Goal: Task Accomplishment & Management: Manage account settings

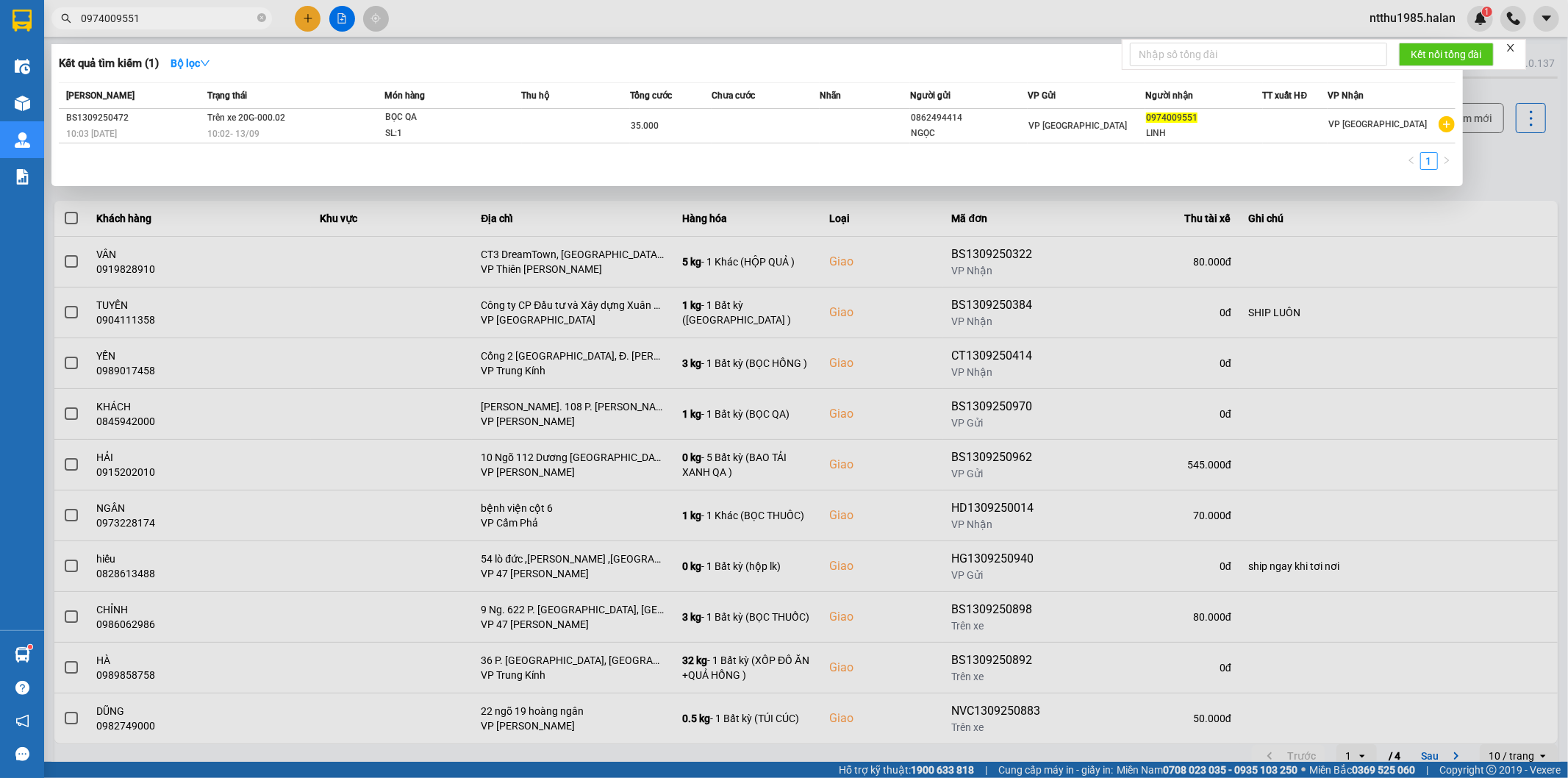
click at [149, 17] on input "0974009551" at bounding box center [167, 19] width 173 height 17
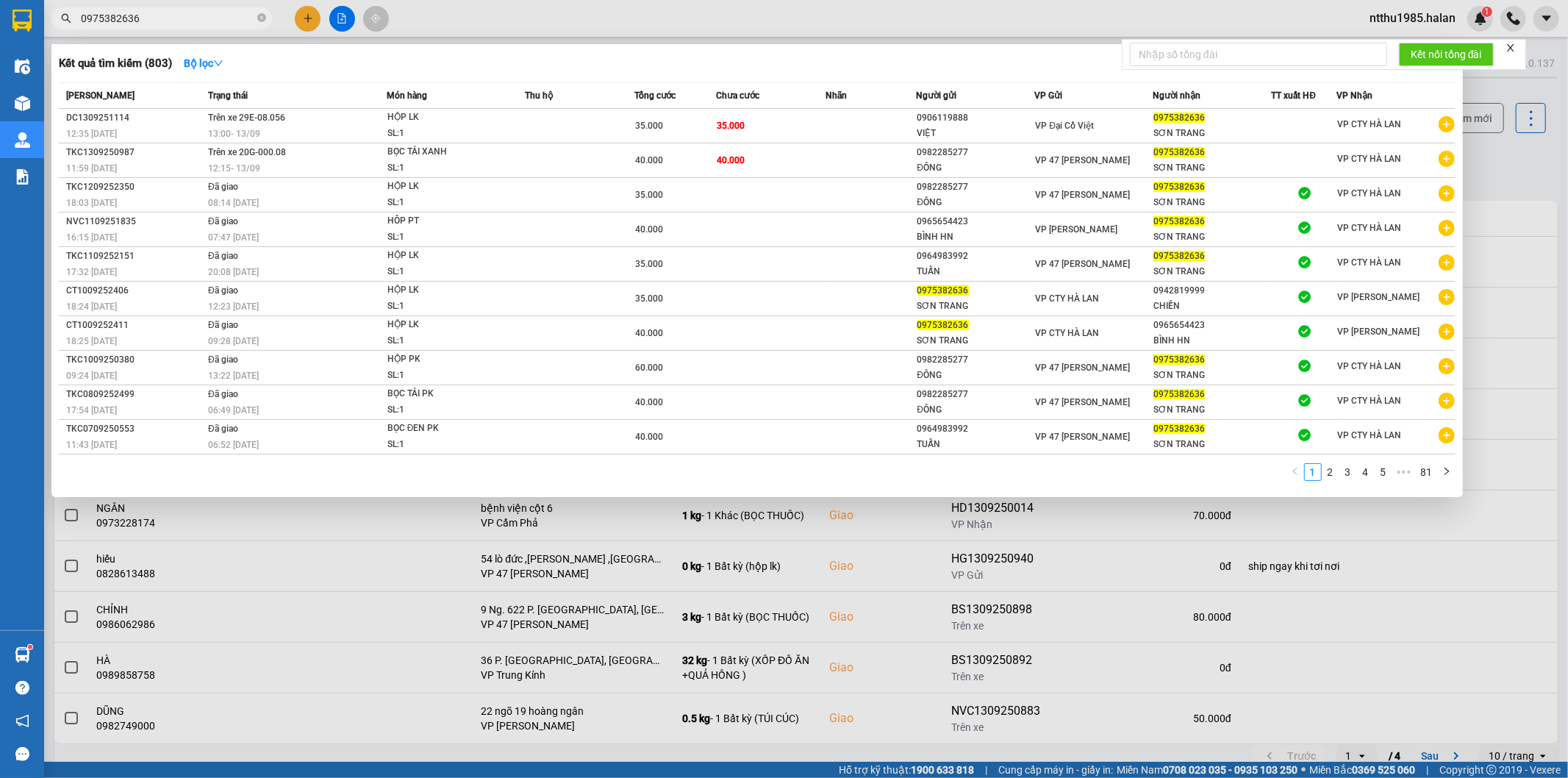
type input "0975382636"
click at [1503, 164] on div at bounding box center [784, 389] width 1568 height 778
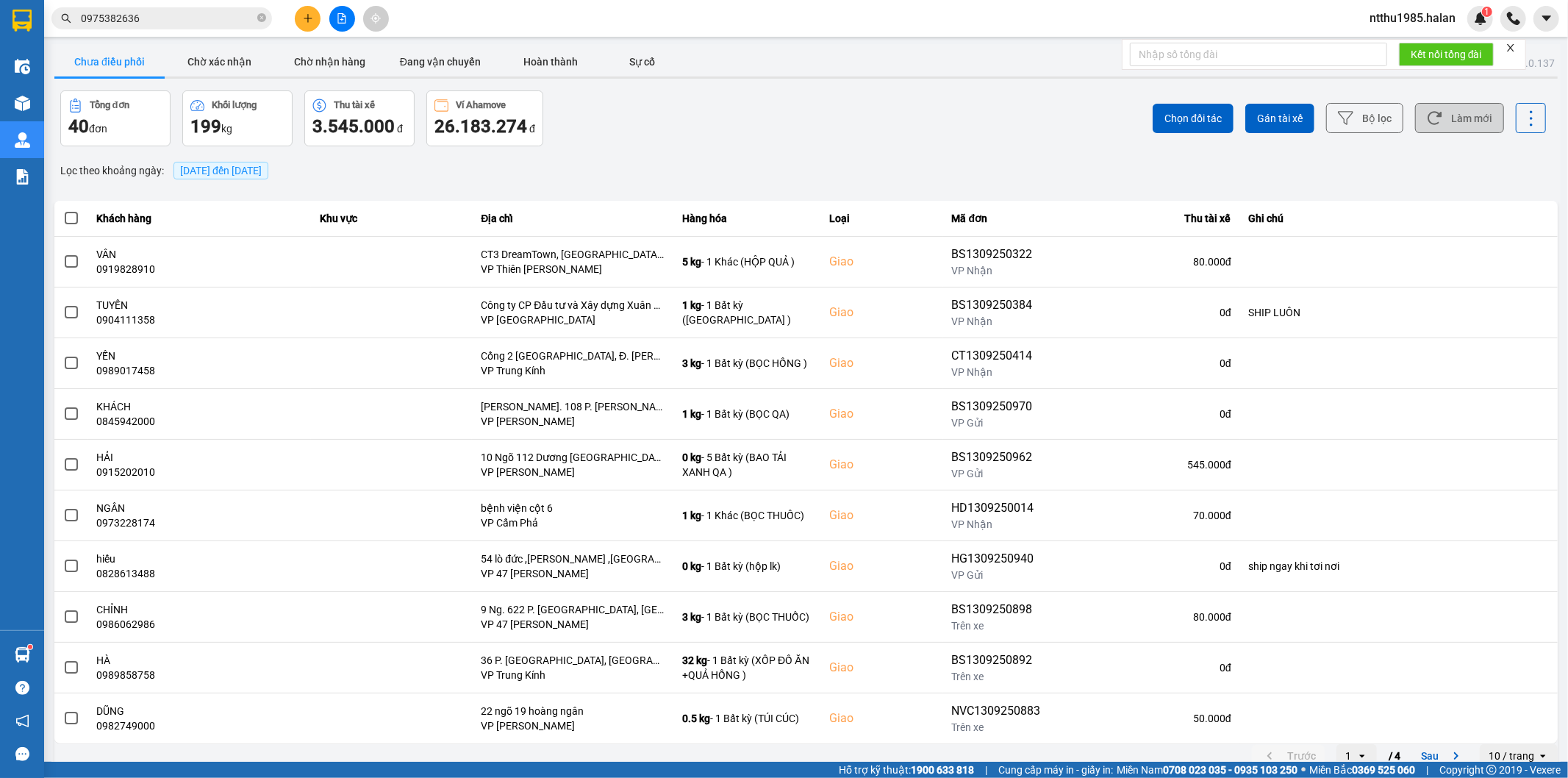
click at [1451, 119] on button "Làm mới" at bounding box center [1459, 118] width 89 height 30
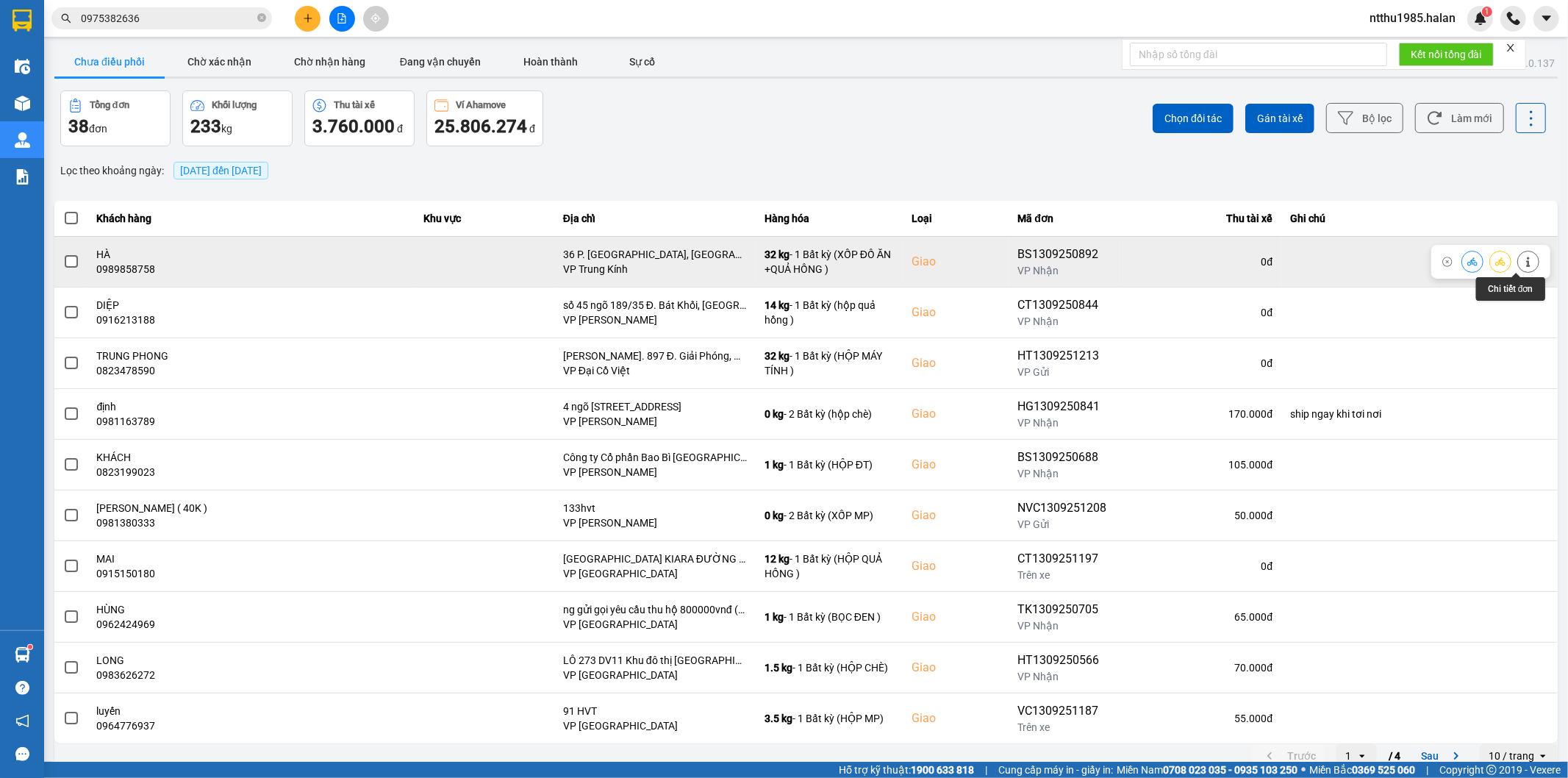
click at [1523, 263] on icon at bounding box center [1528, 262] width 11 height 11
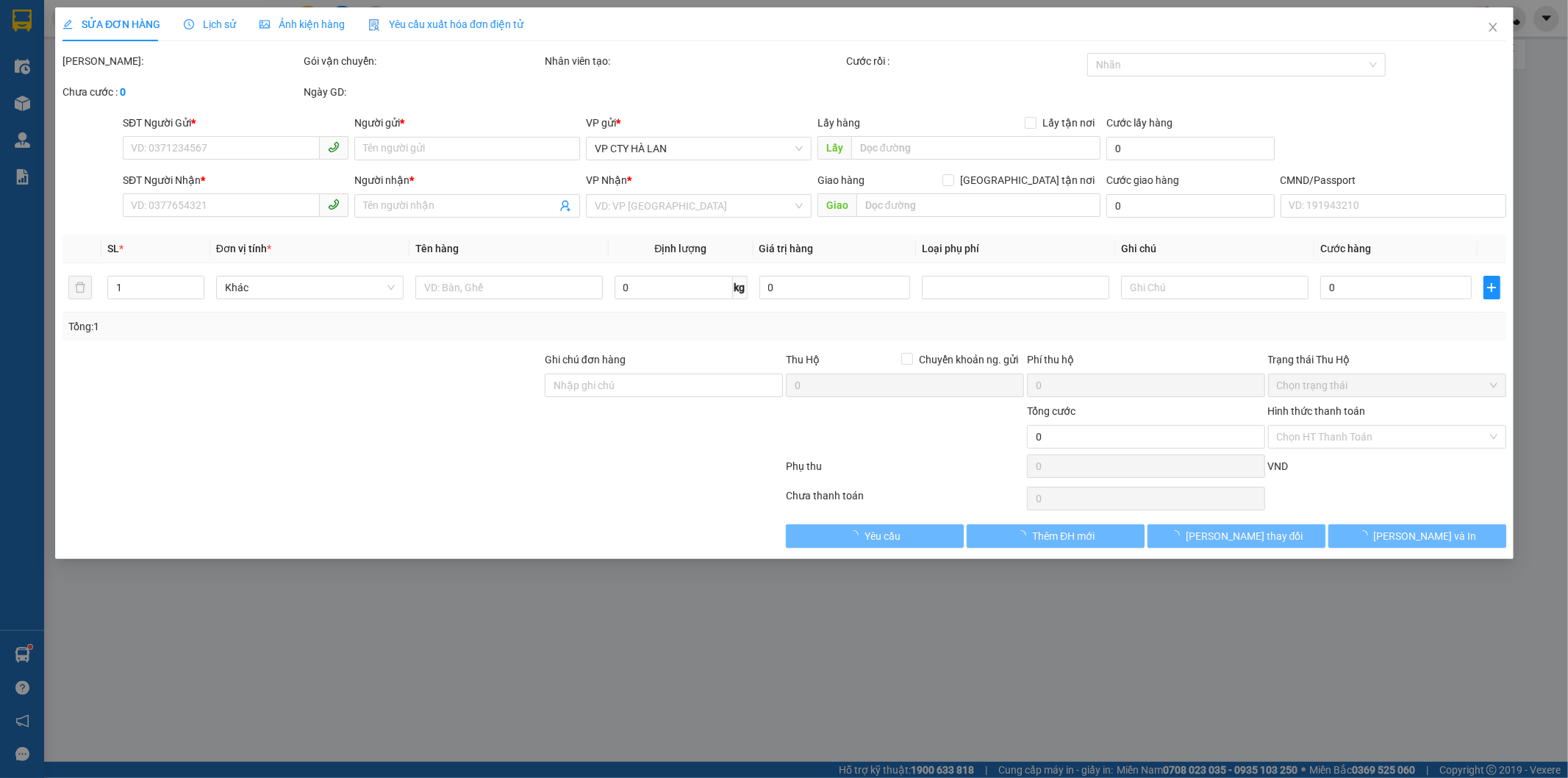
type input "0916518579"
type input "YẾN"
type input "0989858758"
type input "HÀ"
checkbox input "true"
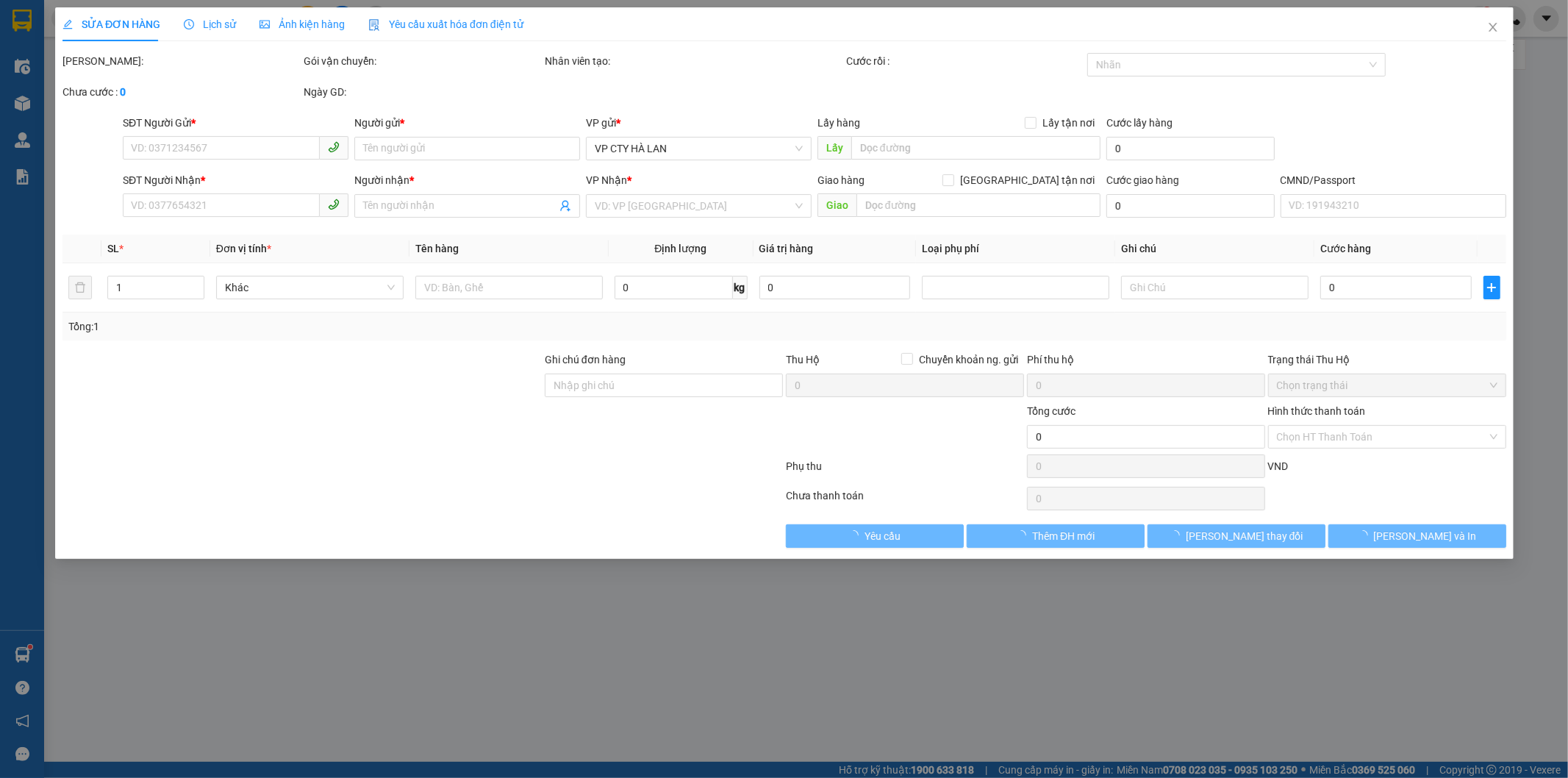
type input "36 P. Phan Kế Bính, Cống Vị, Ba Đình, Hà Nội, Việt Nam"
type input "135.000"
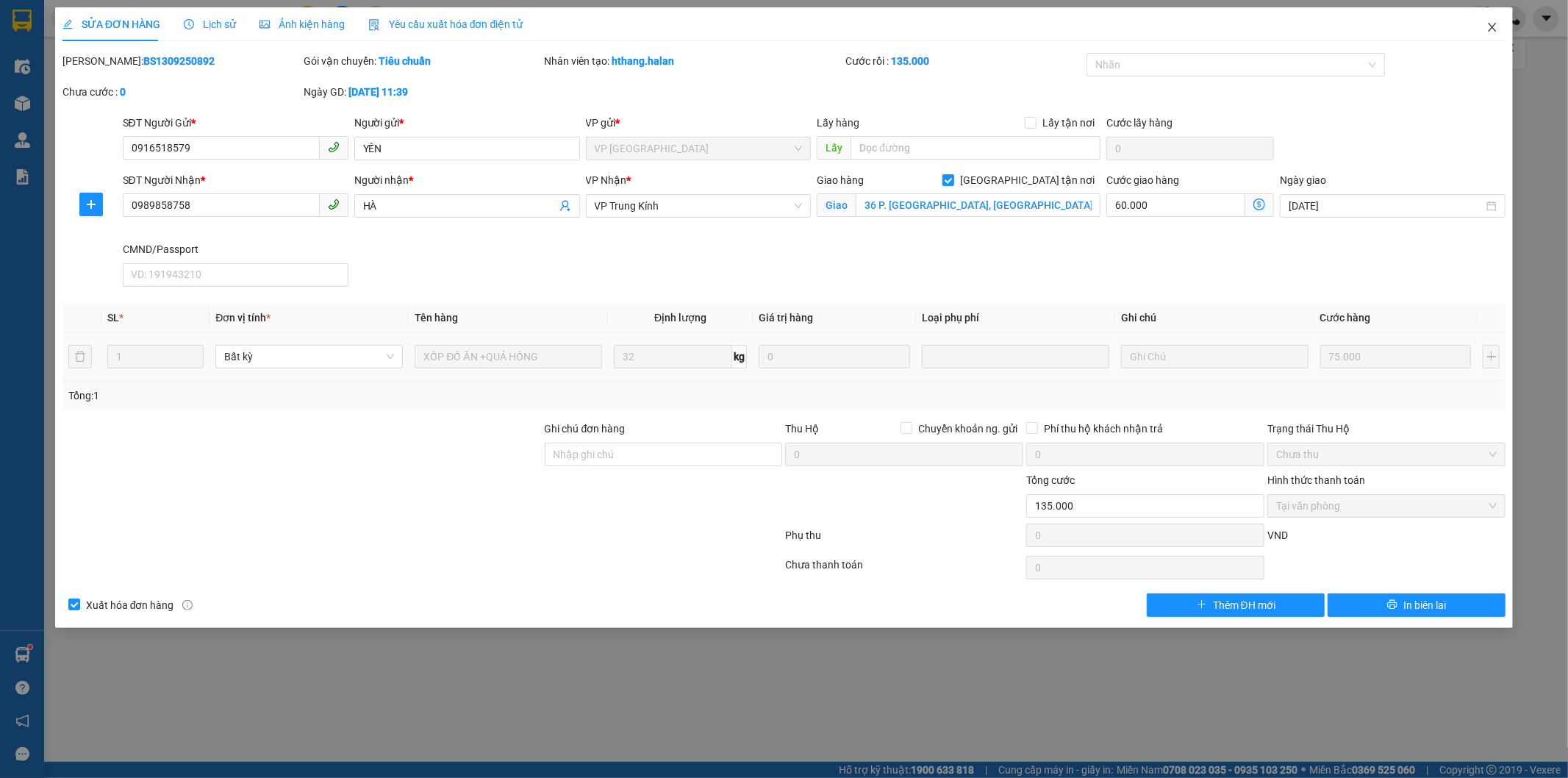
click at [1493, 26] on icon "close" at bounding box center [1492, 27] width 12 height 12
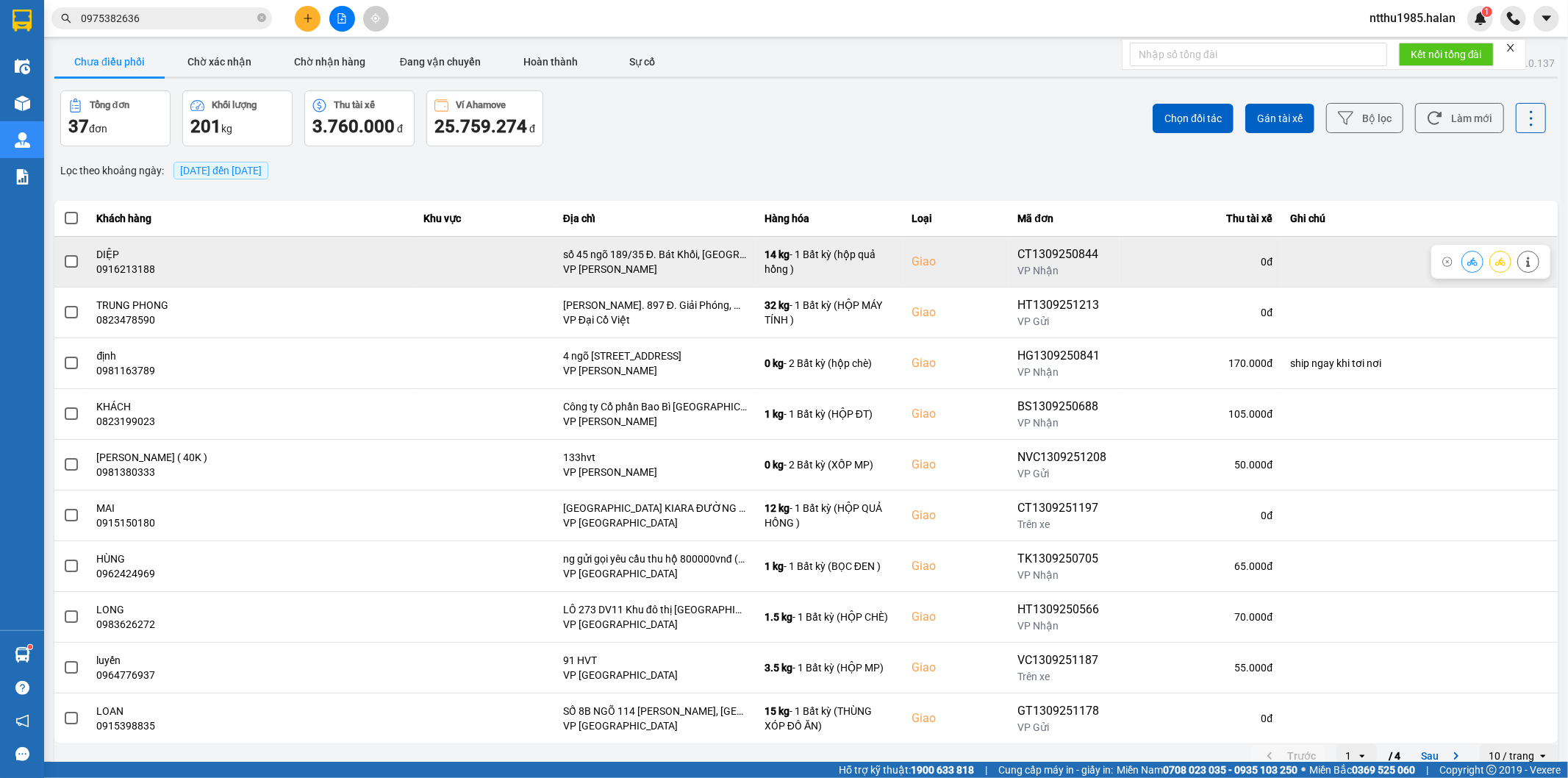
click at [77, 261] on span at bounding box center [71, 262] width 14 height 14
click at [63, 254] on input "checkbox" at bounding box center [63, 254] width 0 height 0
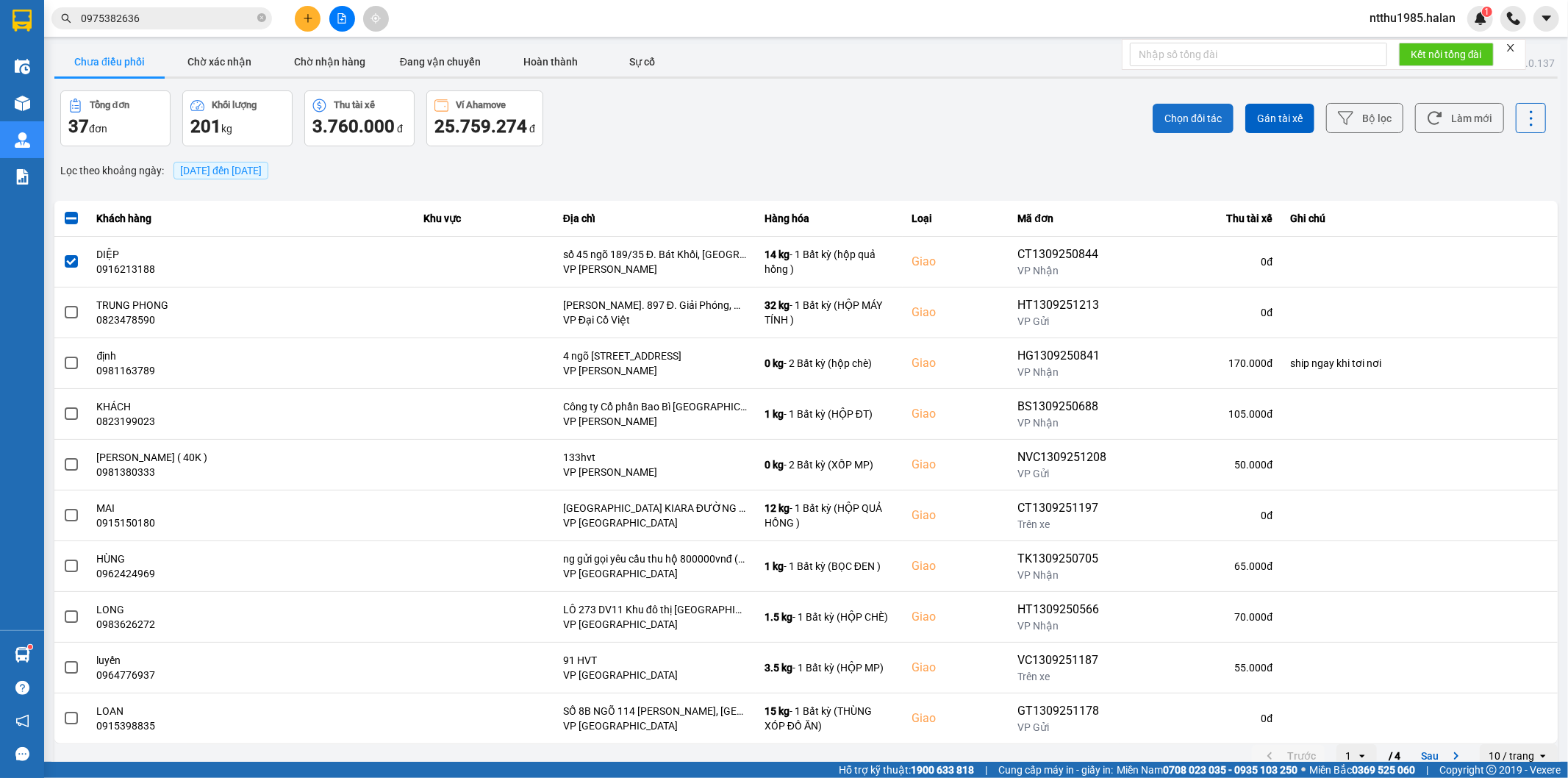
click at [1181, 119] on span "Chọn đối tác" at bounding box center [1193, 119] width 57 height 15
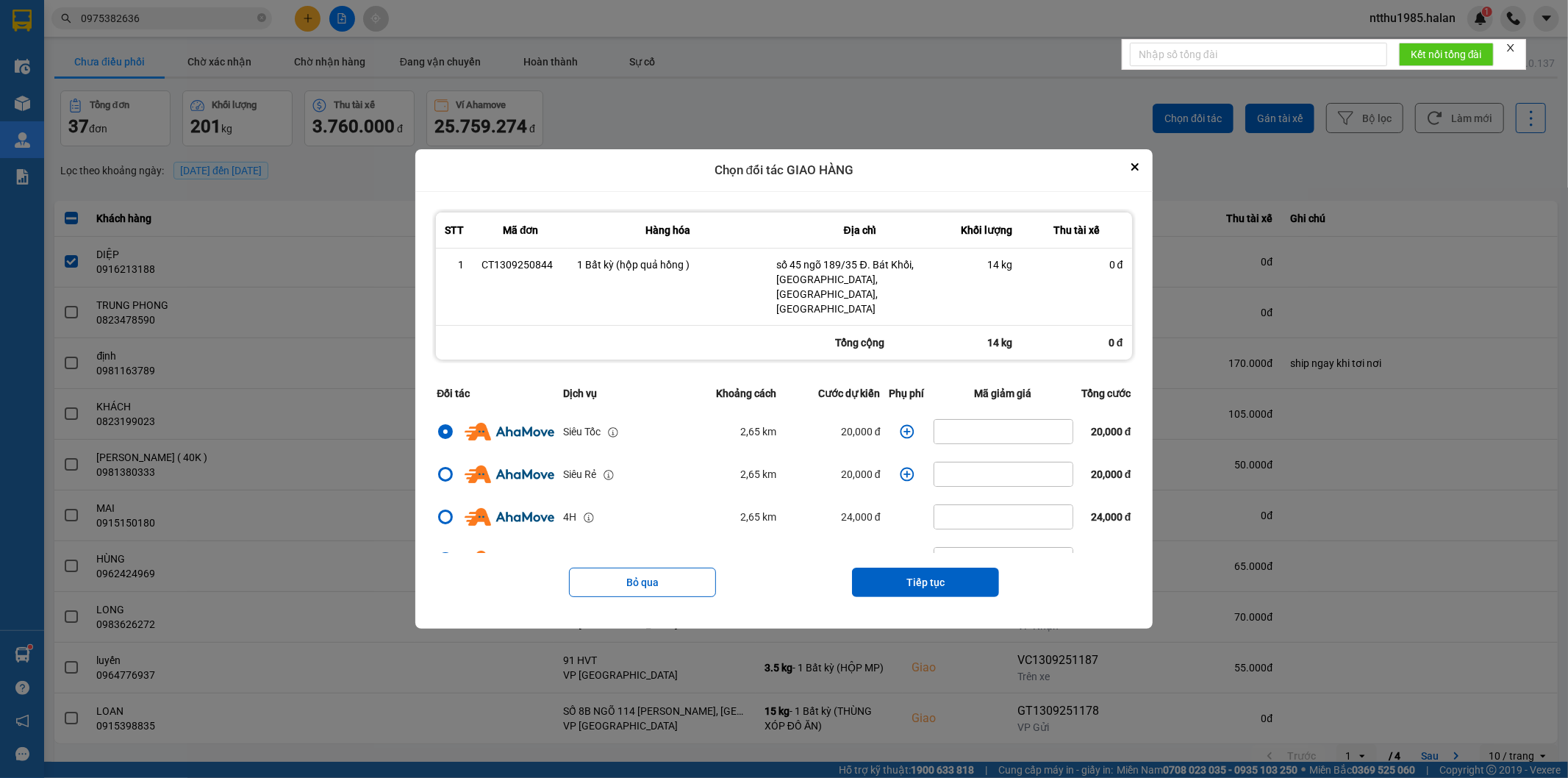
click at [900, 424] on icon "dialog" at bounding box center [907, 432] width 15 height 15
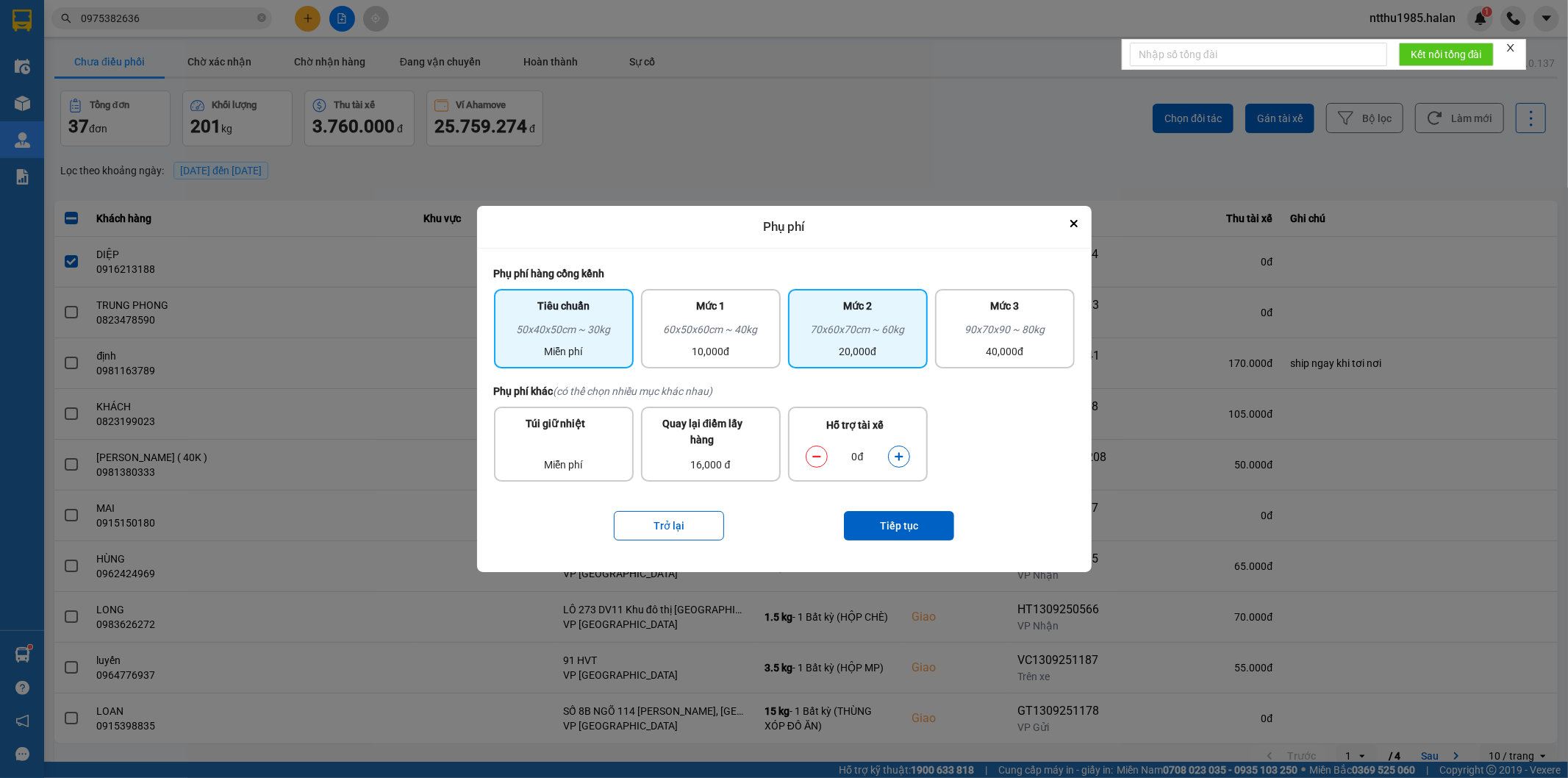
click at [870, 329] on div "70x60x70cm ~ 60kg" at bounding box center [858, 332] width 122 height 22
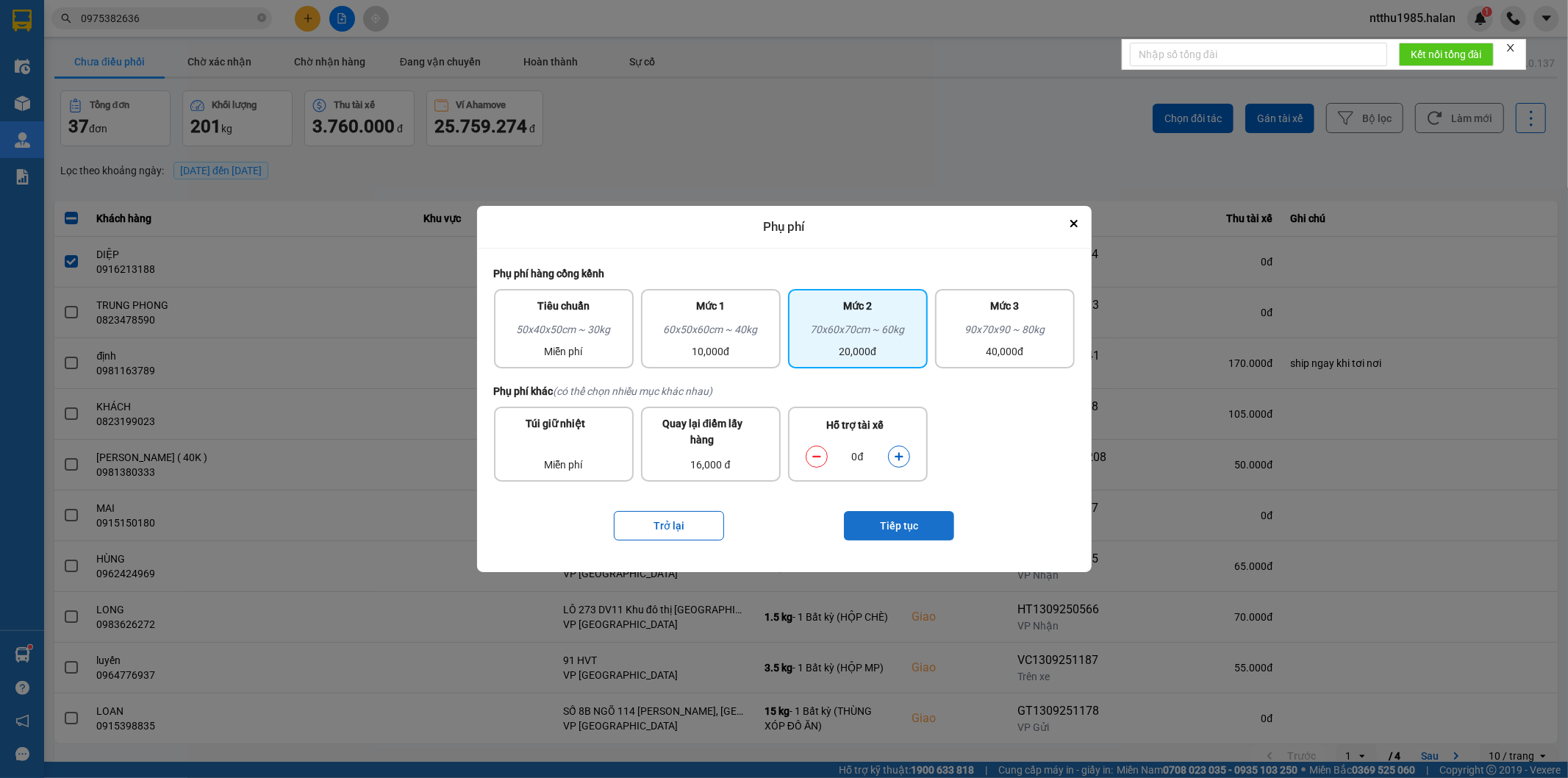
click at [900, 523] on button "Tiếp tục" at bounding box center [899, 525] width 110 height 29
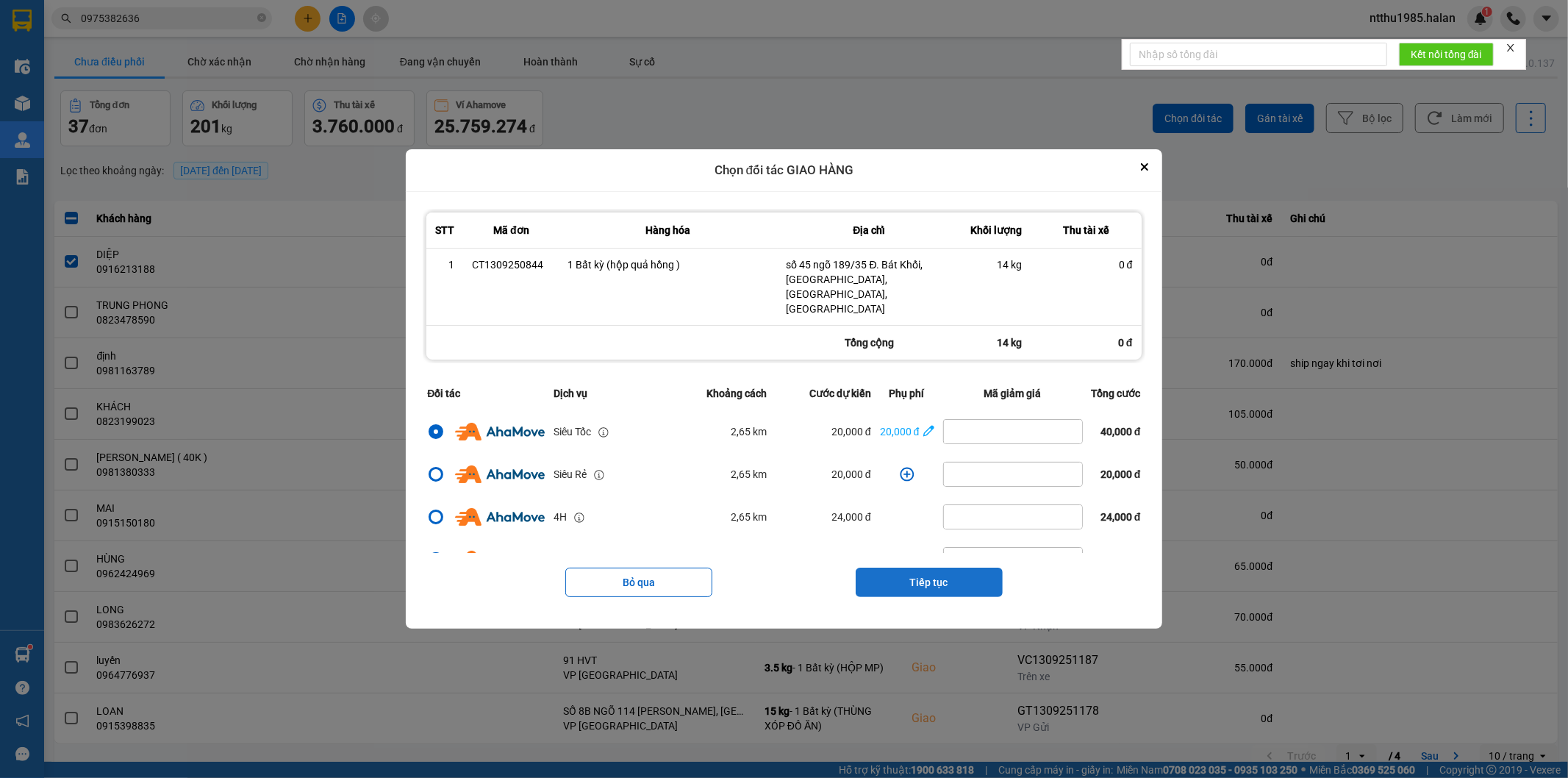
click at [897, 570] on button "Tiếp tục" at bounding box center [929, 582] width 147 height 29
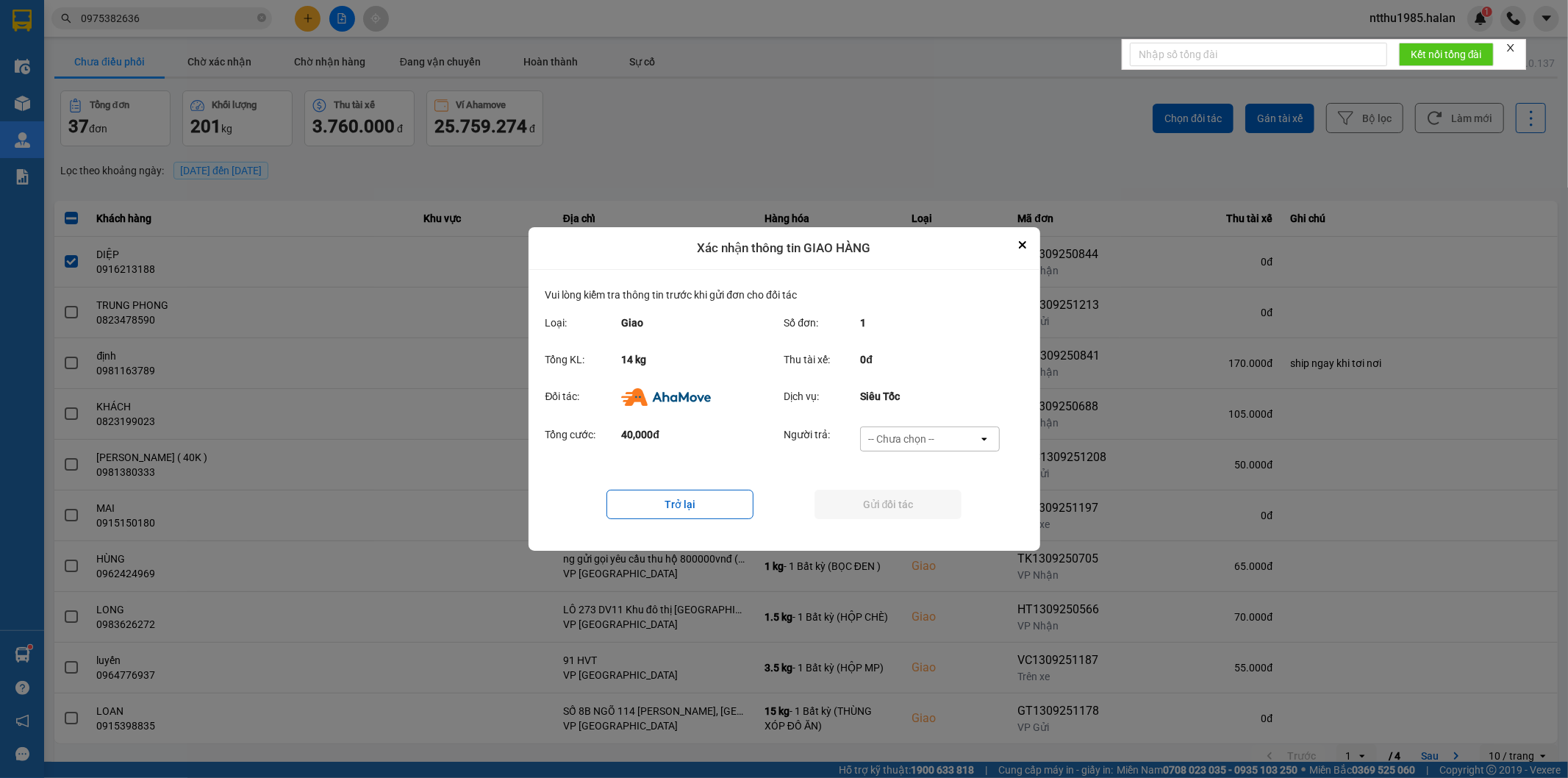
click at [888, 436] on div "-- Chưa chọn --" at bounding box center [901, 439] width 66 height 15
click at [886, 522] on span "Ví Ahamove" at bounding box center [901, 523] width 59 height 15
click at [879, 505] on button "Gửi đối tác" at bounding box center [888, 504] width 147 height 29
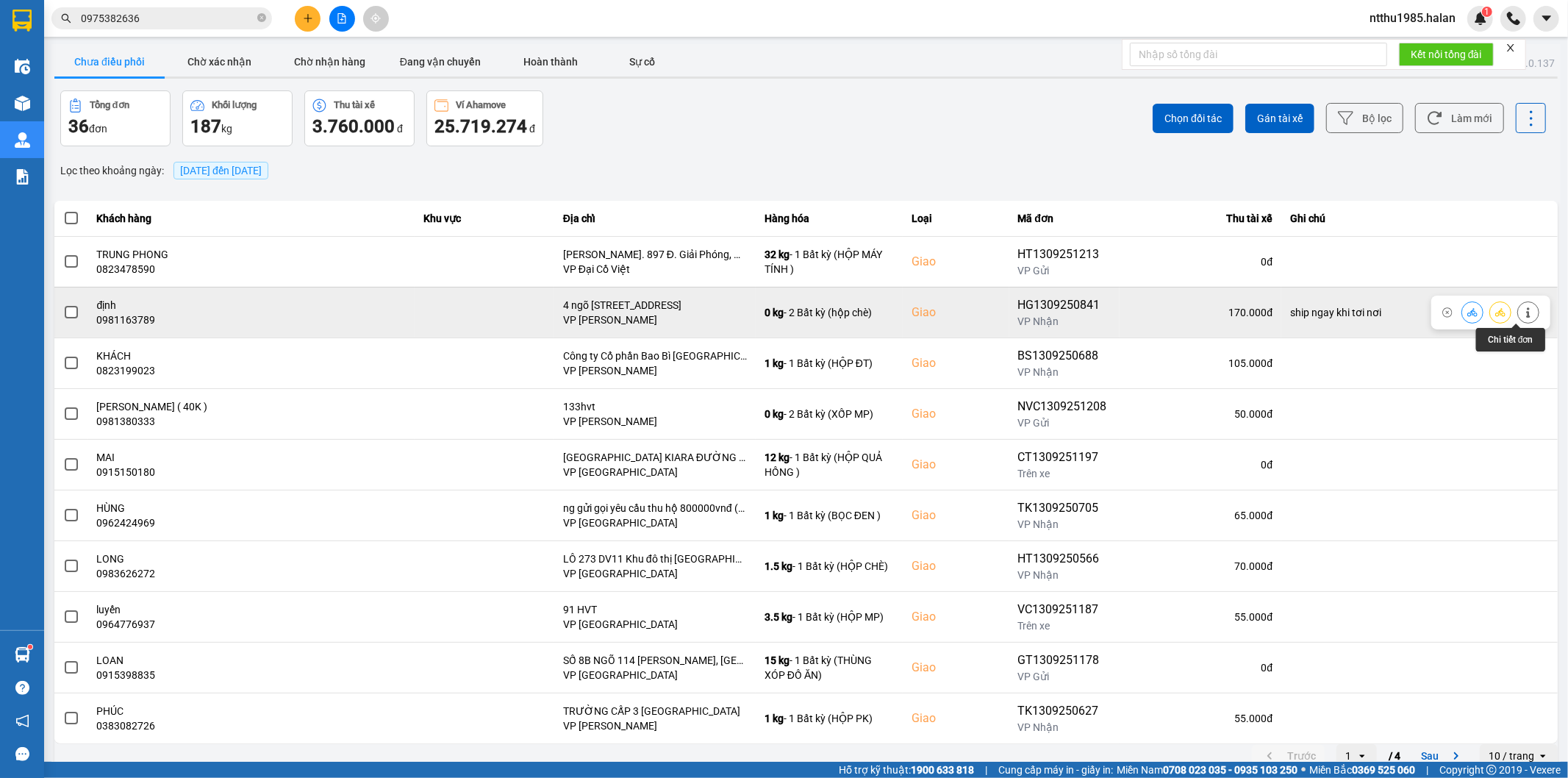
click at [1523, 314] on icon at bounding box center [1528, 312] width 11 height 11
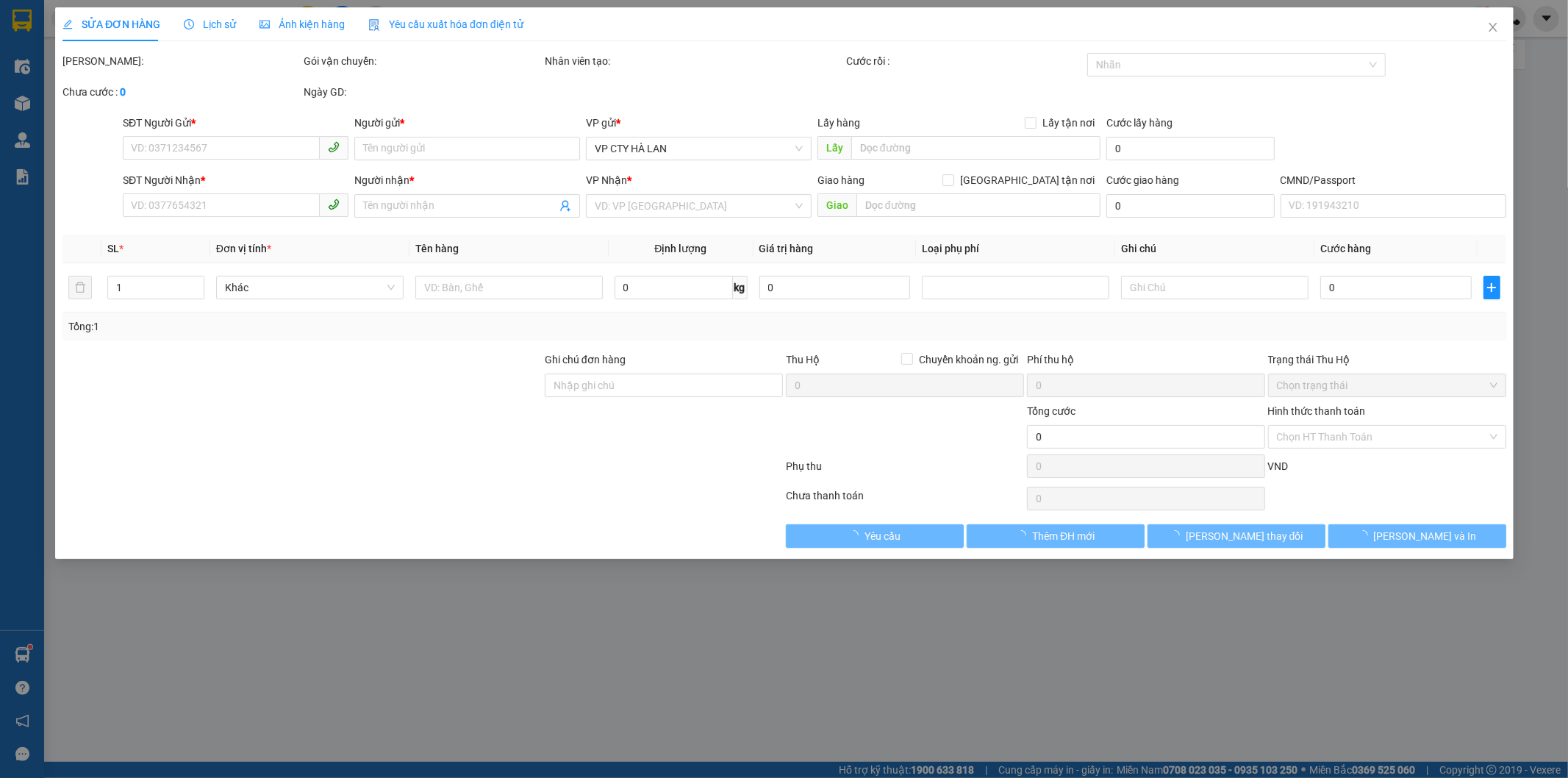
type input "0983746042"
type input "HẢO ĐẠT"
type input "0981163789"
type input "định"
checkbox input "true"
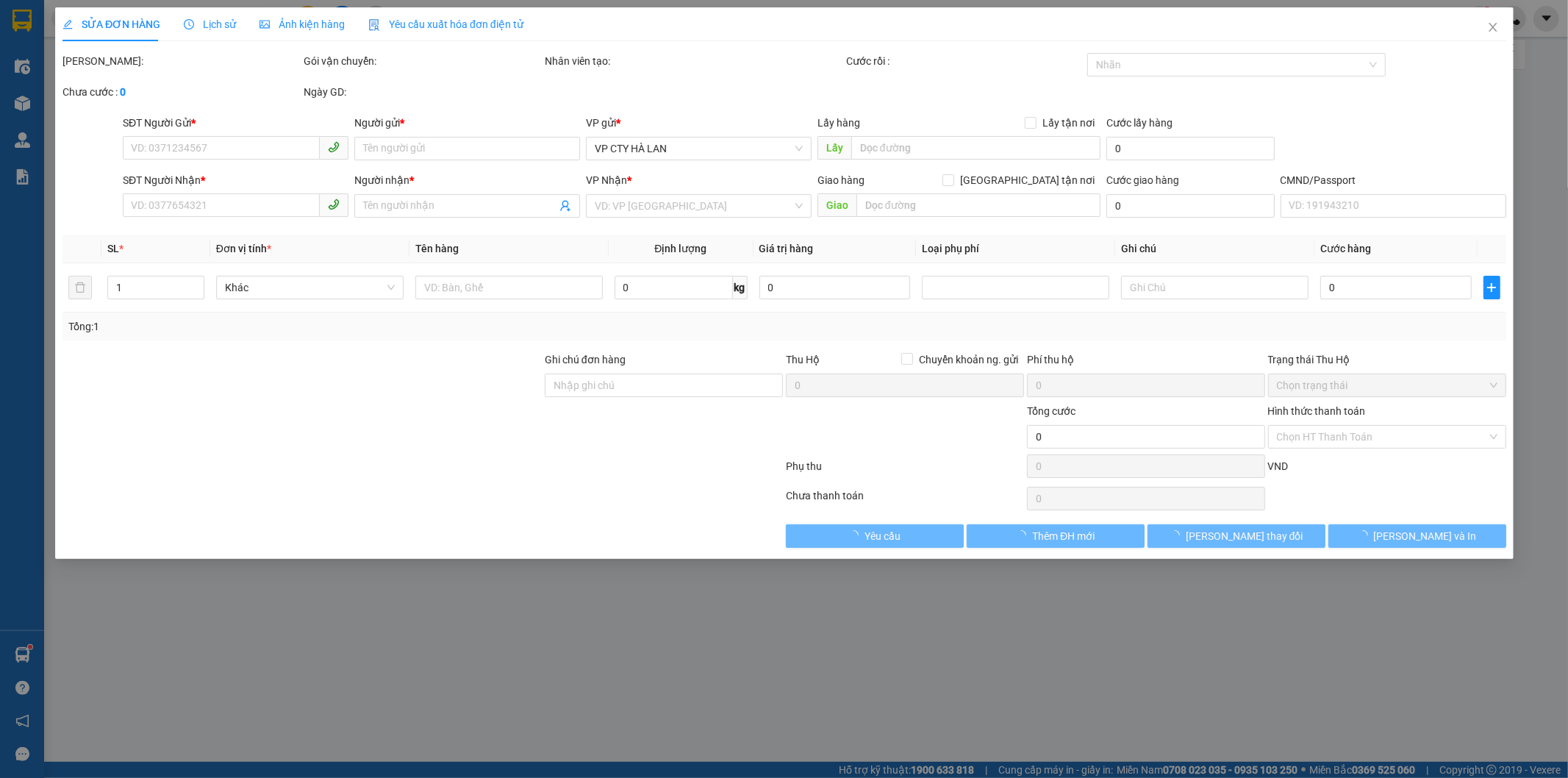
type input "4 ngõ 191 đường phúc lợi ,quận long biên"
type input "ship ngay khi tơi nơi"
type input "170.000"
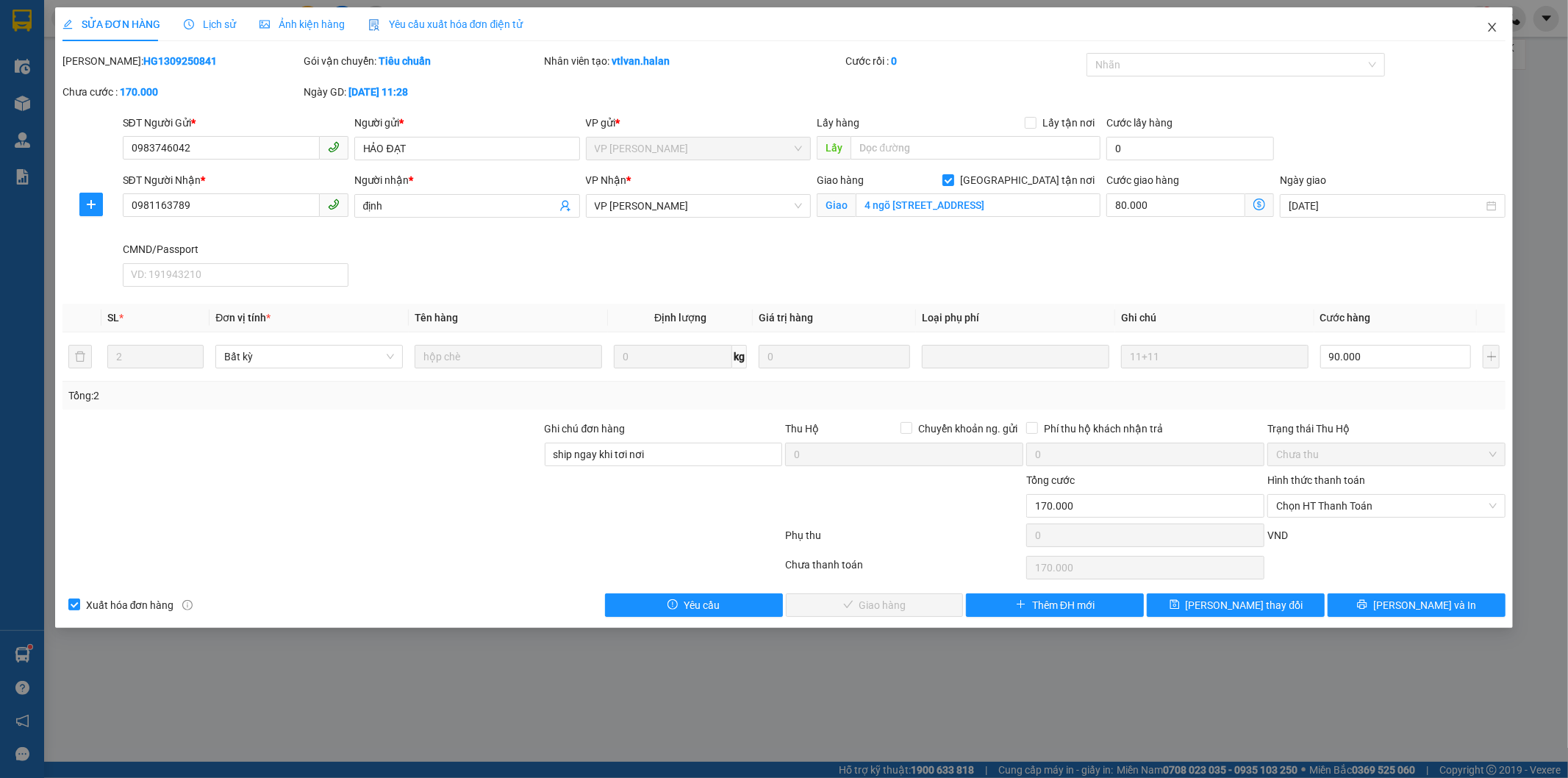
click at [1493, 28] on icon "close" at bounding box center [1492, 27] width 8 height 9
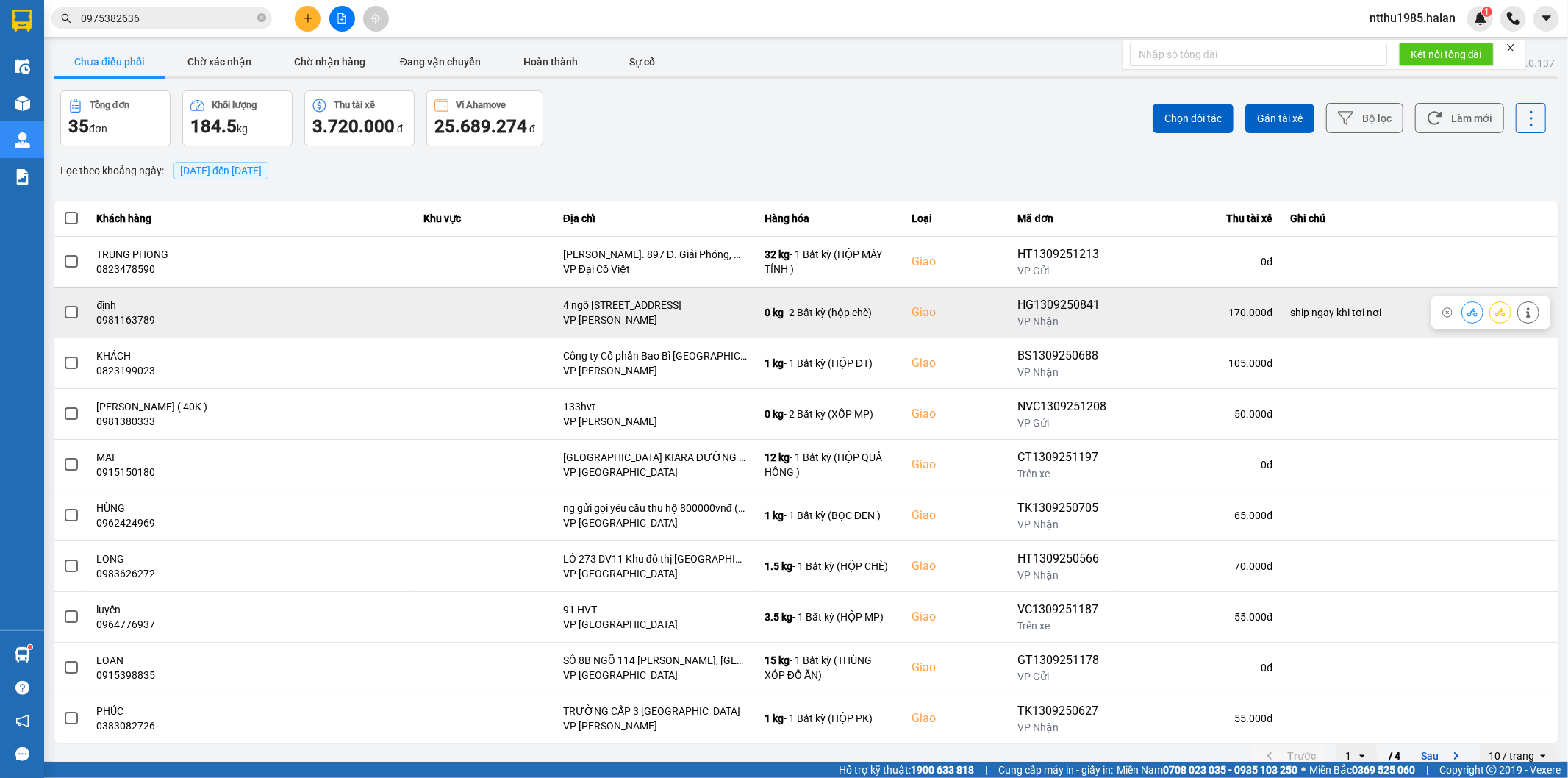
click at [72, 307] on span at bounding box center [71, 312] width 14 height 14
click at [63, 304] on input "checkbox" at bounding box center [63, 304] width 0 height 0
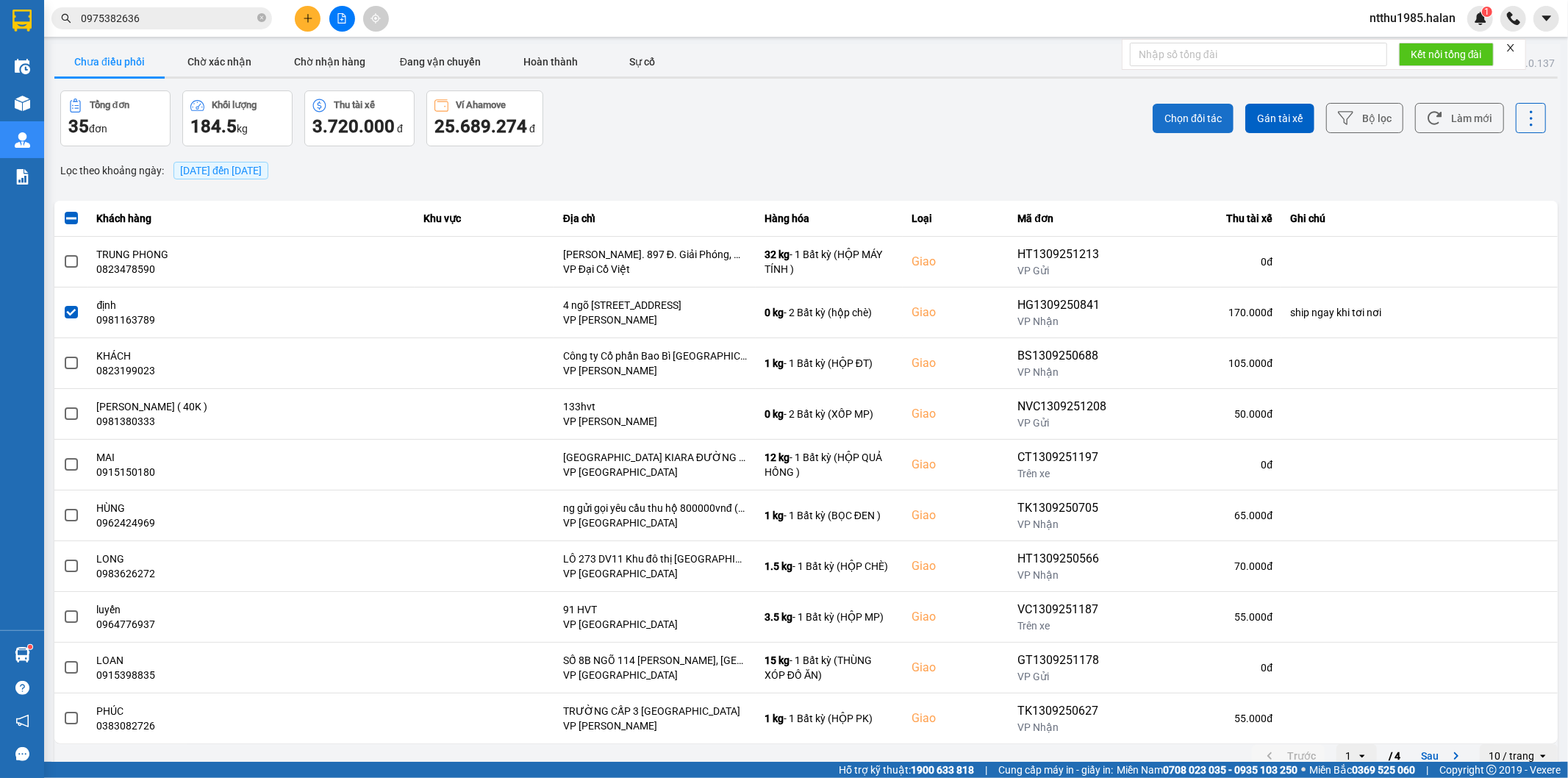
click at [1164, 119] on span "Chọn đối tác" at bounding box center [1193, 119] width 57 height 15
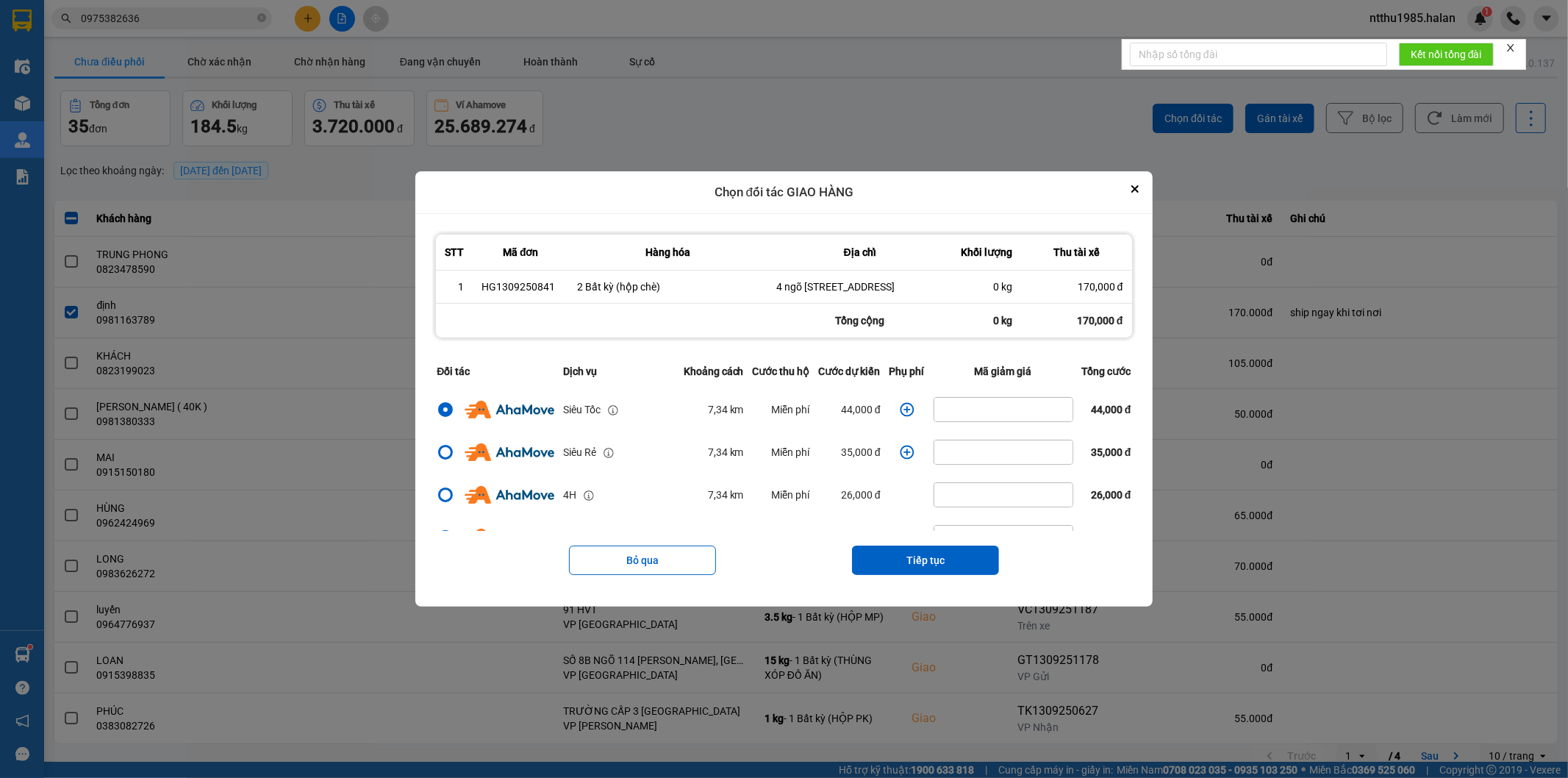
click at [901, 416] on icon "dialog" at bounding box center [906, 409] width 14 height 14
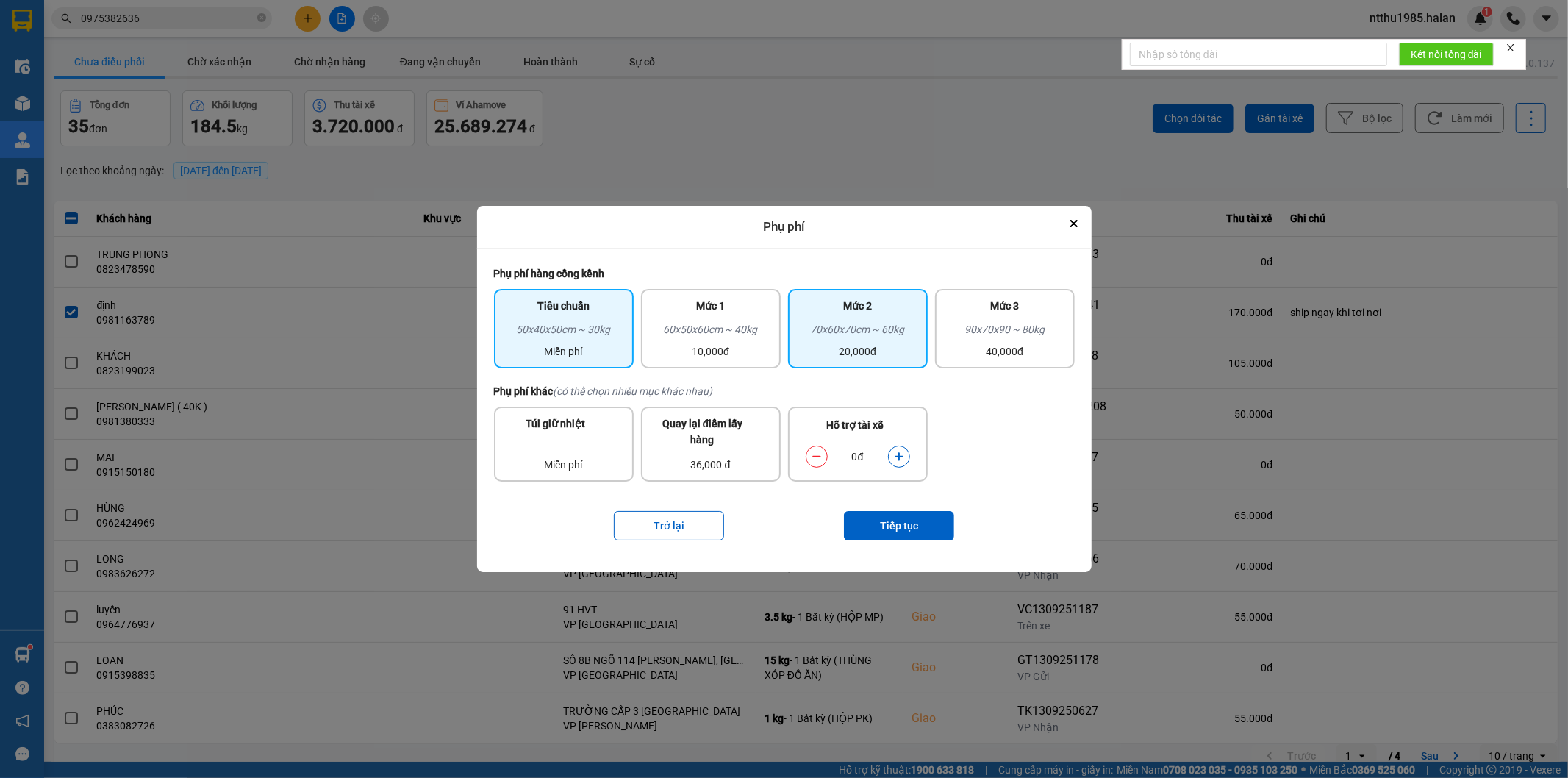
click at [882, 339] on div "70x60x70cm ~ 60kg" at bounding box center [858, 332] width 122 height 22
click at [894, 454] on icon "dialog" at bounding box center [899, 457] width 11 height 11
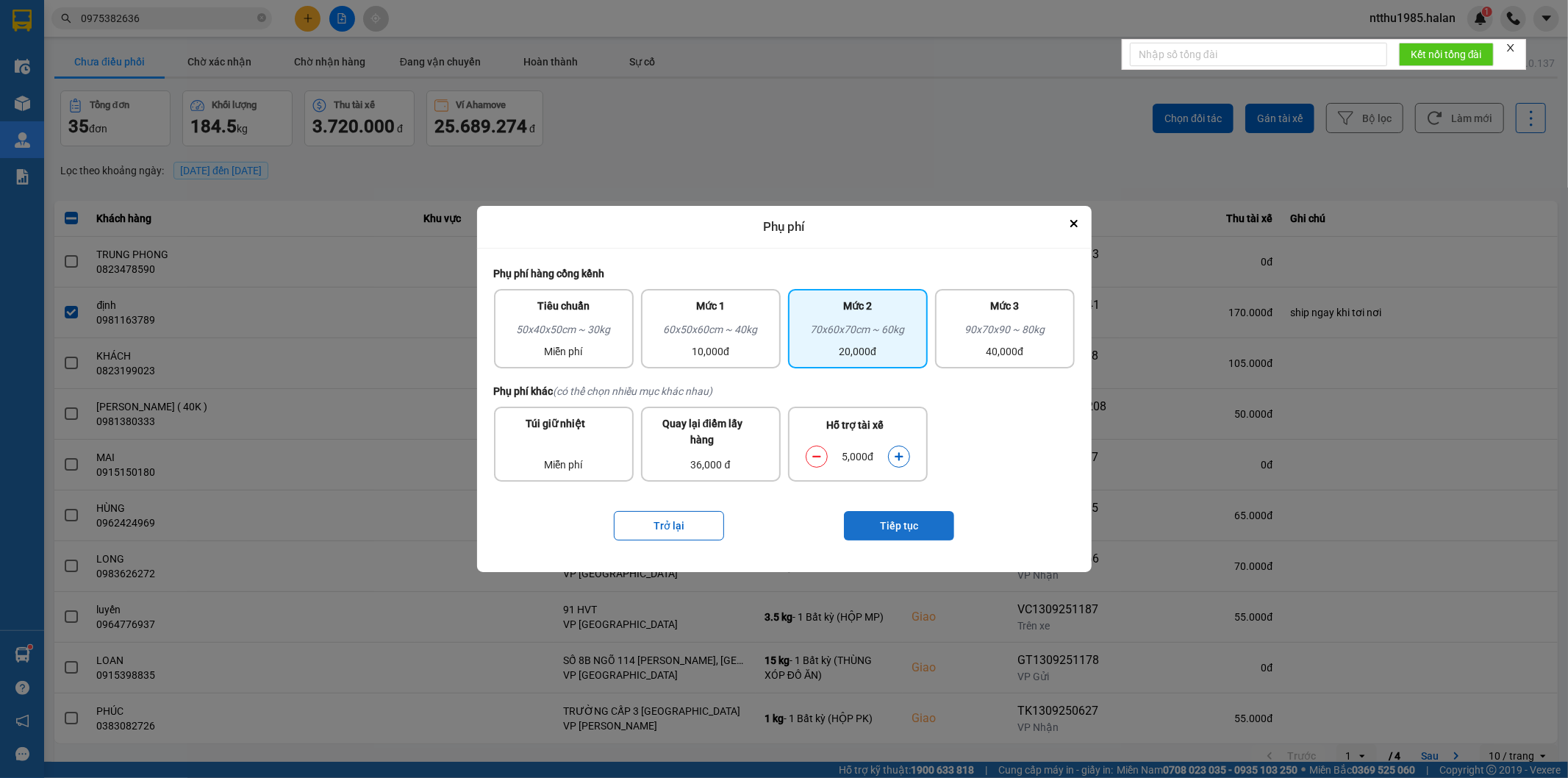
click at [892, 530] on button "Tiếp tục" at bounding box center [899, 525] width 110 height 29
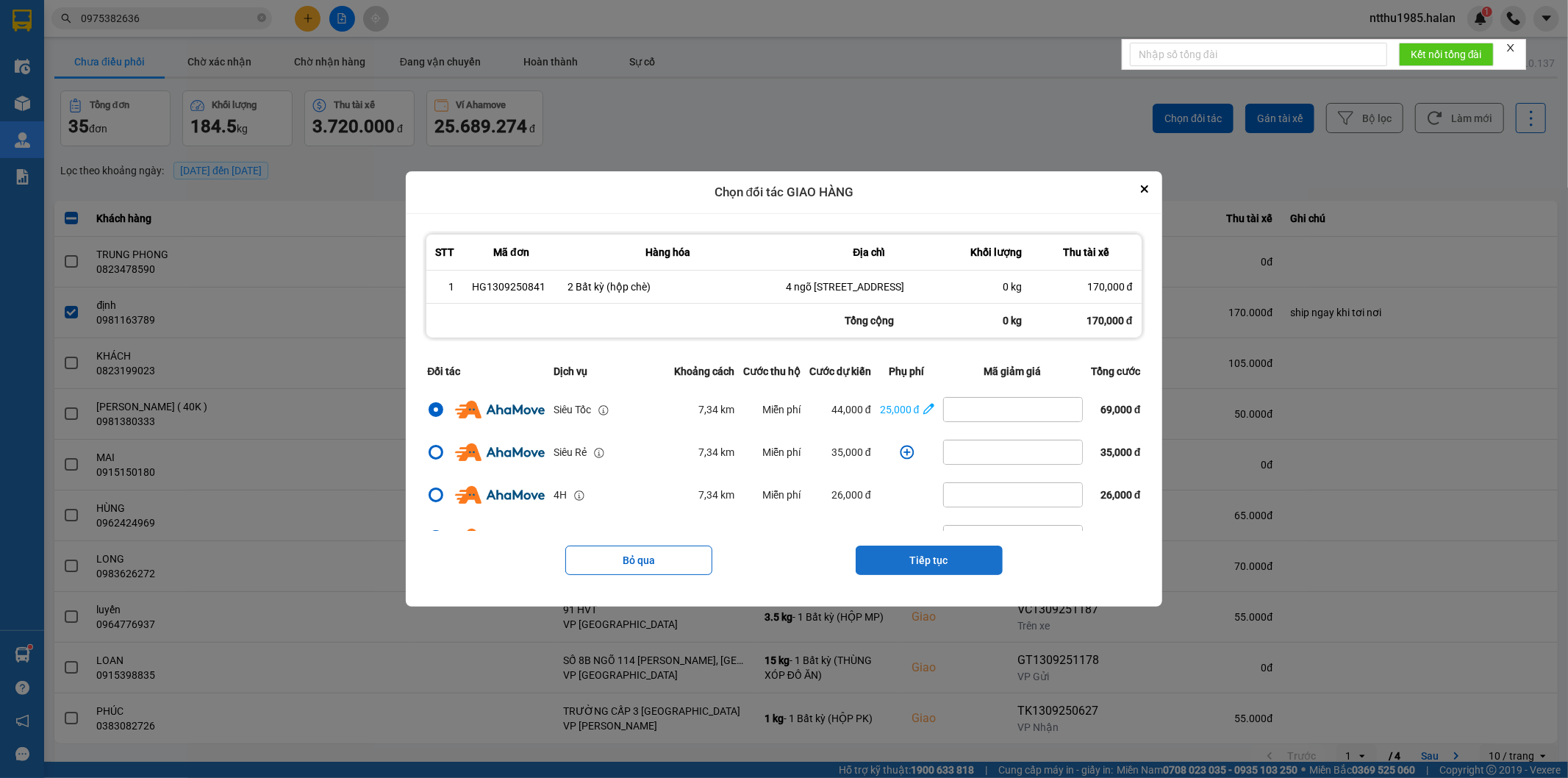
click at [924, 570] on button "Tiếp tục" at bounding box center [929, 559] width 147 height 29
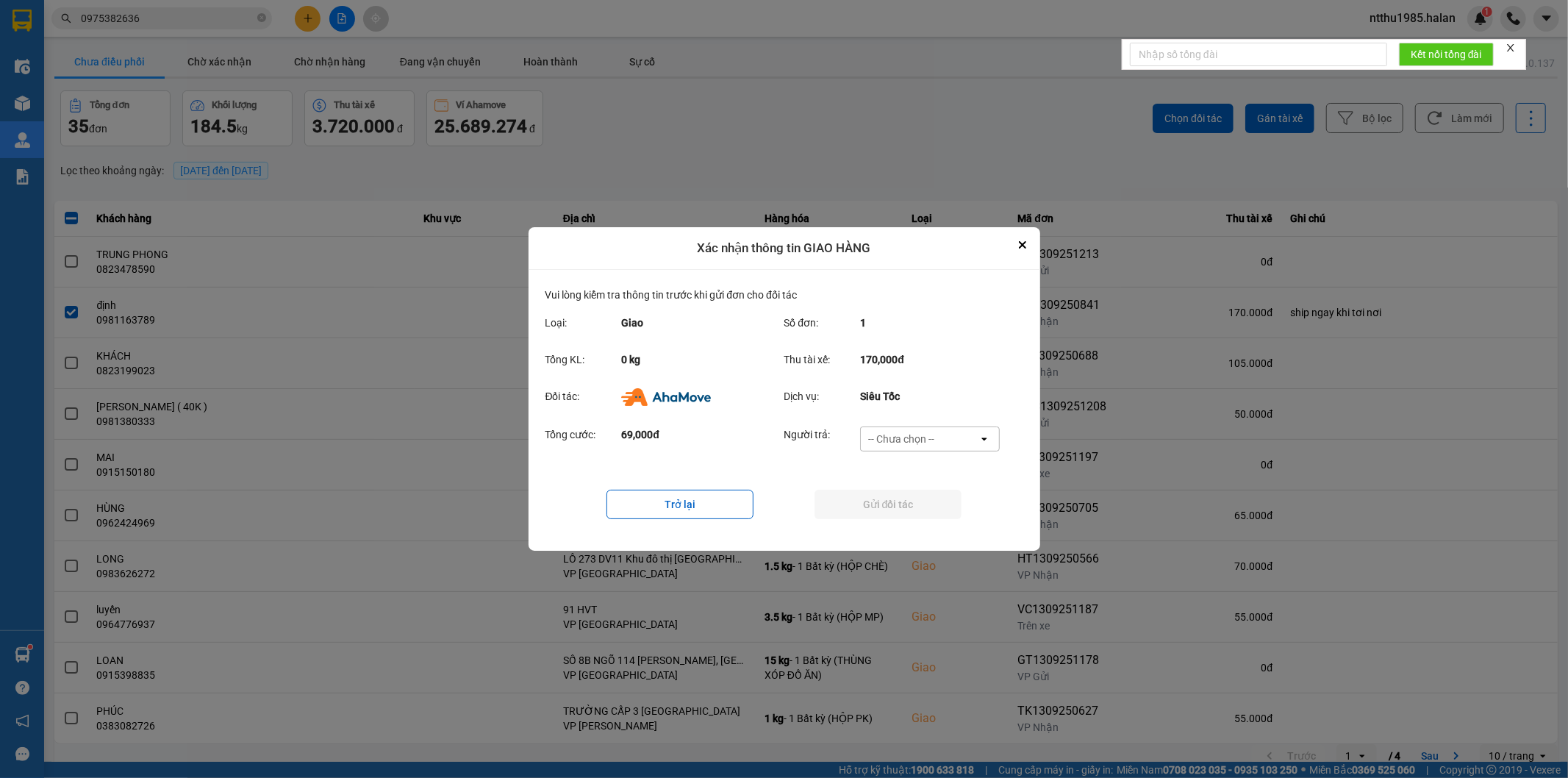
click at [904, 435] on div "-- Chưa chọn --" at bounding box center [901, 439] width 66 height 15
click at [903, 523] on span "Ví Ahamove" at bounding box center [901, 523] width 59 height 15
click at [885, 496] on button "Gửi đối tác" at bounding box center [888, 504] width 147 height 29
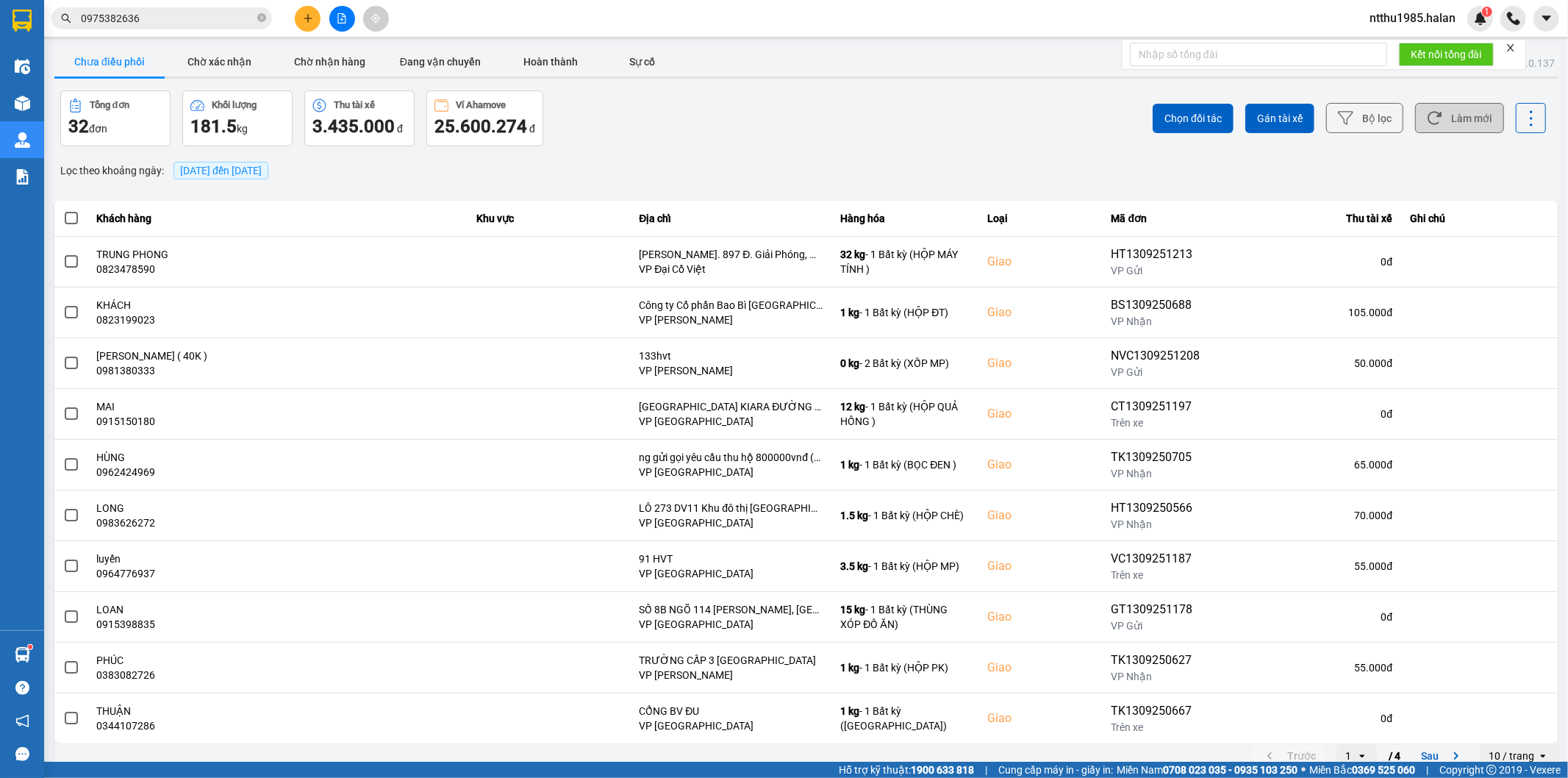
click at [1442, 113] on button "Làm mới" at bounding box center [1459, 118] width 89 height 30
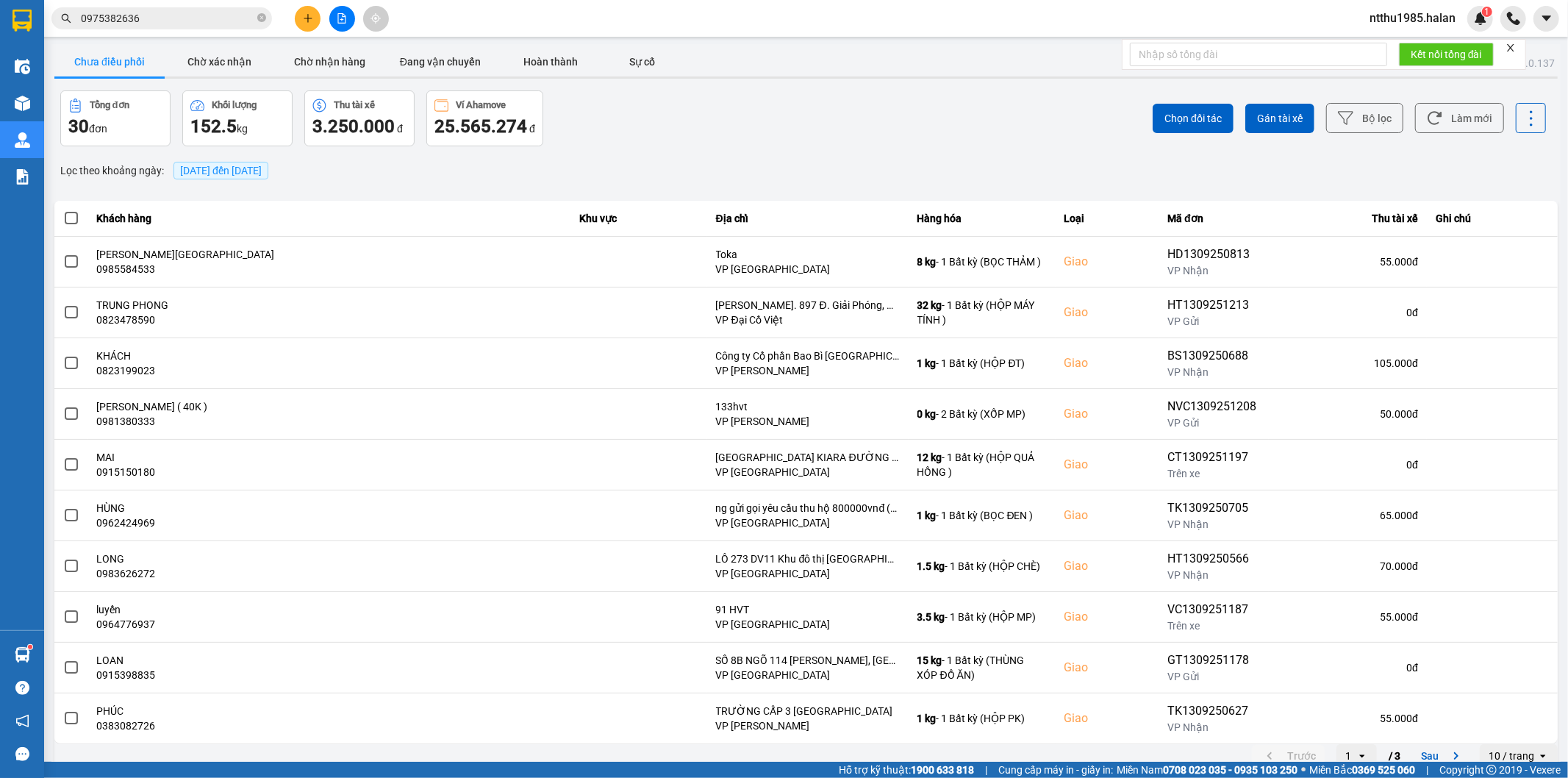
drag, startPoint x: 618, startPoint y: 149, endPoint x: 626, endPoint y: 145, distance: 8.9
click at [618, 149] on div "ver: 0.0.137 Chưa điều phối Chờ xác nhận Chờ nhận hàng Đang vận chuyển Hoàn thà…" at bounding box center [807, 407] width 1509 height 726
click at [602, 145] on div "Tổng đơn 30 đơn Khối lượng 152.5 kg Thu tài xế 3.250.000 đ Ví Ahamove 25.565.27…" at bounding box center [432, 118] width 743 height 56
click at [1449, 112] on button "Làm mới" at bounding box center [1459, 118] width 89 height 30
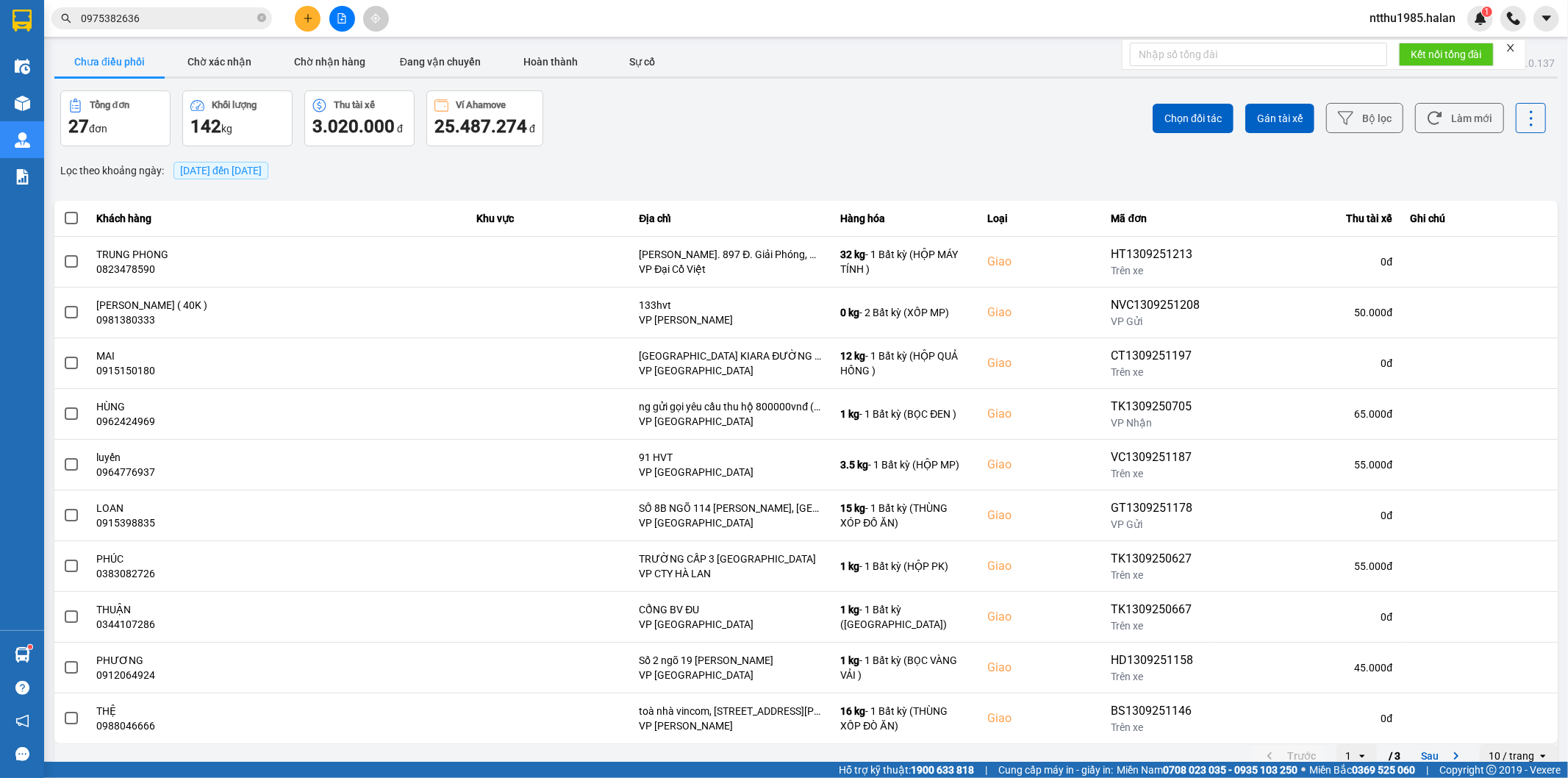
click at [885, 134] on div "Chọn đối tác Gán tài xế Bộ lọc Làm mới" at bounding box center [1175, 118] width 743 height 56
click at [1452, 114] on button "Làm mới" at bounding box center [1459, 118] width 89 height 30
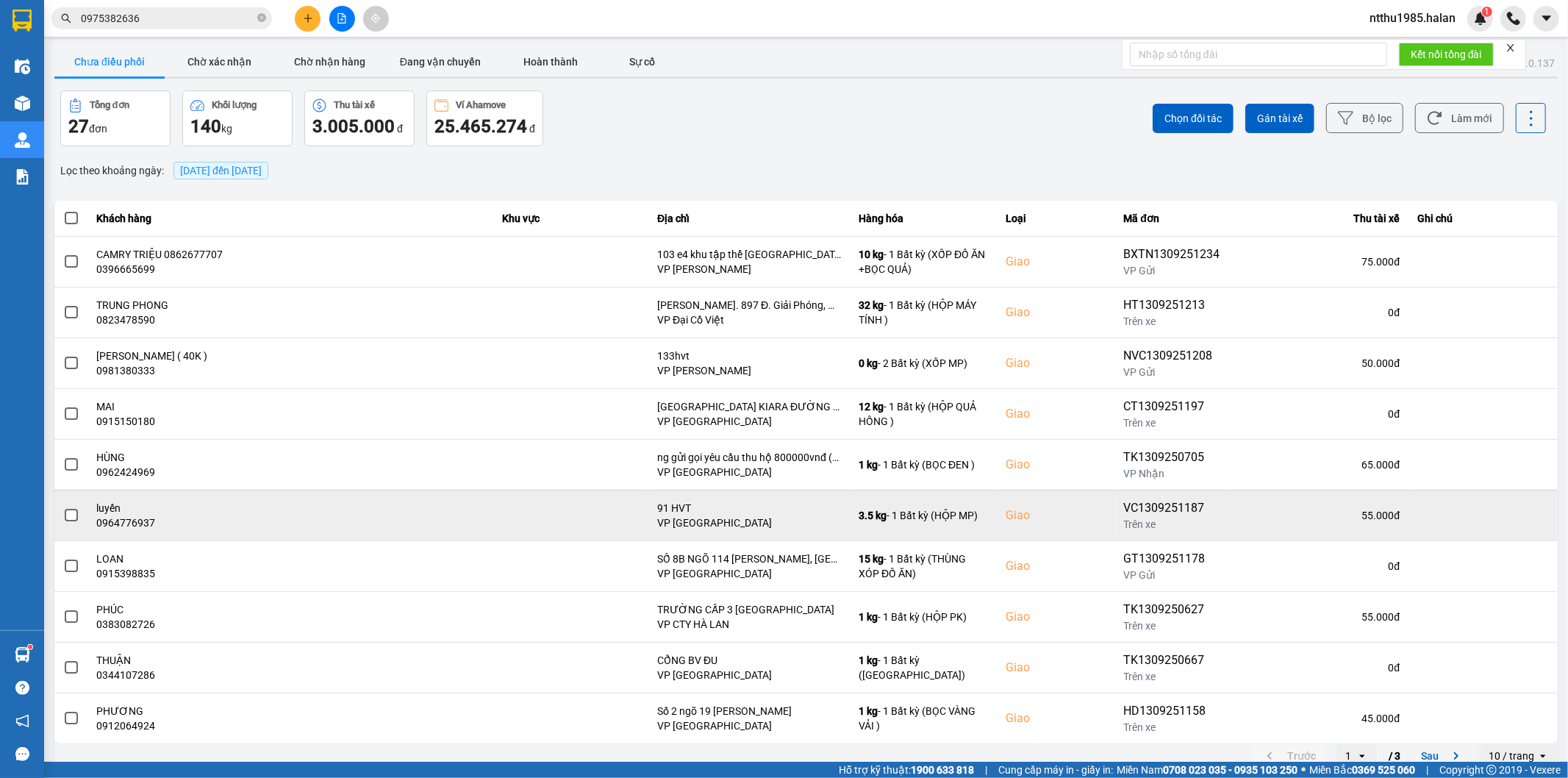
scroll to position [17, 0]
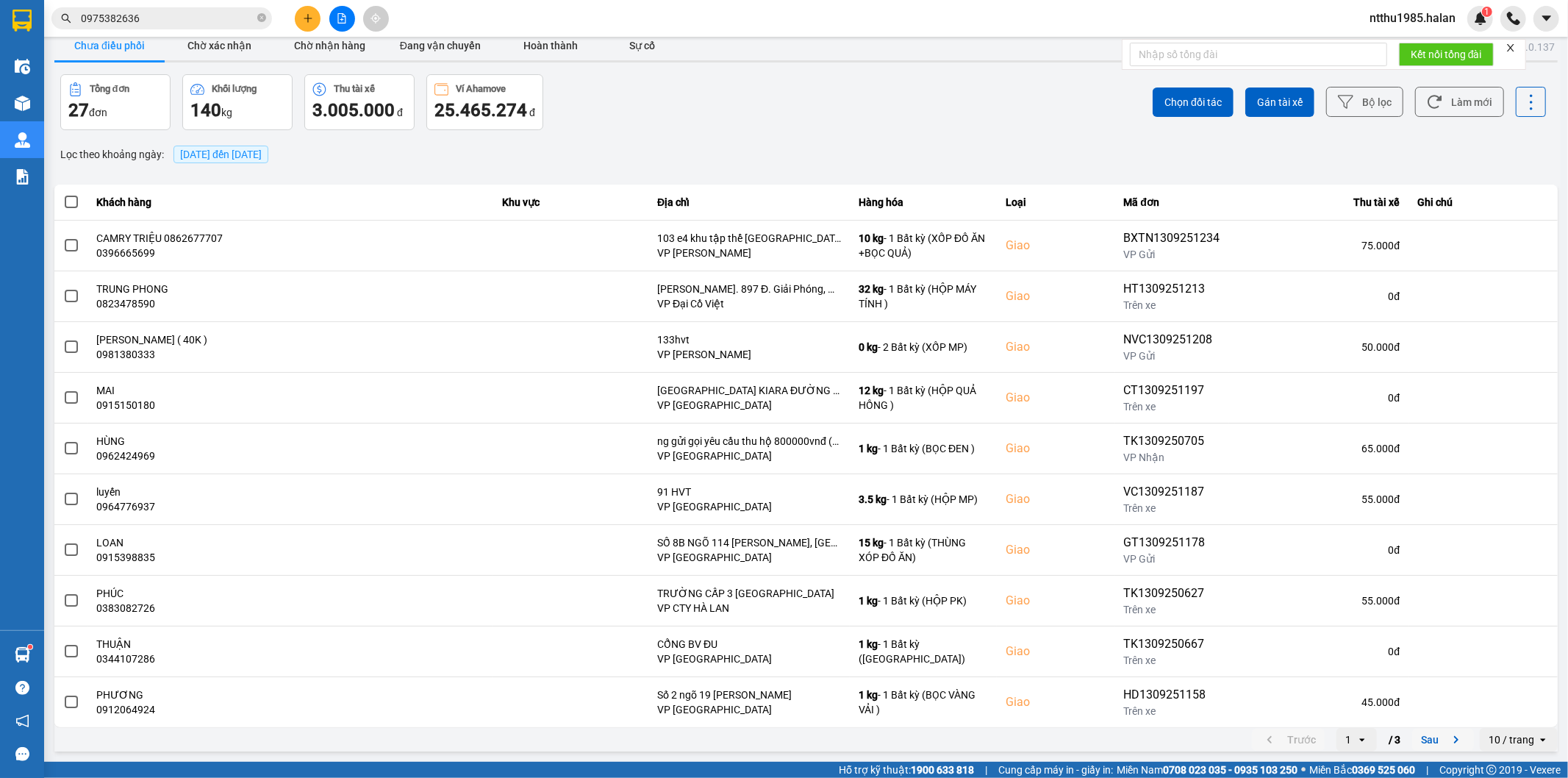
click at [1421, 743] on button "Sau" at bounding box center [1443, 739] width 62 height 22
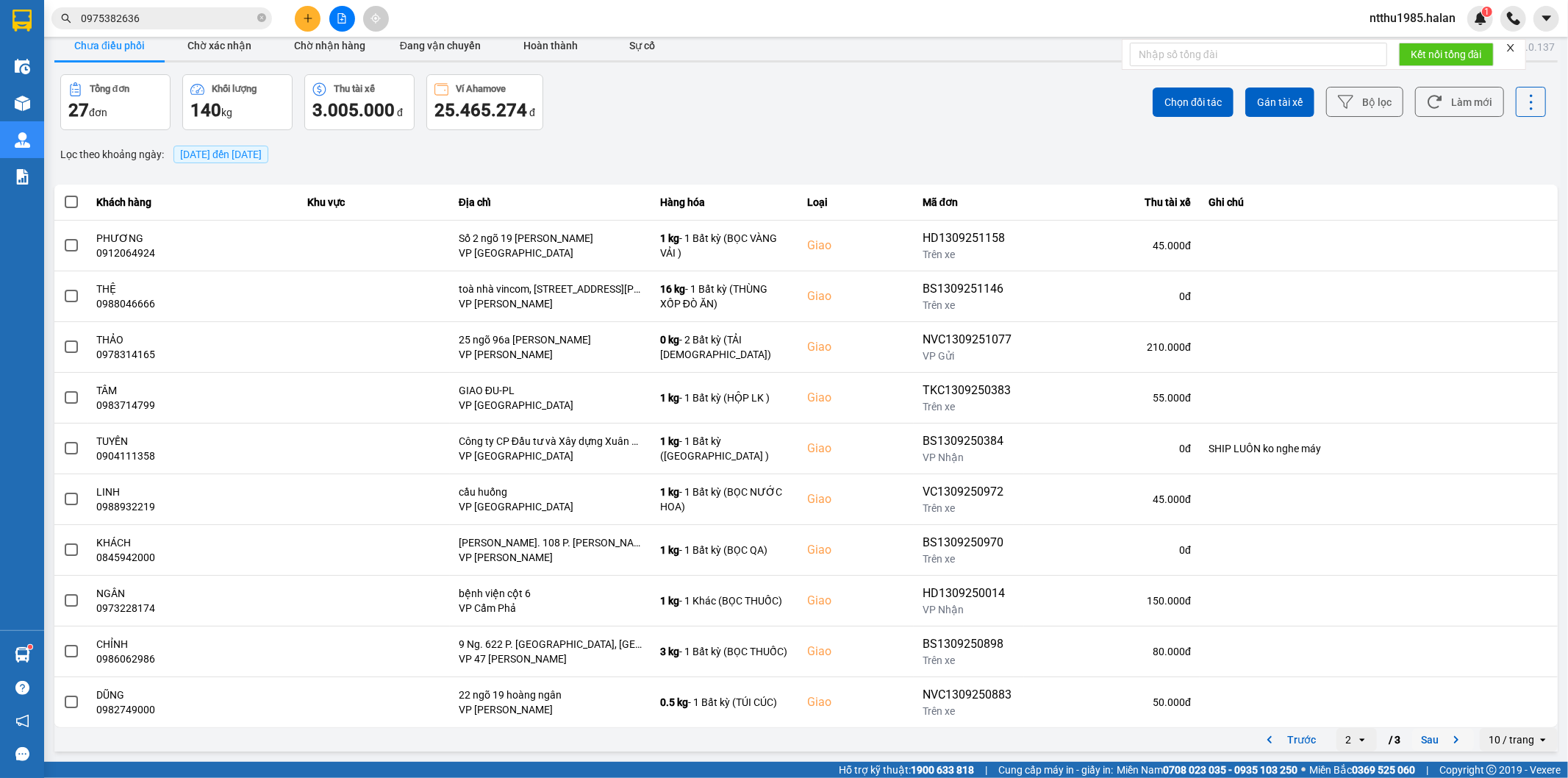
click at [1413, 738] on button "Sau" at bounding box center [1443, 739] width 62 height 22
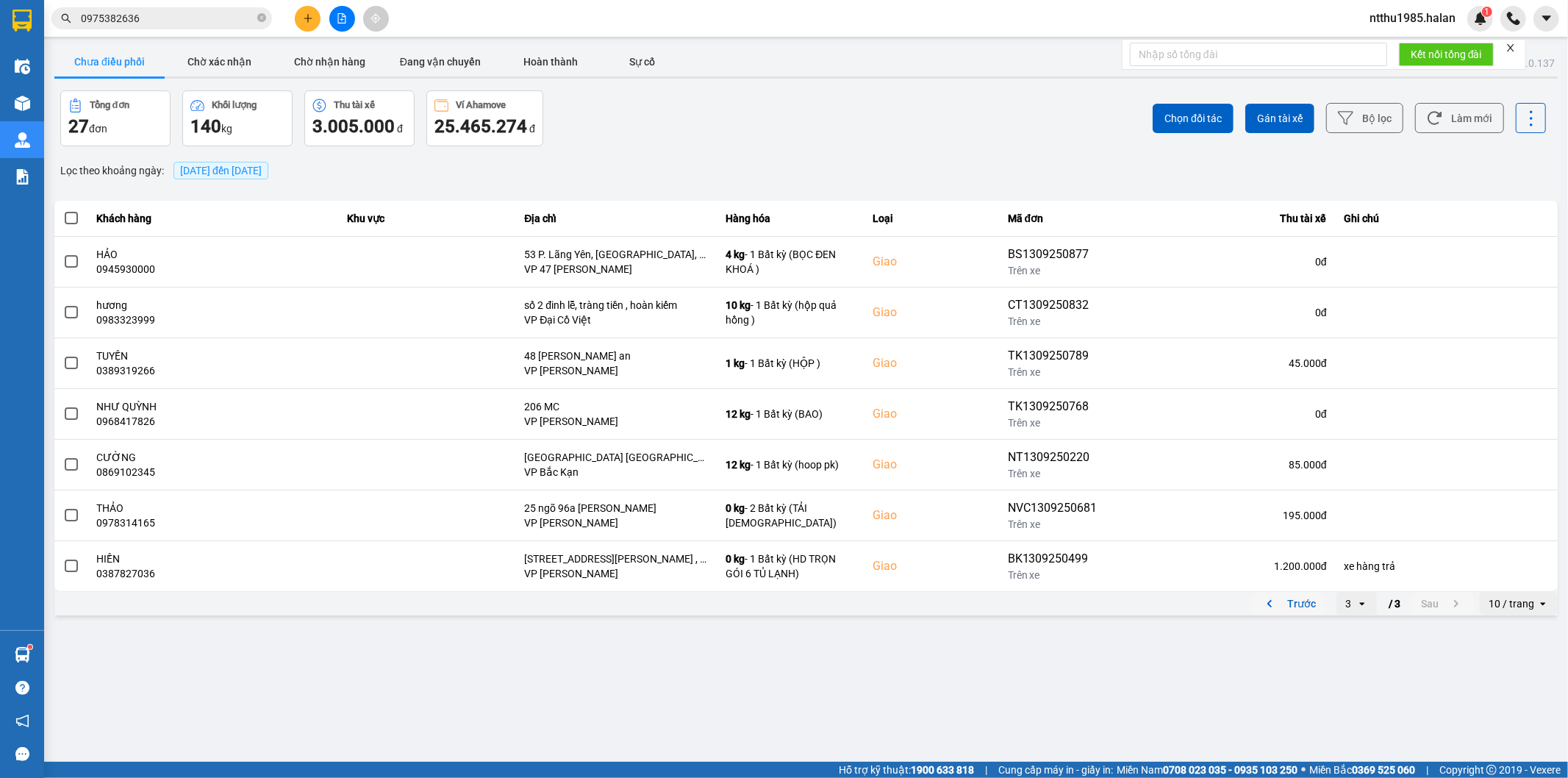
click at [1313, 603] on button "Trước" at bounding box center [1288, 603] width 73 height 22
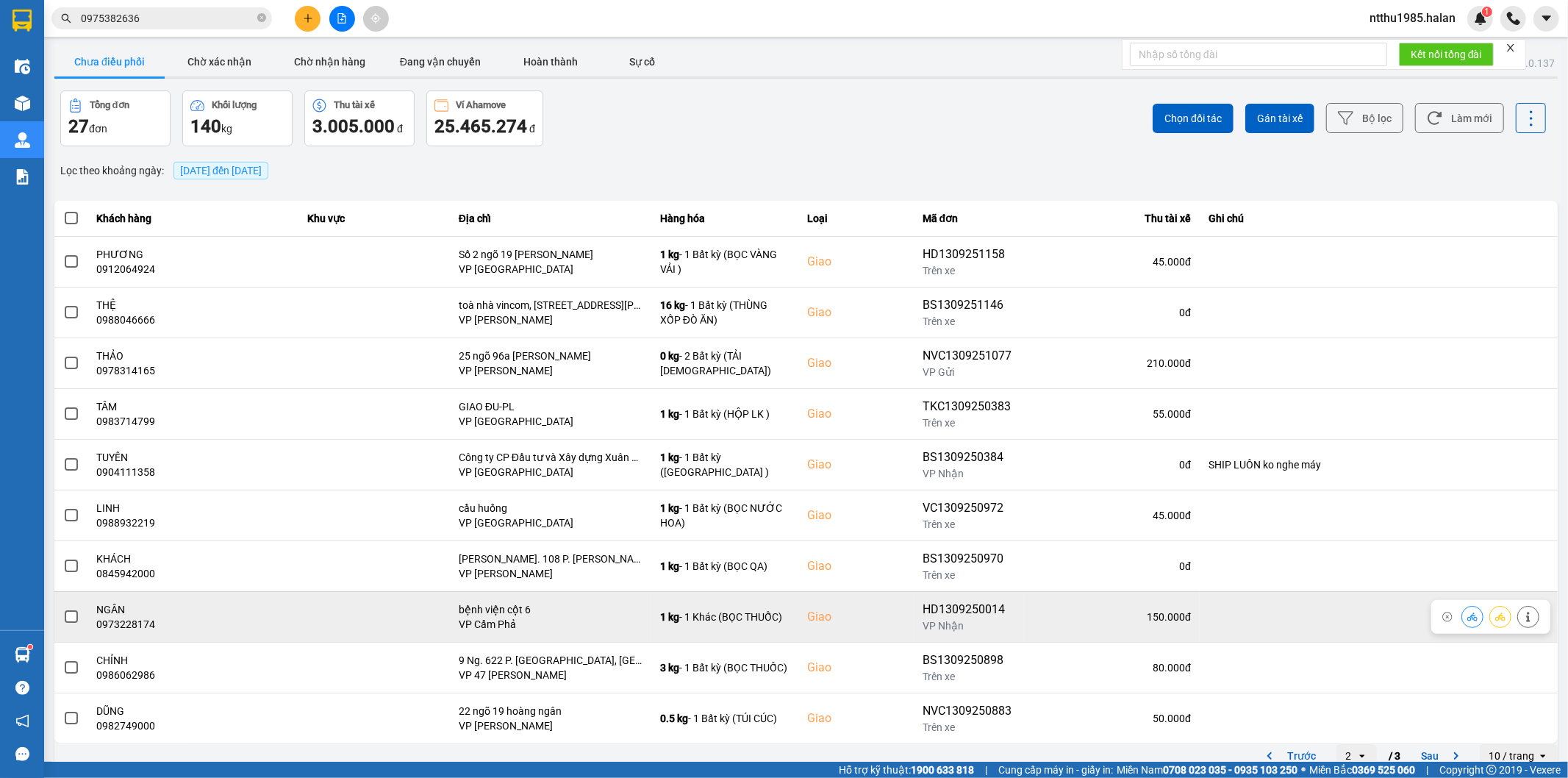
click at [1527, 626] on div at bounding box center [1491, 617] width 119 height 34
click at [1523, 615] on icon at bounding box center [1528, 617] width 11 height 11
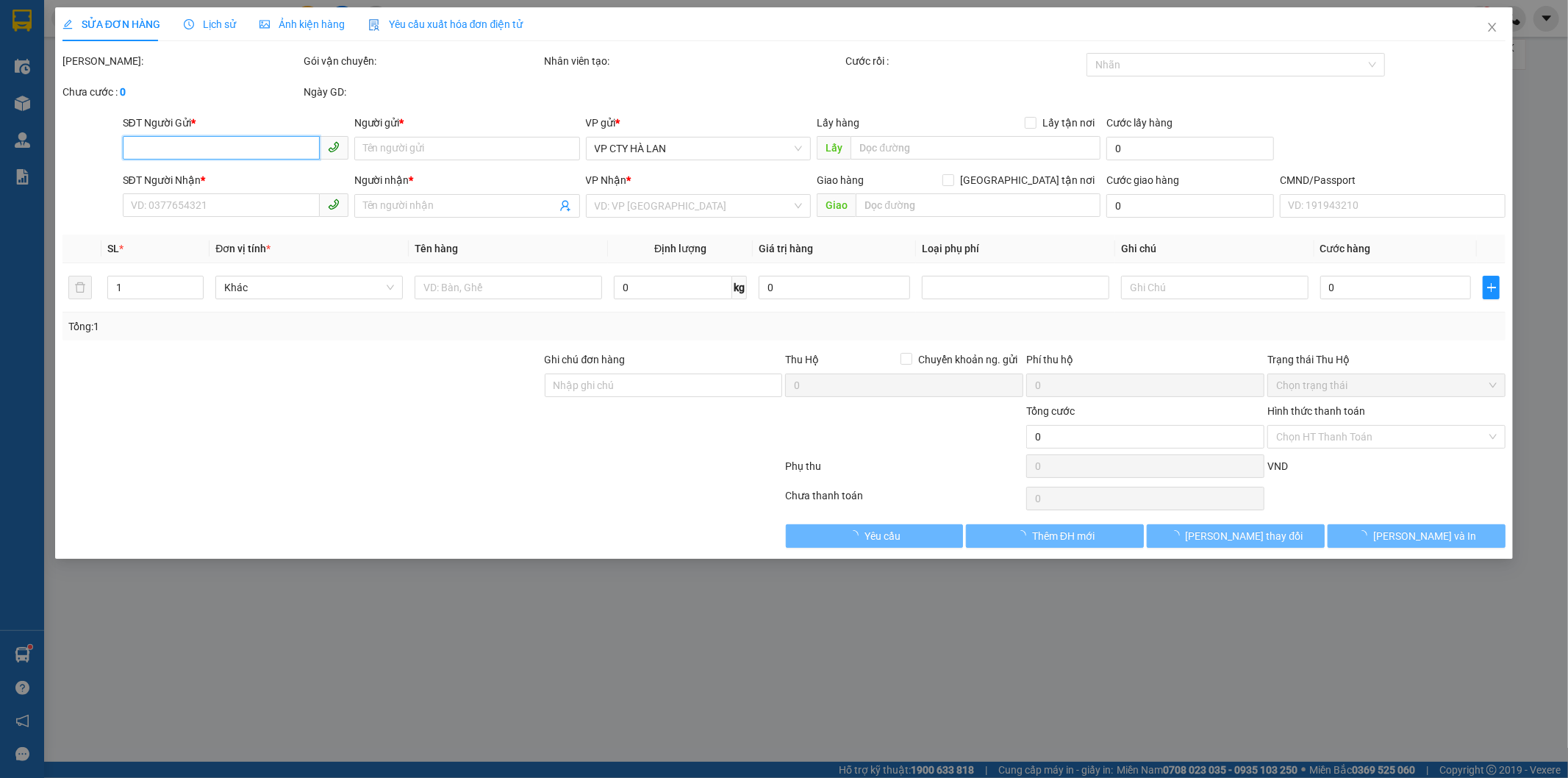
type input "0333869929"
type input "MỸ"
type input "0973228174"
type input "NGÂN"
checkbox input "true"
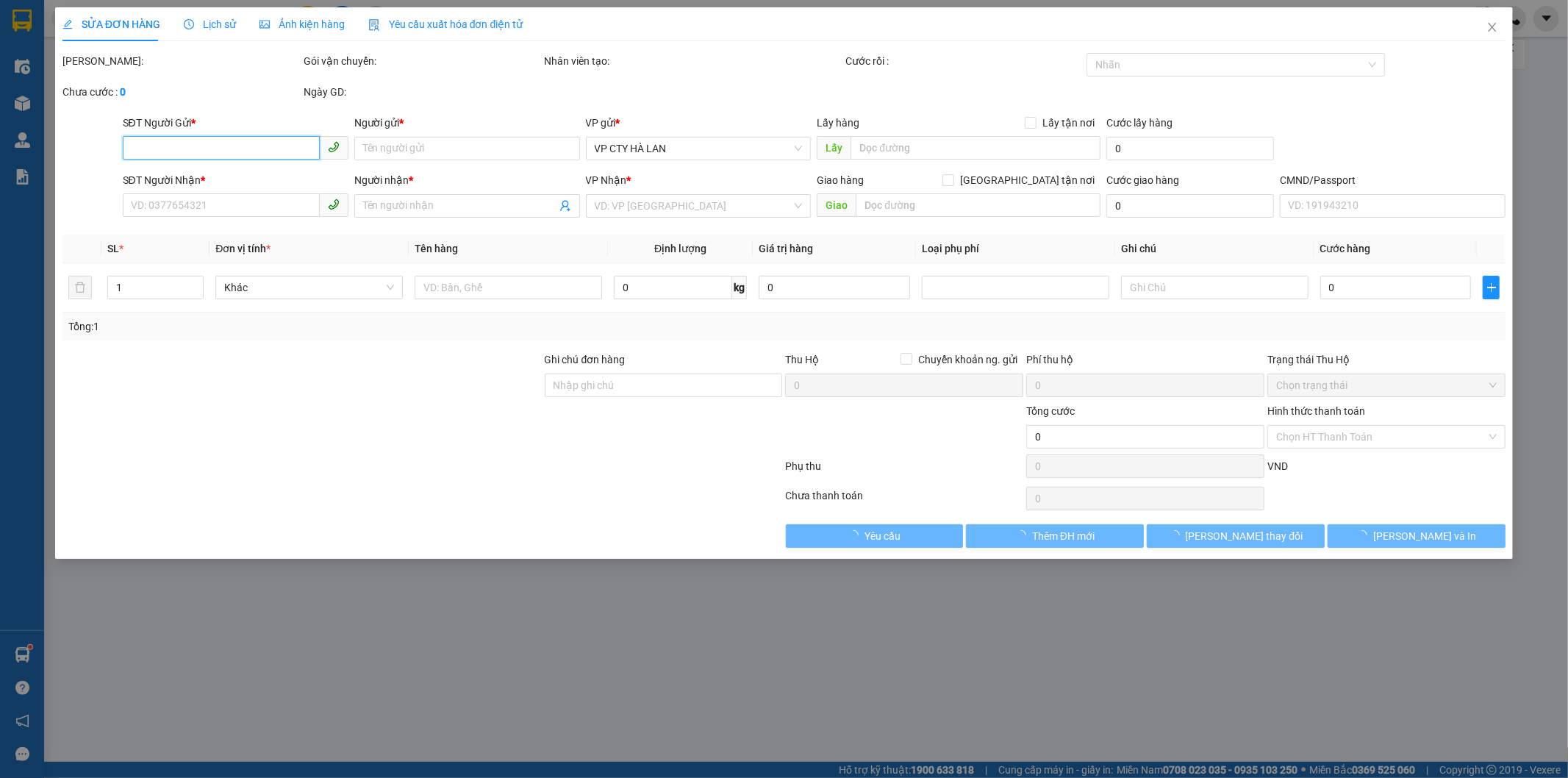
type input "bệnh viện cột 6"
type input "150.000"
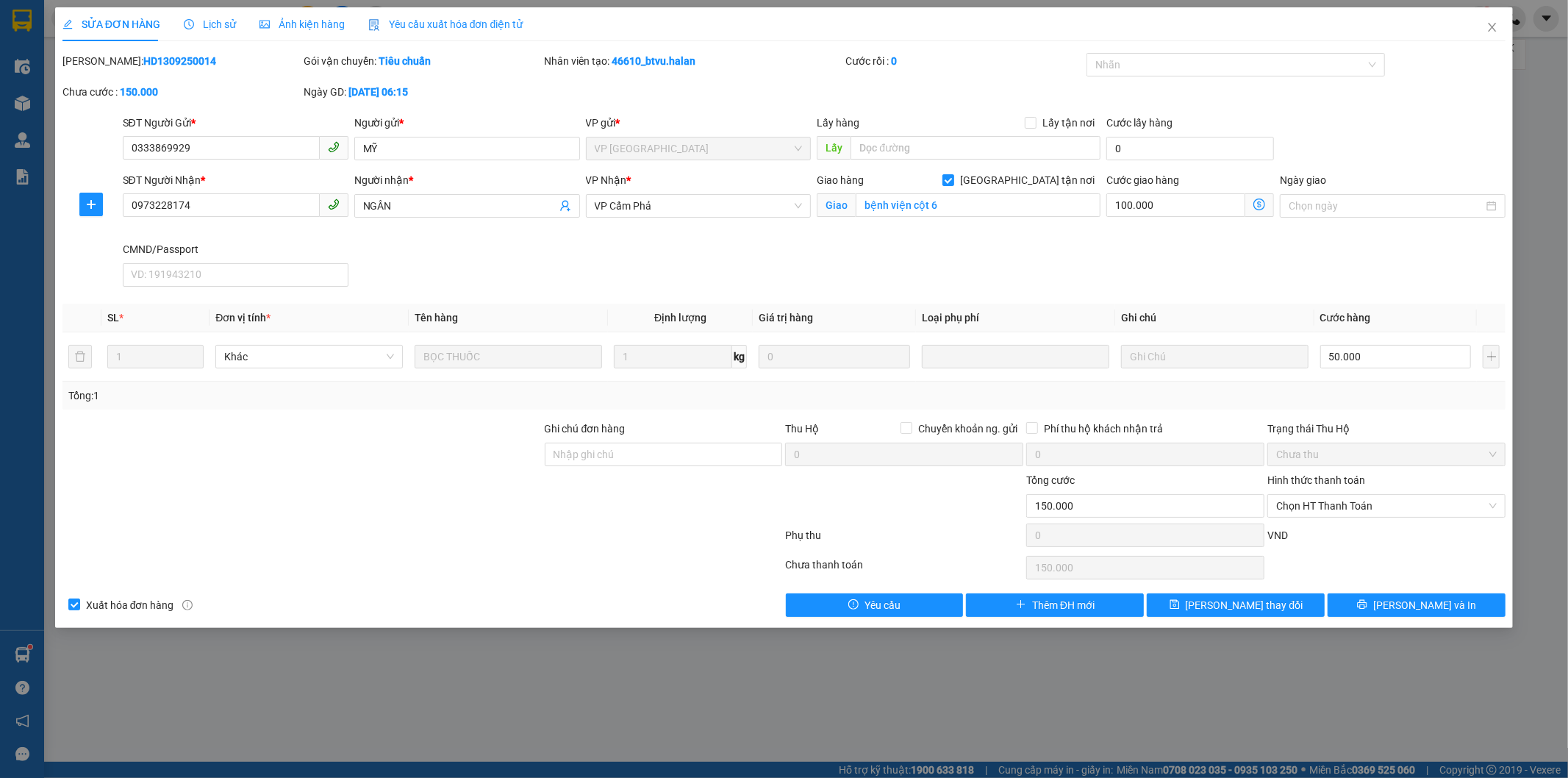
click at [219, 26] on span "Lịch sử" at bounding box center [210, 24] width 52 height 12
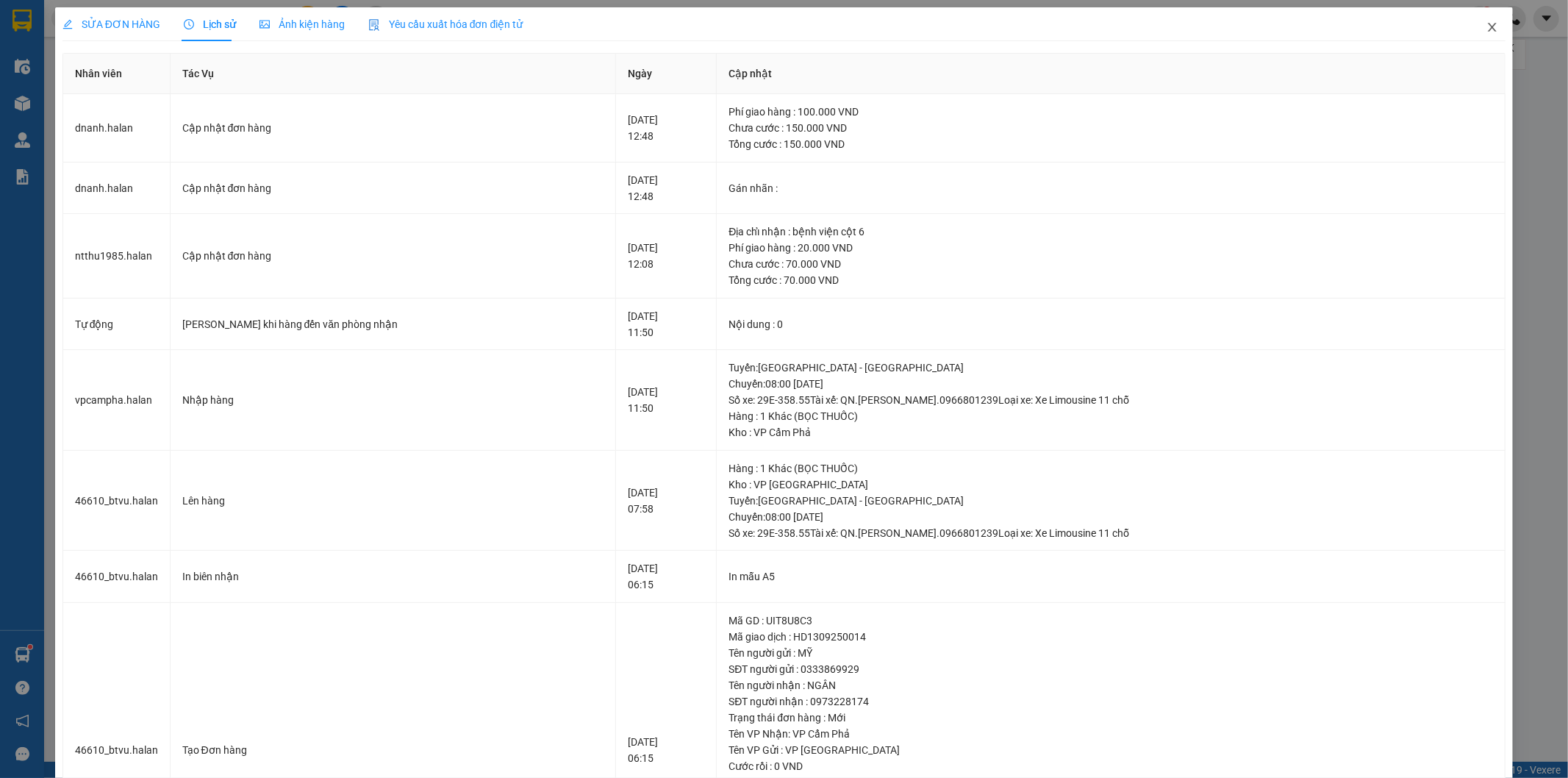
click at [1488, 29] on icon "close" at bounding box center [1492, 27] width 8 height 9
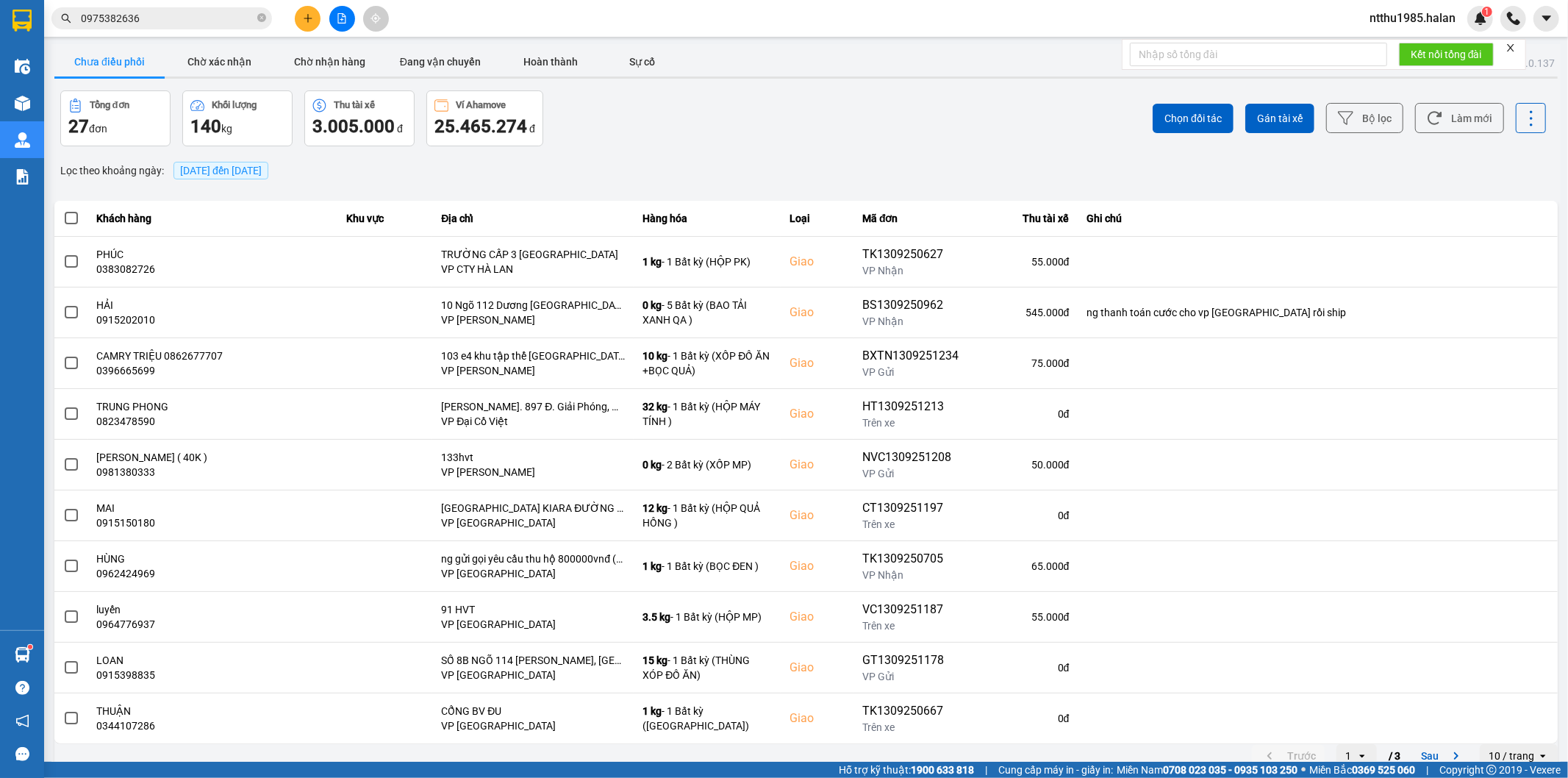
click at [779, 131] on div "Tổng đơn 27 đơn Khối lượng 140 kg Thu tài xế 3.005.000 đ Ví Ahamove 25.465.274 đ" at bounding box center [432, 118] width 743 height 56
click at [1449, 119] on button "Làm mới" at bounding box center [1459, 118] width 89 height 30
click at [1461, 122] on button "Làm mới" at bounding box center [1459, 118] width 89 height 30
click at [1443, 122] on button "Làm mới" at bounding box center [1459, 118] width 89 height 30
drag, startPoint x: 600, startPoint y: 149, endPoint x: 647, endPoint y: 149, distance: 47.0
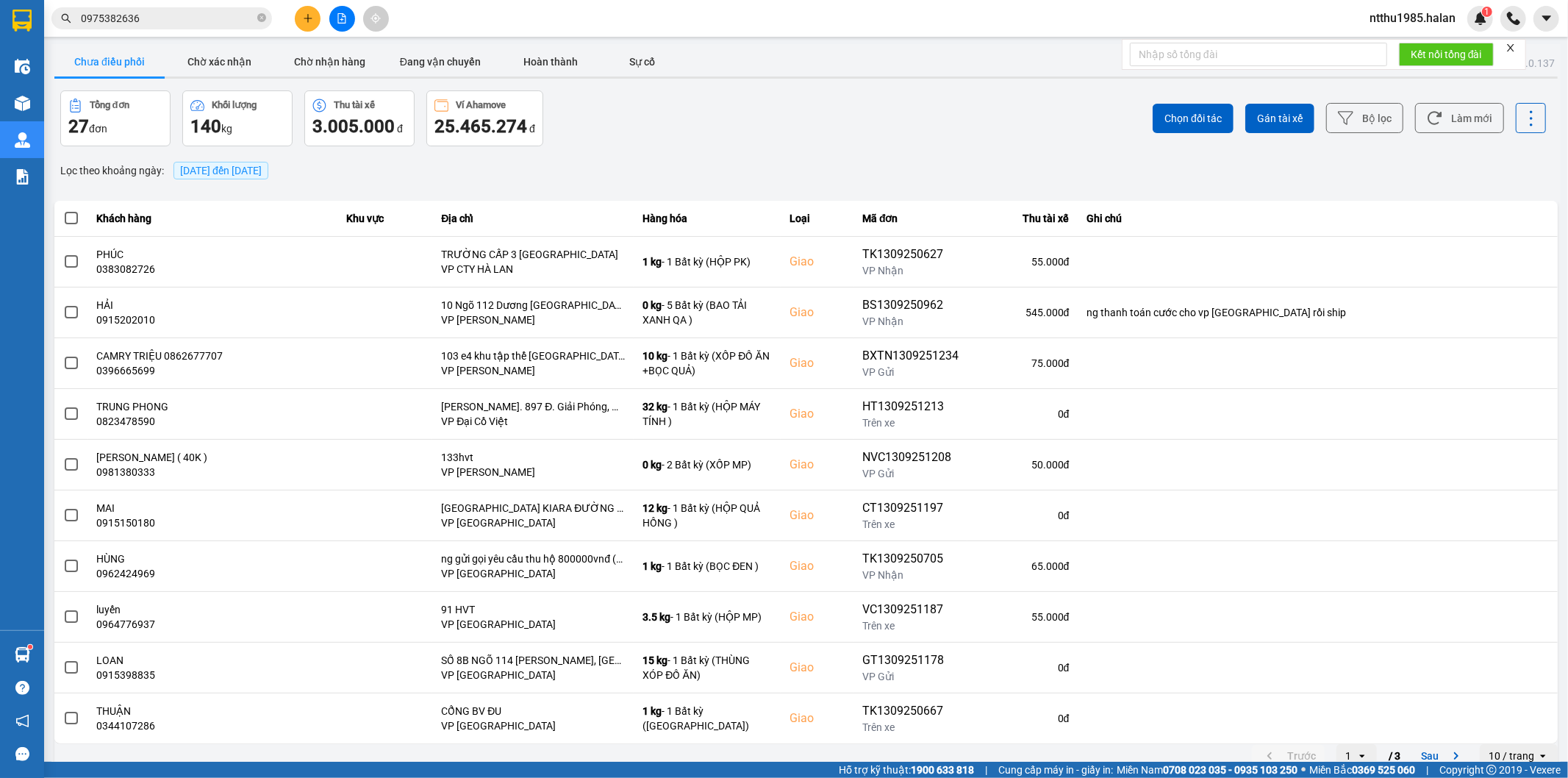
click at [616, 149] on div "ver: 0.0.137 Chưa điều phối Chờ xác nhận Chờ nhận hàng Đang vận chuyển Hoàn thà…" at bounding box center [807, 407] width 1509 height 726
click at [1451, 122] on button "Làm mới" at bounding box center [1459, 118] width 89 height 30
click at [1461, 119] on button "Làm mới" at bounding box center [1459, 118] width 89 height 30
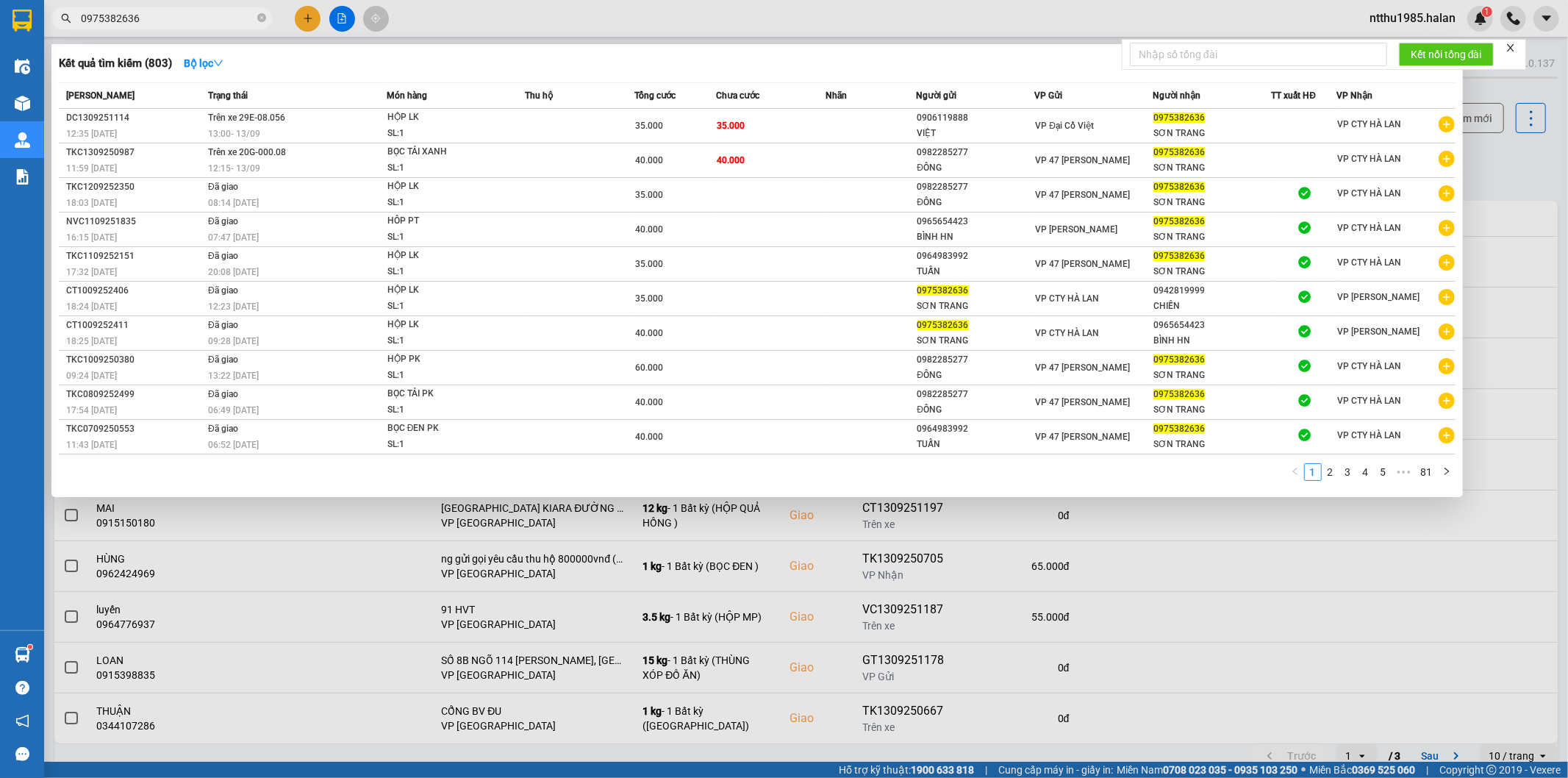
click at [153, 22] on input "0975382636" at bounding box center [167, 19] width 173 height 17
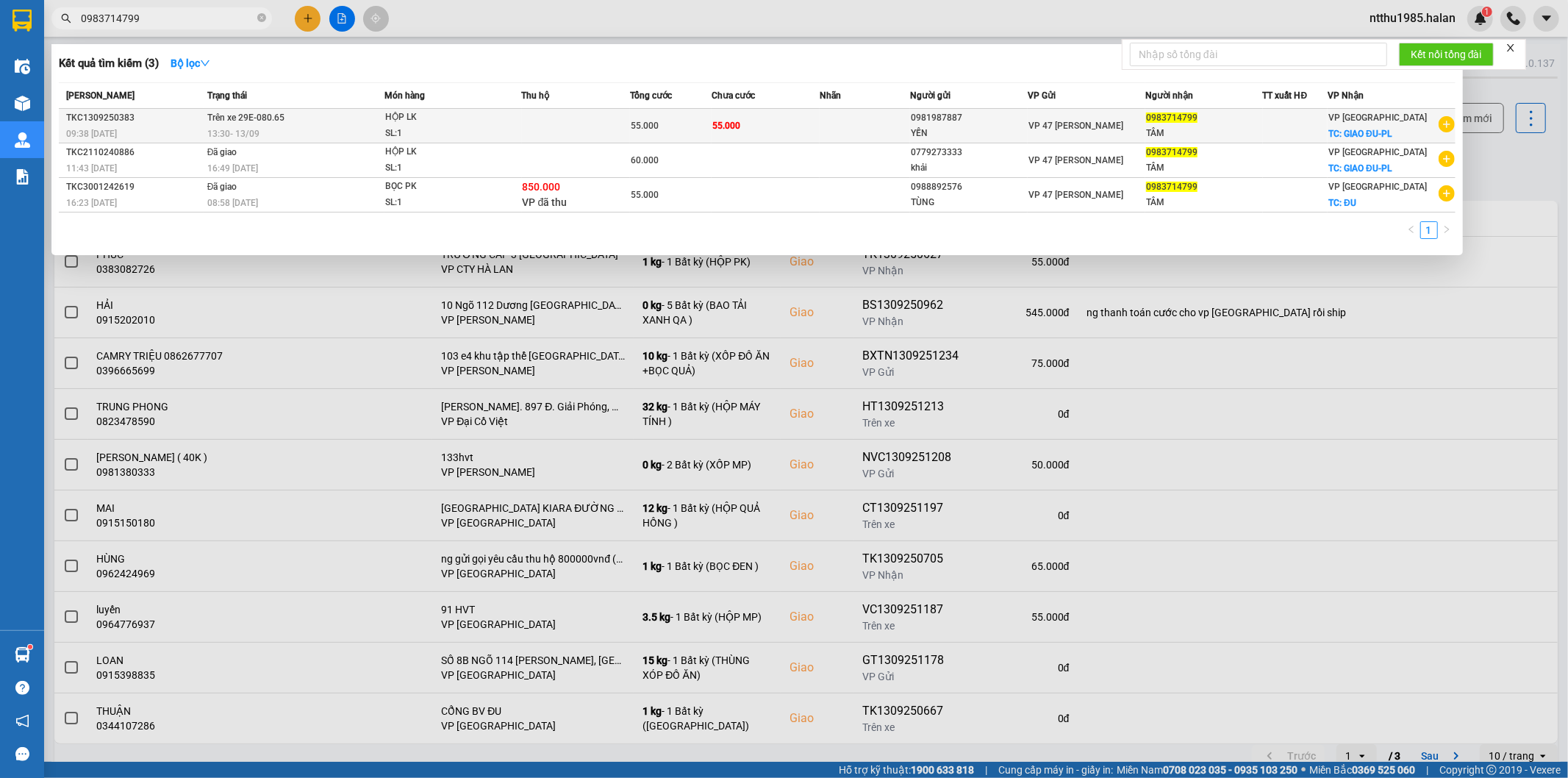
type input "0983714799"
click at [342, 129] on div "13:30 - 13/09" at bounding box center [295, 134] width 176 height 17
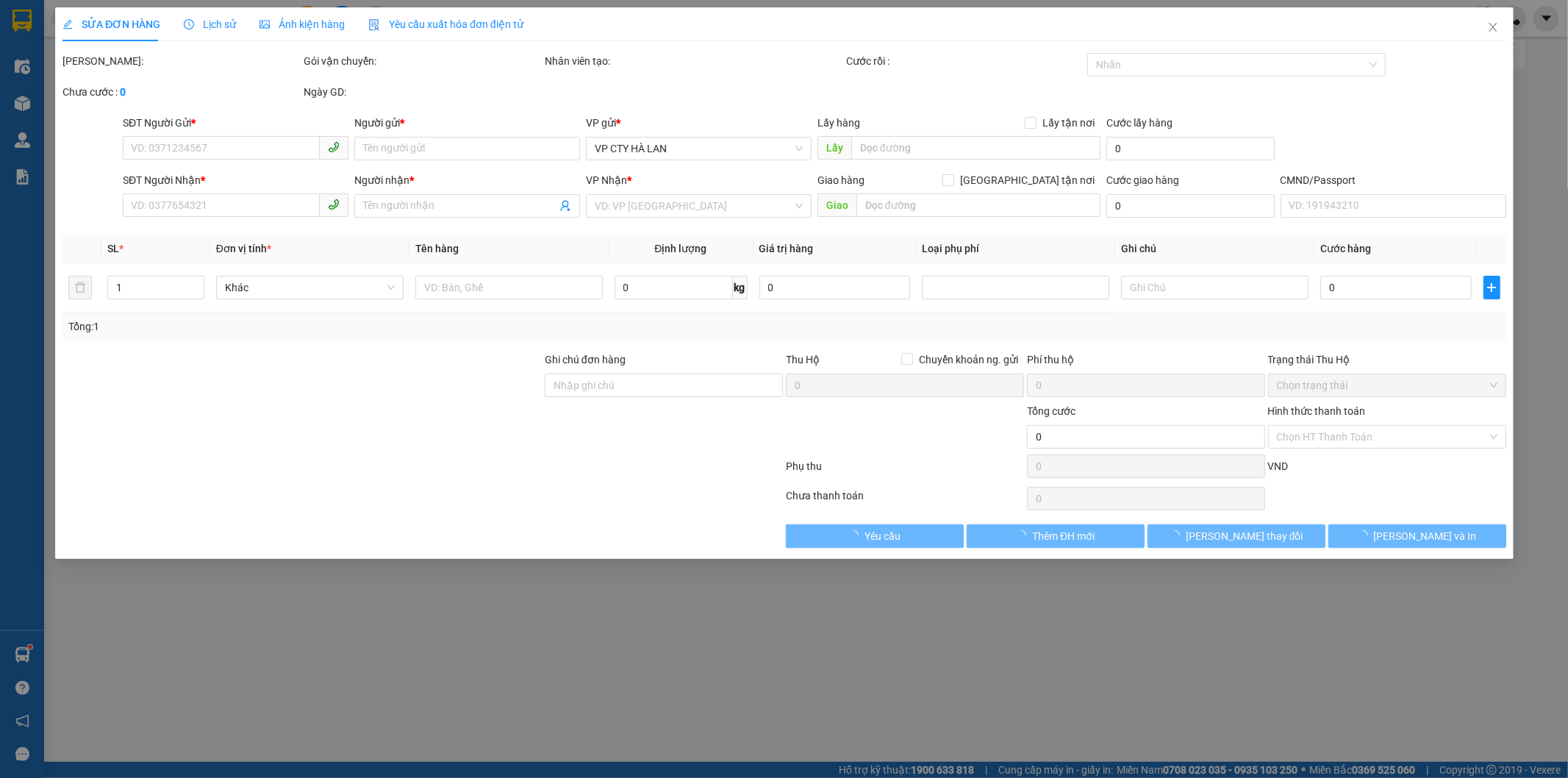
type input "0981987887"
type input "YẾN"
type input "0983714799"
type input "TÂM"
checkbox input "true"
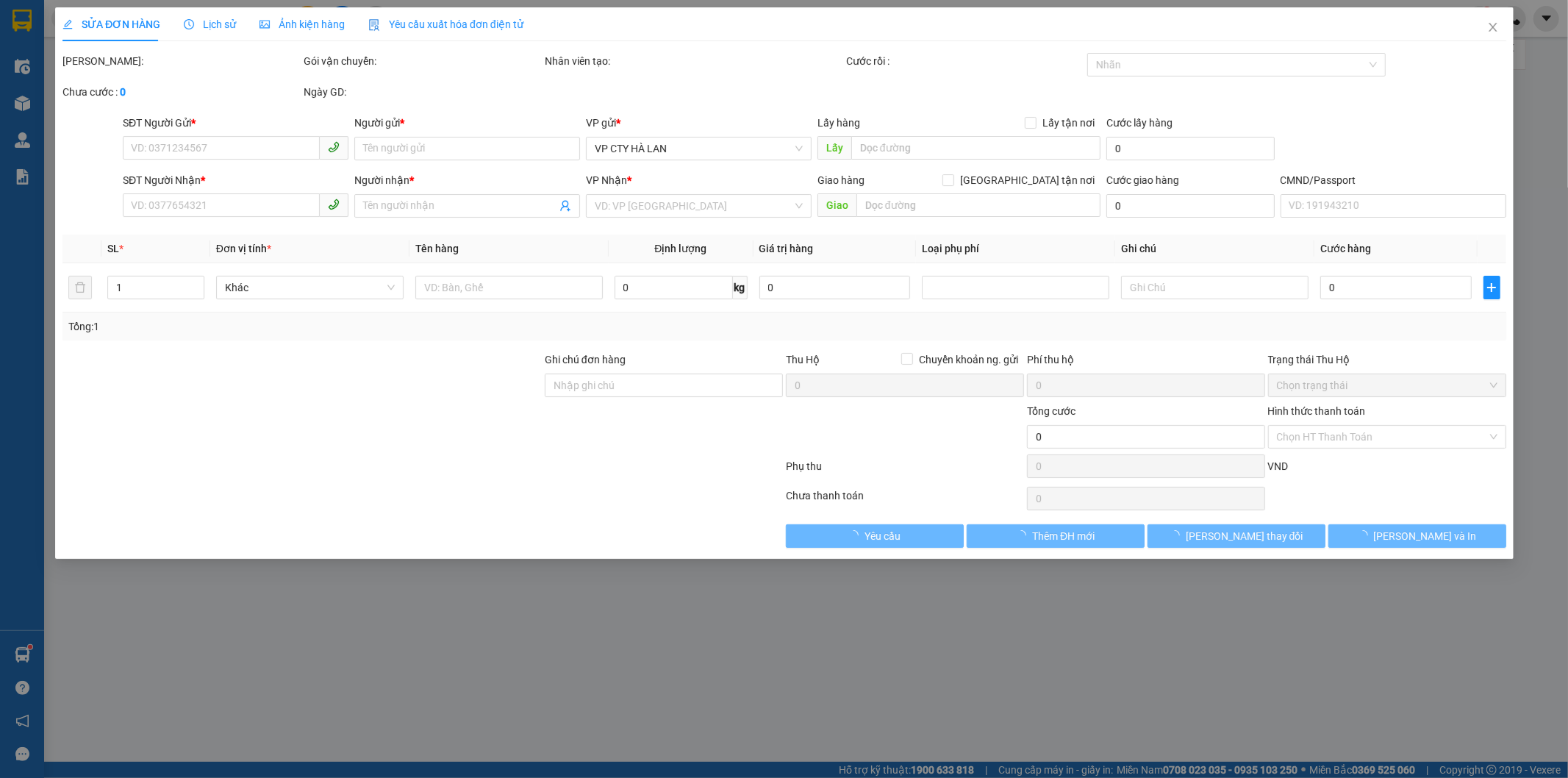
type input "GIAO ĐU-PL"
checkbox input "true"
type input "55.000"
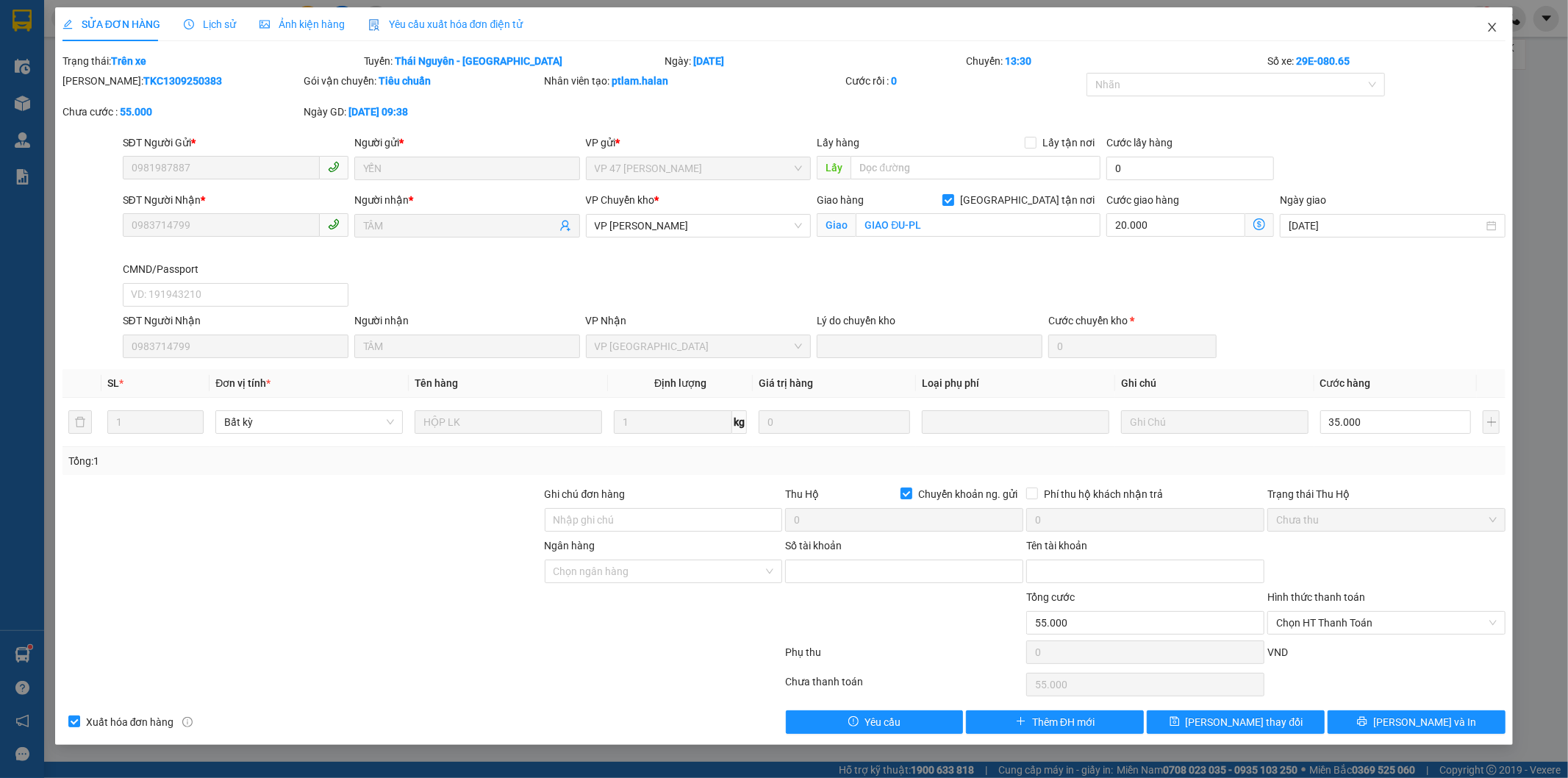
click at [1494, 28] on icon "close" at bounding box center [1492, 27] width 12 height 12
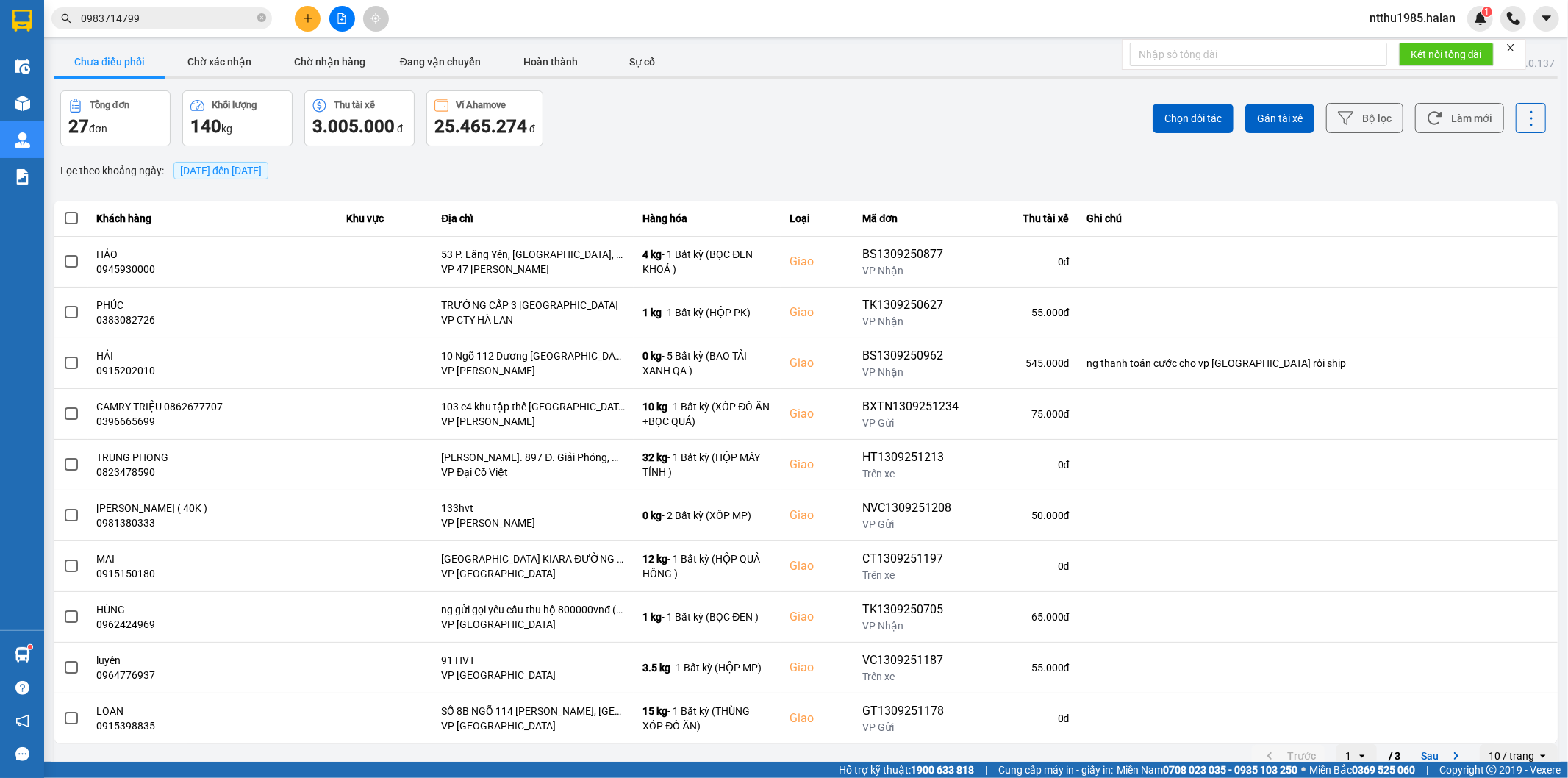
click at [219, 20] on input "0983714799" at bounding box center [167, 19] width 173 height 17
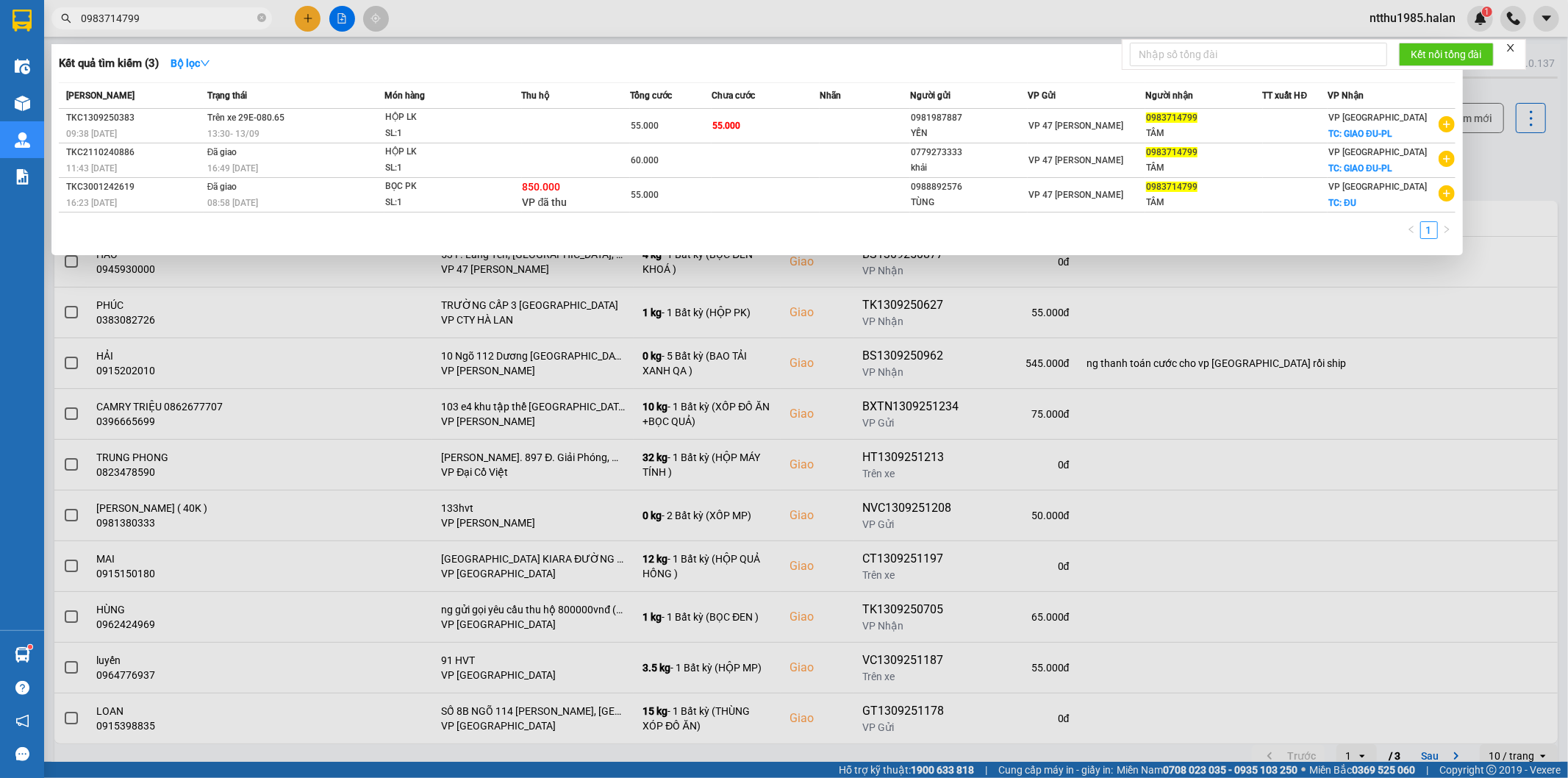
click at [209, 17] on input "0983714799" at bounding box center [167, 19] width 173 height 17
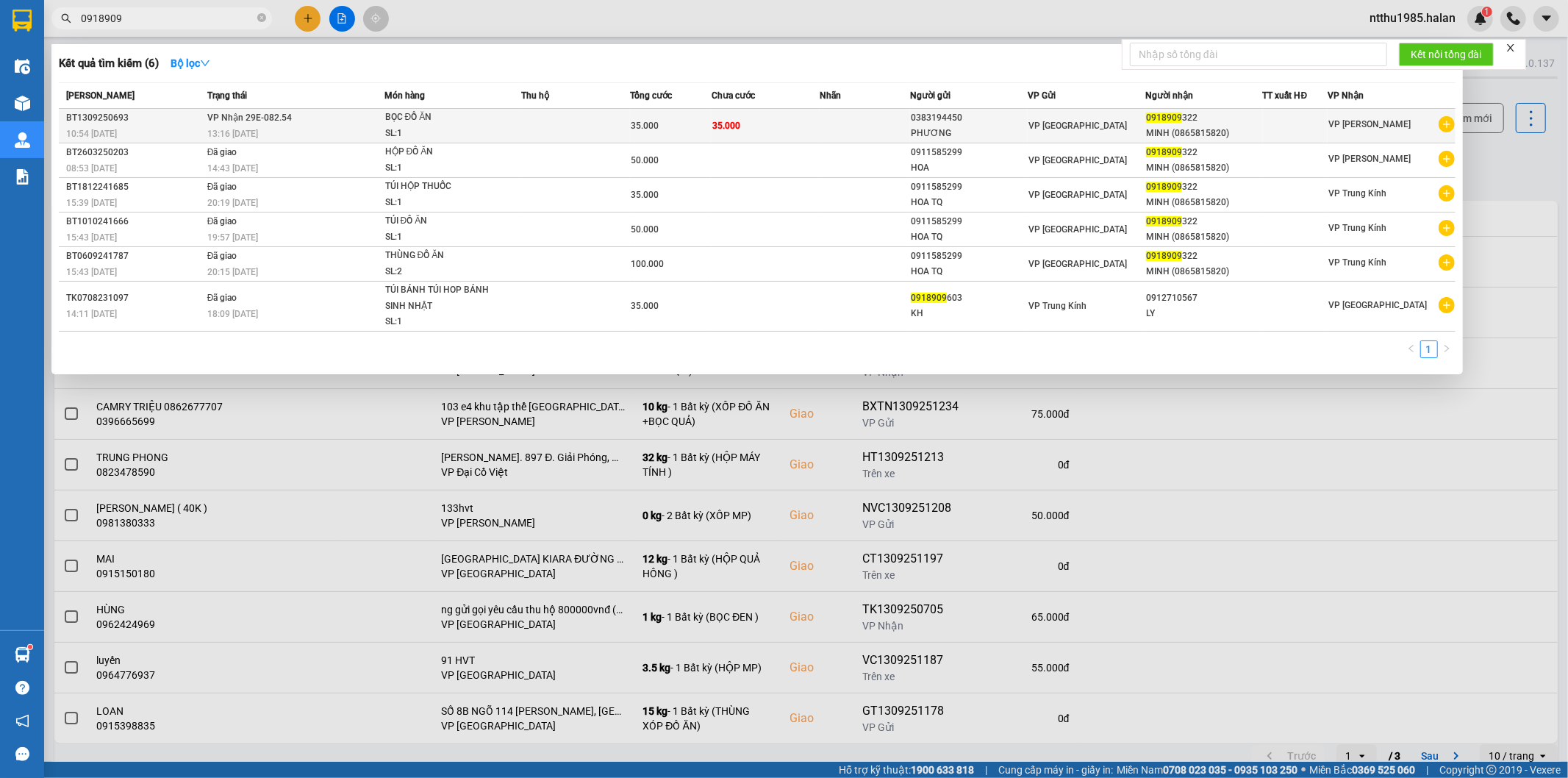
type input "0918909"
click at [1110, 123] on div "VP [GEOGRAPHIC_DATA]" at bounding box center [1086, 126] width 116 height 17
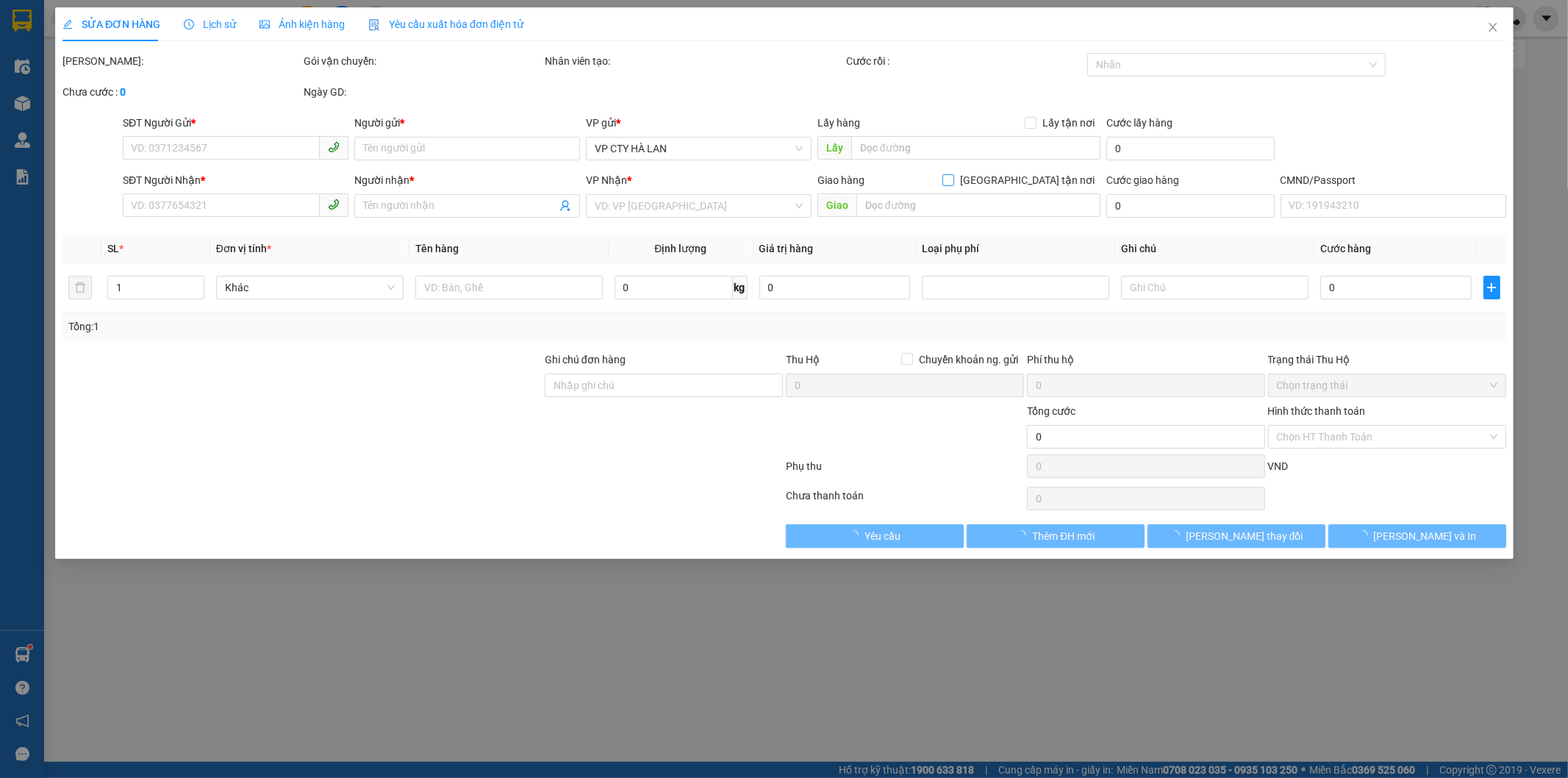
type input "0383194450"
type input "PHƯƠNG"
type input "0918909322"
type input "MINH (0865815820)"
type input "35.000"
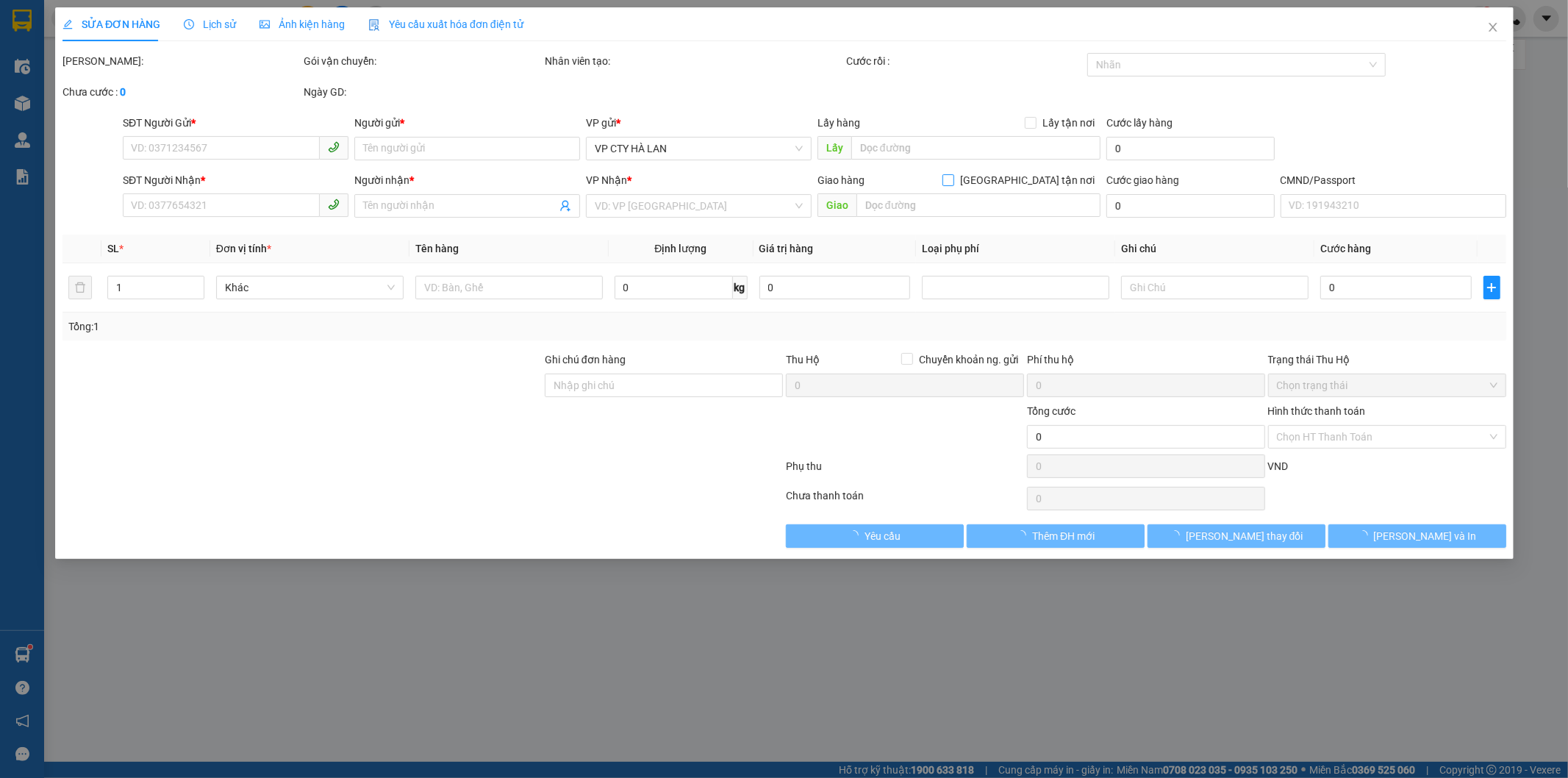
type input "35.000"
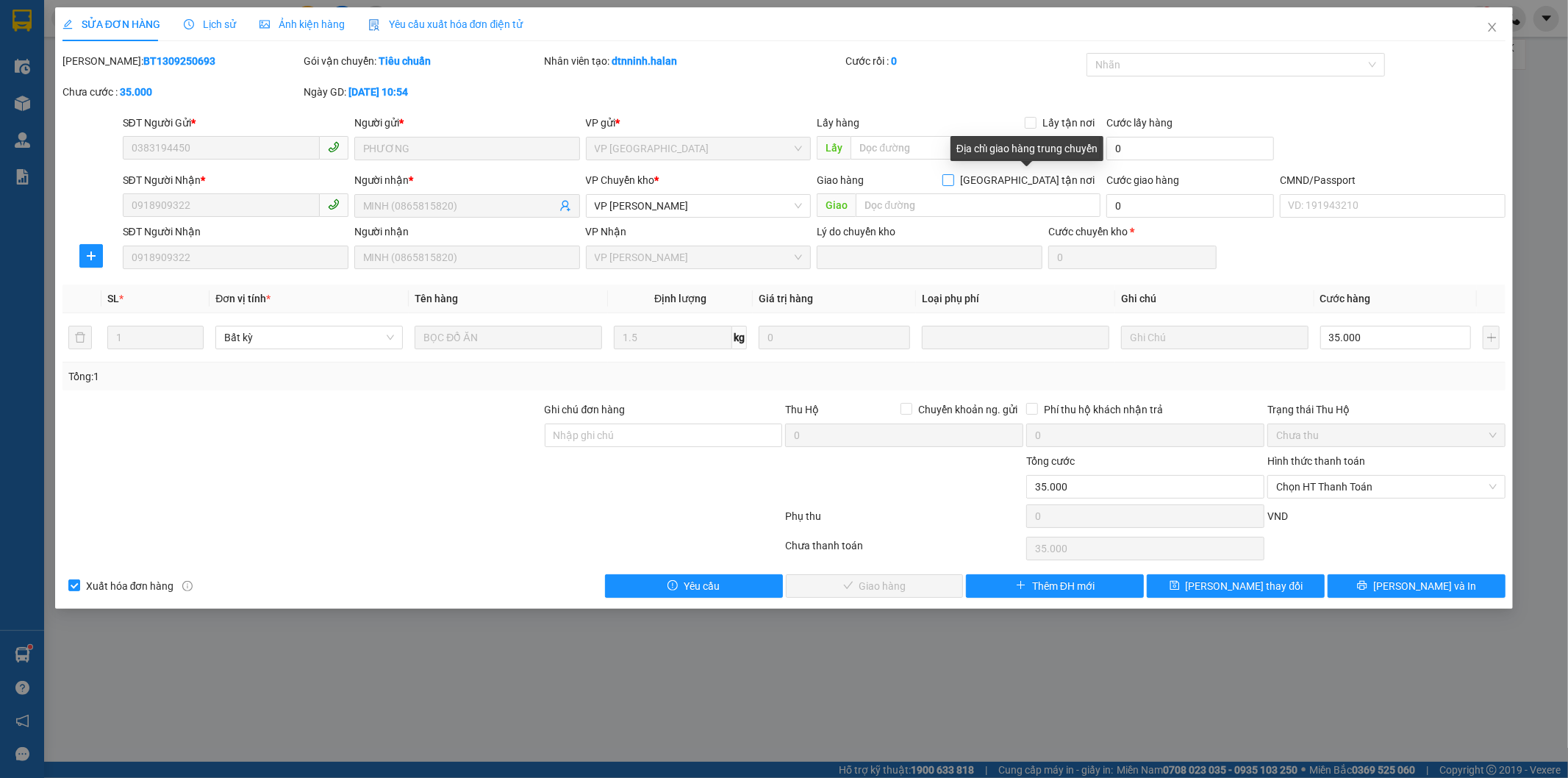
click at [953, 179] on input "[GEOGRAPHIC_DATA] tận nơi" at bounding box center [948, 179] width 11 height 11
checkbox input "true"
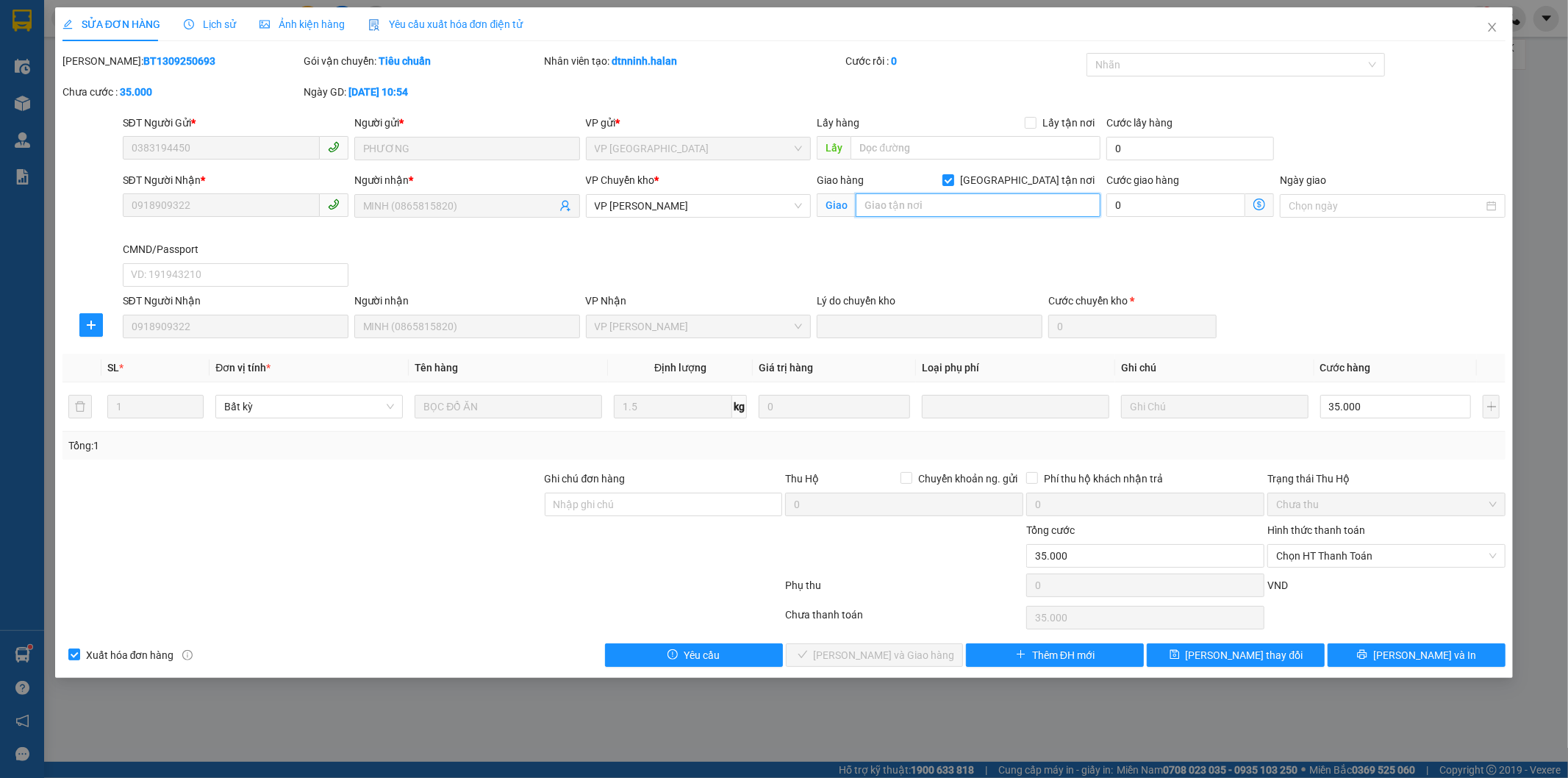
drag, startPoint x: 982, startPoint y: 204, endPoint x: 963, endPoint y: 204, distance: 19.0
click at [980, 204] on input "text" at bounding box center [978, 204] width 245 height 23
type input "c"
type input "d"
type input "đh gtvt"
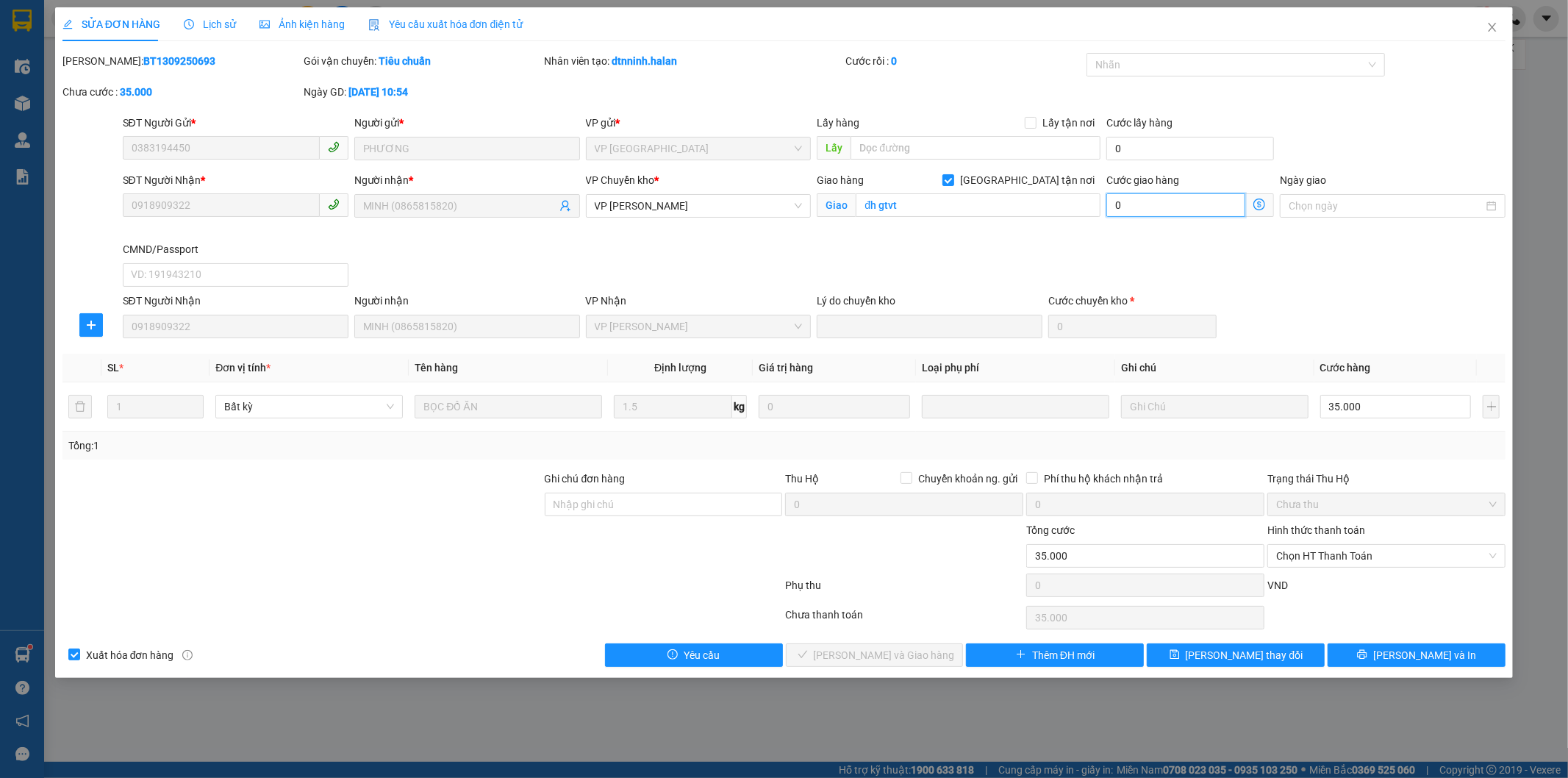
click at [1149, 210] on input "0" at bounding box center [1175, 204] width 139 height 23
click at [1235, 659] on span "[PERSON_NAME] thay đổi" at bounding box center [1244, 655] width 118 height 17
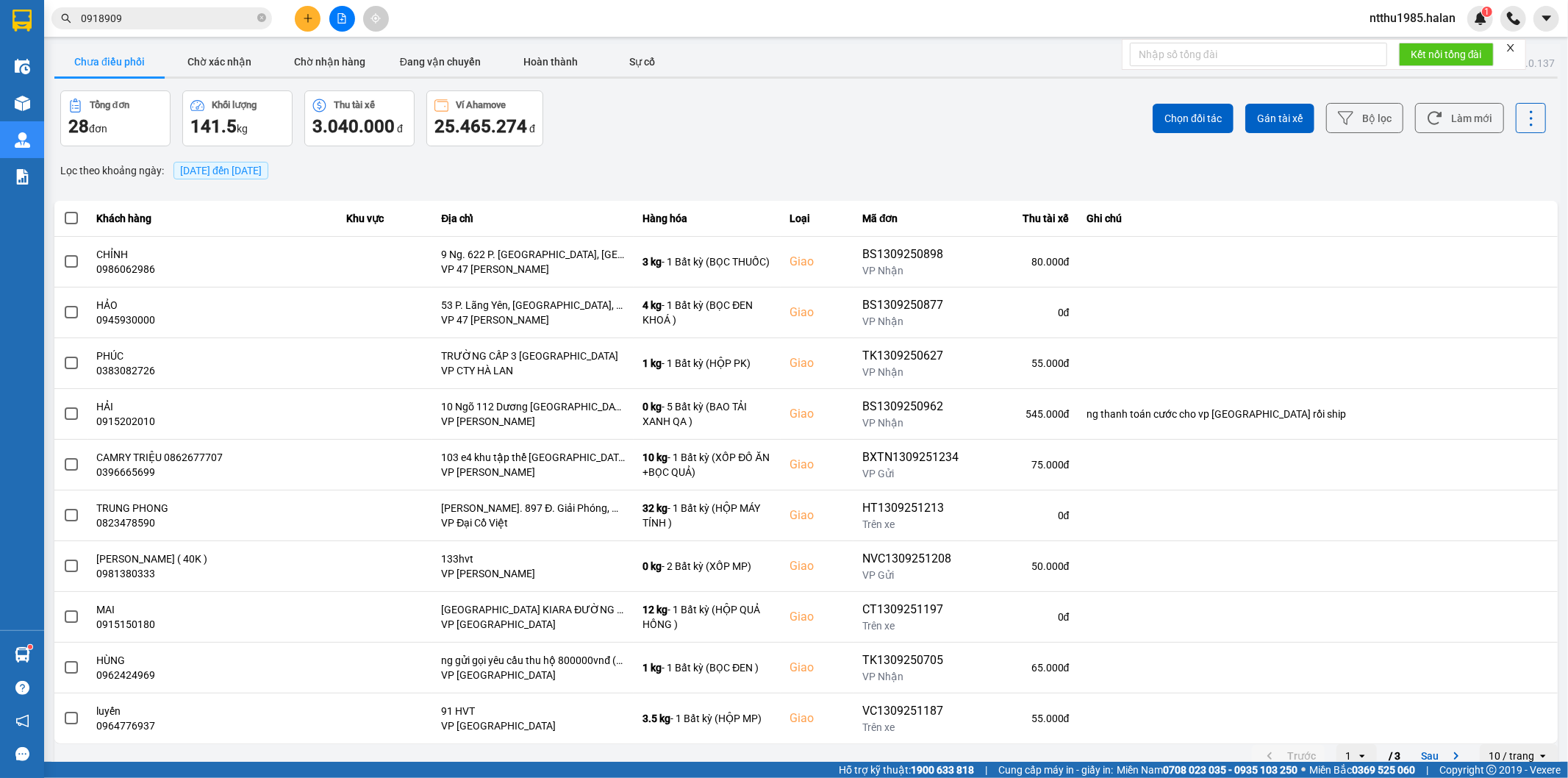
click at [141, 16] on input "0918909" at bounding box center [167, 19] width 173 height 17
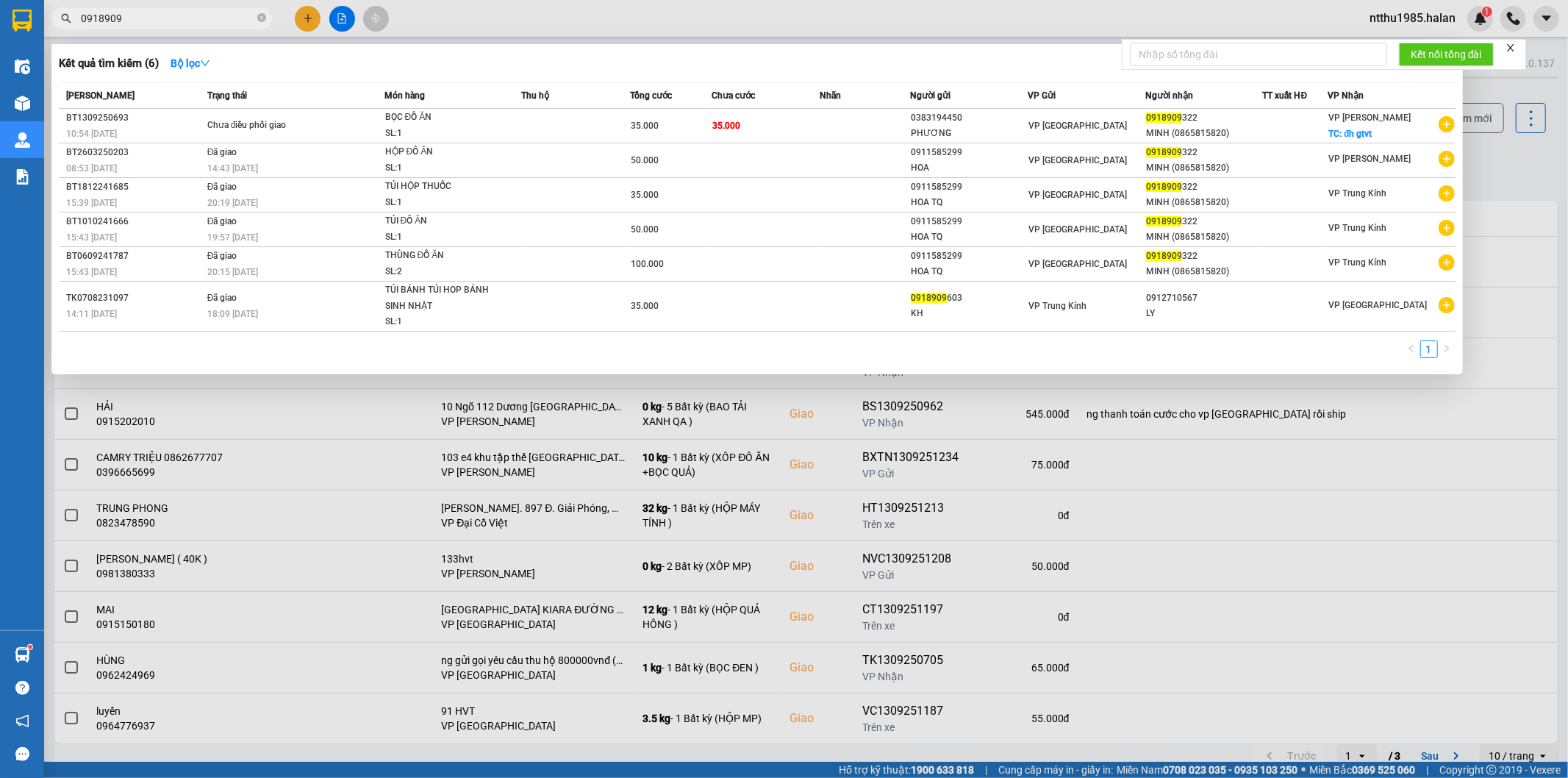
click at [1491, 162] on div at bounding box center [784, 389] width 1568 height 778
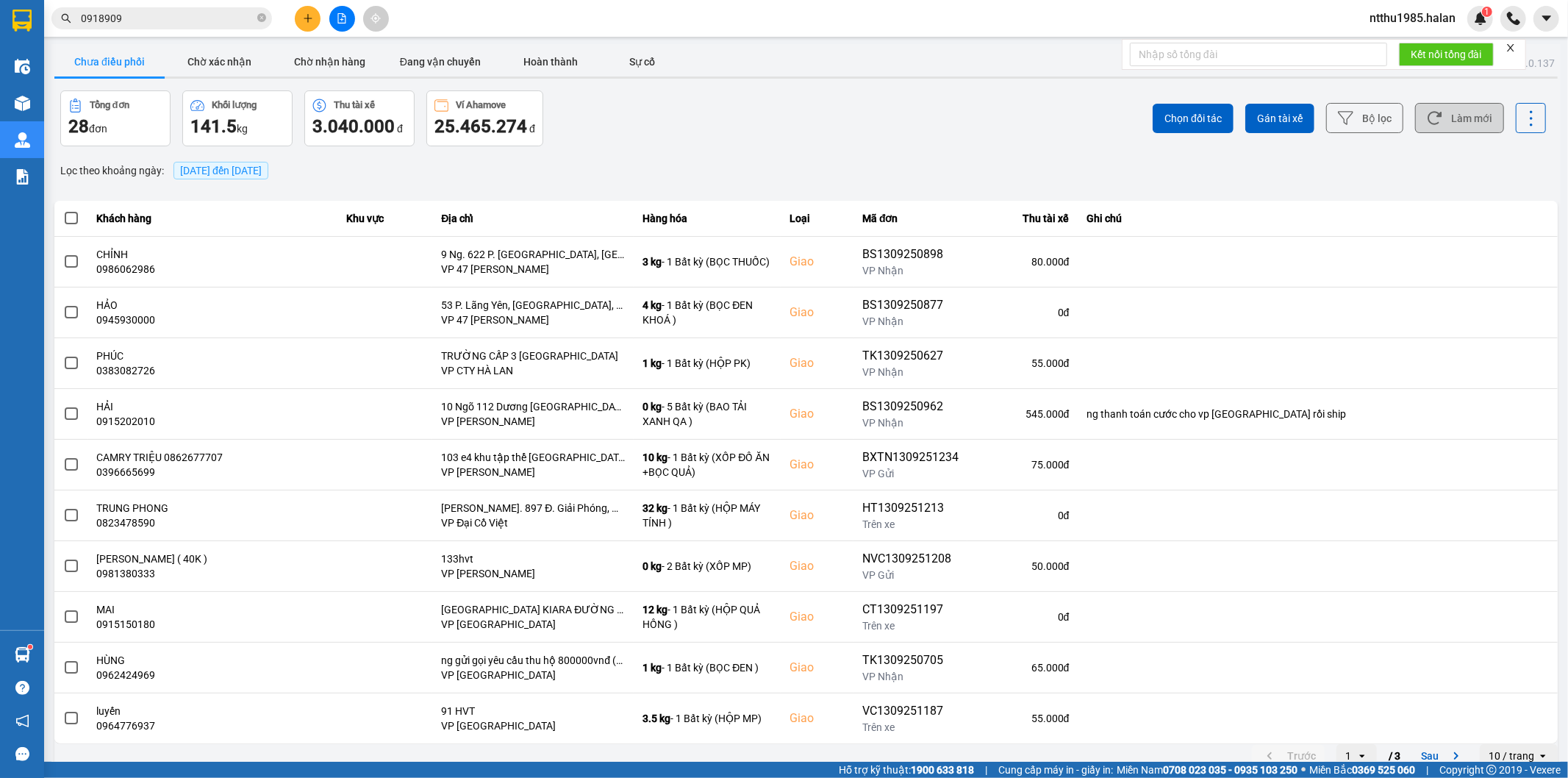
click at [1464, 128] on button "Làm mới" at bounding box center [1459, 118] width 89 height 30
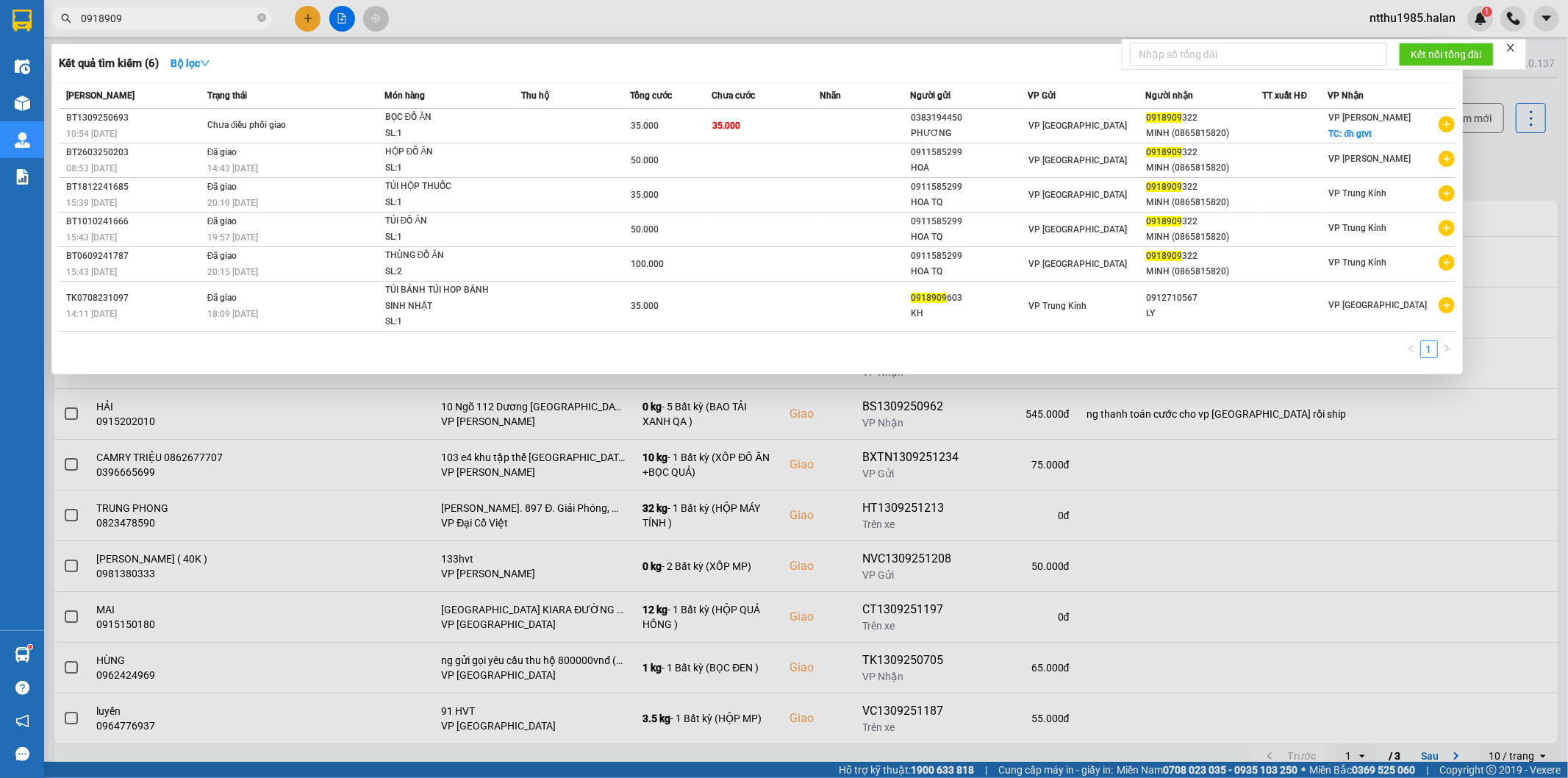
click at [191, 22] on input "0918909" at bounding box center [167, 19] width 173 height 17
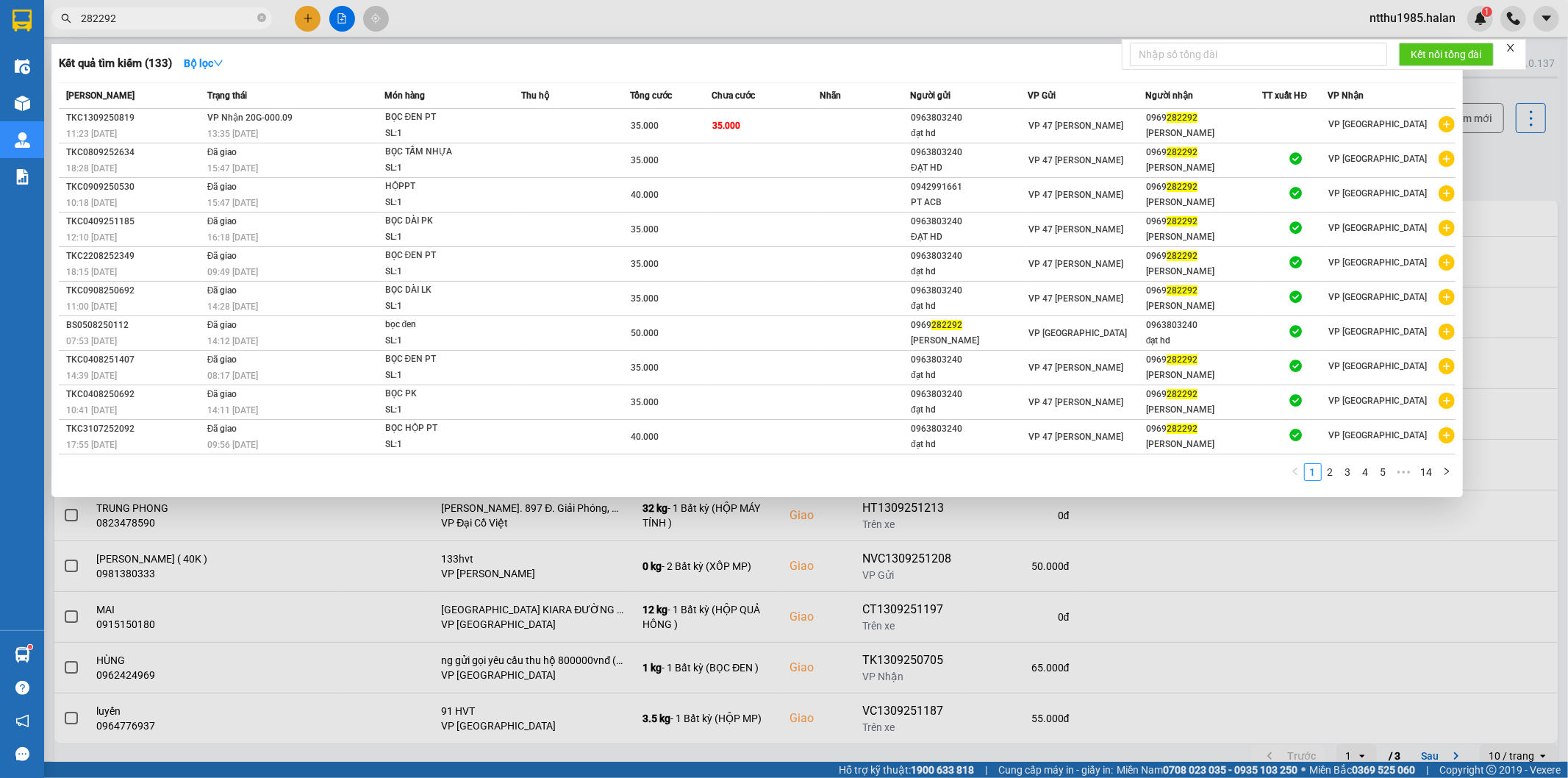
click at [556, 18] on div at bounding box center [784, 389] width 1568 height 778
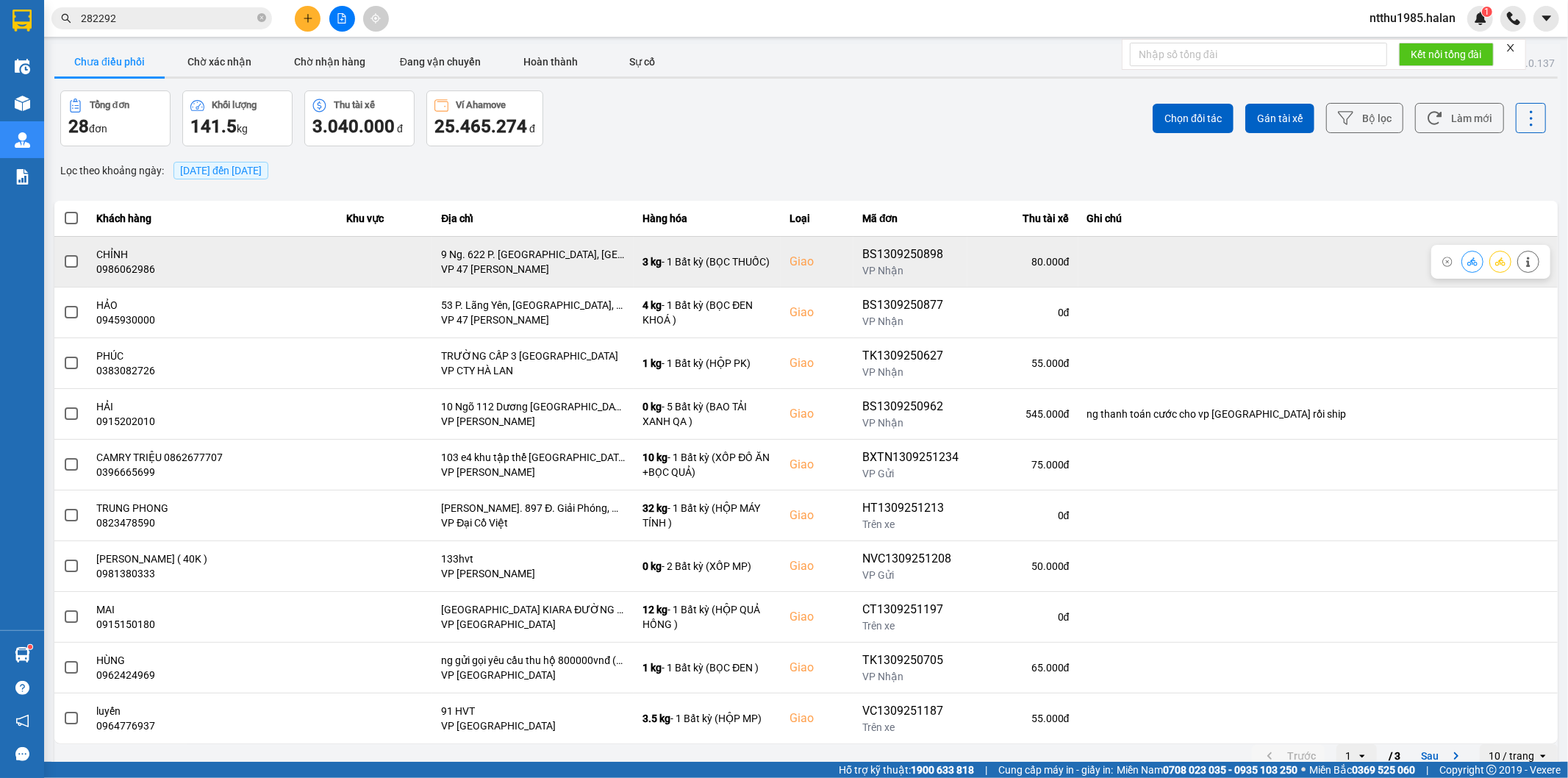
click at [74, 264] on span at bounding box center [71, 262] width 14 height 14
click at [63, 254] on input "checkbox" at bounding box center [63, 254] width 0 height 0
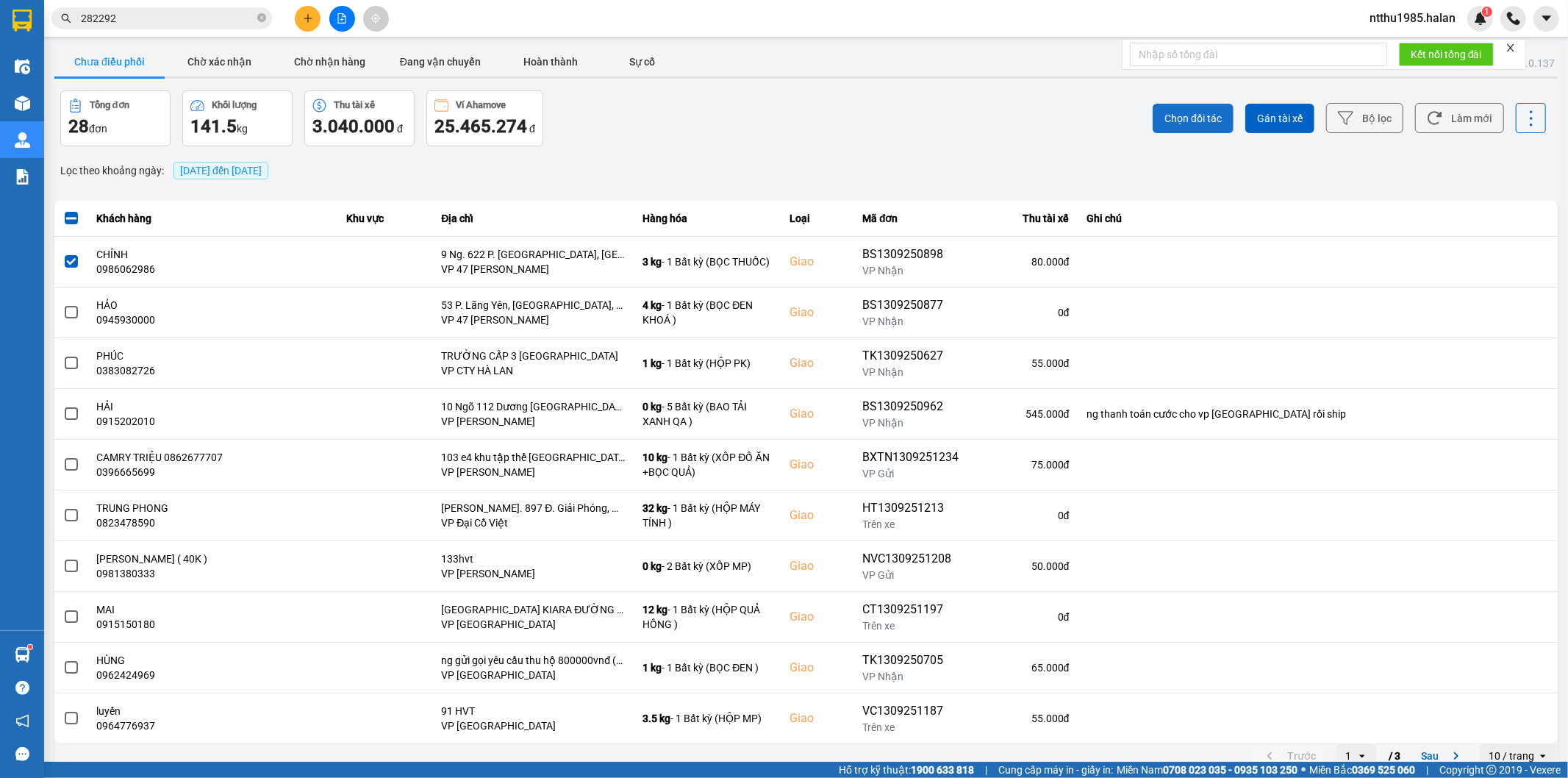
click at [1174, 126] on button "Chọn đối tác" at bounding box center [1193, 118] width 81 height 29
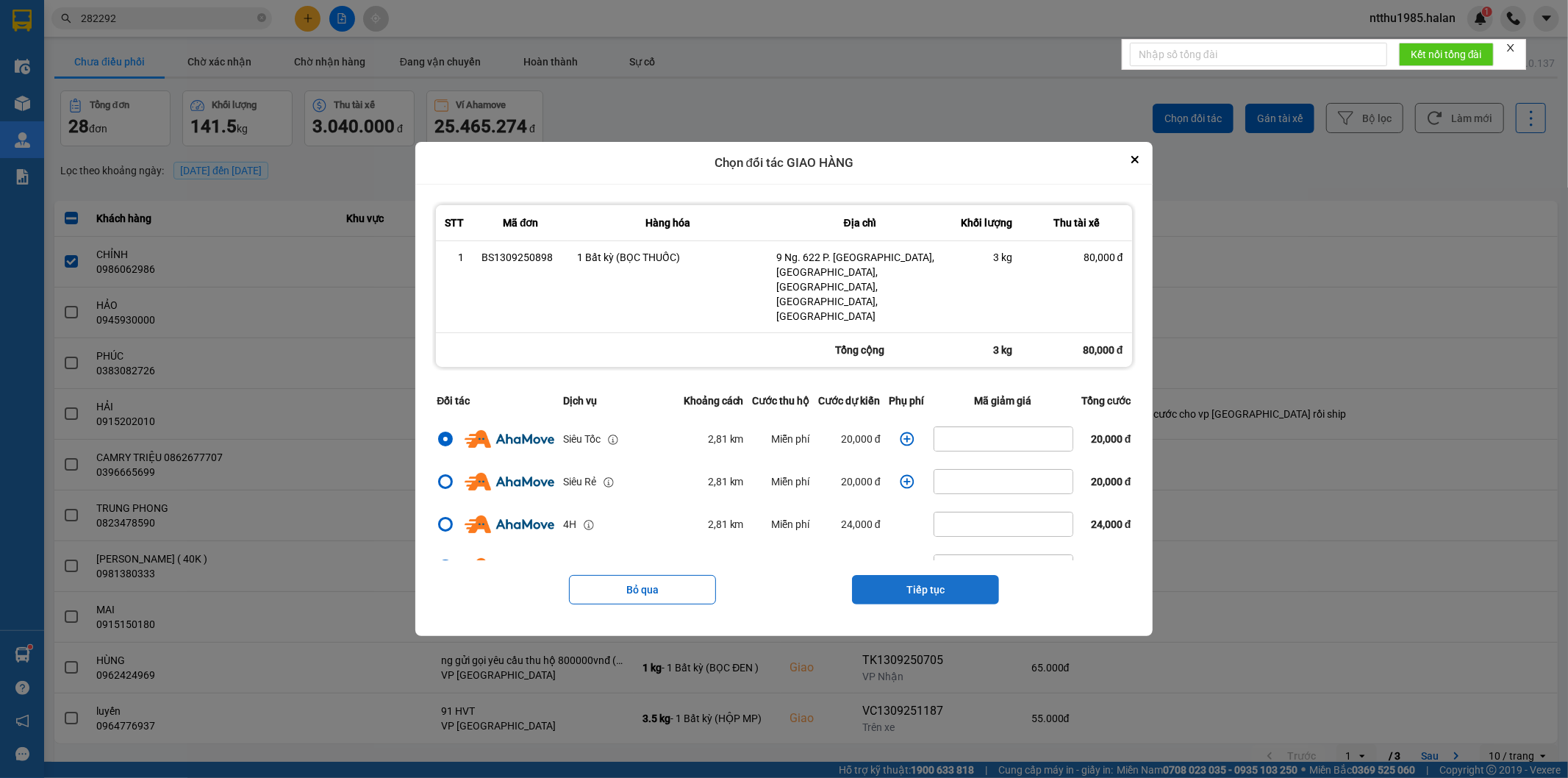
click at [972, 574] on button "Tiếp tục" at bounding box center [925, 589] width 147 height 29
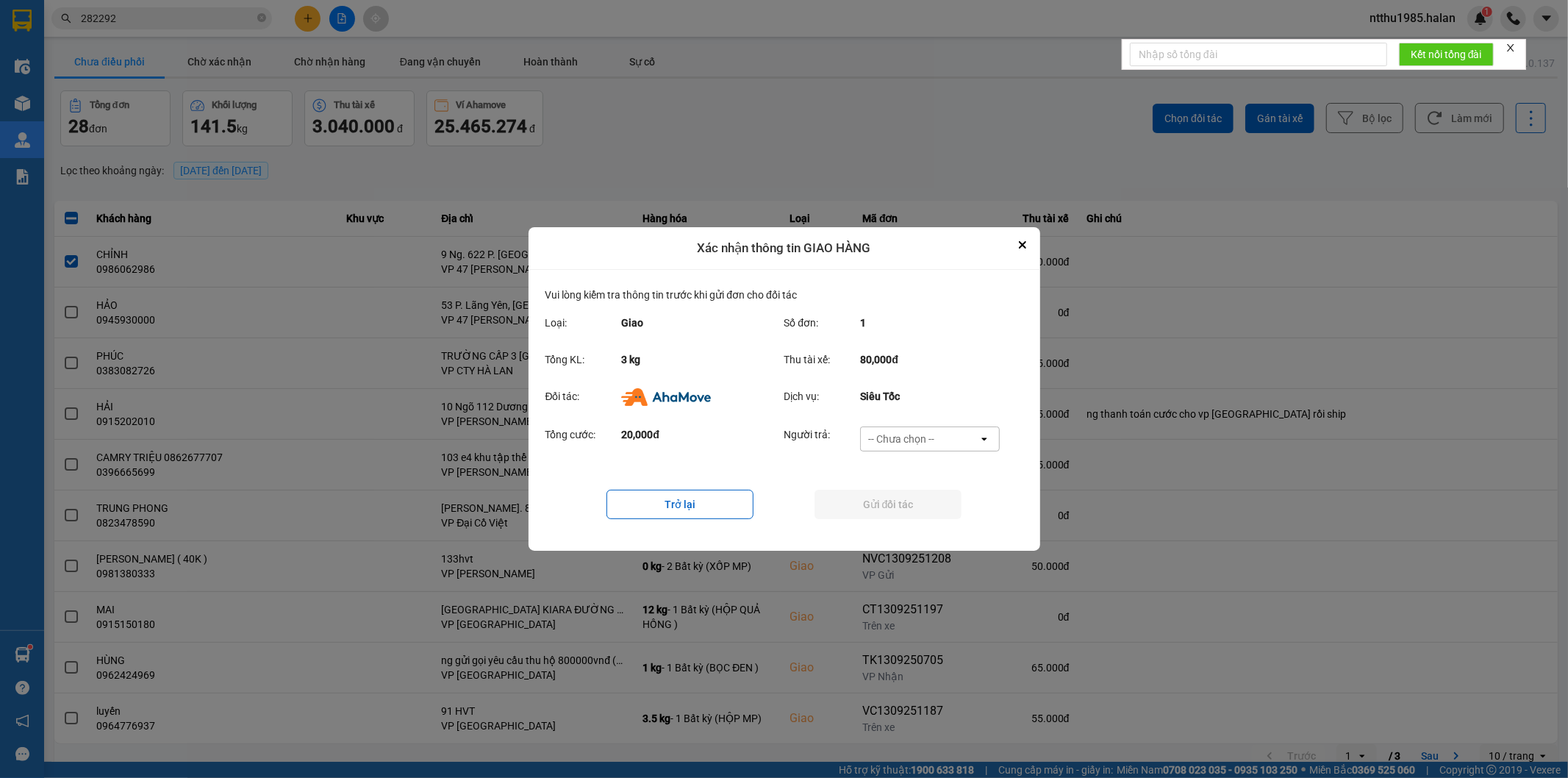
click at [933, 439] on div "-- Chưa chọn --" at bounding box center [901, 439] width 66 height 15
drag, startPoint x: 926, startPoint y: 520, endPoint x: 907, endPoint y: 511, distance: 21.0
click at [924, 520] on span "Ví Ahamove" at bounding box center [901, 523] width 59 height 15
click at [907, 511] on button "Gửi đối tác" at bounding box center [888, 504] width 147 height 29
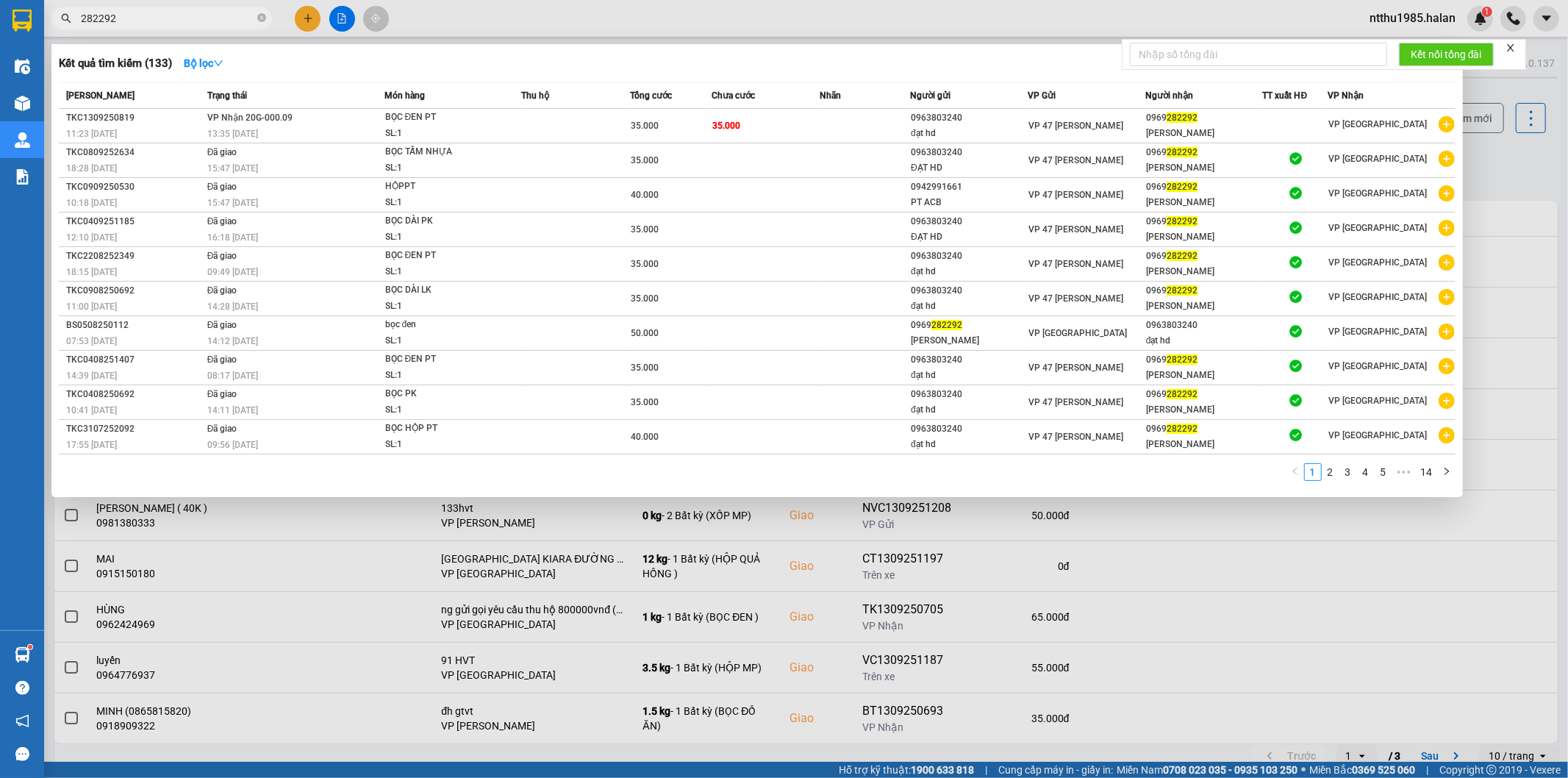
click at [135, 19] on input "282292" at bounding box center [167, 19] width 173 height 17
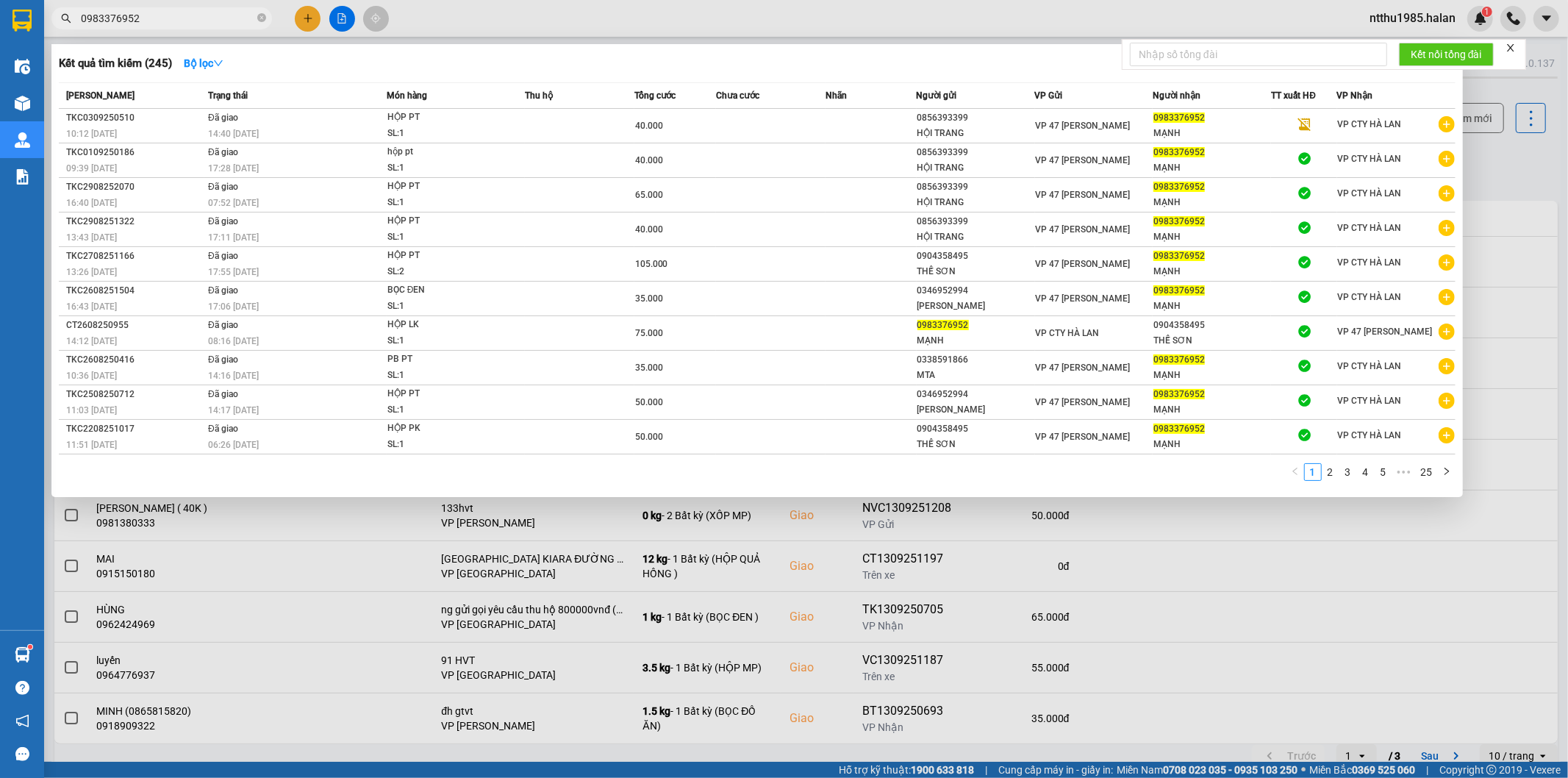
click at [1509, 155] on div at bounding box center [784, 389] width 1568 height 778
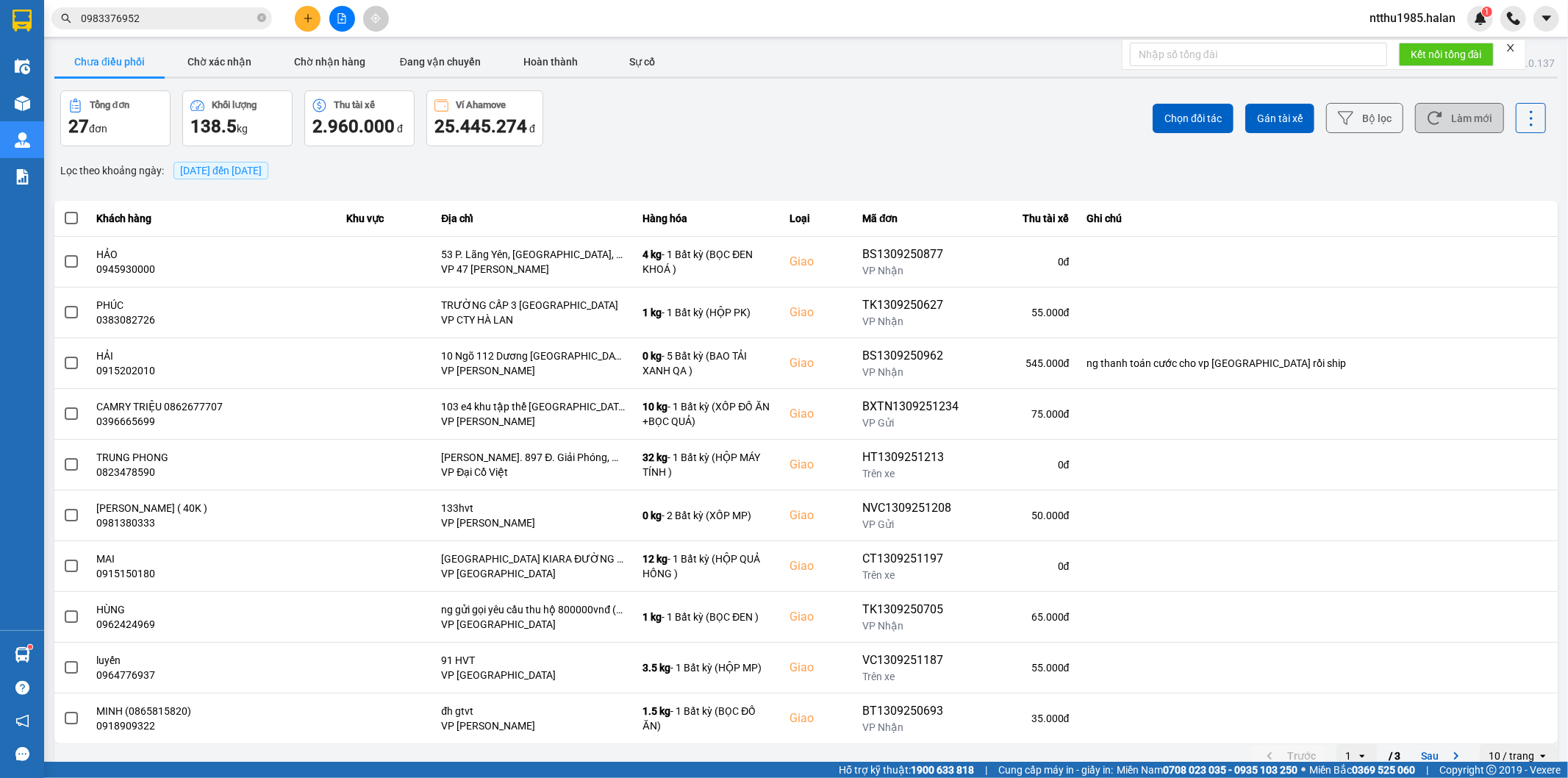
click at [1457, 118] on button "Làm mới" at bounding box center [1459, 118] width 89 height 30
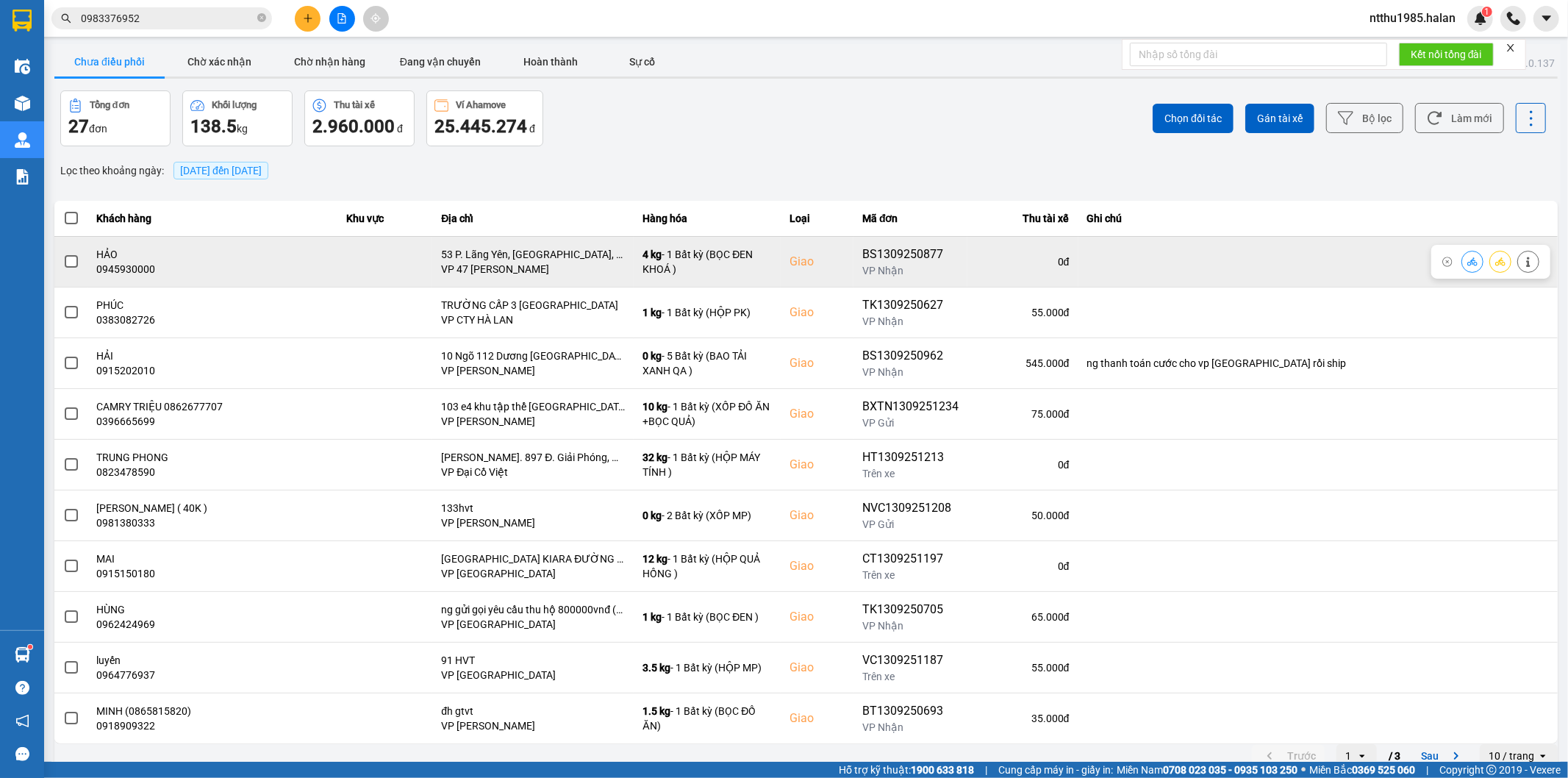
click at [70, 261] on span at bounding box center [71, 262] width 14 height 14
click at [63, 254] on input "checkbox" at bounding box center [63, 254] width 0 height 0
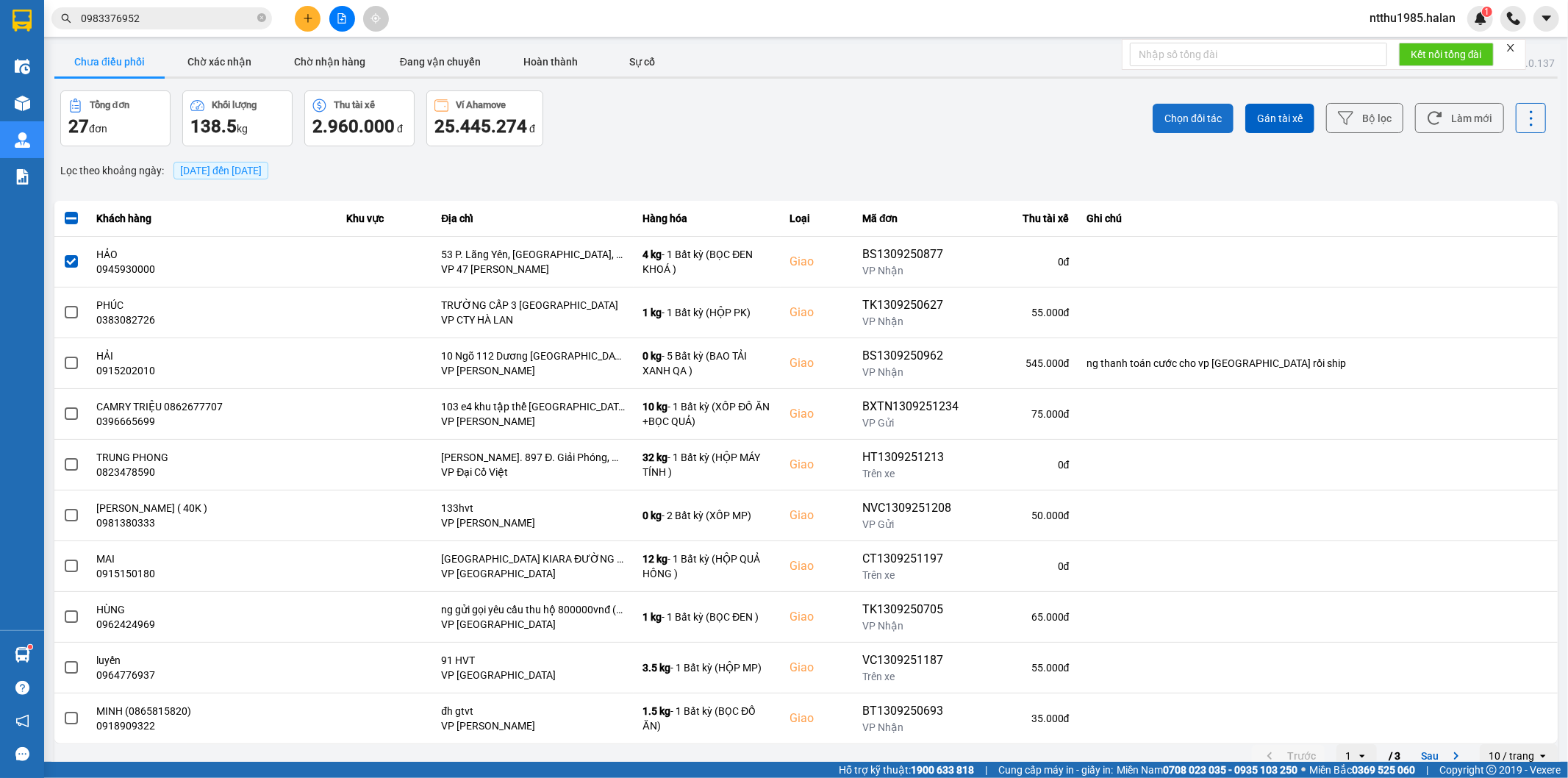
click at [1179, 113] on span "Chọn đối tác" at bounding box center [1193, 119] width 57 height 15
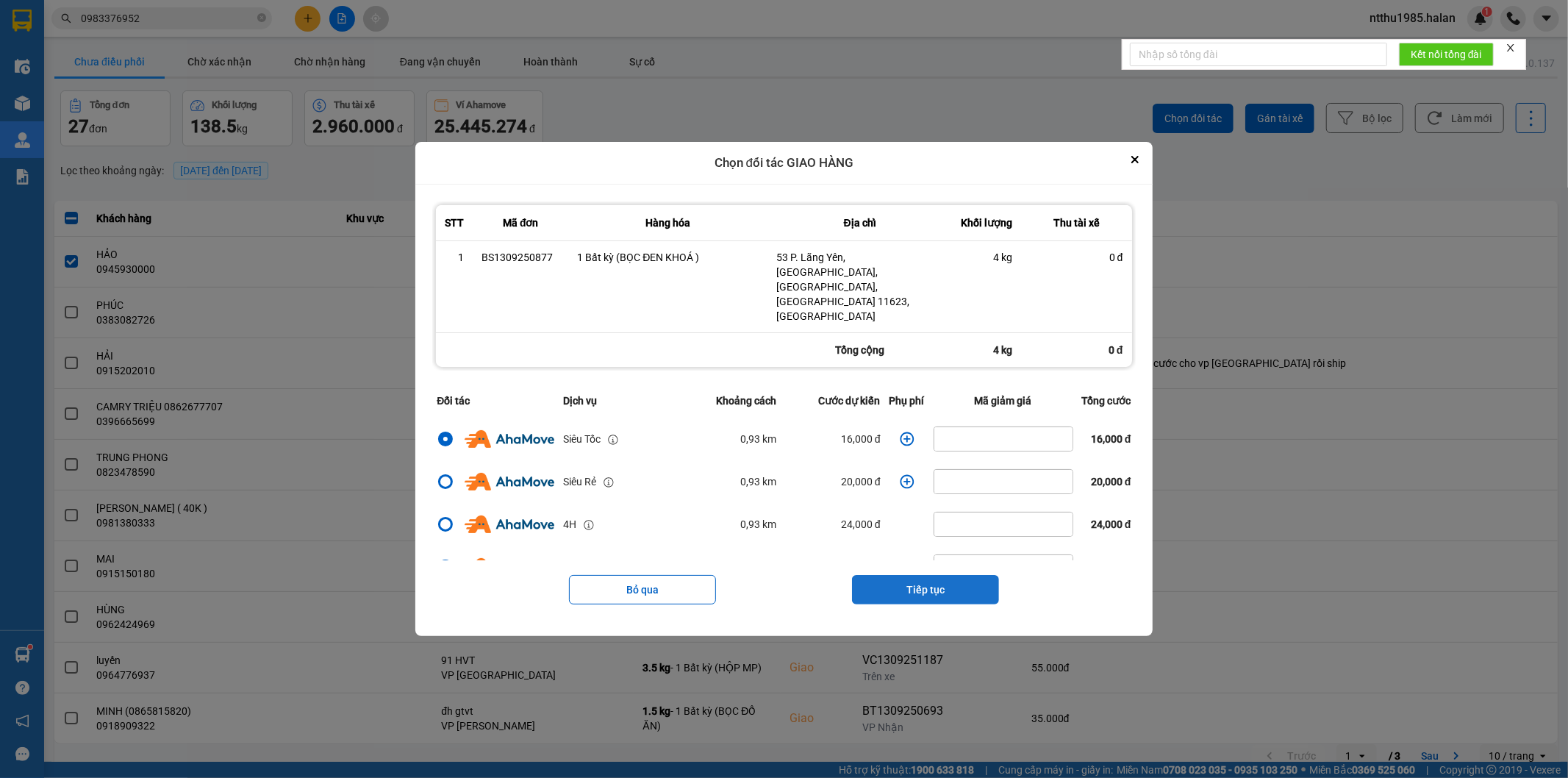
click at [946, 574] on button "Tiếp tục" at bounding box center [925, 589] width 147 height 29
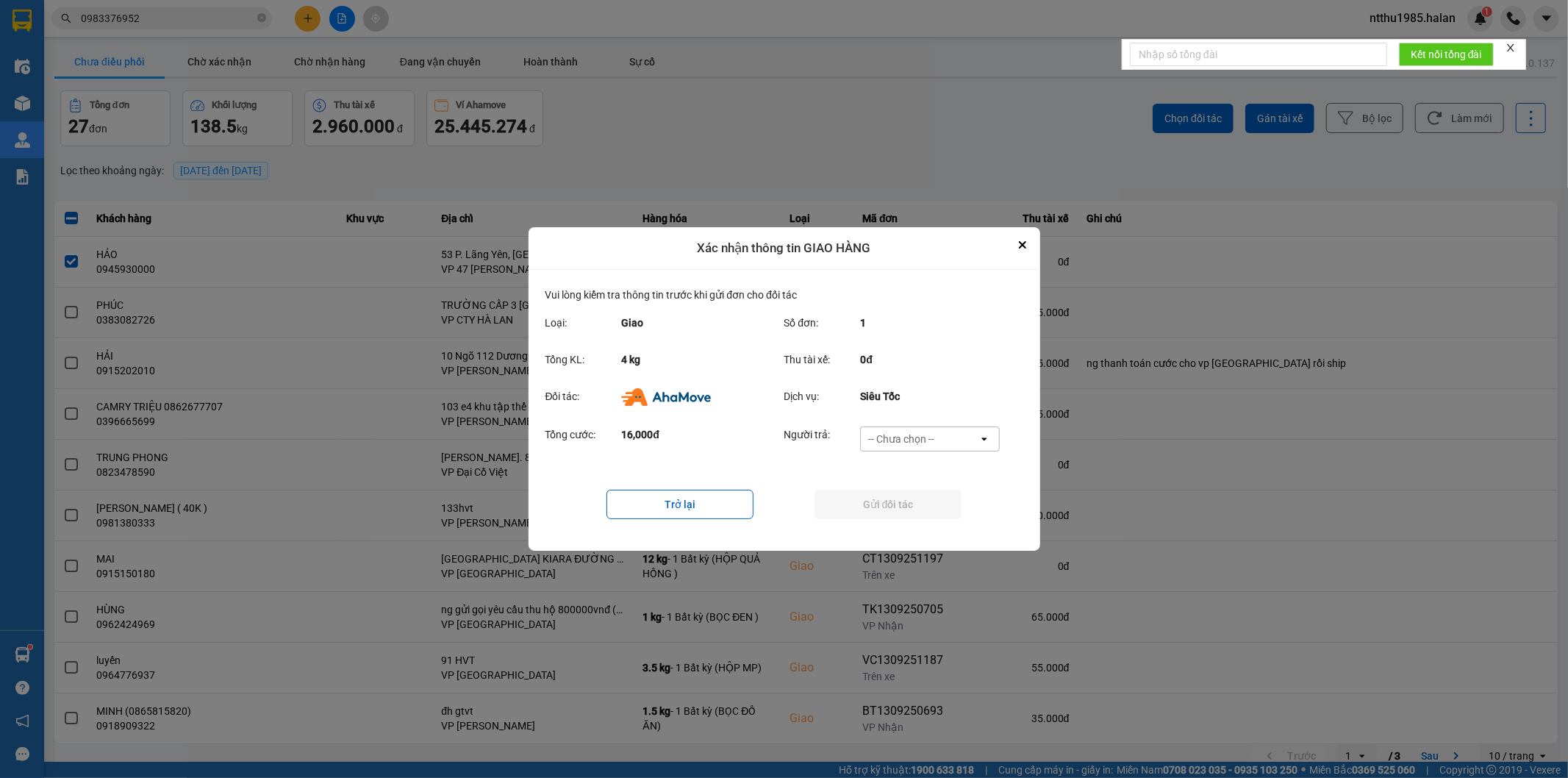
click at [894, 436] on div "-- Chưa chọn --" at bounding box center [901, 439] width 66 height 15
click at [892, 523] on span "Ví Ahamove" at bounding box center [901, 523] width 59 height 15
click at [885, 509] on button "Gửi đối tác" at bounding box center [888, 504] width 147 height 29
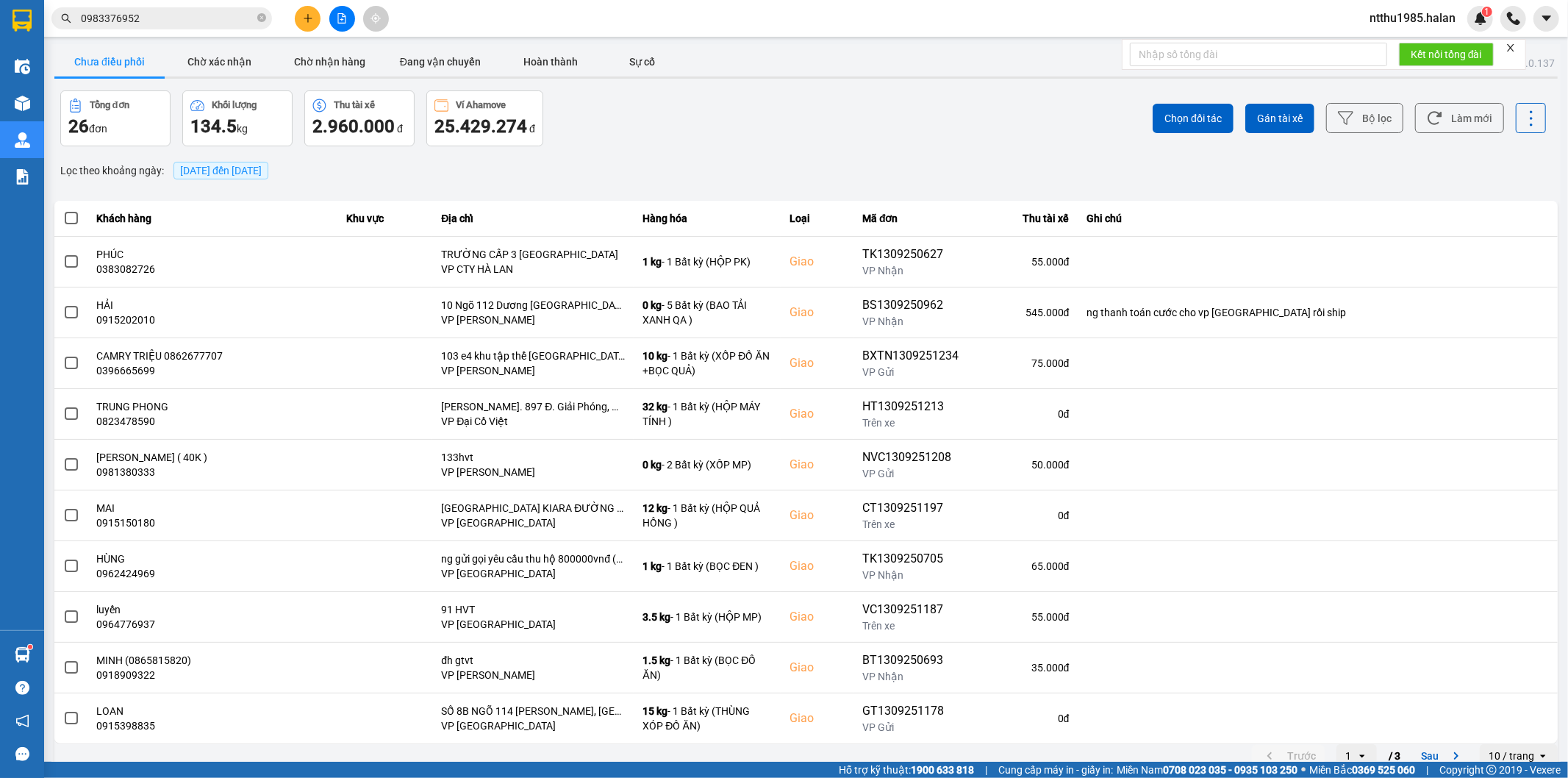
click at [602, 145] on div "Tổng đơn 26 đơn Khối lượng 134.5 kg Thu tài xế 2.960.000 đ Ví Ahamove 25.429.27…" at bounding box center [432, 118] width 743 height 56
drag, startPoint x: 1181, startPoint y: 34, endPoint x: 1084, endPoint y: 50, distance: 98.3
click at [1084, 50] on section "Kết quả tìm kiếm ( 245 ) Bộ lọc Mã ĐH Trạng thái Món hàng Thu hộ Tổng cước Chưa…" at bounding box center [784, 389] width 1568 height 778
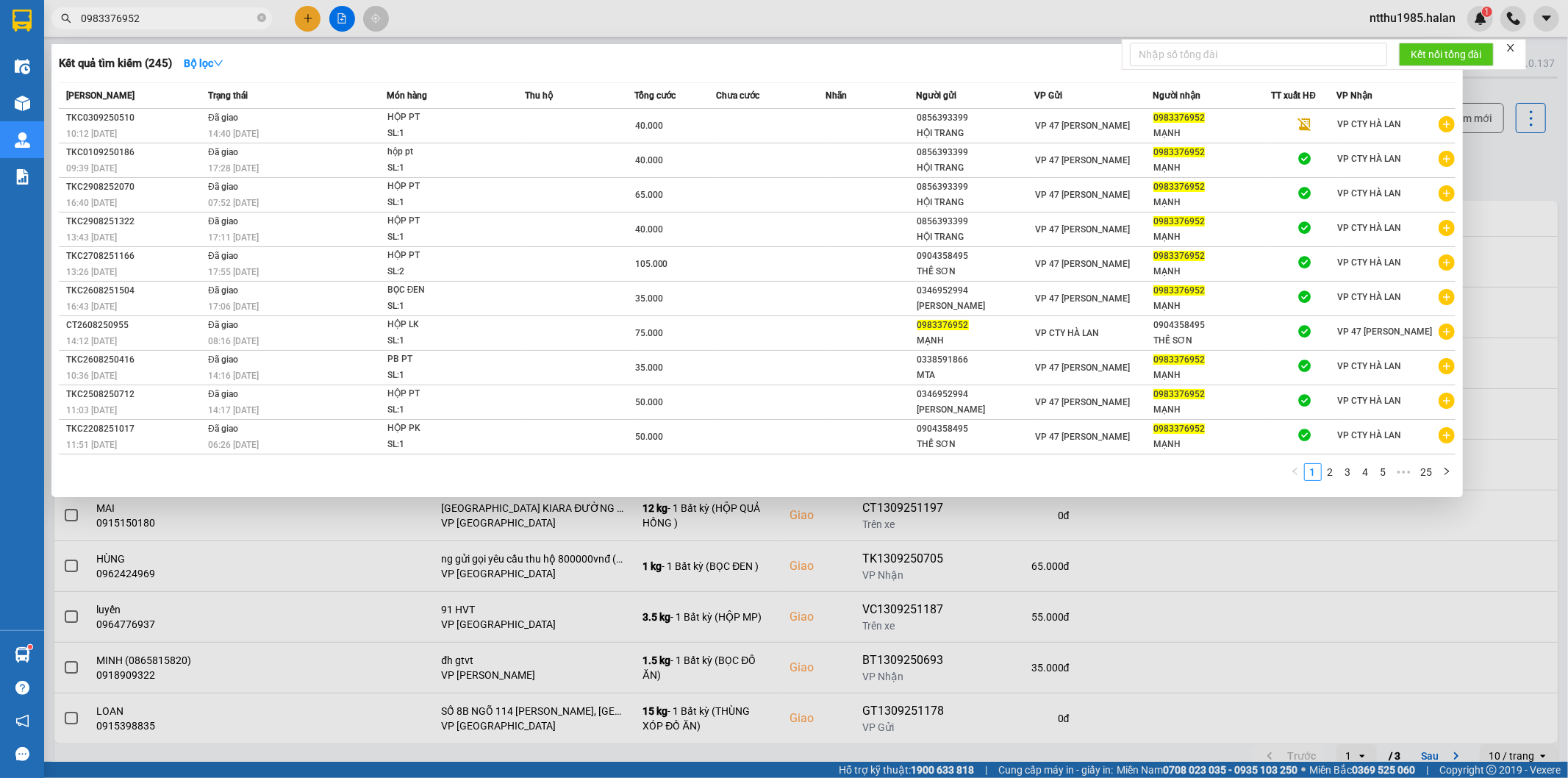
click at [143, 20] on input "0983376952" at bounding box center [167, 19] width 173 height 17
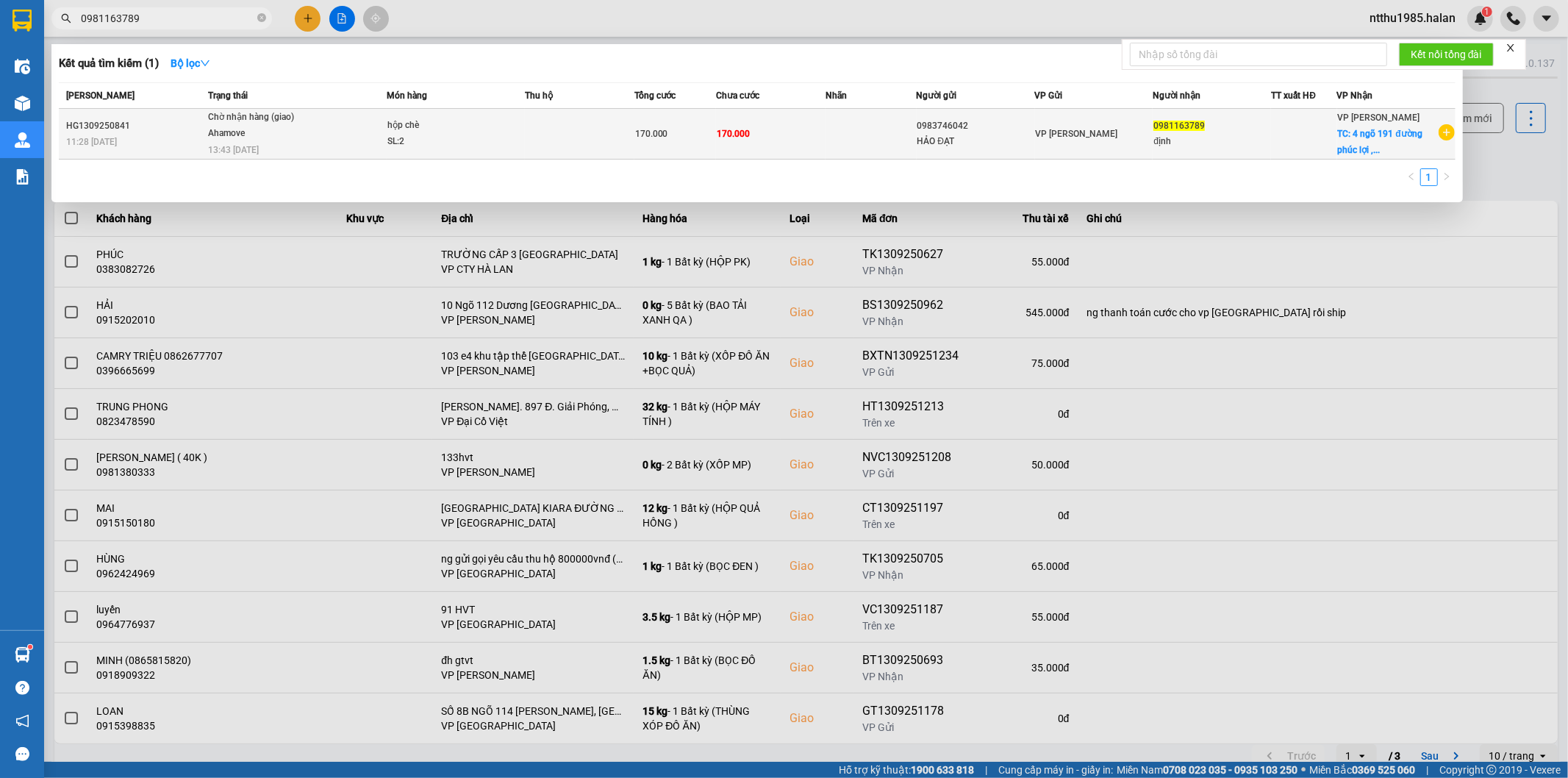
type input "0981163789"
click at [1393, 145] on div "VP Nguyễn Văn Cừ TC: 4 ngõ 191 đường phúc lợi ,..." at bounding box center [1387, 134] width 99 height 49
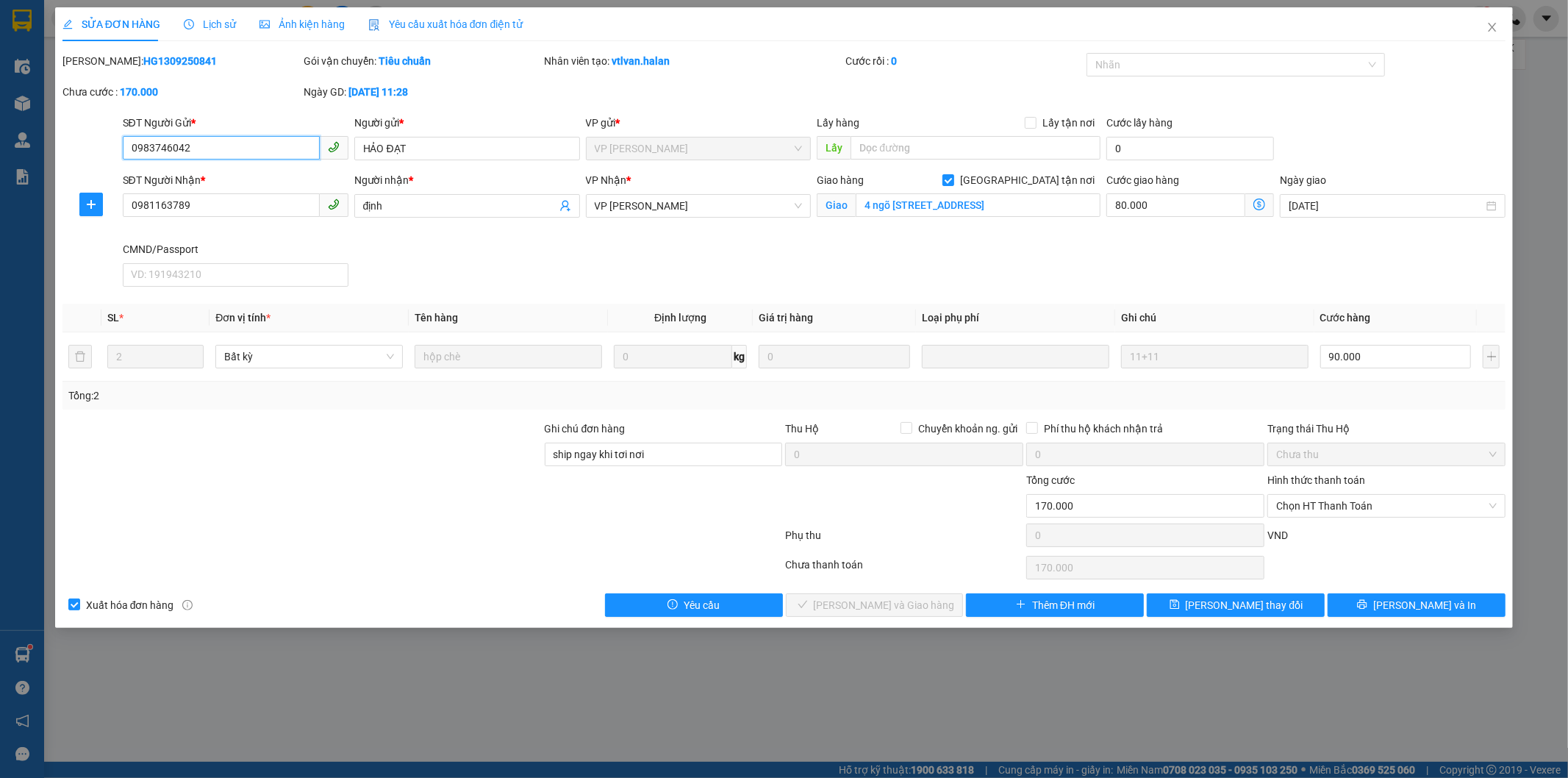
type input "0983746042"
type input "HẢO ĐẠT"
type input "0981163789"
type input "định"
checkbox input "true"
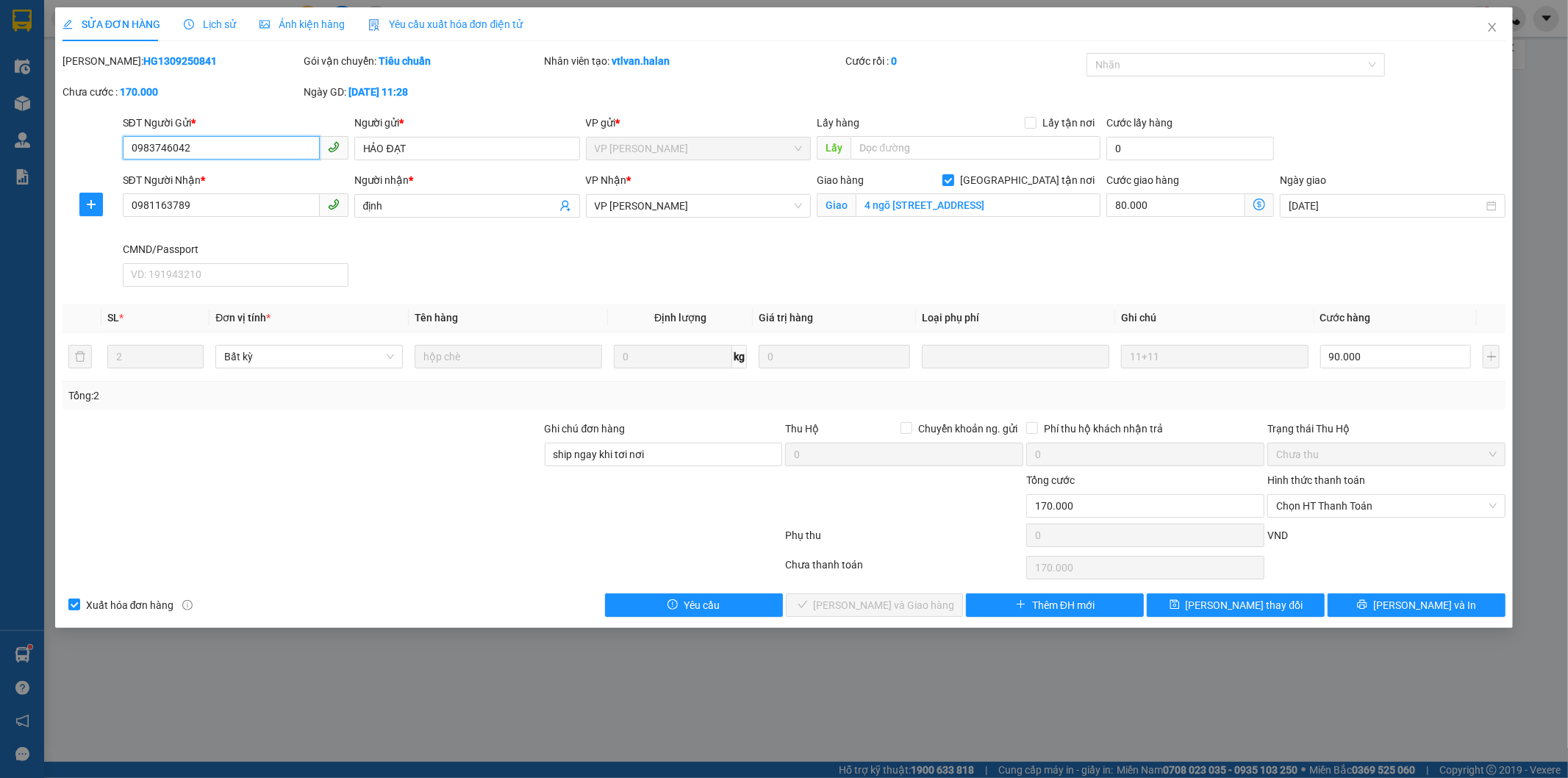
type input "4 ngõ 191 đường phúc lợi ,quận long biên"
type input "ship ngay khi tơi nơi"
type input "170.000"
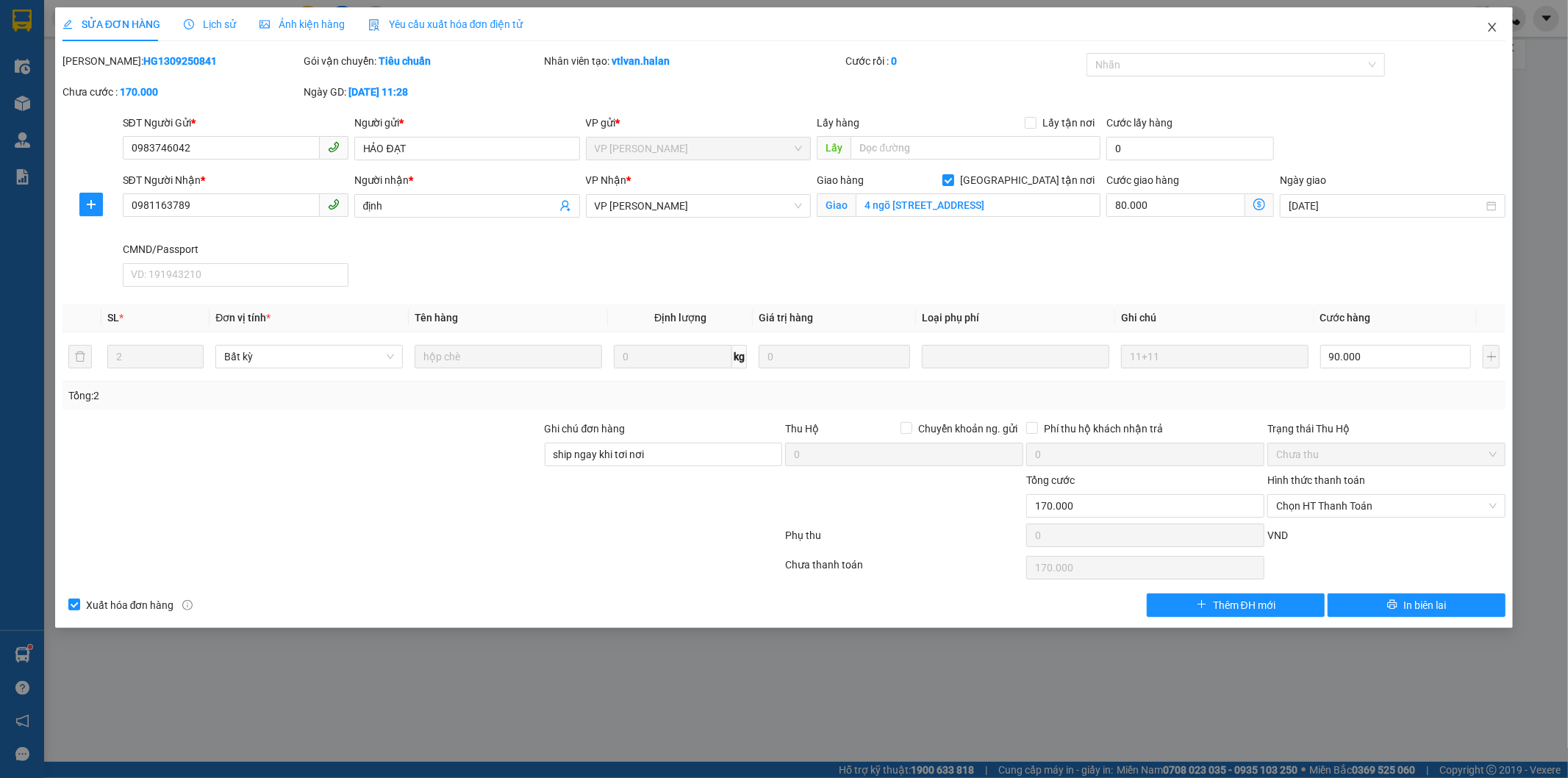
click at [1493, 28] on icon "close" at bounding box center [1492, 27] width 8 height 9
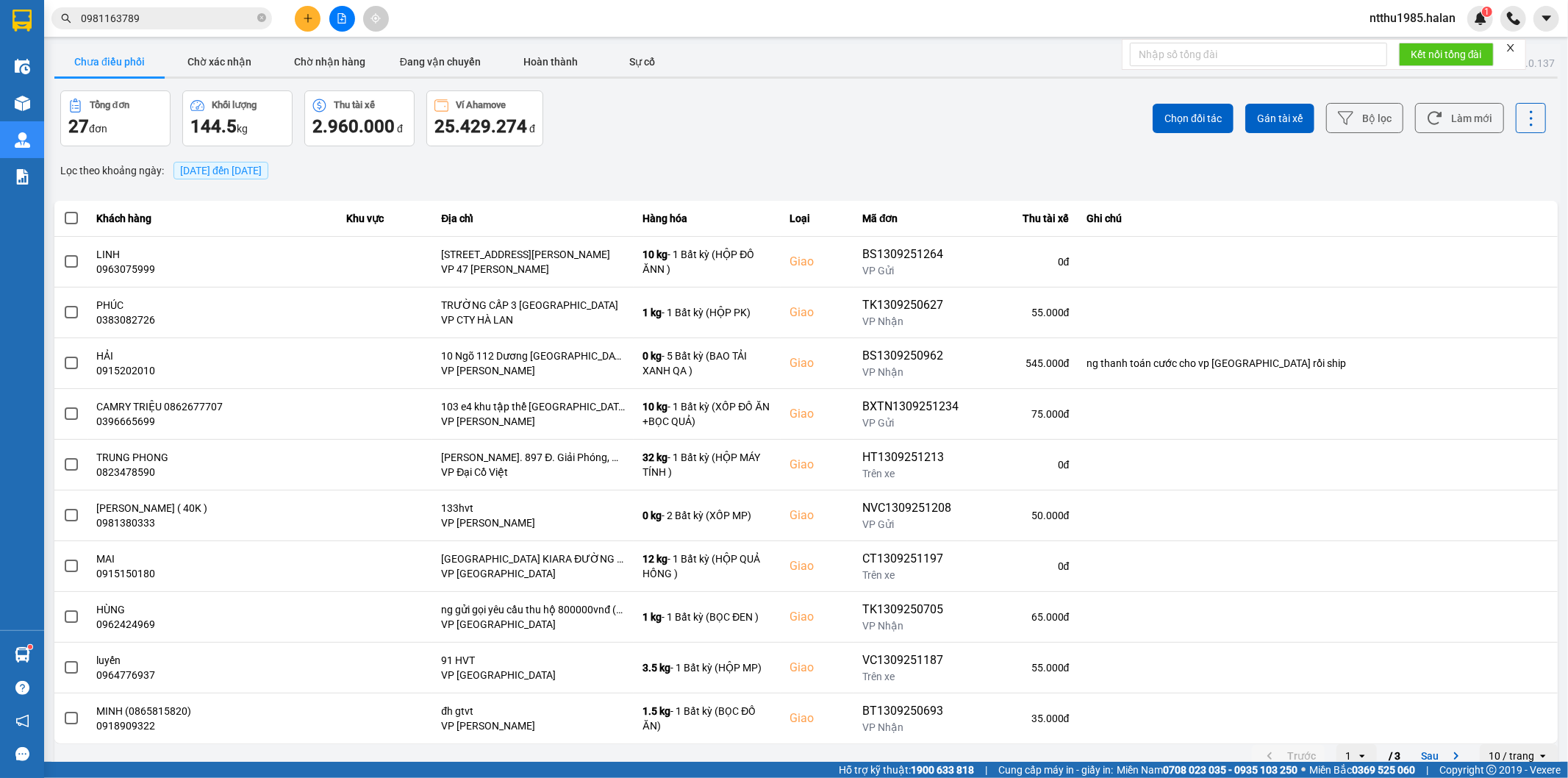
drag, startPoint x: 689, startPoint y: 107, endPoint x: 312, endPoint y: 29, distance: 385.0
click at [643, 93] on div "Tổng đơn 27 đơn Khối lượng 144.5 kg Thu tài xế 2.960.000 đ Ví Ahamove 25.429.27…" at bounding box center [432, 118] width 743 height 56
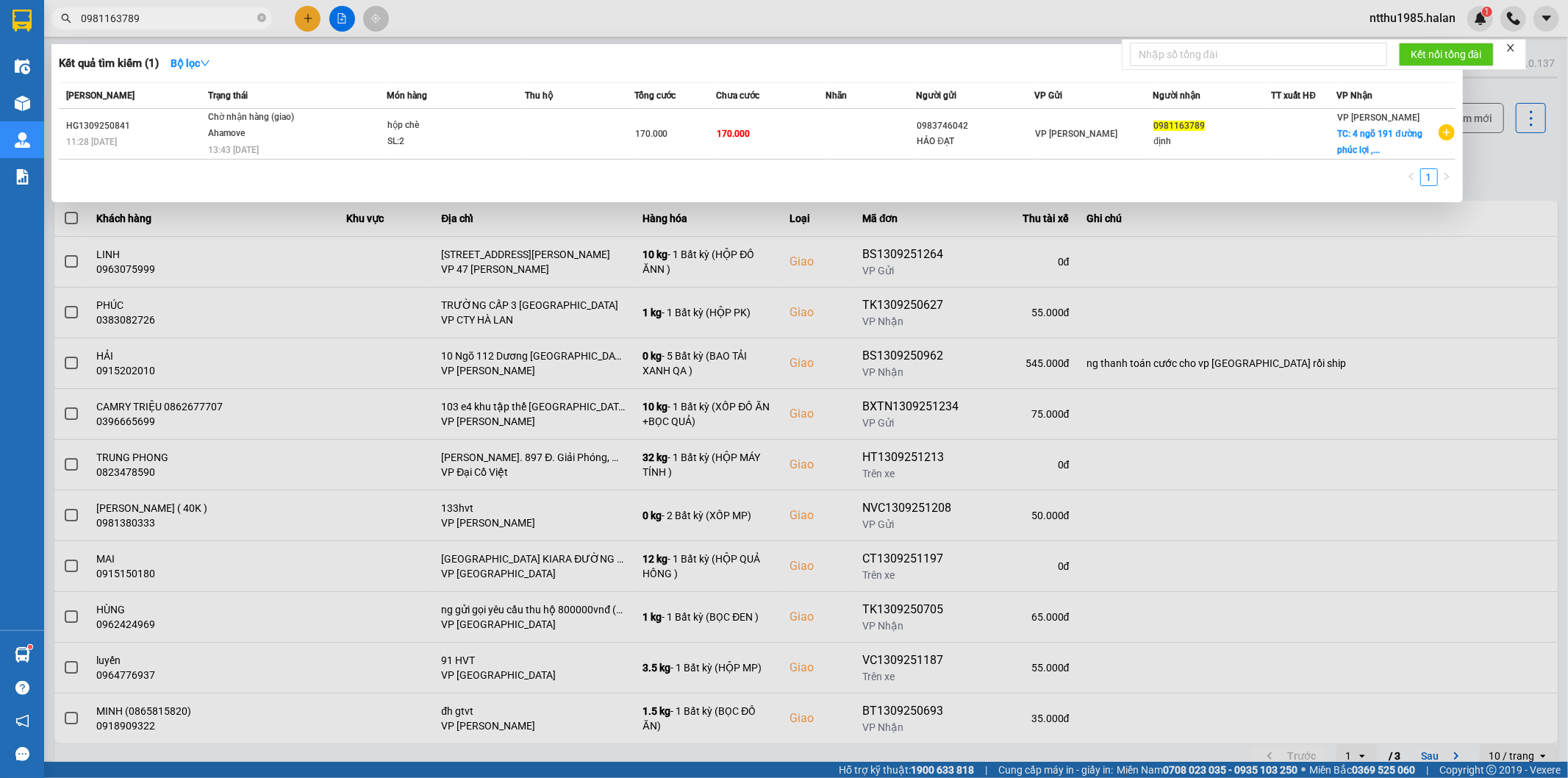
click at [153, 19] on input "0981163789" at bounding box center [167, 19] width 173 height 17
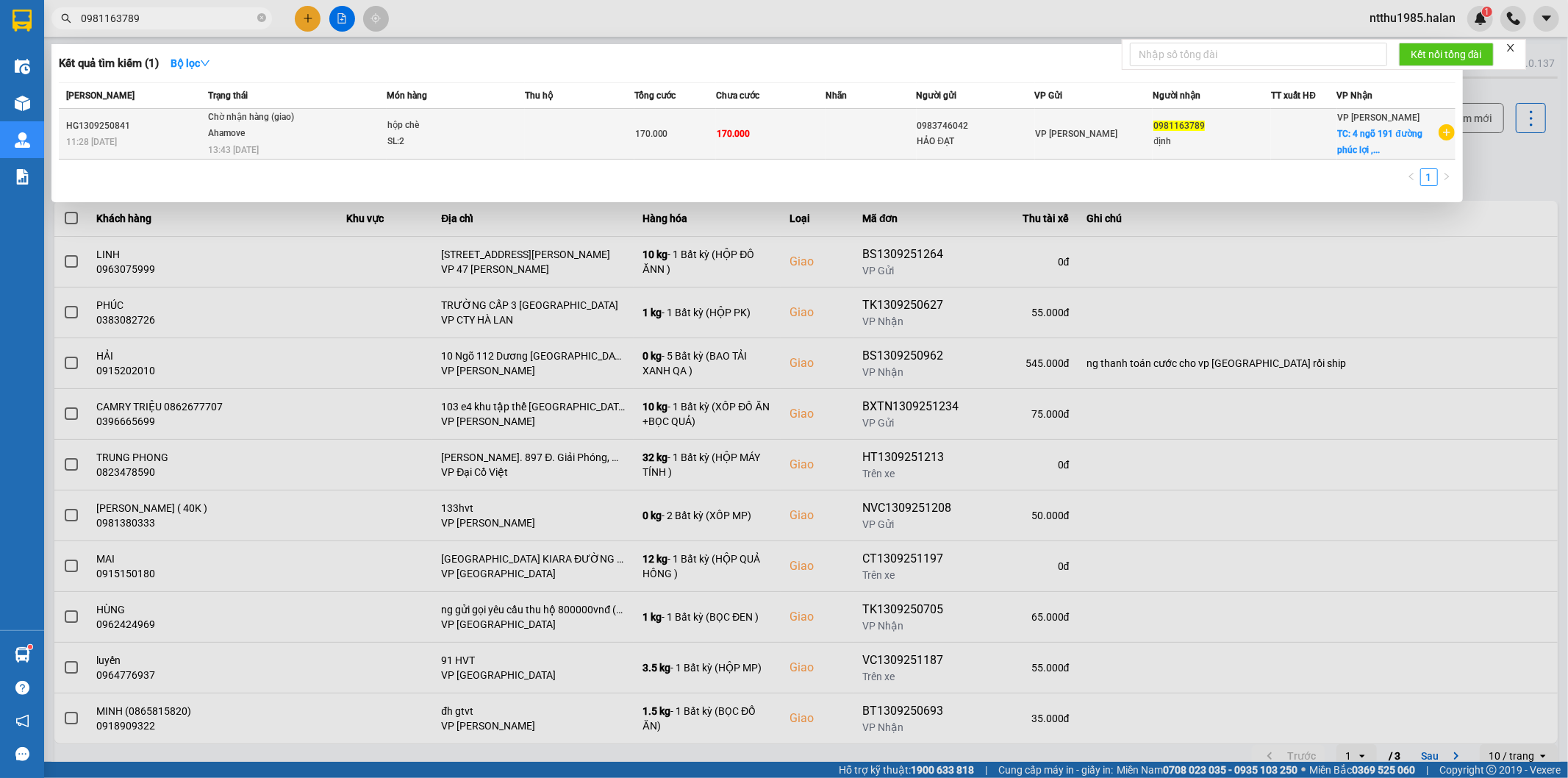
click at [828, 138] on td at bounding box center [870, 134] width 91 height 51
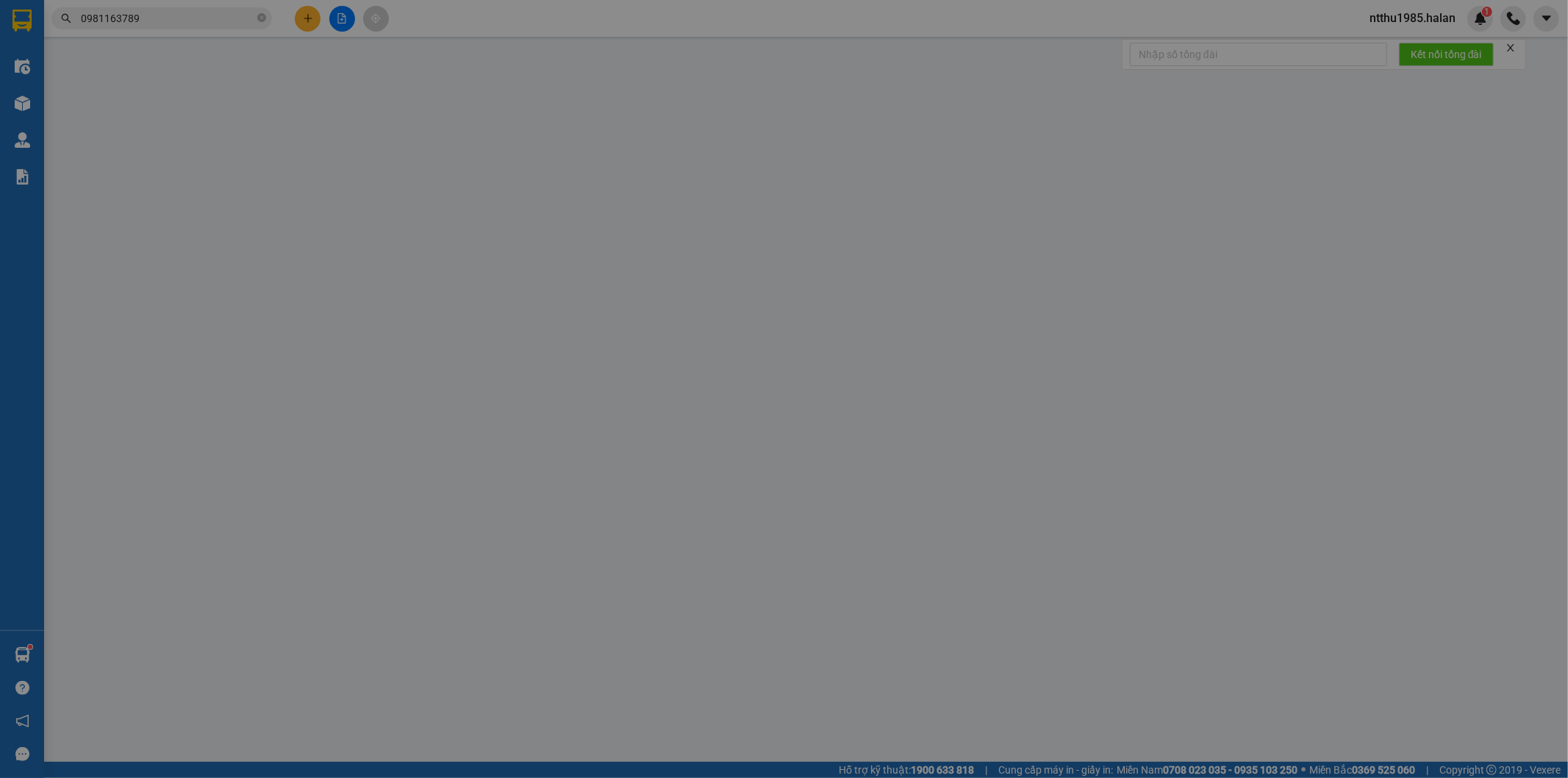
type input "0983746042"
type input "HẢO ĐẠT"
type input "0981163789"
type input "định"
checkbox input "true"
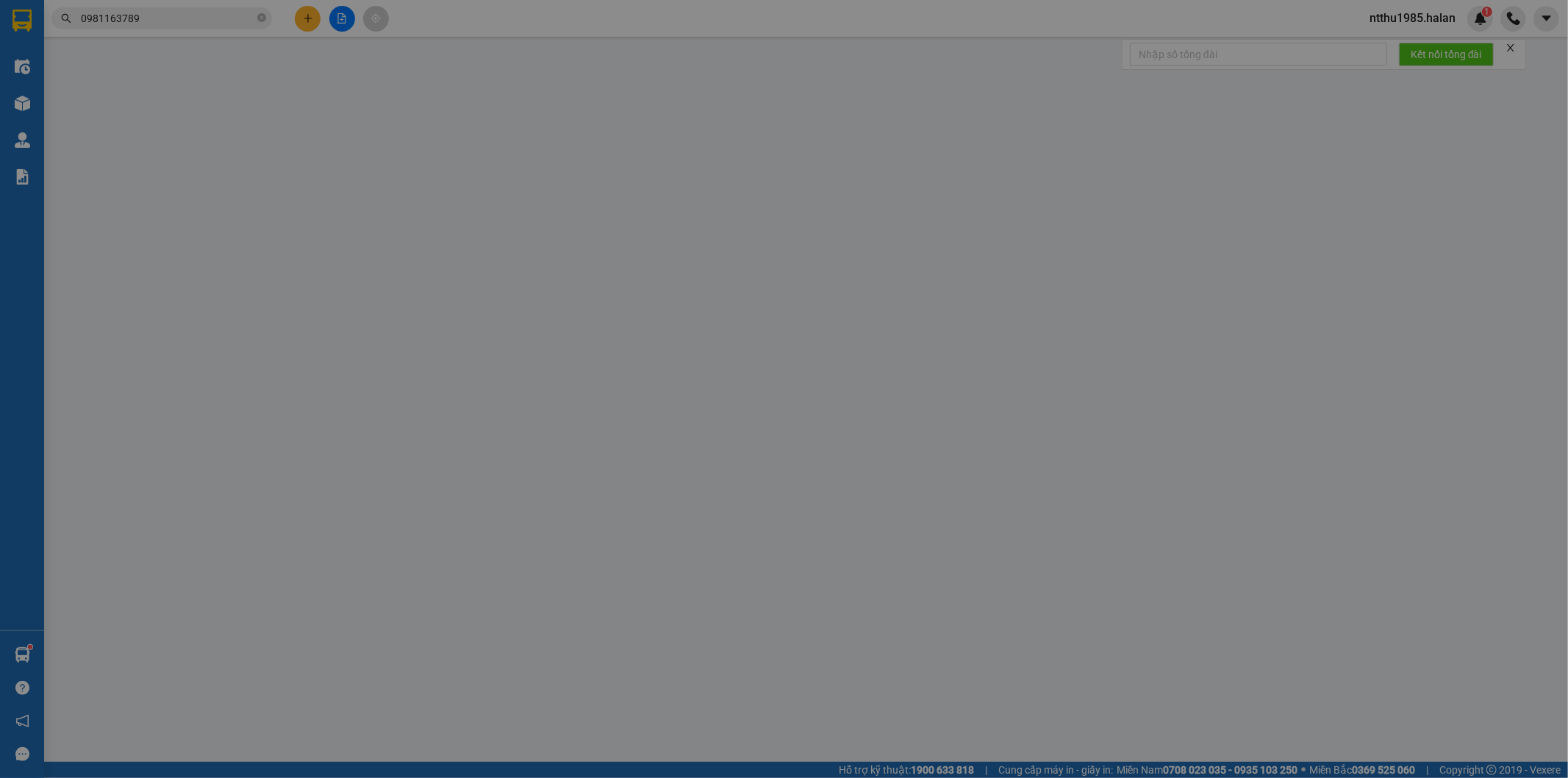
type input "4 ngõ 191 đường phúc lợi ,quận long biên"
type input "ship ngay khi tơi nơi"
type input "170.000"
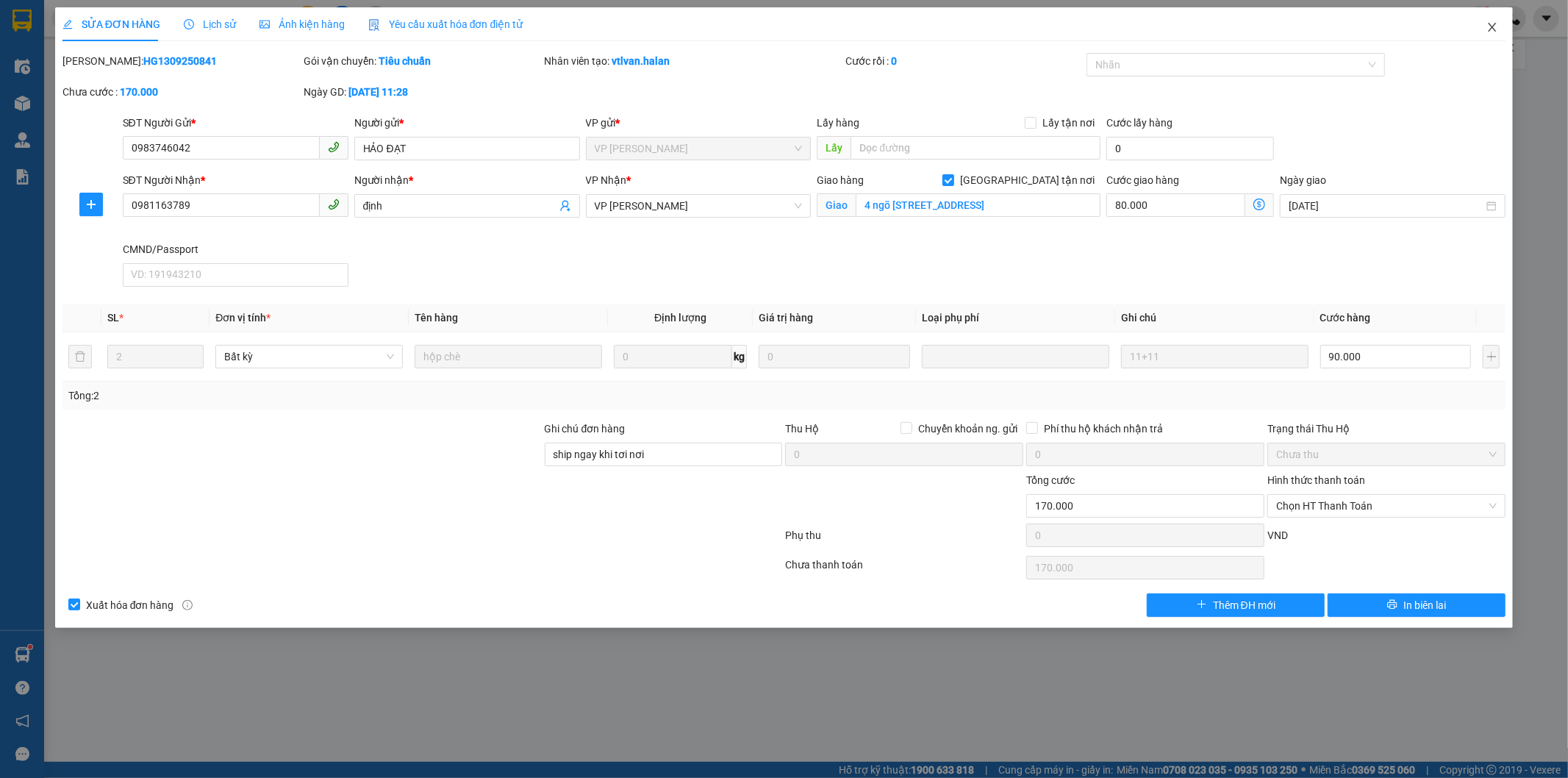
click at [1479, 28] on span "Close" at bounding box center [1492, 28] width 41 height 41
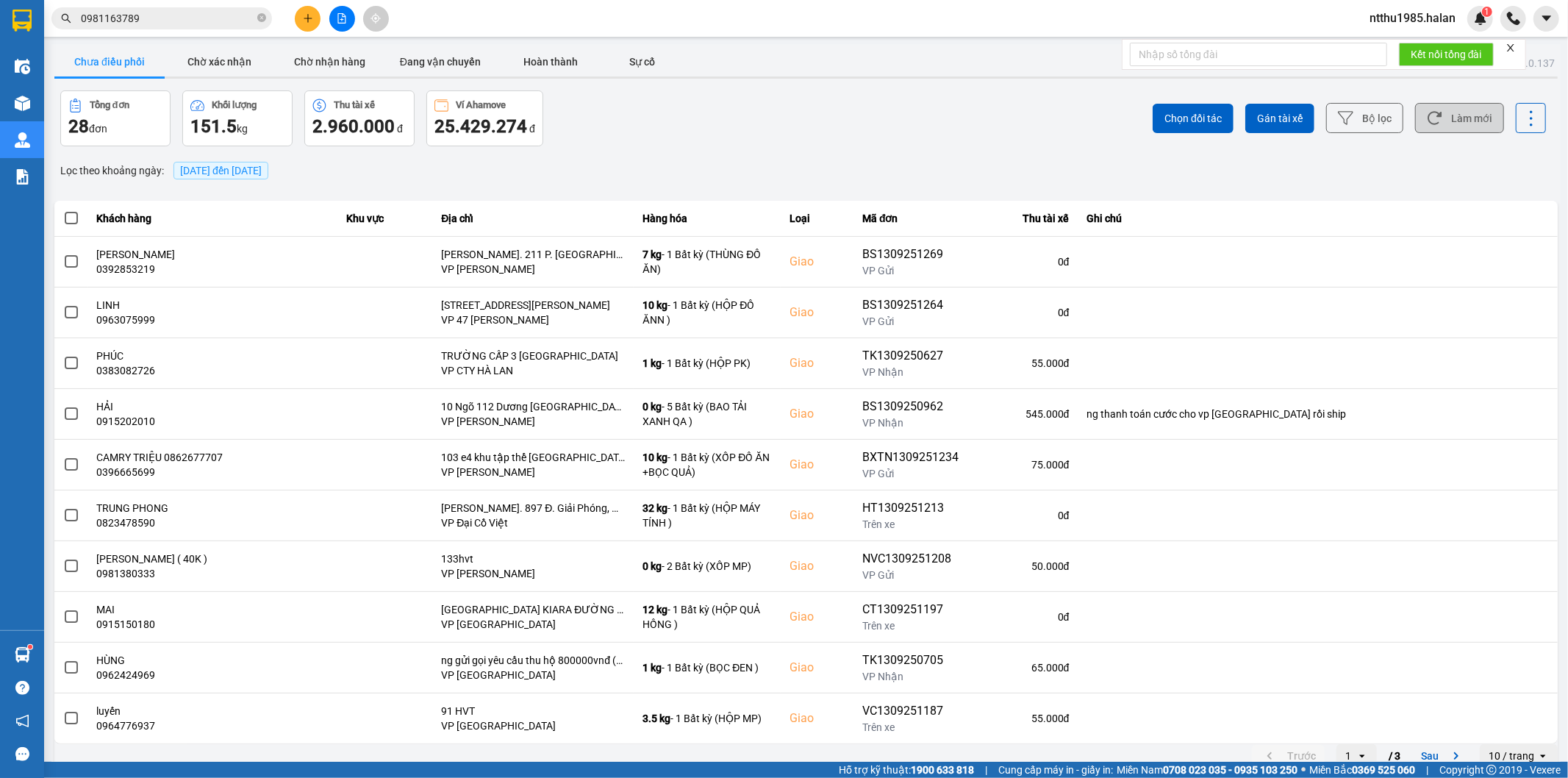
click at [1449, 120] on button "Làm mới" at bounding box center [1459, 118] width 89 height 30
click at [216, 62] on button "Chờ xác nhận" at bounding box center [219, 62] width 110 height 29
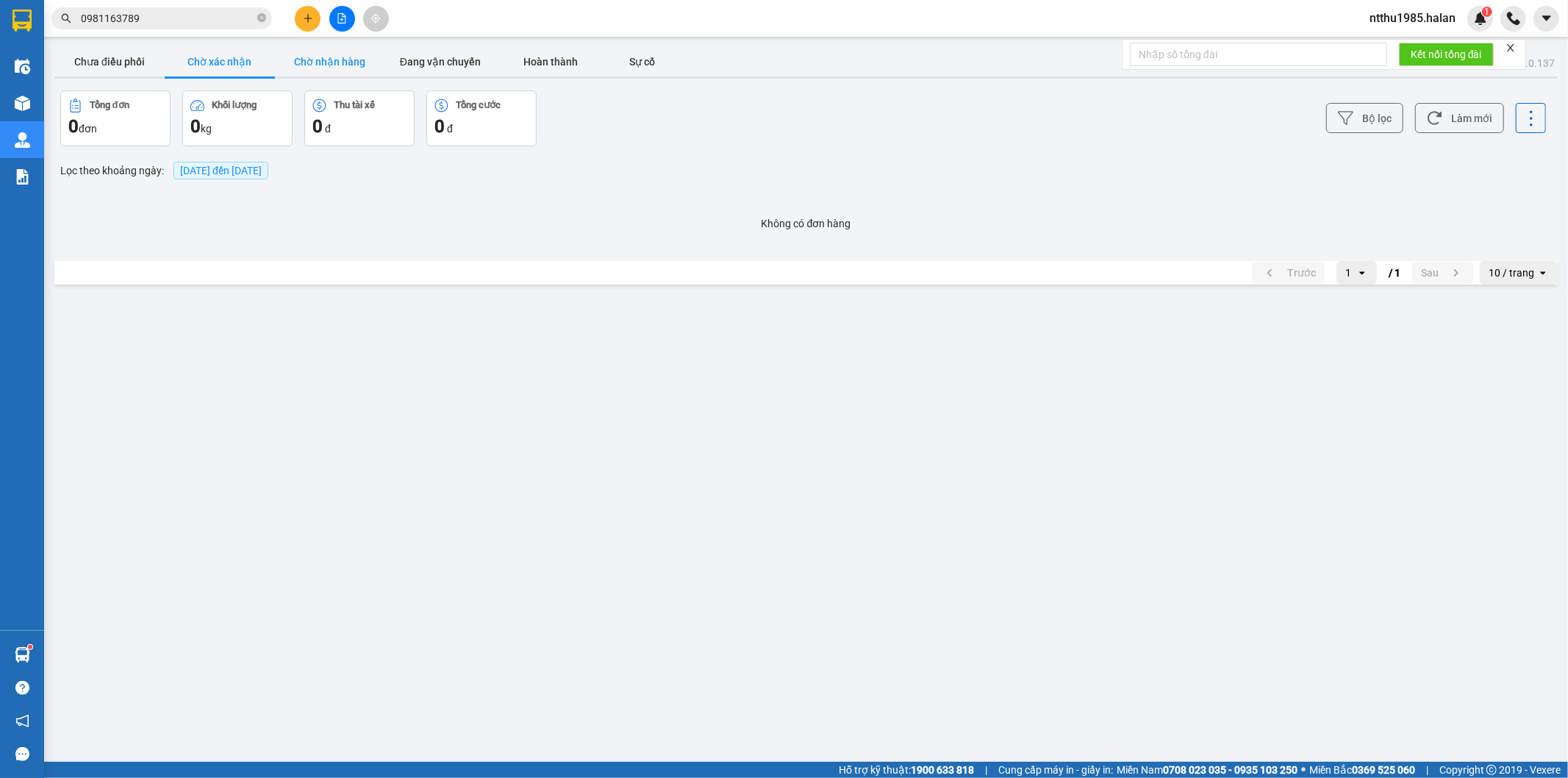
click at [318, 62] on button "Chờ nhận hàng" at bounding box center [330, 62] width 110 height 29
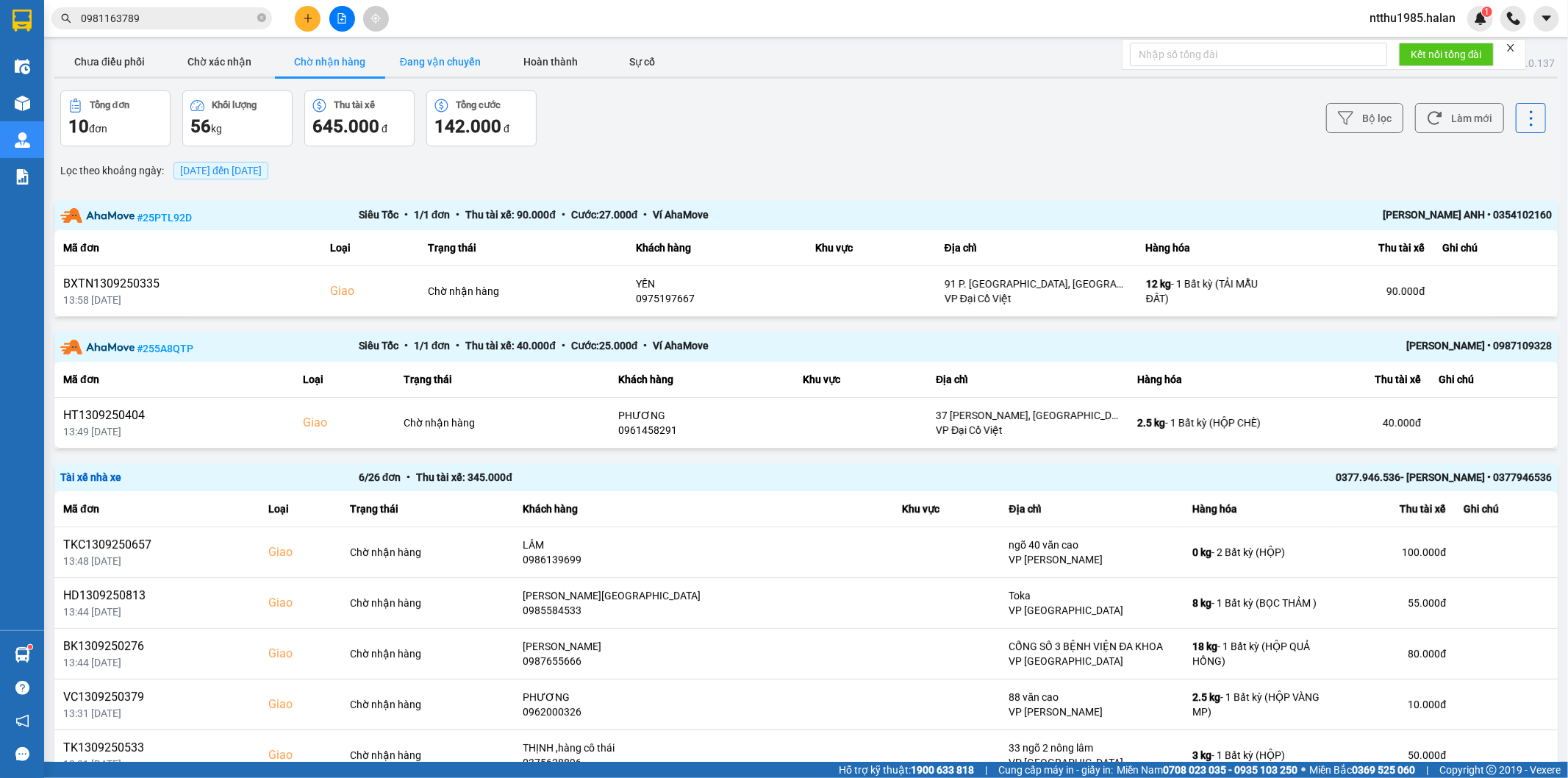
click at [416, 62] on button "Đang vận chuyển" at bounding box center [440, 62] width 110 height 29
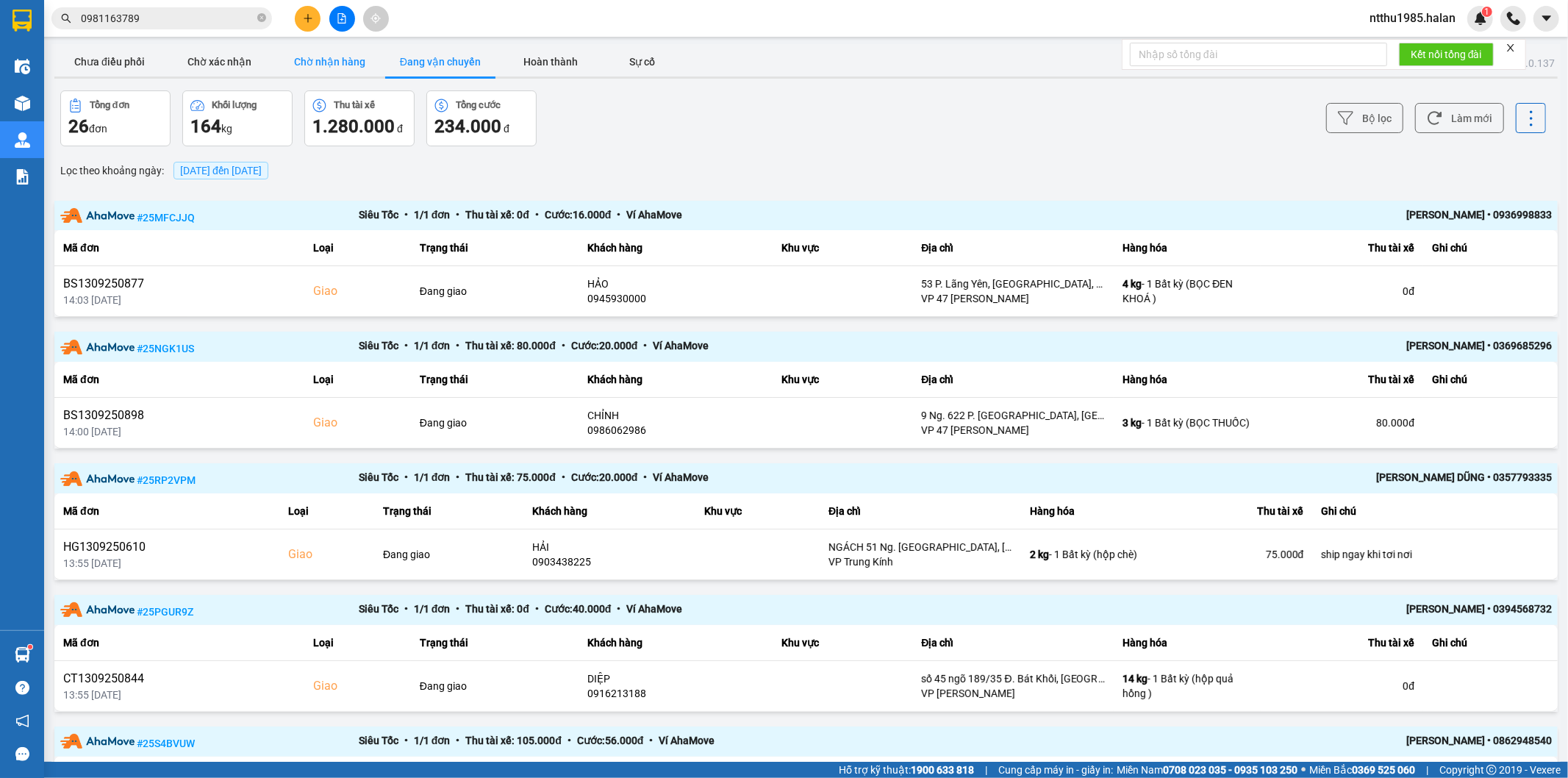
click at [330, 63] on button "Chờ nhận hàng" at bounding box center [330, 62] width 110 height 29
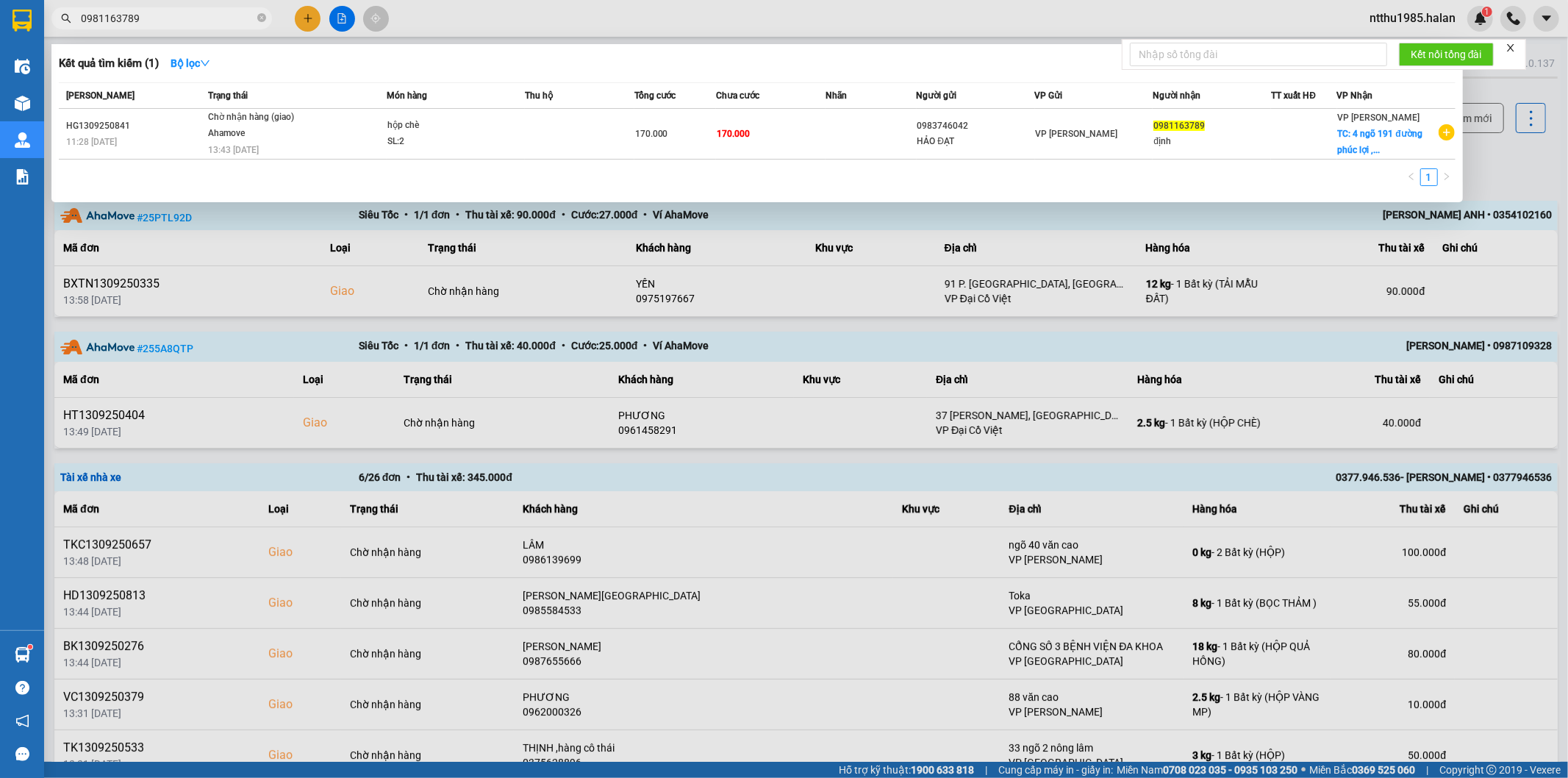
click at [143, 20] on input "0981163789" at bounding box center [167, 19] width 173 height 17
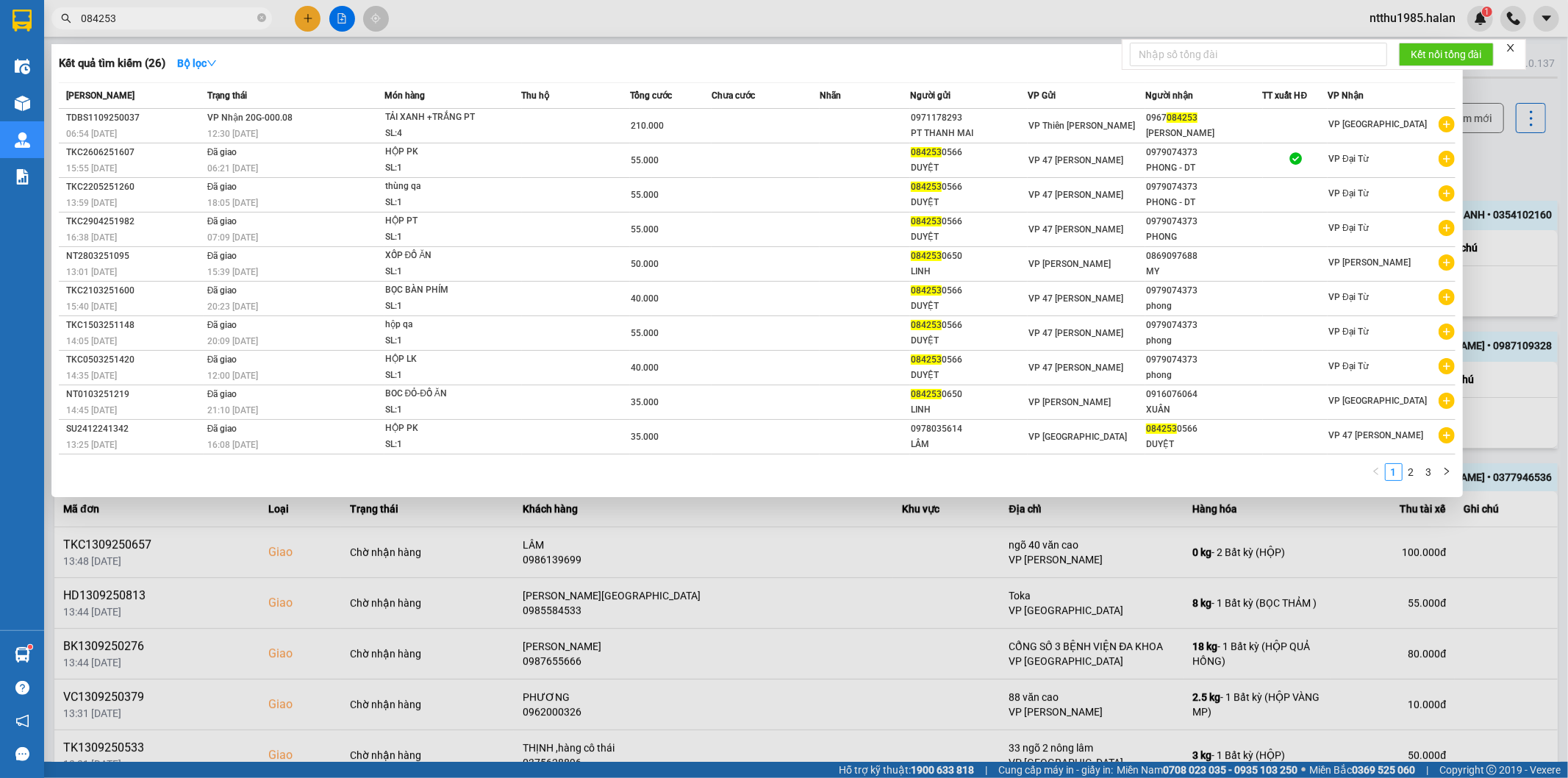
click at [1473, 155] on div at bounding box center [784, 389] width 1568 height 778
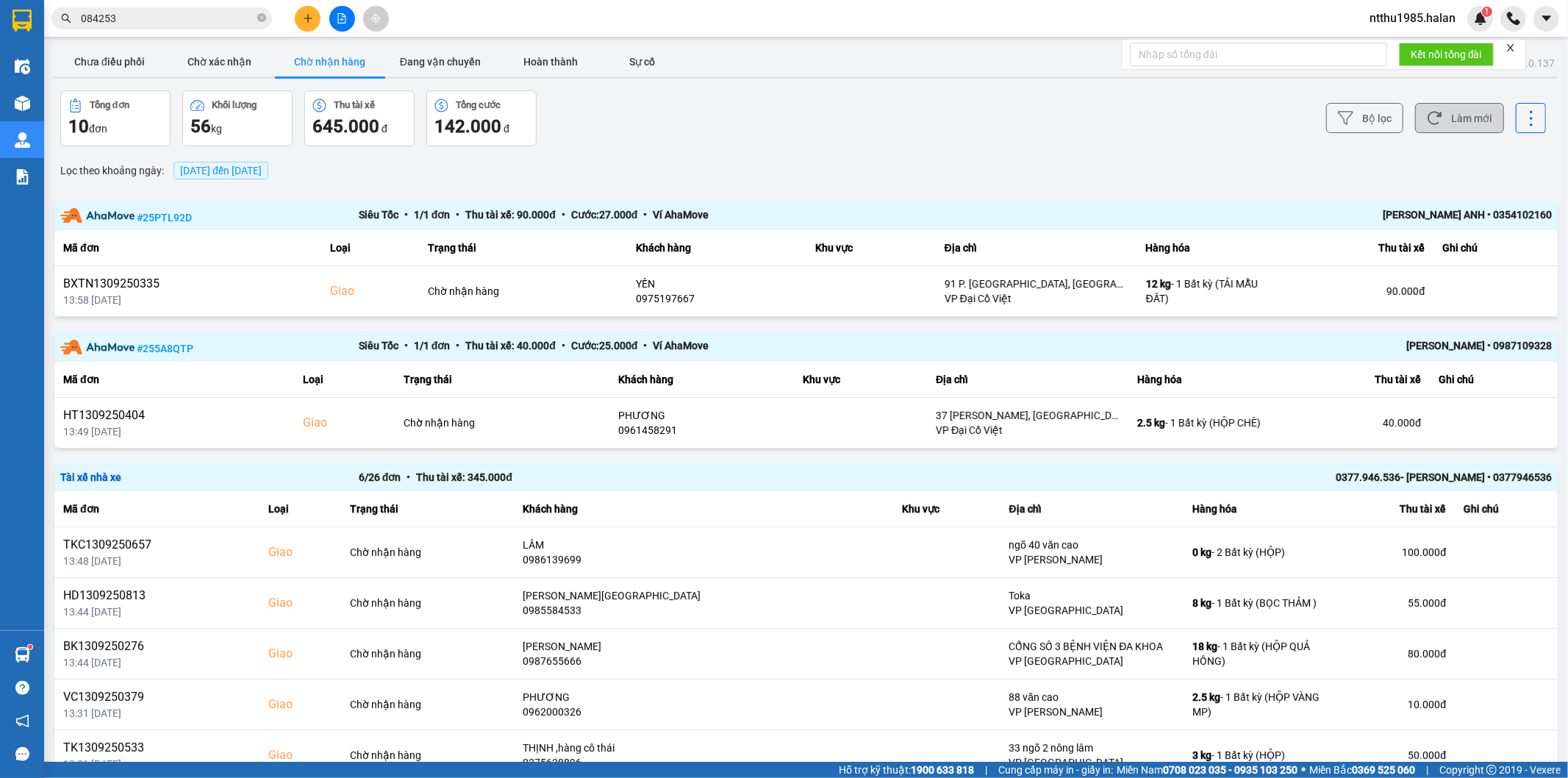
click at [1452, 119] on button "Làm mới" at bounding box center [1459, 118] width 89 height 30
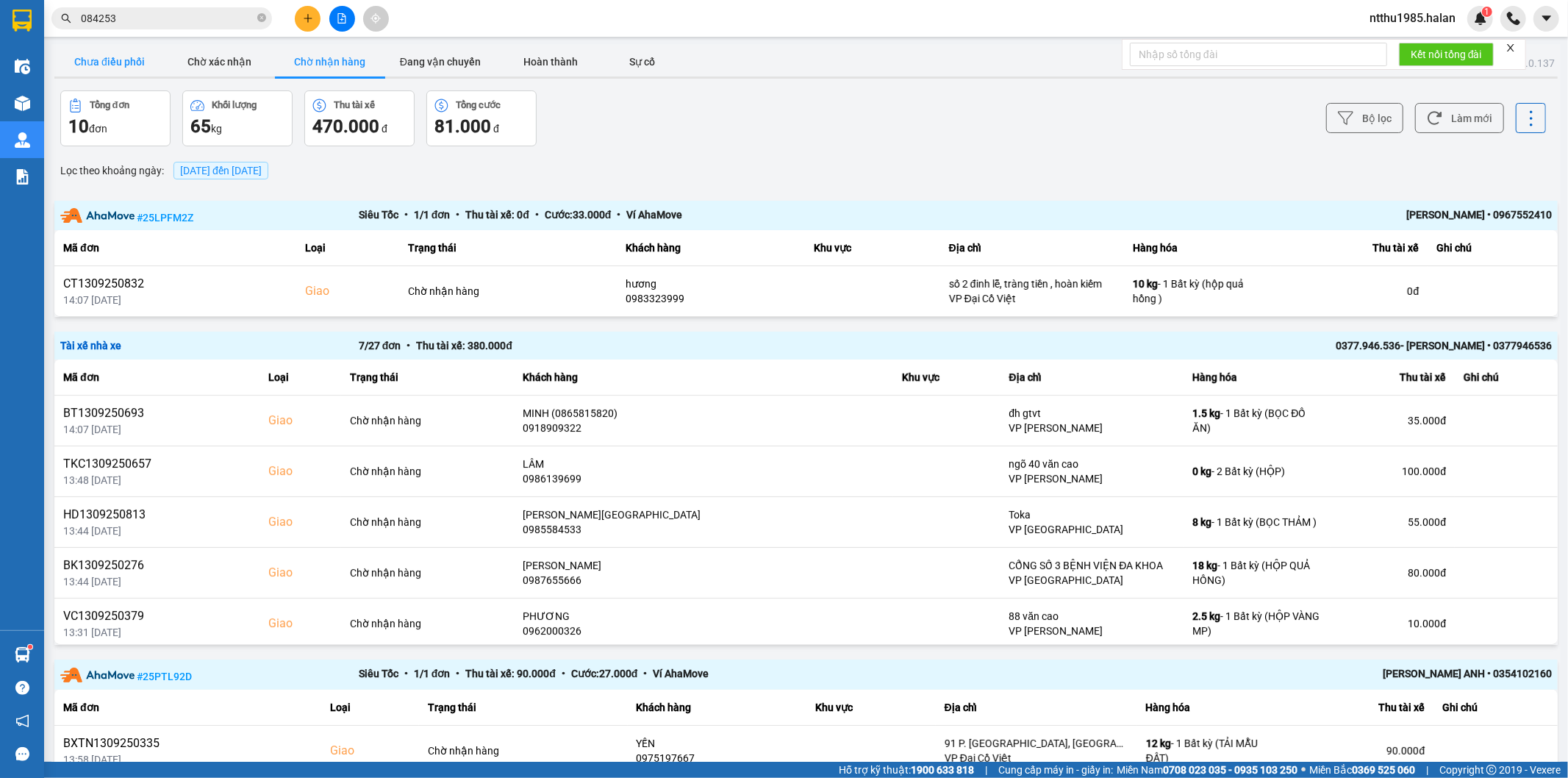
click at [116, 66] on button "Chưa điều phối" at bounding box center [109, 62] width 110 height 29
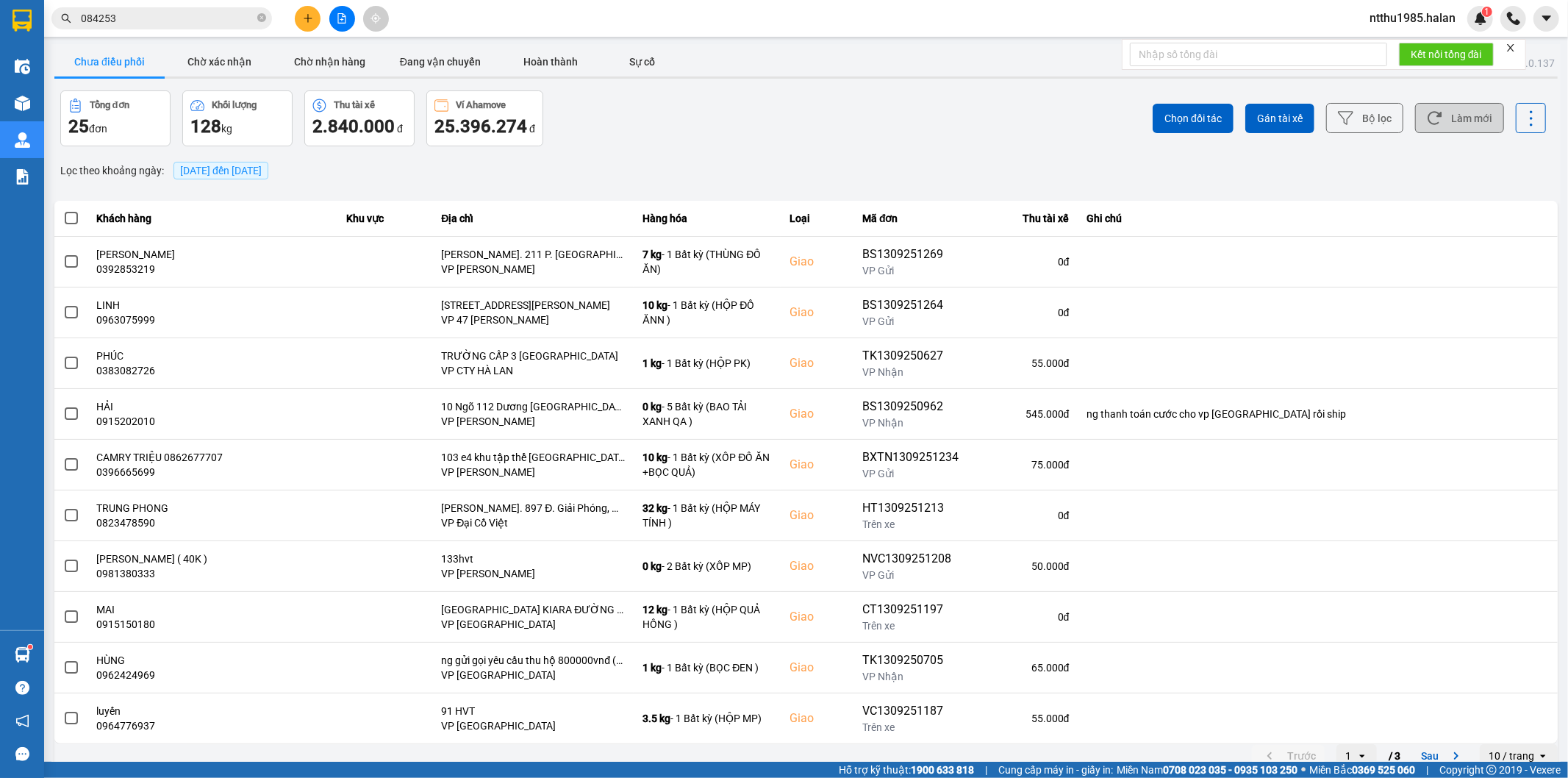
click at [1479, 116] on button "Làm mới" at bounding box center [1459, 118] width 89 height 30
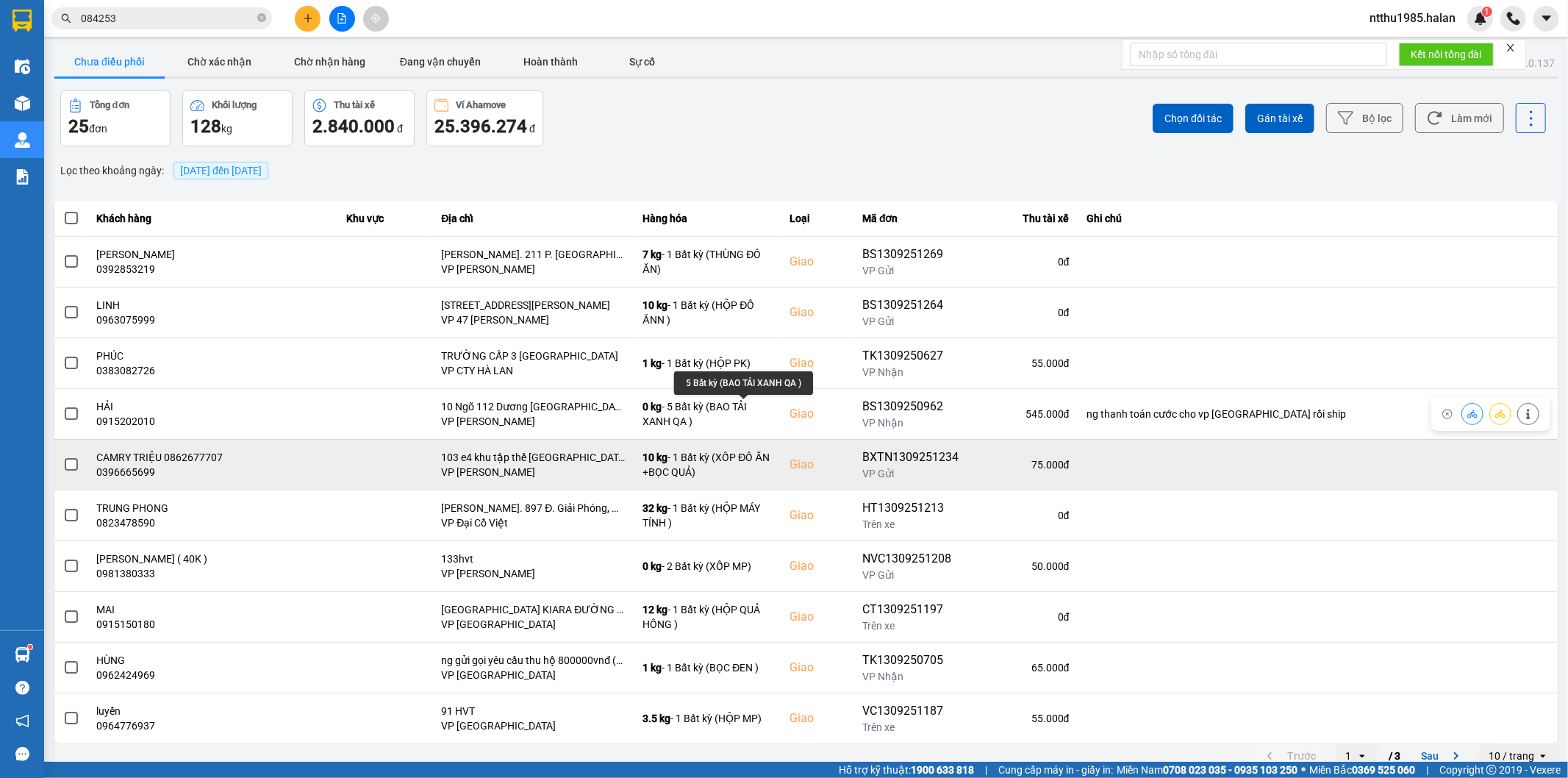
scroll to position [17, 0]
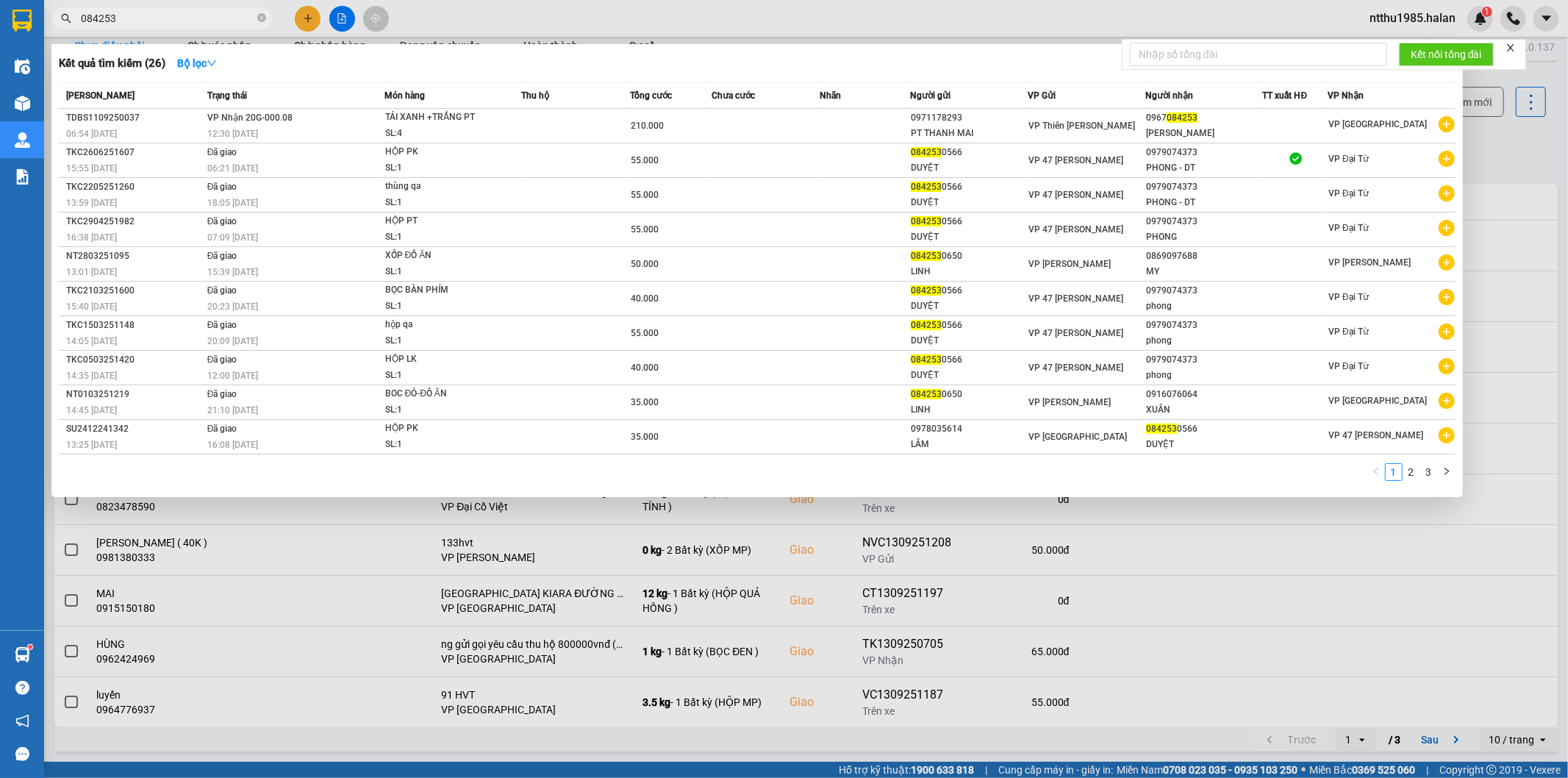
click at [134, 9] on span "084253" at bounding box center [162, 18] width 221 height 22
click at [133, 16] on input "084253" at bounding box center [167, 19] width 173 height 17
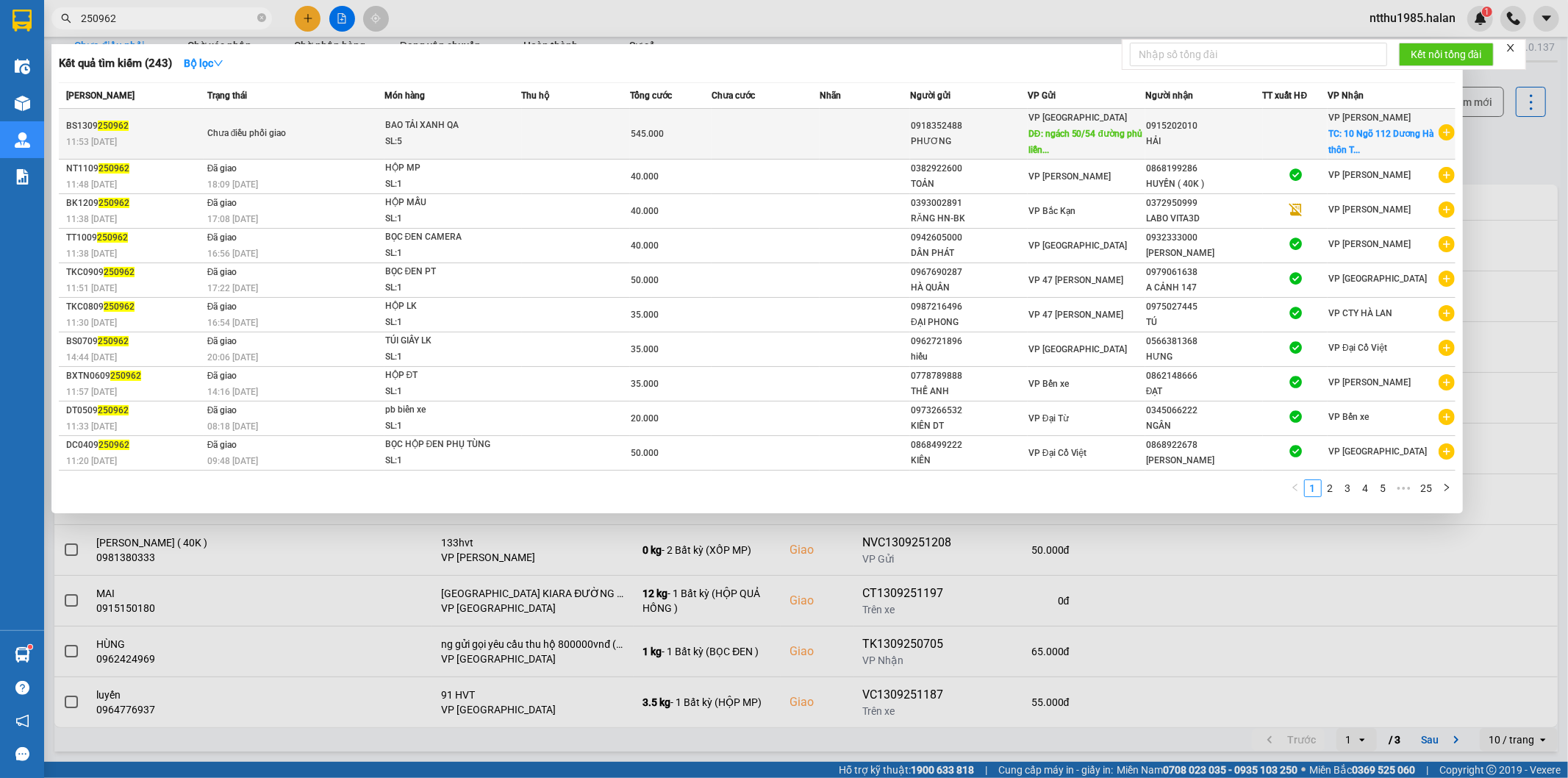
type input "250962"
click at [877, 150] on td at bounding box center [864, 134] width 90 height 51
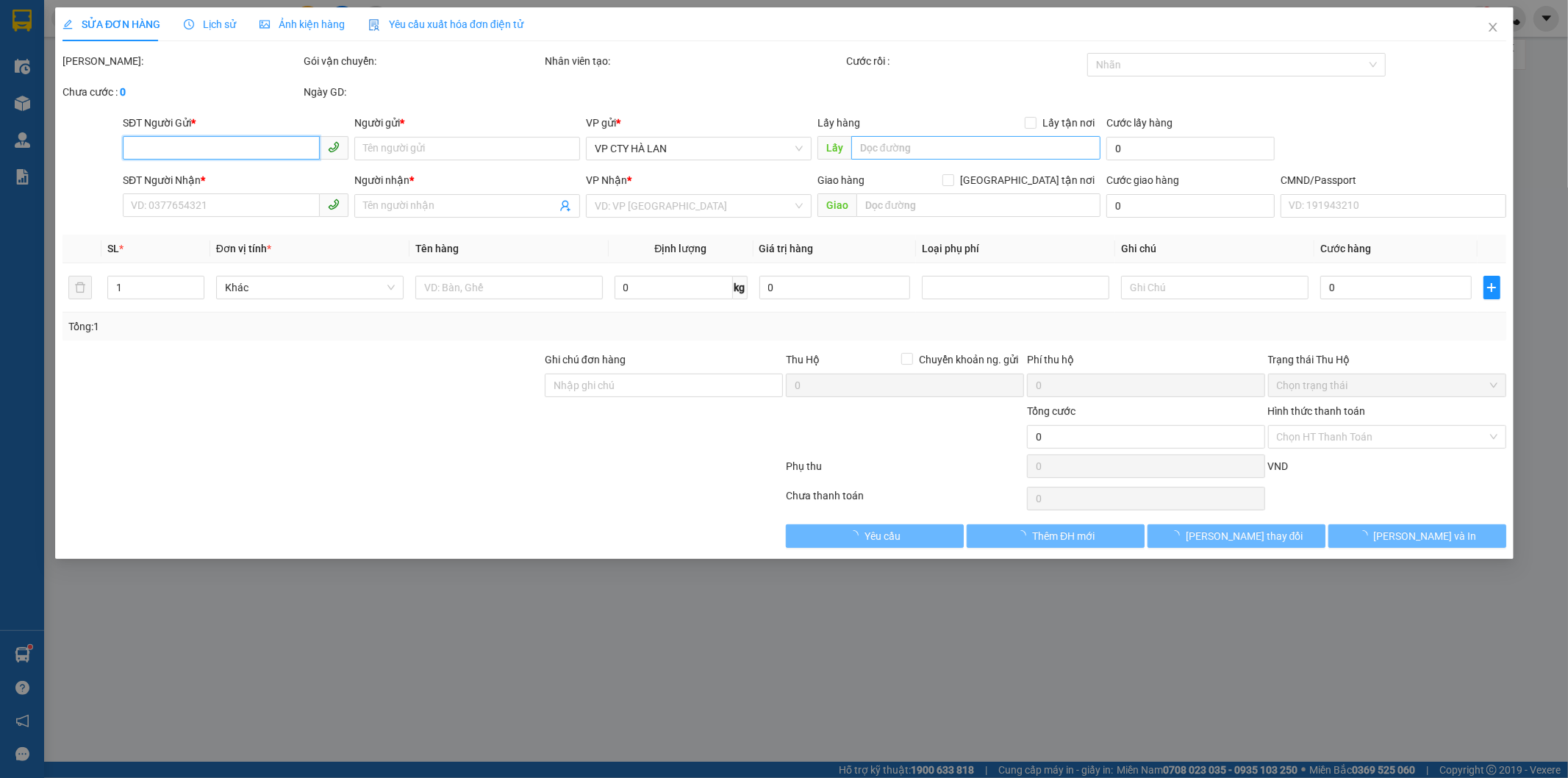
type input "0918352488"
type input "PHƯƠNG"
type input "ngách 50/54 đường phủ liễn"
type input "50.000"
type input "0915202010"
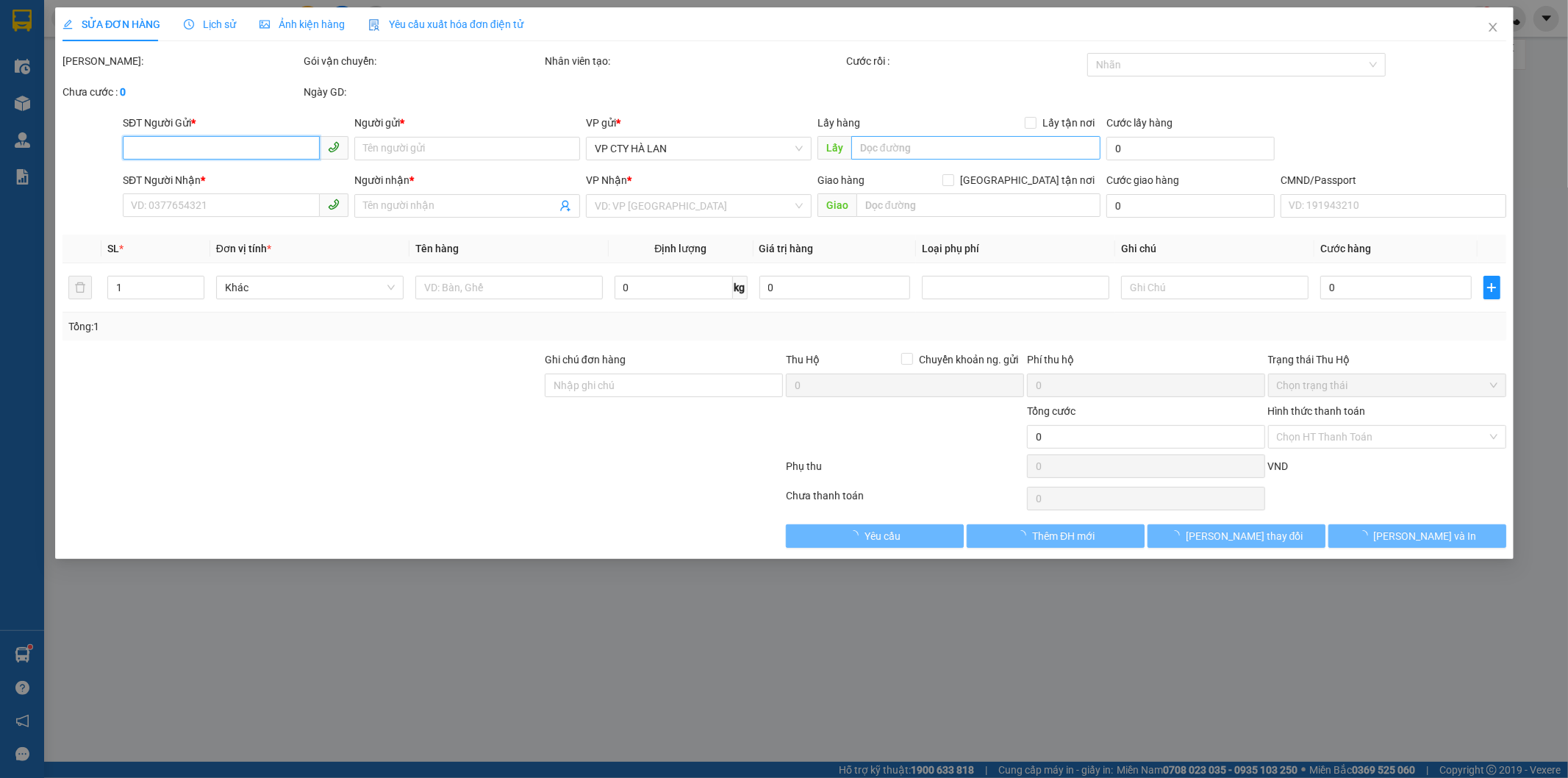
type input "HẢI"
checkbox input "true"
type input "10 Ngõ 112 Dương Hà thôn Trung, Dương Hà, Gia lâm"
type input "ng thanh toán cước cho vp bắc sơn rồi ship"
type input "545.000"
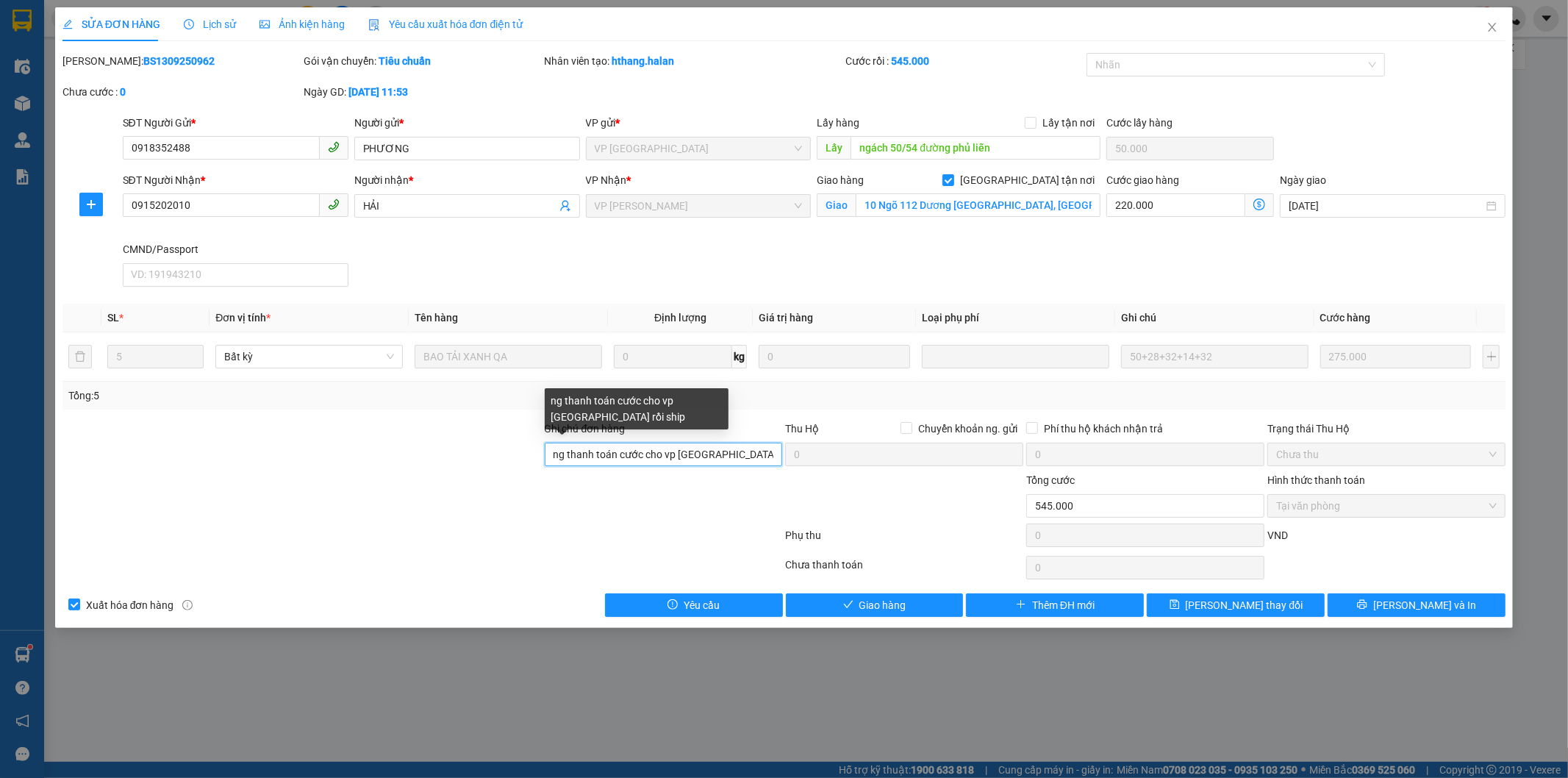
drag, startPoint x: 761, startPoint y: 457, endPoint x: 548, endPoint y: 464, distance: 213.1
click at [543, 460] on div "Ghi chú đơn hàng ng thanh toán cước cho vp bắc sơn rồi ship" at bounding box center [663, 446] width 241 height 52
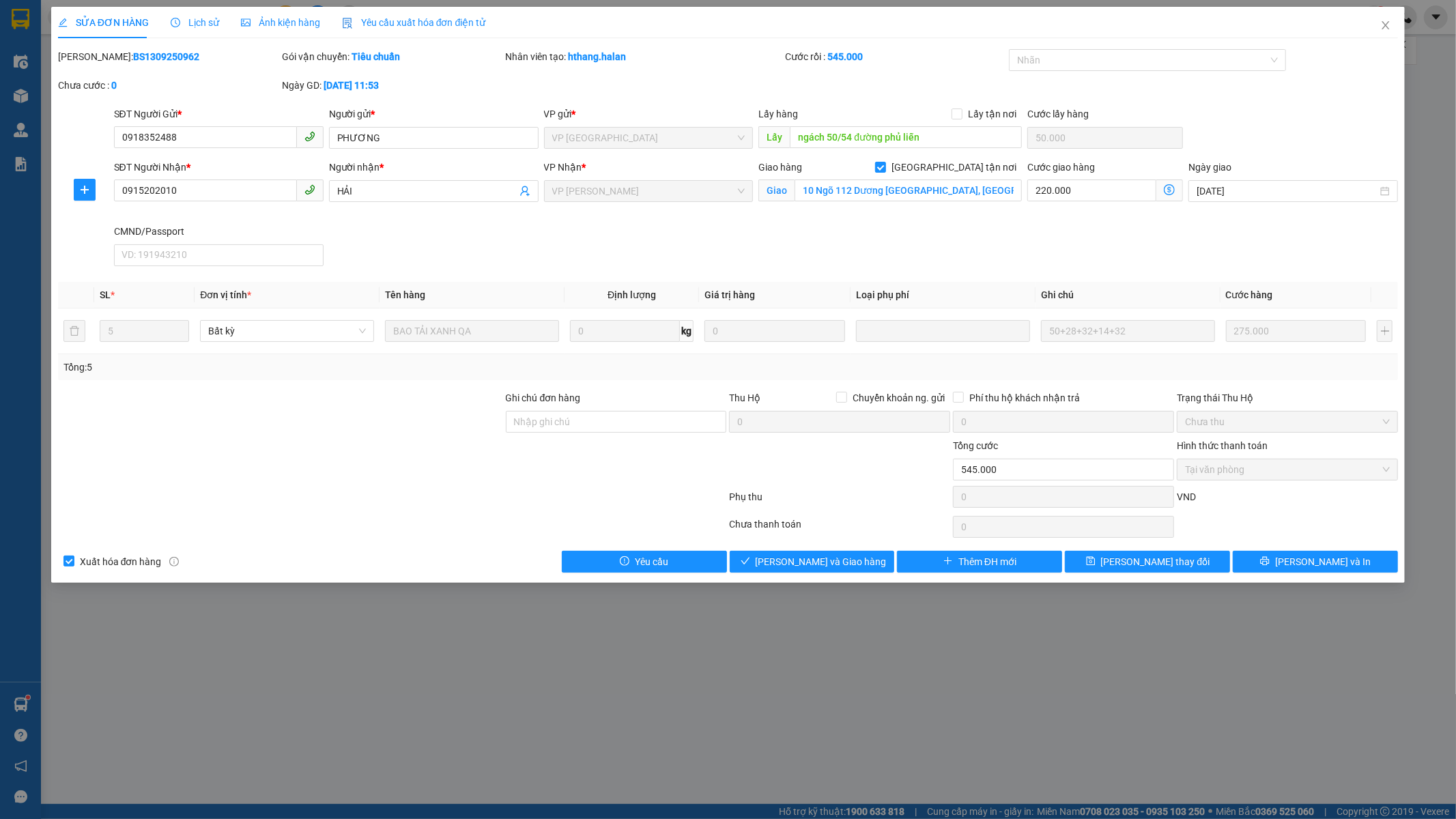
click at [646, 246] on div "SĐT Người Nhận * 0915202010 Người nhận * HẢI VP Nhận * VP Nguyễn Văn Cừ Giao hà…" at bounding box center [757, 215] width 1290 height 112
click at [671, 236] on div "SĐT Người Nhận * 0915202010 Người nhận * HẢI VP Nhận * VP Nguyễn Văn Cừ Giao hà…" at bounding box center [757, 215] width 1290 height 112
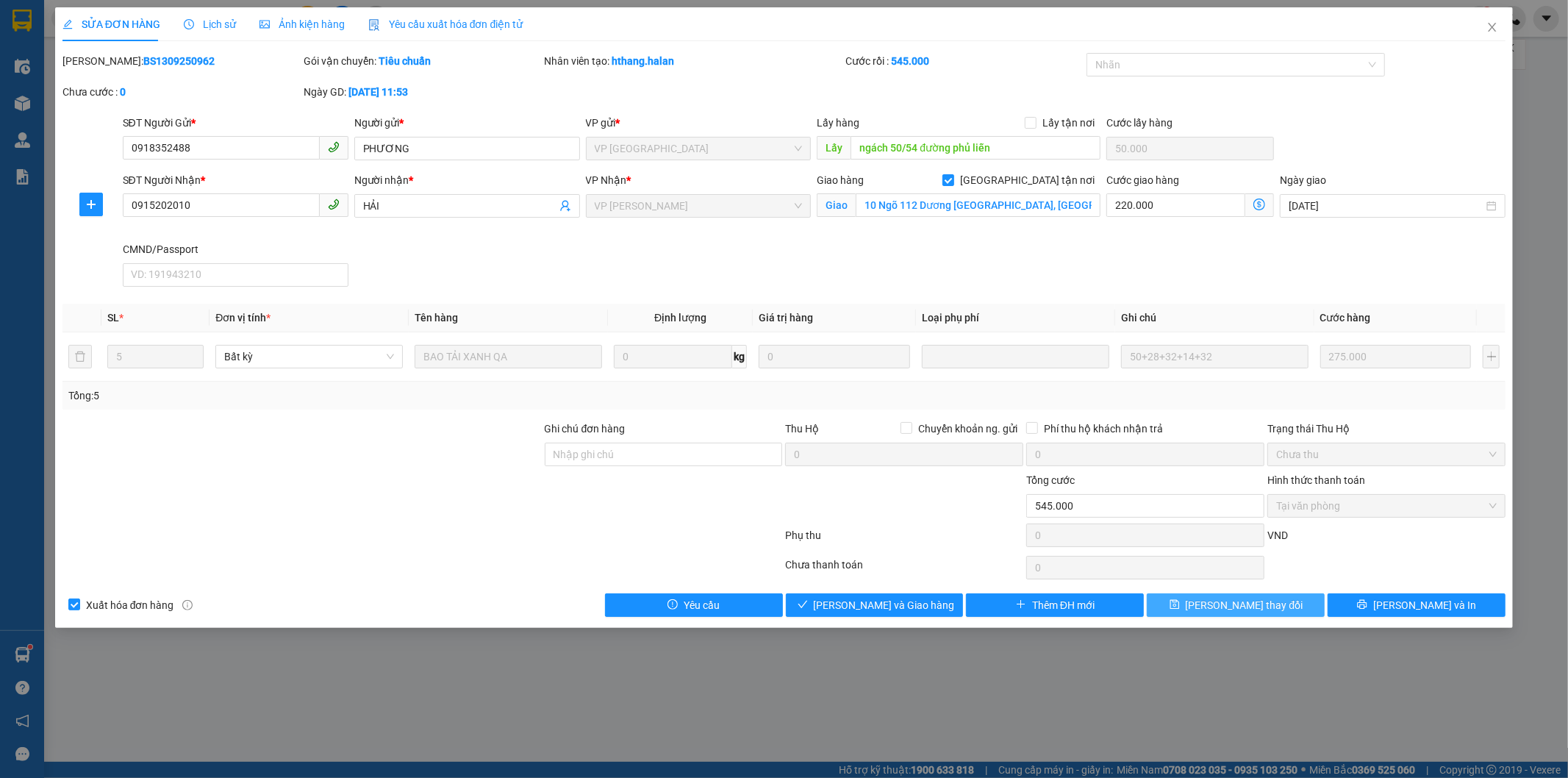
click at [1236, 613] on span "[PERSON_NAME] thay đổi" at bounding box center [1244, 605] width 118 height 17
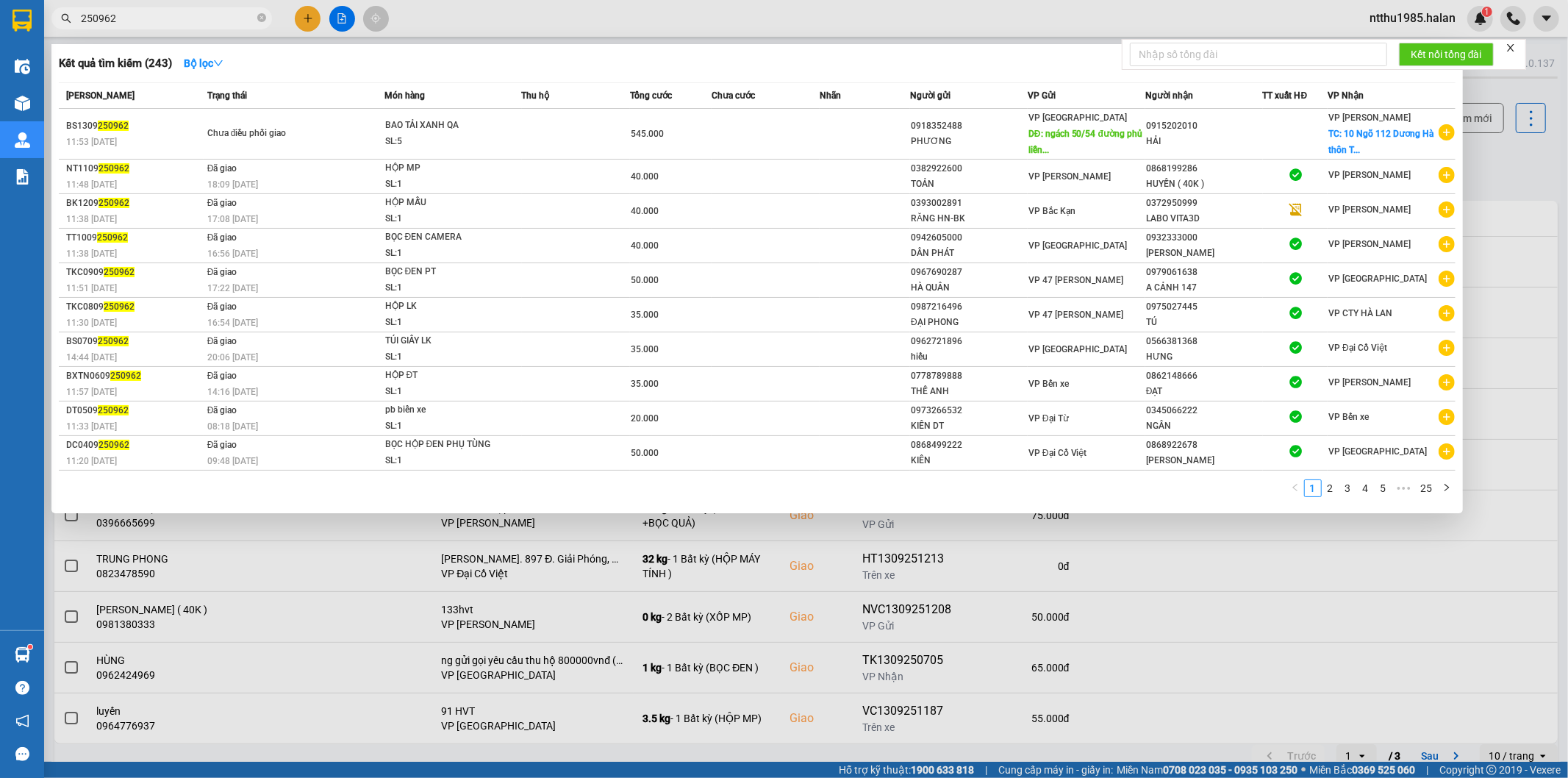
click at [152, 22] on input "250962" at bounding box center [167, 19] width 173 height 17
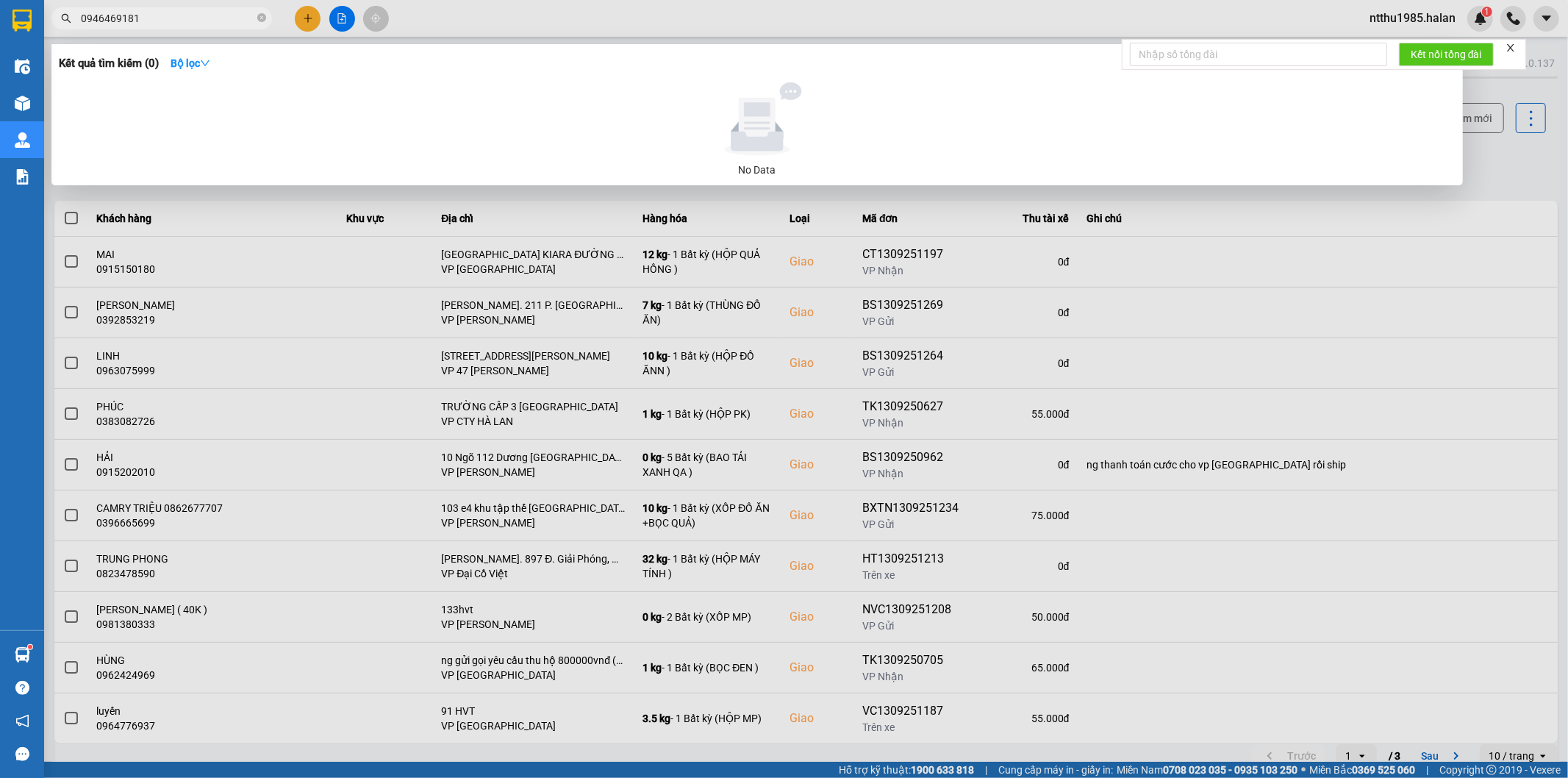
drag, startPoint x: 101, startPoint y: 17, endPoint x: 67, endPoint y: 15, distance: 34.1
click at [68, 15] on div "0946469181" at bounding box center [143, 18] width 287 height 22
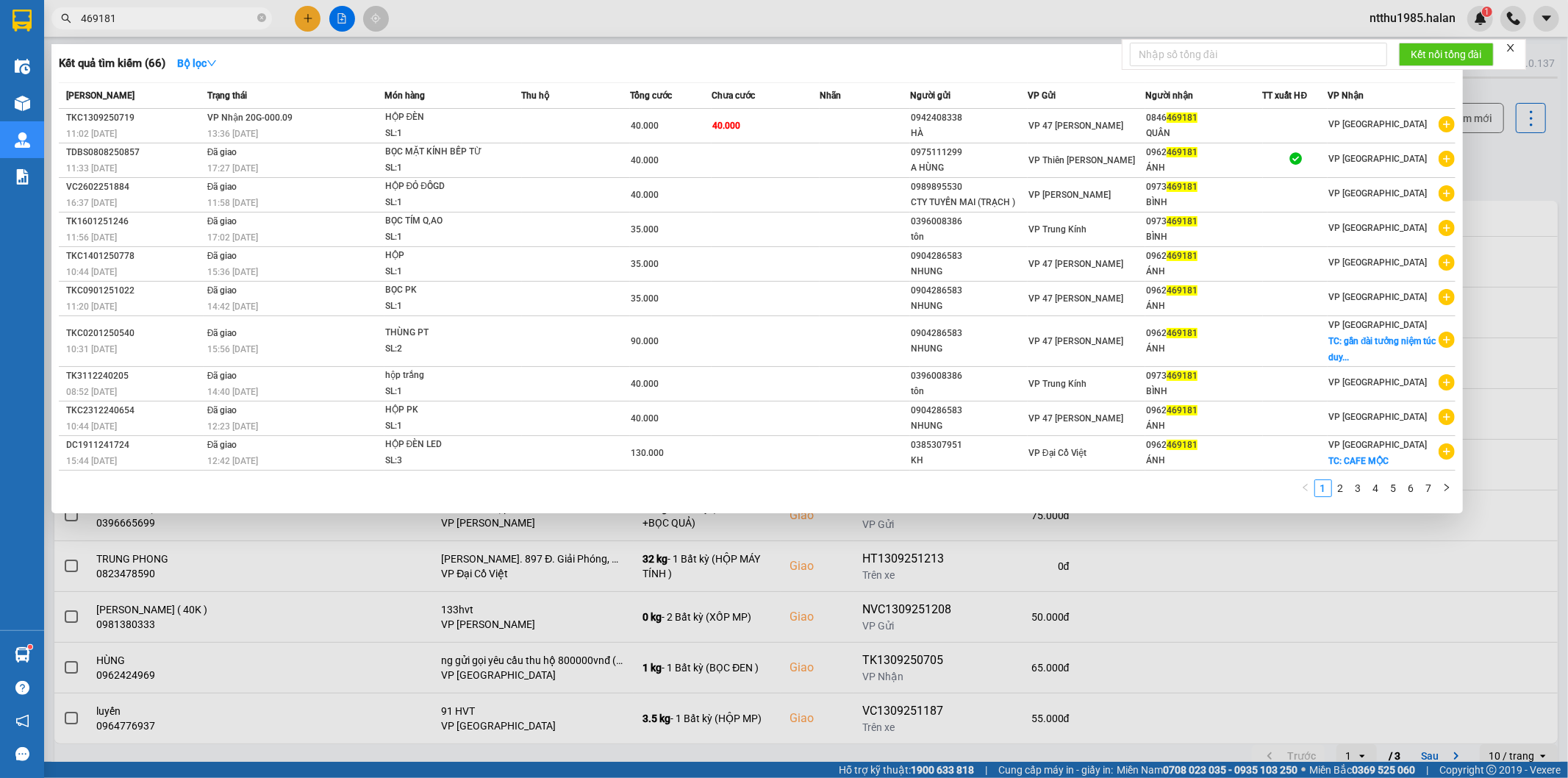
click at [157, 17] on input "469181" at bounding box center [167, 19] width 173 height 17
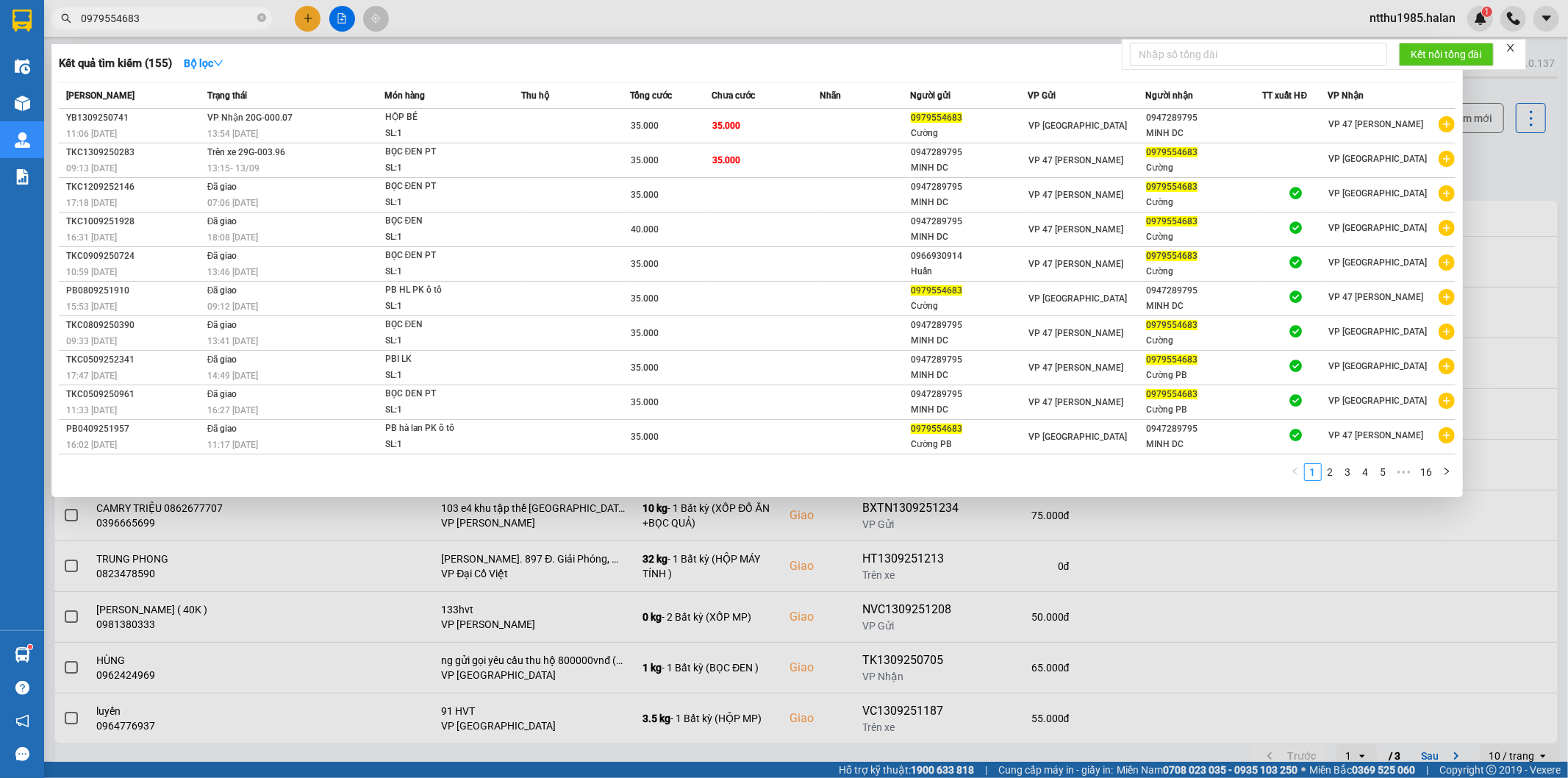
type input "0979554683"
click at [1489, 163] on div at bounding box center [784, 389] width 1568 height 778
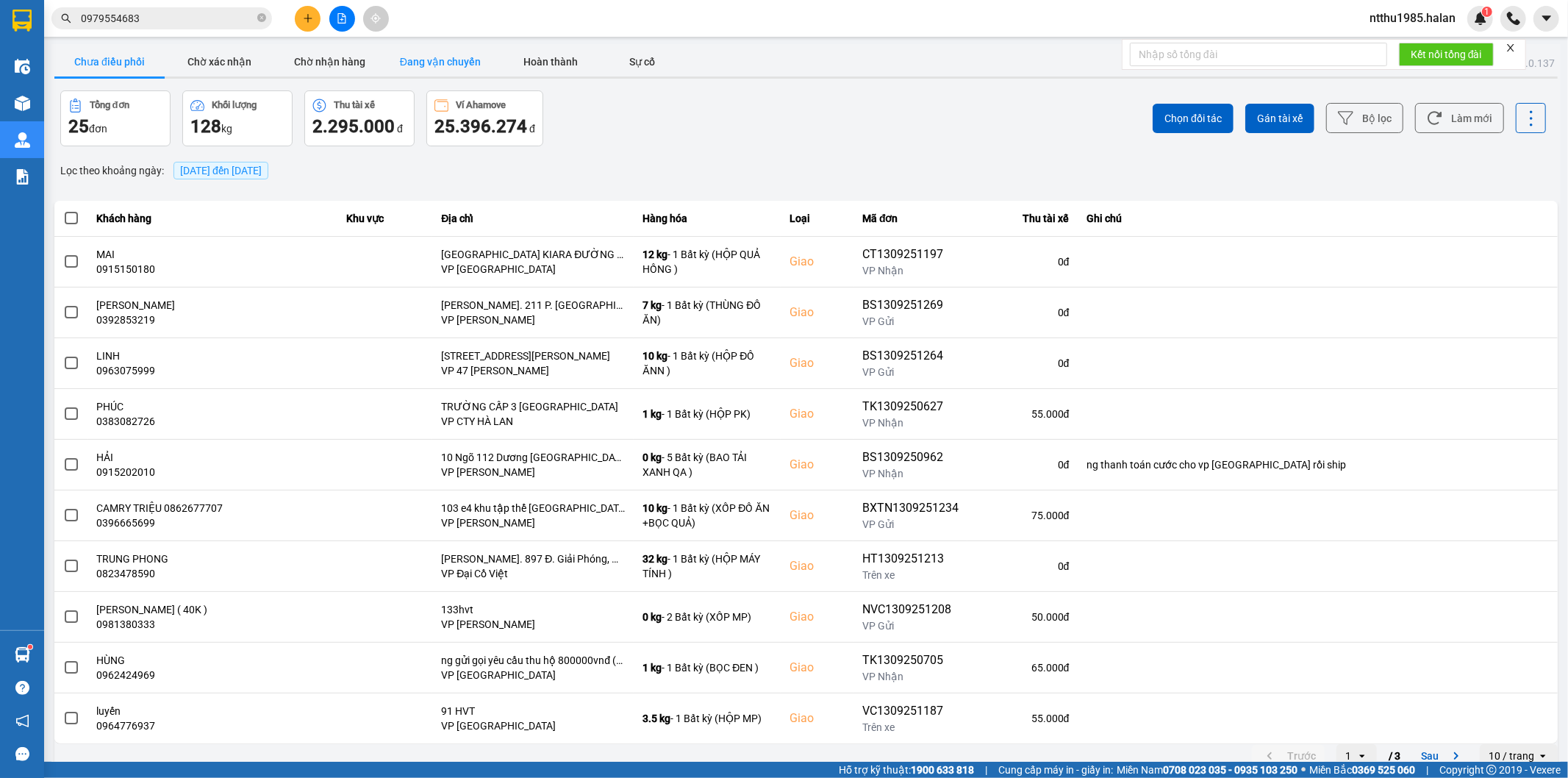
click at [427, 67] on button "Đang vận chuyển" at bounding box center [440, 62] width 110 height 29
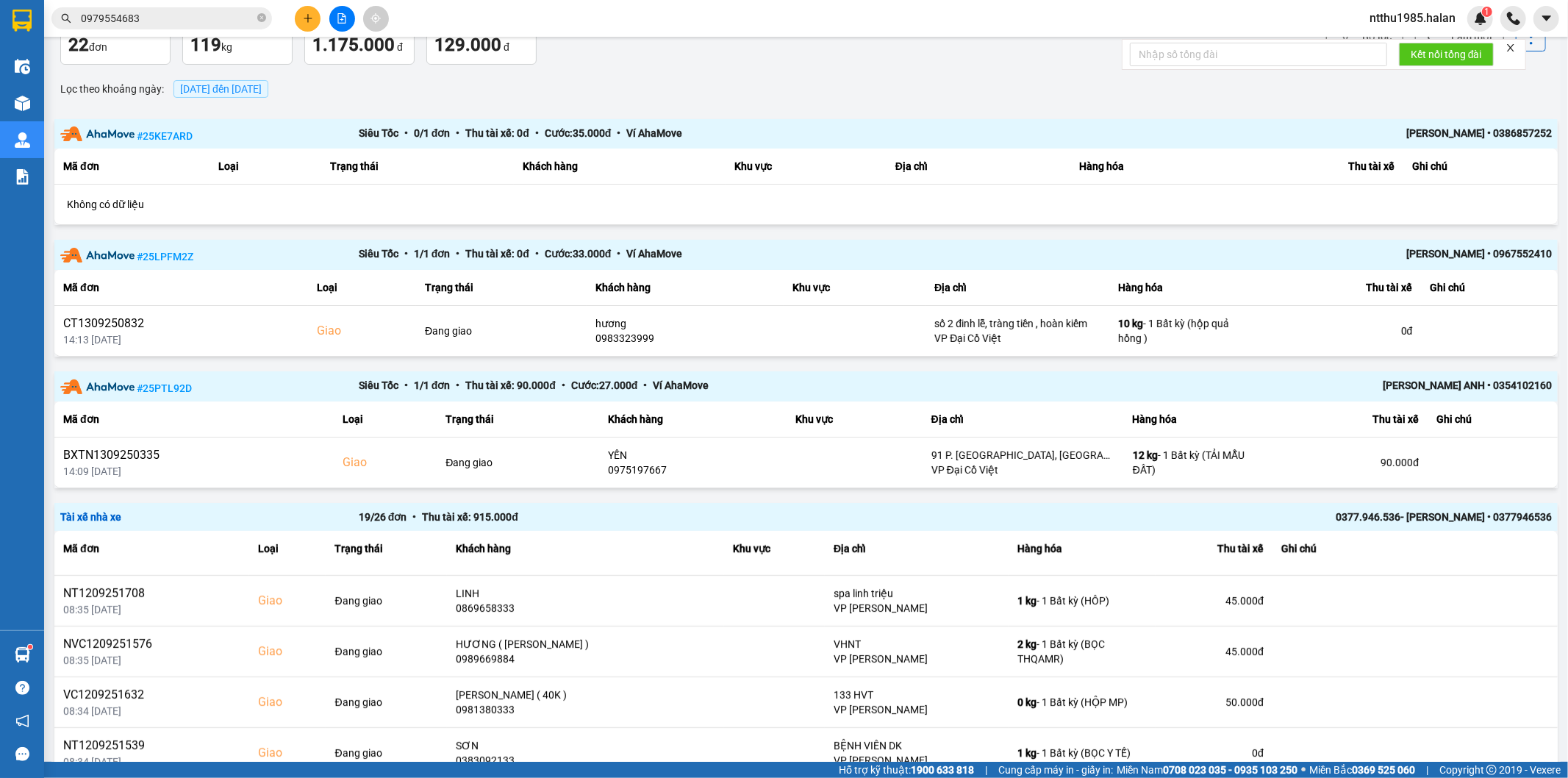
scroll to position [322, 0]
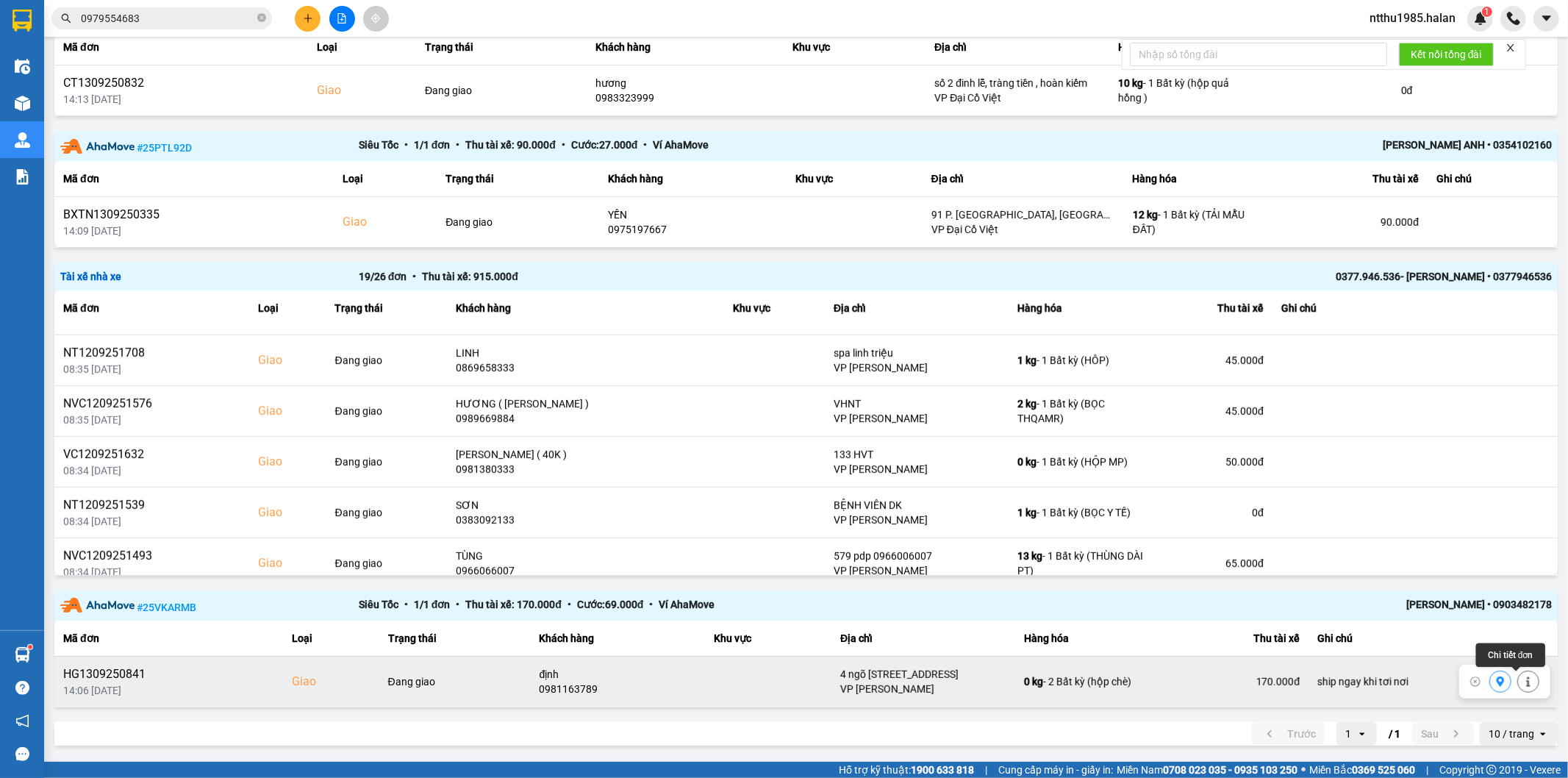
click at [1523, 679] on icon at bounding box center [1528, 682] width 11 height 11
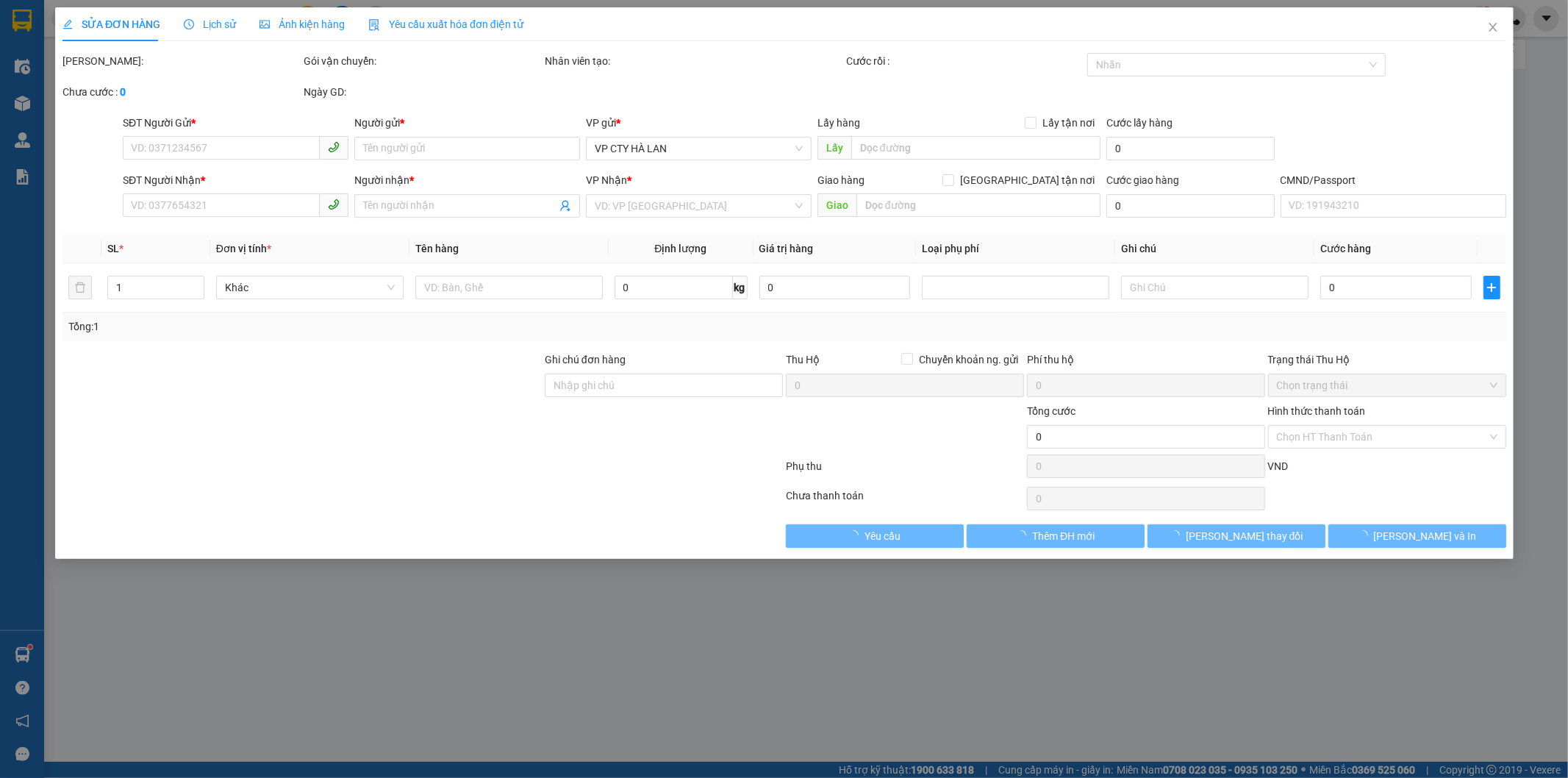
type input "0983746042"
type input "HẢO ĐẠT"
type input "0981163789"
type input "định"
checkbox input "true"
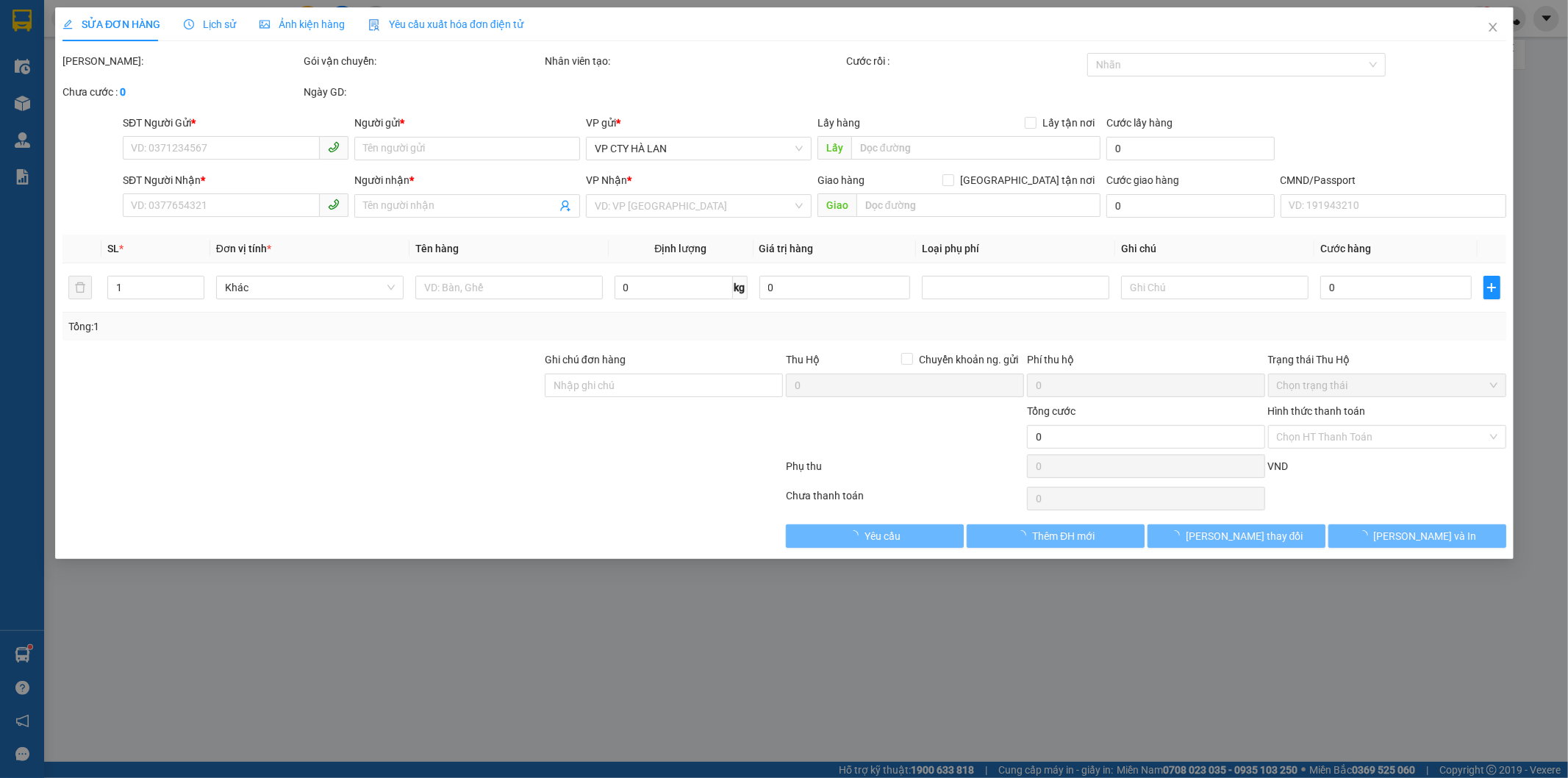
type input "4 ngõ 191 đường phúc lợi ,quận long biên"
type input "ship ngay khi tơi nơi"
type input "170.000"
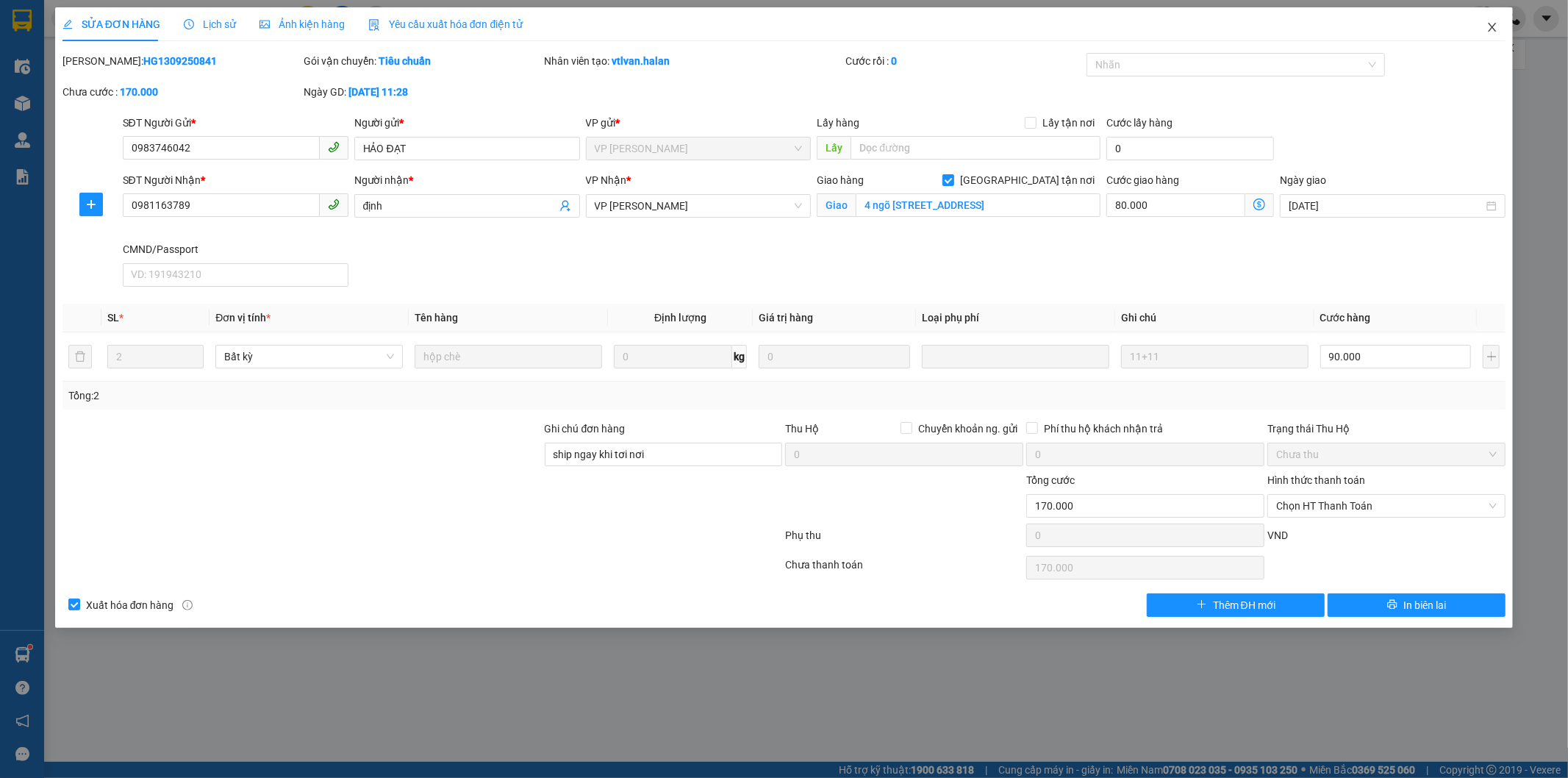
click at [1492, 26] on icon "close" at bounding box center [1492, 27] width 12 height 12
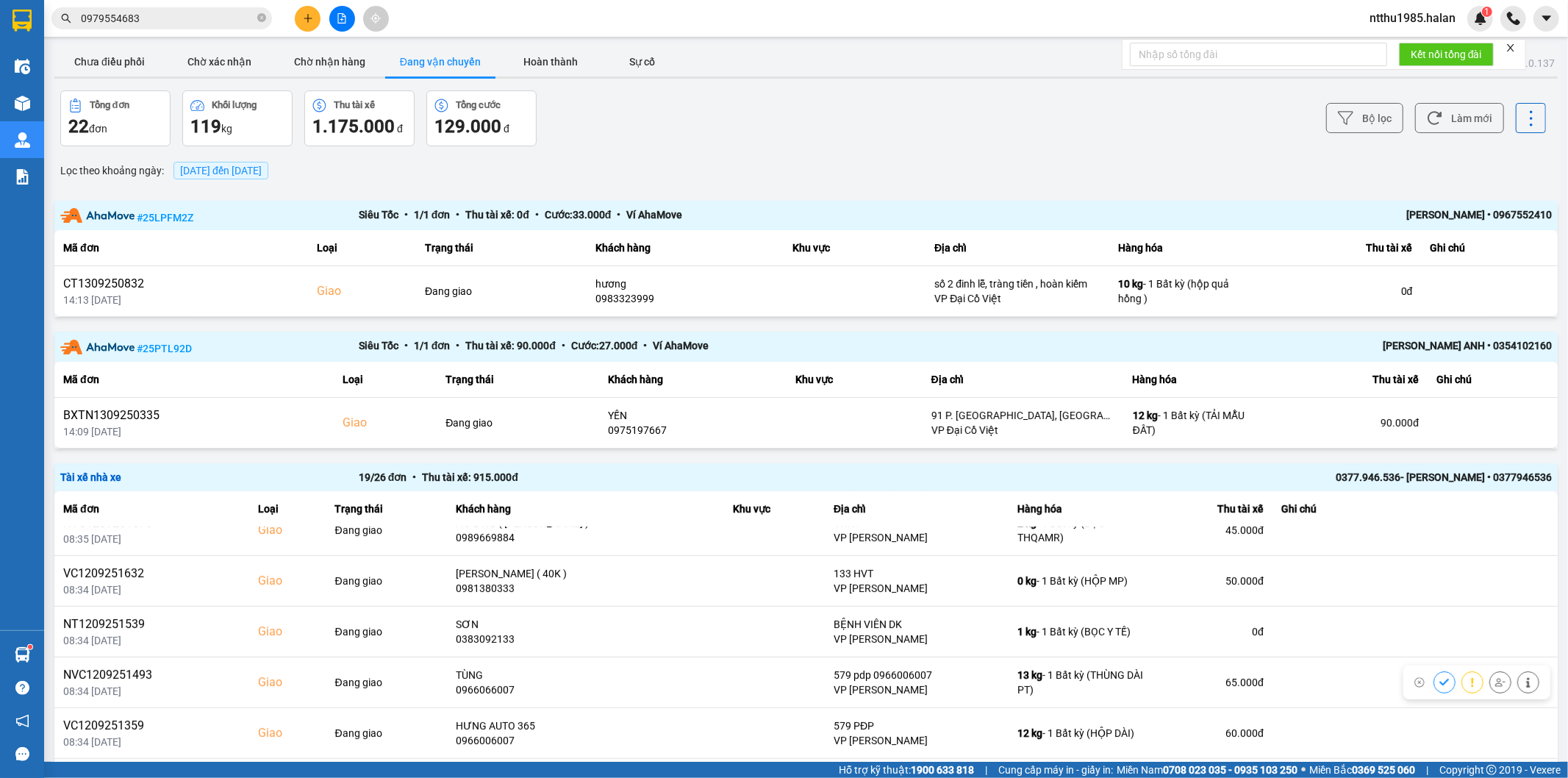
scroll to position [201, 0]
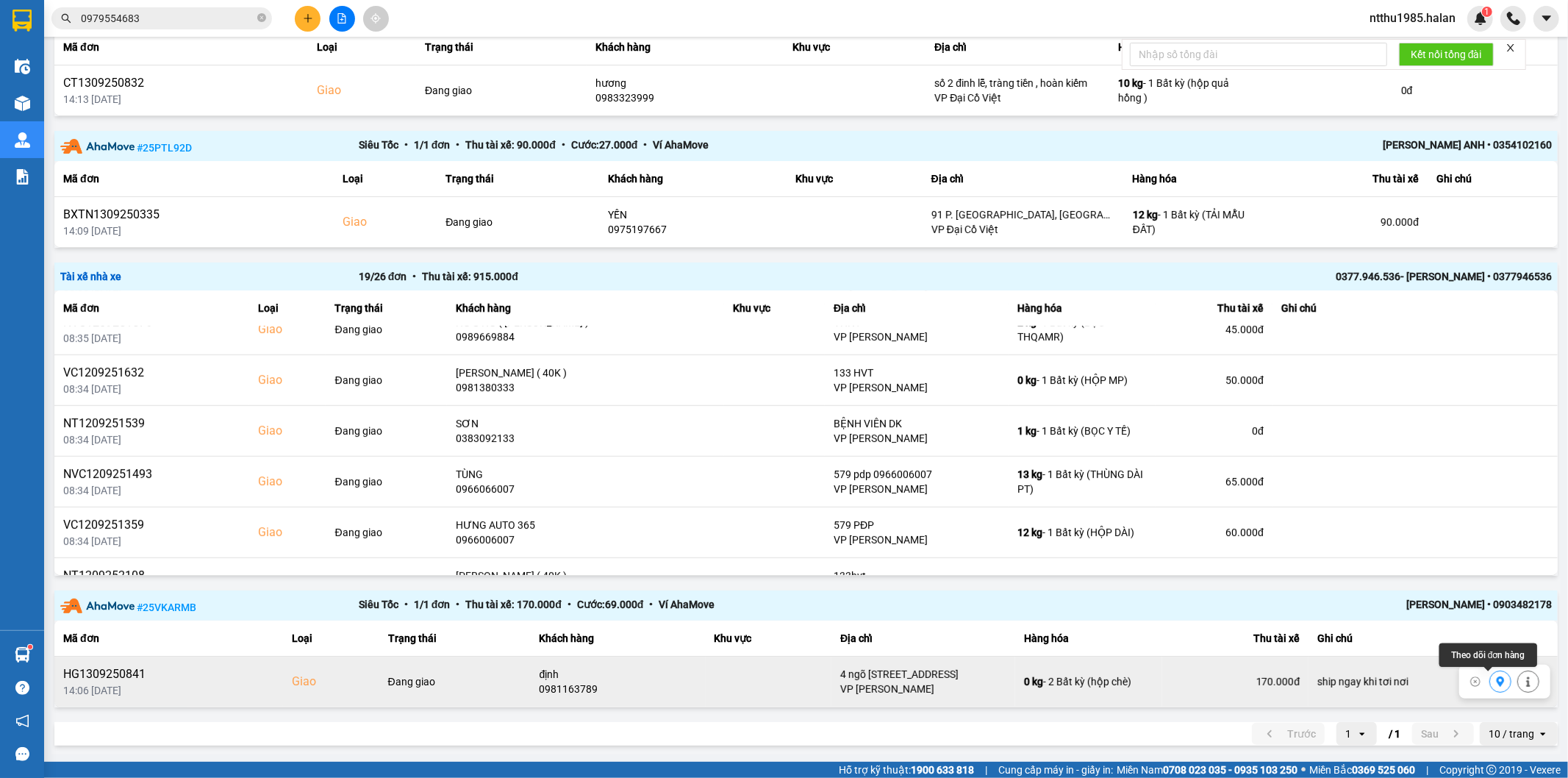
click at [1497, 680] on icon at bounding box center [1500, 682] width 8 height 11
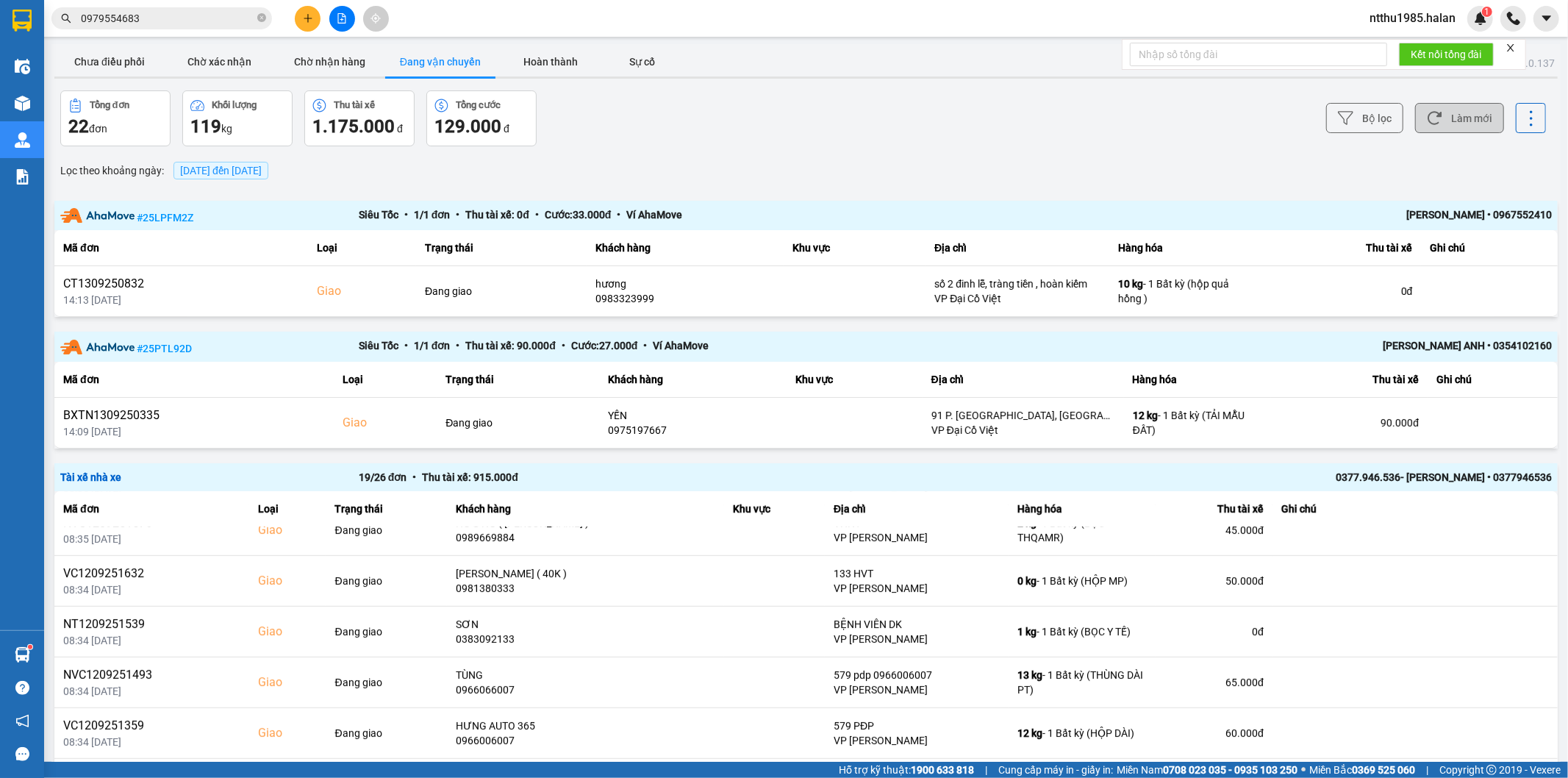
click at [1438, 122] on button "Làm mới" at bounding box center [1459, 118] width 89 height 30
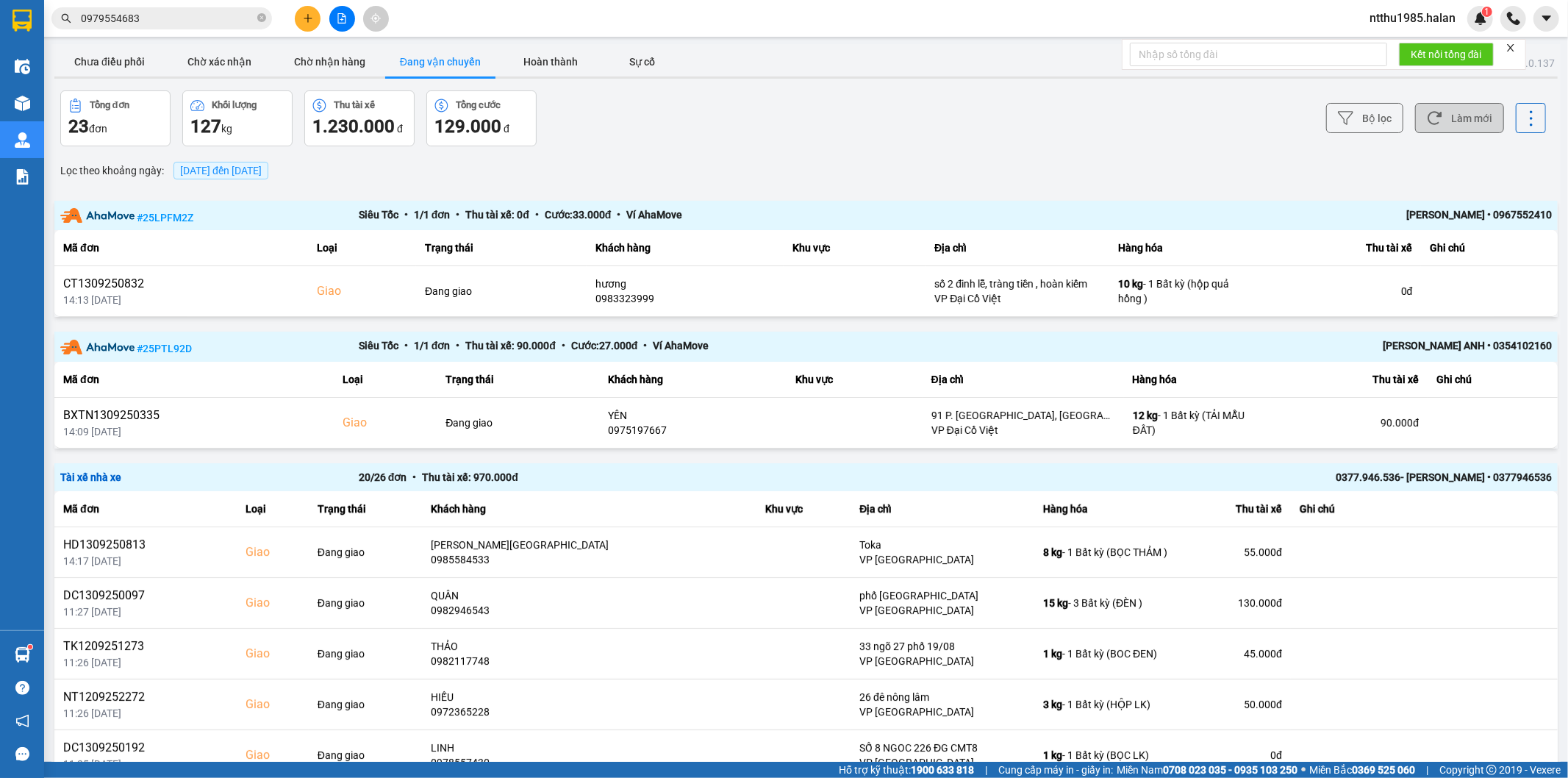
click at [1449, 112] on button "Làm mới" at bounding box center [1459, 118] width 89 height 30
click at [115, 64] on button "Chưa điều phối" at bounding box center [109, 62] width 110 height 29
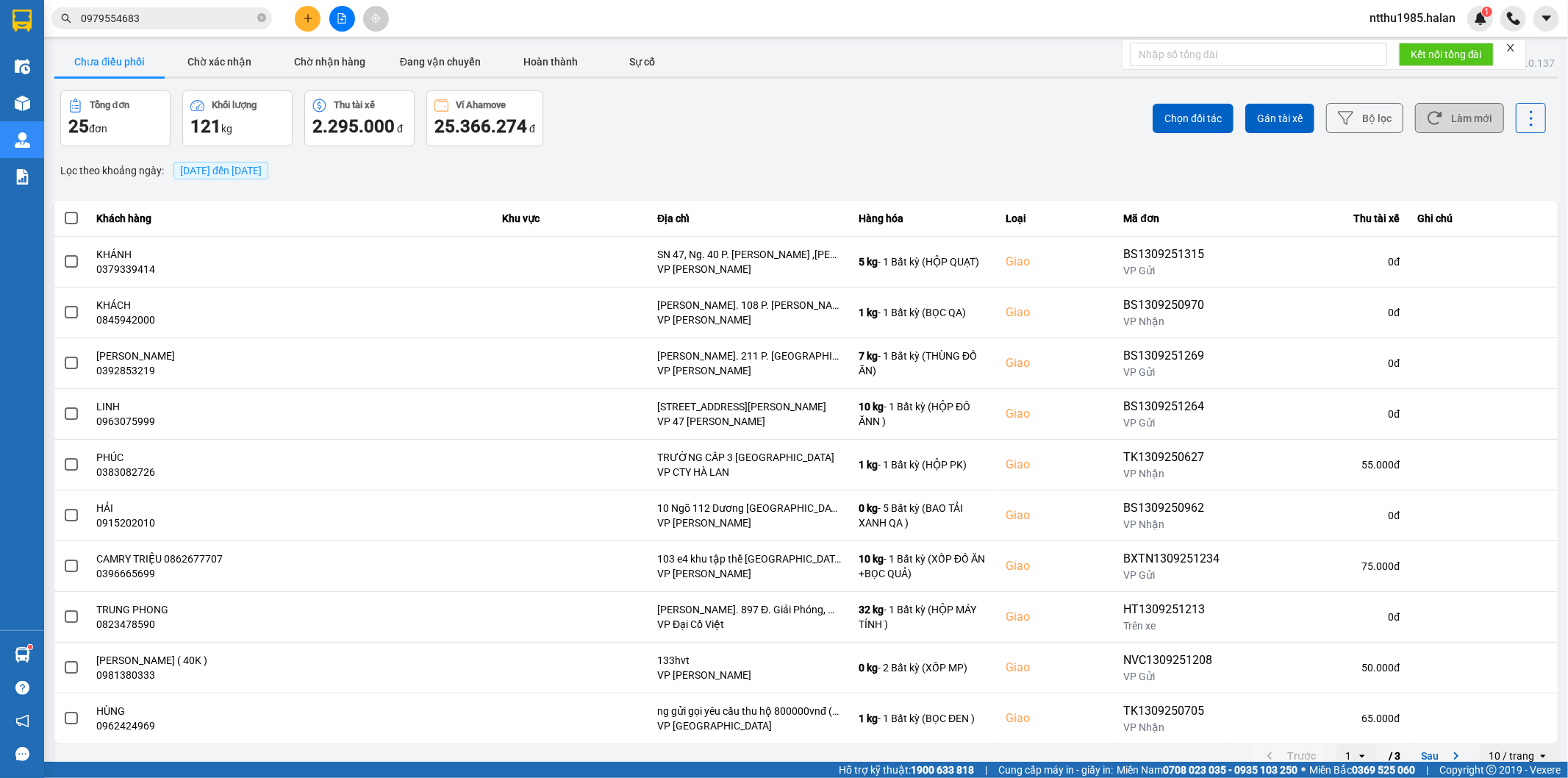
click at [1467, 113] on button "Làm mới" at bounding box center [1459, 118] width 89 height 30
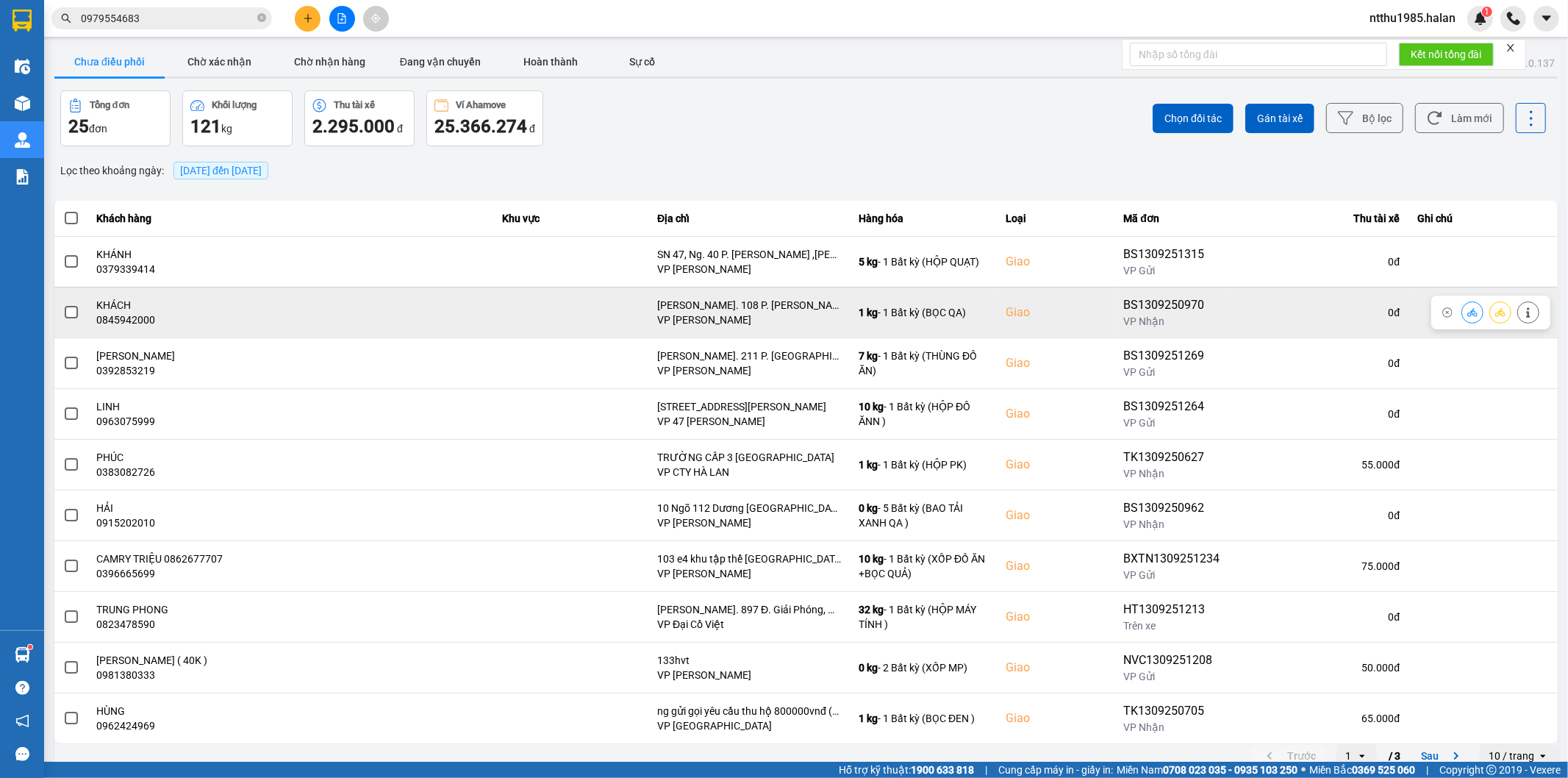
click at [70, 317] on span at bounding box center [71, 312] width 14 height 14
click at [63, 304] on input "checkbox" at bounding box center [63, 304] width 0 height 0
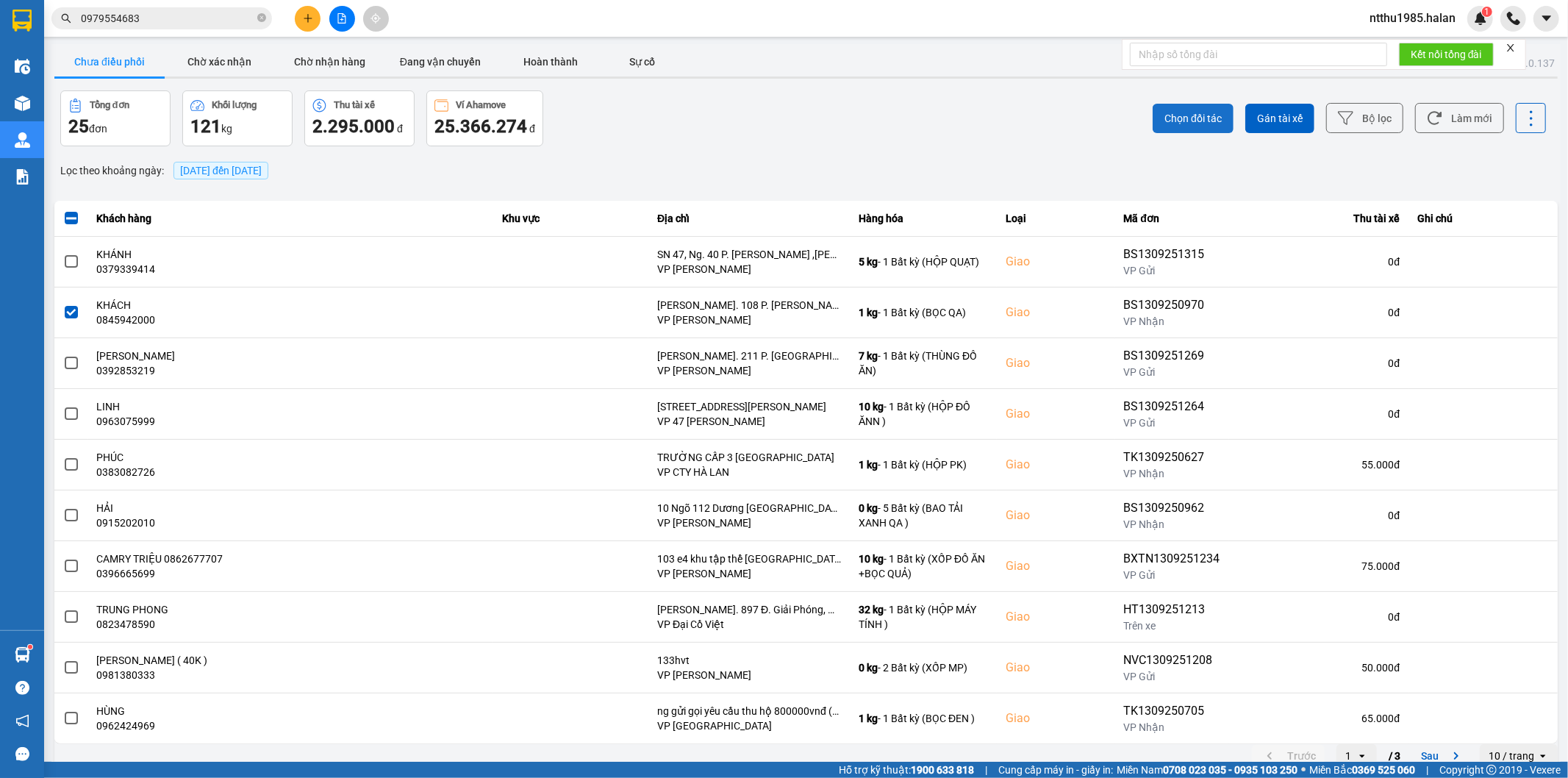
click at [1181, 110] on button "Chọn đối tác" at bounding box center [1193, 118] width 81 height 29
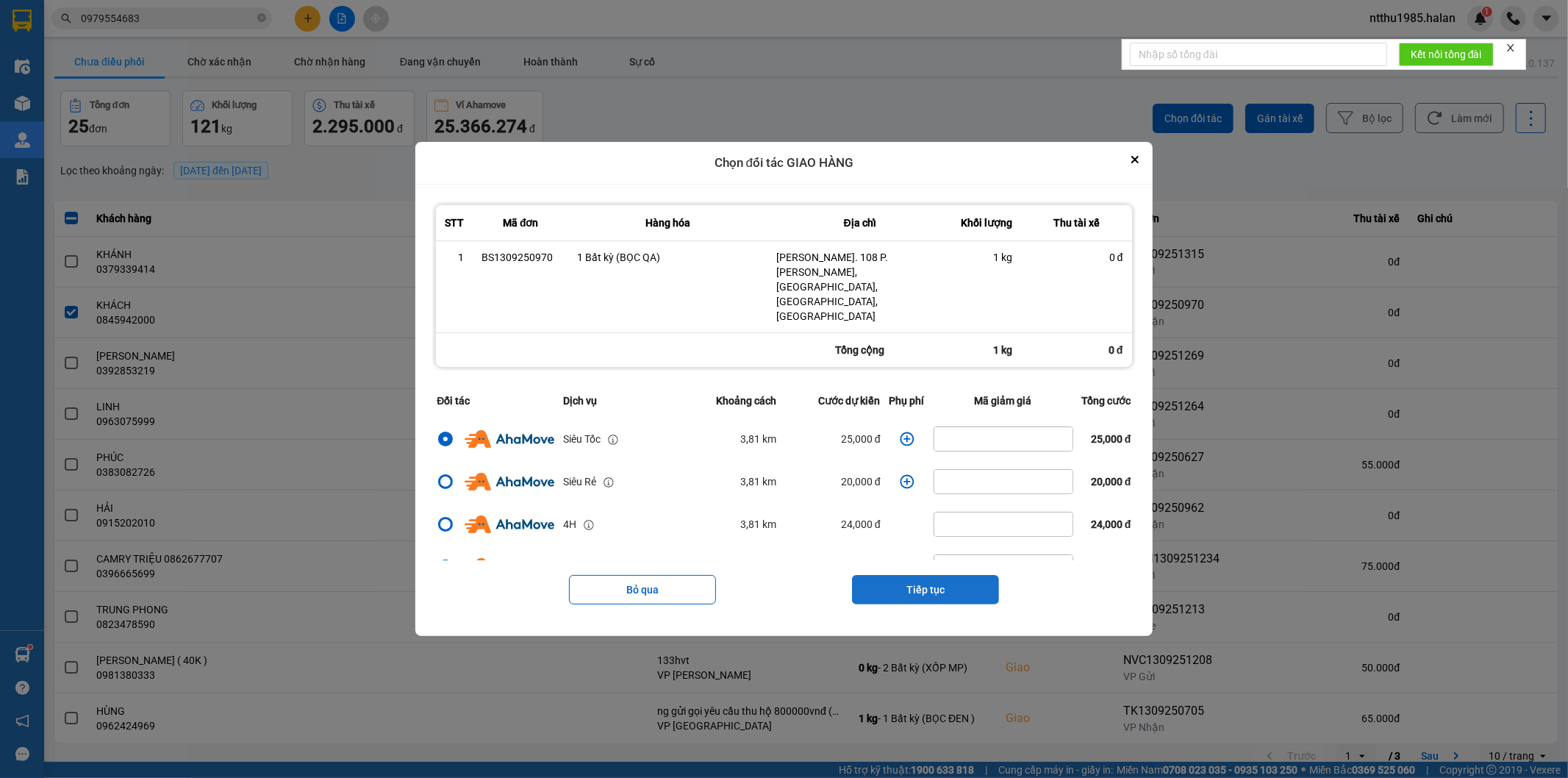
click at [929, 574] on button "Tiếp tục" at bounding box center [925, 589] width 147 height 29
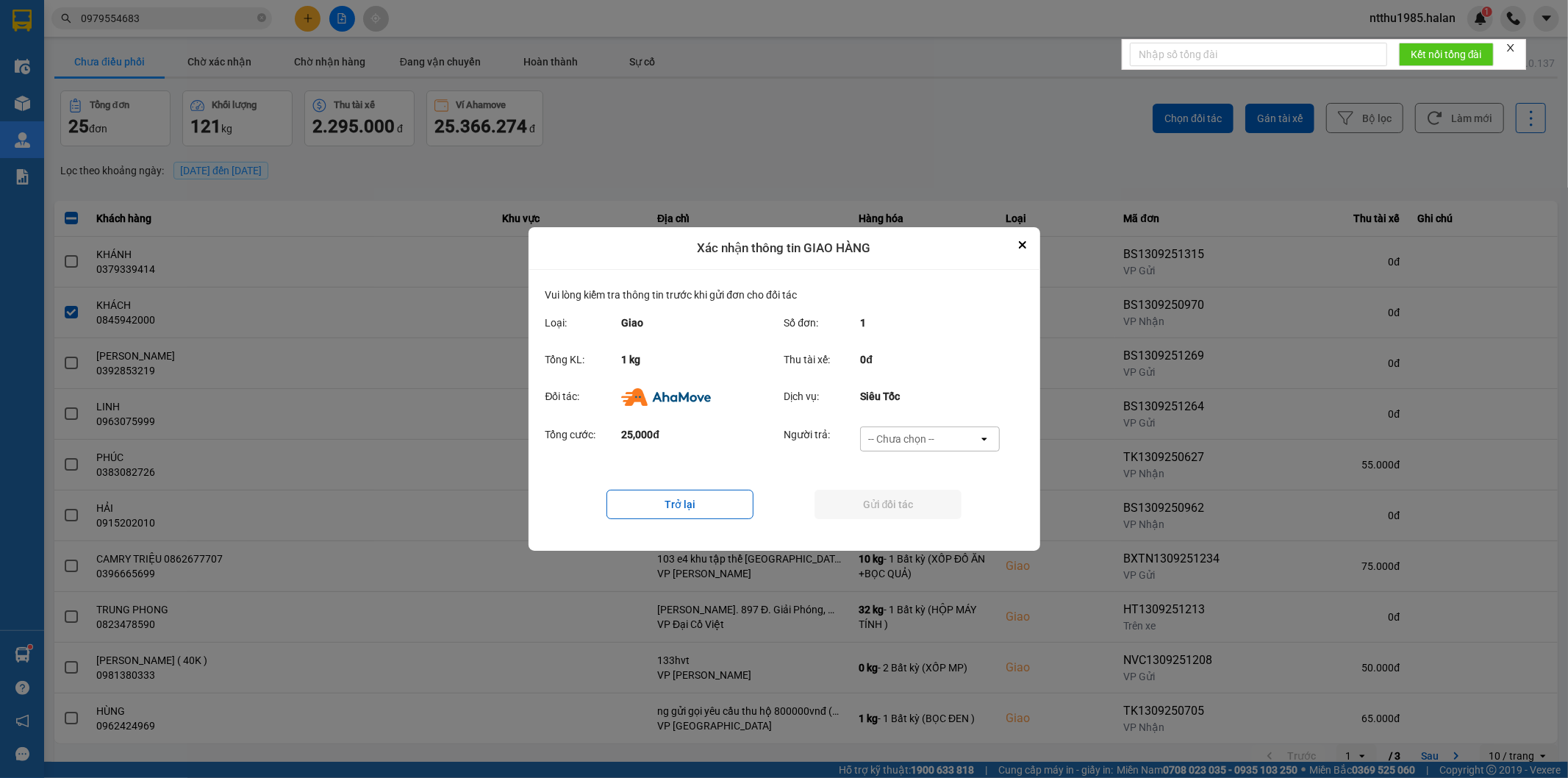
click at [916, 434] on div "-- Chưa chọn --" at bounding box center [901, 439] width 66 height 15
click at [921, 523] on span "Ví Ahamove" at bounding box center [901, 523] width 59 height 15
click at [913, 505] on button "Gửi đối tác" at bounding box center [888, 504] width 147 height 29
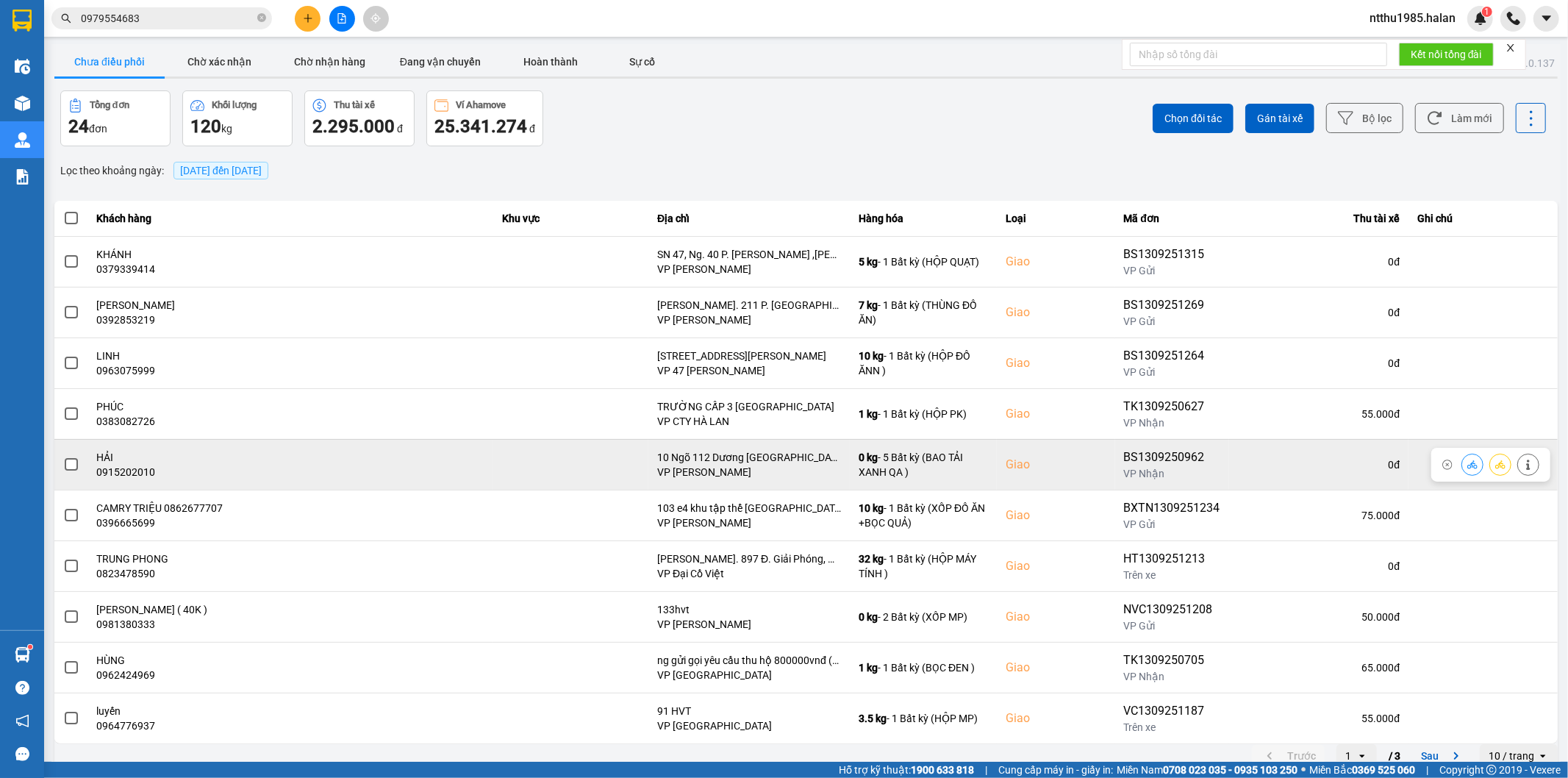
click at [66, 466] on span at bounding box center [71, 465] width 14 height 14
click at [63, 457] on input "checkbox" at bounding box center [63, 457] width 0 height 0
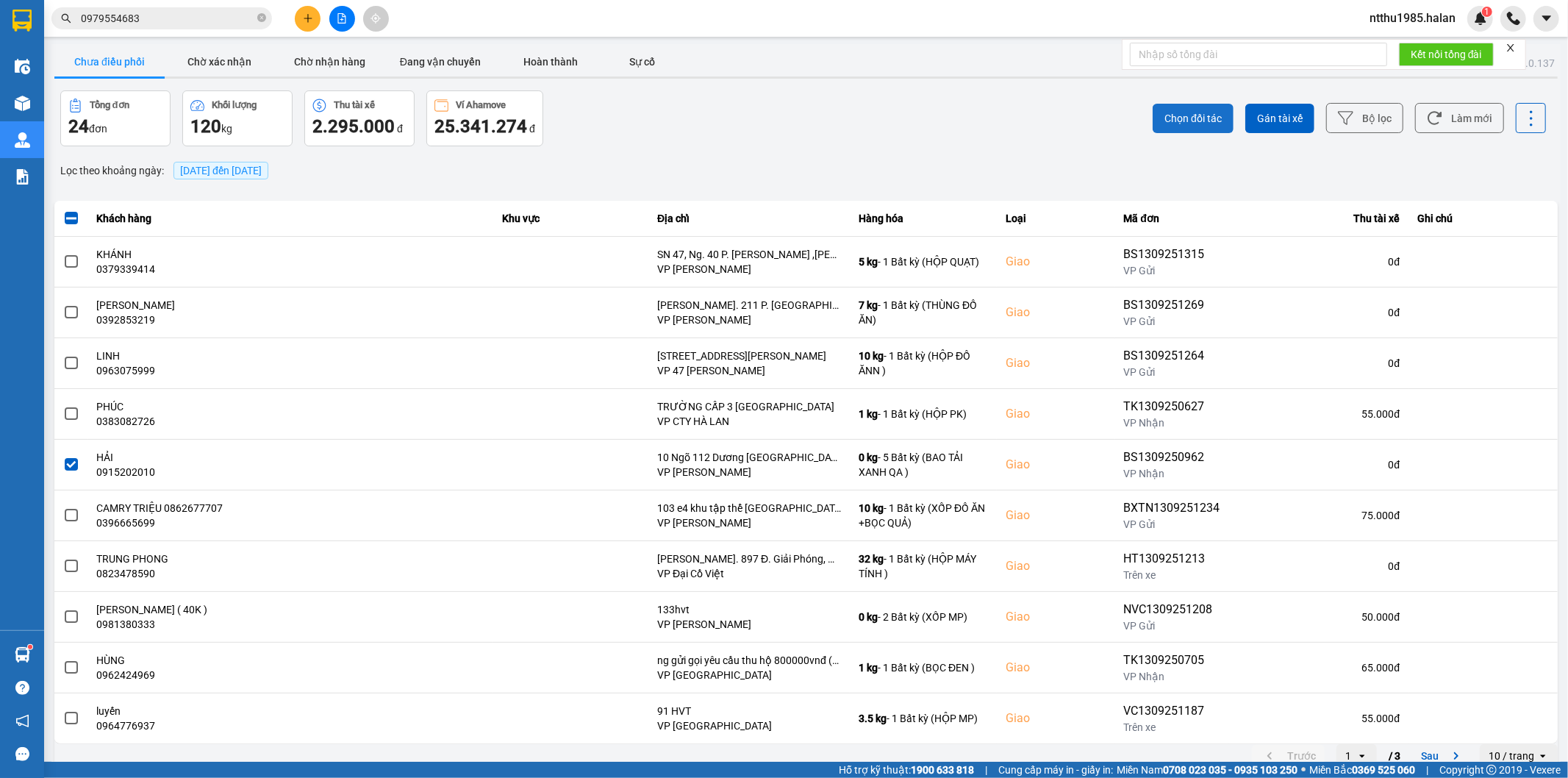
click at [1180, 111] on span "Chọn đối tác" at bounding box center [1193, 119] width 57 height 15
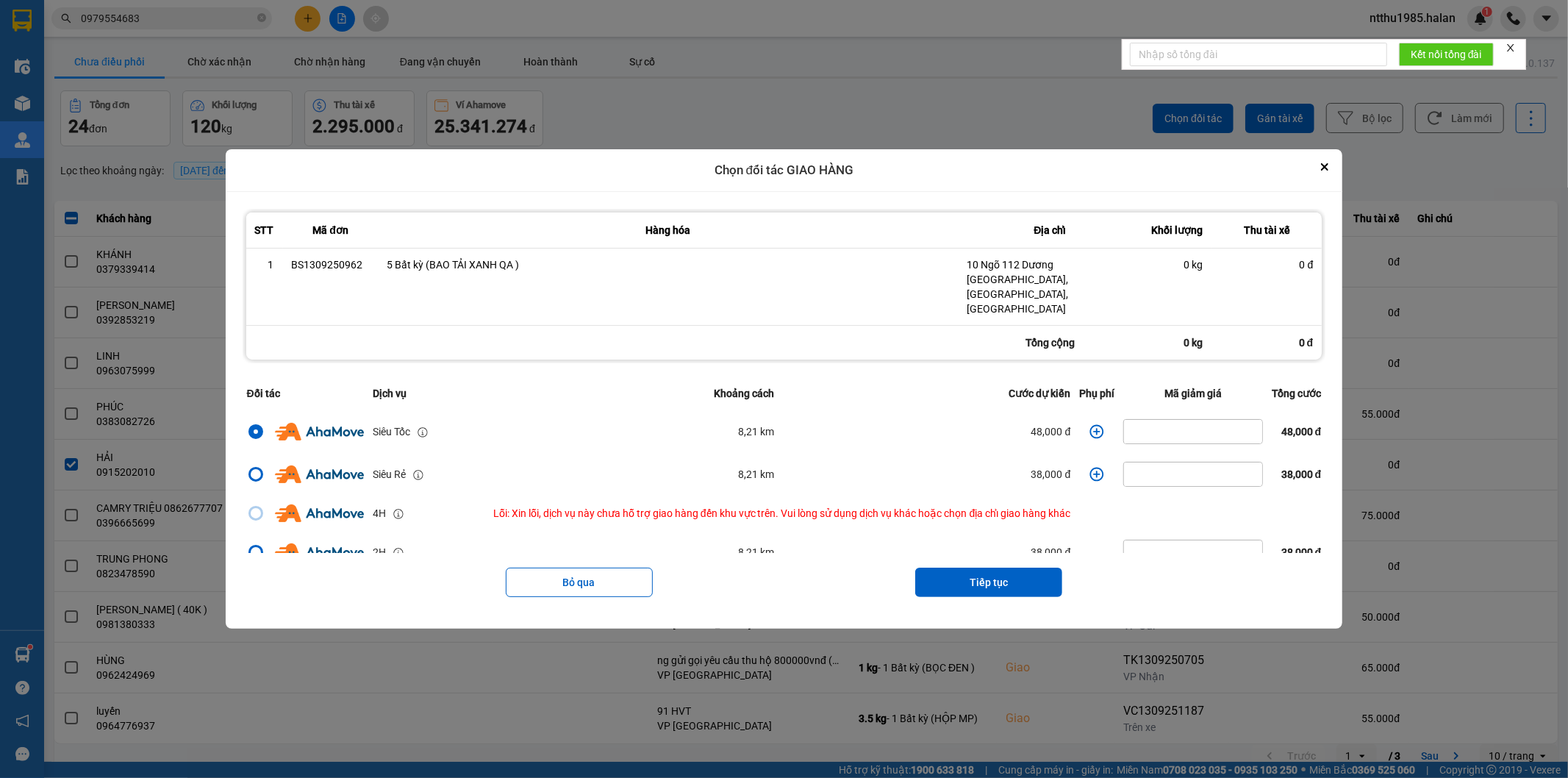
scroll to position [82, 0]
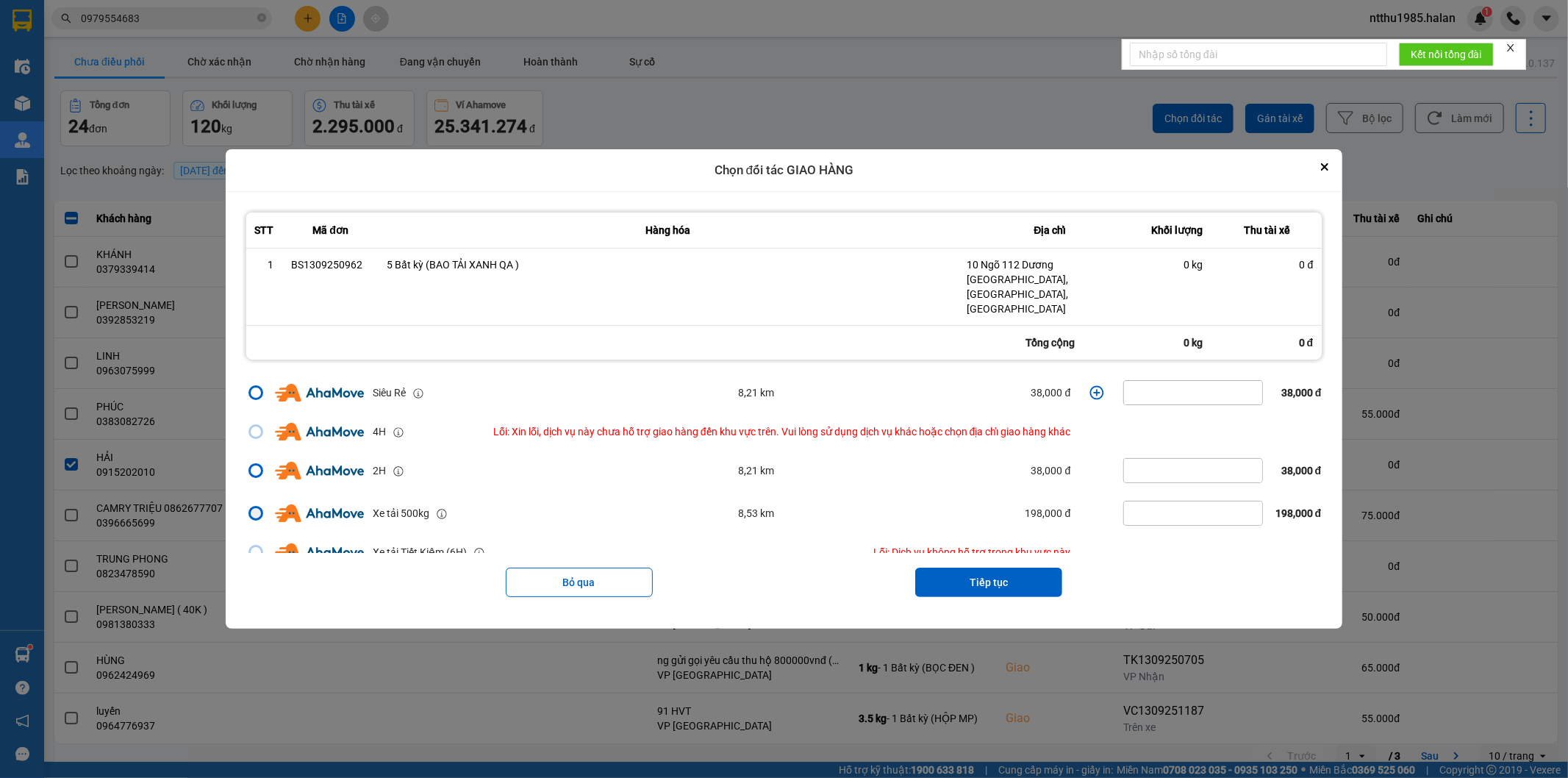
click at [251, 508] on div "dialog" at bounding box center [256, 513] width 11 height 11
click at [247, 595] on input "dialog" at bounding box center [247, 595] width 0 height 0
click at [974, 568] on button "Tiếp tục" at bounding box center [989, 582] width 147 height 29
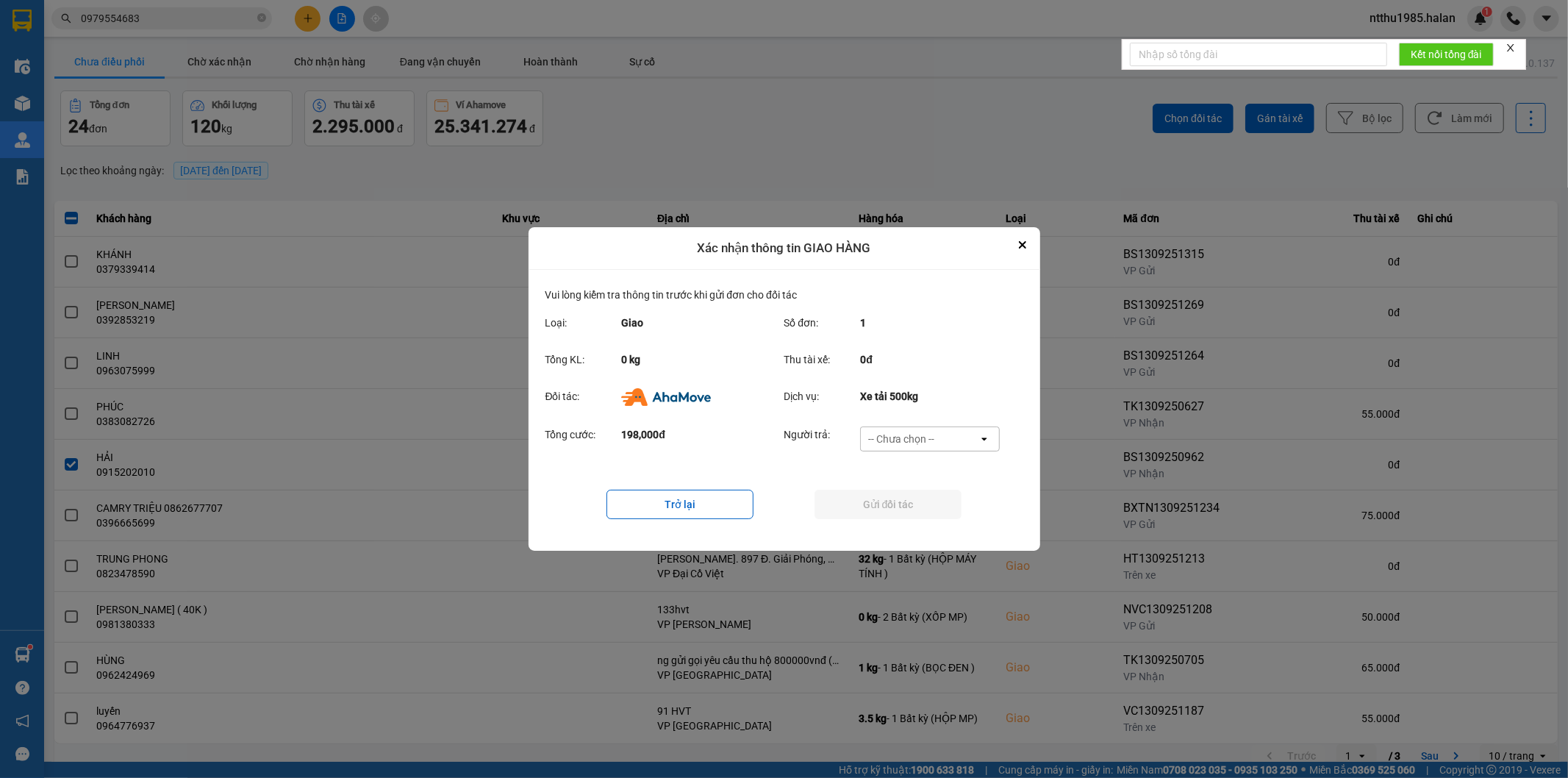
click at [915, 438] on div "-- Chưa chọn --" at bounding box center [901, 439] width 66 height 15
click at [917, 531] on div "Ví Ahamove" at bounding box center [930, 523] width 140 height 26
click at [897, 501] on button "Gửi đối tác" at bounding box center [888, 504] width 147 height 29
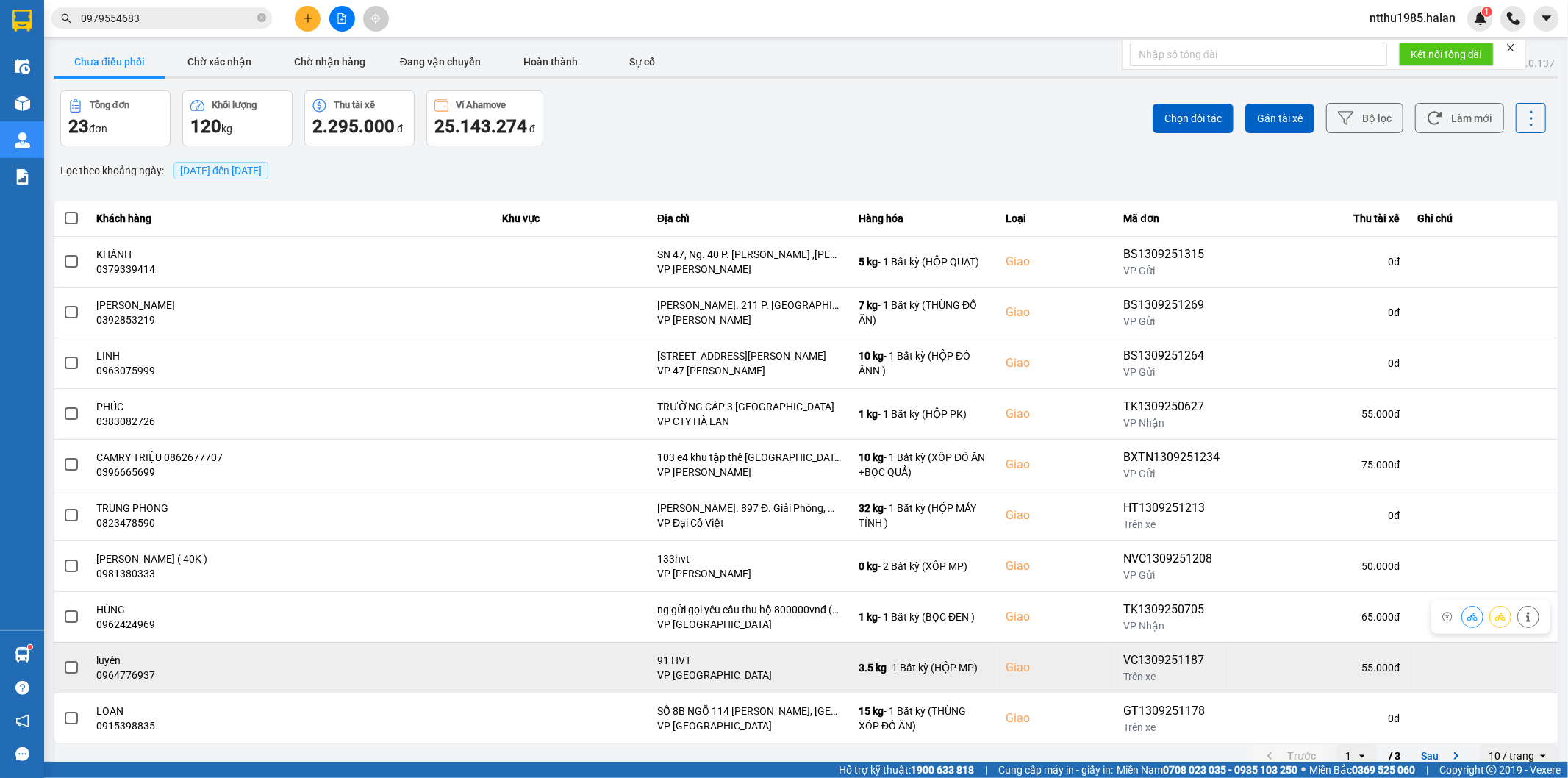
scroll to position [17, 0]
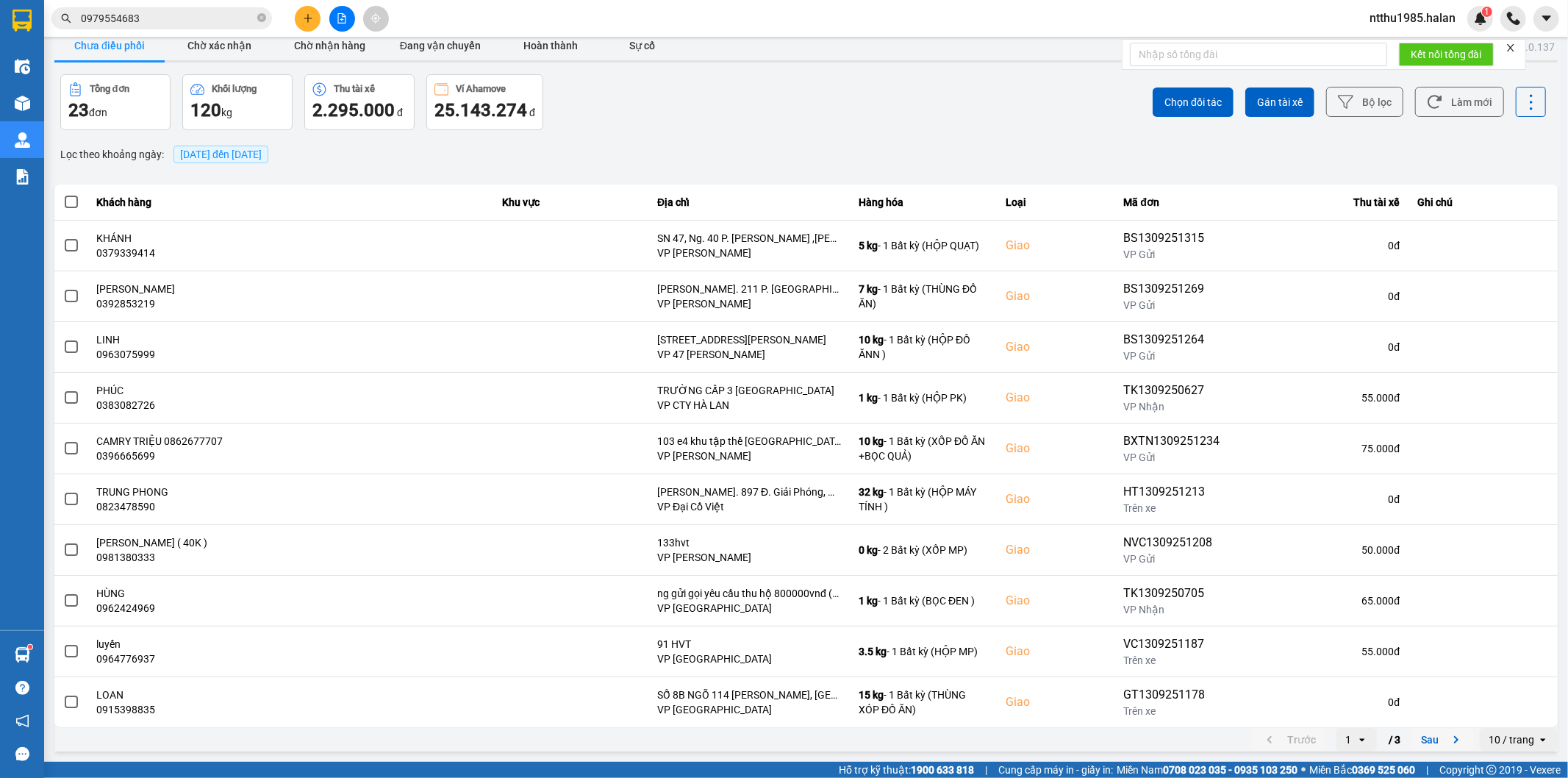
click at [1425, 743] on button "Sau" at bounding box center [1443, 739] width 62 height 22
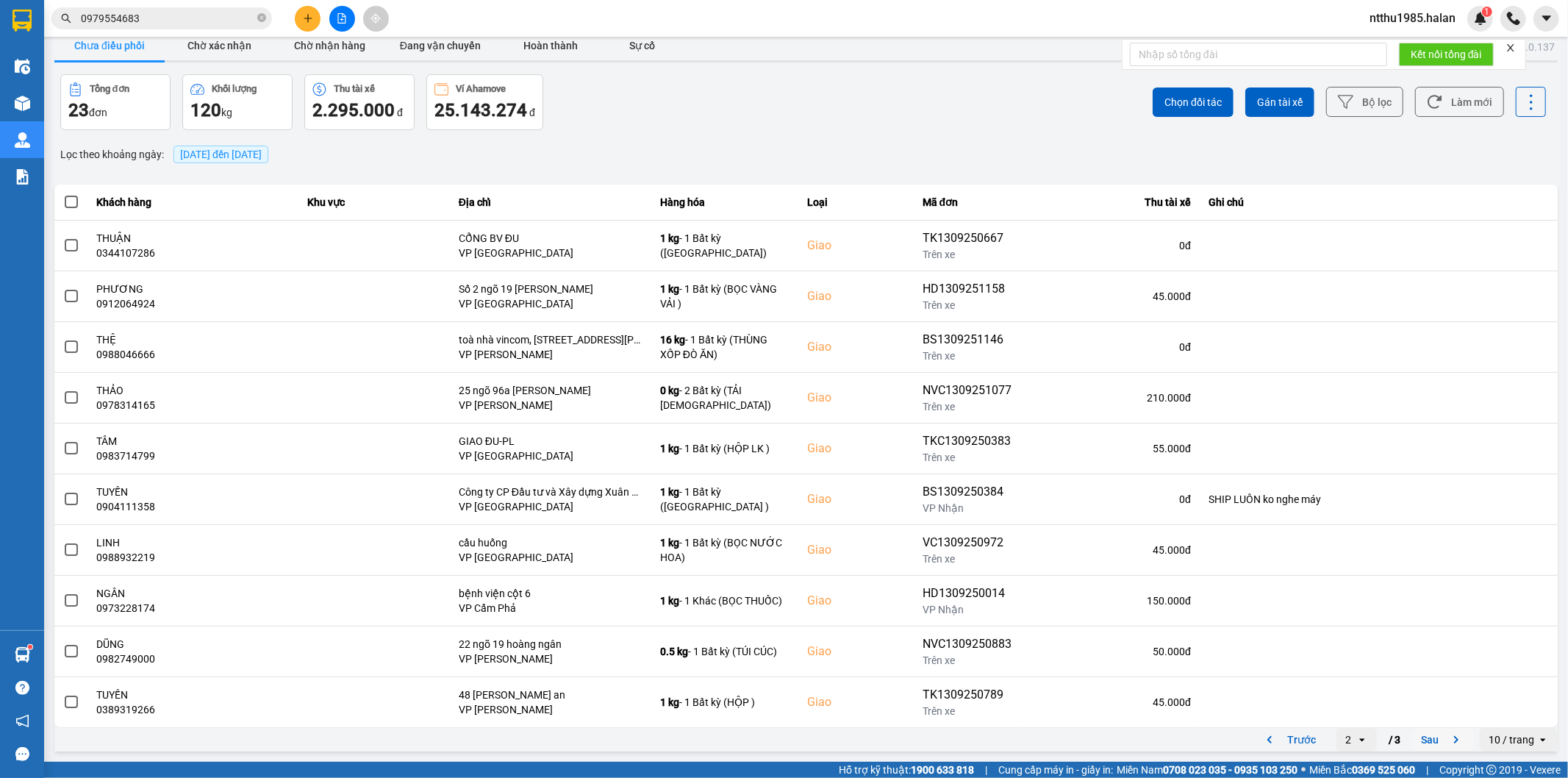
click at [1420, 737] on button "Sau" at bounding box center [1443, 739] width 62 height 22
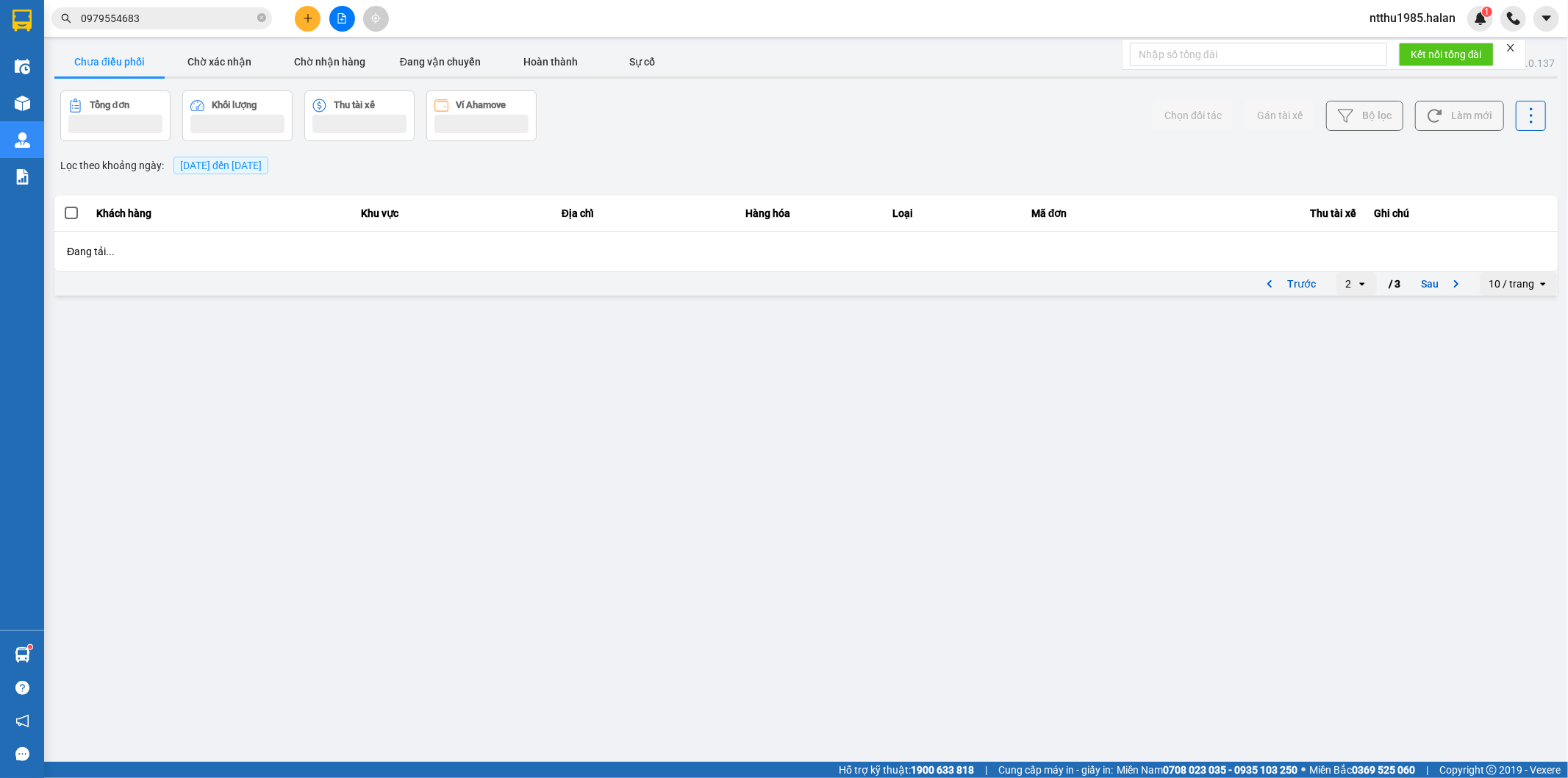
scroll to position [0, 0]
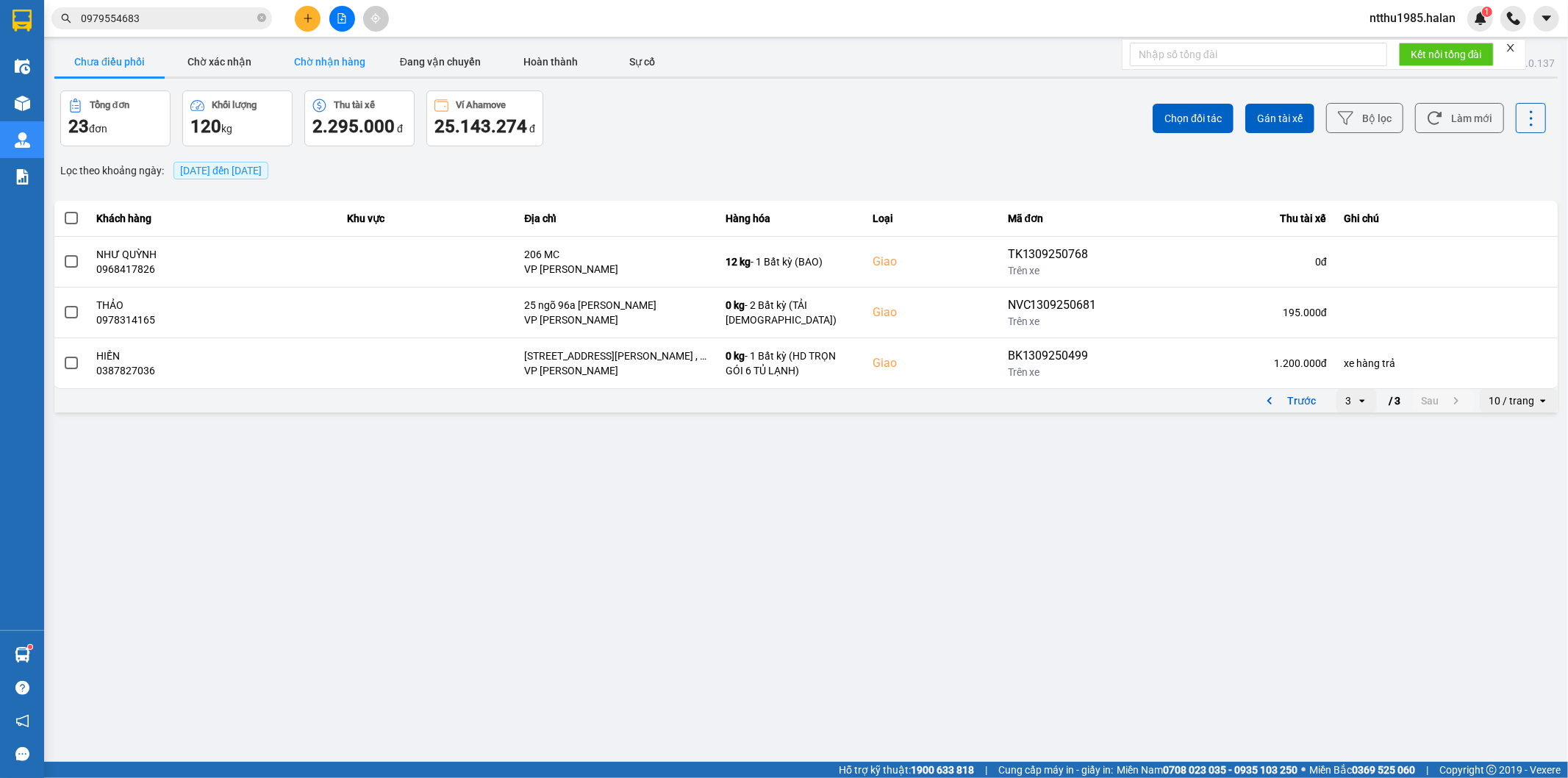
click at [344, 68] on button "Chờ nhận hàng" at bounding box center [330, 62] width 110 height 29
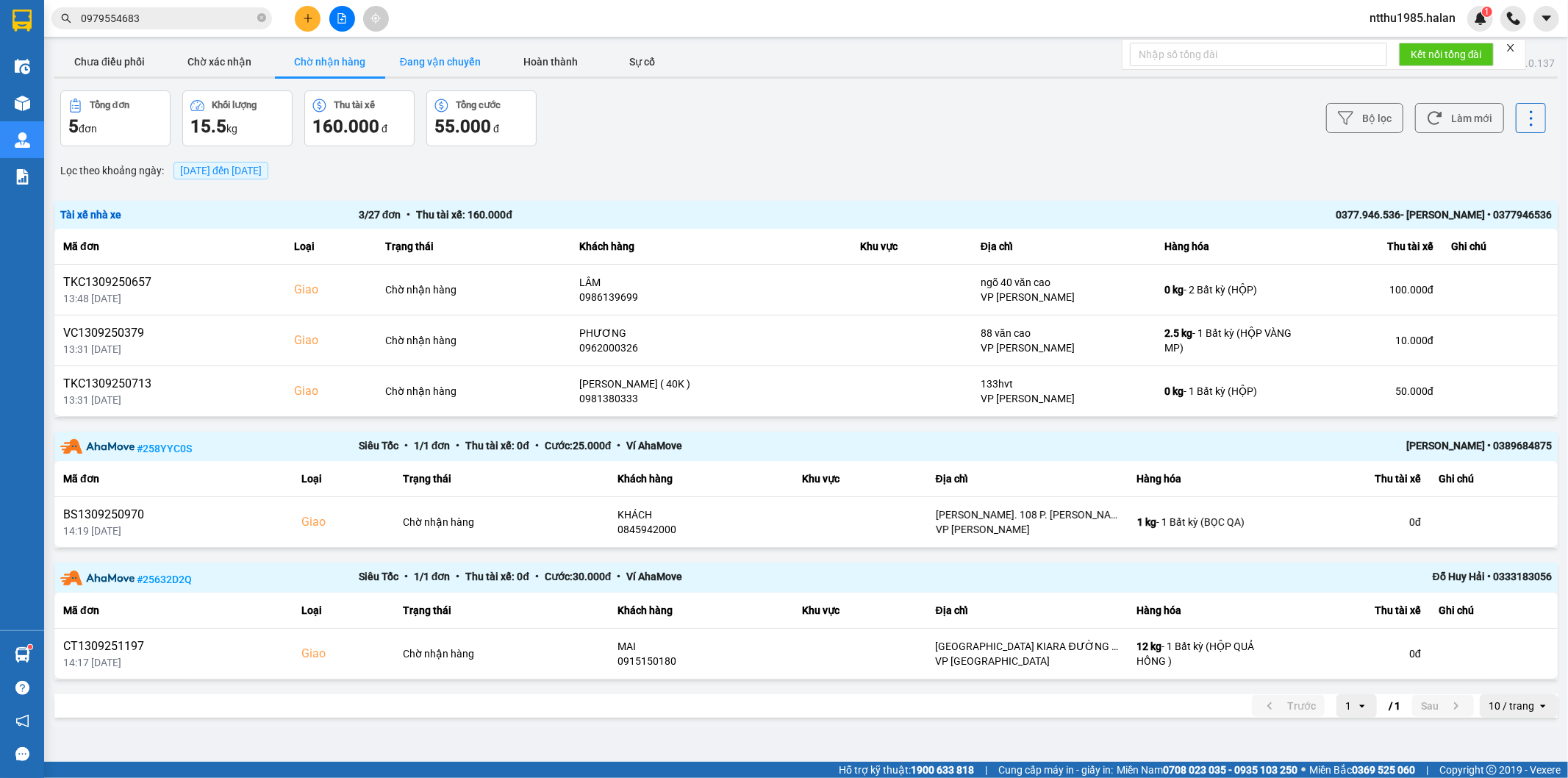
click at [457, 59] on button "Đang vận chuyển" at bounding box center [440, 62] width 110 height 29
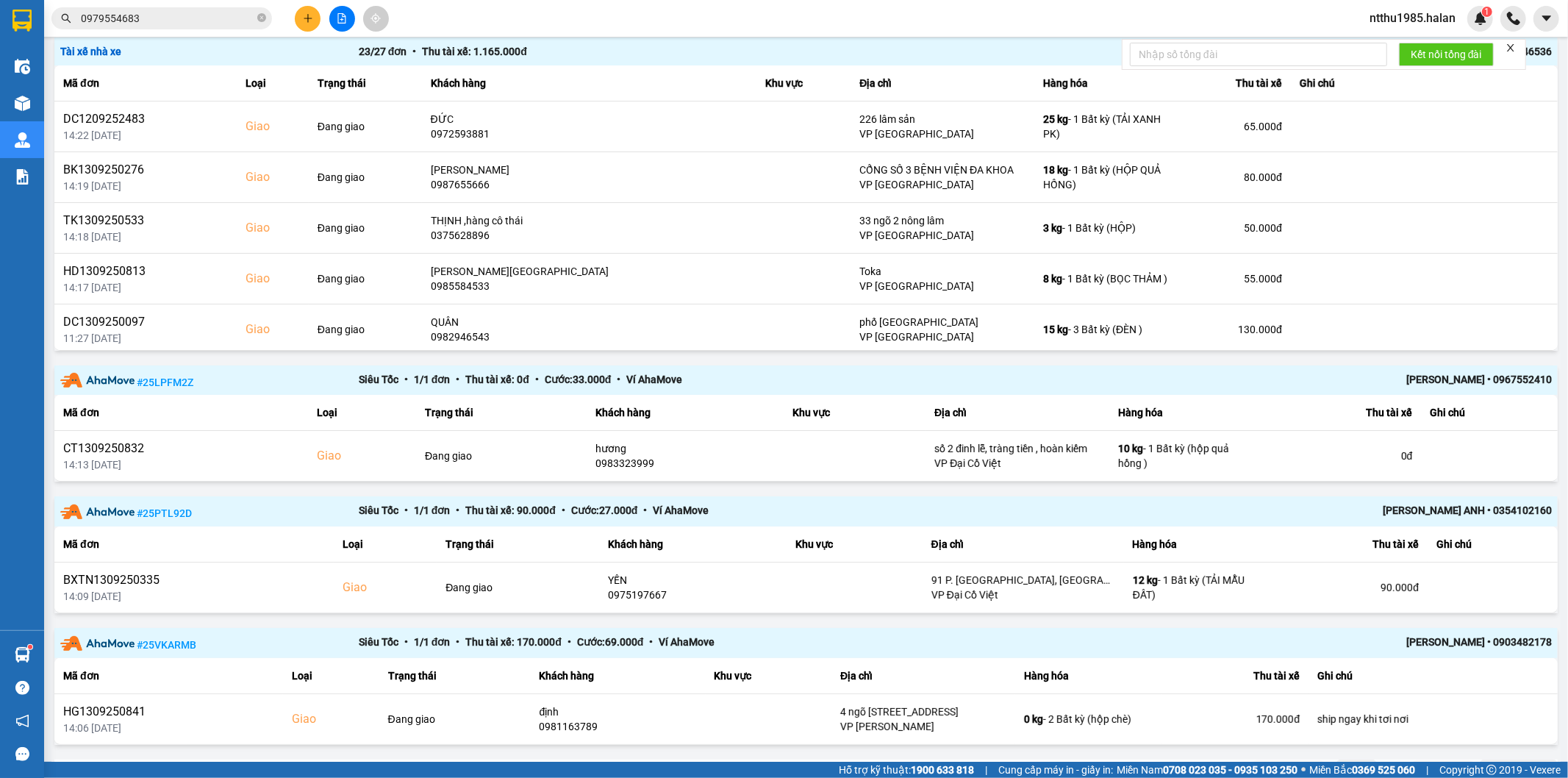
scroll to position [201, 0]
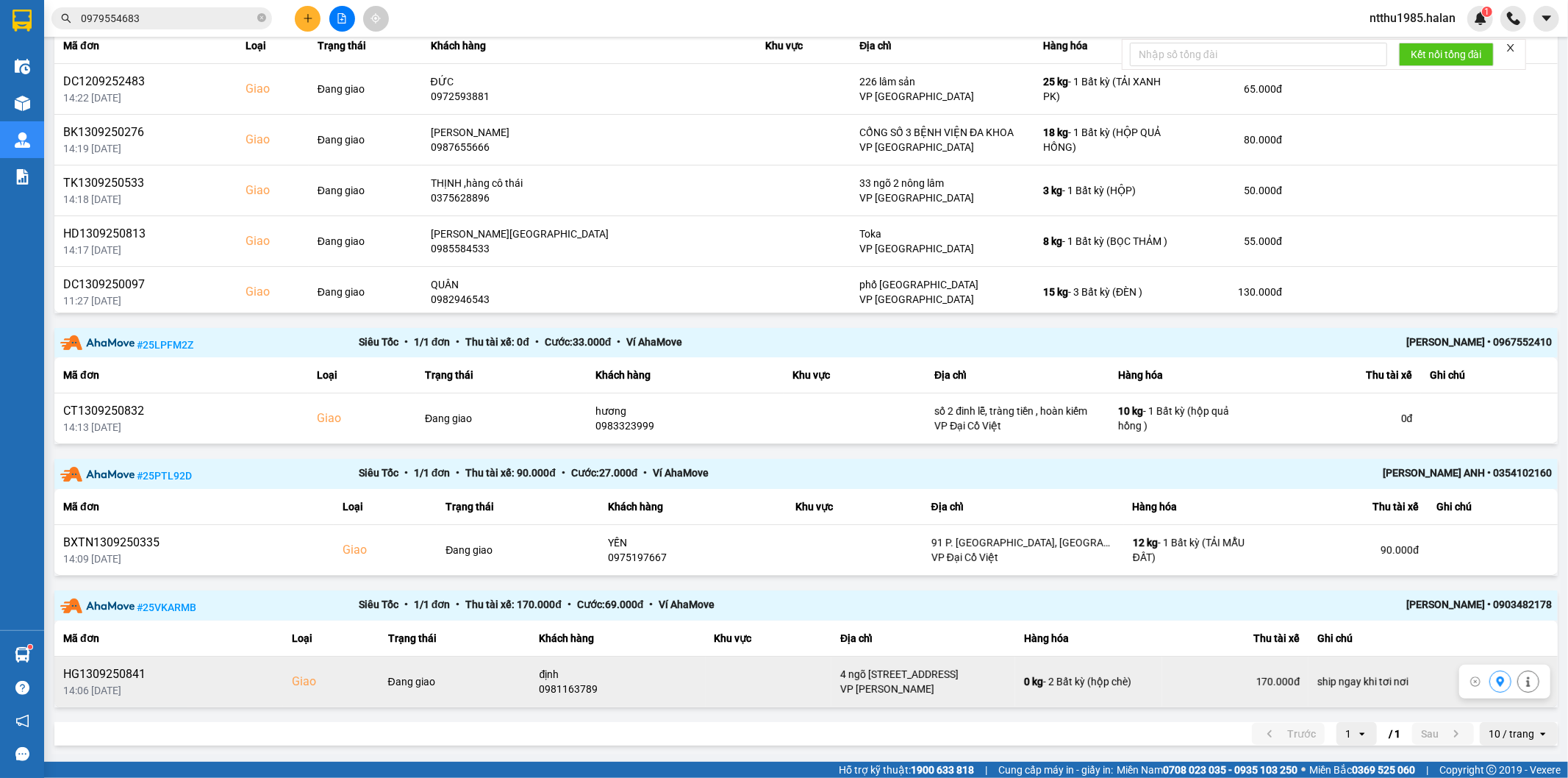
click at [1526, 680] on icon at bounding box center [1527, 682] width 4 height 11
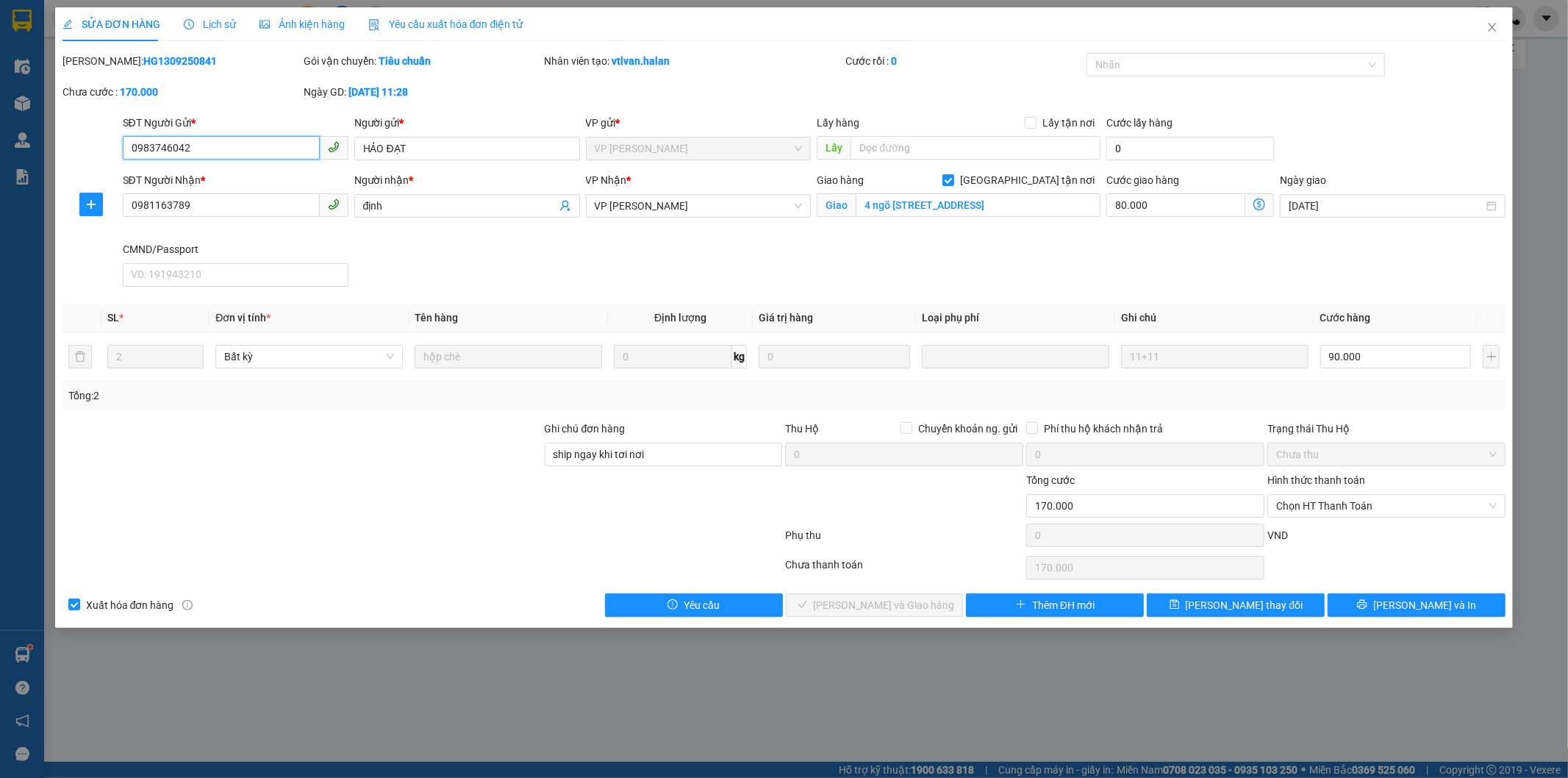
type input "0983746042"
type input "HẢO ĐẠT"
type input "0981163789"
type input "định"
checkbox input "true"
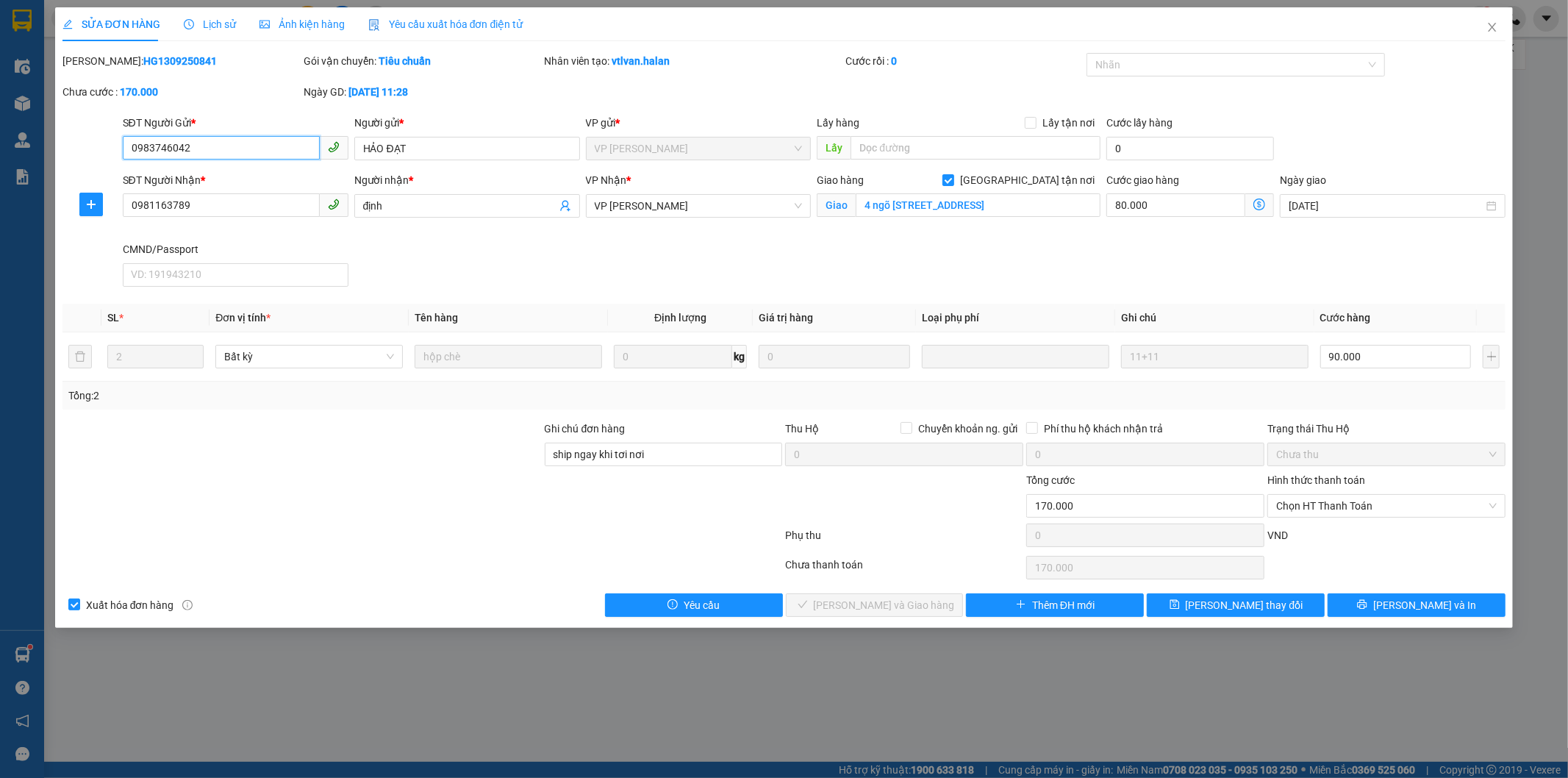
type input "4 ngõ 191 đường phúc lợi ,quận long biên"
type input "ship ngay khi tơi nơi"
type input "170.000"
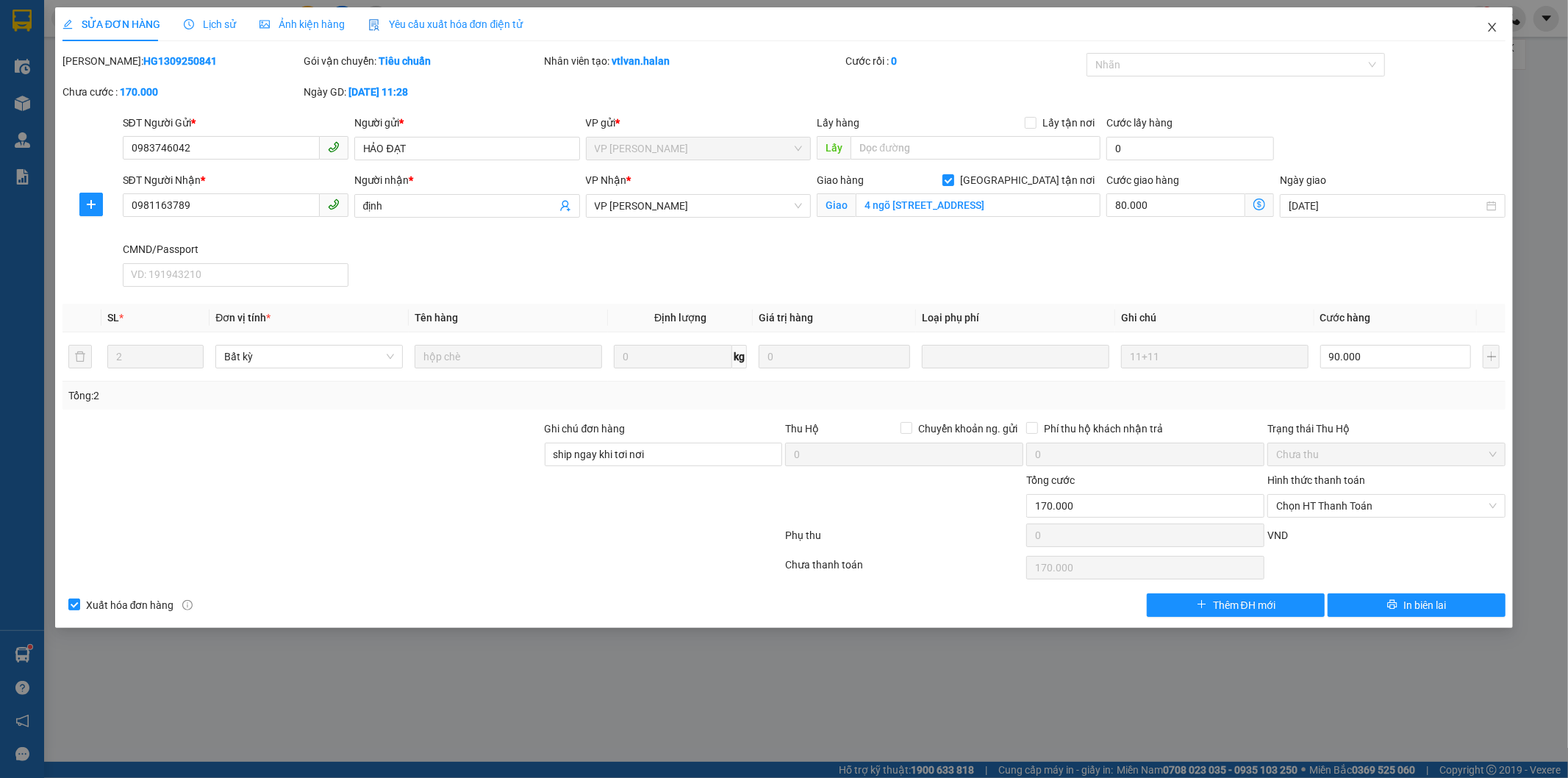
click at [1489, 22] on icon "close" at bounding box center [1492, 27] width 12 height 12
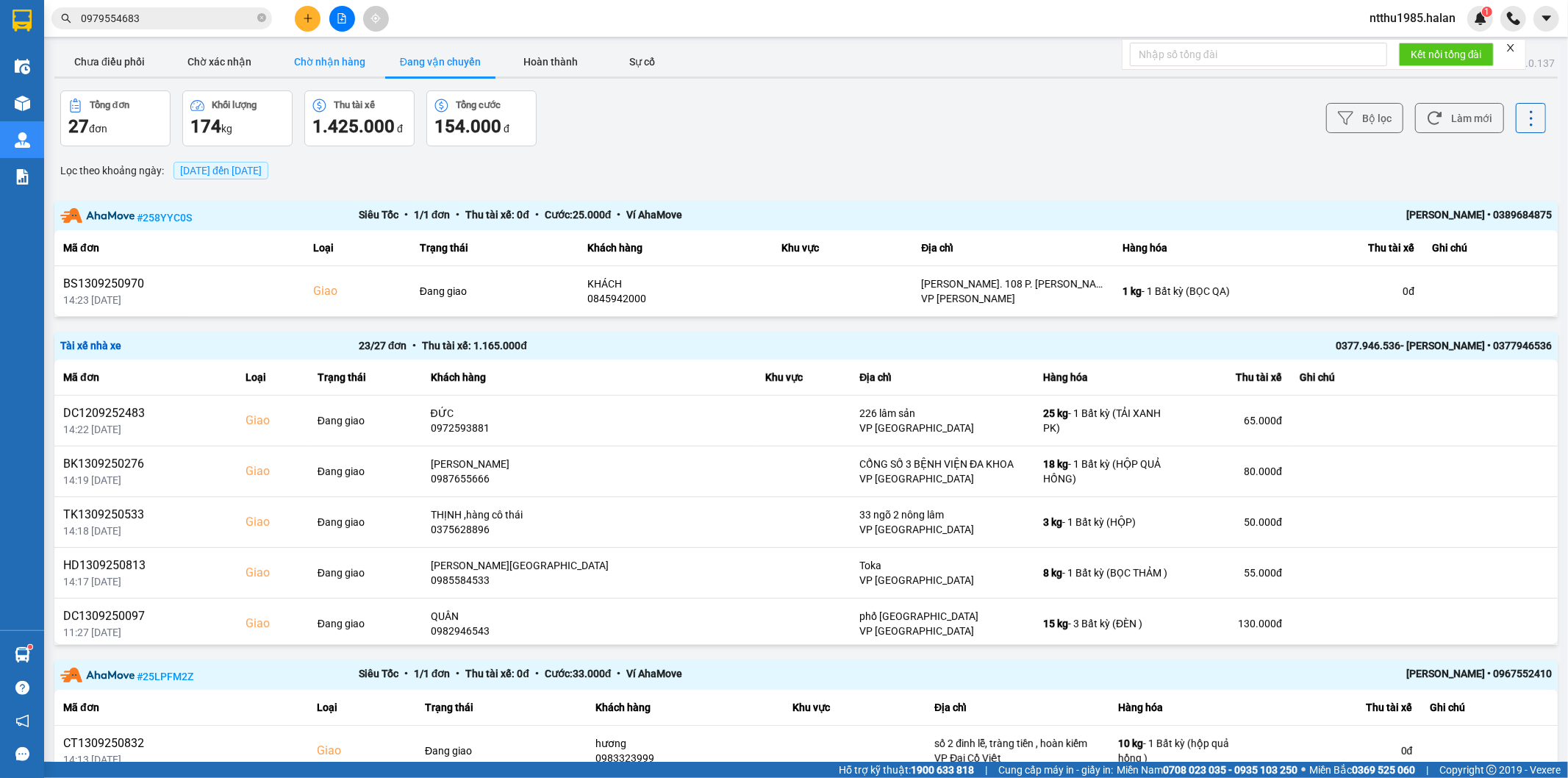
click at [330, 63] on button "Chờ nhận hàng" at bounding box center [330, 62] width 110 height 29
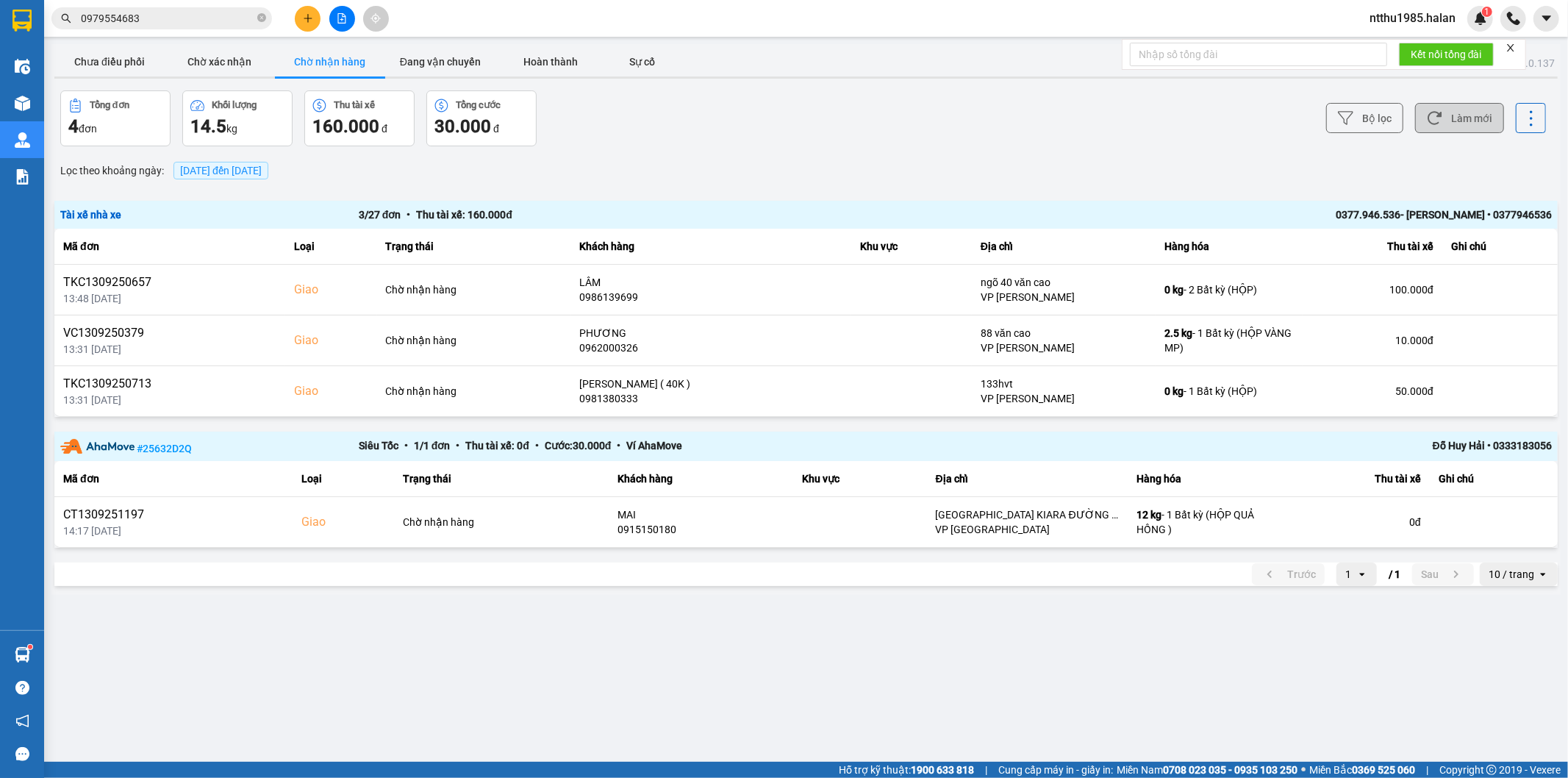
click at [1474, 120] on button "Làm mới" at bounding box center [1459, 118] width 89 height 30
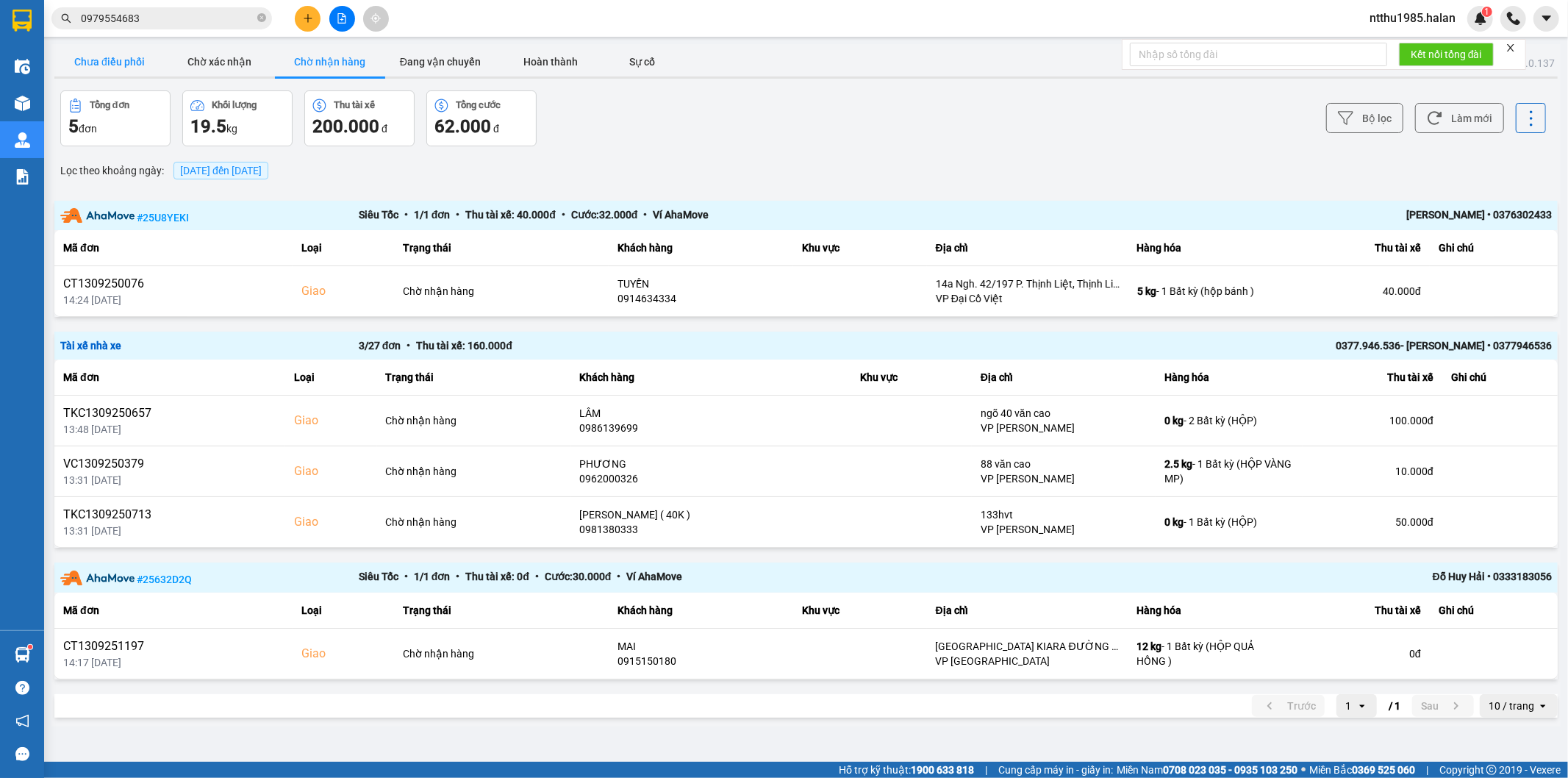
click at [123, 59] on button "Chưa điều phối" at bounding box center [109, 62] width 110 height 29
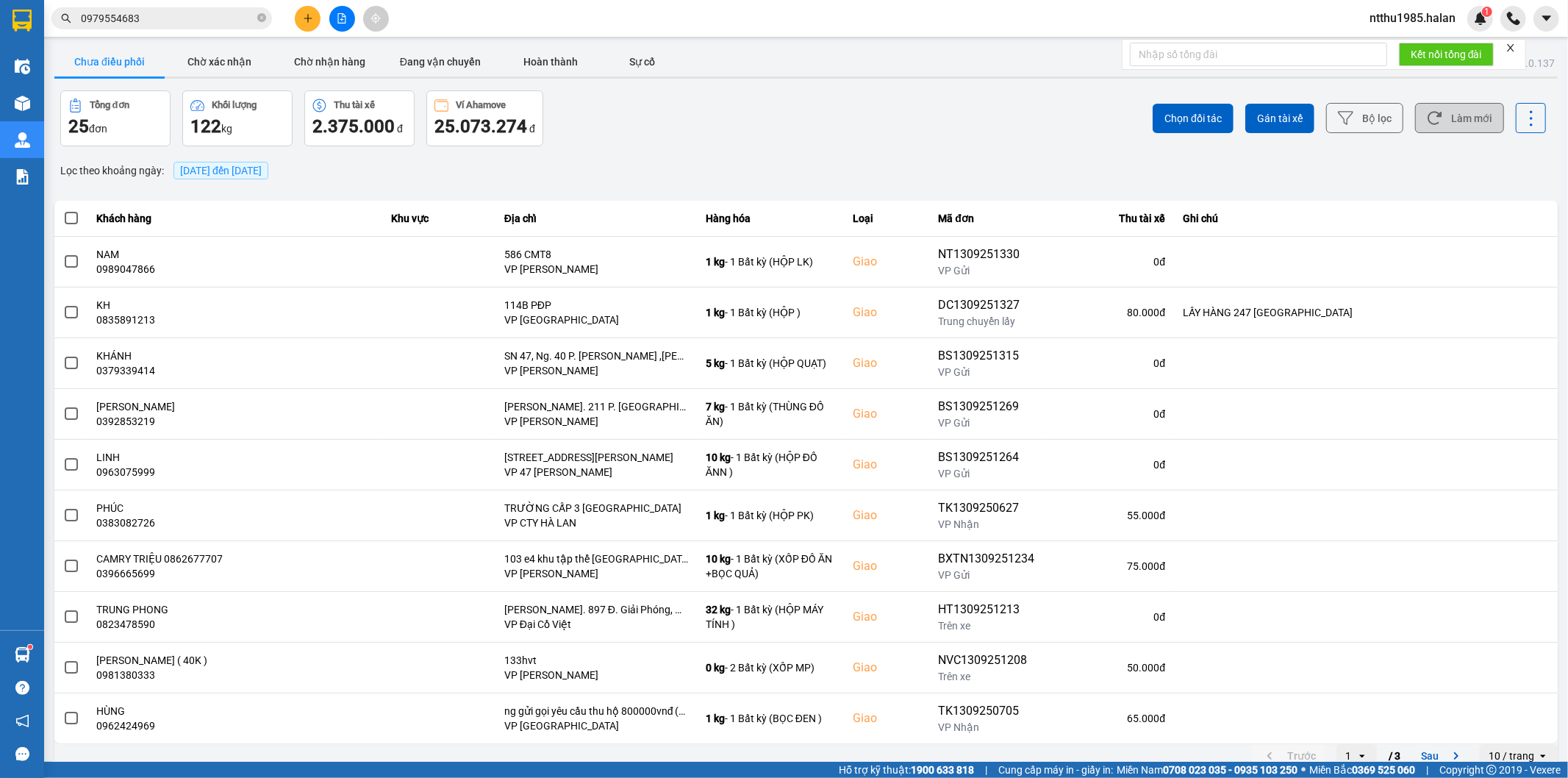
click at [1469, 122] on button "Làm mới" at bounding box center [1459, 118] width 89 height 30
click at [1029, 122] on div "Chọn đối tác Gán tài xế Bộ lọc Làm mới" at bounding box center [1175, 118] width 743 height 56
click at [339, 52] on button "Chờ nhận hàng" at bounding box center [330, 62] width 110 height 29
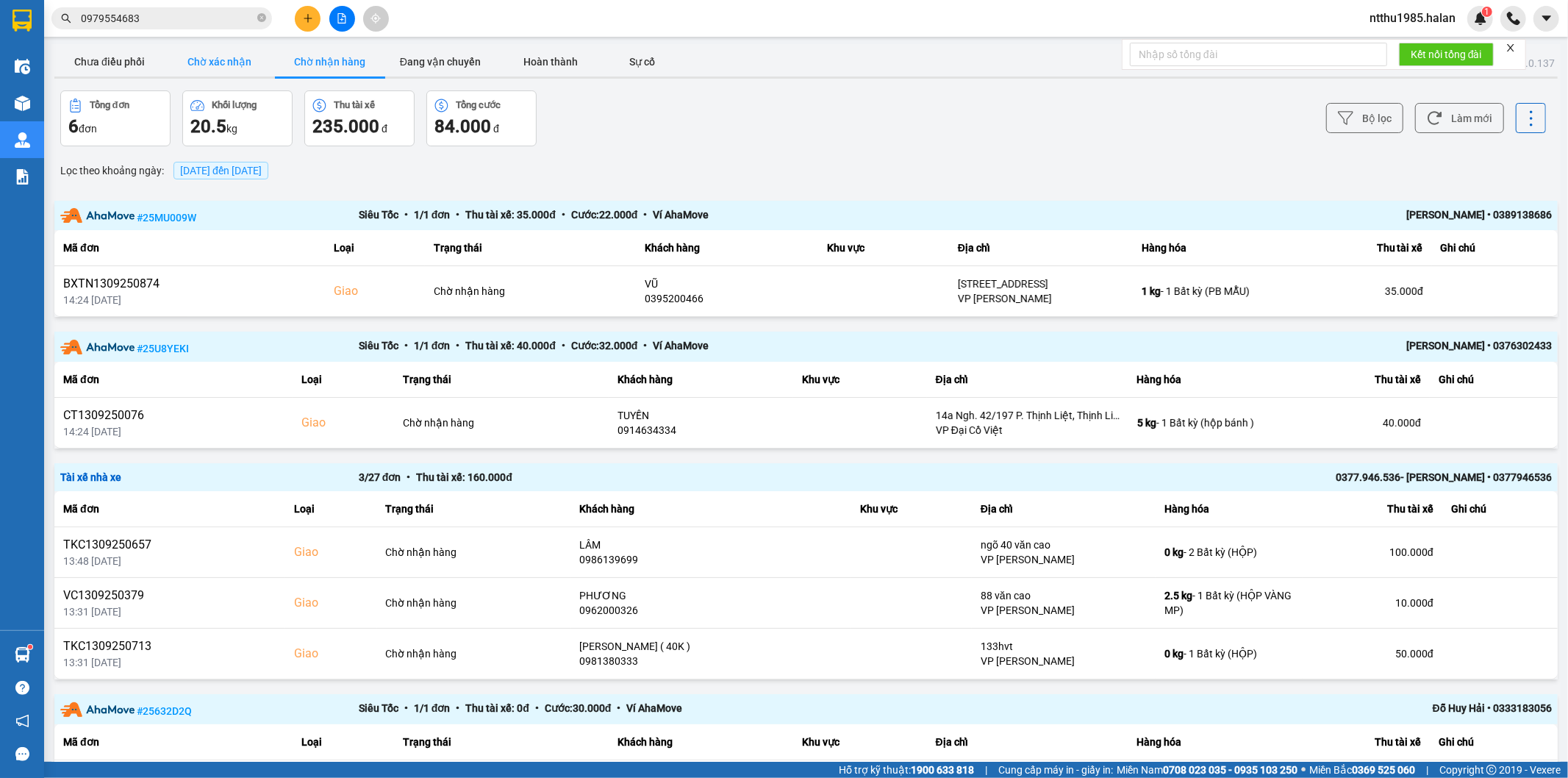
click at [210, 62] on button "Chờ xác nhận" at bounding box center [219, 62] width 110 height 29
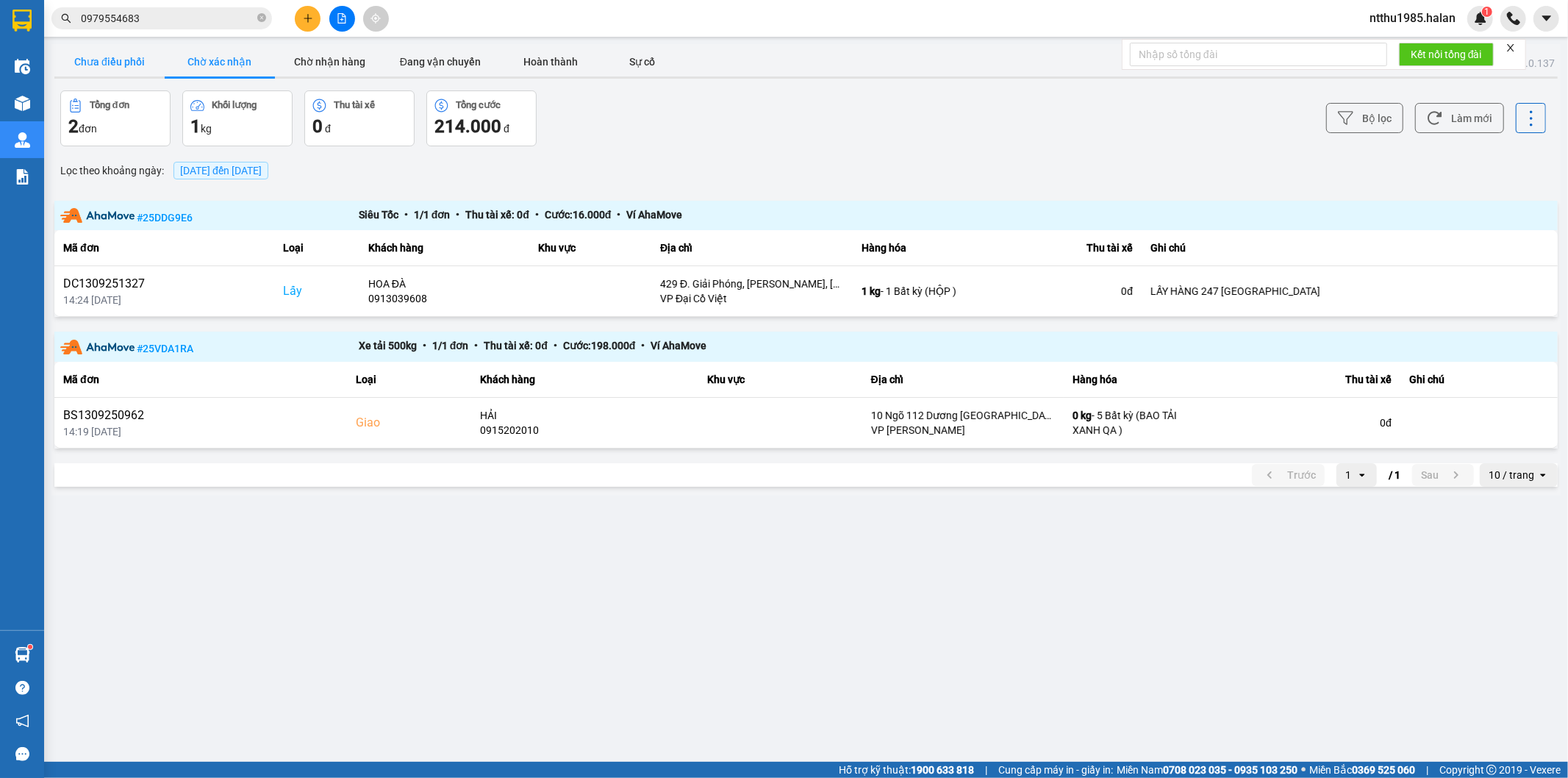
click at [119, 62] on button "Chưa điều phối" at bounding box center [109, 62] width 110 height 29
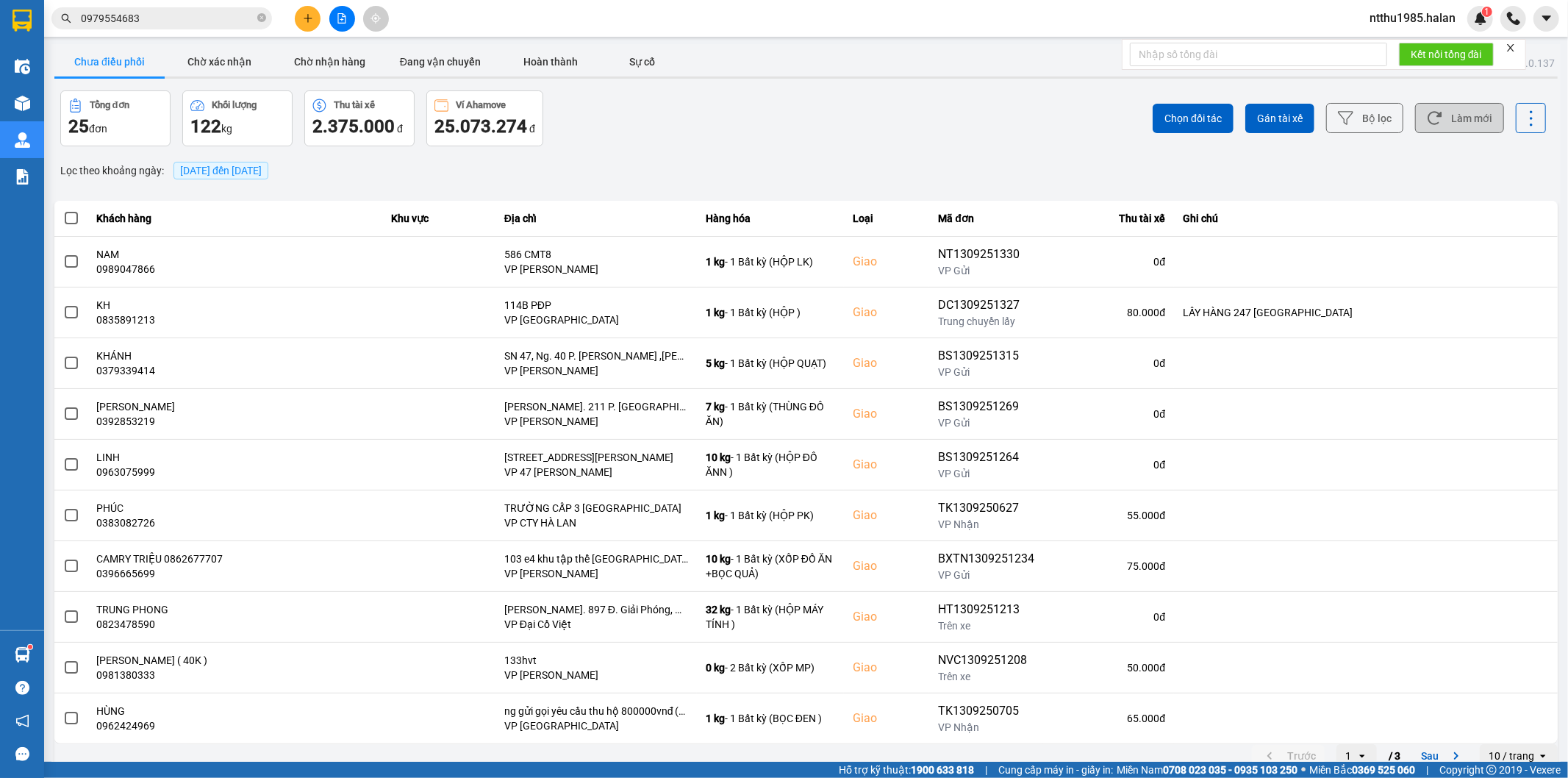
click at [1458, 119] on button "Làm mới" at bounding box center [1459, 118] width 89 height 30
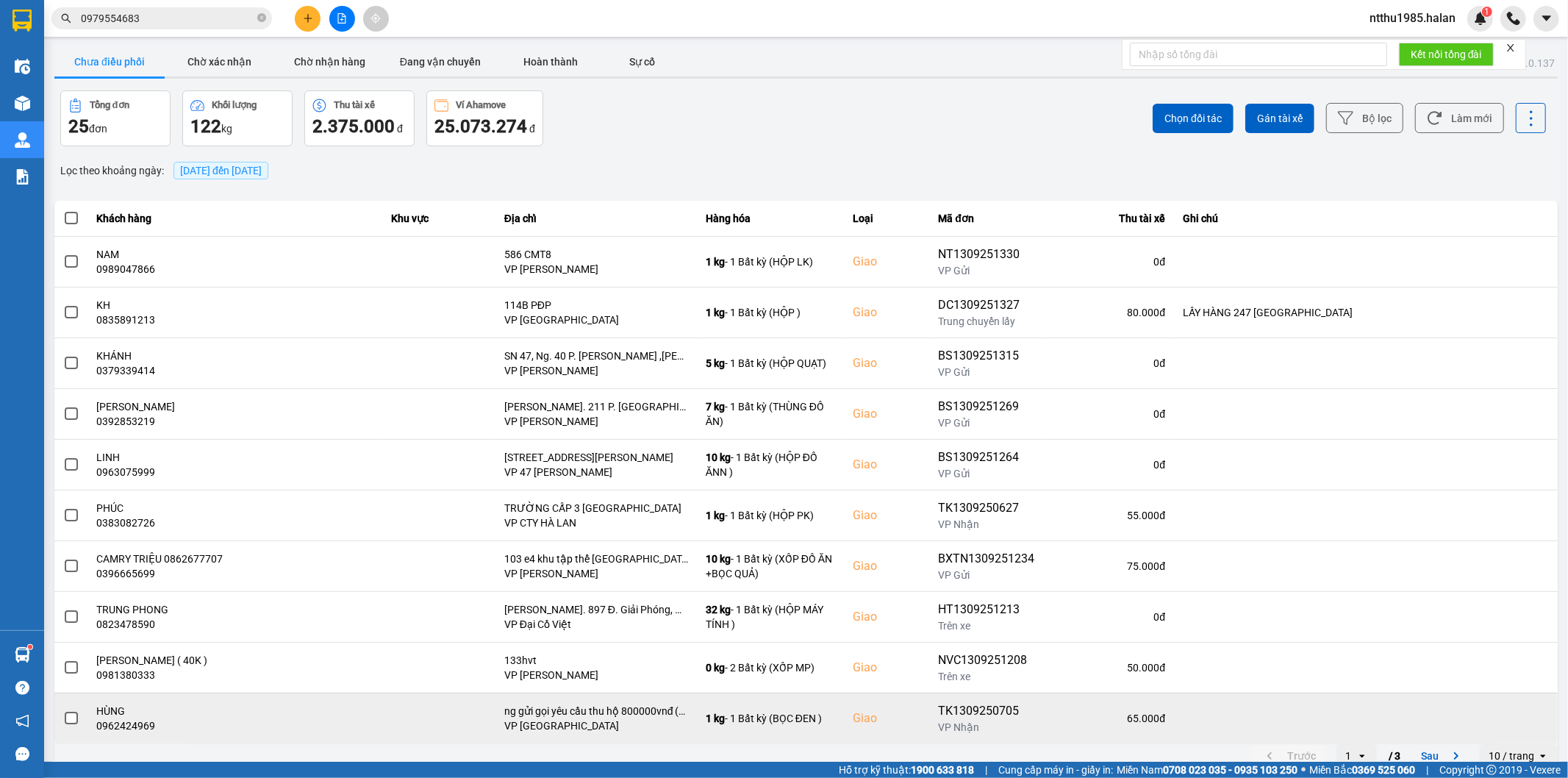
drag, startPoint x: 964, startPoint y: 132, endPoint x: 729, endPoint y: 718, distance: 631.4
click at [951, 159] on div "ver: 0.0.137 Chưa điều phối Chờ xác nhận Chờ nhận hàng Đang vận chuyển Hoàn thà…" at bounding box center [807, 407] width 1509 height 726
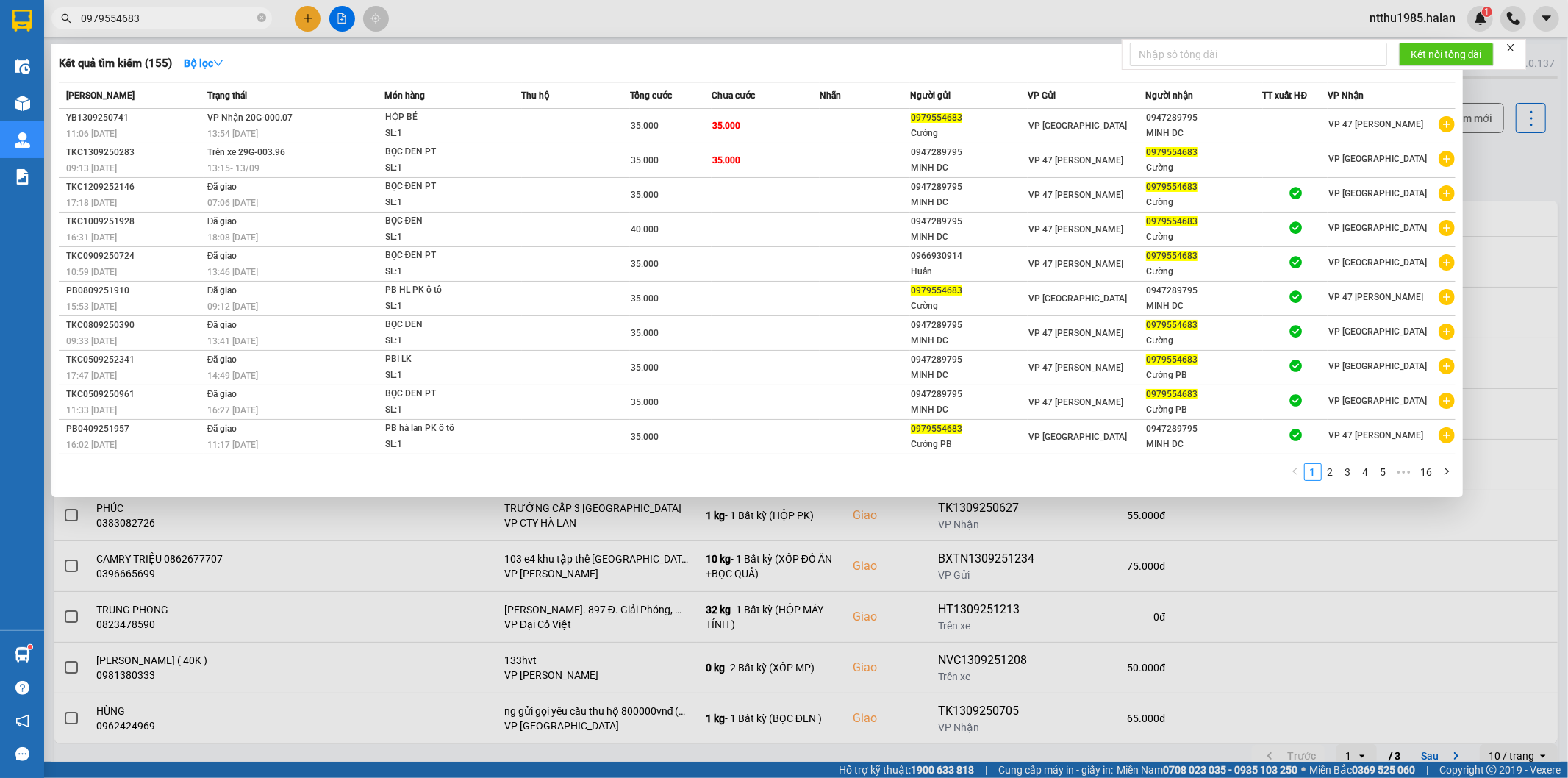
click at [156, 25] on input "0979554683" at bounding box center [167, 19] width 173 height 17
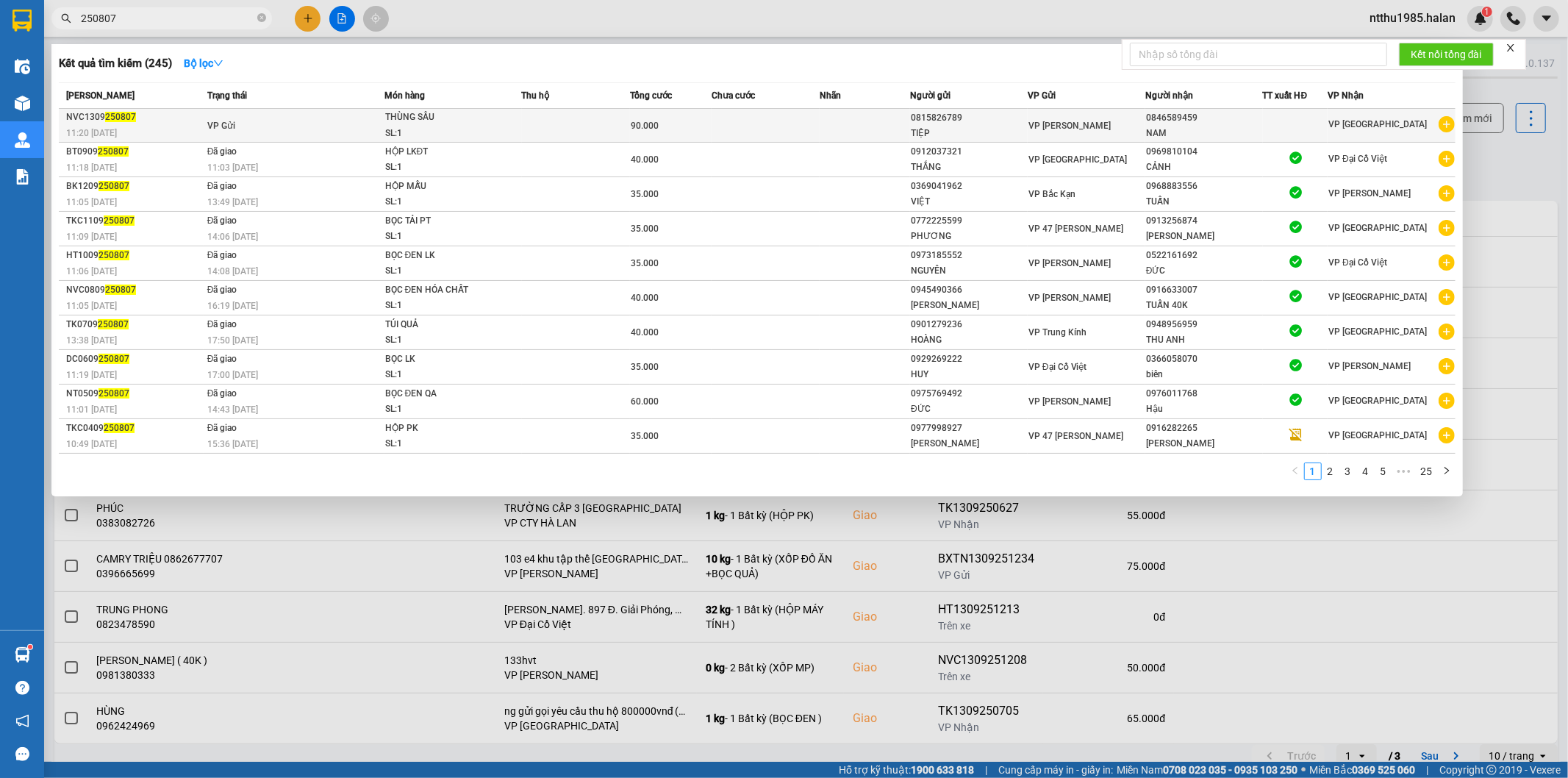
type input "250807"
click at [828, 122] on td at bounding box center [864, 125] width 90 height 34
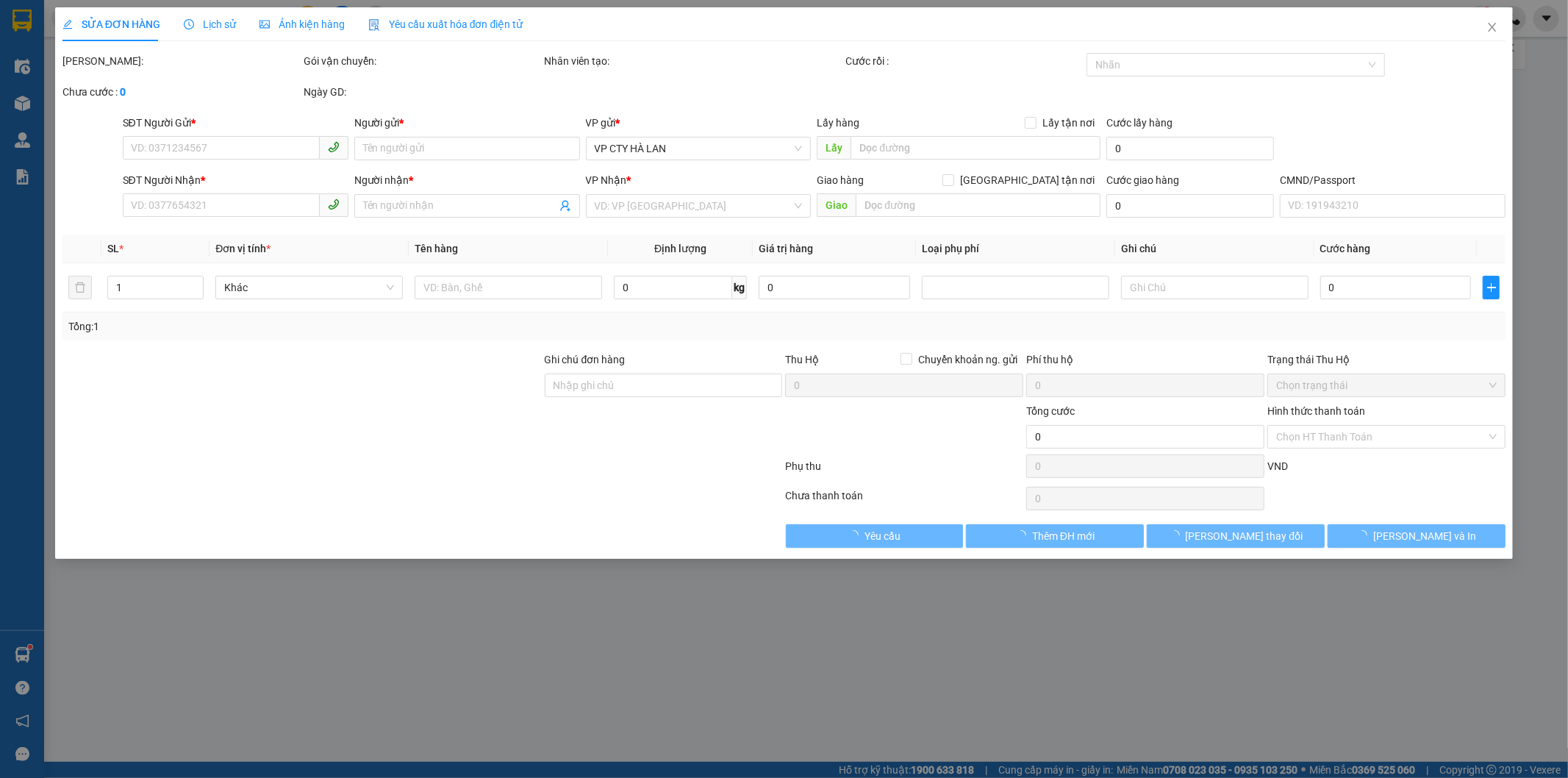
type input "0815826789"
type input "TIỆP"
type input "0846589459"
type input "NAM"
type input "90.000"
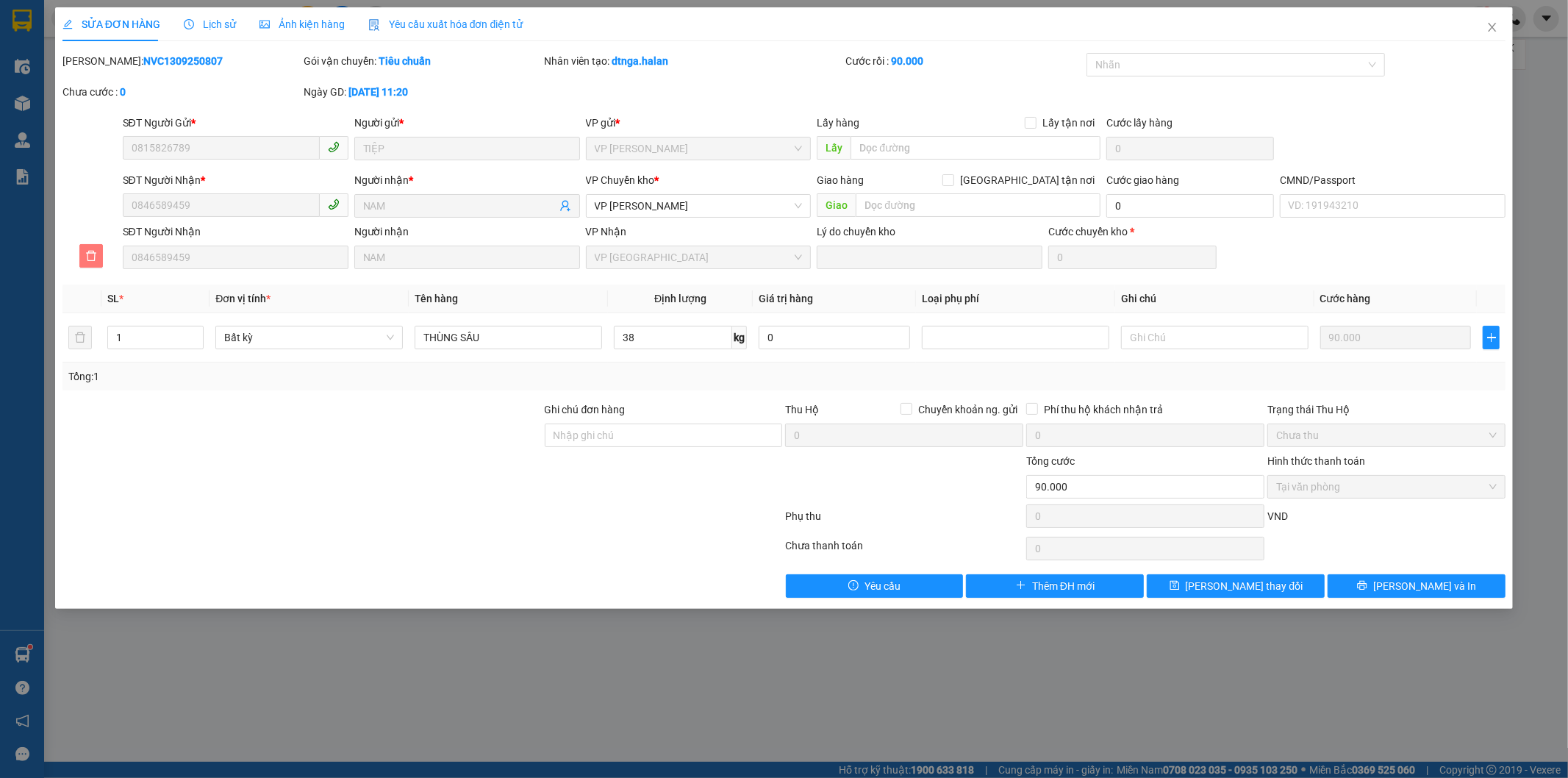
click at [82, 254] on span "delete" at bounding box center [91, 256] width 22 height 12
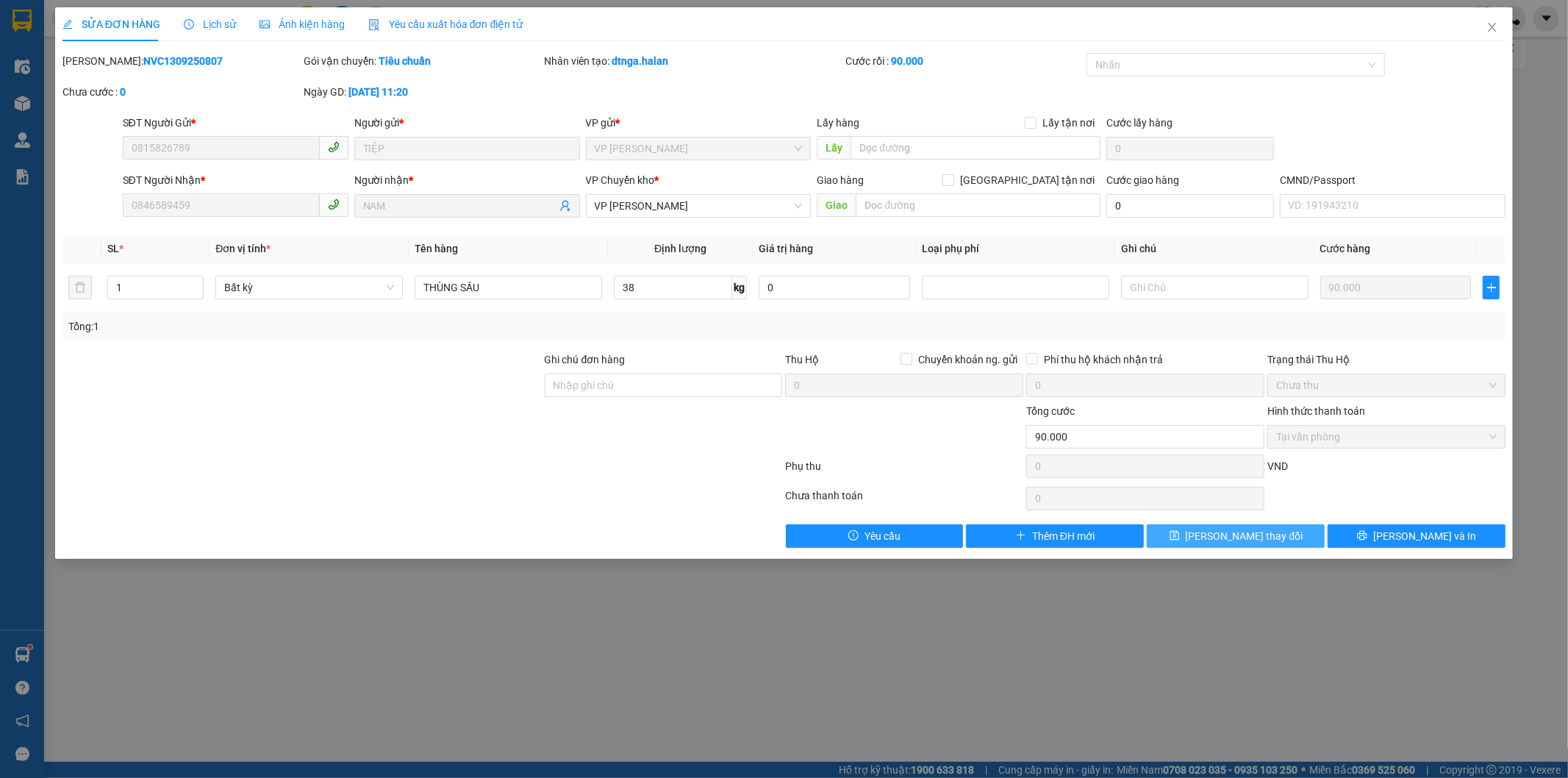
click at [1258, 538] on span "[PERSON_NAME] thay đổi" at bounding box center [1244, 536] width 118 height 17
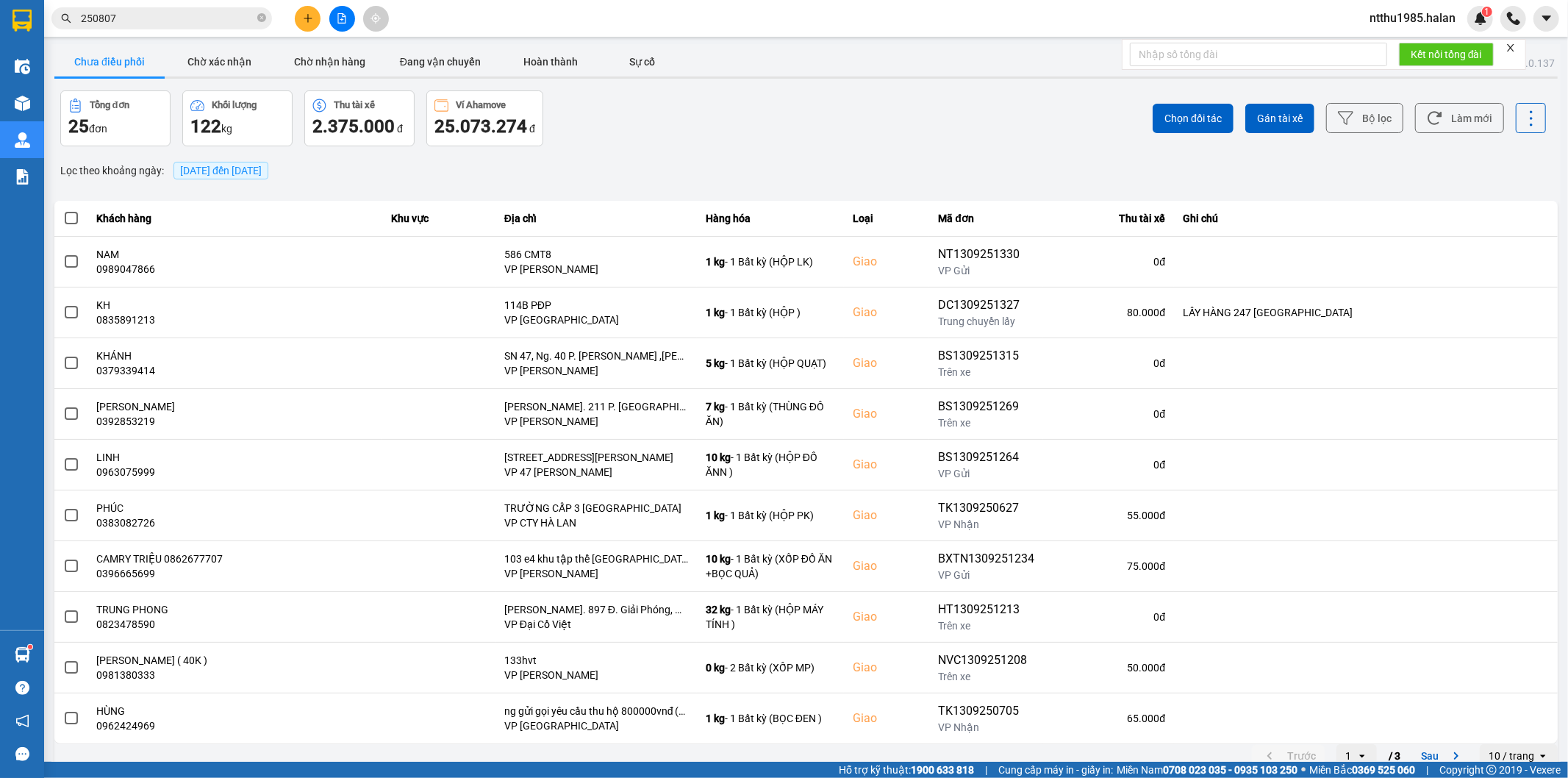
drag, startPoint x: 1452, startPoint y: 110, endPoint x: 1449, endPoint y: 136, distance: 26.2
click at [1446, 128] on button "Làm mới" at bounding box center [1459, 118] width 89 height 30
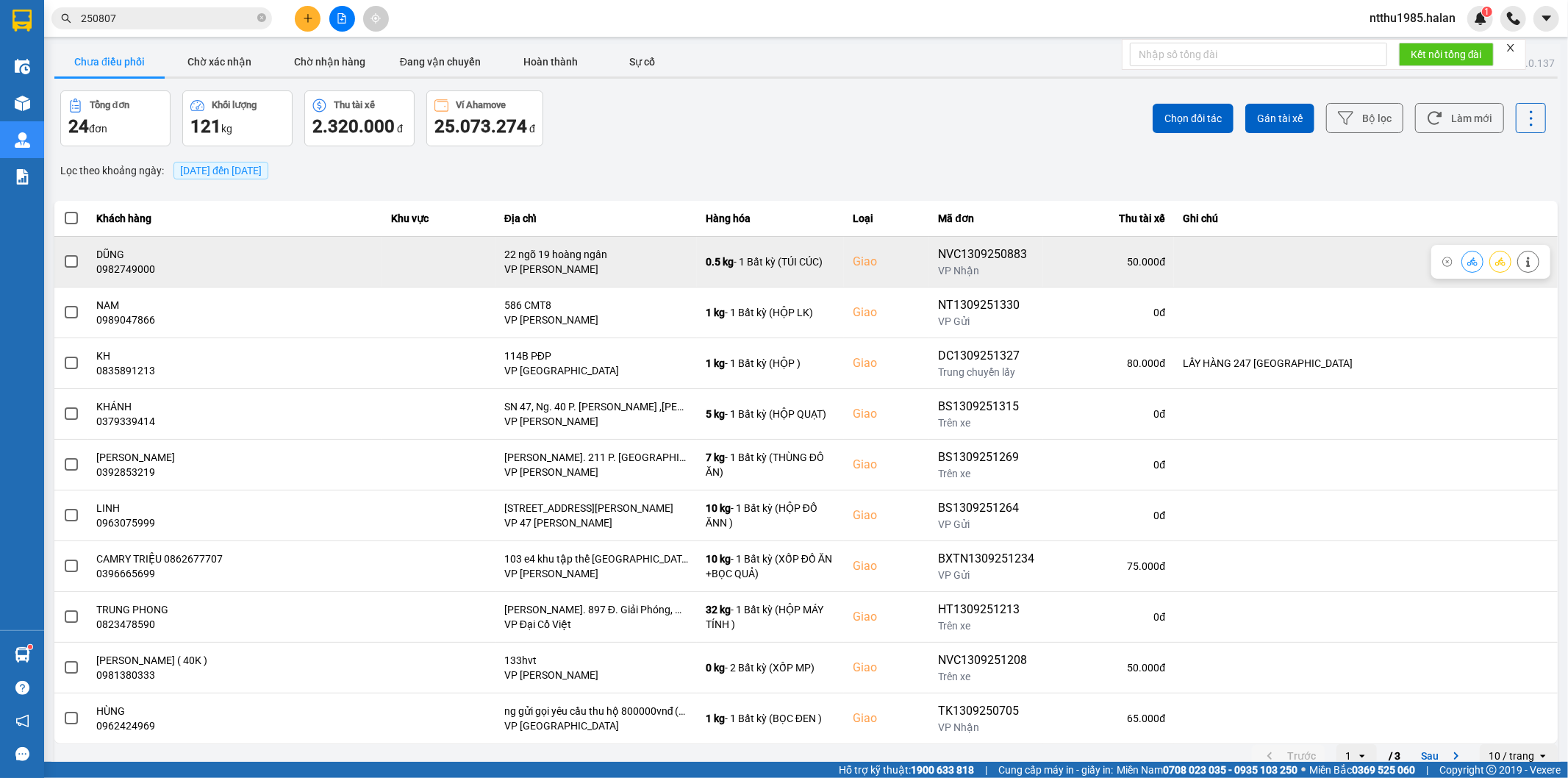
click at [68, 261] on span at bounding box center [71, 262] width 14 height 14
click at [63, 254] on input "checkbox" at bounding box center [63, 254] width 0 height 0
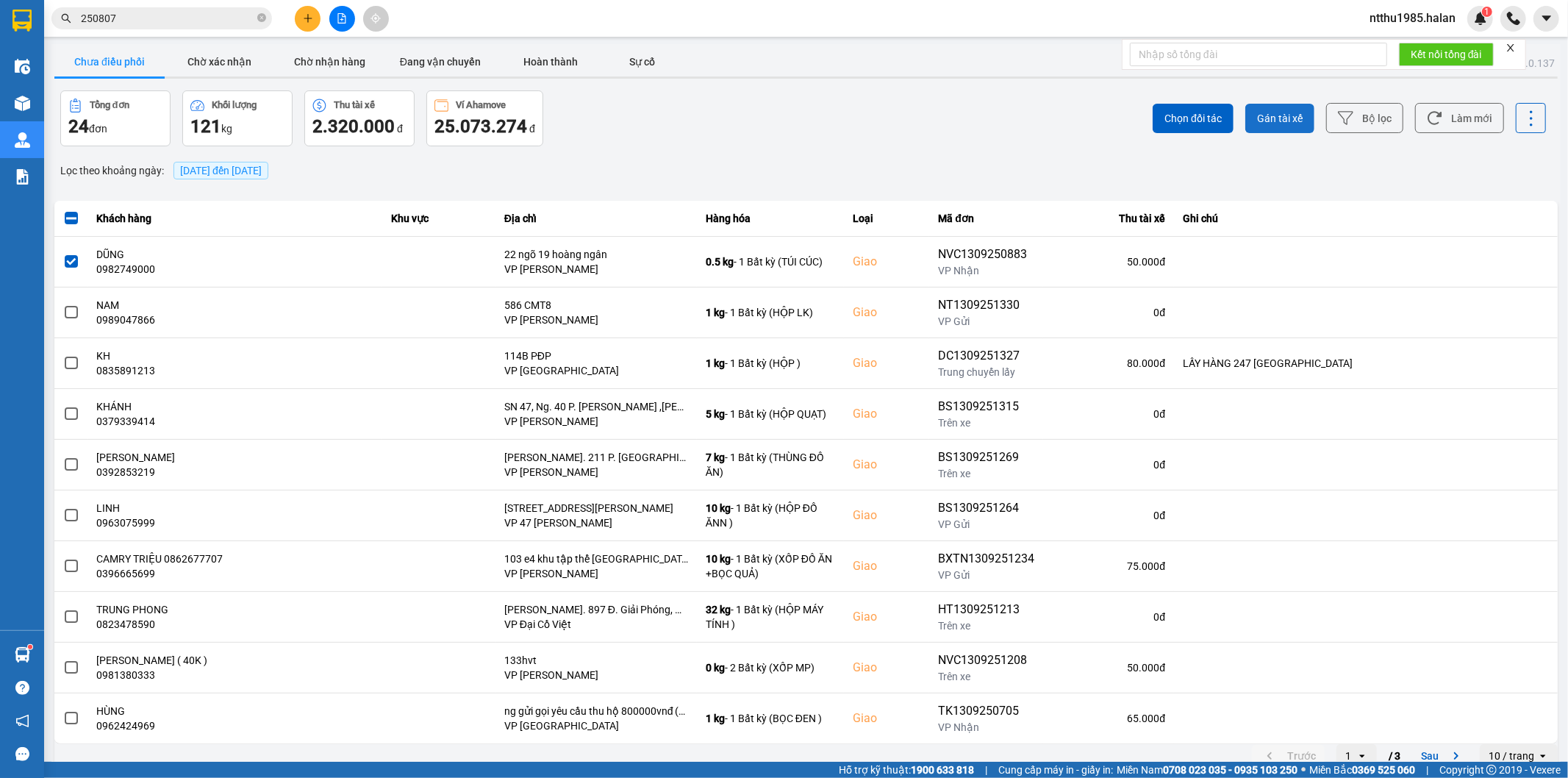
click at [1268, 115] on span "Gán tài xế" at bounding box center [1280, 119] width 46 height 15
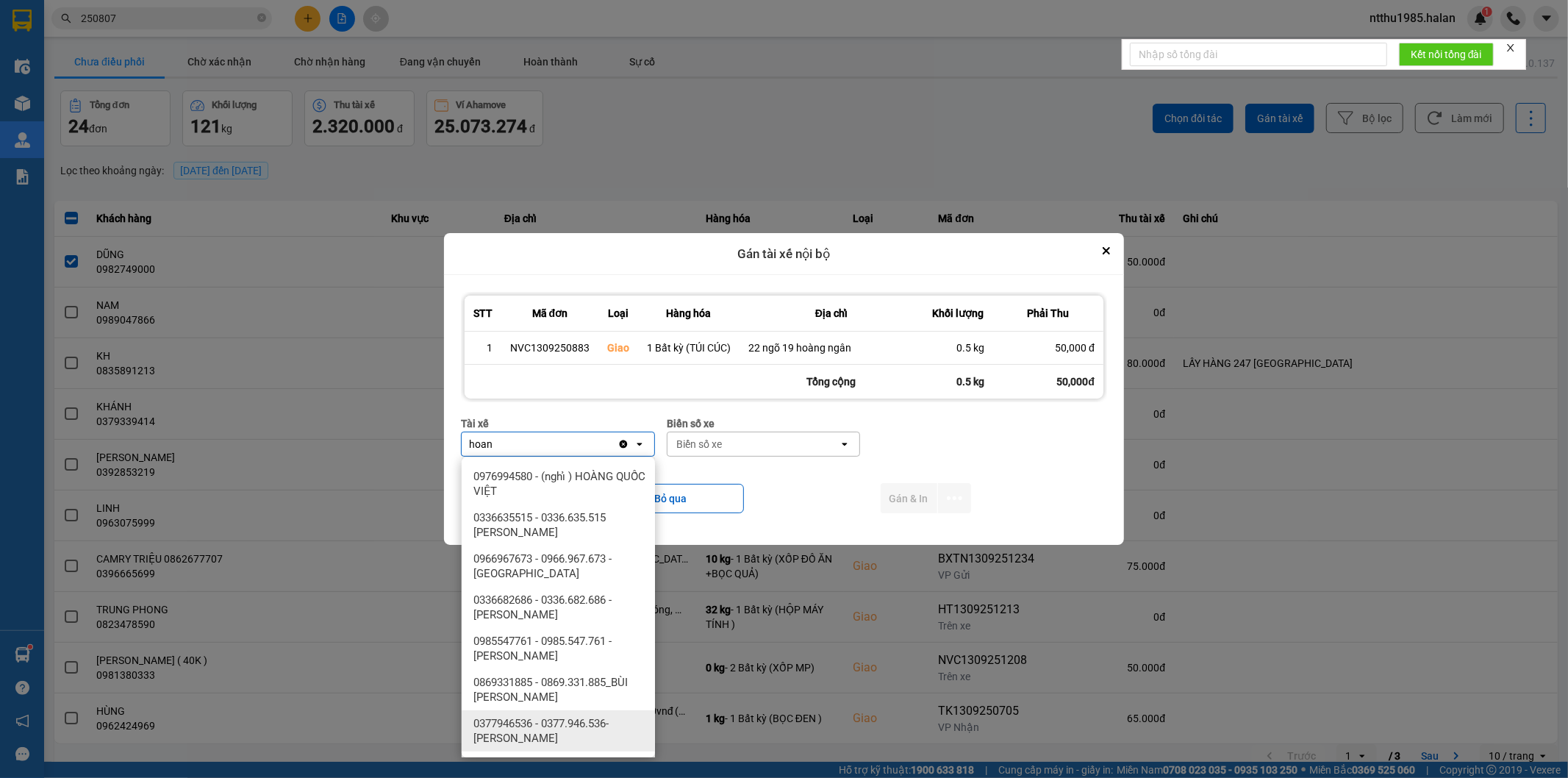
type input "hoan"
click at [612, 722] on span "0377946536 - 0377.946.536- [PERSON_NAME]" at bounding box center [561, 730] width 176 height 29
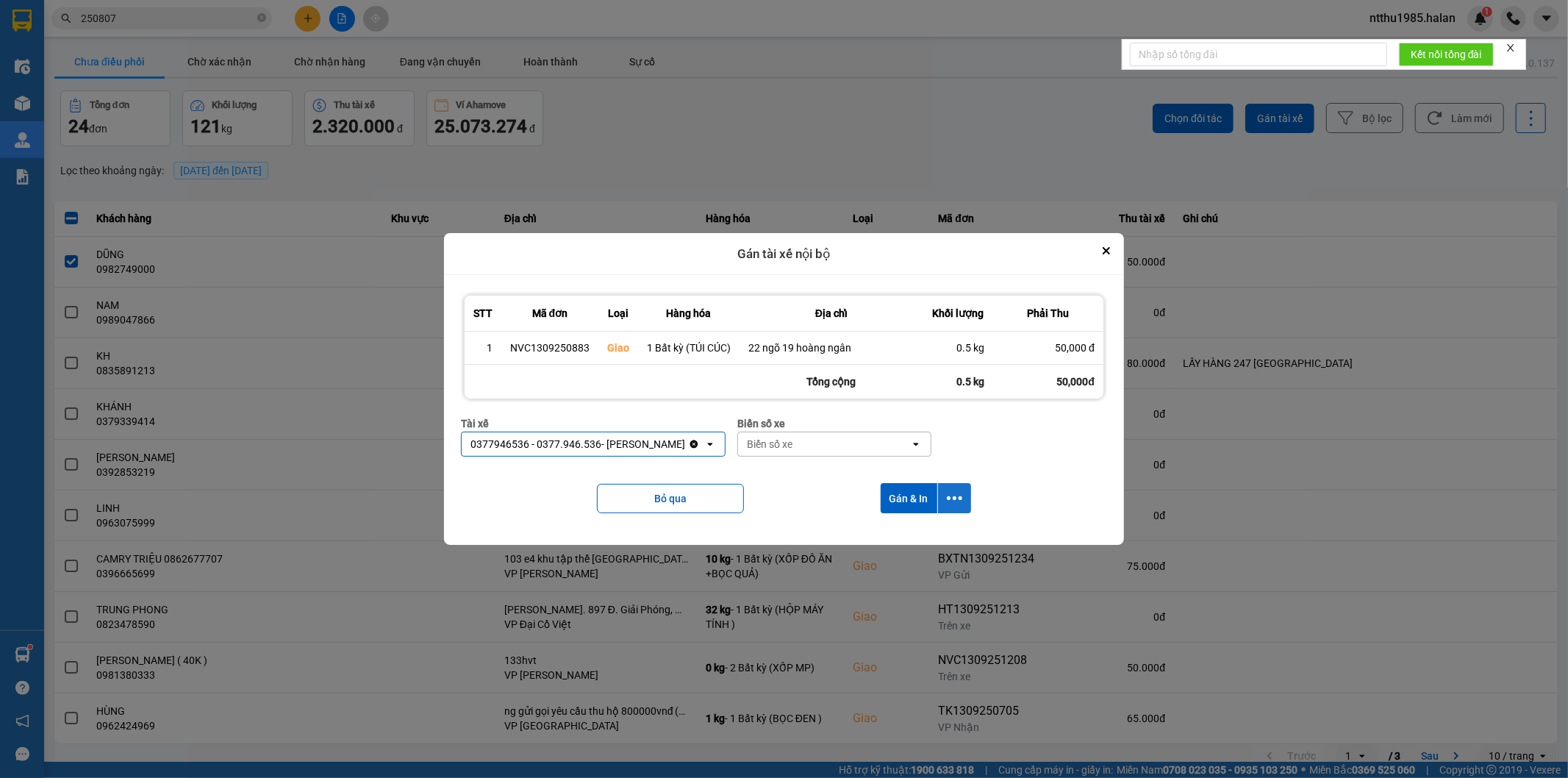
click at [960, 490] on button "dialog" at bounding box center [954, 498] width 33 height 30
click at [873, 539] on span "Chỉ gán tài" at bounding box center [896, 539] width 49 height 15
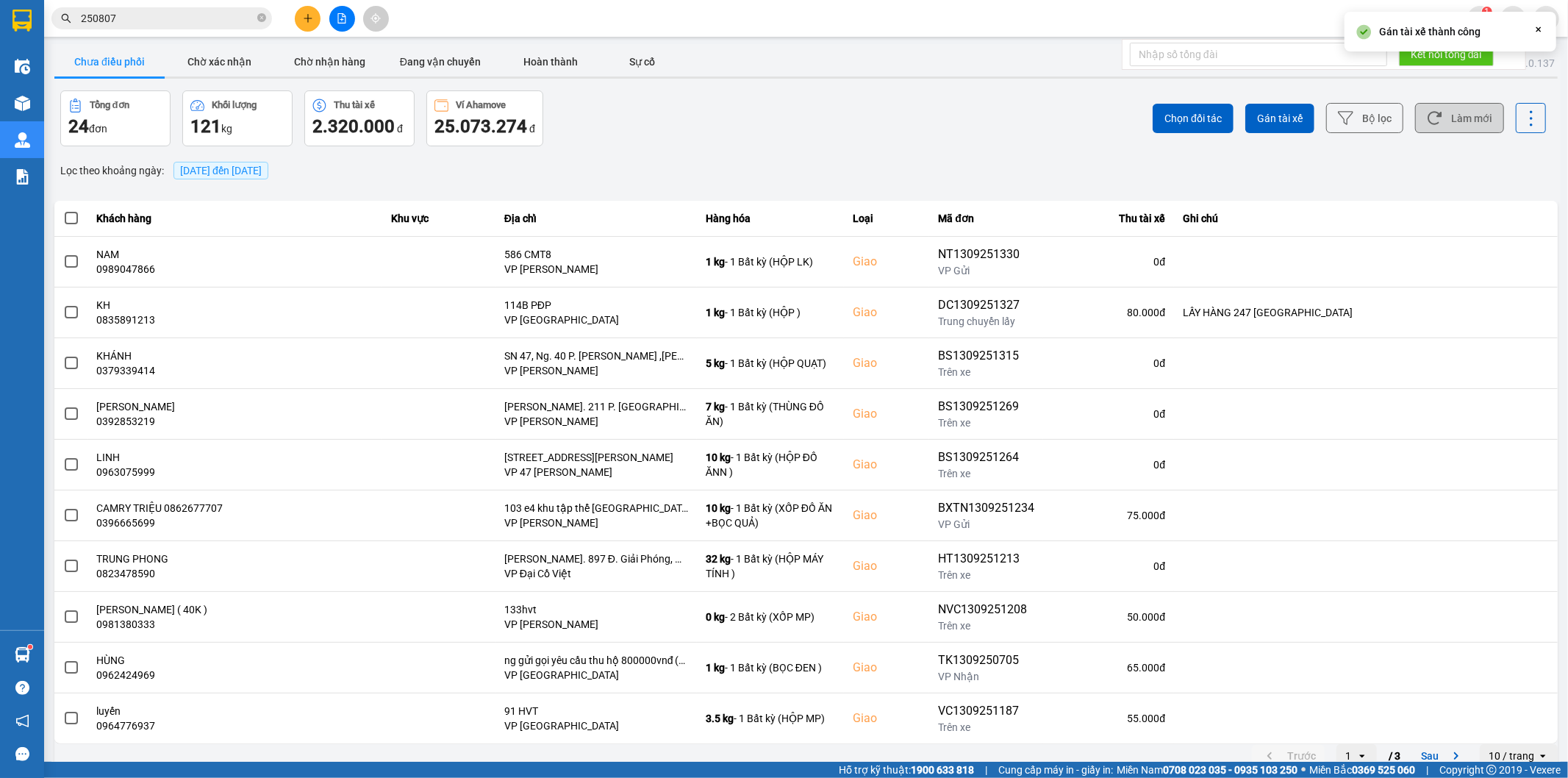
click at [1468, 116] on button "Làm mới" at bounding box center [1459, 118] width 89 height 30
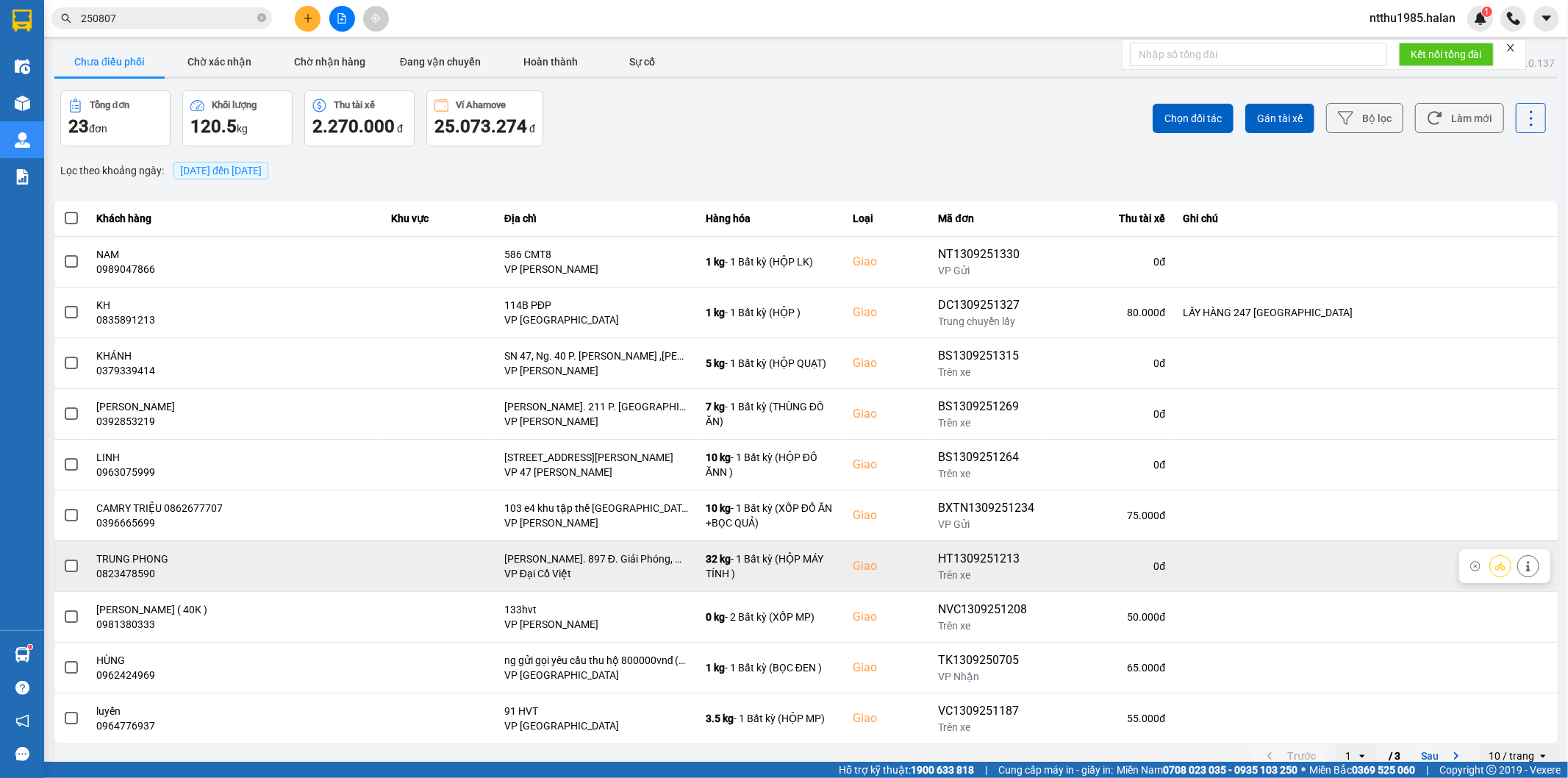
scroll to position [17, 0]
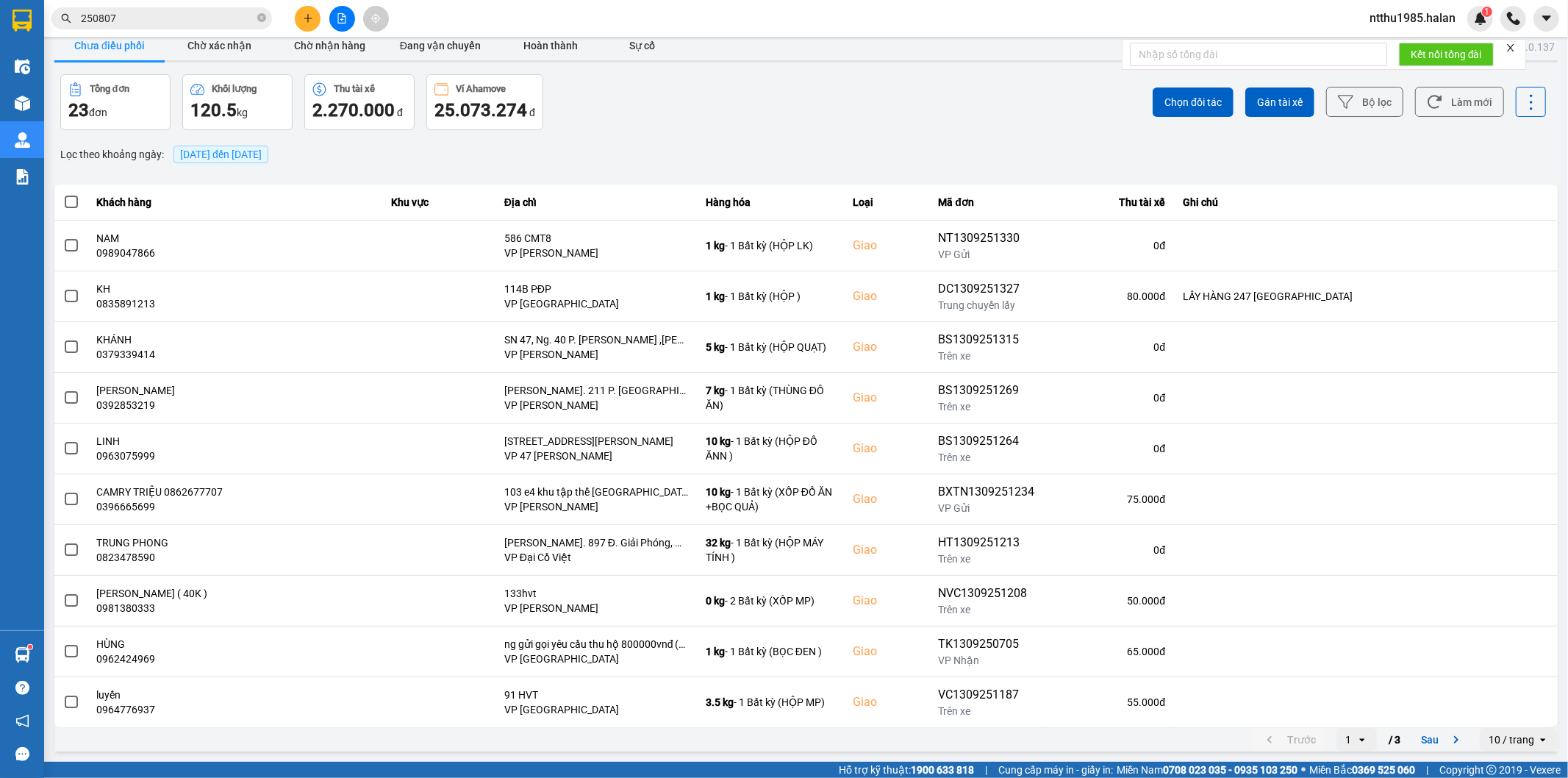
click at [150, 17] on input "250807" at bounding box center [167, 19] width 173 height 17
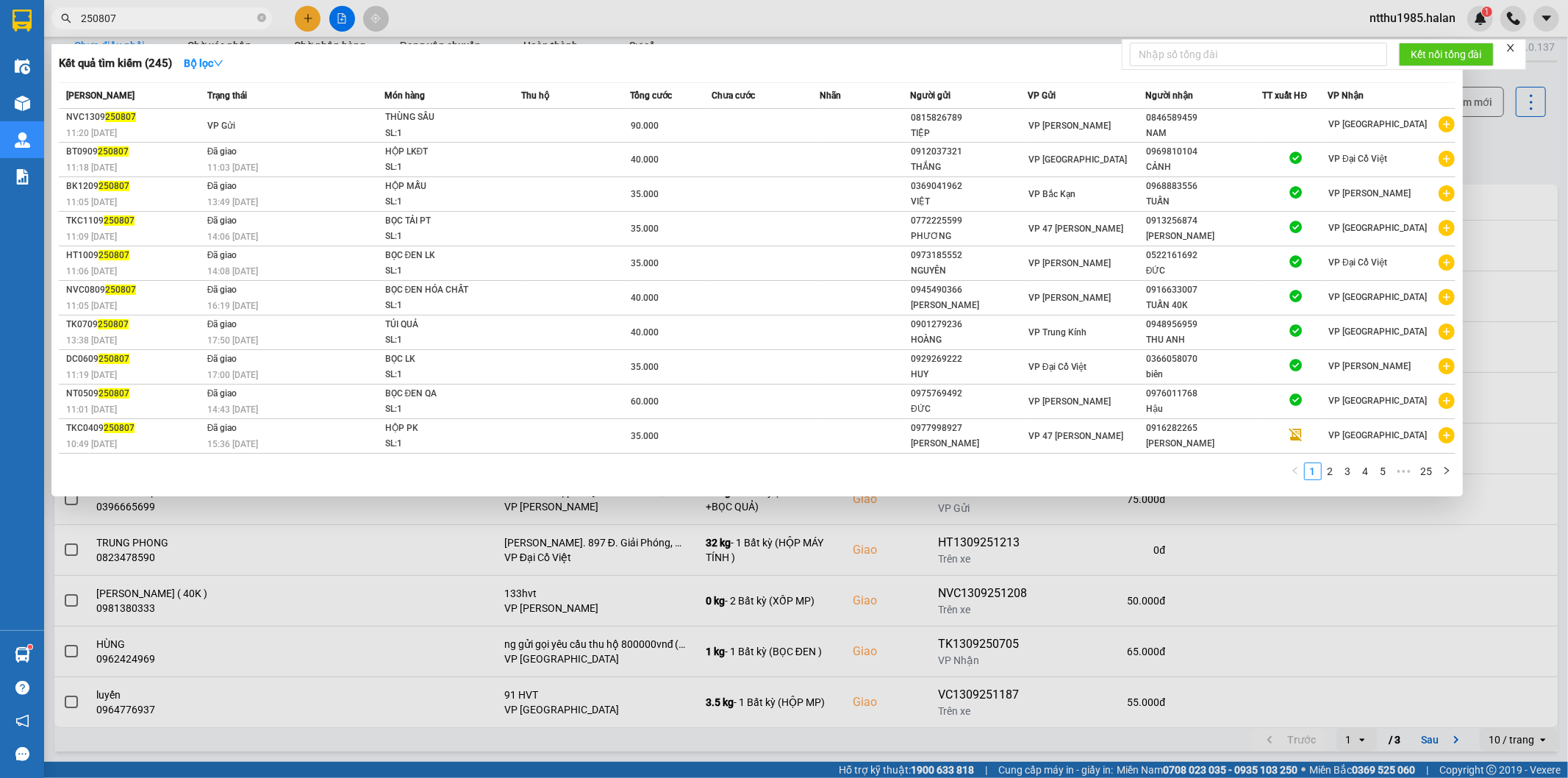
click at [150, 17] on input "250807" at bounding box center [167, 19] width 173 height 17
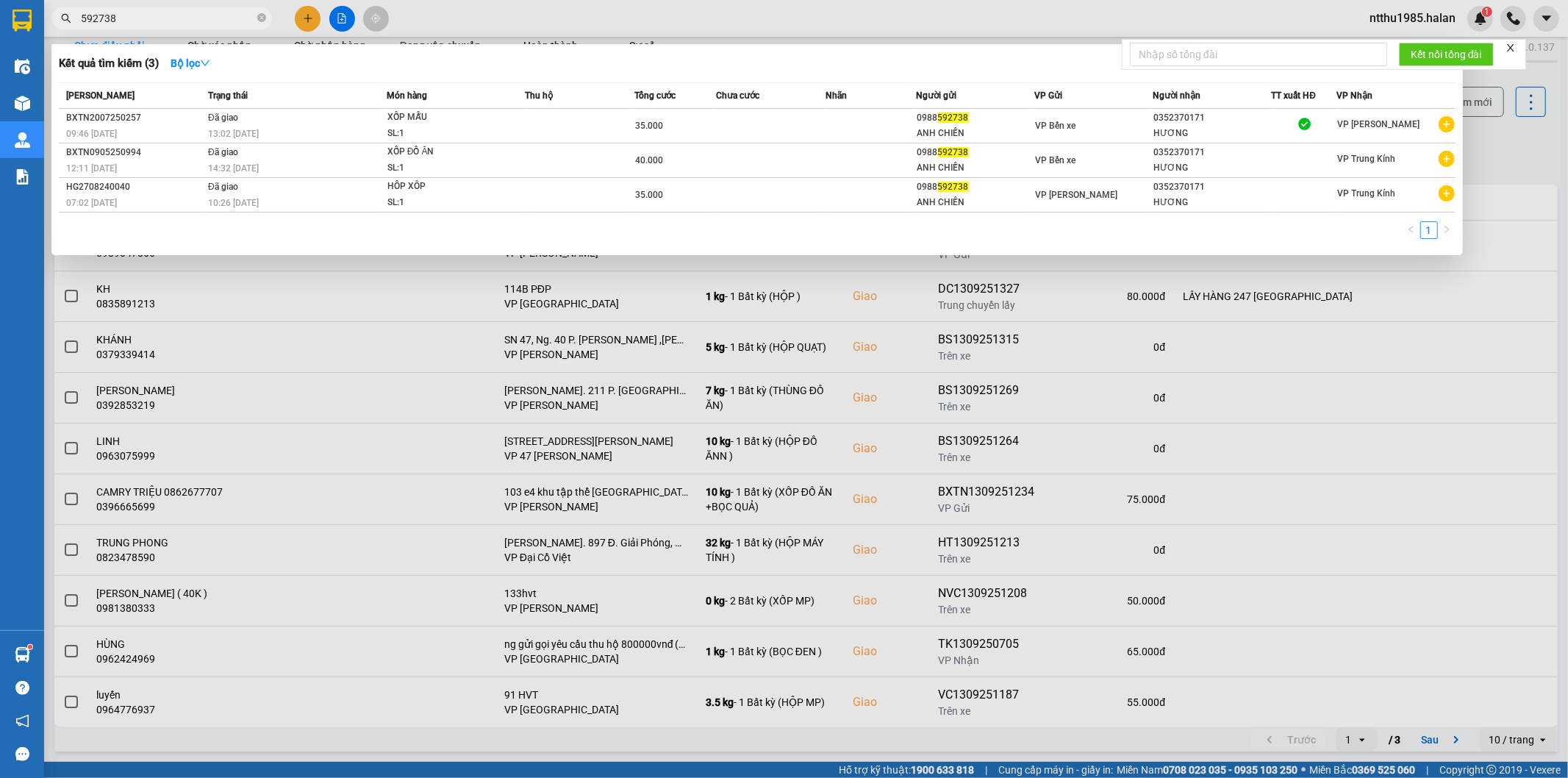
click at [150, 17] on input "592738" at bounding box center [167, 19] width 173 height 17
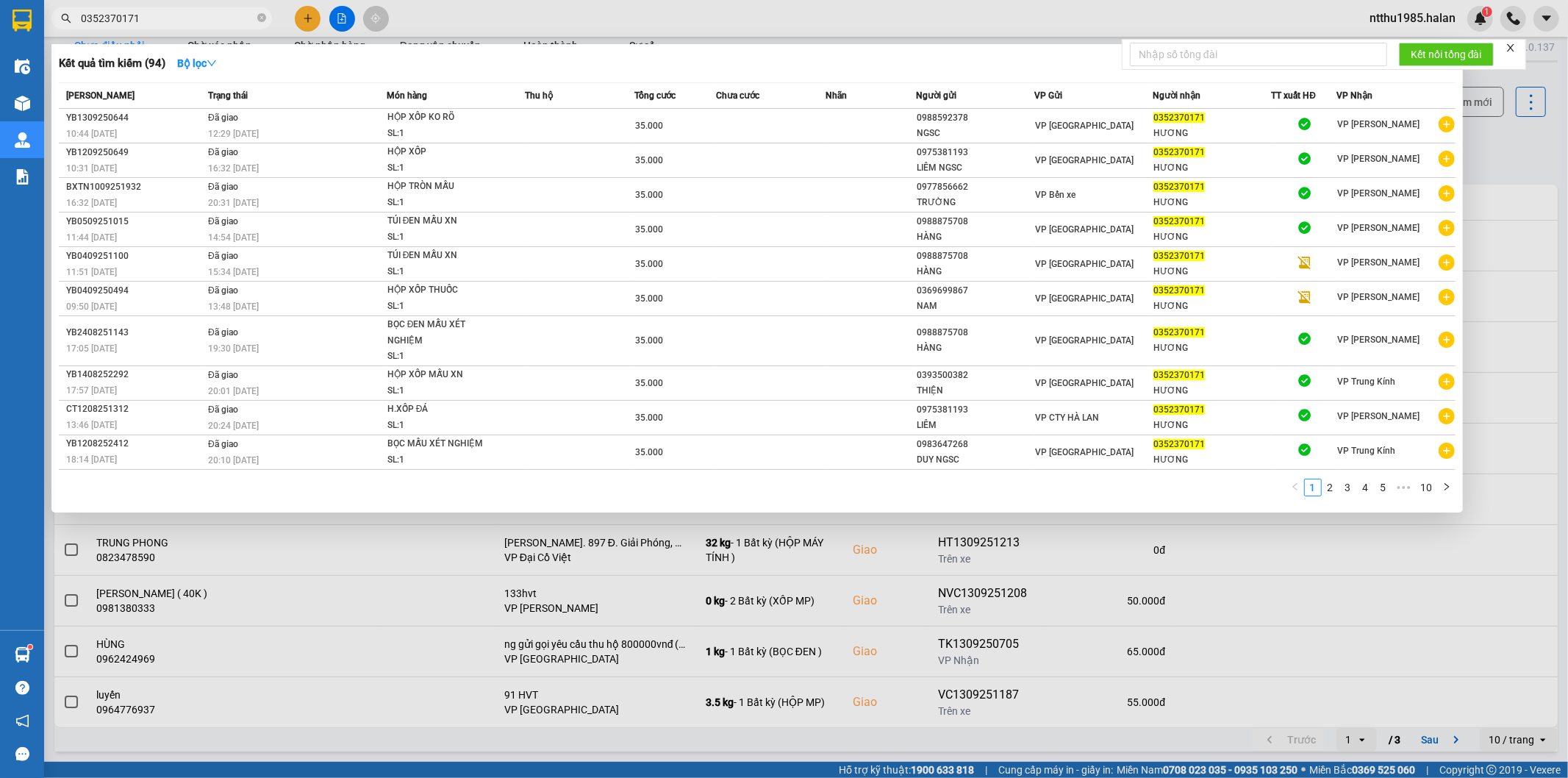
click at [143, 23] on input "0352370171" at bounding box center [167, 19] width 173 height 17
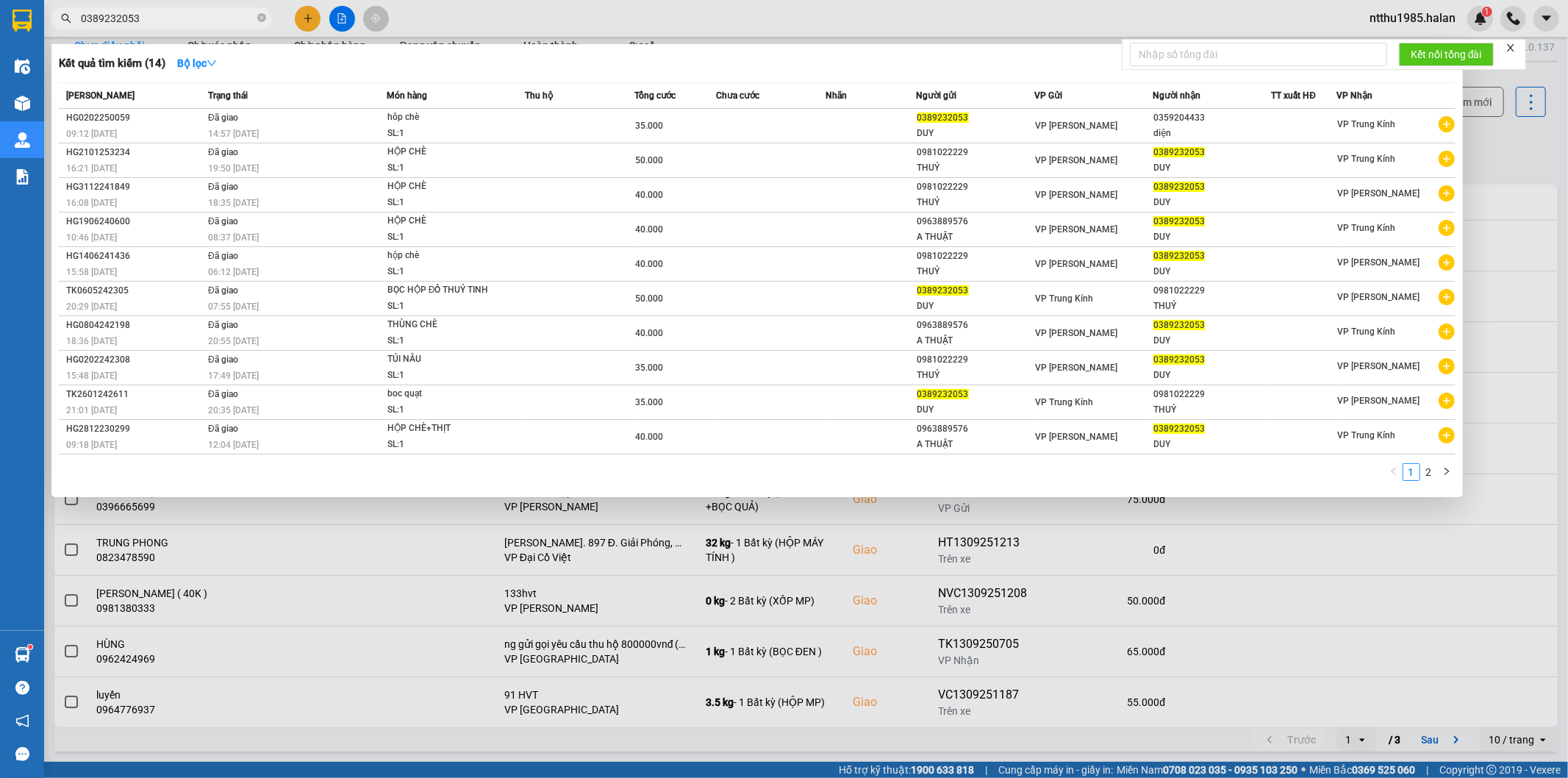
type input "0389232053"
click at [1500, 136] on div at bounding box center [784, 389] width 1568 height 778
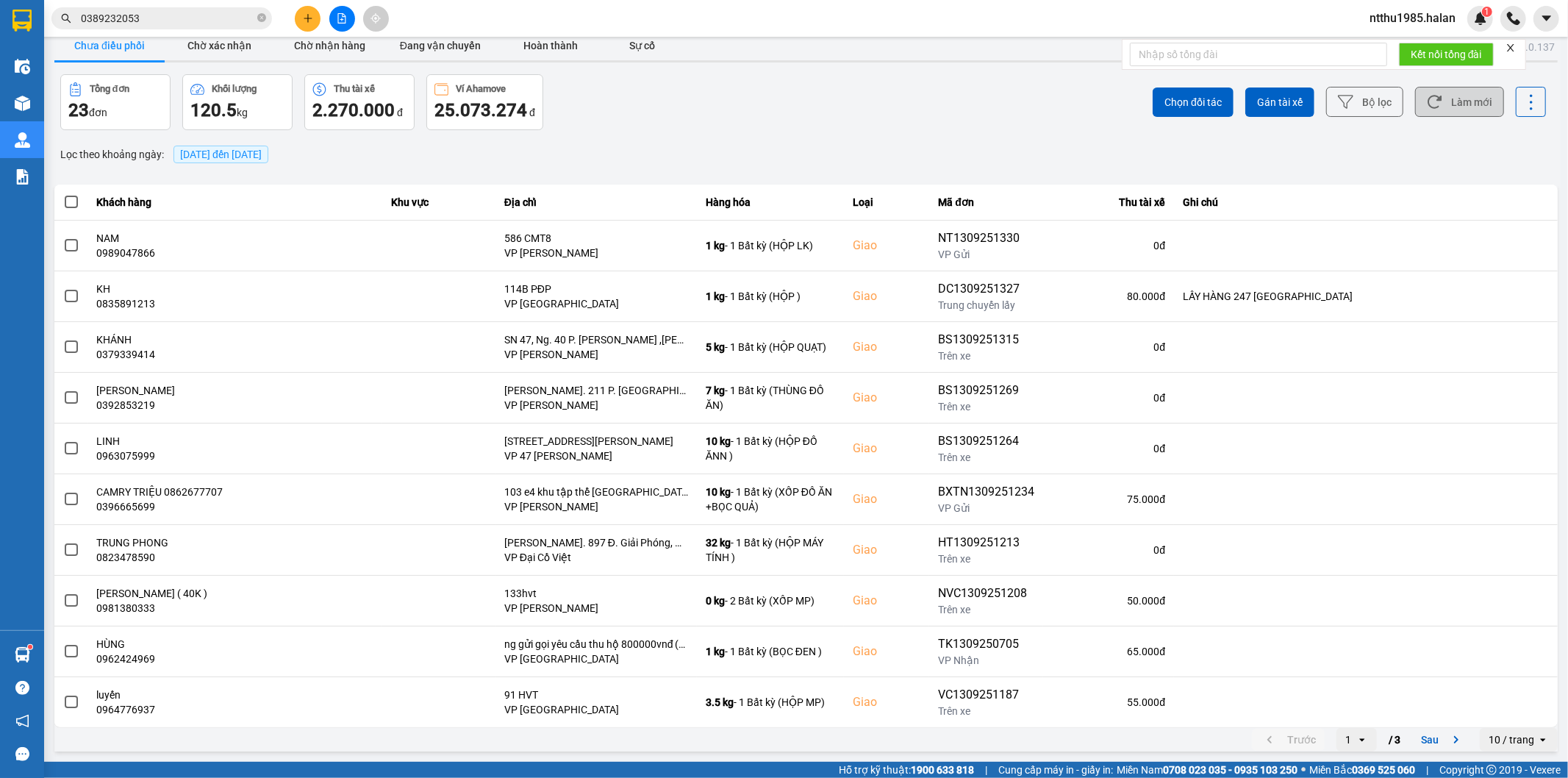
click at [1465, 92] on button "Làm mới" at bounding box center [1459, 102] width 89 height 30
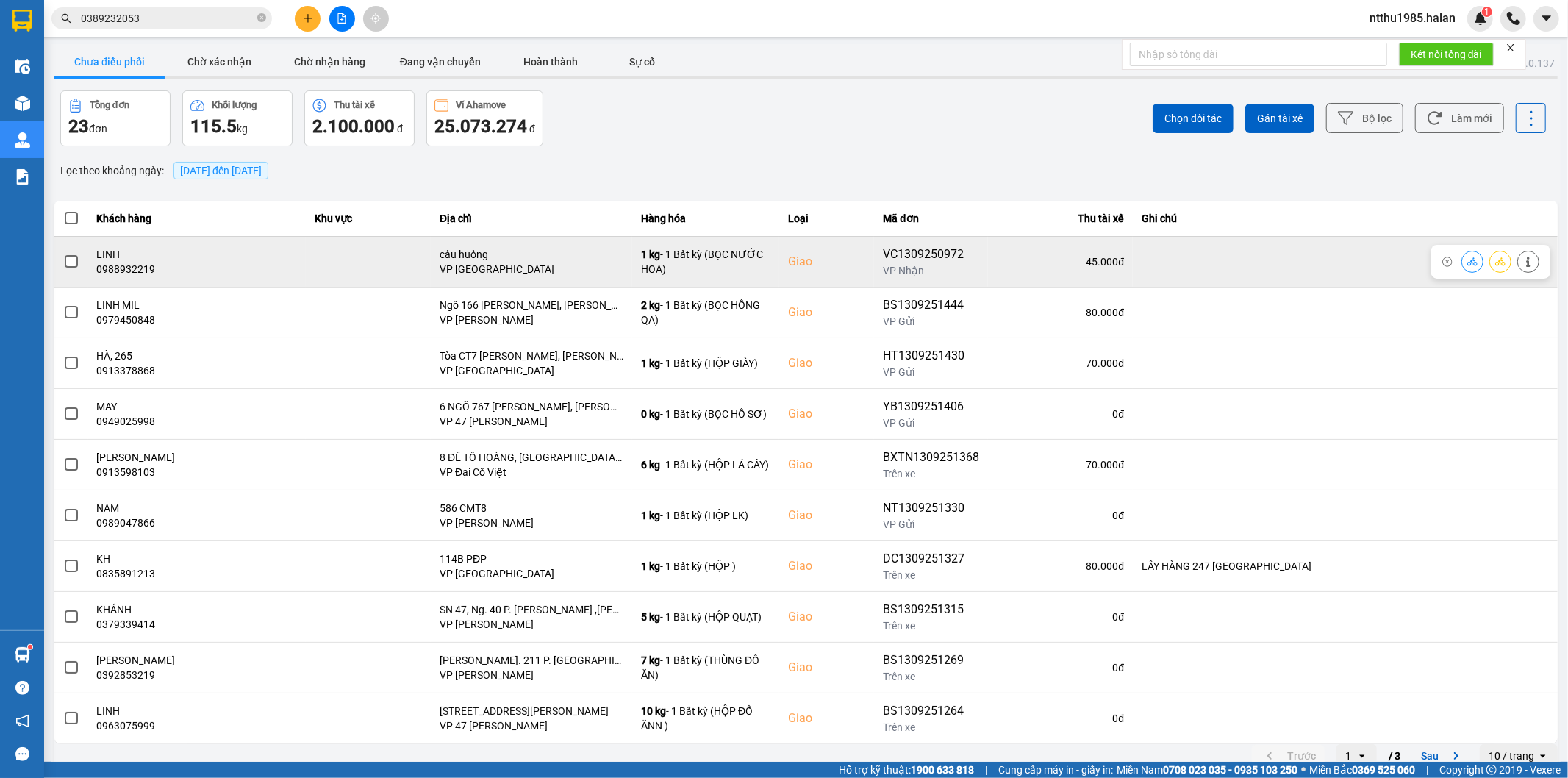
click at [77, 263] on label at bounding box center [71, 262] width 17 height 17
click at [63, 254] on input "checkbox" at bounding box center [63, 254] width 0 height 0
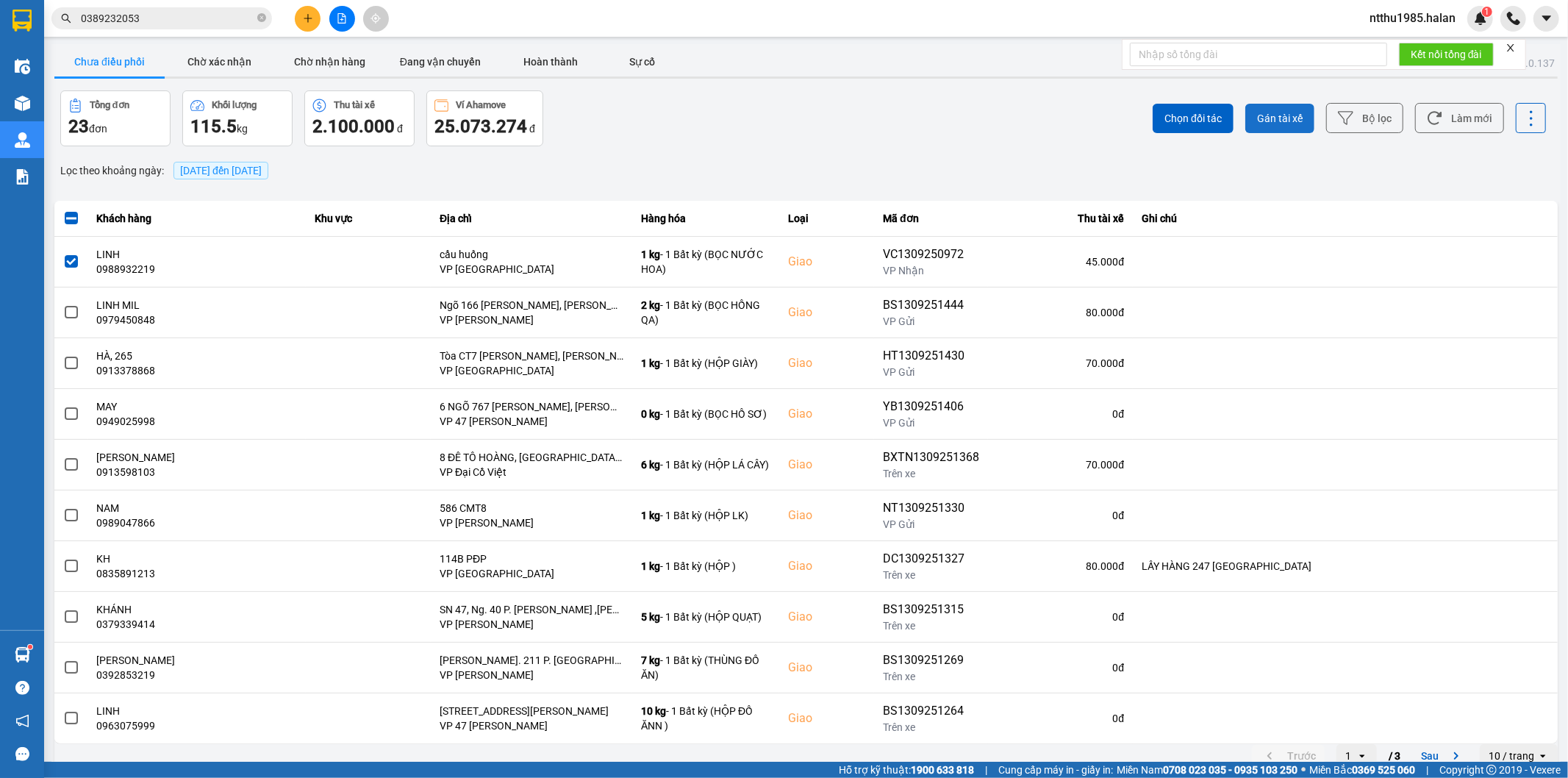
click at [1258, 114] on span "Gán tài xế" at bounding box center [1280, 119] width 46 height 15
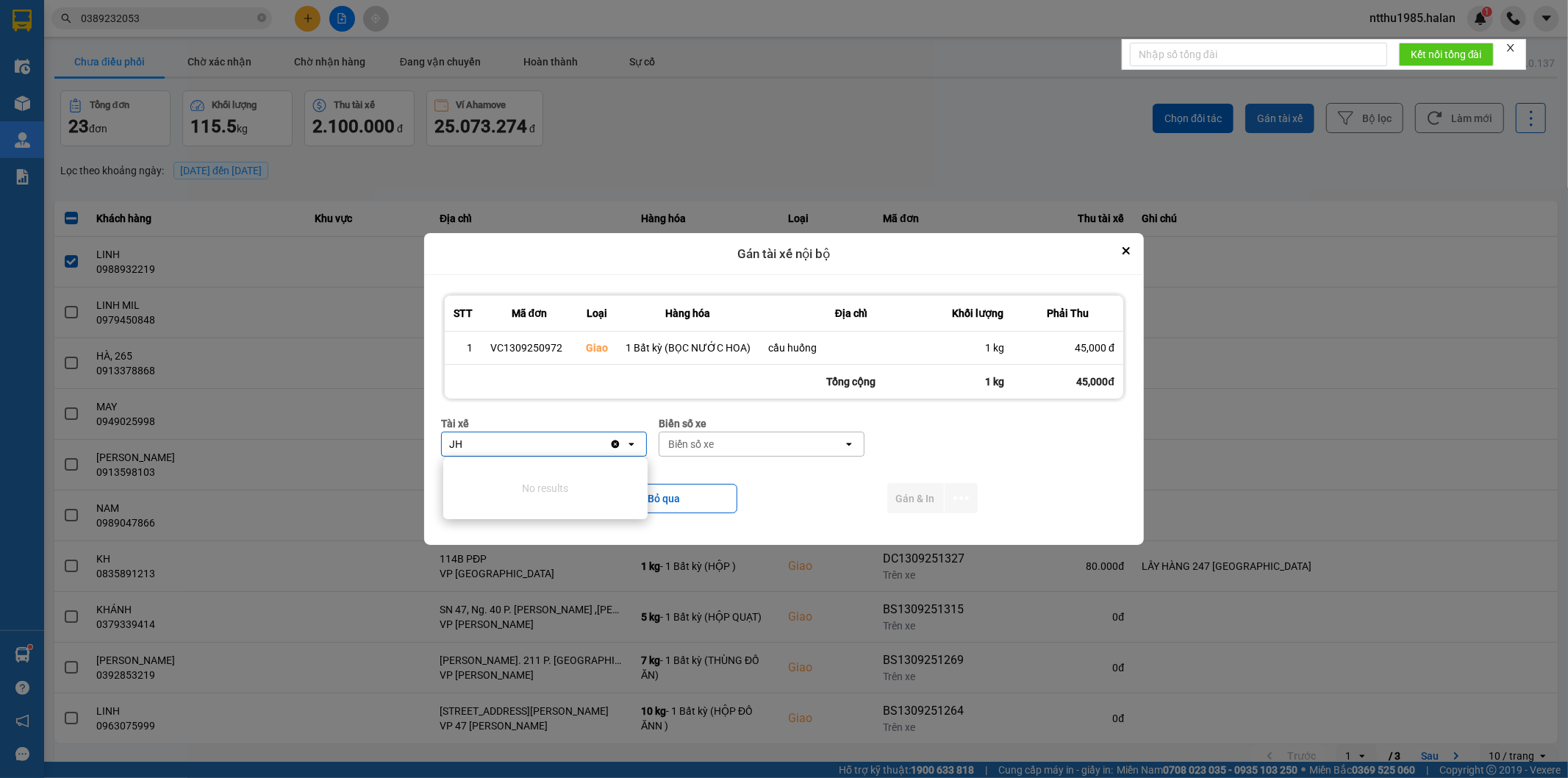
type input "J"
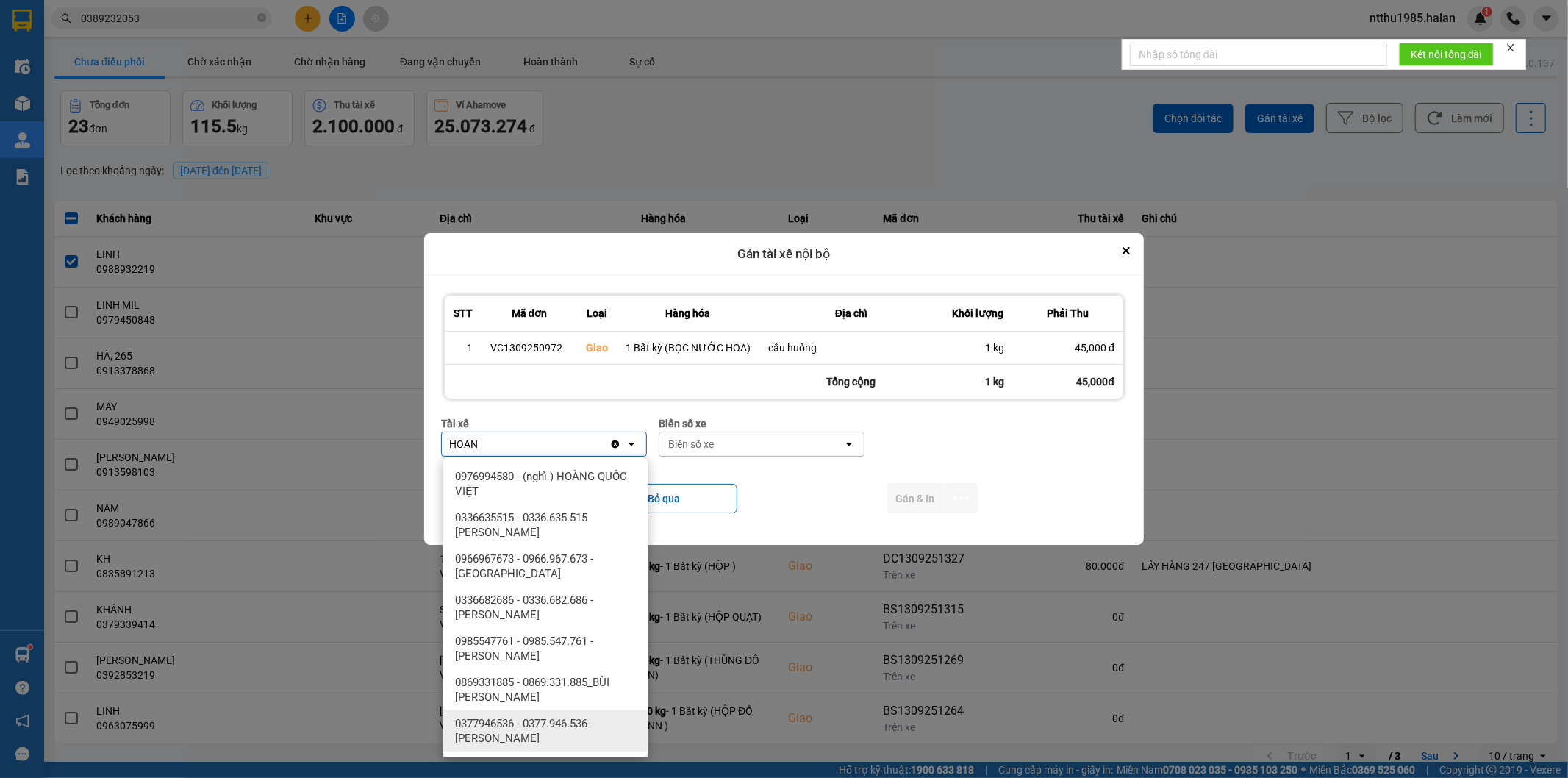
type input "HOAN"
drag, startPoint x: 567, startPoint y: 728, endPoint x: 603, endPoint y: 692, distance: 50.9
click at [568, 728] on span "0377946536 - 0377.946.536- [PERSON_NAME]" at bounding box center [548, 730] width 187 height 29
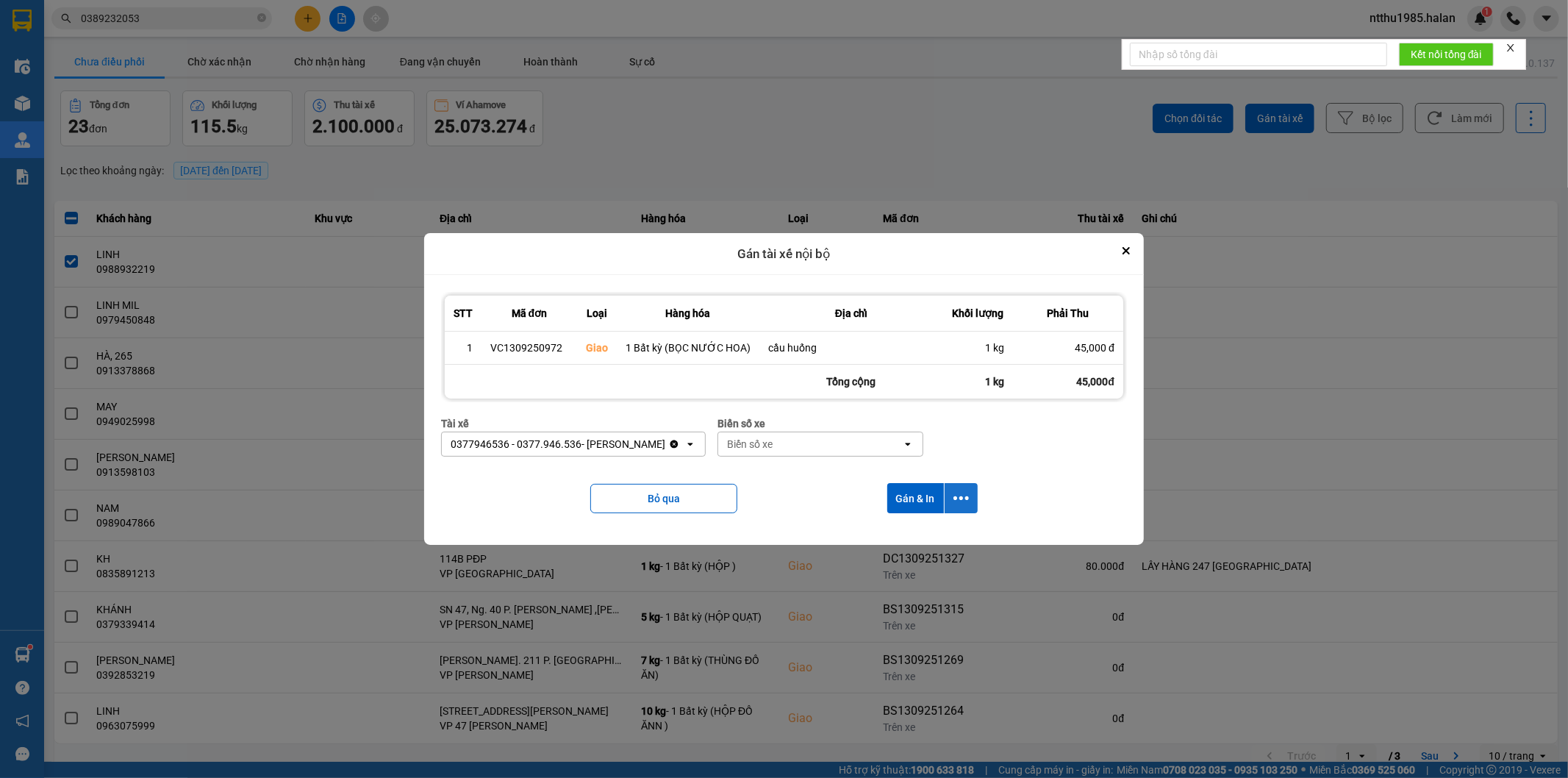
click at [957, 491] on icon "dialog" at bounding box center [961, 498] width 16 height 16
click at [907, 538] on span "Chỉ gán tài" at bounding box center [902, 539] width 49 height 15
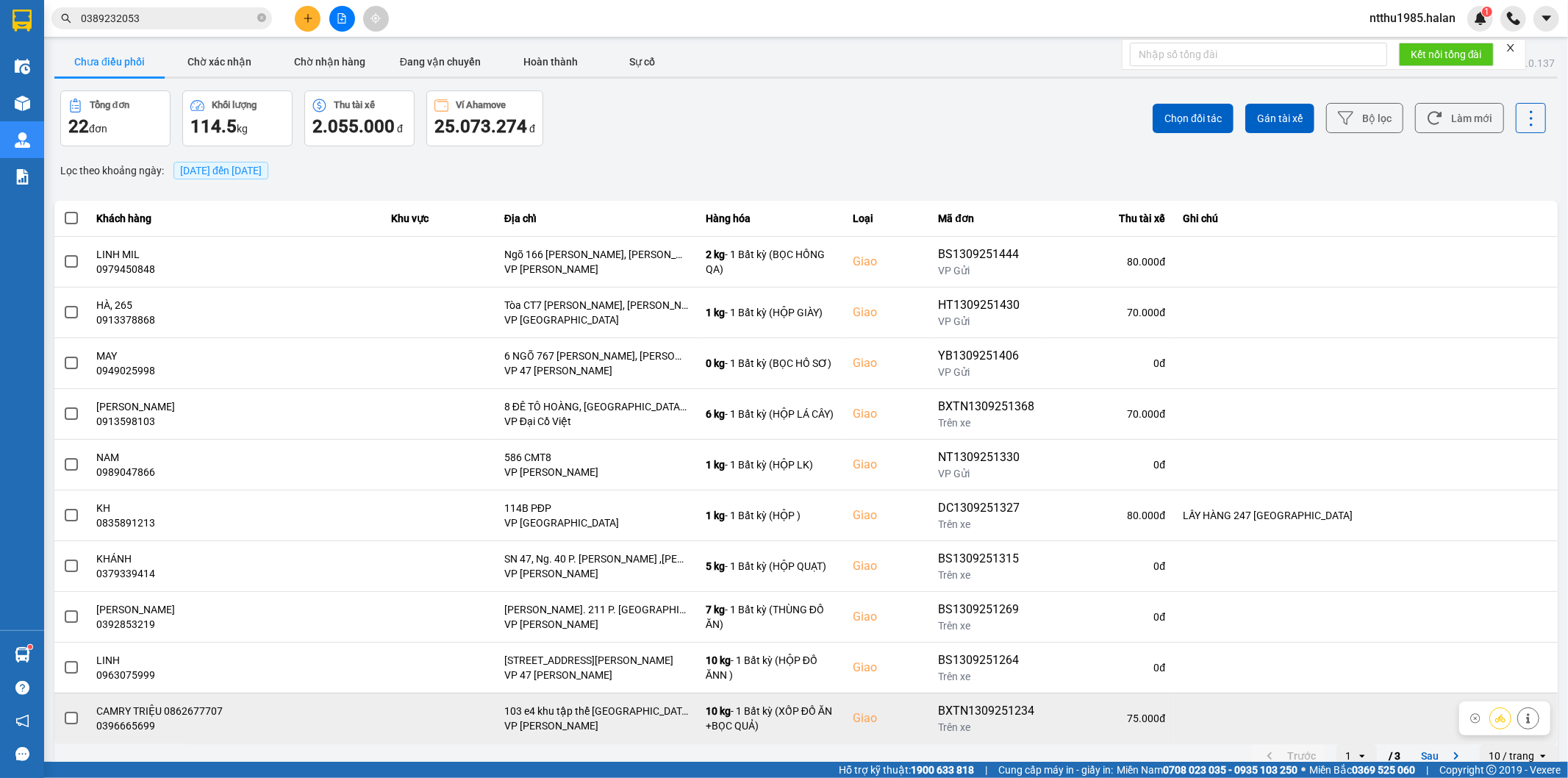
scroll to position [17, 0]
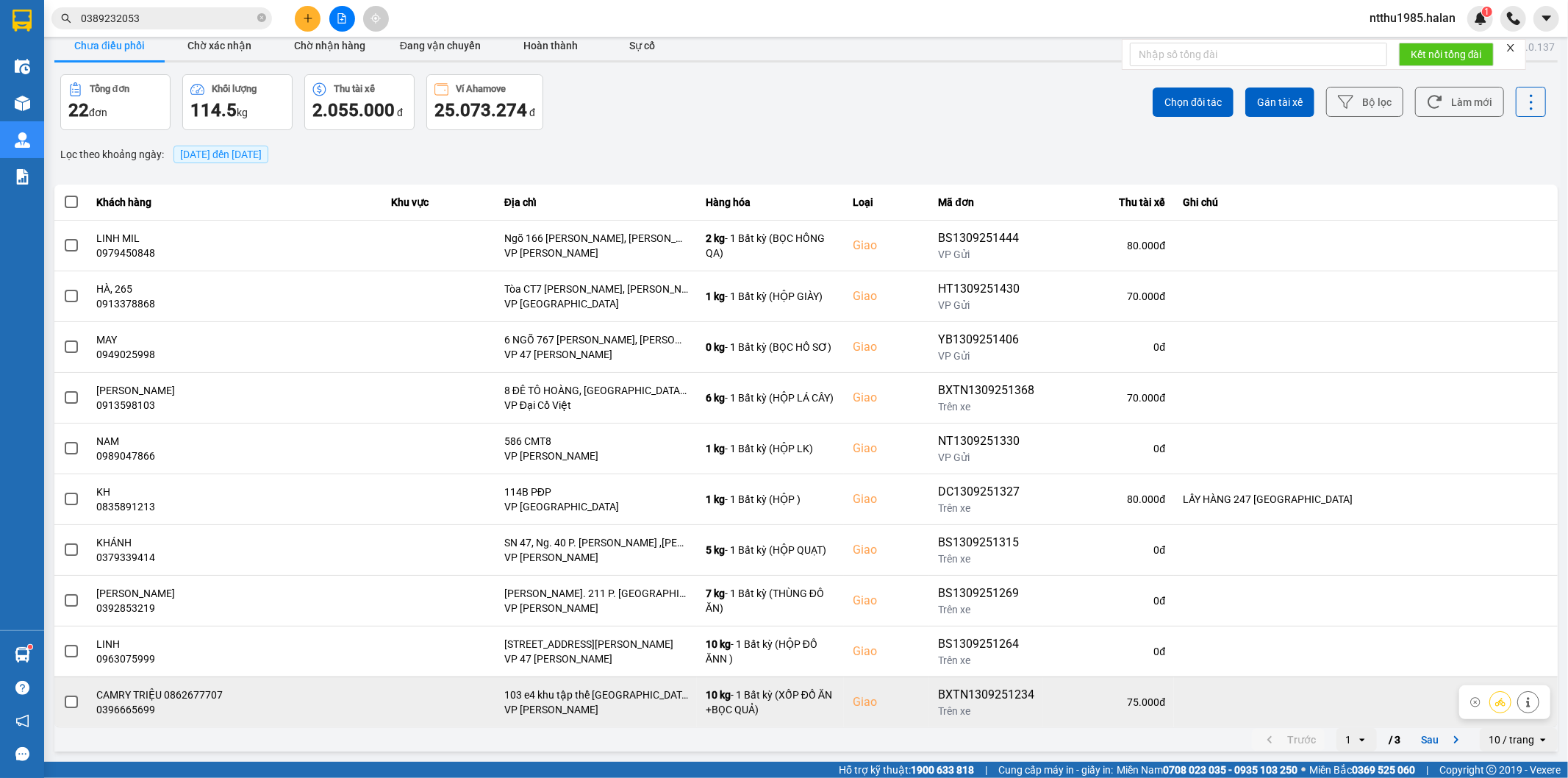
click at [1422, 740] on button "Sau" at bounding box center [1443, 739] width 62 height 22
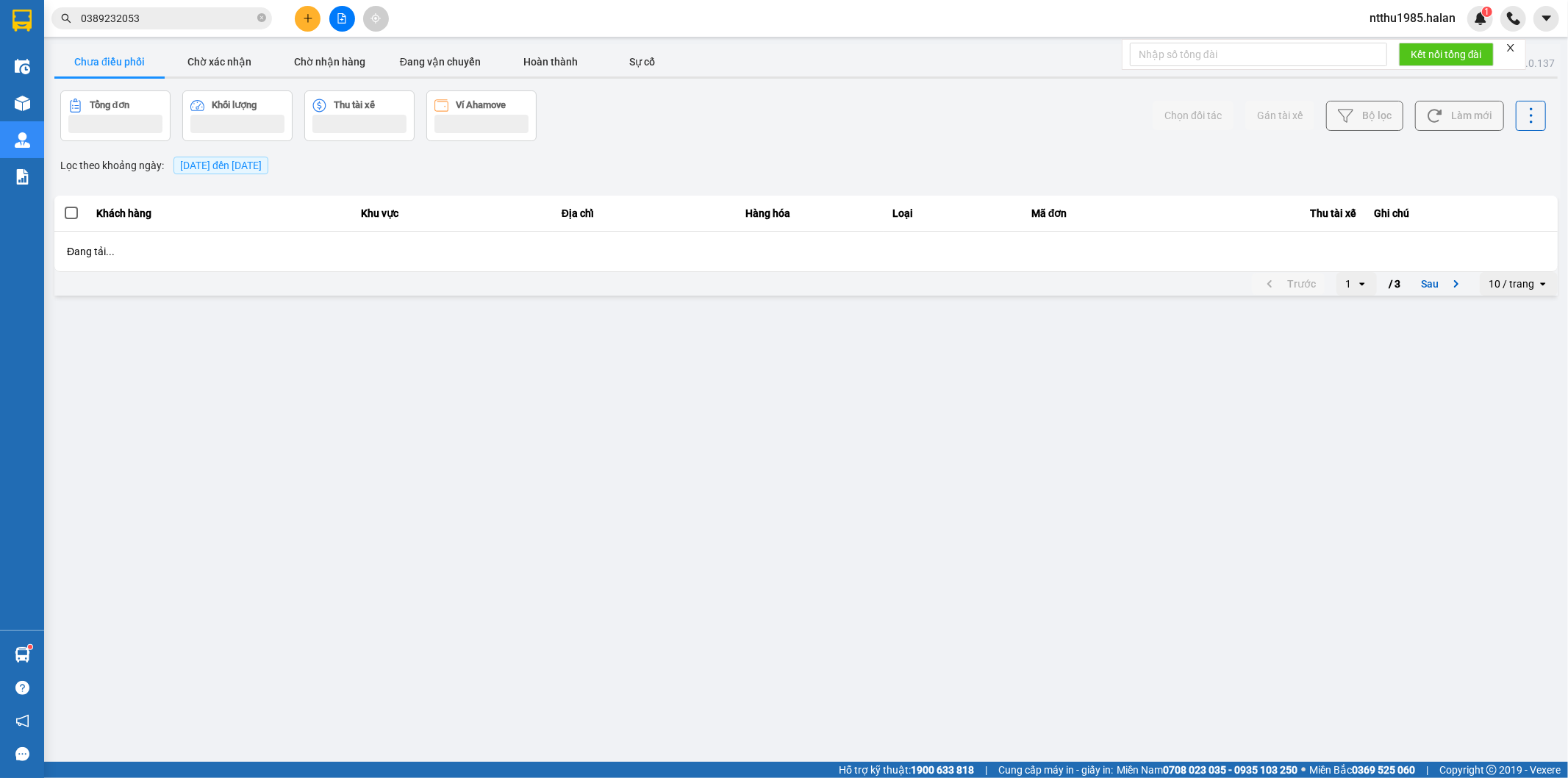
scroll to position [0, 0]
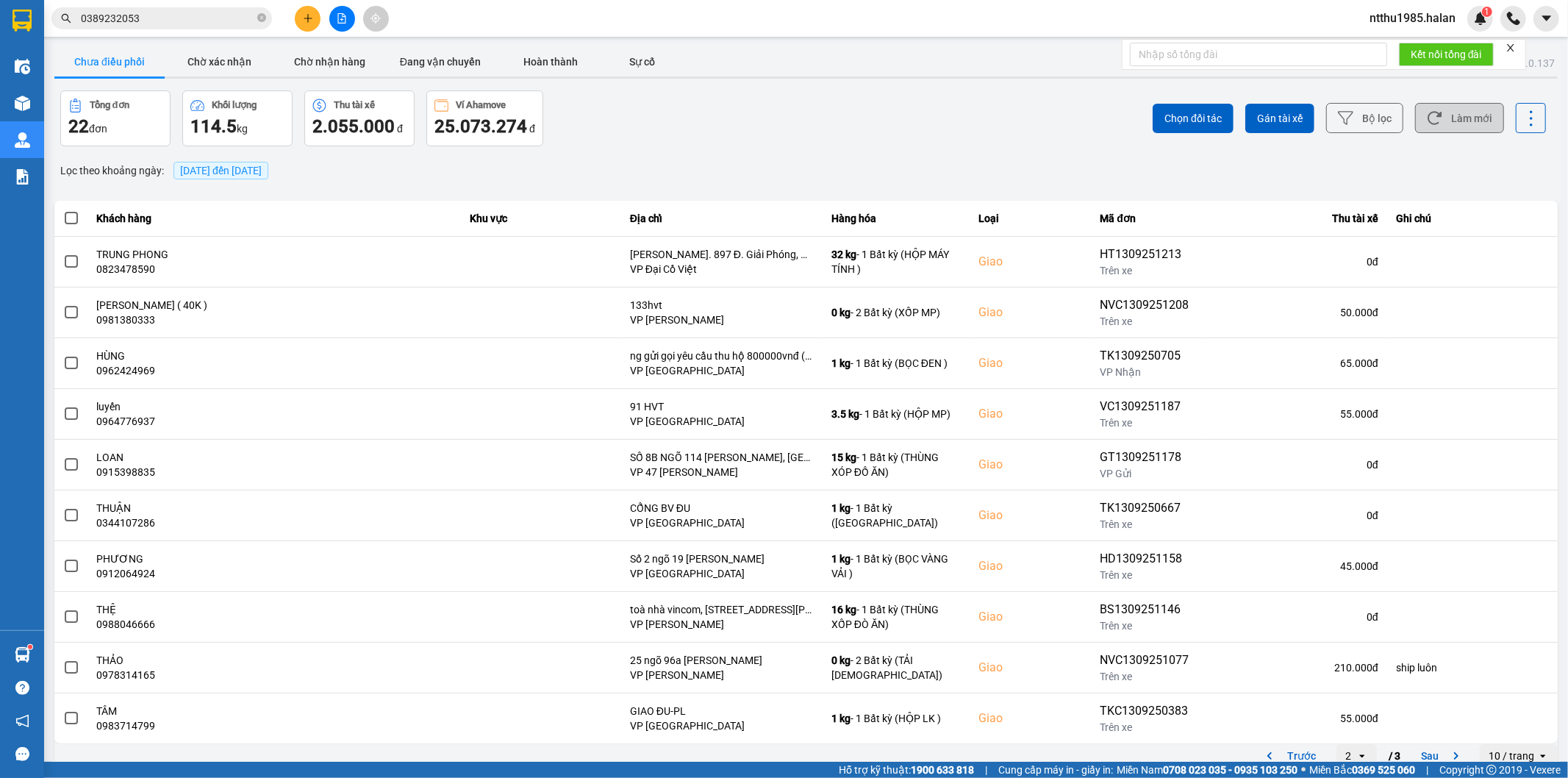
click at [1442, 112] on button "Làm mới" at bounding box center [1459, 118] width 89 height 30
click at [654, 122] on div "Tổng đơn 22 đơn Khối lượng 114.5 kg Thu tài xế 2.055.000 đ Ví Ahamove 25.073.27…" at bounding box center [432, 118] width 743 height 56
click at [1437, 119] on button "Làm mới" at bounding box center [1459, 118] width 89 height 30
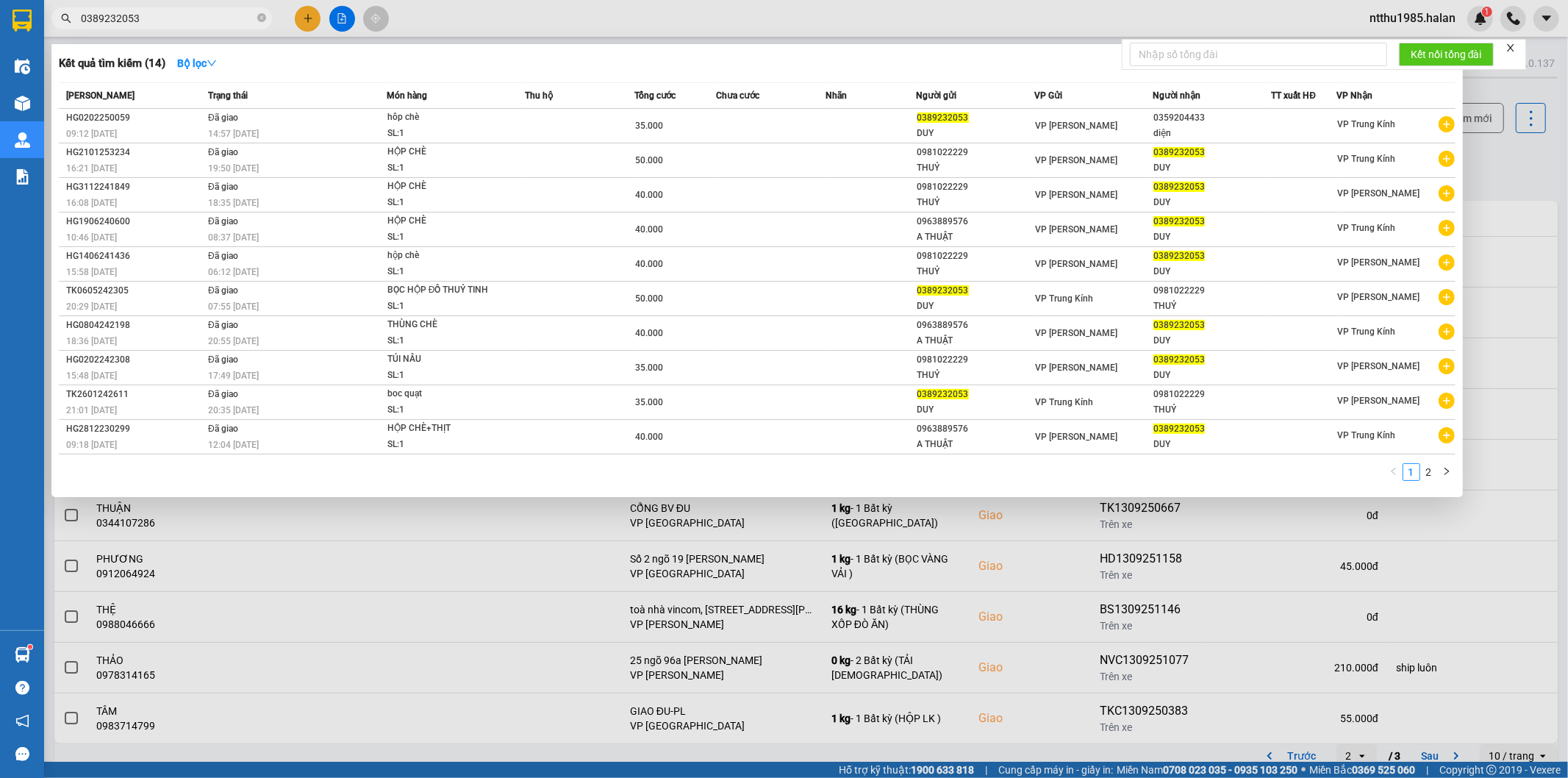
click at [146, 18] on input "0389232053" at bounding box center [167, 19] width 173 height 17
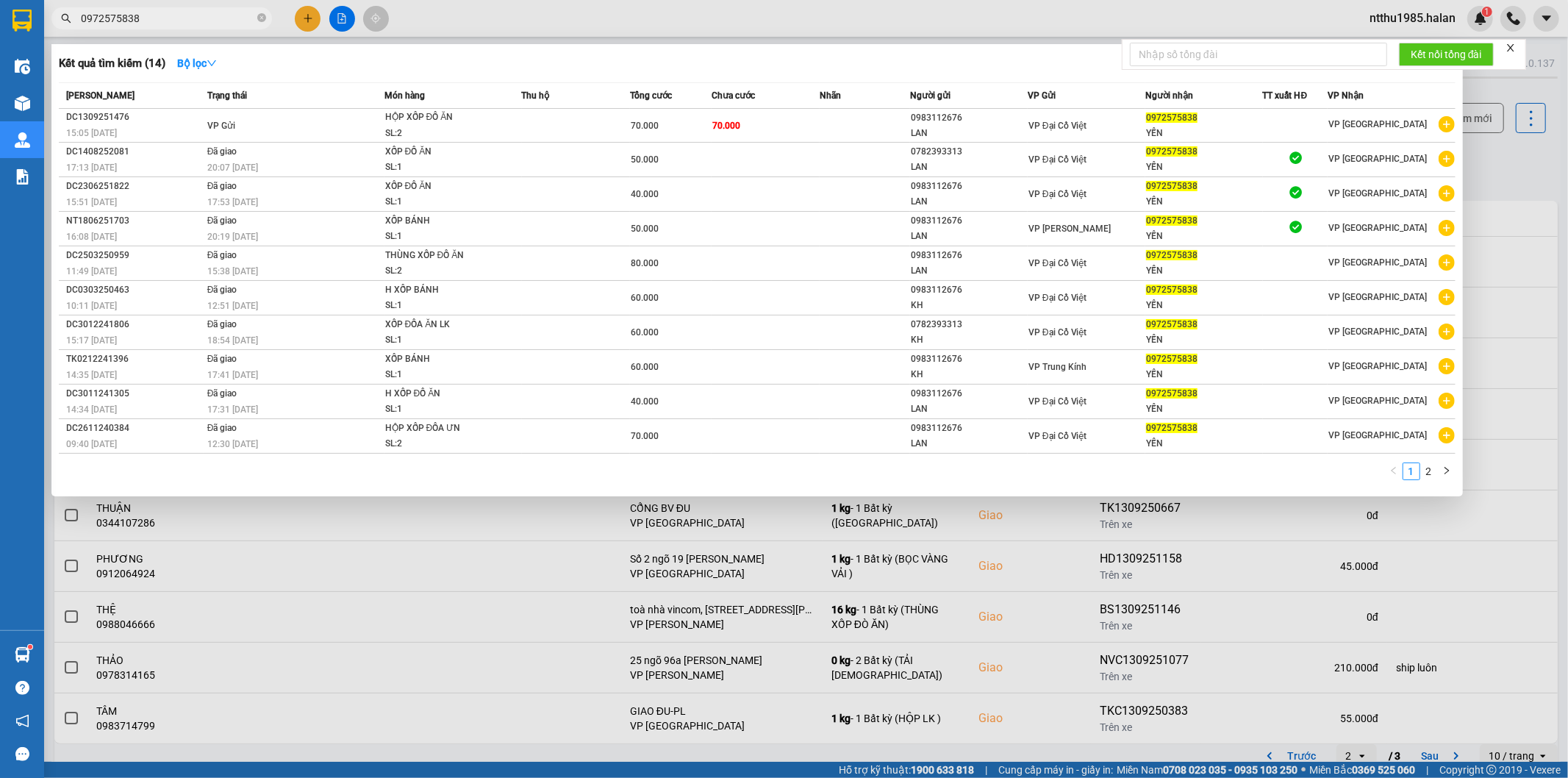
click at [1508, 152] on div at bounding box center [784, 389] width 1568 height 778
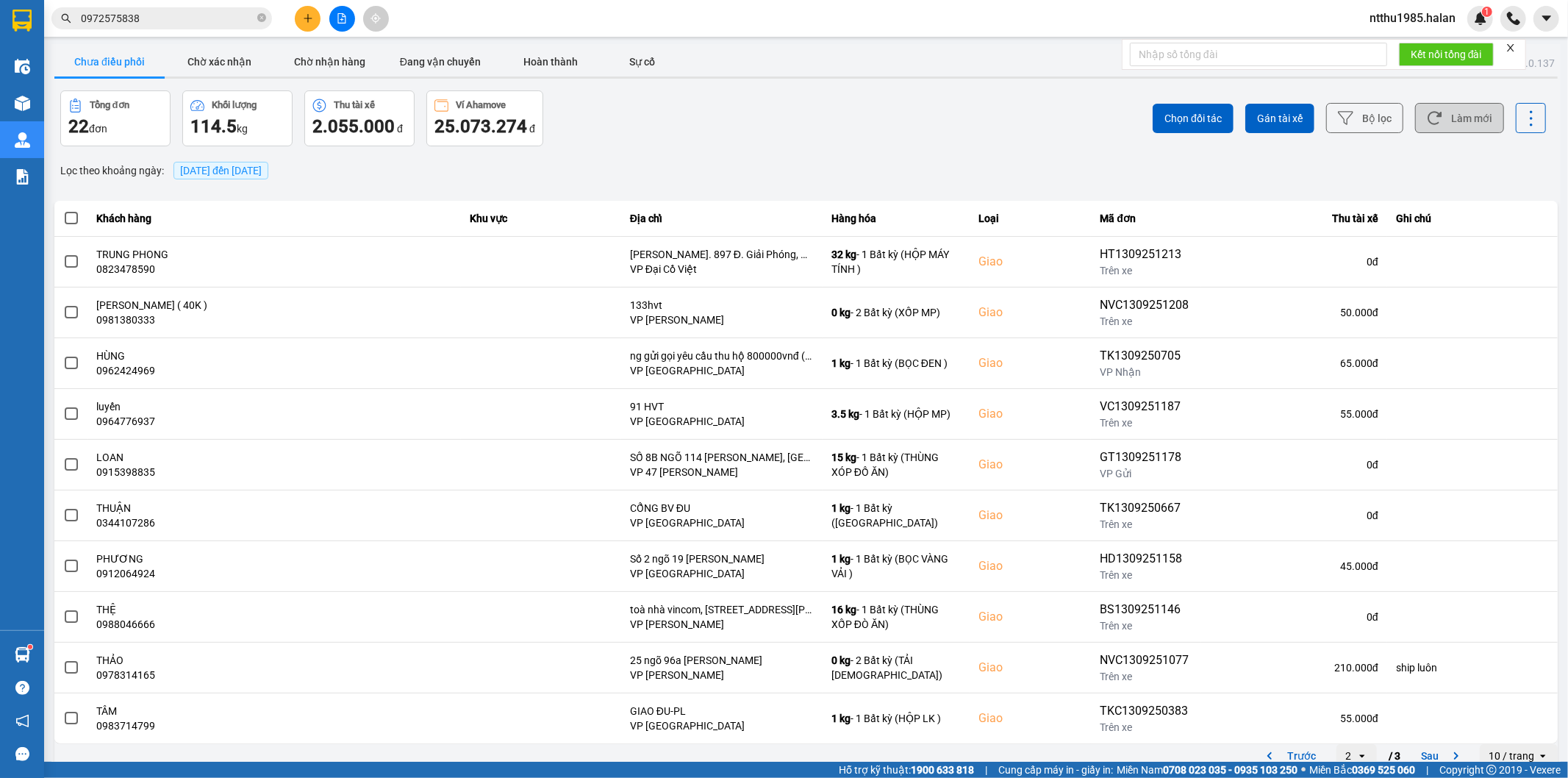
click at [1466, 114] on button "Làm mới" at bounding box center [1459, 118] width 89 height 30
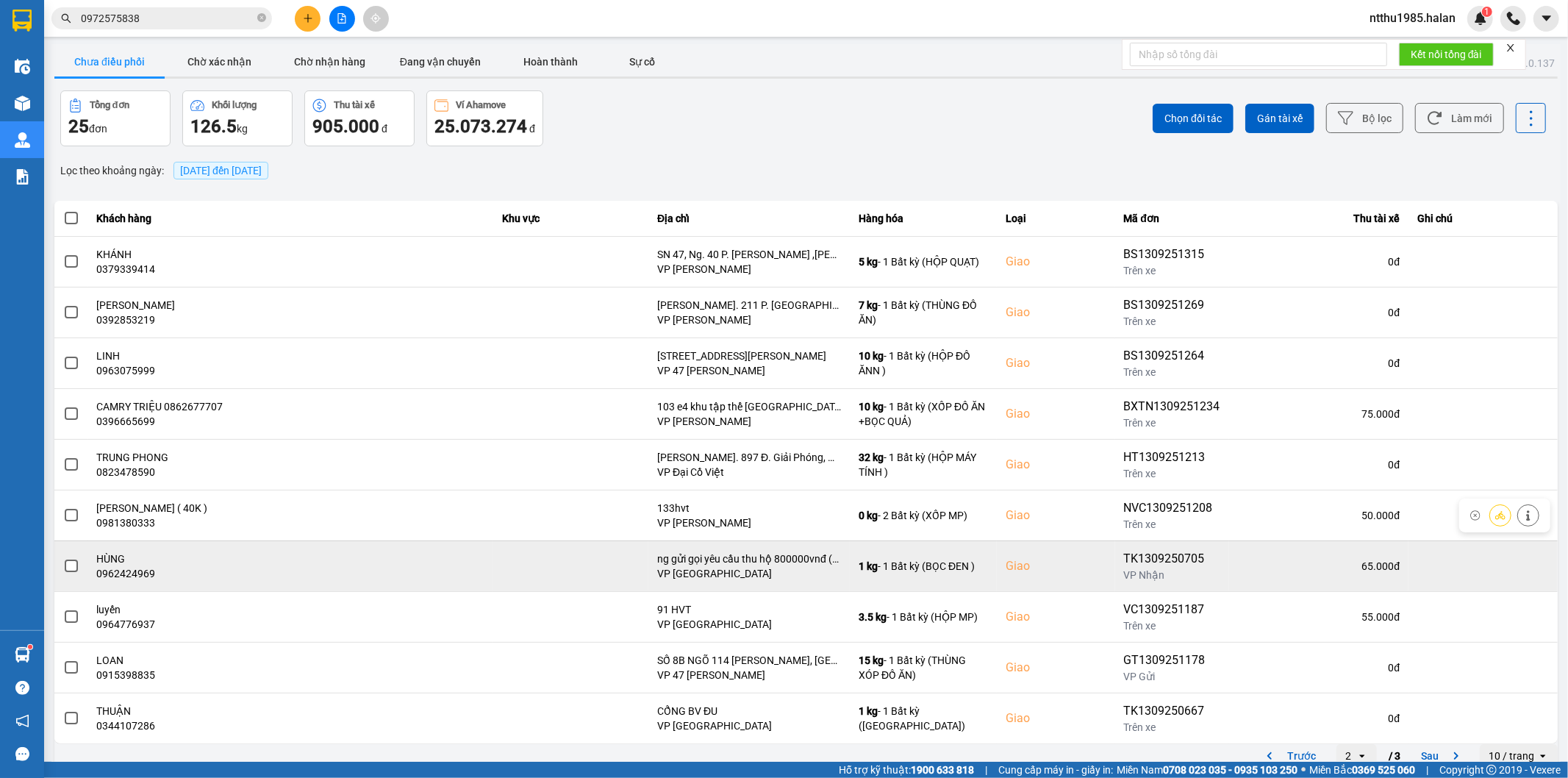
scroll to position [17, 0]
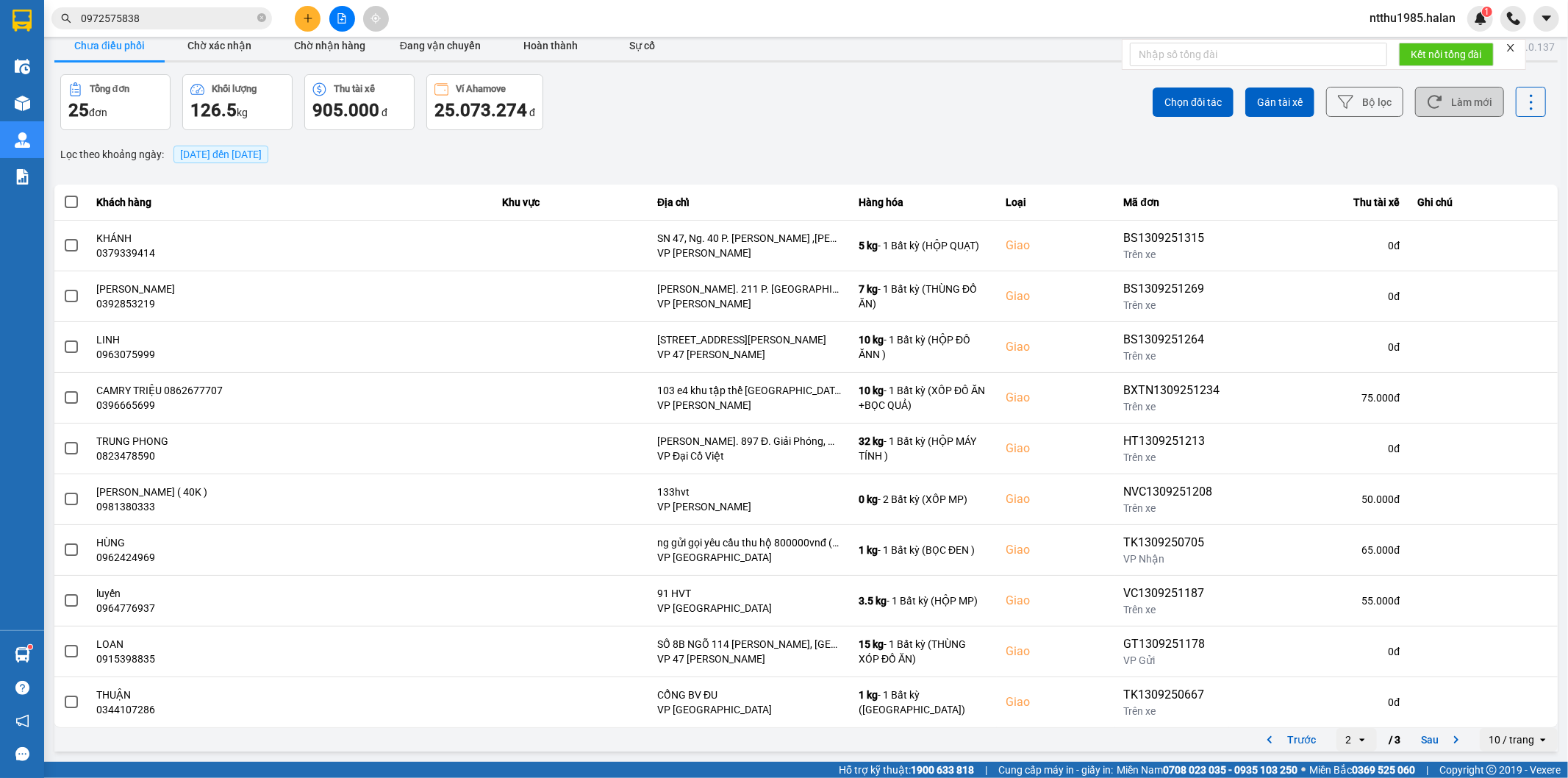
click at [1445, 99] on button "Làm mới" at bounding box center [1459, 102] width 89 height 30
click at [1289, 735] on button "Trước" at bounding box center [1288, 739] width 73 height 22
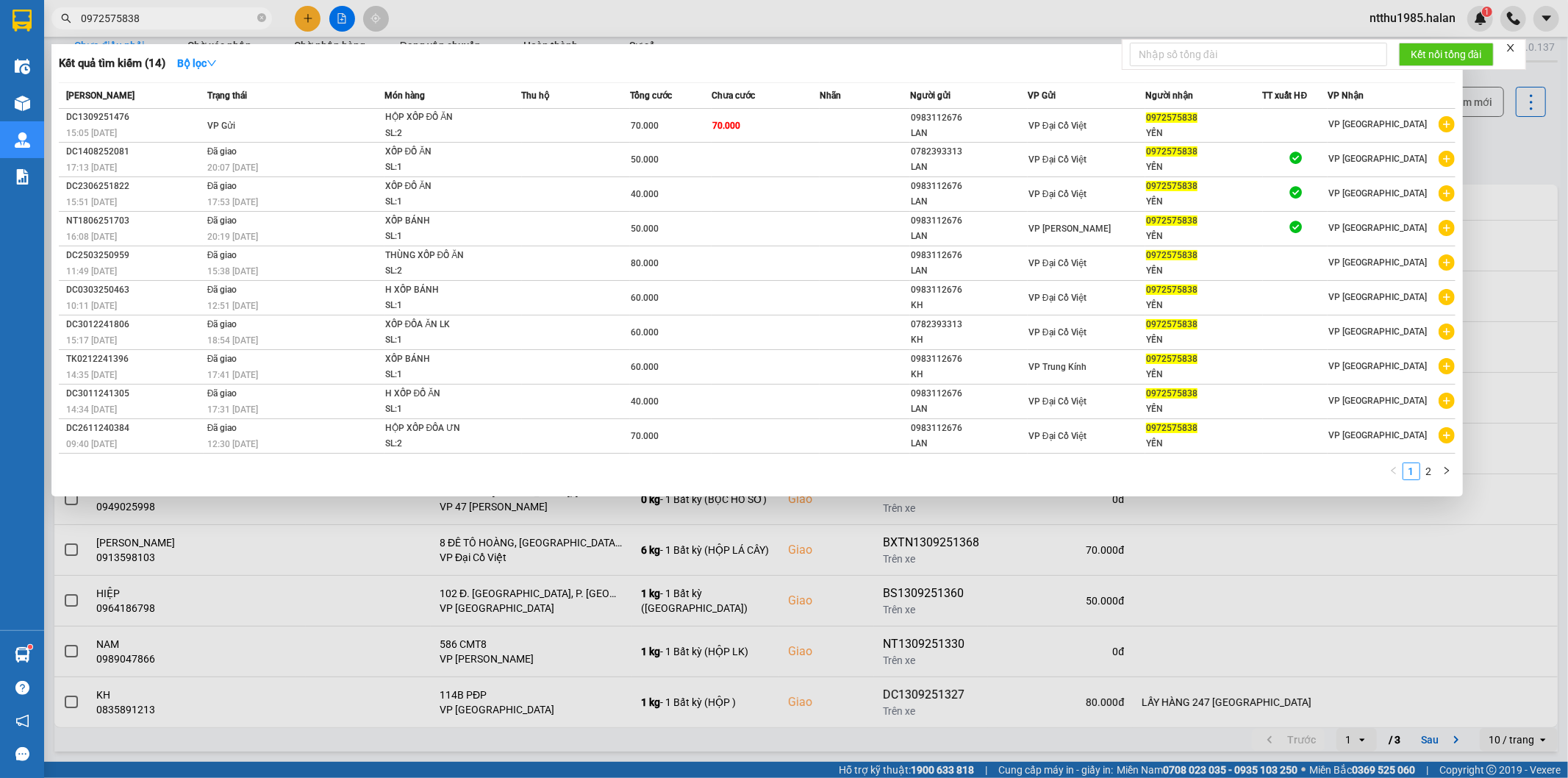
click at [175, 23] on input "0972575838" at bounding box center [167, 19] width 173 height 17
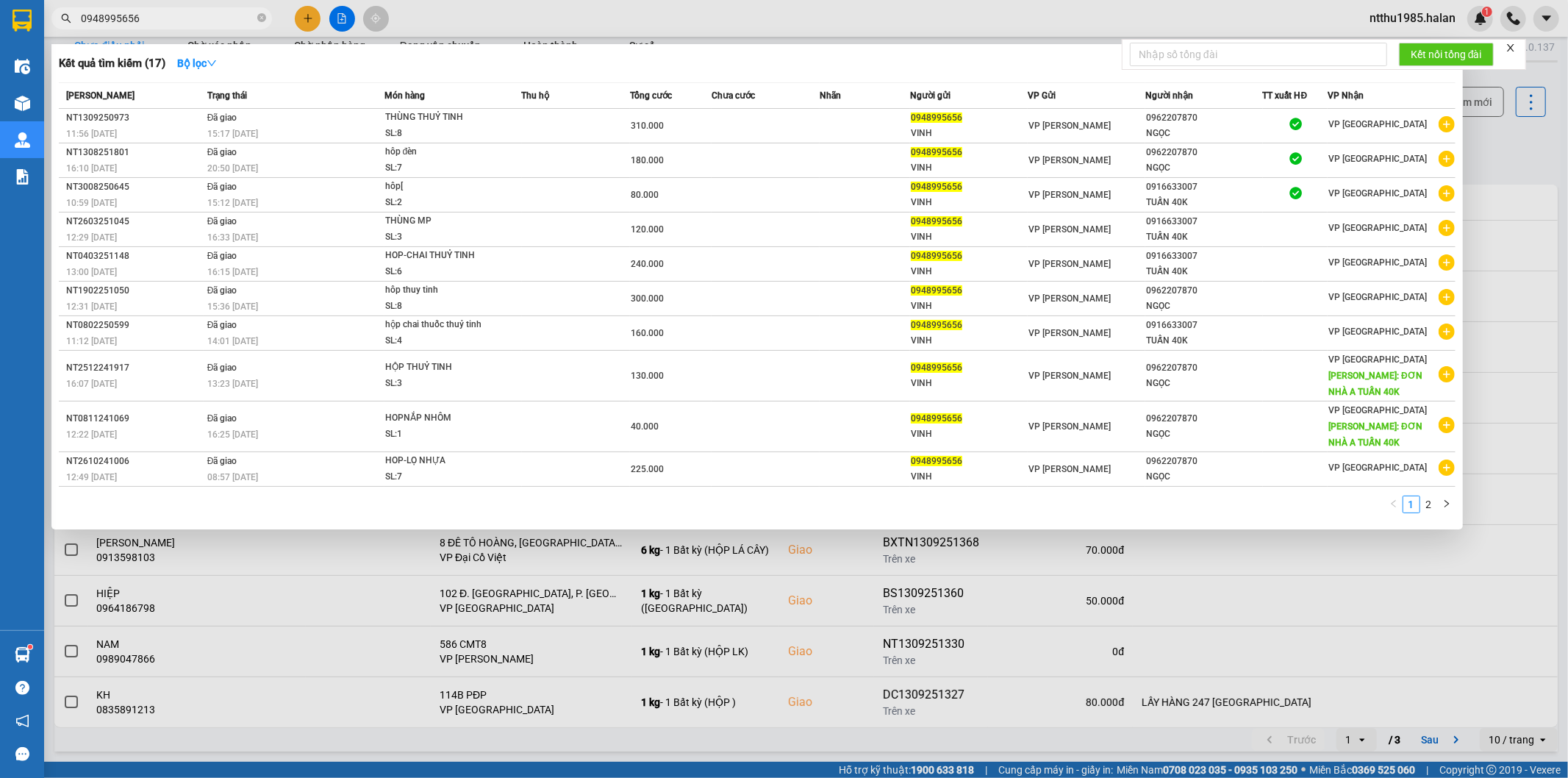
click at [194, 9] on span "0948995656" at bounding box center [162, 18] width 221 height 22
click at [1501, 114] on div at bounding box center [784, 389] width 1568 height 778
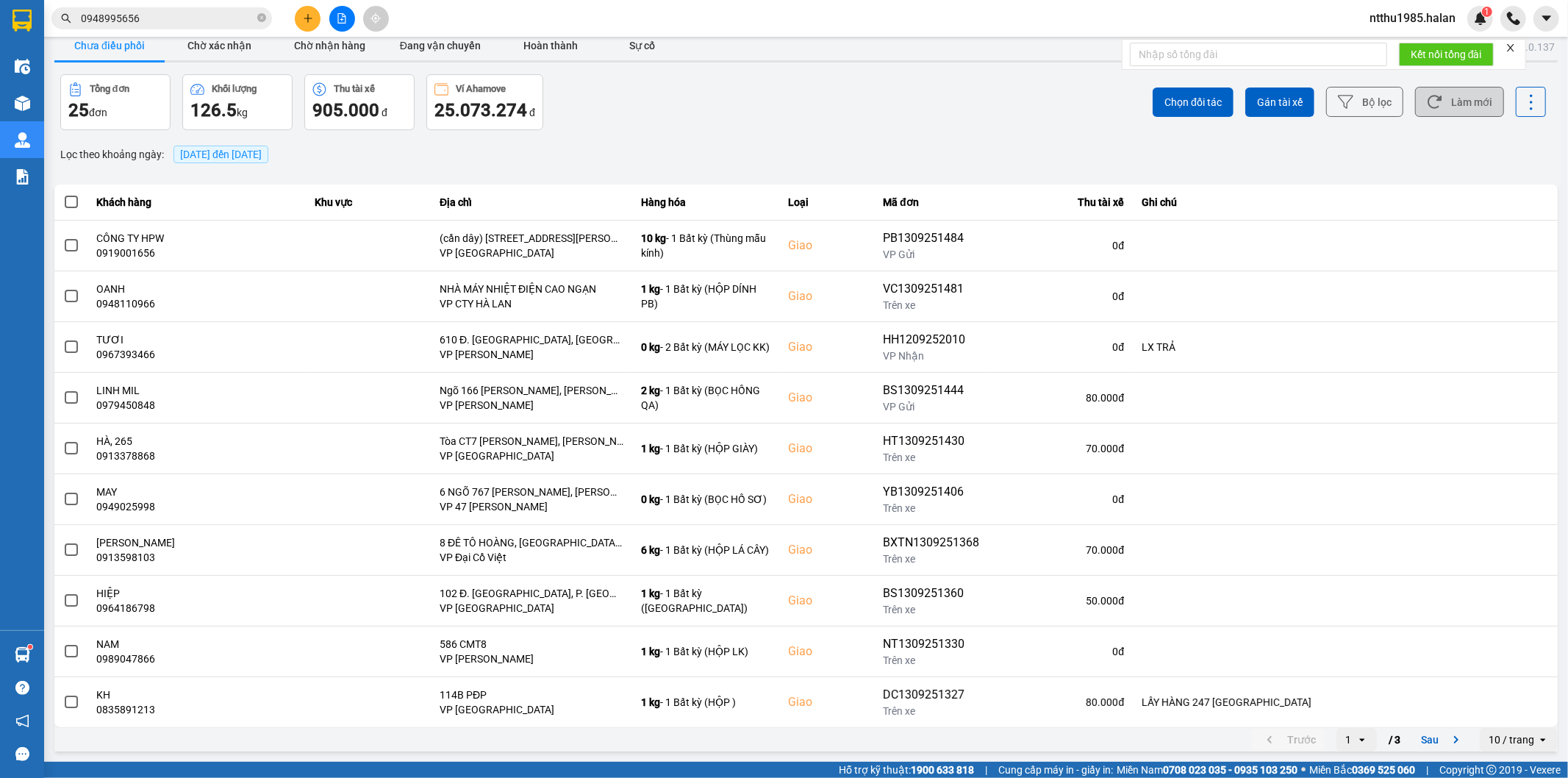
click at [1443, 107] on button "Làm mới" at bounding box center [1459, 102] width 89 height 30
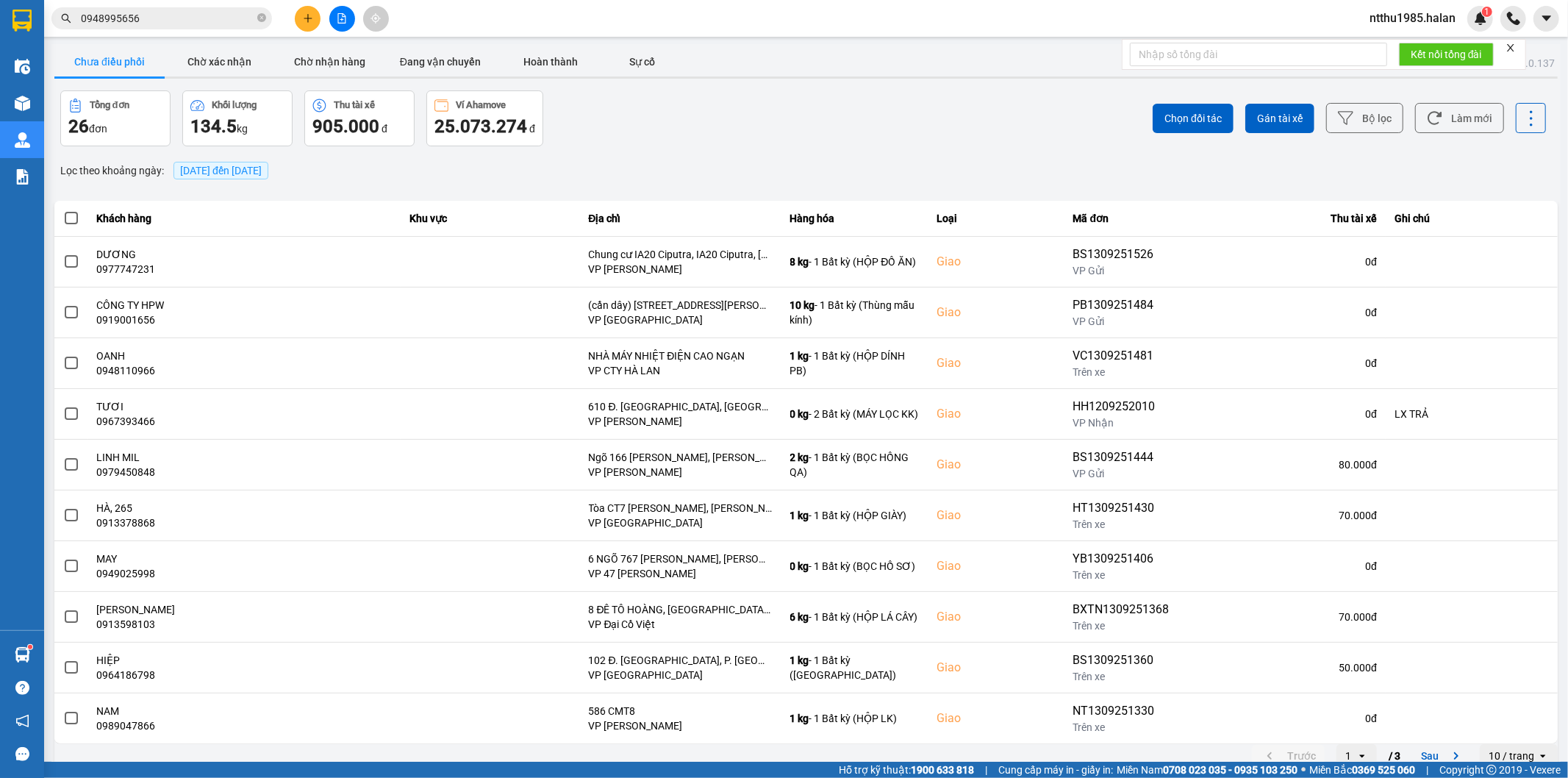
drag, startPoint x: 1405, startPoint y: 161, endPoint x: 1412, endPoint y: 156, distance: 8.6
click at [1405, 161] on div "Lọc theo khoảng ngày : 13/09/2025 đến 13/09/2025" at bounding box center [806, 170] width 1503 height 25
click at [1452, 114] on button "Làm mới" at bounding box center [1459, 118] width 89 height 30
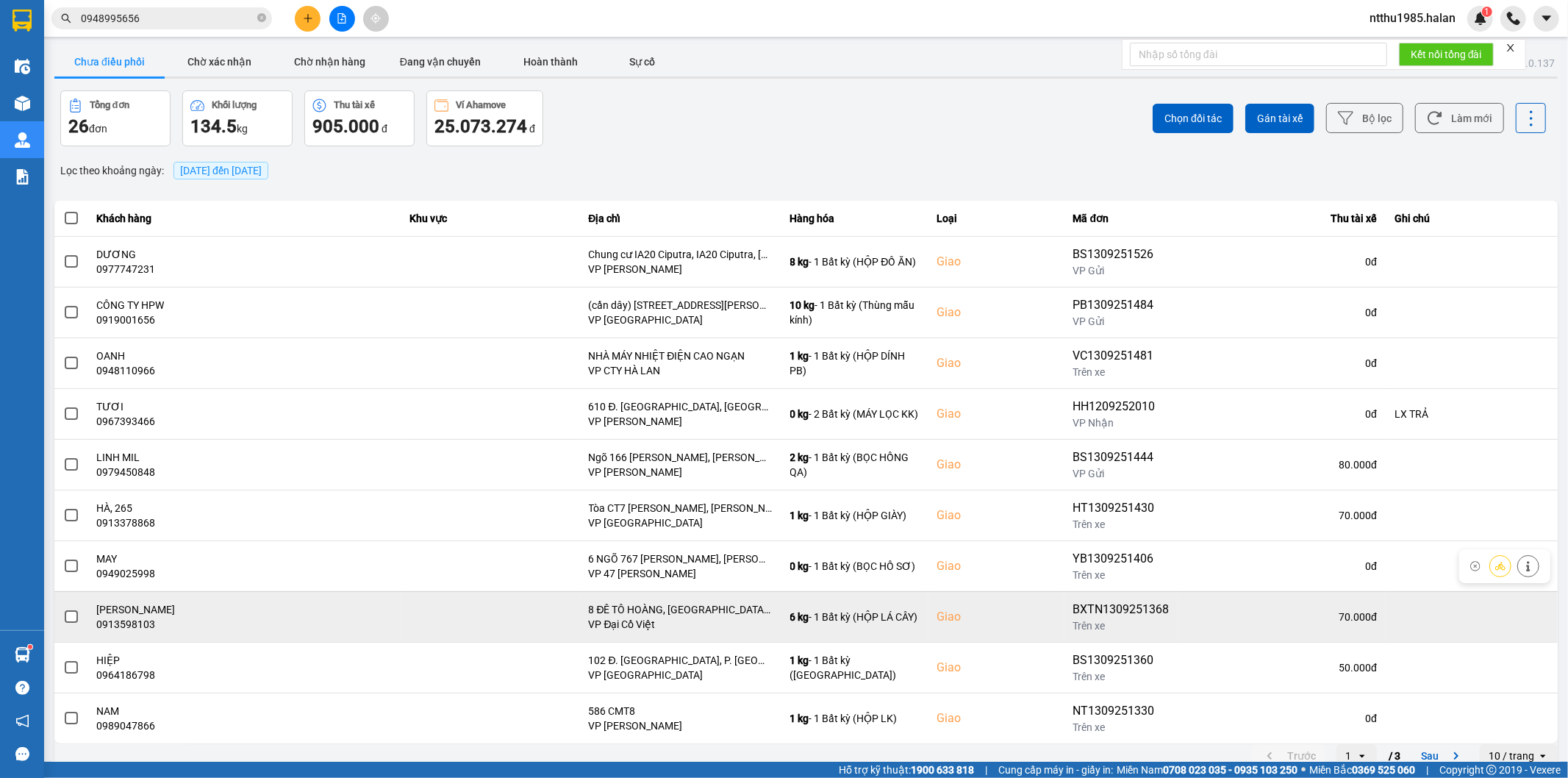
scroll to position [17, 0]
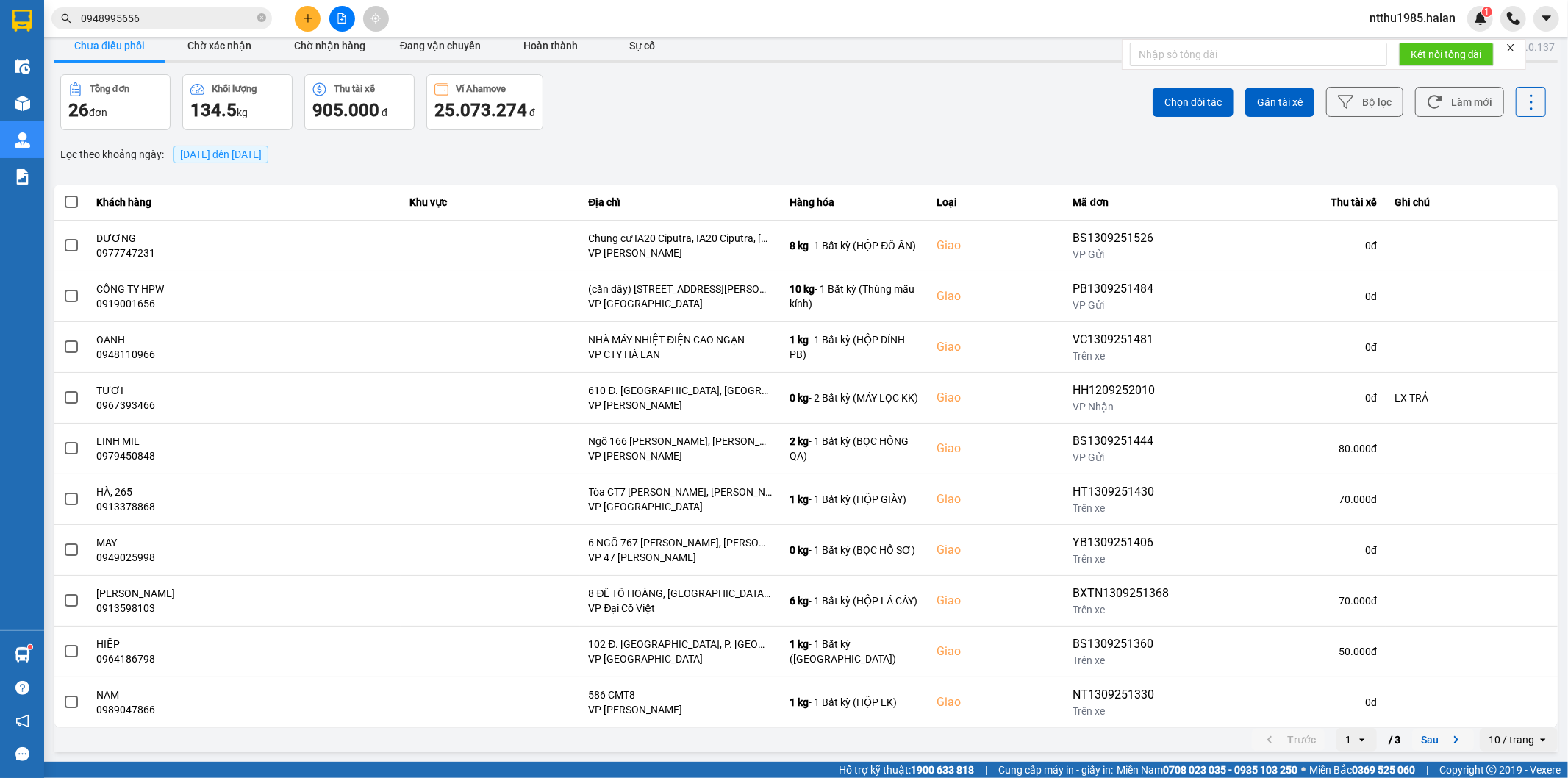
click at [1422, 737] on button "Sau" at bounding box center [1443, 739] width 62 height 22
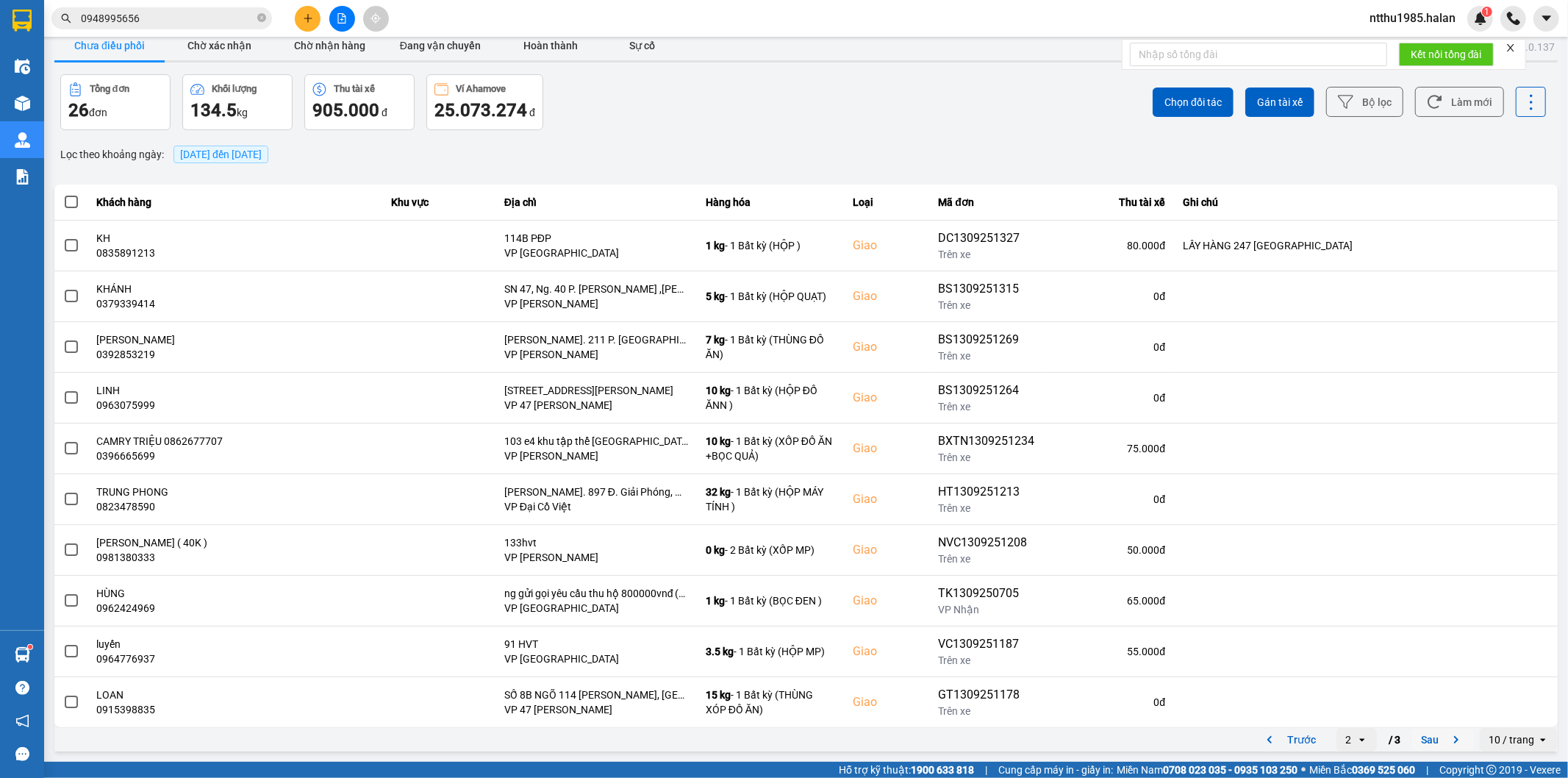
click at [1416, 735] on button "Sau" at bounding box center [1443, 739] width 62 height 22
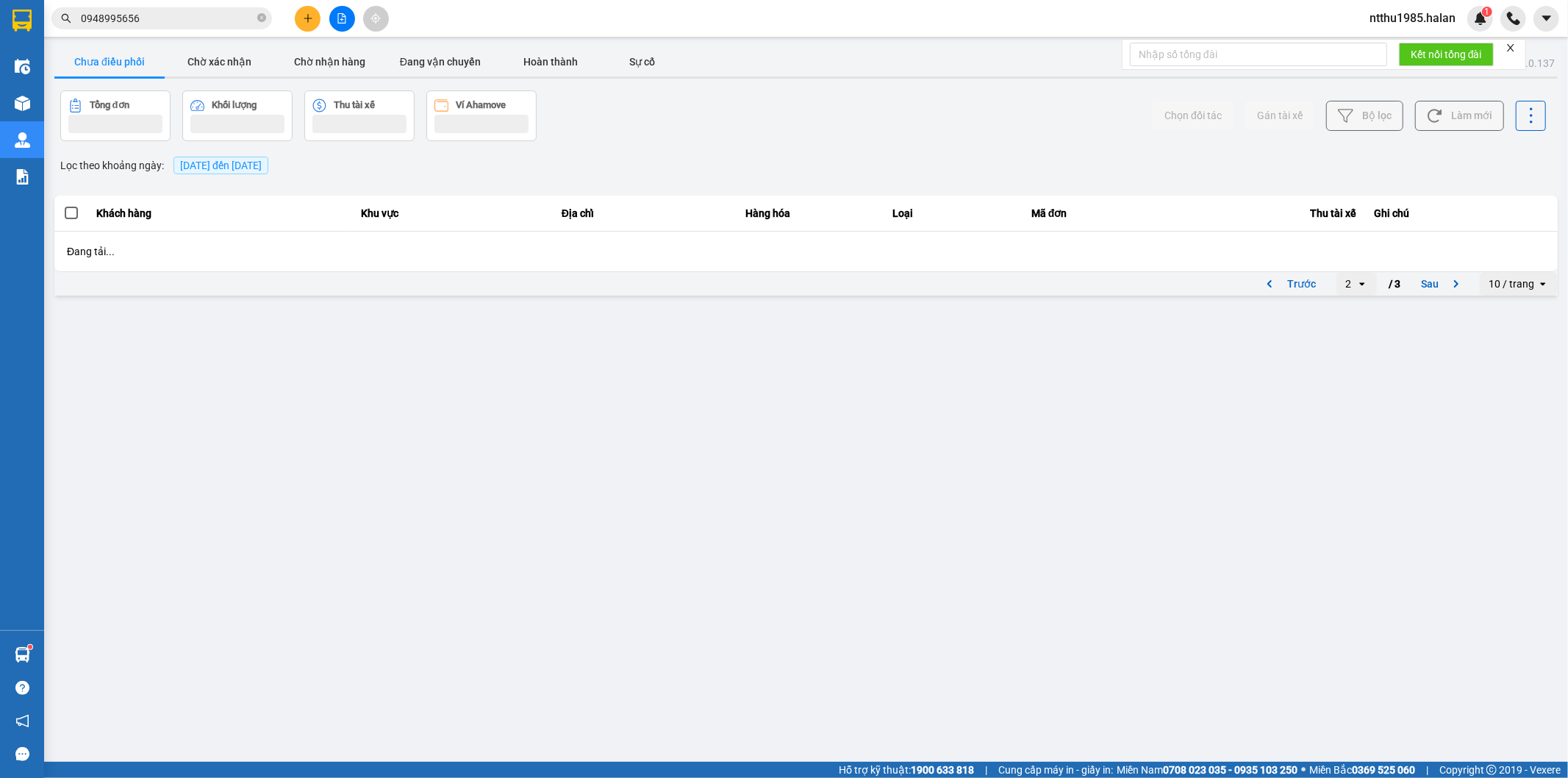
scroll to position [0, 0]
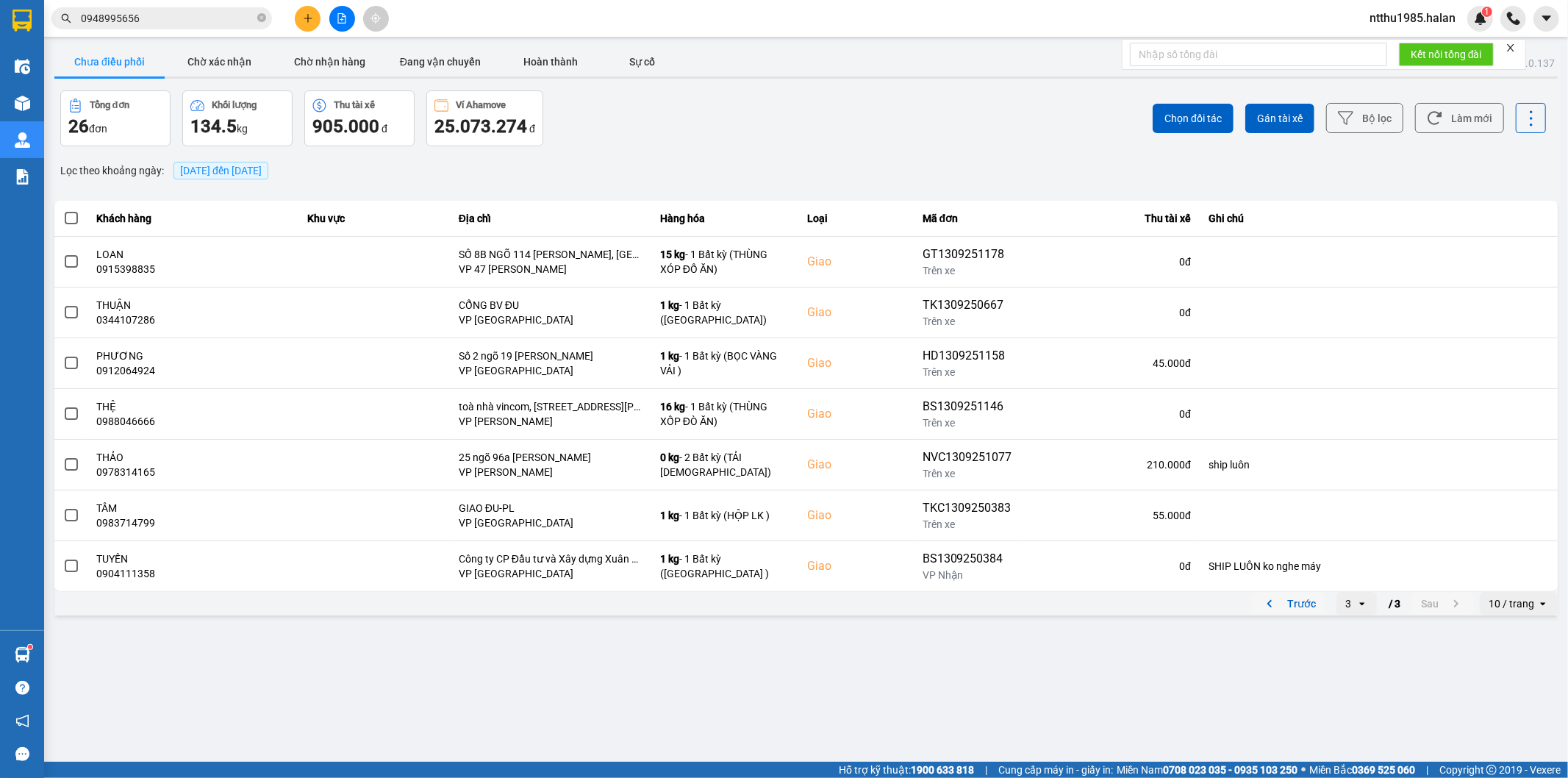
click at [1301, 604] on button "Trước" at bounding box center [1288, 603] width 73 height 22
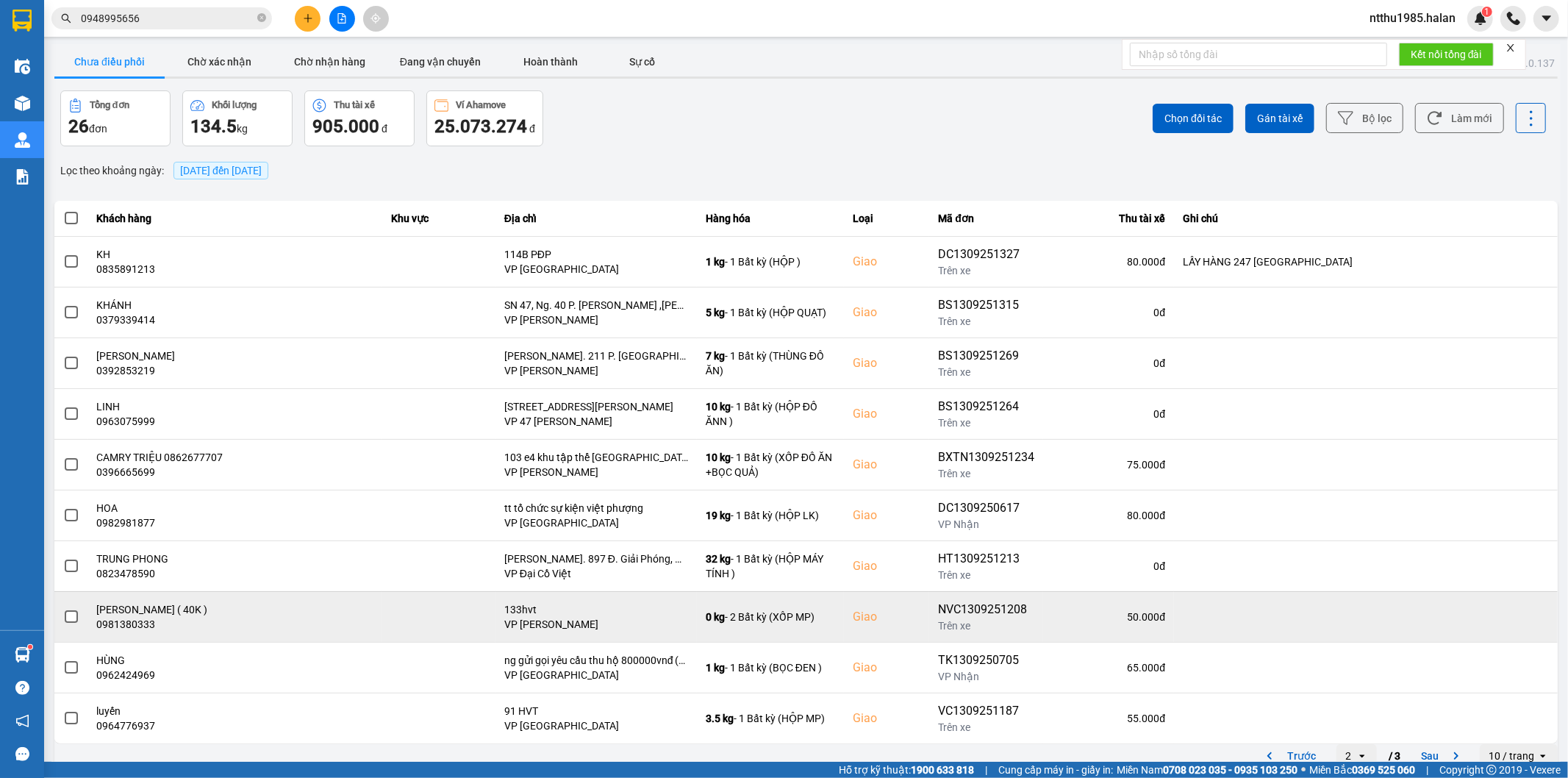
scroll to position [17, 0]
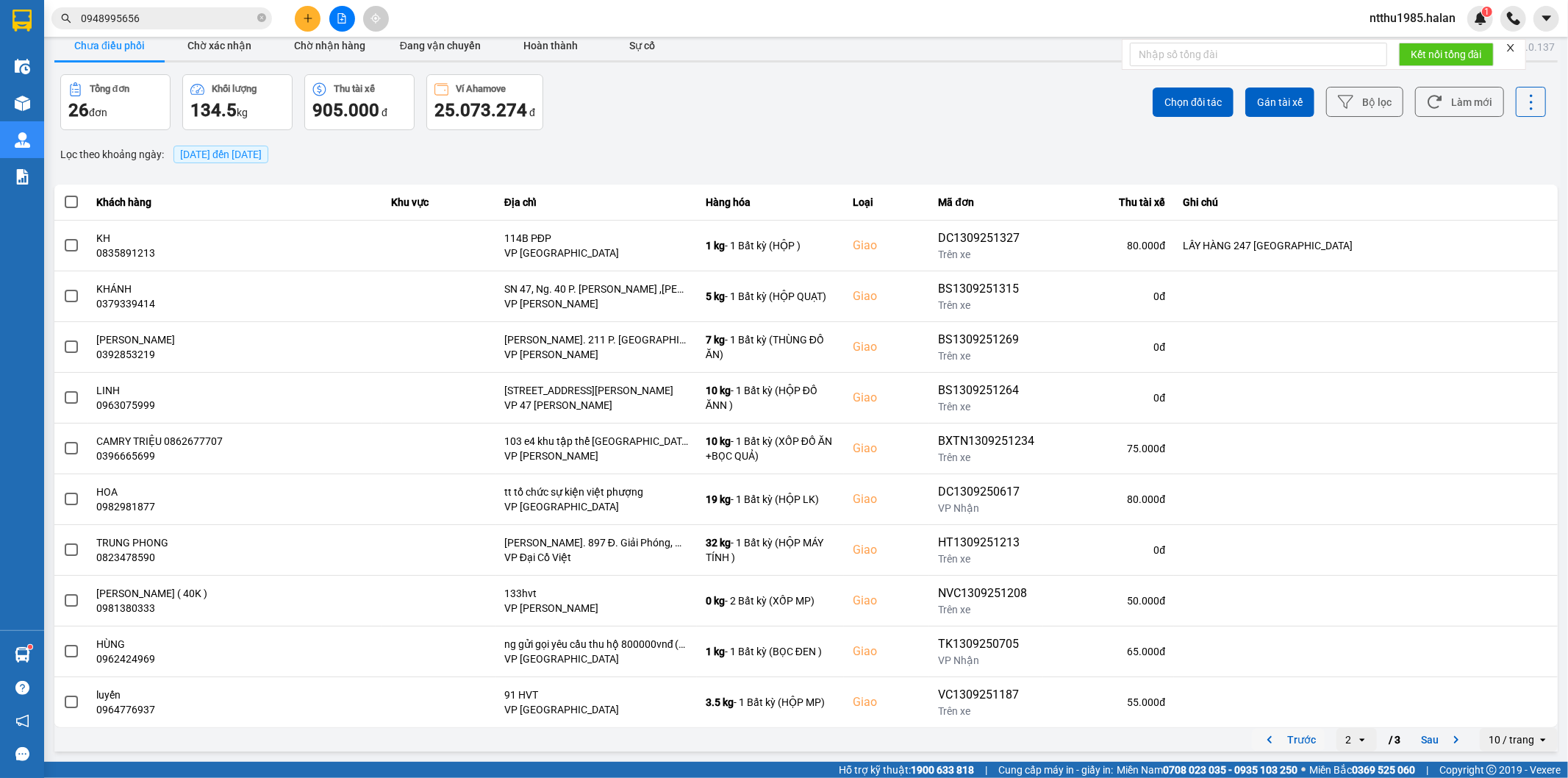
click at [1298, 737] on button "Trước" at bounding box center [1288, 739] width 73 height 22
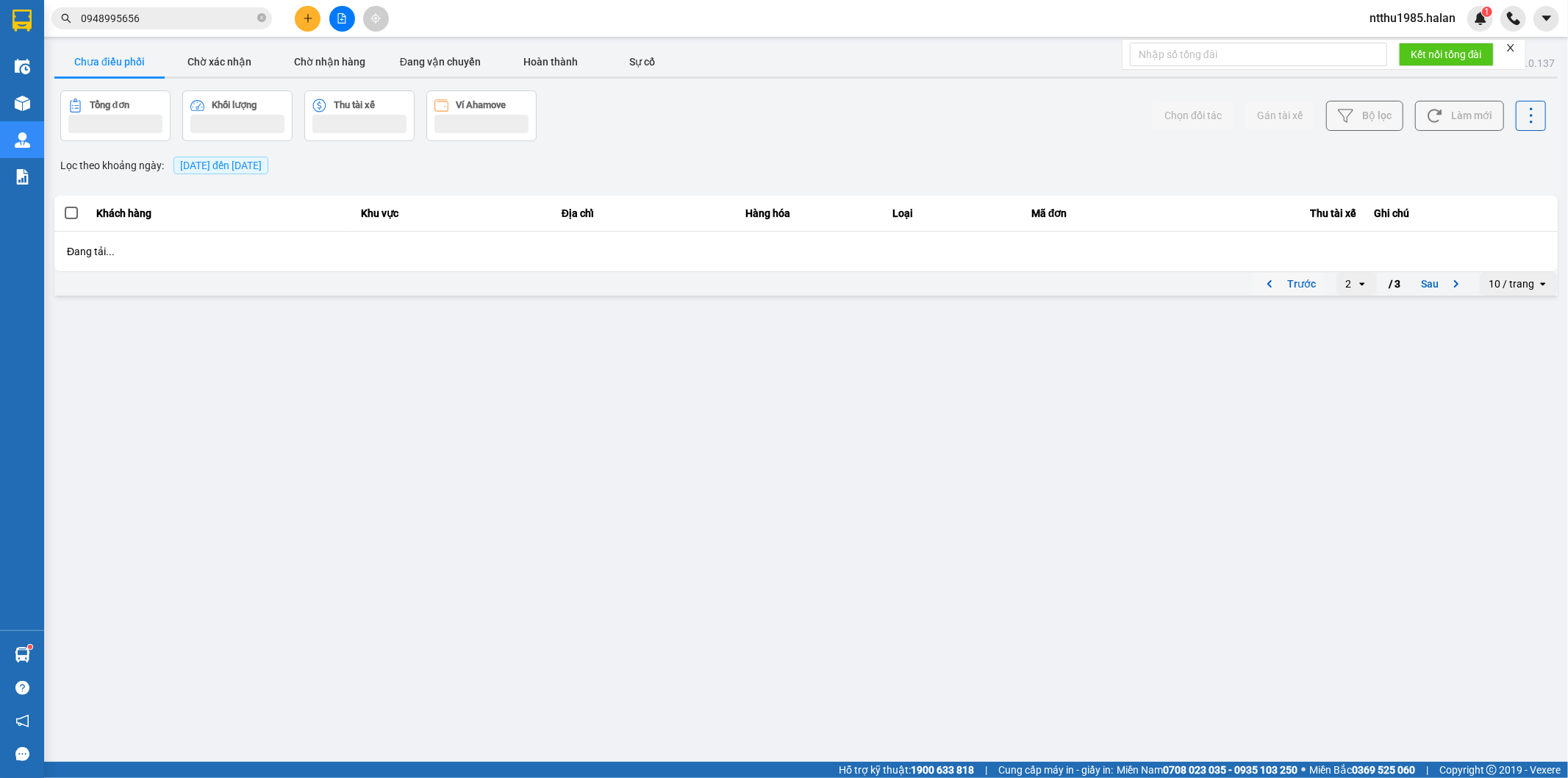
scroll to position [0, 0]
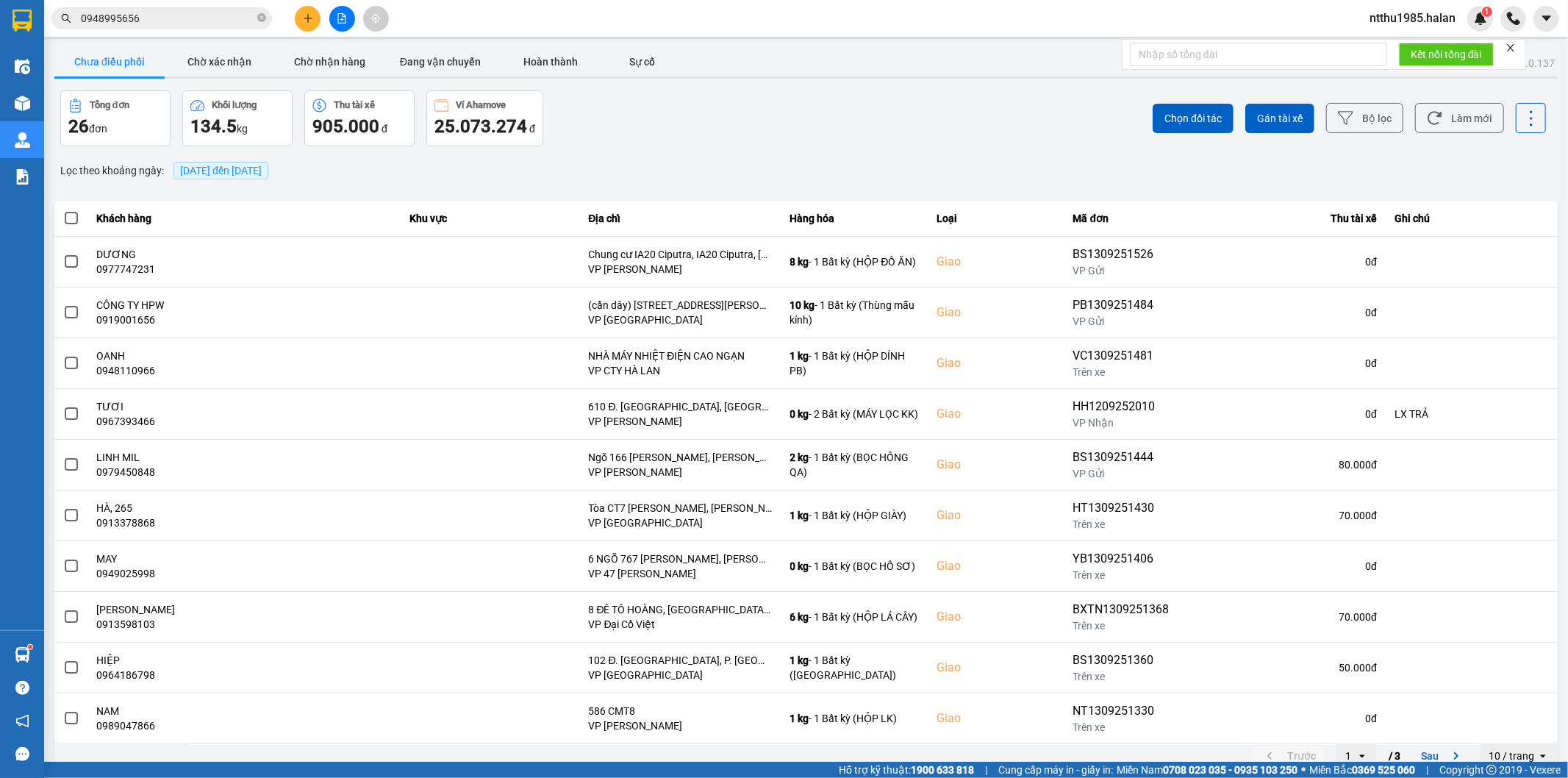
click at [1033, 148] on div "ver: 0.0.137 Chưa điều phối Chờ xác nhận Chờ nhận hàng Đang vận chuyển Hoàn thà…" at bounding box center [807, 407] width 1509 height 726
click at [1473, 119] on button "Làm mới" at bounding box center [1459, 118] width 89 height 30
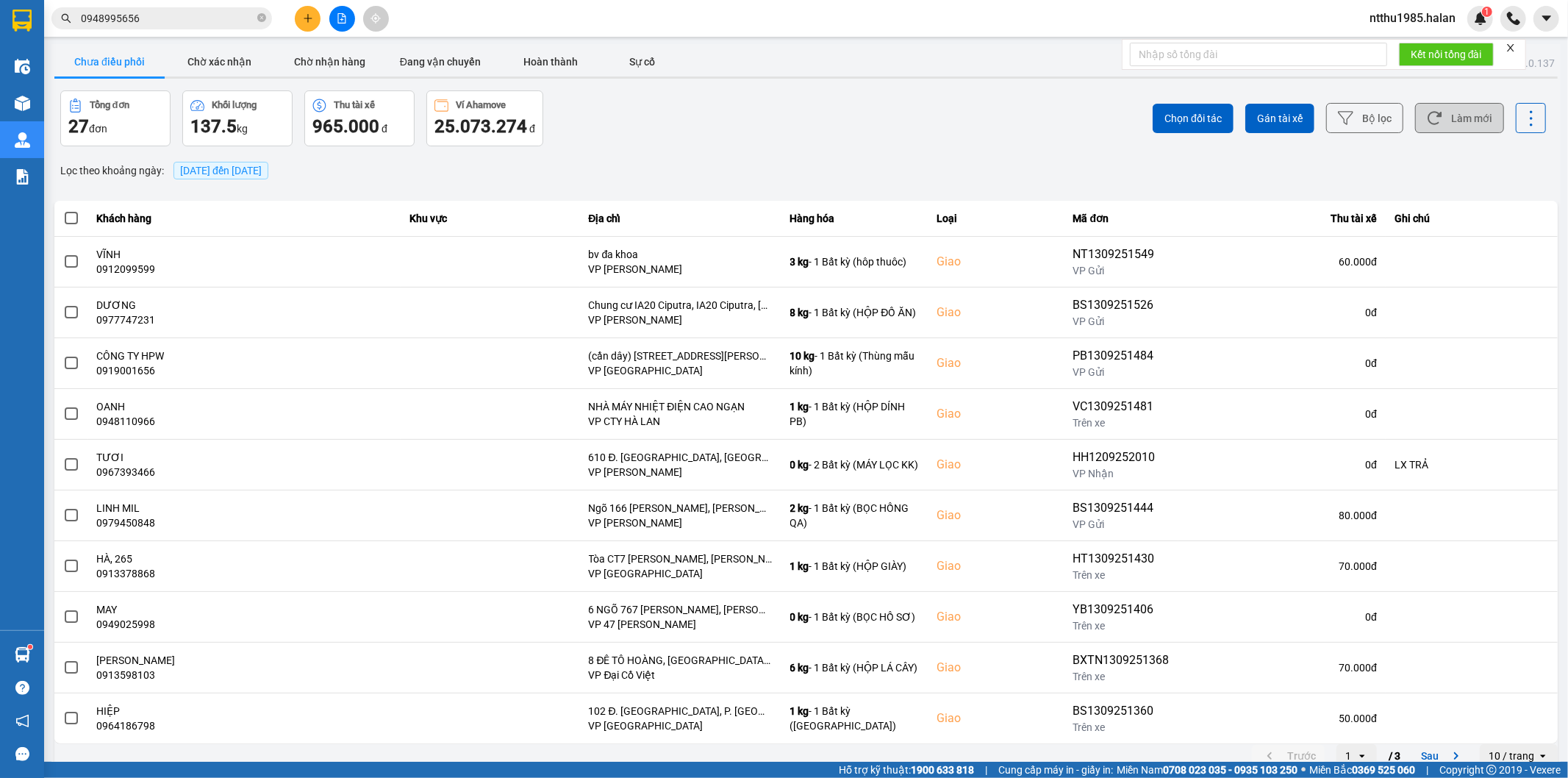
click at [1446, 114] on button "Làm mới" at bounding box center [1459, 118] width 89 height 30
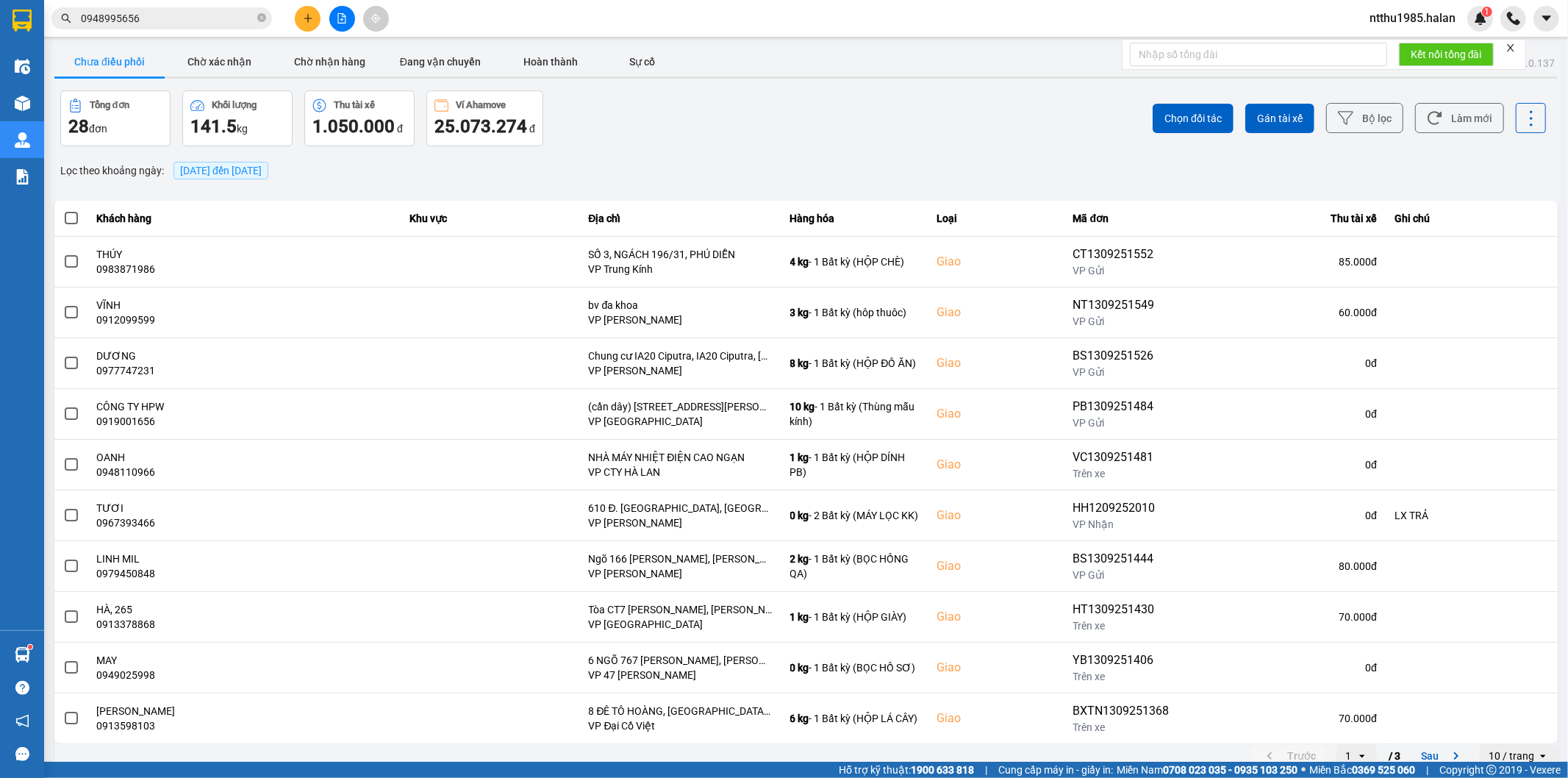
click at [165, 24] on input "0948995656" at bounding box center [167, 19] width 173 height 17
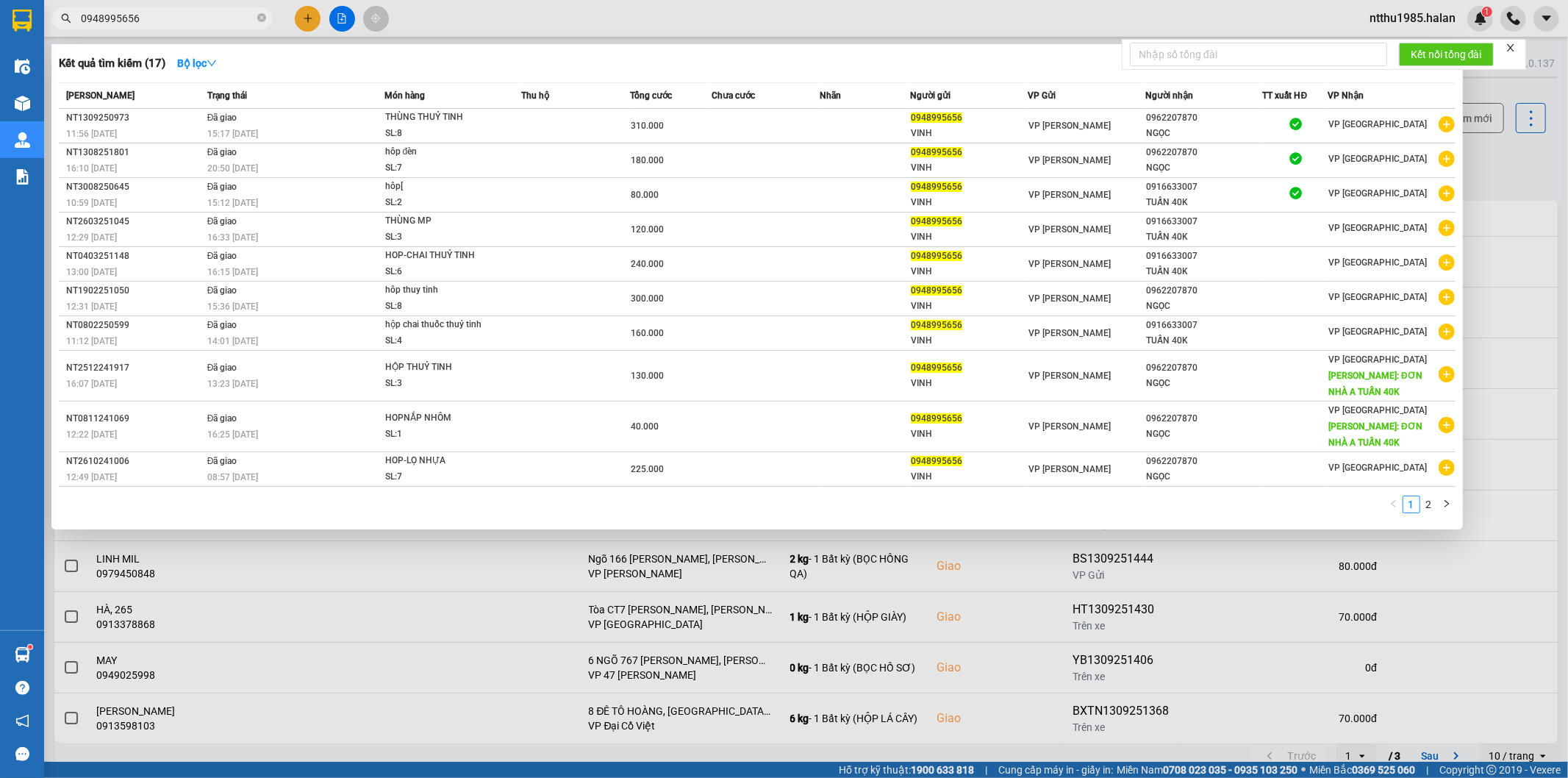
click at [165, 24] on input "0948995656" at bounding box center [167, 19] width 173 height 17
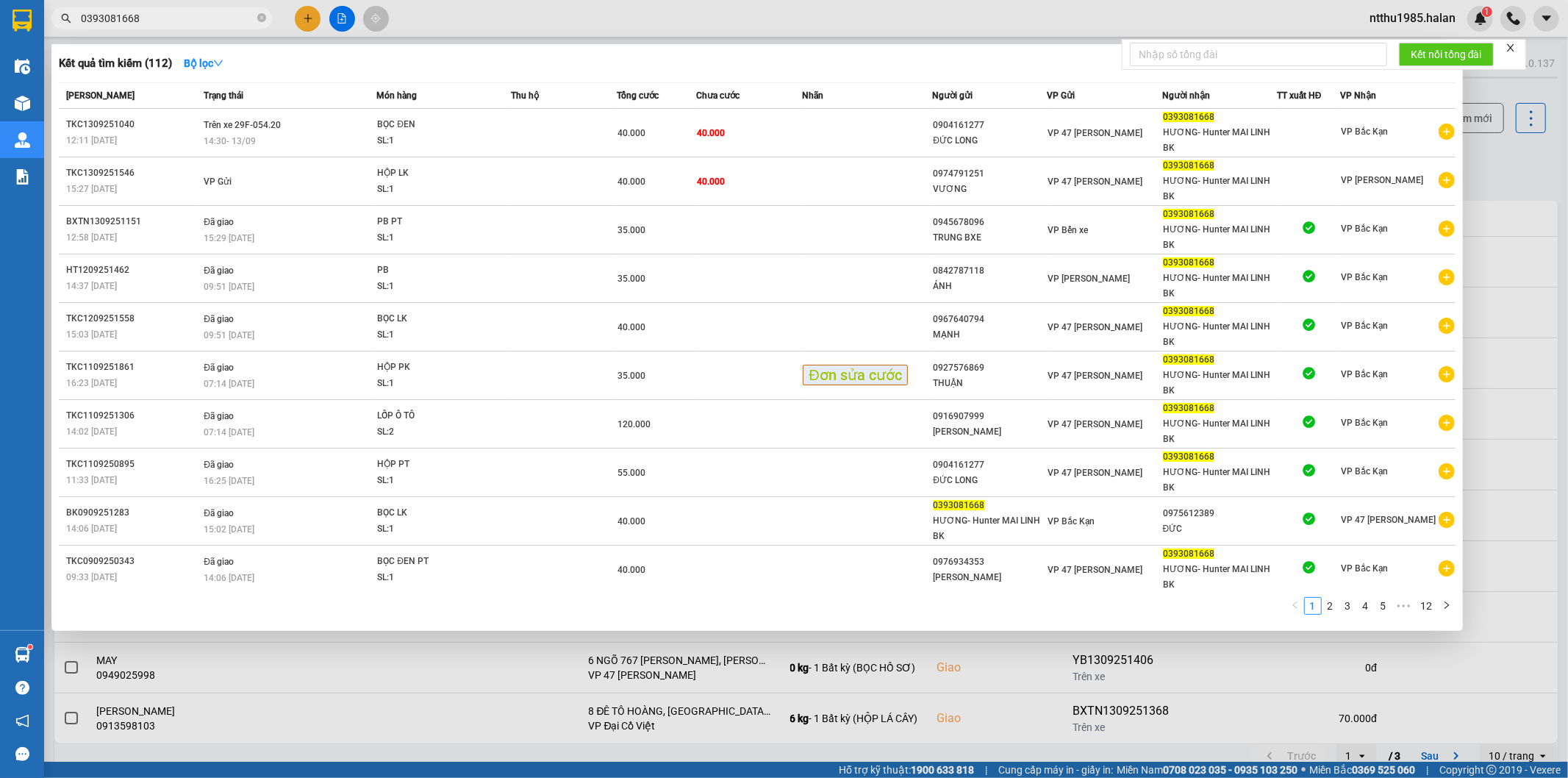
click at [1521, 174] on div at bounding box center [784, 389] width 1568 height 778
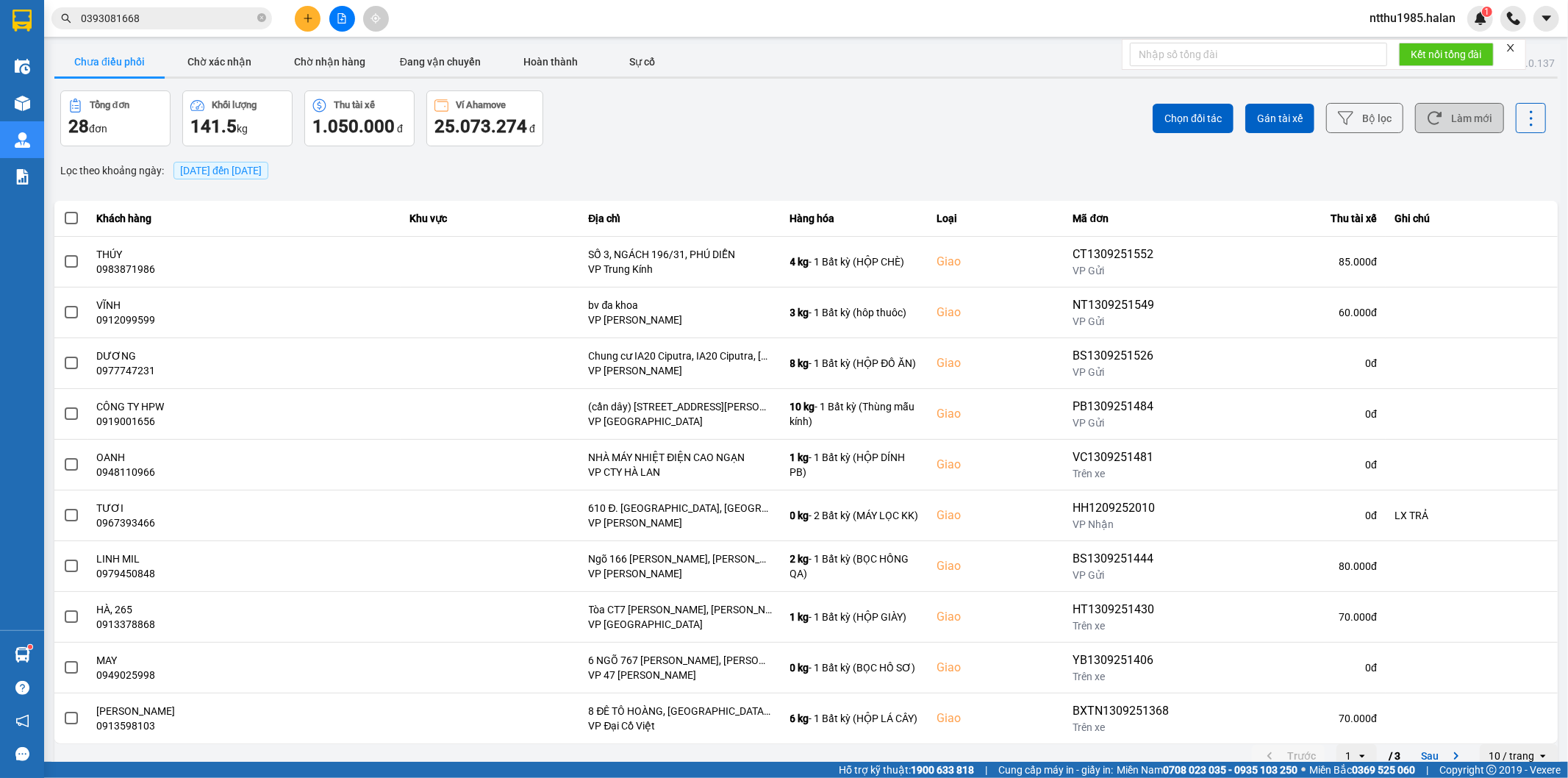
click at [1479, 115] on button "Làm mới" at bounding box center [1459, 118] width 89 height 30
click at [150, 18] on input "0393081668" at bounding box center [167, 19] width 173 height 17
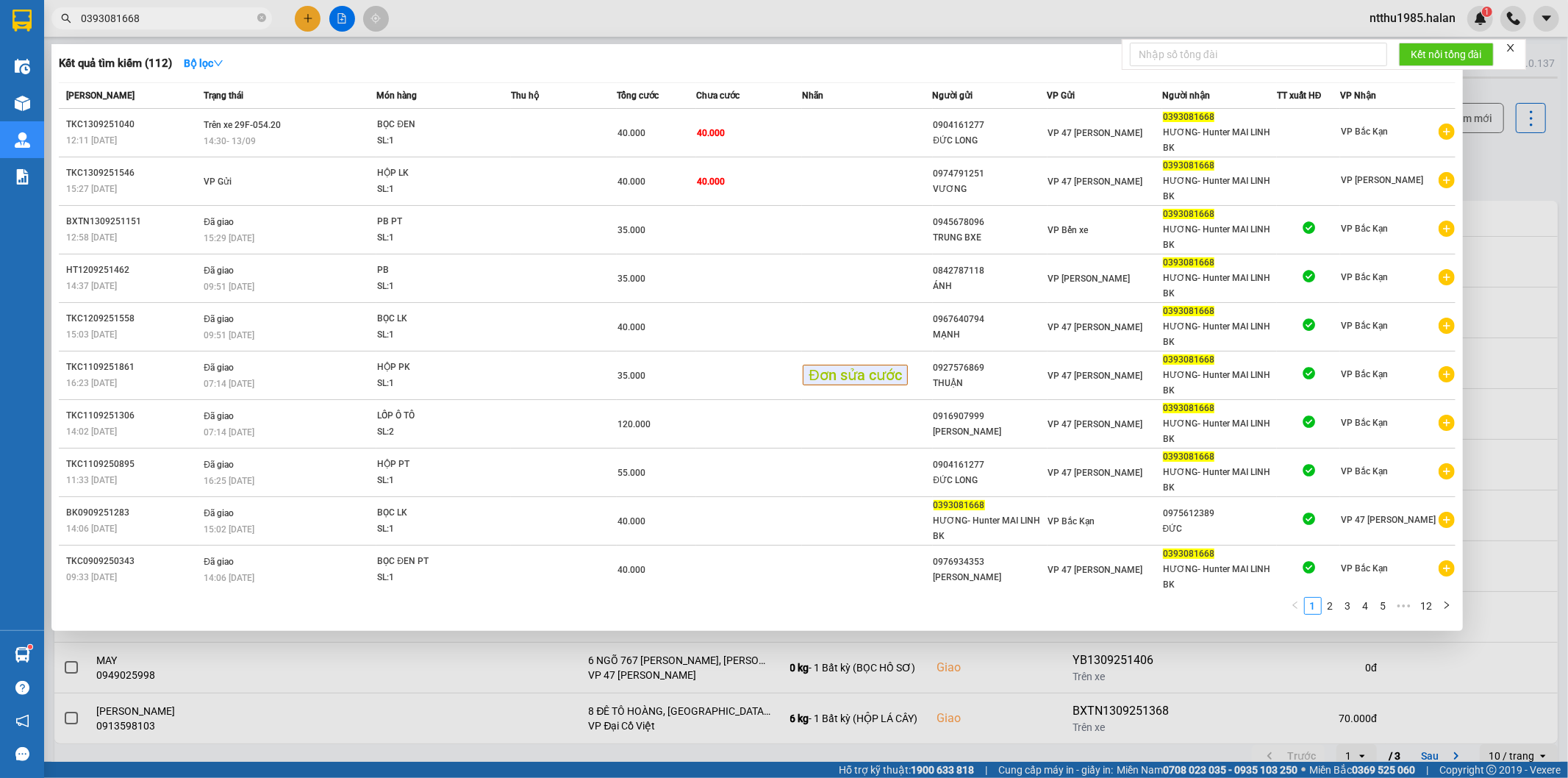
click at [150, 18] on input "0393081668" at bounding box center [167, 19] width 173 height 17
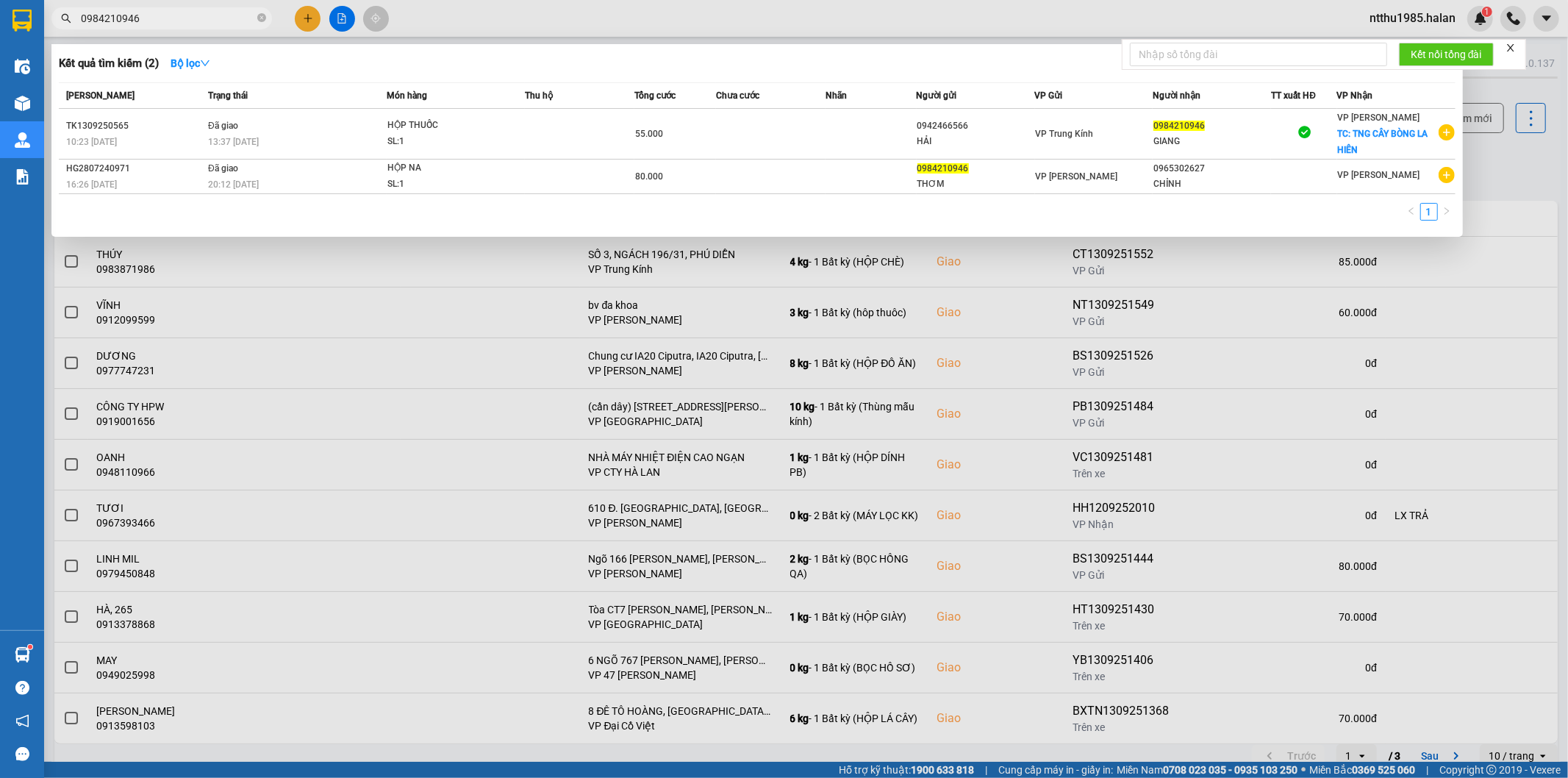
click at [1519, 176] on div at bounding box center [784, 389] width 1568 height 778
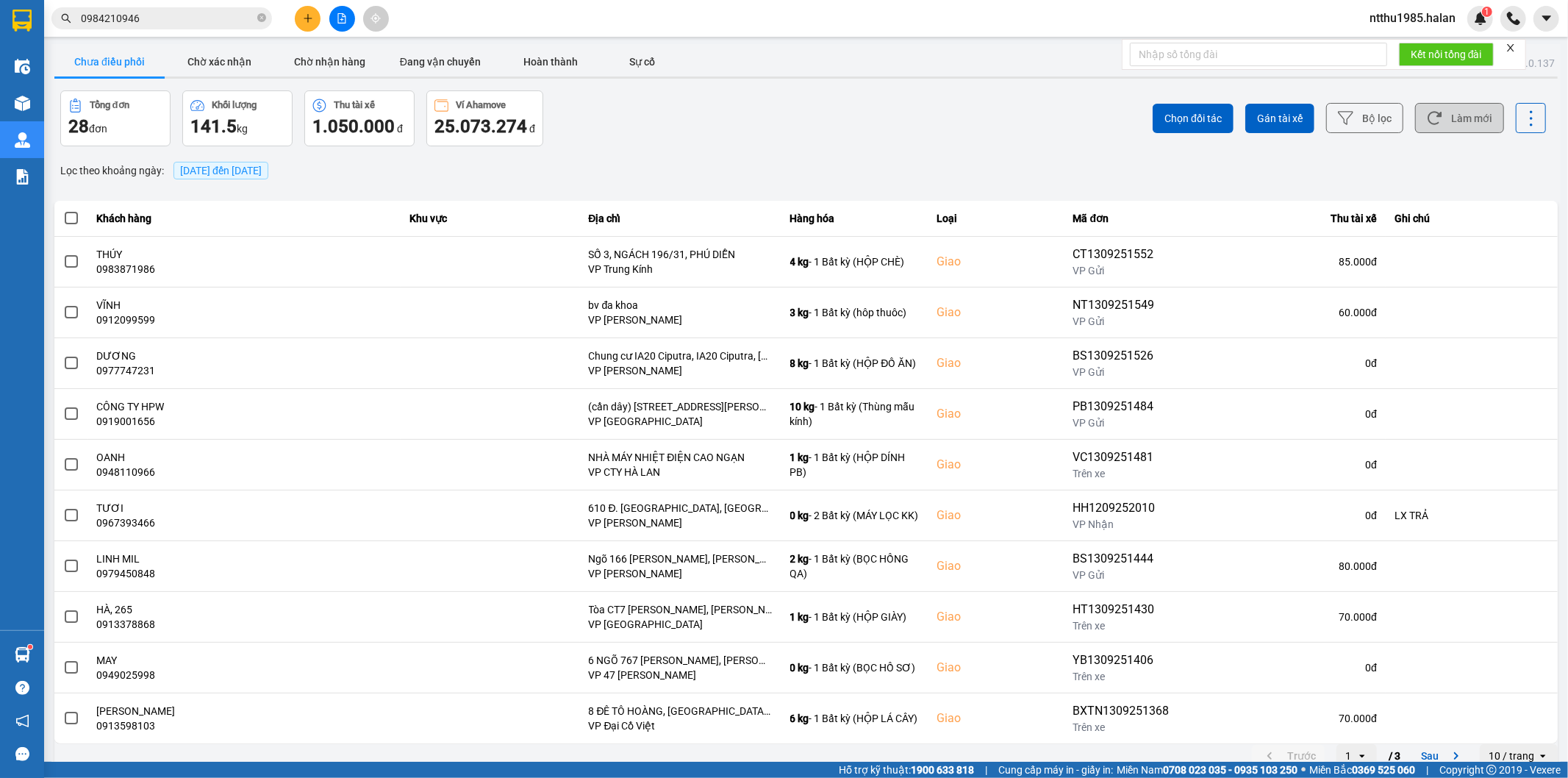
click at [1466, 120] on button "Làm mới" at bounding box center [1459, 118] width 89 height 30
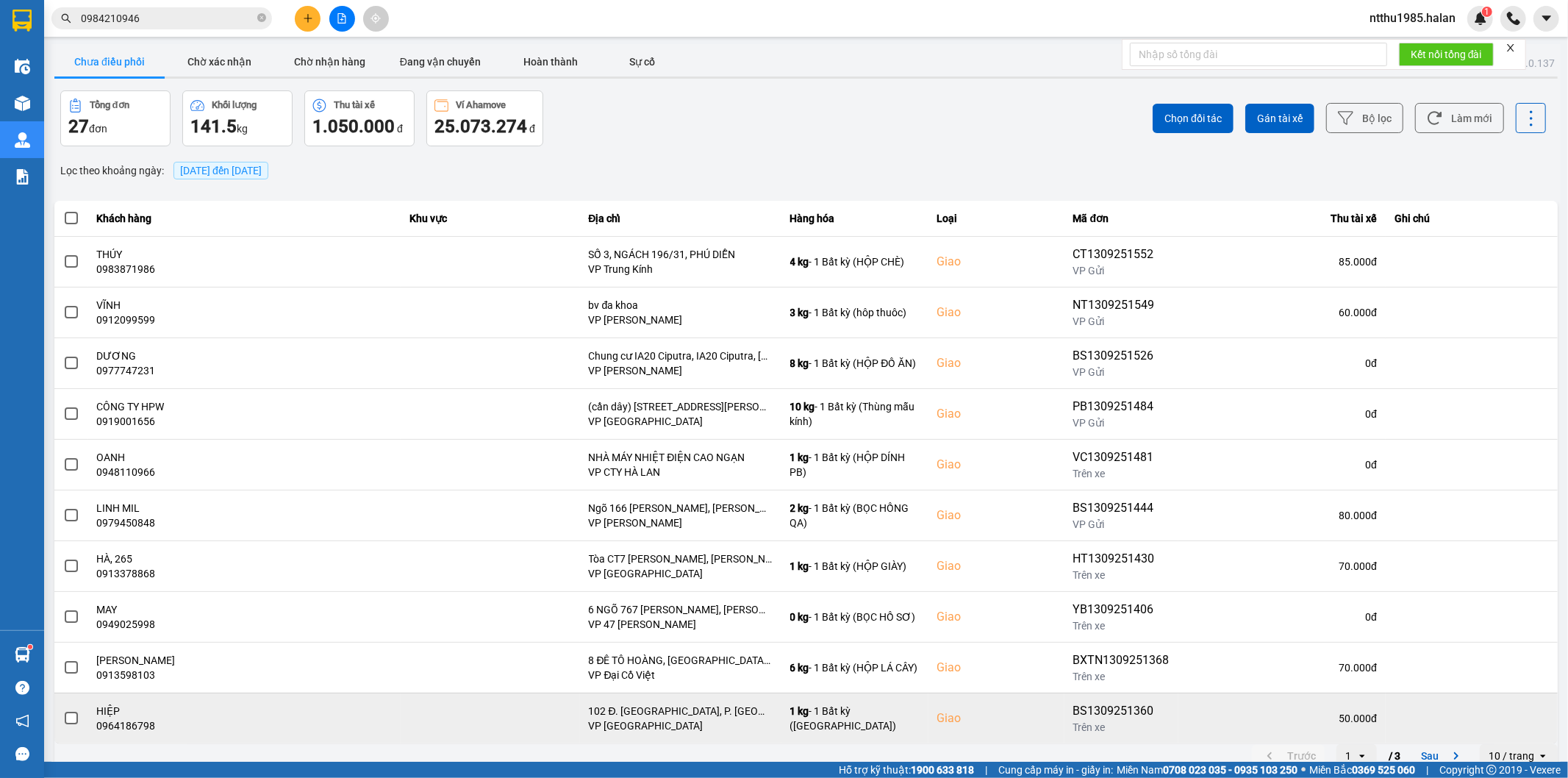
scroll to position [17, 0]
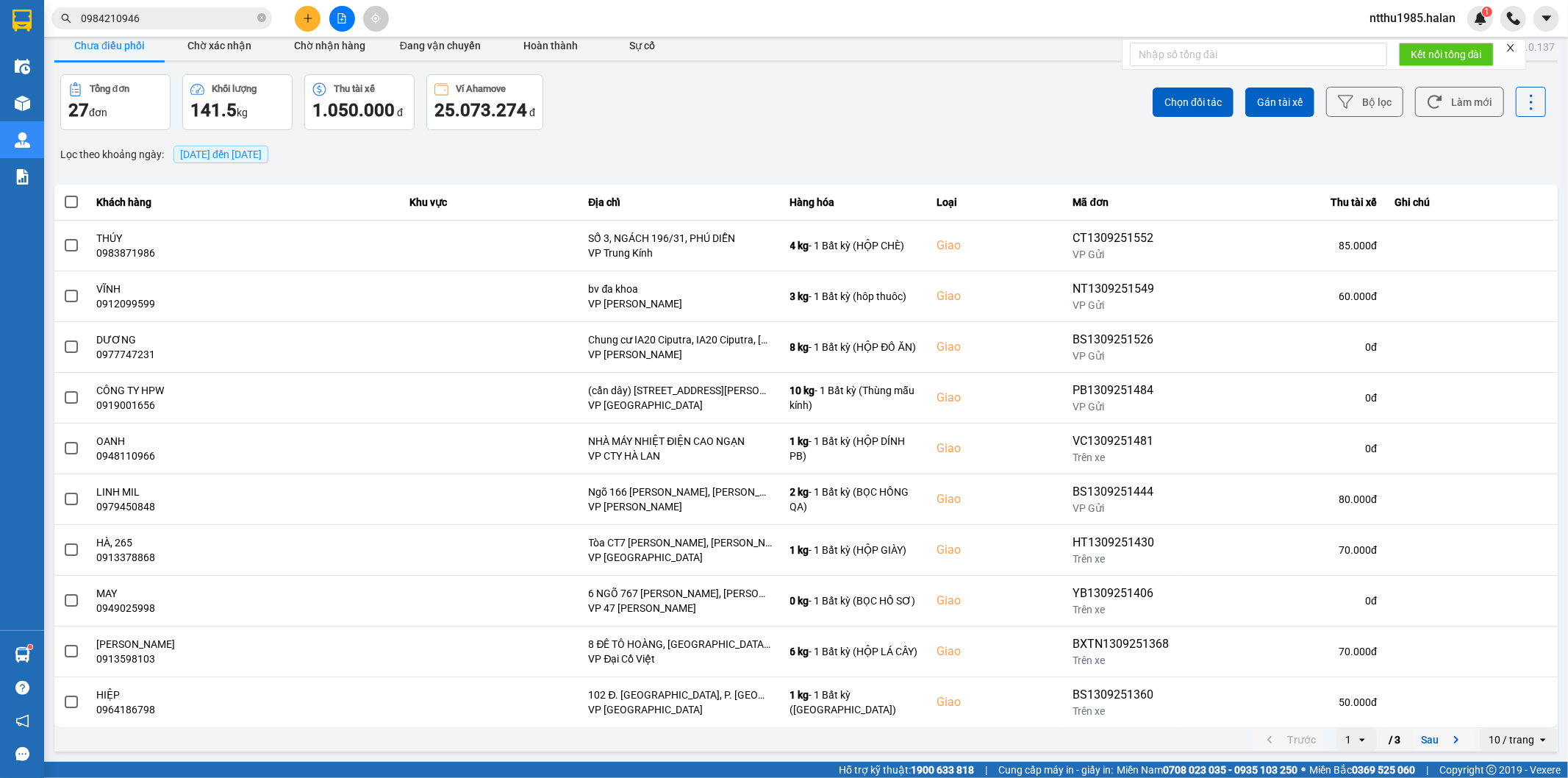
click at [1422, 738] on button "Sau" at bounding box center [1443, 739] width 62 height 22
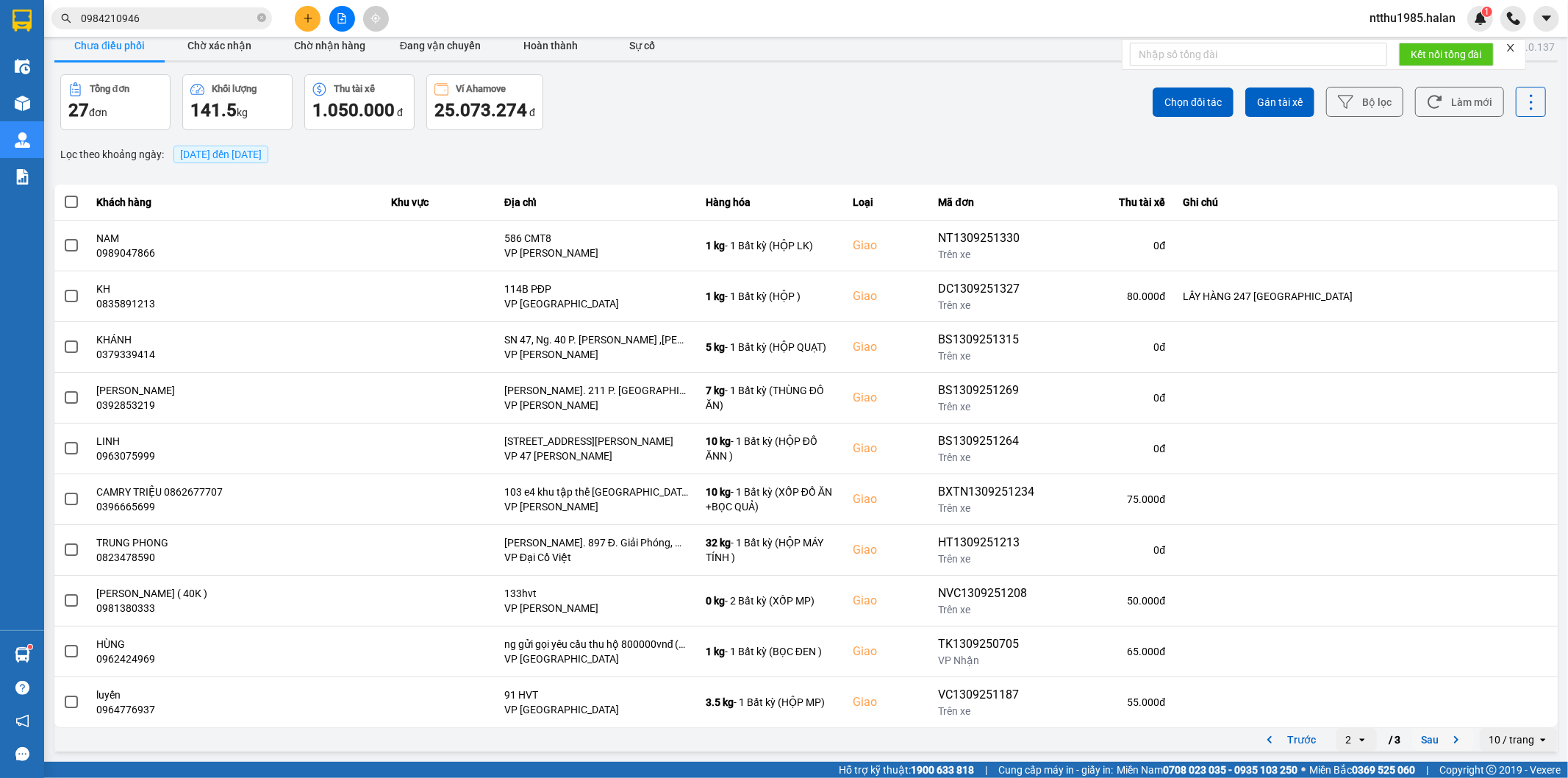
scroll to position [0, 0]
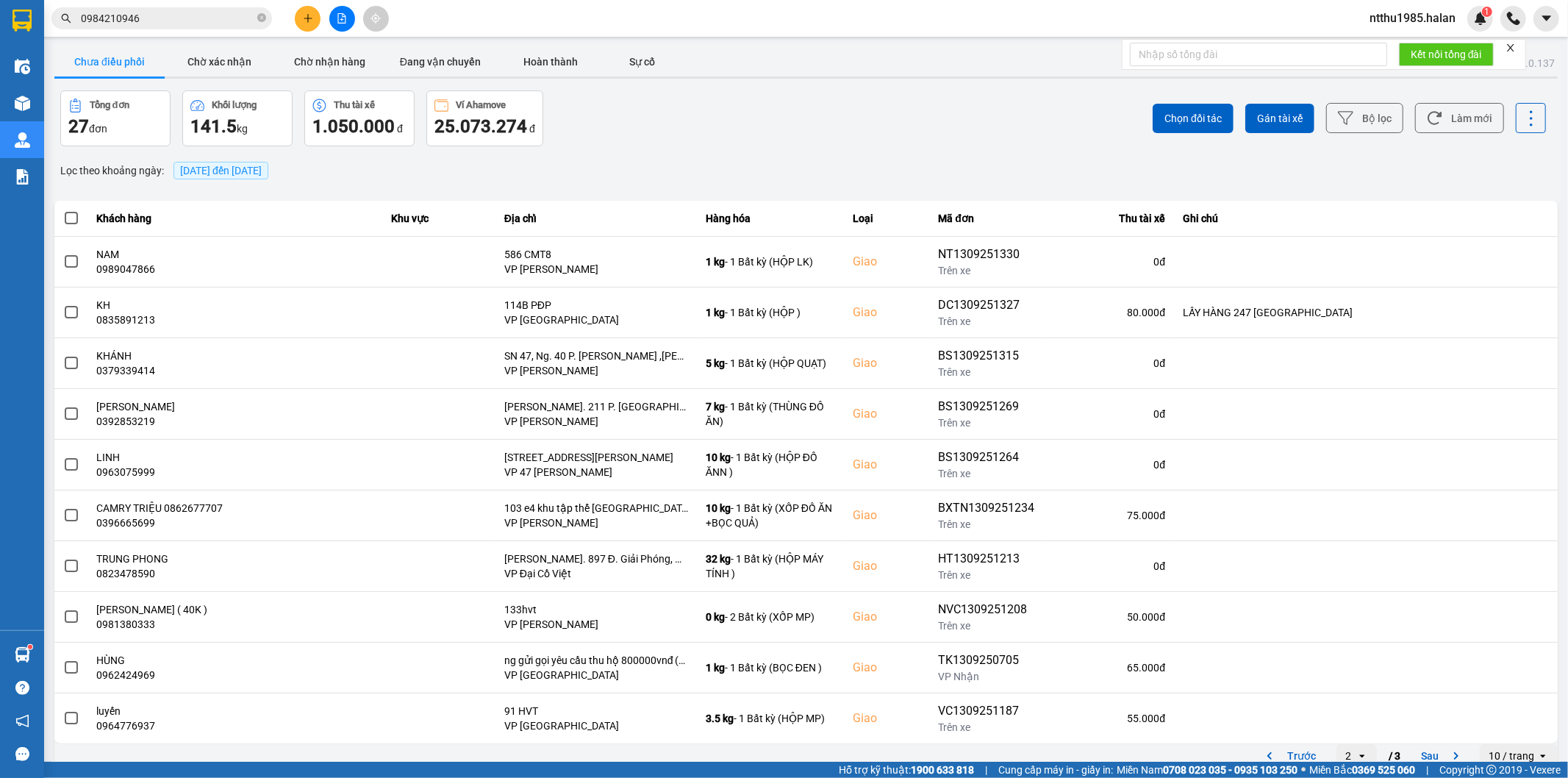
click at [170, 20] on input "0984210946" at bounding box center [167, 19] width 173 height 17
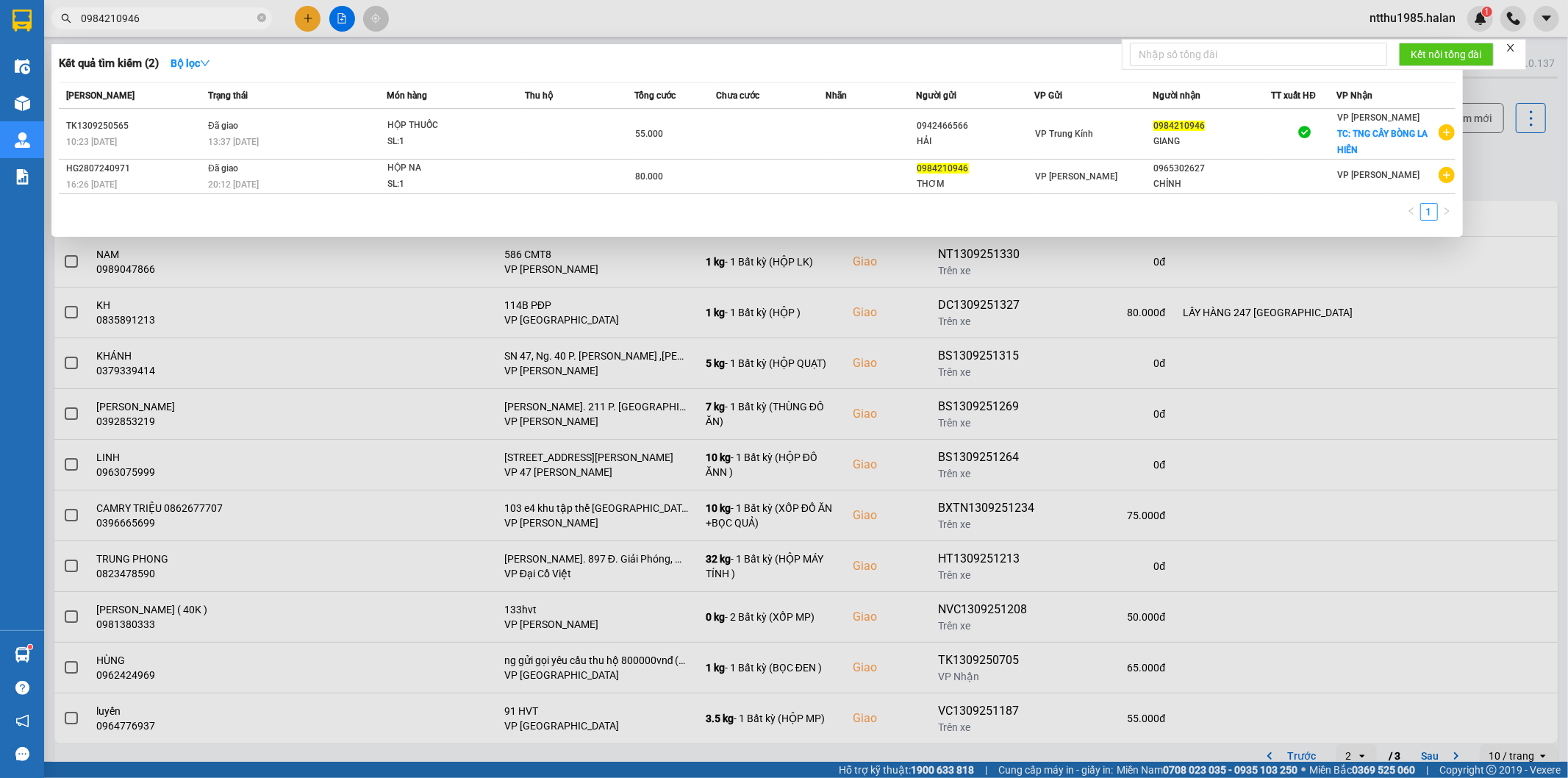
click at [170, 20] on input "0984210946" at bounding box center [167, 19] width 173 height 17
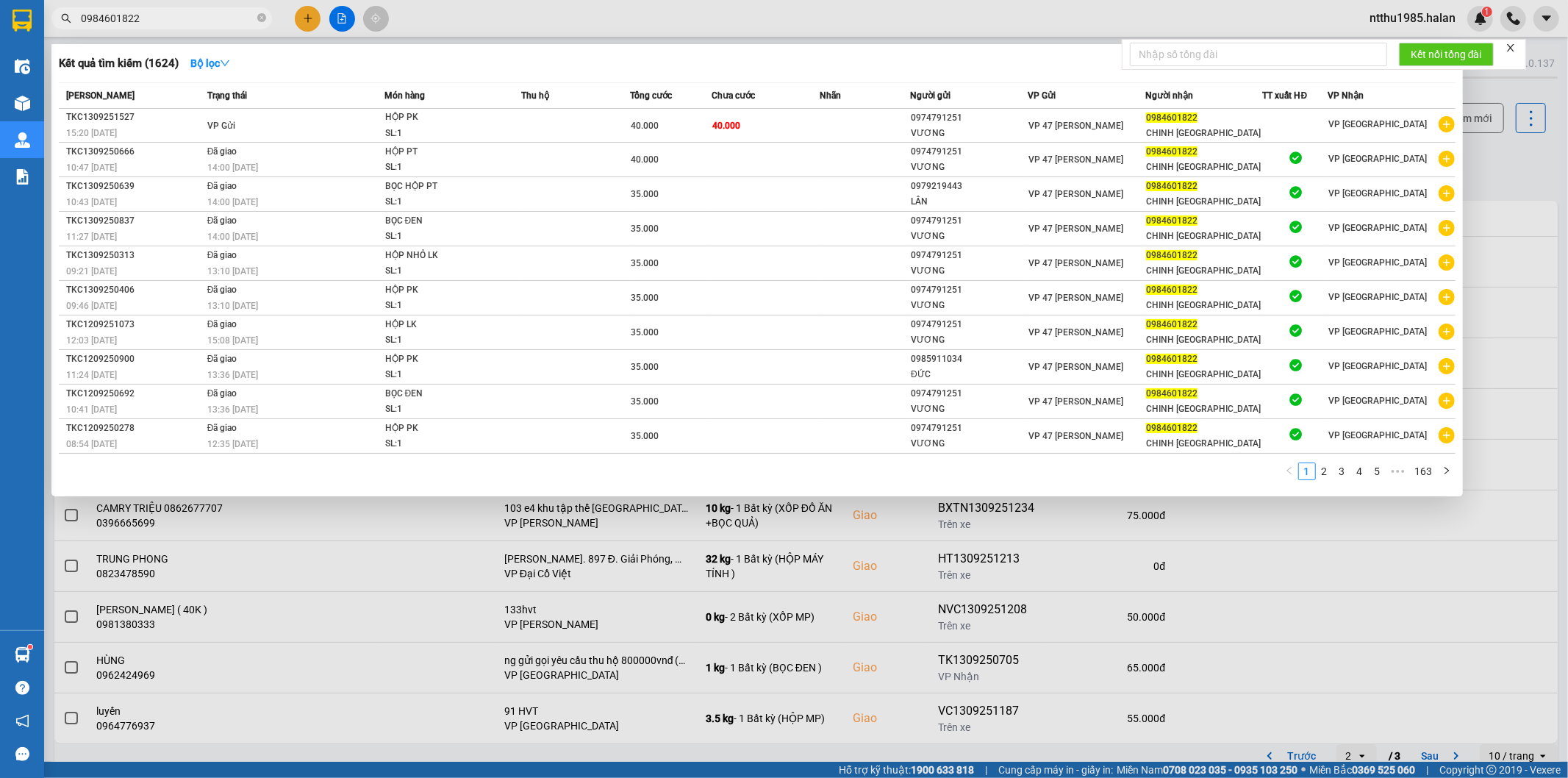
click at [1497, 164] on div at bounding box center [784, 389] width 1568 height 778
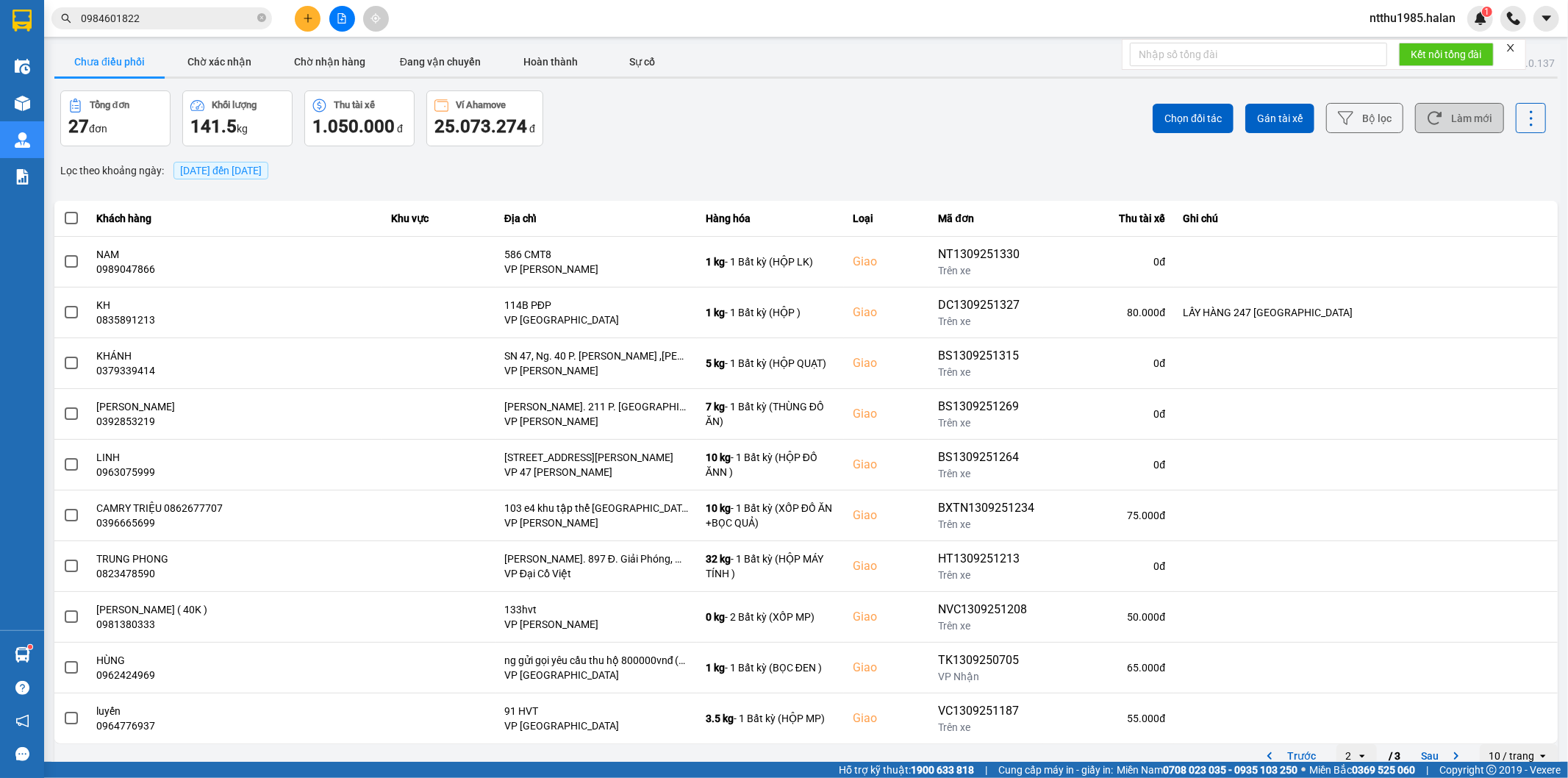
click at [1456, 119] on button "Làm mới" at bounding box center [1459, 118] width 89 height 30
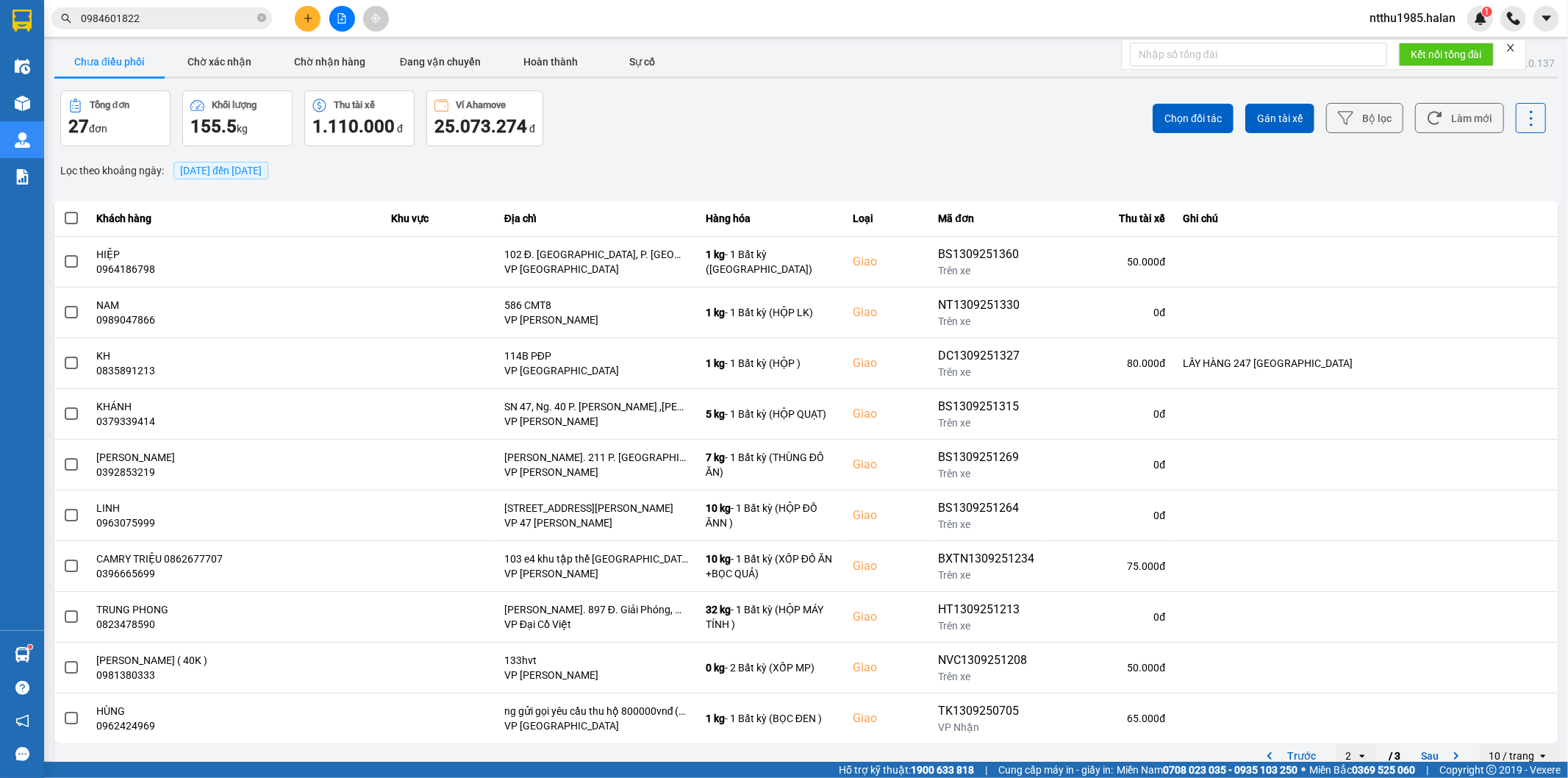
click at [1081, 132] on div "Chọn đối tác Gán tài xế Bộ lọc Làm mới" at bounding box center [1175, 118] width 743 height 56
click at [1471, 122] on button "Làm mới" at bounding box center [1459, 118] width 89 height 30
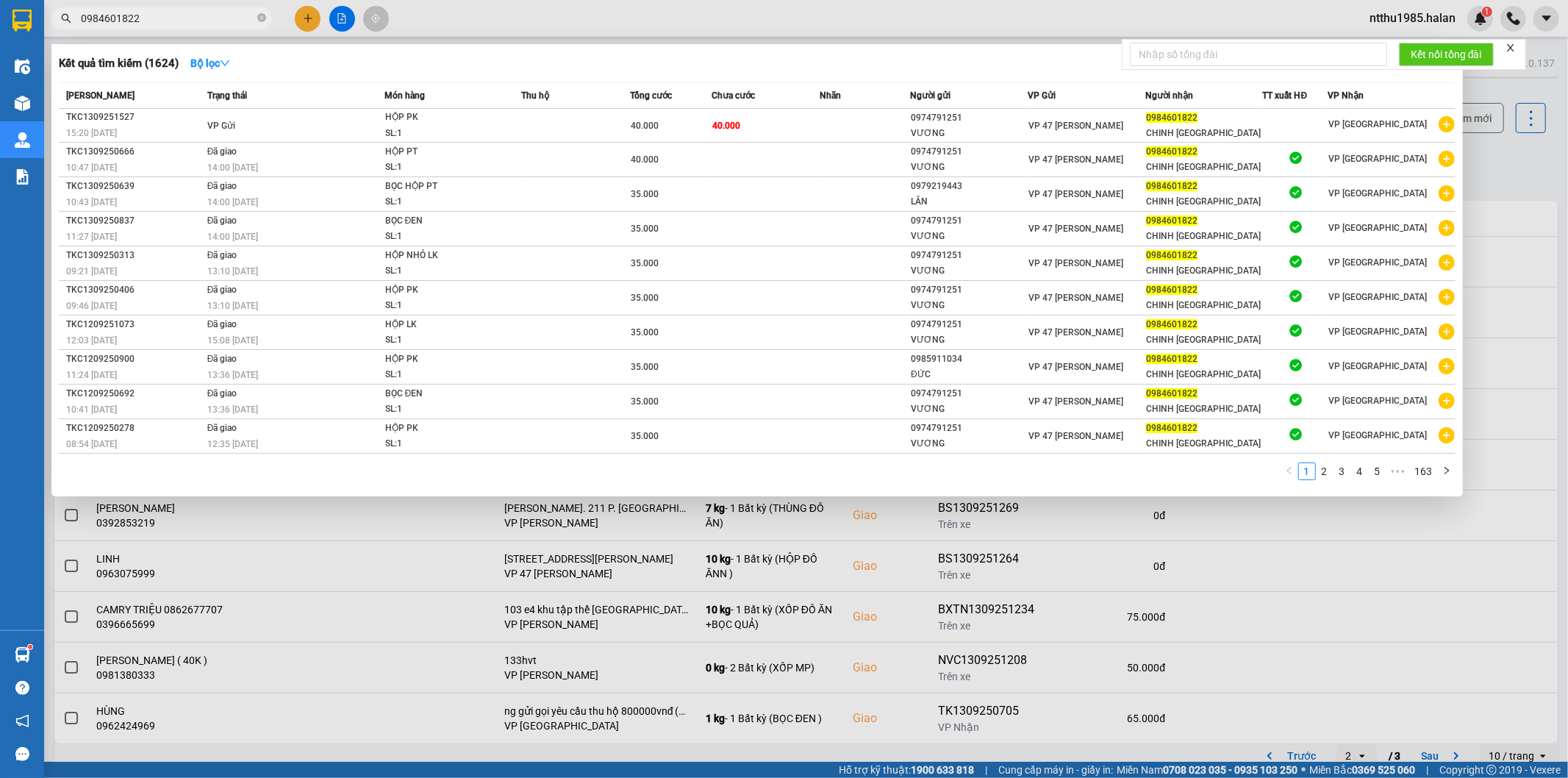
click at [228, 16] on input "0984601822" at bounding box center [167, 19] width 173 height 17
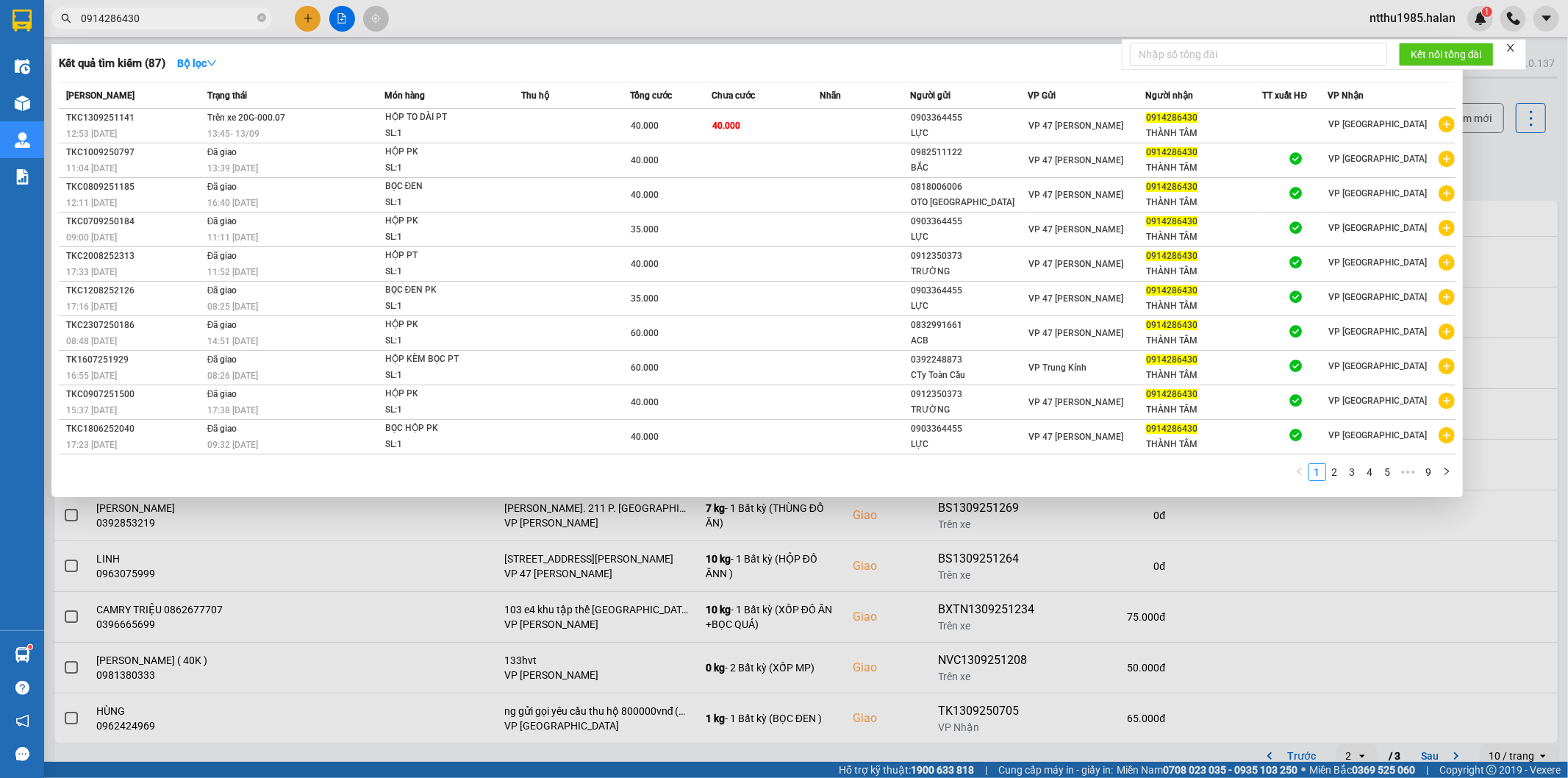
type input "0914286430"
click at [1515, 155] on div at bounding box center [784, 389] width 1568 height 778
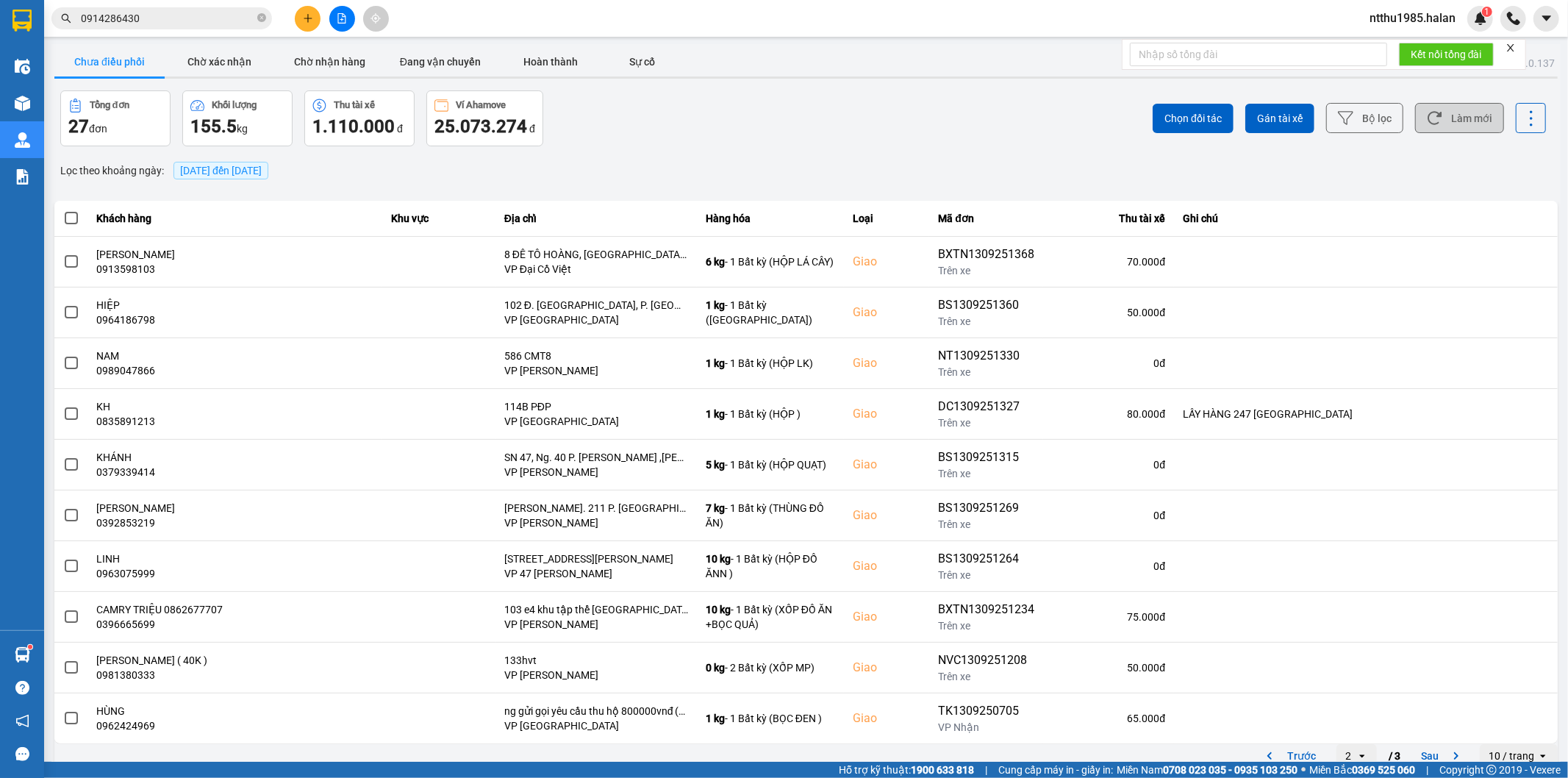
click at [1469, 119] on button "Làm mới" at bounding box center [1459, 118] width 89 height 30
click at [1459, 119] on button "Làm mới" at bounding box center [1459, 118] width 89 height 30
click at [1446, 115] on button "Làm mới" at bounding box center [1459, 118] width 89 height 30
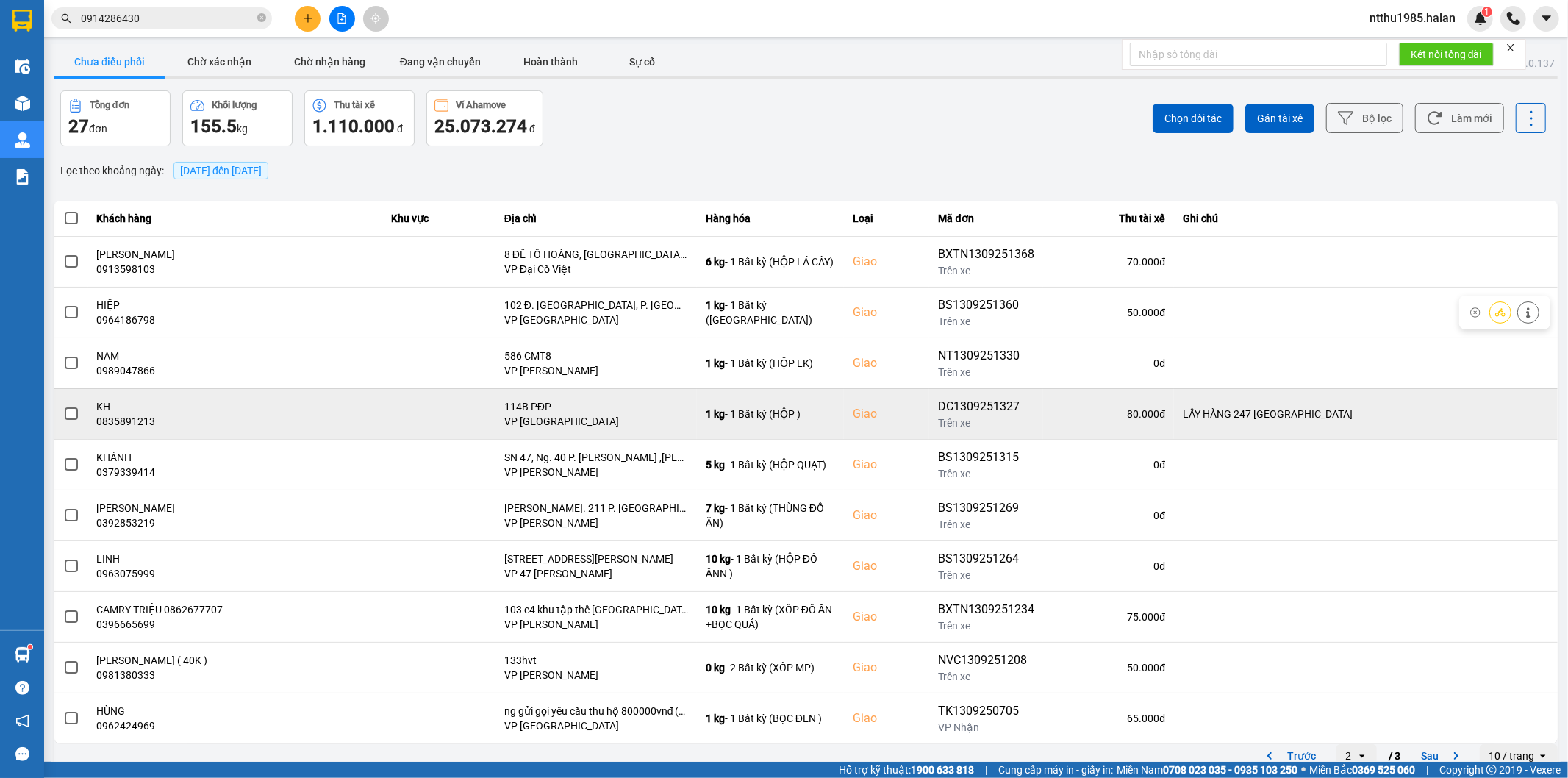
scroll to position [17, 0]
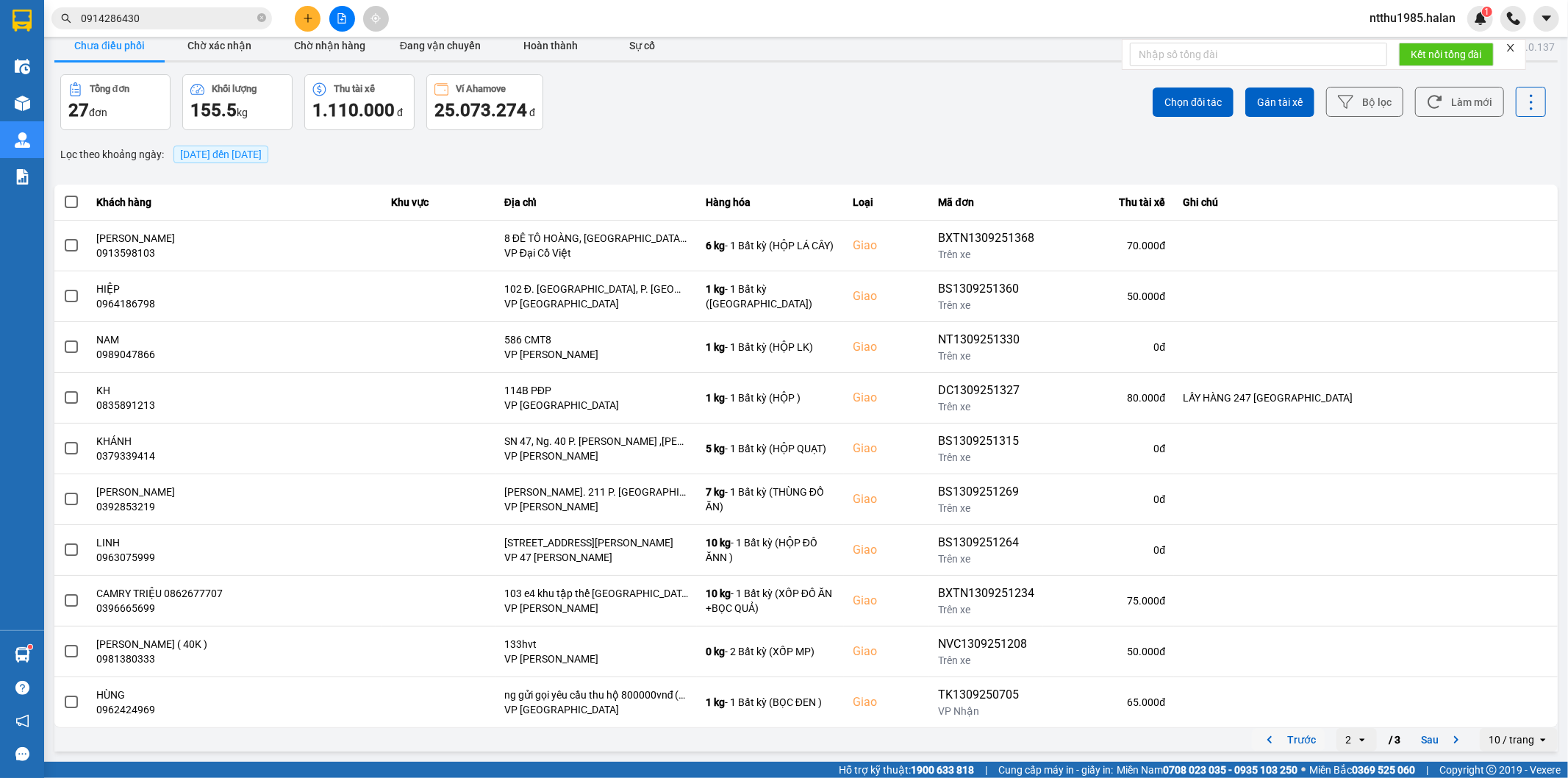
click at [1286, 737] on button "Trước" at bounding box center [1288, 739] width 73 height 22
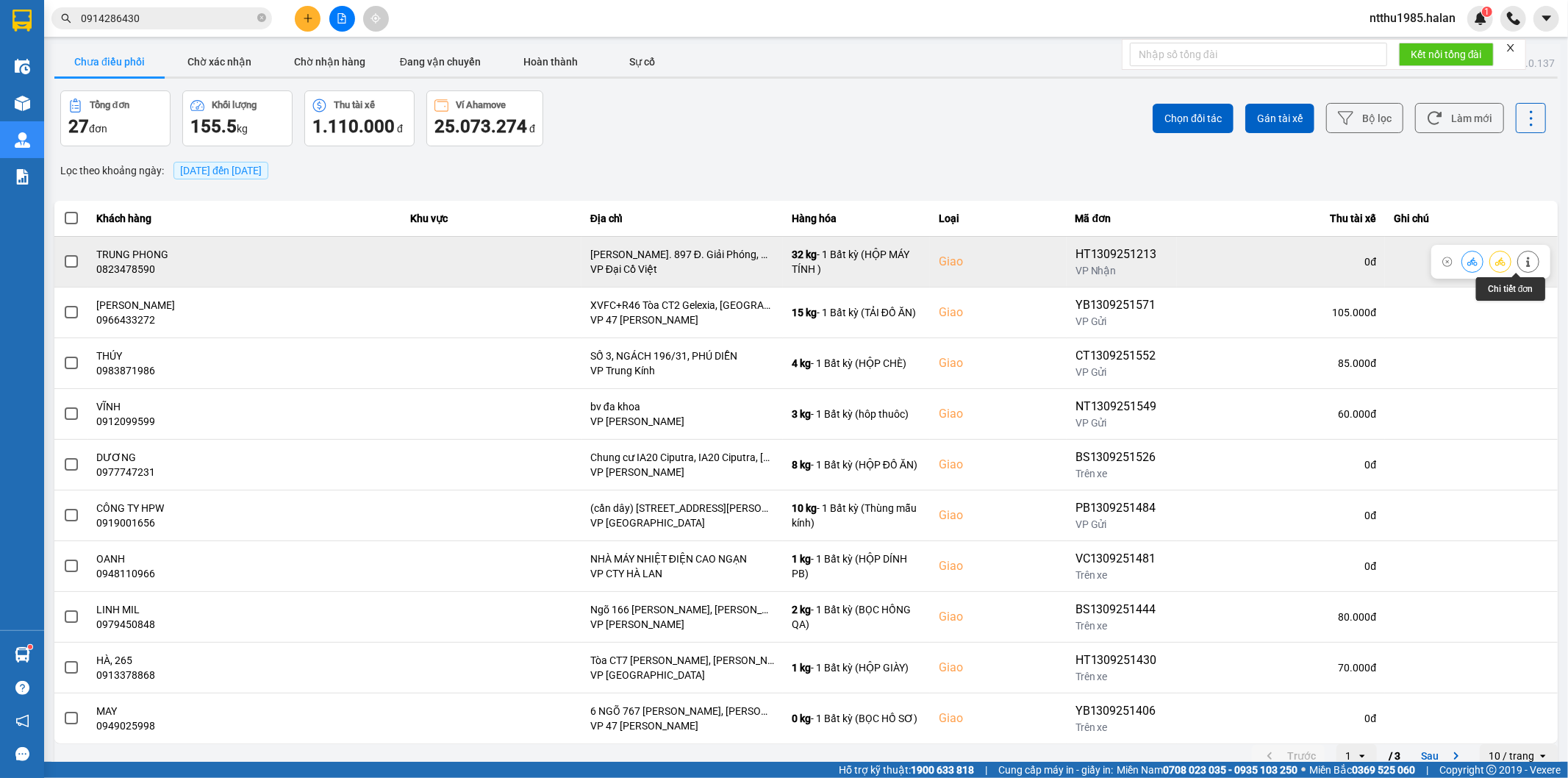
click at [1523, 262] on icon at bounding box center [1528, 262] width 11 height 11
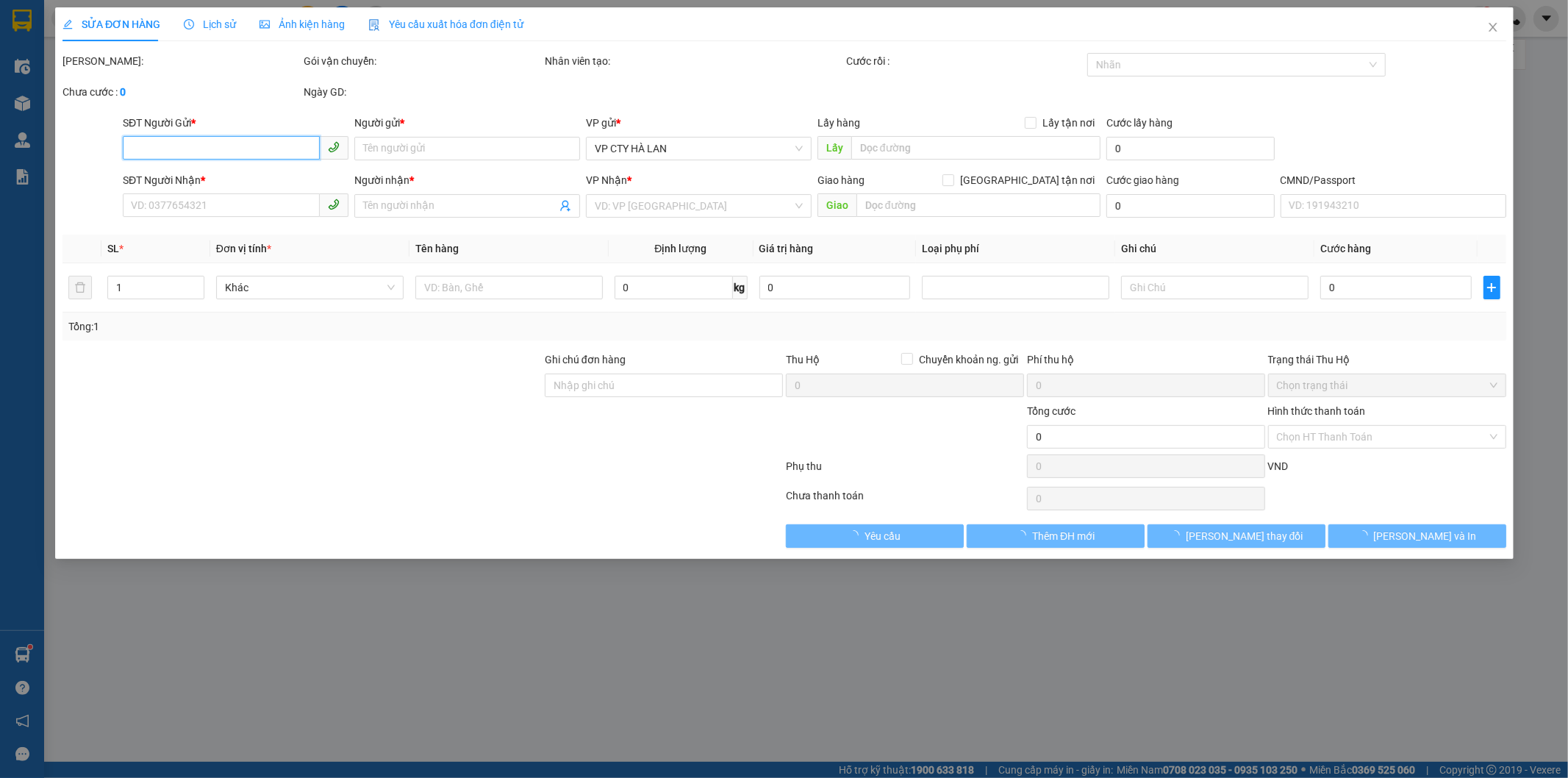
type input "0823478590"
type input "TRUNG PHONG"
type input "0823478590"
type input "TRUNG PHONG"
checkbox input "true"
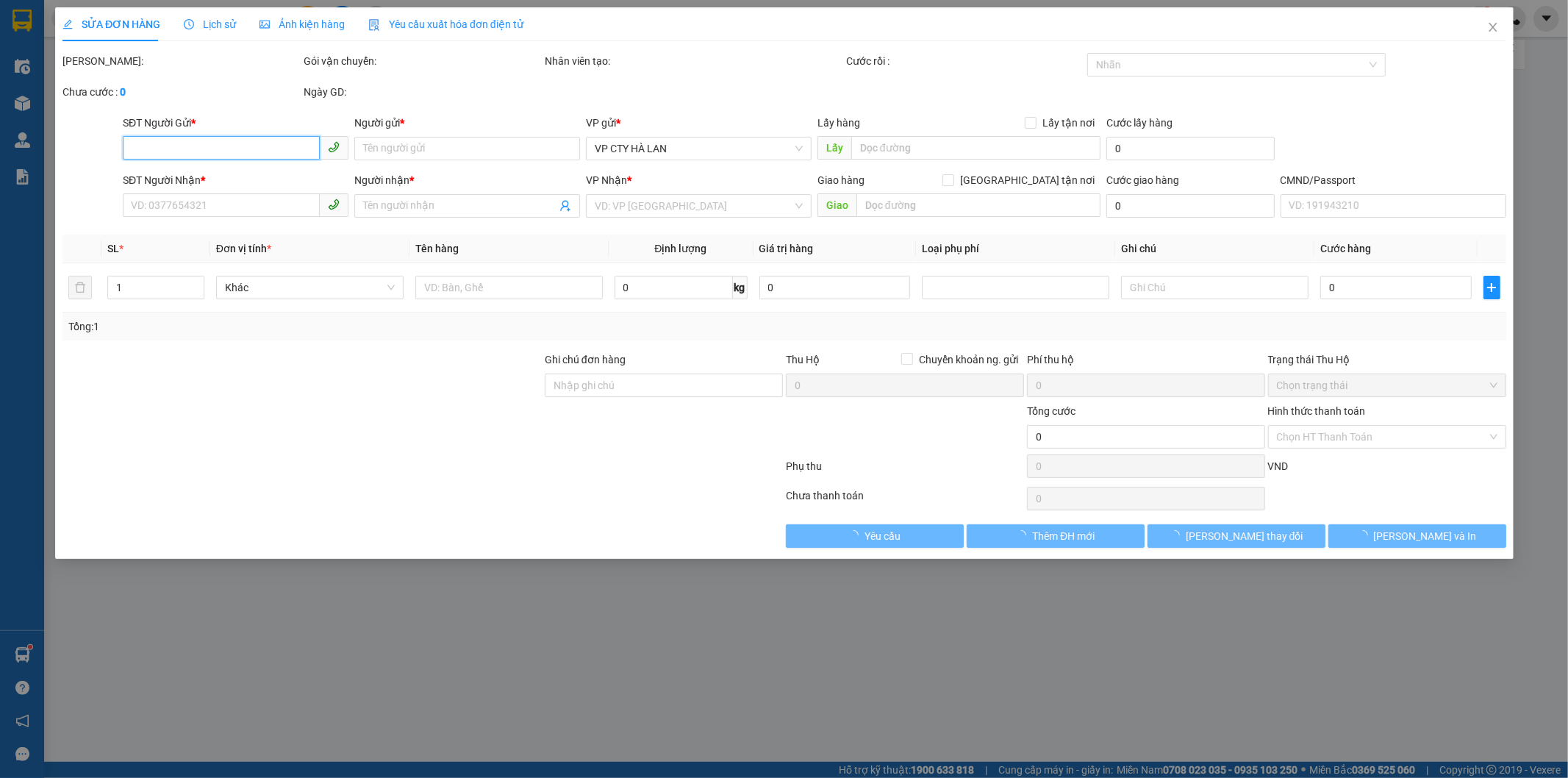
type input "Ng. 897 Đ. Giải Phóng, Giáp Nhị, Thịnh Liệt, Hoàng Mai, Hà Nội, Việt Nam"
type input "130.000"
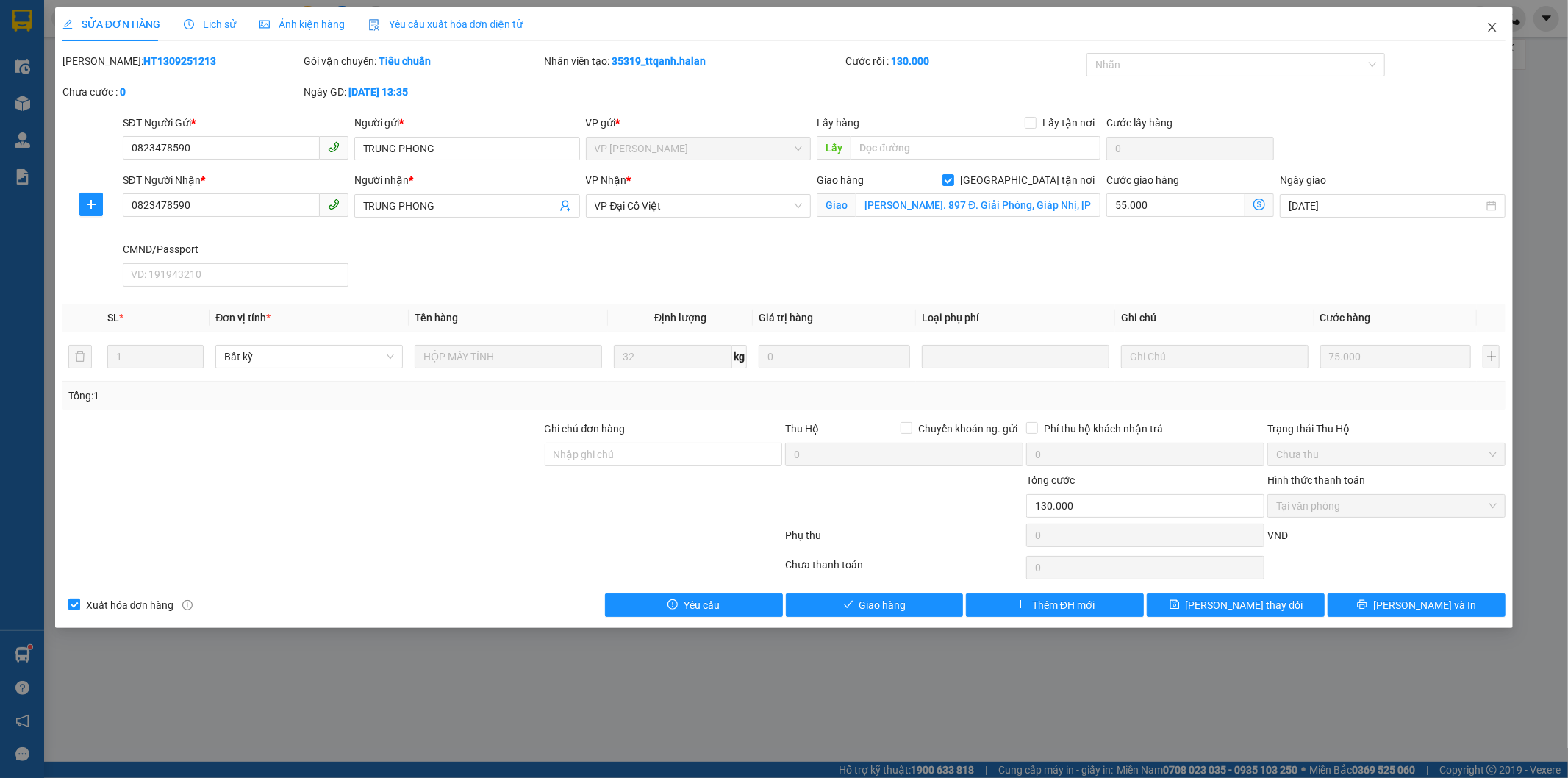
click at [1493, 26] on icon "close" at bounding box center [1492, 27] width 12 height 12
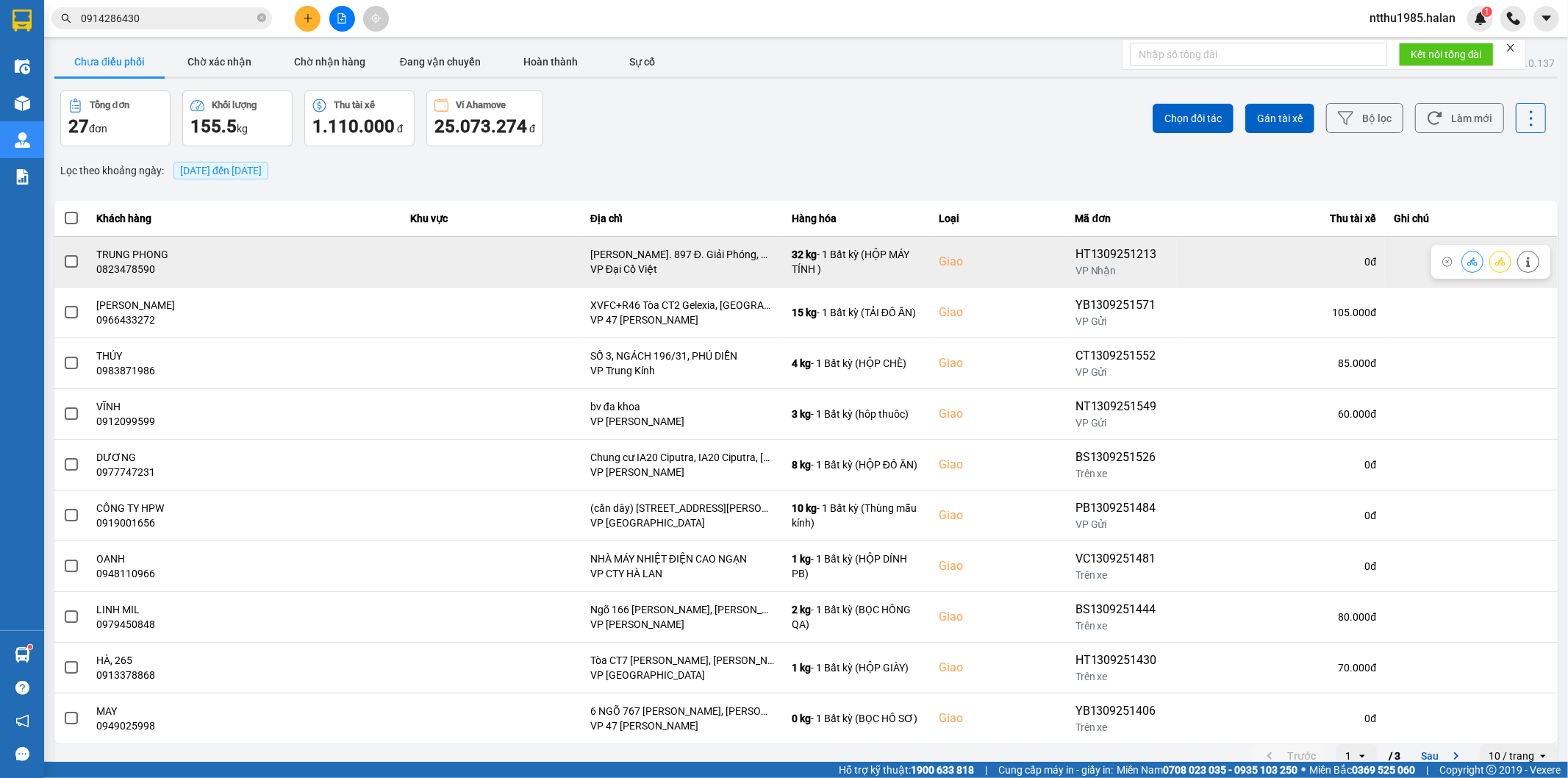
click at [68, 263] on span at bounding box center [71, 262] width 14 height 14
click at [63, 254] on input "checkbox" at bounding box center [63, 254] width 0 height 0
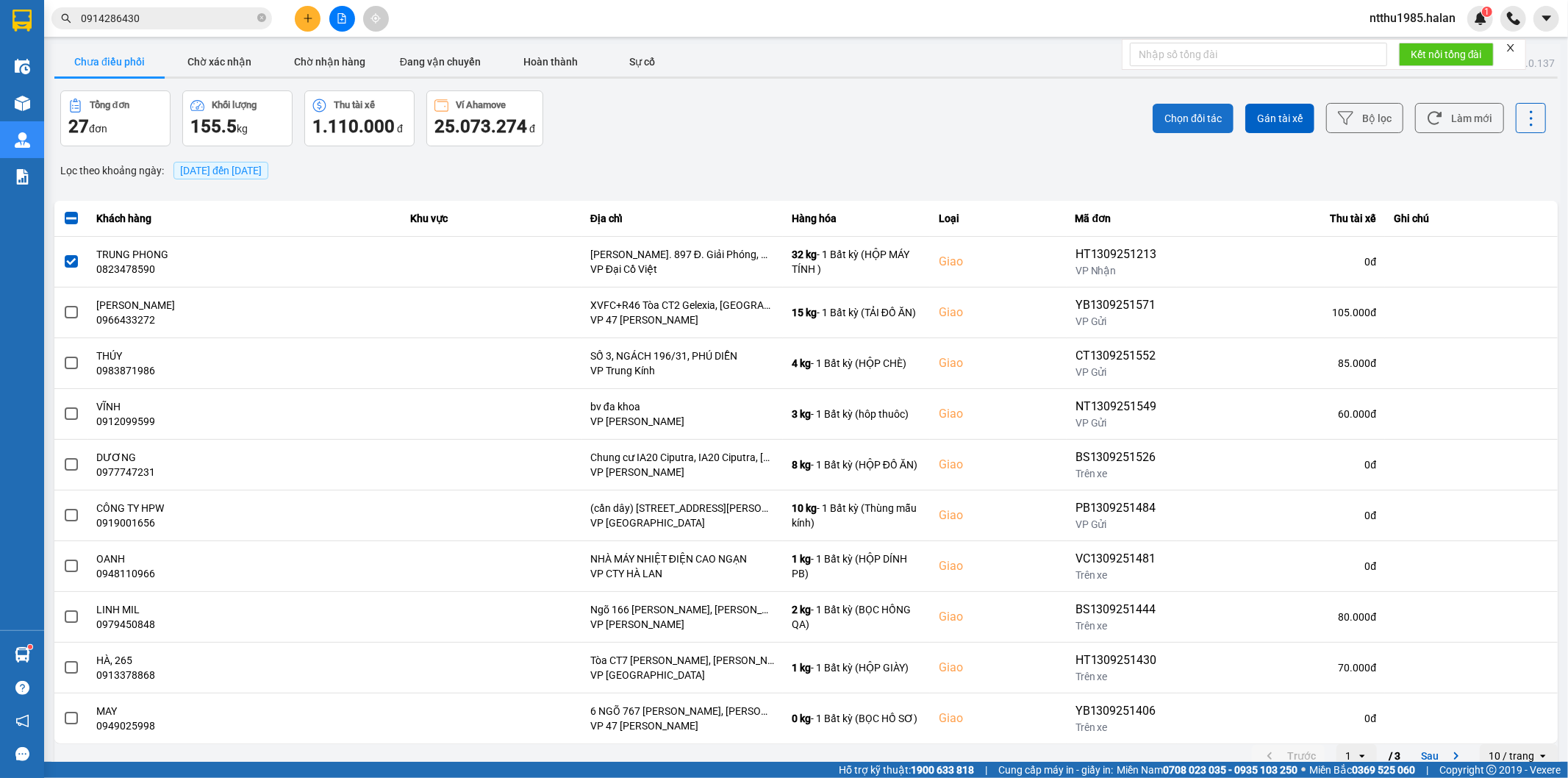
click at [1164, 116] on span "Chọn đối tác" at bounding box center [1193, 119] width 57 height 15
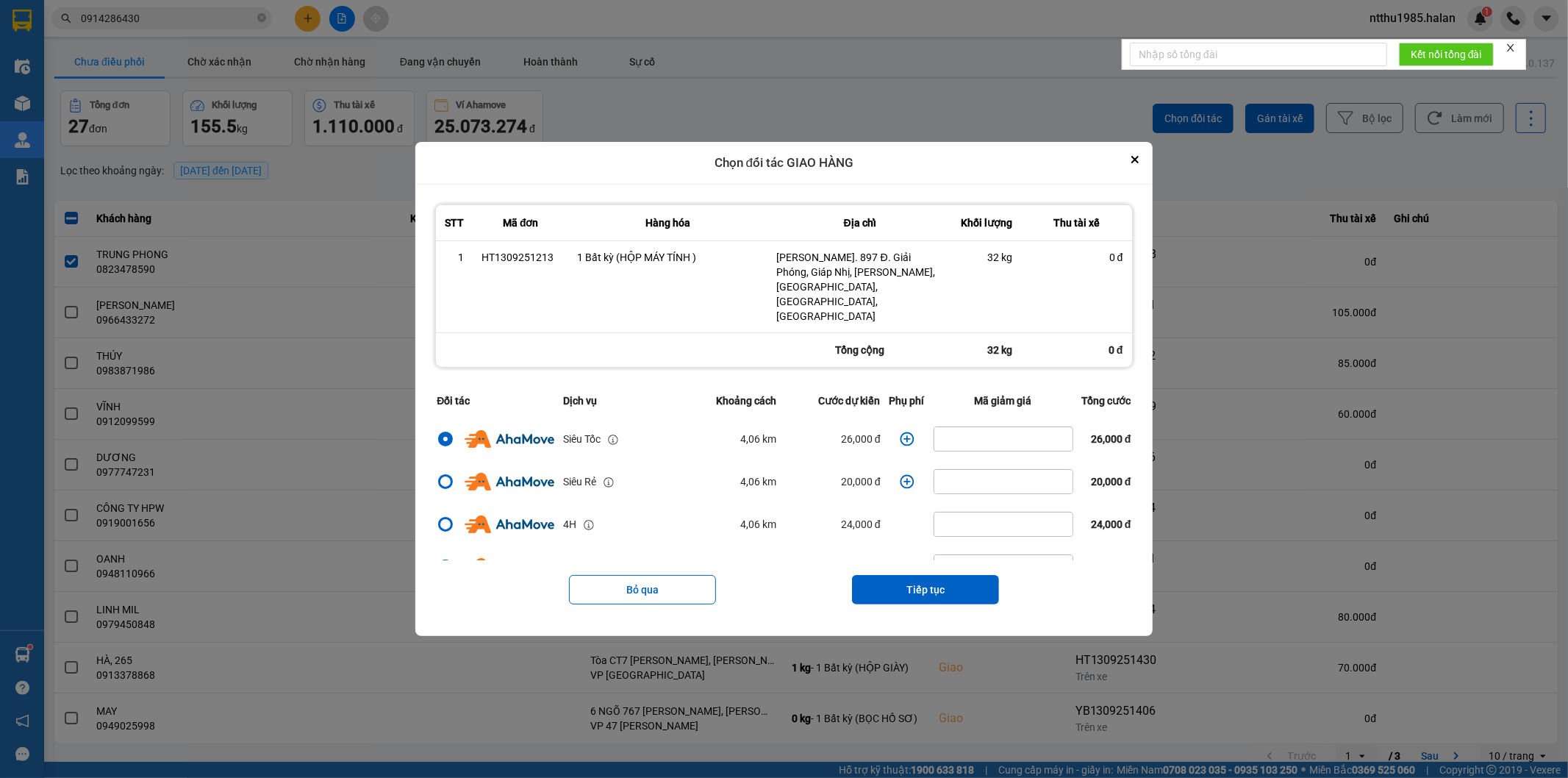
click at [900, 432] on icon "dialog" at bounding box center [907, 439] width 15 height 15
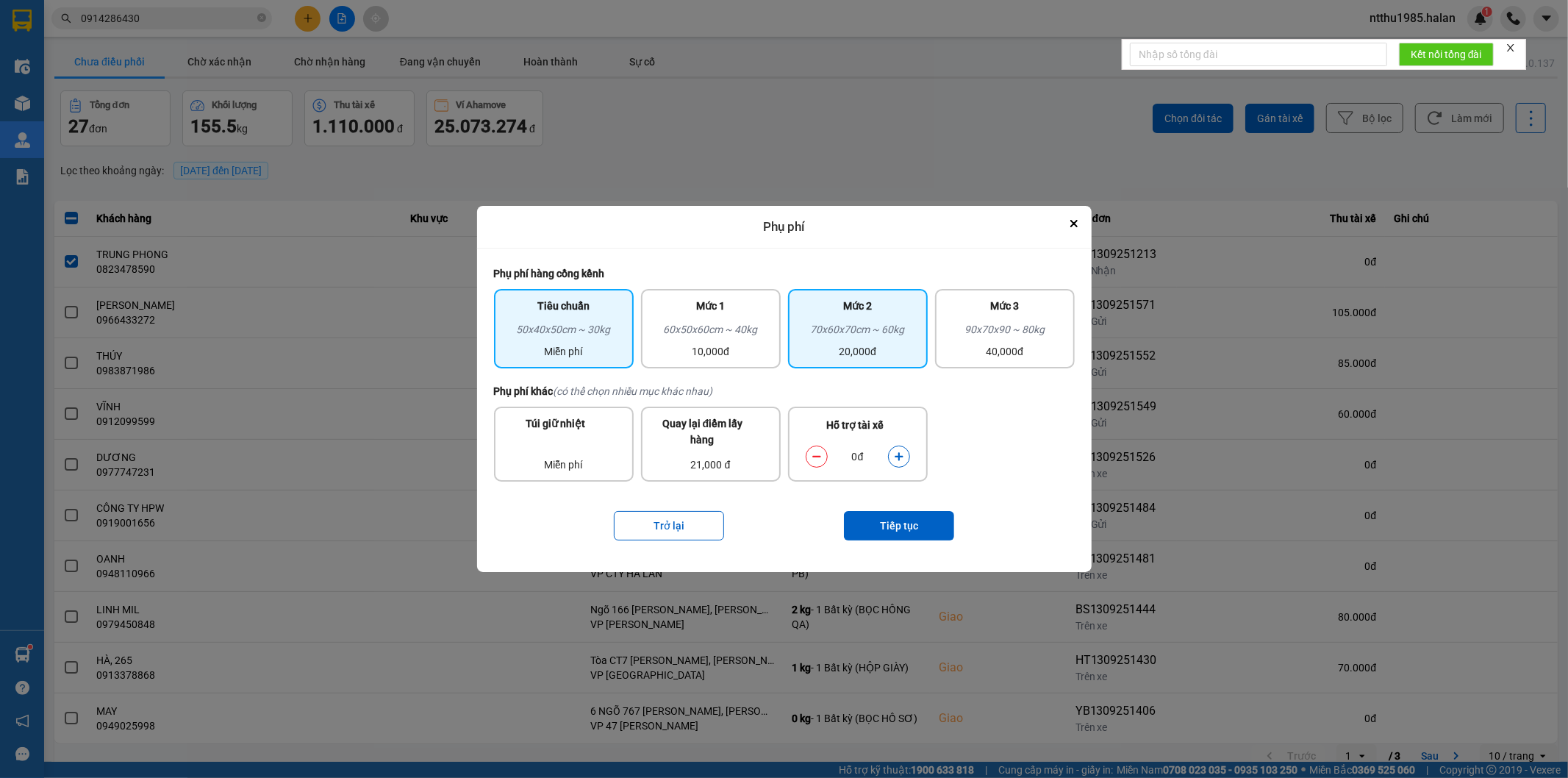
click at [870, 344] on div "20,000đ" at bounding box center [858, 351] width 122 height 17
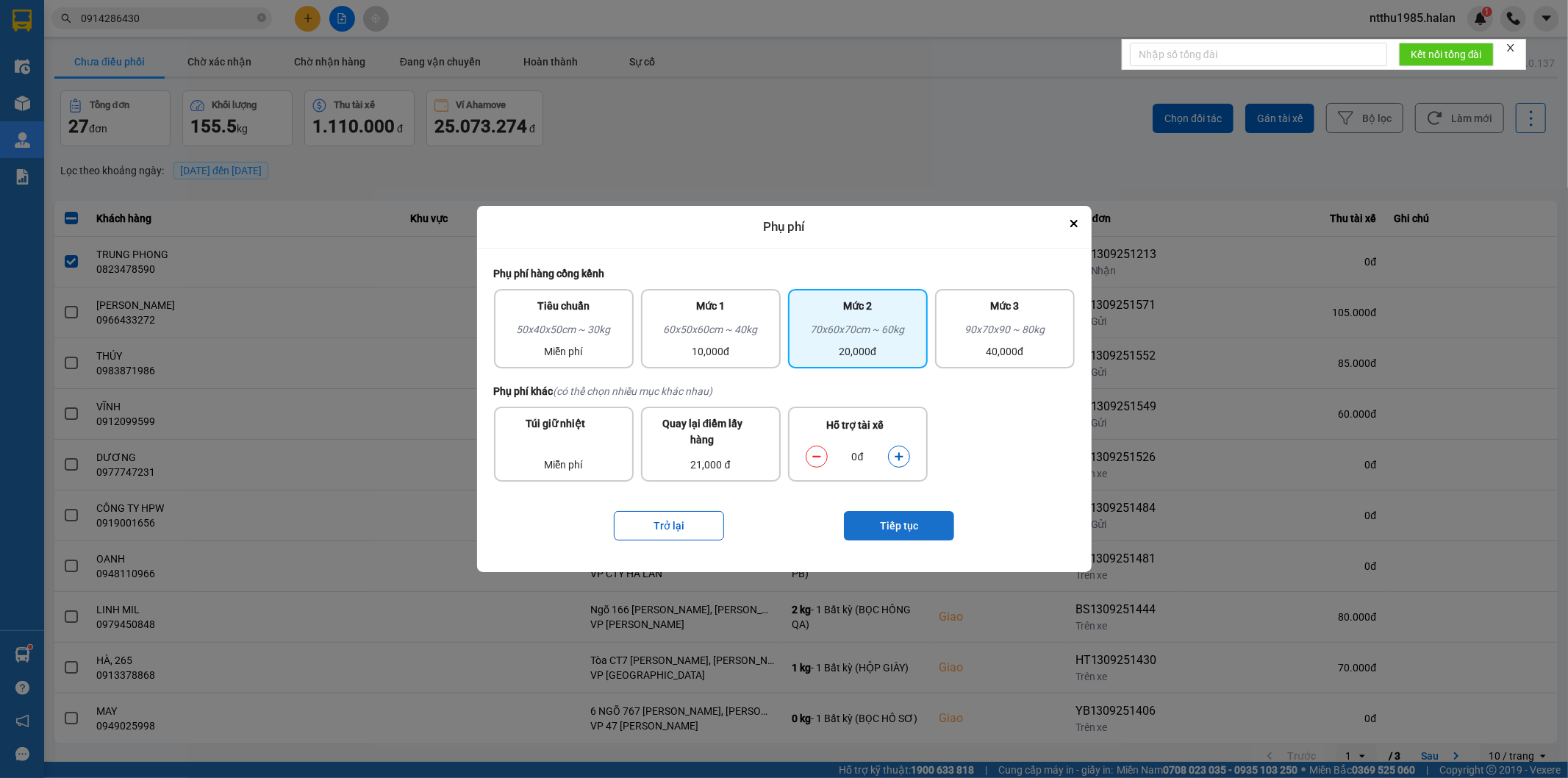
click at [900, 519] on button "Tiếp tục" at bounding box center [899, 525] width 110 height 29
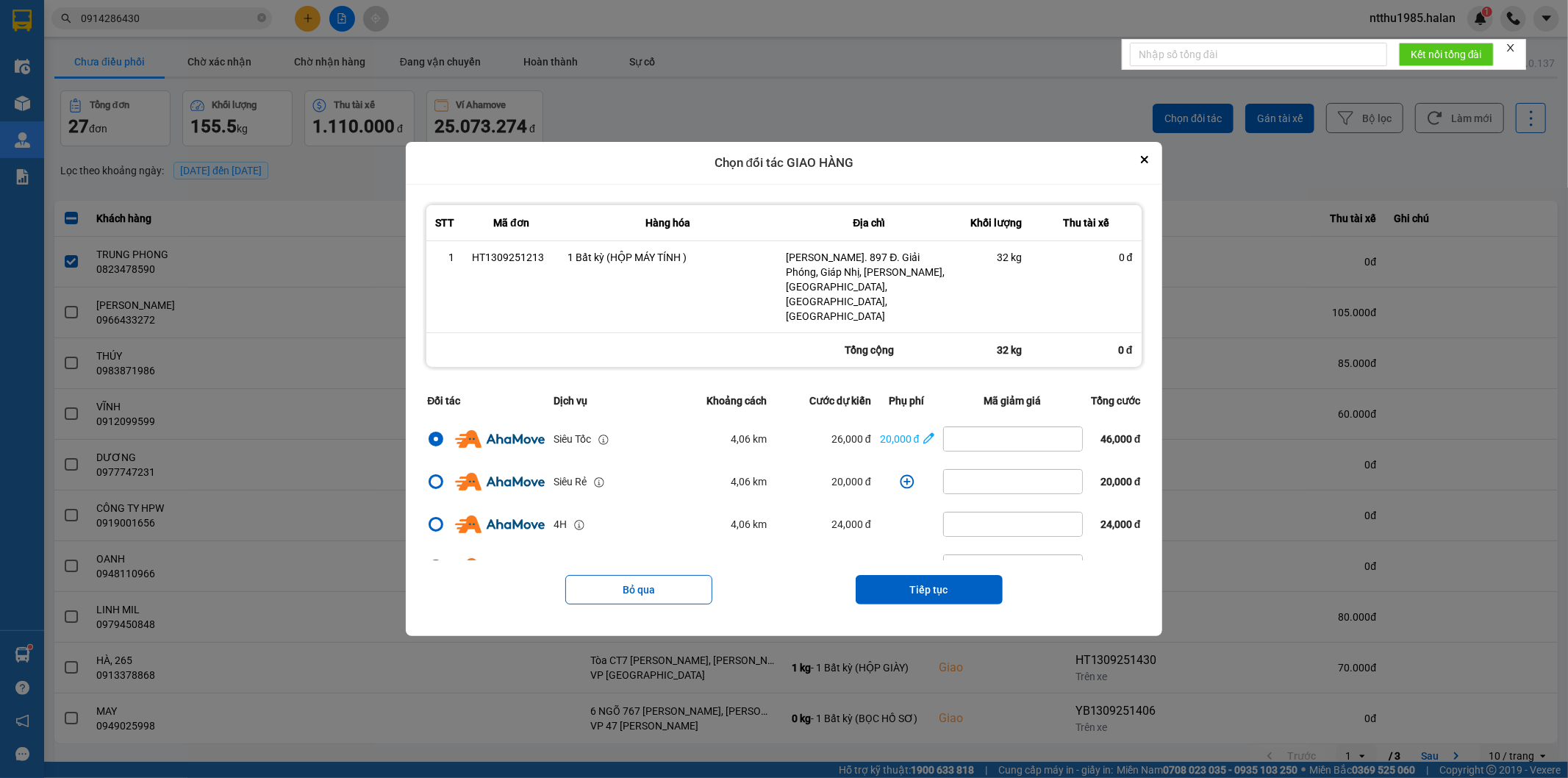
drag, startPoint x: 938, startPoint y: 580, endPoint x: 939, endPoint y: 538, distance: 42.0
click at [939, 578] on button "Tiếp tục" at bounding box center [929, 589] width 147 height 29
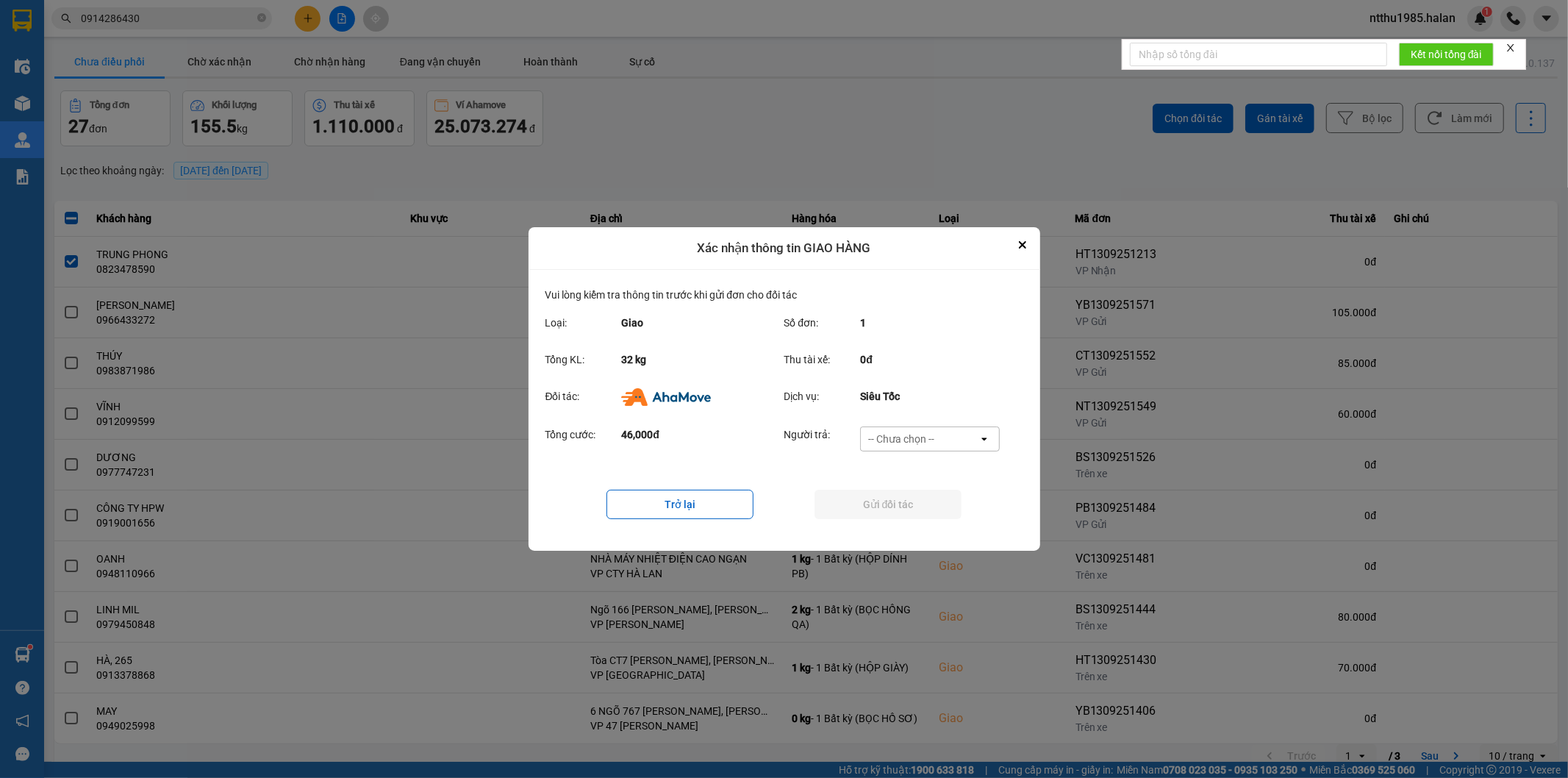
click at [921, 435] on div "-- Chưa chọn --" at bounding box center [901, 439] width 66 height 15
click at [921, 523] on span "Ví Ahamove" at bounding box center [901, 523] width 59 height 15
click at [906, 504] on button "Gửi đối tác" at bounding box center [888, 504] width 147 height 29
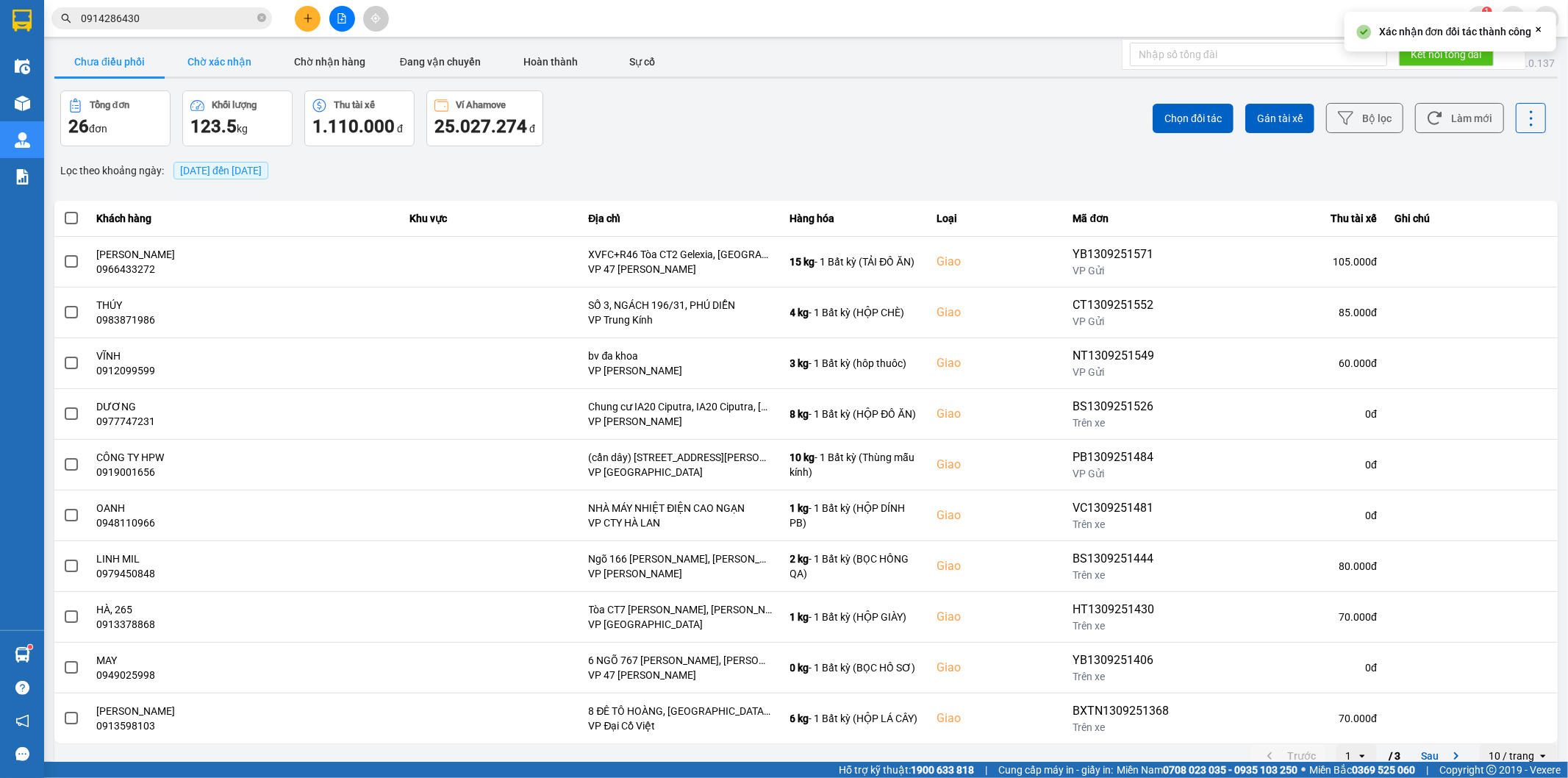
click at [210, 64] on button "Chờ xác nhận" at bounding box center [219, 62] width 110 height 29
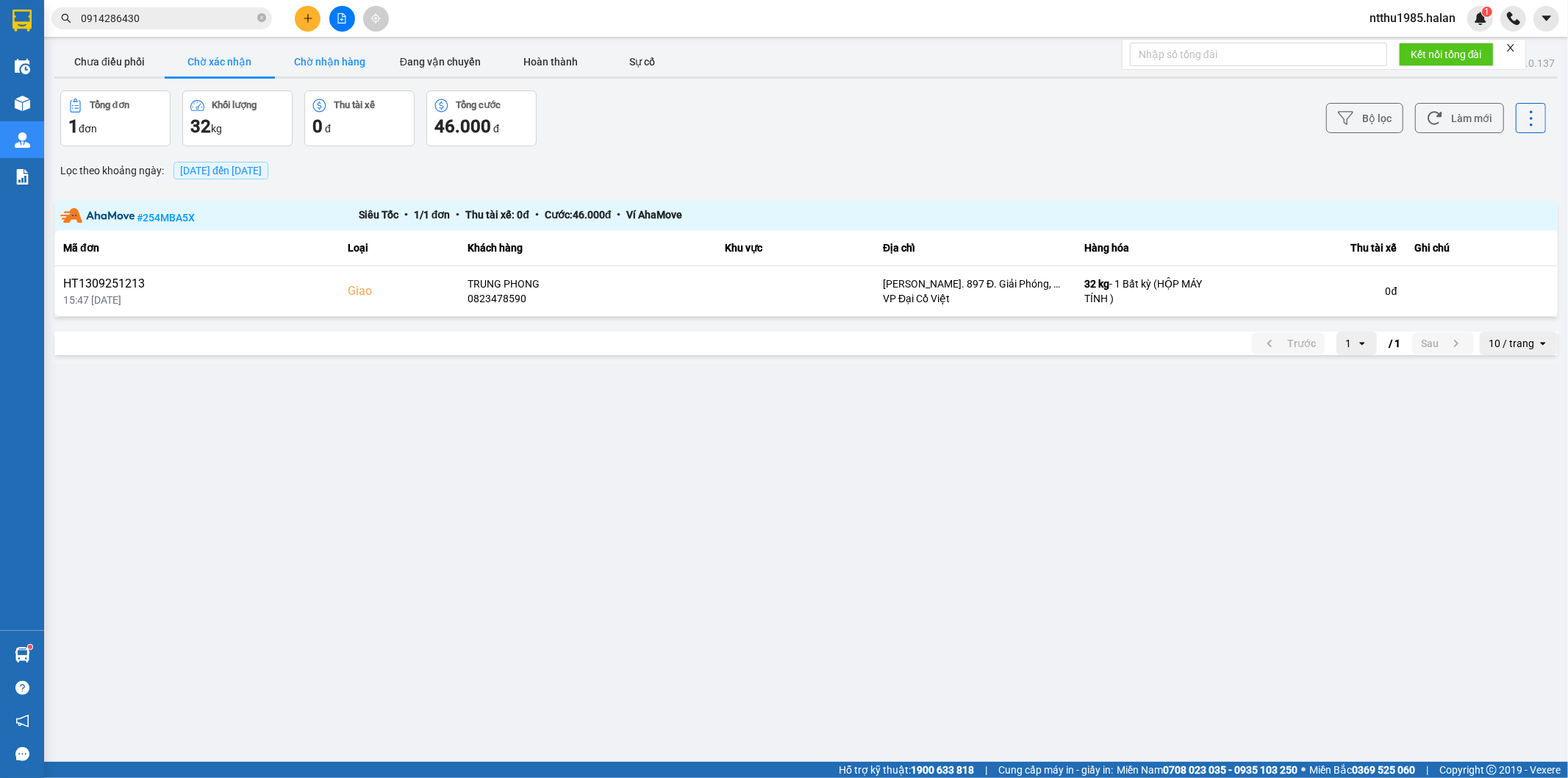
click at [336, 63] on button "Chờ nhận hàng" at bounding box center [330, 62] width 110 height 29
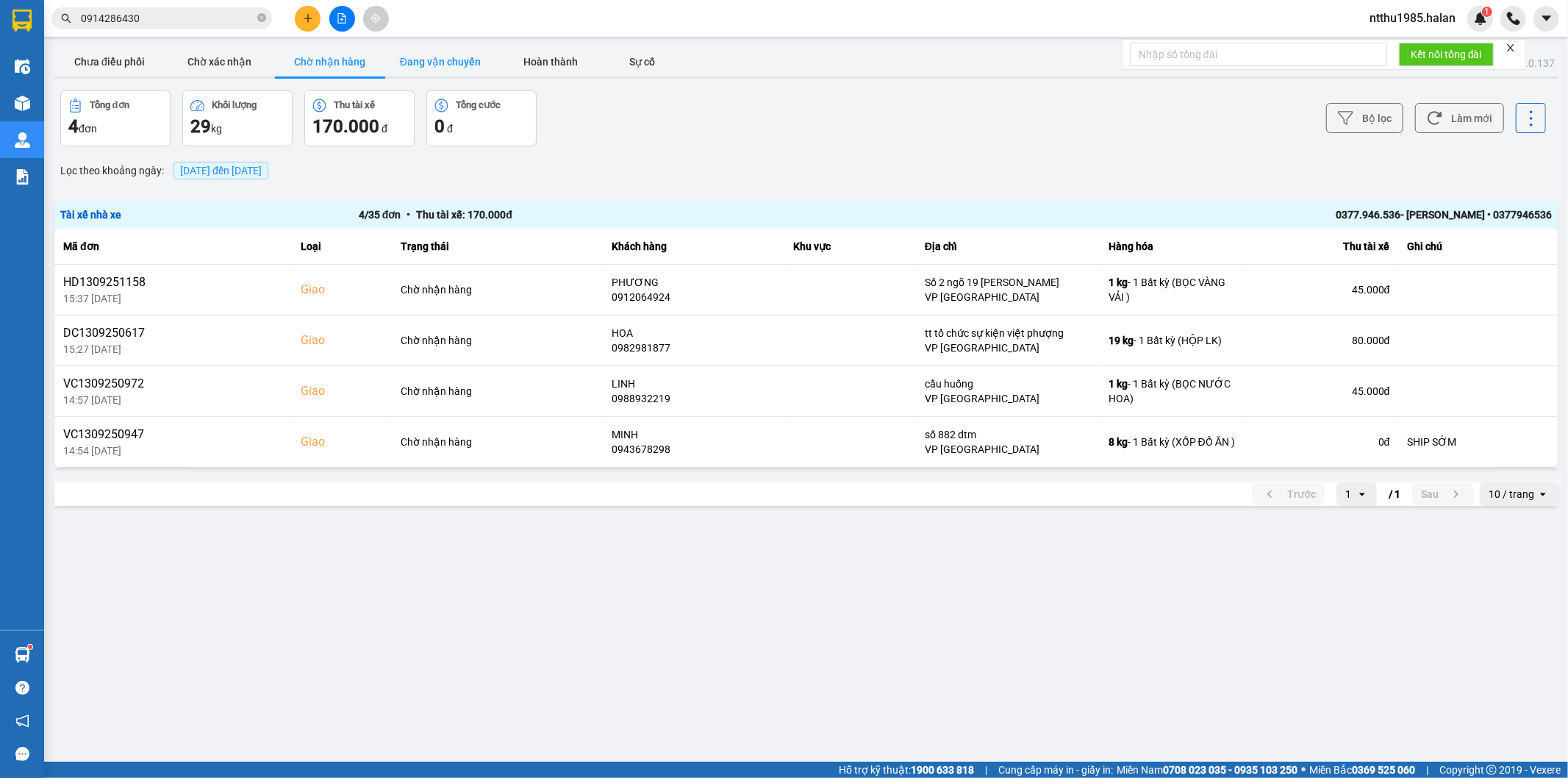
click at [445, 62] on button "Đang vận chuyển" at bounding box center [440, 62] width 110 height 29
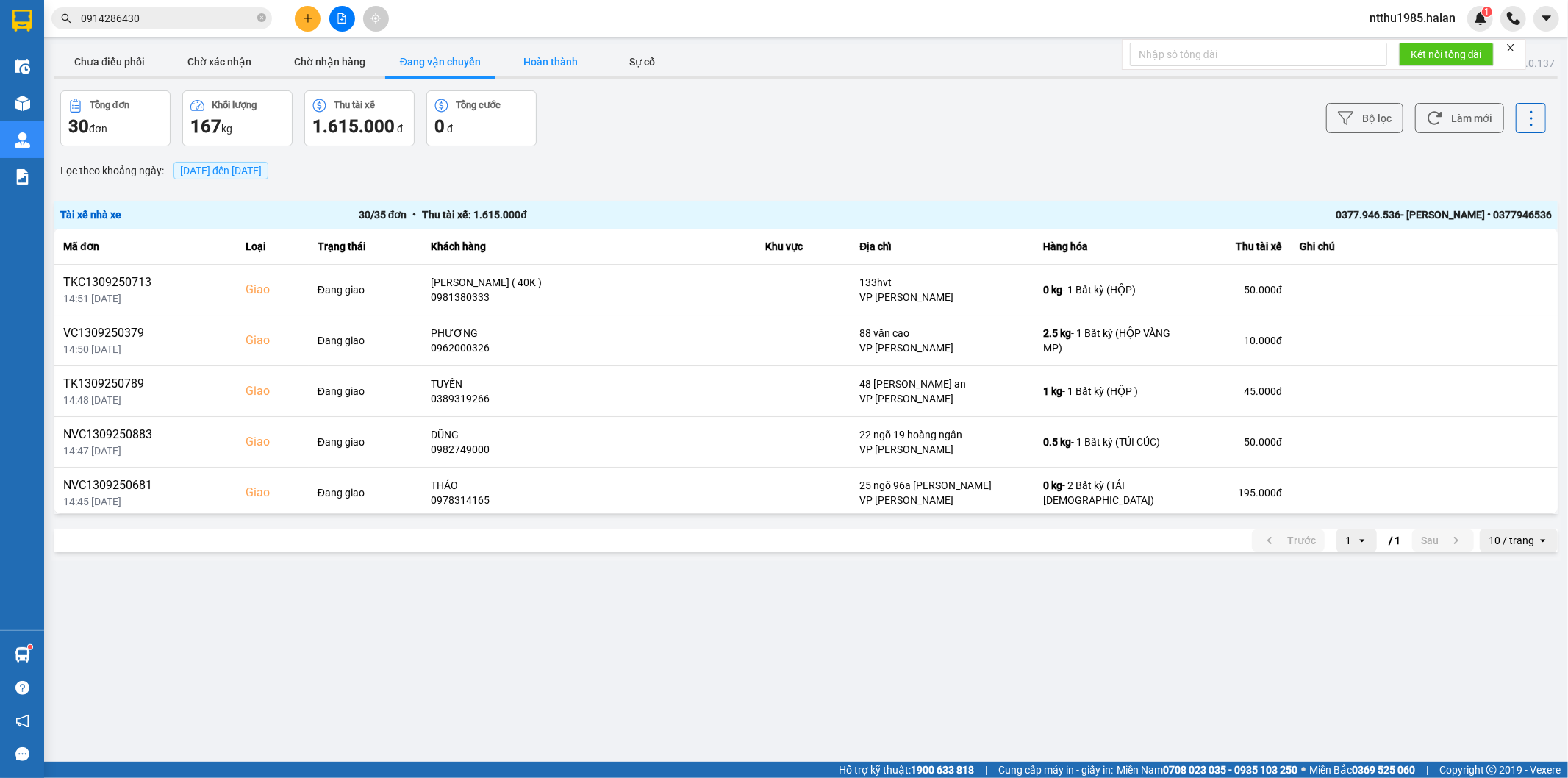
click at [565, 54] on button "Hoàn thành" at bounding box center [550, 62] width 110 height 29
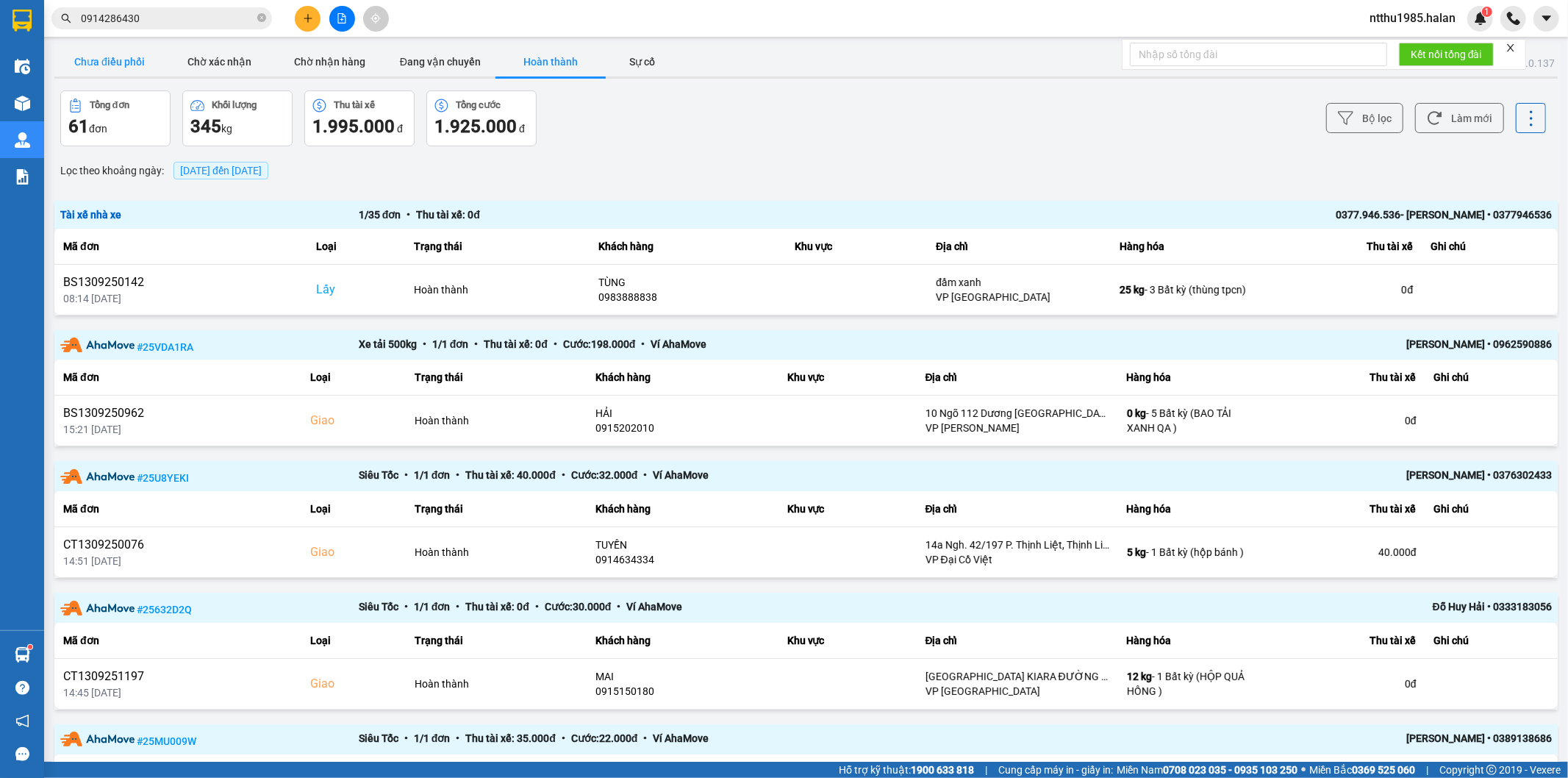
click at [79, 60] on button "Chưa điều phối" at bounding box center [109, 62] width 110 height 29
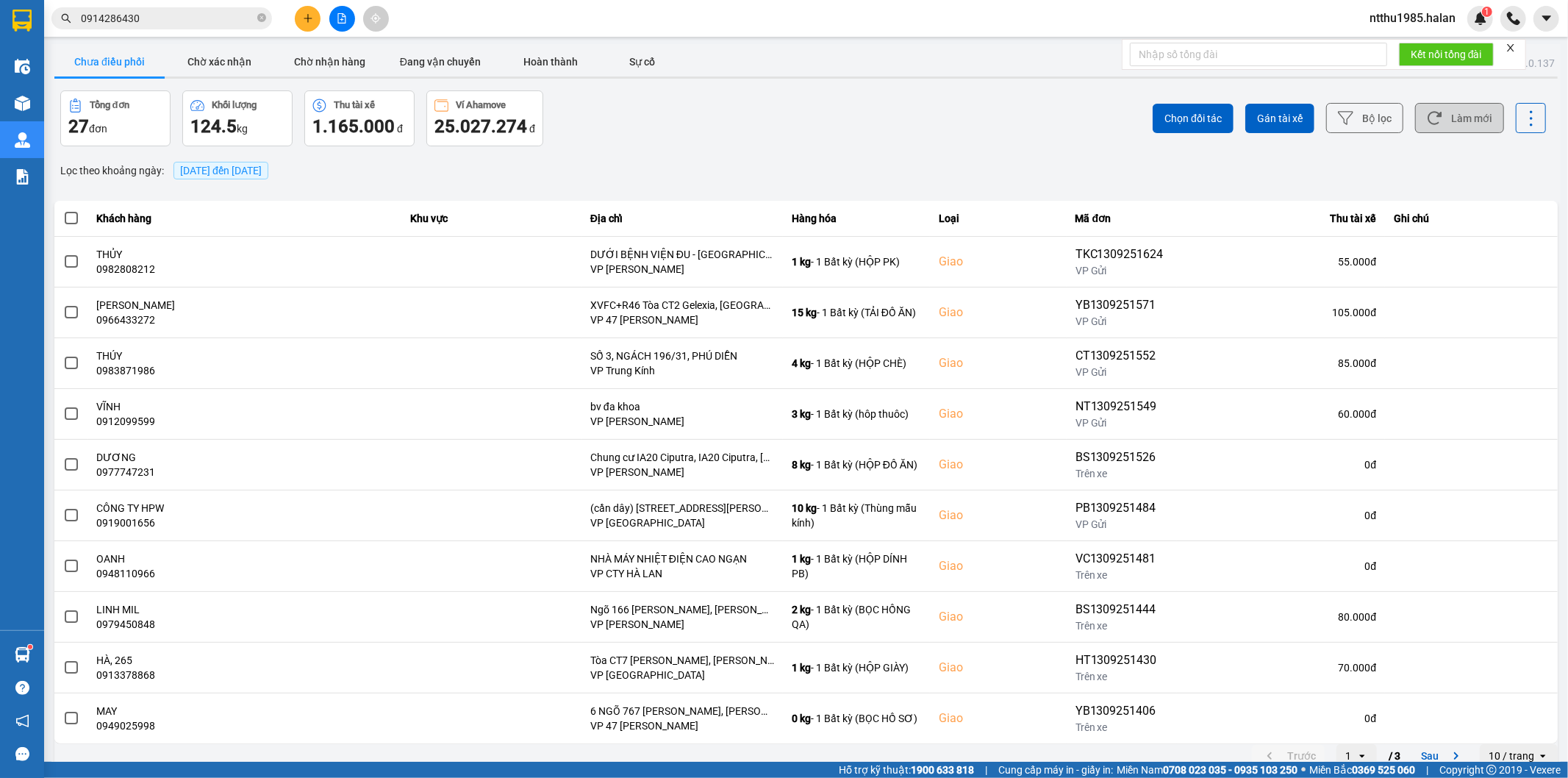
click at [1464, 120] on button "Làm mới" at bounding box center [1459, 118] width 89 height 30
click at [1453, 120] on button "Làm mới" at bounding box center [1459, 118] width 89 height 30
drag, startPoint x: 910, startPoint y: 95, endPoint x: 1254, endPoint y: 98, distance: 344.0
click at [921, 96] on div "Chọn đối tác Gán tài xế Bộ lọc Làm mới" at bounding box center [1175, 118] width 743 height 56
click at [1435, 119] on button "Làm mới" at bounding box center [1459, 118] width 89 height 30
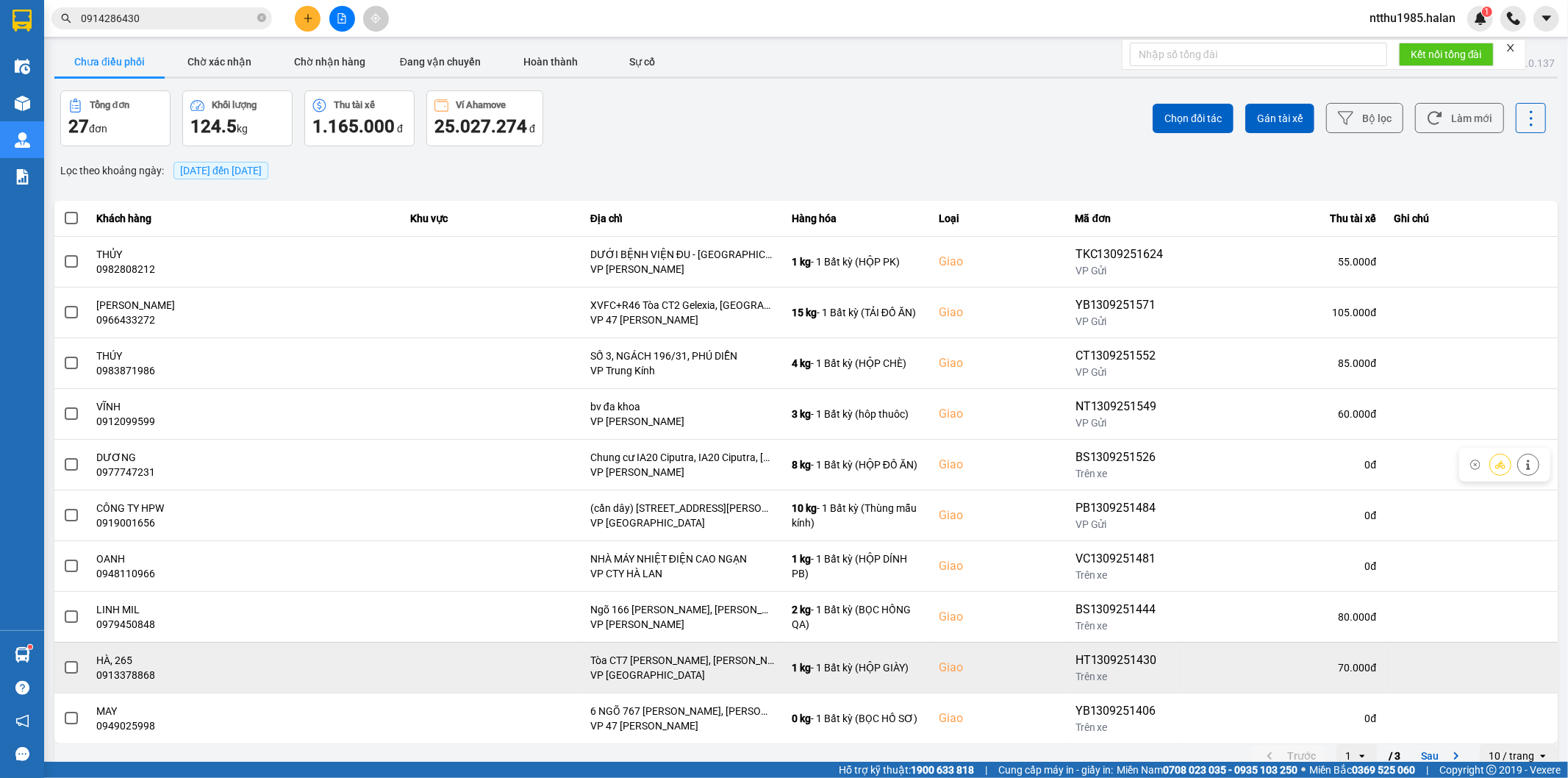
scroll to position [17, 0]
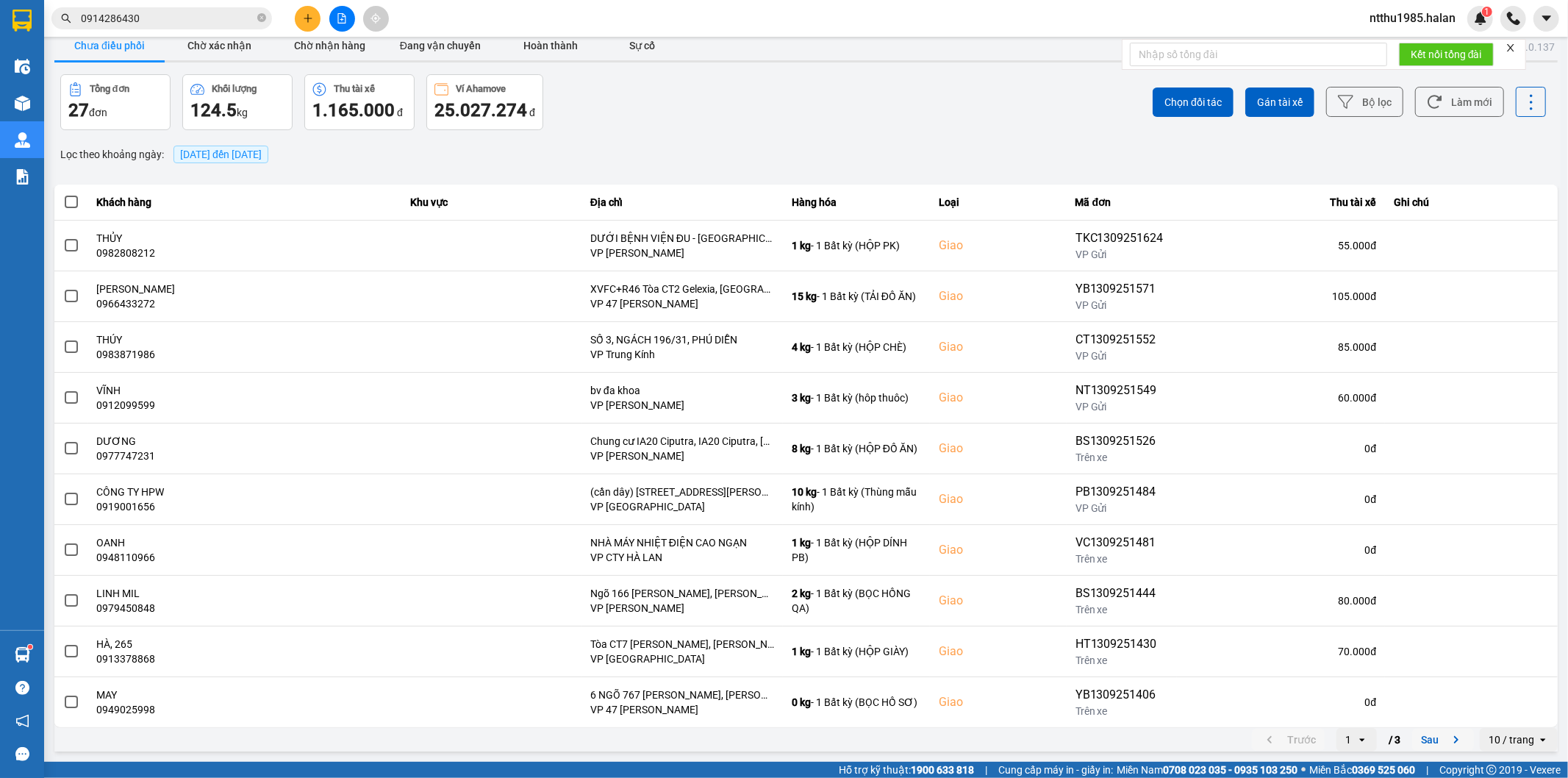
click at [1421, 743] on button "Sau" at bounding box center [1443, 739] width 62 height 22
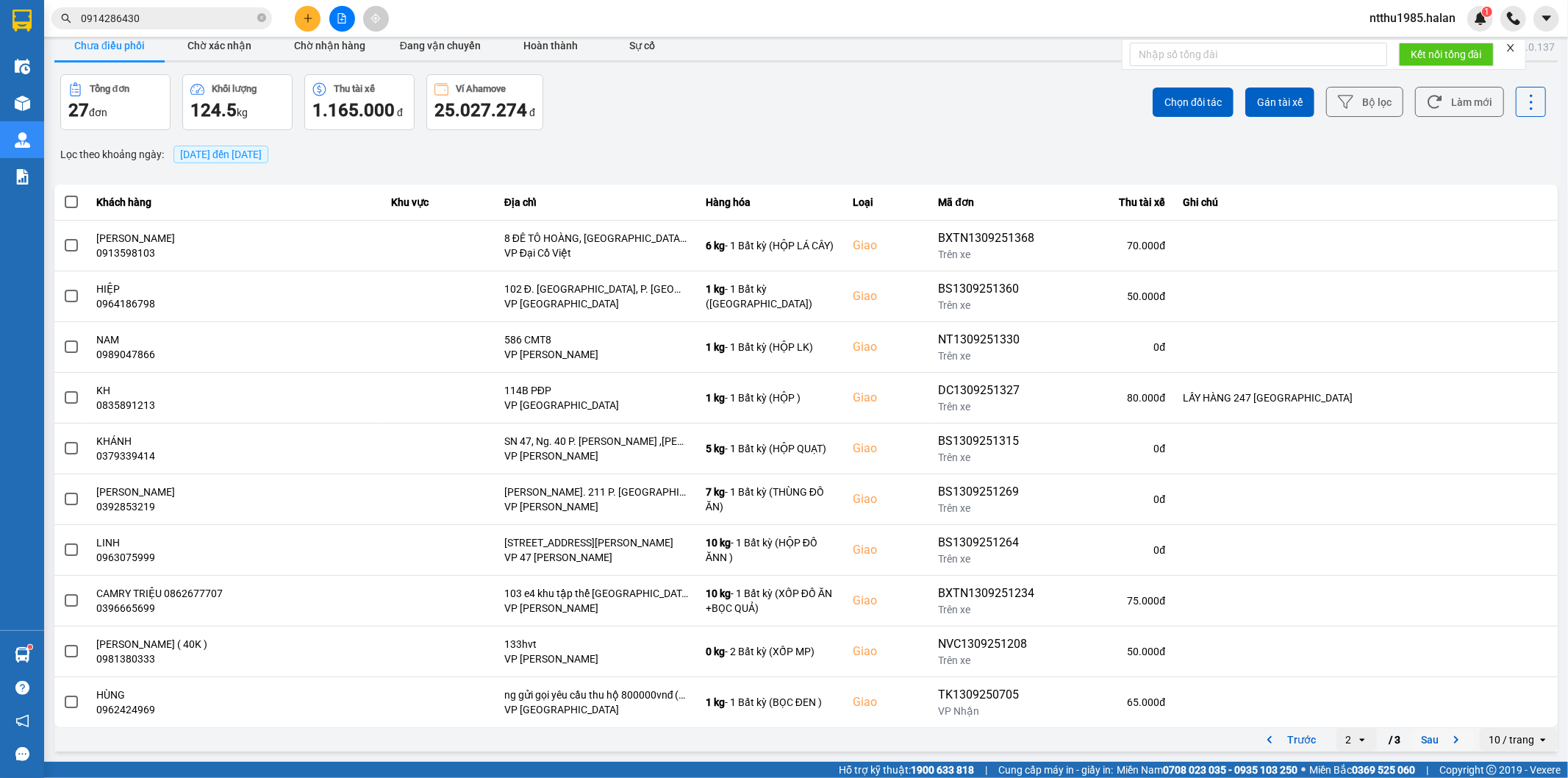
click at [1417, 741] on button "Sau" at bounding box center [1443, 739] width 62 height 22
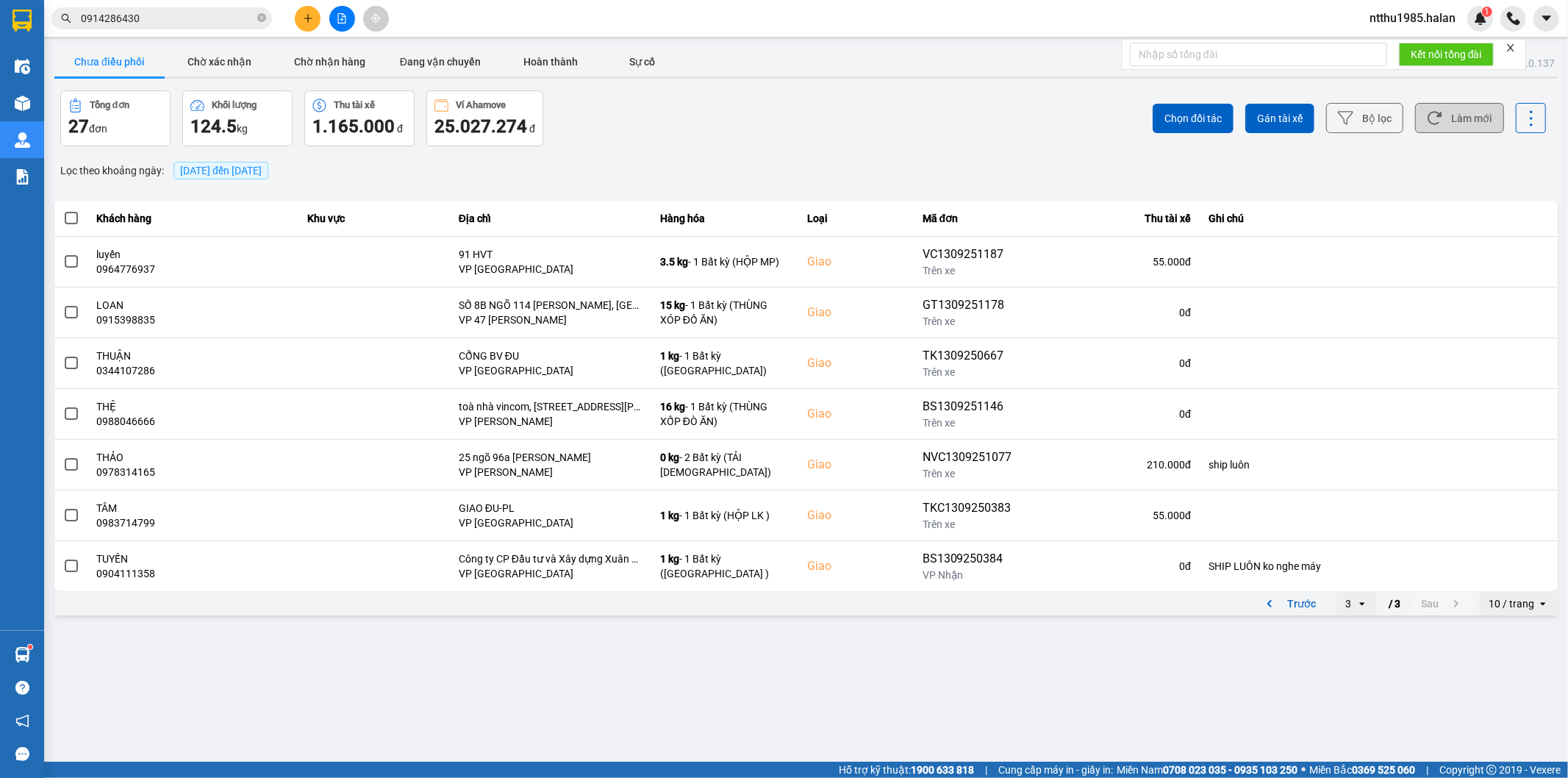
click at [1446, 119] on button "Làm mới" at bounding box center [1459, 118] width 89 height 30
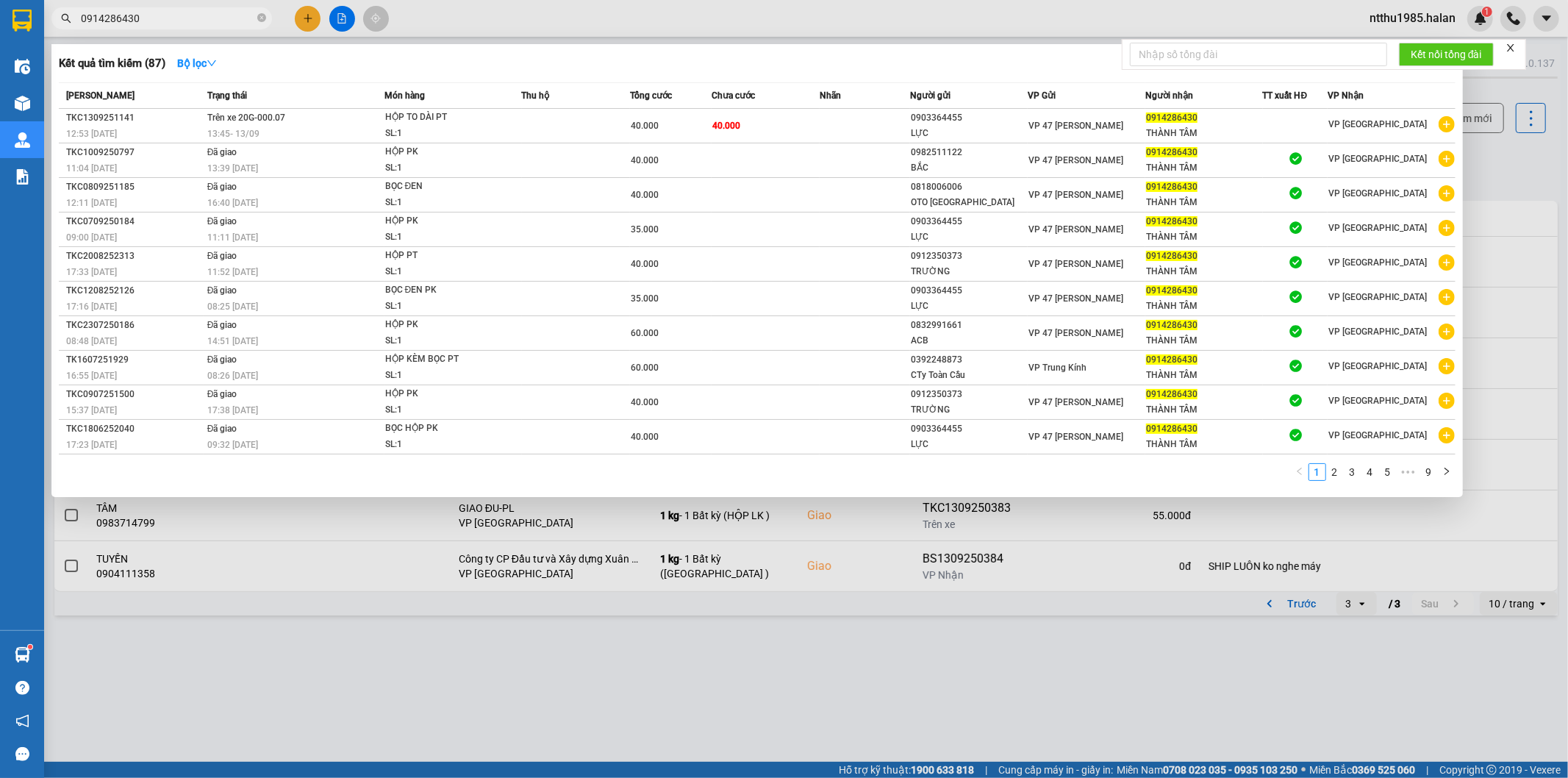
click at [223, 13] on input "0914286430" at bounding box center [167, 19] width 173 height 17
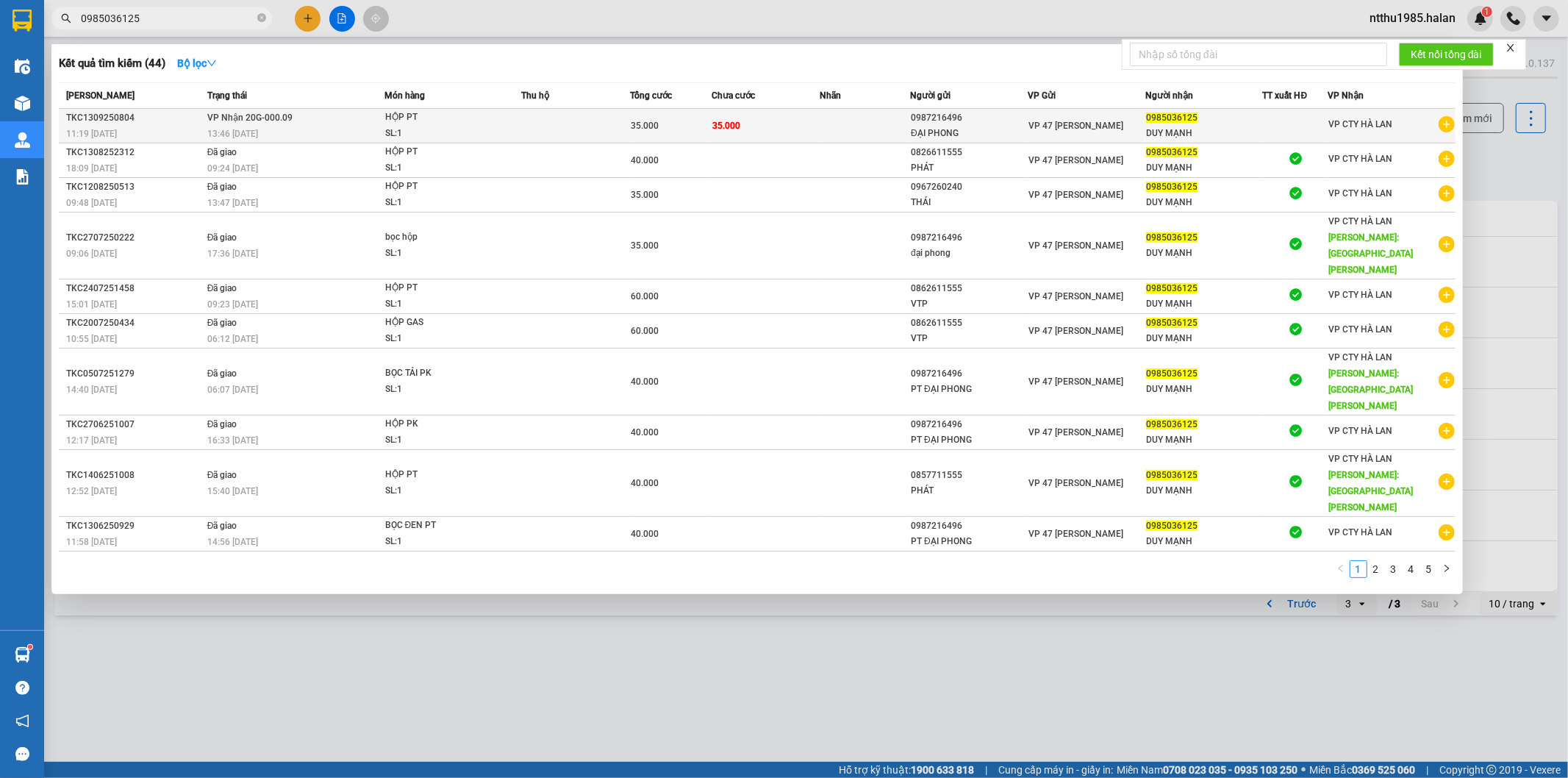
type input "0985036125"
click at [883, 125] on td at bounding box center [864, 126] width 90 height 35
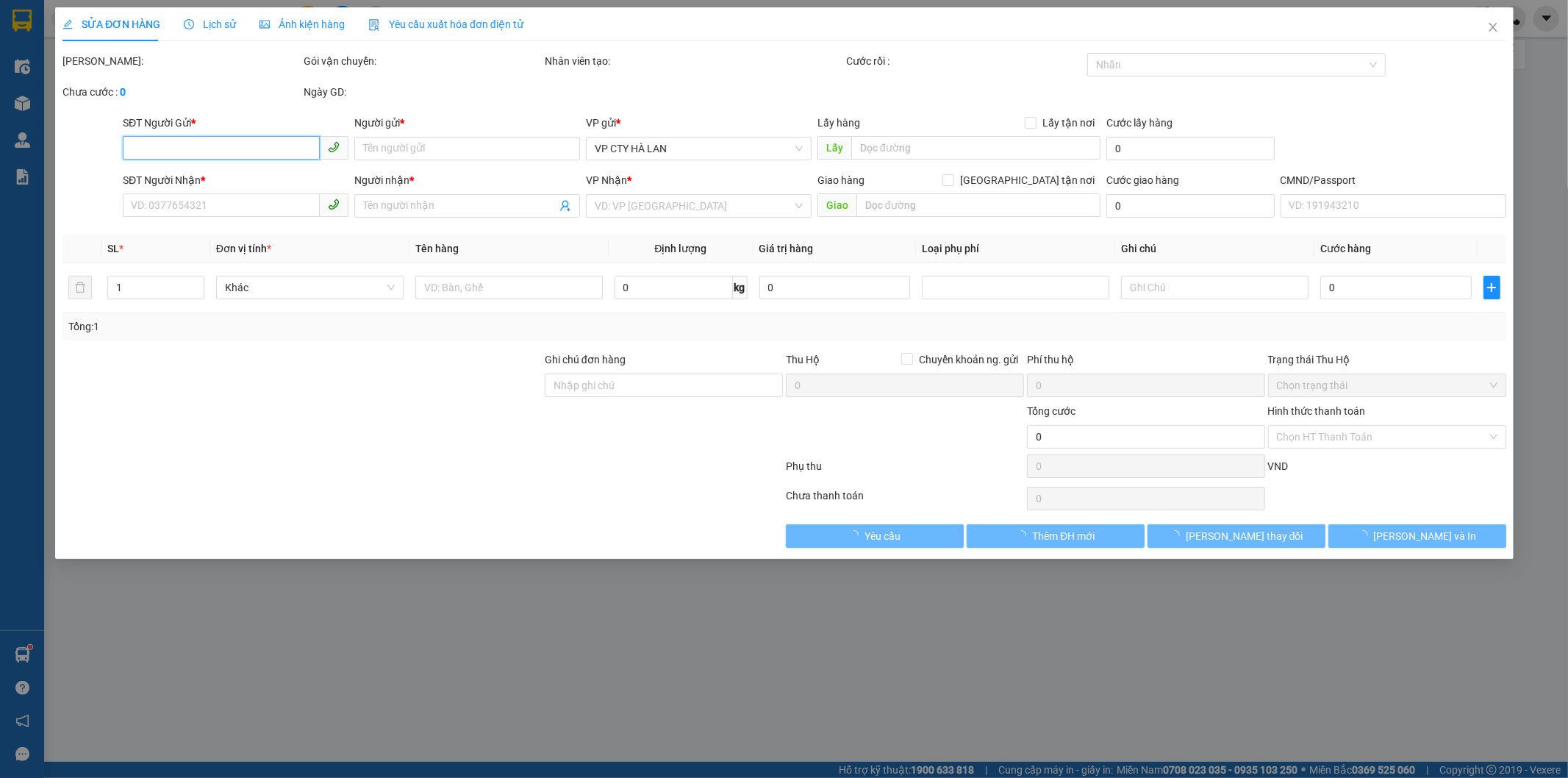
type input "0987216496"
type input "ĐẠI PHONG"
type input "0985036125"
type input "DUY MẠNH"
type input "35.000"
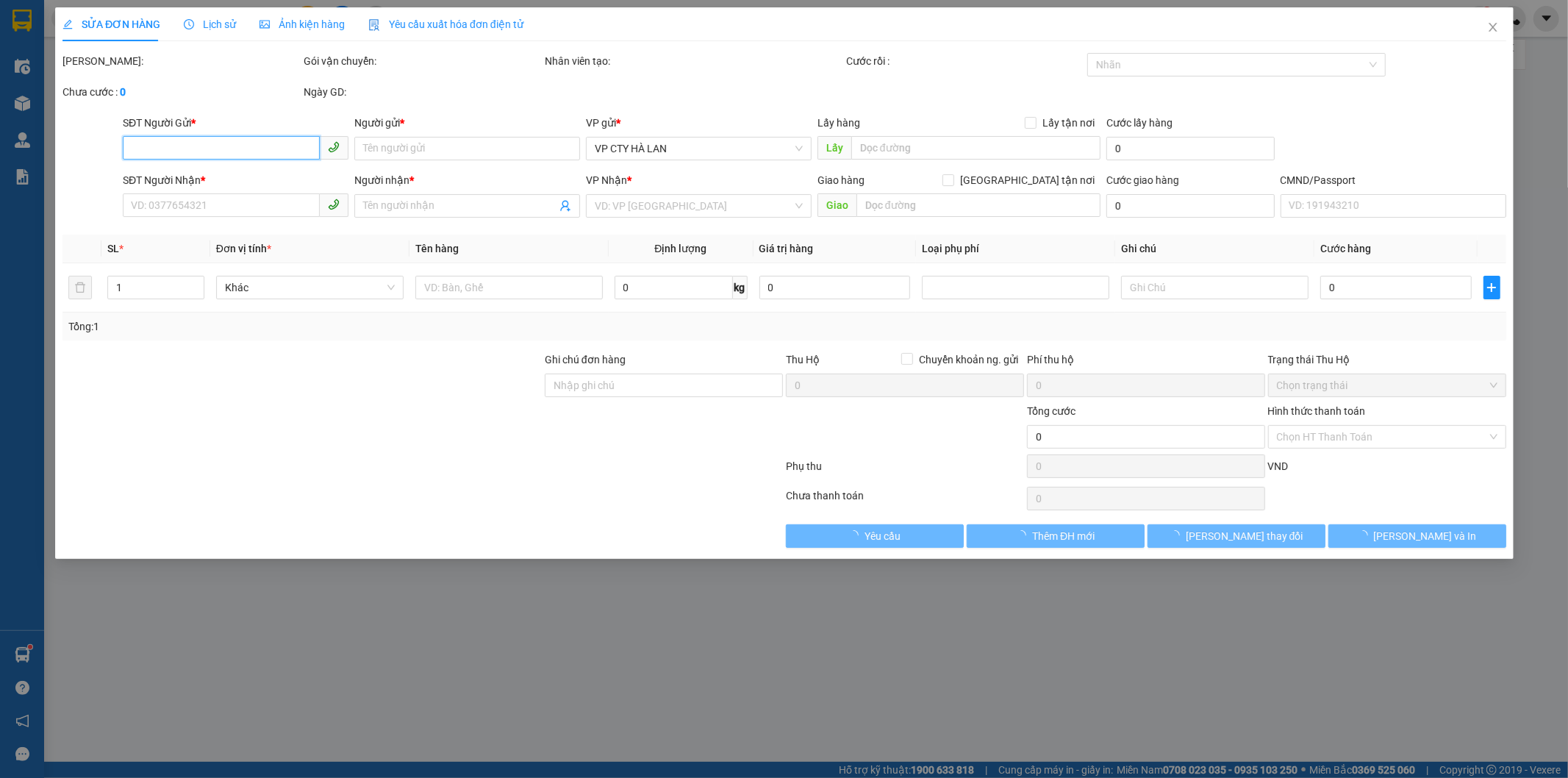
type input "35.000"
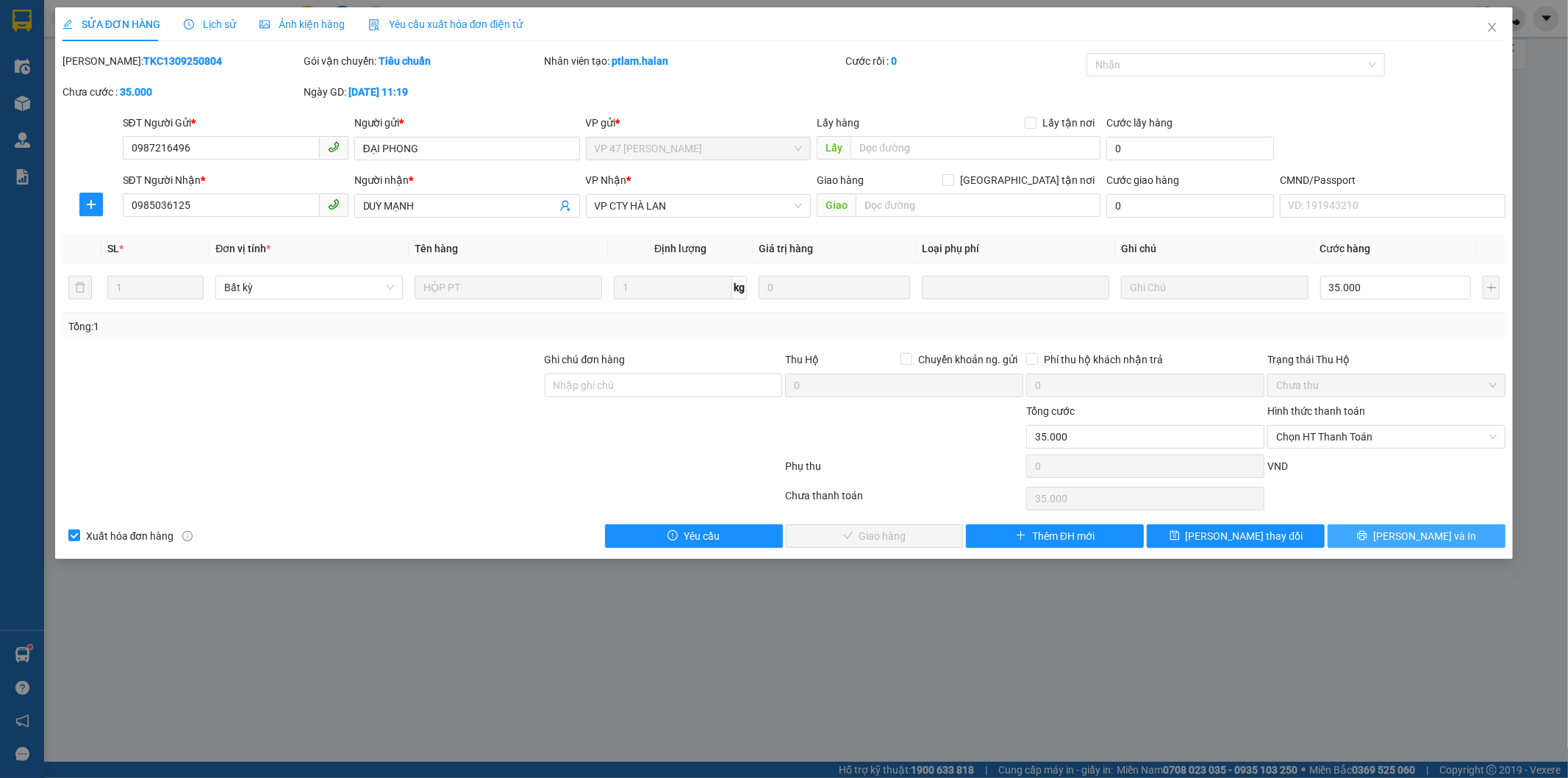
click at [1420, 541] on span "[PERSON_NAME] và In" at bounding box center [1424, 536] width 103 height 17
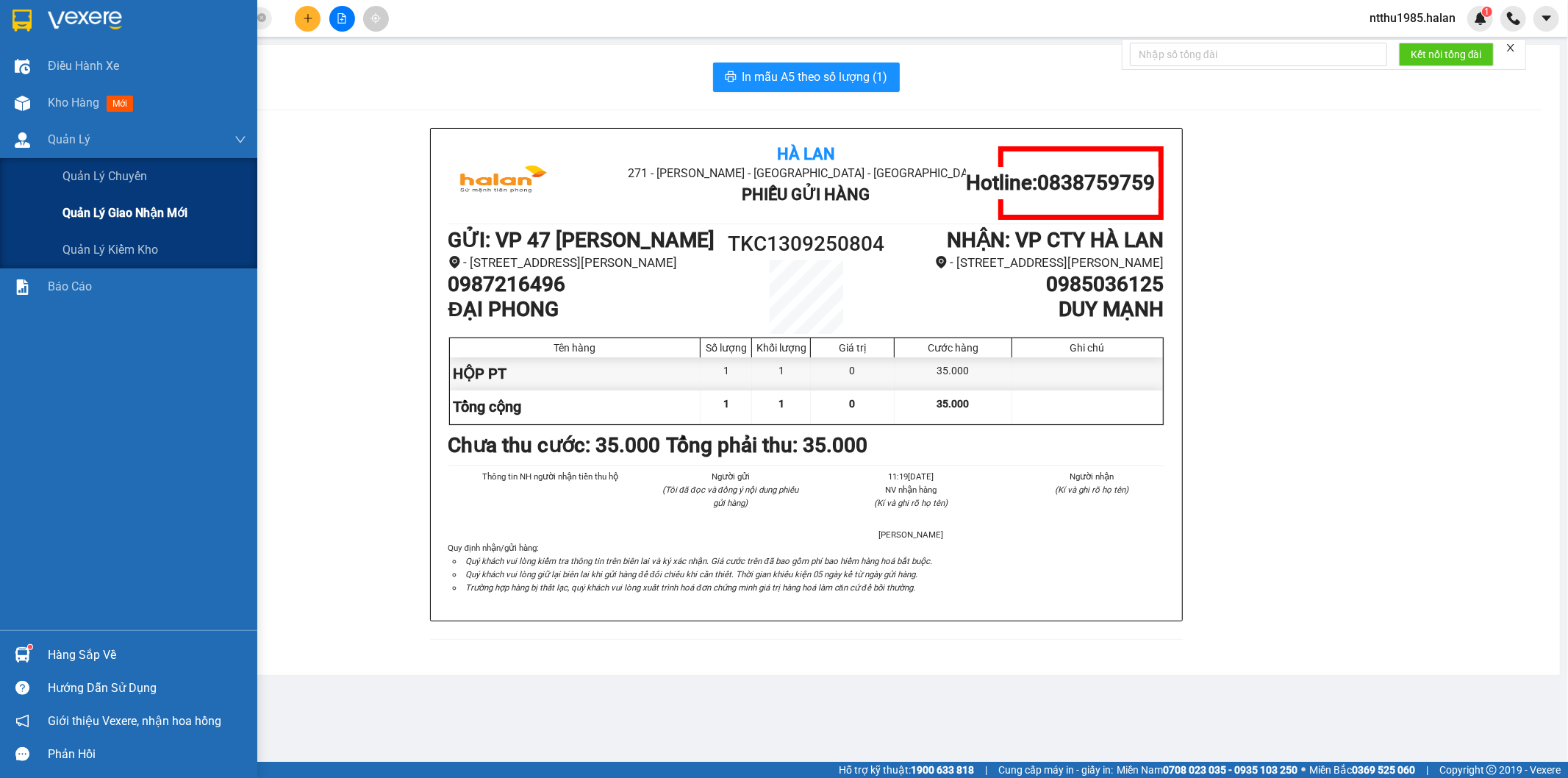
click at [138, 216] on span "Quản lý giao nhận mới" at bounding box center [125, 213] width 125 height 18
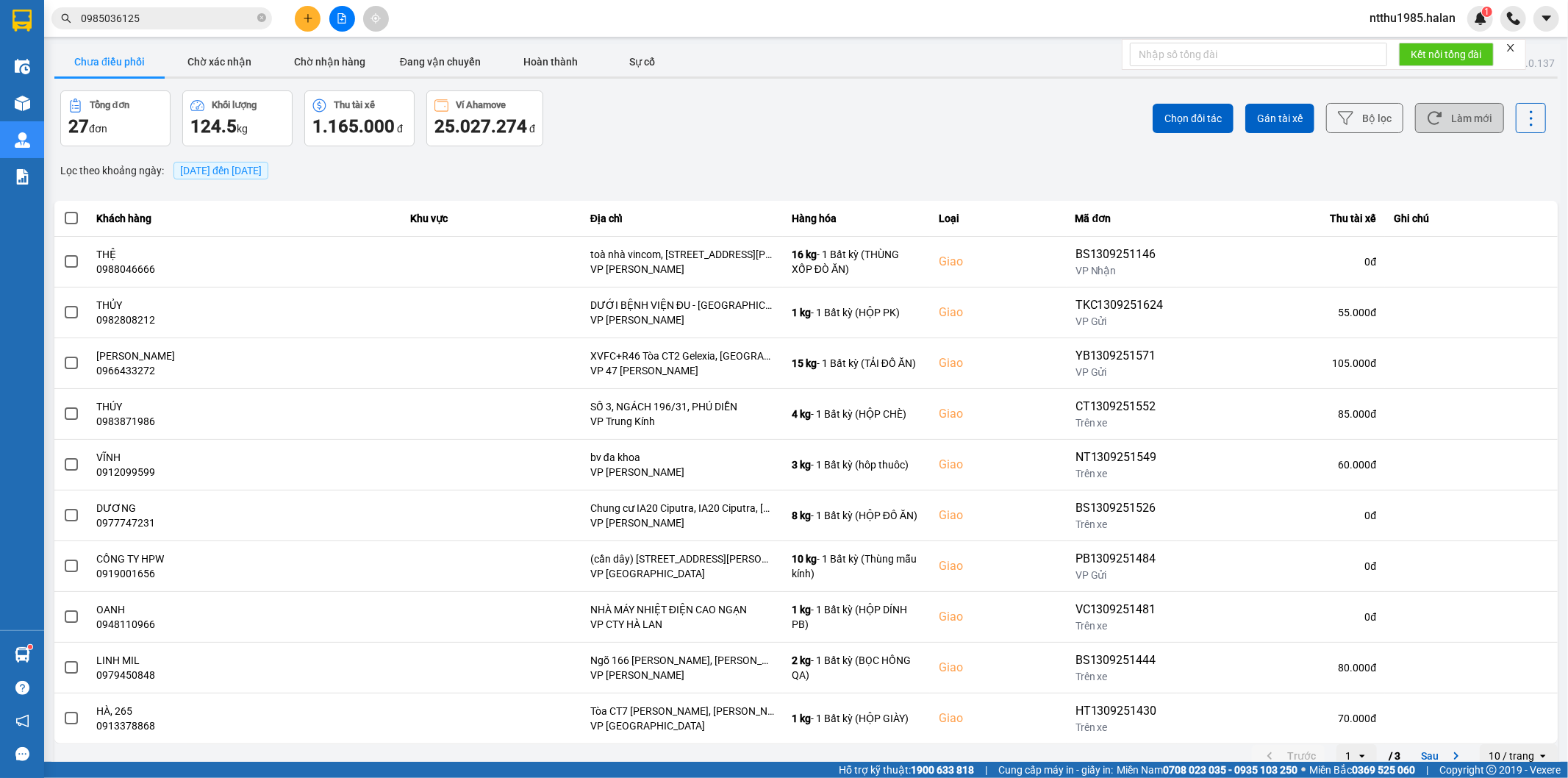
click at [1470, 129] on button "Làm mới" at bounding box center [1459, 118] width 89 height 30
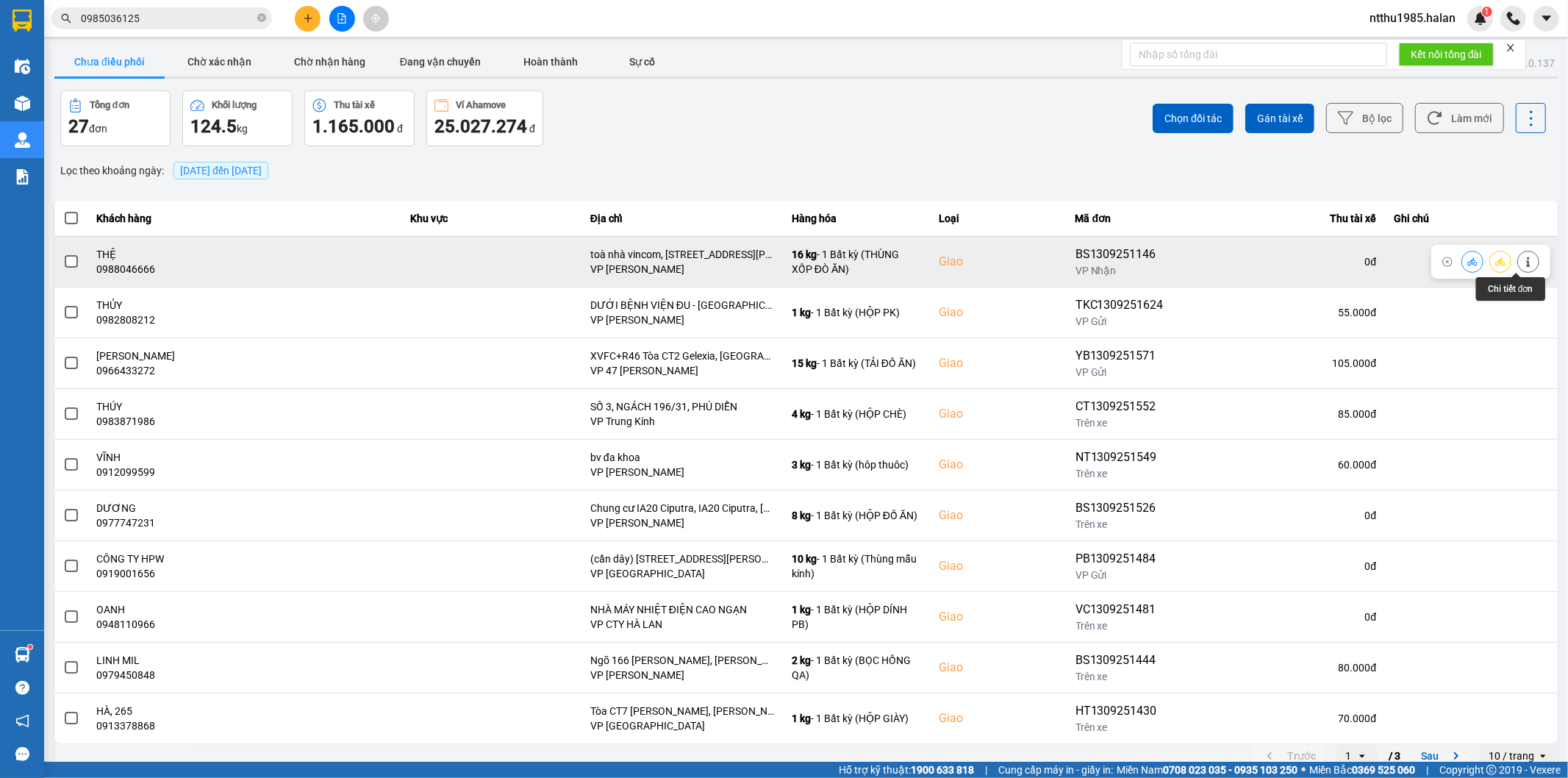
click at [1518, 255] on button at bounding box center [1527, 261] width 20 height 26
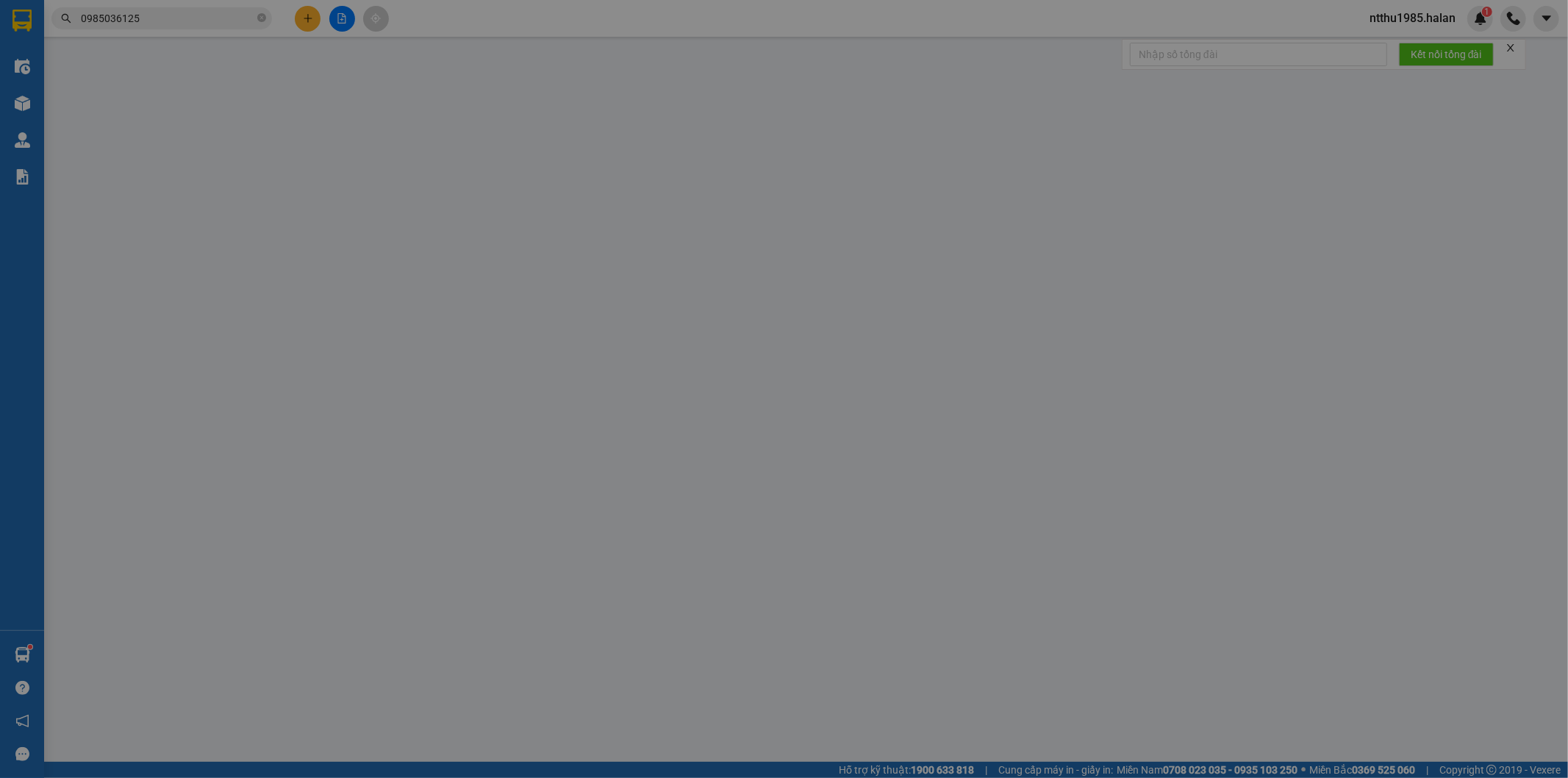
type input "0979544654"
type input "HẢI"
type input "0988046666"
type input "THỆ"
checkbox input "true"
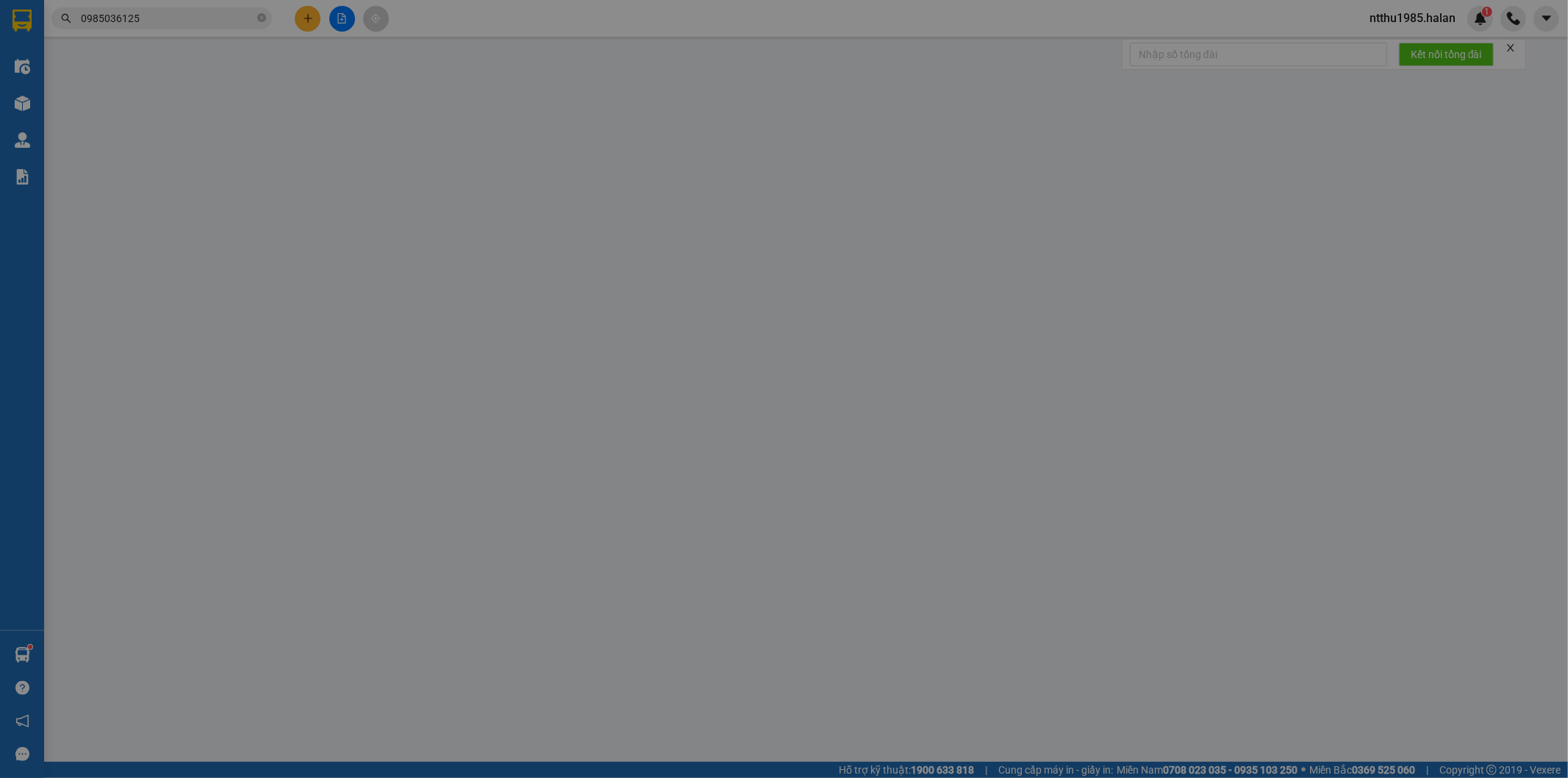
type input "toà nhà vincom, [STREET_ADDRESS][PERSON_NAME]"
type input "110.000"
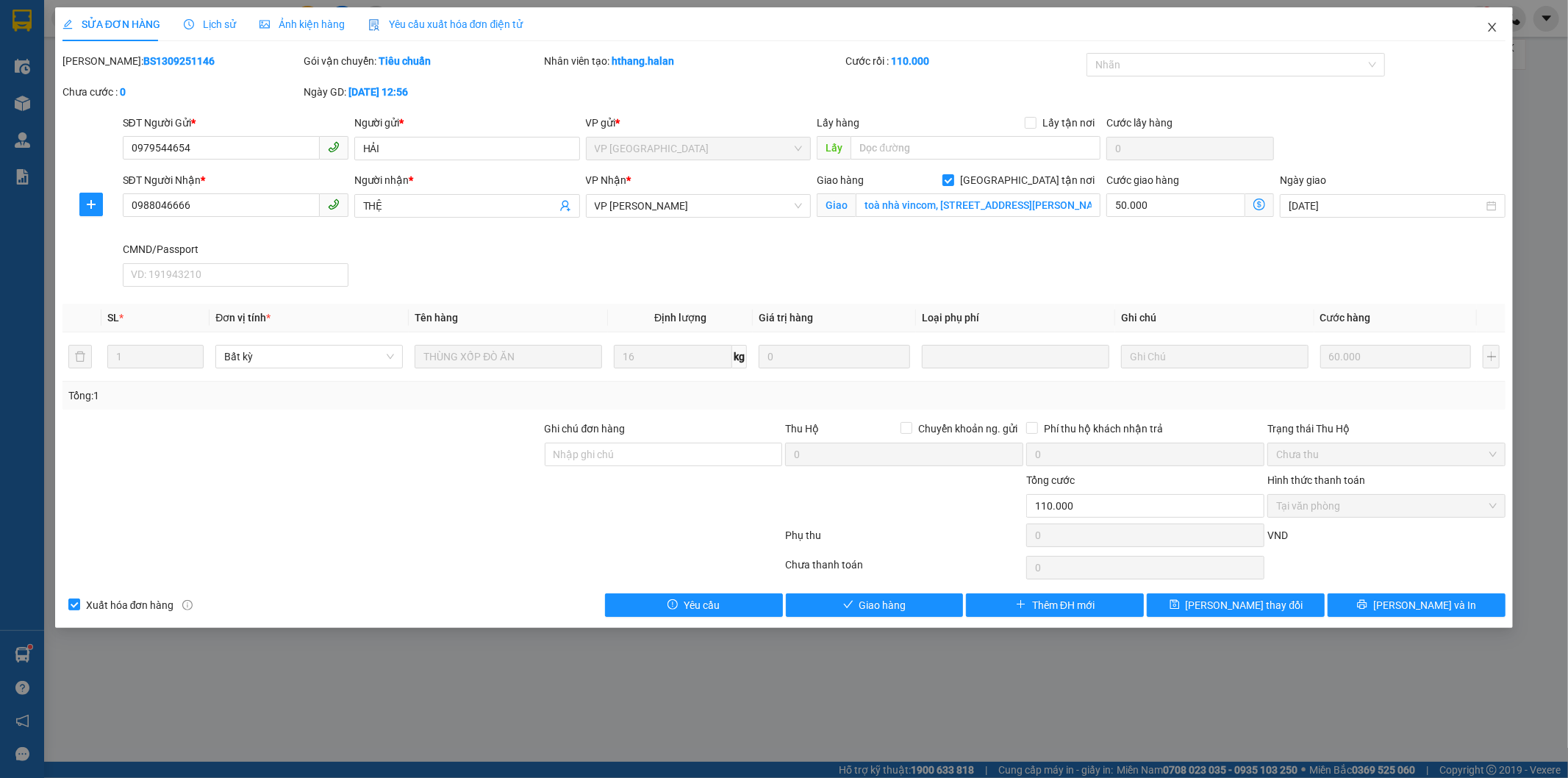
click at [1491, 29] on icon "close" at bounding box center [1492, 27] width 8 height 9
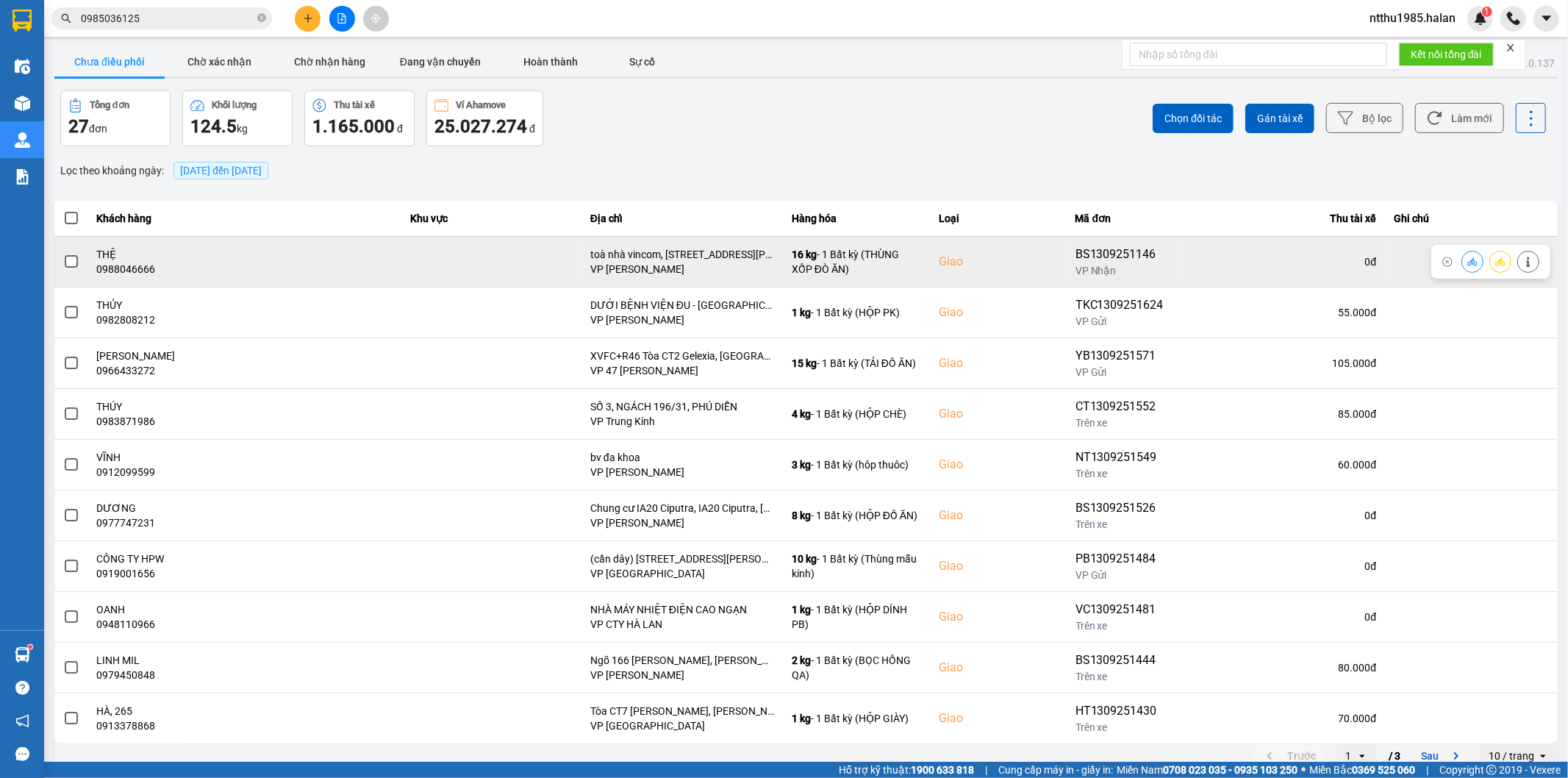
click at [67, 261] on span at bounding box center [71, 262] width 14 height 14
click at [63, 254] on input "checkbox" at bounding box center [63, 254] width 0 height 0
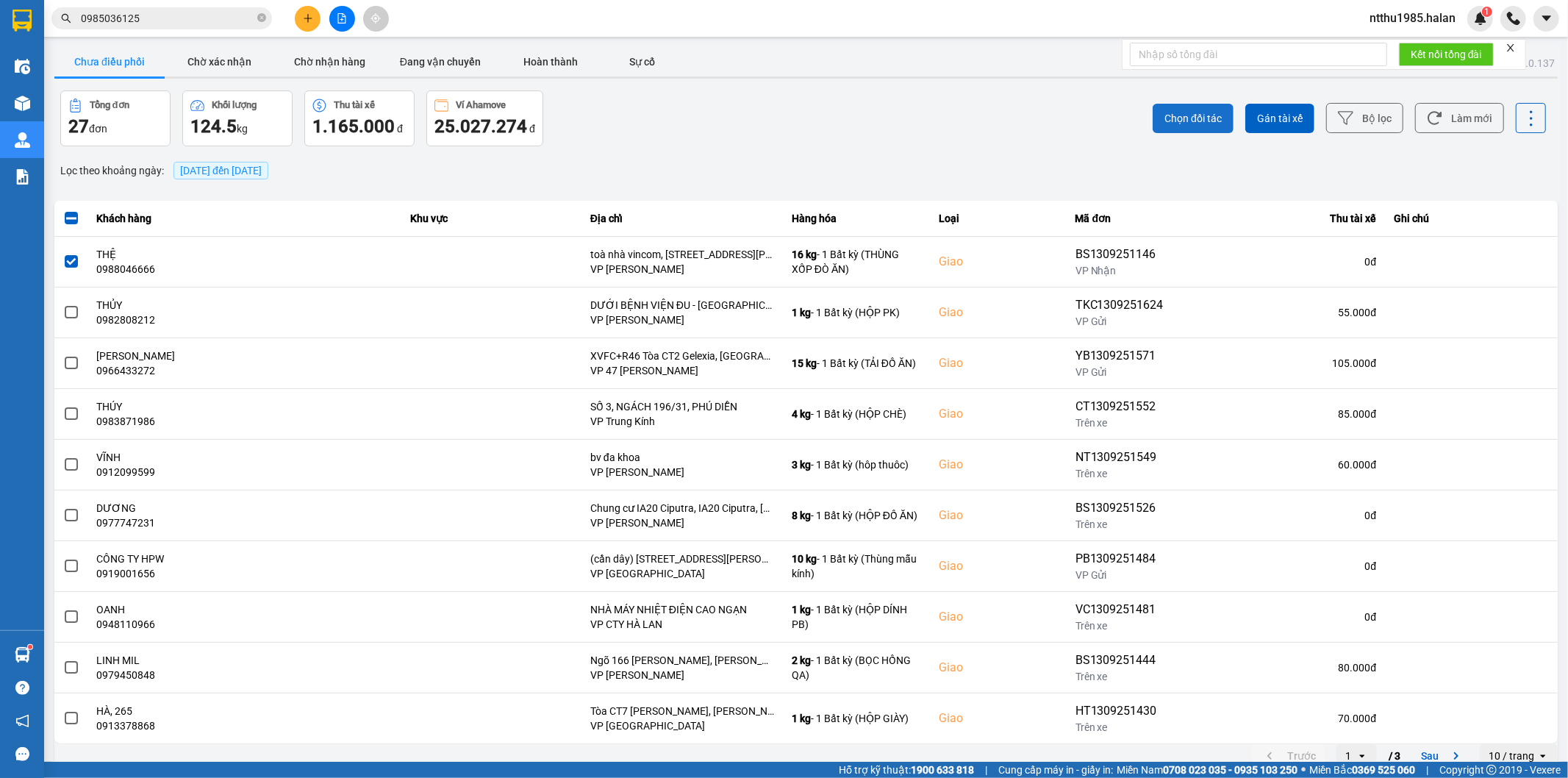
click at [1193, 116] on span "Chọn đối tác" at bounding box center [1193, 119] width 57 height 15
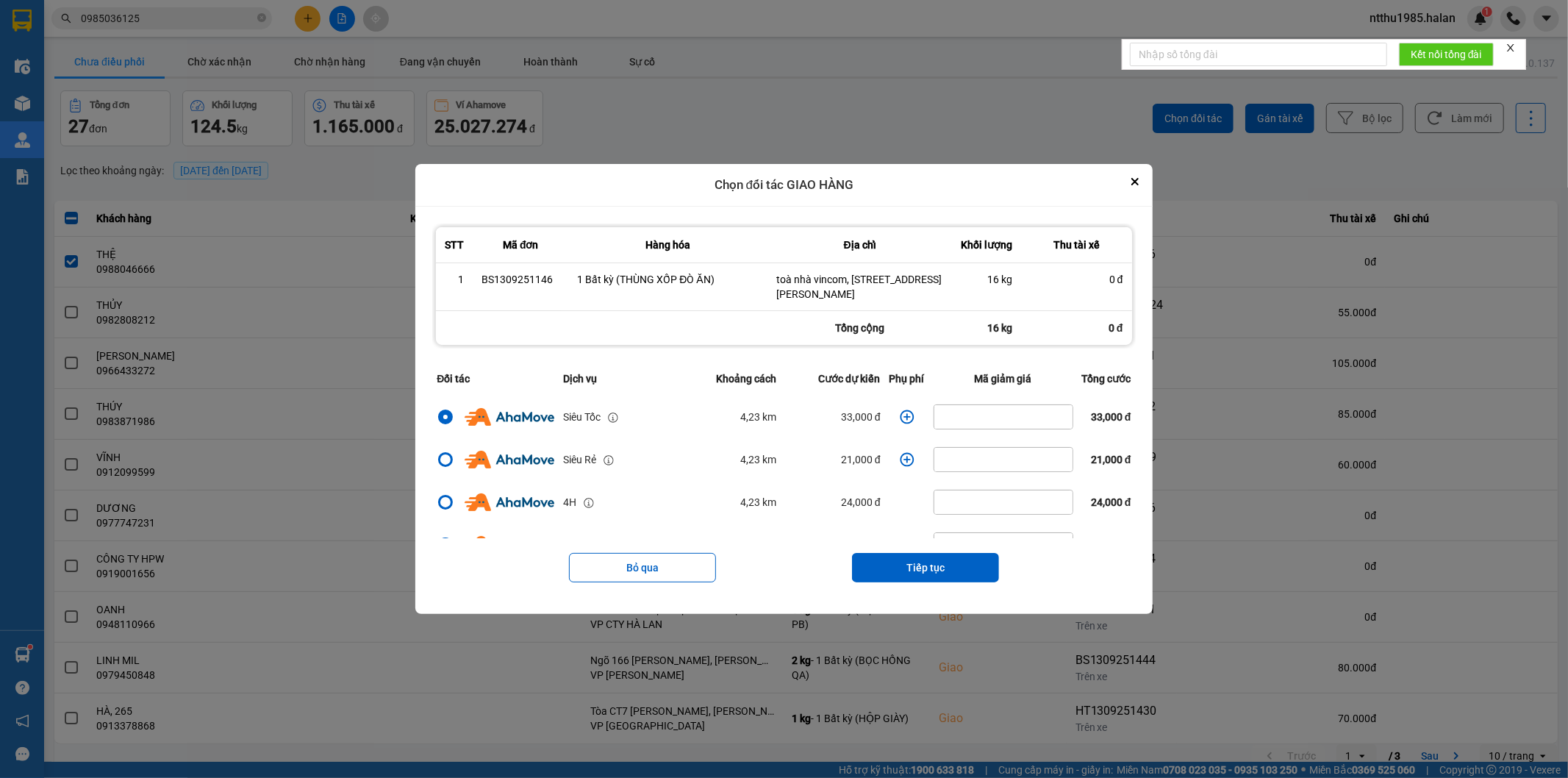
click at [900, 417] on icon "dialog" at bounding box center [907, 417] width 15 height 15
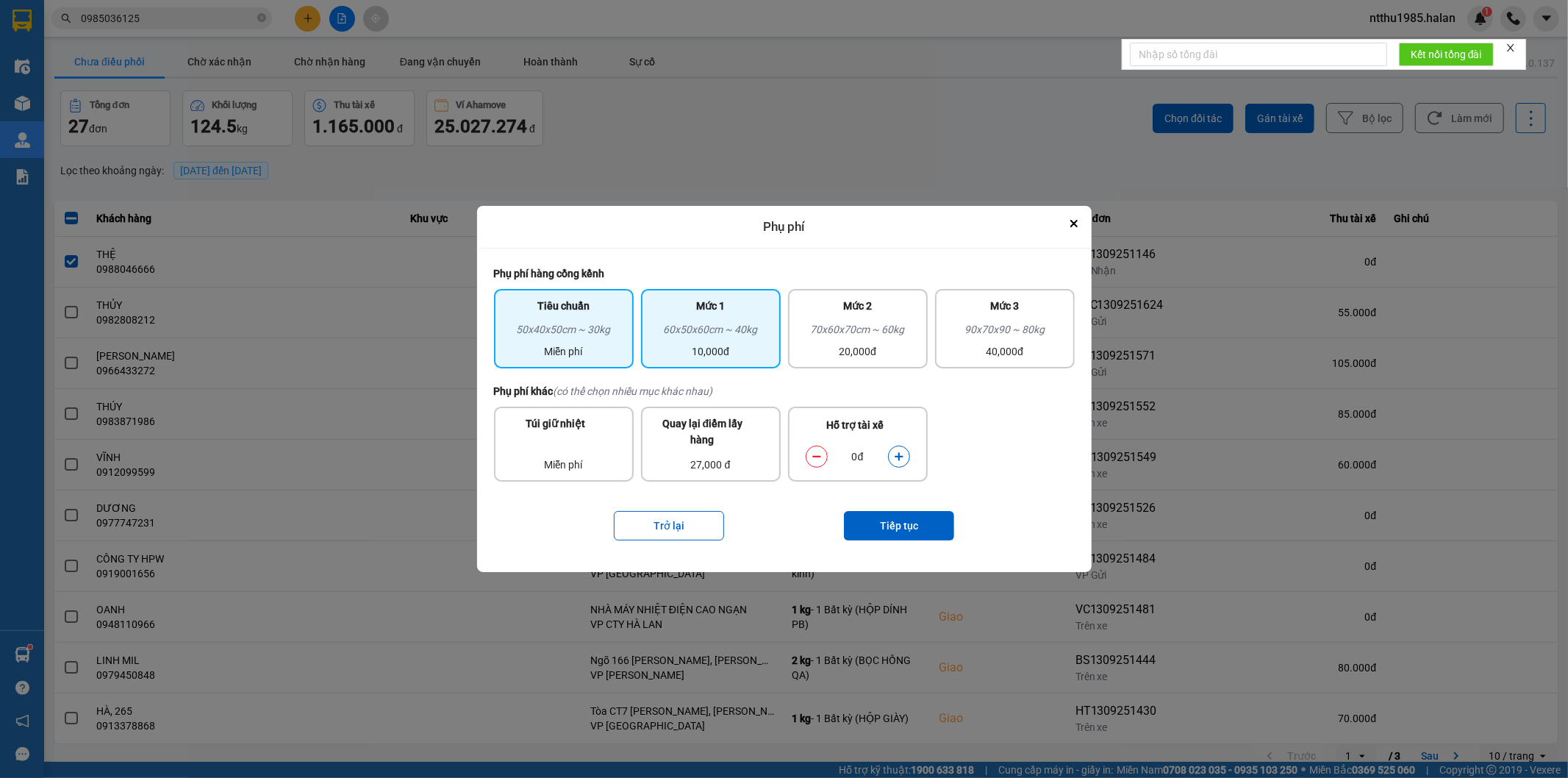
click at [729, 327] on div "60x50x60cm ~ 40kg" at bounding box center [710, 332] width 122 height 22
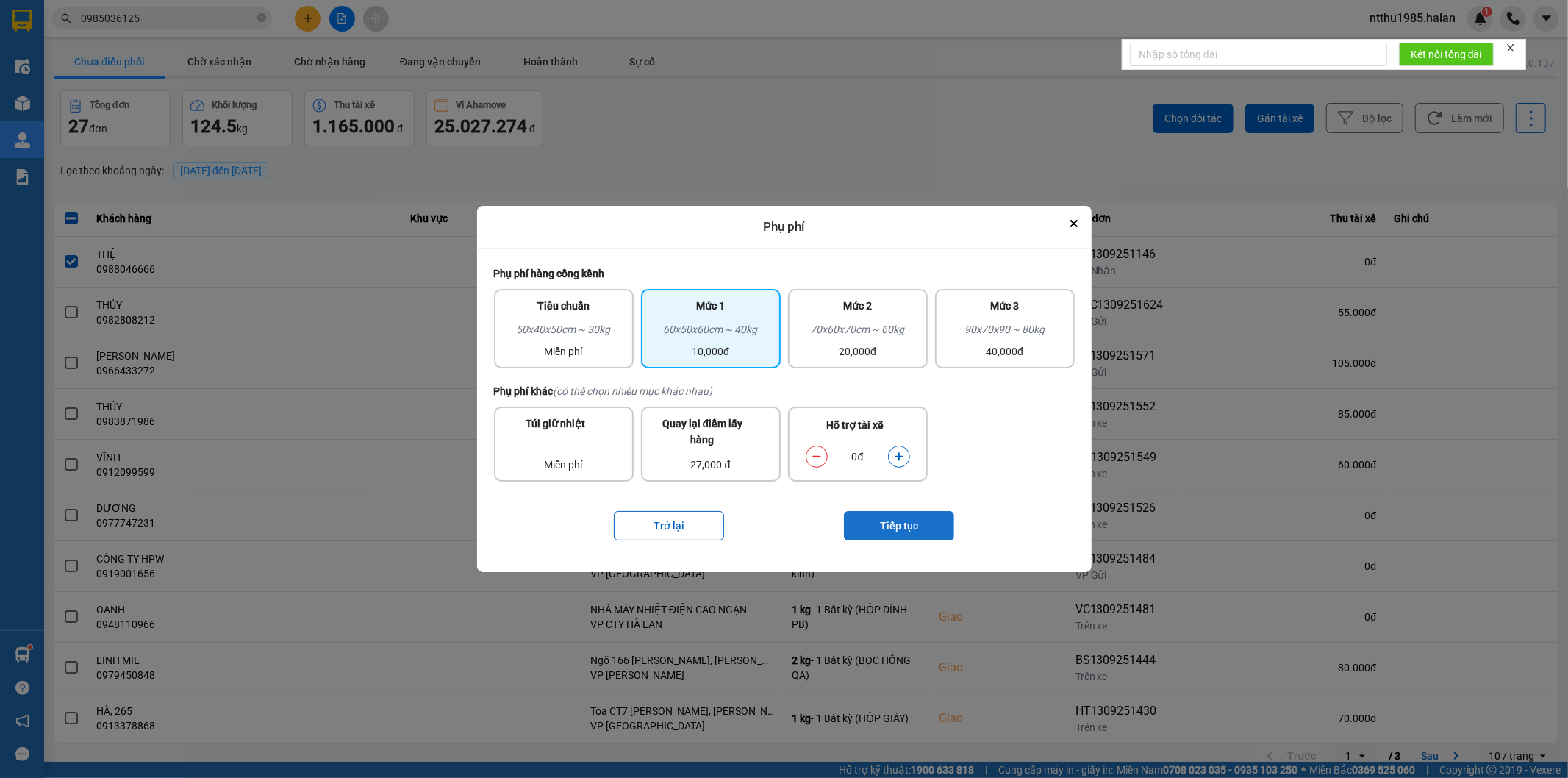
click at [879, 528] on button "Tiếp tục" at bounding box center [899, 525] width 110 height 29
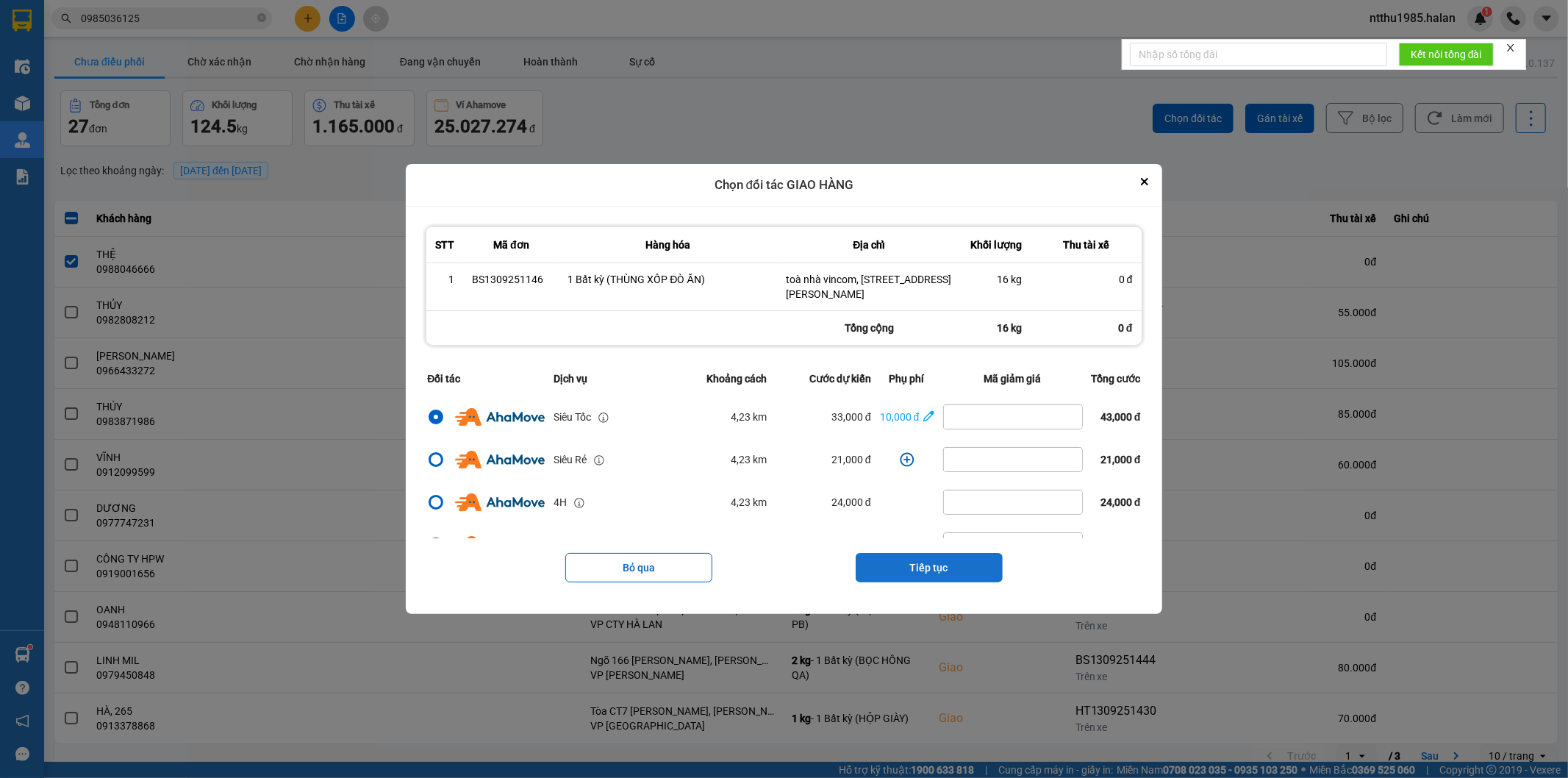
click at [915, 565] on button "Tiếp tục" at bounding box center [929, 567] width 147 height 29
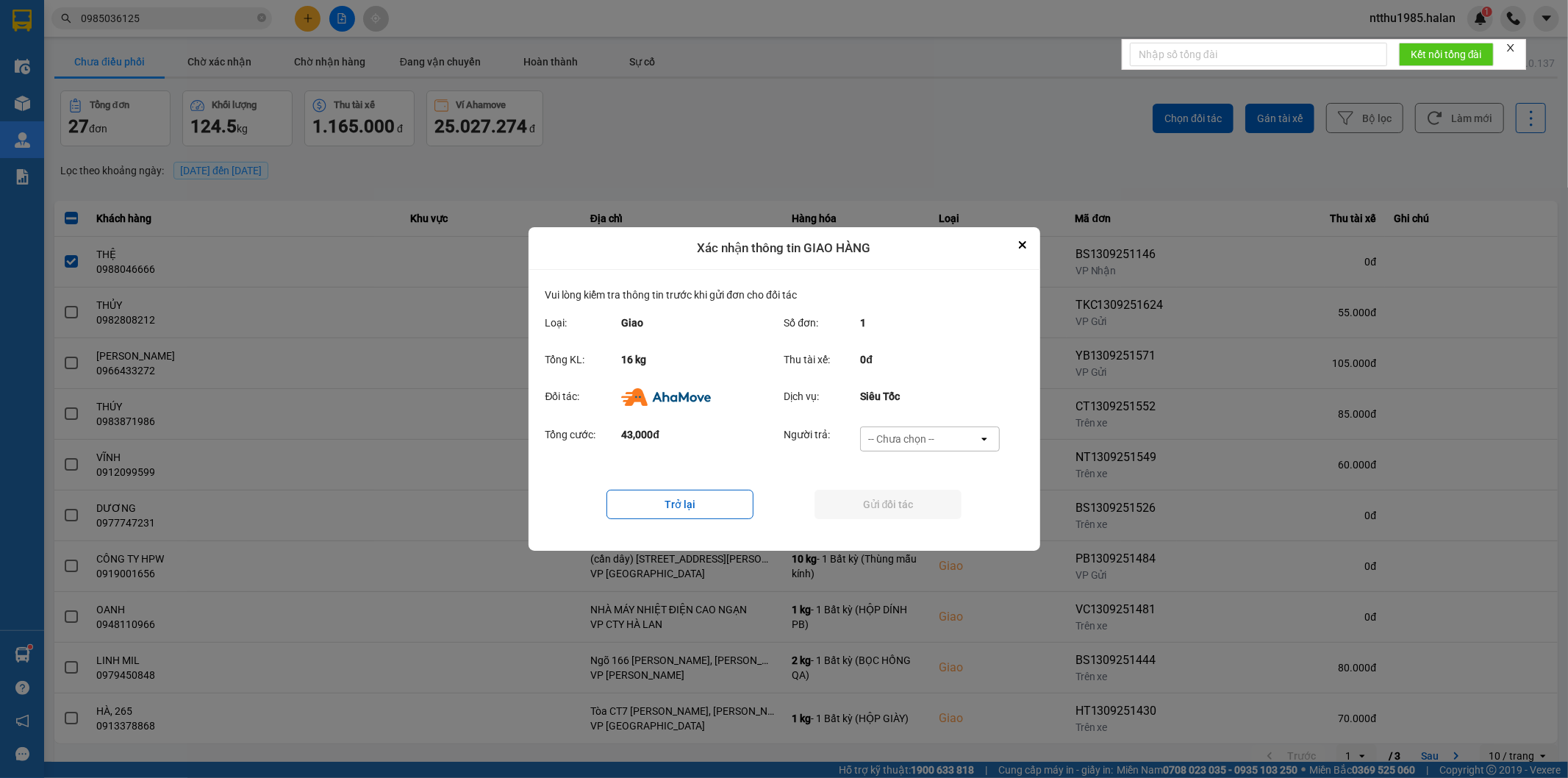
click at [912, 441] on div "-- Chưa chọn --" at bounding box center [901, 439] width 66 height 15
click at [902, 522] on span "Ví Ahamove" at bounding box center [901, 523] width 59 height 15
click at [894, 504] on button "Gửi đối tác" at bounding box center [888, 504] width 147 height 29
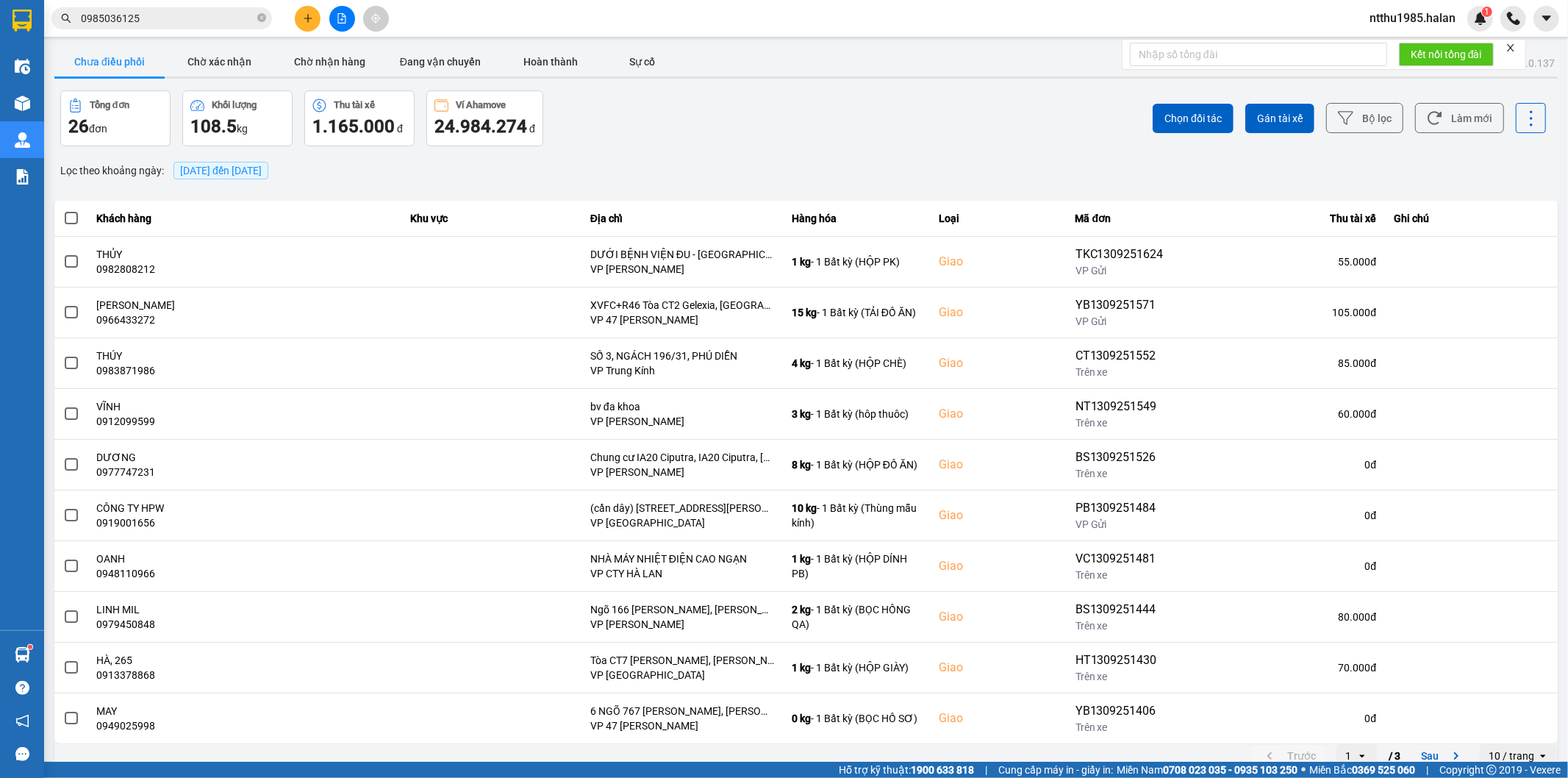
click at [650, 152] on div "ver: 0.0.137 Chưa điều phối Chờ xác nhận Chờ nhận hàng Đang vận chuyển Hoàn thà…" at bounding box center [807, 407] width 1509 height 726
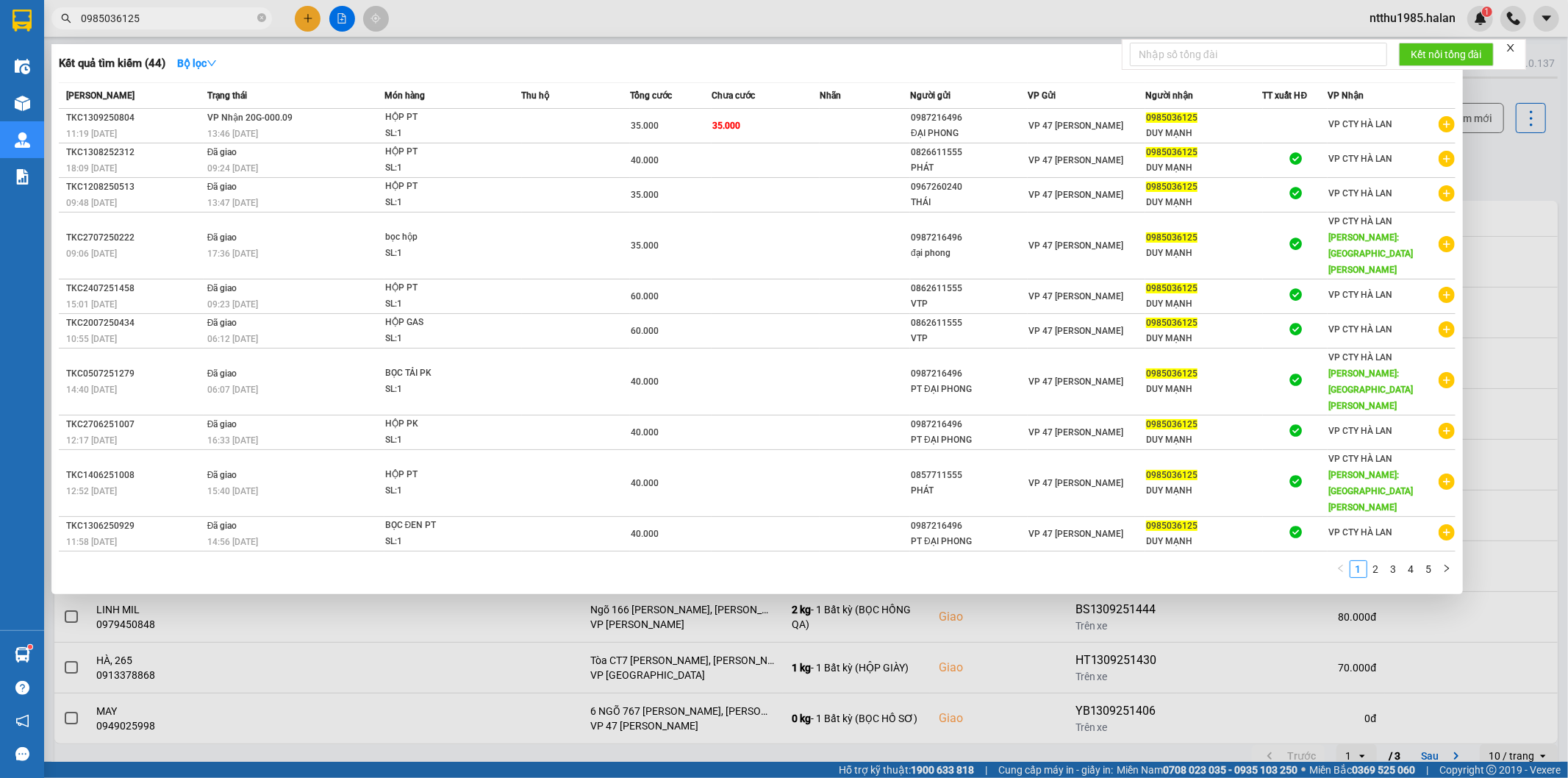
click at [188, 17] on input "0985036125" at bounding box center [167, 19] width 173 height 17
click at [1529, 158] on div at bounding box center [784, 389] width 1568 height 778
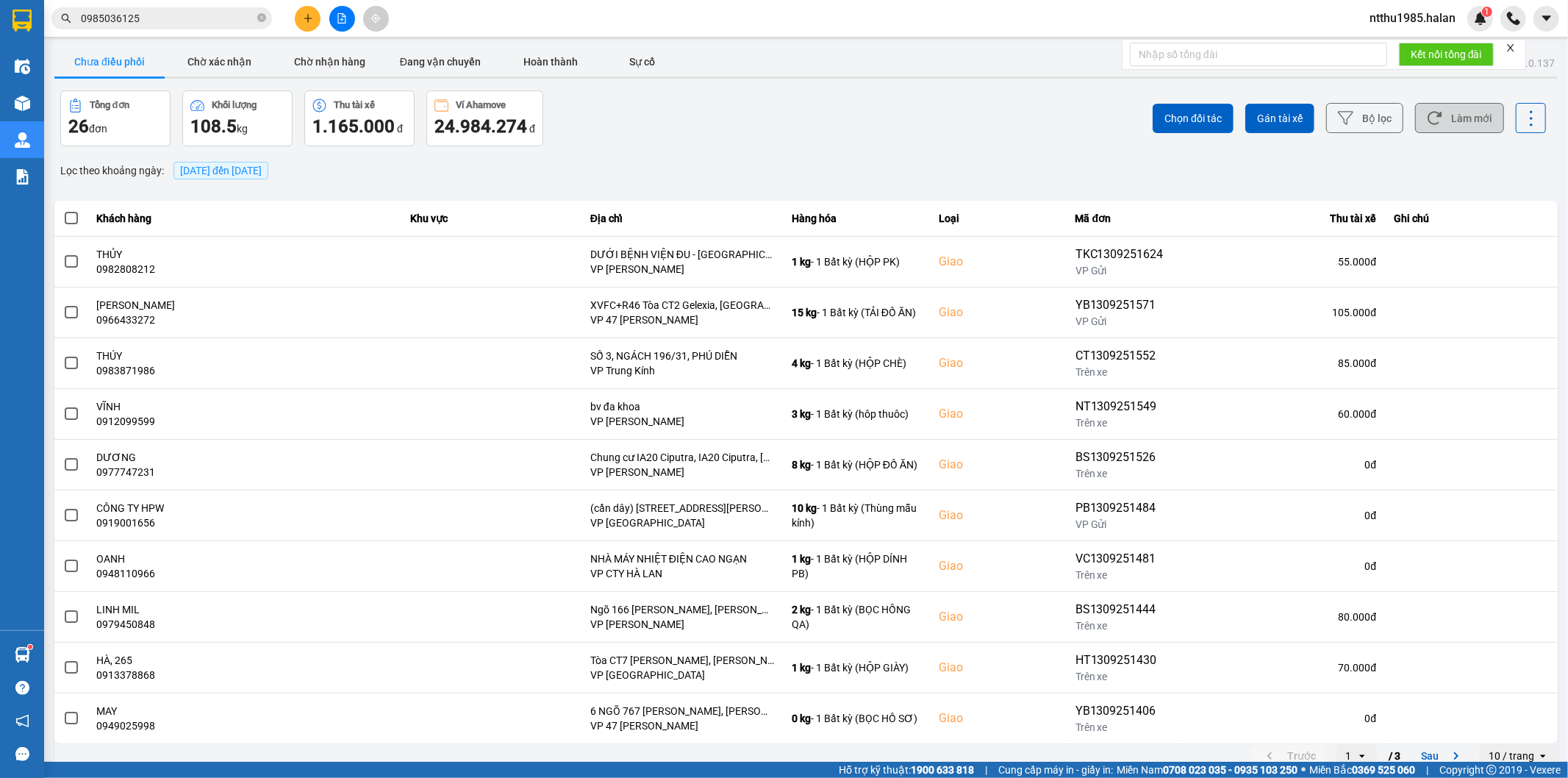
click at [1473, 132] on button "Làm mới" at bounding box center [1459, 118] width 89 height 30
click at [643, 128] on div "Tổng đơn 26 đơn Khối lượng 108.5 kg Thu tài xế 1.165.000 đ Ví Ahamove 24.984.27…" at bounding box center [432, 118] width 743 height 56
click at [1437, 120] on button "Làm mới" at bounding box center [1459, 118] width 89 height 30
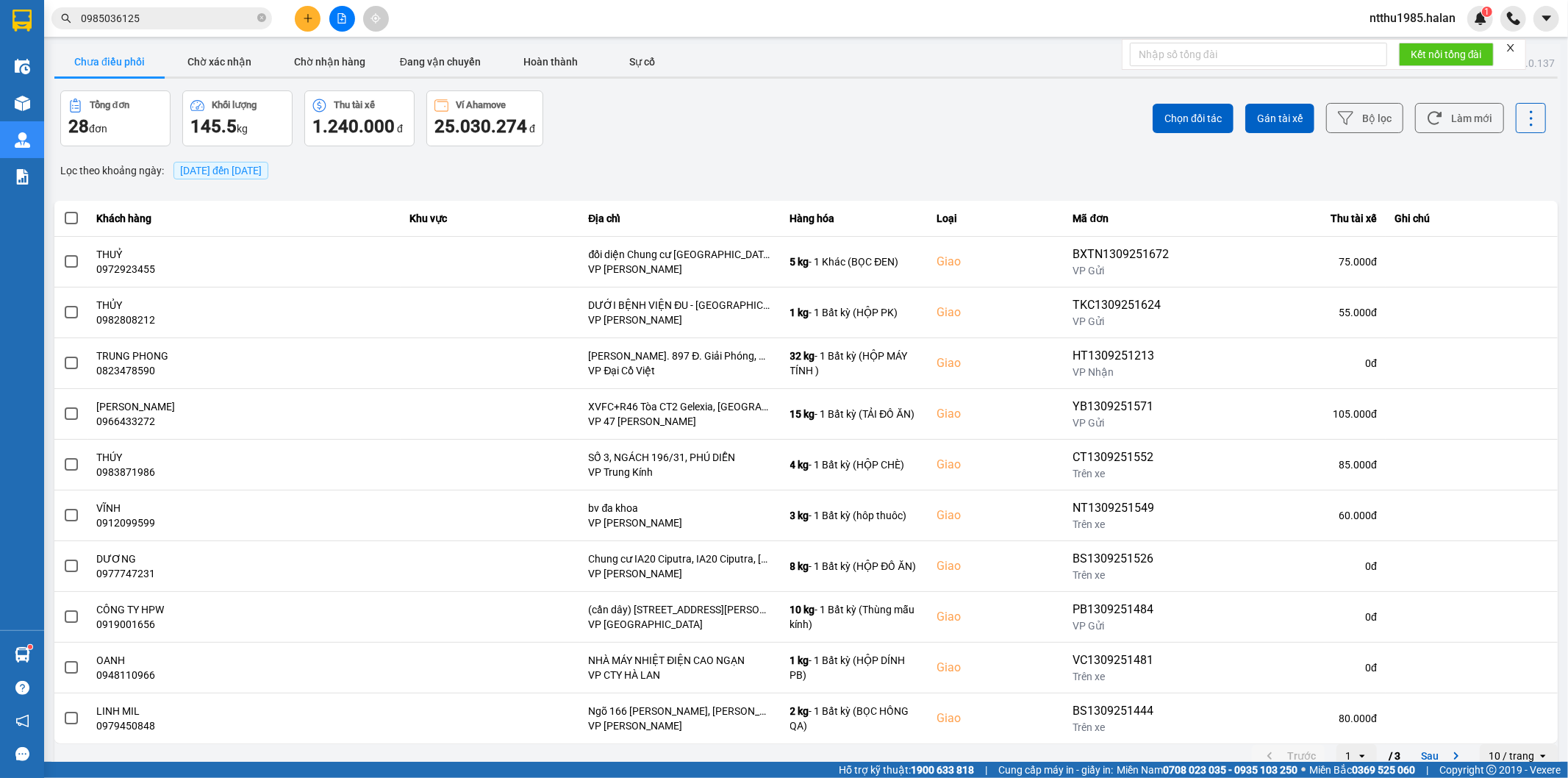
click at [1025, 134] on div "Chọn đối tác Gán tài xế Bộ lọc Làm mới" at bounding box center [1175, 118] width 743 height 56
click at [1467, 119] on button "Làm mới" at bounding box center [1459, 118] width 89 height 30
click at [145, 24] on input "0985036125" at bounding box center [167, 19] width 173 height 17
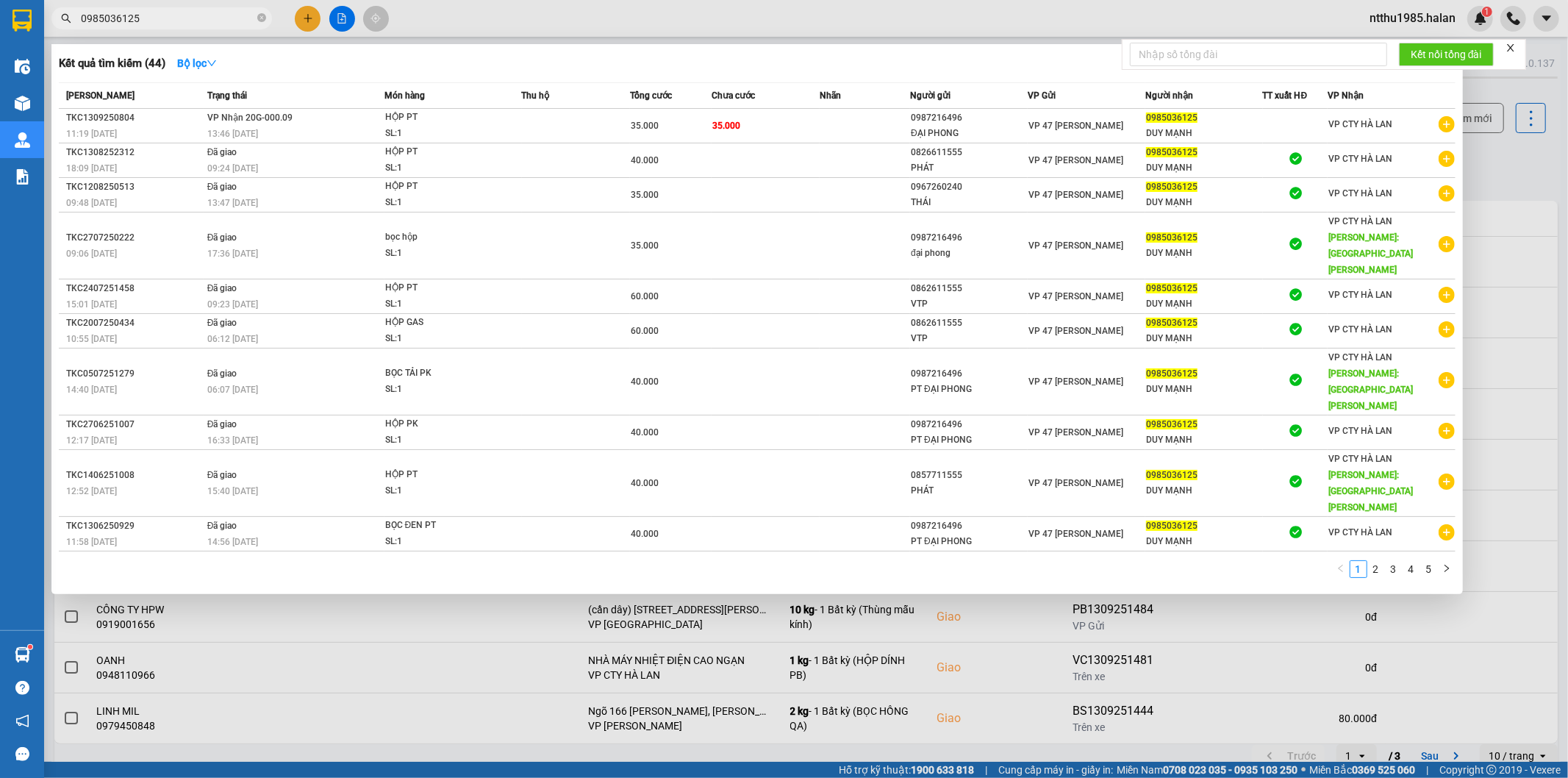
click at [145, 24] on input "0985036125" at bounding box center [167, 19] width 173 height 17
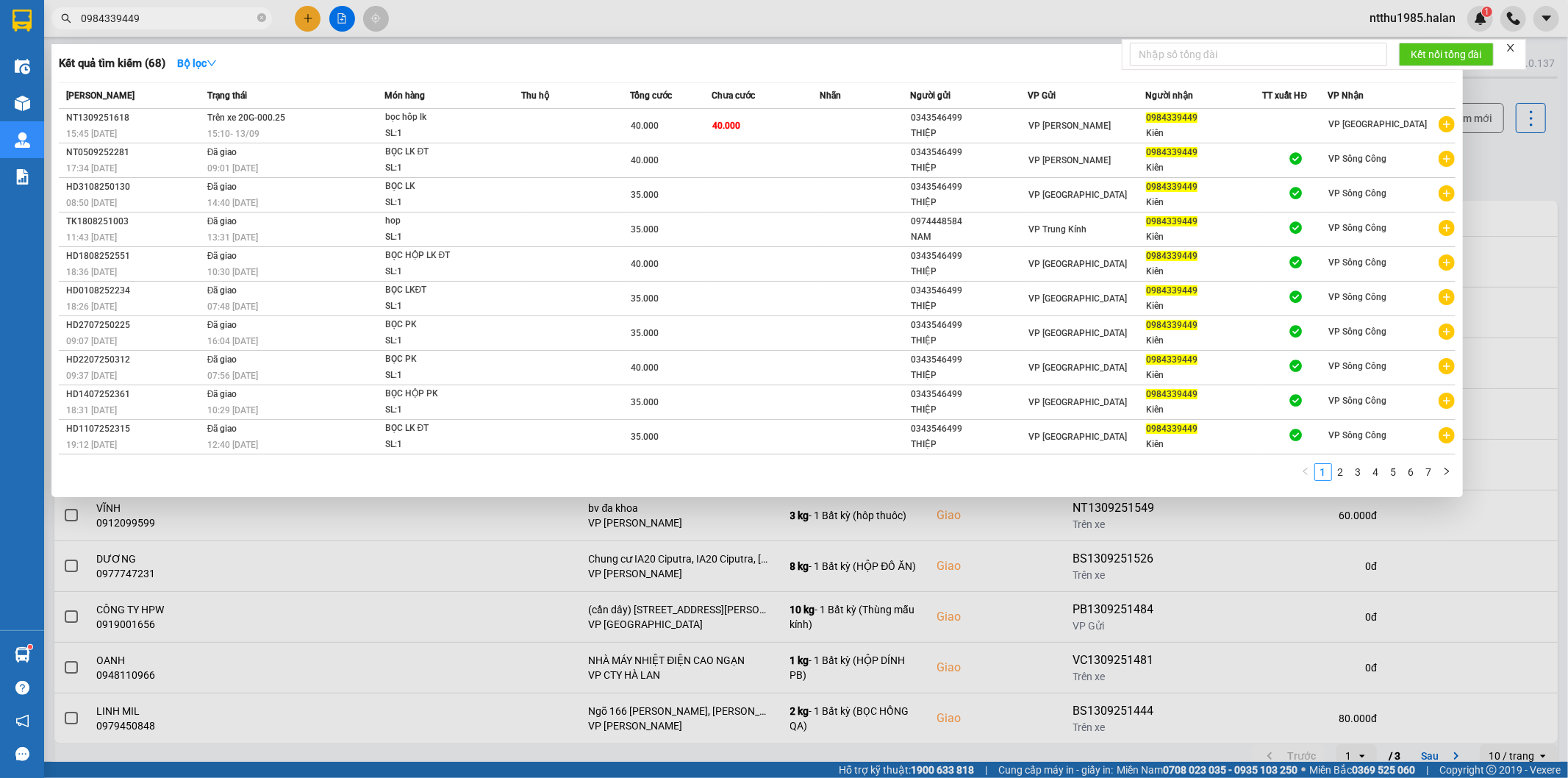
type input "0984339449"
click at [1056, 131] on span "VP [PERSON_NAME]" at bounding box center [1069, 126] width 83 height 11
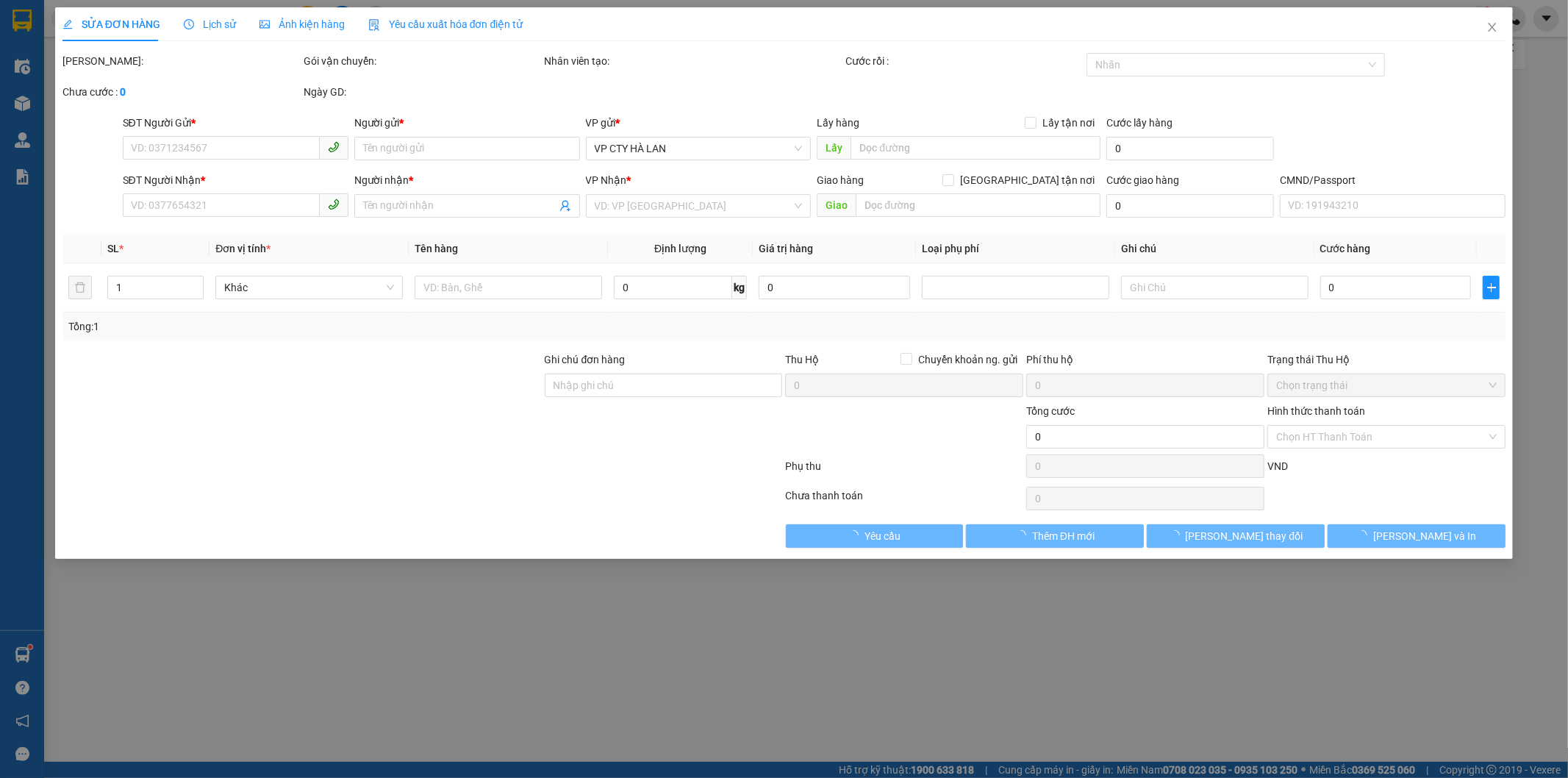
type input "0343546499"
type input "THIỆP"
type input "0984339449"
type input "Kiên"
type input "40.000"
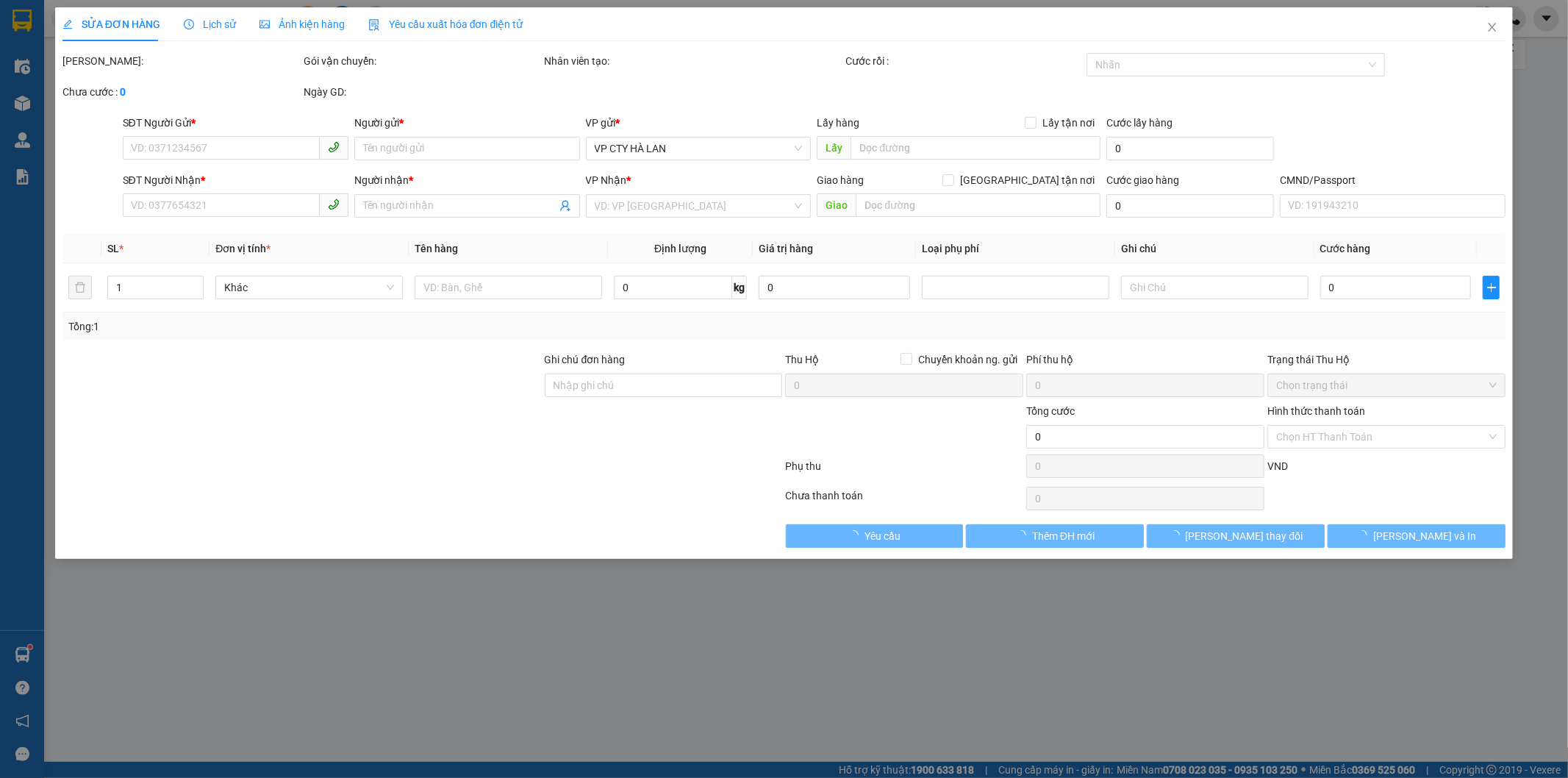
type input "40.000"
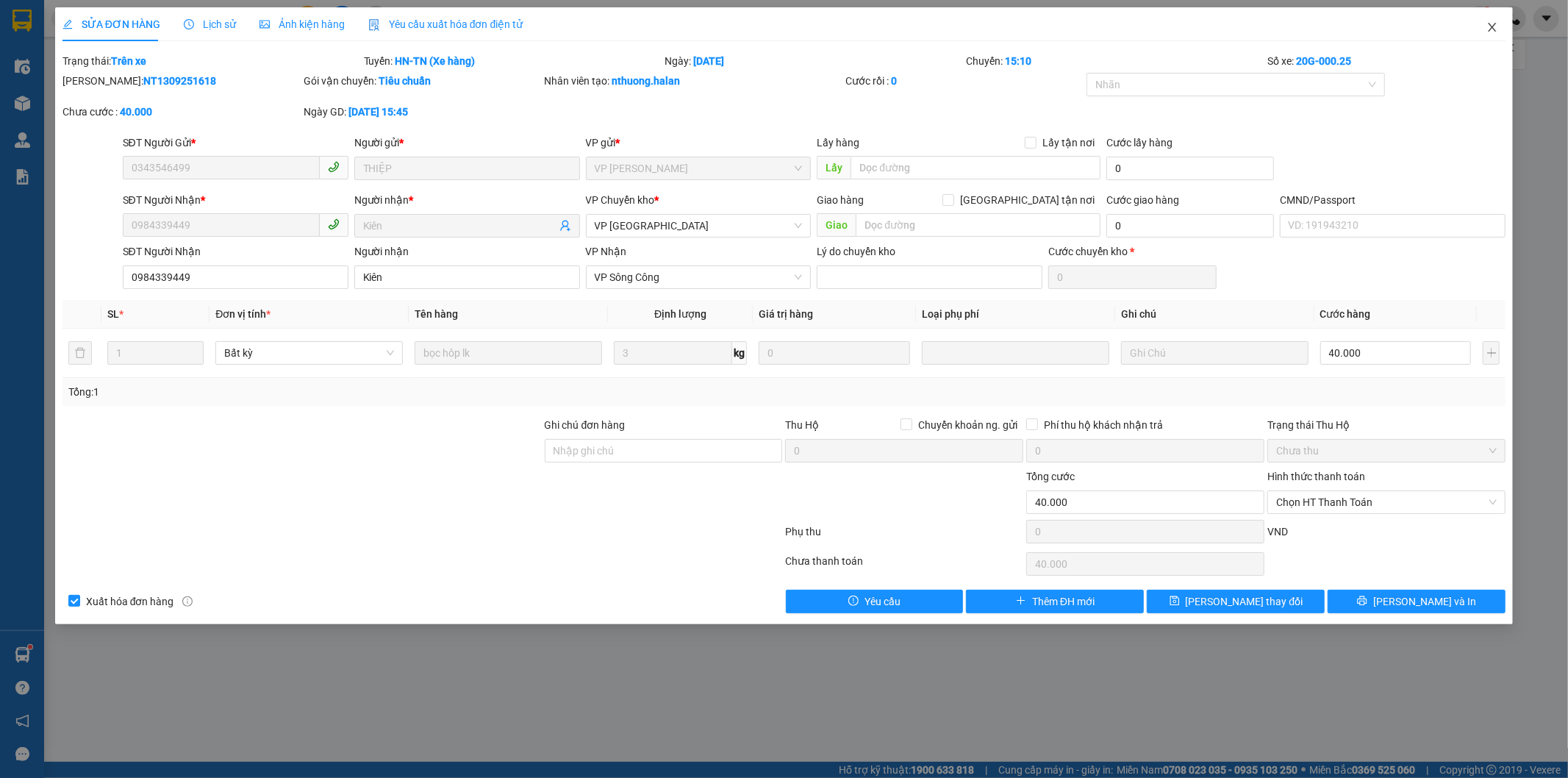
click at [1489, 28] on icon "close" at bounding box center [1492, 27] width 12 height 12
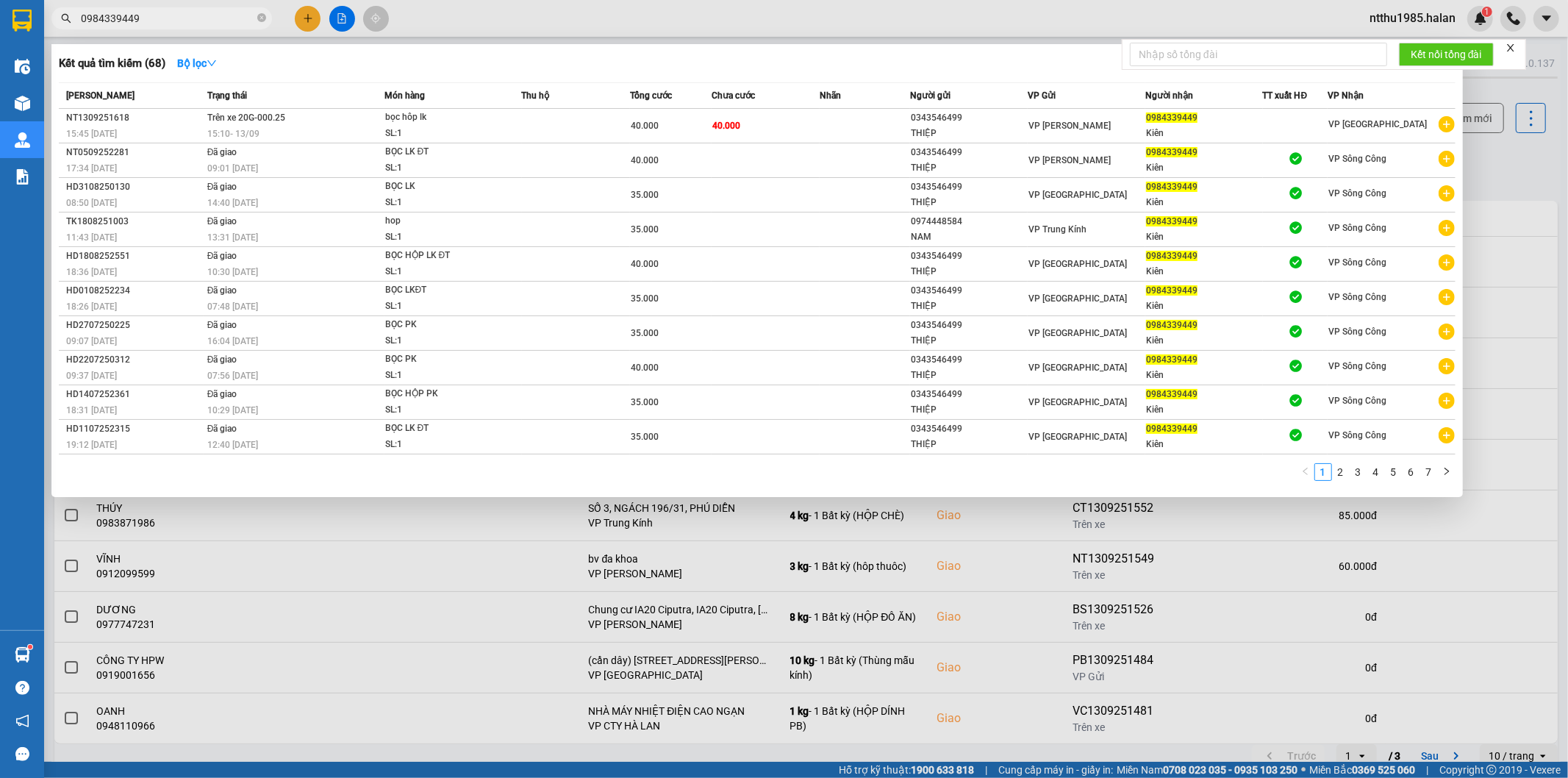
click at [172, 20] on input "0984339449" at bounding box center [167, 19] width 173 height 17
click at [864, 120] on td at bounding box center [864, 126] width 90 height 35
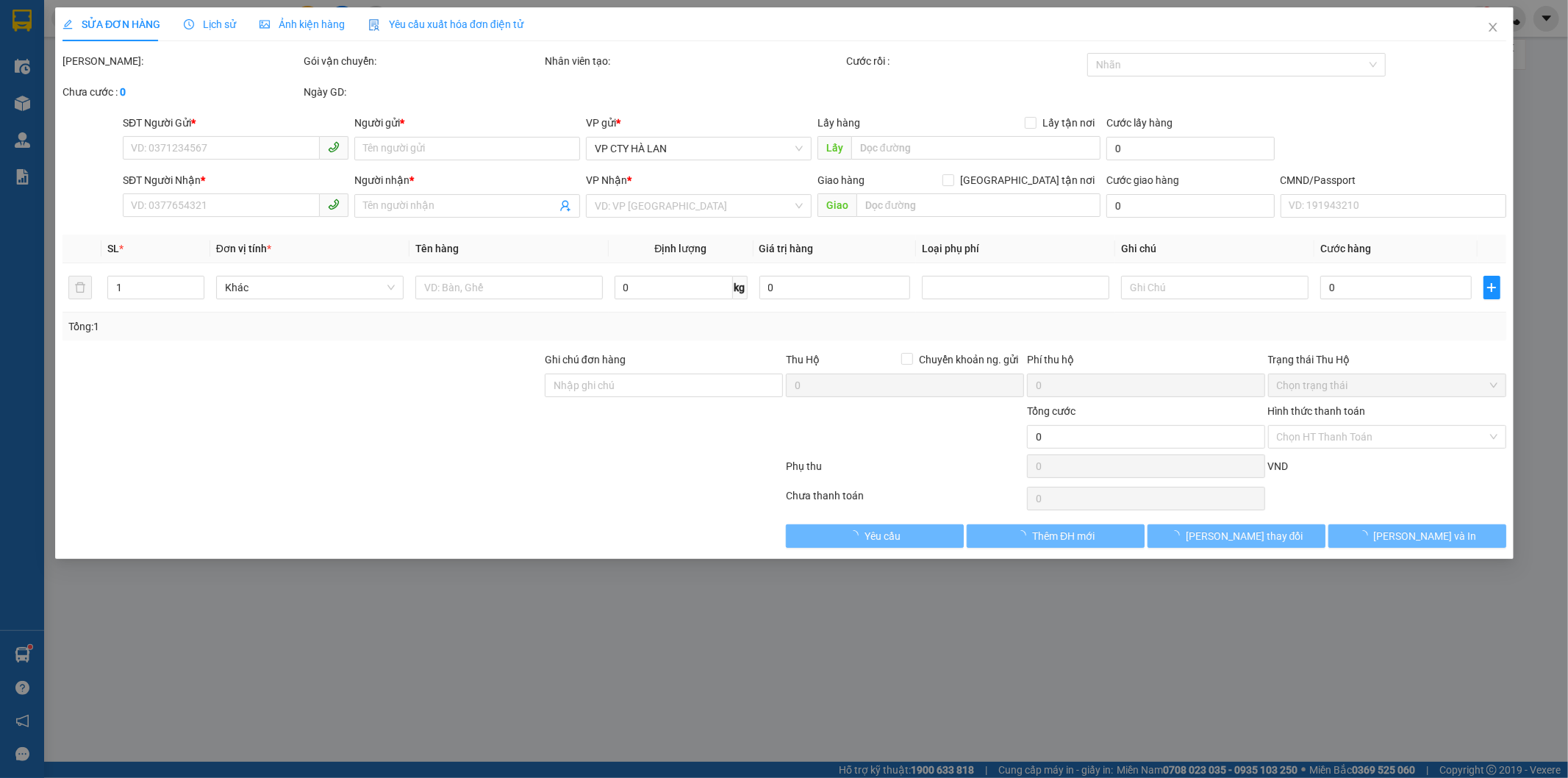
type input "0343546499"
type input "THIỆP"
type input "0984339449"
type input "Kiên"
type input "40.000"
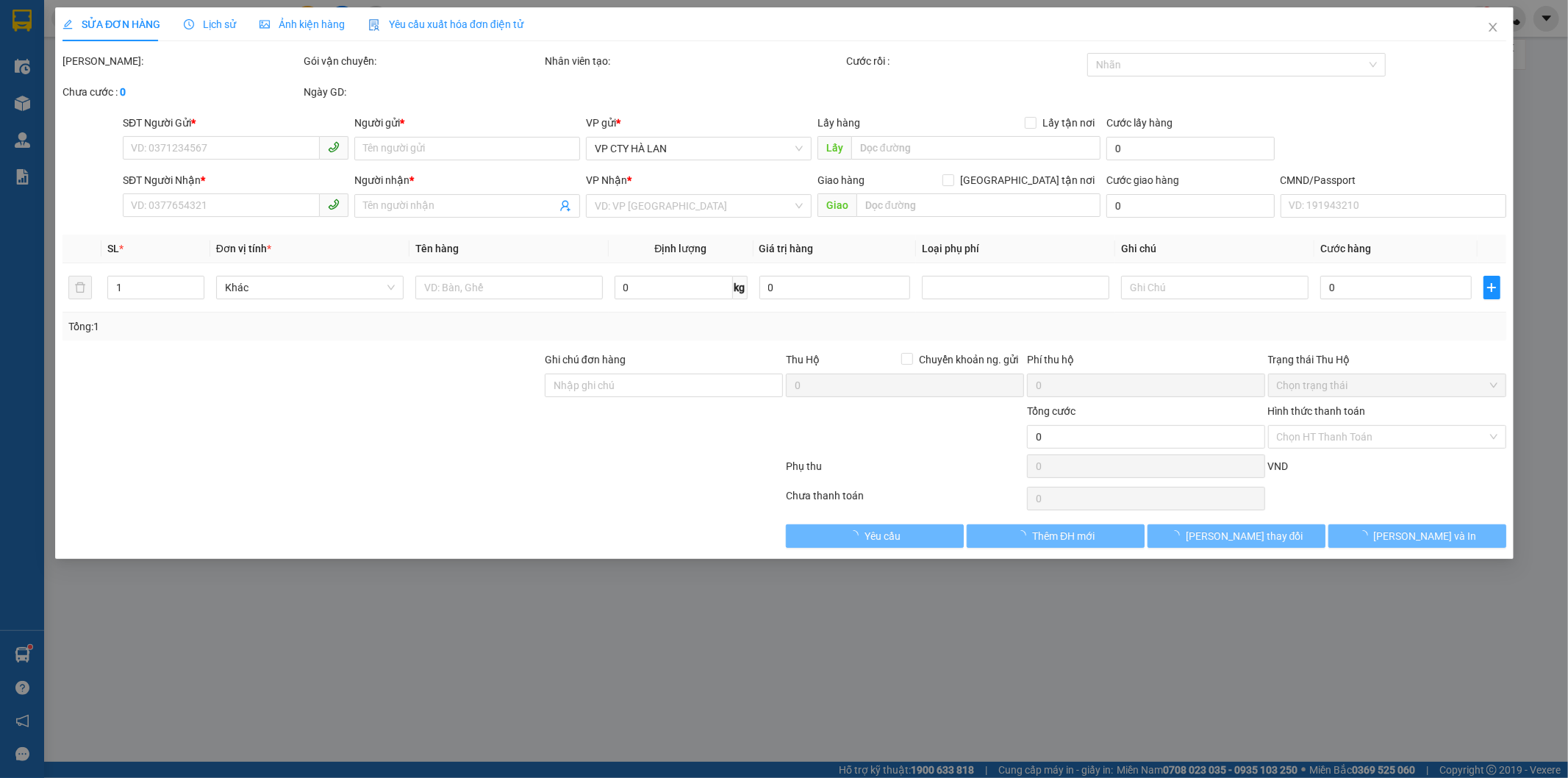
type input "40.000"
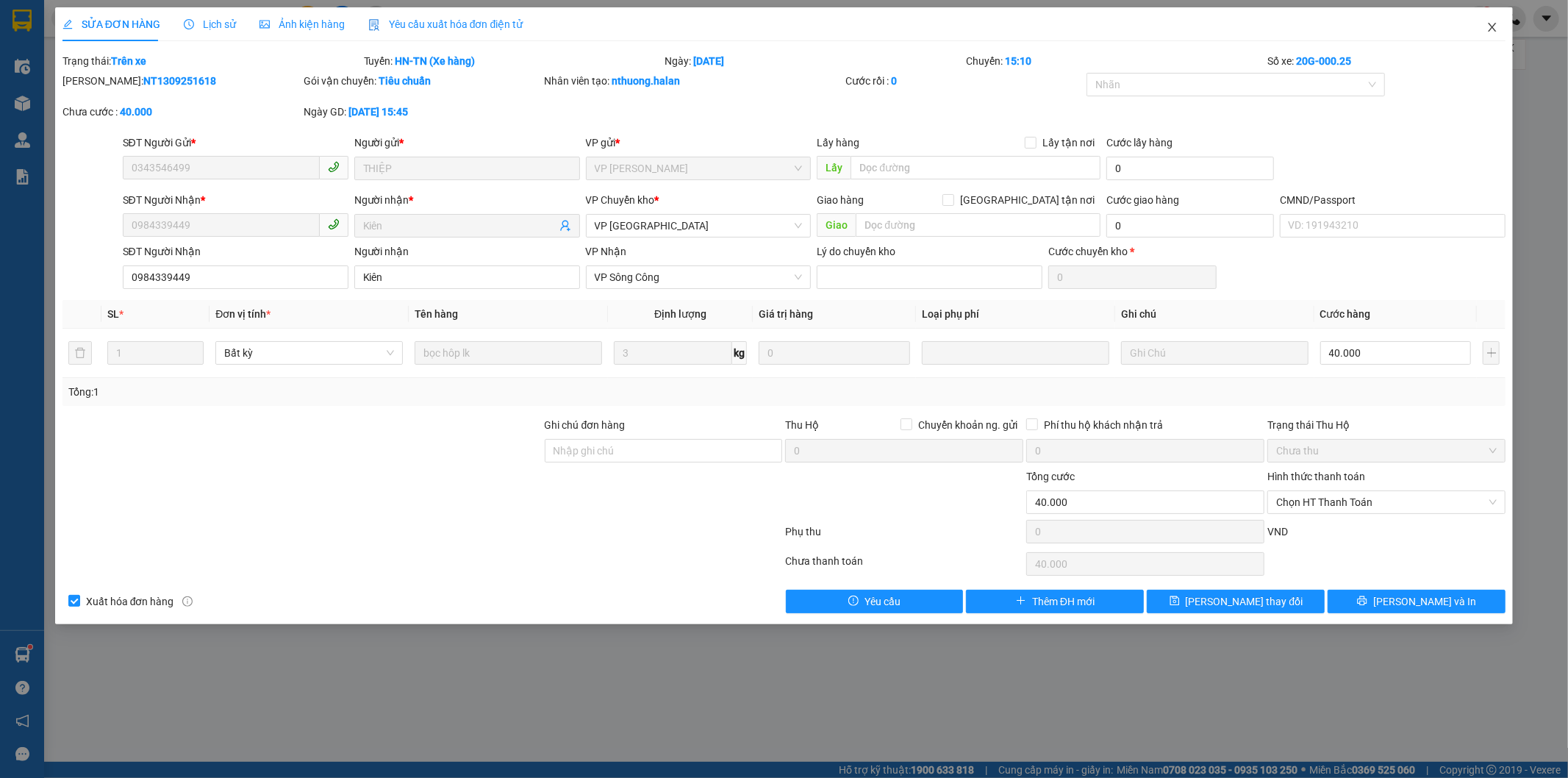
click at [1489, 26] on icon "close" at bounding box center [1492, 27] width 12 height 12
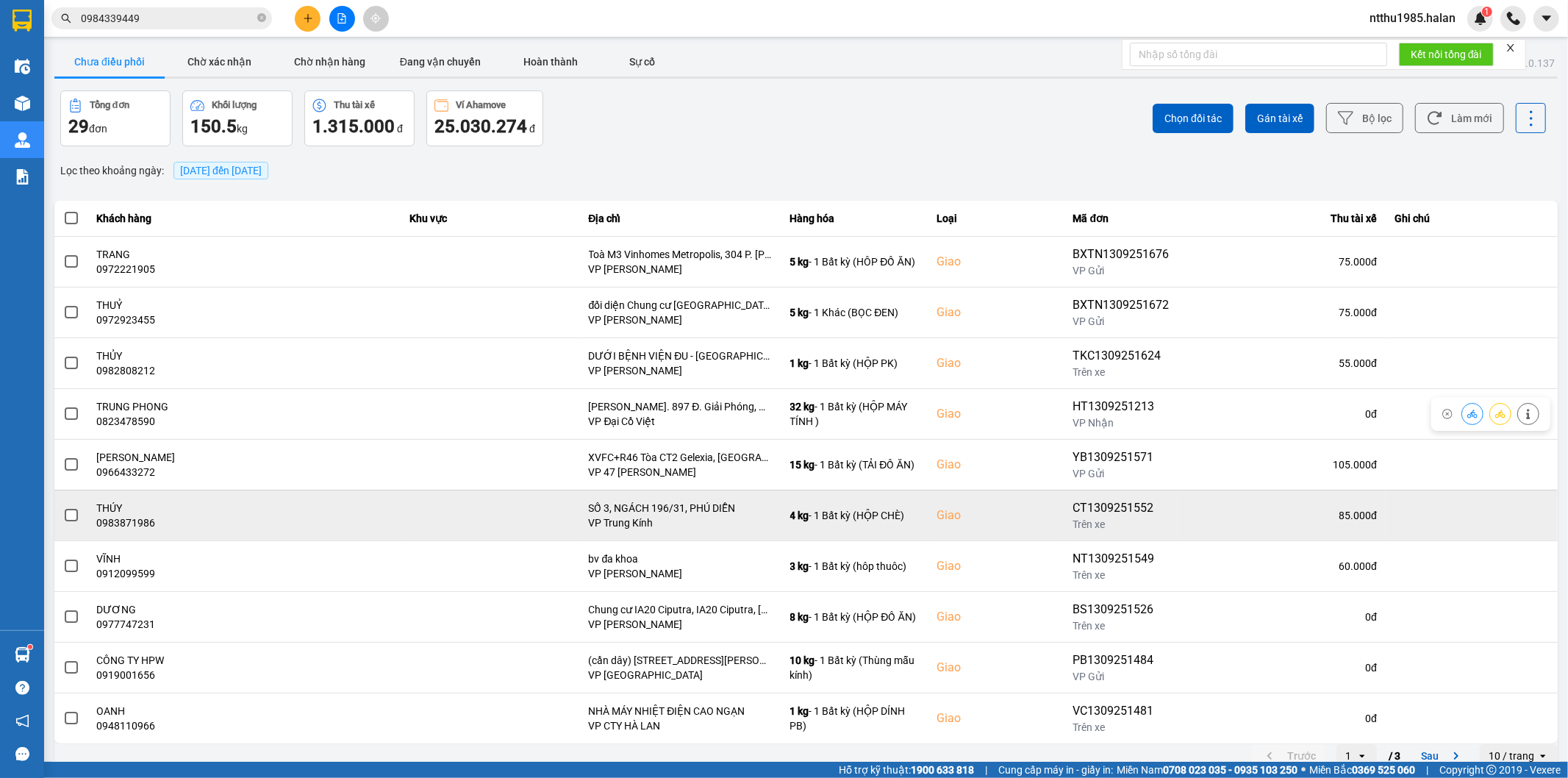
scroll to position [17, 0]
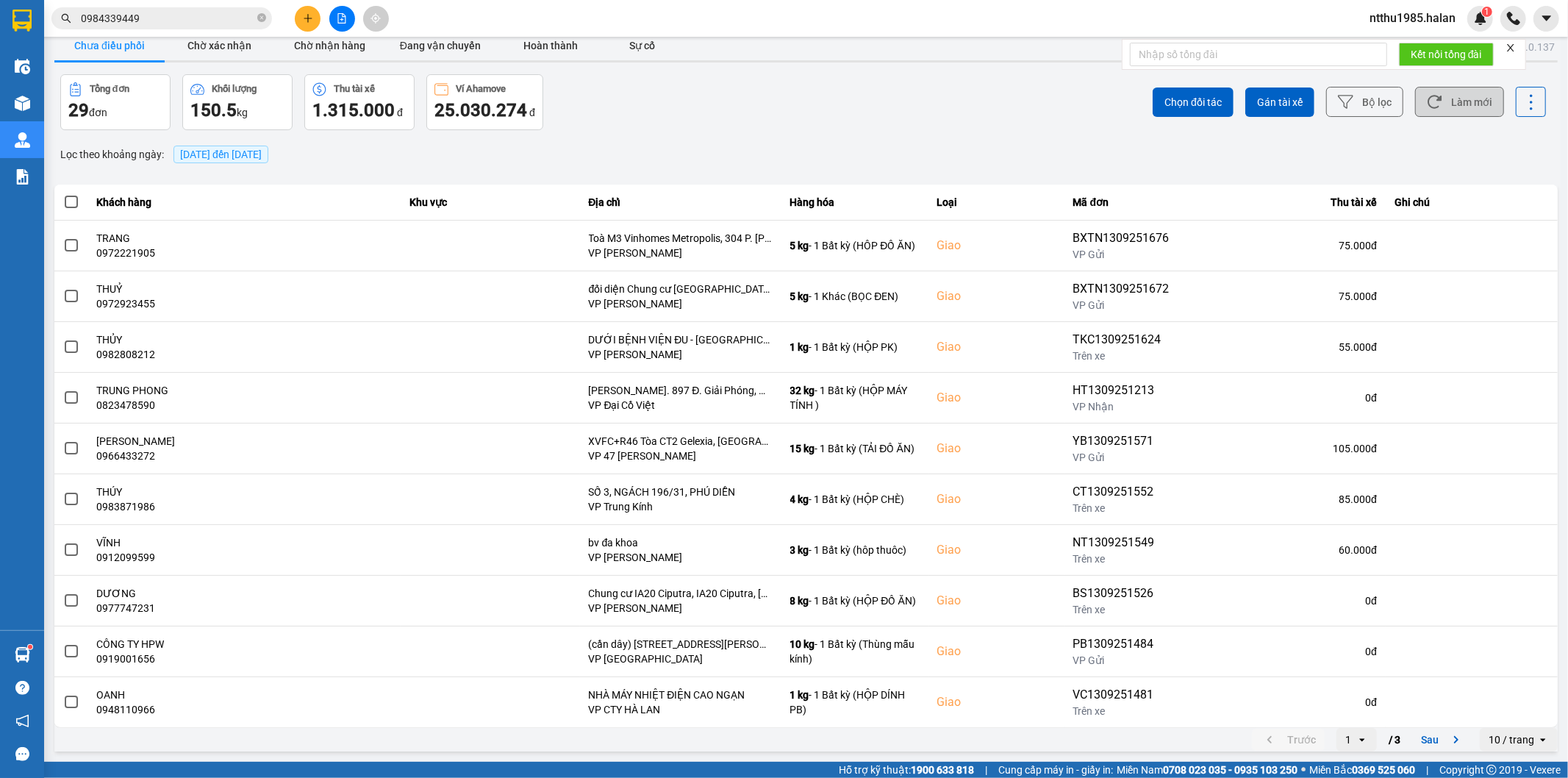
click at [1434, 99] on button "Làm mới" at bounding box center [1459, 102] width 89 height 30
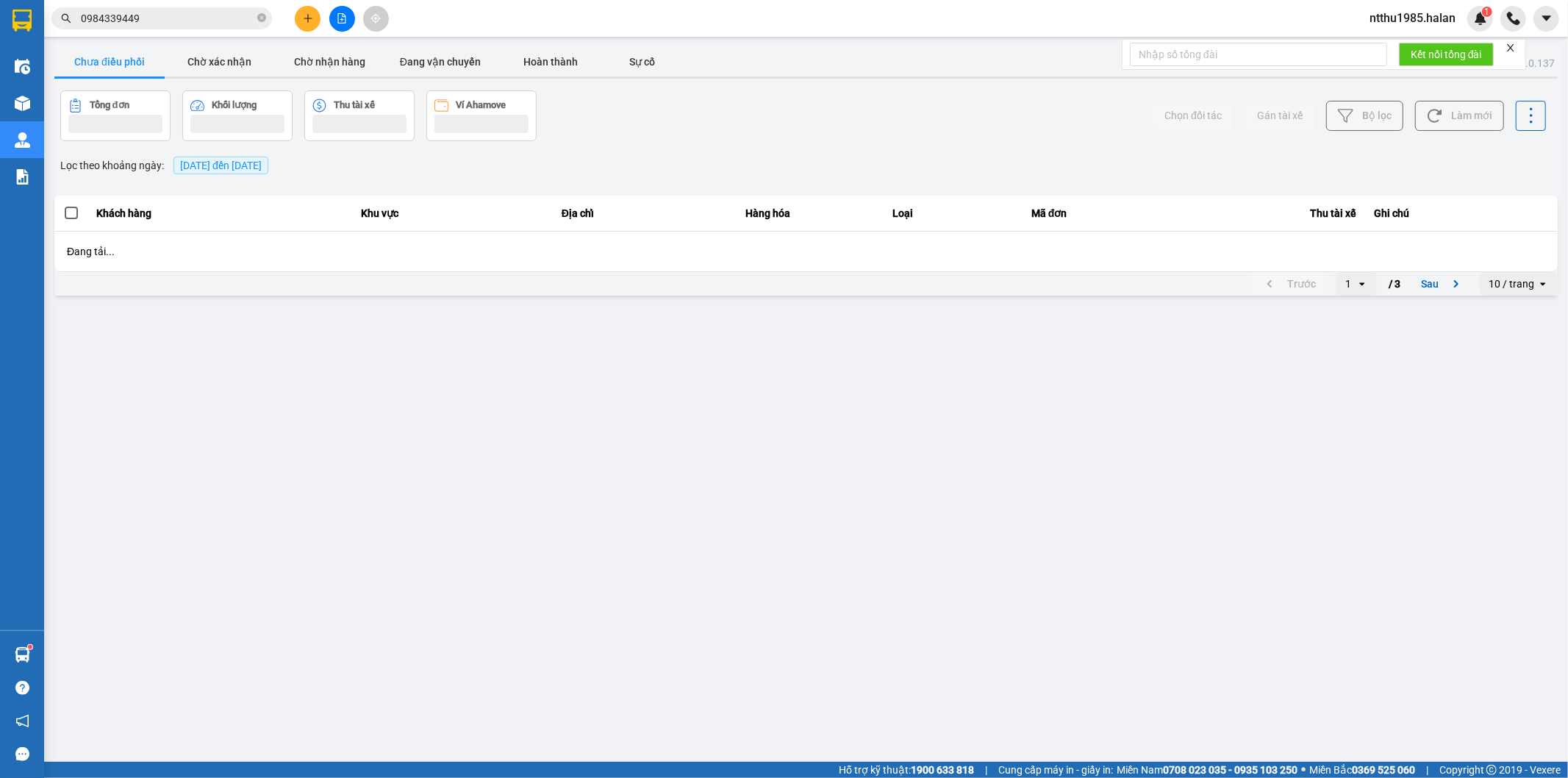
scroll to position [0, 0]
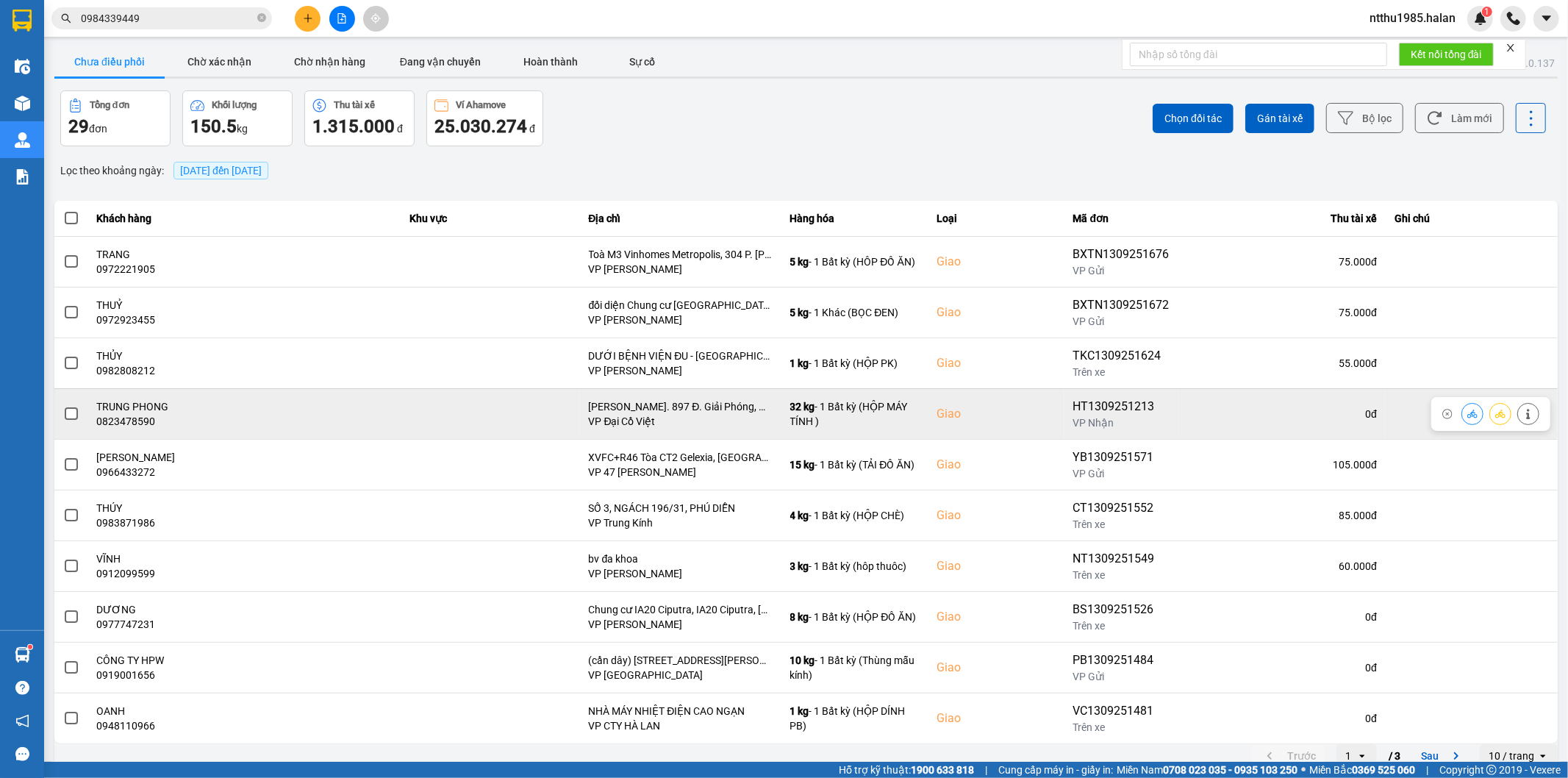
click at [69, 413] on span at bounding box center [71, 414] width 14 height 14
click at [63, 406] on input "checkbox" at bounding box center [63, 406] width 0 height 0
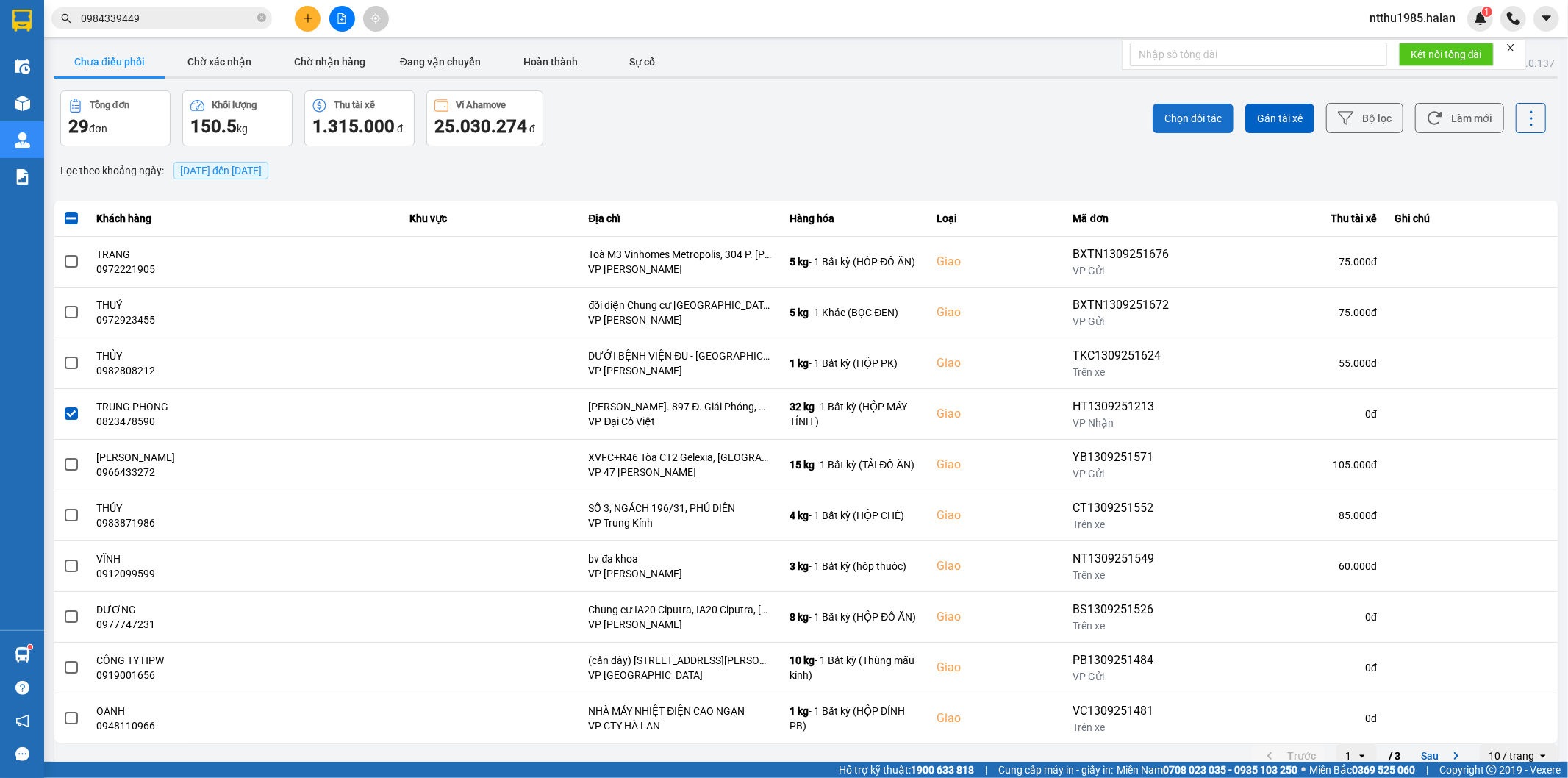
click at [1169, 116] on span "Chọn đối tác" at bounding box center [1193, 119] width 57 height 15
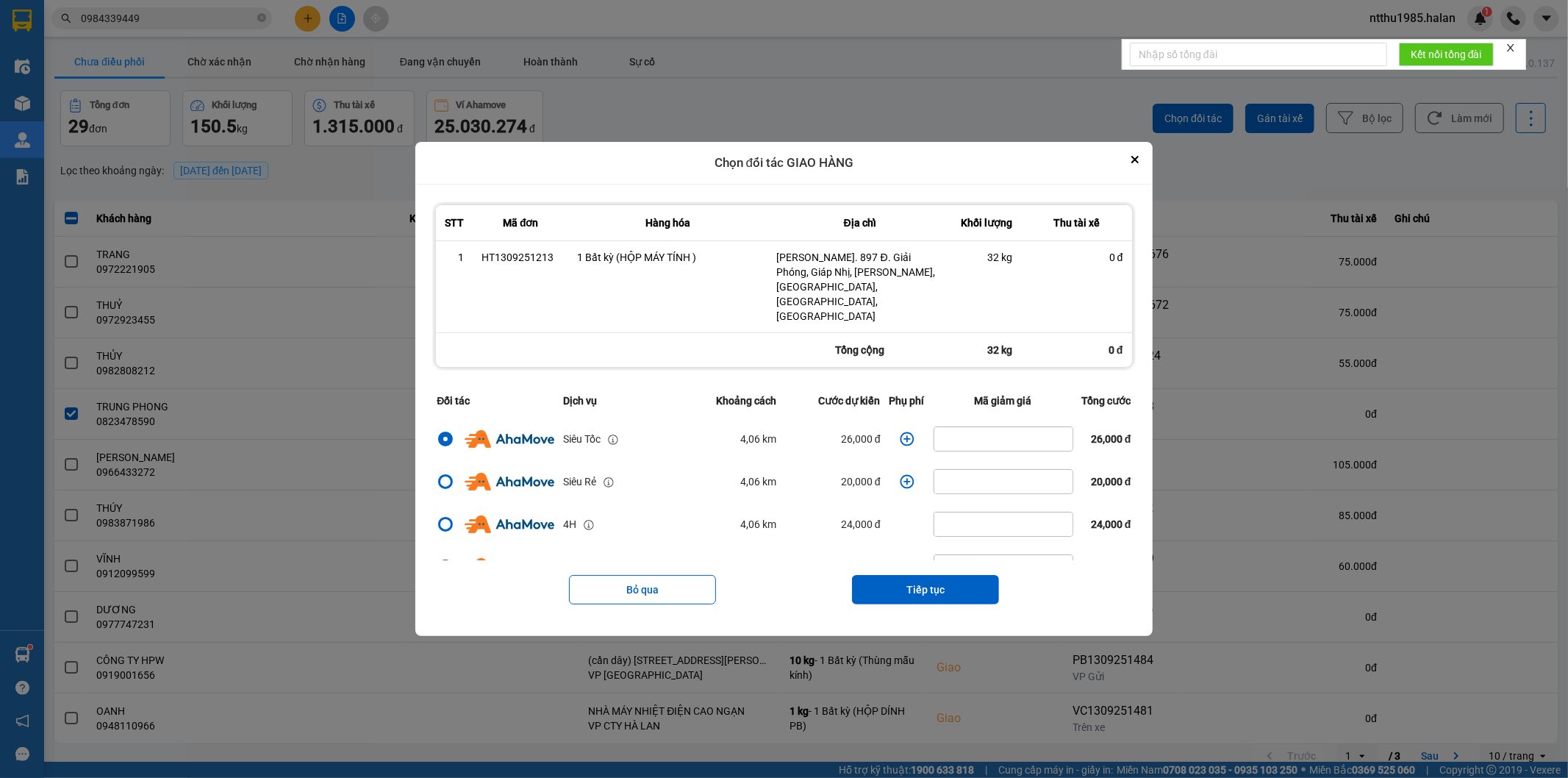
click at [900, 432] on icon "dialog" at bounding box center [906, 439] width 14 height 14
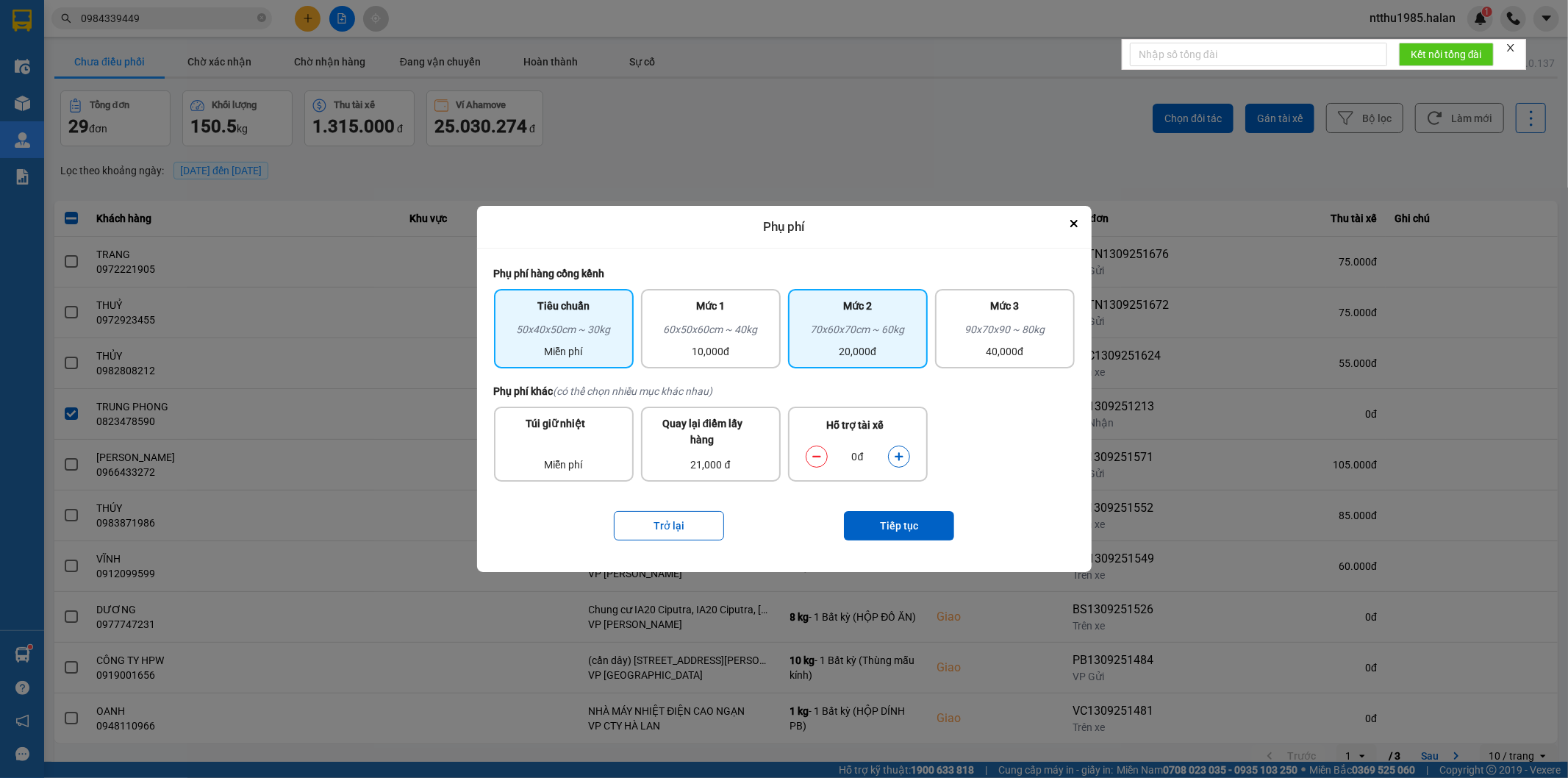
click at [864, 341] on div "70x60x70cm ~ 60kg" at bounding box center [858, 332] width 122 height 22
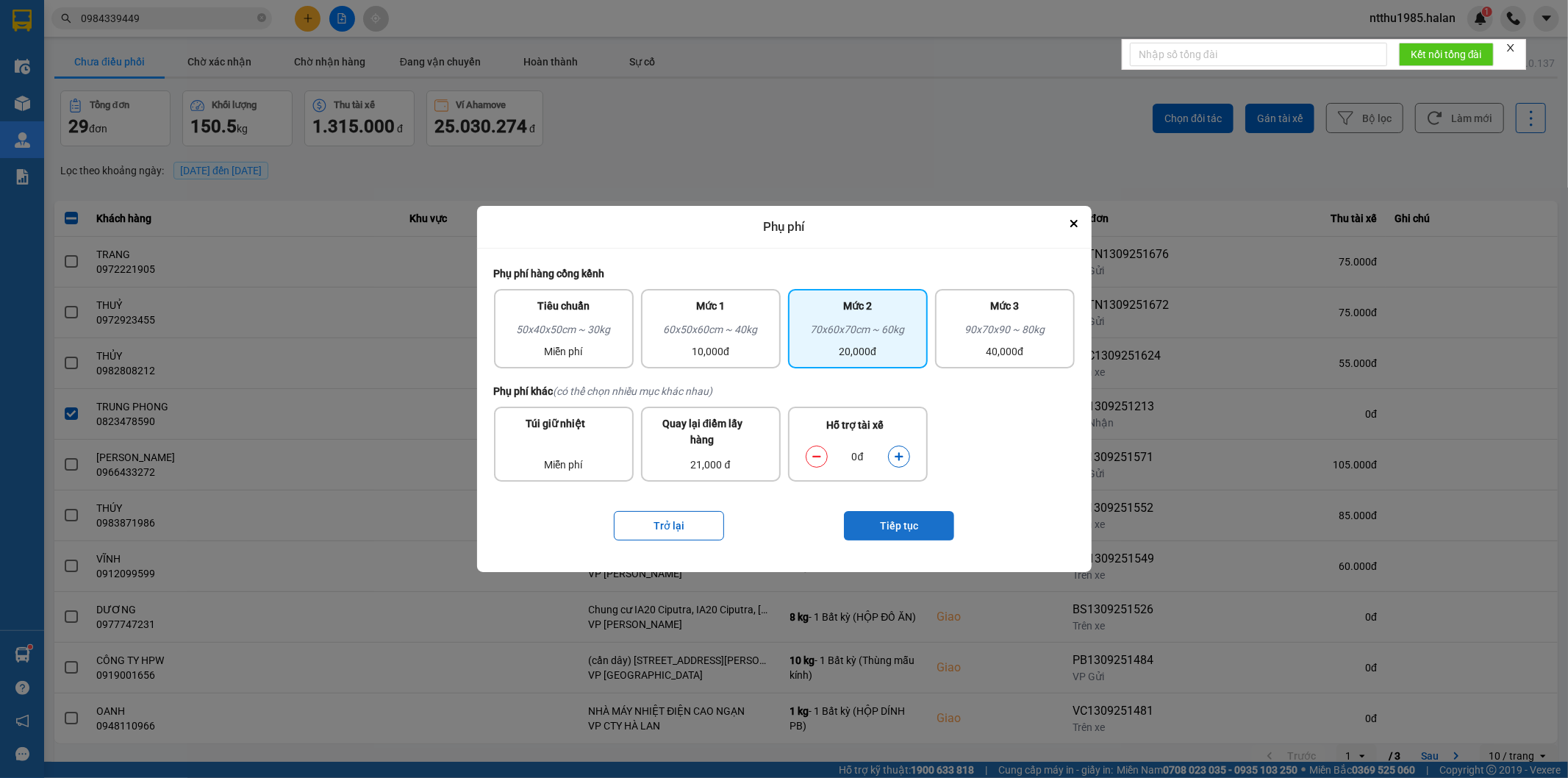
click at [884, 520] on button "Tiếp tục" at bounding box center [899, 525] width 110 height 29
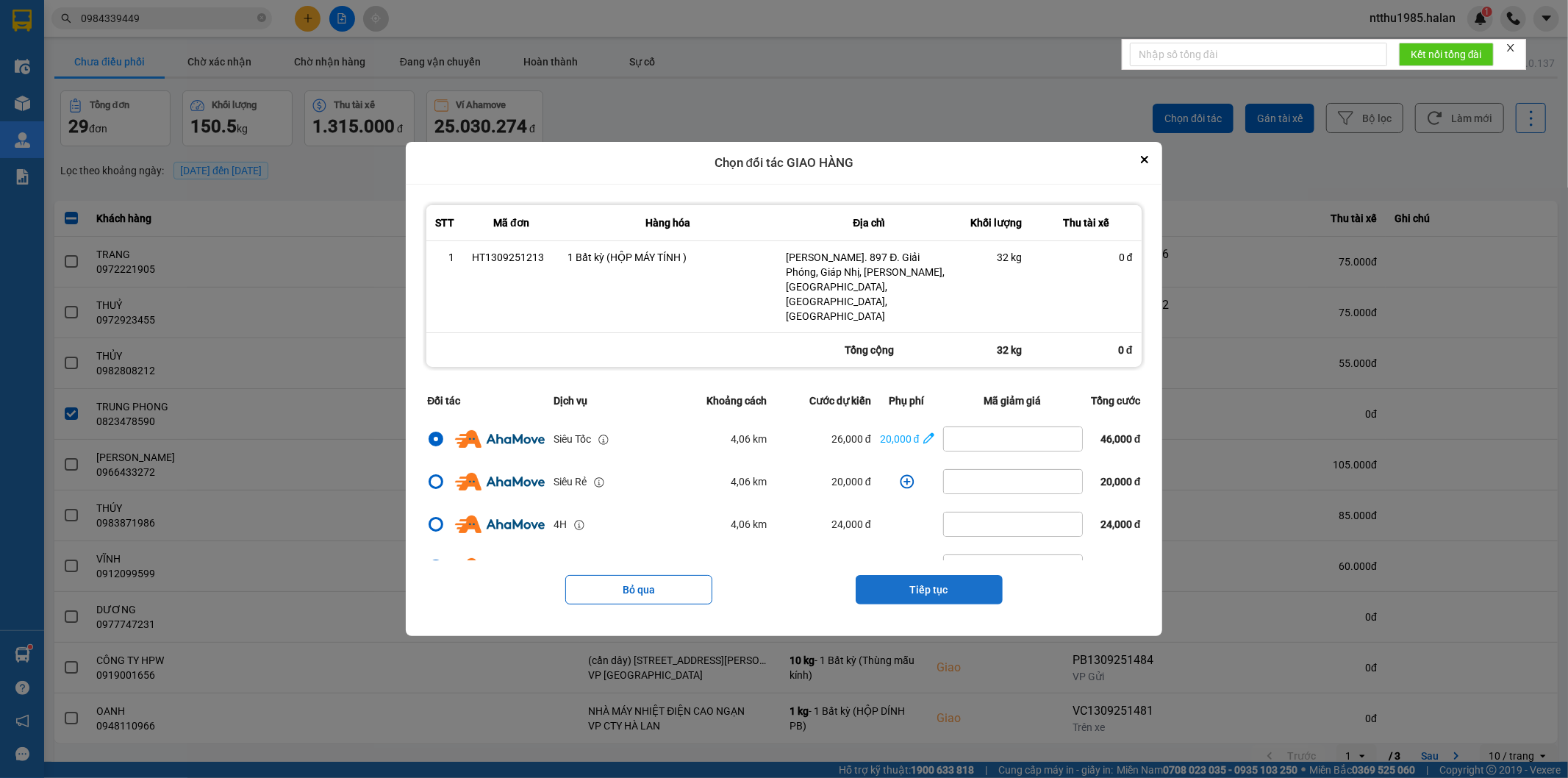
click at [898, 574] on button "Tiếp tục" at bounding box center [929, 589] width 147 height 29
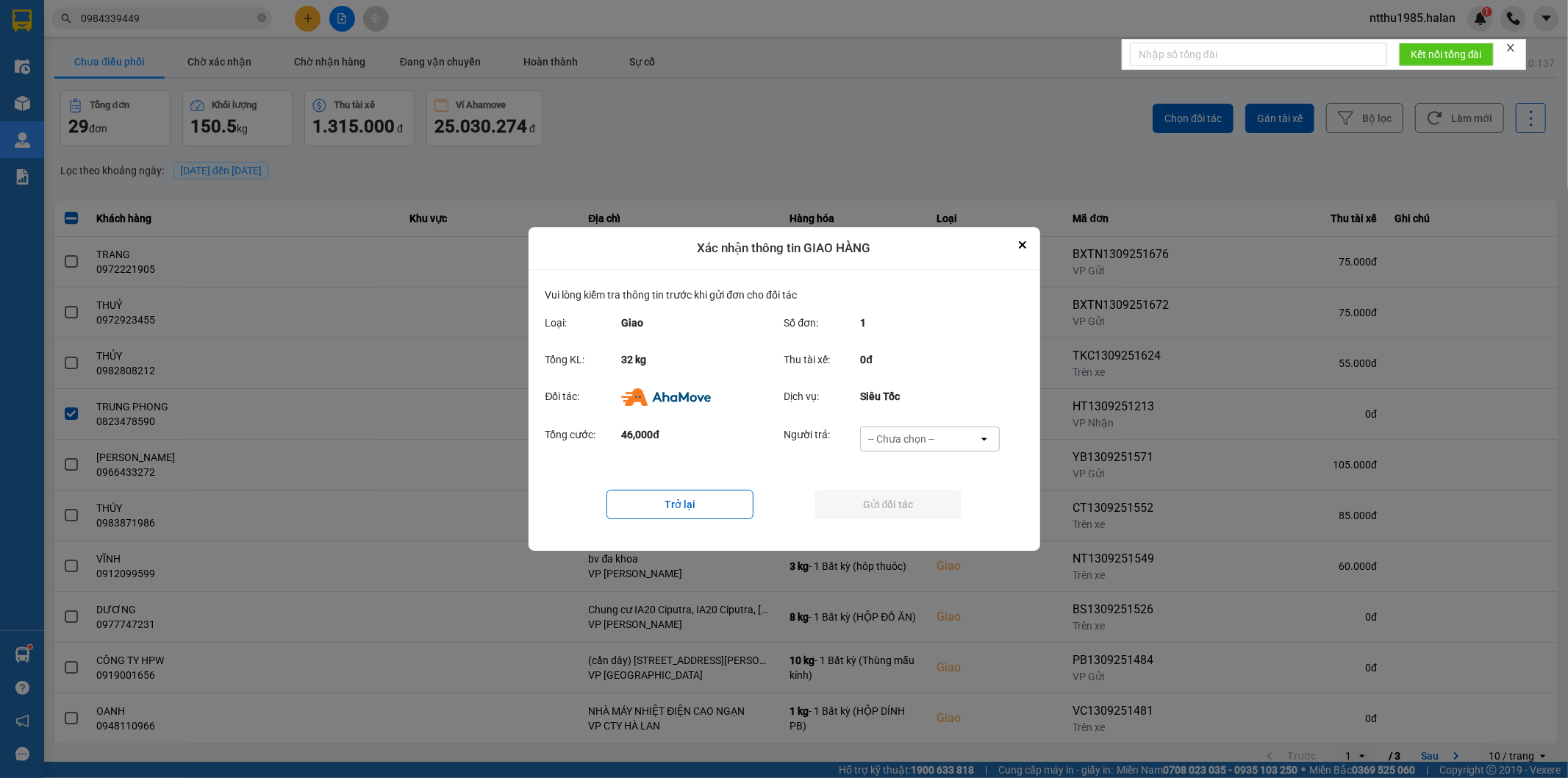
click at [906, 439] on div "-- Chưa chọn --" at bounding box center [901, 439] width 66 height 15
drag, startPoint x: 894, startPoint y: 530, endPoint x: 892, endPoint y: 508, distance: 22.1
click at [894, 527] on span "Ví Ahamove" at bounding box center [901, 523] width 59 height 15
click at [888, 503] on button "Gửi đối tác" at bounding box center [888, 504] width 147 height 29
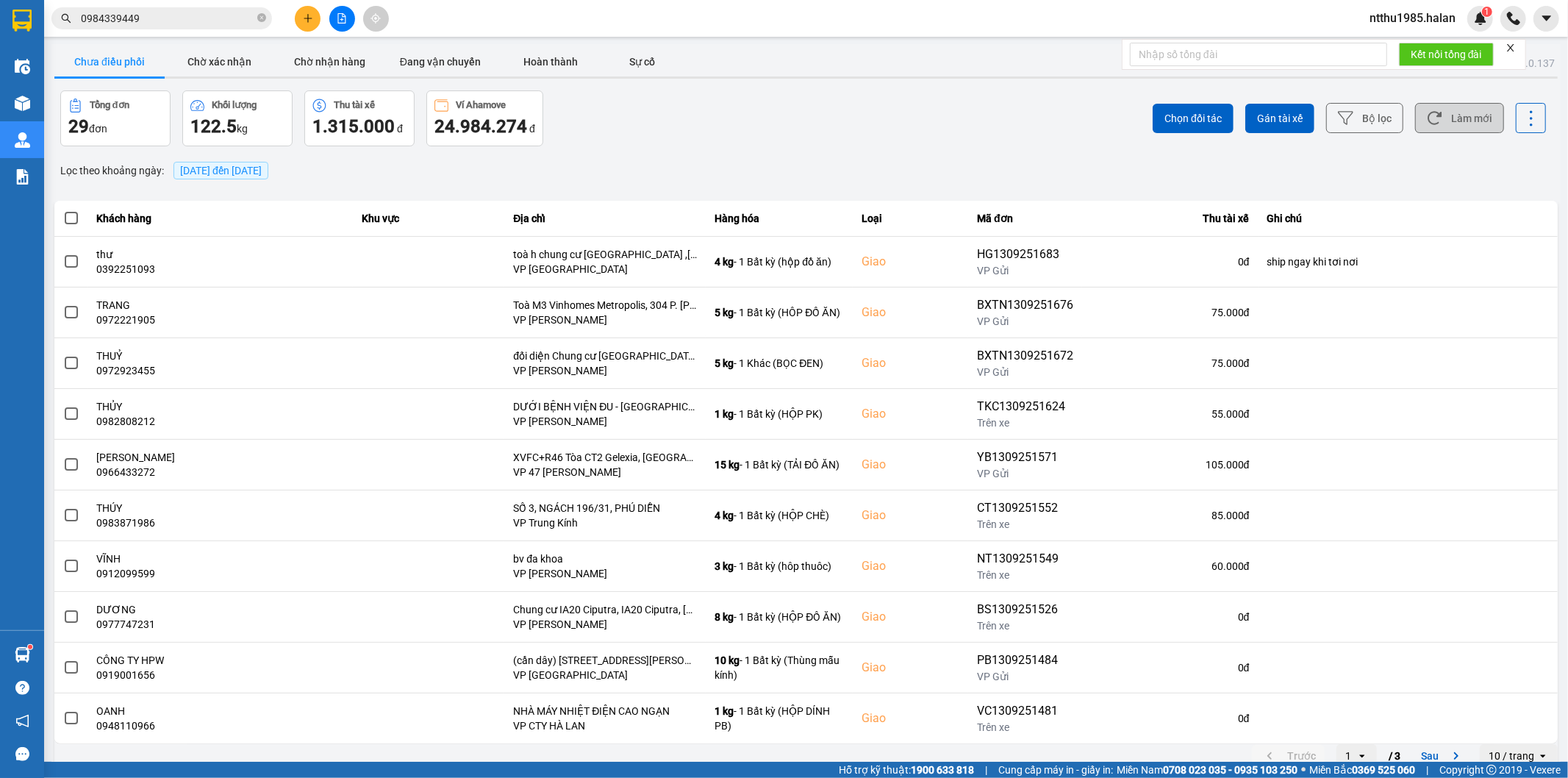
click at [1461, 115] on button "Làm mới" at bounding box center [1459, 118] width 89 height 30
click at [1469, 112] on button "Làm mới" at bounding box center [1459, 118] width 89 height 30
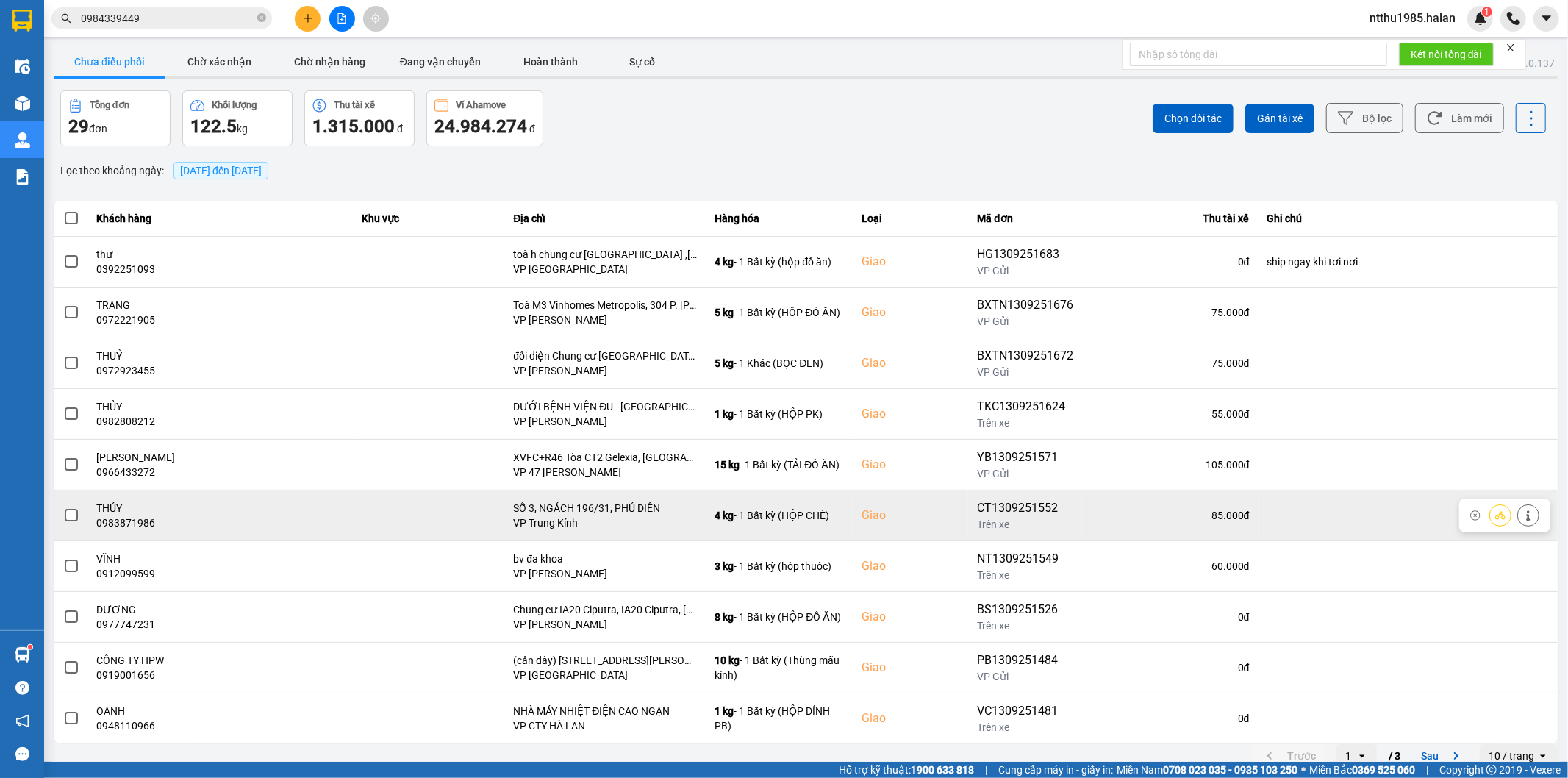
scroll to position [17, 0]
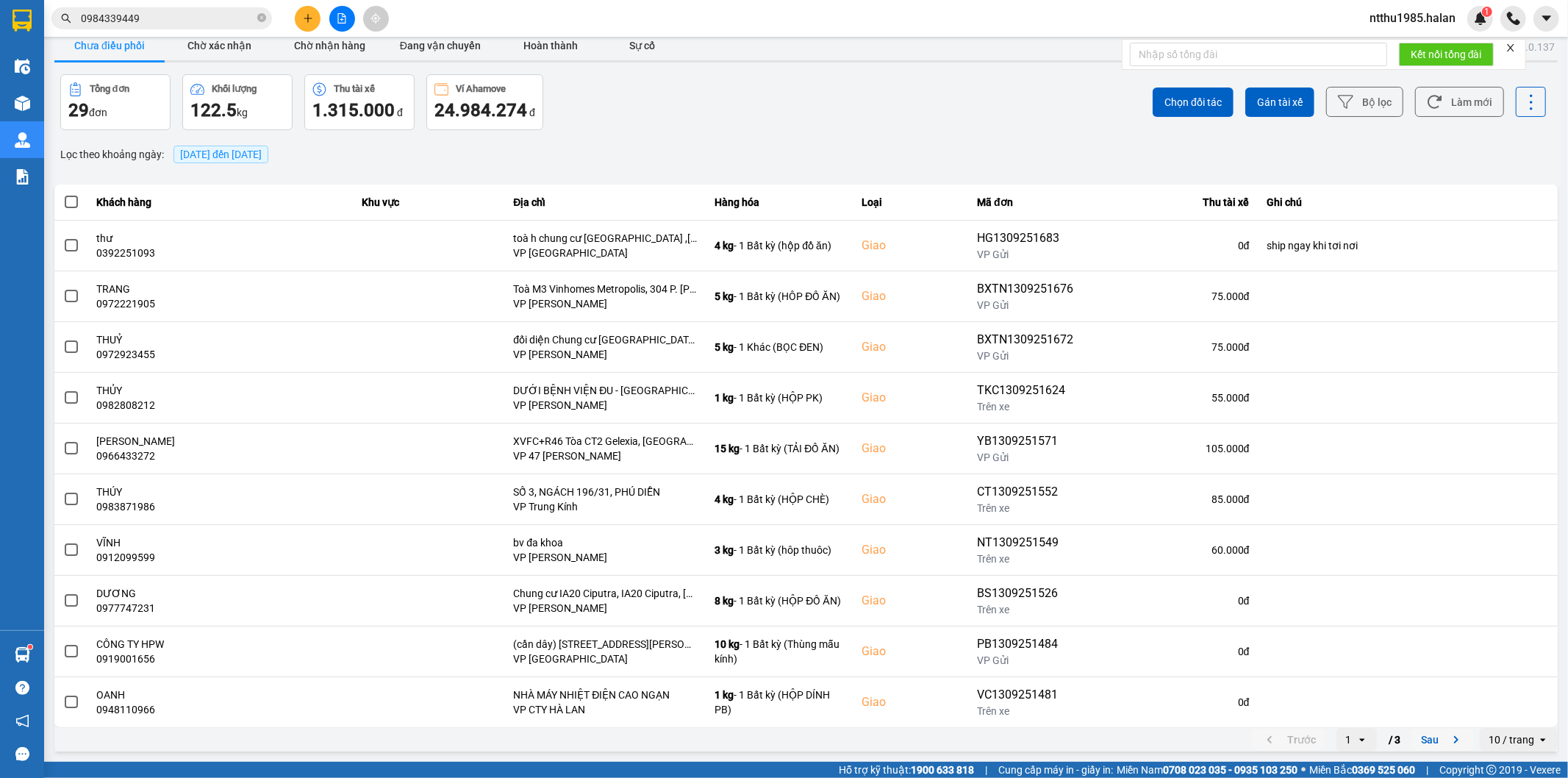
click at [1419, 737] on button "Sau" at bounding box center [1443, 739] width 62 height 22
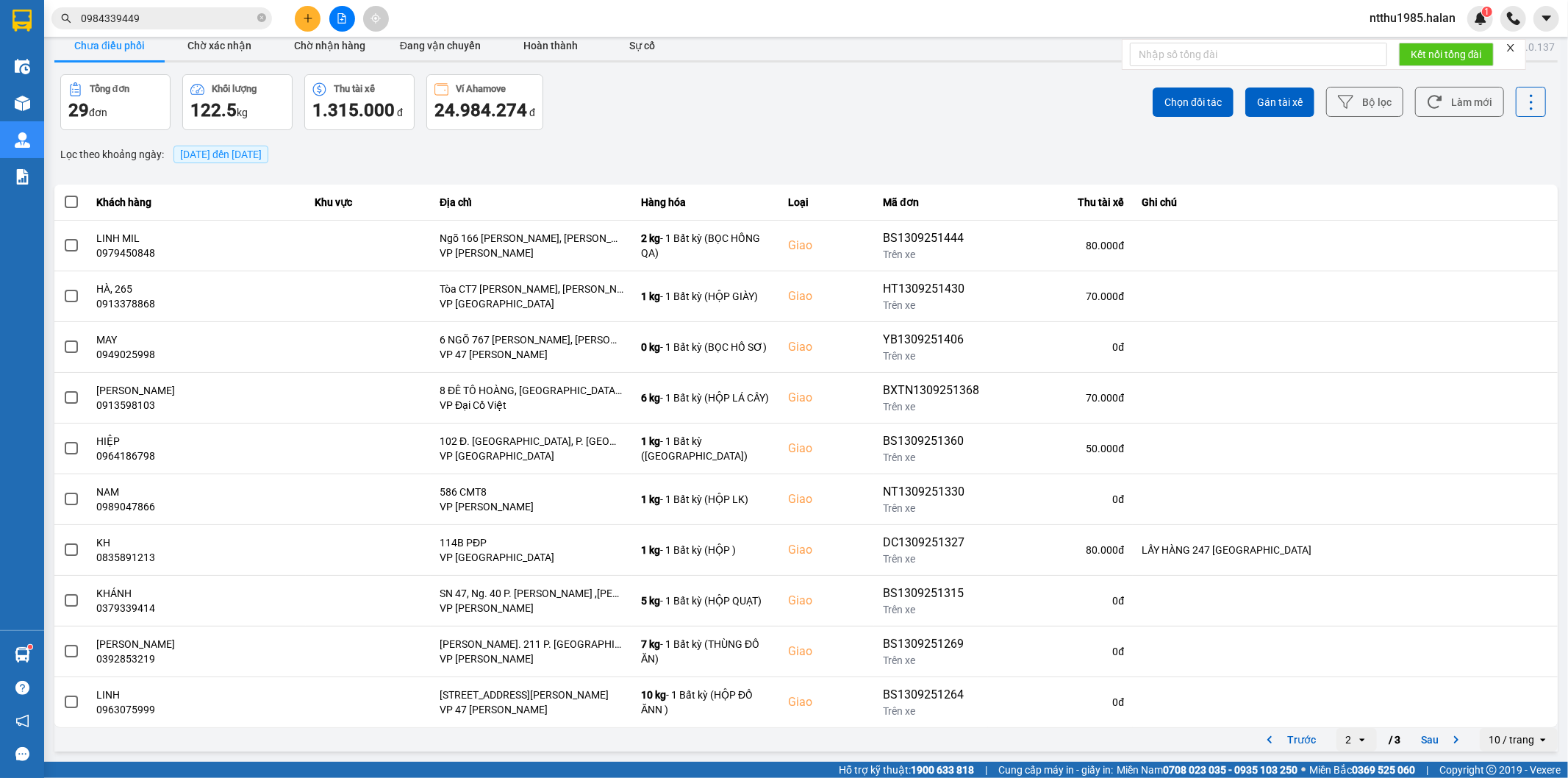
click at [1417, 740] on button "Sau" at bounding box center [1443, 739] width 62 height 22
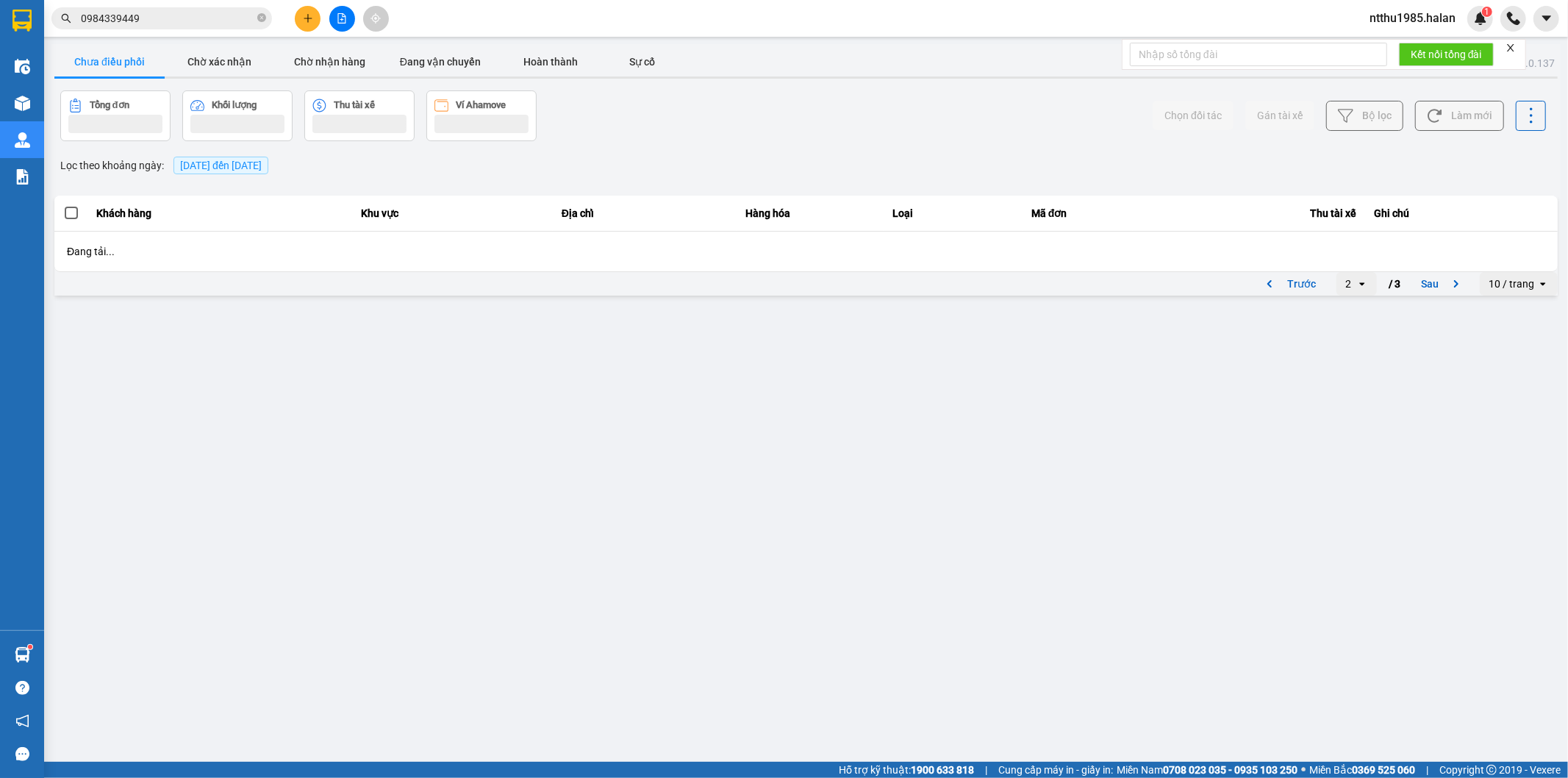
scroll to position [0, 0]
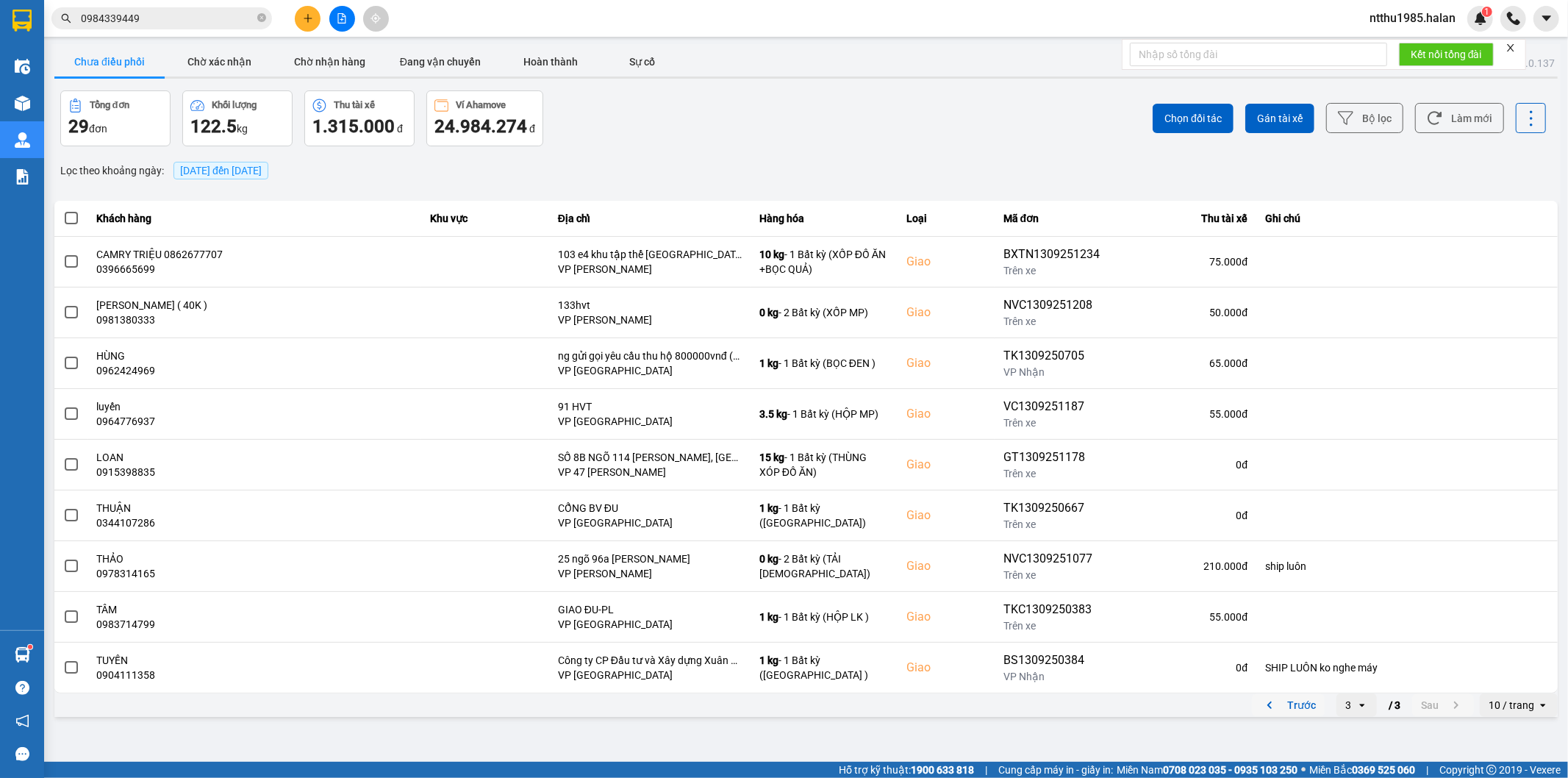
click at [1297, 709] on button "Trước" at bounding box center [1288, 704] width 73 height 22
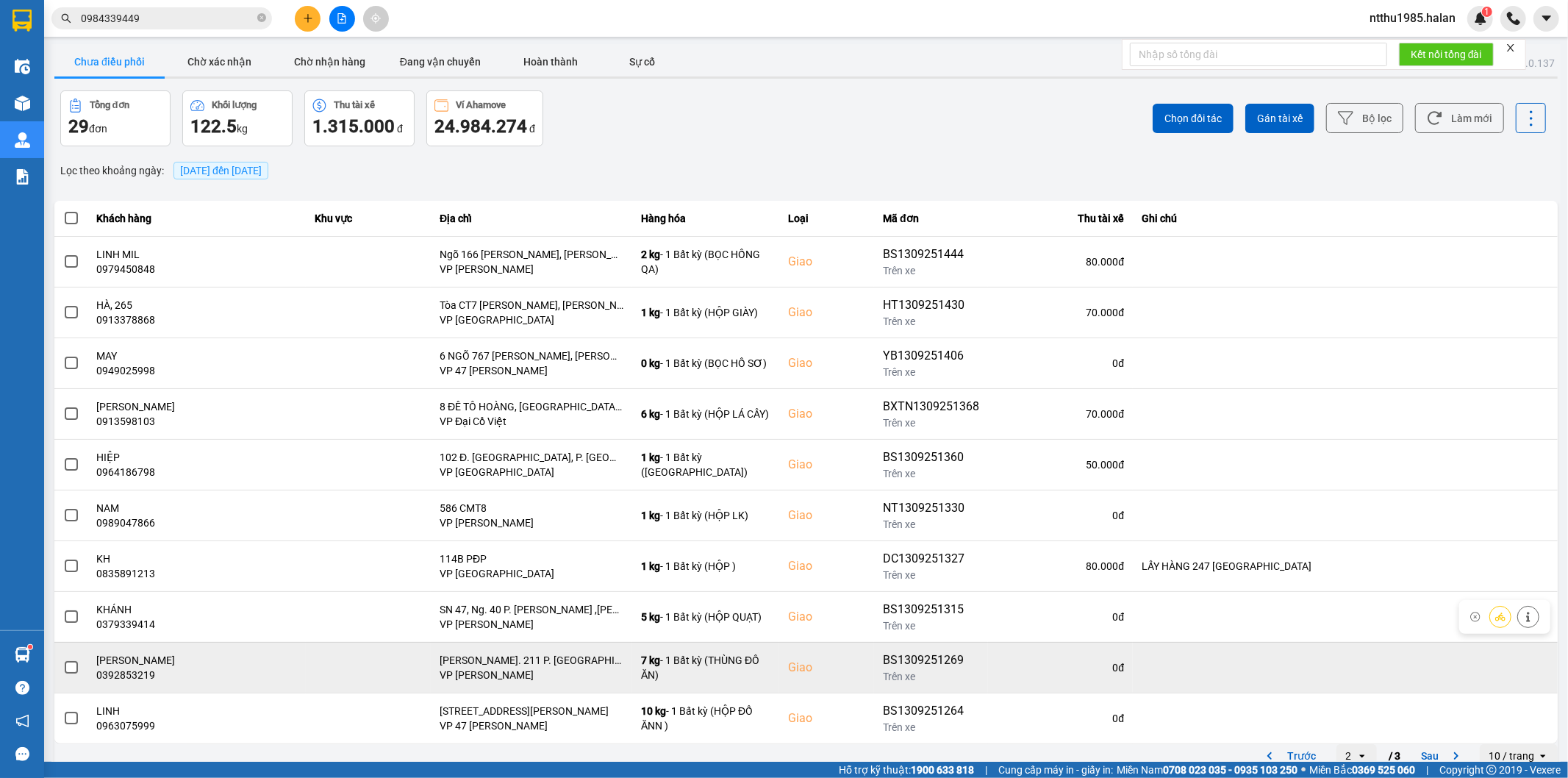
scroll to position [17, 0]
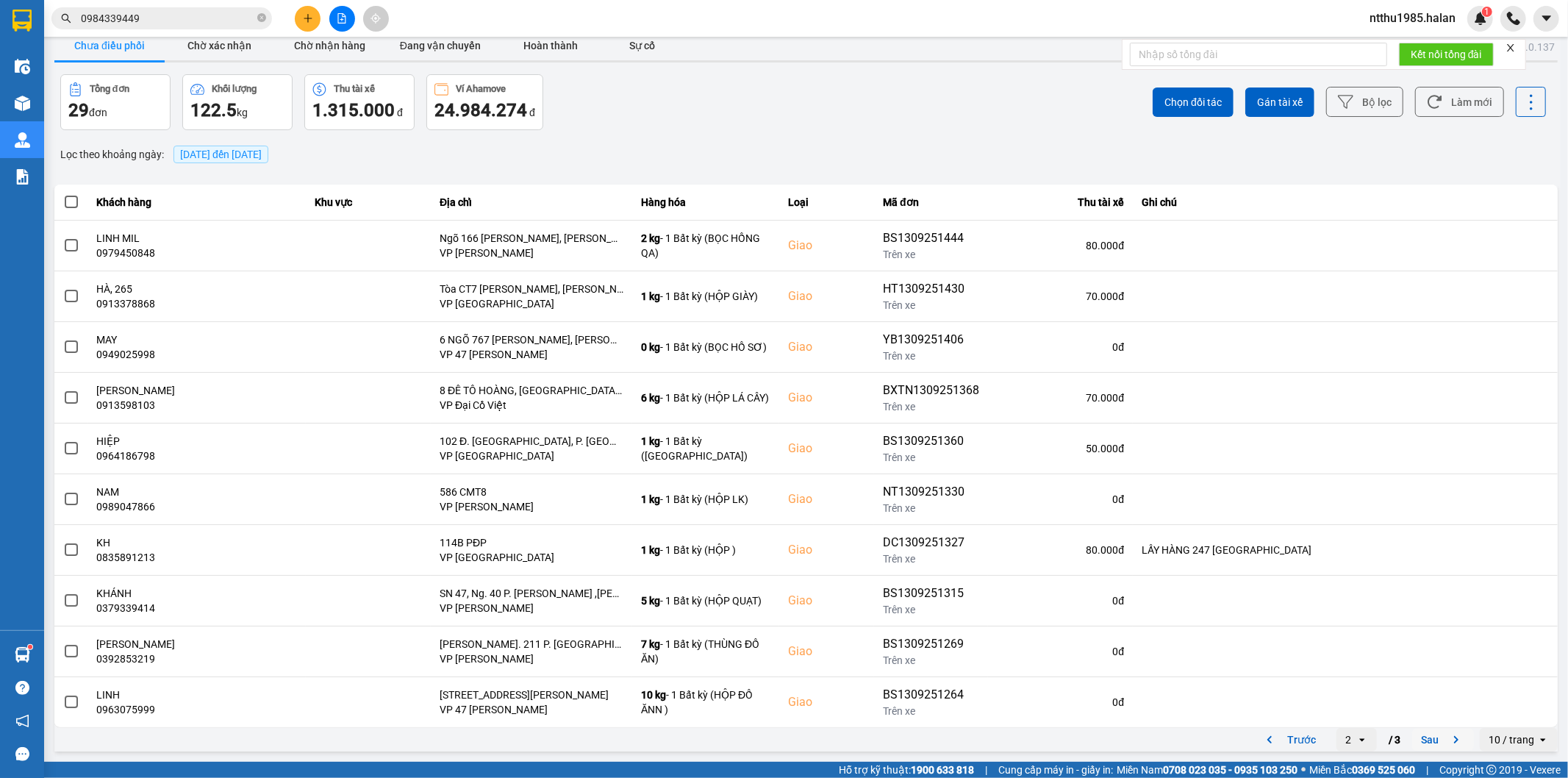
click at [1417, 747] on button "Sau" at bounding box center [1443, 739] width 62 height 22
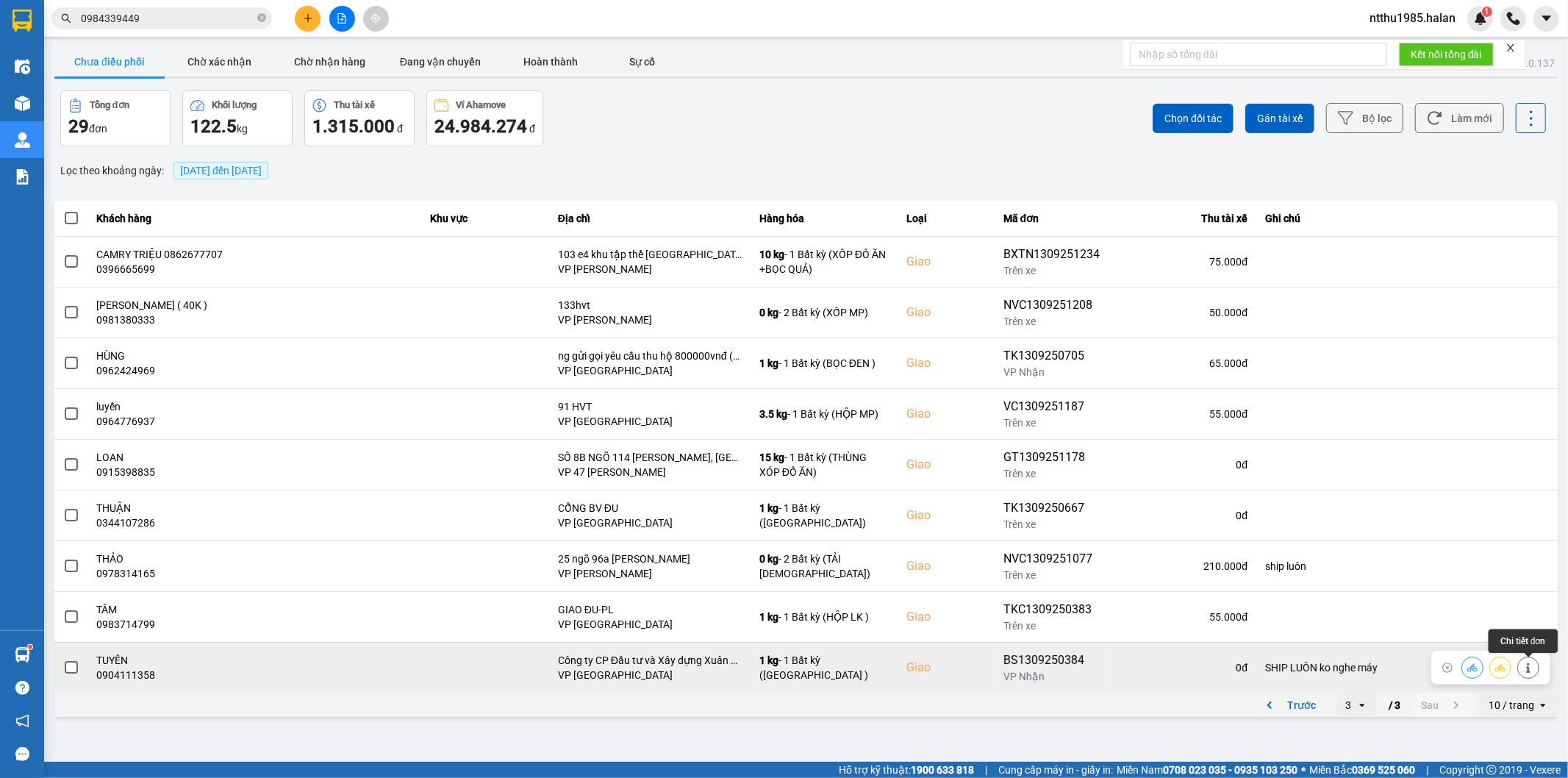
click at [1527, 671] on icon at bounding box center [1528, 668] width 11 height 11
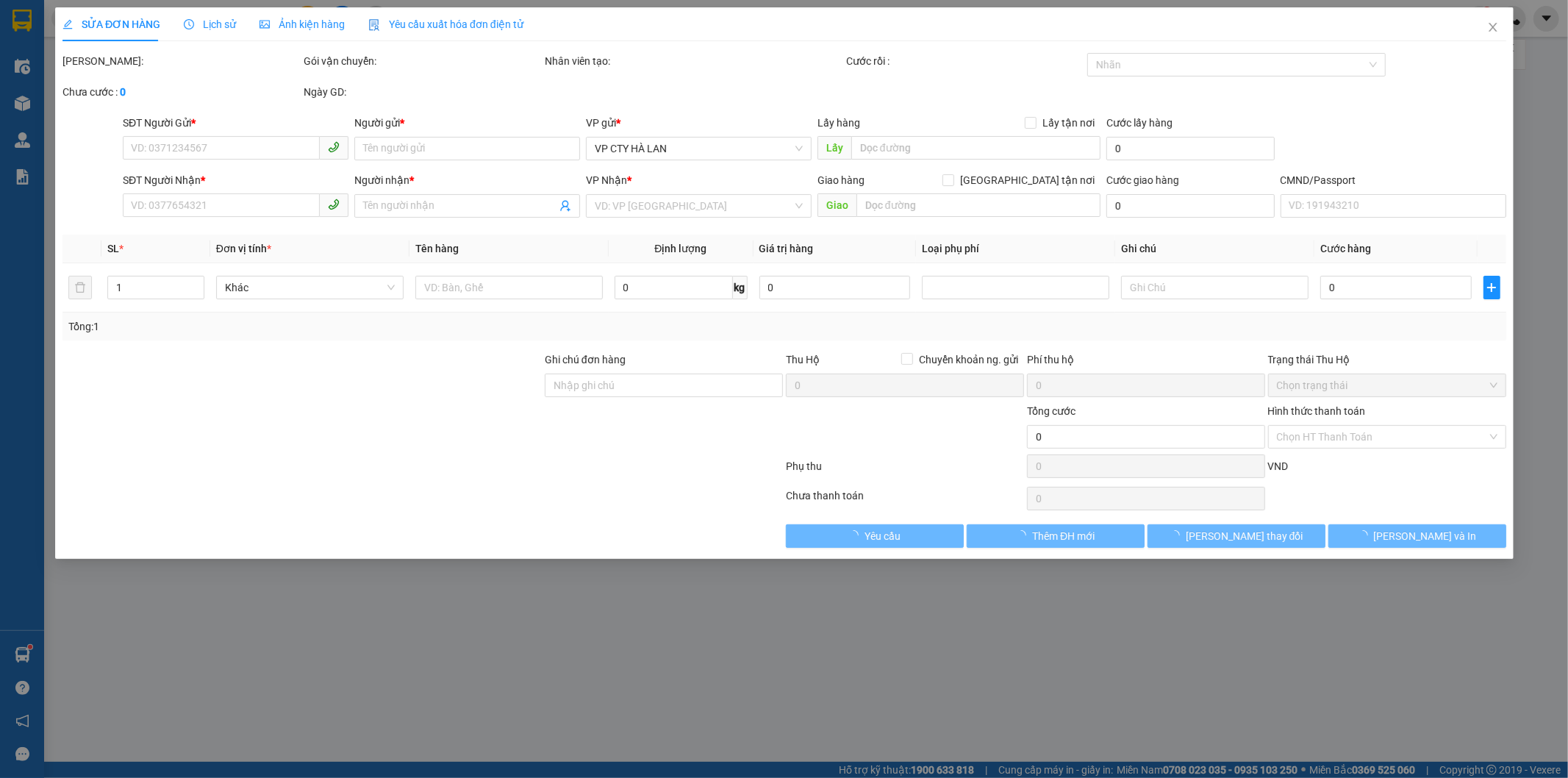
type input "0983755195"
type input "NGA"
type input "0904111358"
type input "TUYẾN"
checkbox input "true"
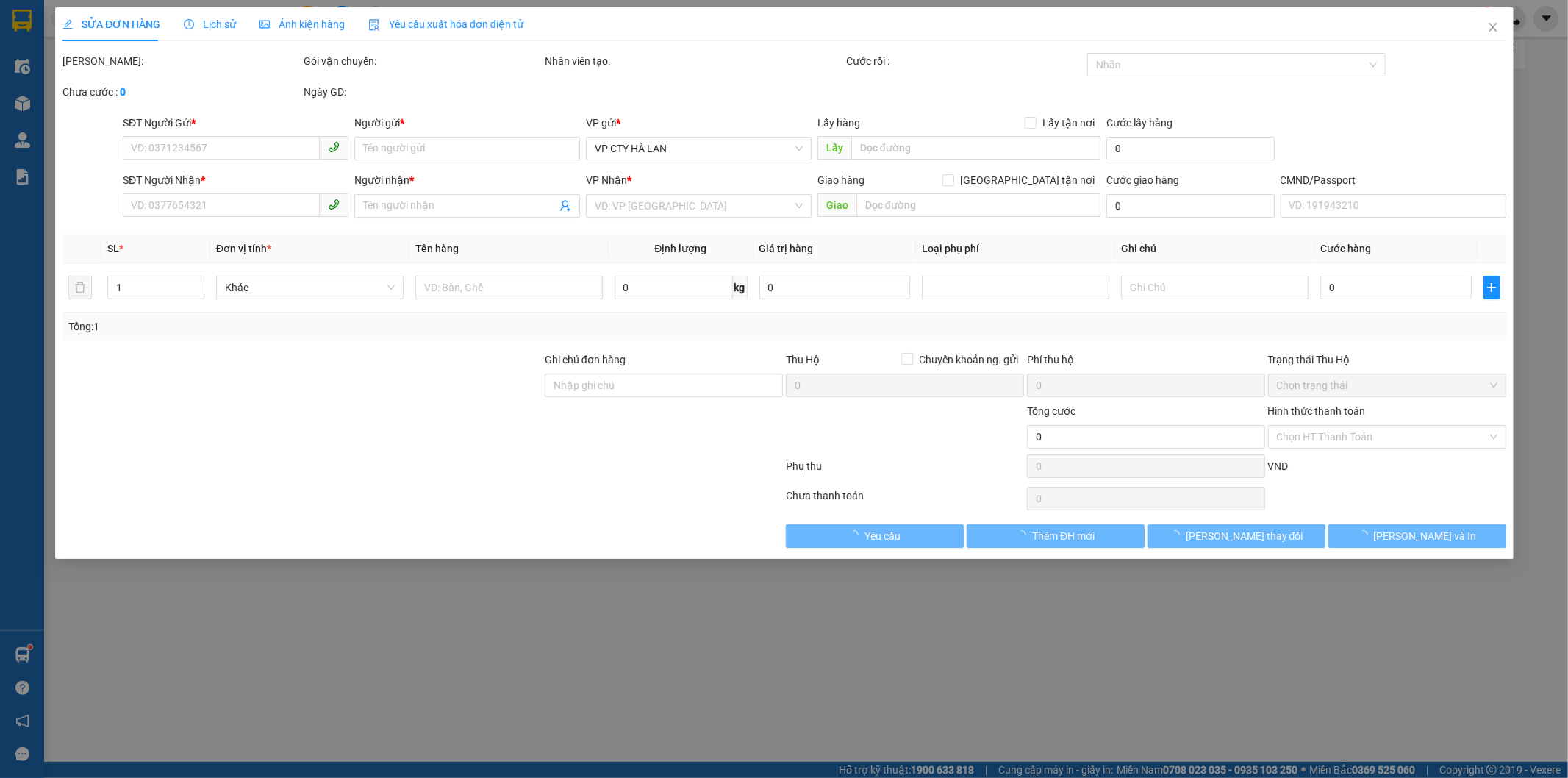
type input "Công ty CP Đầu tư và Xây dựng Xuân Mai, XQ7F+5HJ, Tòa Tháp, Xuân Mai Đ. [GEOGRA…"
type input "SHIP LUÔN ko nghe máy"
type input "70.000"
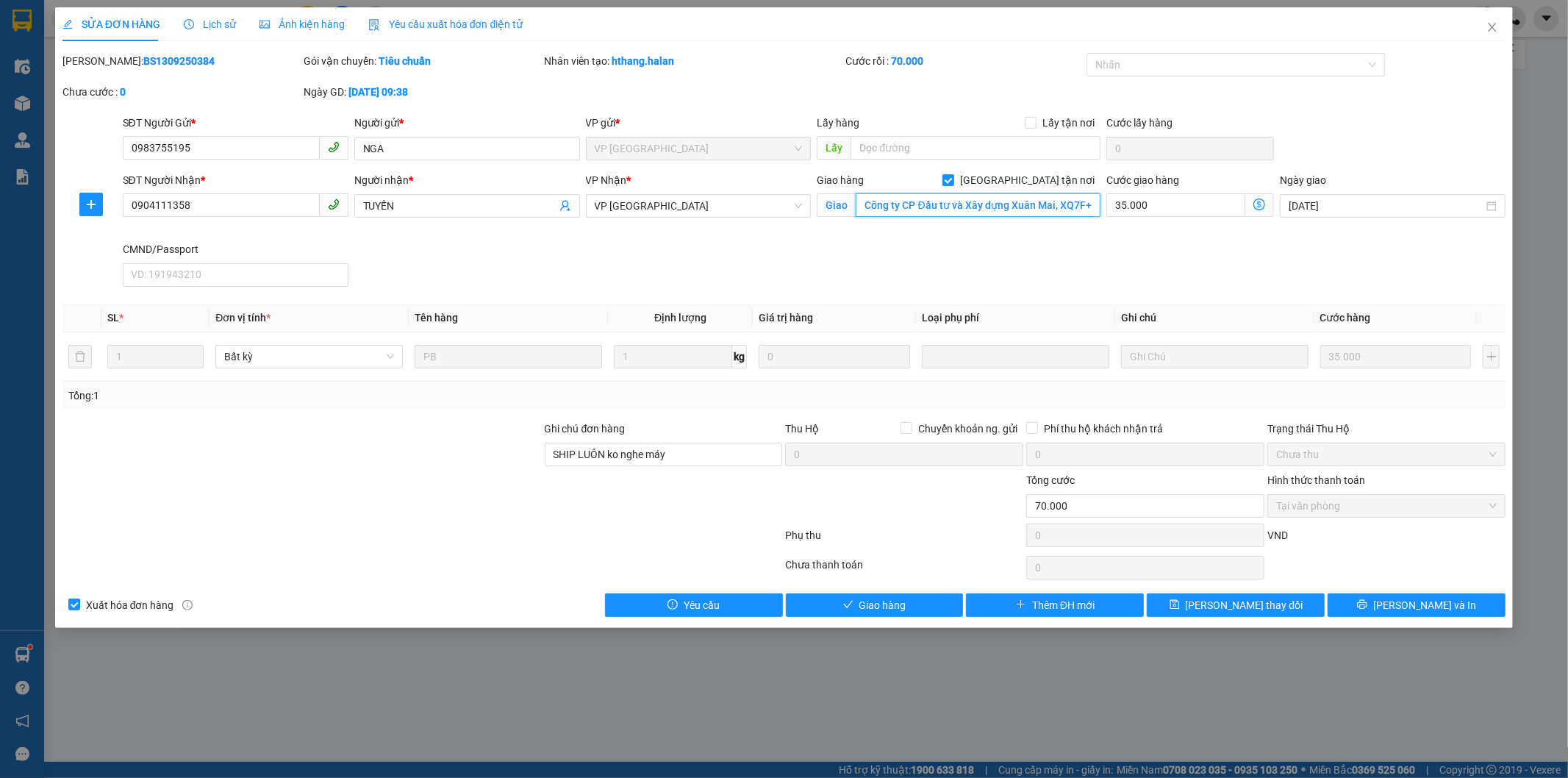
click at [1062, 199] on input "Công ty CP Đầu tư và Xây dựng Xuân Mai, XQ7F+5HJ, Tòa Tháp, Xuân Mai Đ. [GEOGRA…" at bounding box center [978, 204] width 245 height 23
click at [1064, 198] on input "Công ty CP Đầu tư và Xây dựng Xuân Mai, XQ7F+5HJ, Tòa Tháp, Xuân Mai Đ. [GEOGRA…" at bounding box center [978, 204] width 245 height 23
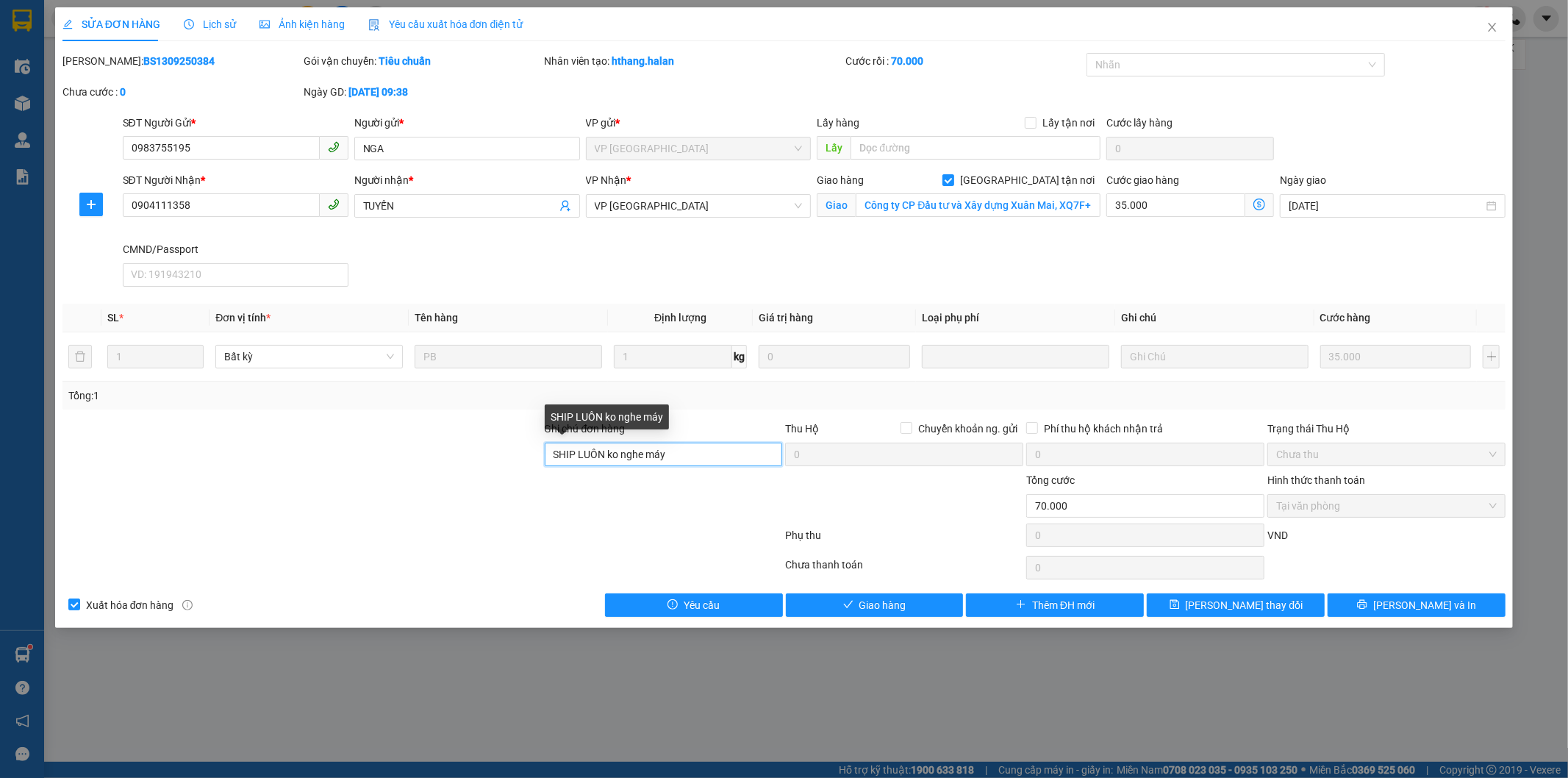
drag, startPoint x: 677, startPoint y: 458, endPoint x: 549, endPoint y: 451, distance: 128.2
click at [549, 451] on input "SHIP LUÔN ko nghe máy" at bounding box center [663, 454] width 238 height 23
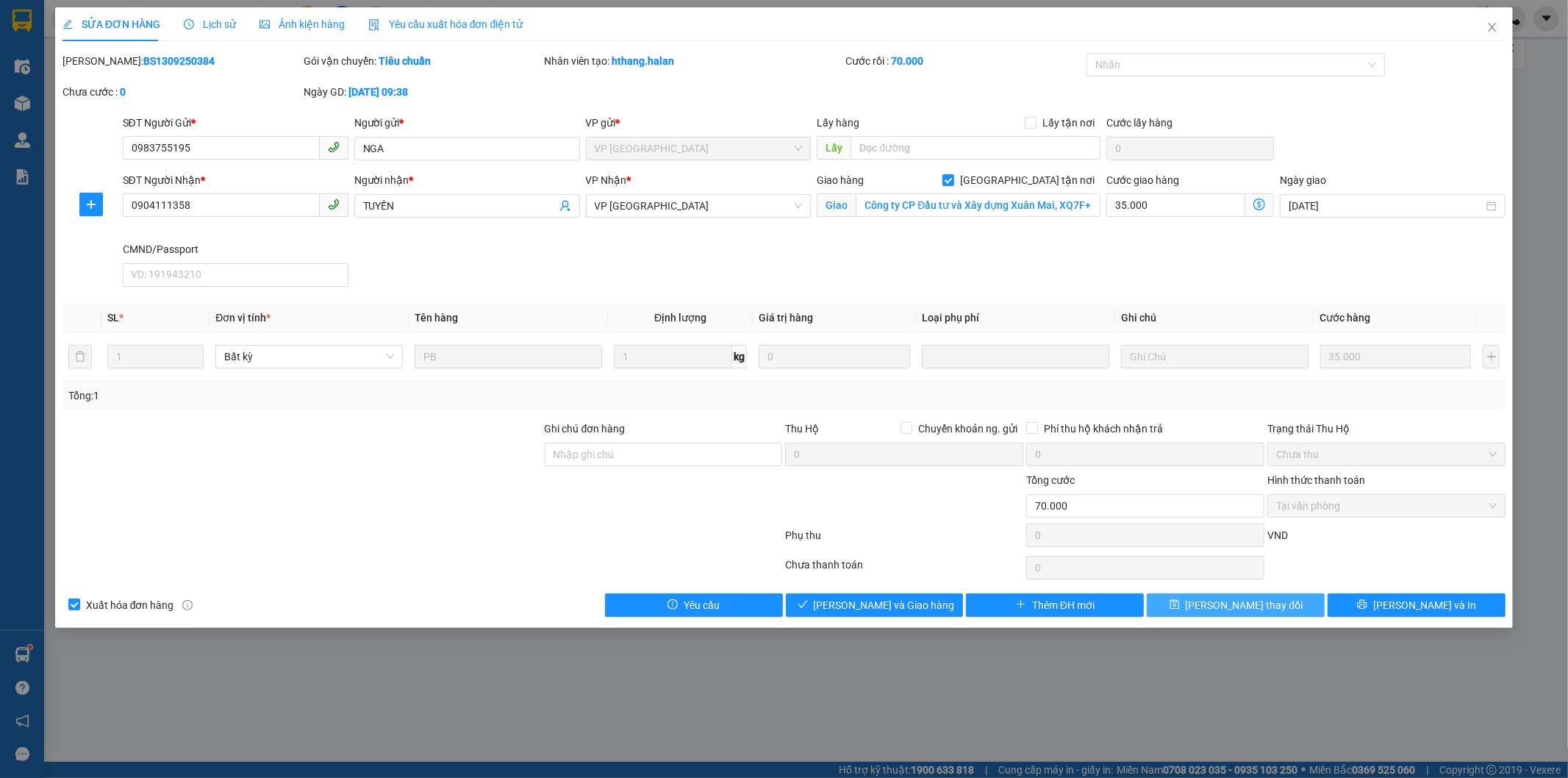
click at [1235, 606] on span "[PERSON_NAME] thay đổi" at bounding box center [1244, 605] width 118 height 17
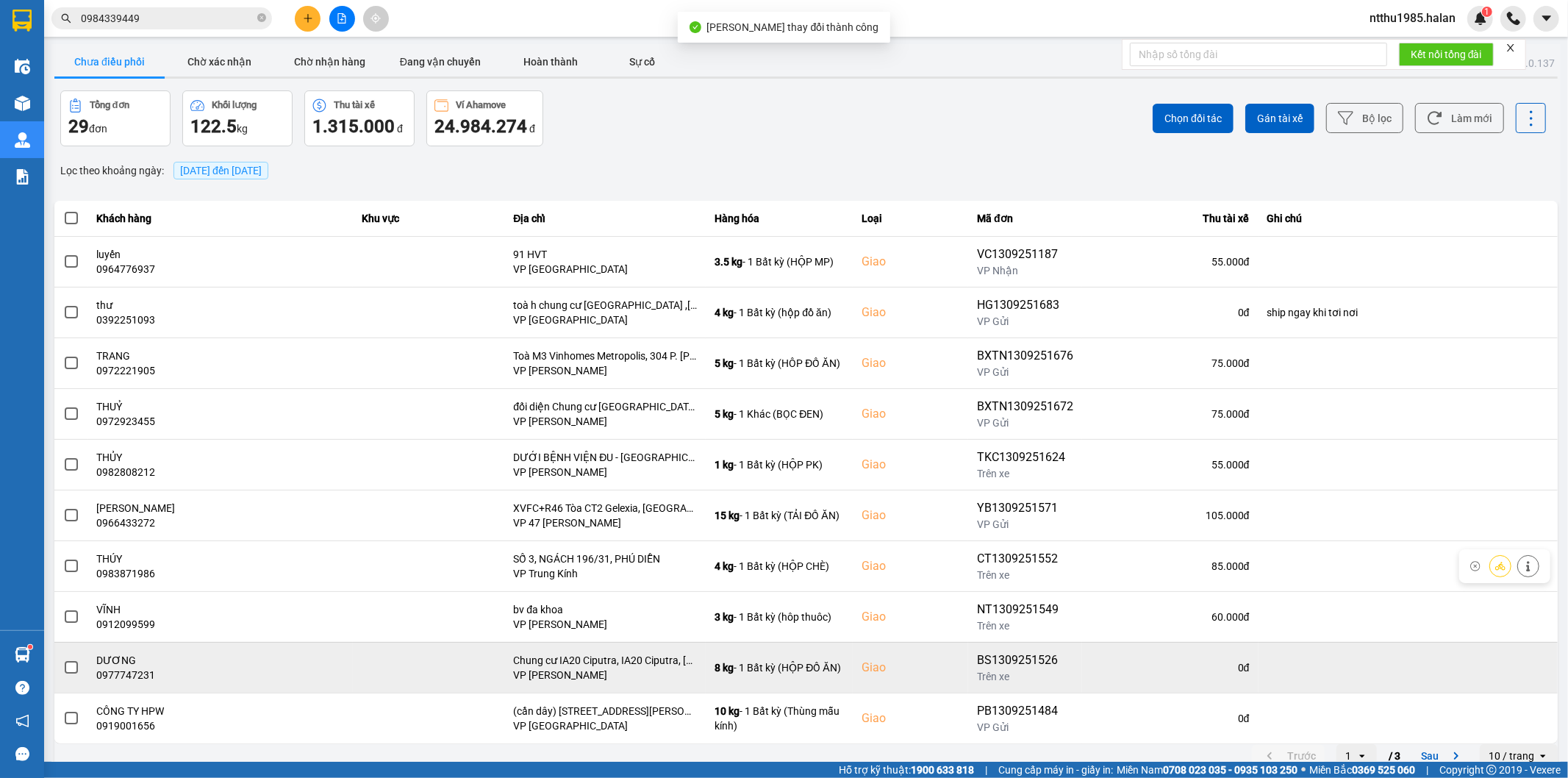
scroll to position [17, 0]
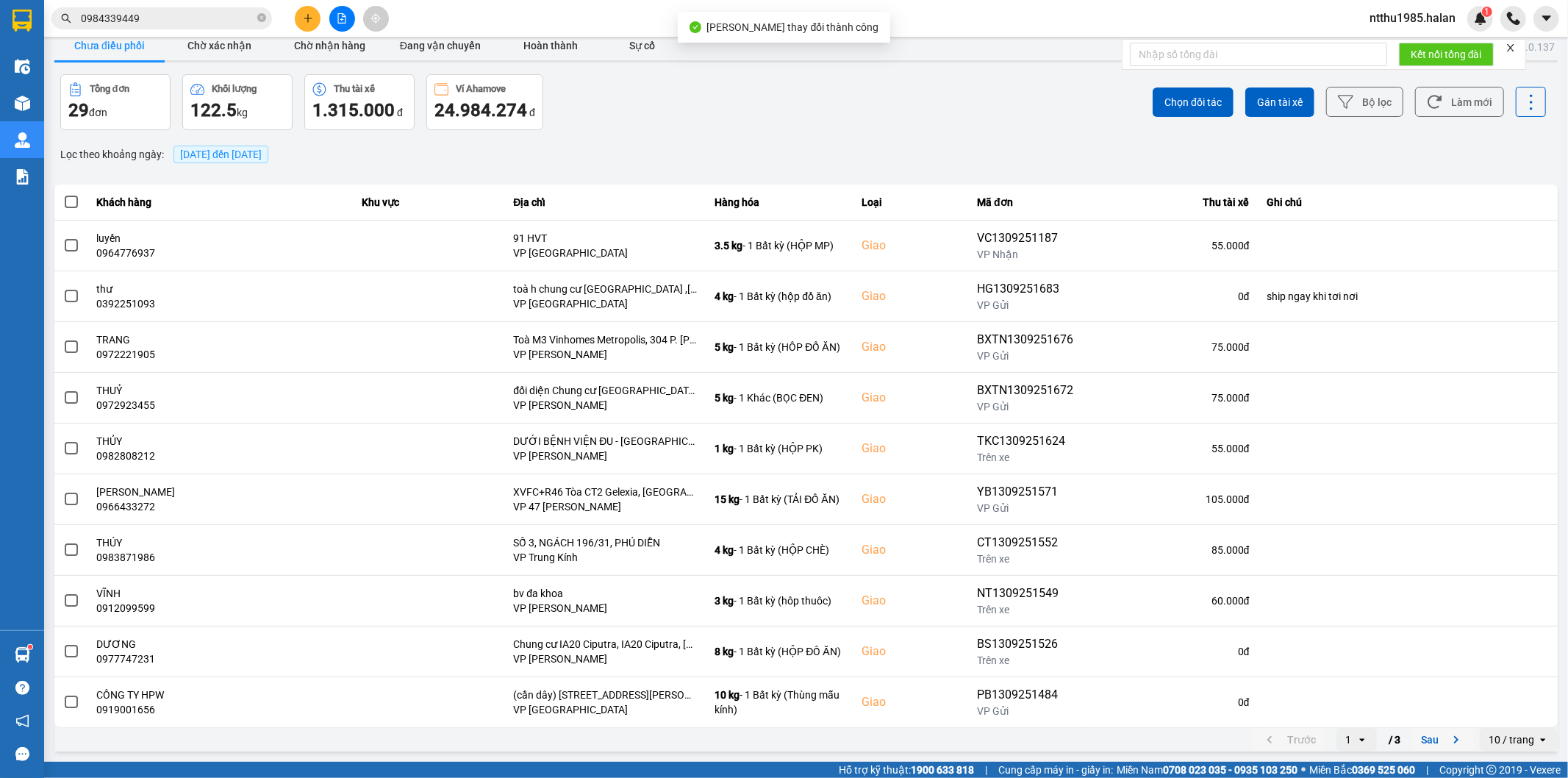
click at [1419, 737] on button "Sau" at bounding box center [1443, 739] width 62 height 22
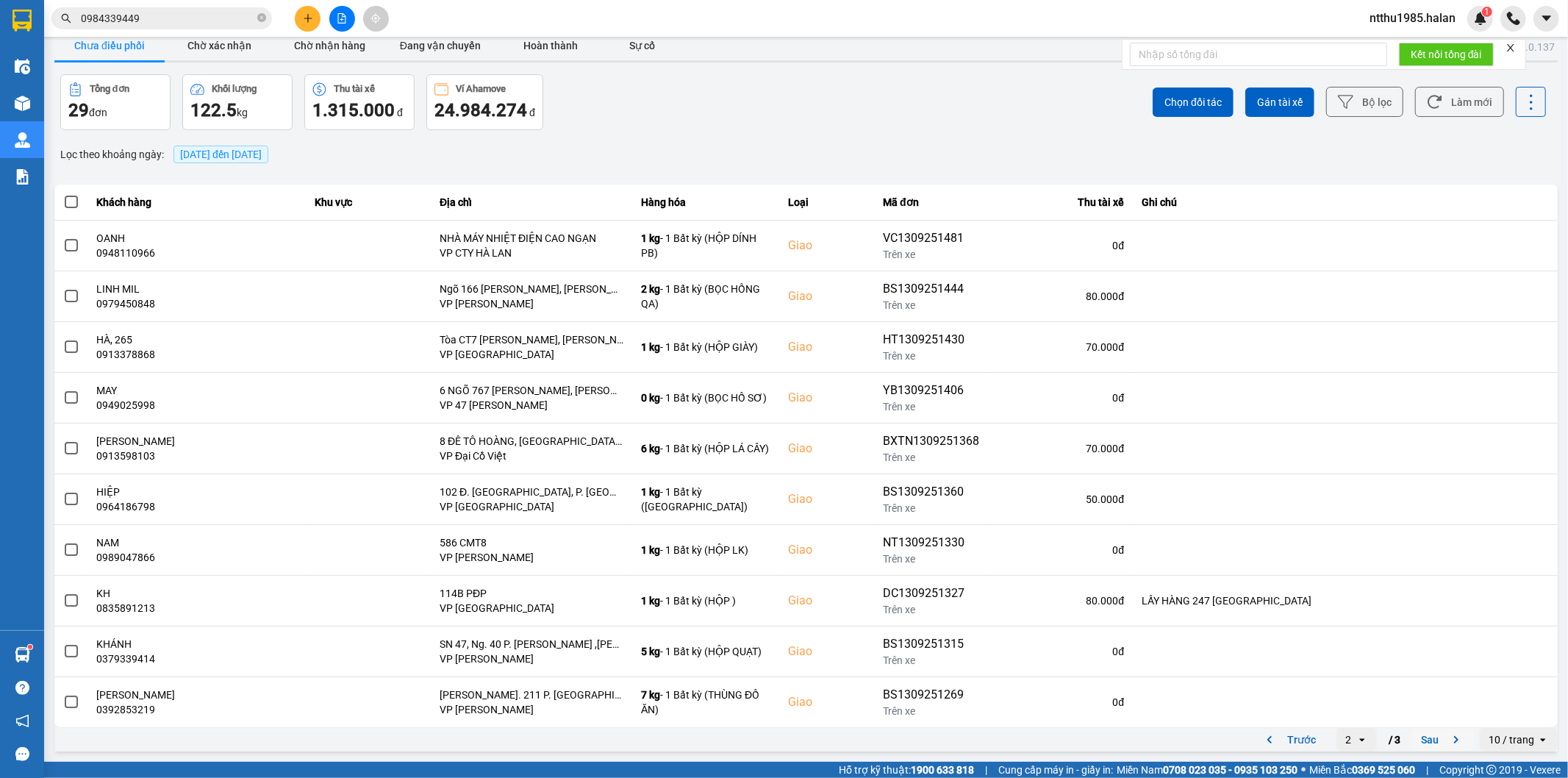
click at [1419, 739] on button "Sau" at bounding box center [1443, 739] width 62 height 22
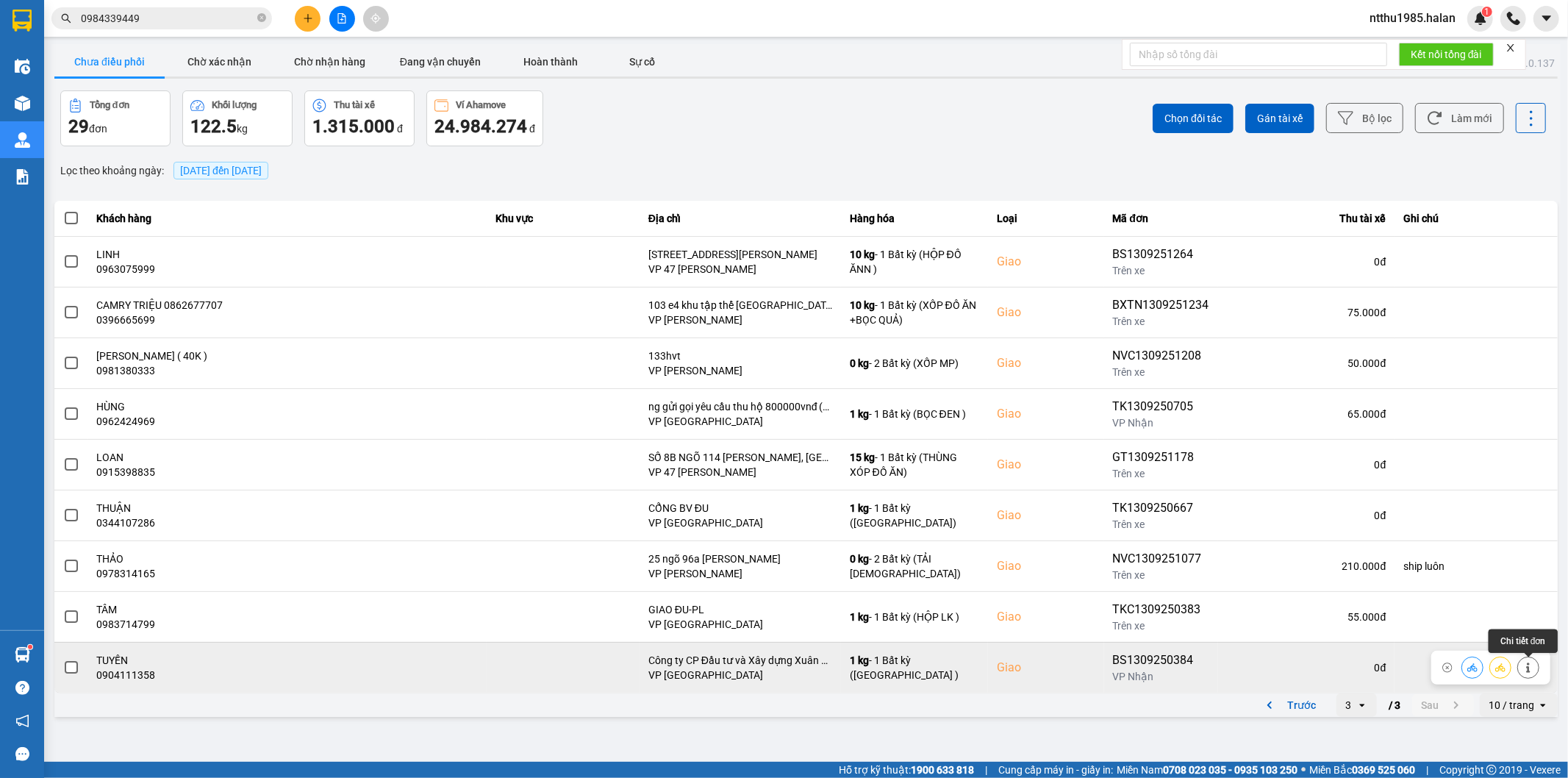
click at [1532, 665] on icon at bounding box center [1528, 668] width 11 height 11
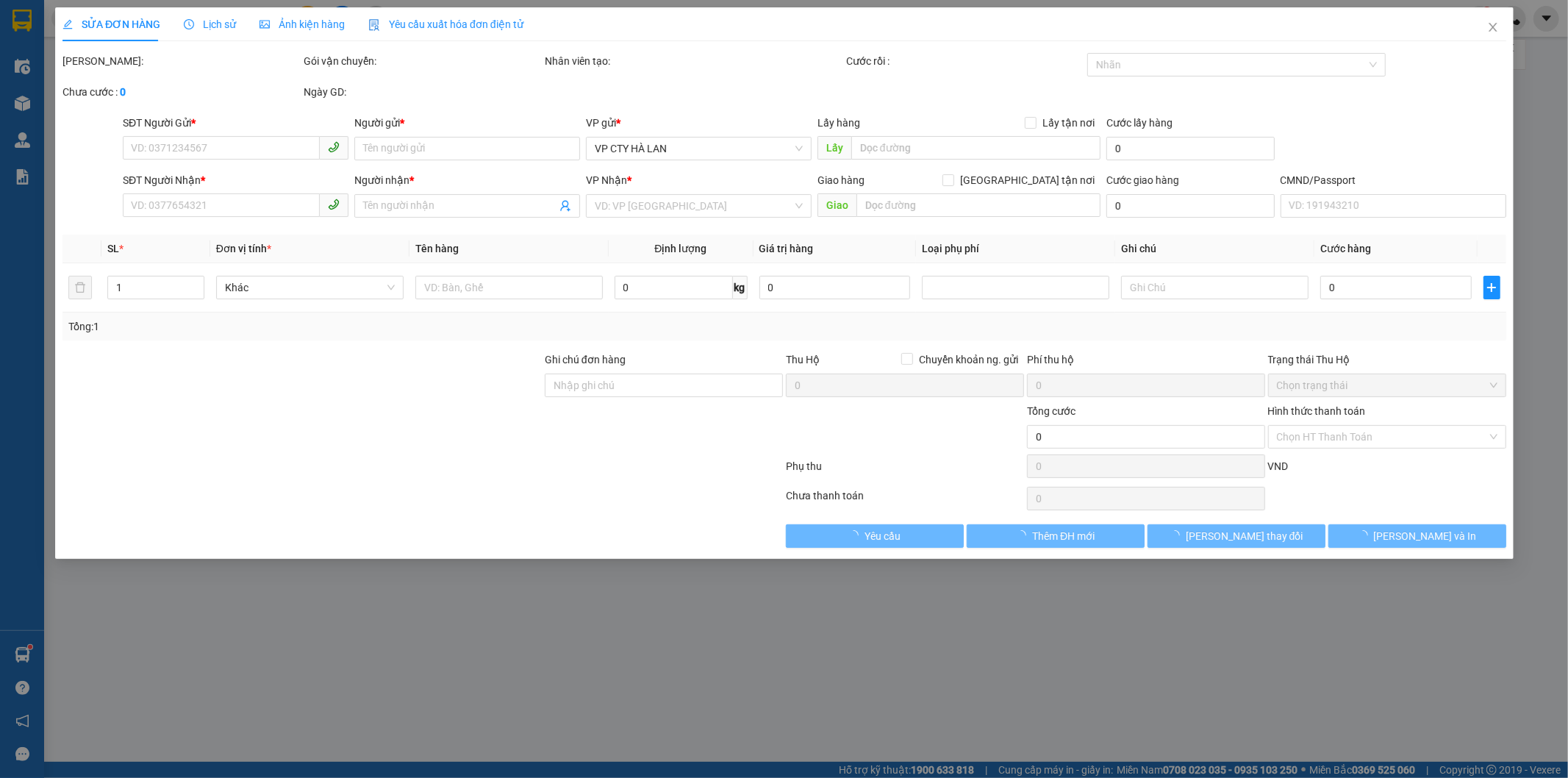
type input "0983755195"
type input "NGA"
type input "0904111358"
type input "TUYẾN"
checkbox input "true"
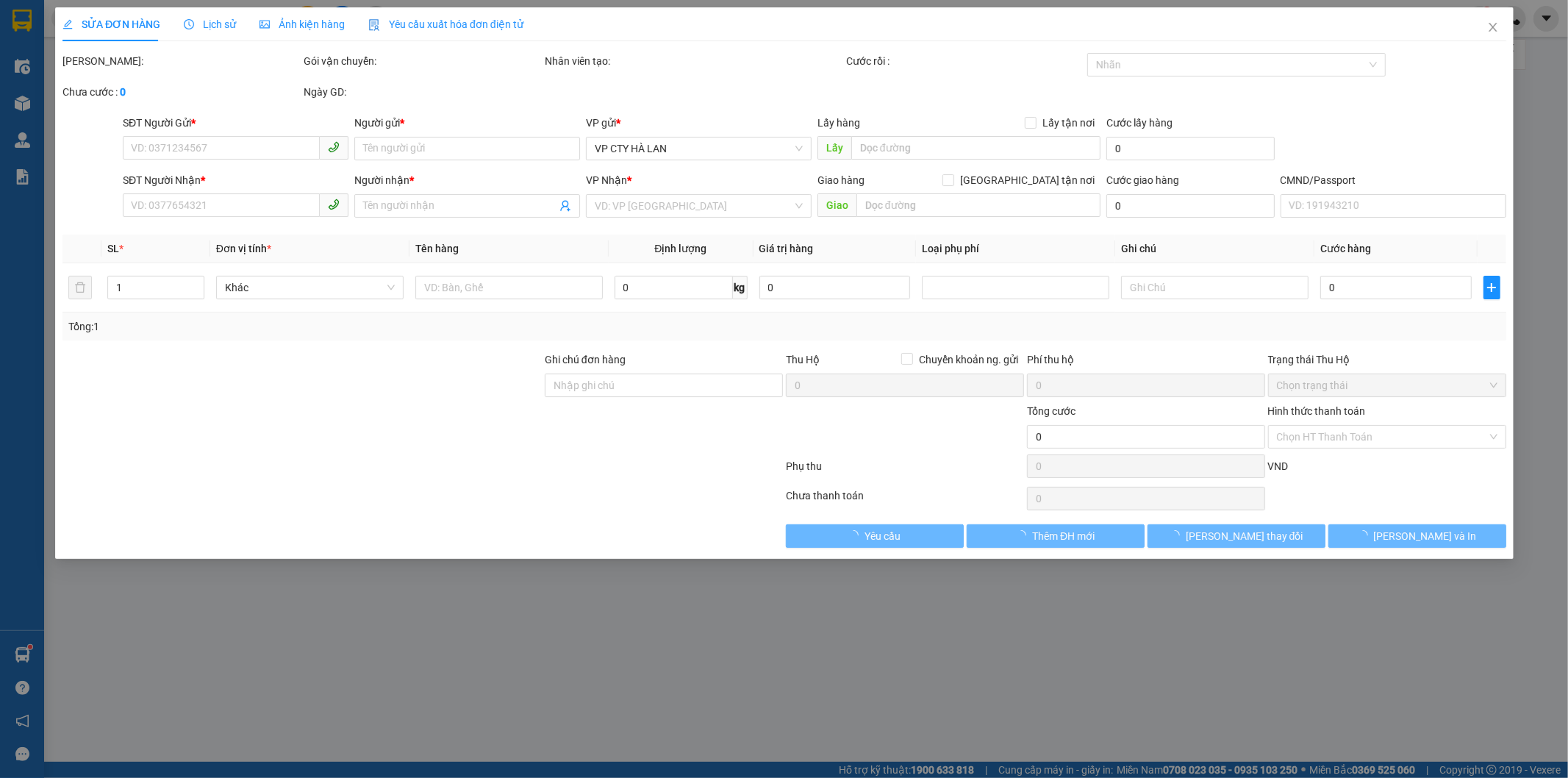
type input "Công ty CP Đầu tư và Xây dựng Xuân Mai, XQ7F+5HJ, Tòa Tháp, Xuân Mai Đ. [GEOGRA…"
type input "70.000"
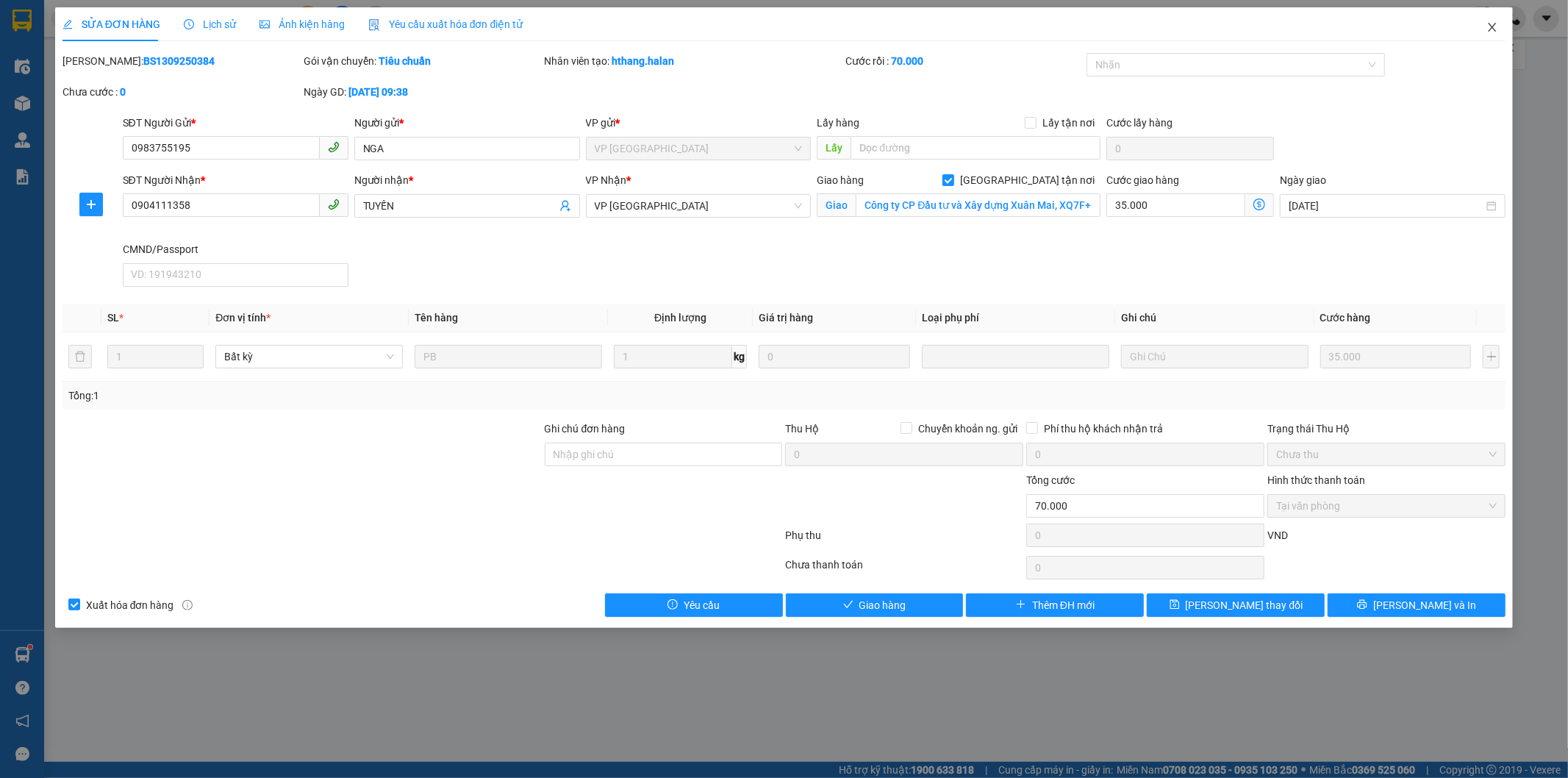
click at [1495, 28] on icon "close" at bounding box center [1492, 27] width 12 height 12
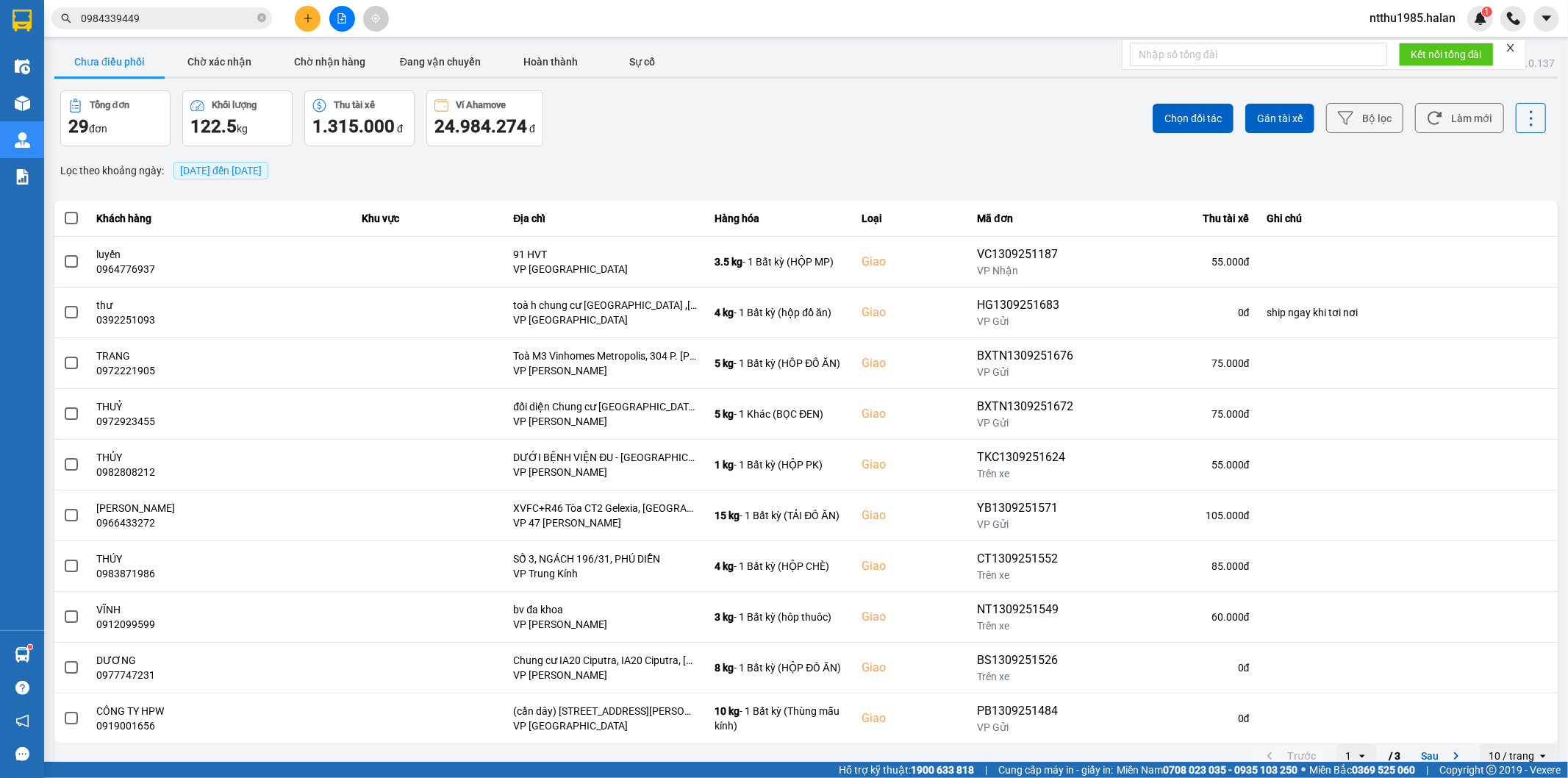
scroll to position [17, 0]
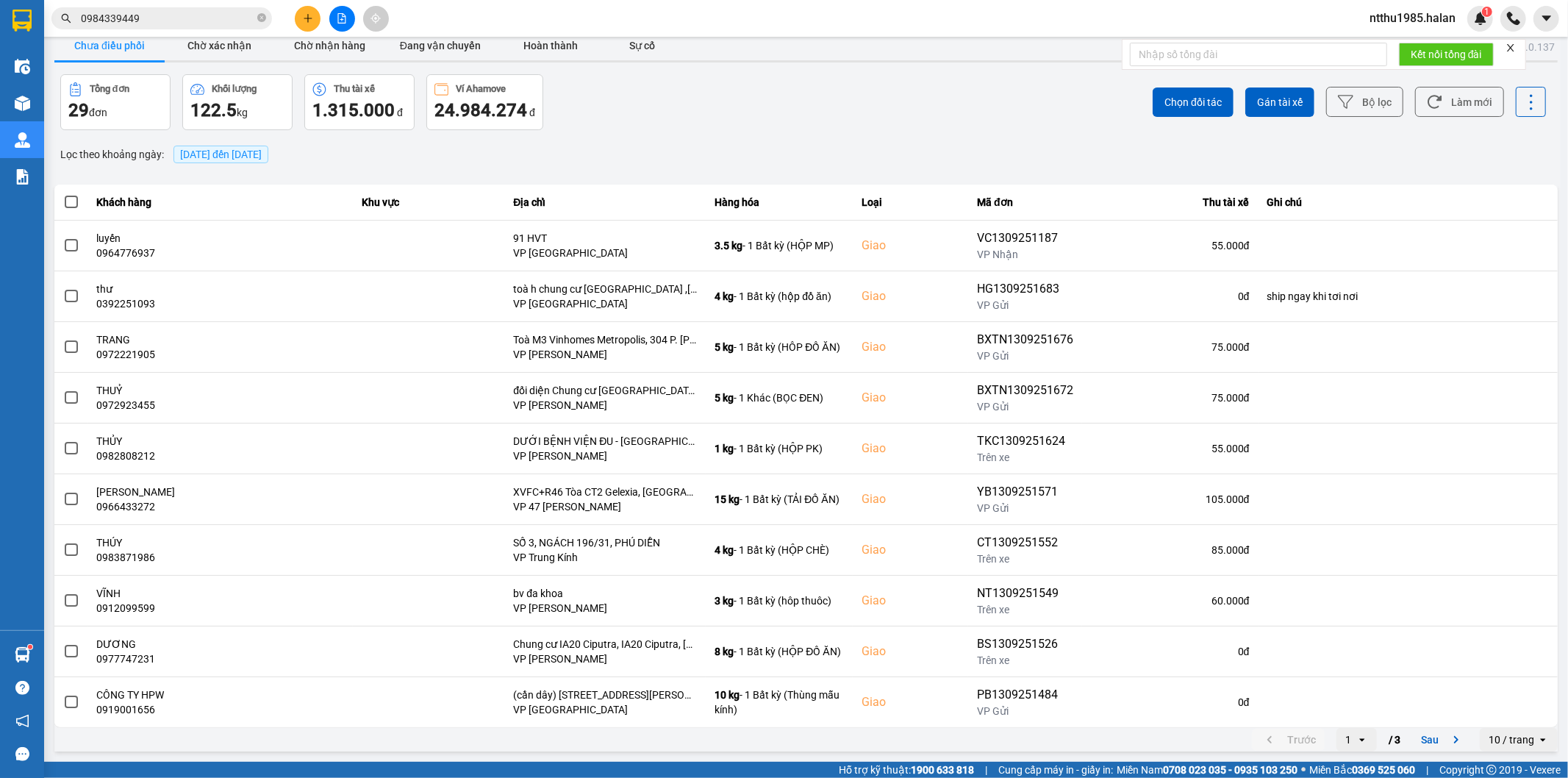
click at [1356, 736] on icon "open" at bounding box center [1362, 740] width 12 height 12
click at [1340, 711] on div "3" at bounding box center [1345, 710] width 17 height 15
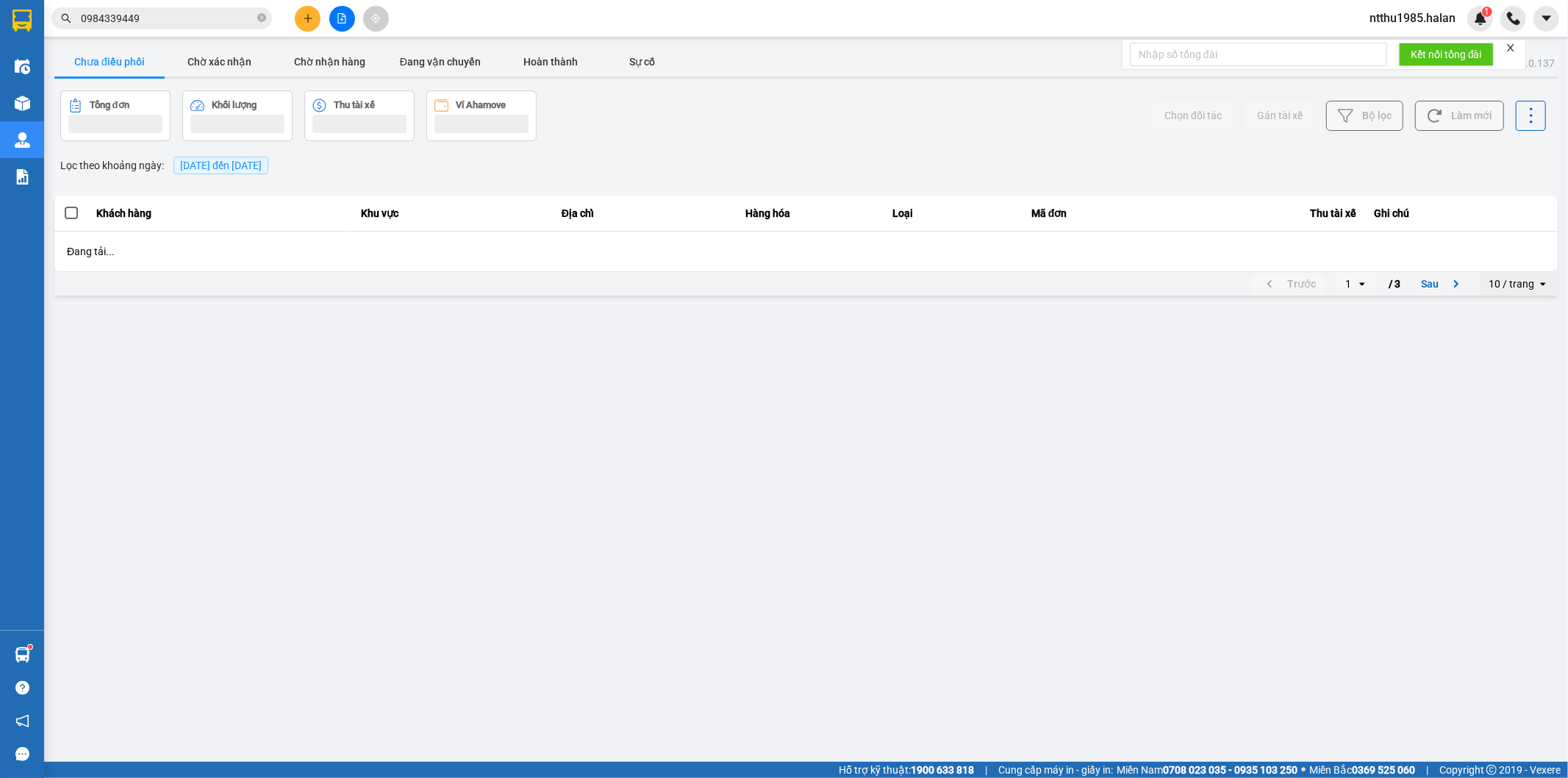
scroll to position [0, 0]
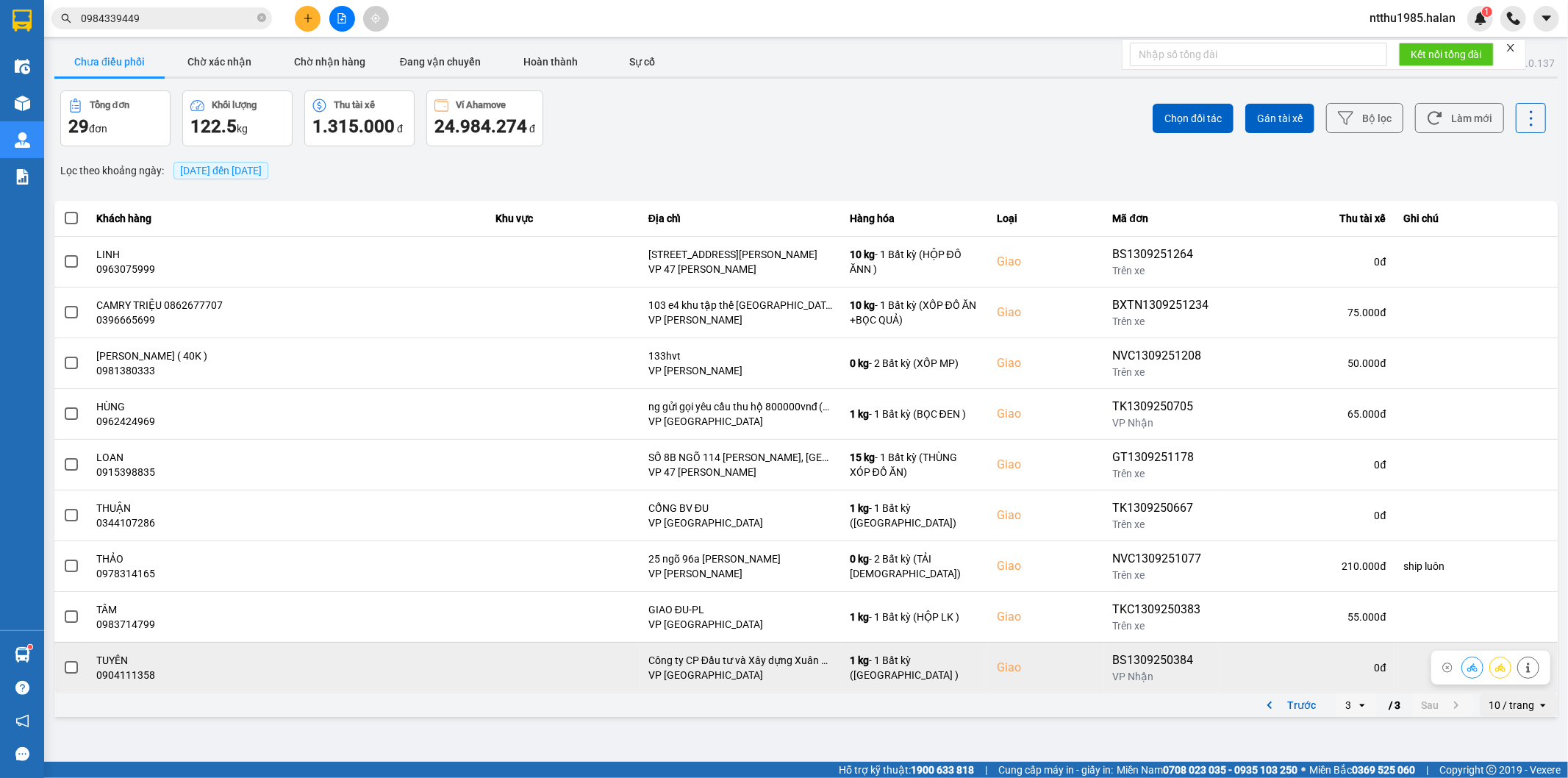
click at [74, 669] on span at bounding box center [71, 668] width 14 height 14
click at [63, 659] on input "checkbox" at bounding box center [63, 659] width 0 height 0
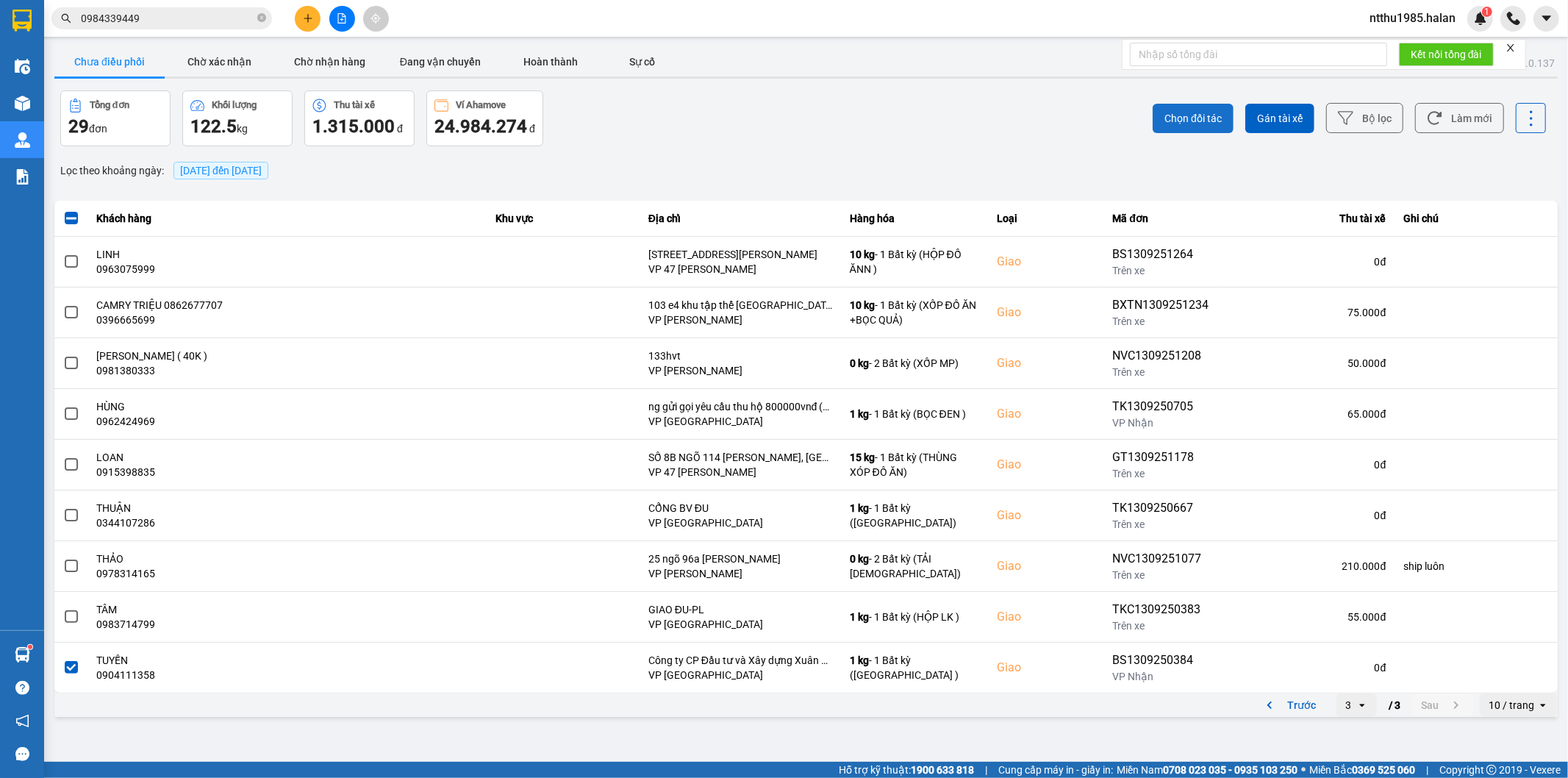
click at [1202, 118] on span "Chọn đối tác" at bounding box center [1193, 119] width 57 height 15
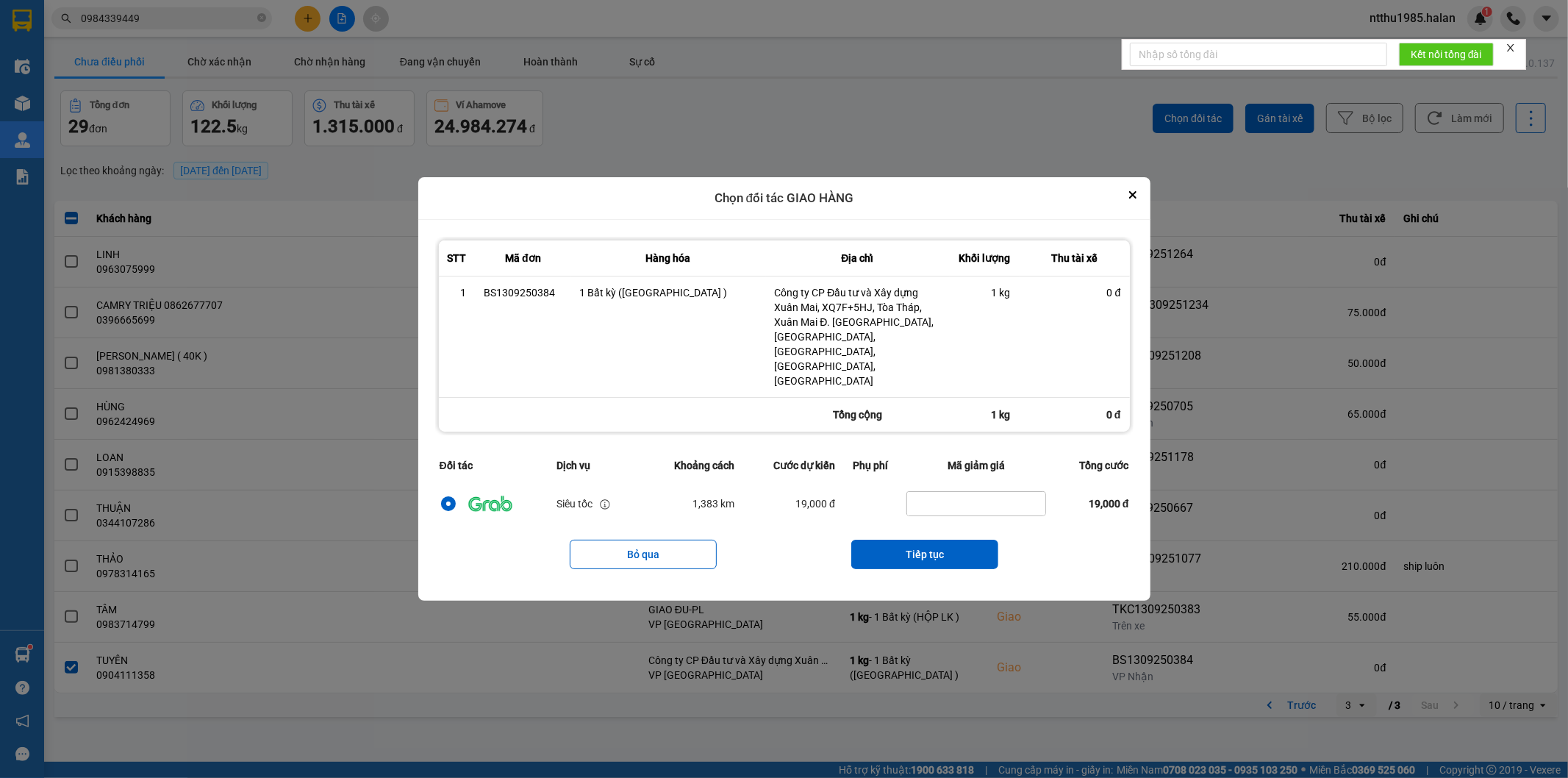
click at [1141, 219] on div "Chọn đối tác GIAO HÀNG" at bounding box center [784, 198] width 732 height 43
click at [1129, 198] on icon "Close" at bounding box center [1132, 194] width 8 height 8
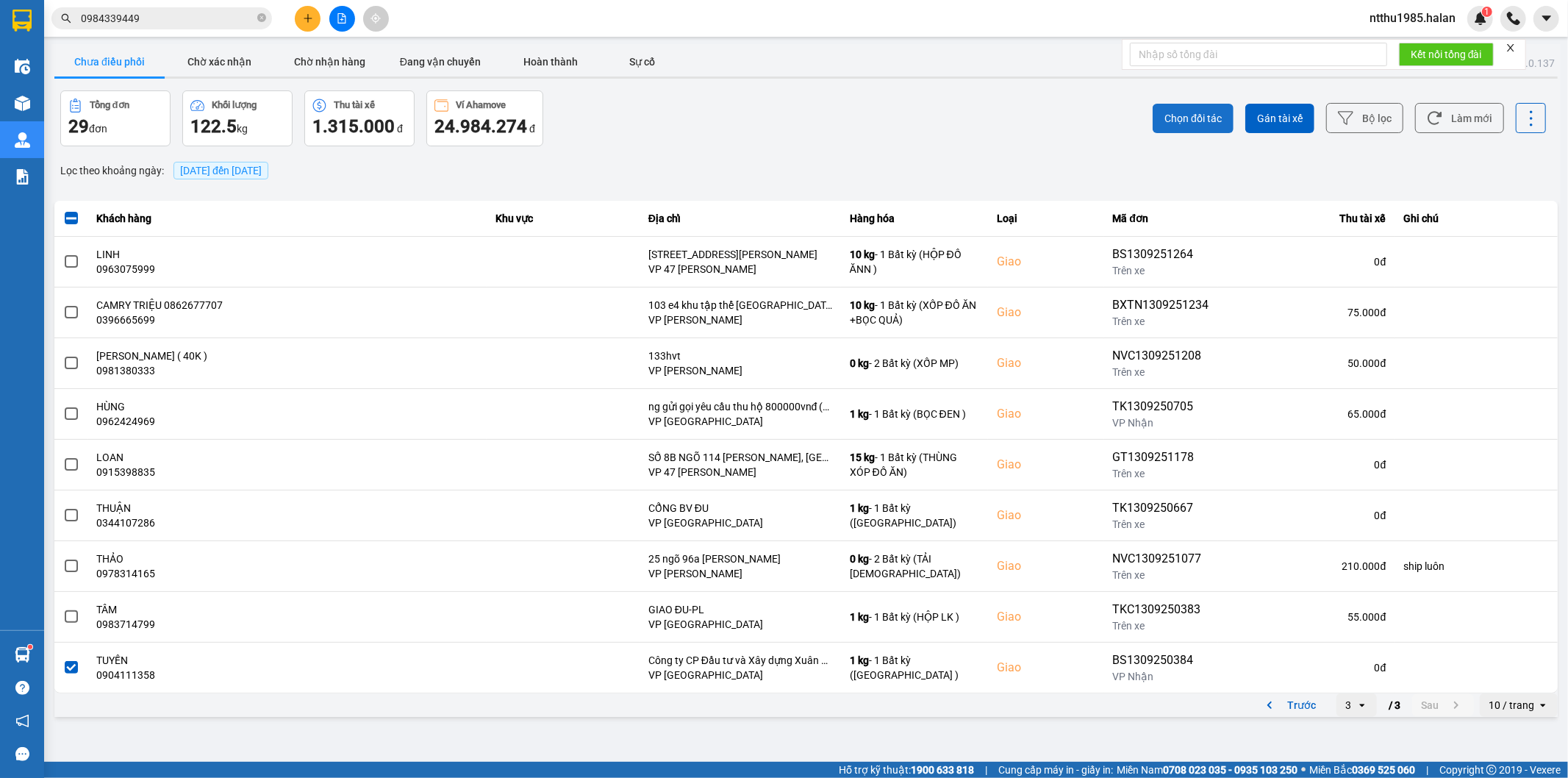
click at [1187, 113] on span "Chọn đối tác" at bounding box center [1193, 119] width 57 height 15
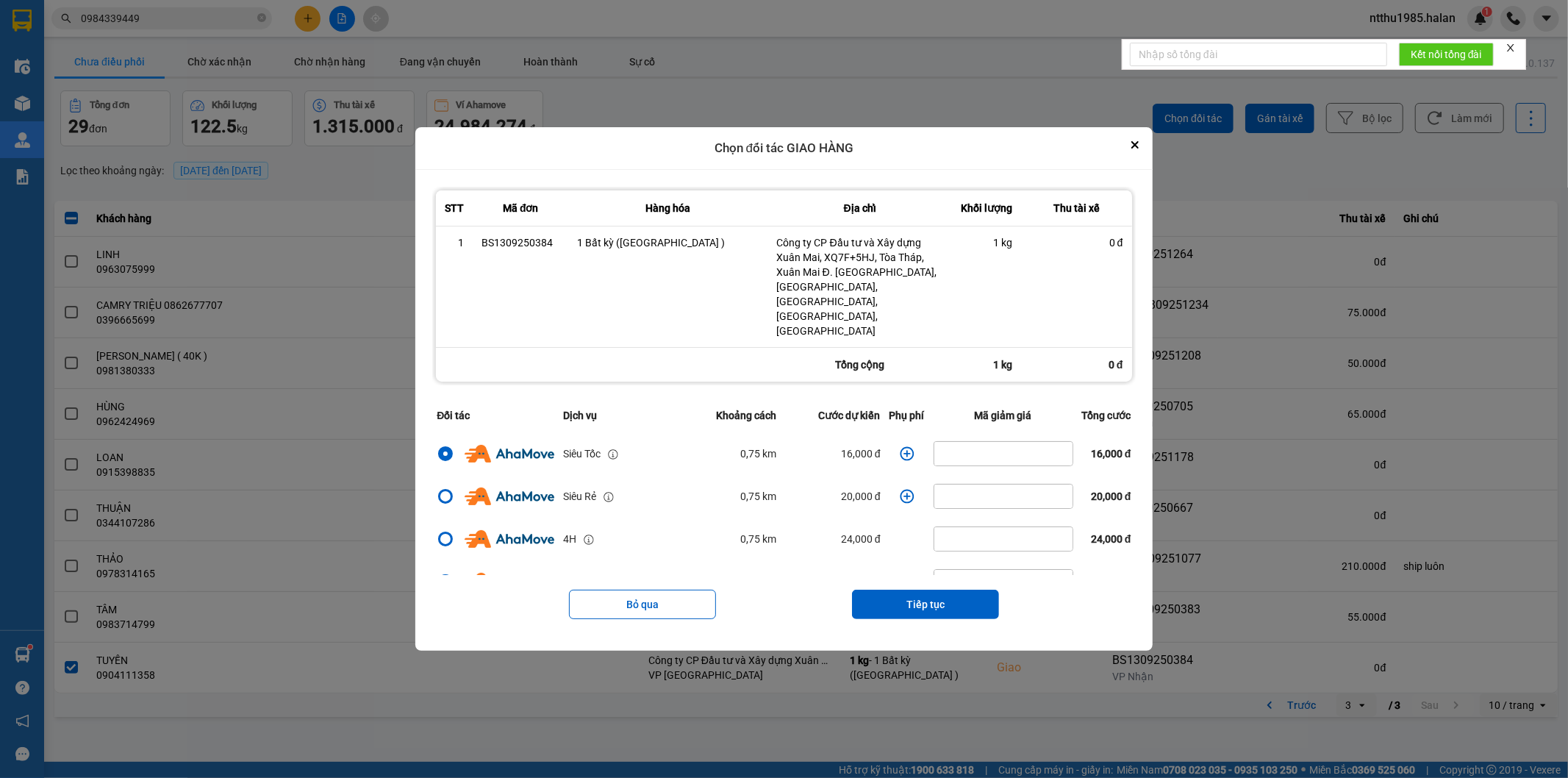
click at [903, 446] on icon "dialog" at bounding box center [906, 453] width 14 height 14
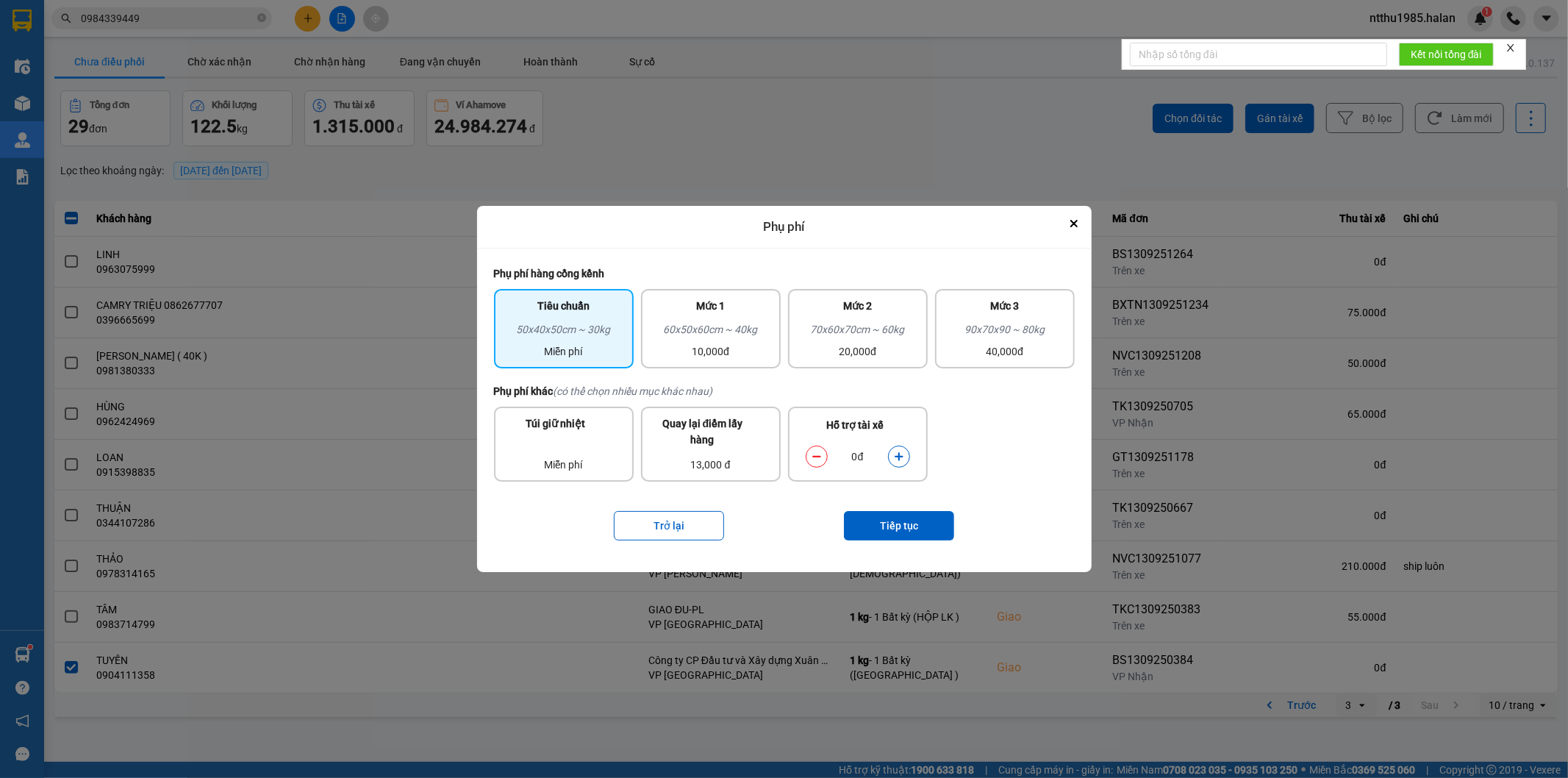
click at [900, 457] on icon "dialog" at bounding box center [898, 456] width 8 height 8
click at [879, 526] on button "Tiếp tục" at bounding box center [899, 525] width 110 height 29
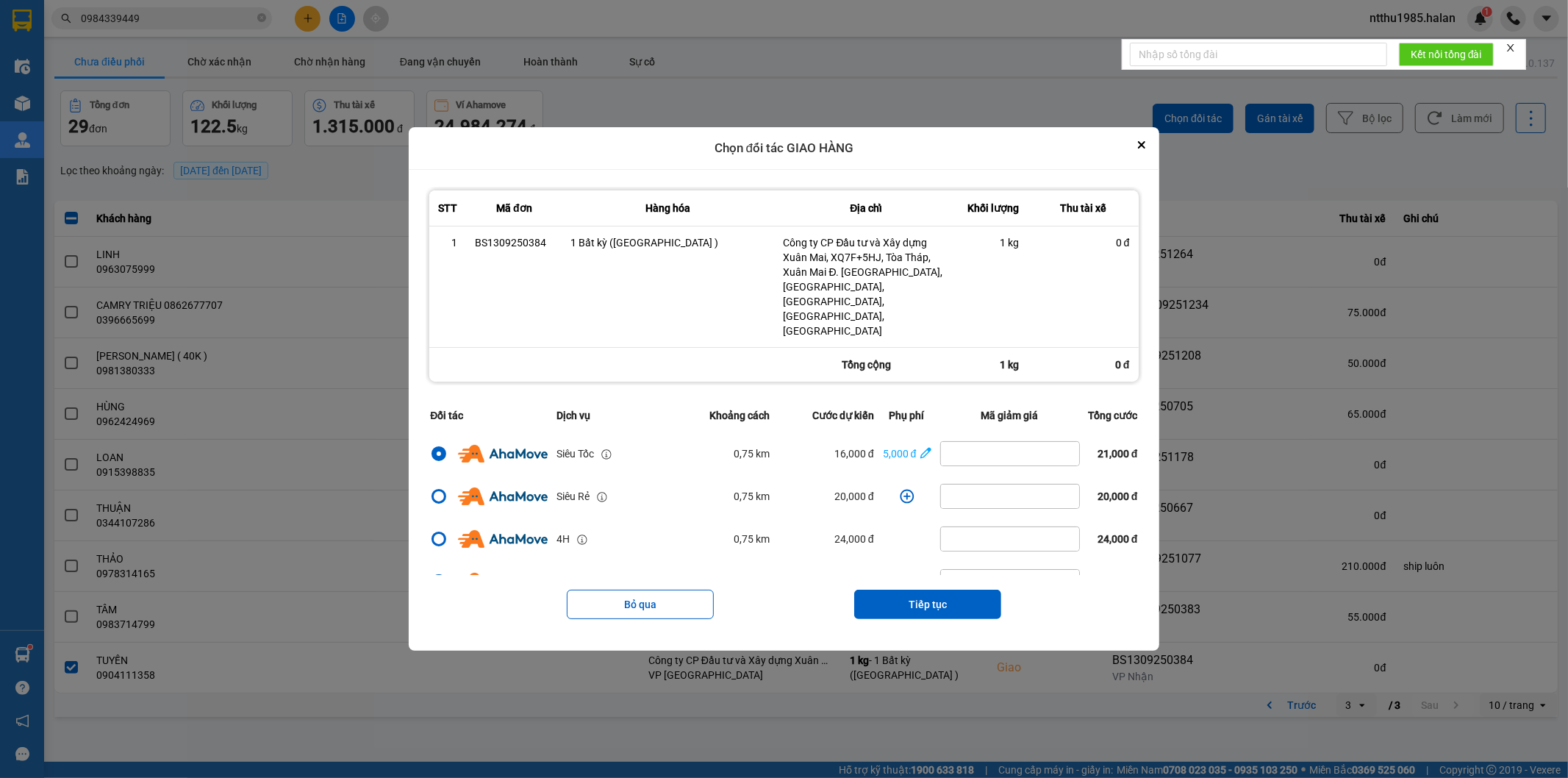
drag, startPoint x: 897, startPoint y: 588, endPoint x: 906, endPoint y: 568, distance: 21.9
click at [898, 590] on button "Tiếp tục" at bounding box center [927, 604] width 147 height 29
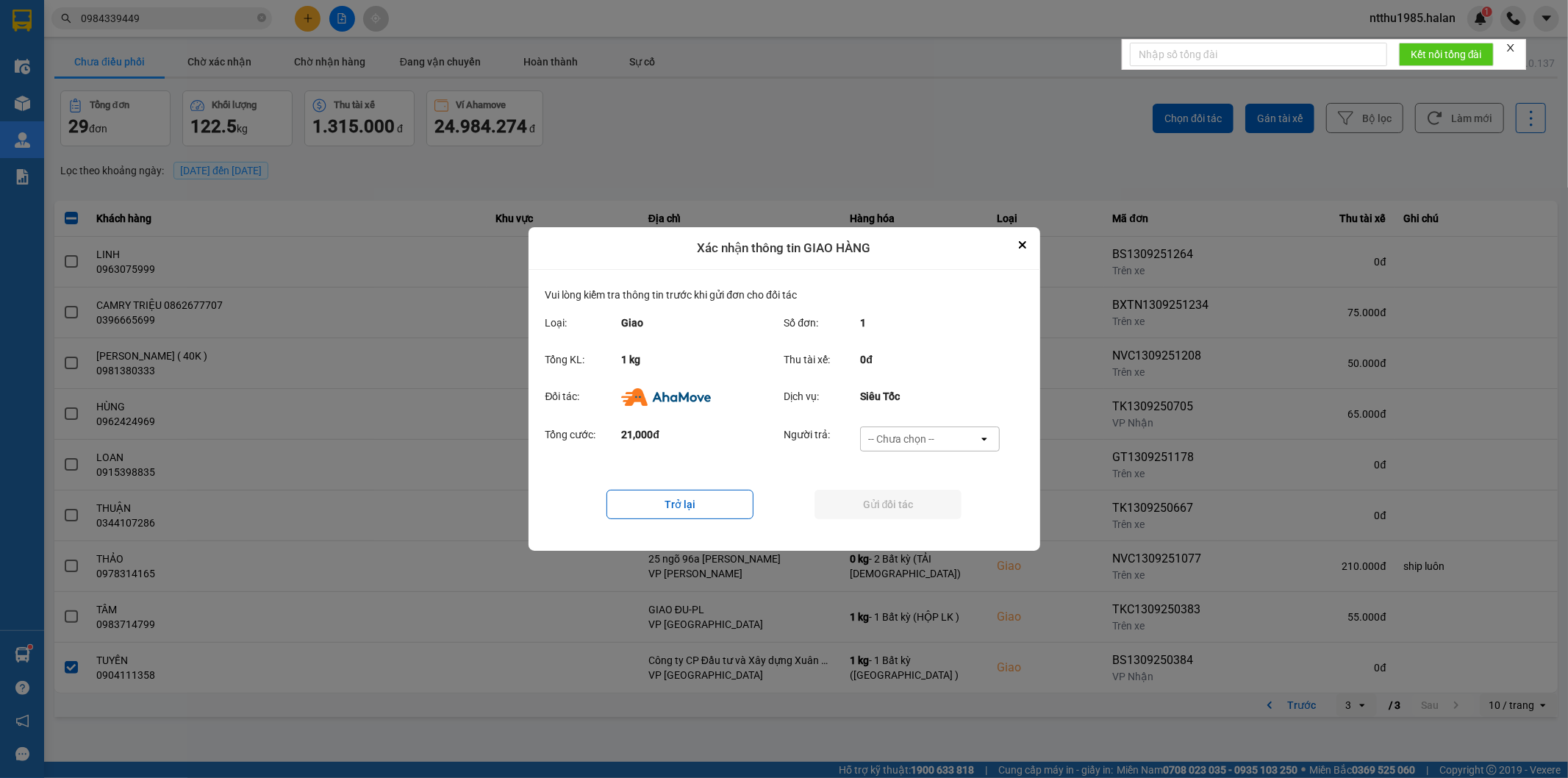
click at [893, 432] on div "-- Chưa chọn --" at bounding box center [901, 439] width 66 height 15
click at [900, 526] on span "Ví Ahamove" at bounding box center [901, 523] width 59 height 15
drag, startPoint x: 891, startPoint y: 503, endPoint x: 905, endPoint y: 457, distance: 48.1
click at [891, 487] on div "Trở lại Gửi đối tác" at bounding box center [784, 504] width 478 height 59
click at [862, 508] on button "Gửi đối tác" at bounding box center [888, 504] width 147 height 29
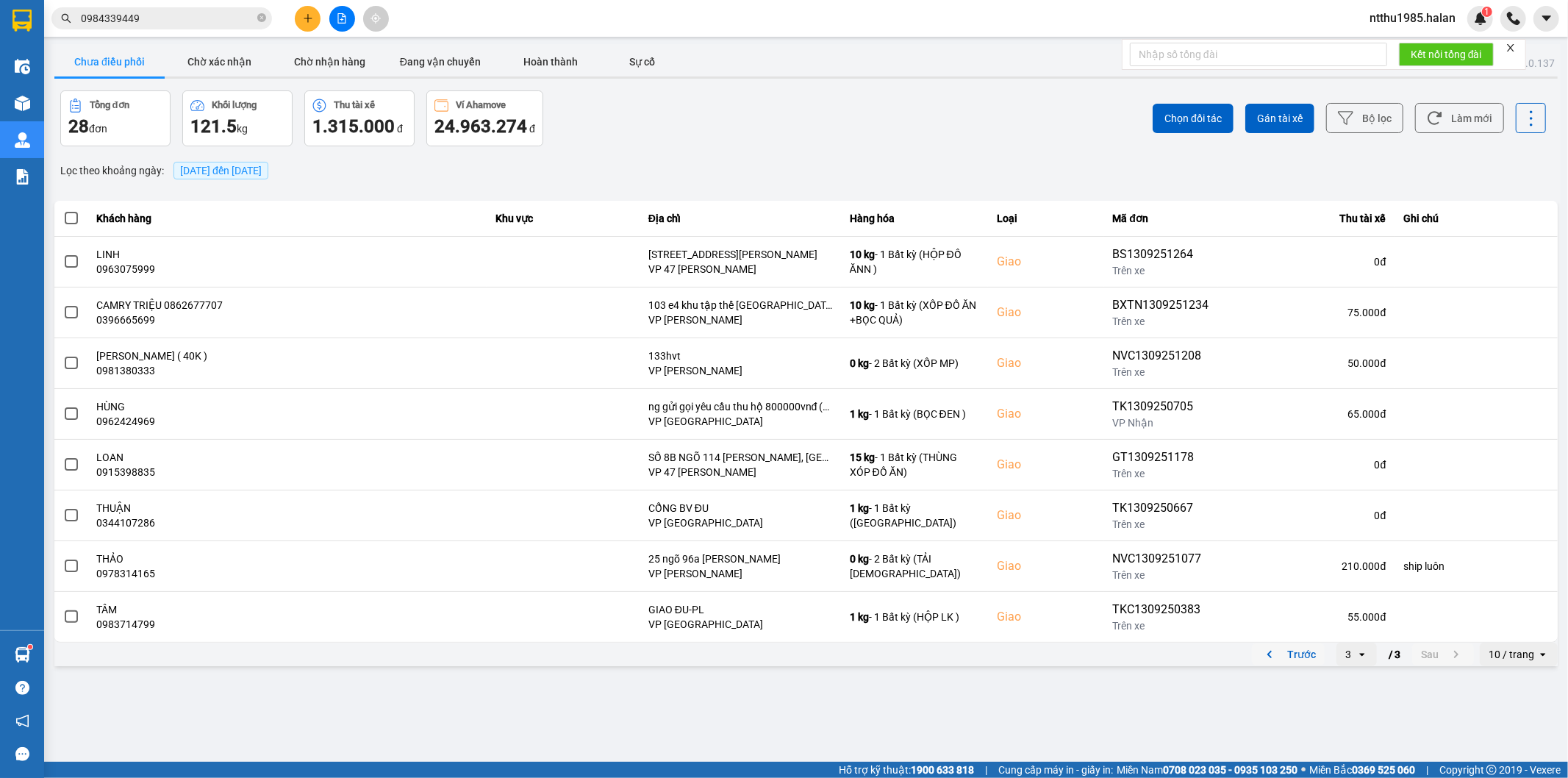
click at [1301, 654] on button "Trước" at bounding box center [1288, 653] width 73 height 22
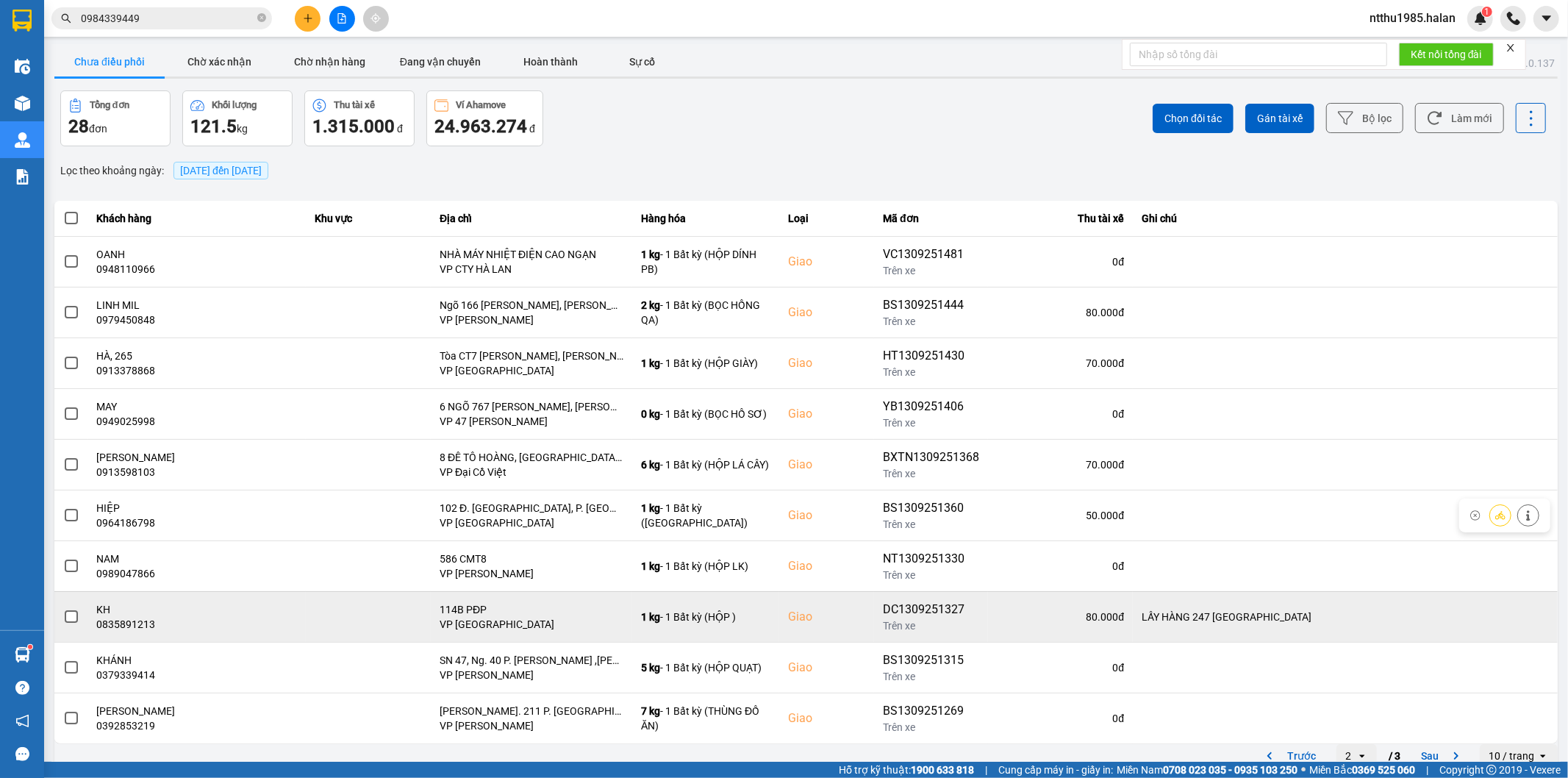
scroll to position [17, 0]
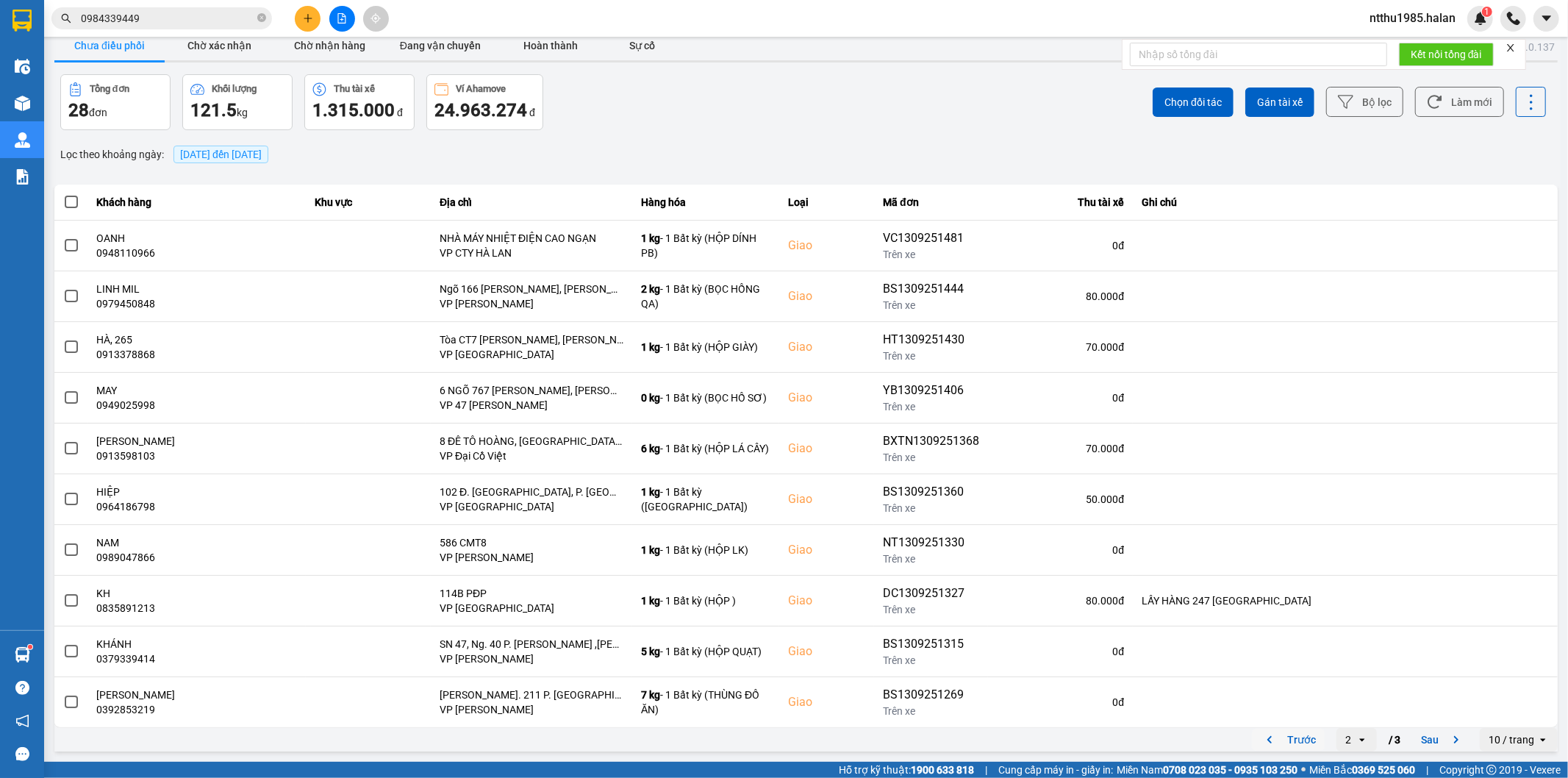
click at [1295, 737] on button "Trước" at bounding box center [1288, 739] width 73 height 22
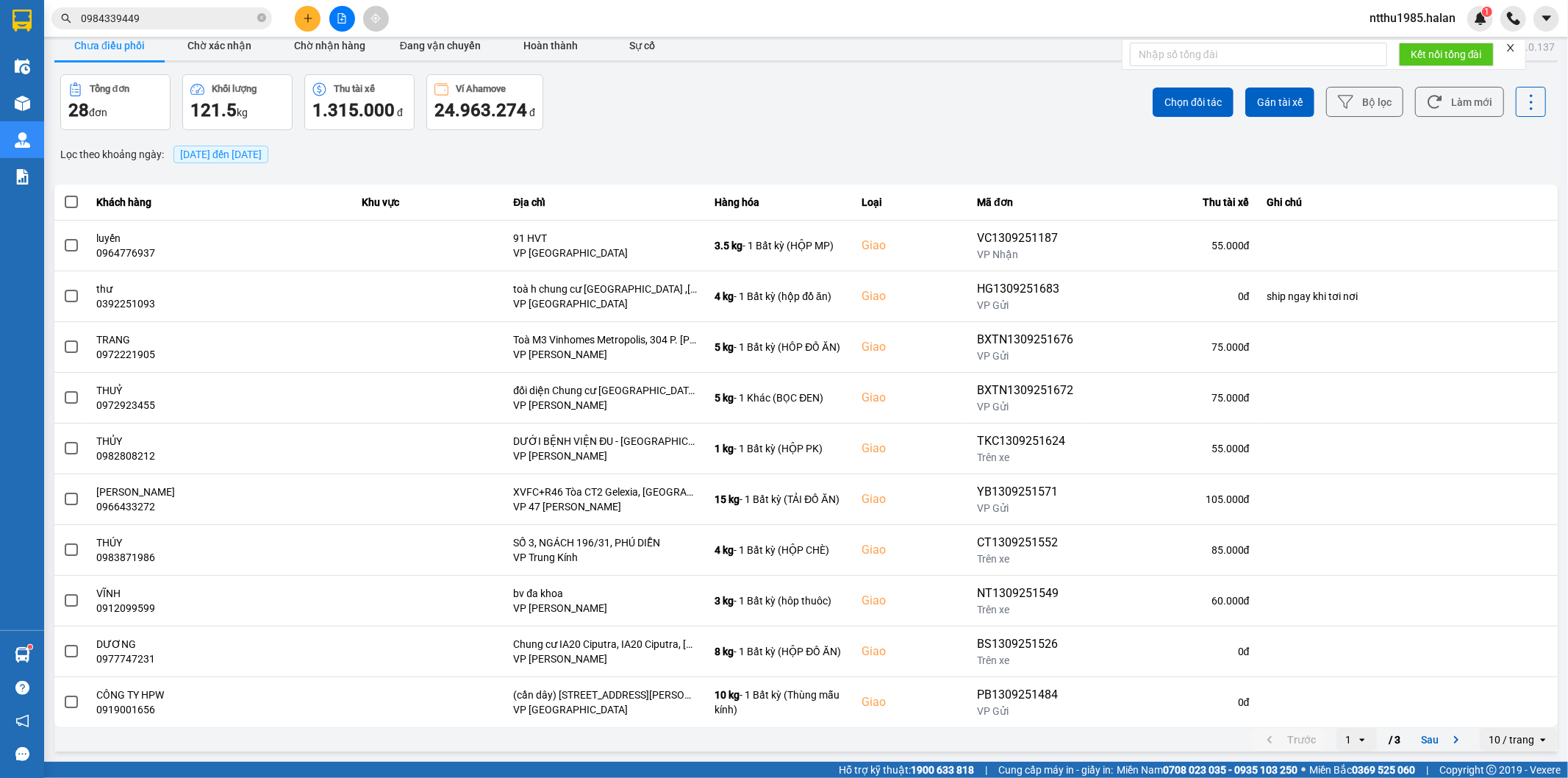
click at [173, 20] on input "0984339449" at bounding box center [167, 19] width 173 height 17
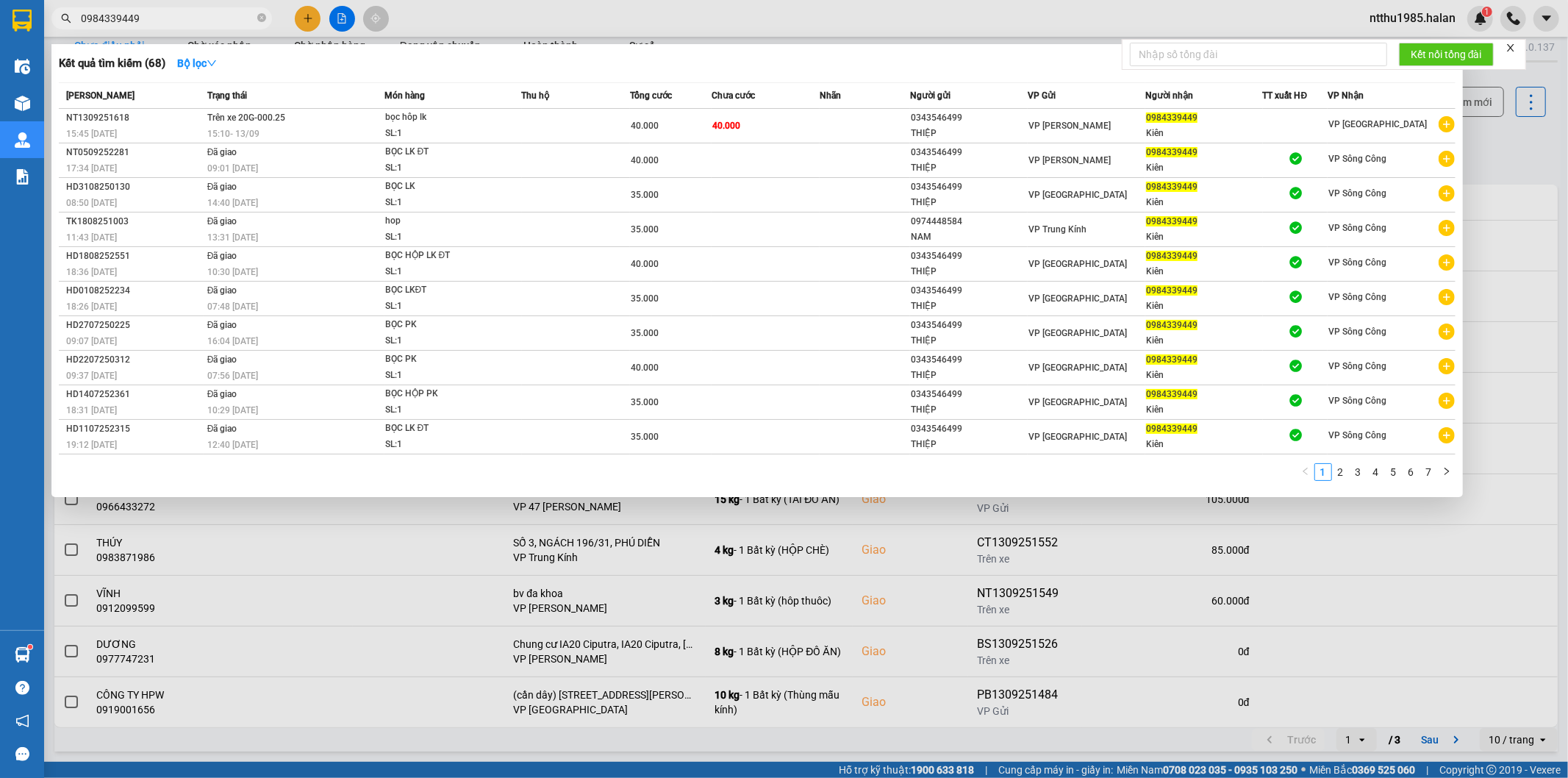
click at [173, 20] on input "0984339449" at bounding box center [167, 19] width 173 height 17
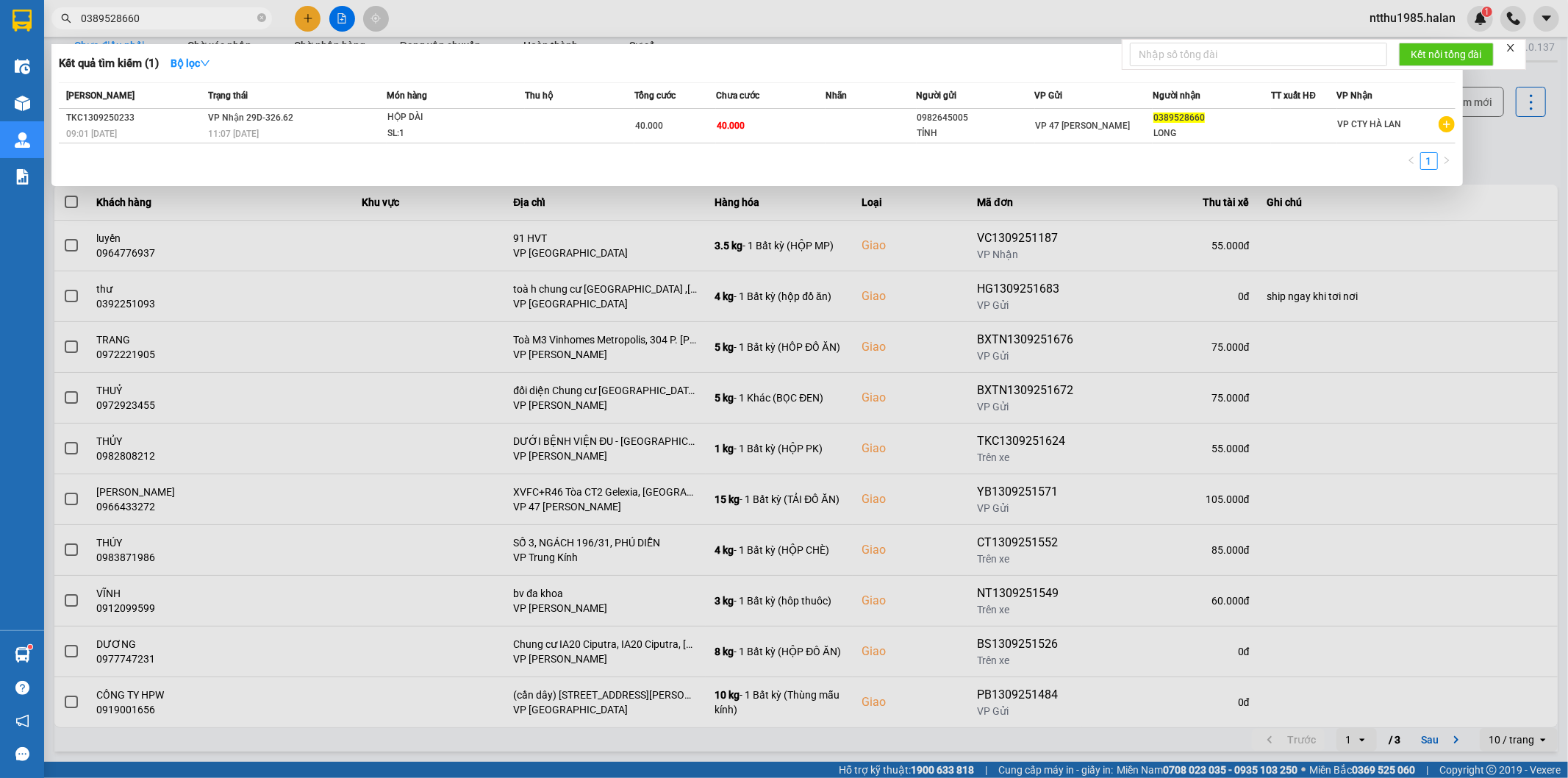
click at [190, 17] on input "0389528660" at bounding box center [167, 19] width 173 height 17
click at [192, 20] on input "0389528660" at bounding box center [167, 19] width 173 height 17
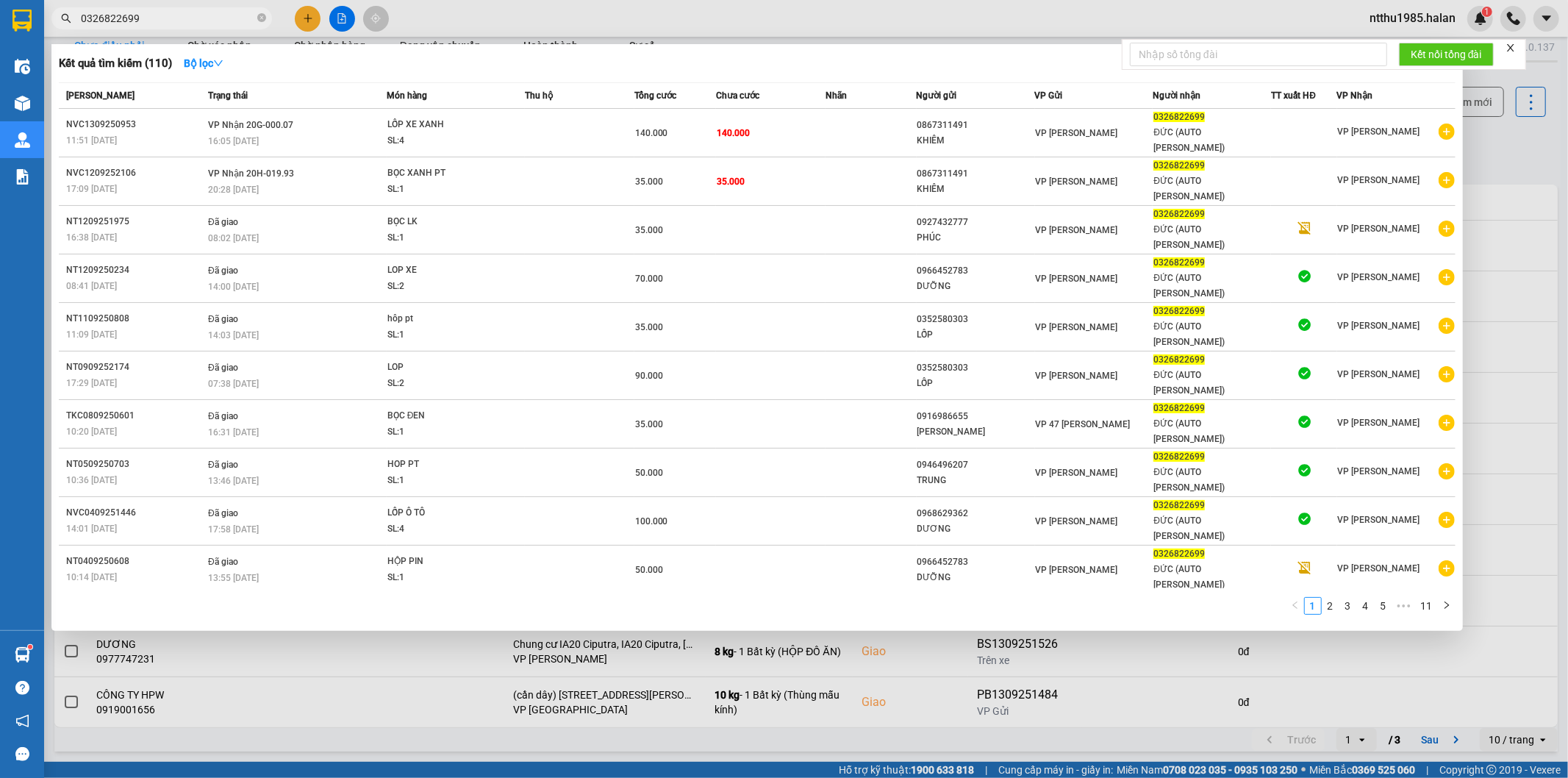
type input "0326822699"
drag, startPoint x: 1519, startPoint y: 156, endPoint x: 1497, endPoint y: 136, distance: 29.7
click at [1515, 152] on div at bounding box center [784, 389] width 1568 height 778
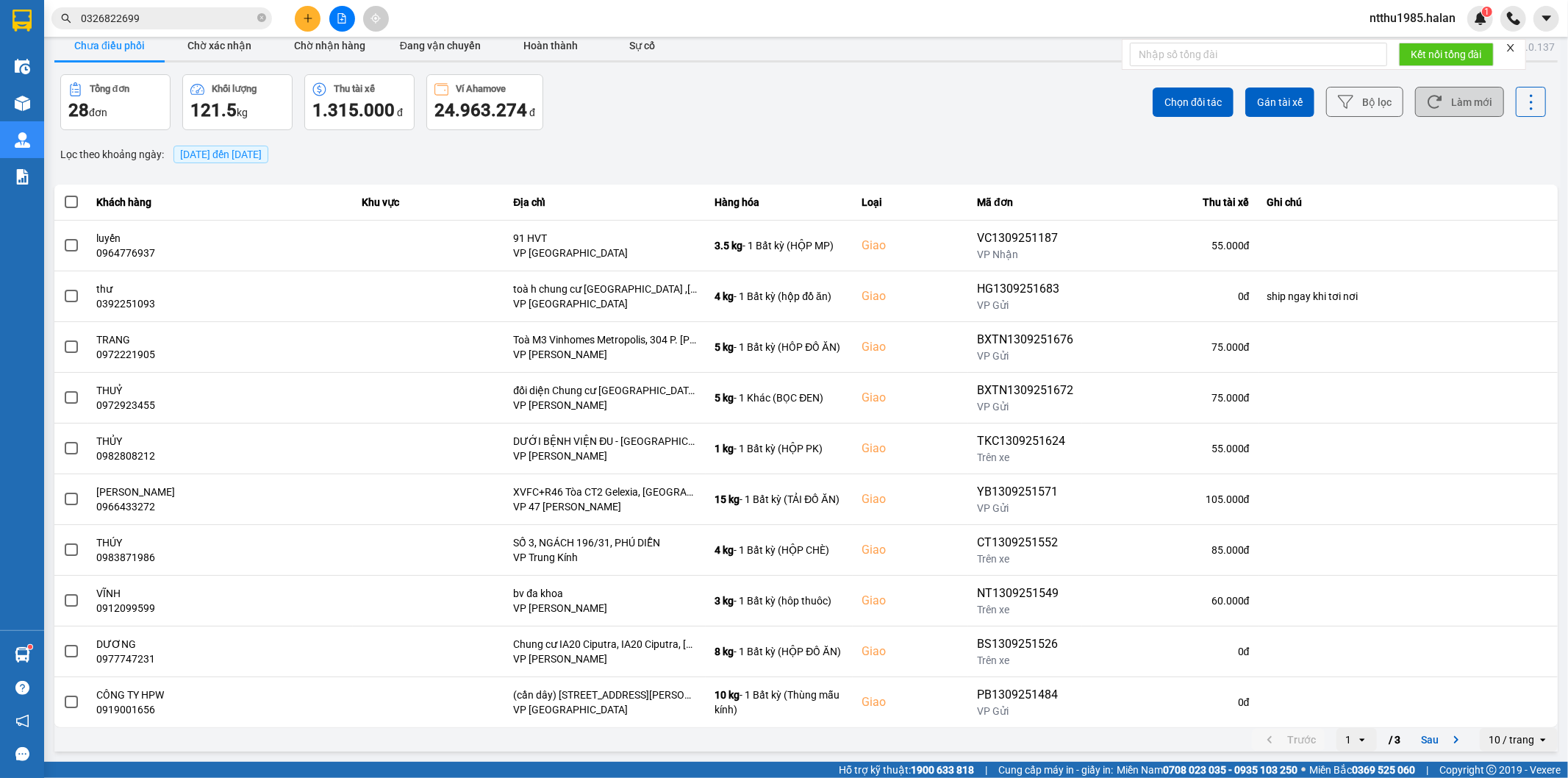
click at [1439, 92] on button "Làm mới" at bounding box center [1459, 102] width 89 height 30
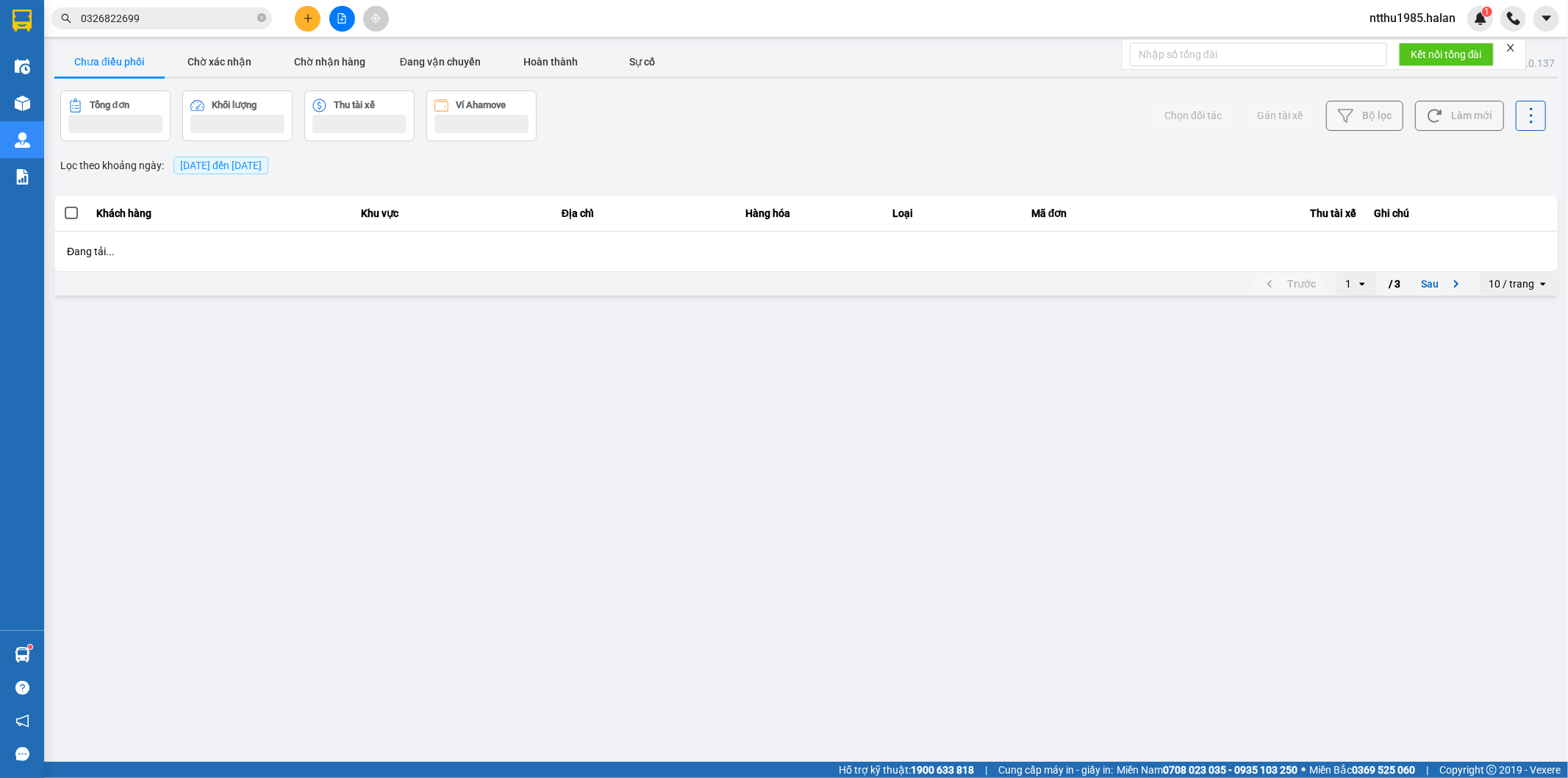
scroll to position [0, 0]
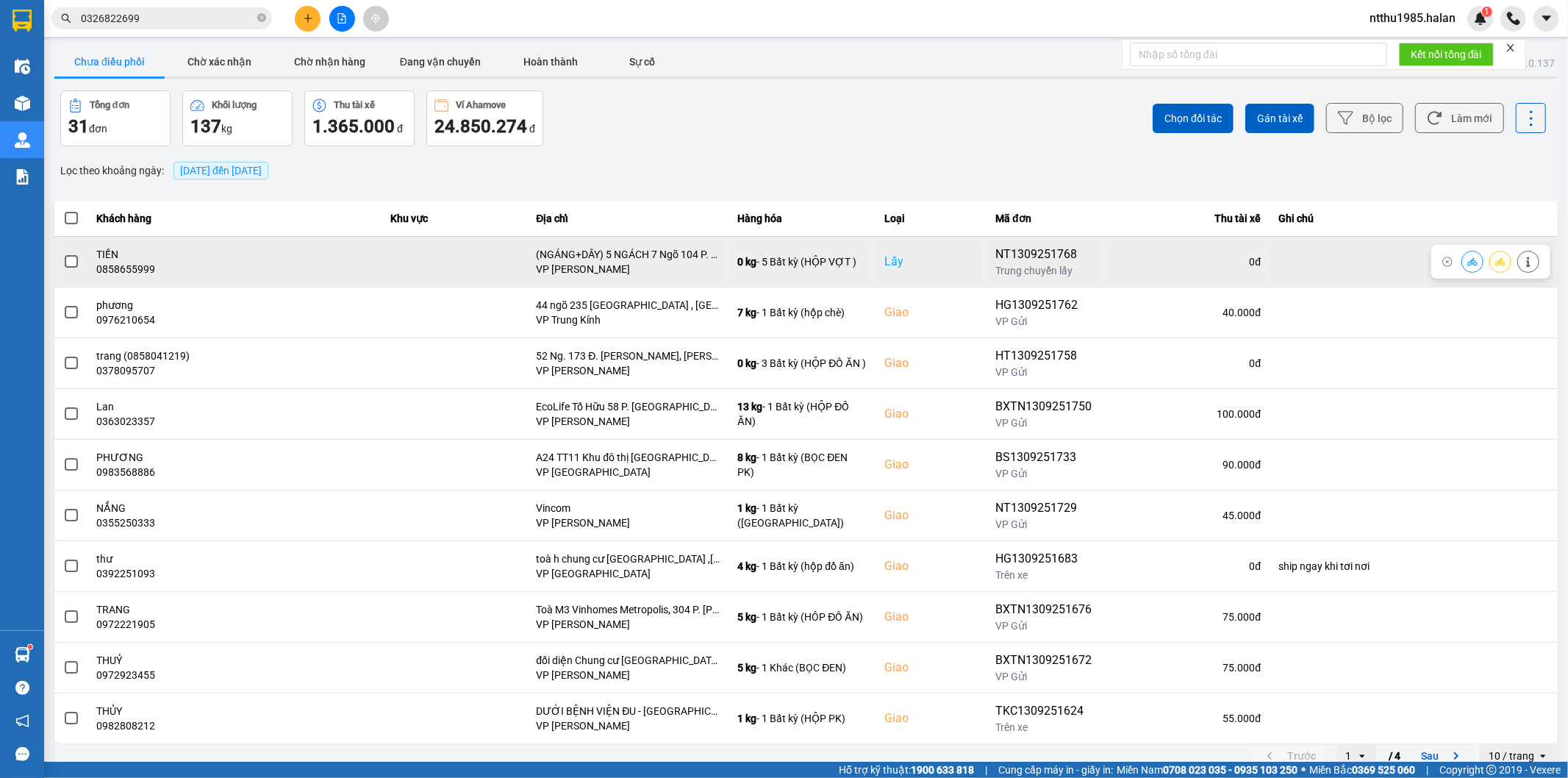
click at [70, 259] on span at bounding box center [71, 262] width 14 height 14
click at [63, 254] on input "checkbox" at bounding box center [63, 254] width 0 height 0
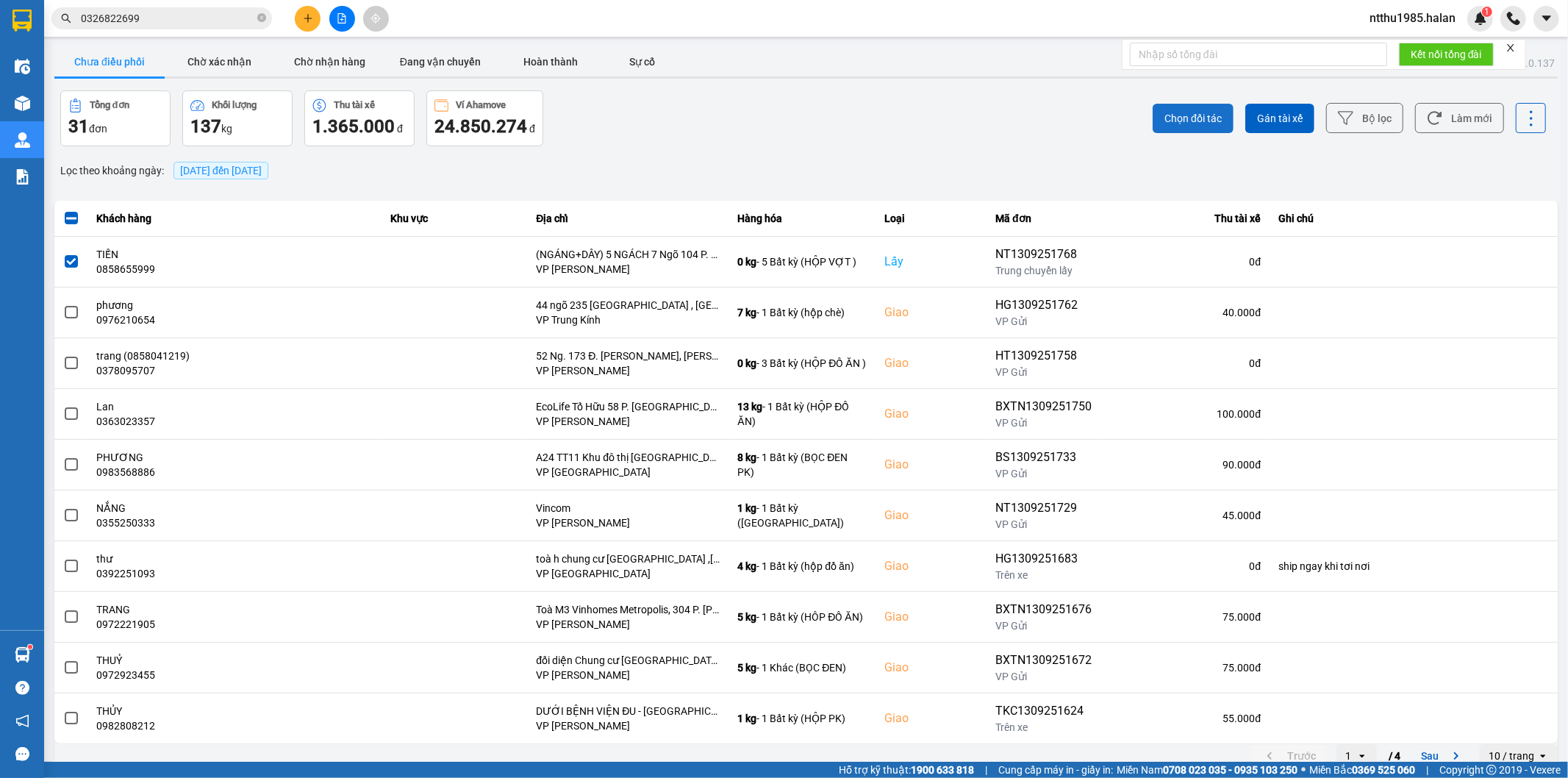
click at [1164, 114] on span "Chọn đối tác" at bounding box center [1193, 119] width 57 height 15
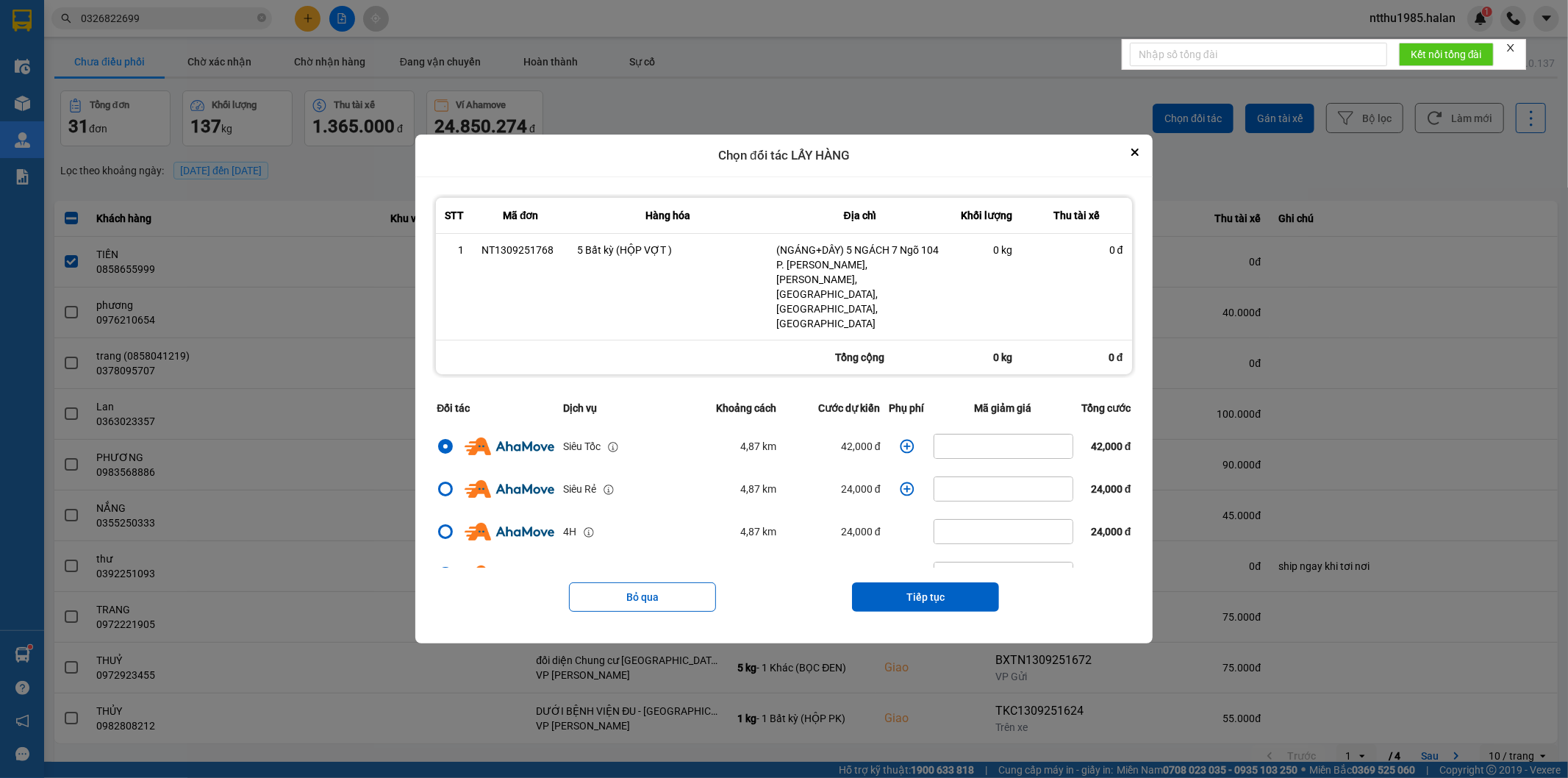
click at [906, 439] on icon "dialog" at bounding box center [906, 445] width 14 height 14
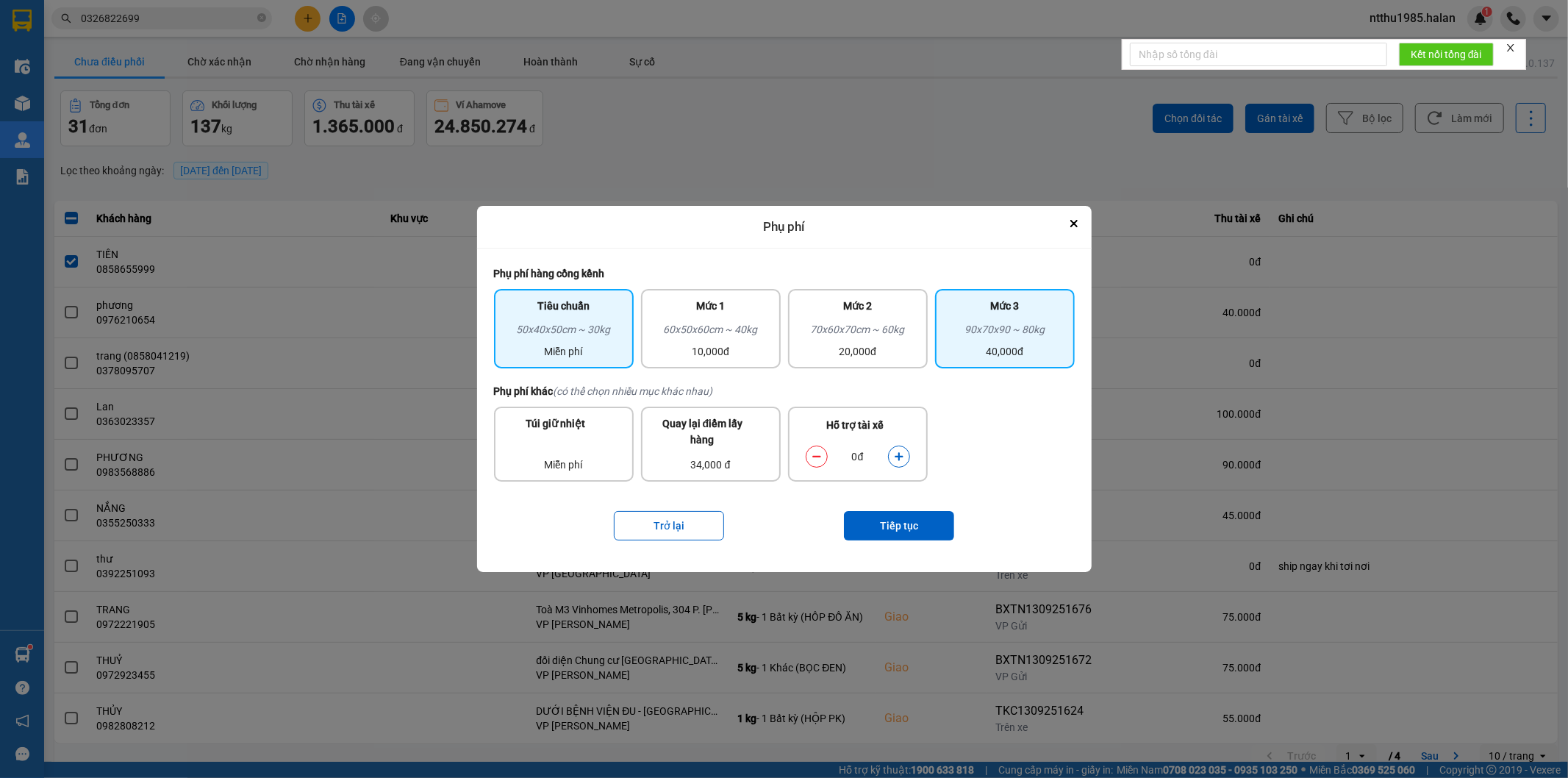
click at [1000, 331] on div "90x70x90 ~ 80kg" at bounding box center [1005, 332] width 122 height 22
click at [905, 451] on button "dialog" at bounding box center [898, 456] width 20 height 26
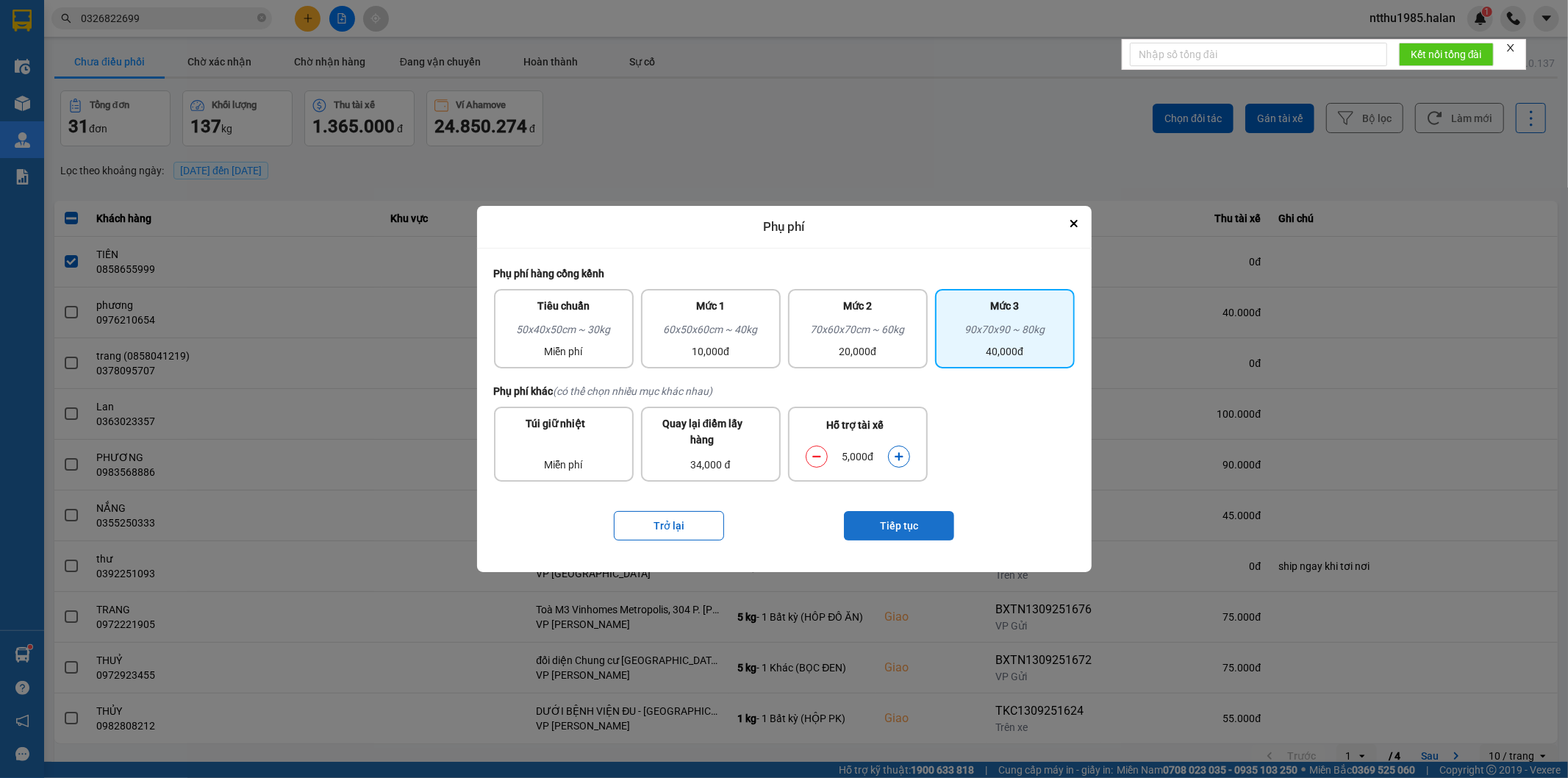
click at [885, 516] on button "Tiếp tục" at bounding box center [899, 525] width 110 height 29
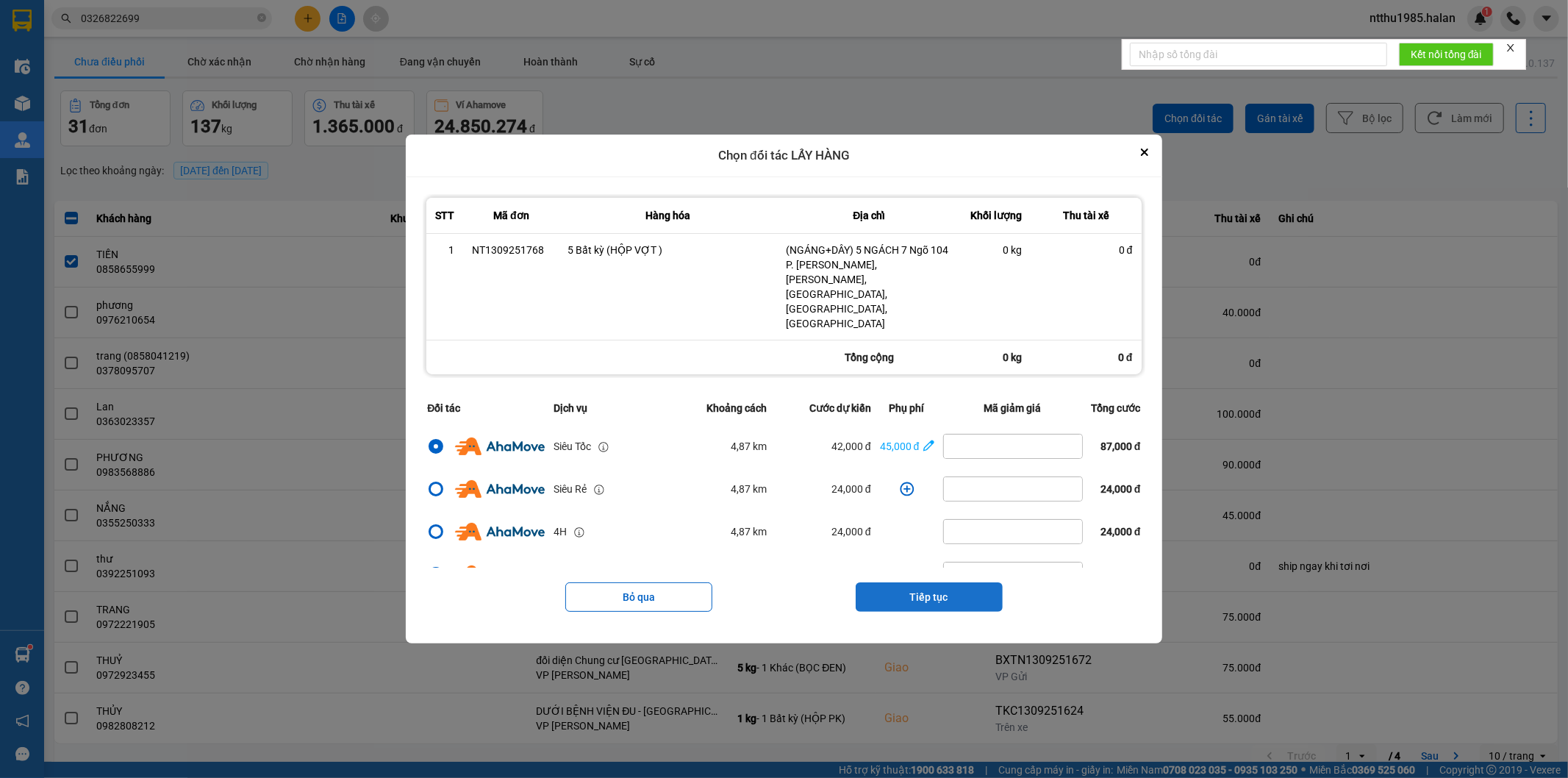
click at [904, 582] on button "Tiếp tục" at bounding box center [929, 596] width 147 height 29
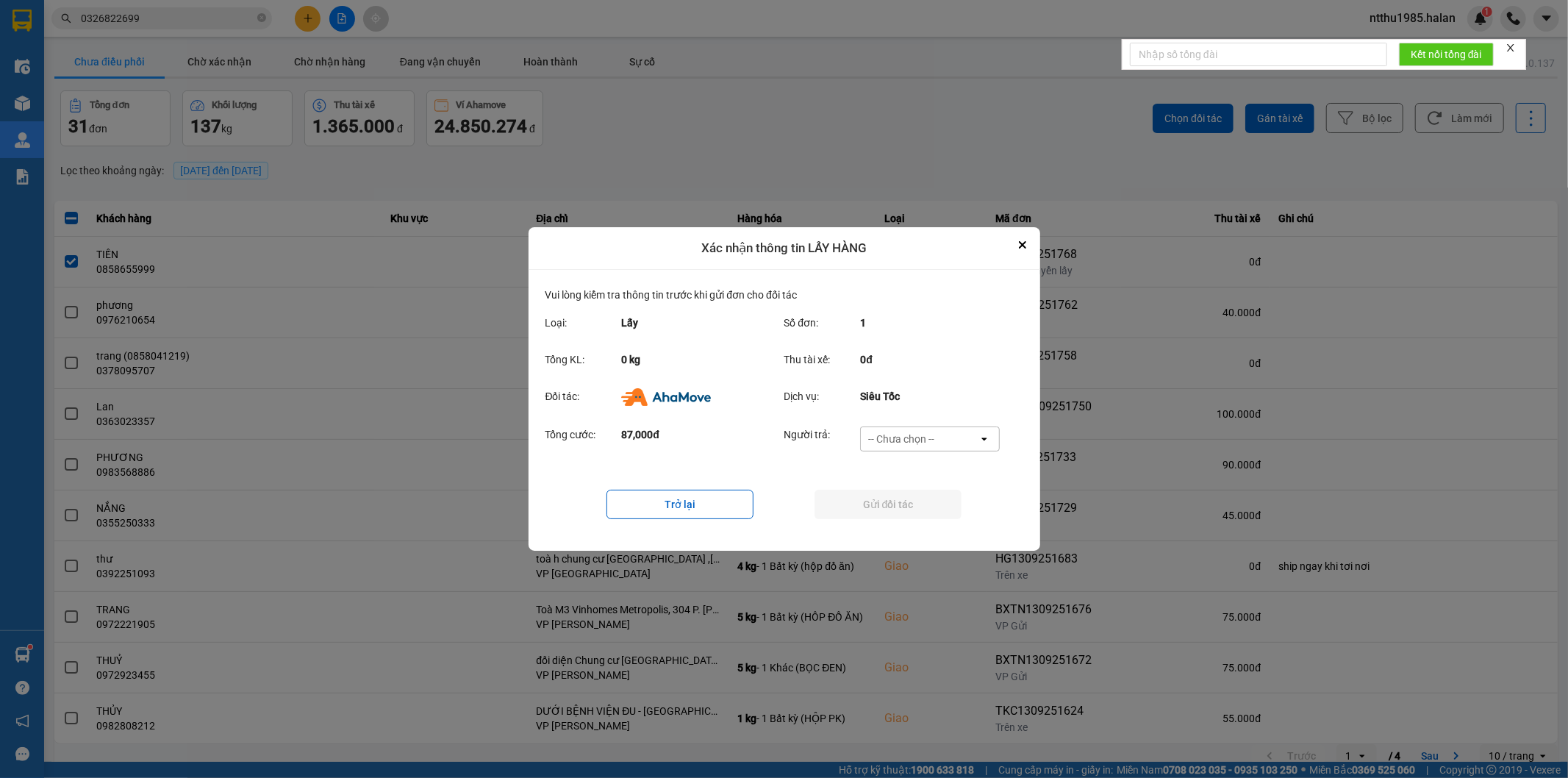
click at [907, 437] on div "-- Chưa chọn --" at bounding box center [901, 439] width 66 height 15
click at [909, 520] on span "Ví Ahamove" at bounding box center [901, 523] width 59 height 15
click at [881, 504] on button "Gửi đối tác" at bounding box center [888, 504] width 147 height 29
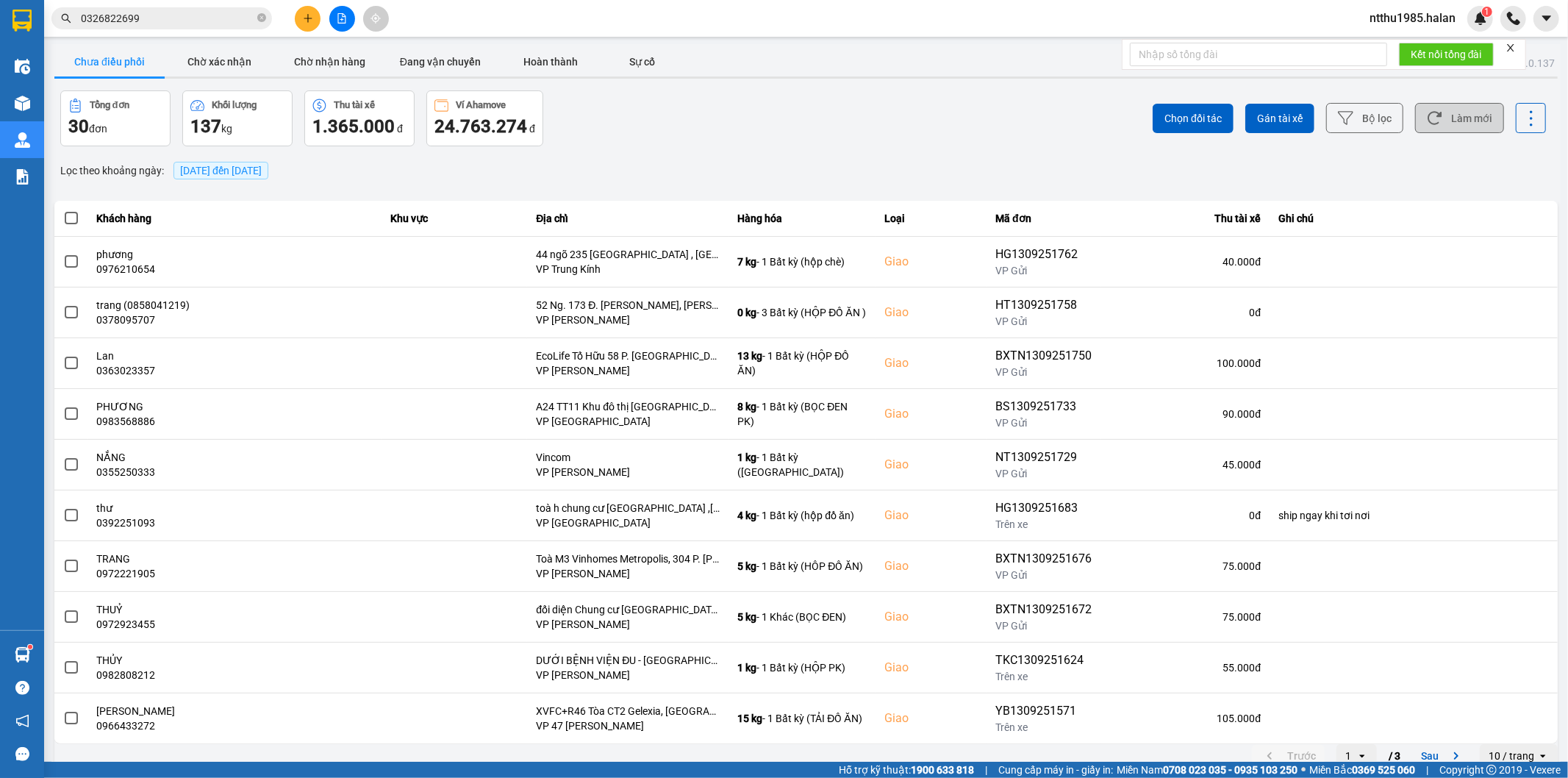
click at [1441, 116] on button "Làm mới" at bounding box center [1459, 118] width 89 height 30
click at [1457, 120] on button "Làm mới" at bounding box center [1459, 118] width 89 height 30
click at [669, 134] on div "Tổng đơn 30 đơn Khối lượng 137 kg Thu tài xế 1.365.000 đ Ví Ahamove 24.763.274 đ" at bounding box center [432, 118] width 743 height 56
click at [336, 53] on button "Chờ nhận hàng" at bounding box center [330, 62] width 110 height 29
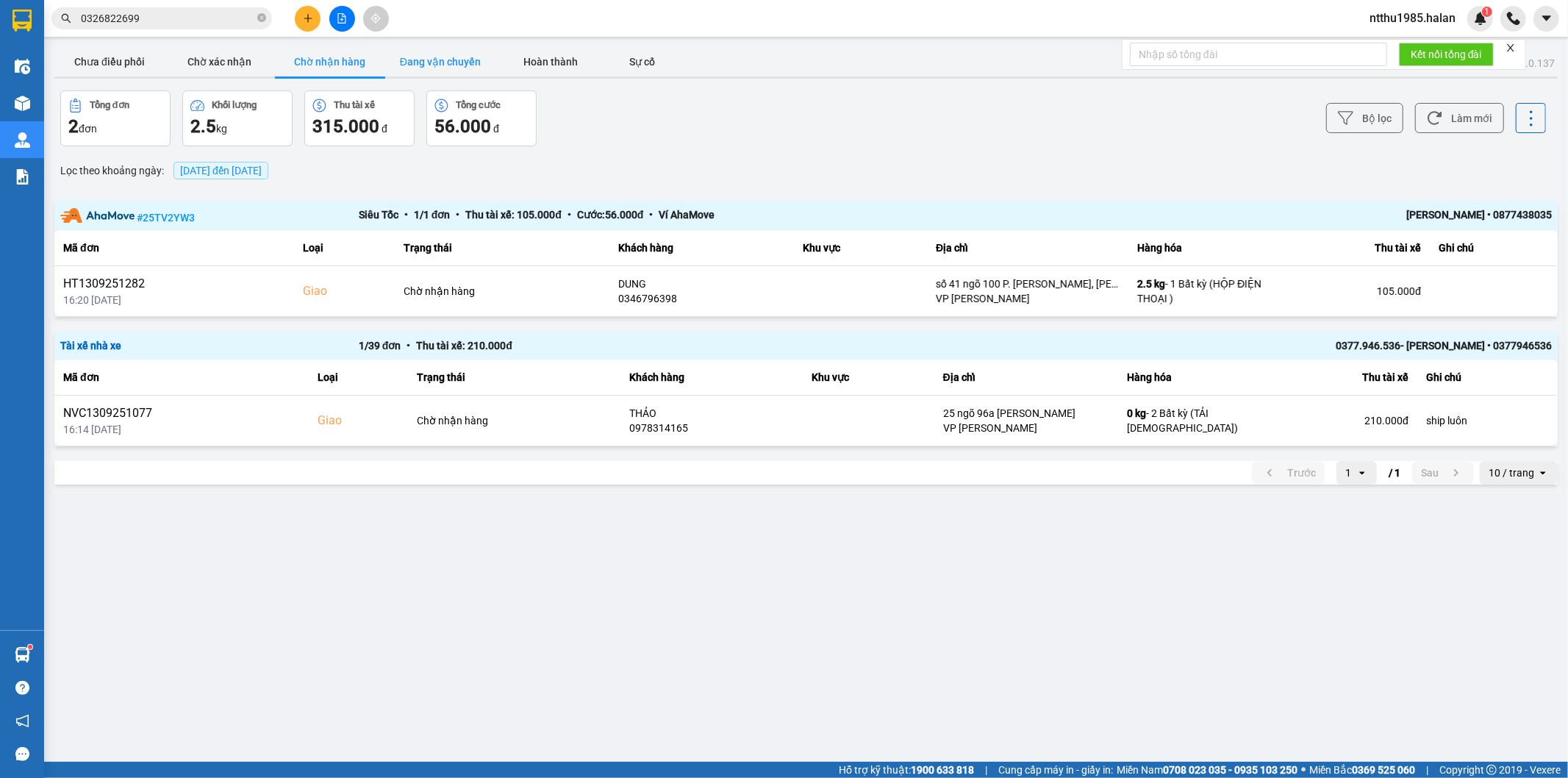
click at [428, 64] on button "Đang vận chuyển" at bounding box center [440, 62] width 110 height 29
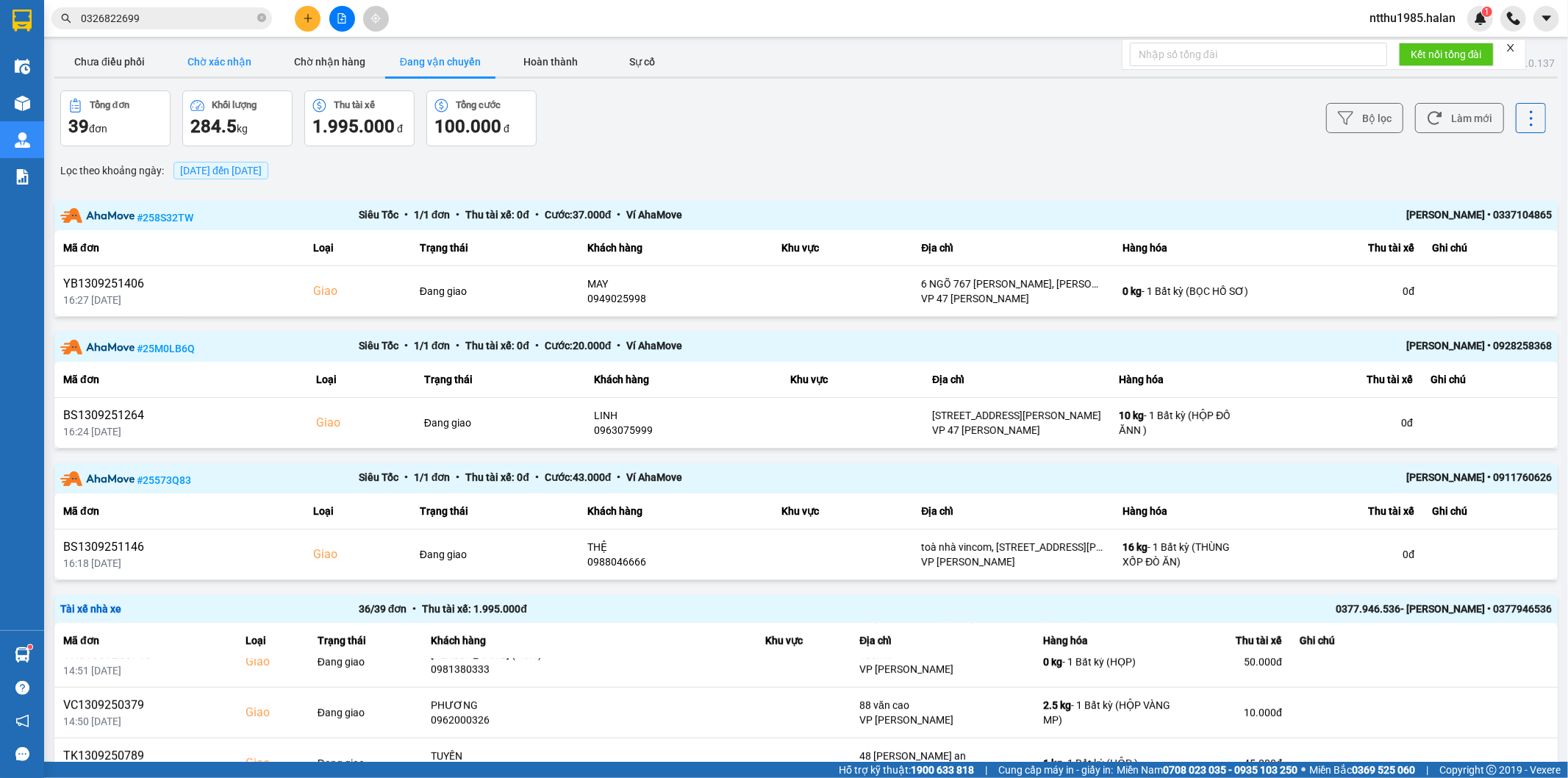
click at [217, 66] on button "Chờ xác nhận" at bounding box center [219, 62] width 110 height 29
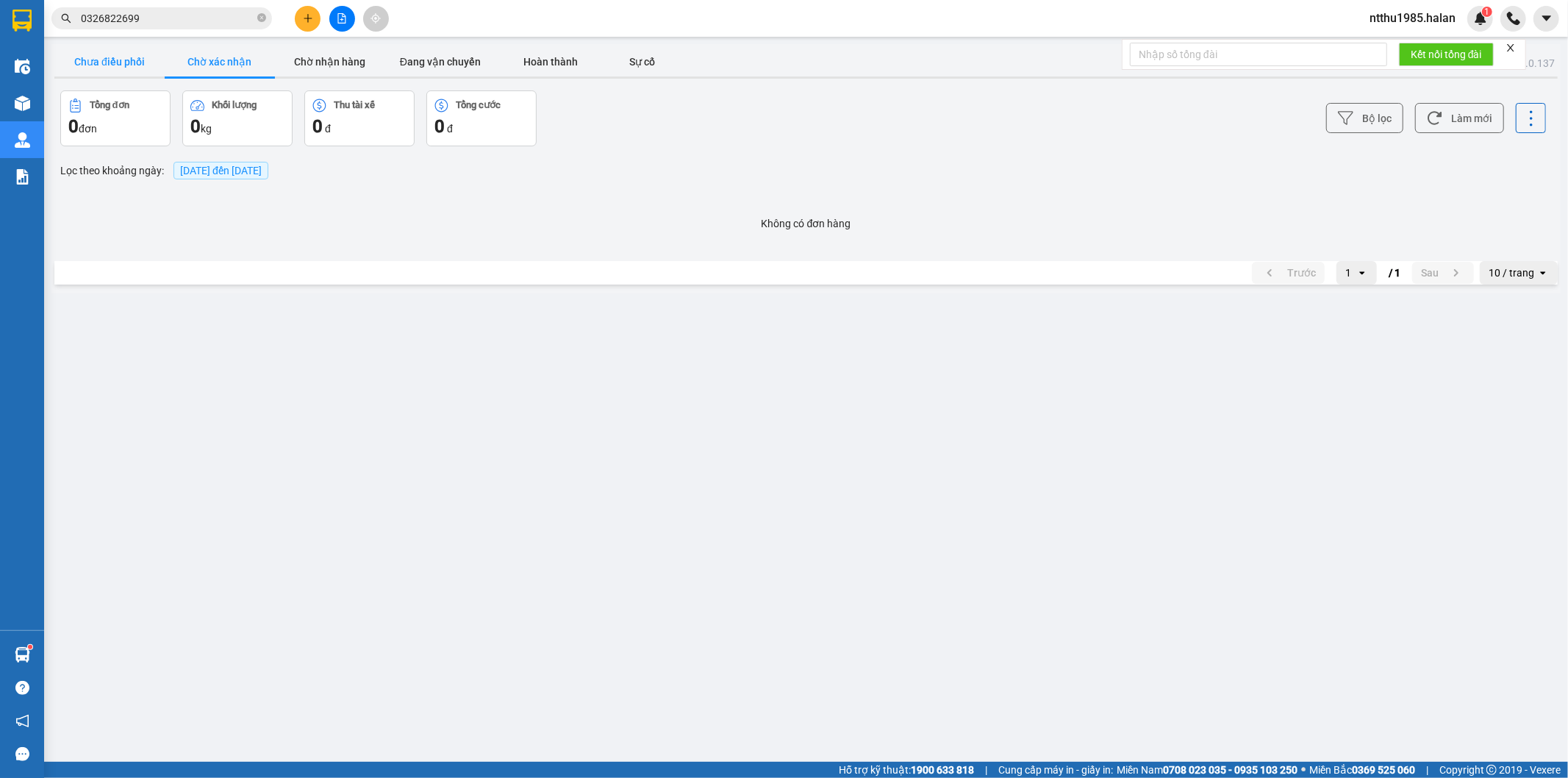
click at [111, 55] on button "Chưa điều phối" at bounding box center [109, 62] width 110 height 29
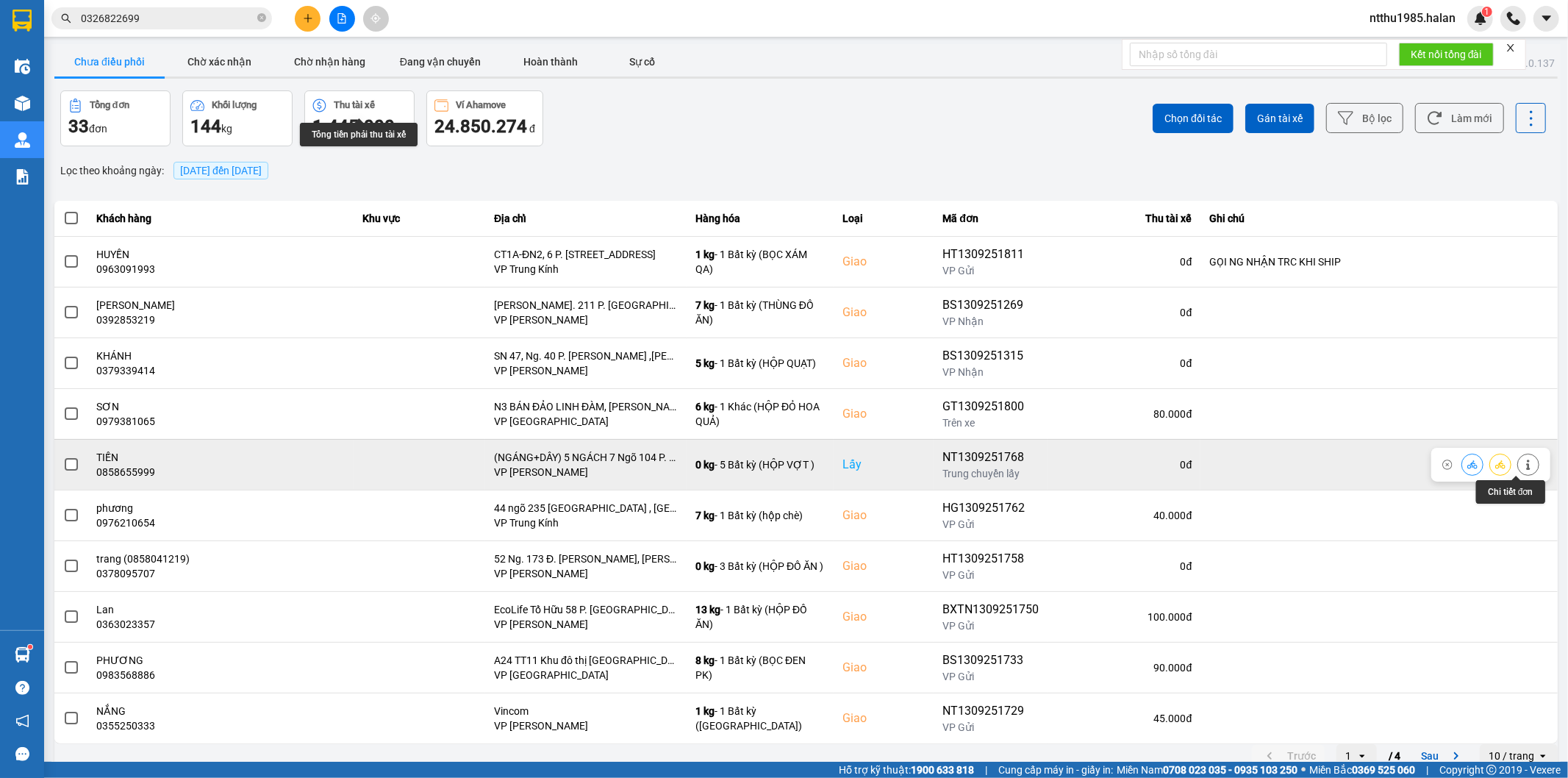
click at [1522, 467] on button at bounding box center [1527, 464] width 20 height 26
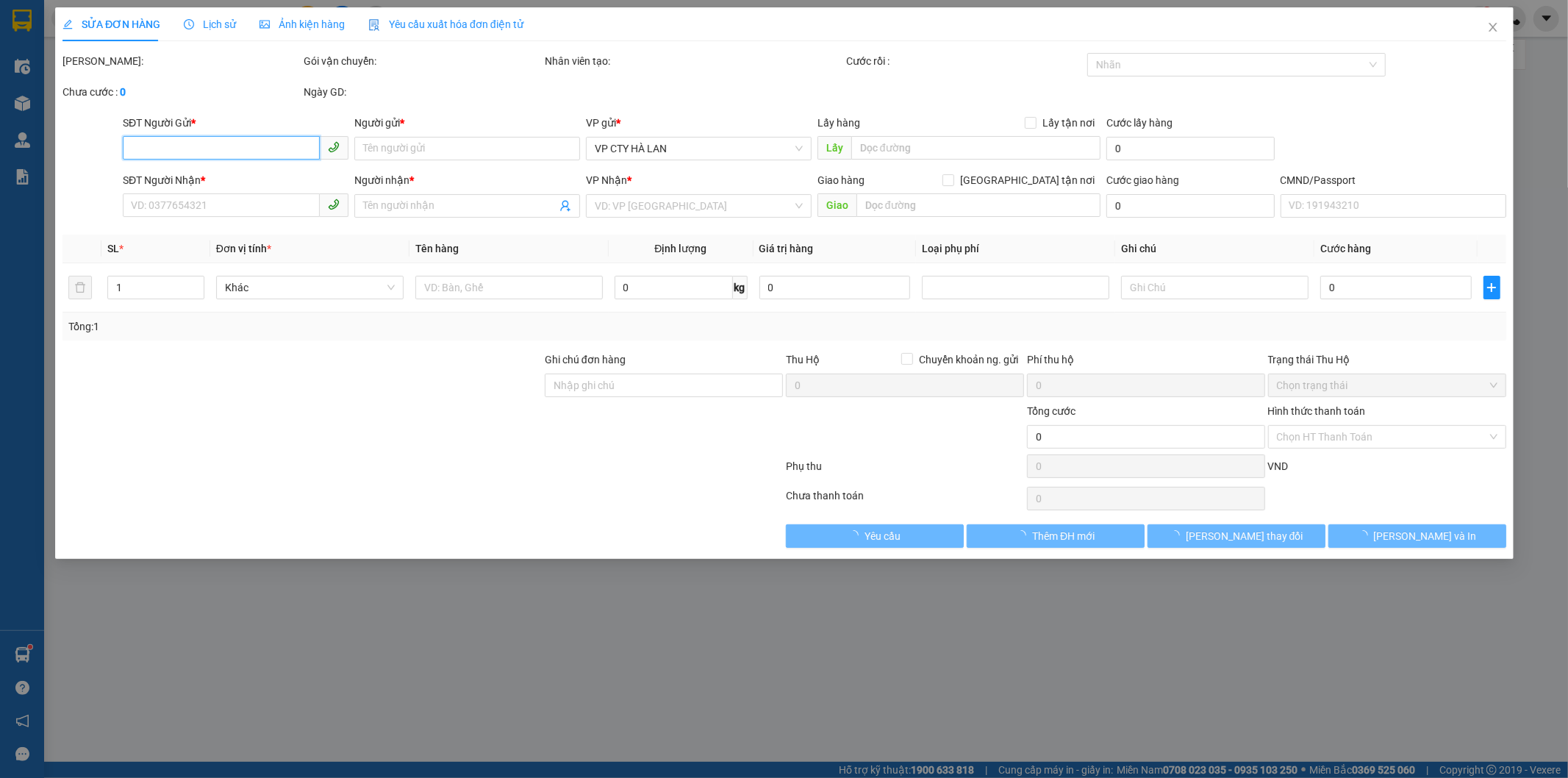
type input "0858655999"
type input "TIẾN"
checkbox input "true"
type input "(NGÁNG+DÂY) 5 NGÁCH 7 Ngõ 104 P. [PERSON_NAME], [PERSON_NAME], [GEOGRAPHIC_DATA…"
type input "0866991719"
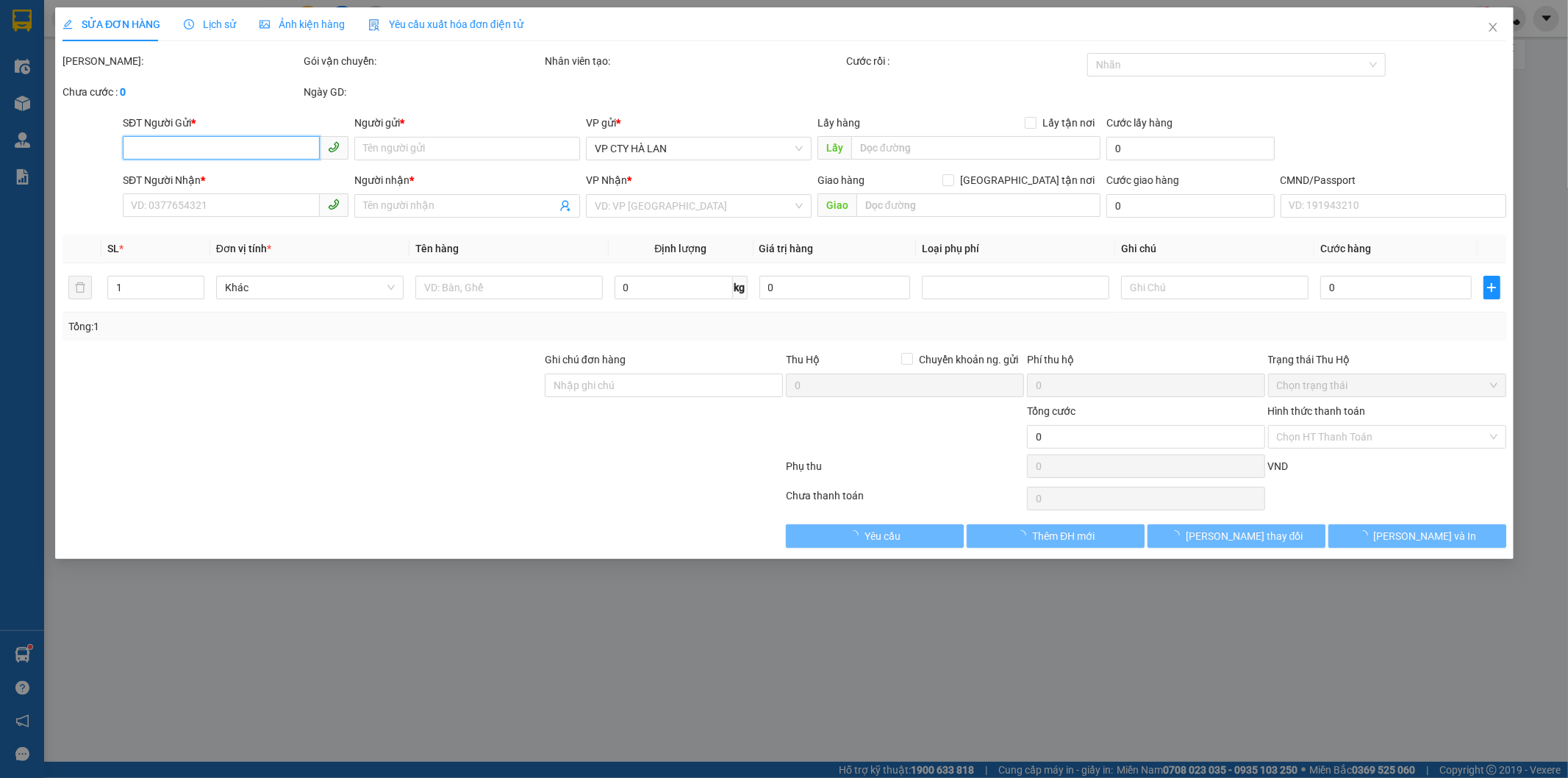
type input "SƠN"
type input "220.000"
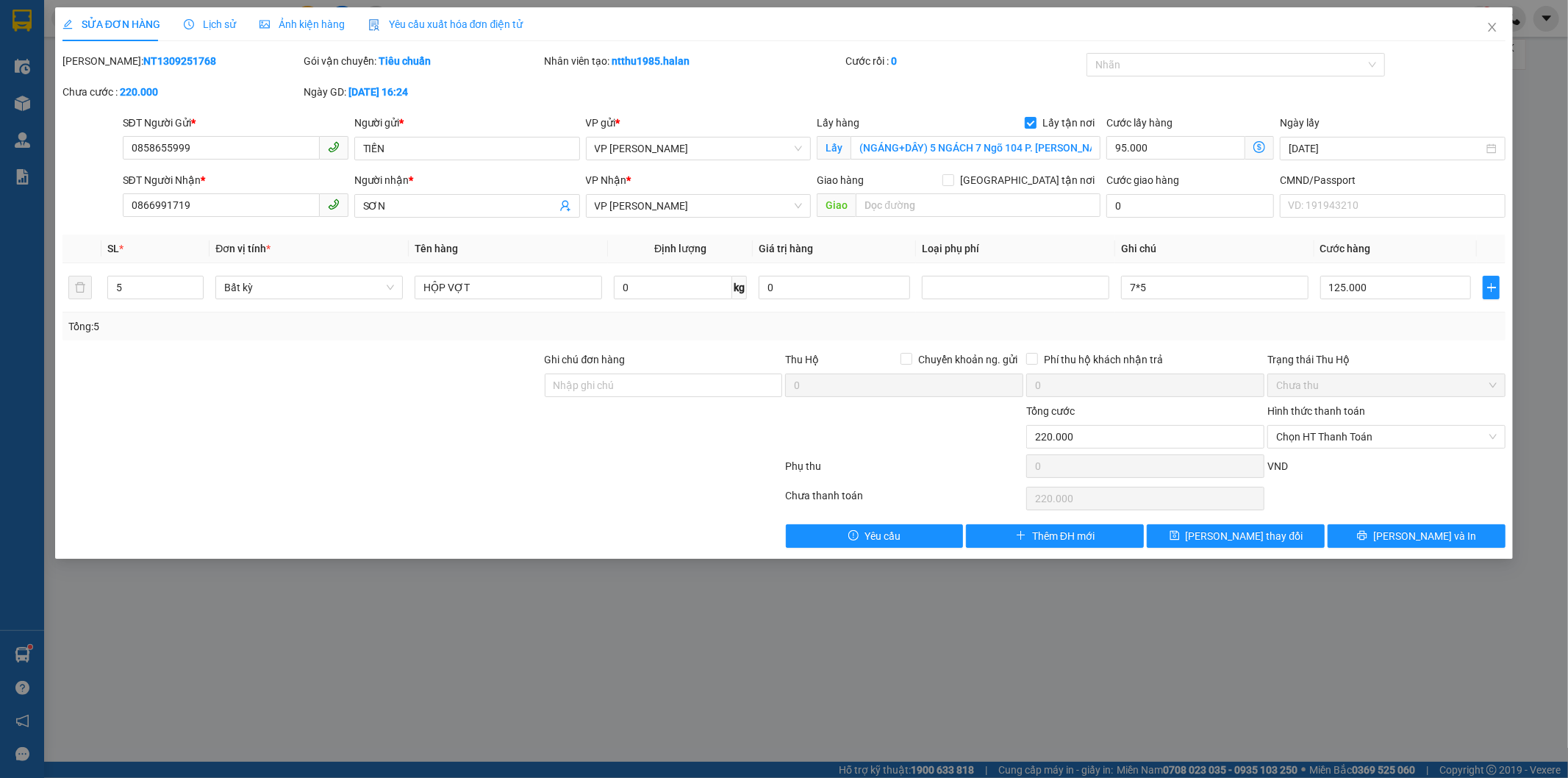
drag, startPoint x: 190, startPoint y: 57, endPoint x: 101, endPoint y: 71, distance: 90.1
click at [101, 71] on div "Mã ĐH: NT1309251768" at bounding box center [181, 68] width 241 height 31
copy b "NT1309251768"
click at [1489, 30] on icon "close" at bounding box center [1492, 27] width 12 height 12
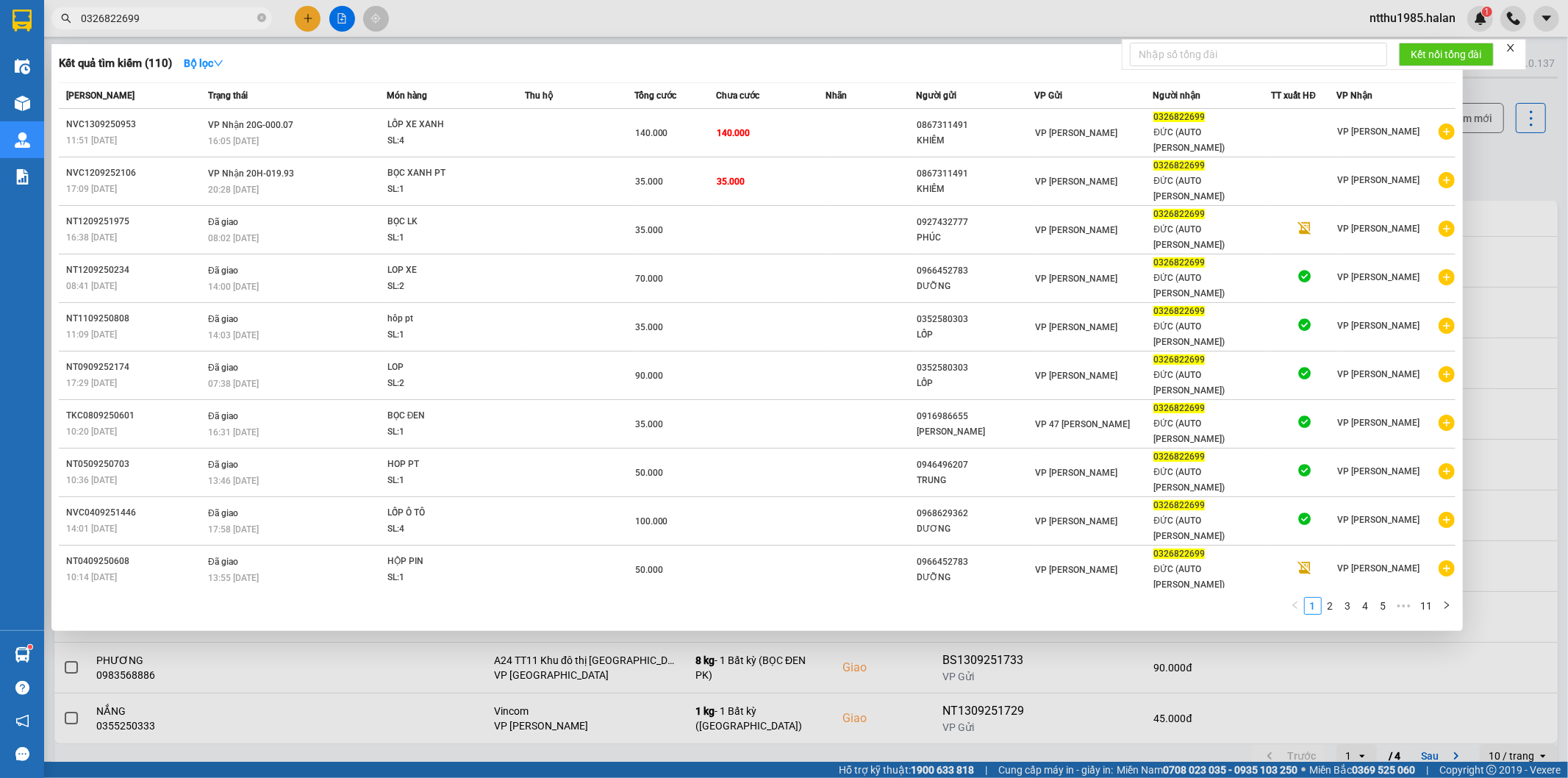
click at [160, 25] on input "0326822699" at bounding box center [167, 19] width 173 height 17
click at [1486, 166] on div at bounding box center [784, 389] width 1568 height 778
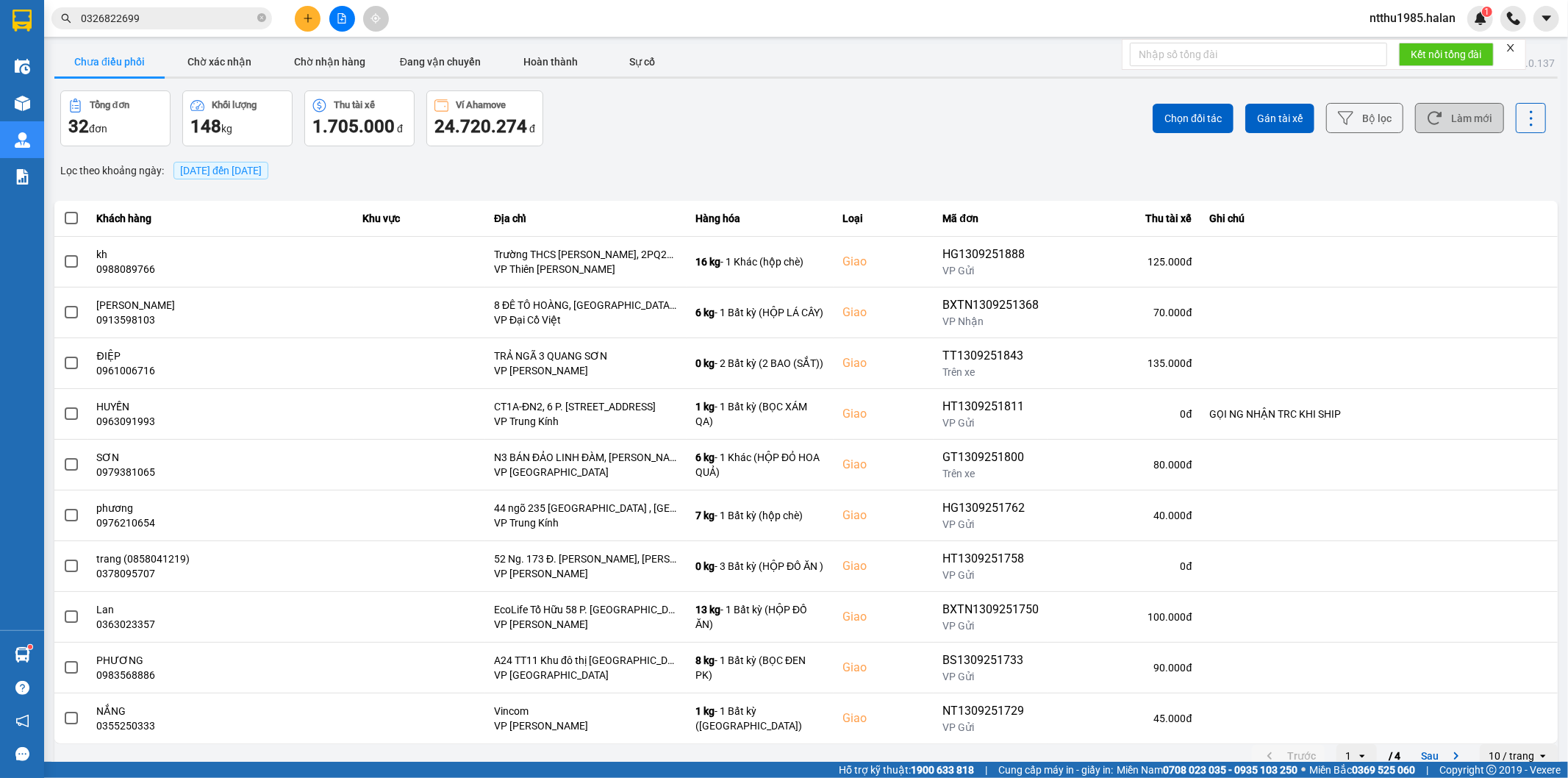
click at [1452, 105] on button "Làm mới" at bounding box center [1459, 118] width 89 height 30
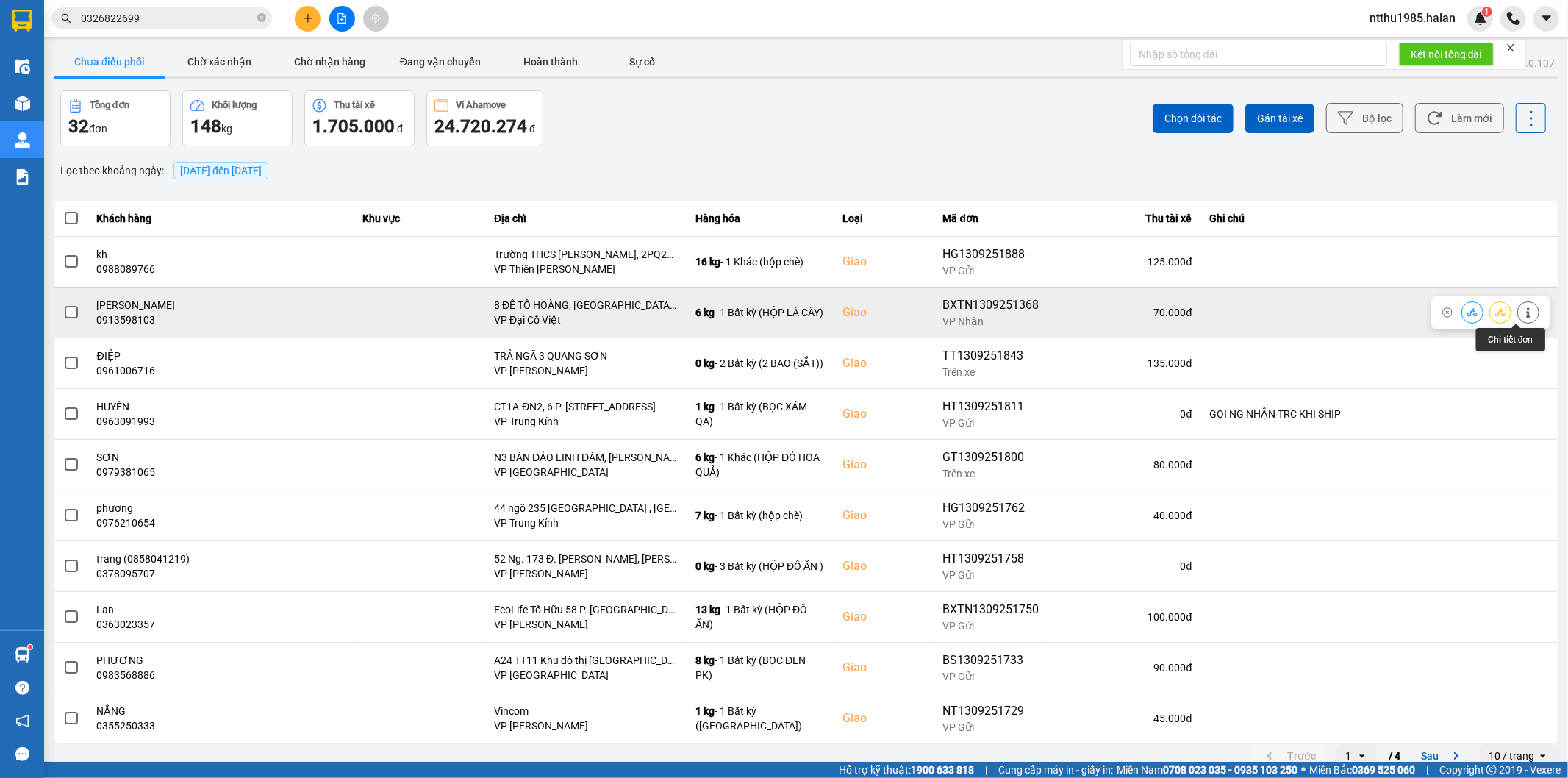
click at [1523, 313] on icon at bounding box center [1528, 312] width 11 height 11
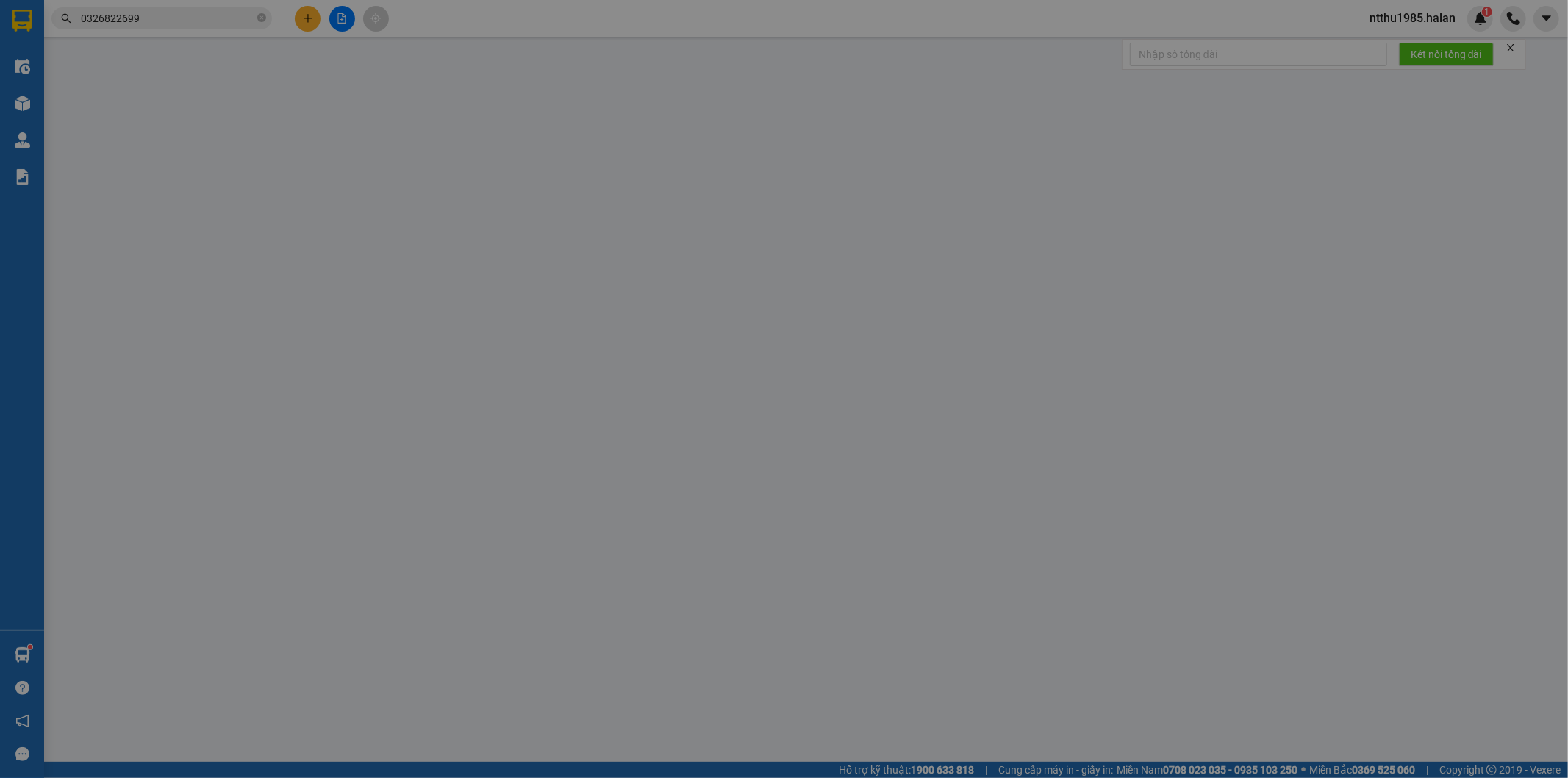
type input "0985119829"
type input "HƯỚNG"
type input "0913598103"
type input "[PERSON_NAME]"
checkbox input "true"
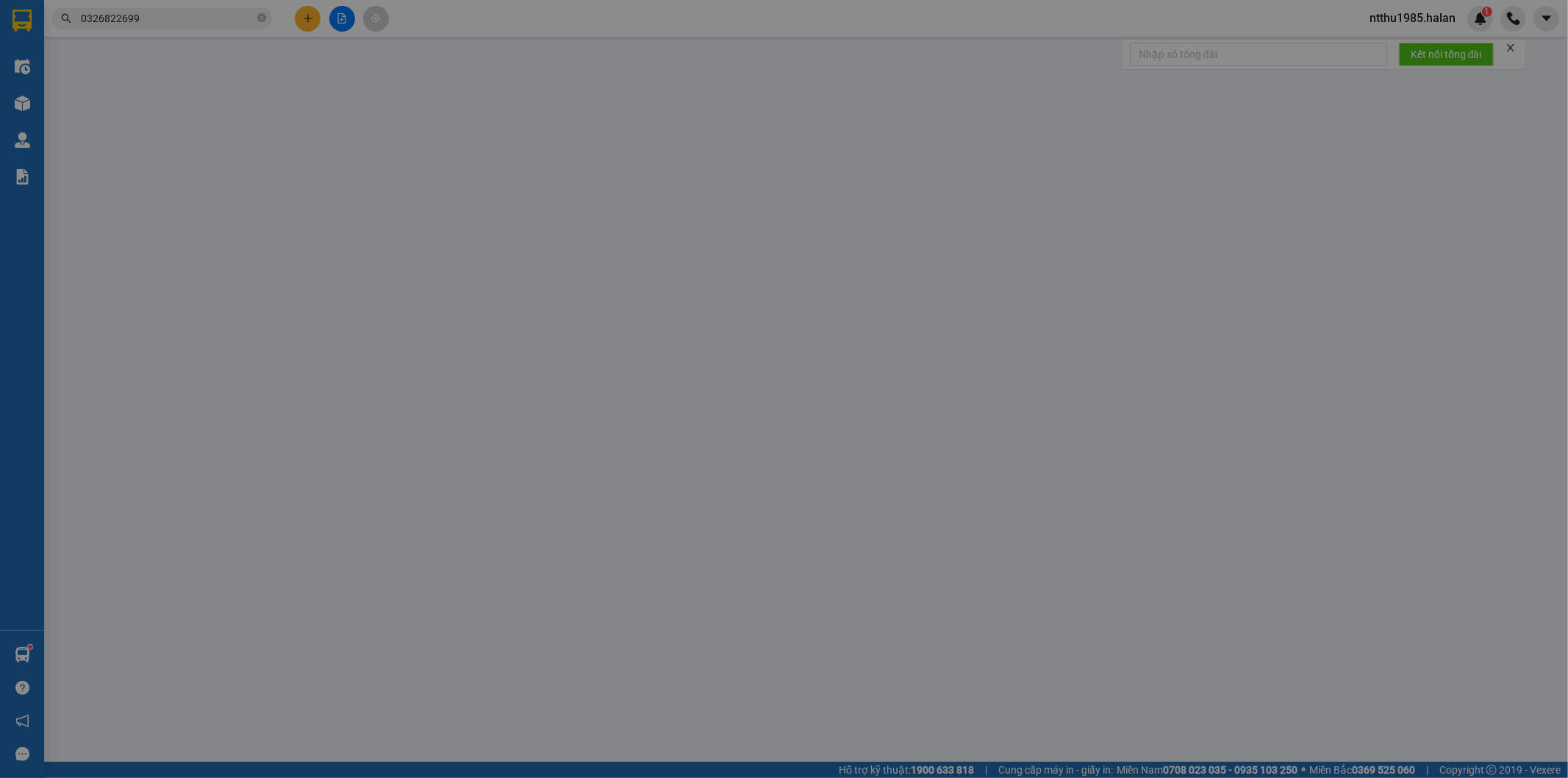
type input "8 ĐÊ TÔ HOÀNG, [GEOGRAPHIC_DATA], [GEOGRAPHIC_DATA]"
type input "70.000"
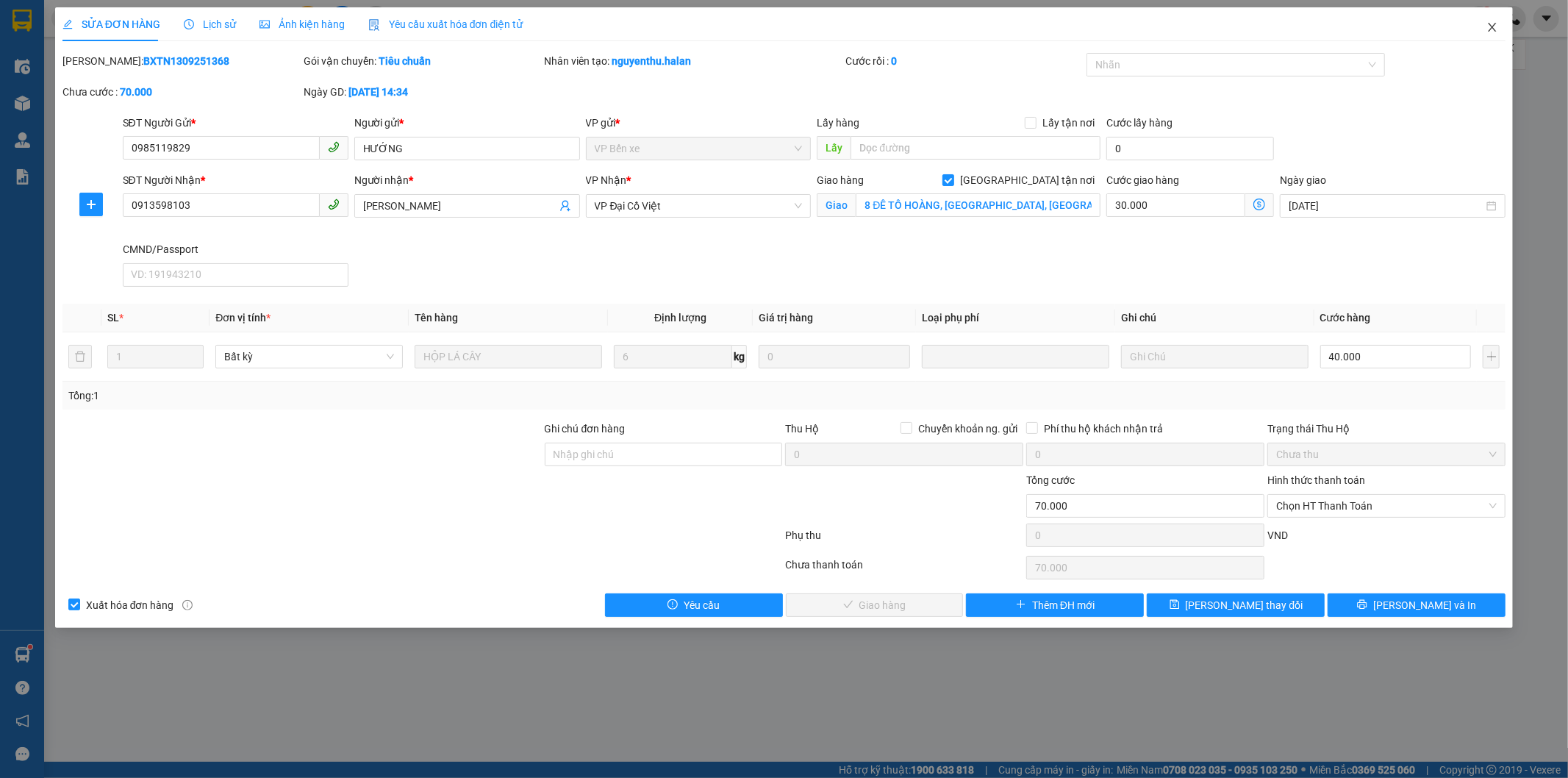
click at [1491, 28] on icon "close" at bounding box center [1492, 27] width 12 height 12
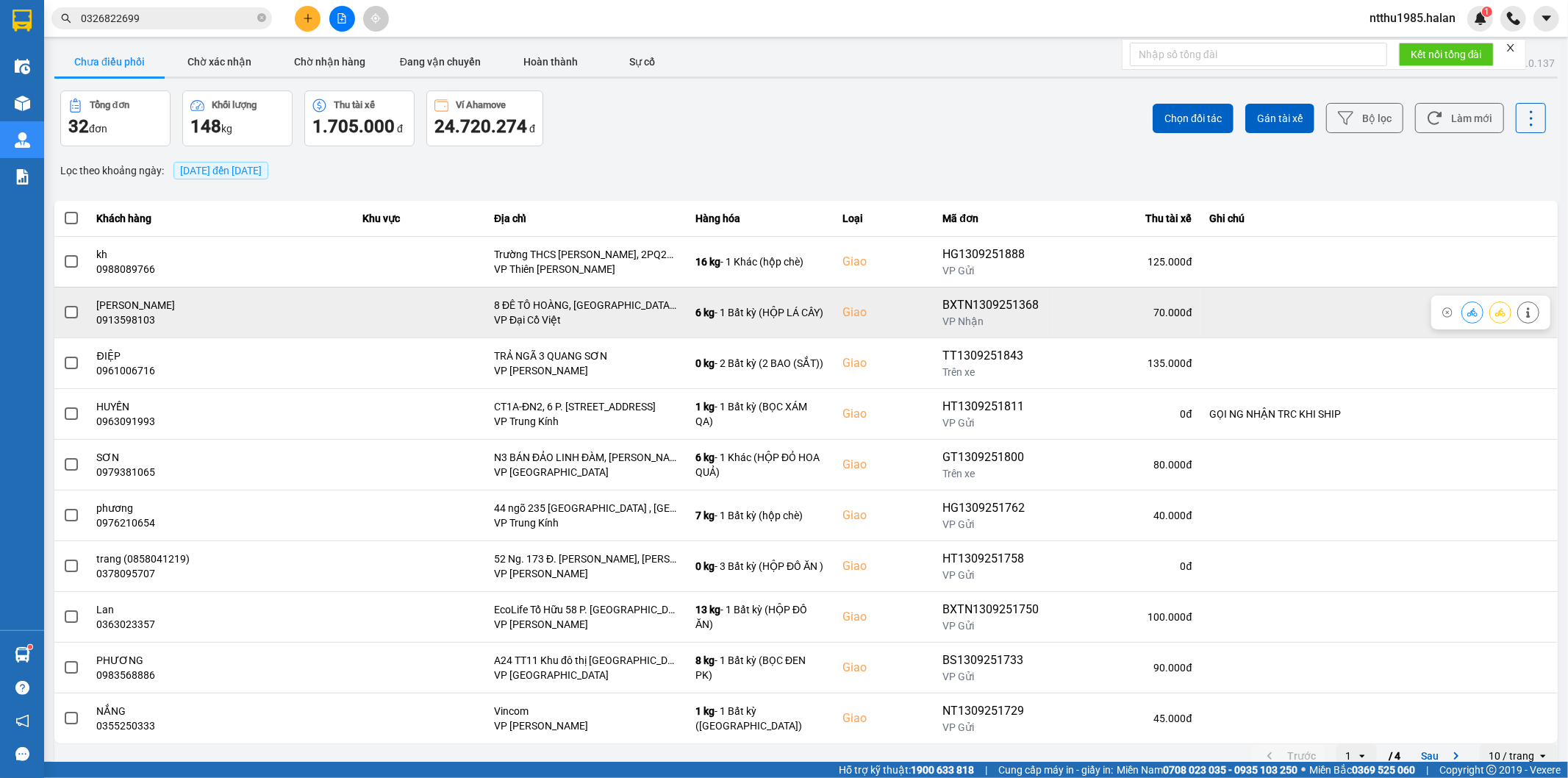
click at [66, 315] on span at bounding box center [71, 312] width 14 height 14
click at [63, 304] on input "checkbox" at bounding box center [63, 304] width 0 height 0
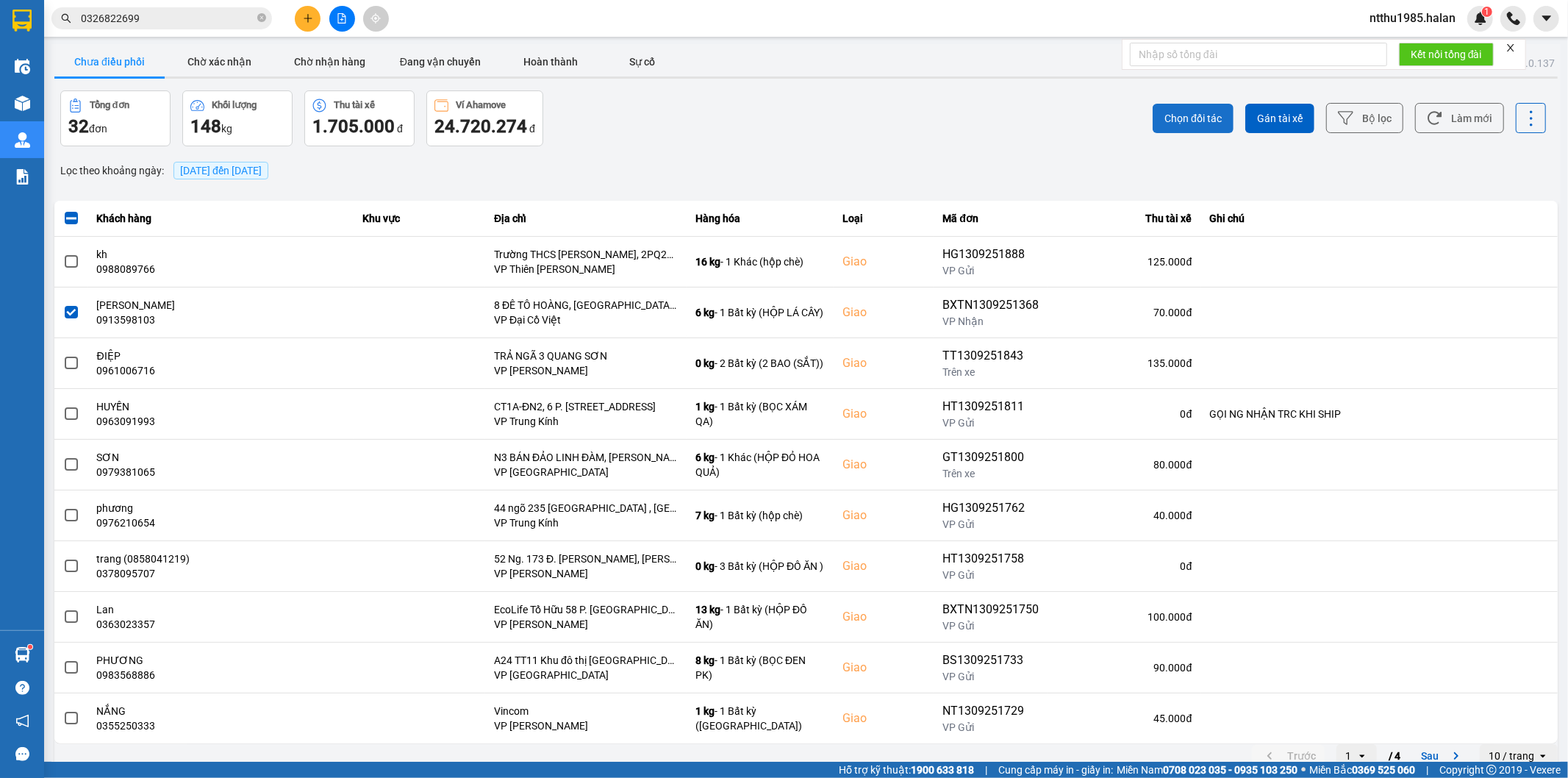
click at [1181, 116] on span "Chọn đối tác" at bounding box center [1193, 119] width 57 height 15
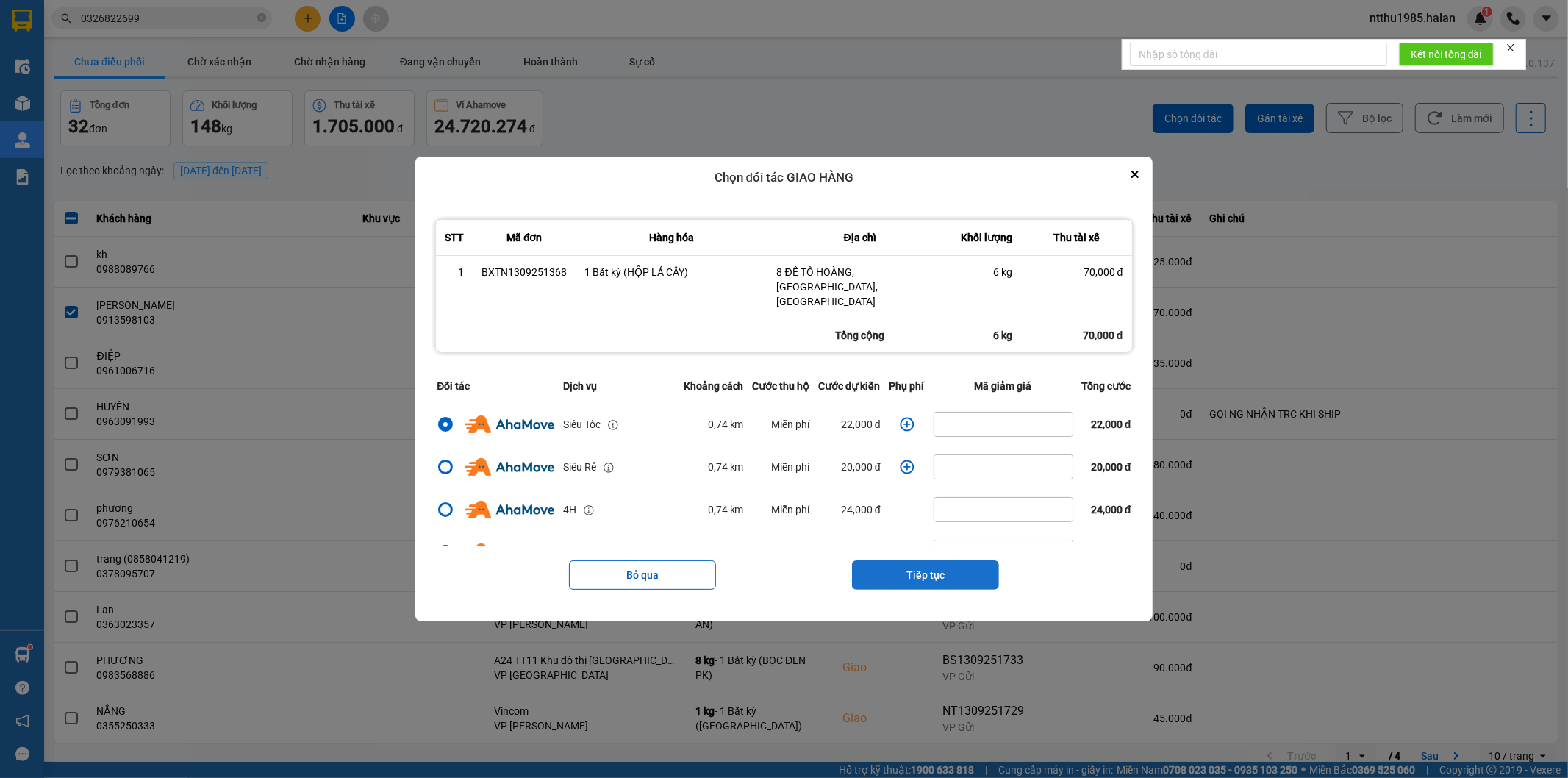
click at [906, 566] on button "Tiếp tục" at bounding box center [925, 574] width 147 height 29
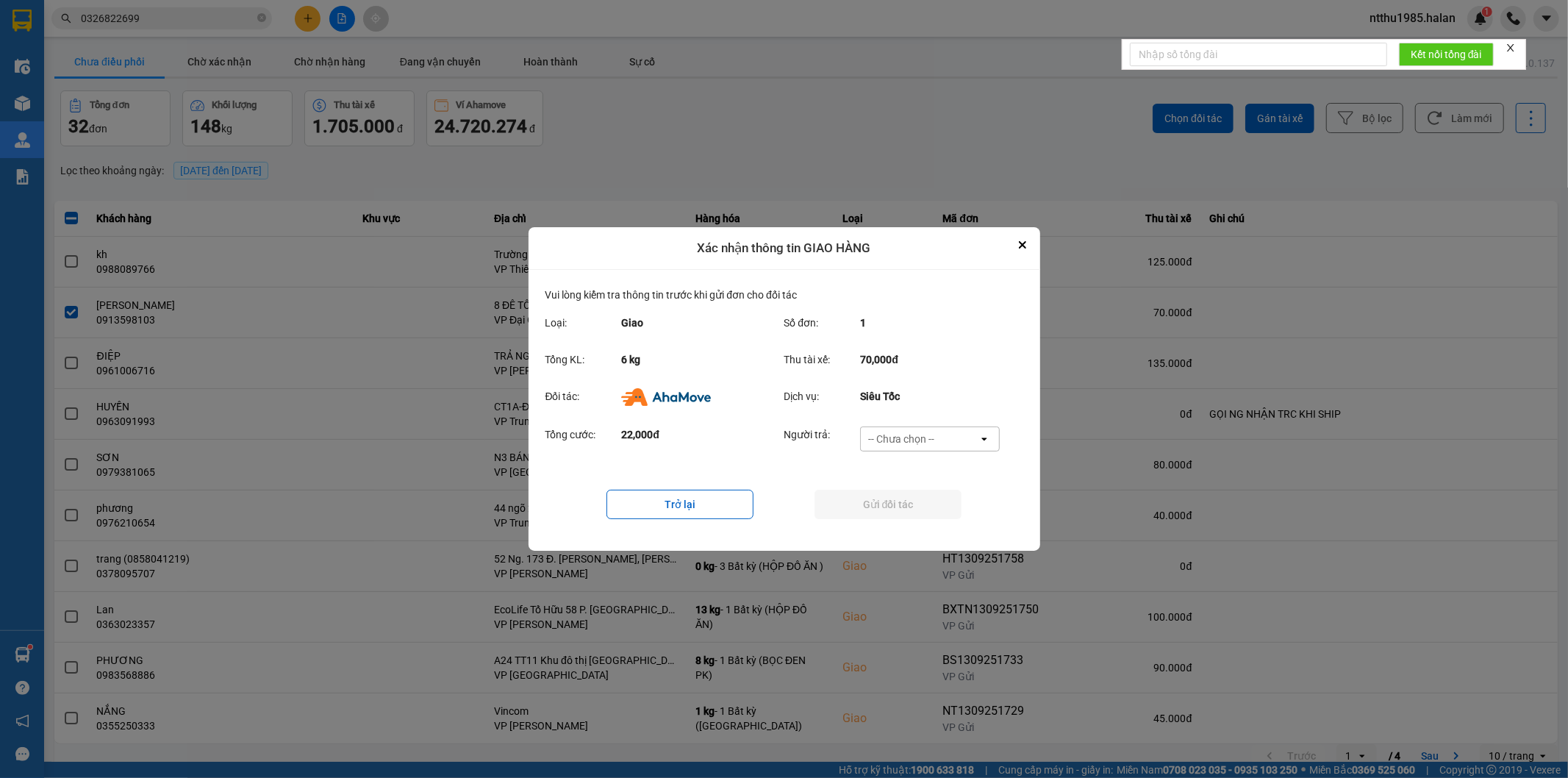
click at [912, 437] on div "-- Chưa chọn --" at bounding box center [901, 439] width 66 height 15
click at [897, 526] on span "Ví Ahamove" at bounding box center [901, 523] width 59 height 15
click at [897, 504] on button "Gửi đối tác" at bounding box center [888, 504] width 147 height 29
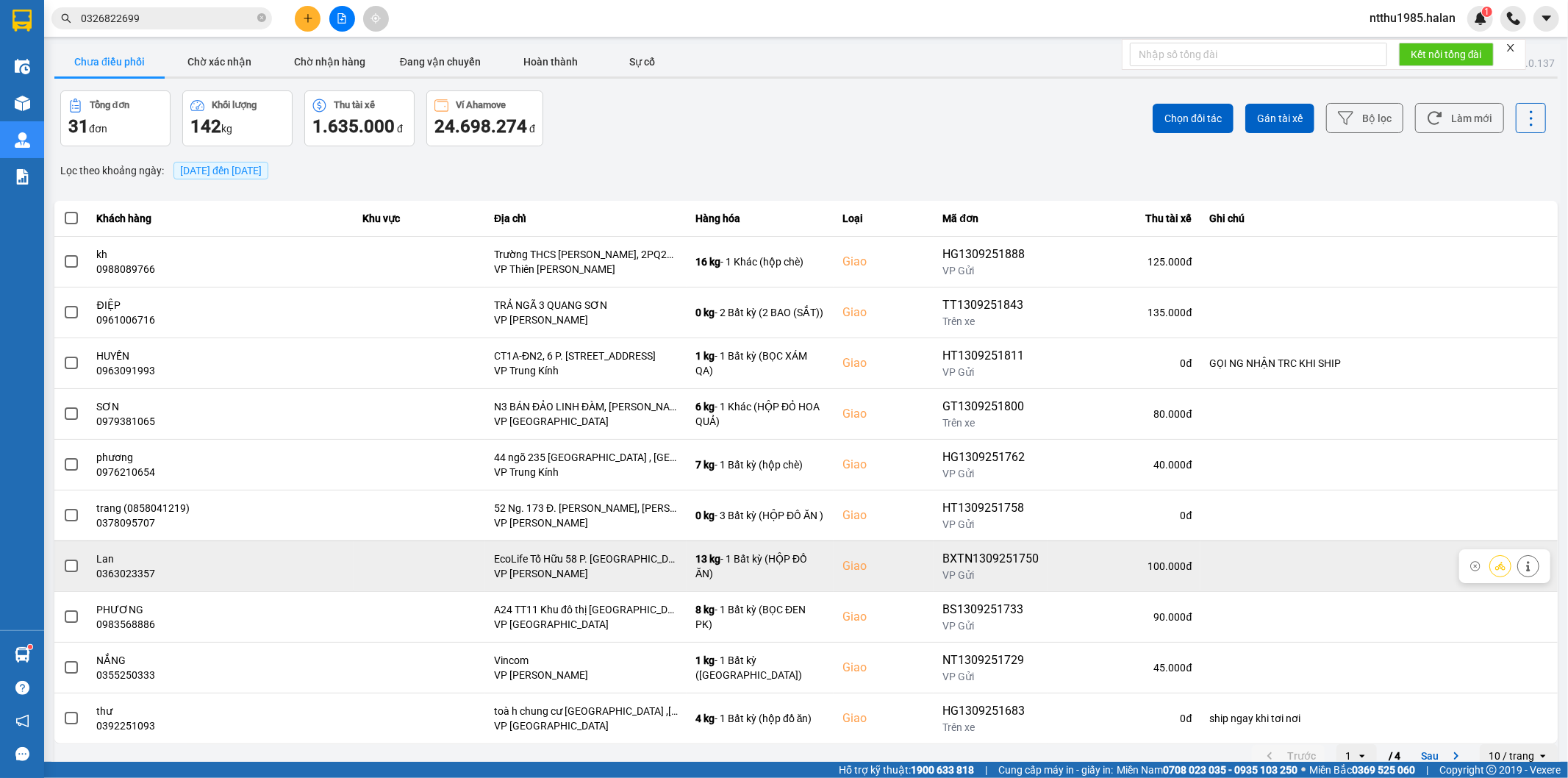
scroll to position [17, 0]
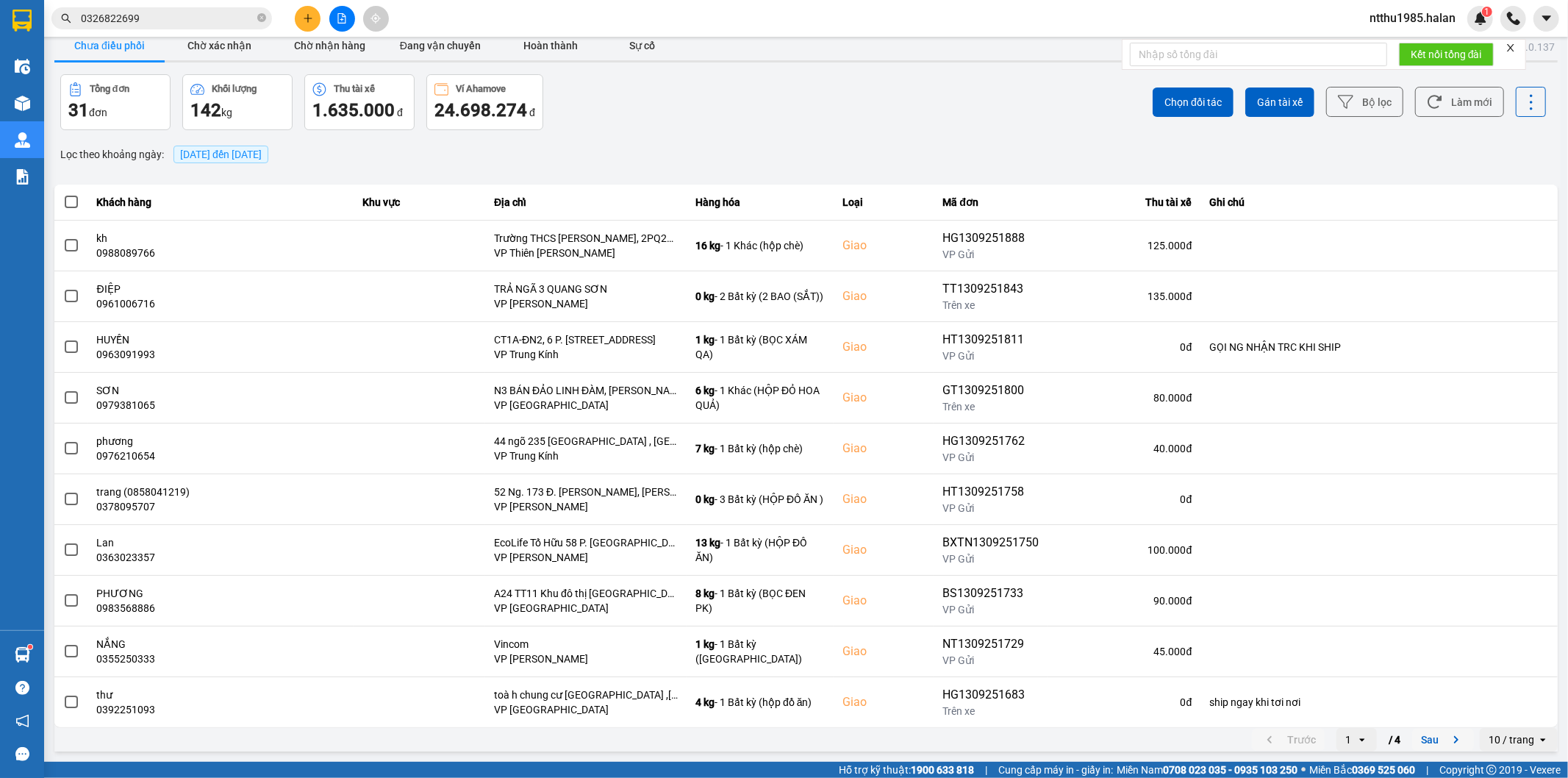
click at [1412, 738] on button "Sau" at bounding box center [1443, 739] width 62 height 22
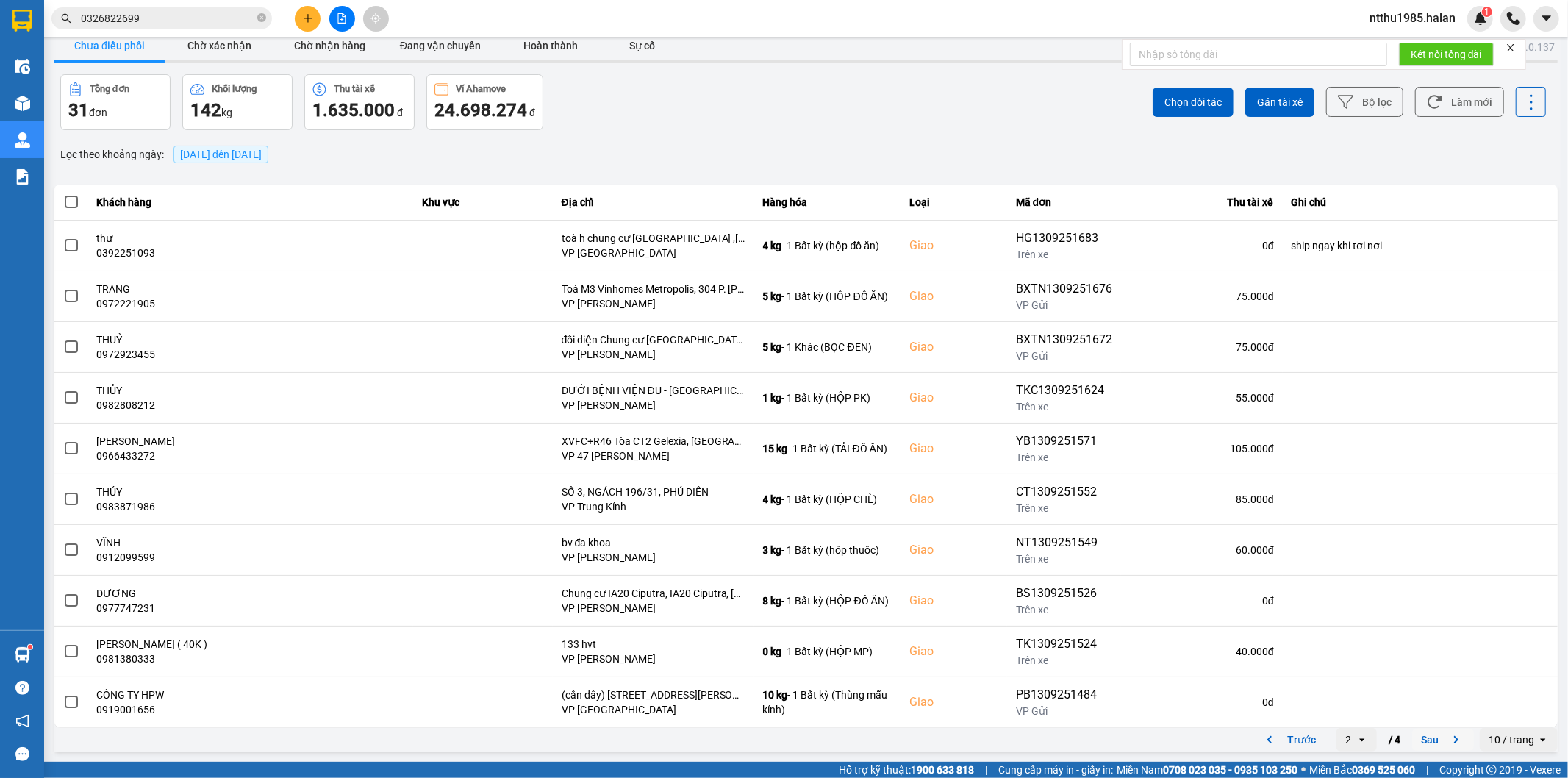
click at [1419, 740] on button "Sau" at bounding box center [1443, 739] width 62 height 22
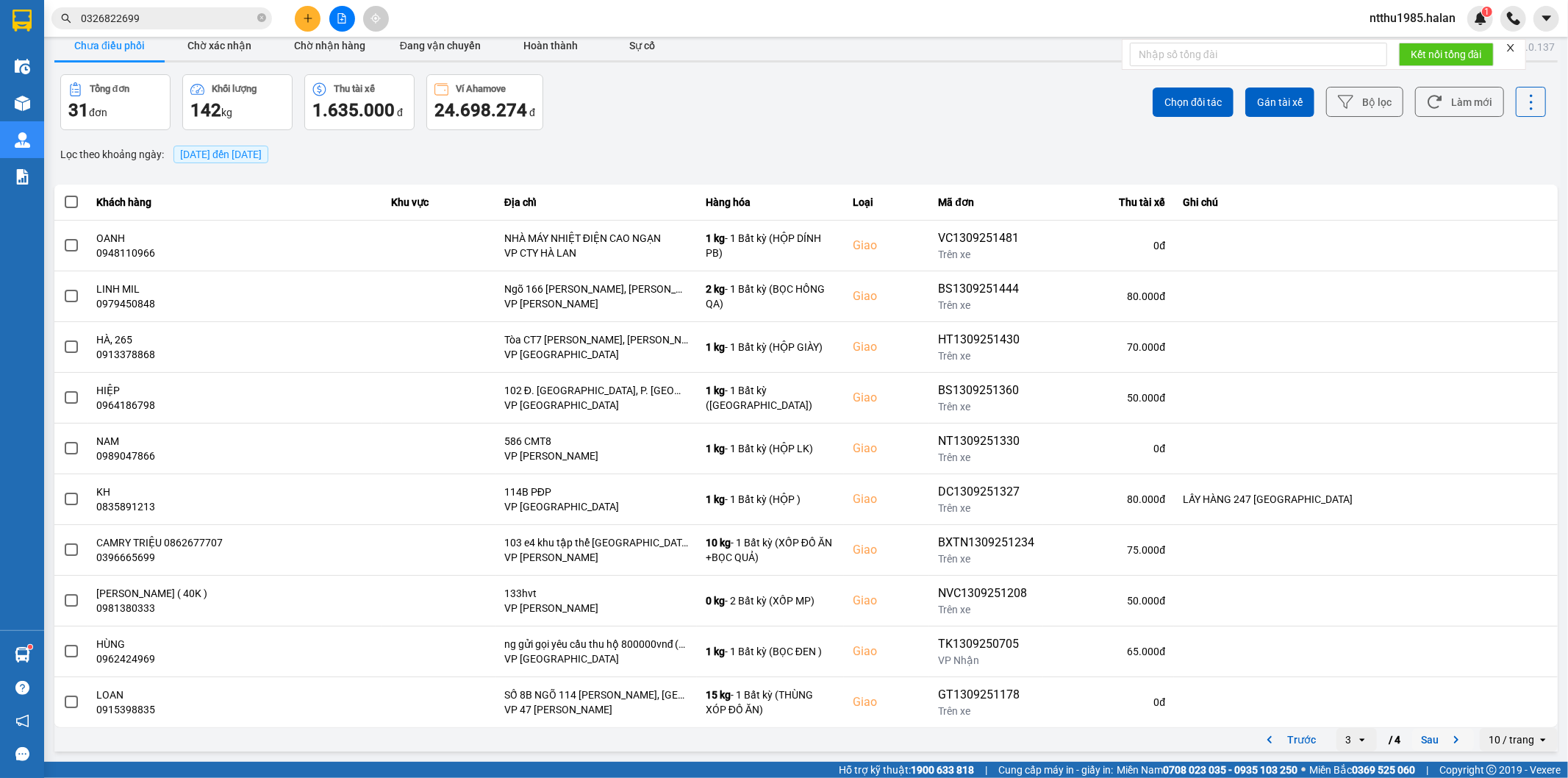
click at [1419, 743] on button "Sau" at bounding box center [1443, 739] width 62 height 22
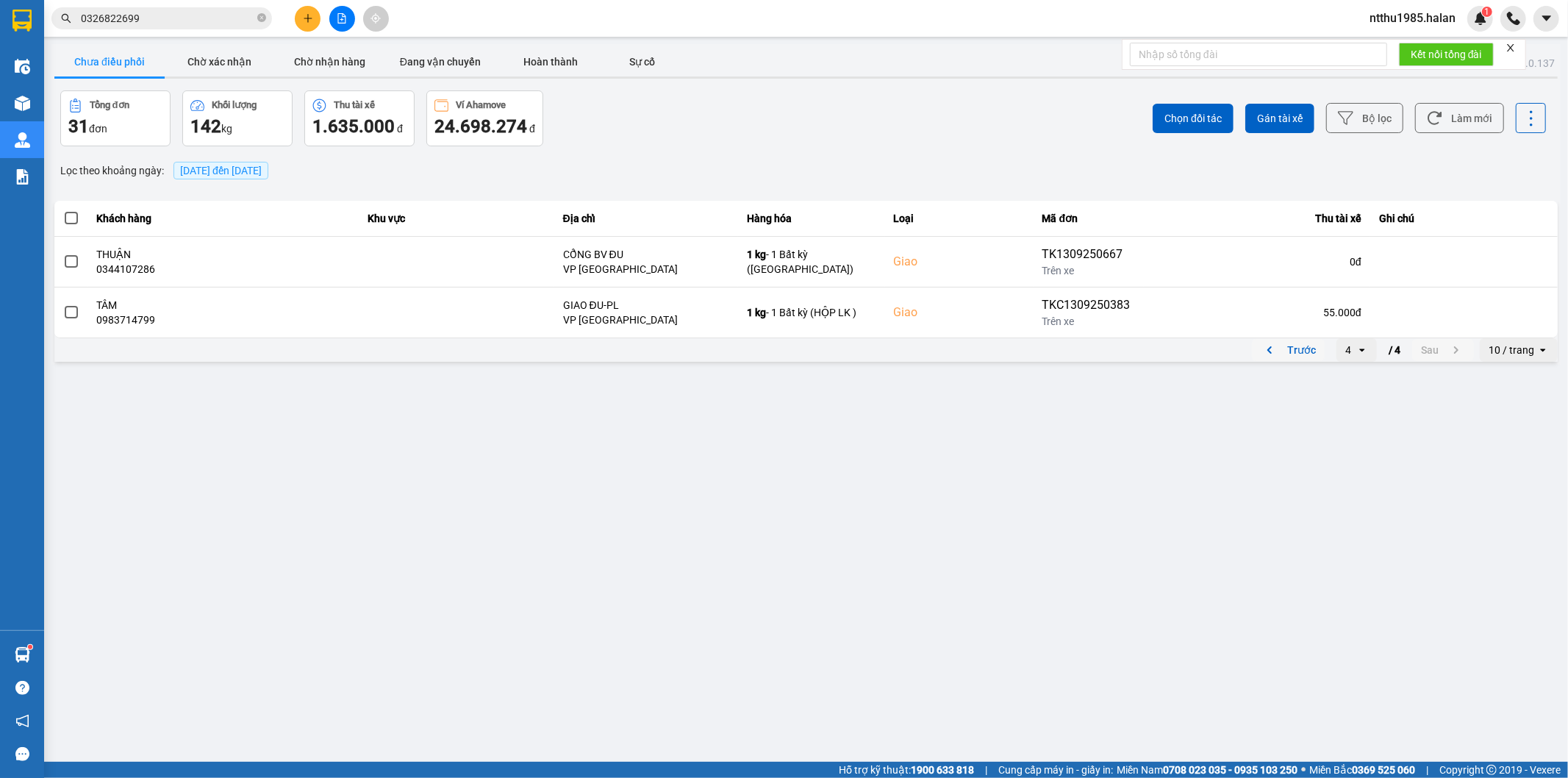
click at [1295, 347] on button "Trước" at bounding box center [1288, 349] width 73 height 22
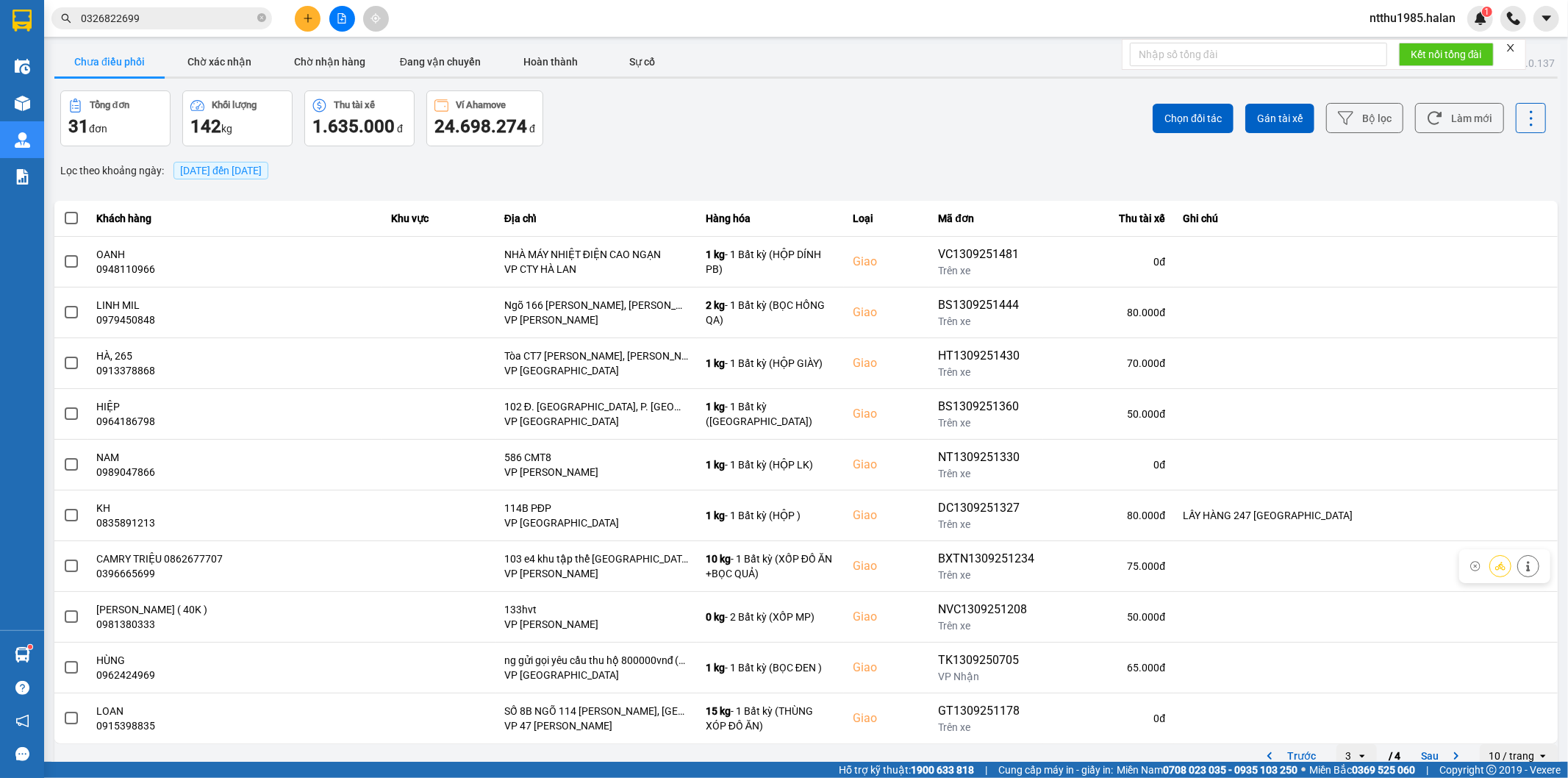
scroll to position [17, 0]
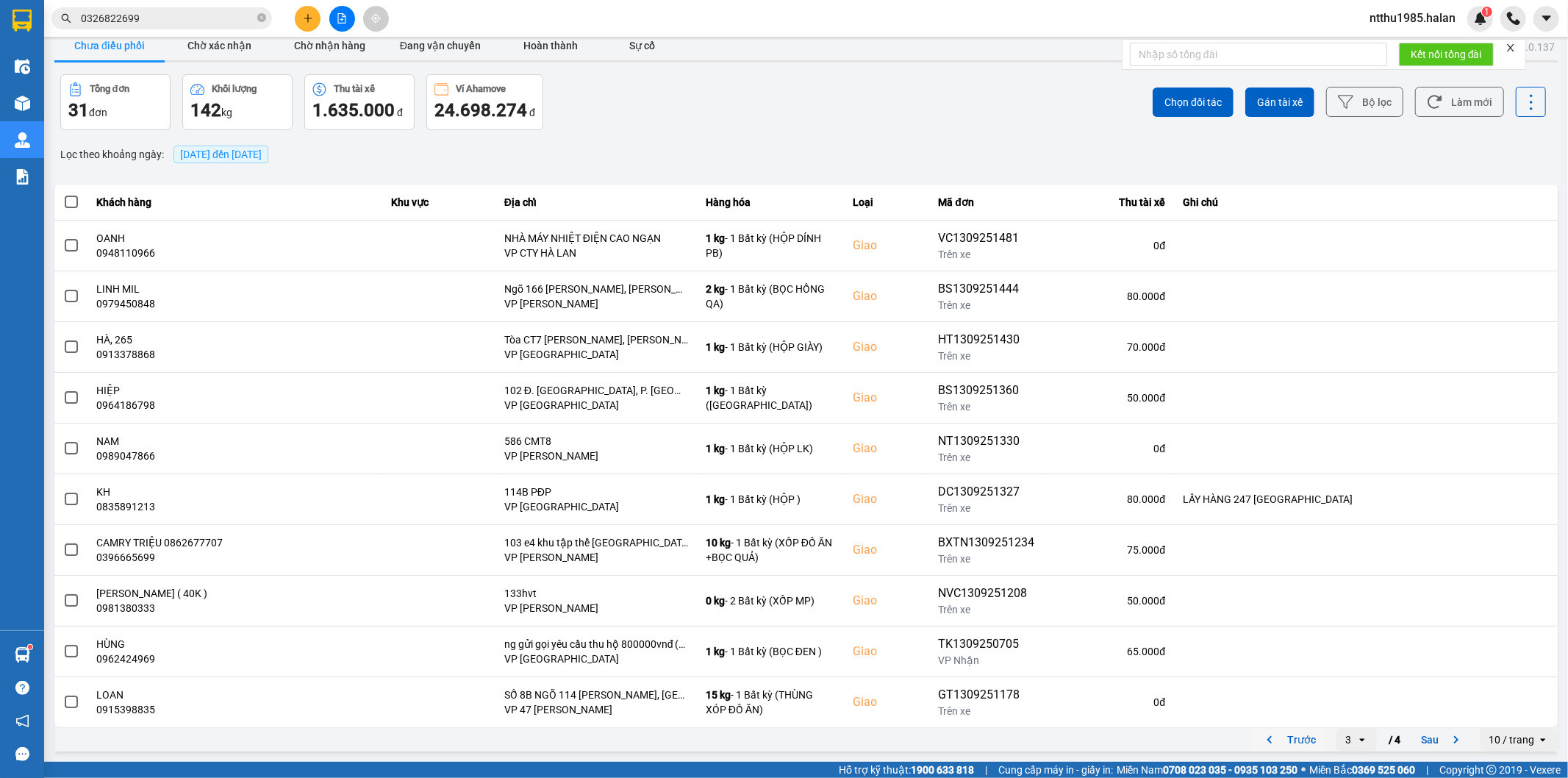
click at [1282, 741] on button "Trước" at bounding box center [1288, 739] width 73 height 22
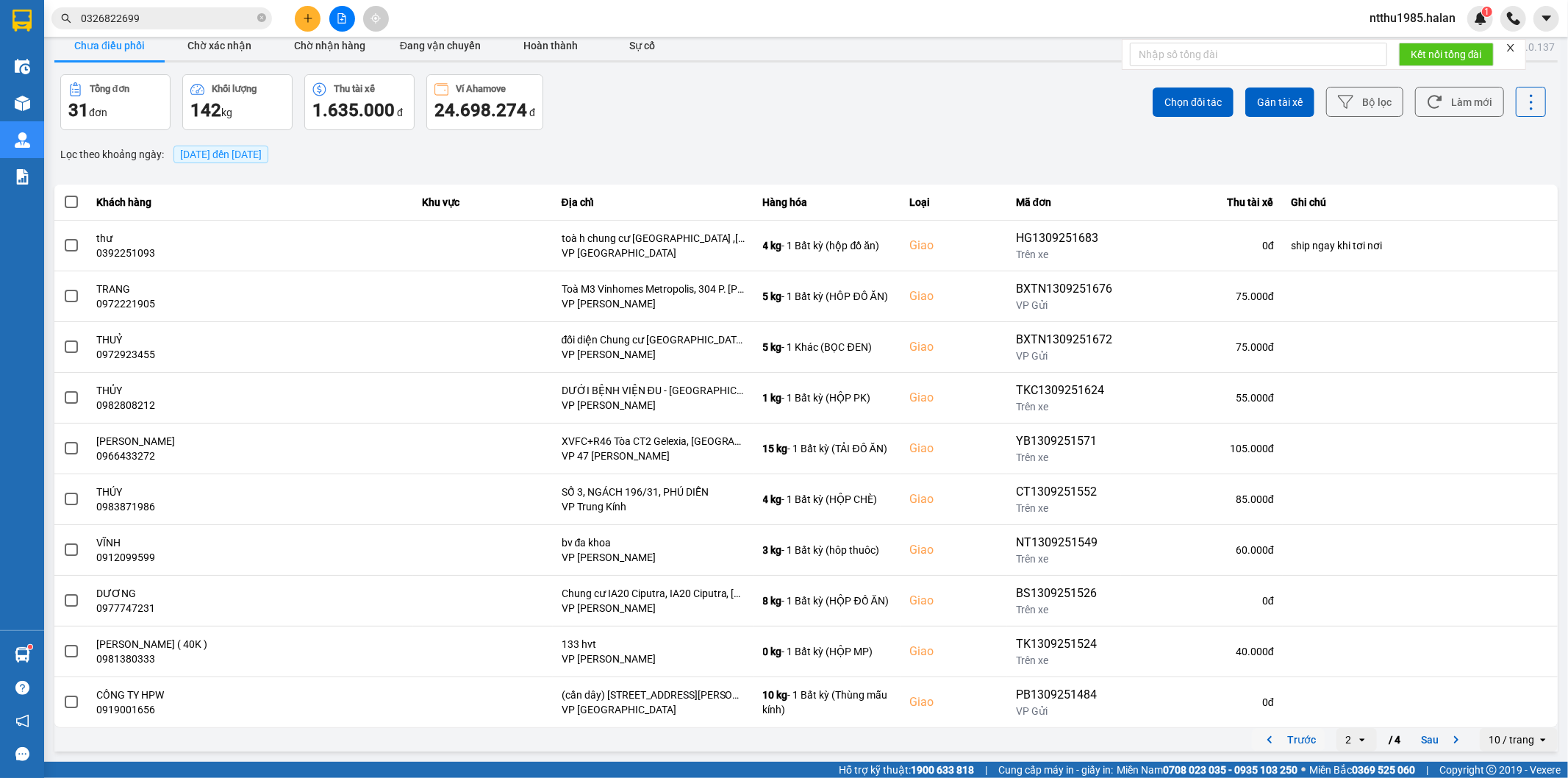
click at [1284, 739] on button "Trước" at bounding box center [1288, 739] width 73 height 22
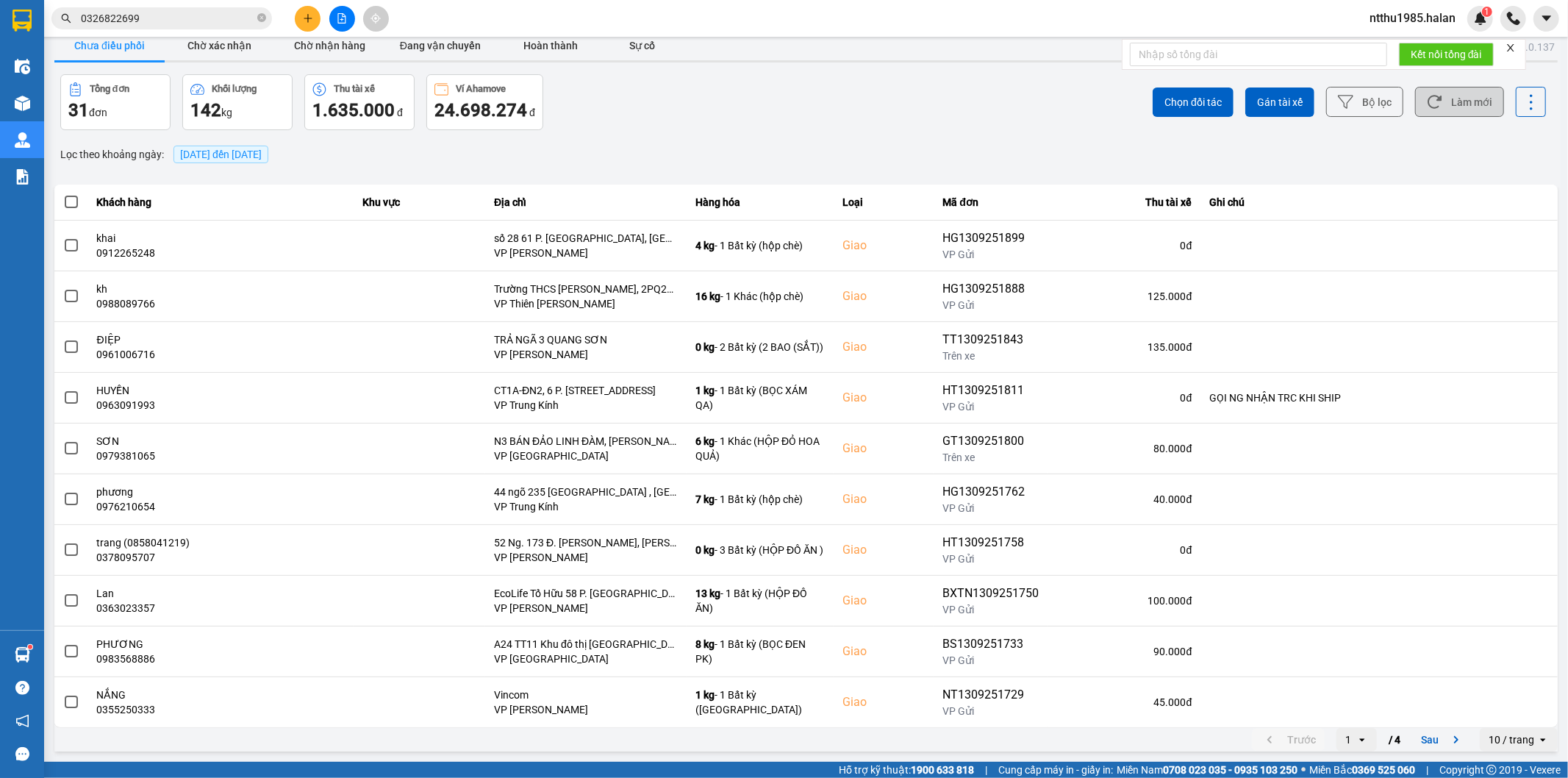
click at [1448, 104] on button "Làm mới" at bounding box center [1459, 102] width 89 height 30
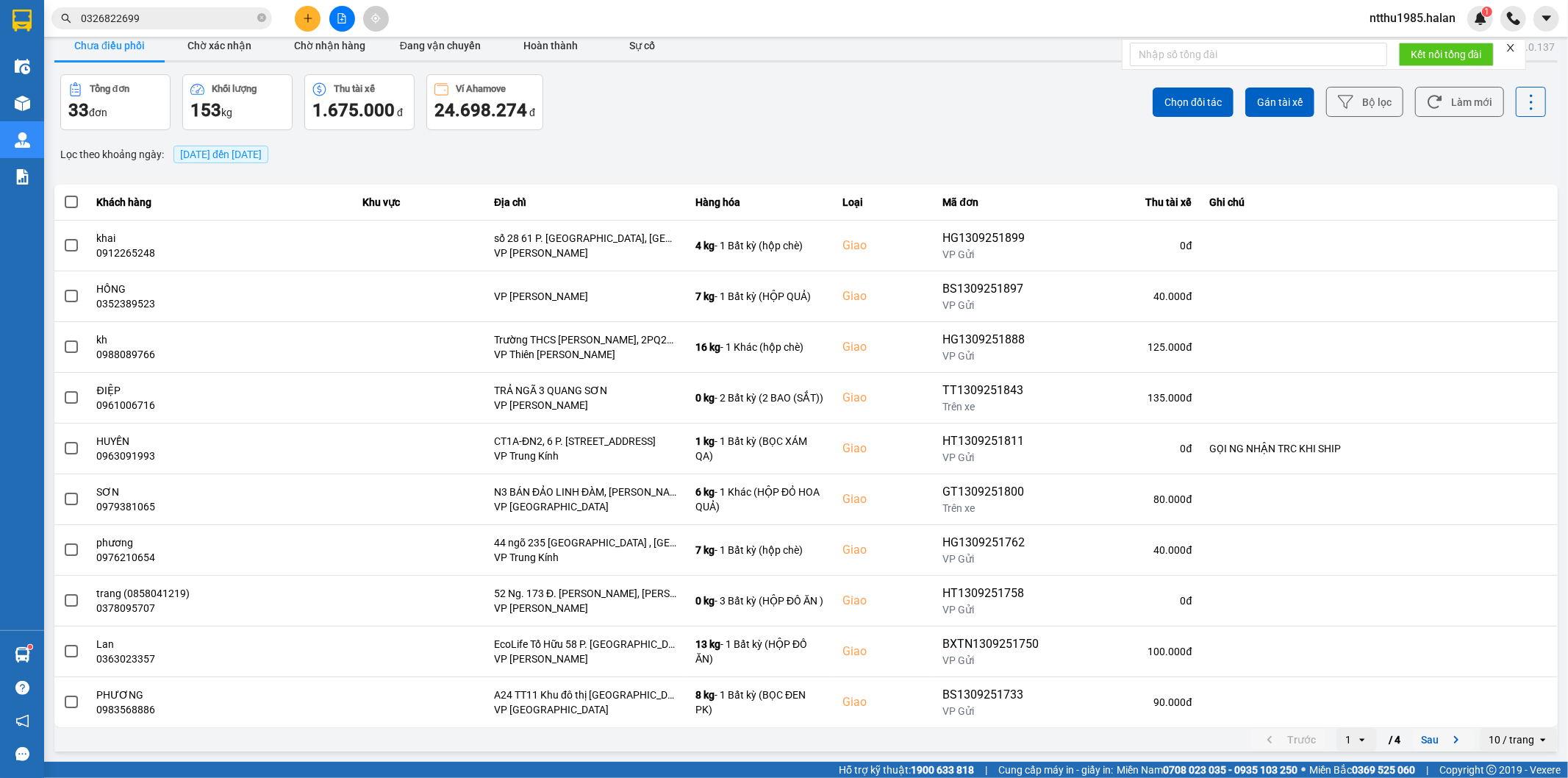
click at [1420, 740] on button "Sau" at bounding box center [1443, 739] width 62 height 22
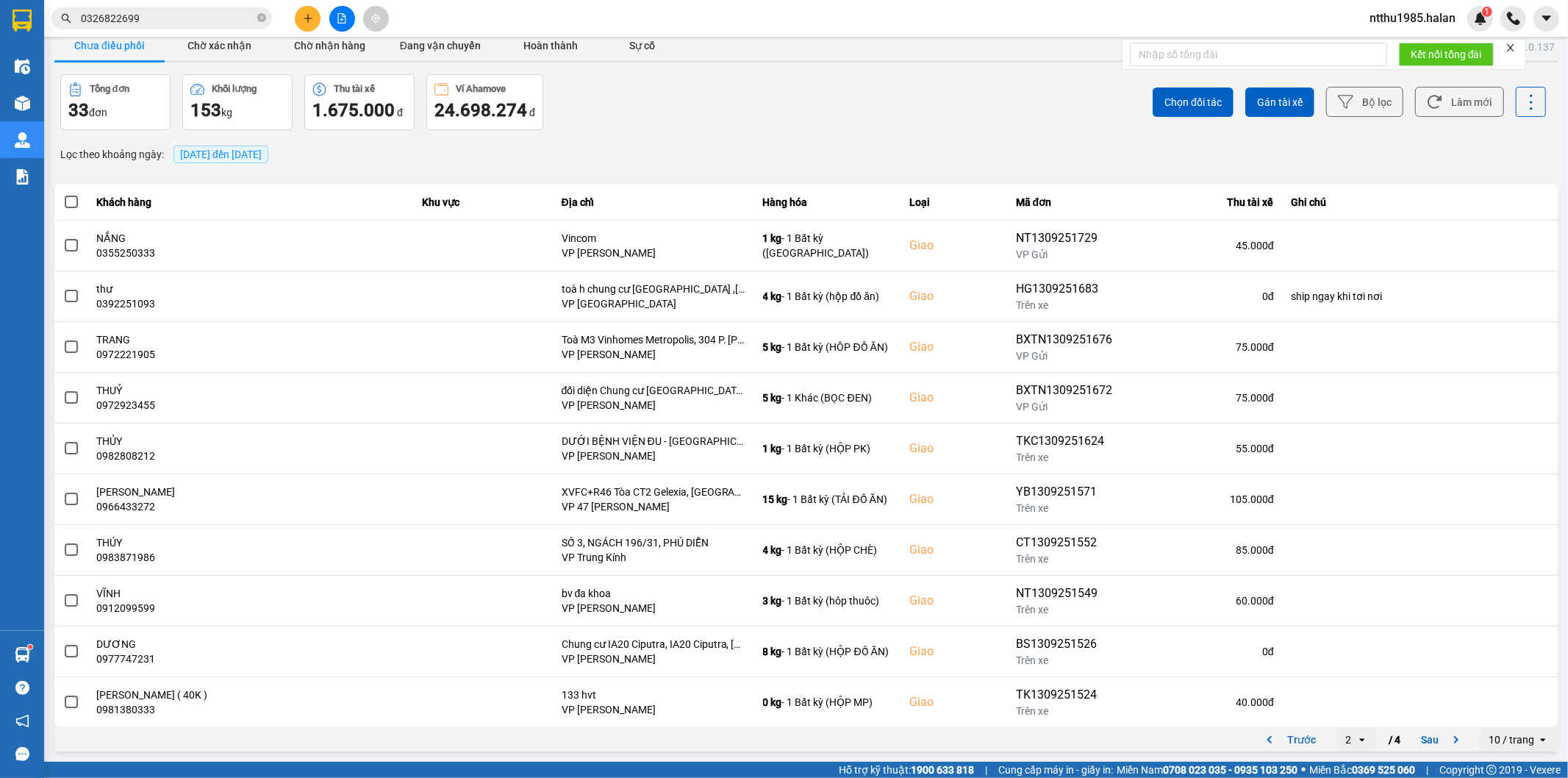
scroll to position [0, 0]
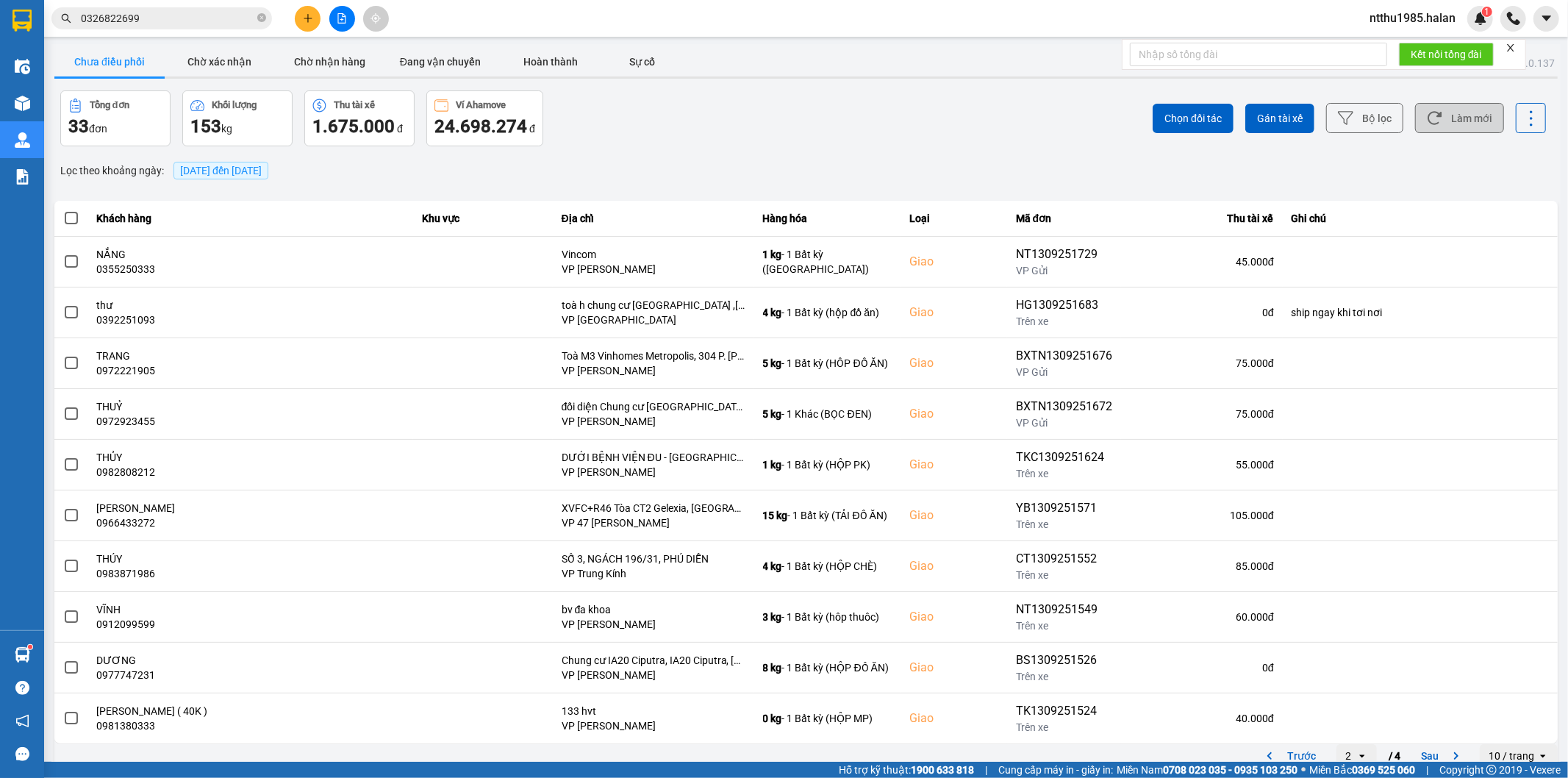
click at [1446, 122] on button "Làm mới" at bounding box center [1459, 118] width 89 height 30
click at [136, 12] on input "0326822699" at bounding box center [167, 19] width 173 height 17
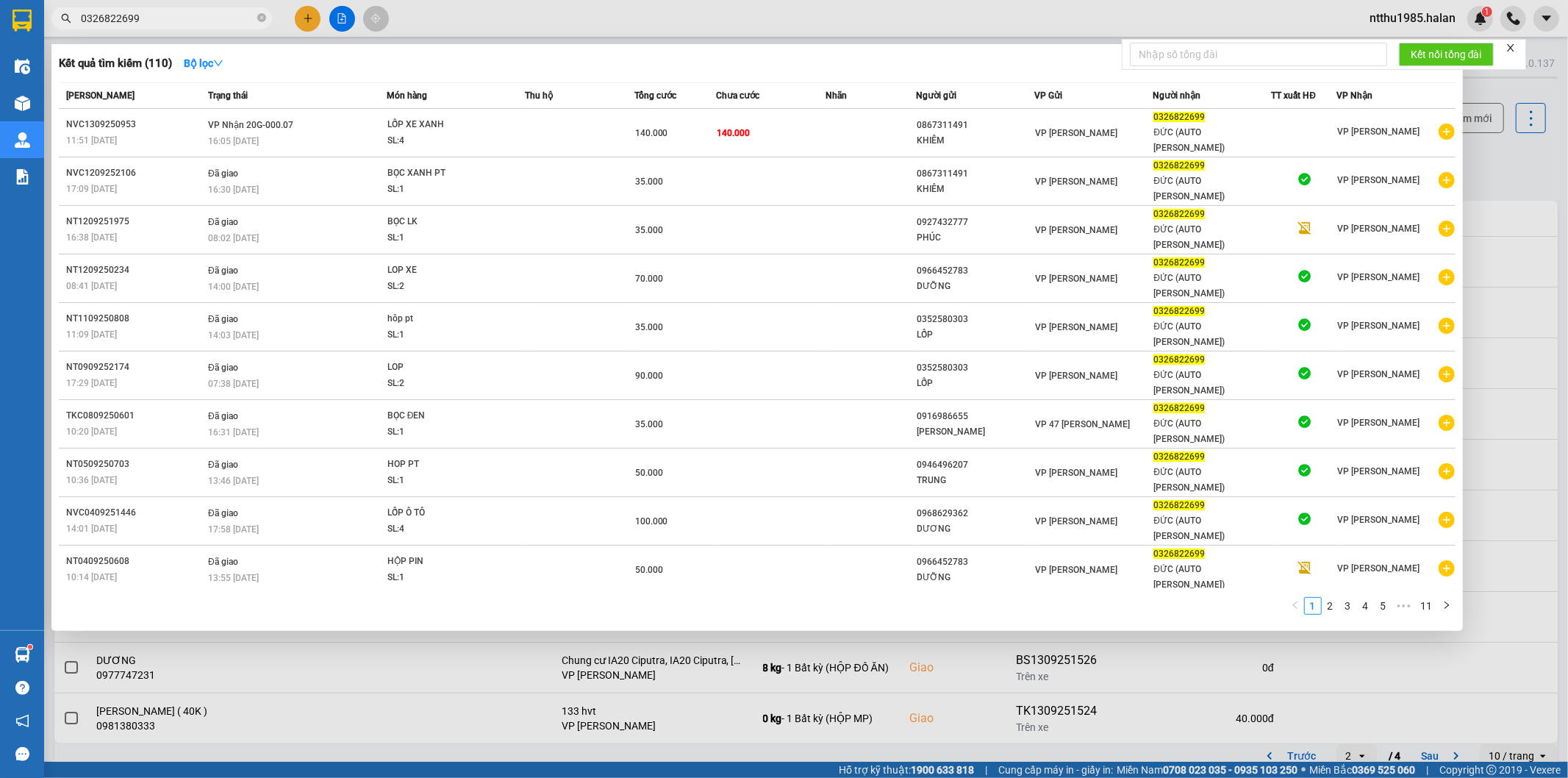
click at [136, 12] on input "0326822699" at bounding box center [167, 19] width 173 height 17
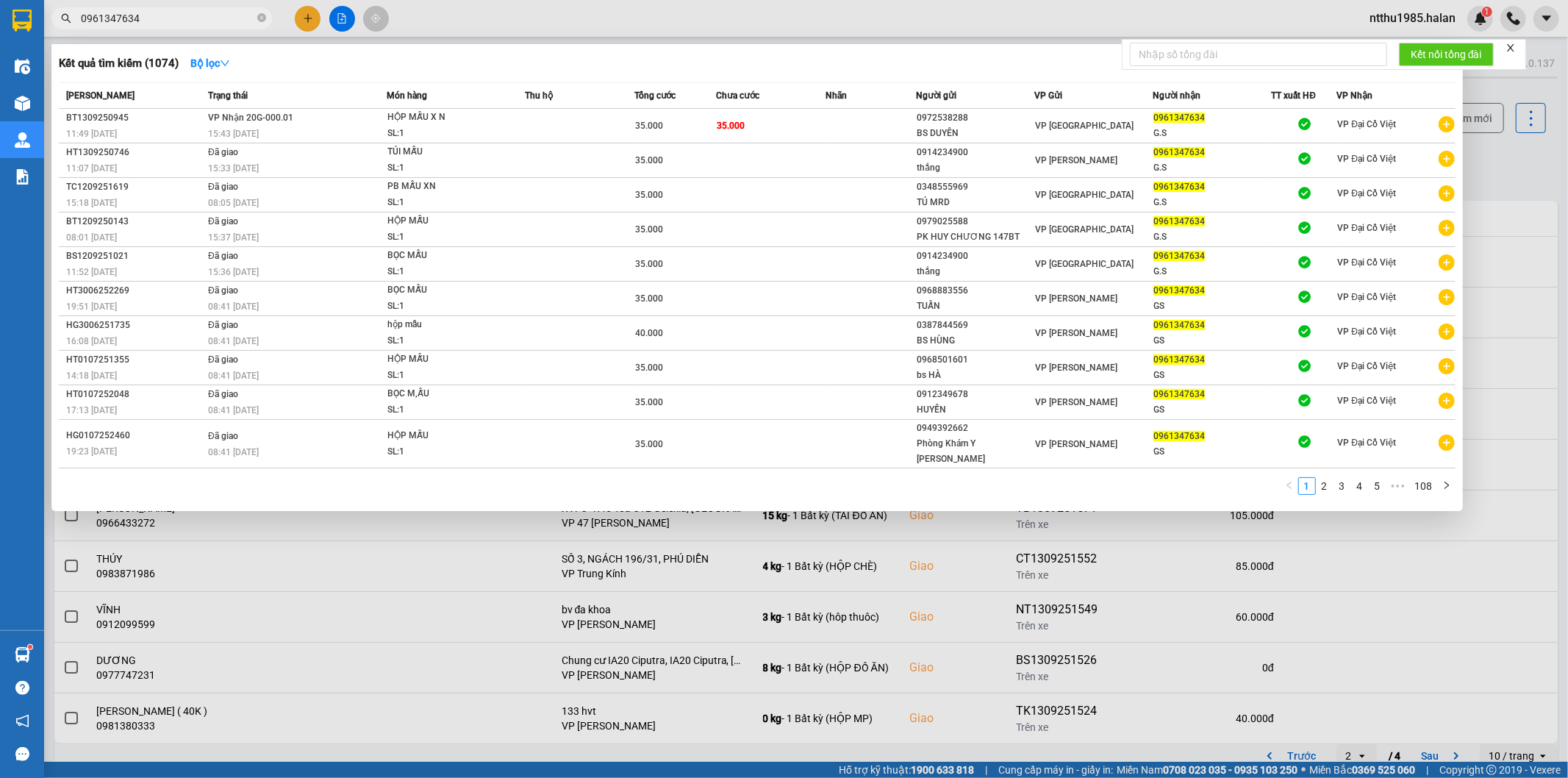
click at [171, 22] on input "0961347634" at bounding box center [167, 19] width 173 height 17
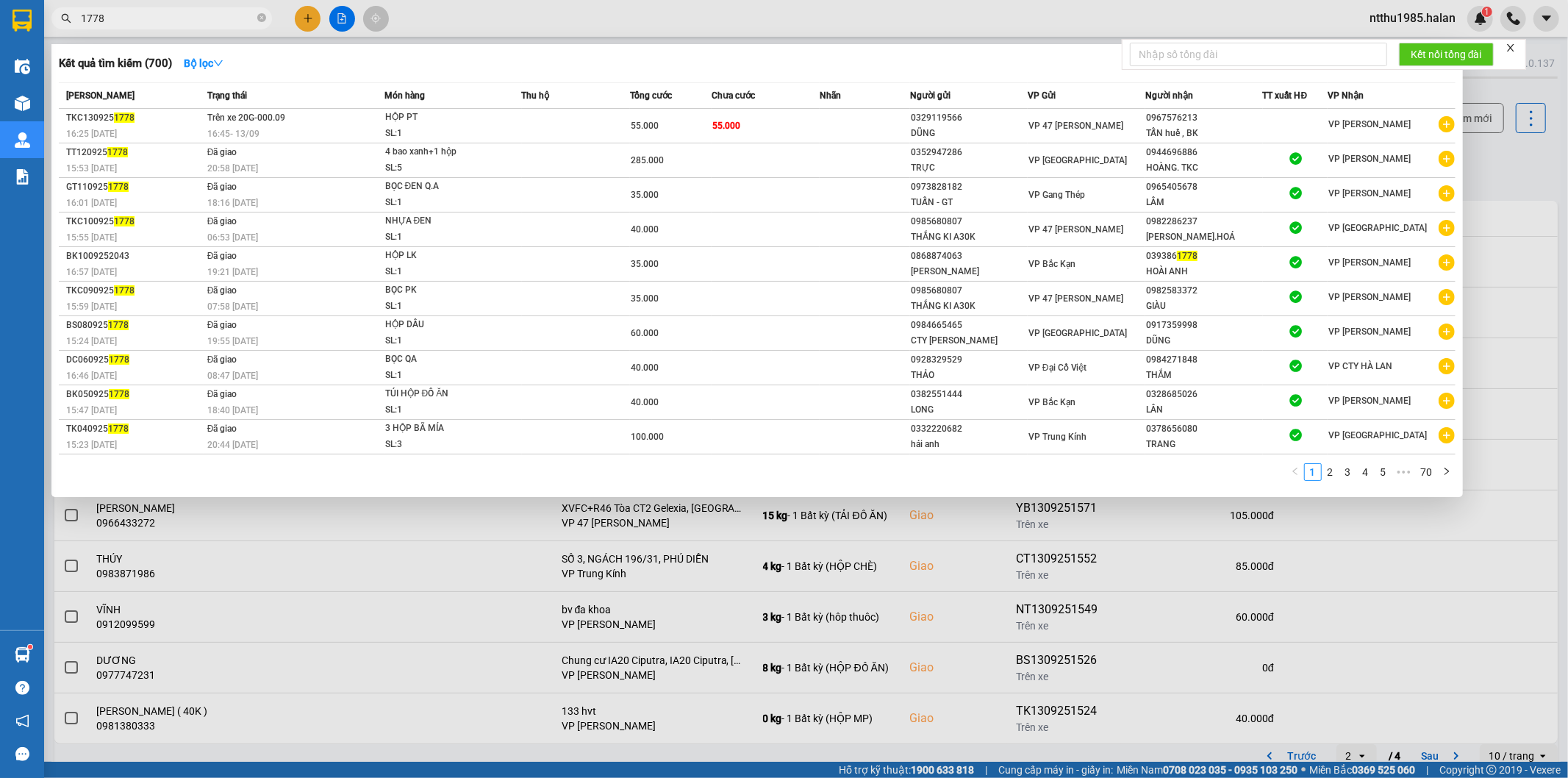
click at [107, 20] on input "1778" at bounding box center [167, 19] width 173 height 17
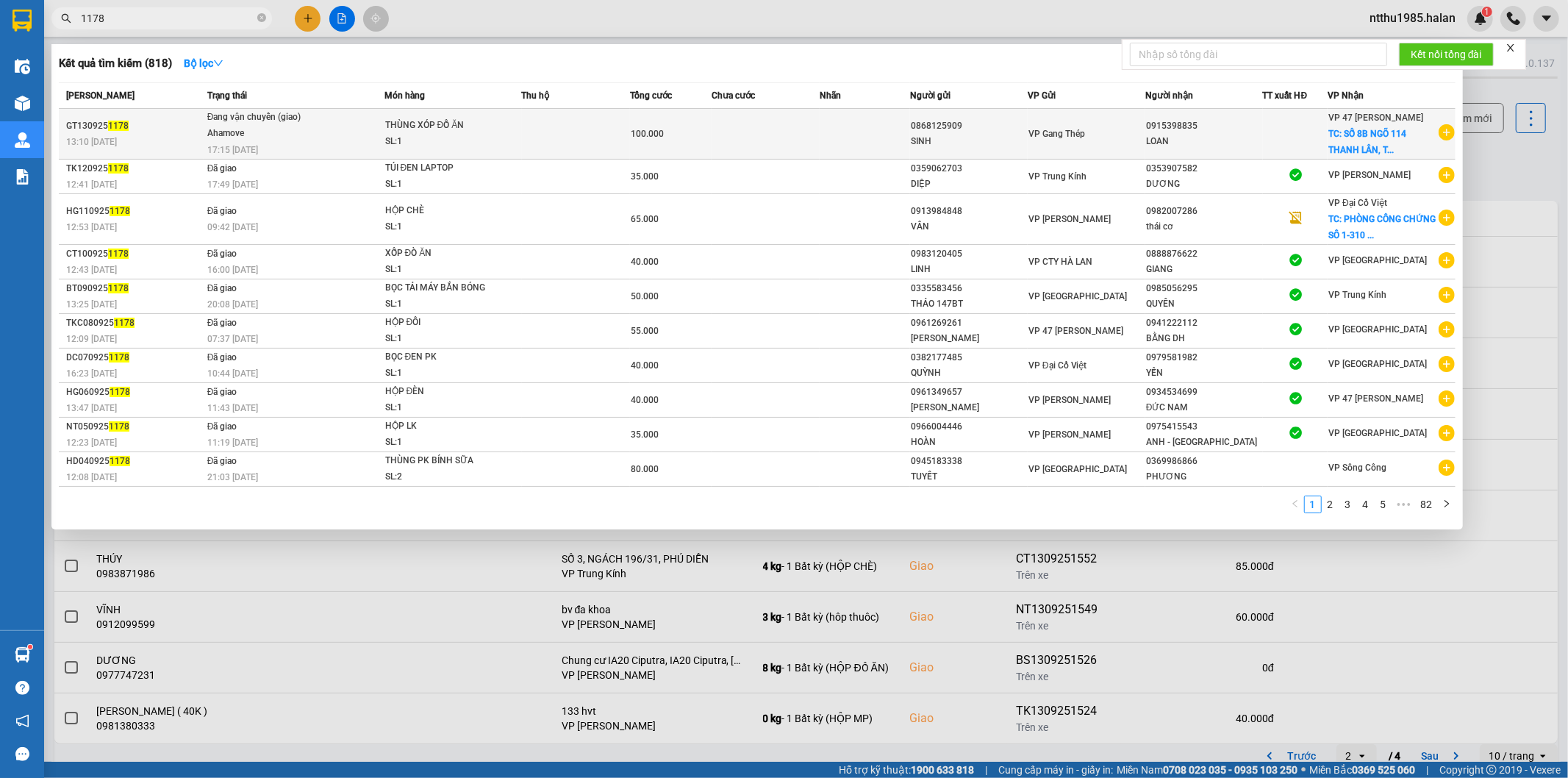
type input "1178"
click at [1231, 147] on div "LOAN" at bounding box center [1204, 141] width 116 height 16
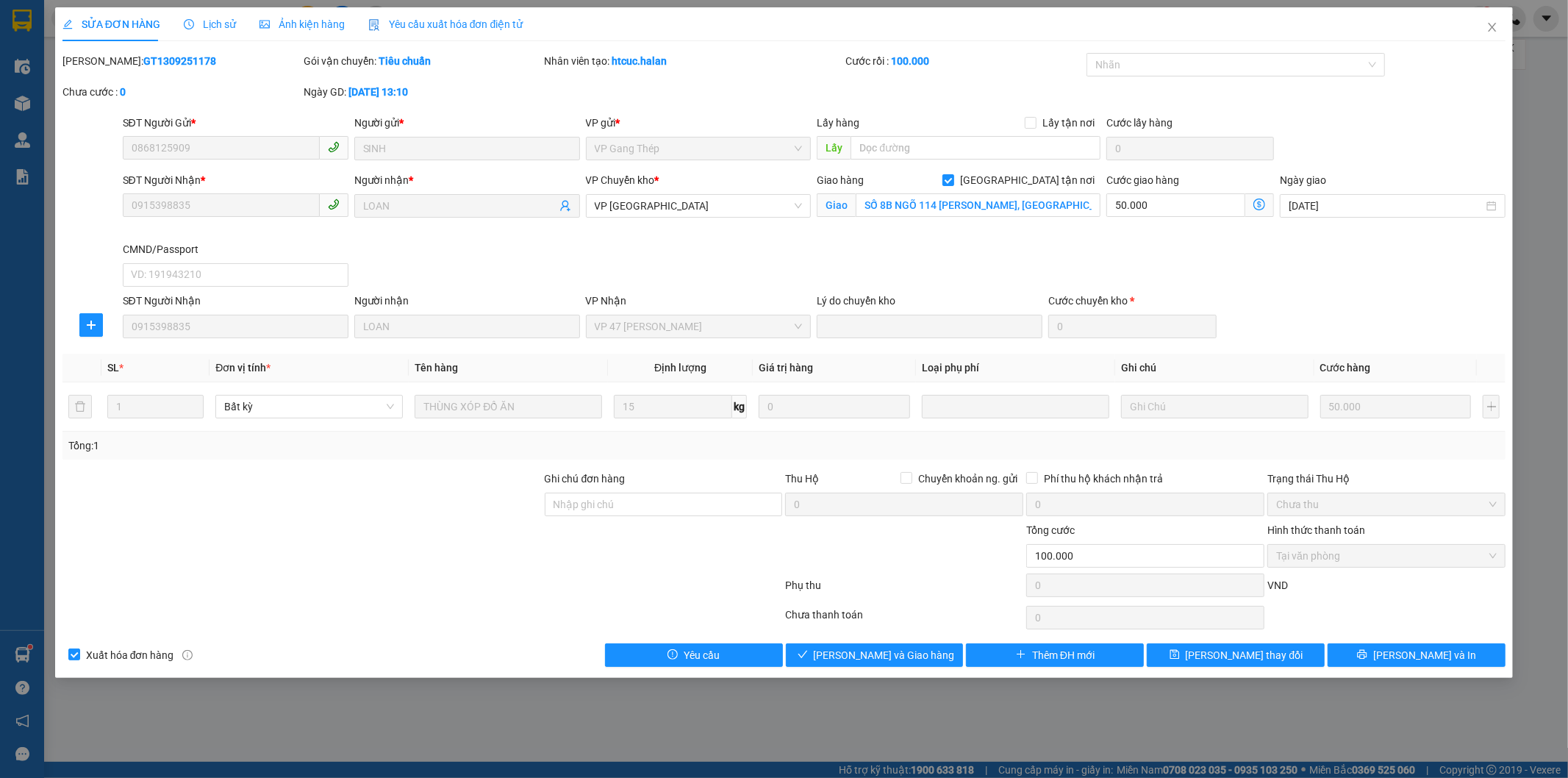
type input "0868125909"
type input "SINH"
type input "0915398835"
type input "LOAN"
checkbox input "true"
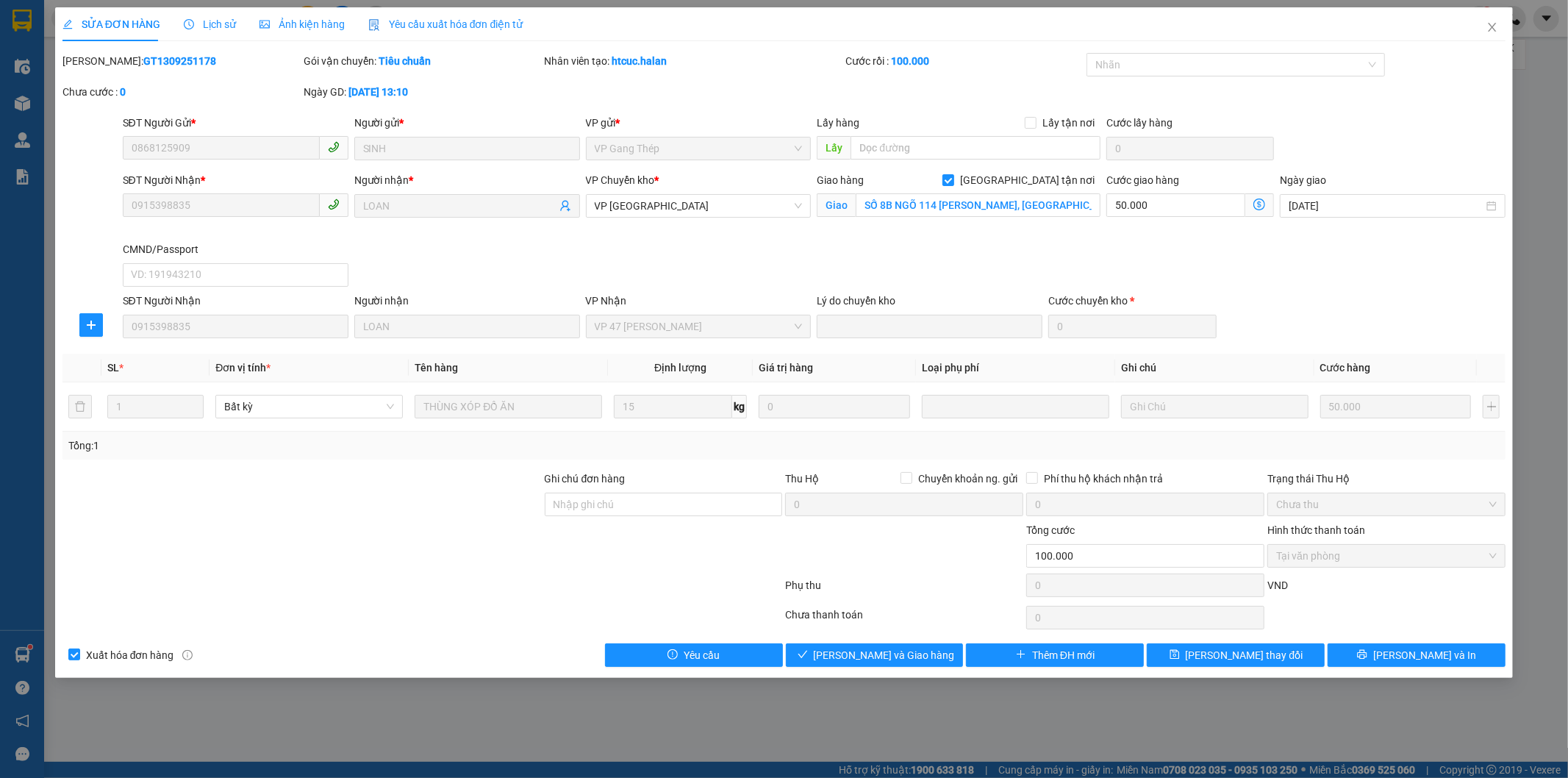
type input "SỐ 8B NGÕ 114 [PERSON_NAME], [GEOGRAPHIC_DATA], HOÀNG MAI, [GEOGRAPHIC_DATA]"
type input "100.000"
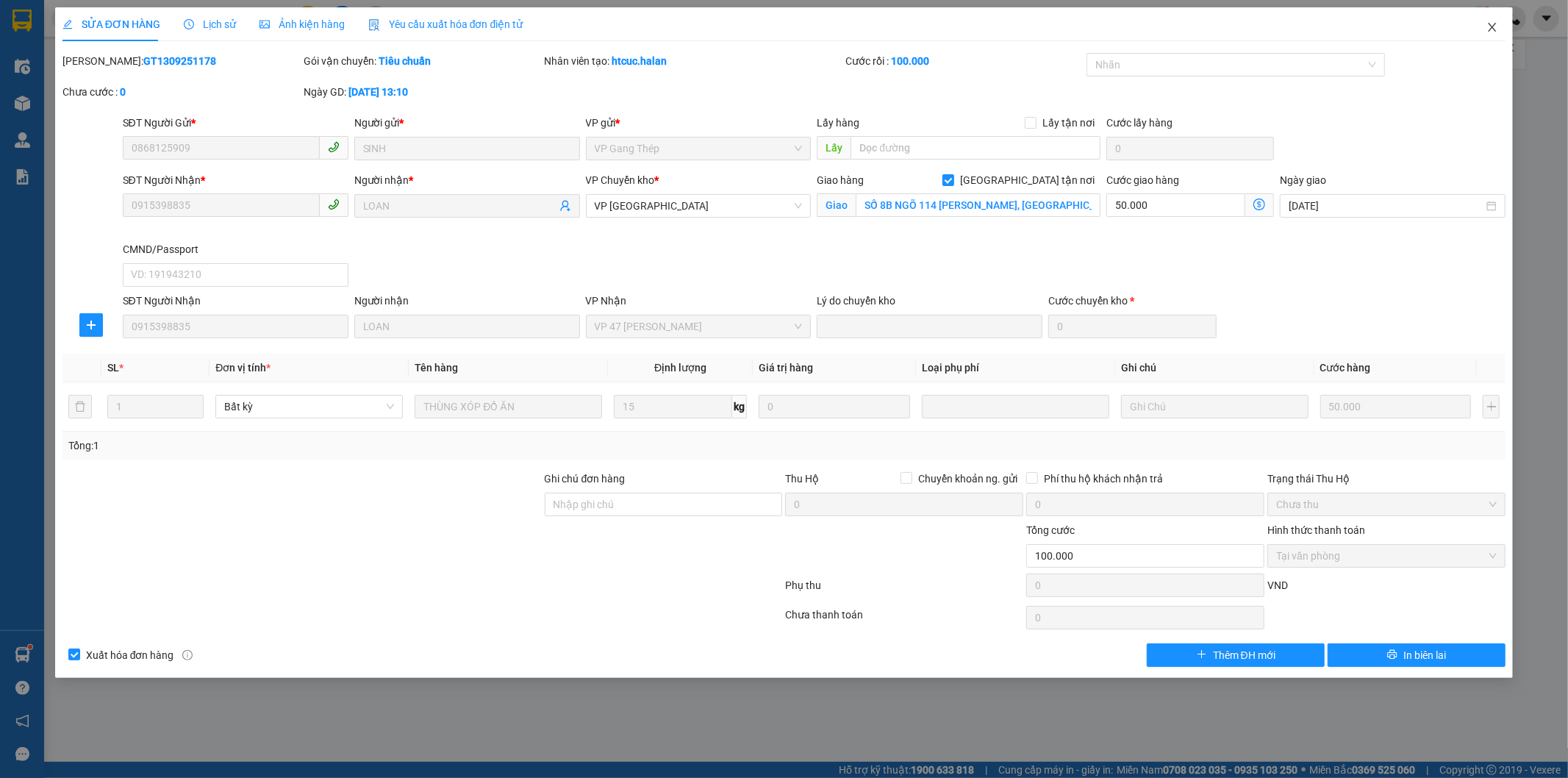
click at [1494, 27] on icon "close" at bounding box center [1492, 27] width 12 height 12
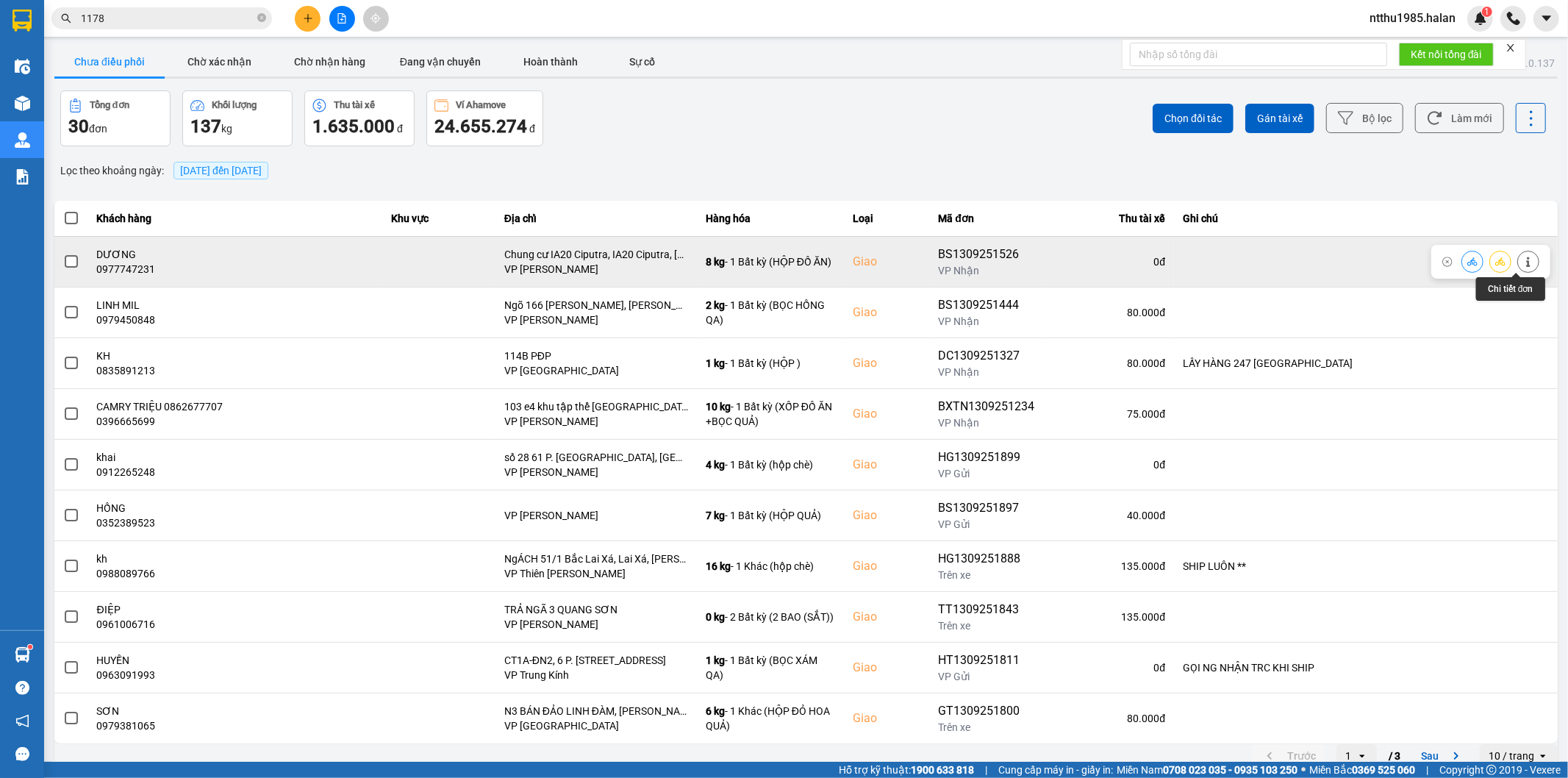
click at [1526, 262] on icon at bounding box center [1527, 262] width 4 height 11
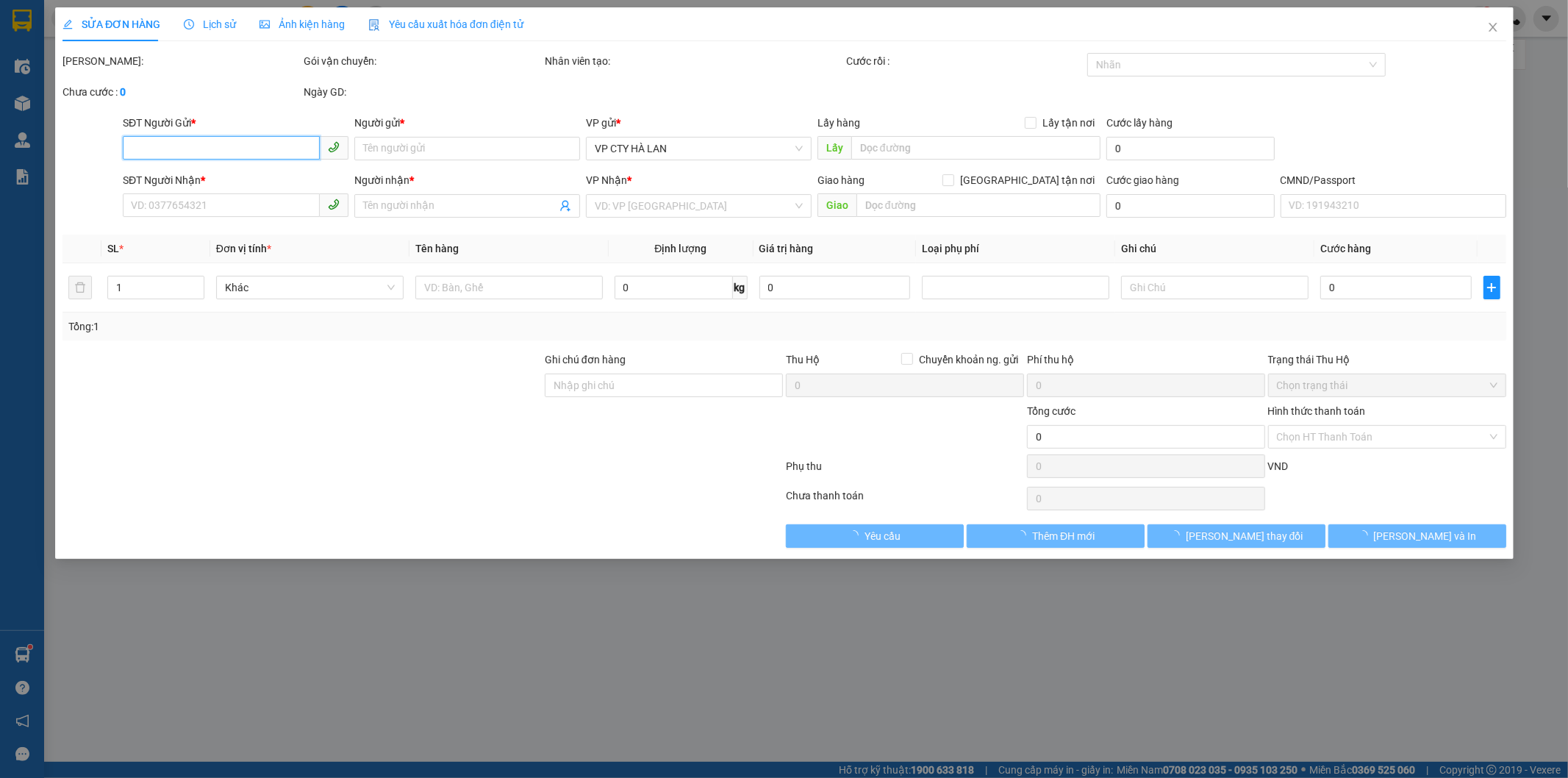
type input "0963016258"
type input "VIỆT"
type input "0977747231"
type input "DƯƠNG"
checkbox input "true"
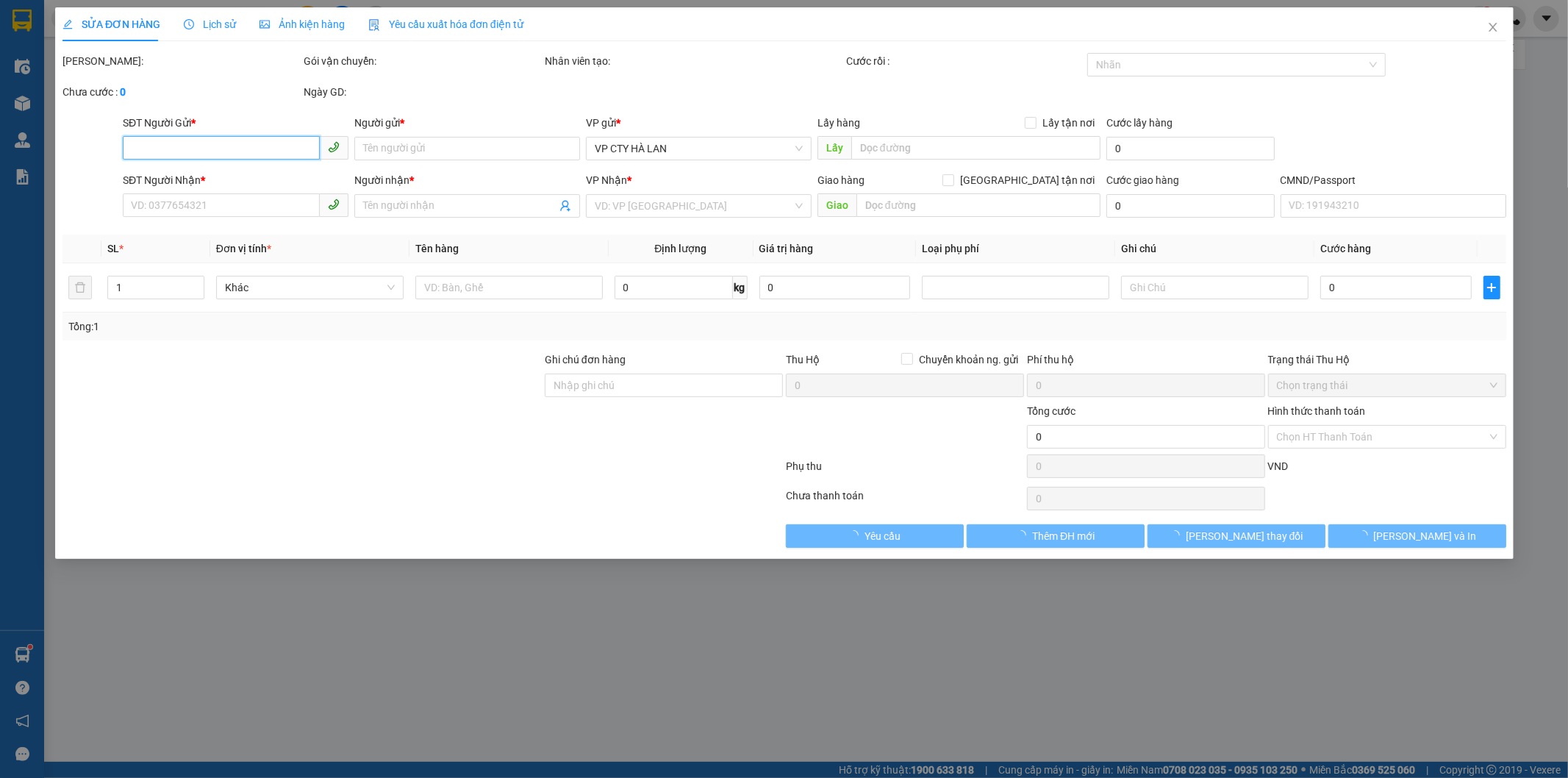
type input "Chung cư IA20 Ciputra, IA20 Ciputra, [GEOGRAPHIC_DATA], [GEOGRAPHIC_DATA], [GEO…"
type input "95.000"
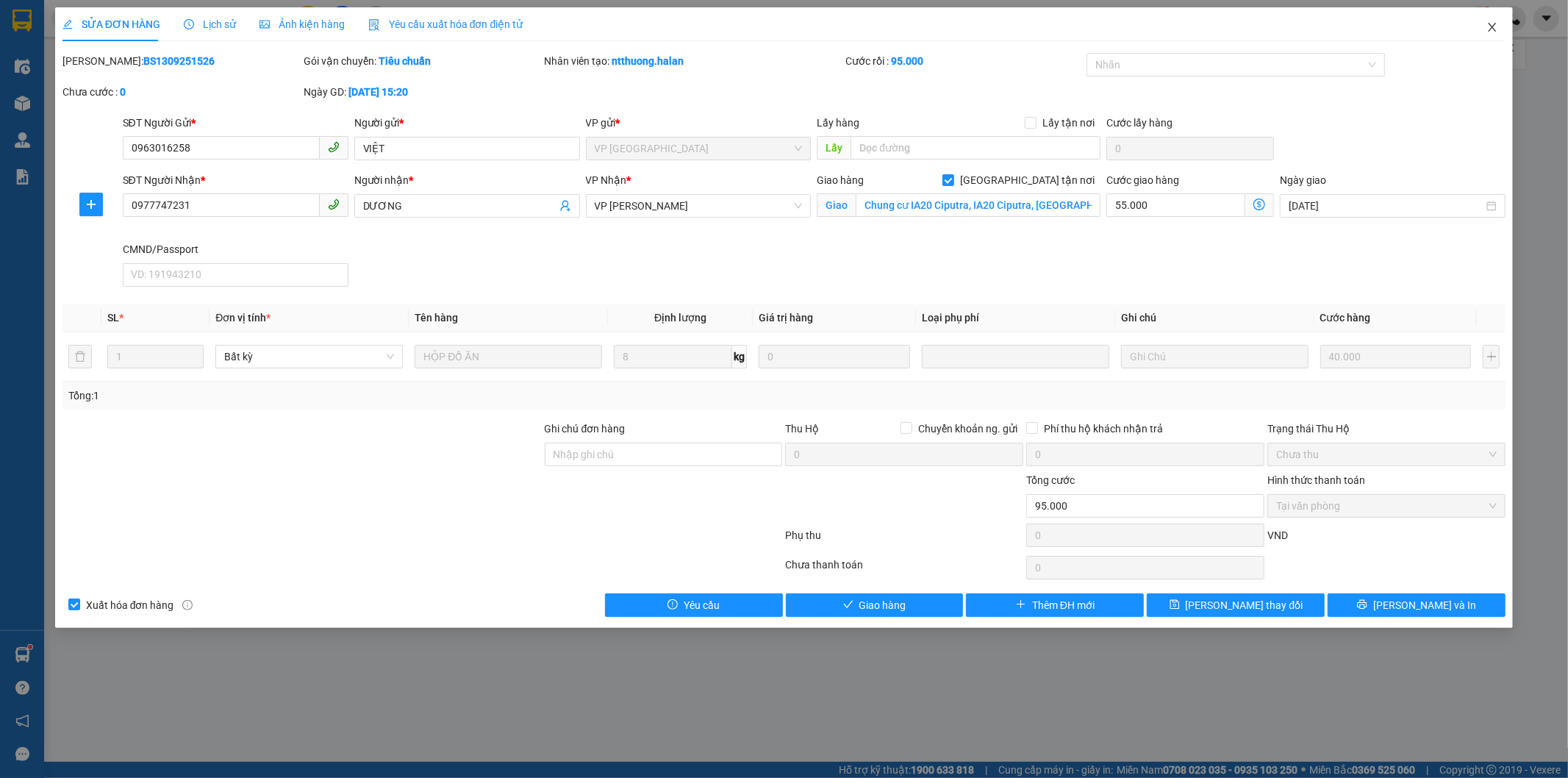
click at [1494, 29] on icon "close" at bounding box center [1492, 27] width 8 height 9
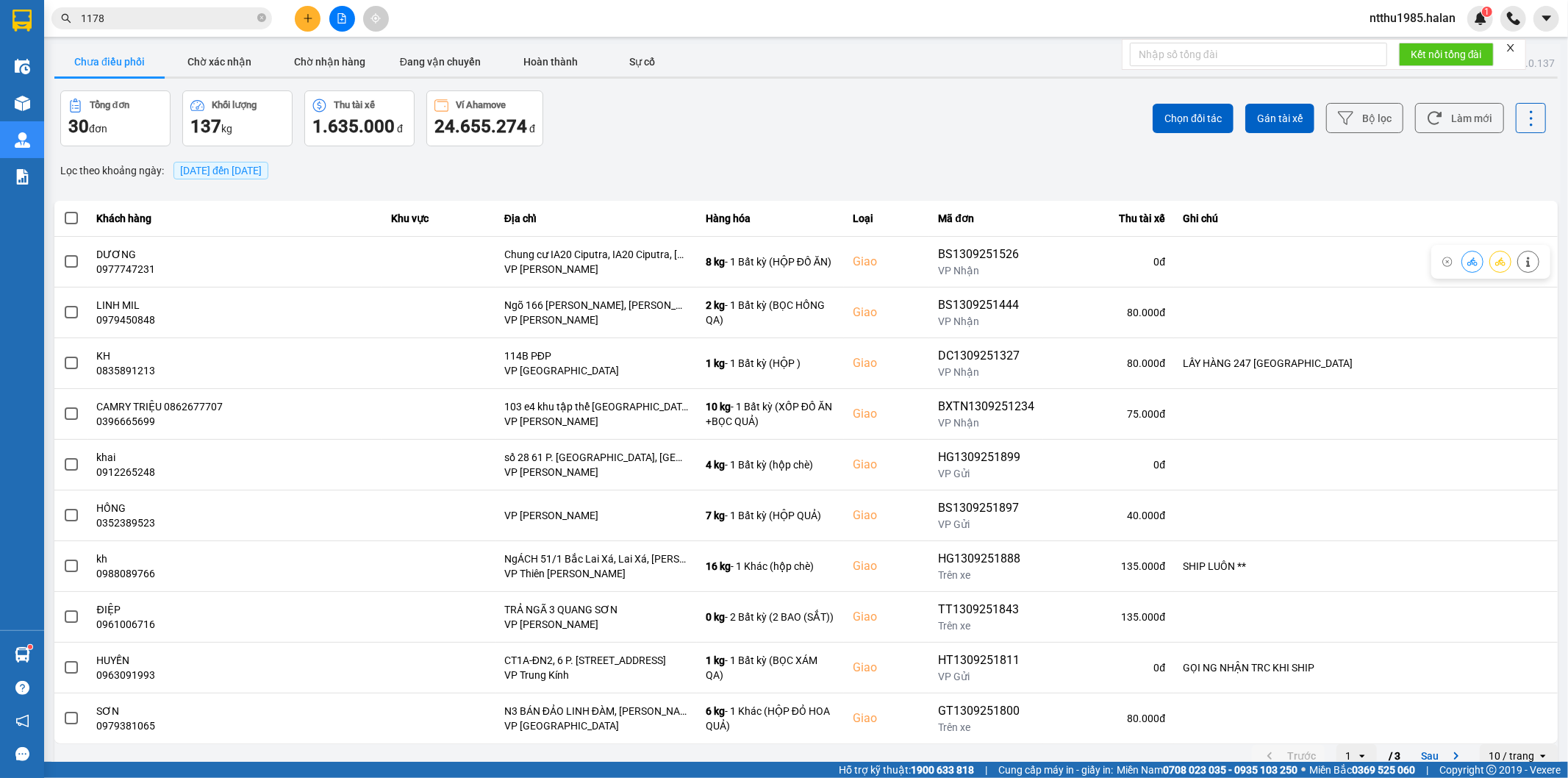
drag, startPoint x: 68, startPoint y: 262, endPoint x: 204, endPoint y: 235, distance: 138.7
click at [69, 261] on span at bounding box center [71, 262] width 14 height 14
click at [63, 254] on input "checkbox" at bounding box center [63, 254] width 0 height 0
click at [1170, 112] on span "Chọn đối tác" at bounding box center [1193, 119] width 57 height 15
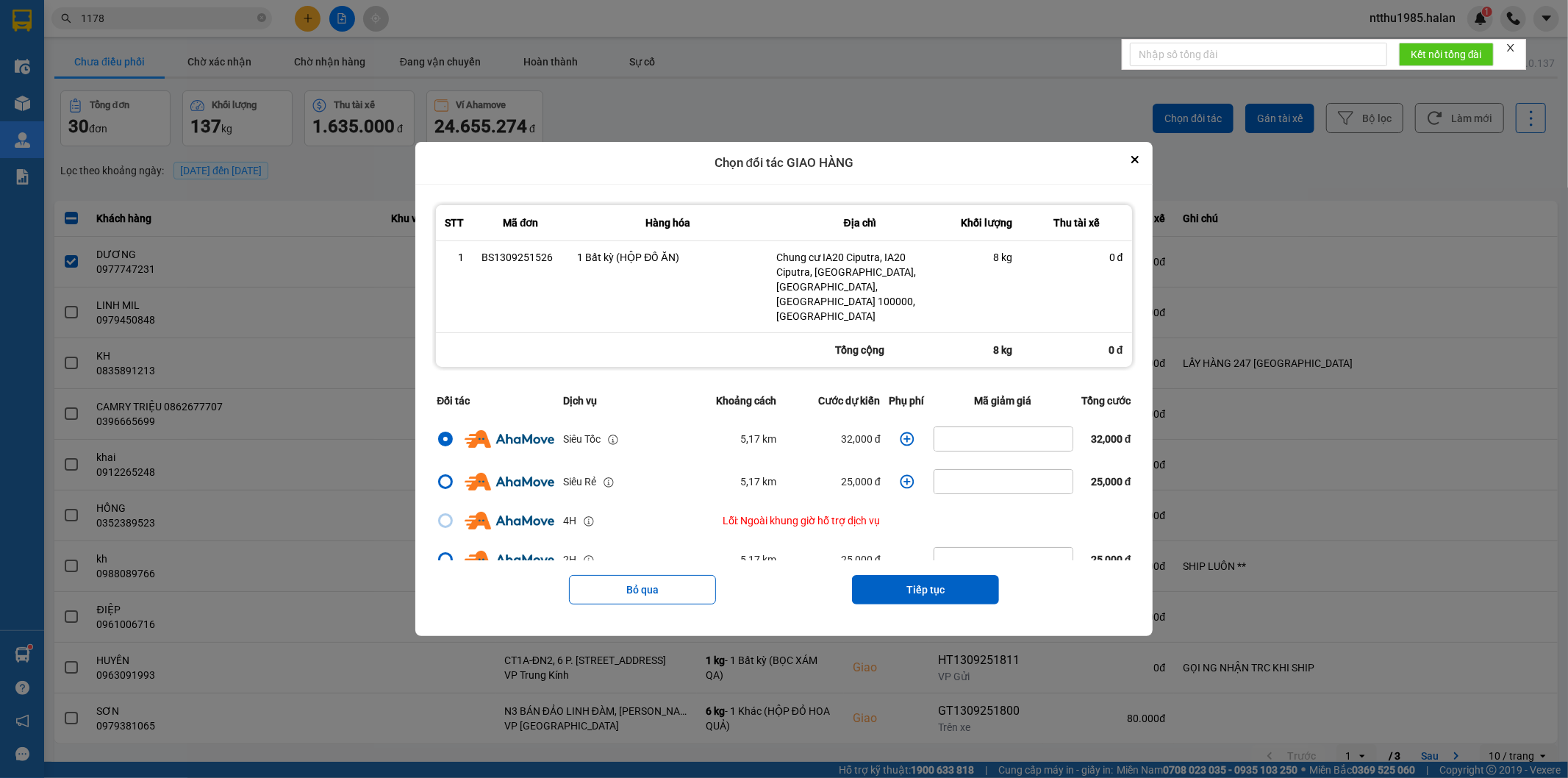
click at [900, 432] on icon "dialog" at bounding box center [907, 439] width 15 height 15
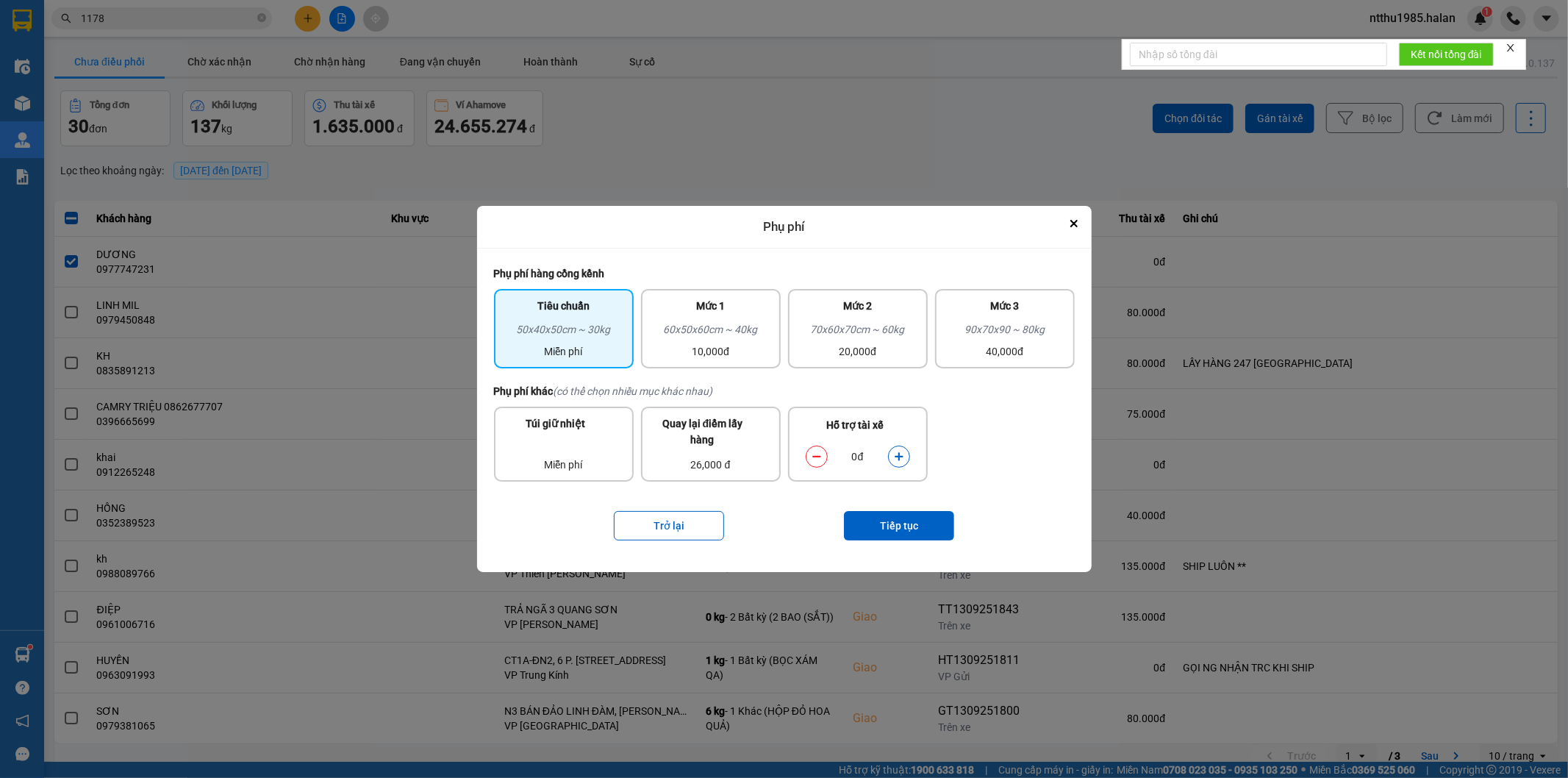
drag, startPoint x: 728, startPoint y: 333, endPoint x: 815, endPoint y: 433, distance: 132.5
click at [729, 334] on div "60x50x60cm ~ 40kg" at bounding box center [710, 332] width 122 height 22
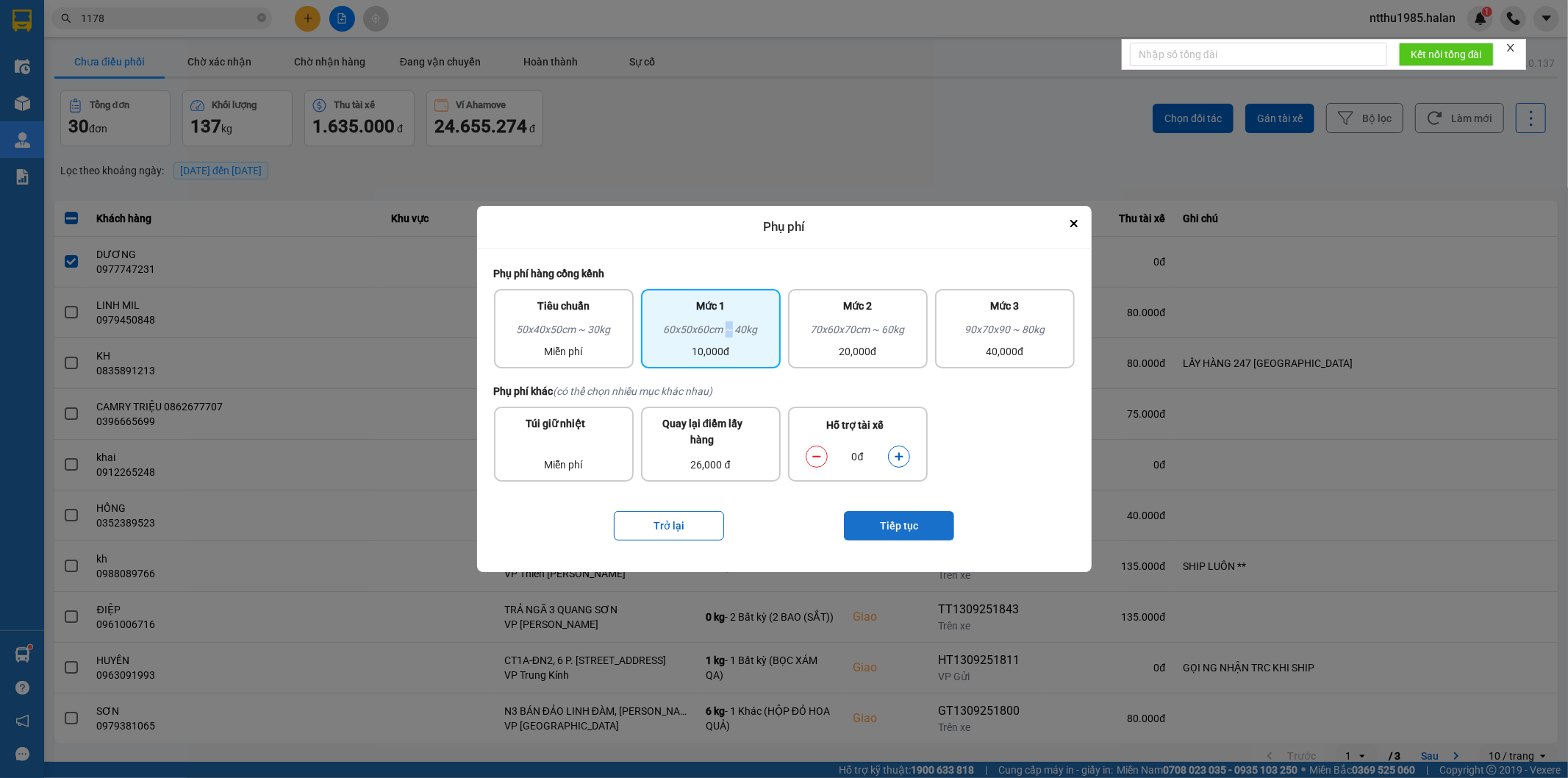
click at [879, 529] on button "Tiếp tục" at bounding box center [899, 525] width 110 height 29
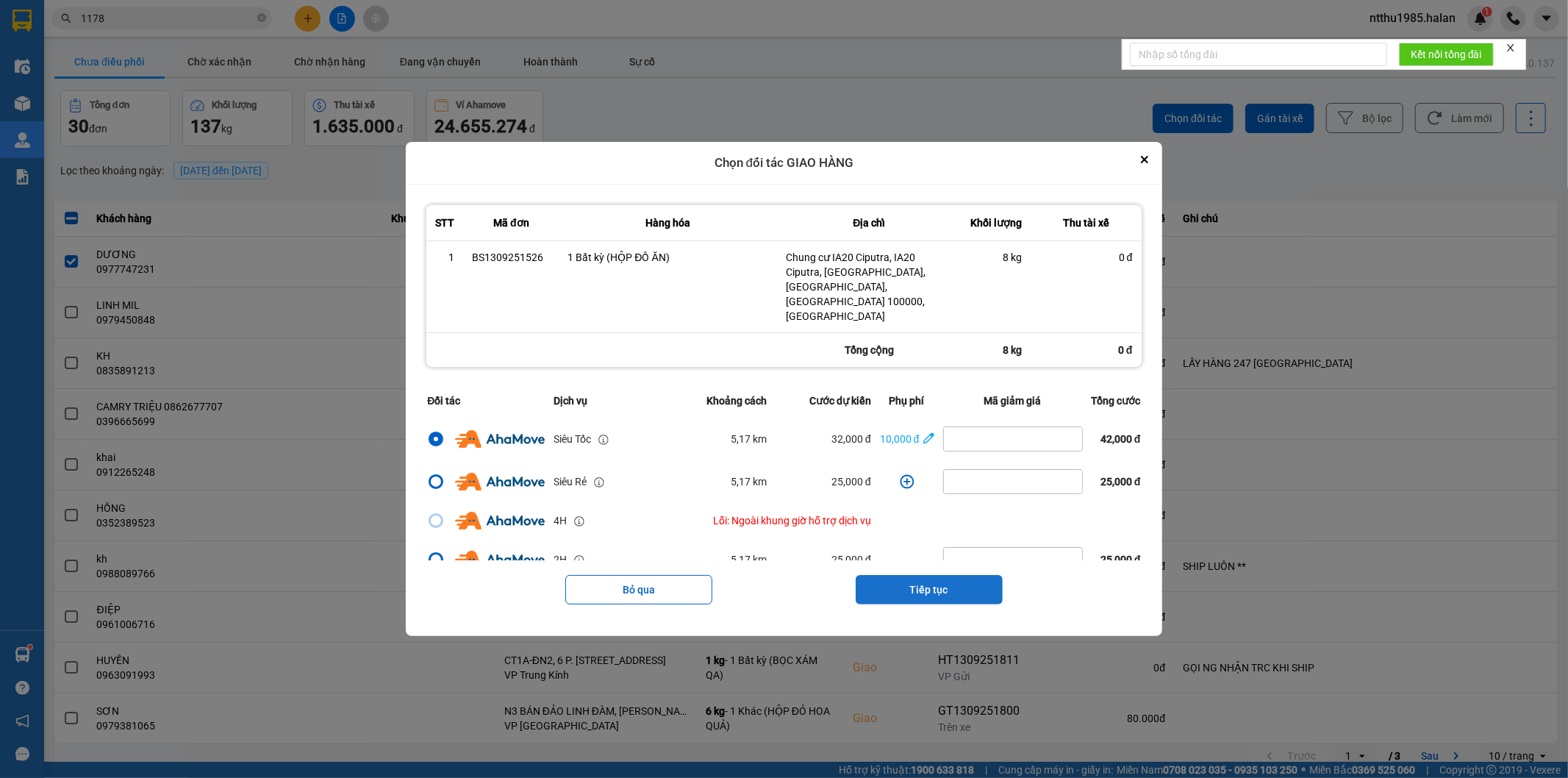
click at [920, 574] on button "Tiếp tục" at bounding box center [929, 589] width 147 height 29
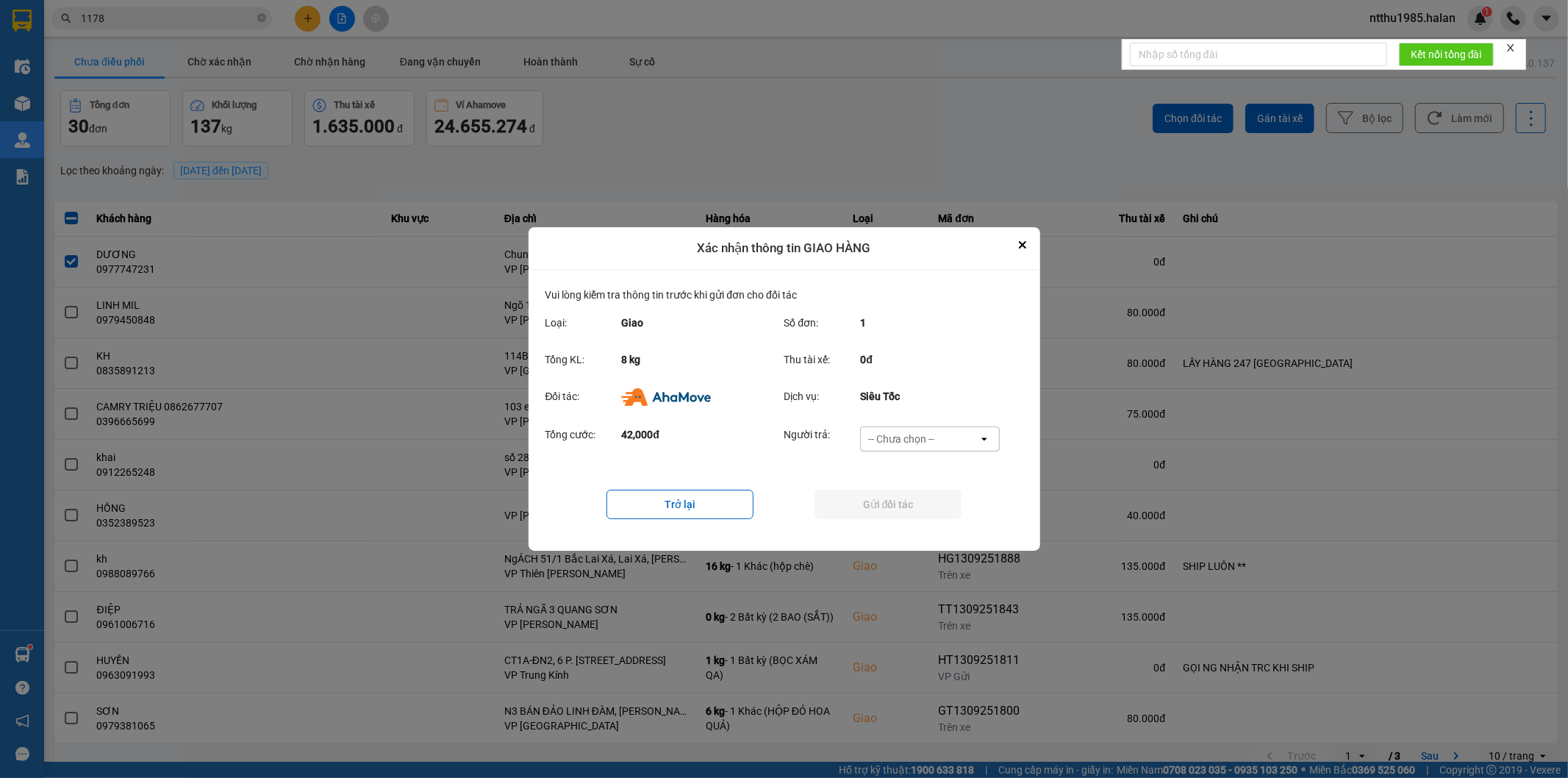
click at [886, 442] on div "-- Chưa chọn --" at bounding box center [901, 439] width 66 height 15
click at [888, 519] on span "Ví Ahamove" at bounding box center [901, 523] width 59 height 15
click at [879, 502] on button "Gửi đối tác" at bounding box center [888, 504] width 147 height 29
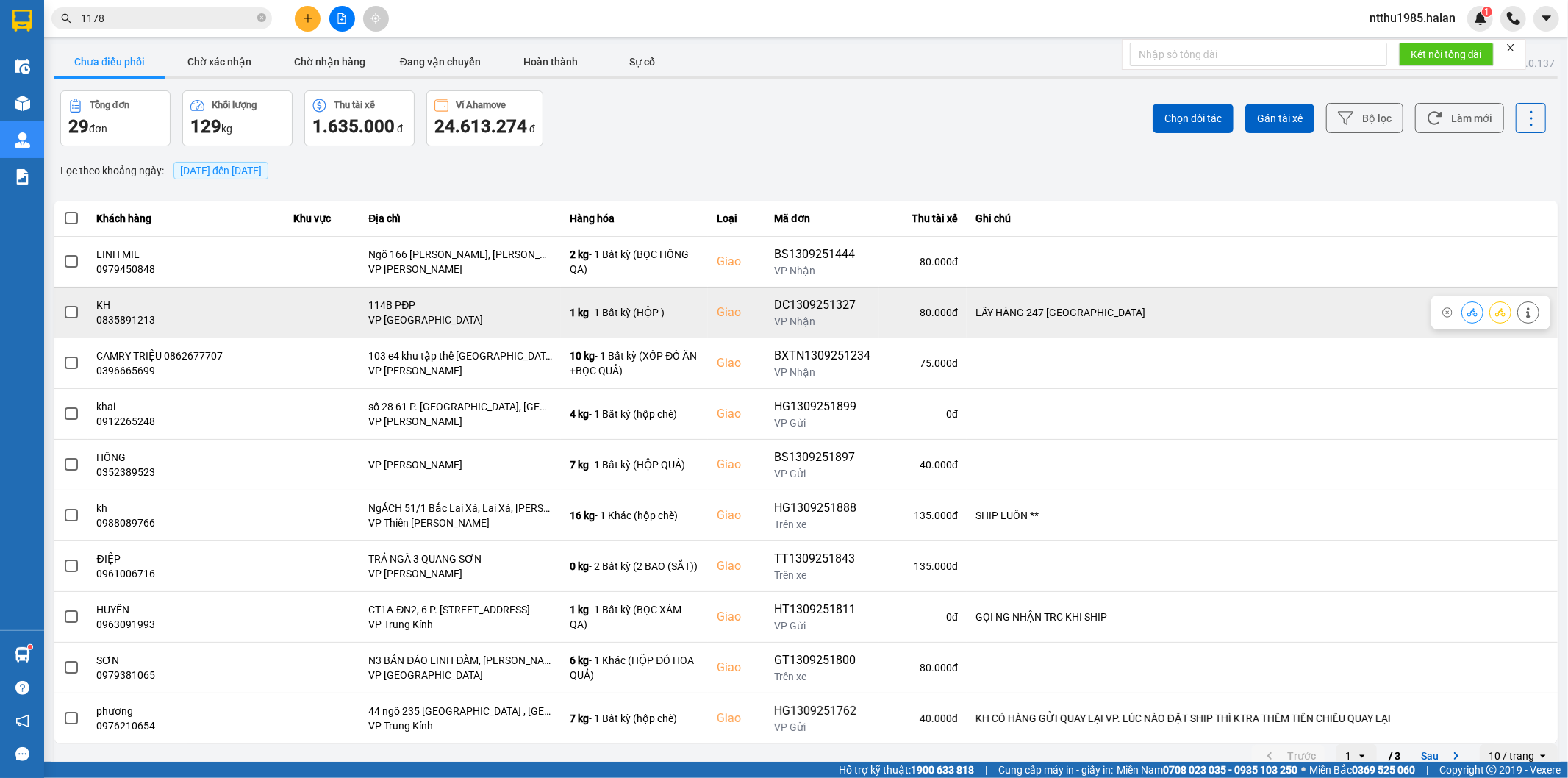
click at [71, 309] on span at bounding box center [71, 312] width 14 height 14
click at [63, 304] on input "checkbox" at bounding box center [63, 304] width 0 height 0
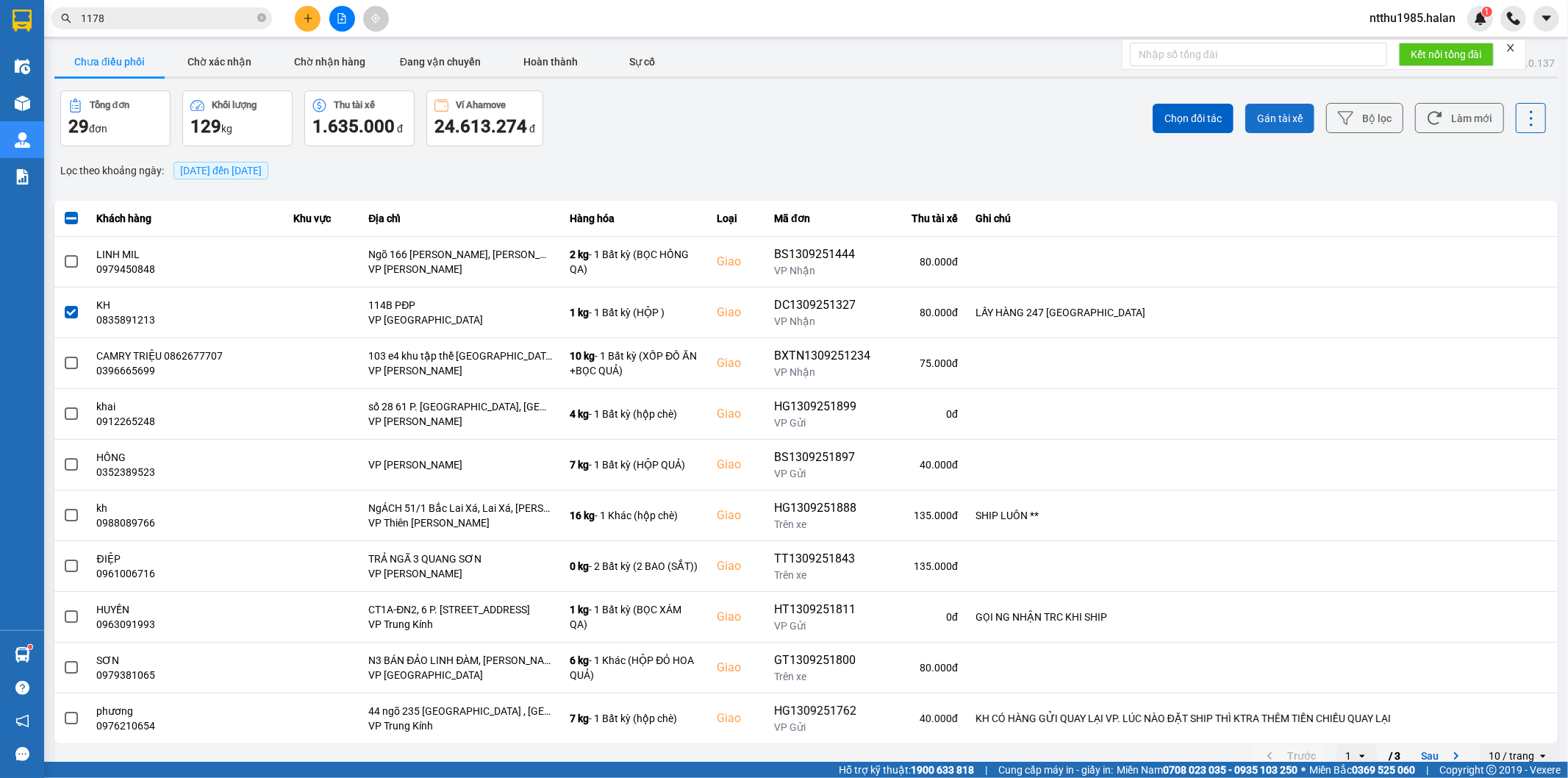
click at [1284, 112] on span "Gán tài xế" at bounding box center [1280, 119] width 46 height 15
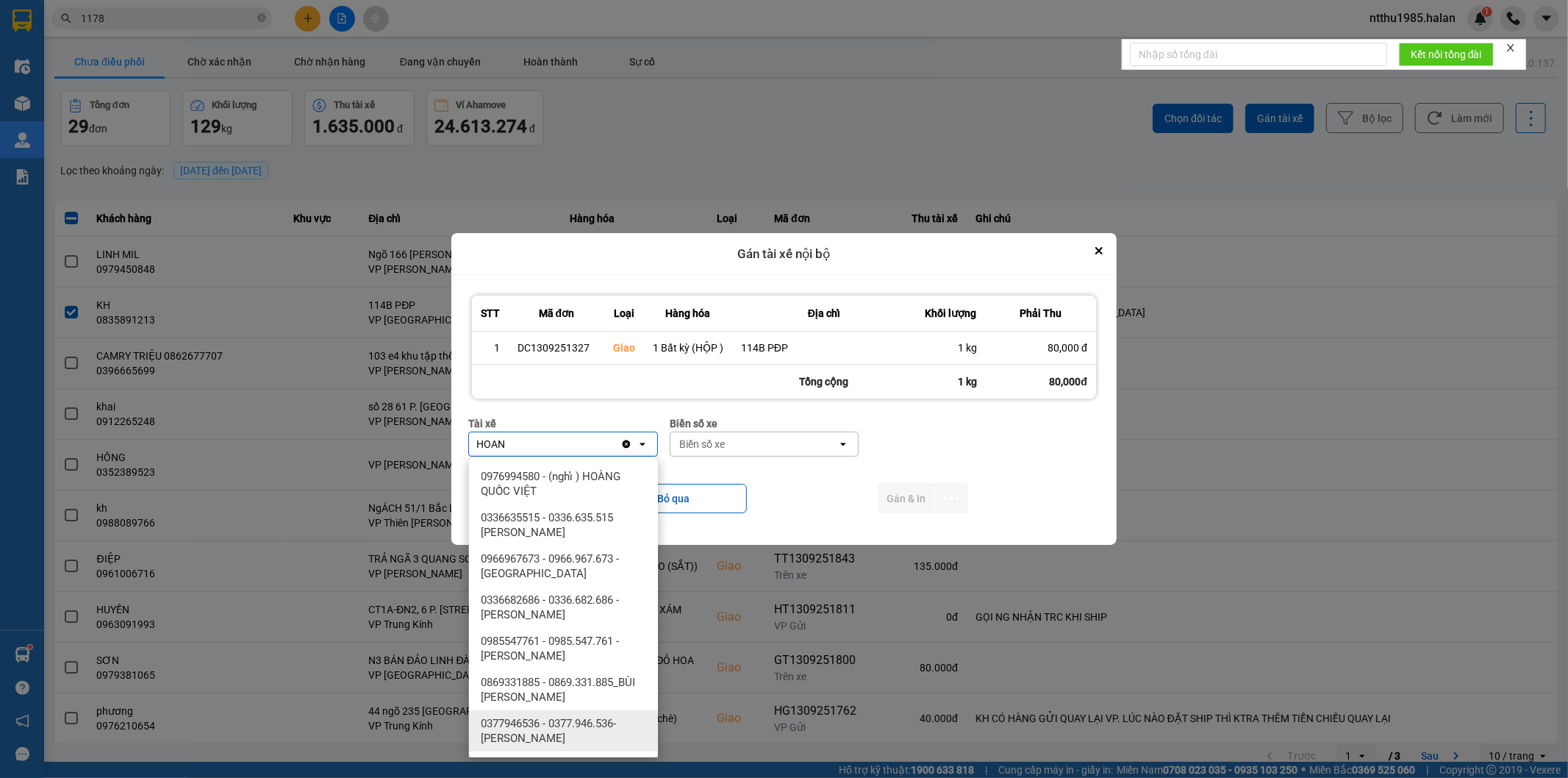
type input "HOAN"
drag, startPoint x: 569, startPoint y: 728, endPoint x: 682, endPoint y: 669, distance: 127.5
click at [570, 725] on span "0377946536 - 0377.946.536- [PERSON_NAME]" at bounding box center [566, 730] width 171 height 29
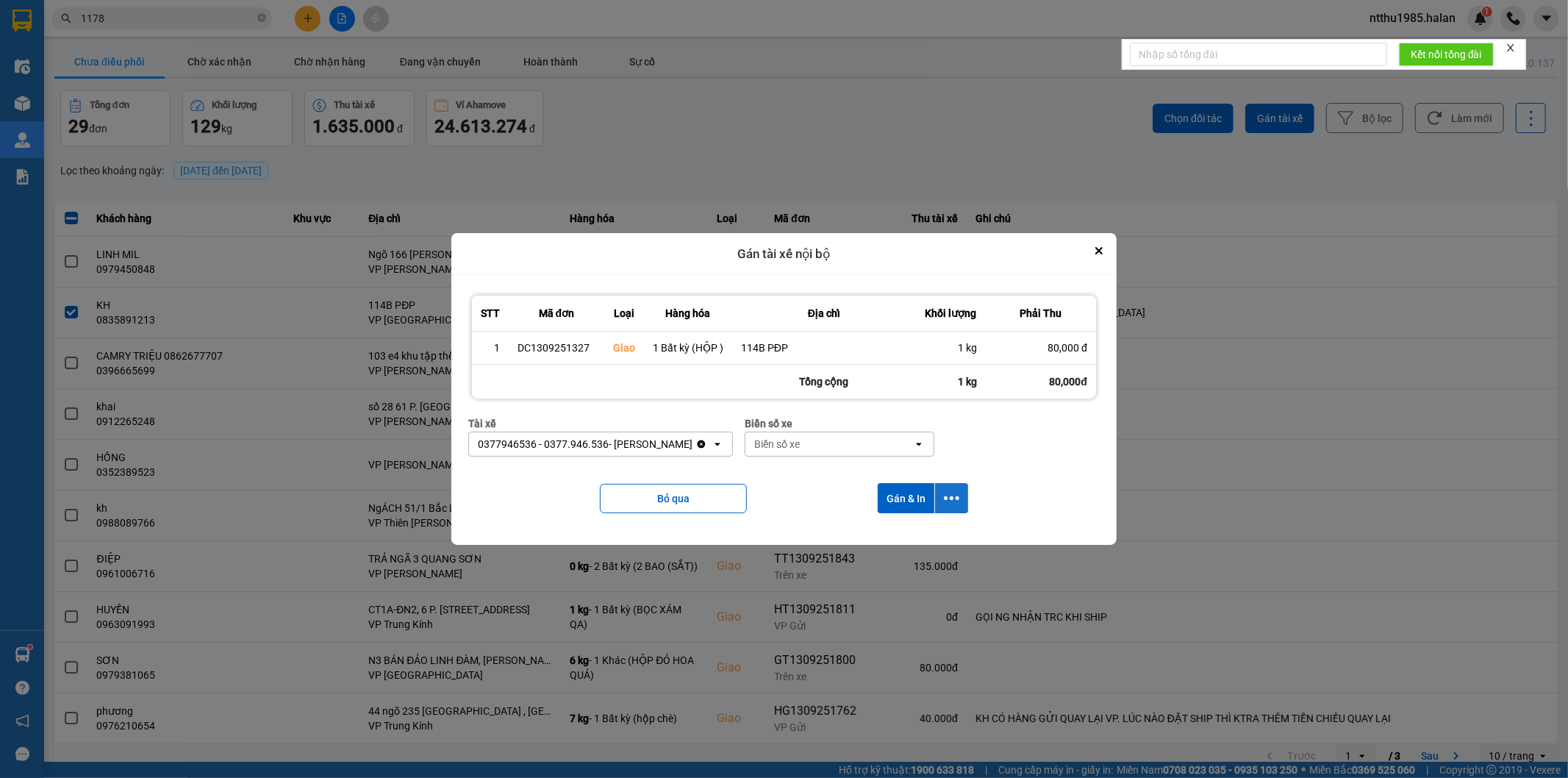
click at [945, 494] on icon "dialog" at bounding box center [951, 498] width 16 height 16
click at [889, 541] on span "Chỉ gán tài" at bounding box center [893, 539] width 49 height 15
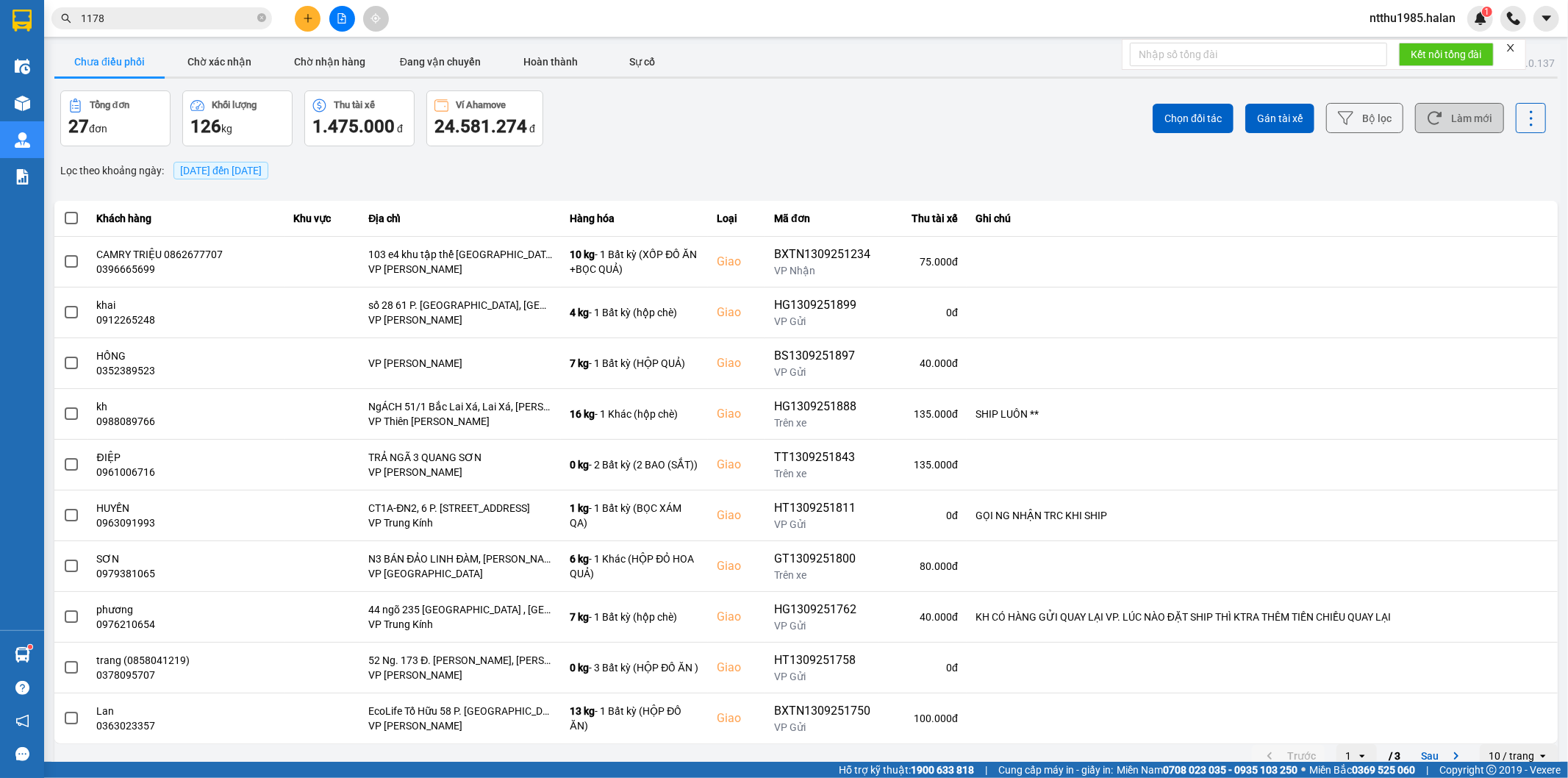
click at [1463, 122] on button "Làm mới" at bounding box center [1459, 118] width 89 height 30
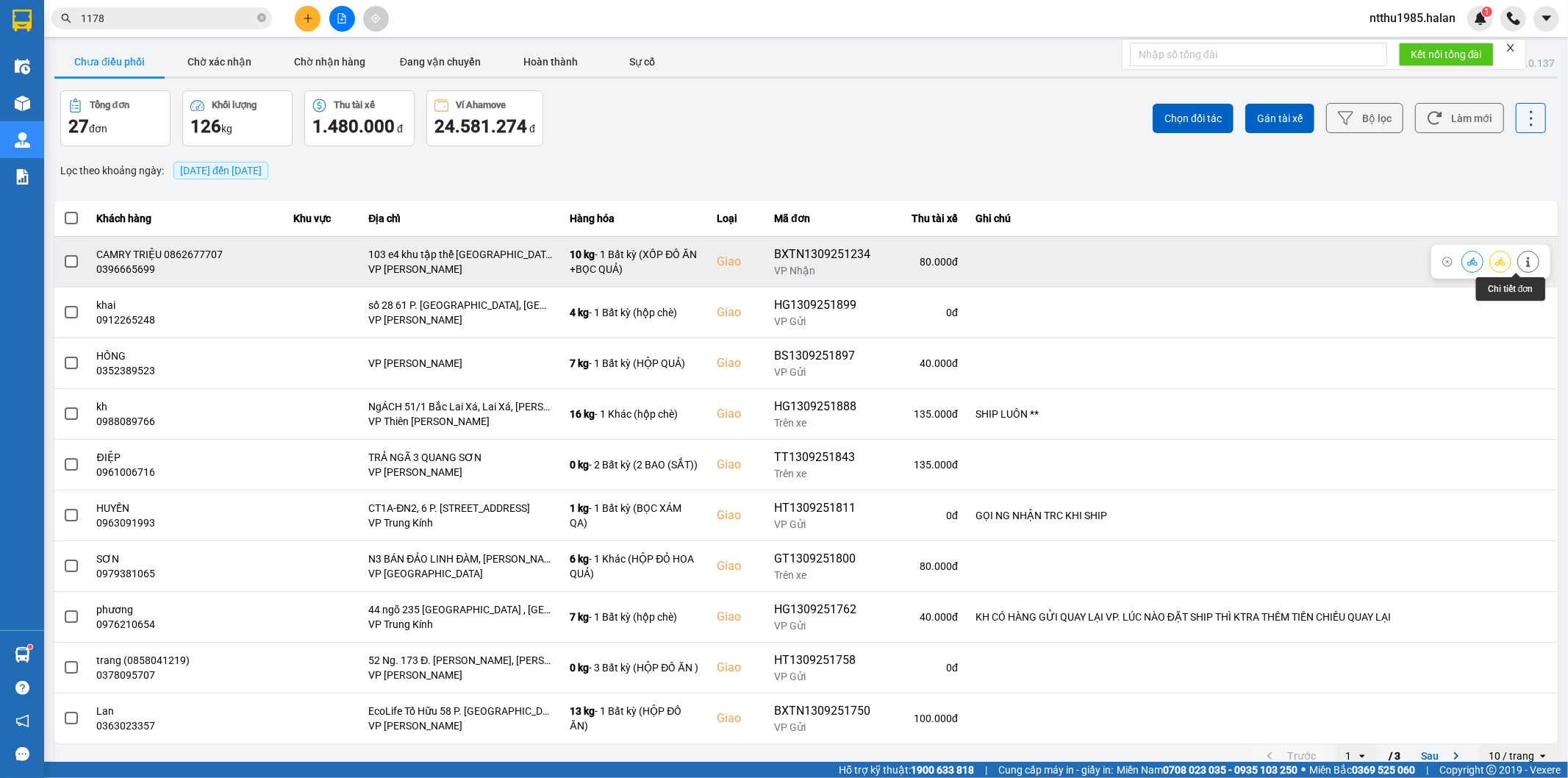
click at [1526, 267] on icon at bounding box center [1527, 262] width 4 height 11
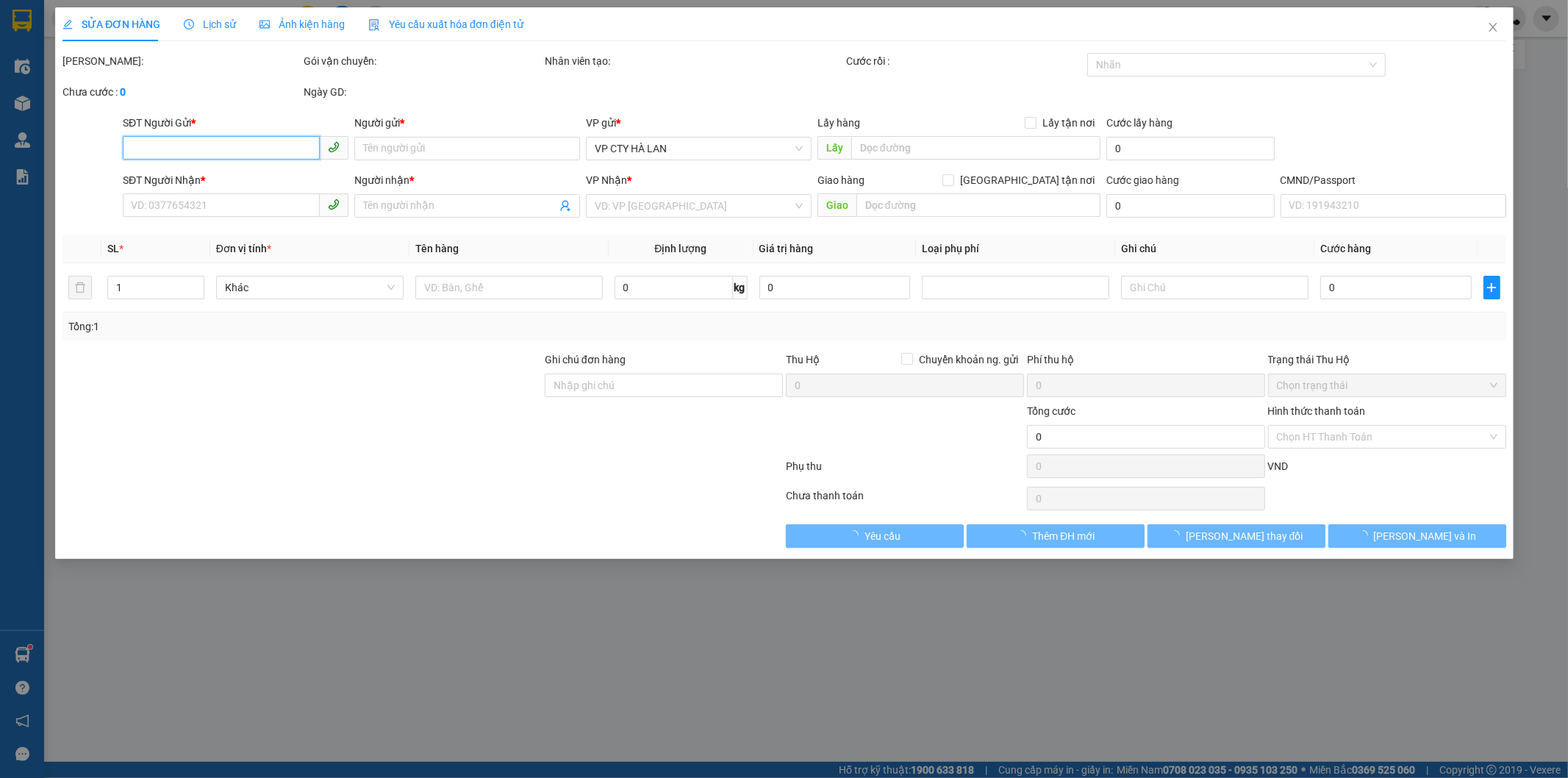
type input "0862820288"
type input "KHÁNH HẠ"
type input "0396665699"
type input "CAMRY TRIỆU 0862677707"
checkbox input "true"
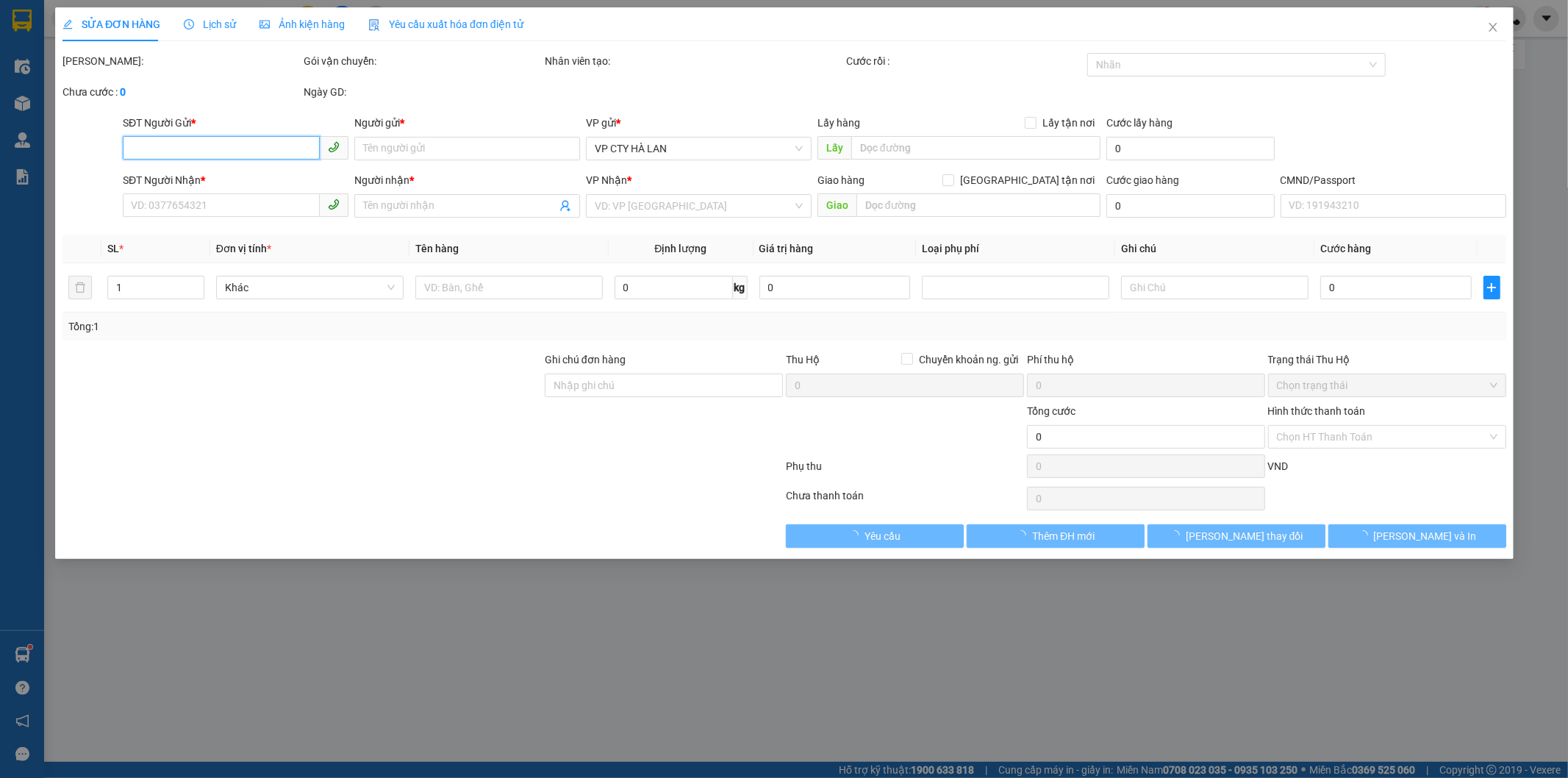
type input "103 e4 khu tập thể [GEOGRAPHIC_DATA], thanh xuân hà nôi"
type input "80.000"
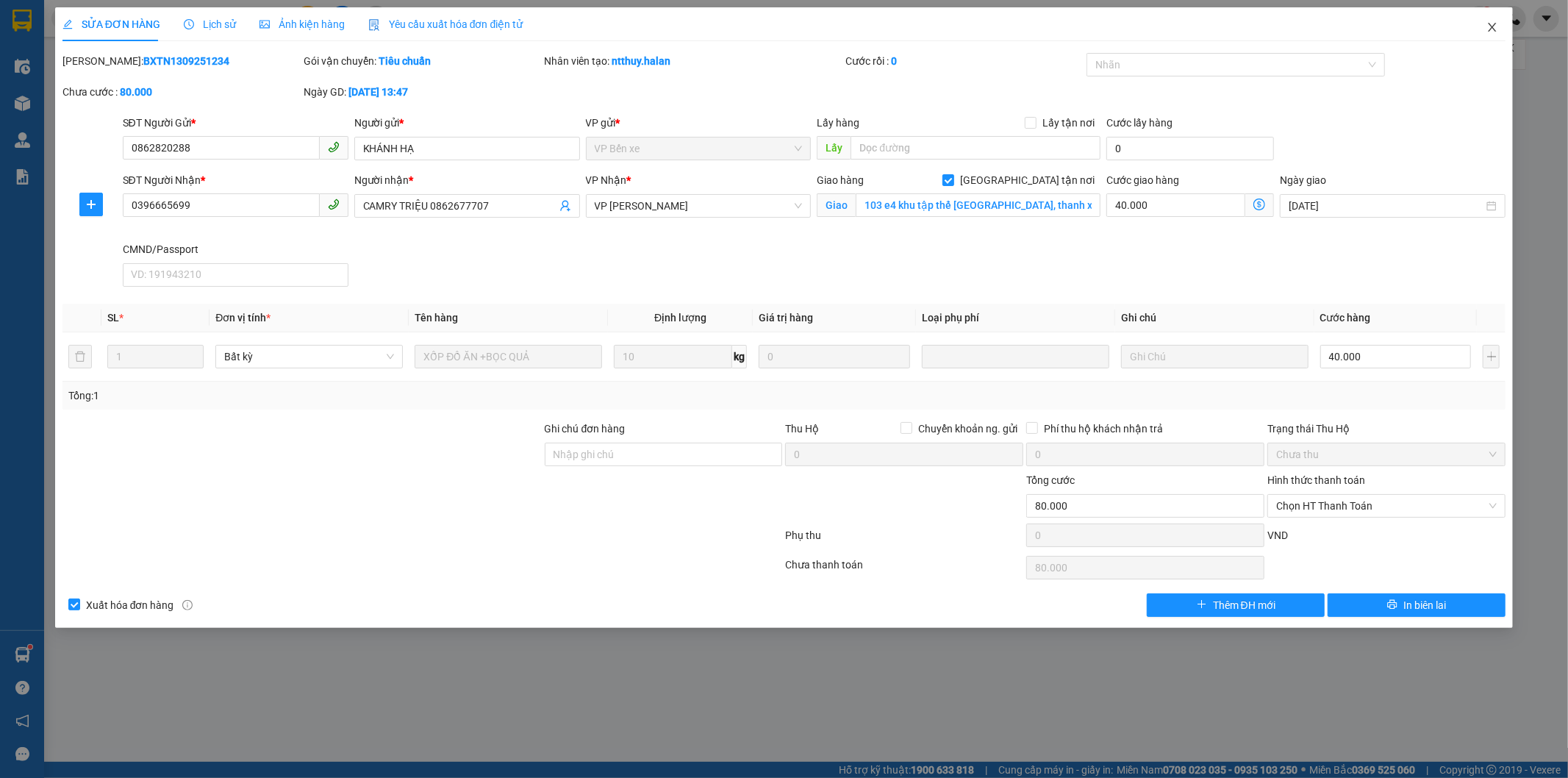
click at [1482, 25] on span "Close" at bounding box center [1492, 28] width 41 height 41
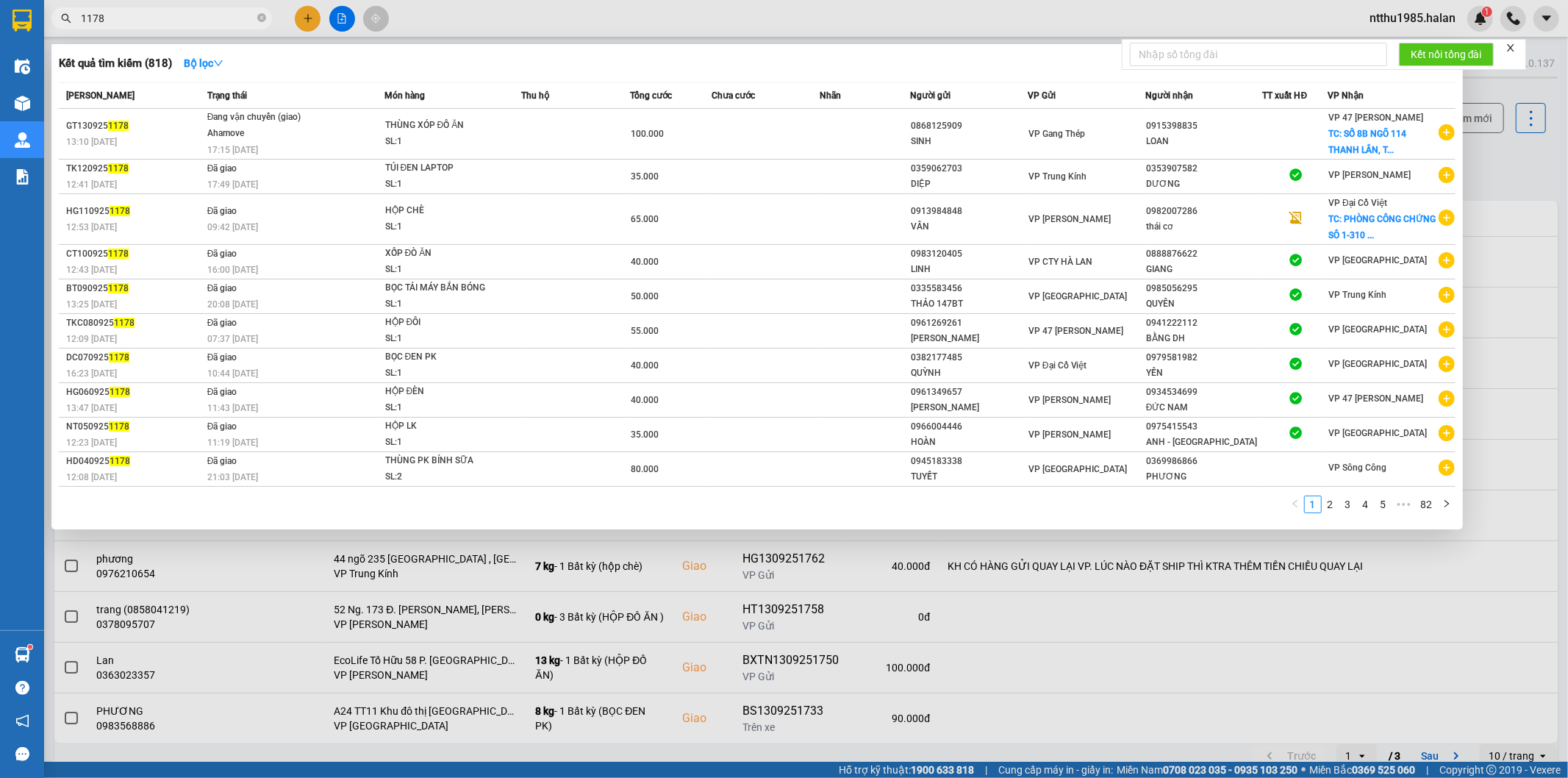
click at [160, 23] on input "1178" at bounding box center [167, 19] width 173 height 17
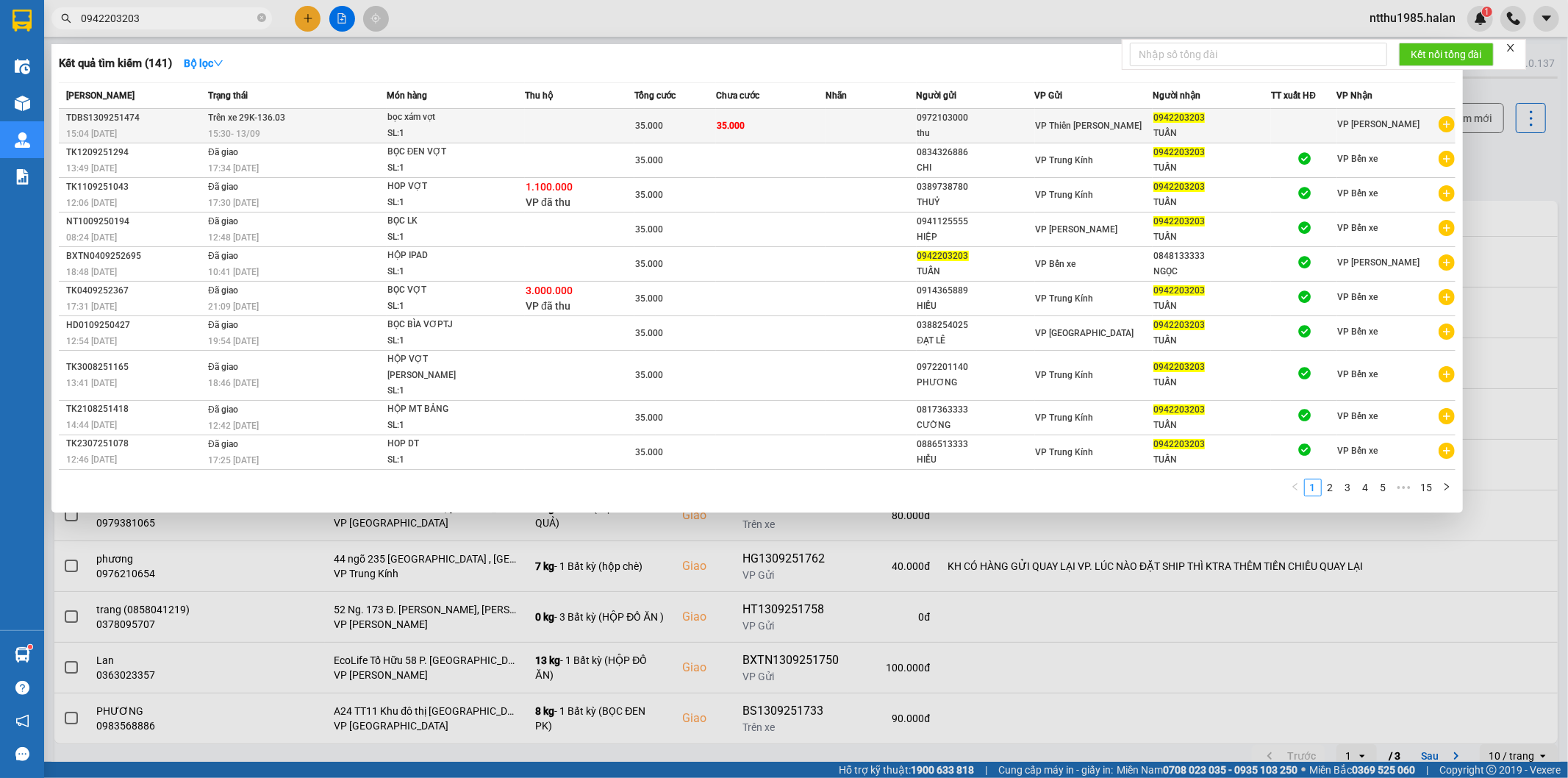
click at [851, 121] on td at bounding box center [870, 126] width 91 height 35
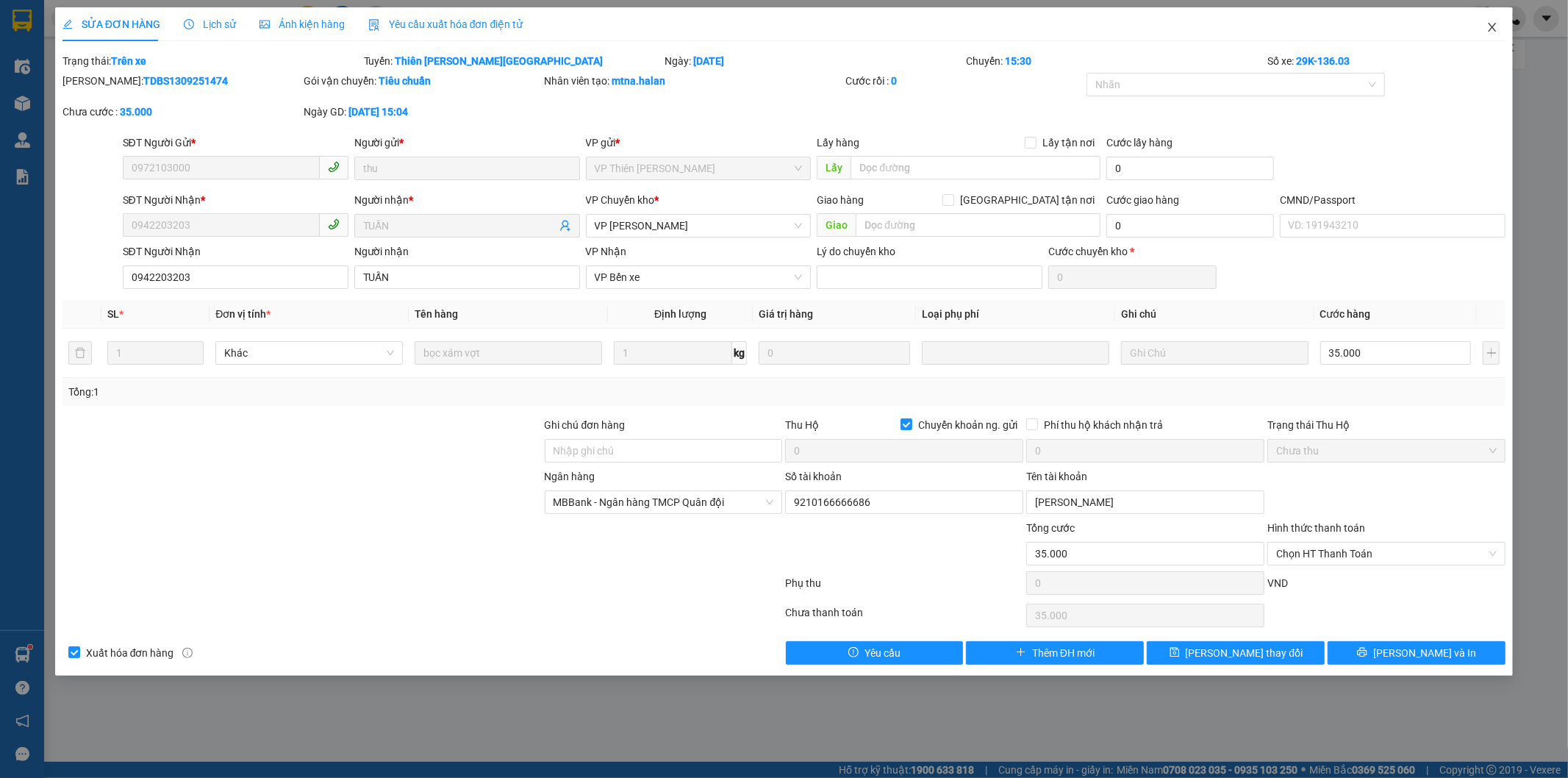
click at [1494, 30] on icon "close" at bounding box center [1492, 27] width 8 height 9
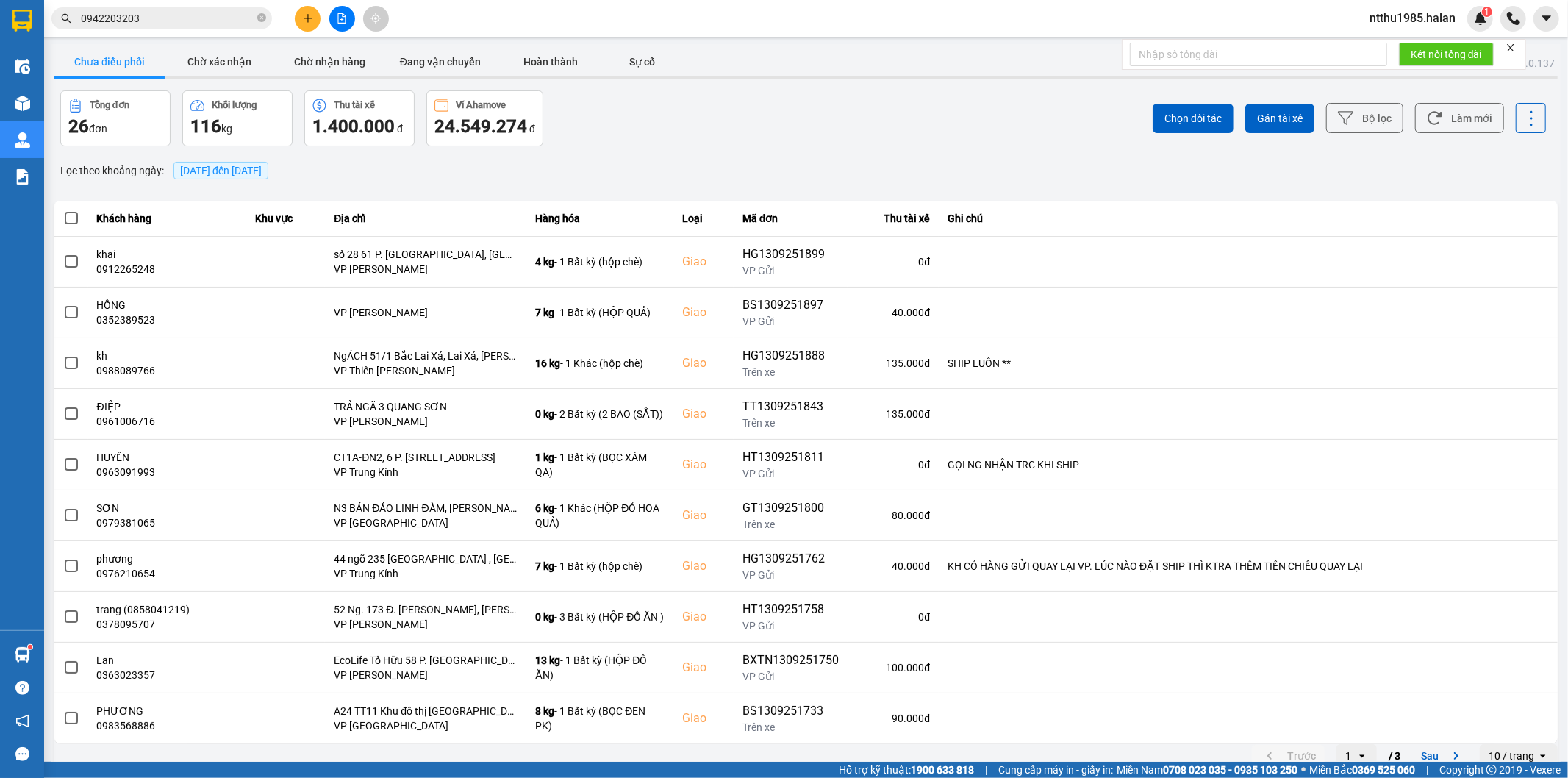
click at [170, 22] on input "0942203203" at bounding box center [167, 19] width 173 height 17
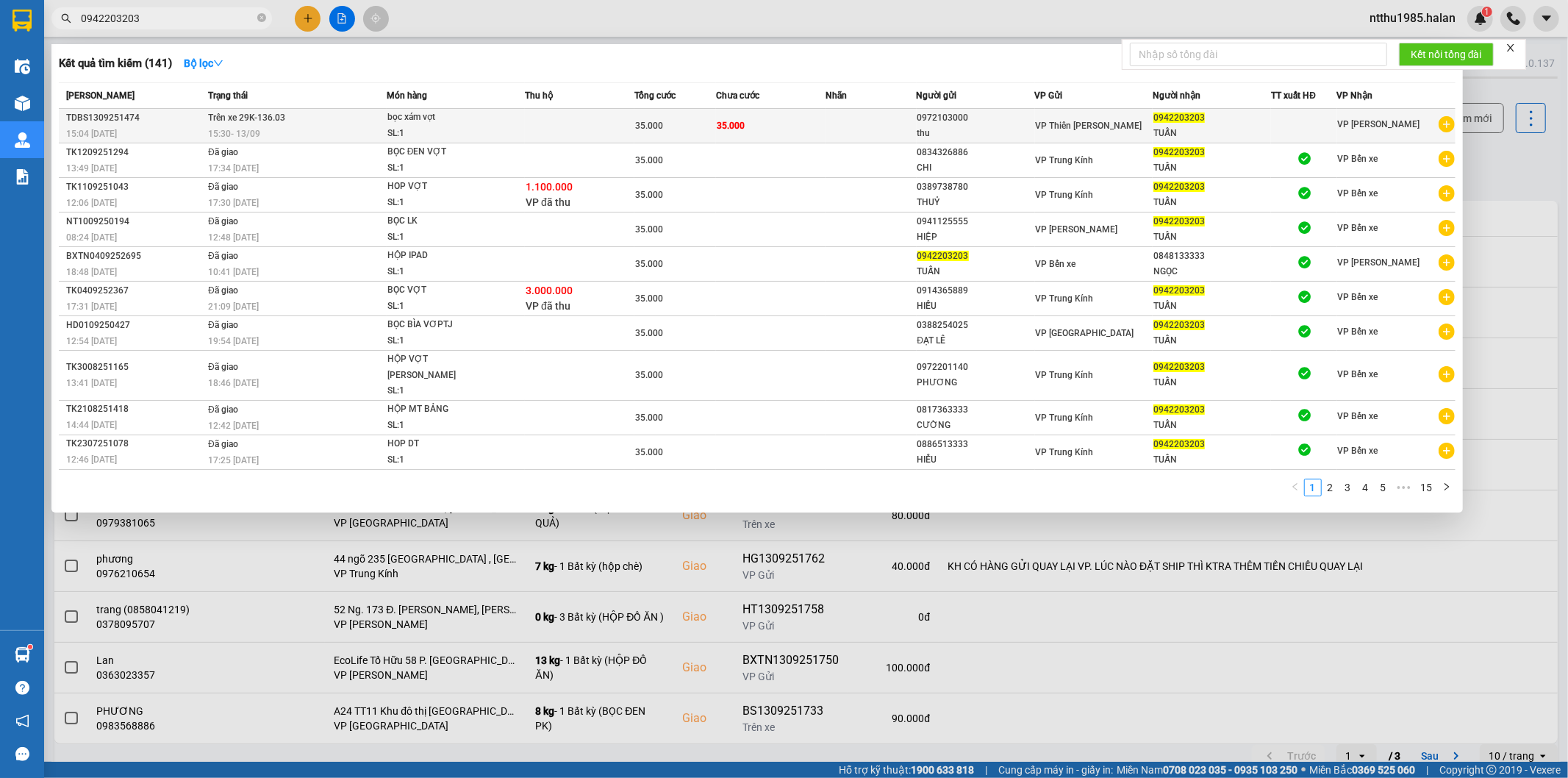
click at [806, 126] on td "35.000" at bounding box center [770, 126] width 110 height 35
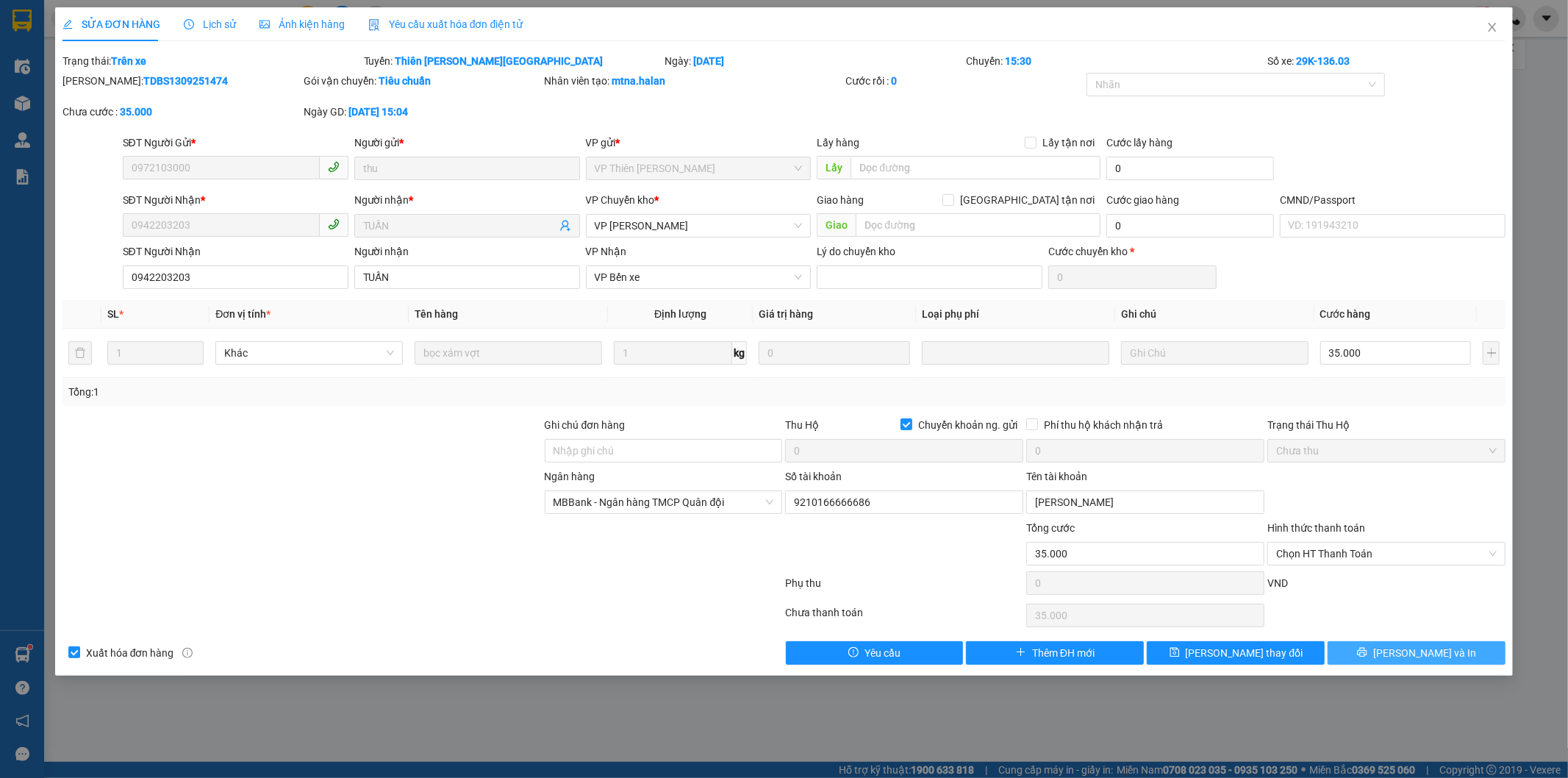
click at [1382, 650] on button "[PERSON_NAME] và In" at bounding box center [1416, 653] width 178 height 23
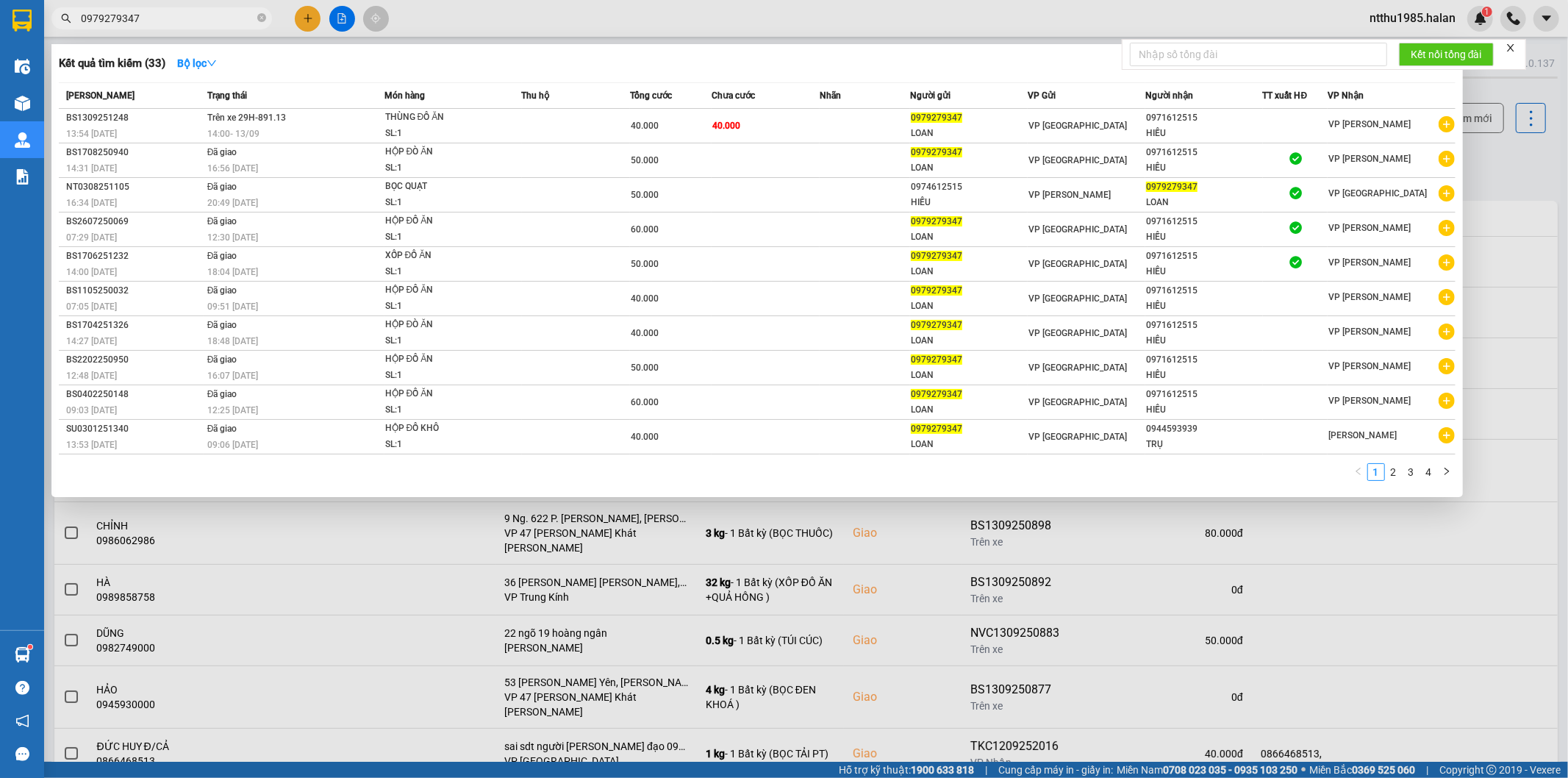
type input "0979279347"
click at [1511, 158] on div at bounding box center [784, 389] width 1568 height 778
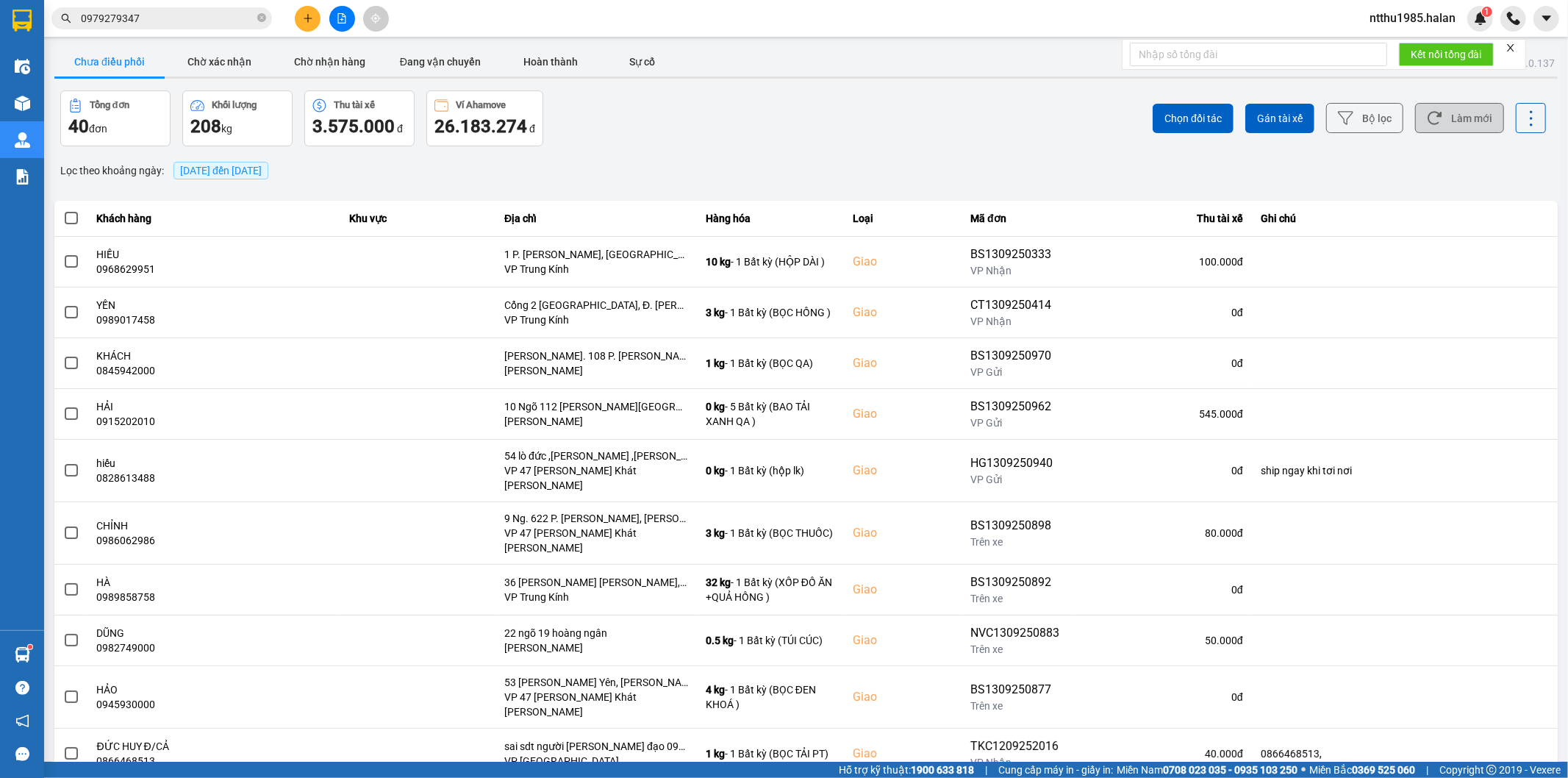
click at [1474, 122] on button "Làm mới" at bounding box center [1459, 118] width 89 height 30
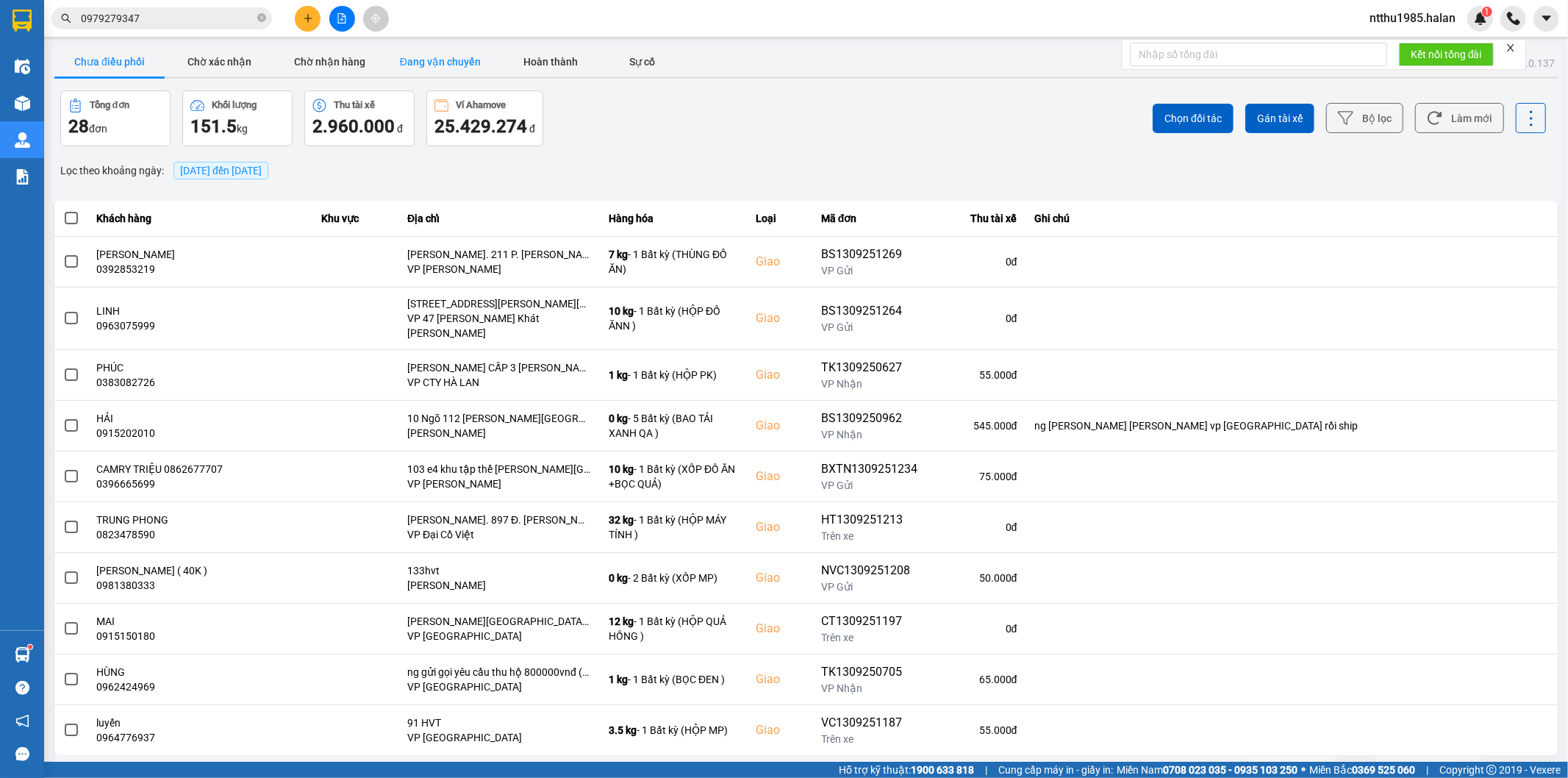
click at [443, 59] on button "Đang vận chuyển" at bounding box center [440, 62] width 110 height 29
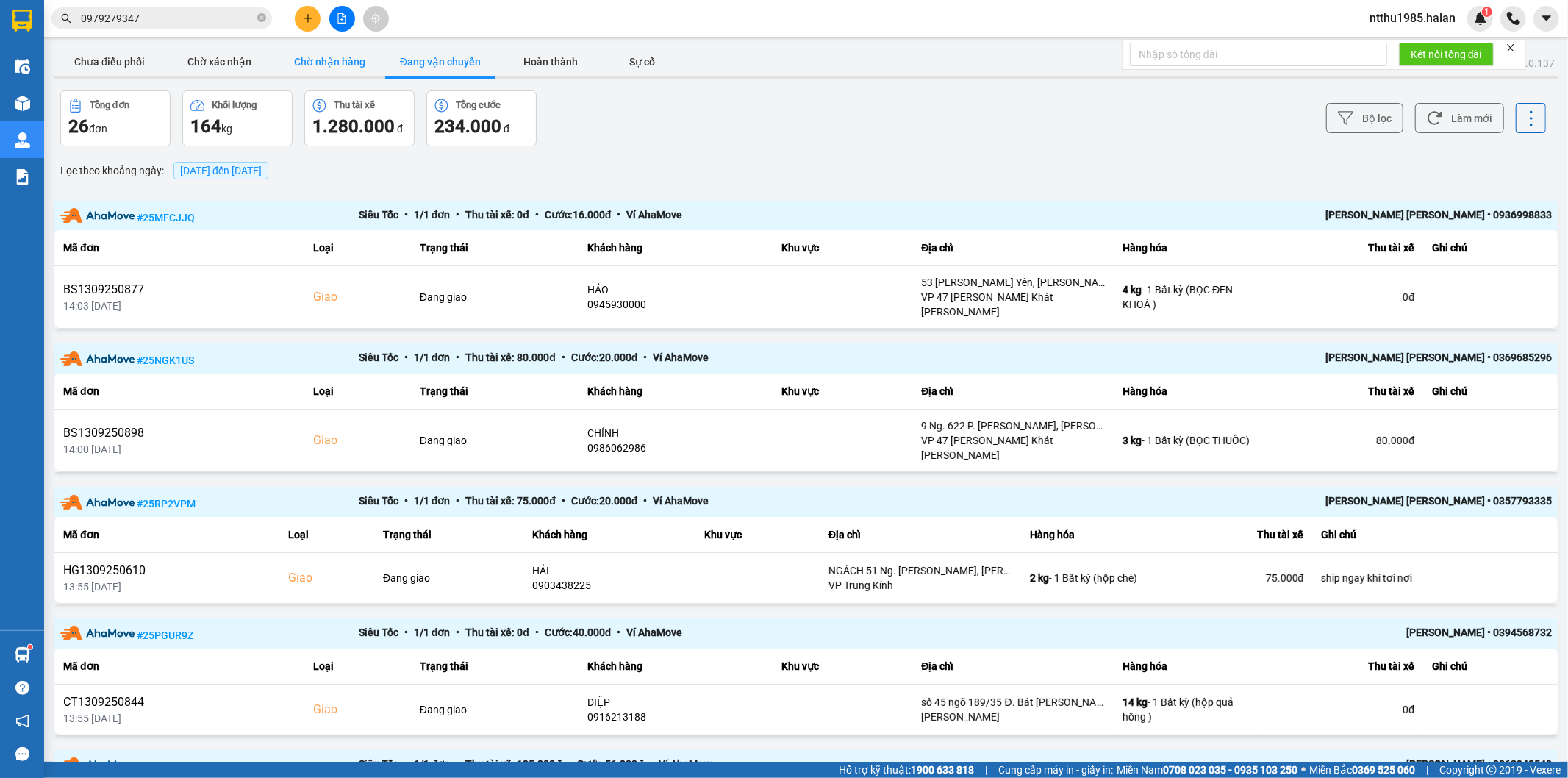
click at [330, 56] on button "Chờ nhận hàng" at bounding box center [330, 62] width 110 height 29
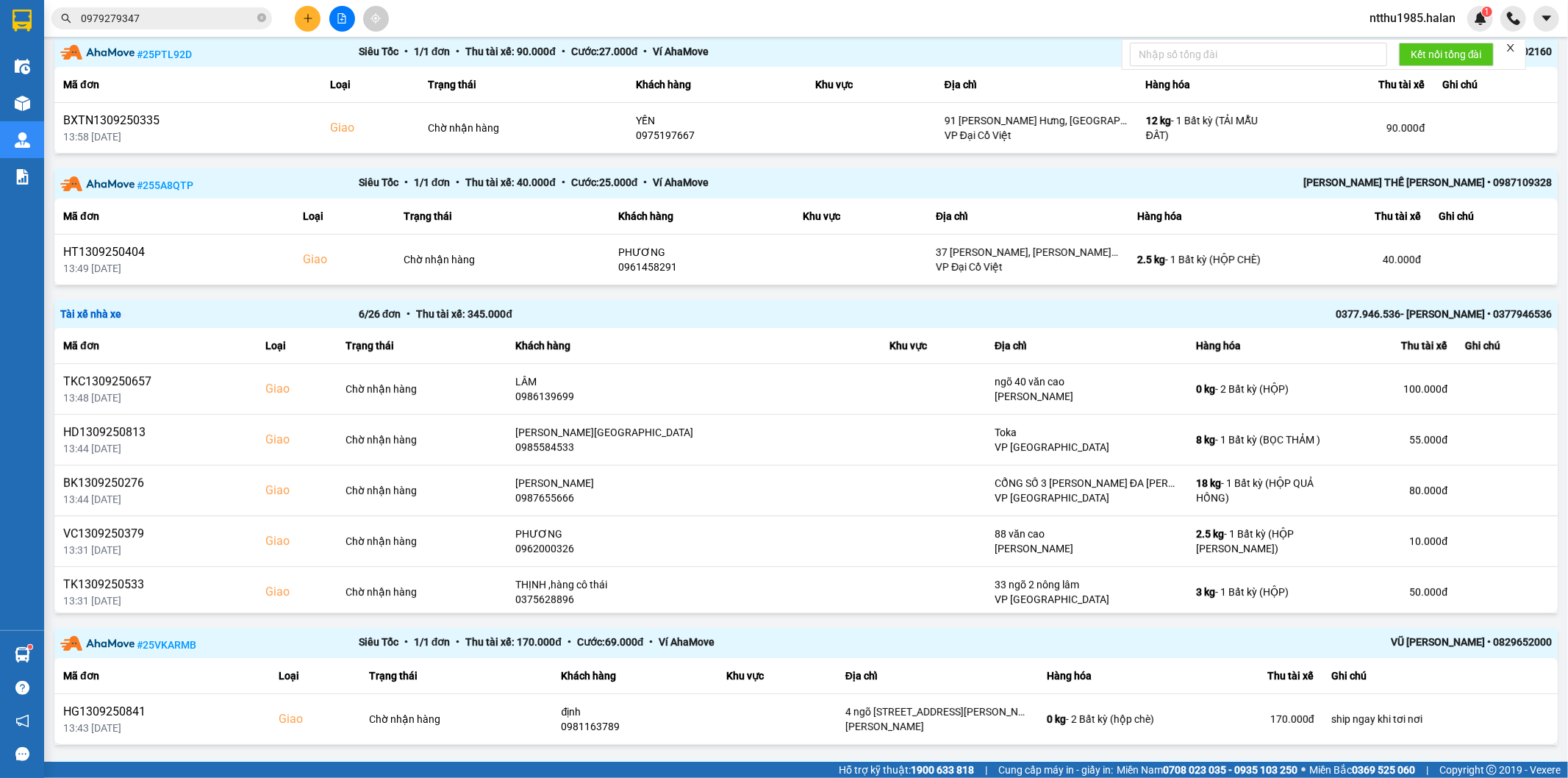
scroll to position [327, 0]
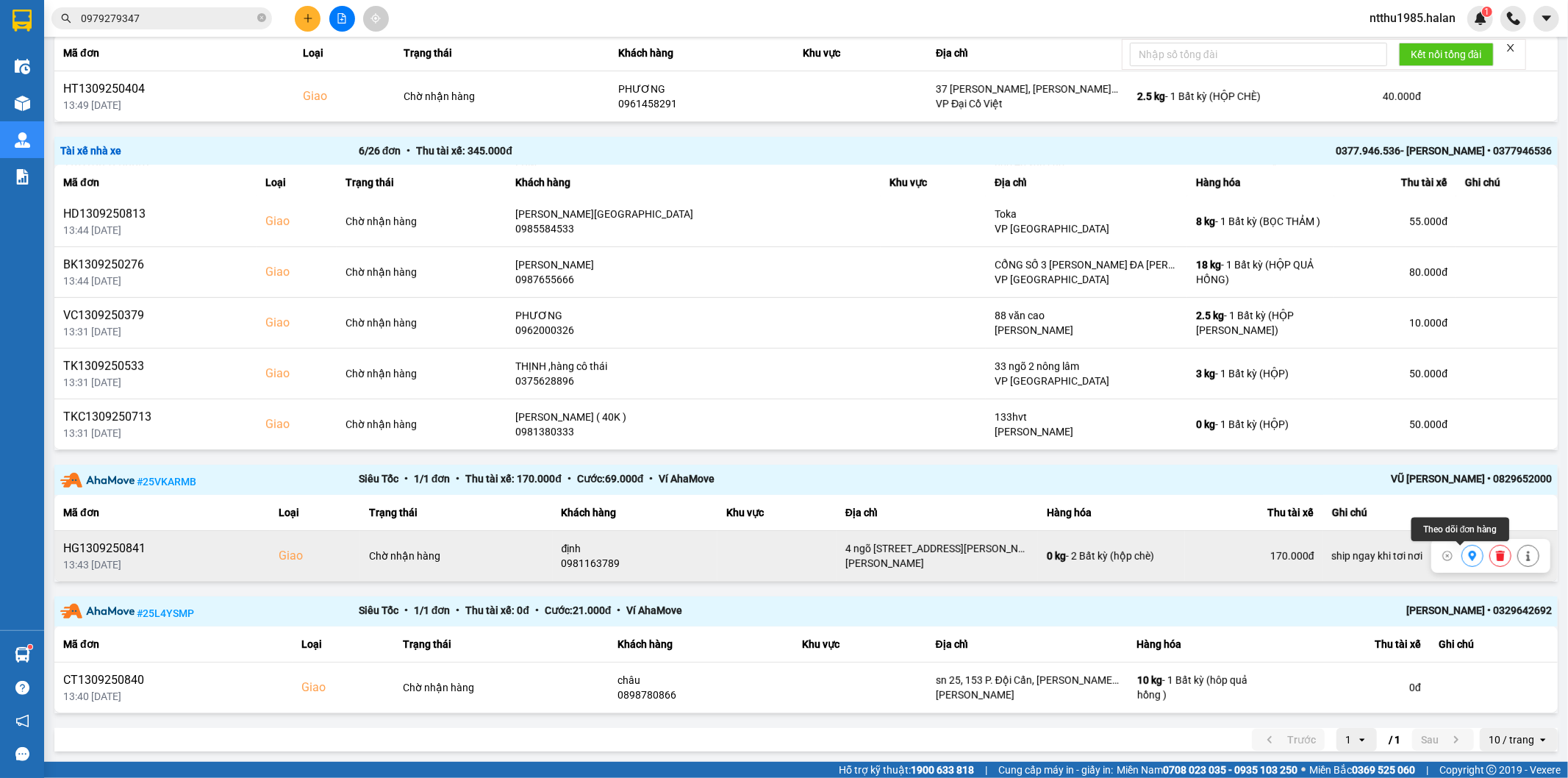
click at [1463, 562] on button at bounding box center [1472, 556] width 20 height 26
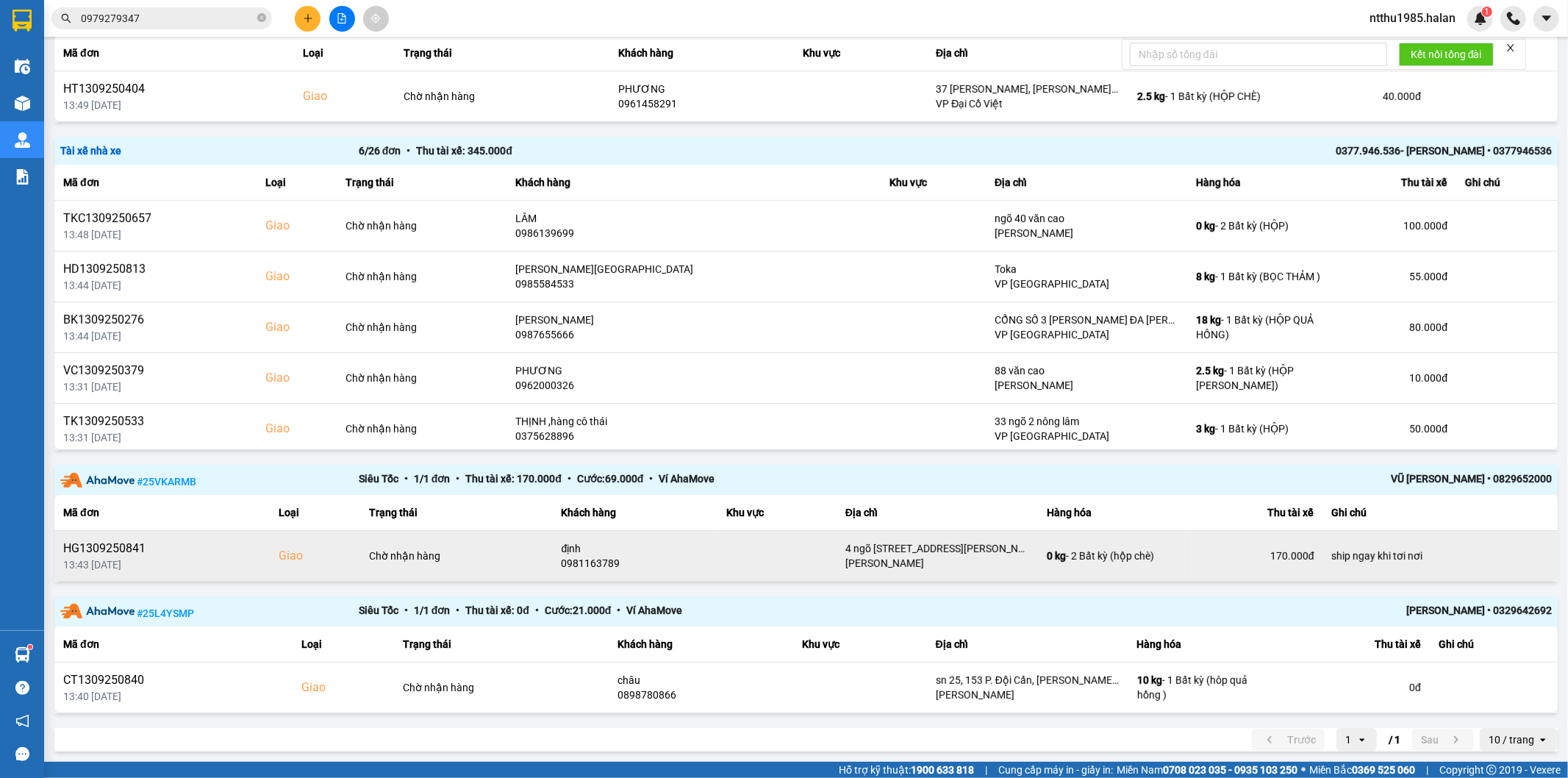
scroll to position [0, 0]
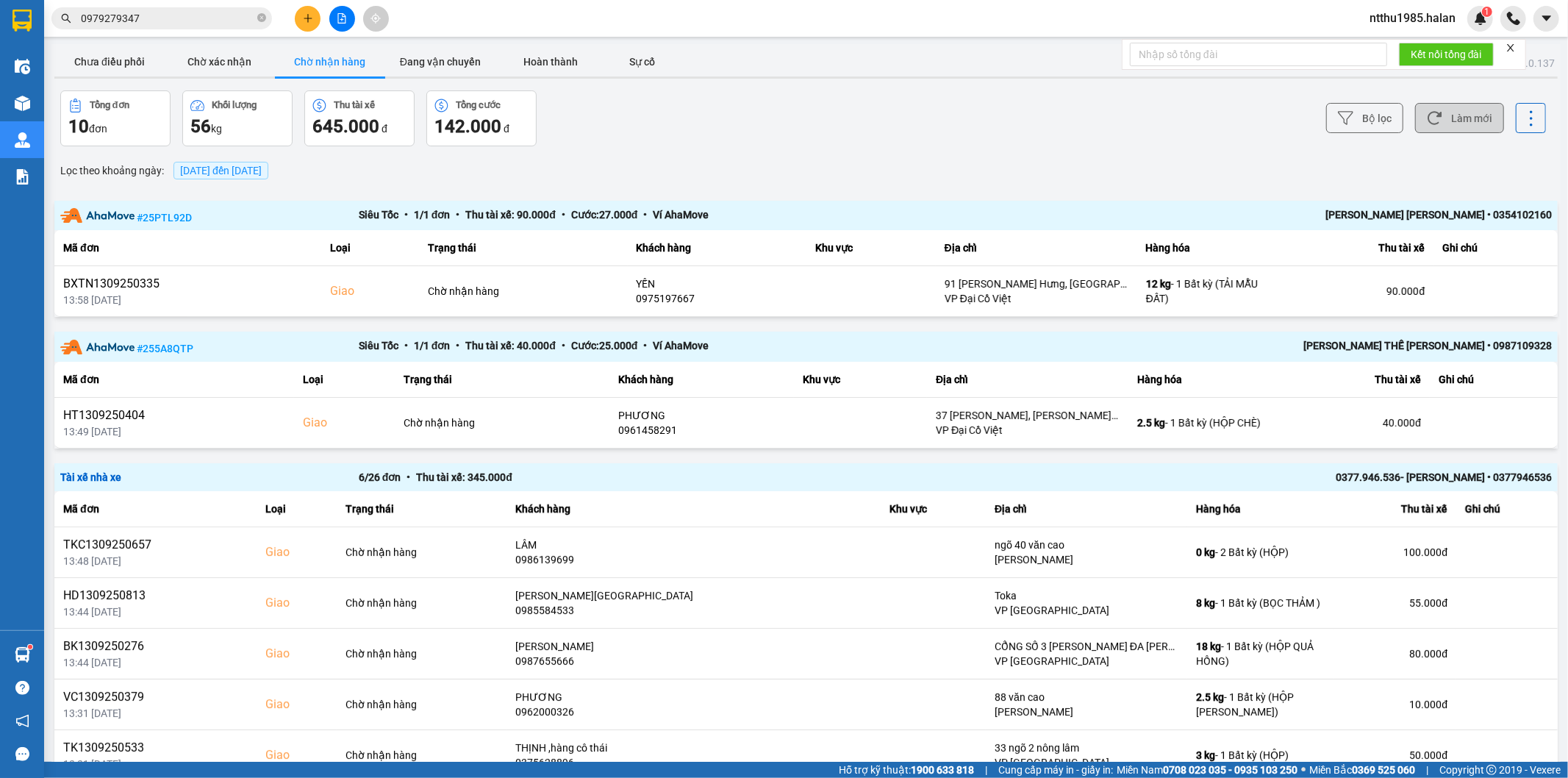
click at [1428, 115] on icon at bounding box center [1434, 119] width 14 height 14
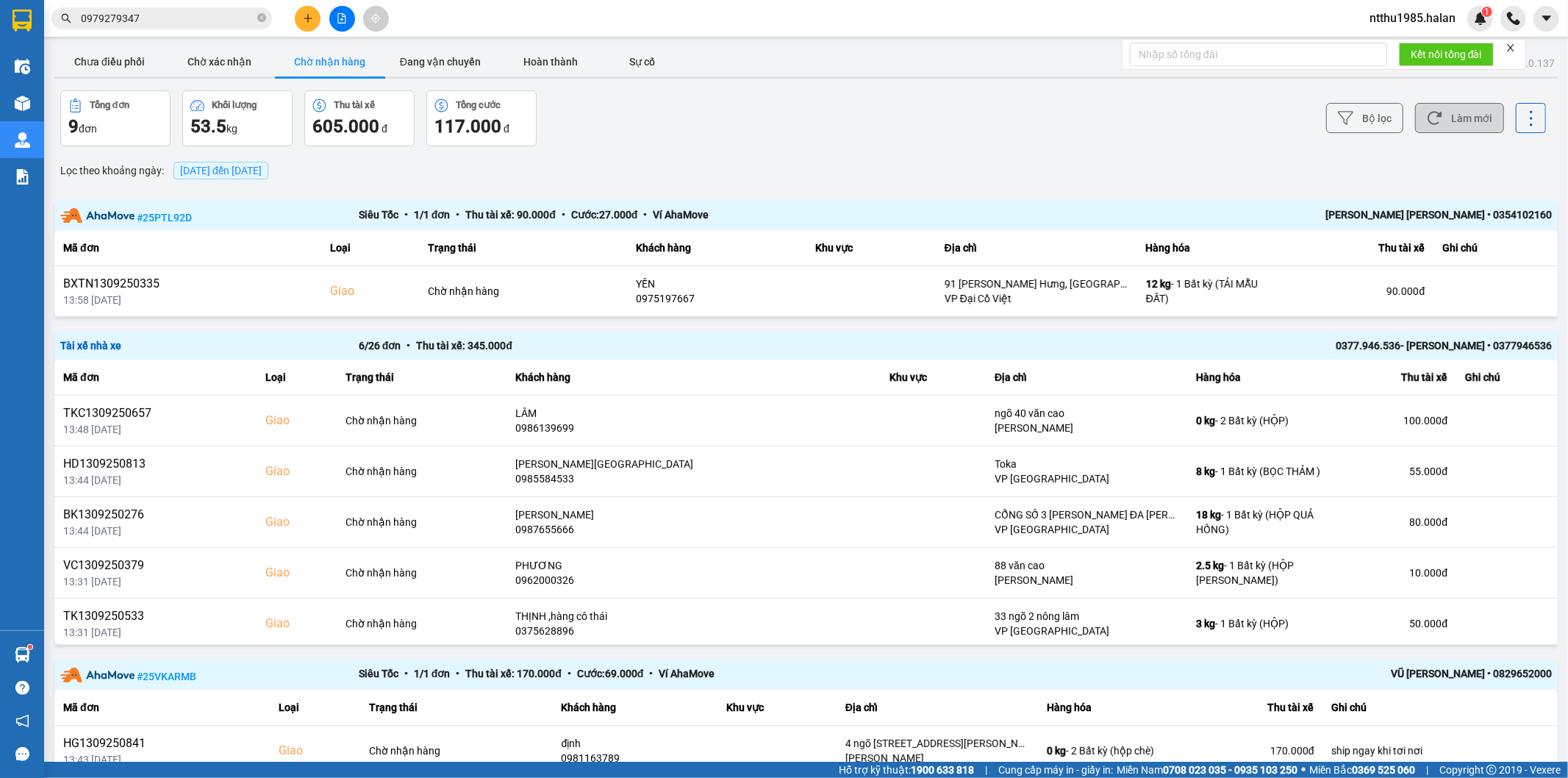
click at [1460, 120] on button "Làm mới" at bounding box center [1459, 118] width 89 height 30
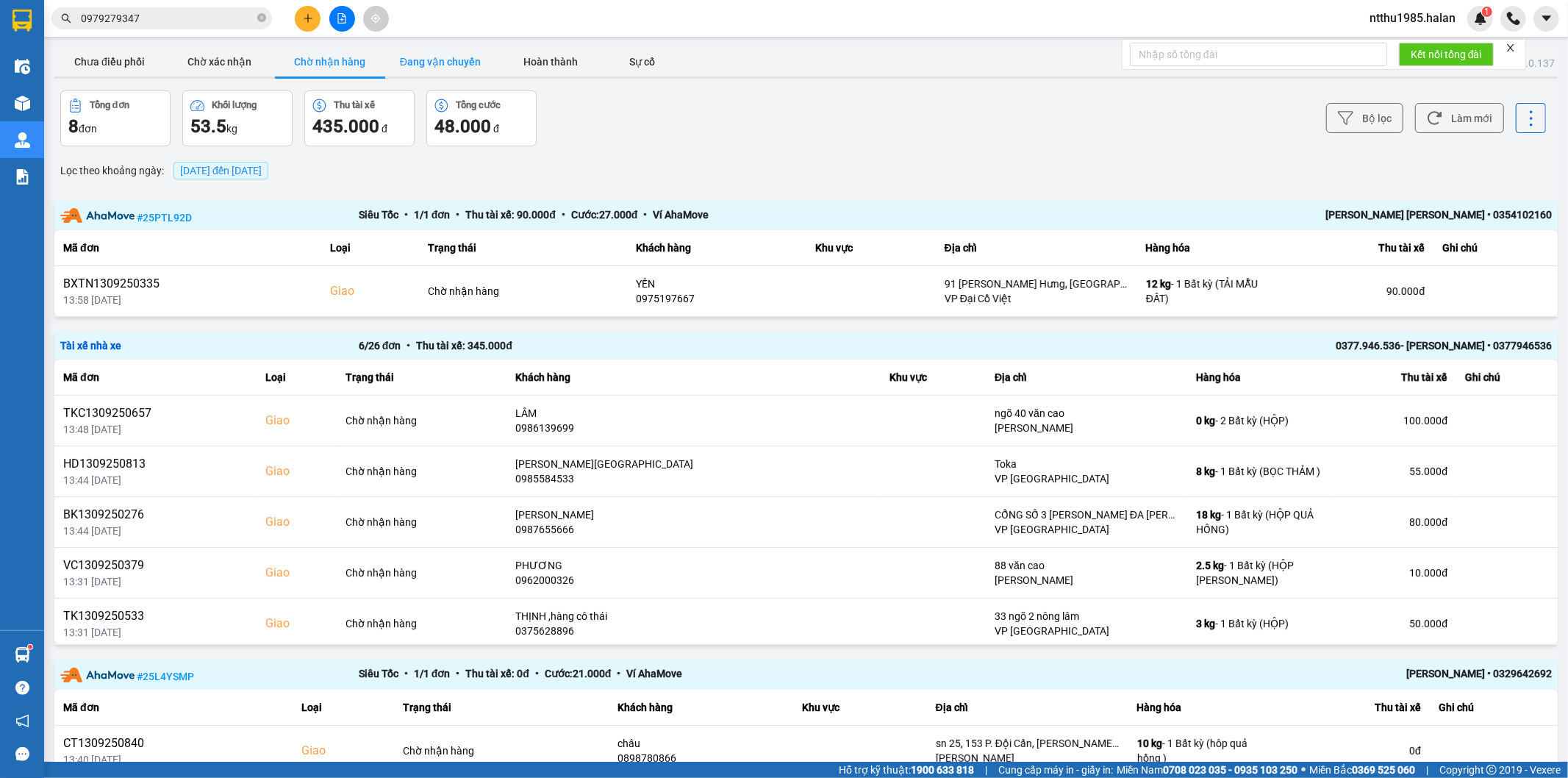
click at [456, 62] on button "Đang vận chuyển" at bounding box center [440, 62] width 110 height 29
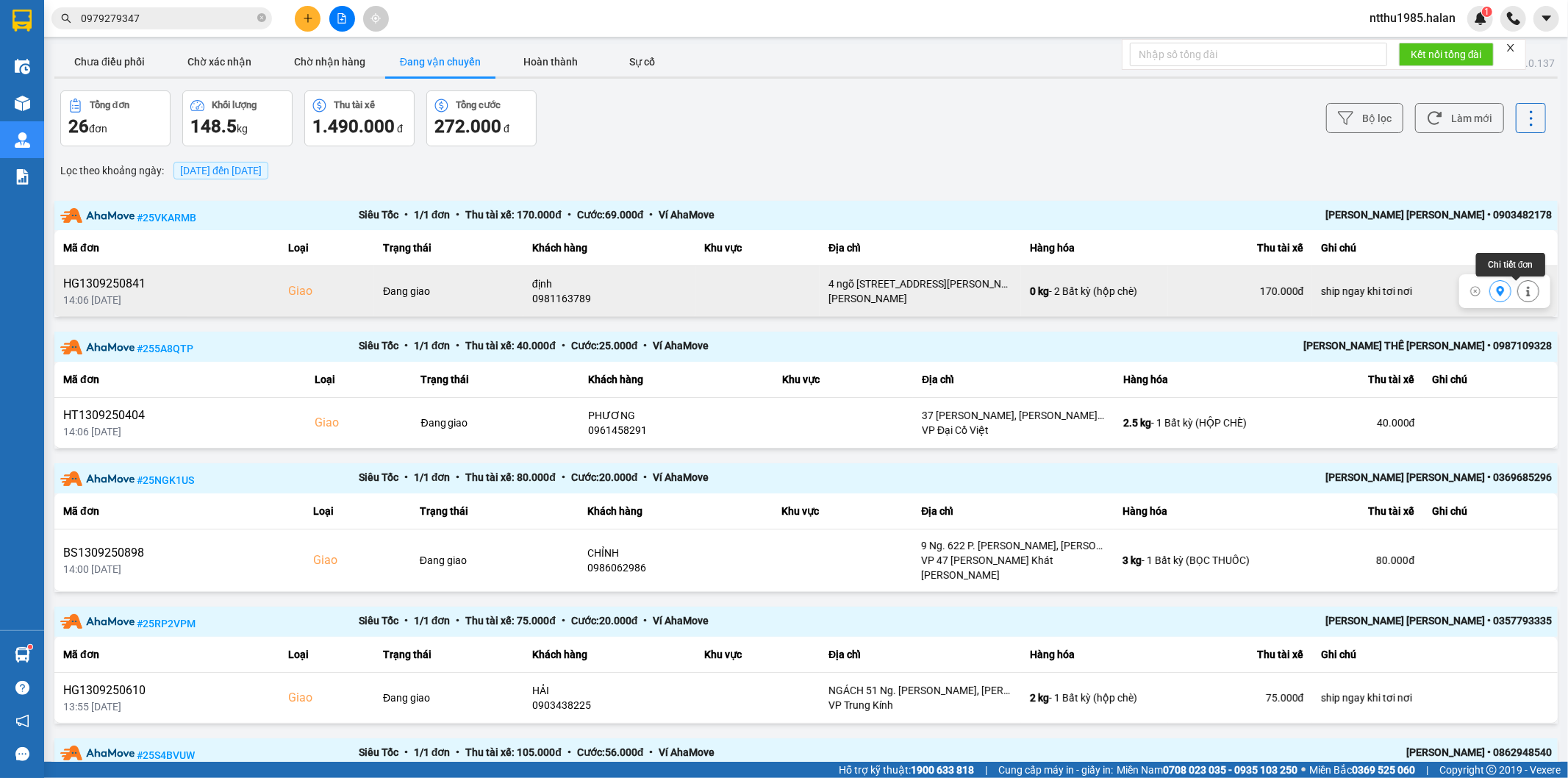
click at [1521, 289] on button at bounding box center [1527, 291] width 20 height 26
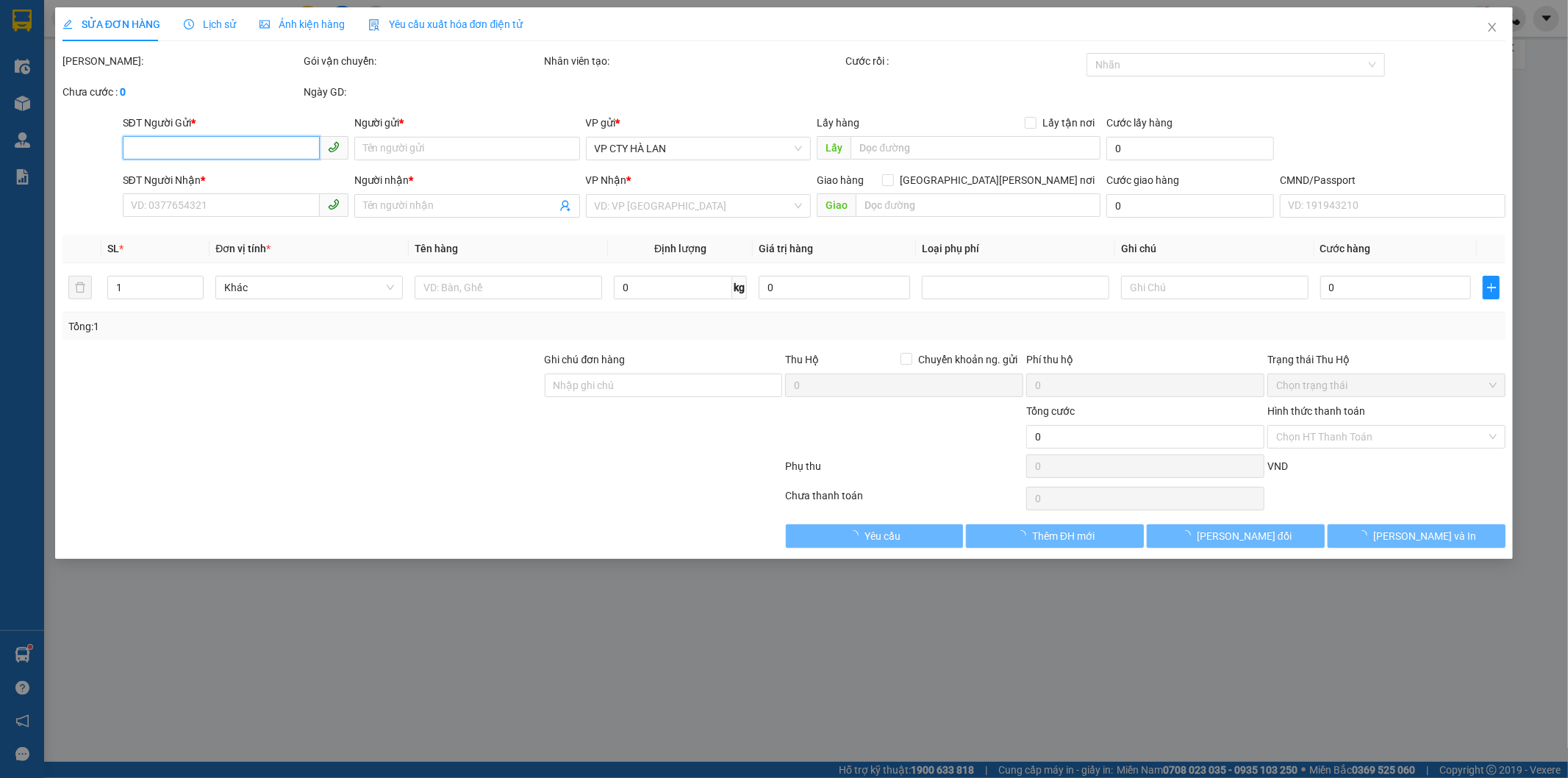
type input "0983746042"
type input "HẢO ĐẠT"
type input "0981163789"
type input "định"
checkbox input "true"
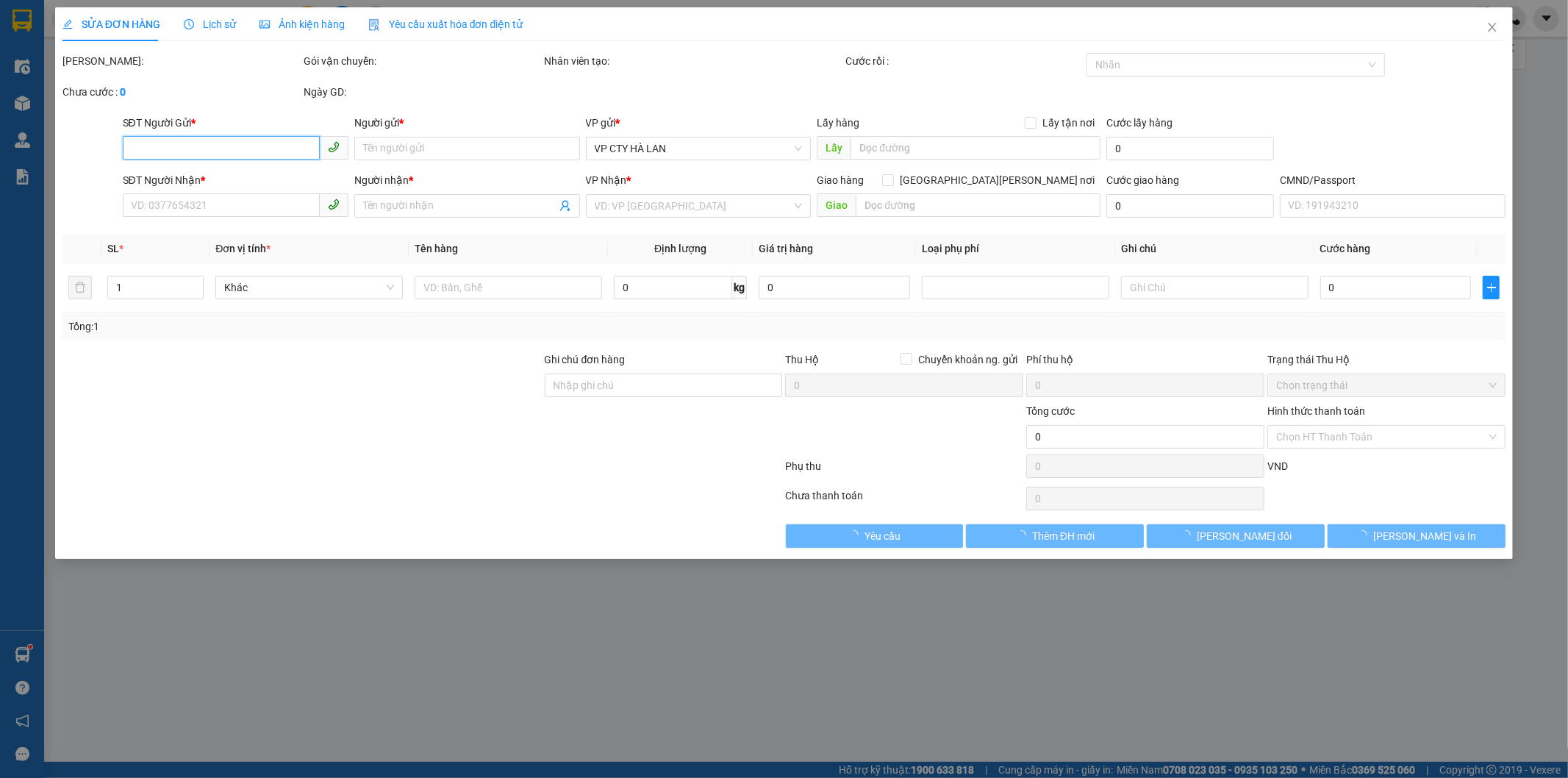
type input "4 ngõ [STREET_ADDRESS]"
type input "ship ngay khi tơi nơi"
type input "170.000"
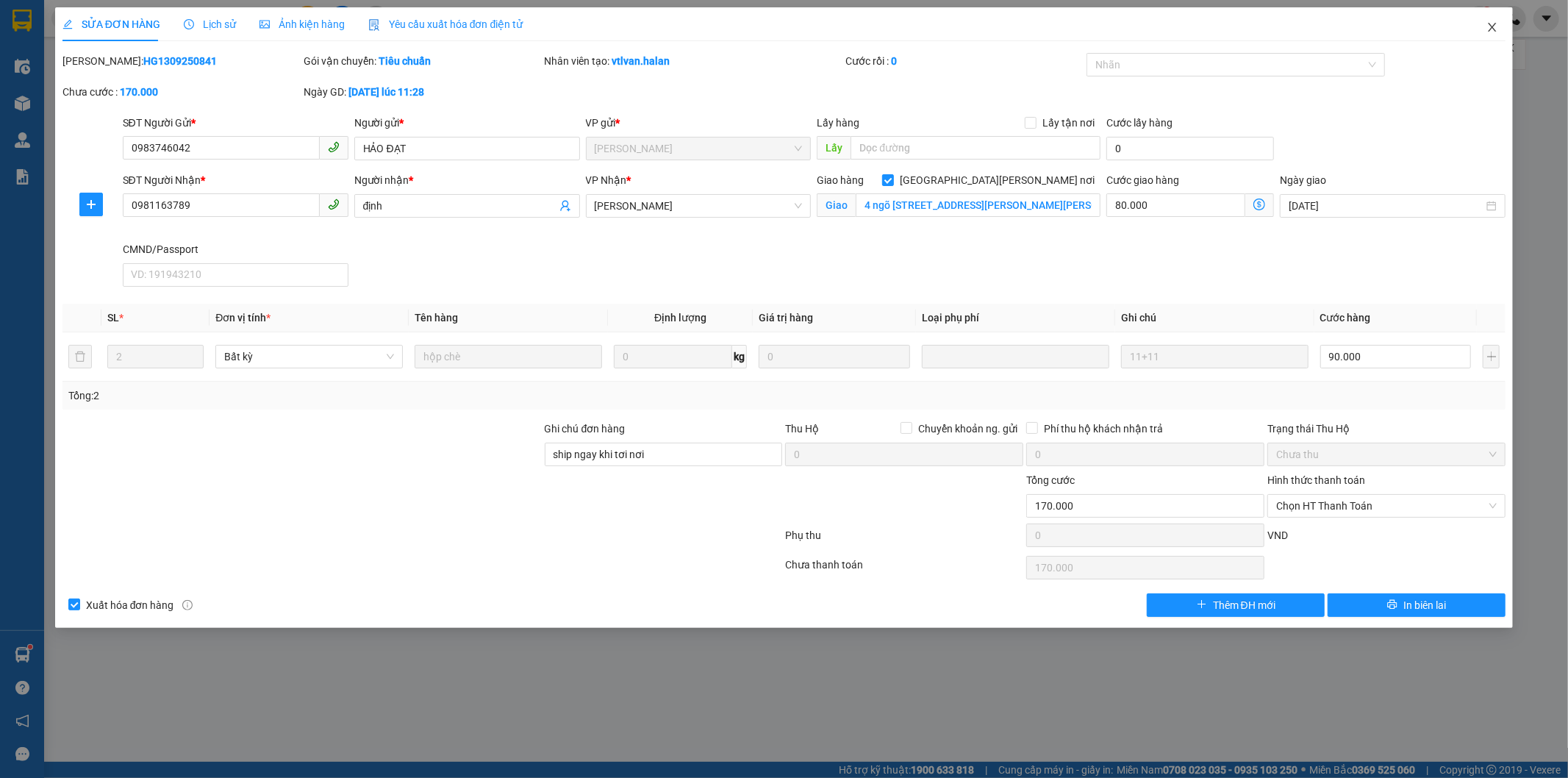
click at [1497, 27] on icon "close" at bounding box center [1492, 27] width 12 height 12
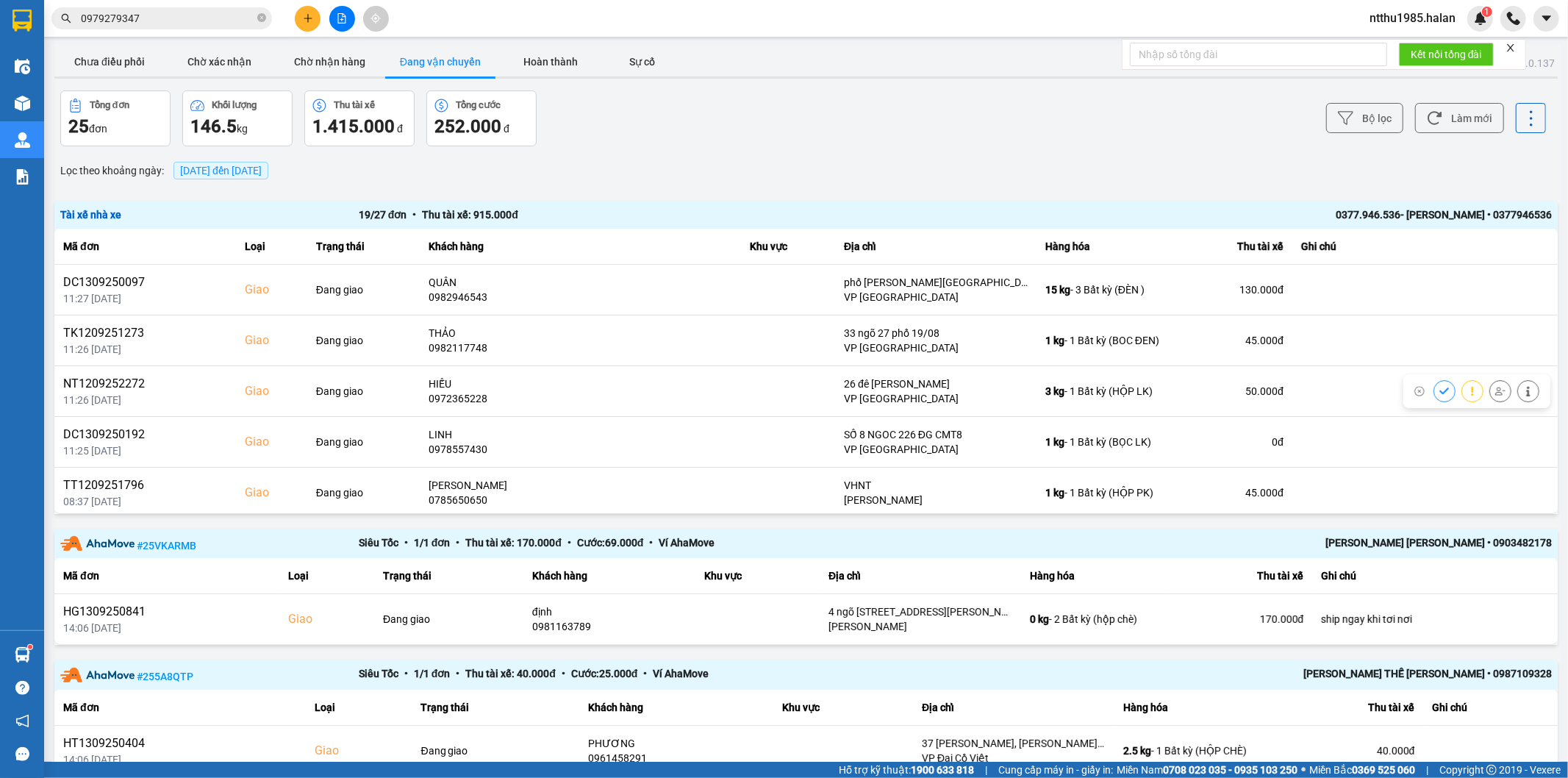
scroll to position [82, 0]
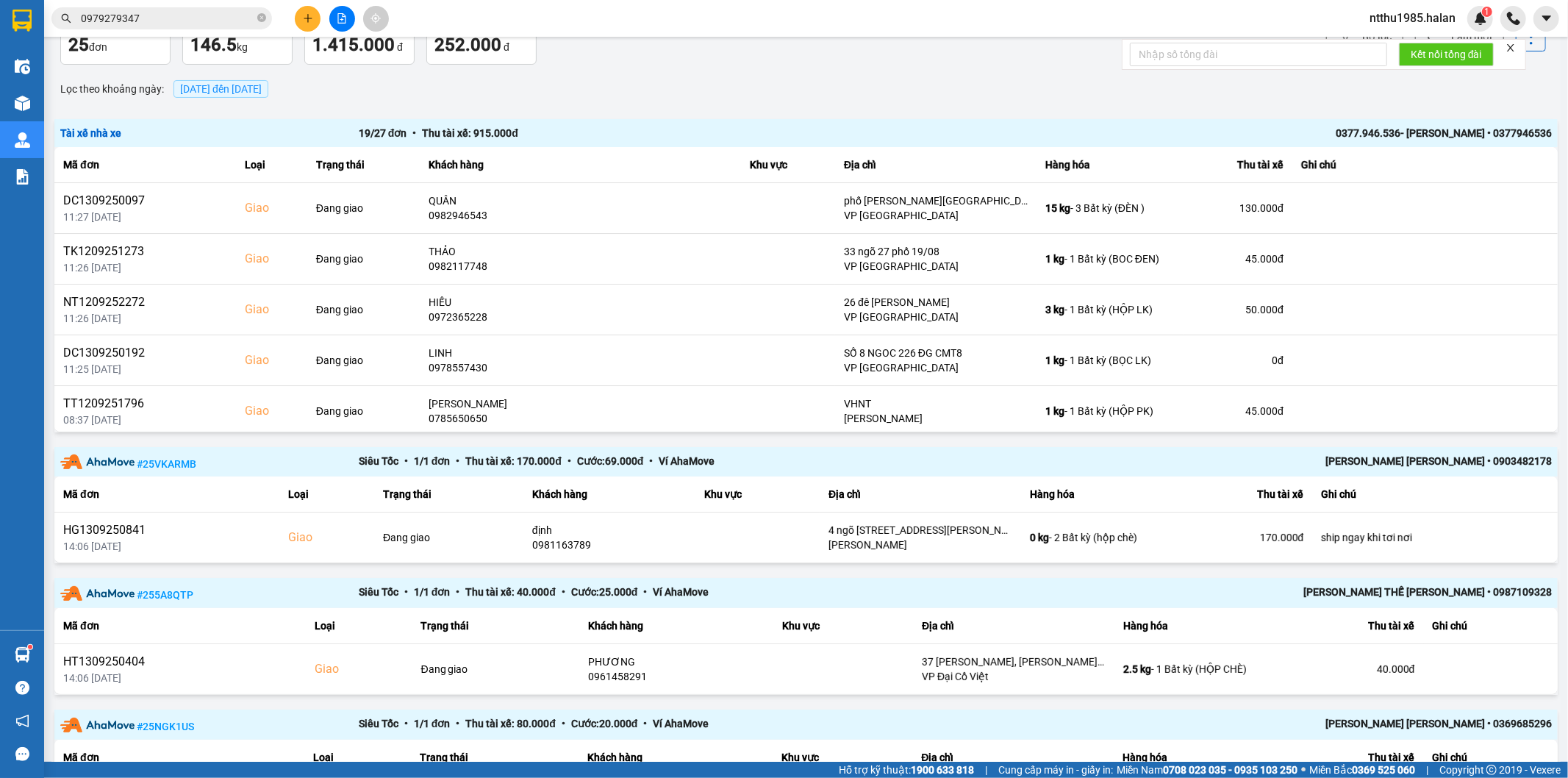
click at [159, 23] on input "0979279347" at bounding box center [167, 19] width 173 height 17
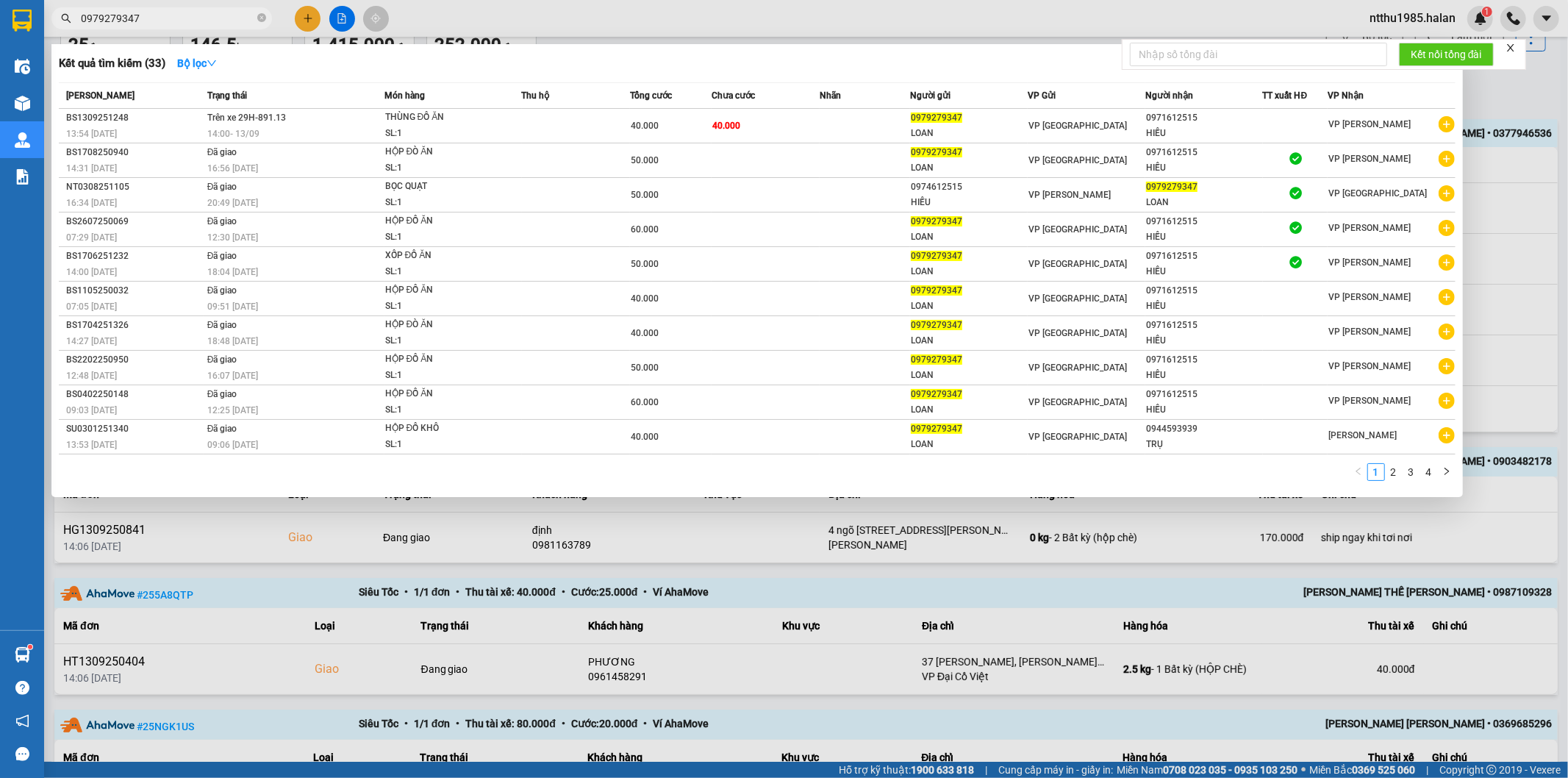
click at [159, 23] on input "0979279347" at bounding box center [167, 19] width 173 height 17
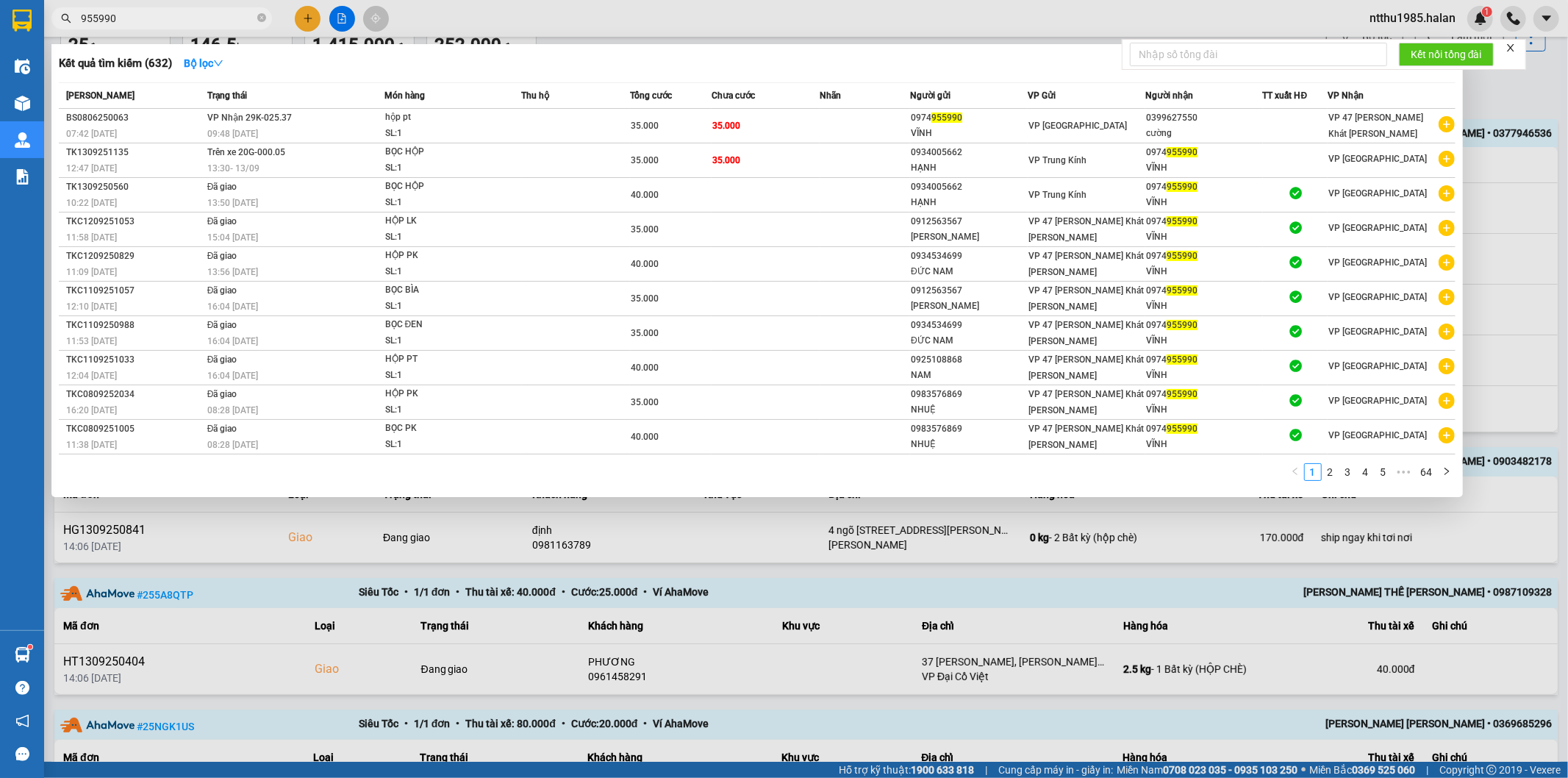
click at [167, 23] on input "955990" at bounding box center [167, 19] width 173 height 17
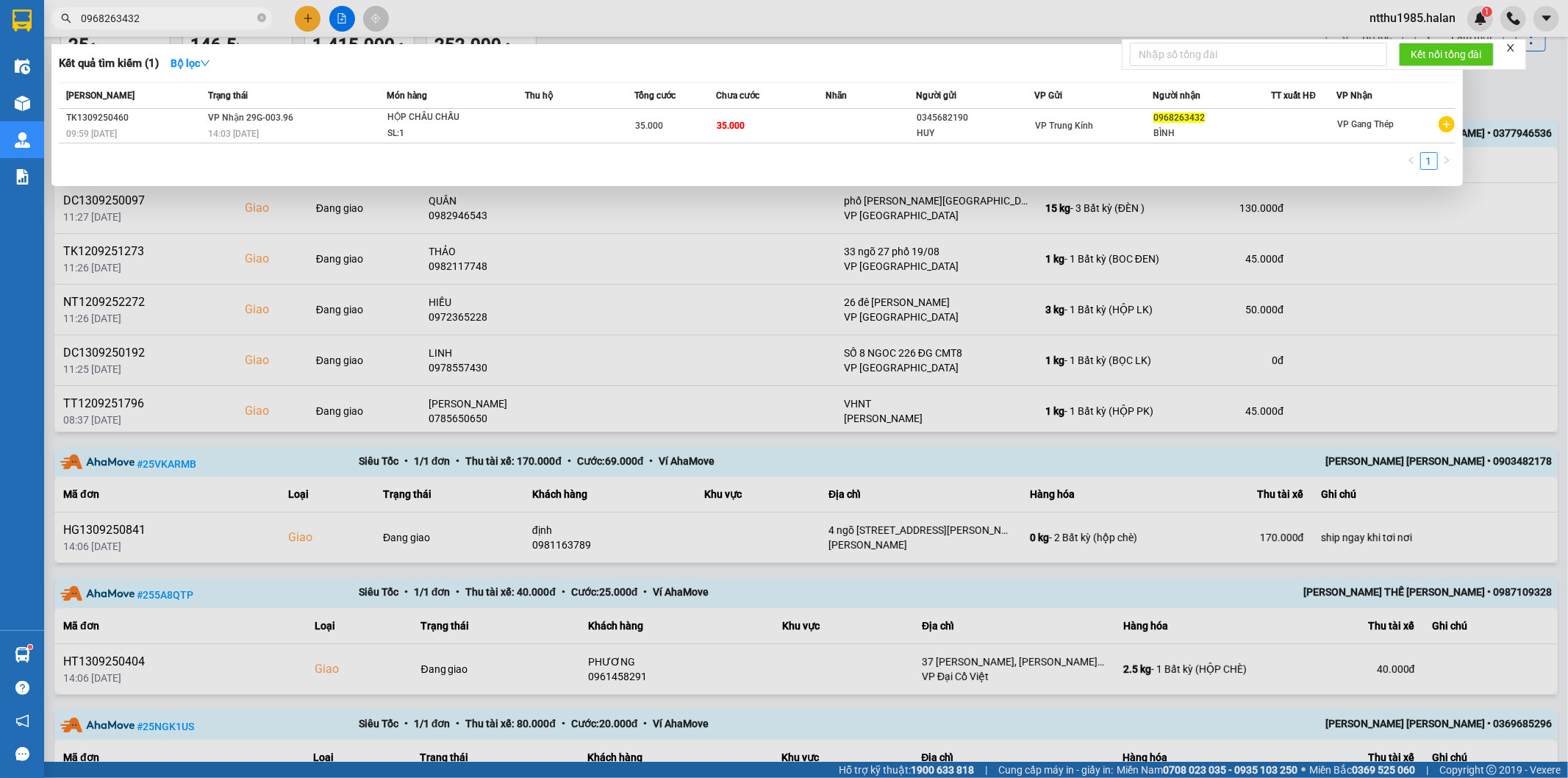
click at [182, 20] on input "0968263432" at bounding box center [167, 19] width 173 height 17
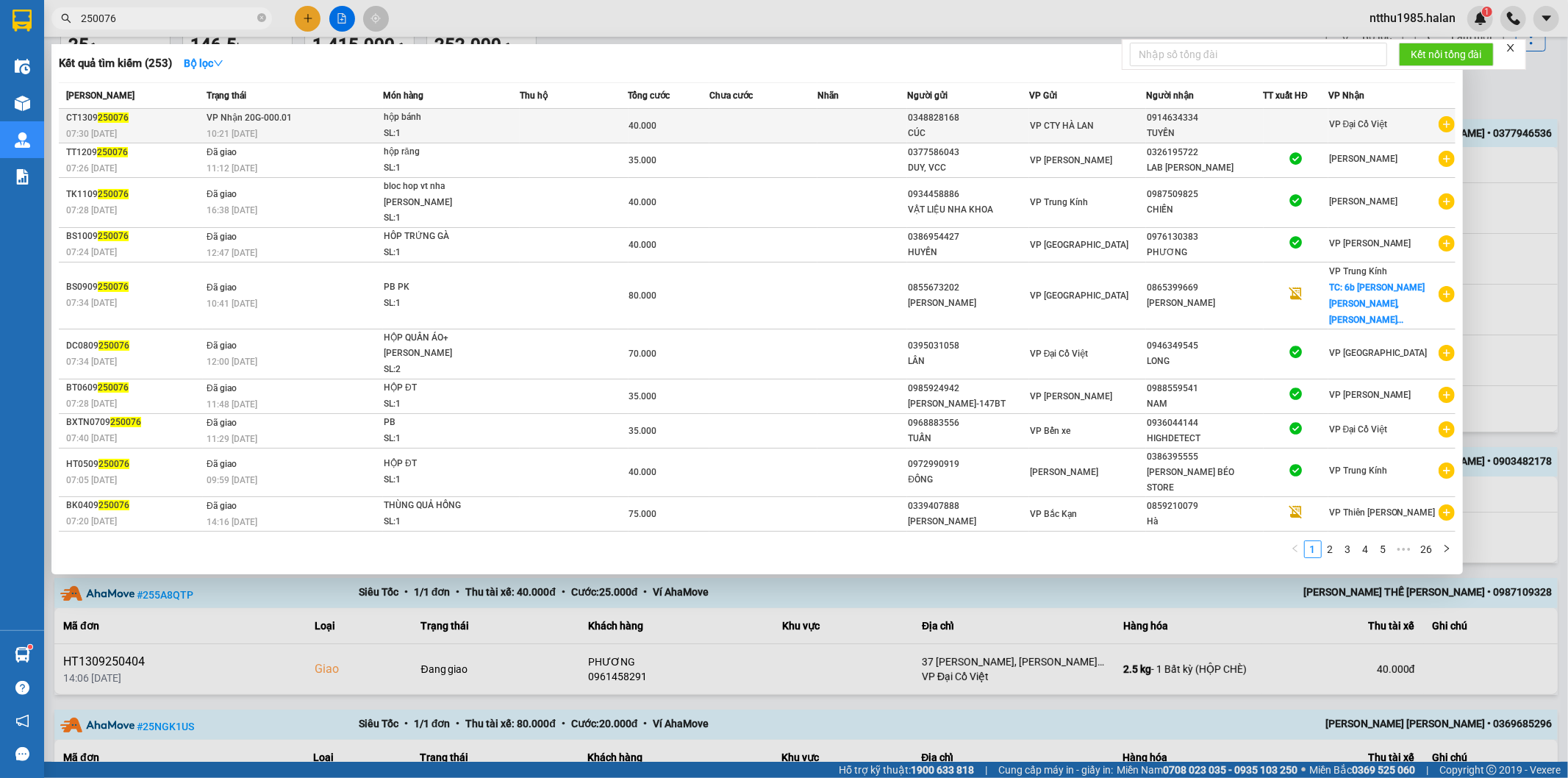
type input "250076"
click at [1196, 125] on div "0914634334" at bounding box center [1205, 118] width 116 height 16
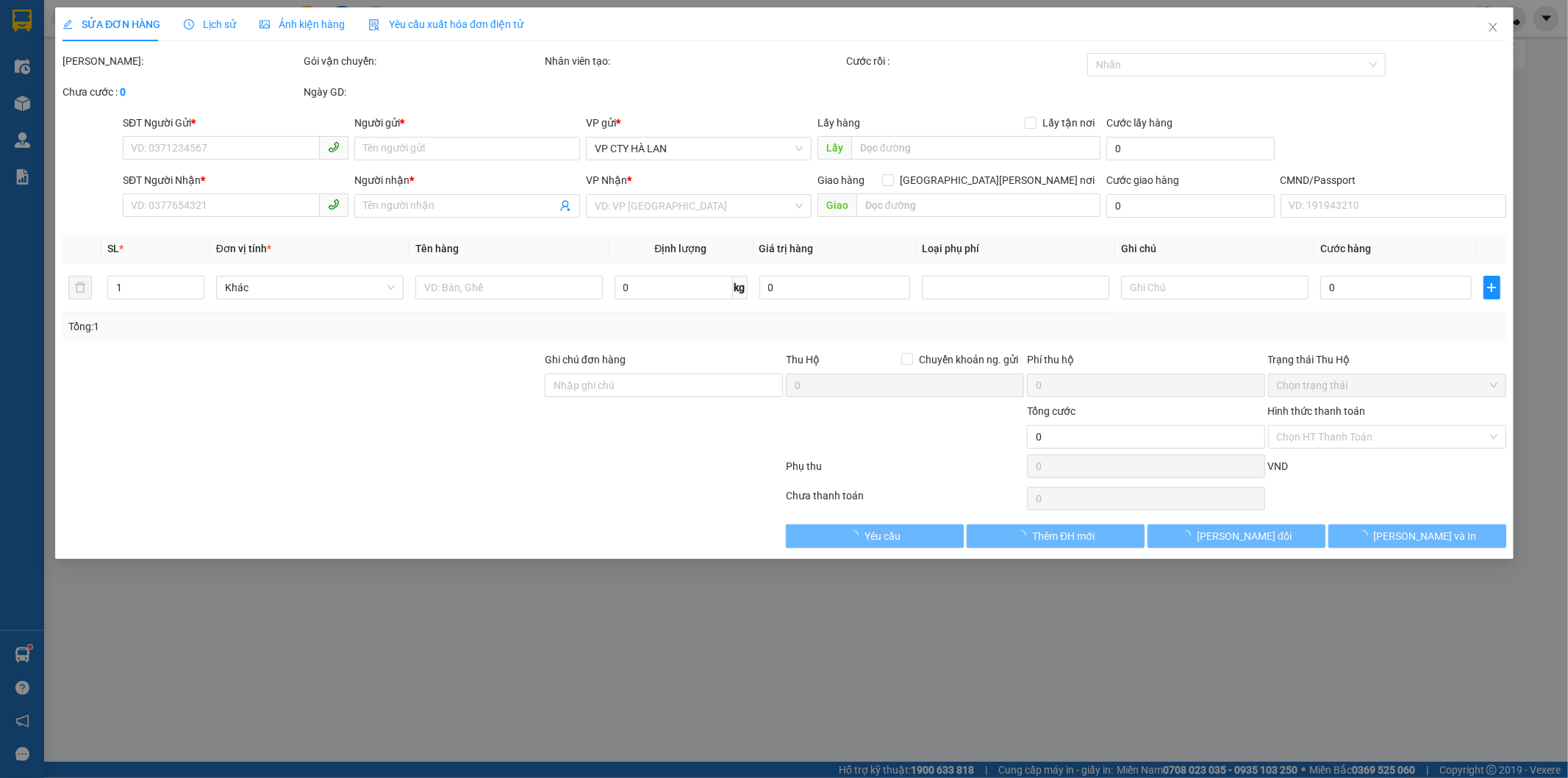
type input "0348828168"
type input "CÚC"
type input "0914634334"
type input "TUYỀN"
type input "40.000"
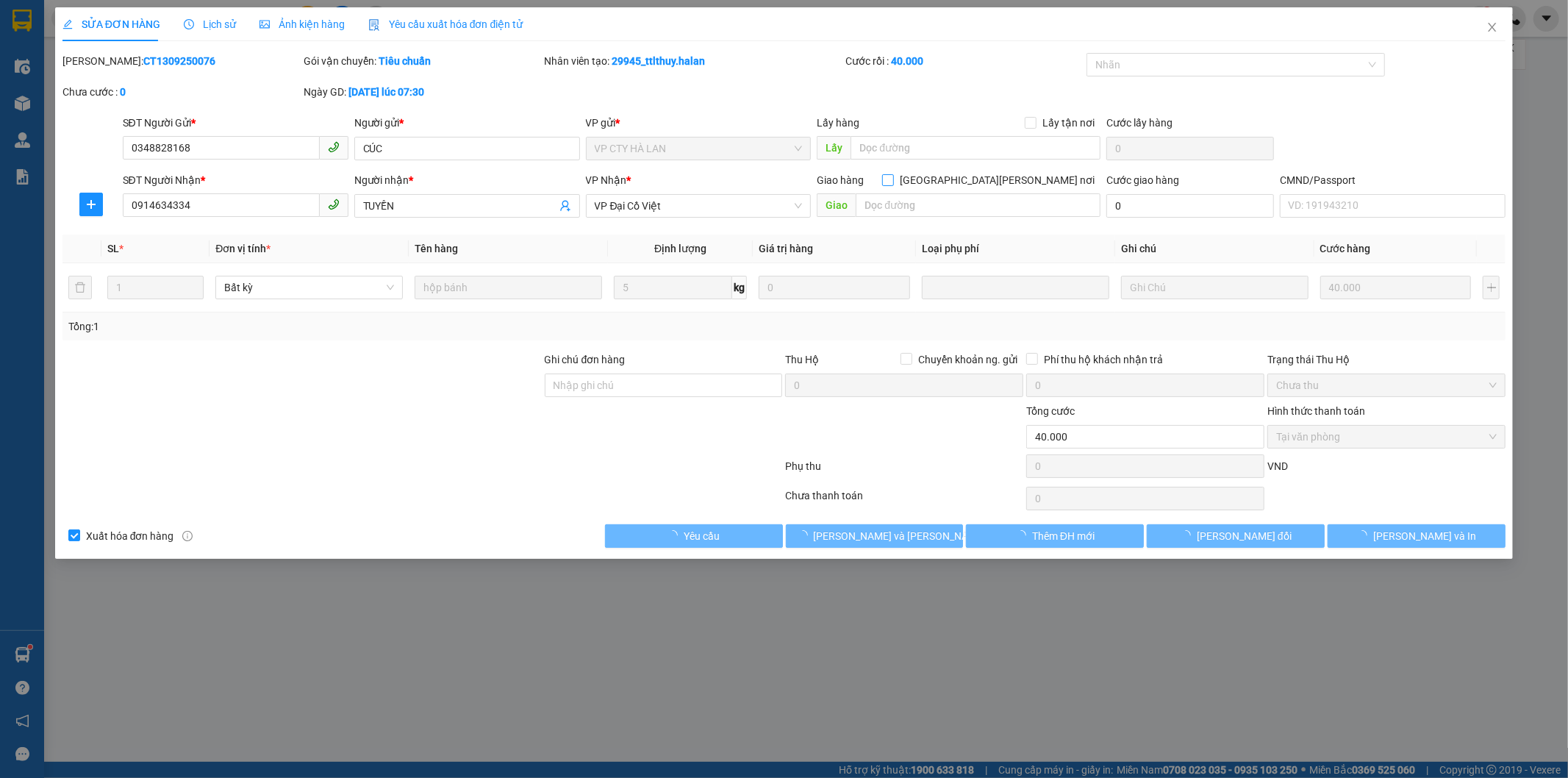
click at [892, 182] on input "[GEOGRAPHIC_DATA] tận nơi" at bounding box center [888, 179] width 11 height 11
checkbox input "true"
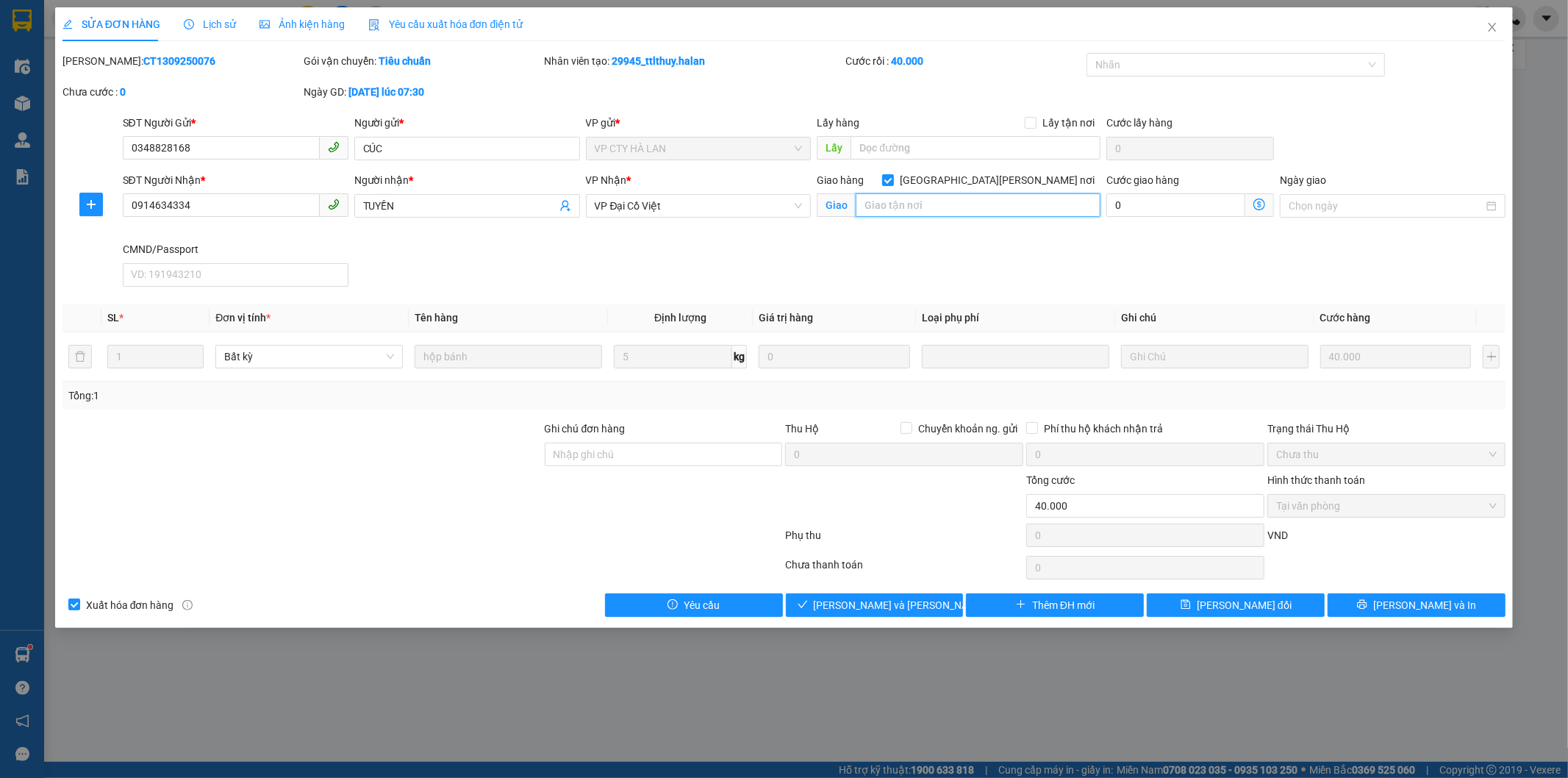
click at [1007, 197] on input "text" at bounding box center [978, 204] width 245 height 23
click at [994, 196] on input "14a ngoc 42/197 thịnh liệt" at bounding box center [978, 204] width 245 height 23
click at [995, 206] on input "14a ngoc 42/197 thịnh liệt" at bounding box center [978, 204] width 245 height 23
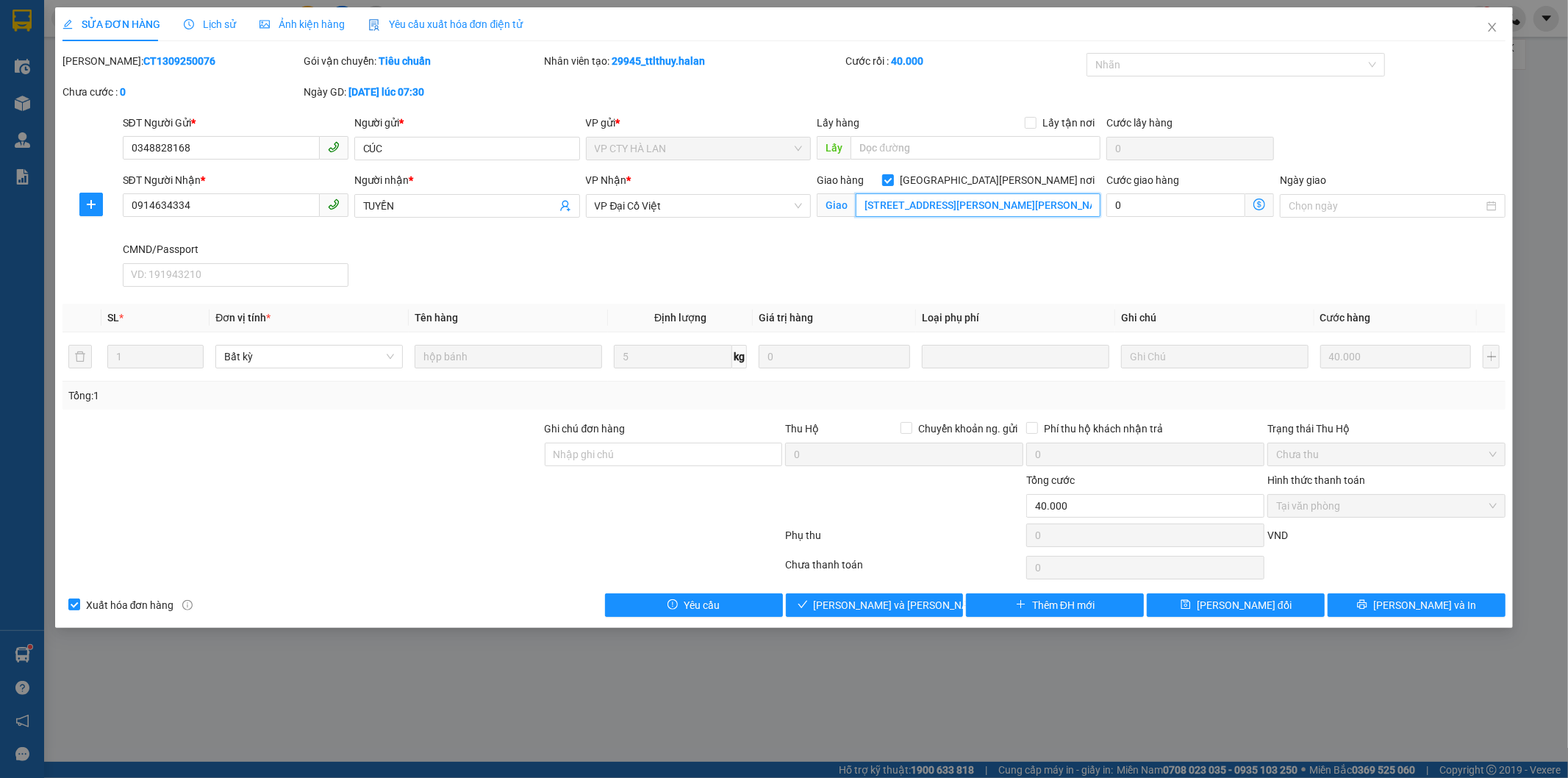
click at [995, 204] on input "14a ngoc 42/197 thịnh liệt" at bounding box center [978, 204] width 245 height 23
paste input "Ngh. 42/197 P. Thịnh Liệt, Thịnh Liệt, Hai Bà Trưng, Hà Nội, Việt Nam"
type input "14a Ngh. 42/197 P. Thịnh Liệt, Thịnh Liệt, Hai Bà Trưng, Hà Nội, Việt Nam"
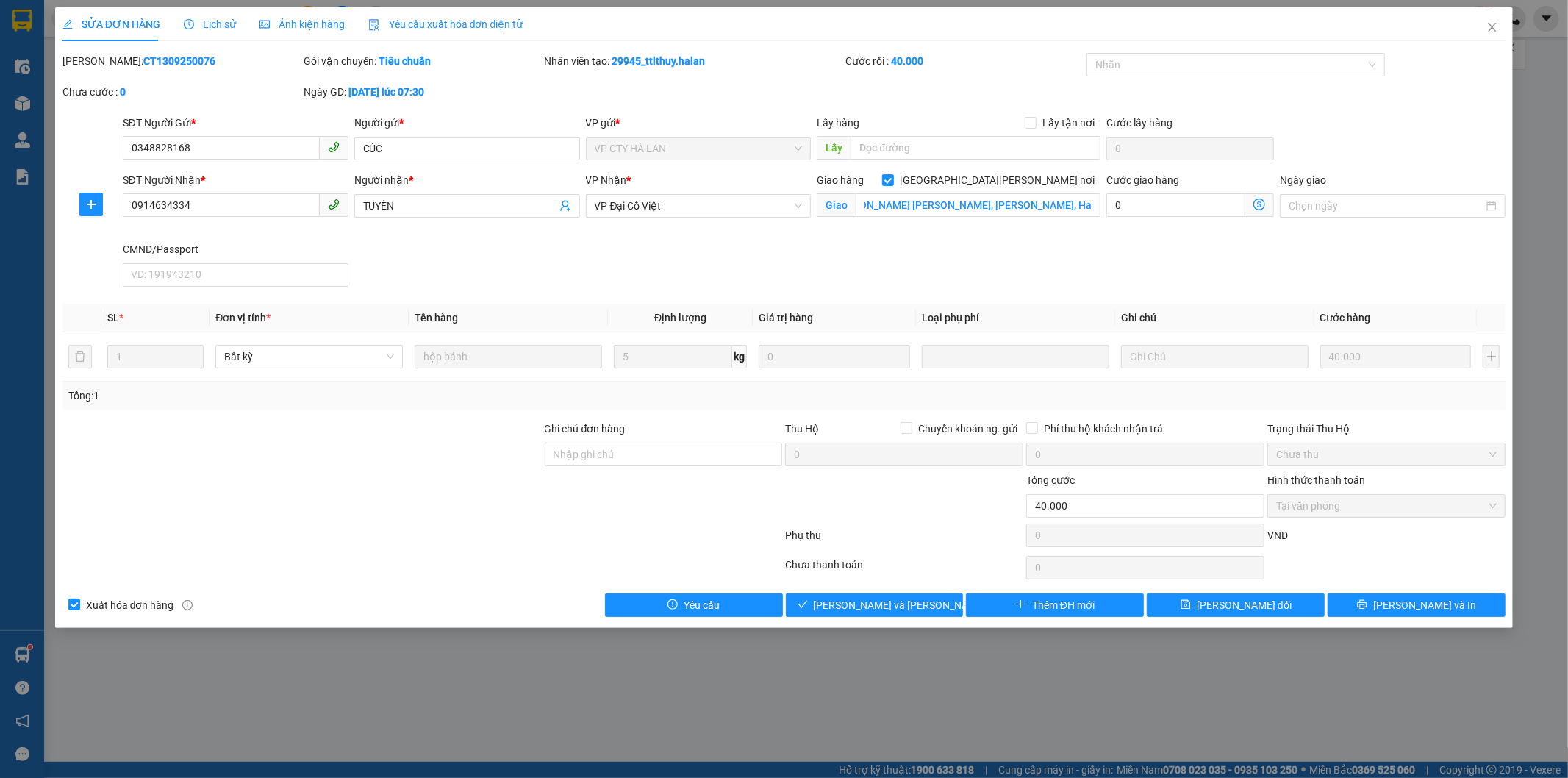
scroll to position [0, 0]
click at [1259, 204] on icon "dollar-circle" at bounding box center [1259, 204] width 12 height 12
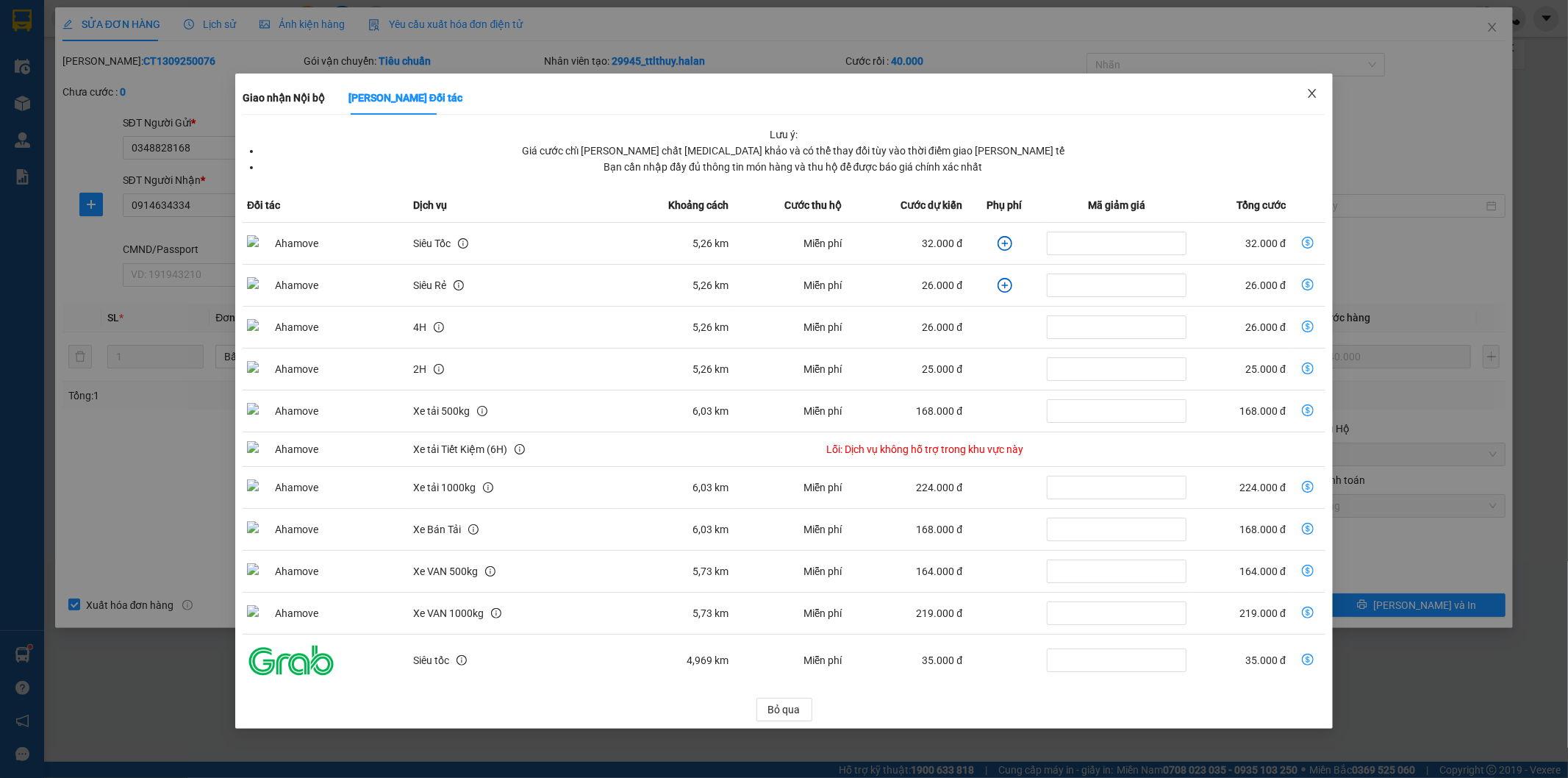
click at [1314, 89] on icon "close" at bounding box center [1312, 93] width 12 height 12
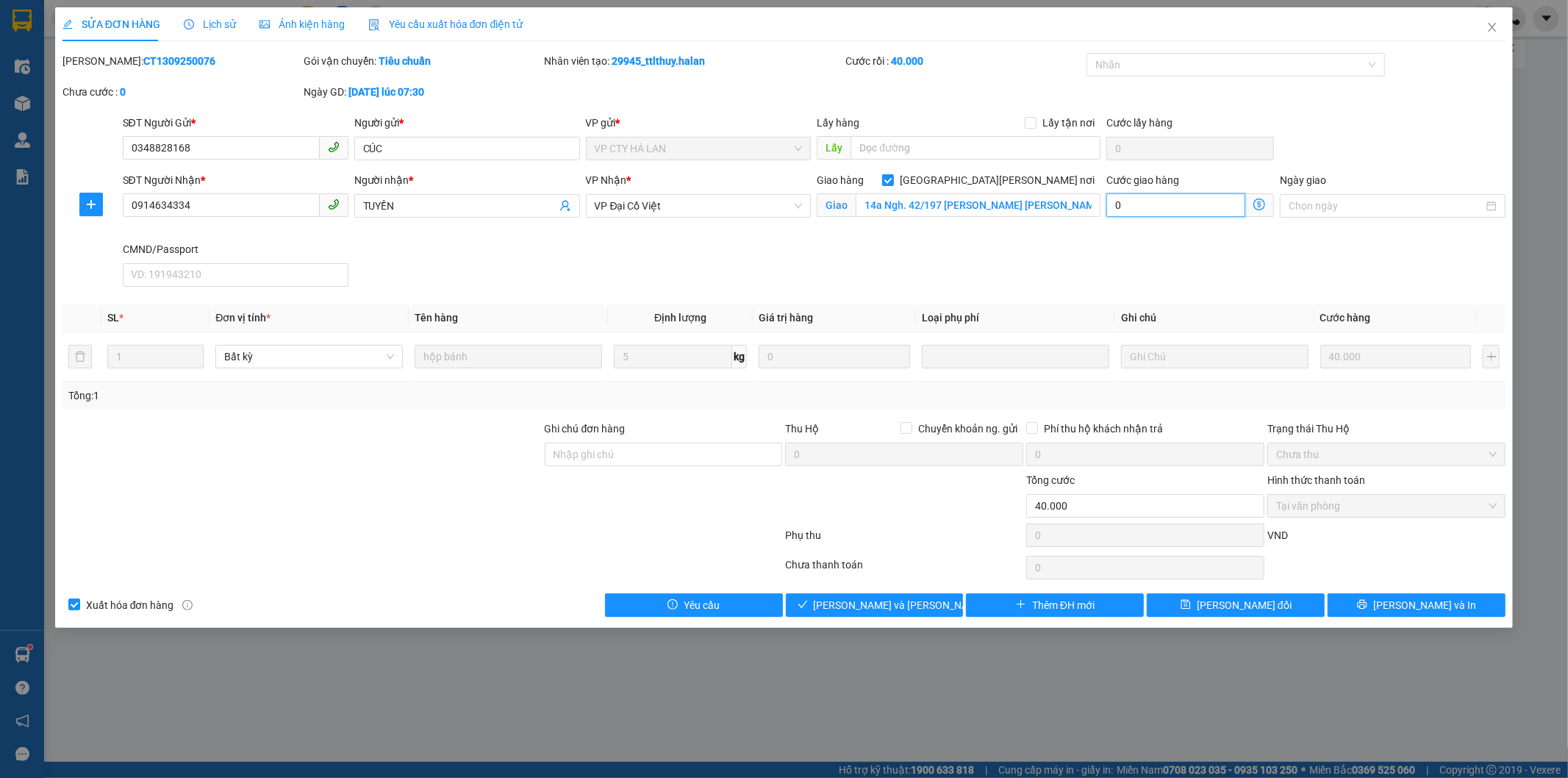
click at [1163, 212] on input "0" at bounding box center [1175, 204] width 139 height 23
type input "40.004"
type input "4"
type input "40.040"
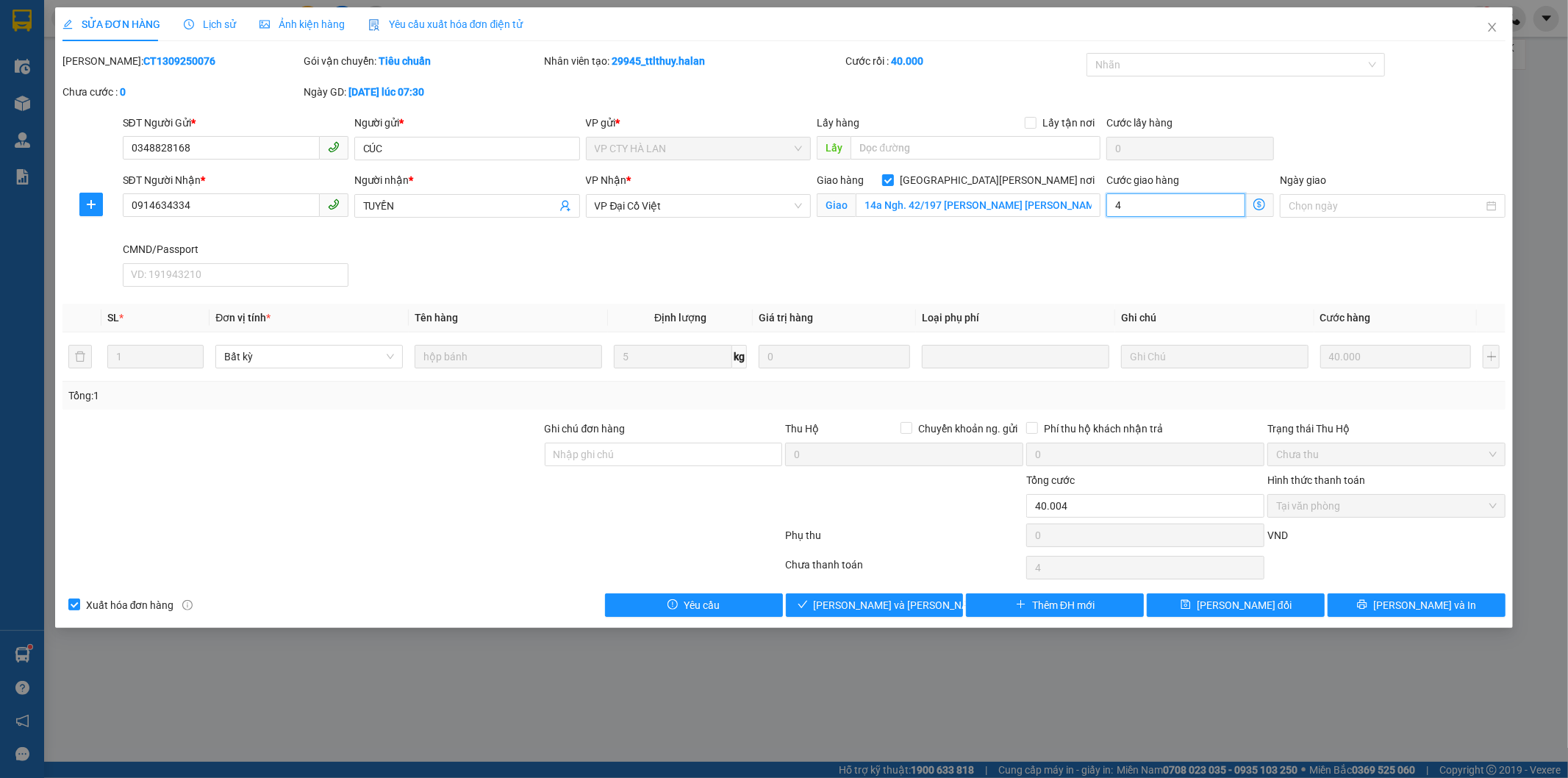
type input "40"
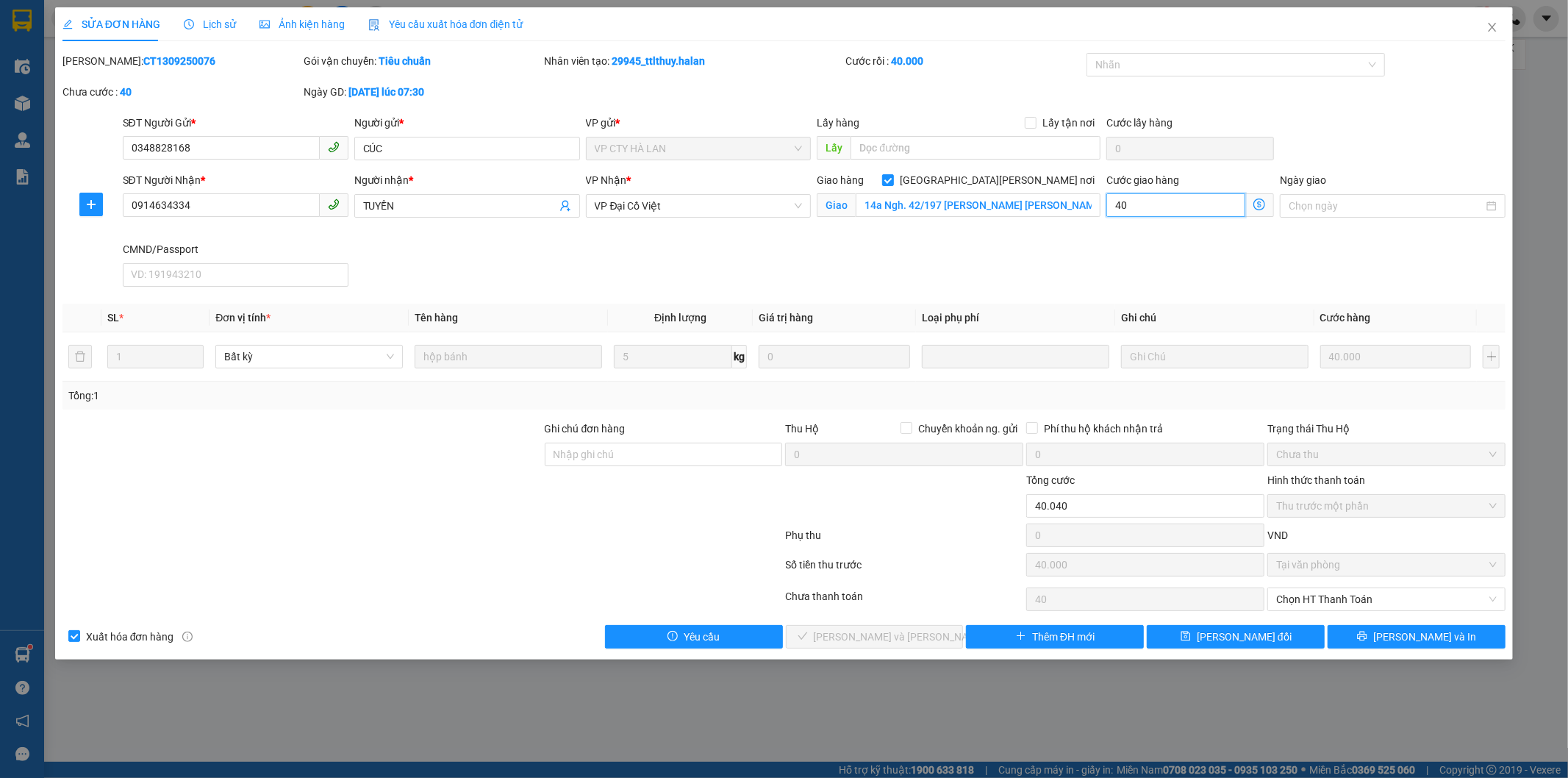
type input "40.000"
type input "80.000"
type input "40.000"
click at [1191, 637] on icon "save" at bounding box center [1186, 636] width 11 height 11
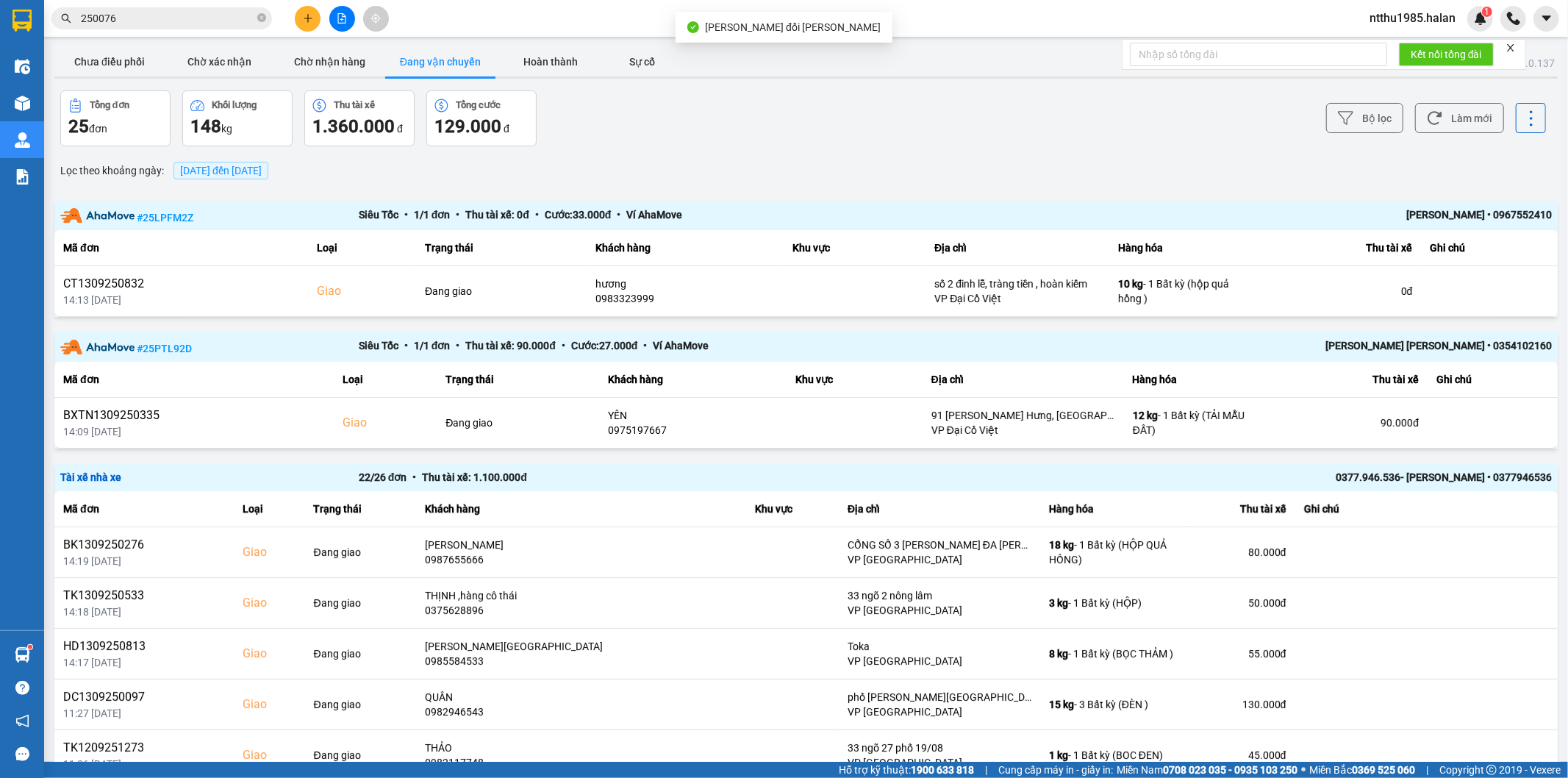
drag, startPoint x: 96, startPoint y: 66, endPoint x: 730, endPoint y: 5, distance: 636.9
click at [97, 66] on button "Chưa điều phối" at bounding box center [109, 62] width 110 height 29
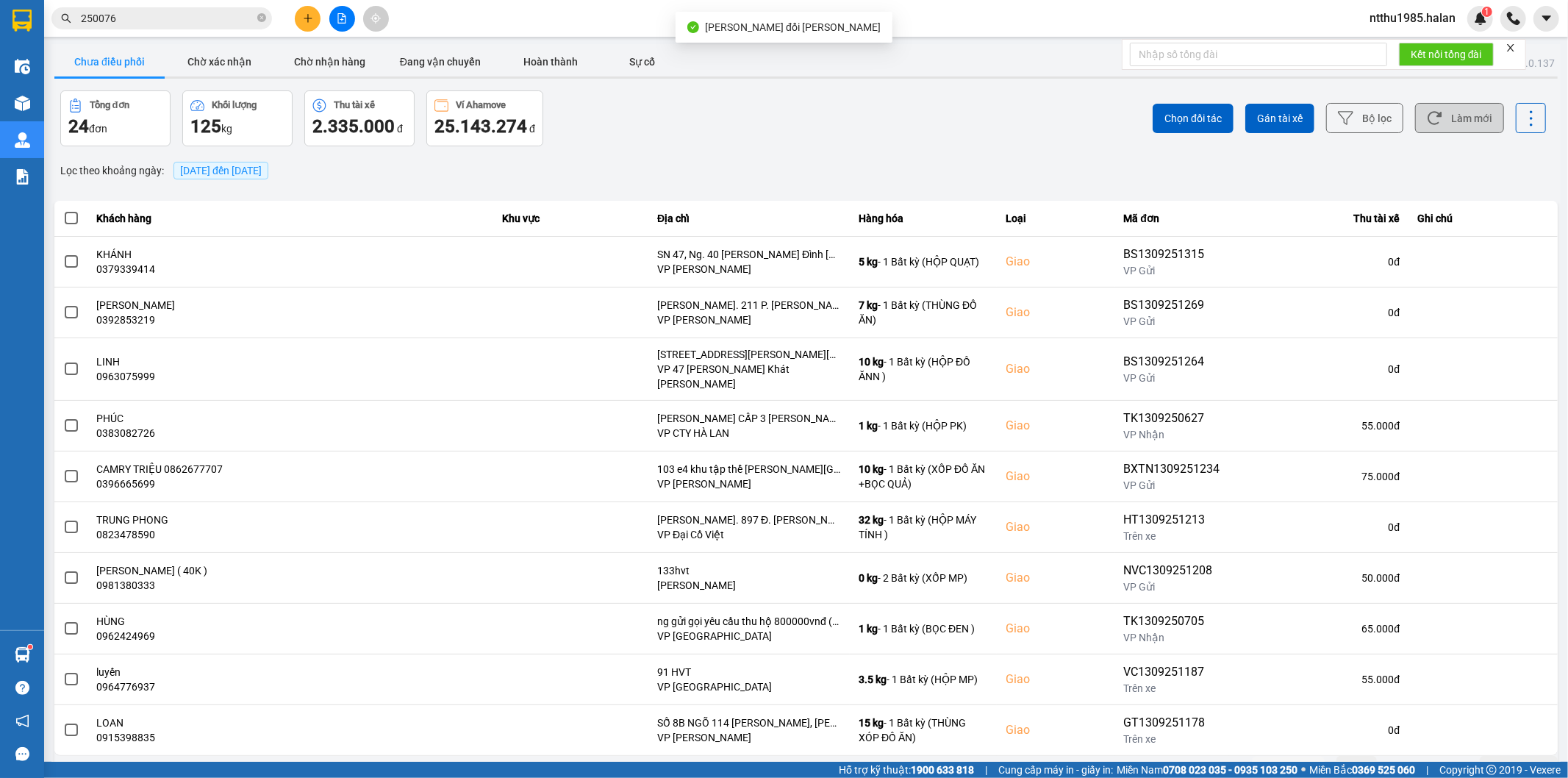
click at [1442, 114] on button "Làm mới" at bounding box center [1459, 118] width 89 height 30
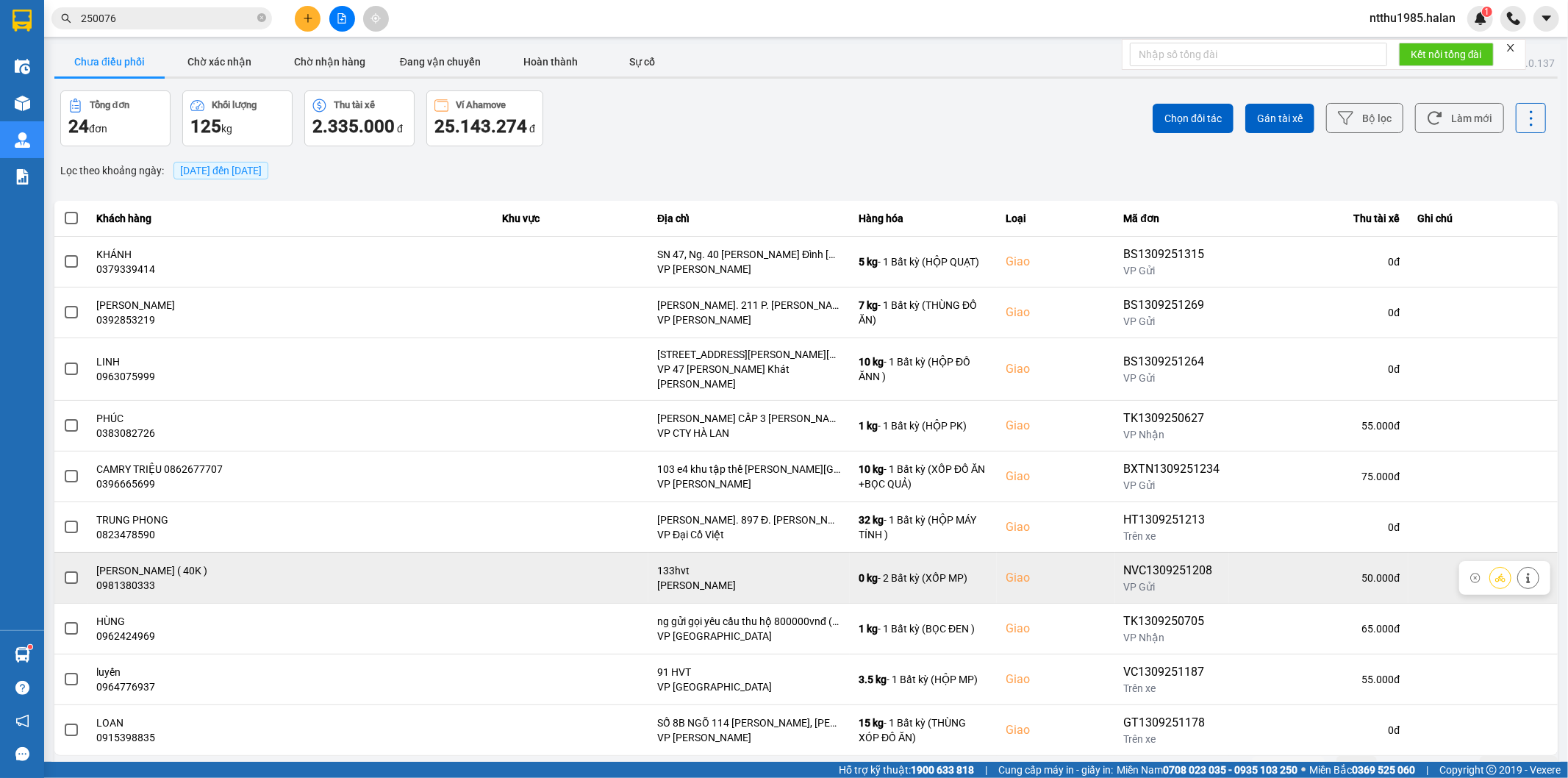
scroll to position [17, 0]
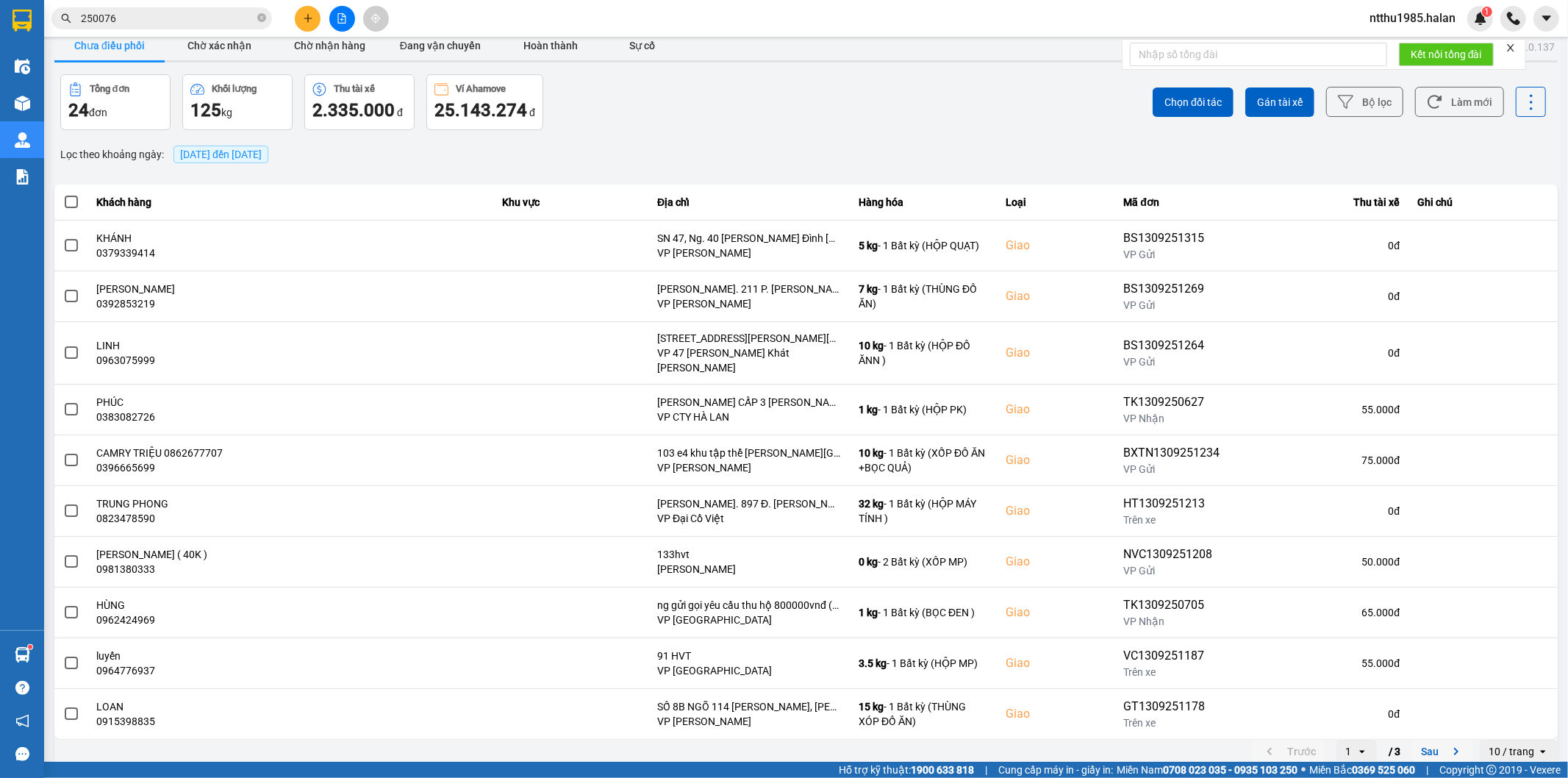
click at [1415, 740] on button "Sau" at bounding box center [1443, 751] width 62 height 22
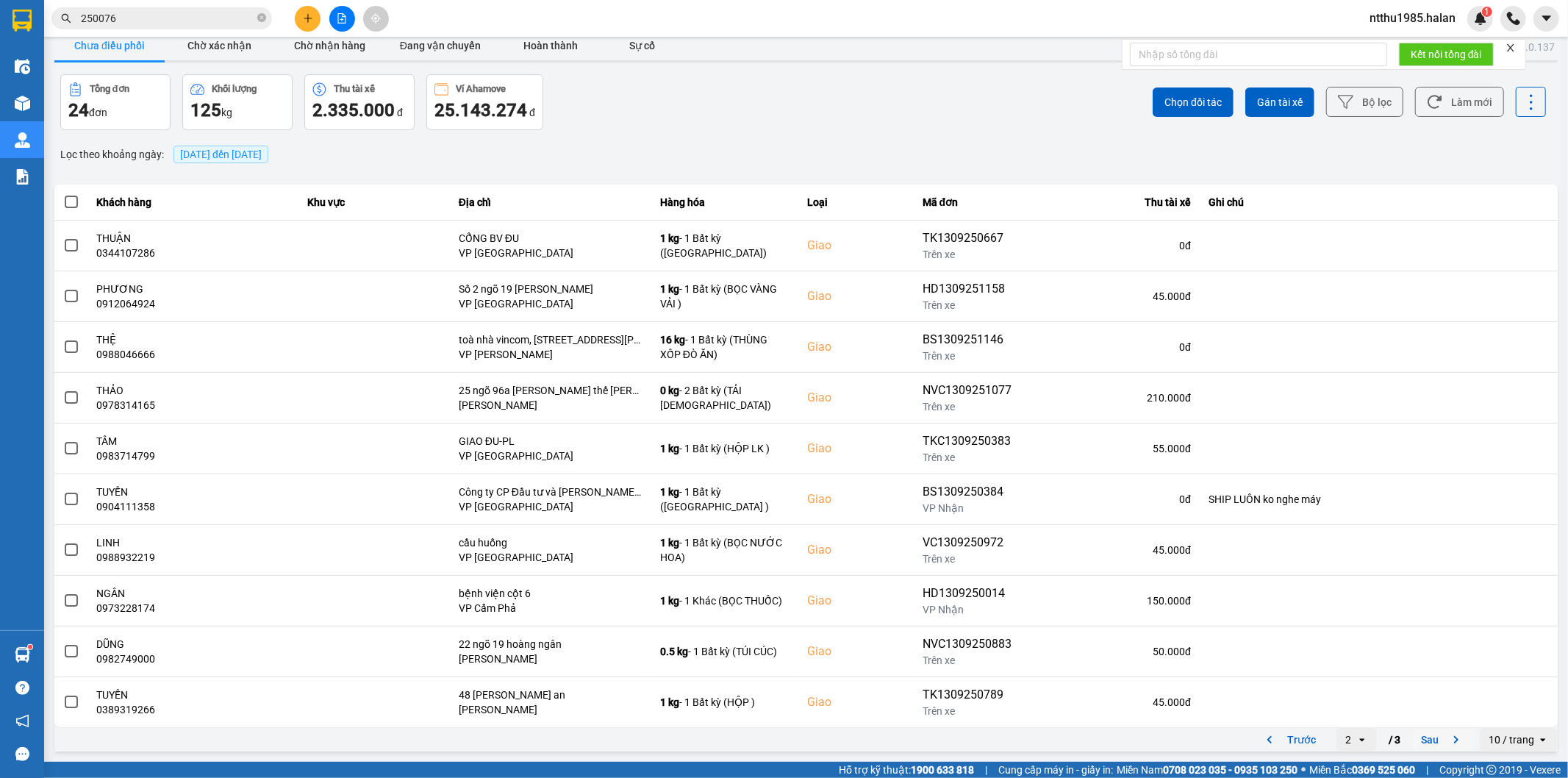
click at [1417, 738] on button "Sau" at bounding box center [1443, 739] width 62 height 22
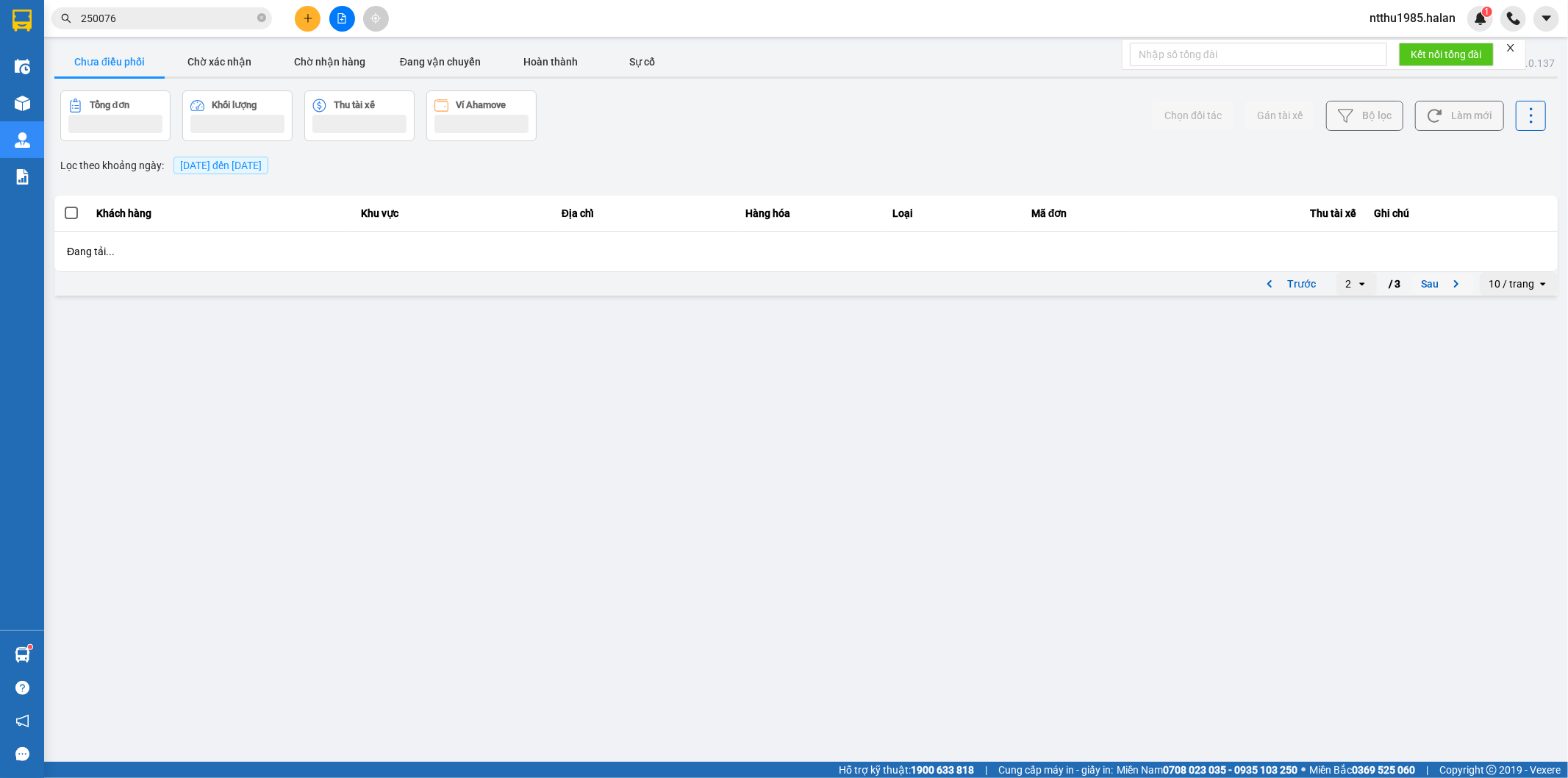
scroll to position [0, 0]
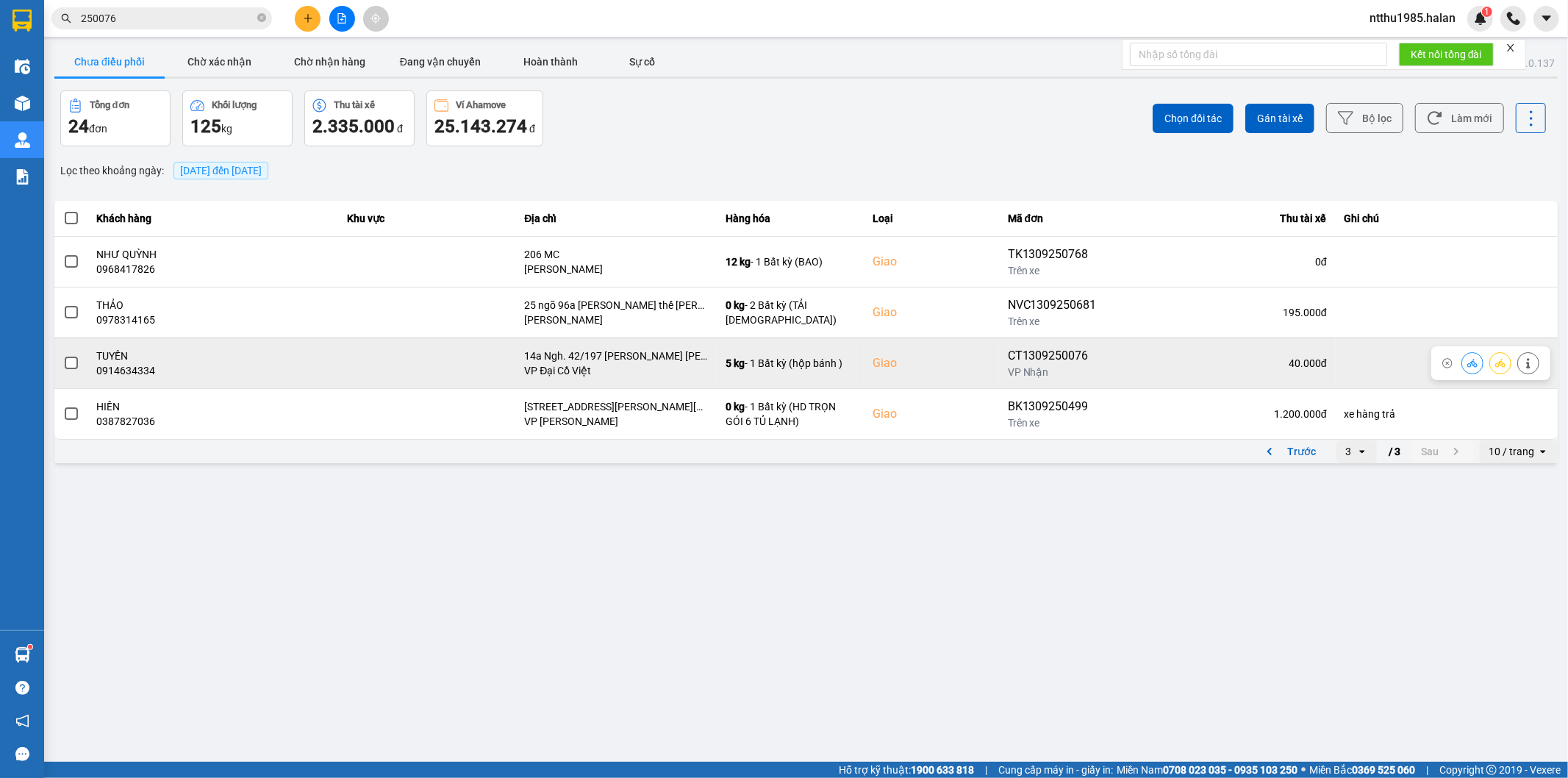
click at [70, 363] on span at bounding box center [71, 363] width 14 height 14
click at [63, 355] on input "checkbox" at bounding box center [63, 355] width 0 height 0
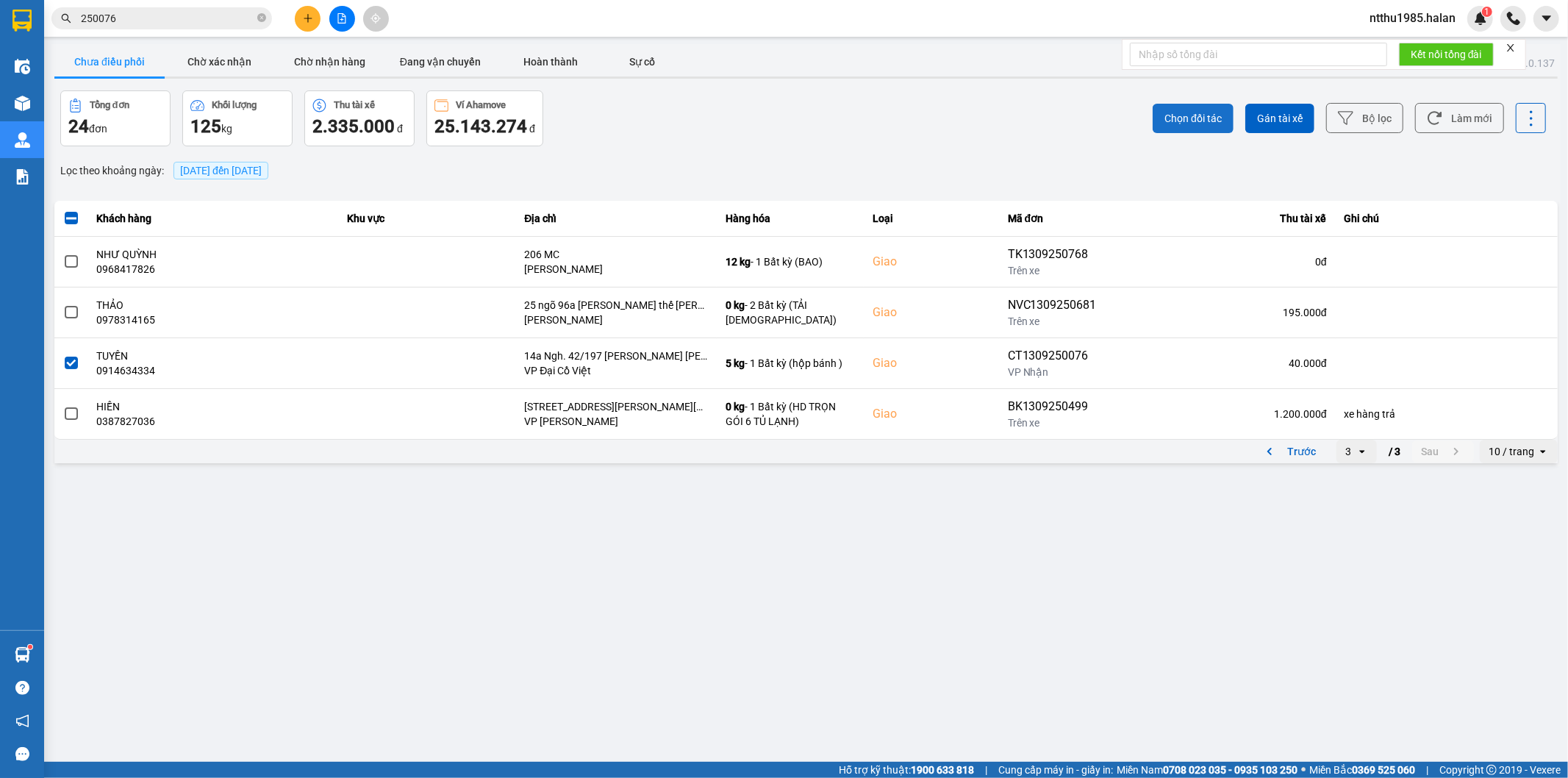
click at [1202, 114] on span "Chọn đối tác" at bounding box center [1193, 119] width 57 height 15
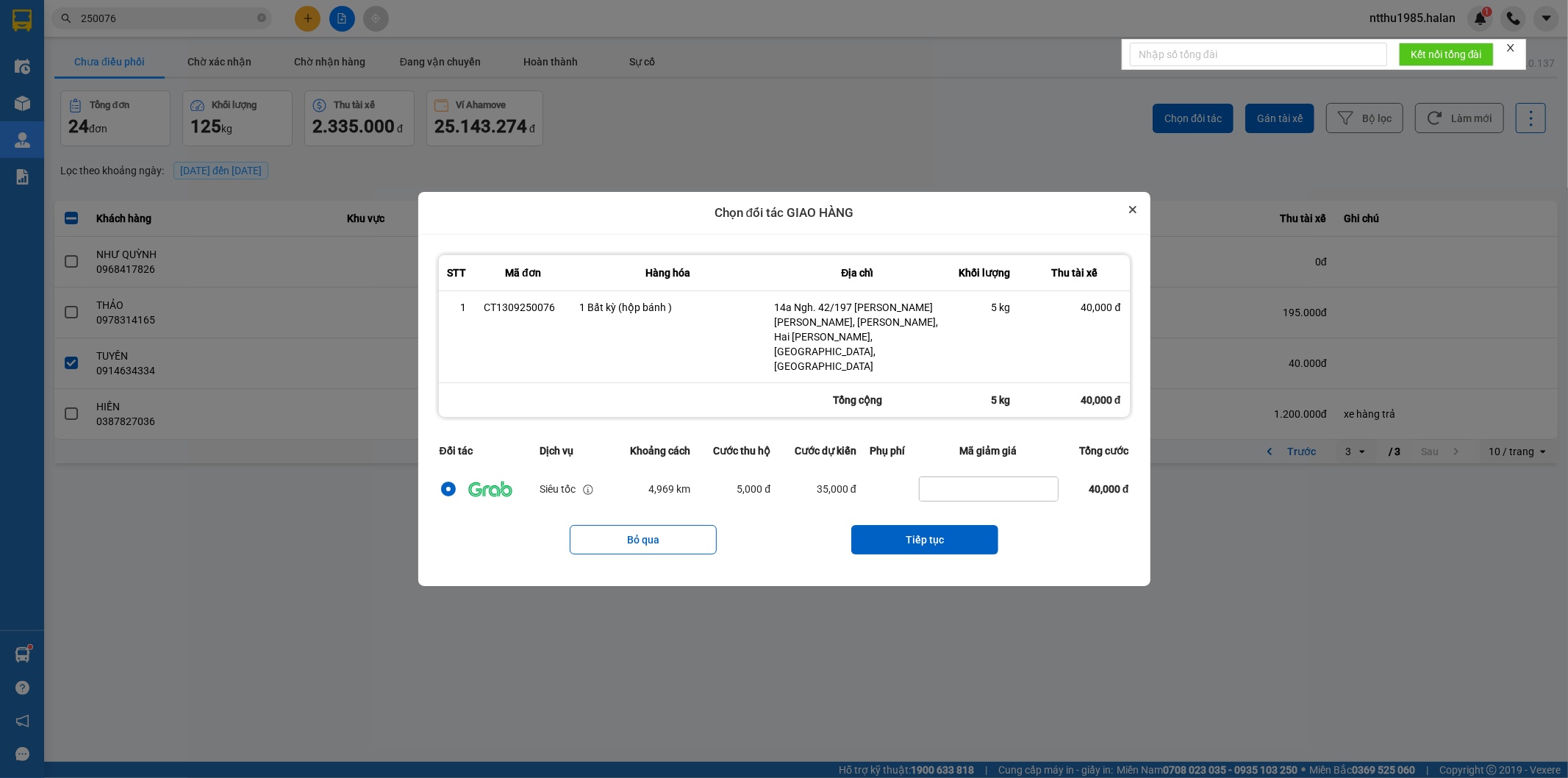
click at [1126, 219] on button "Close" at bounding box center [1132, 209] width 17 height 17
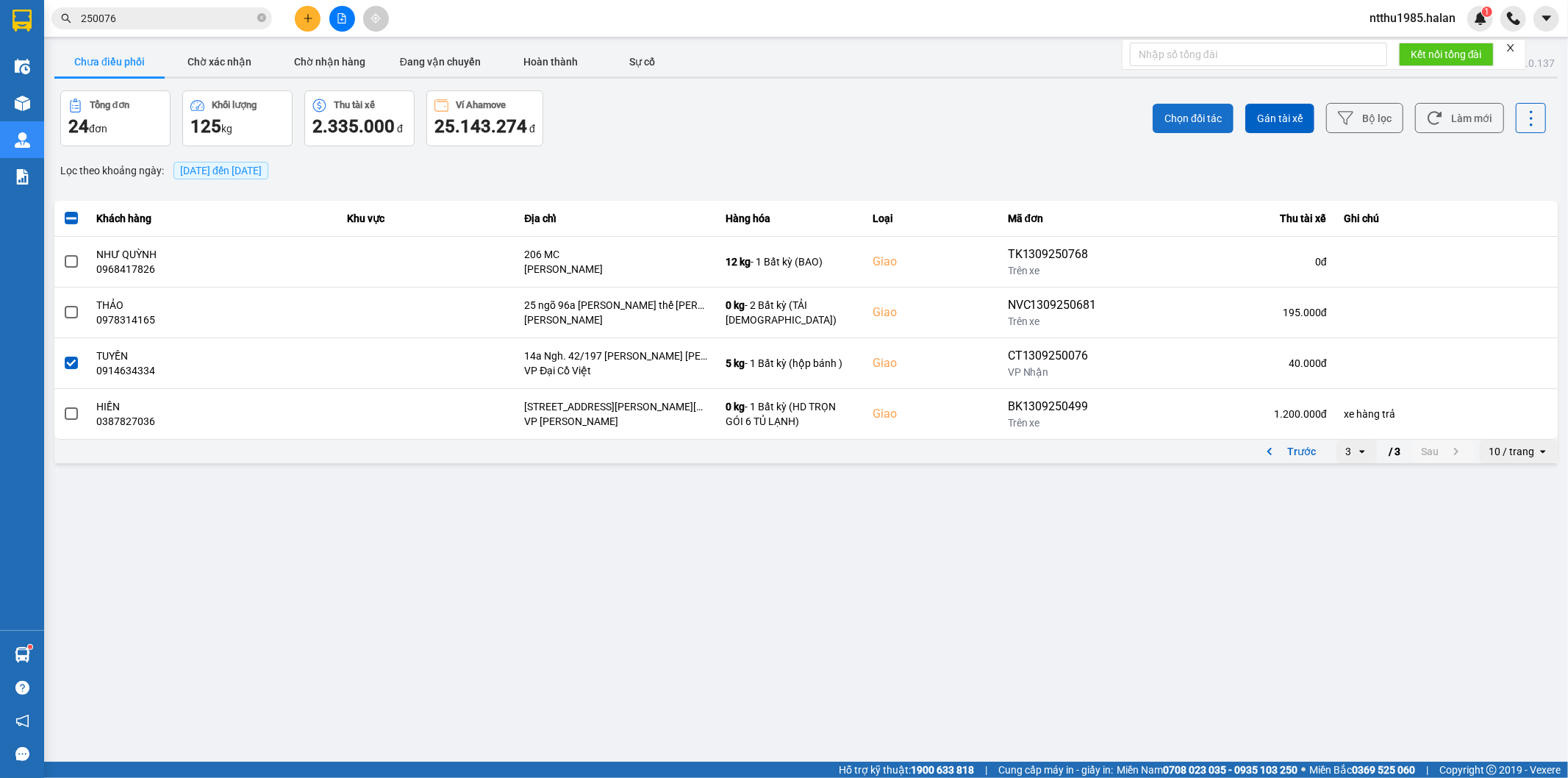
click at [1174, 115] on span "Chọn đối tác" at bounding box center [1193, 119] width 57 height 15
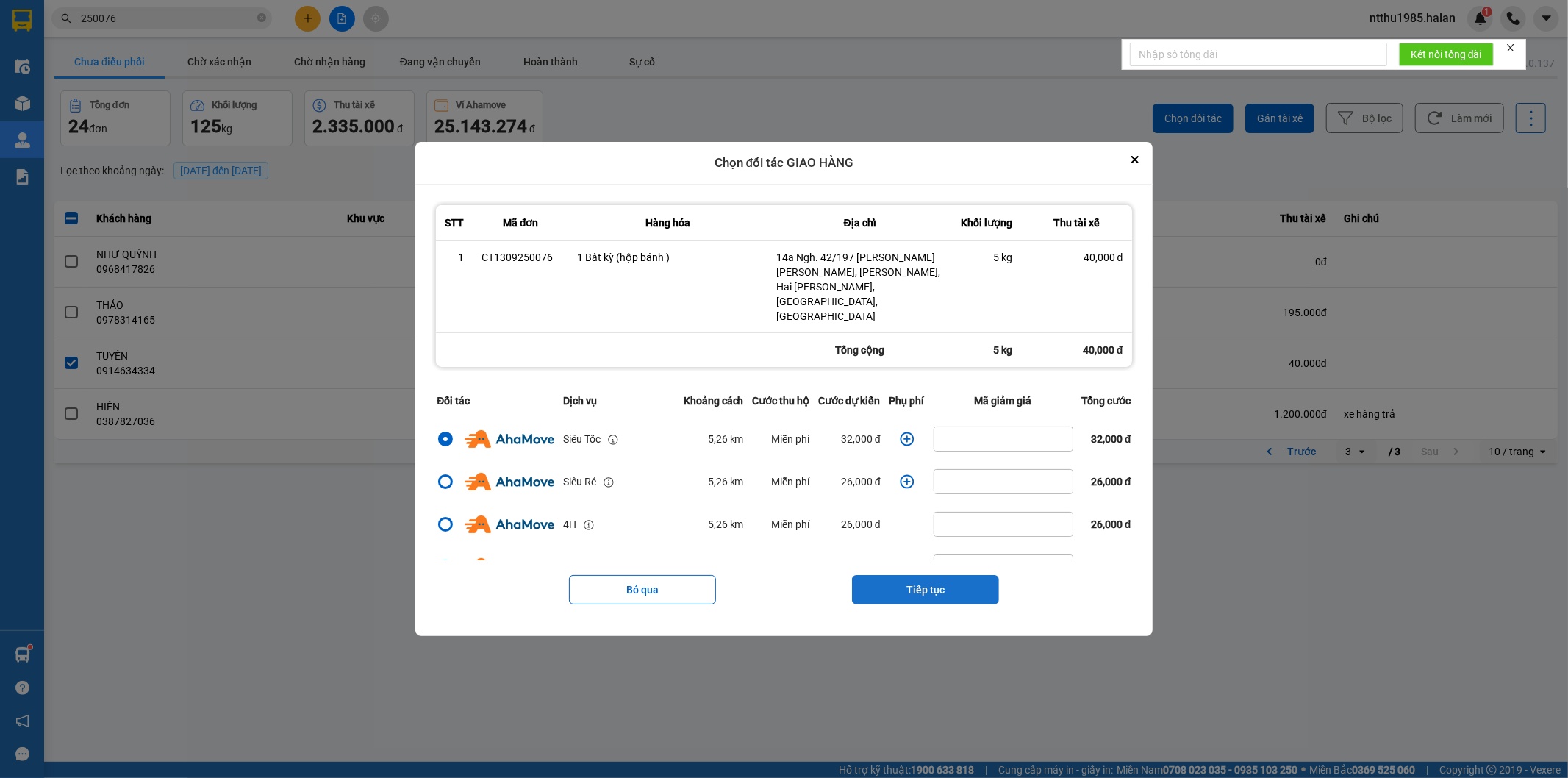
click at [926, 574] on button "Tiếp tục" at bounding box center [925, 589] width 147 height 29
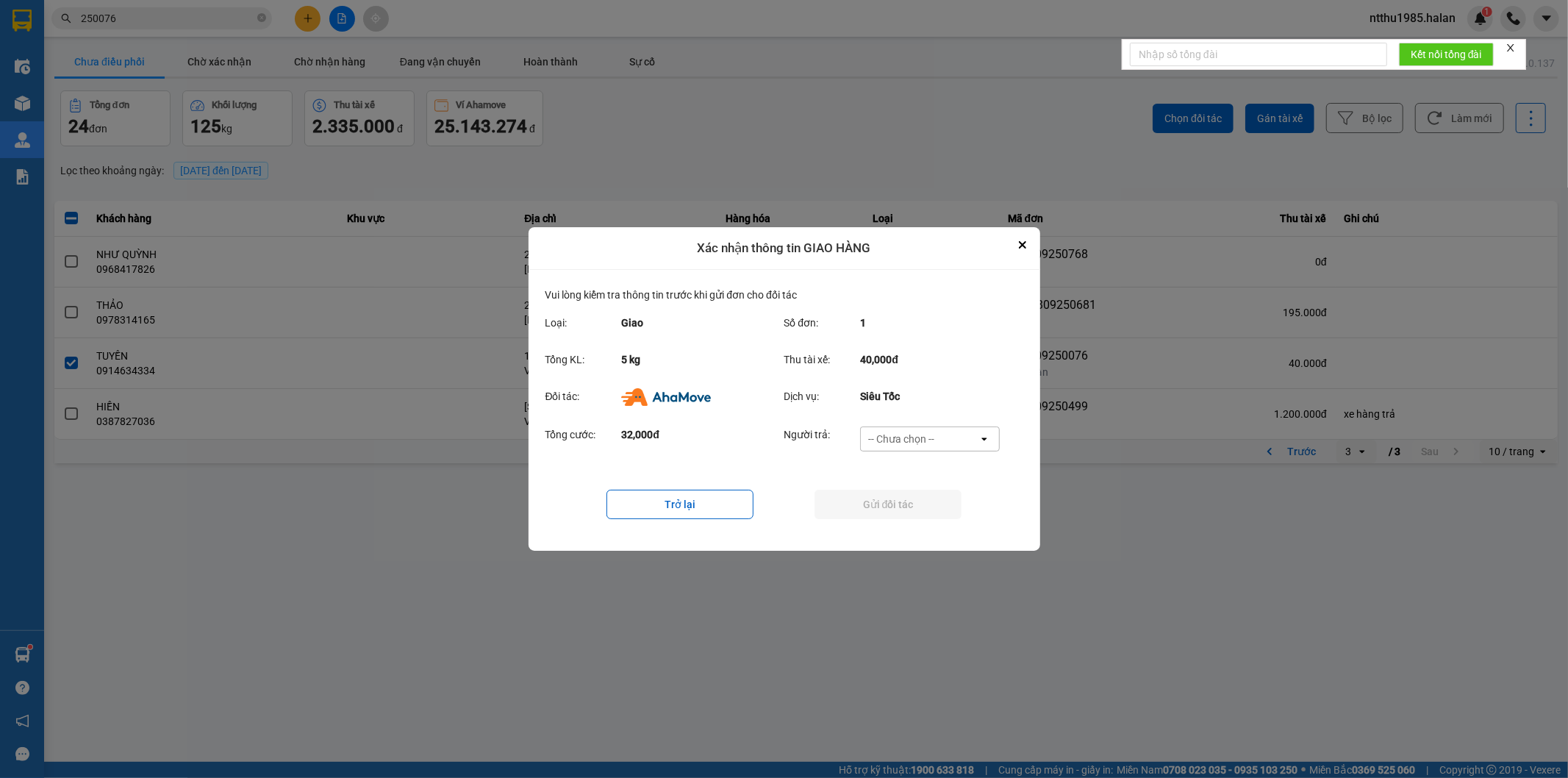
click at [904, 434] on div "-- Chưa chọn --" at bounding box center [901, 439] width 66 height 15
click at [905, 520] on span "Ví Ahamove" at bounding box center [901, 523] width 59 height 15
click at [890, 507] on button "Gửi đối tác" at bounding box center [888, 504] width 147 height 29
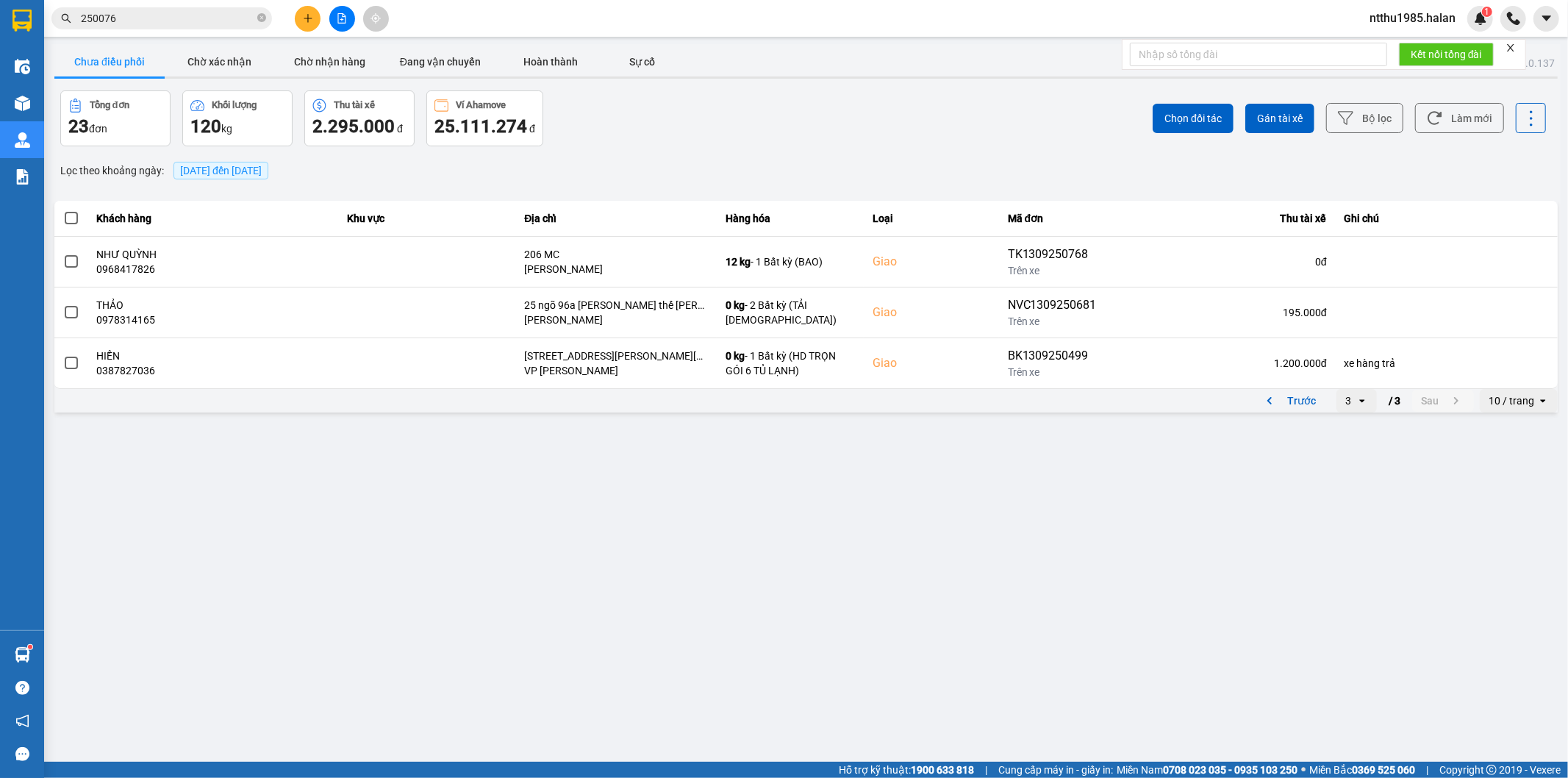
click at [125, 63] on button "Chưa điều phối" at bounding box center [109, 62] width 110 height 29
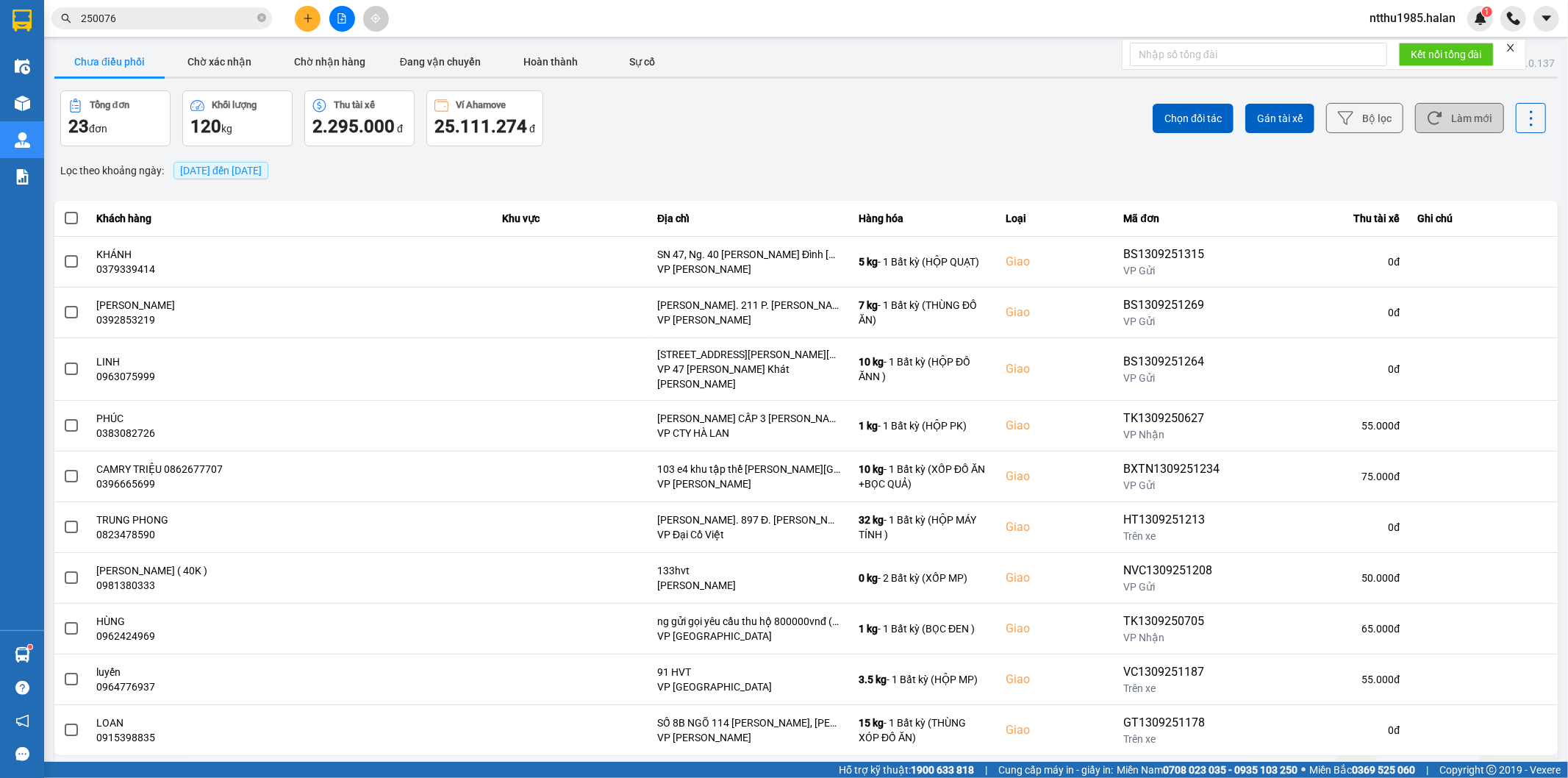
click at [1460, 116] on button "Làm mới" at bounding box center [1459, 118] width 89 height 30
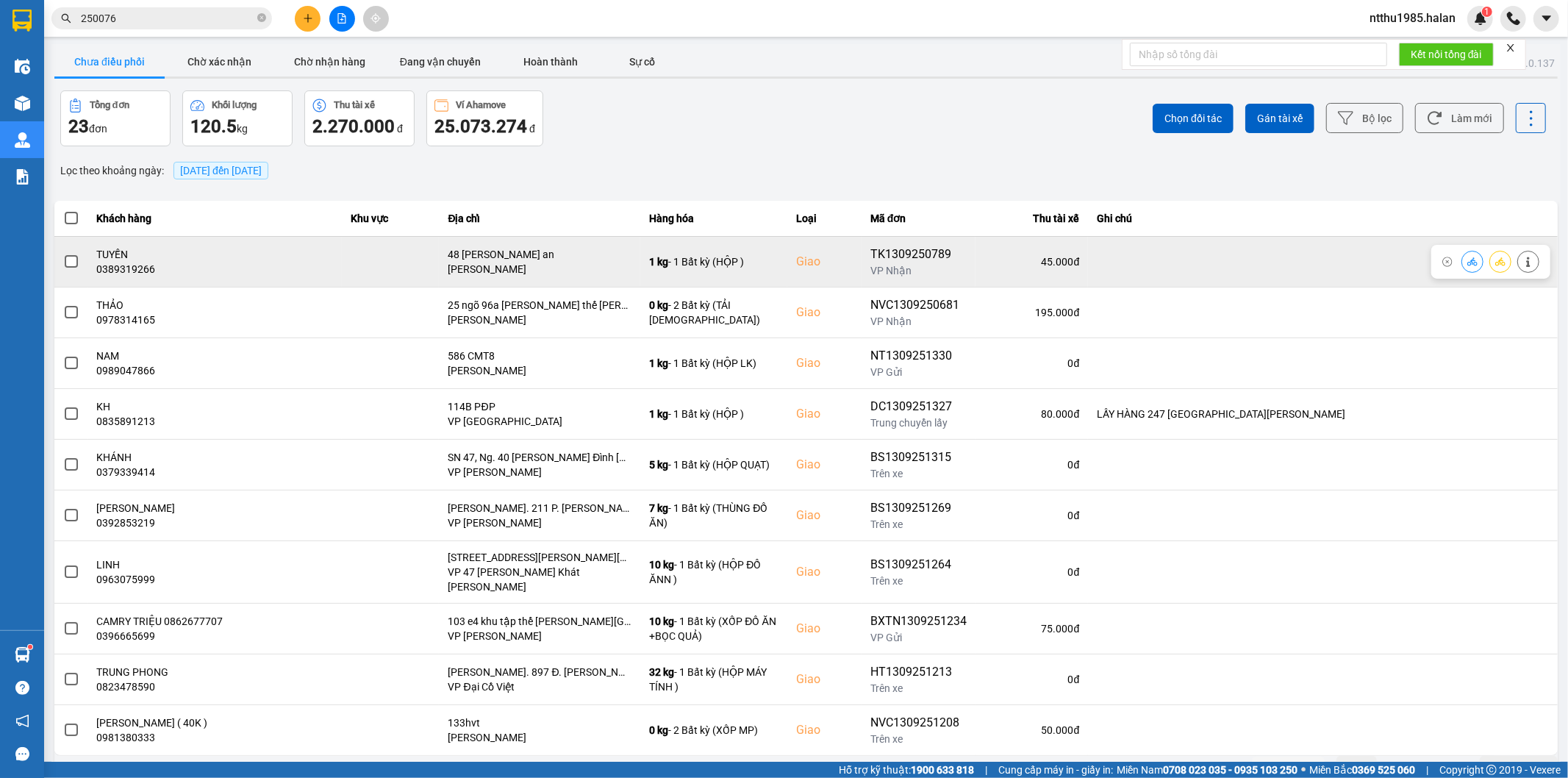
click at [67, 263] on span at bounding box center [71, 262] width 14 height 14
click at [63, 254] on input "checkbox" at bounding box center [63, 254] width 0 height 0
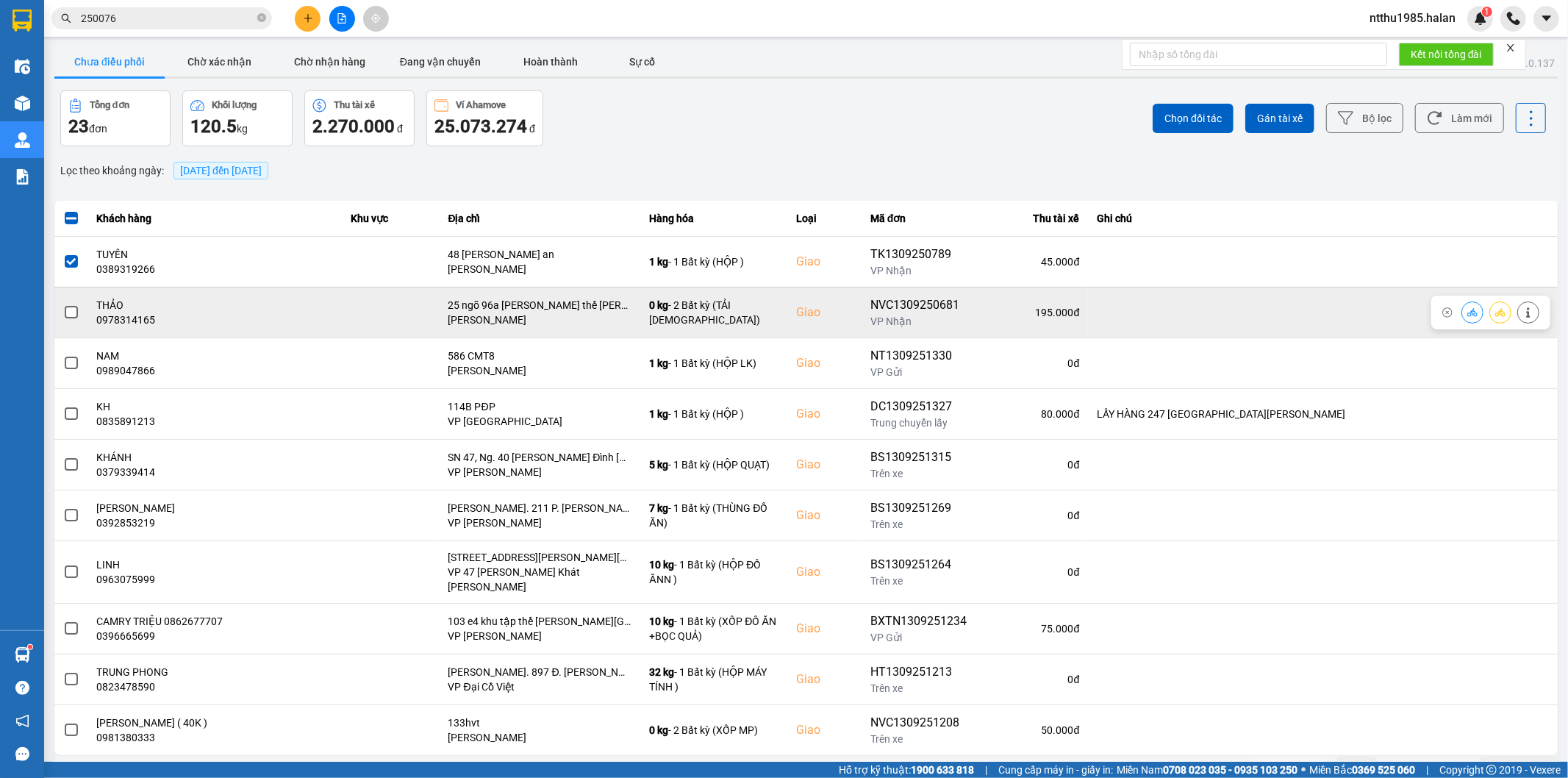
click at [71, 317] on span at bounding box center [71, 312] width 14 height 14
click at [63, 304] on input "checkbox" at bounding box center [63, 304] width 0 height 0
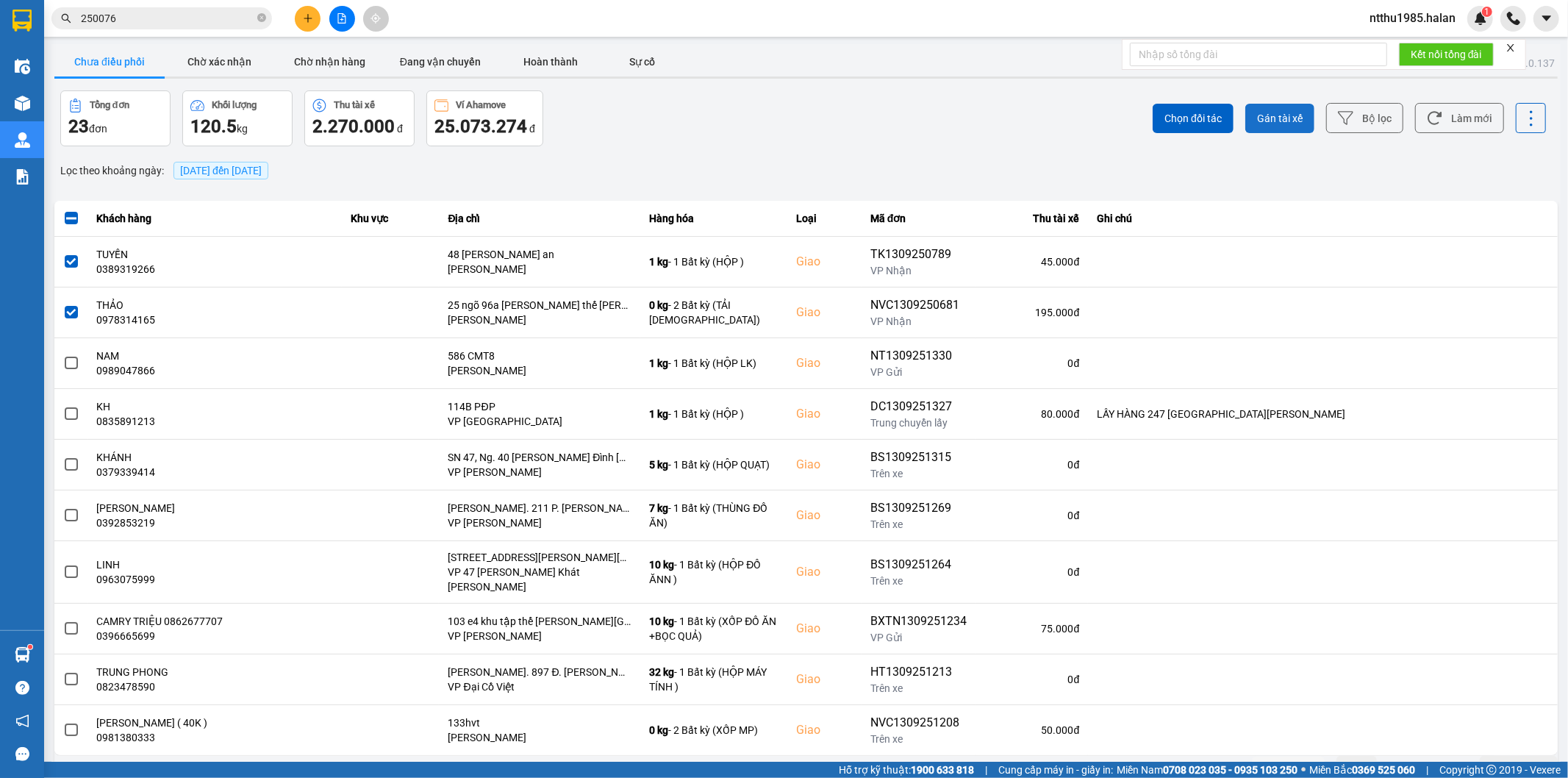
click at [1282, 114] on span "Gán tài xế" at bounding box center [1280, 119] width 46 height 15
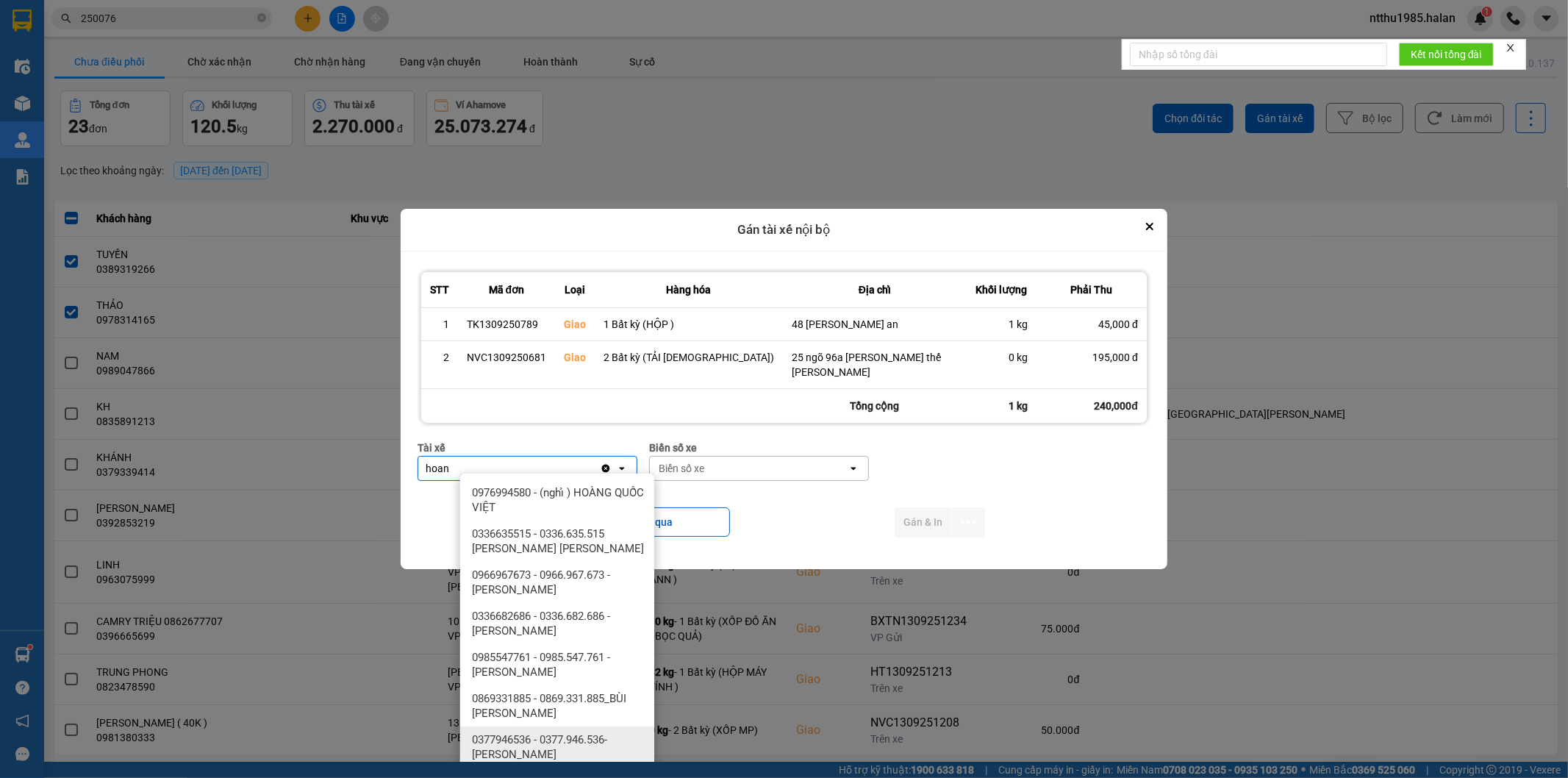
type input "hoan"
drag, startPoint x: 559, startPoint y: 740, endPoint x: 652, endPoint y: 708, distance: 98.4
click at [561, 740] on span "0377946536 - 0377.946.536- [PERSON_NAME]" at bounding box center [559, 746] width 176 height 29
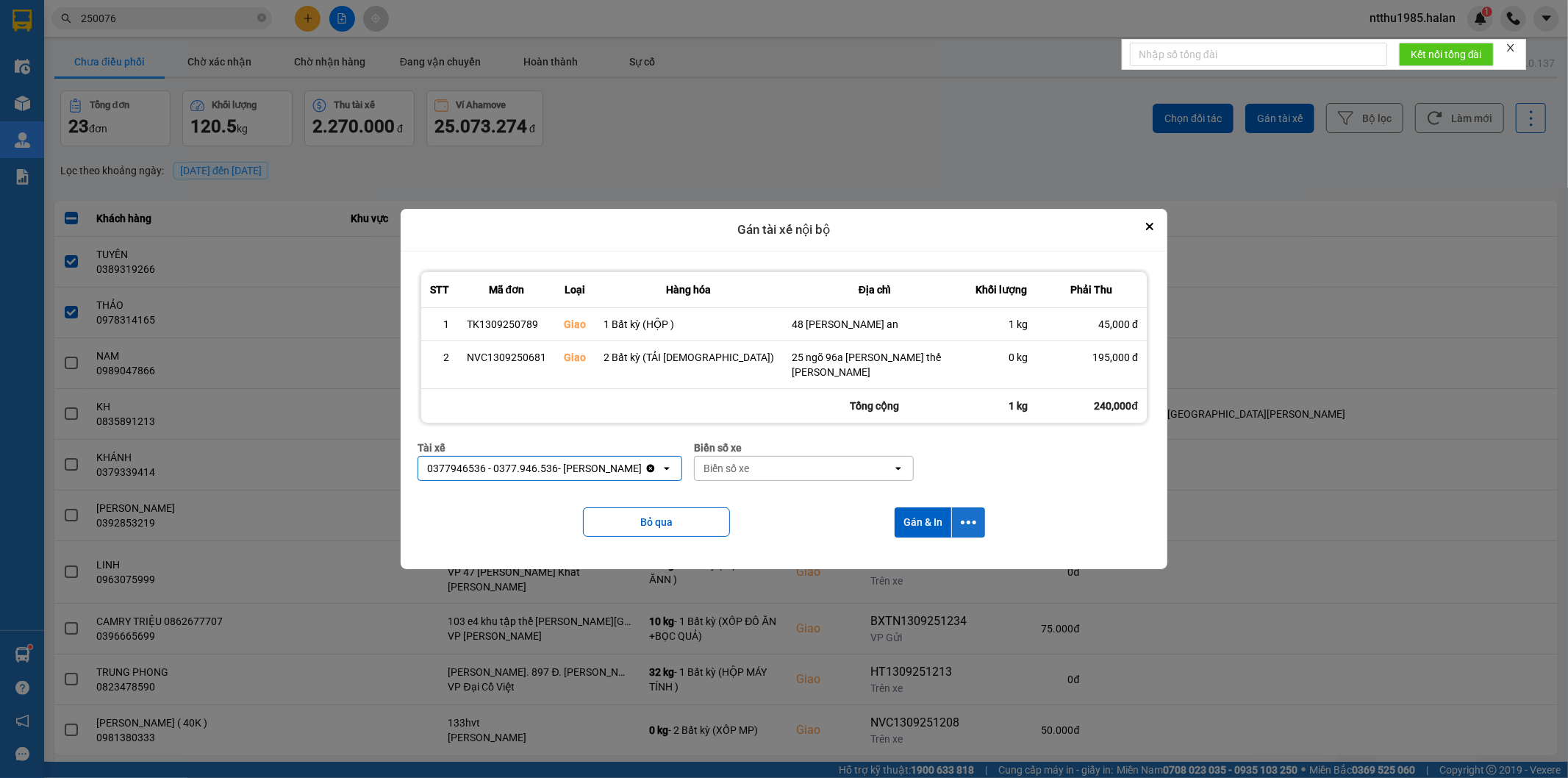
click at [960, 514] on icon "dialog" at bounding box center [968, 522] width 16 height 16
click at [893, 557] on span "Chỉ gán tài" at bounding box center [896, 555] width 49 height 15
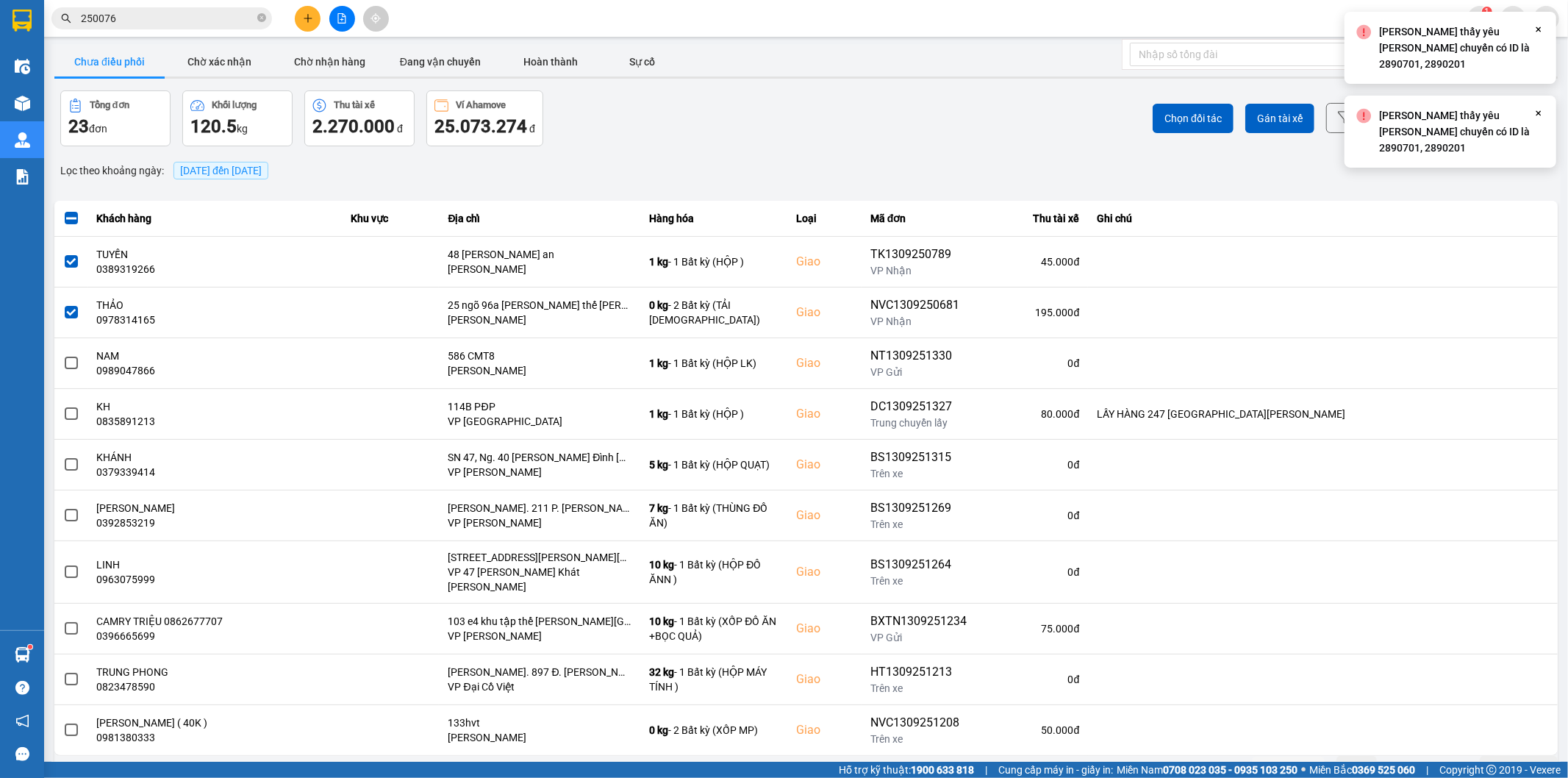
click at [1027, 111] on div "ver: 0.0.137 Chưa điều phối Chờ xác nhận Chờ nhận hàng Đang vận chuyển Hoàn thà…" at bounding box center [807, 413] width 1509 height 738
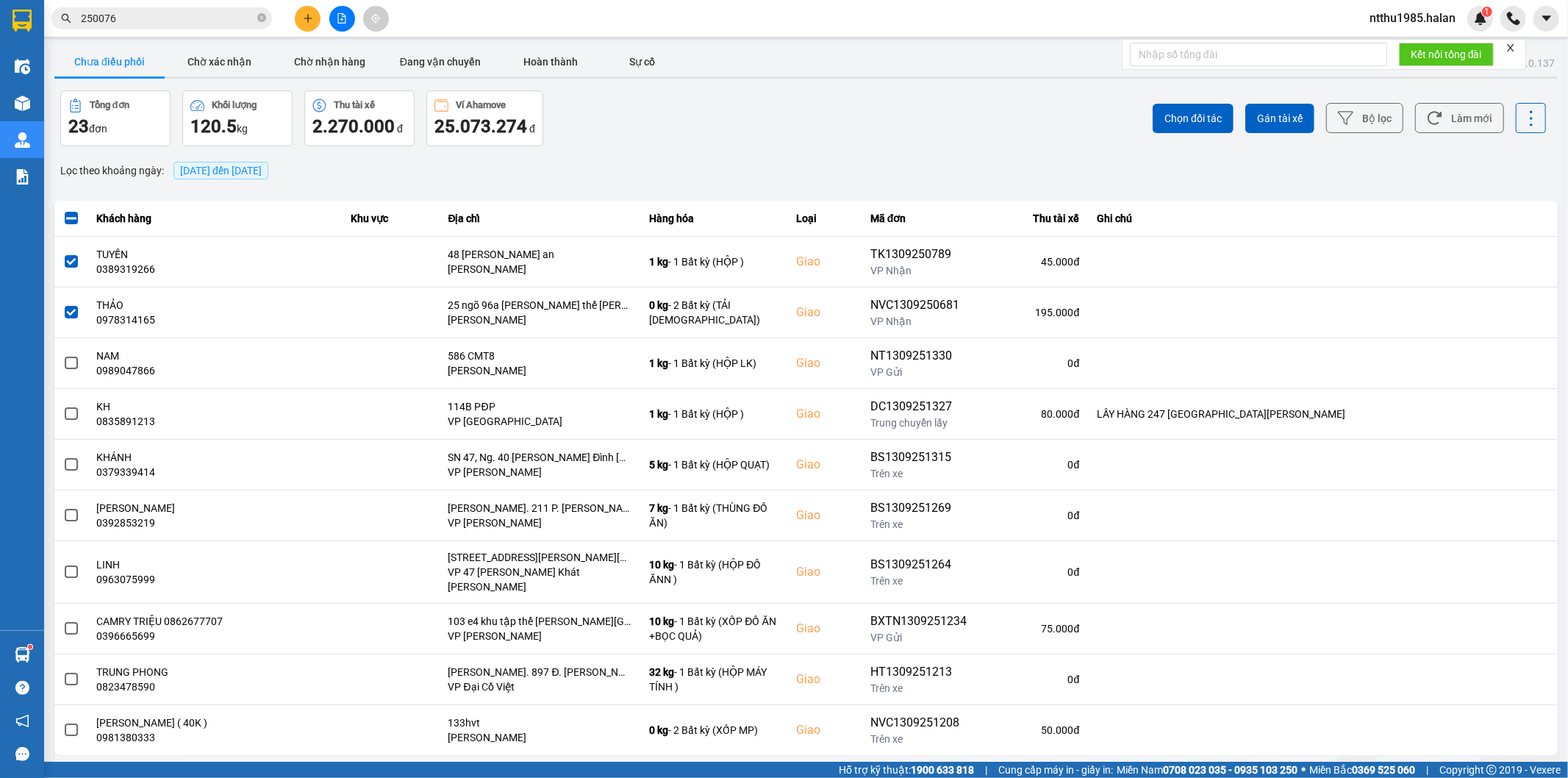
click at [160, 19] on input "250076" at bounding box center [167, 19] width 173 height 17
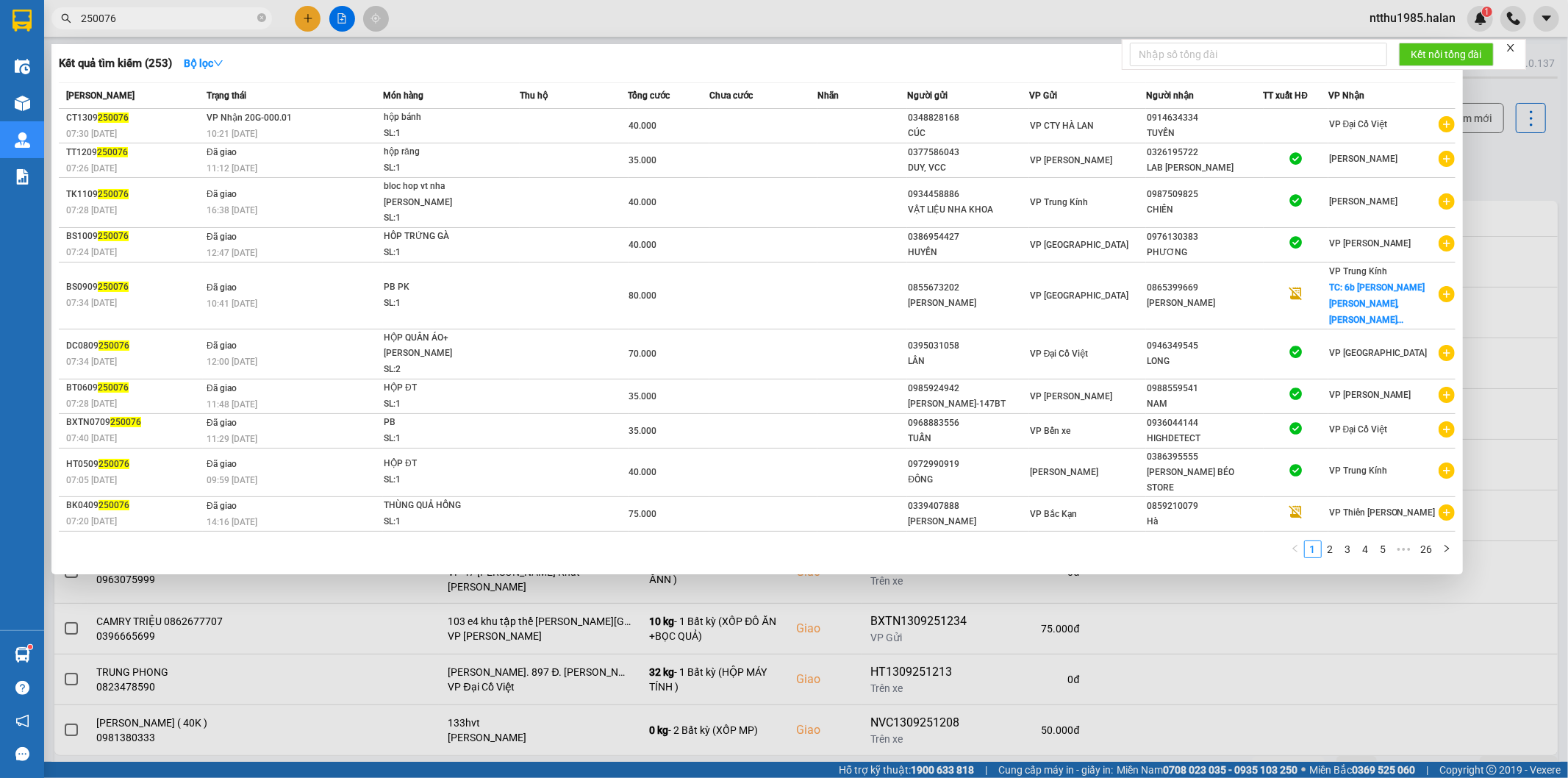
click at [160, 19] on input "250076" at bounding box center [167, 19] width 173 height 17
click at [180, 23] on input "250076" at bounding box center [167, 19] width 173 height 17
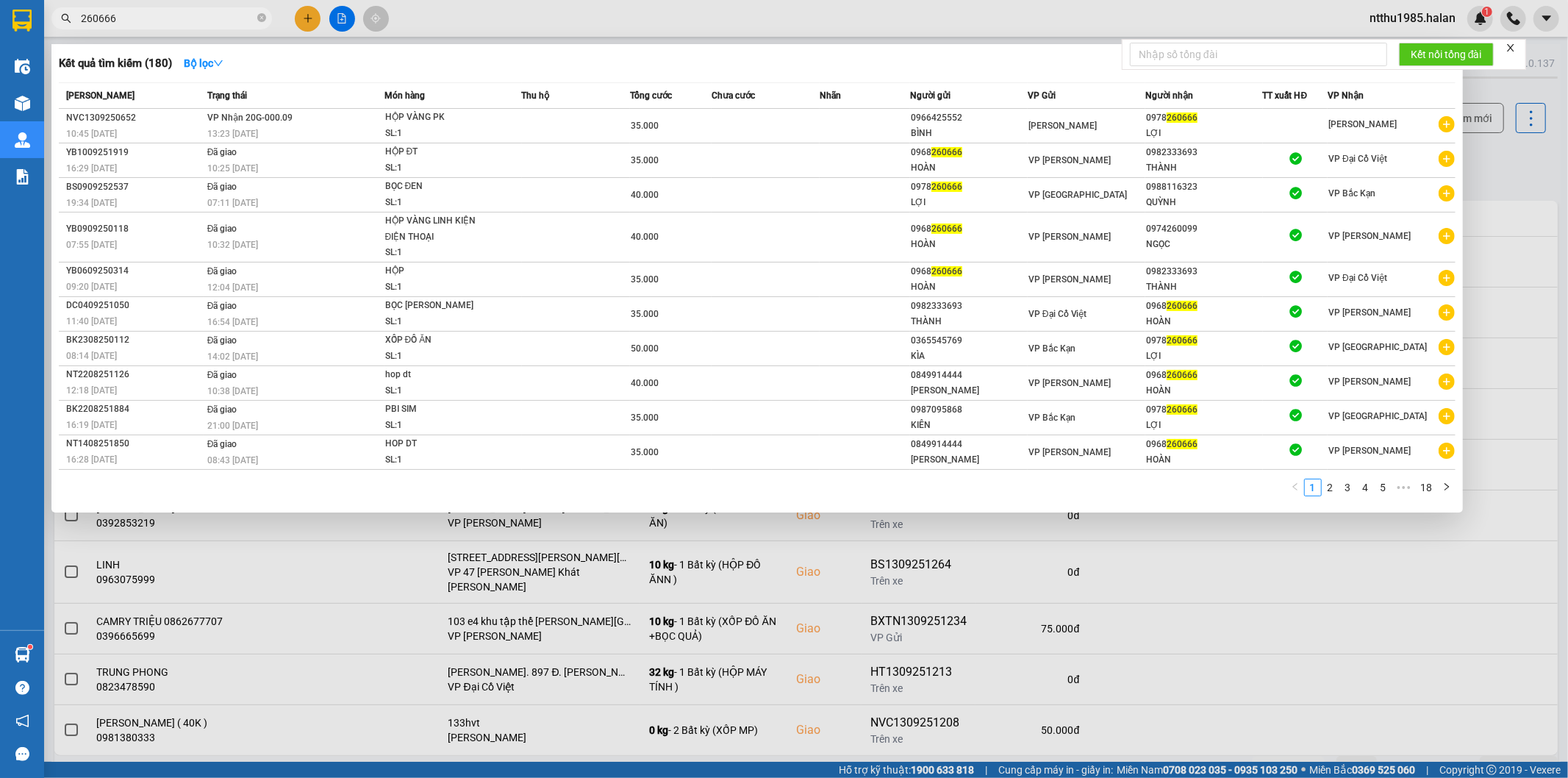
click at [132, 17] on input "260666" at bounding box center [167, 19] width 173 height 17
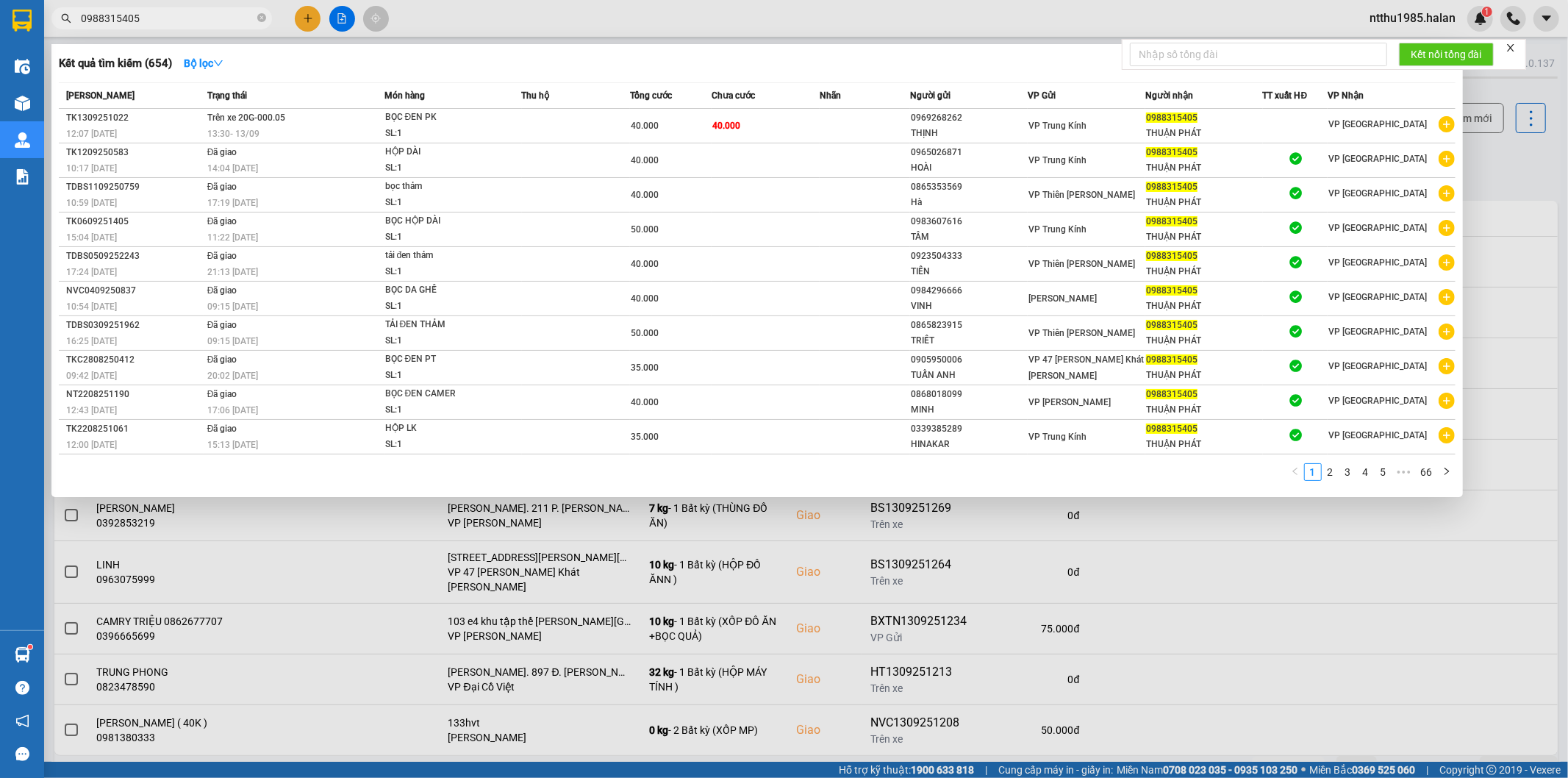
click at [152, 15] on input "0988315405" at bounding box center [167, 19] width 173 height 17
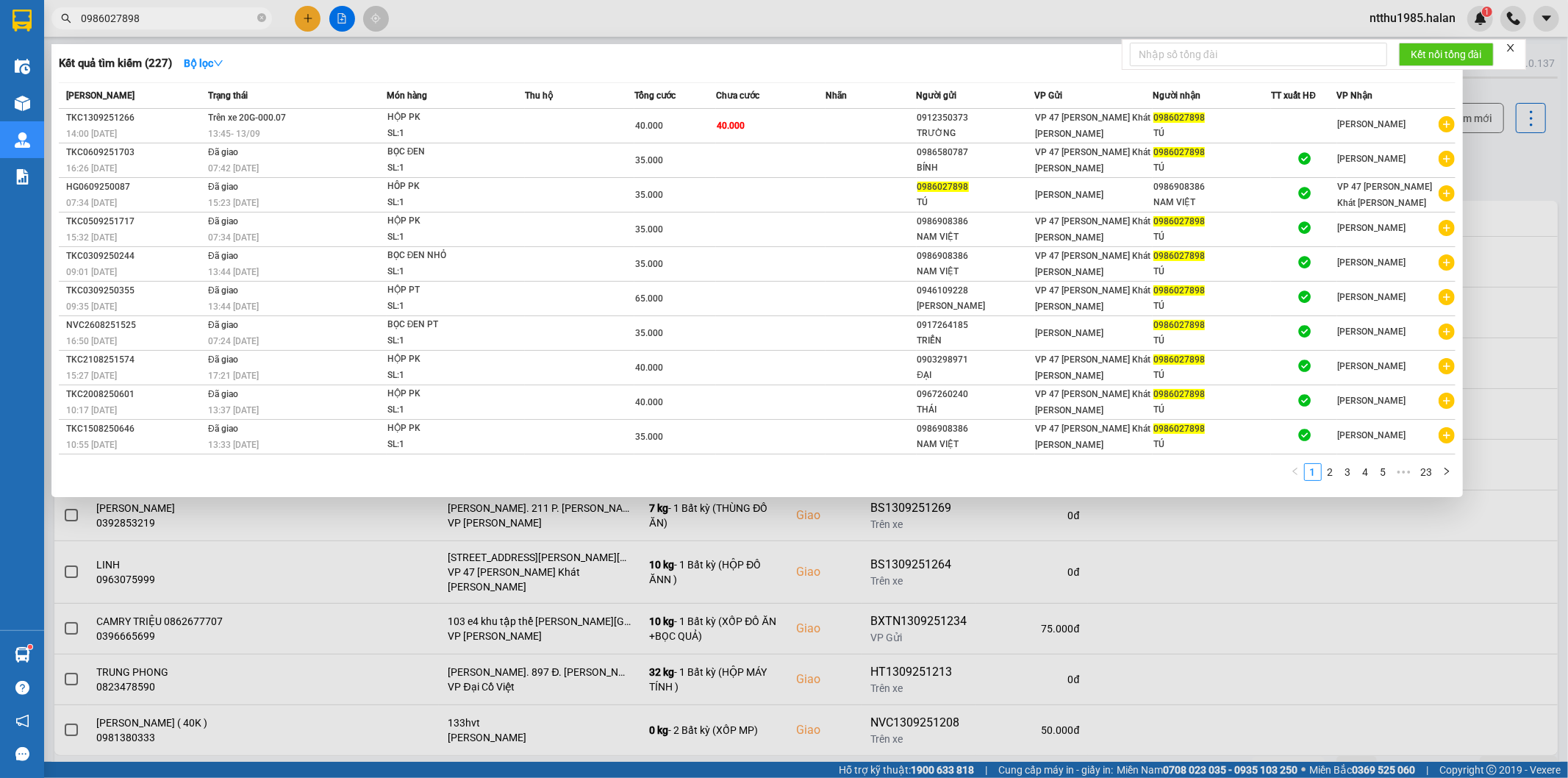
click at [158, 23] on input "0986027898" at bounding box center [167, 19] width 173 height 17
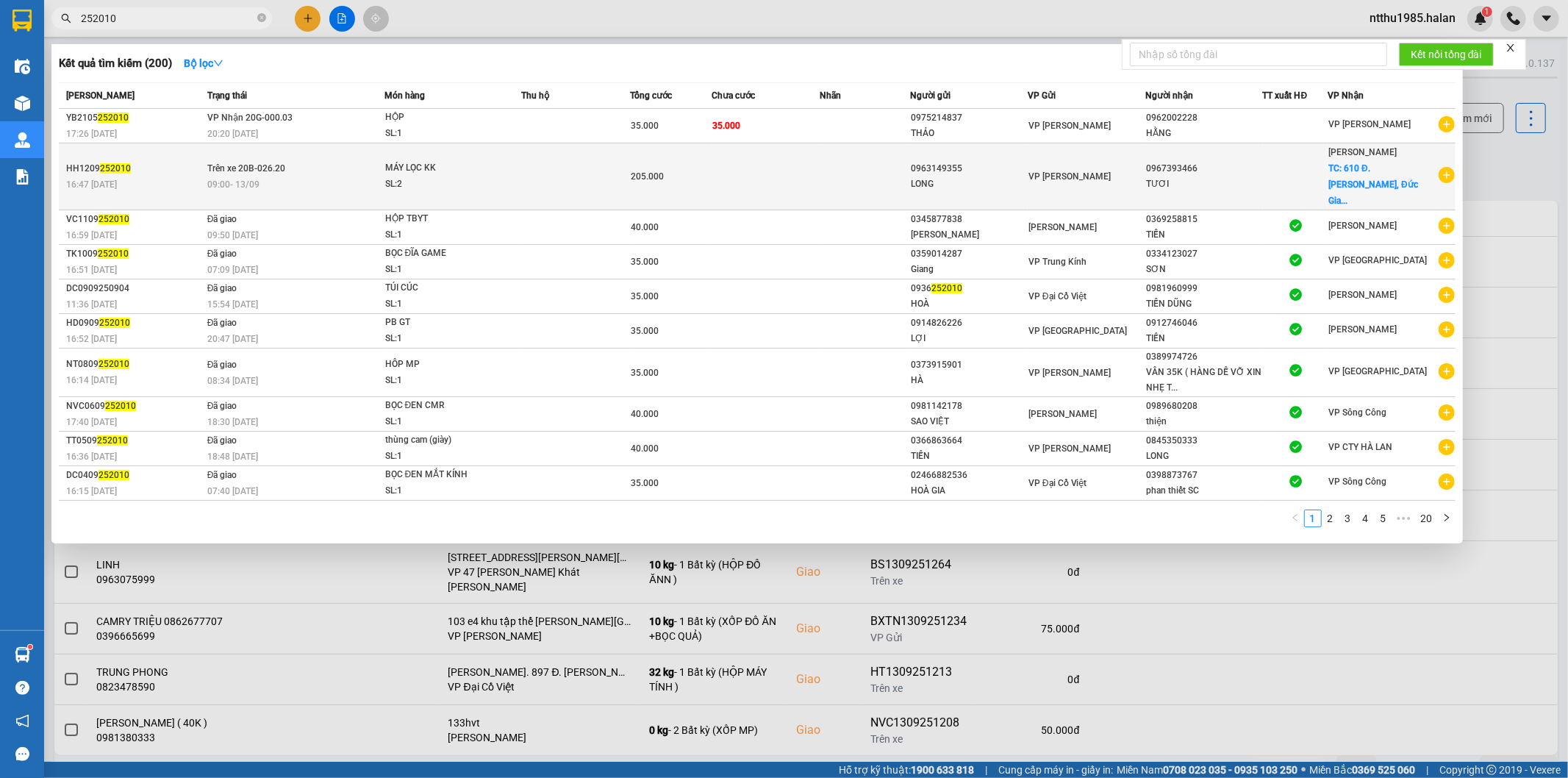
type input "252010"
click at [745, 174] on td at bounding box center [766, 176] width 109 height 67
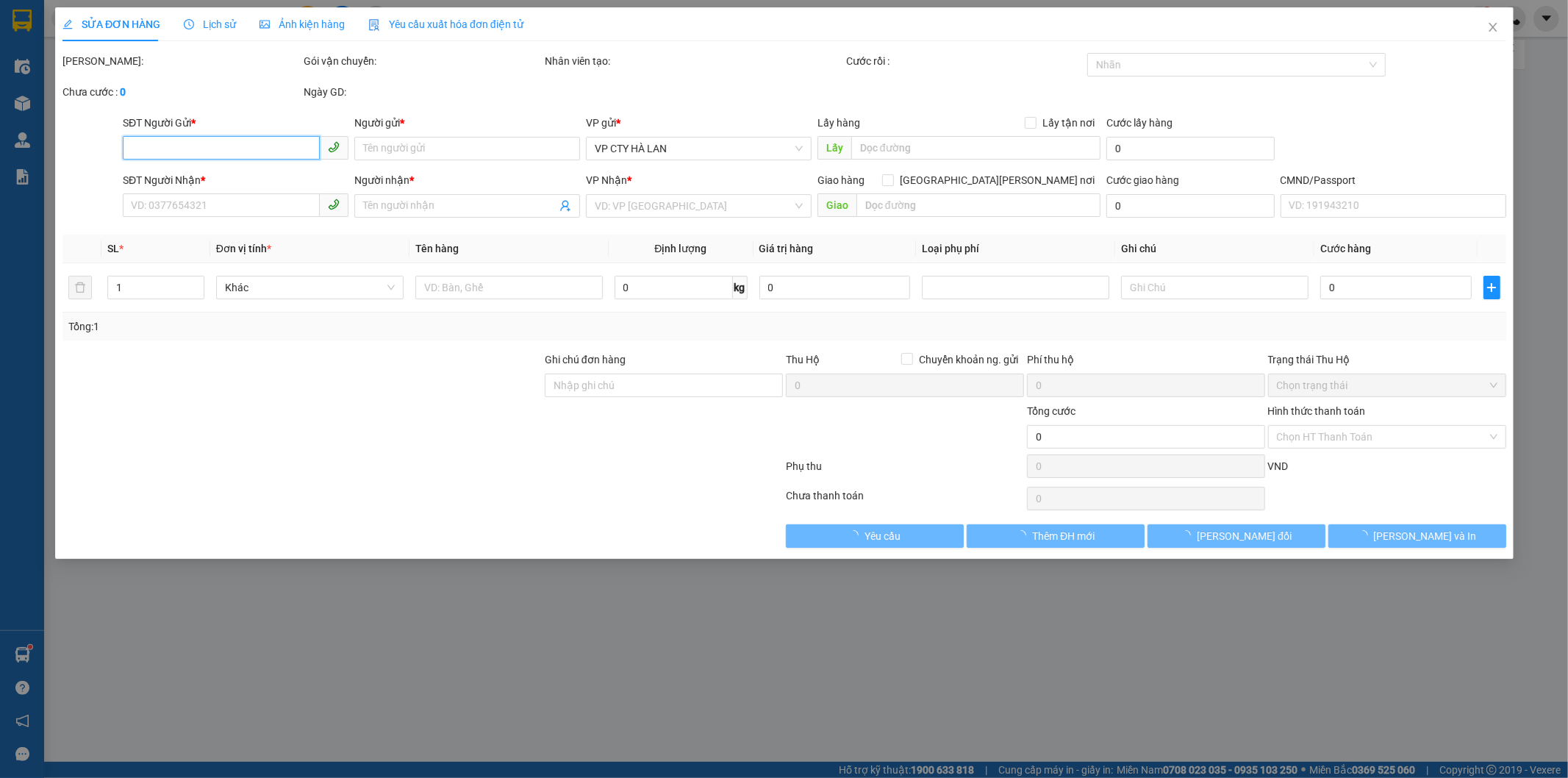
type input "0963149355"
type input "LONG"
type input "0967393466"
type input "TƯƠI"
checkbox input "true"
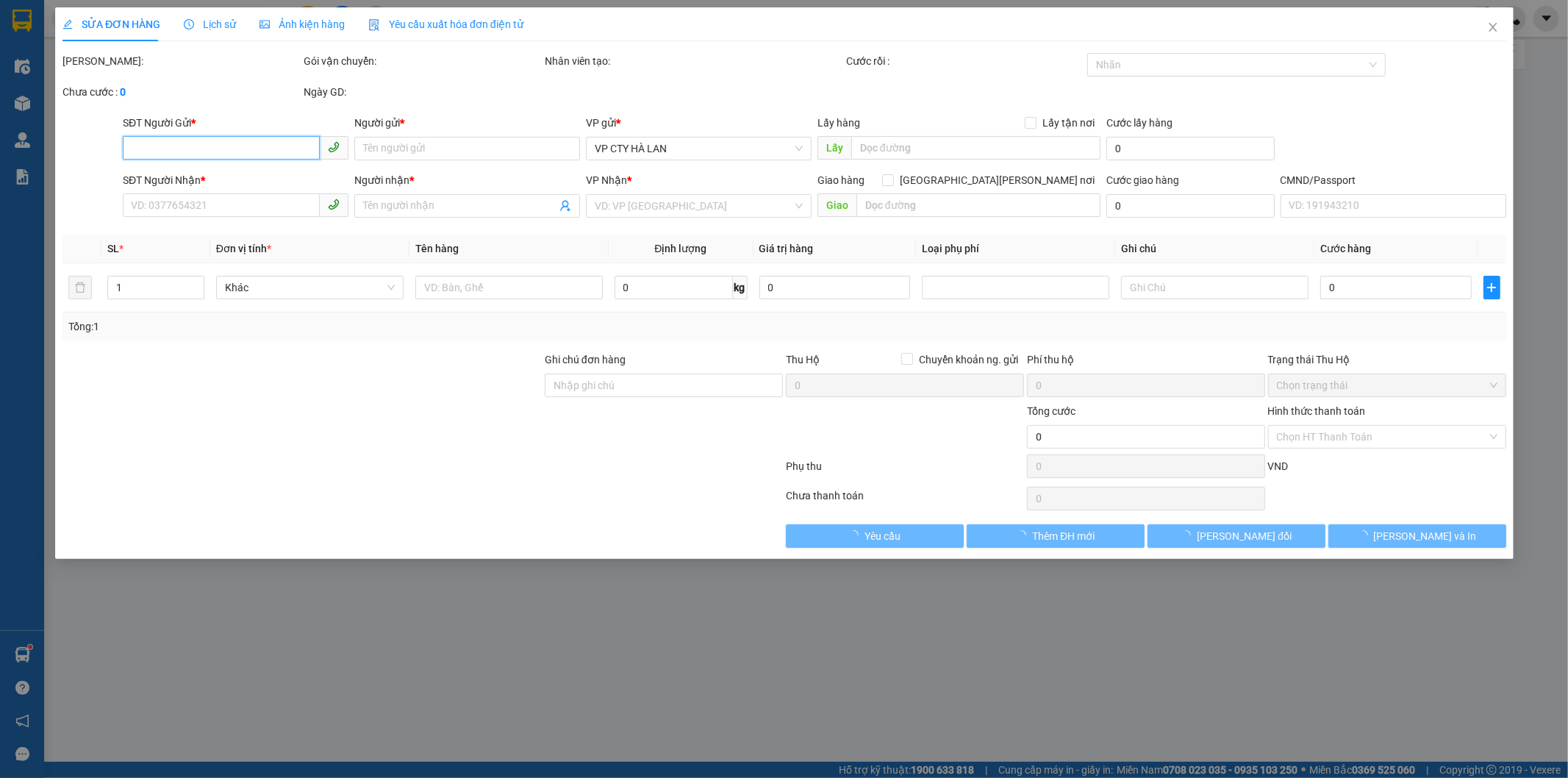
type input "610 Đ. Ngô Gia Tự, Đức Giang, Long Biên, Hà Nội, Việt Nam"
type input "CẦN NGÁNG + DÂY"
type input "205.000"
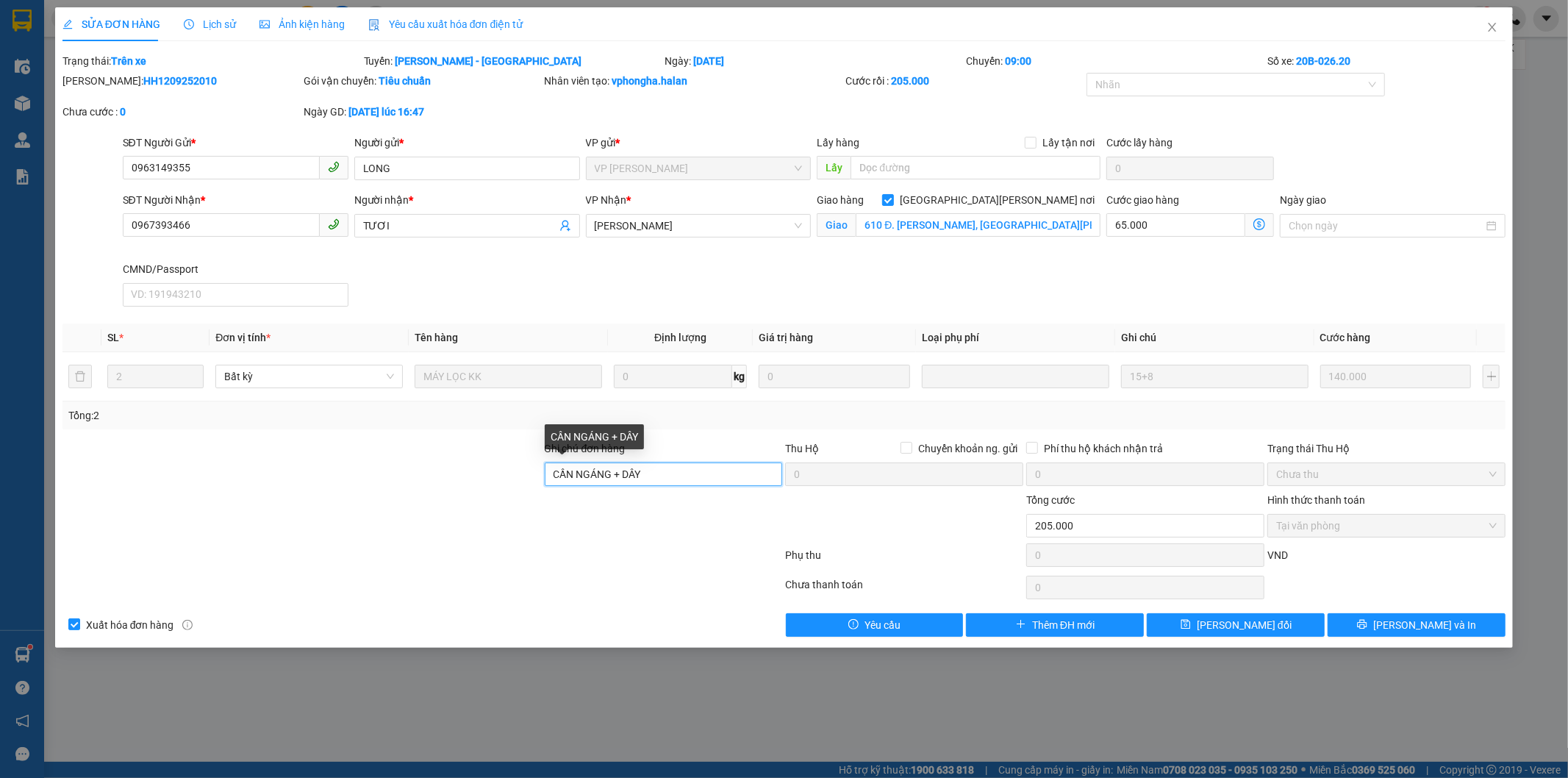
click at [694, 472] on input "CẦN NGÁNG + DÂY" at bounding box center [663, 474] width 238 height 23
type input "C"
type input "LX TRẢ"
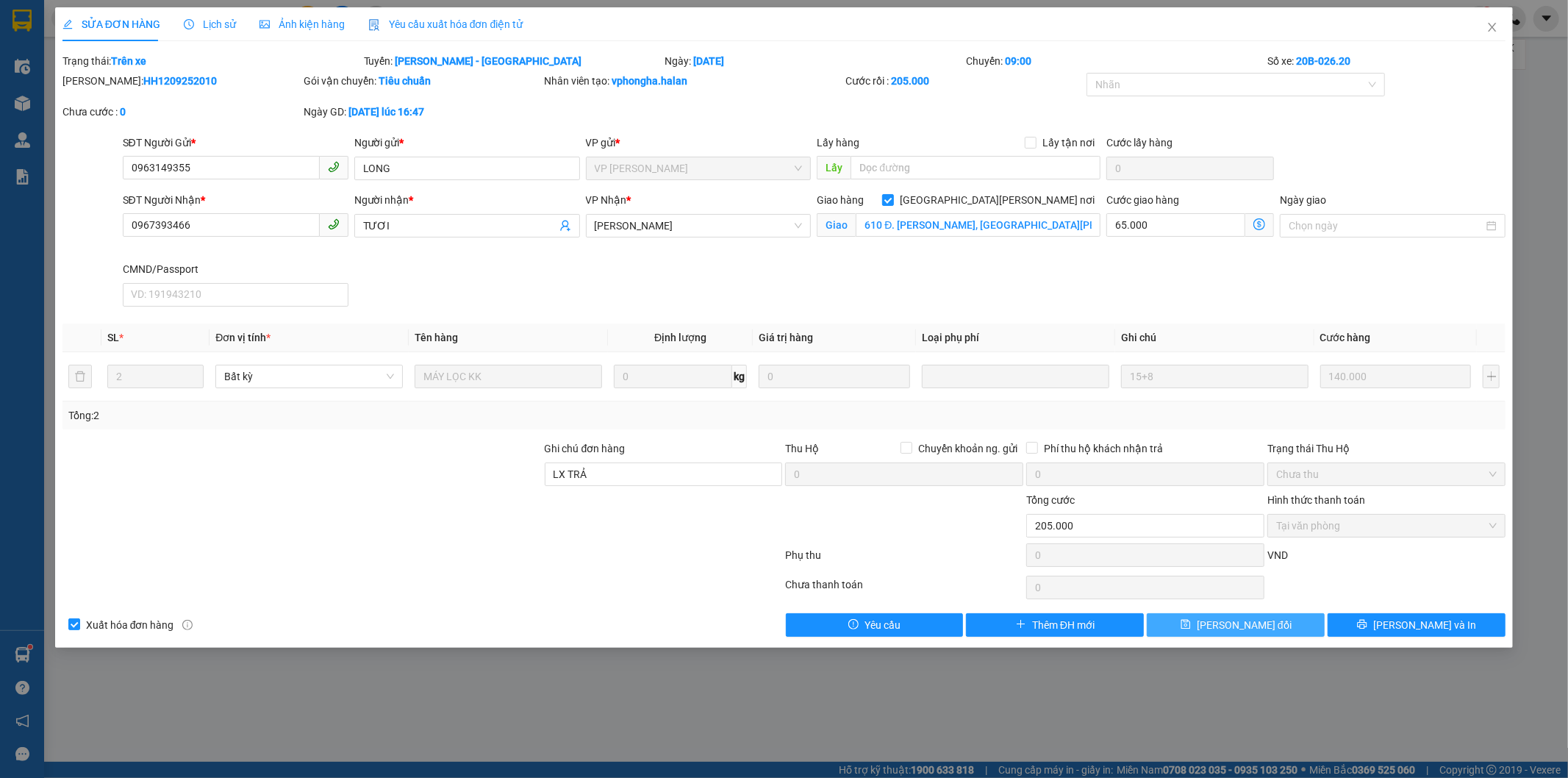
click at [1243, 617] on span "[PERSON_NAME] thay đổi" at bounding box center [1244, 625] width 95 height 17
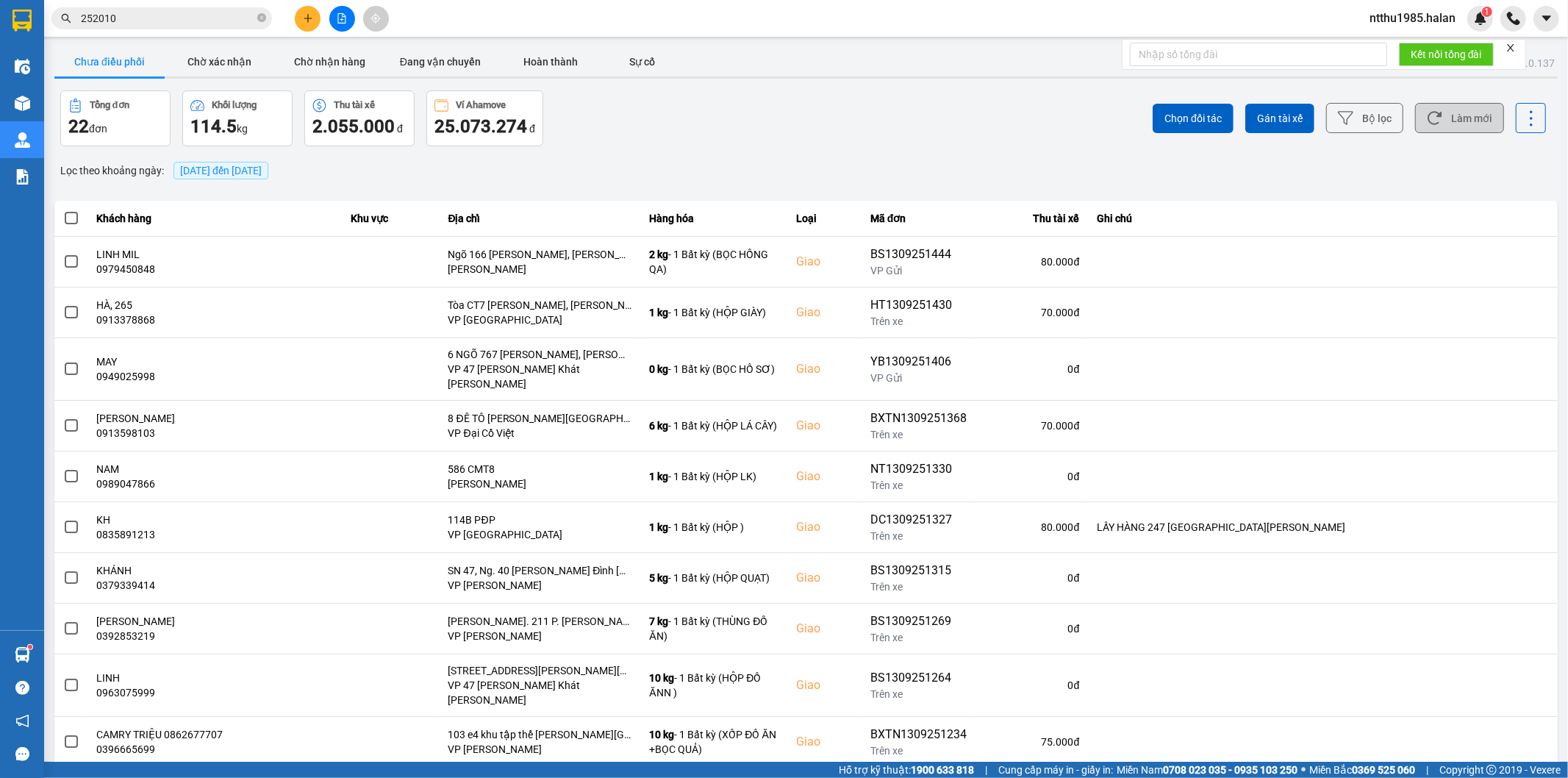
click at [1441, 116] on button "Làm mới" at bounding box center [1459, 118] width 89 height 30
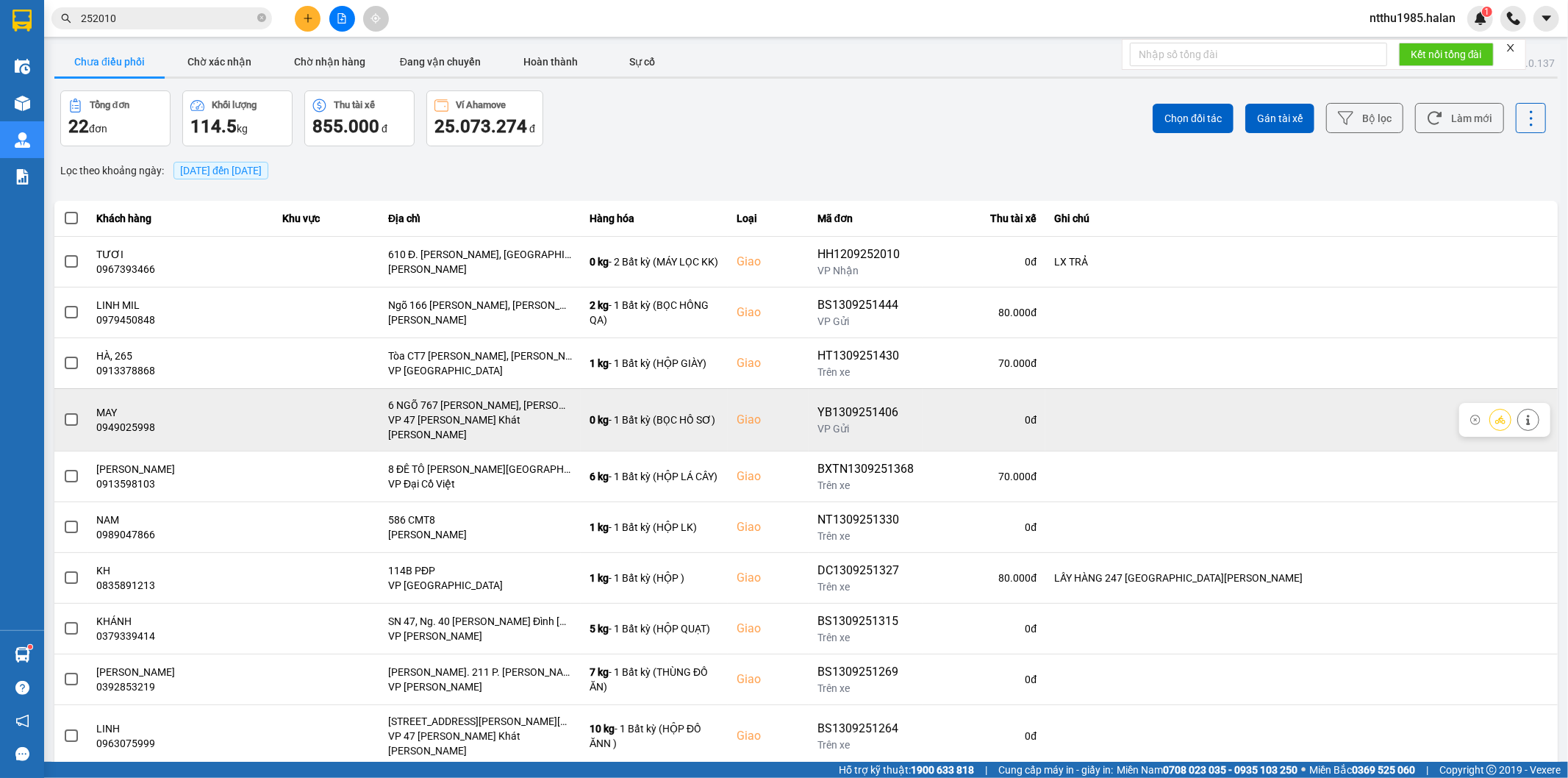
scroll to position [17, 0]
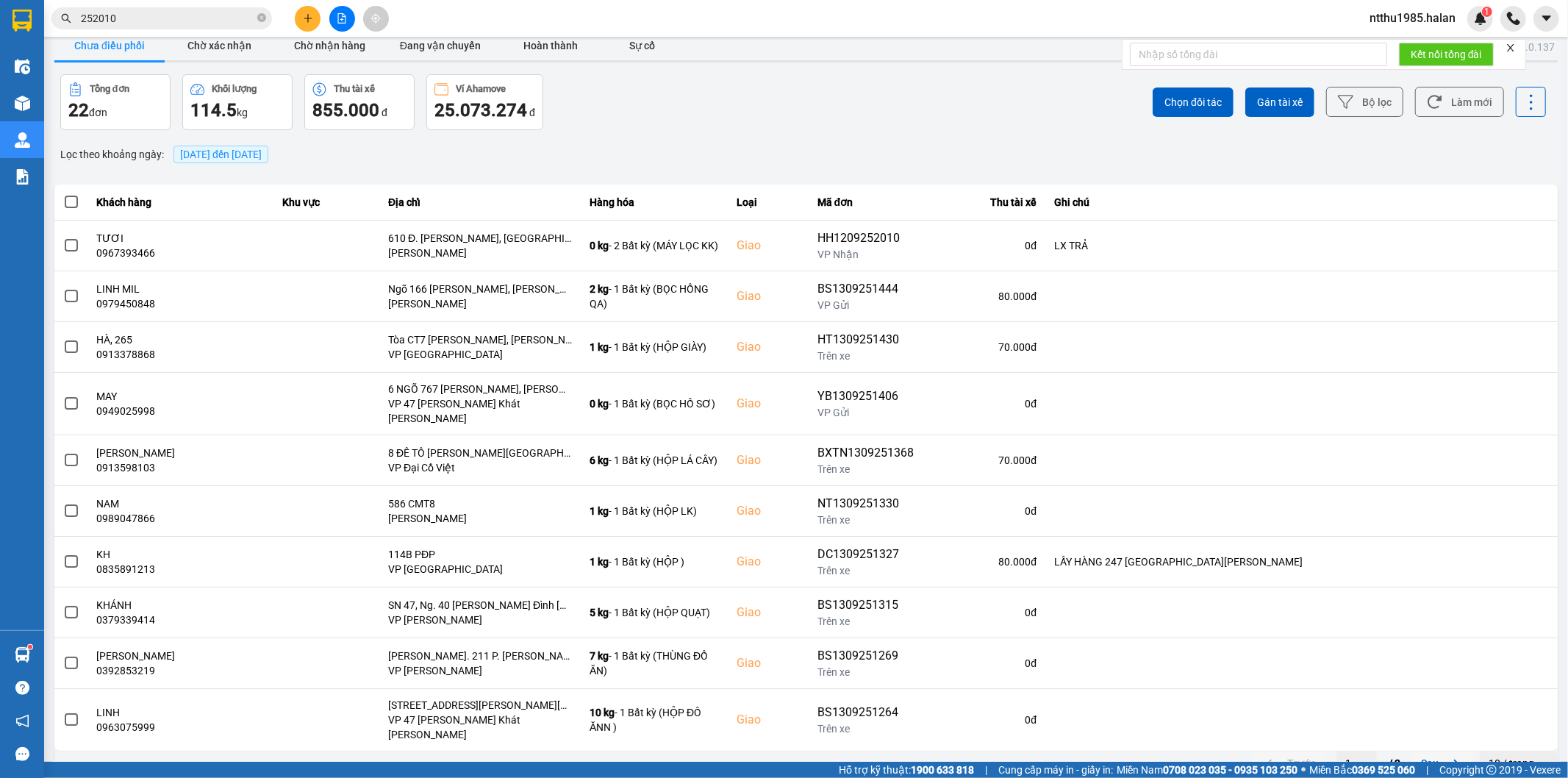
click at [1431, 752] on button "Sau" at bounding box center [1443, 762] width 62 height 22
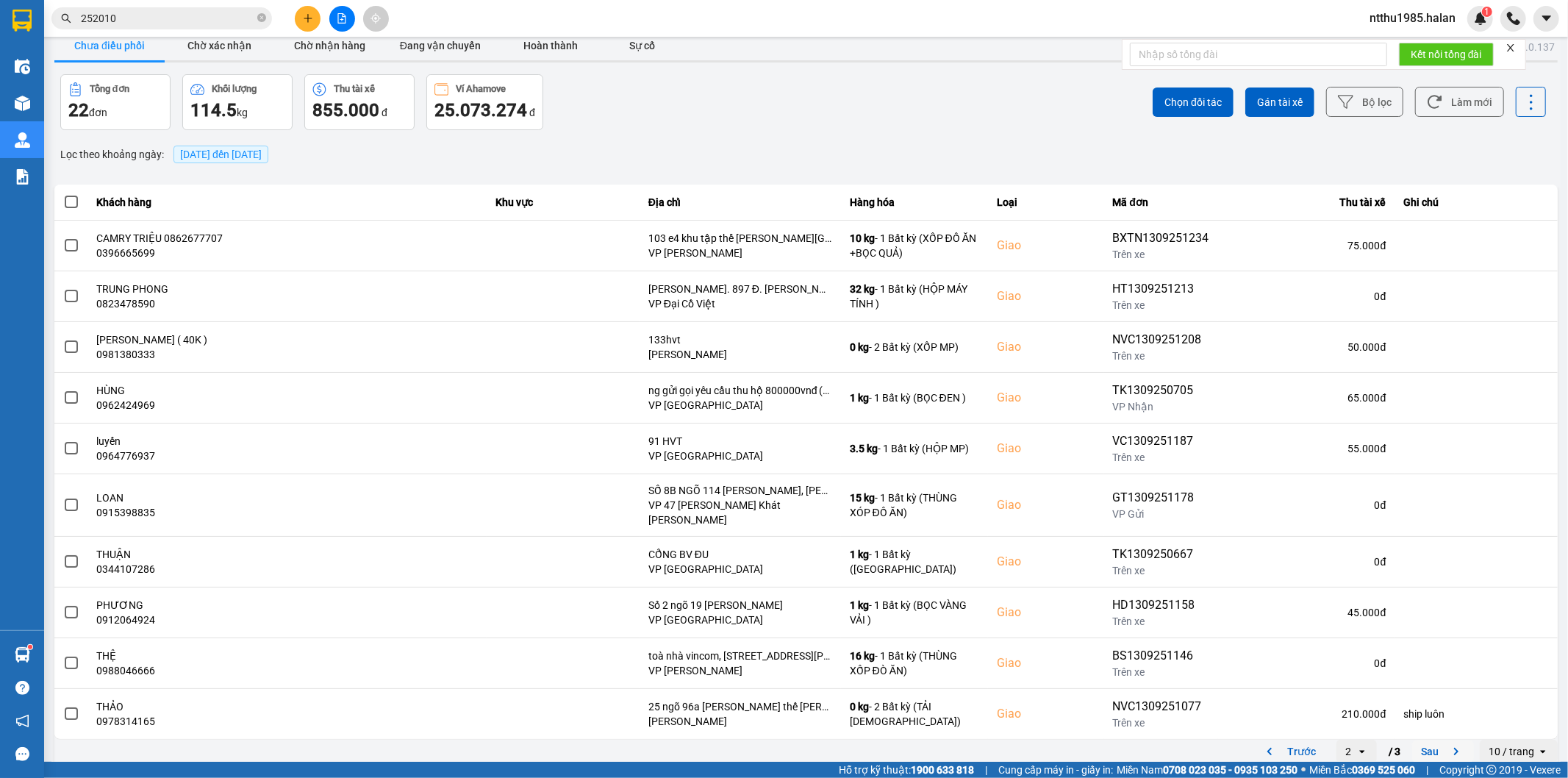
click at [1424, 740] on button "Sau" at bounding box center [1443, 751] width 62 height 22
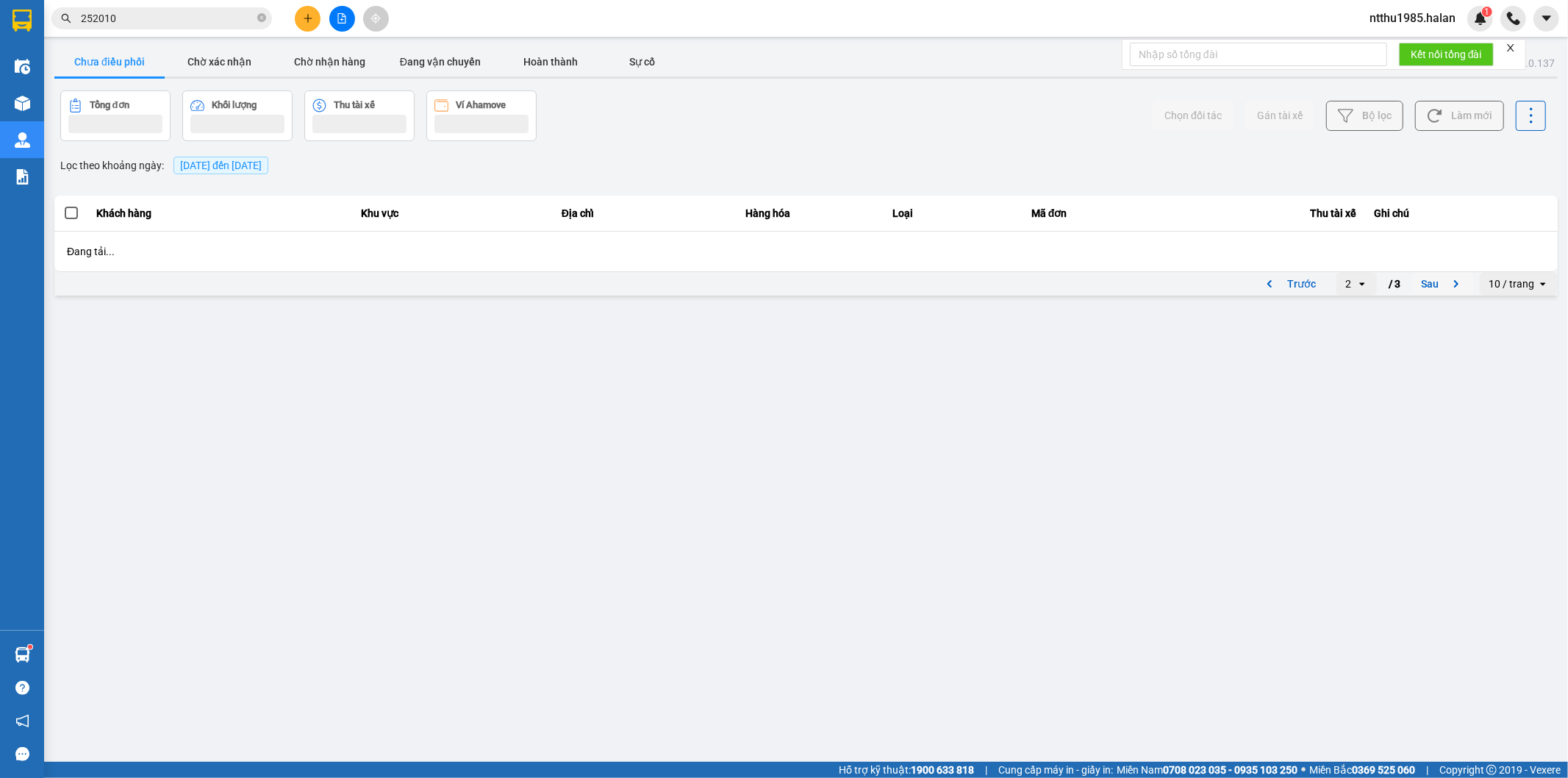
scroll to position [0, 0]
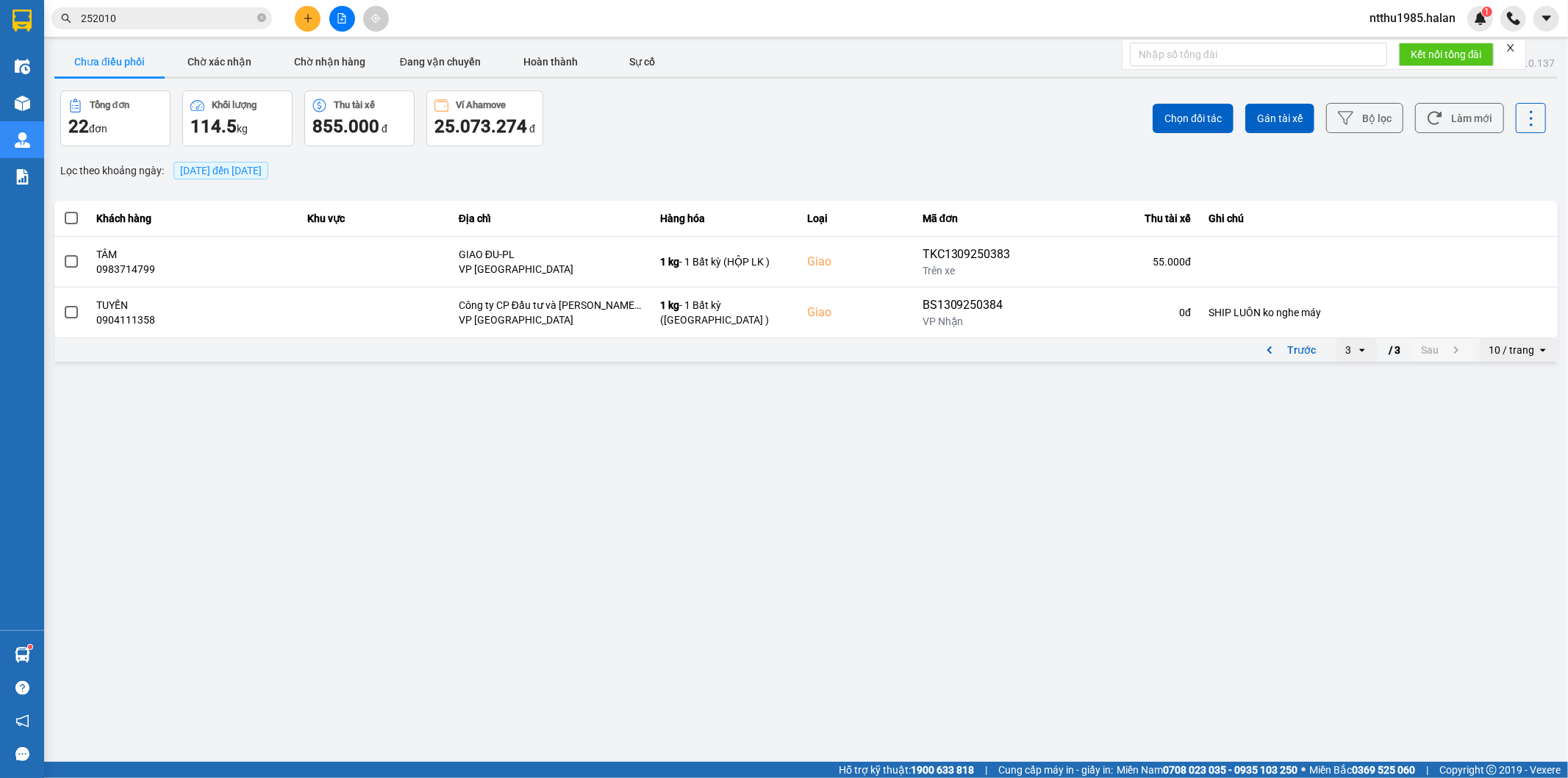
click at [176, 19] on input "252010" at bounding box center [167, 19] width 173 height 17
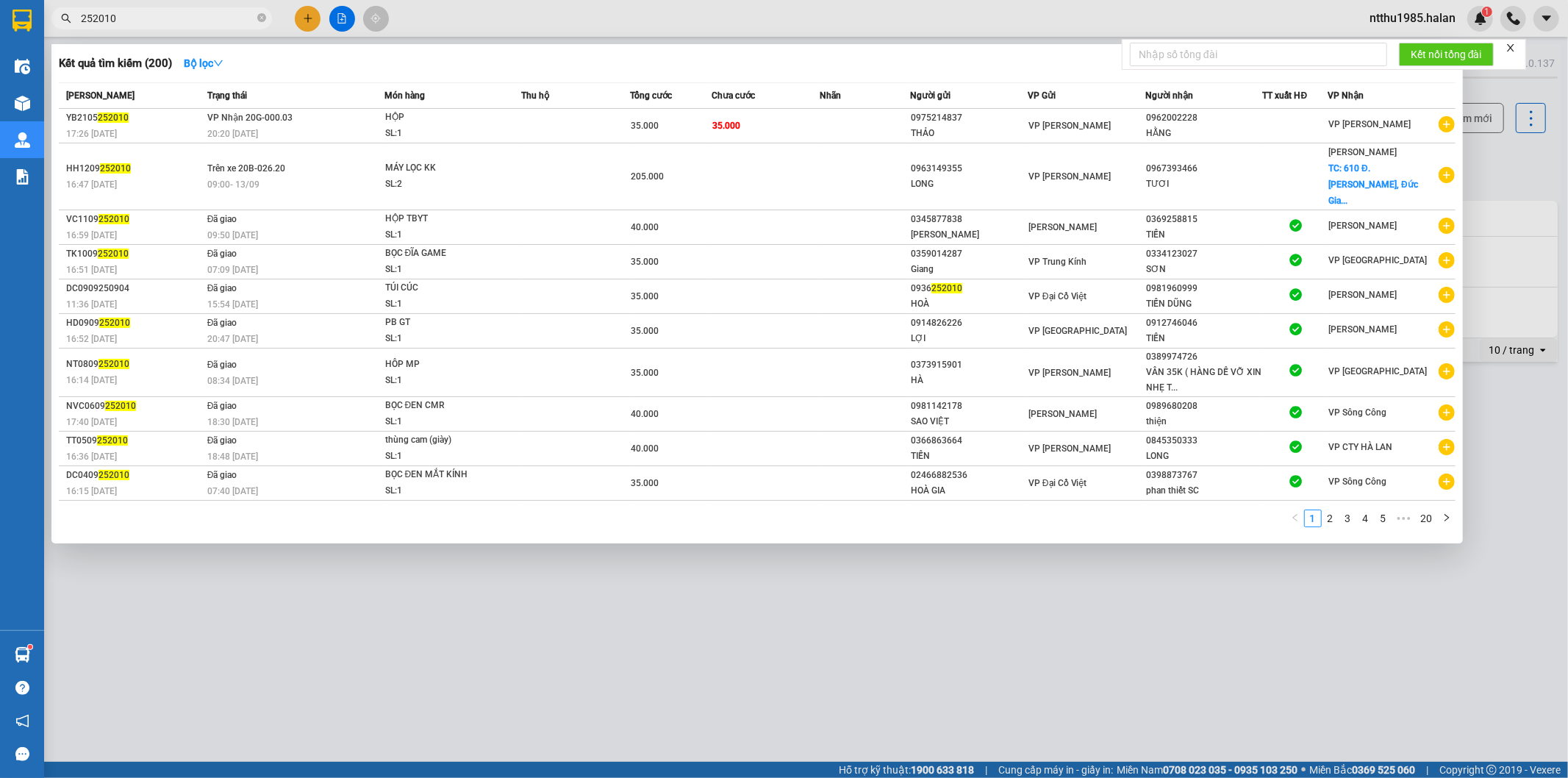
click at [176, 19] on input "252010" at bounding box center [167, 19] width 173 height 17
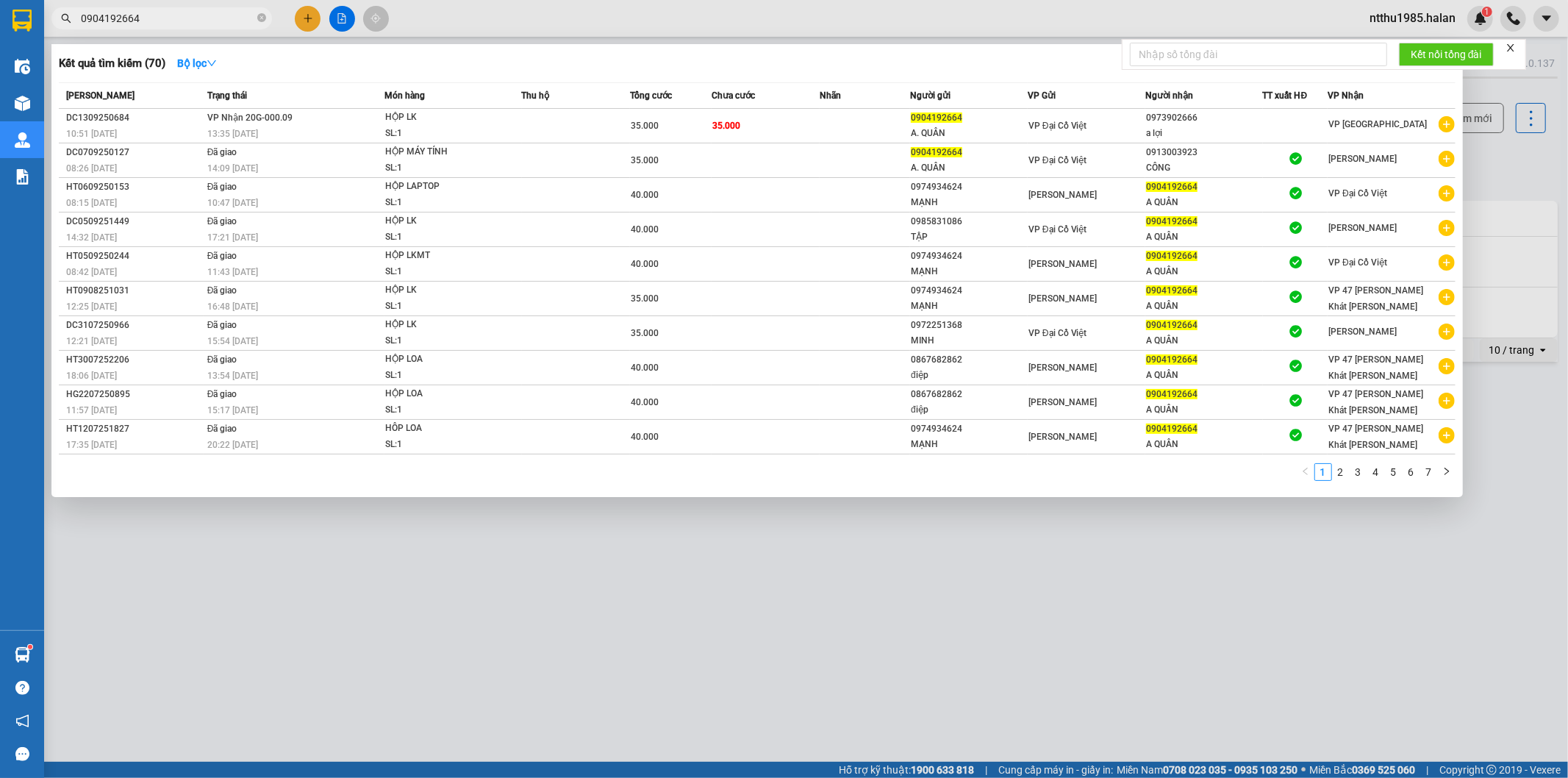
drag, startPoint x: 592, startPoint y: 587, endPoint x: 612, endPoint y: 592, distance: 20.6
click at [604, 586] on div at bounding box center [784, 389] width 1568 height 778
click at [180, 11] on input "0904192664" at bounding box center [167, 19] width 173 height 17
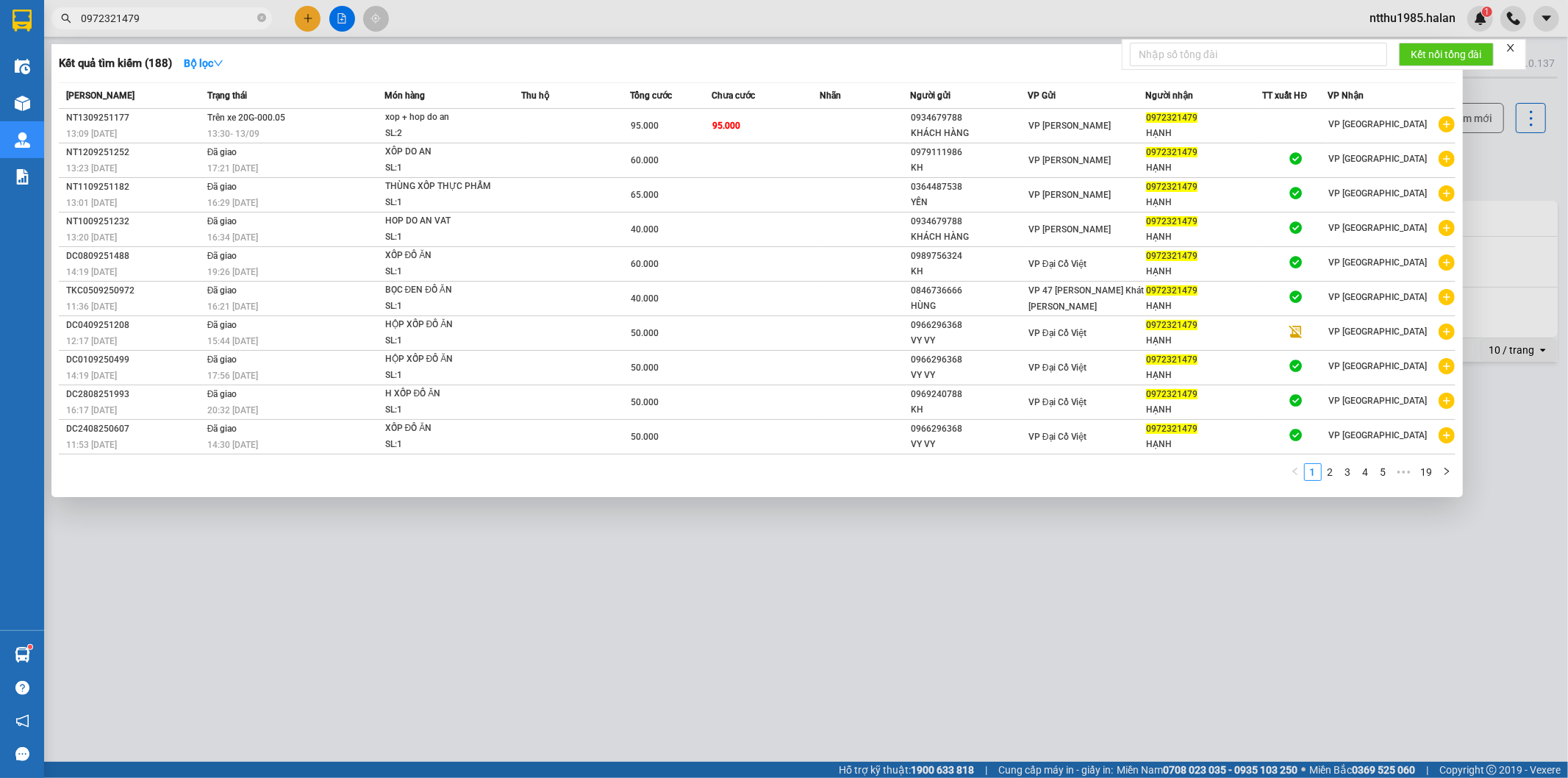
click at [1504, 165] on div at bounding box center [784, 389] width 1568 height 778
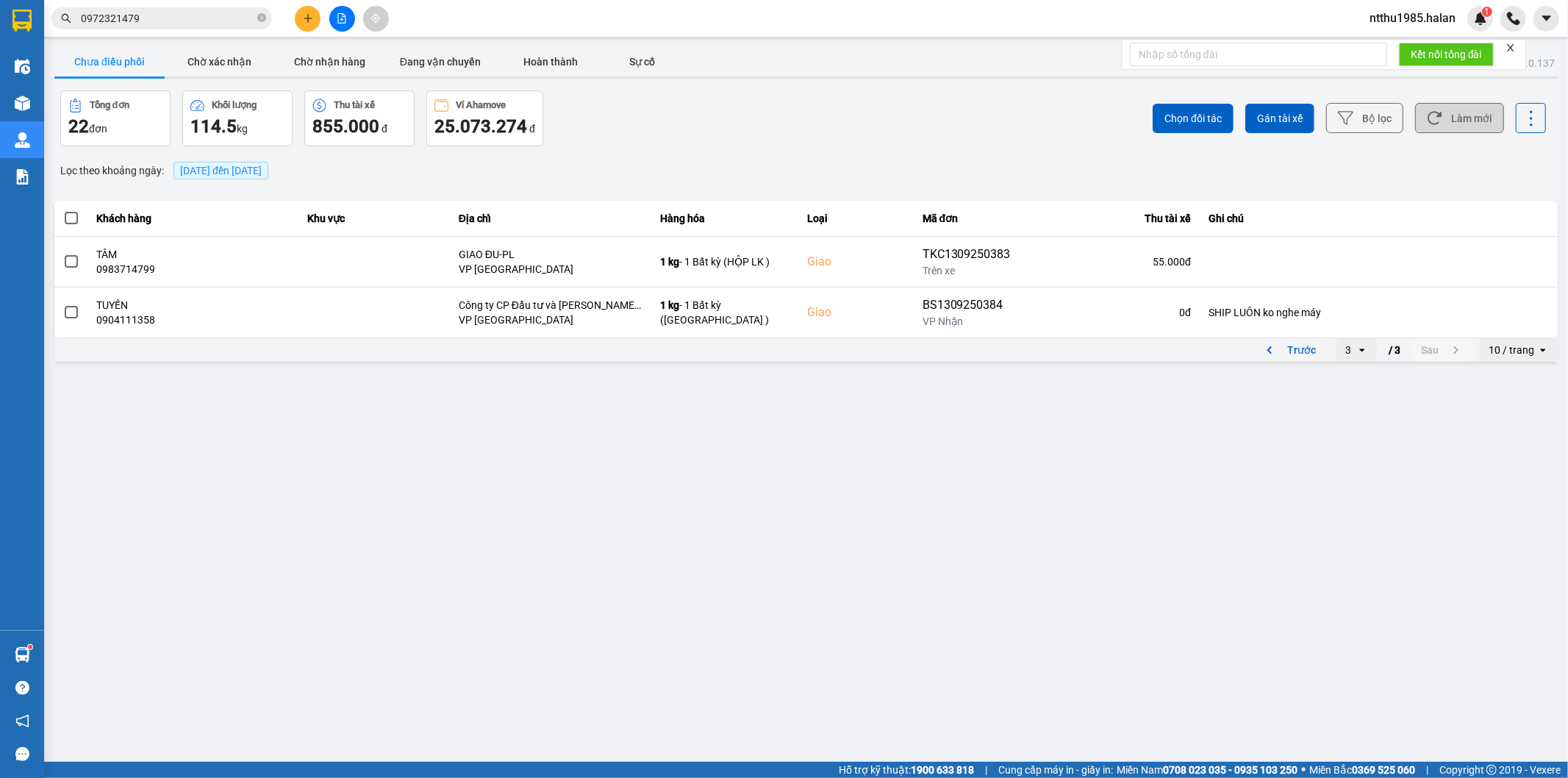
click at [1475, 122] on button "Làm mới" at bounding box center [1459, 118] width 89 height 30
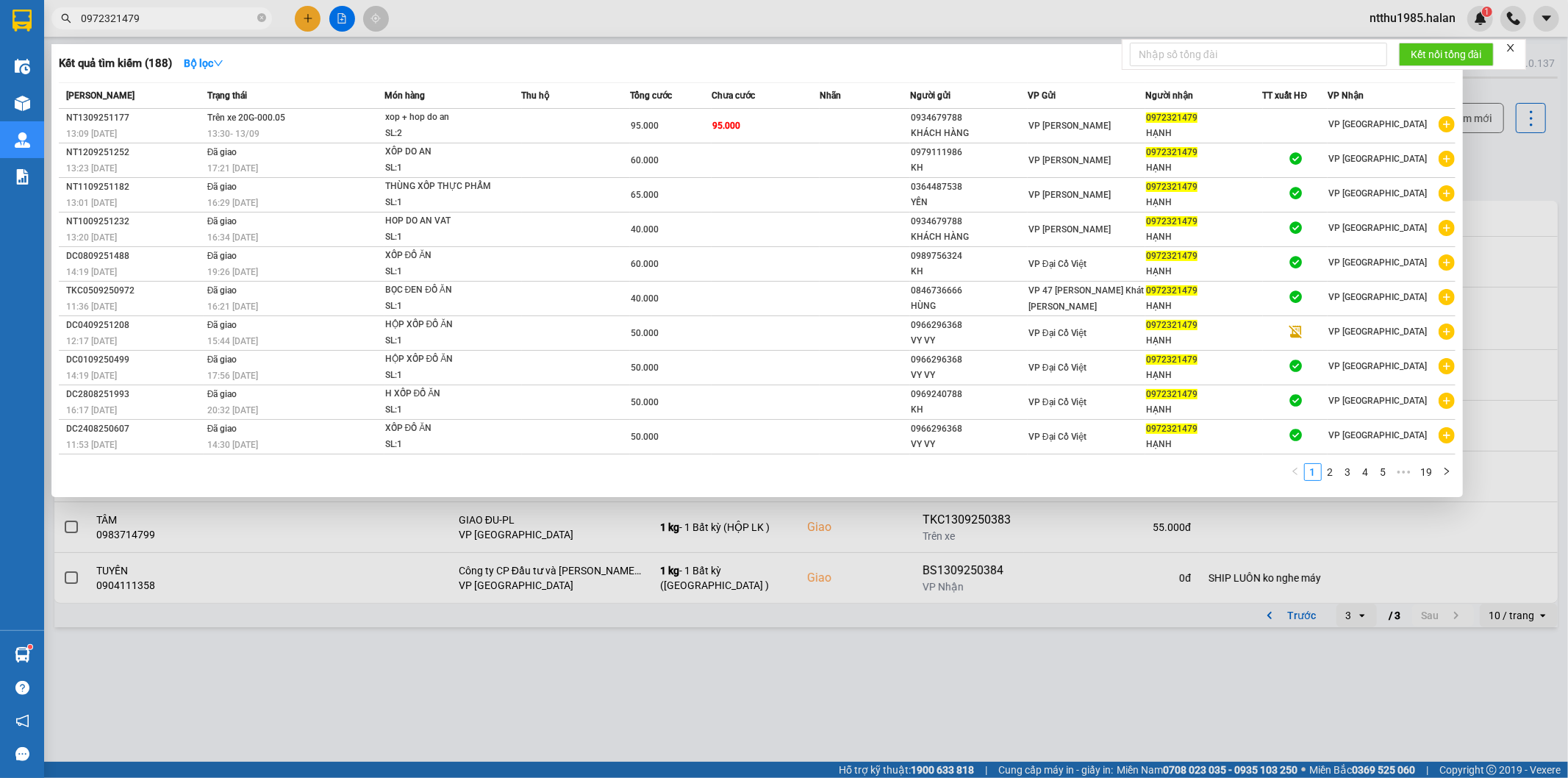
click at [157, 23] on input "0972321479" at bounding box center [167, 19] width 173 height 17
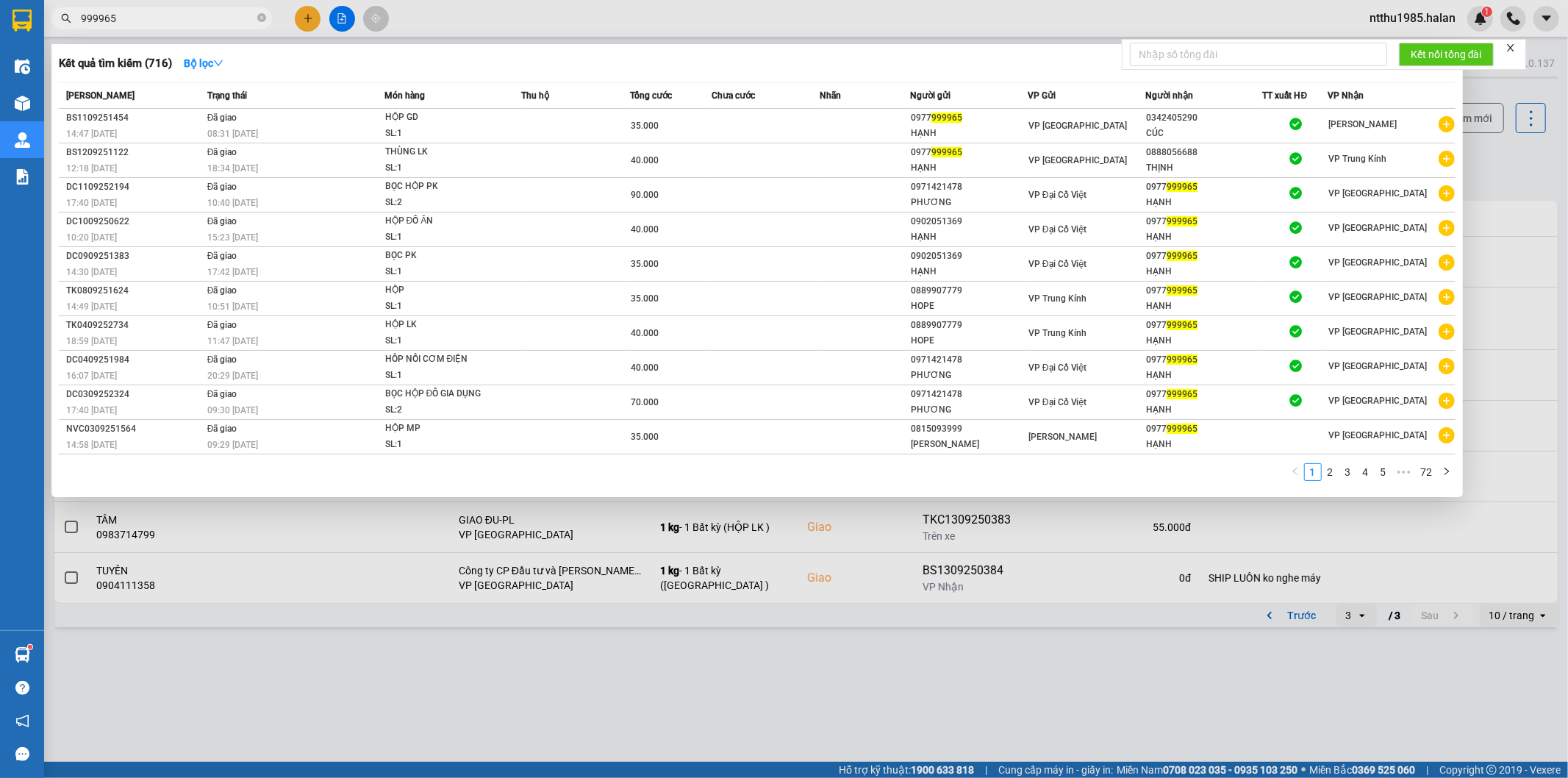
click at [170, 20] on input "999965" at bounding box center [167, 19] width 173 height 17
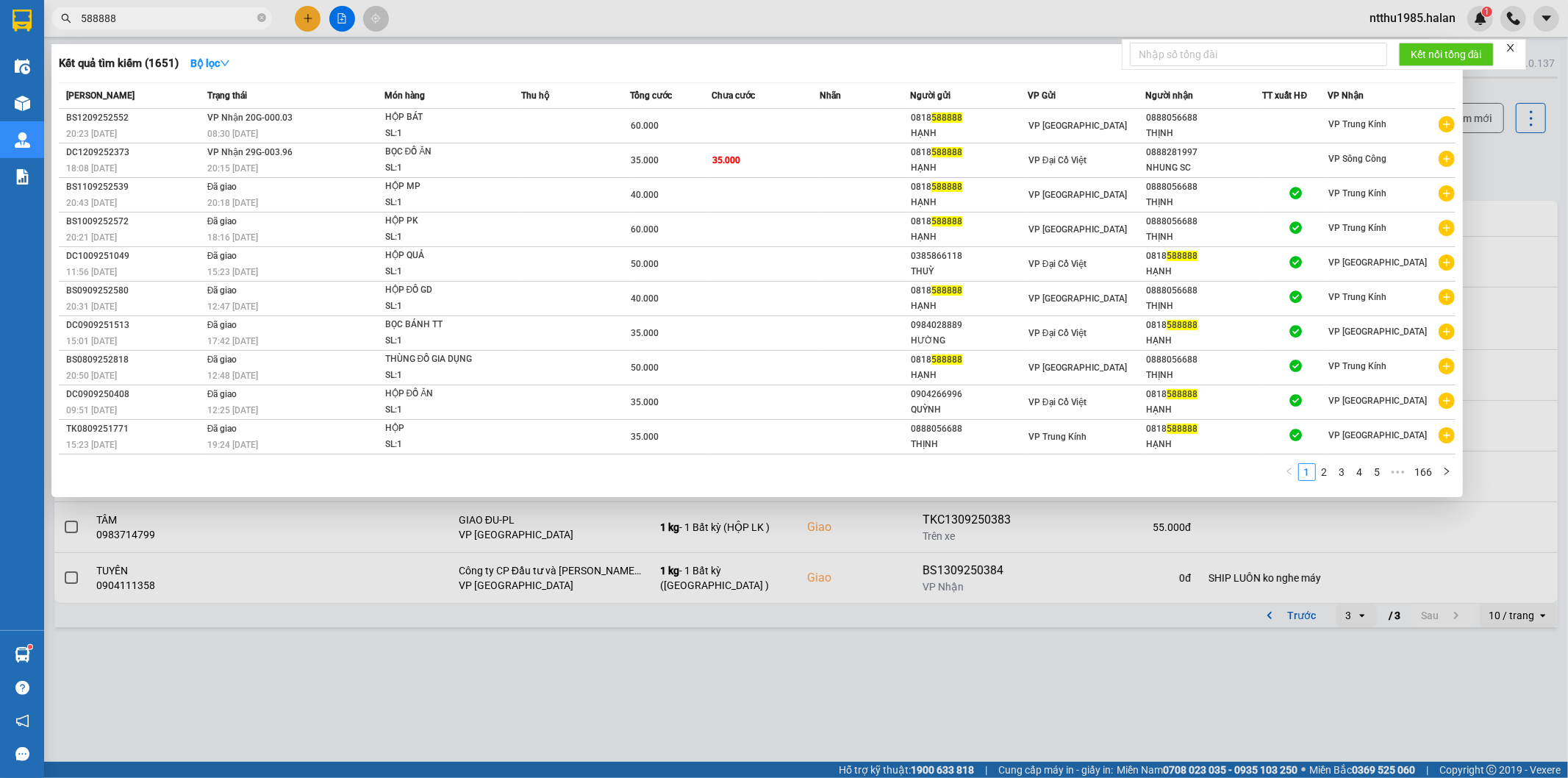
type input "588888"
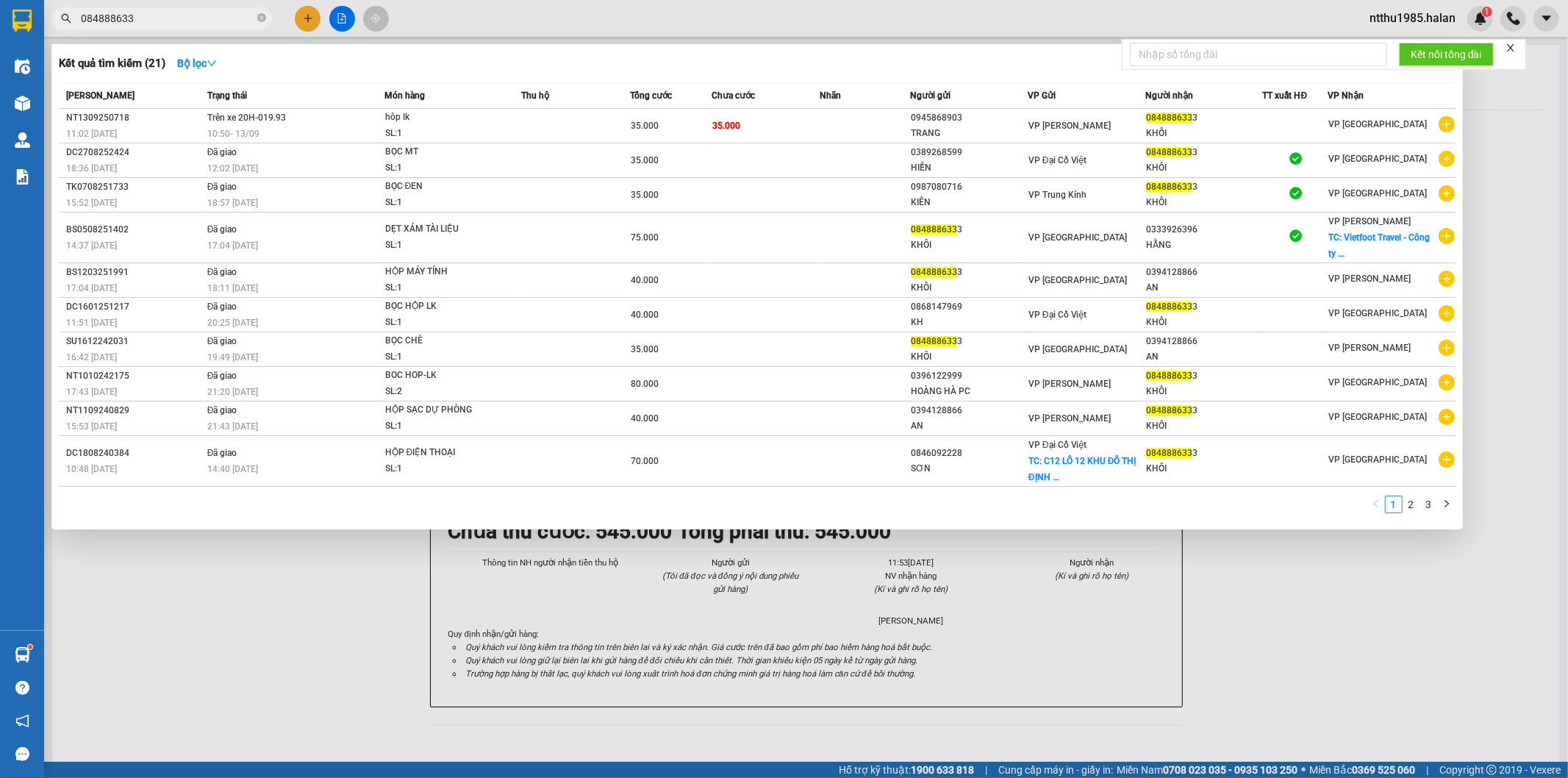
click at [187, 15] on input "084888633" at bounding box center [167, 19] width 173 height 17
click at [304, 16] on div at bounding box center [784, 389] width 1568 height 778
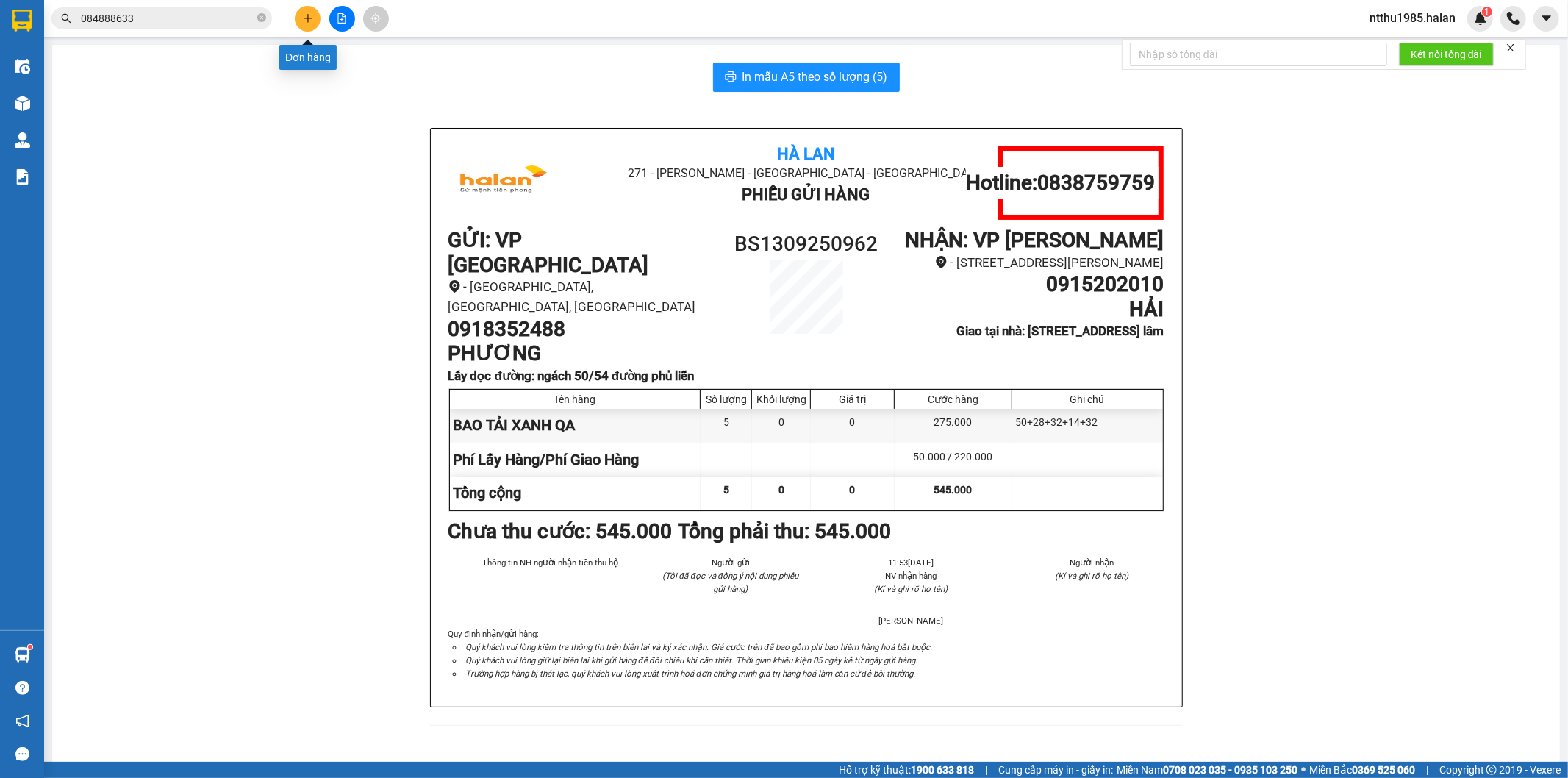
click at [310, 17] on icon "plus" at bounding box center [308, 19] width 11 height 11
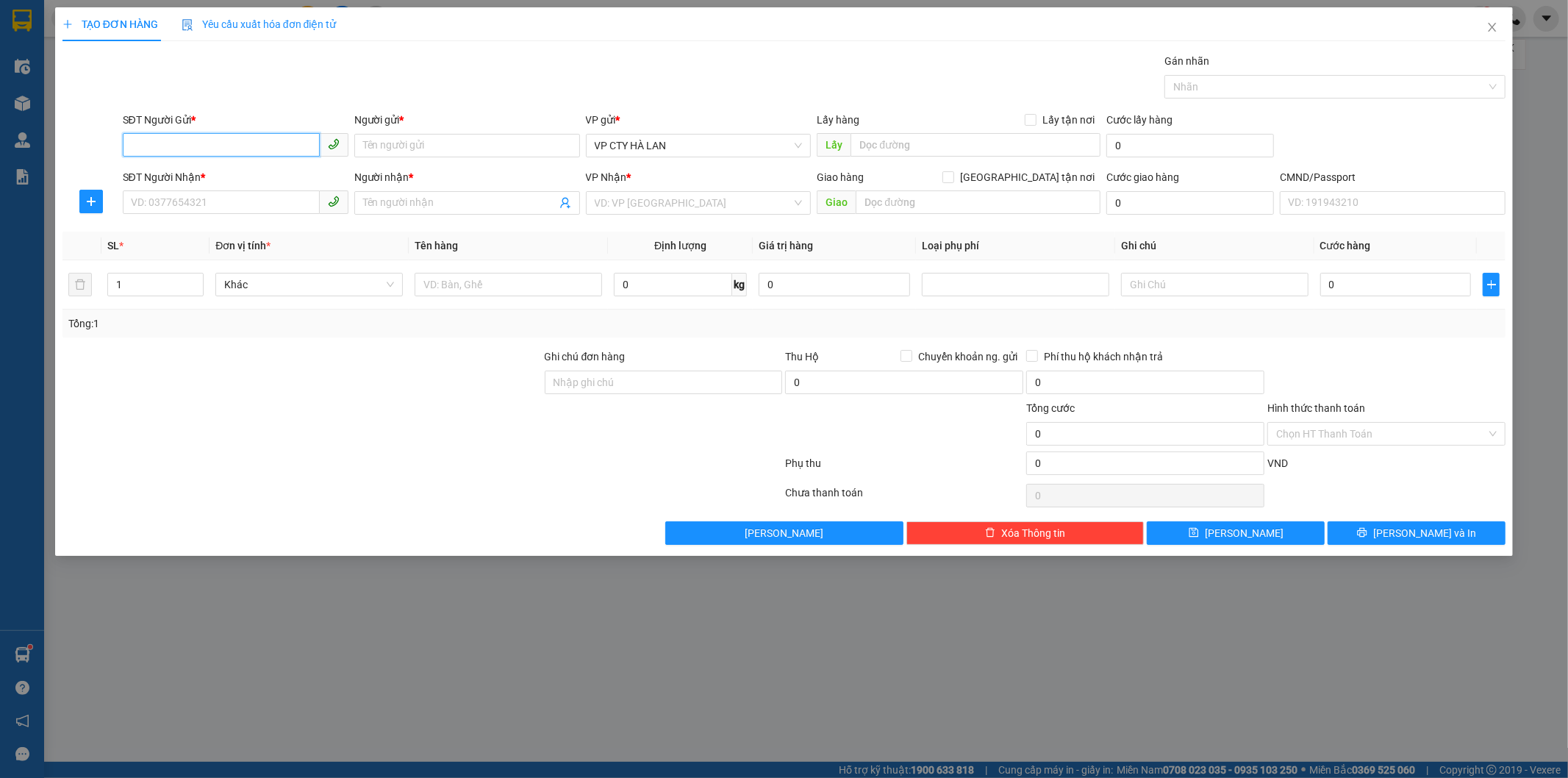
click at [182, 138] on input "SĐT Người Gửi *" at bounding box center [221, 144] width 197 height 23
type input "0858655999"
click at [211, 171] on div "0858655999 - TIẾN" at bounding box center [235, 175] width 208 height 17
type input "TIẾN"
type input "0858655999"
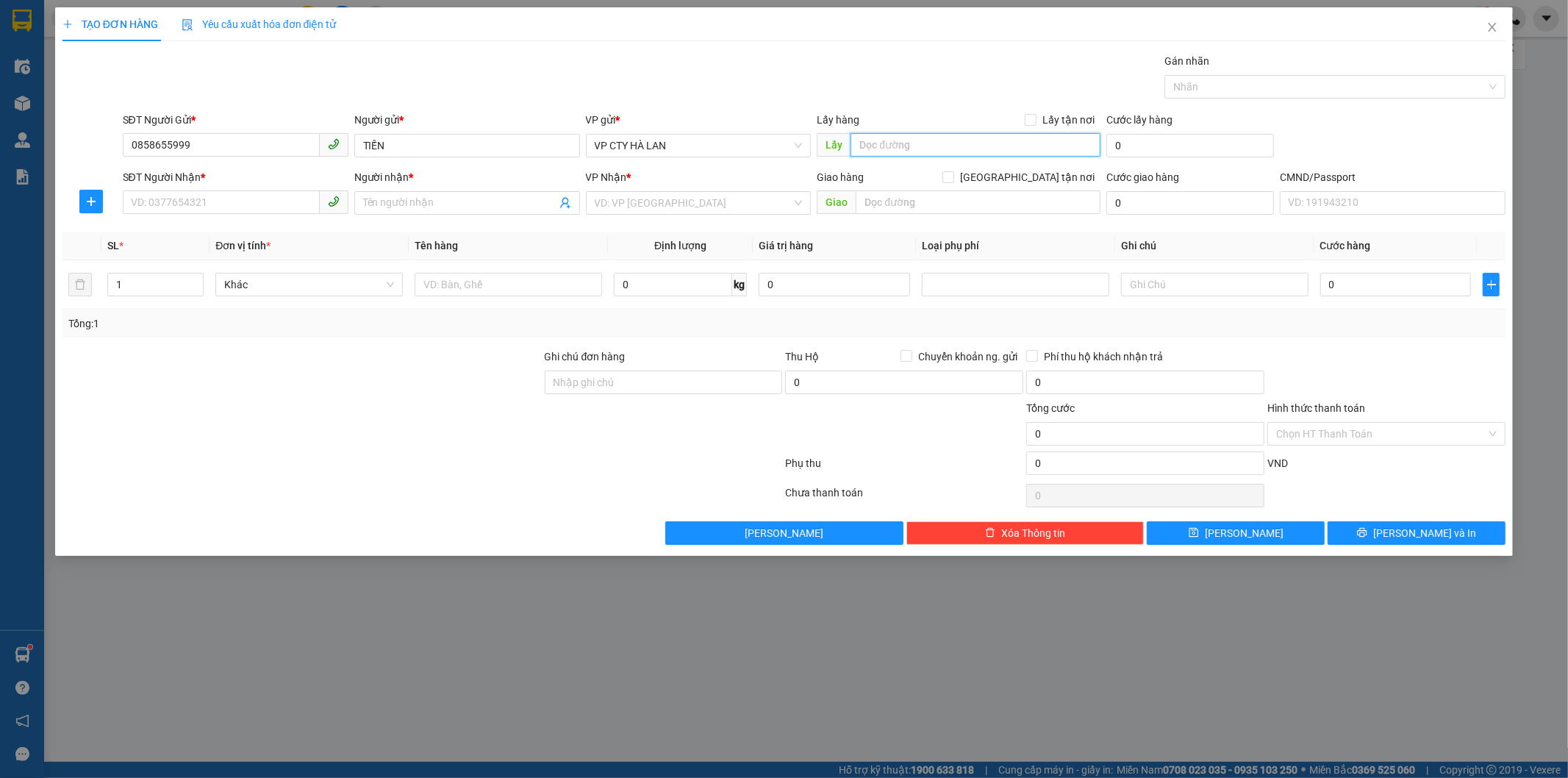
click at [903, 140] on input "text" at bounding box center [975, 144] width 250 height 23
paste input "Ngõ 104 P. Định Công, Phương Liệt, Thanh Xuân, Hà Nội, Việt Nam"
type input "5 NGÁCH 7 Ngõ 104 P. Định Công, Phương Liệt, Thanh Xuân, Hà Nội, Việt Nam"
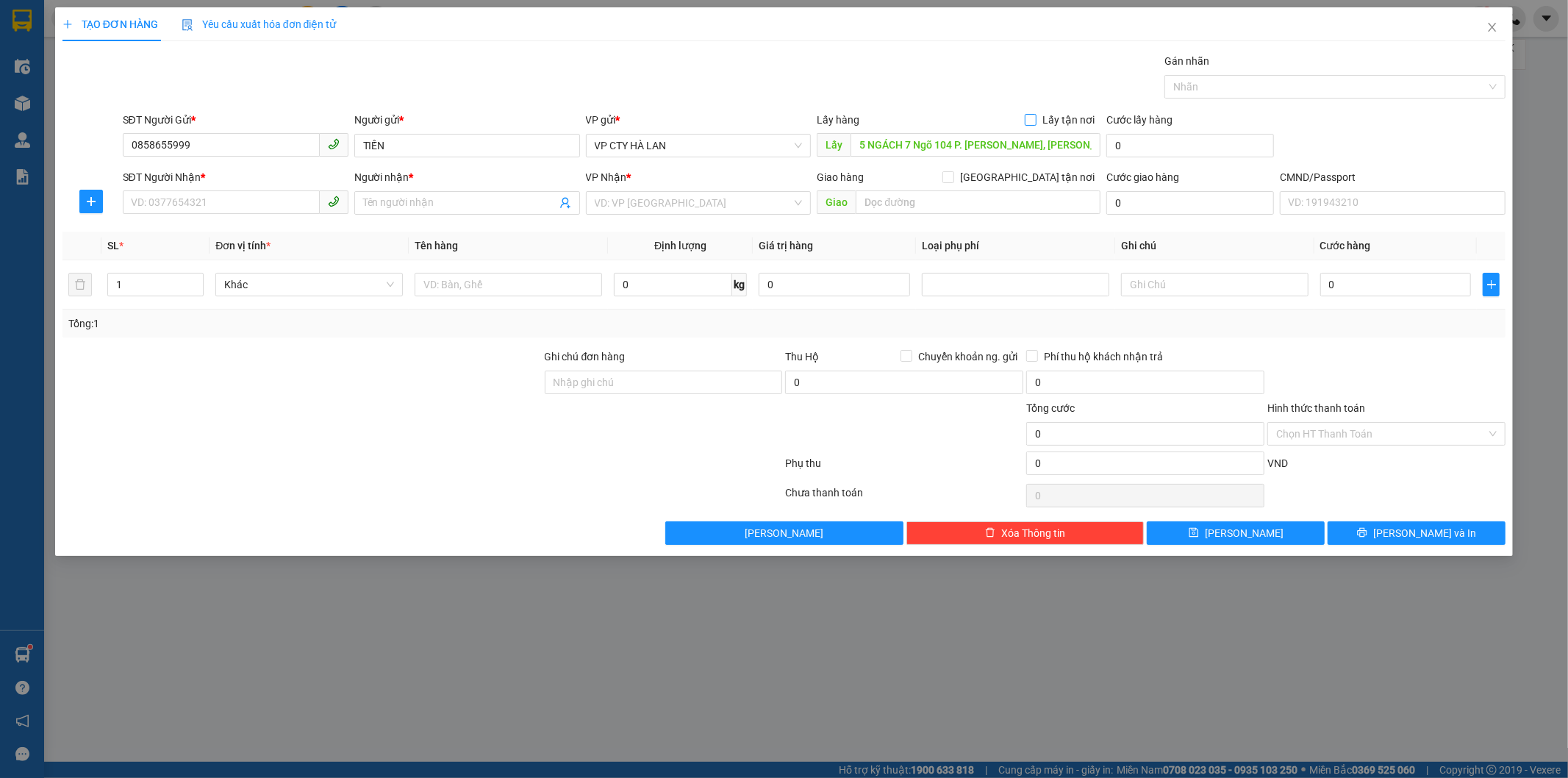
click at [1033, 116] on input "Lấy tận nơi" at bounding box center [1030, 119] width 11 height 11
checkbox input "true"
click at [716, 150] on span "VP CTY HÀ LAN" at bounding box center [698, 145] width 208 height 22
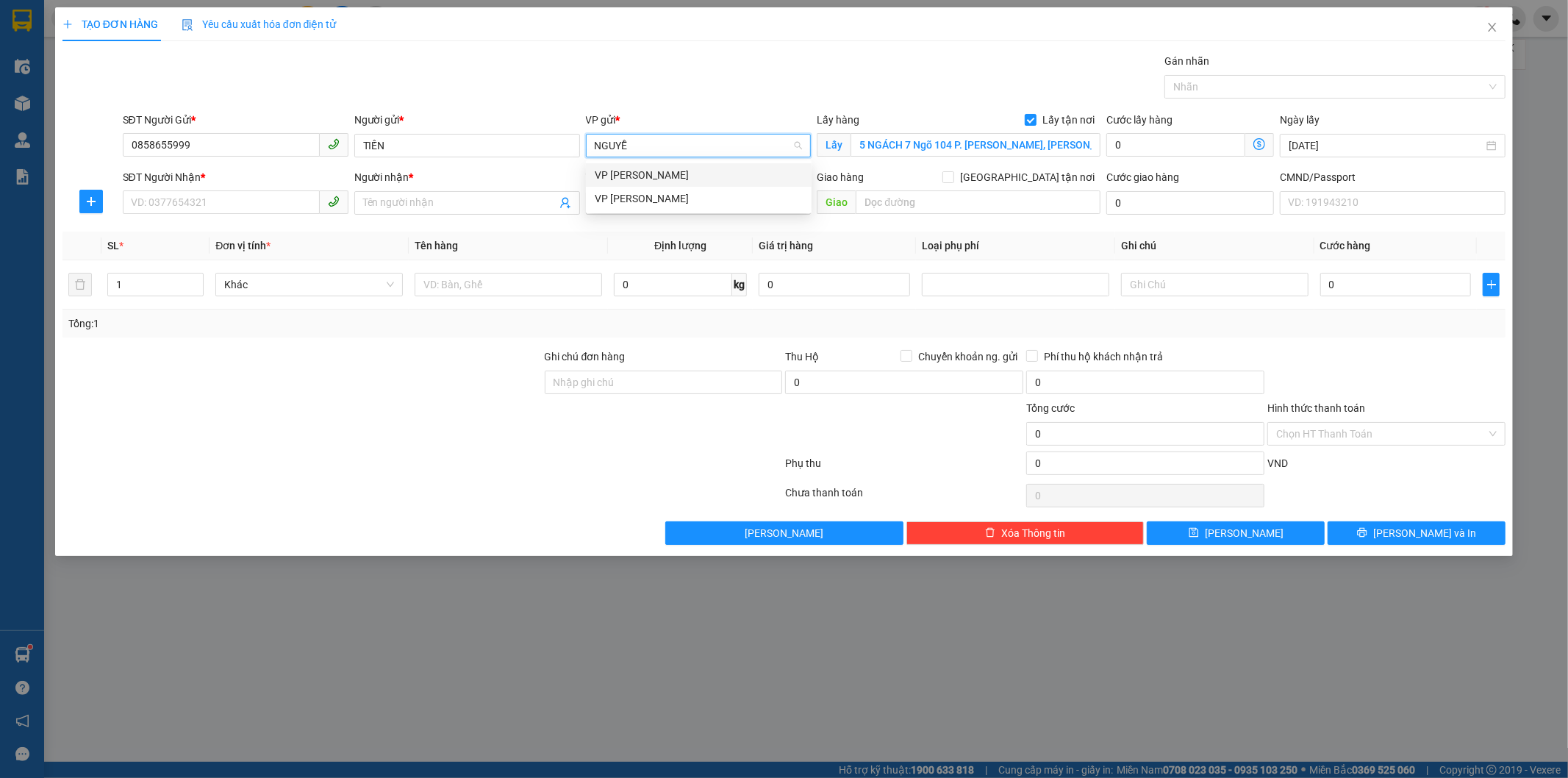
type input "NGUYỄN"
drag, startPoint x: 605, startPoint y: 173, endPoint x: 464, endPoint y: 211, distance: 146.0
click at [603, 173] on div "VP [PERSON_NAME]" at bounding box center [698, 175] width 208 height 17
click at [189, 200] on input "SĐT Người Nhận *" at bounding box center [221, 202] width 197 height 23
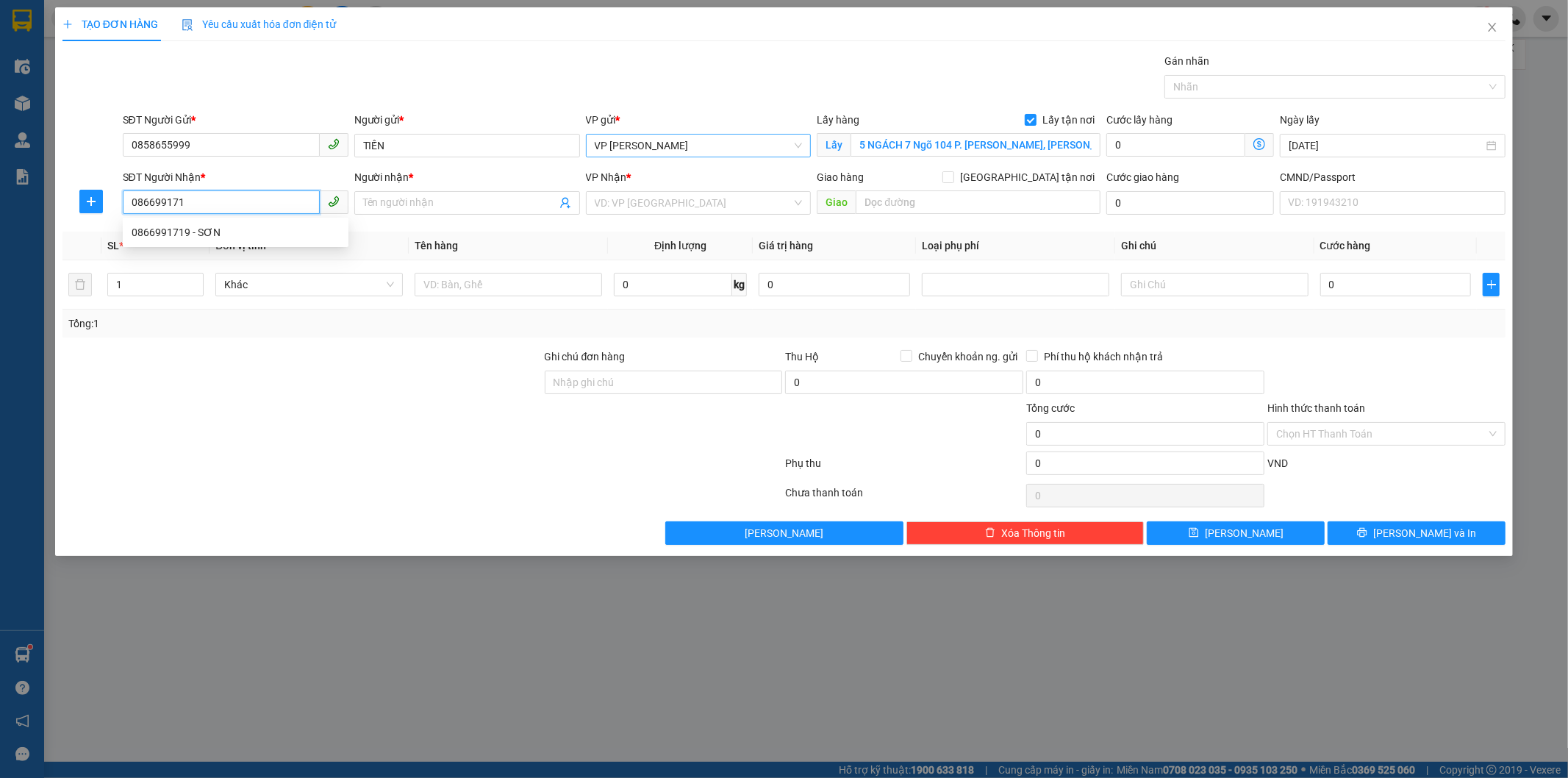
type input "0866991719"
click at [193, 231] on div "0866991719 - SƠN" at bounding box center [235, 233] width 208 height 17
type input "SƠN"
type input "0866991719"
click at [1261, 144] on icon "dollar-circle" at bounding box center [1259, 144] width 12 height 12
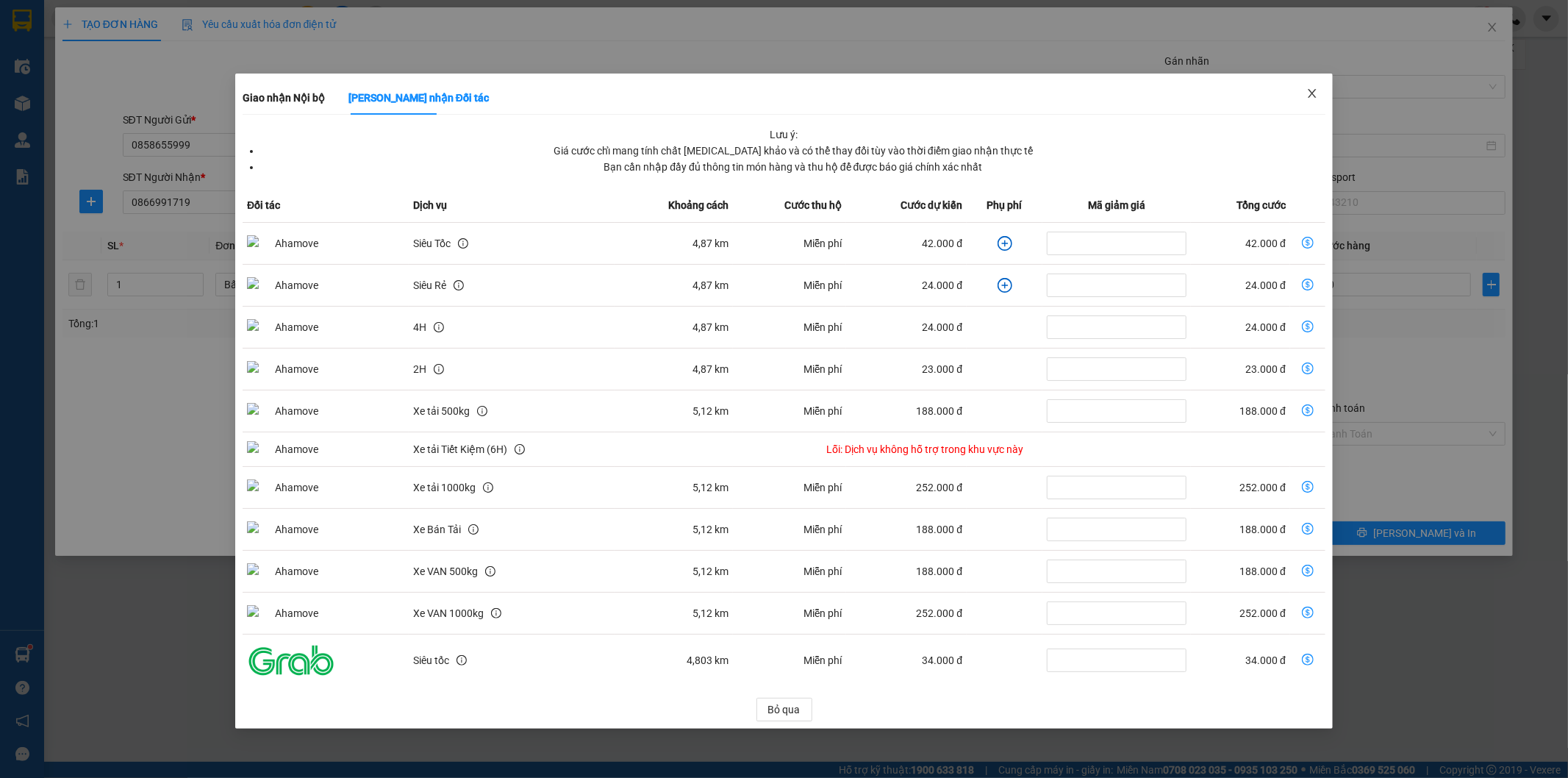
click at [1313, 92] on icon "close" at bounding box center [1312, 93] width 12 height 12
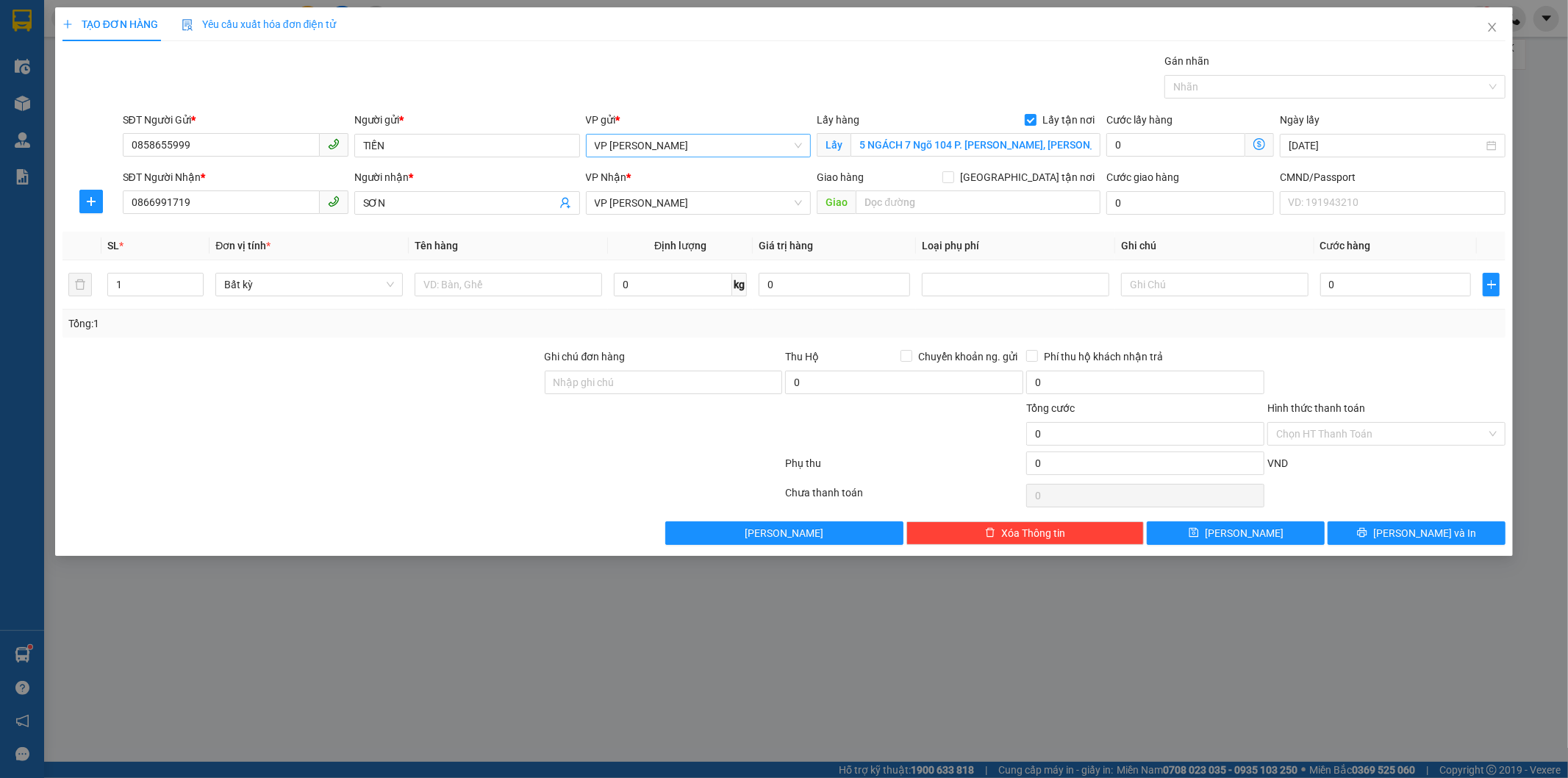
click at [1259, 143] on icon "dollar-circle" at bounding box center [1259, 144] width 12 height 12
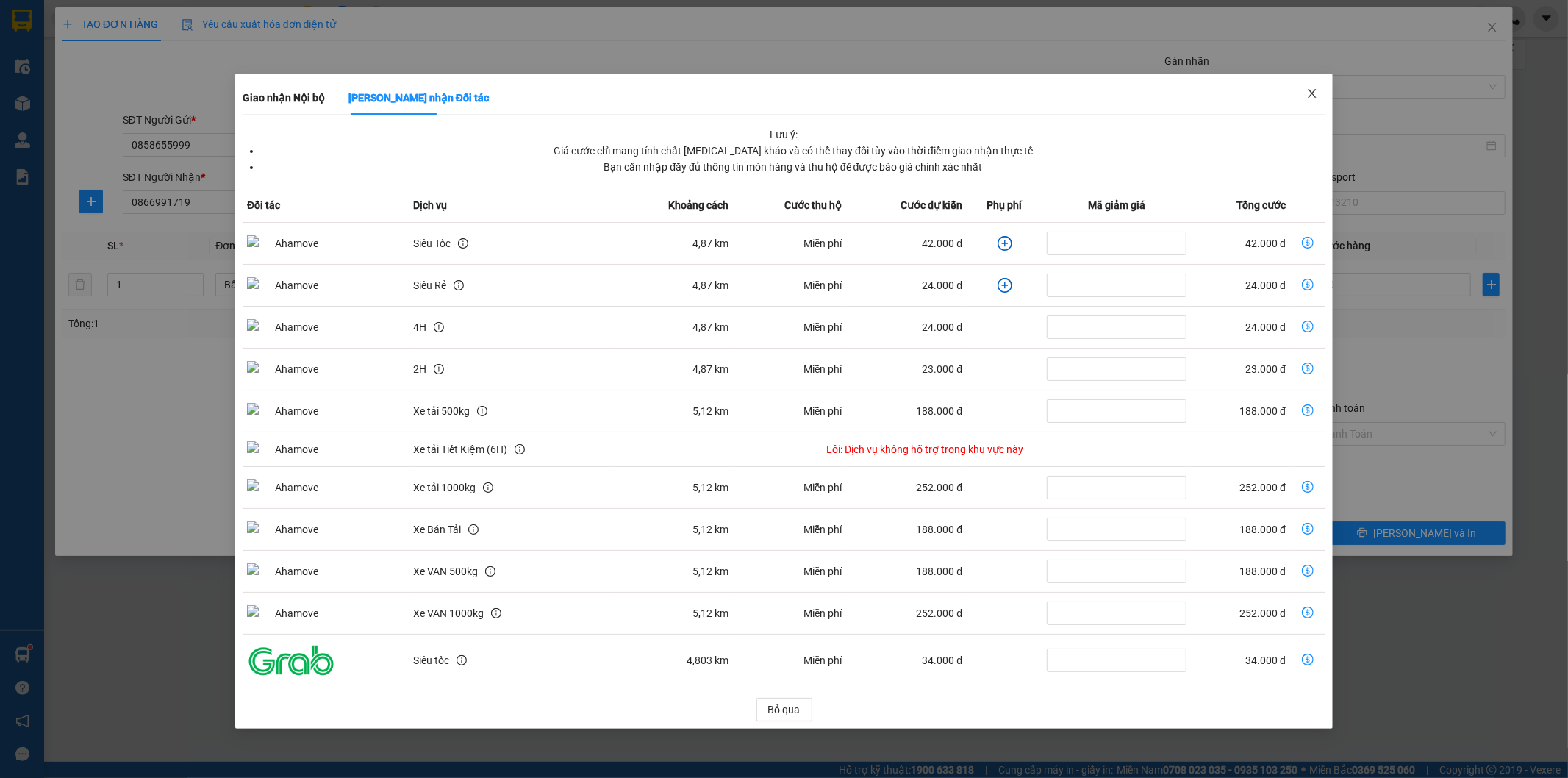
click at [1313, 89] on icon "close" at bounding box center [1312, 93] width 12 height 12
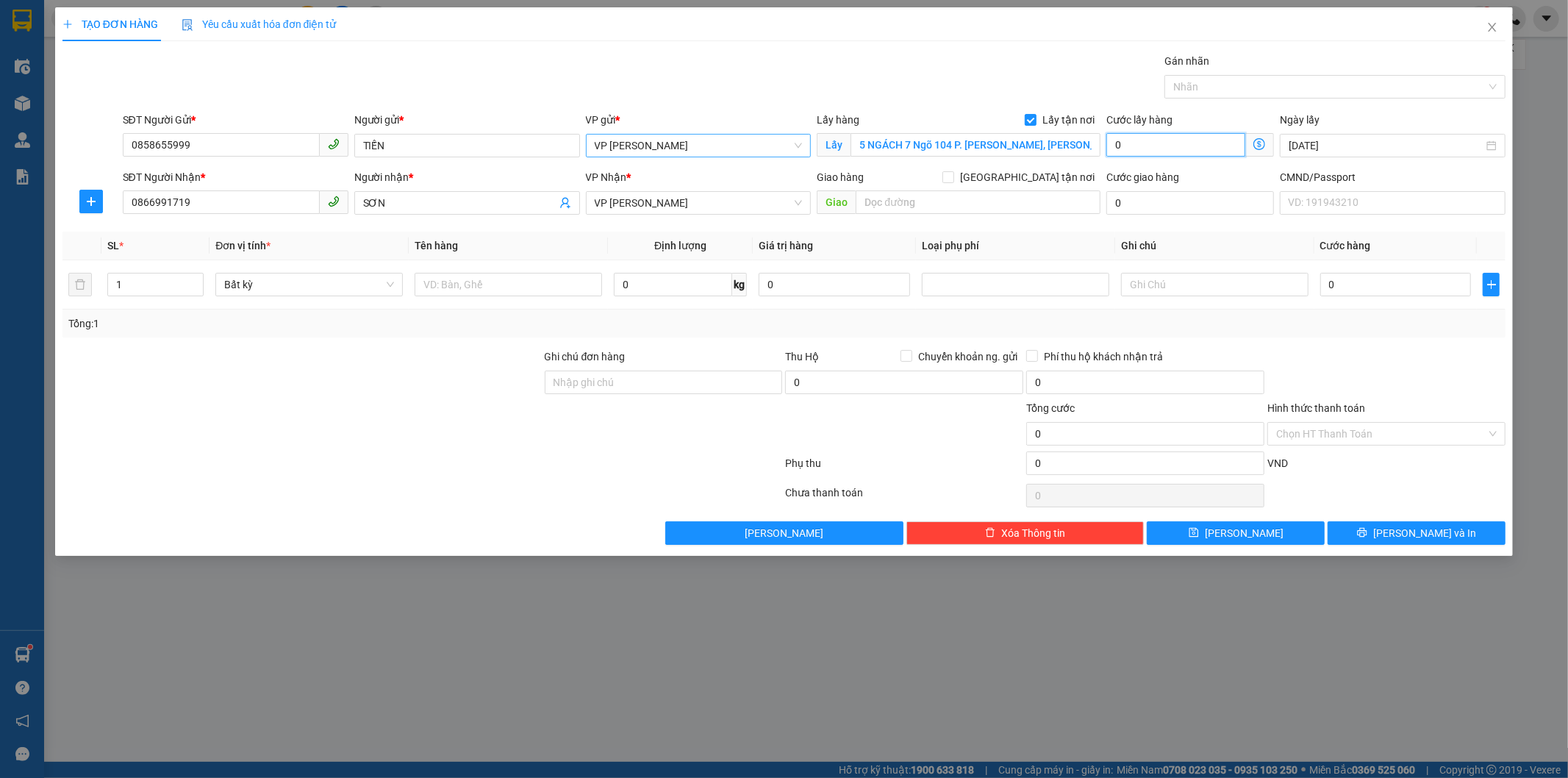
click at [1196, 149] on input "0" at bounding box center [1175, 144] width 139 height 23
click at [128, 283] on input "1" at bounding box center [155, 284] width 95 height 22
type input "5"
click at [527, 288] on input "text" at bounding box center [508, 284] width 188 height 23
type input "HỘP"
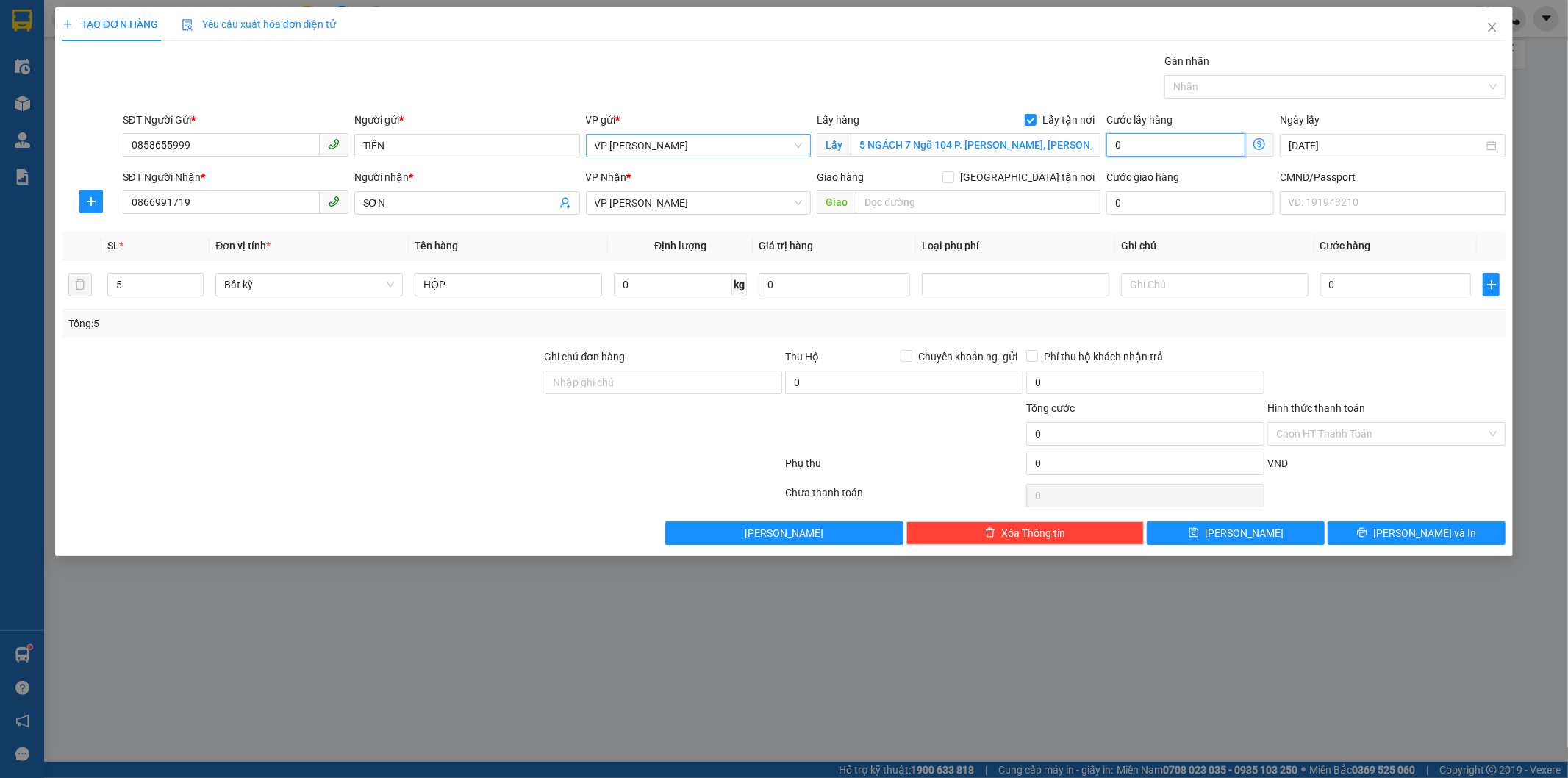
click at [1205, 140] on input "0" at bounding box center [1175, 144] width 139 height 23
type input "1"
type input "10"
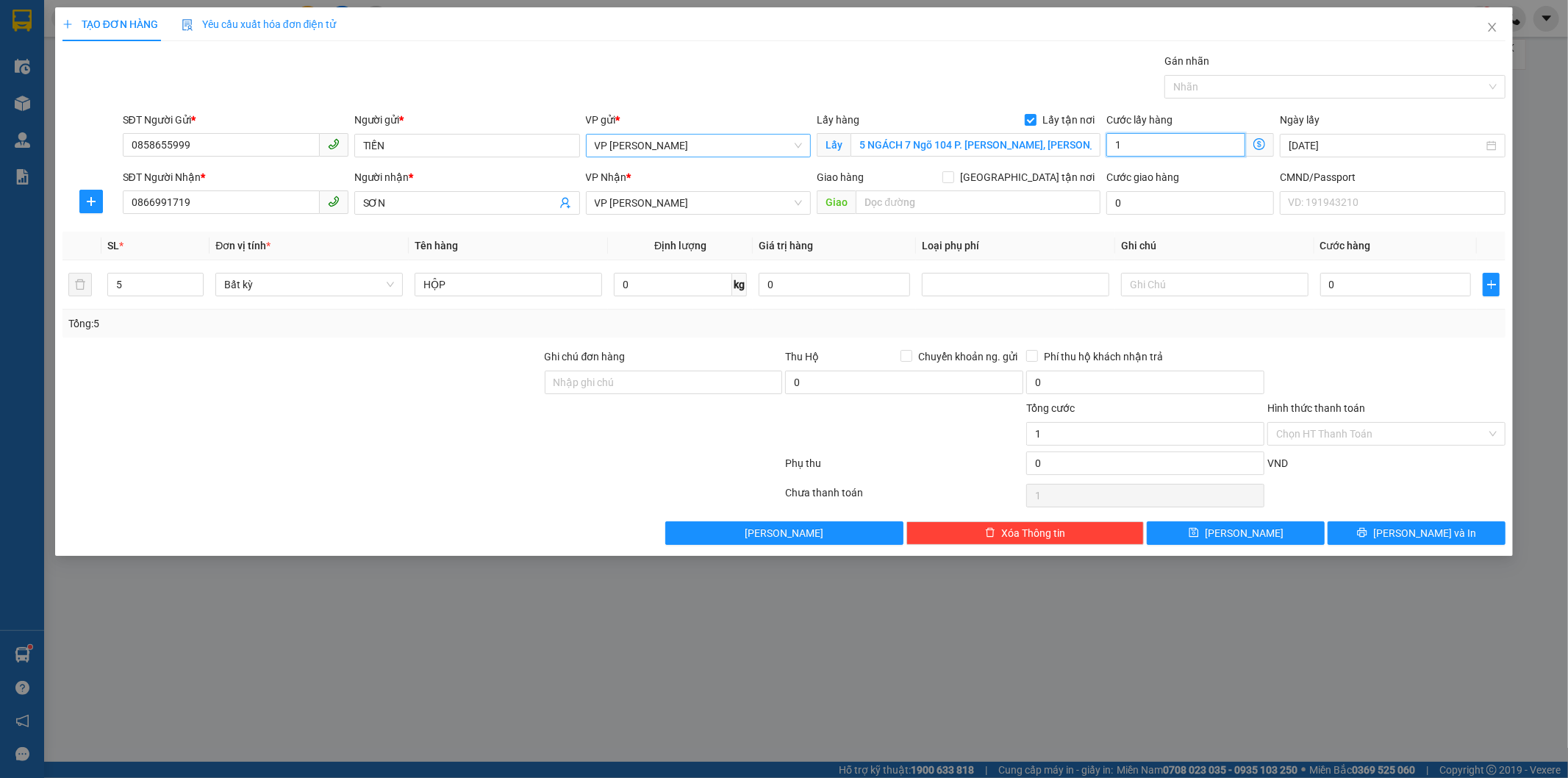
type input "10"
type input "100"
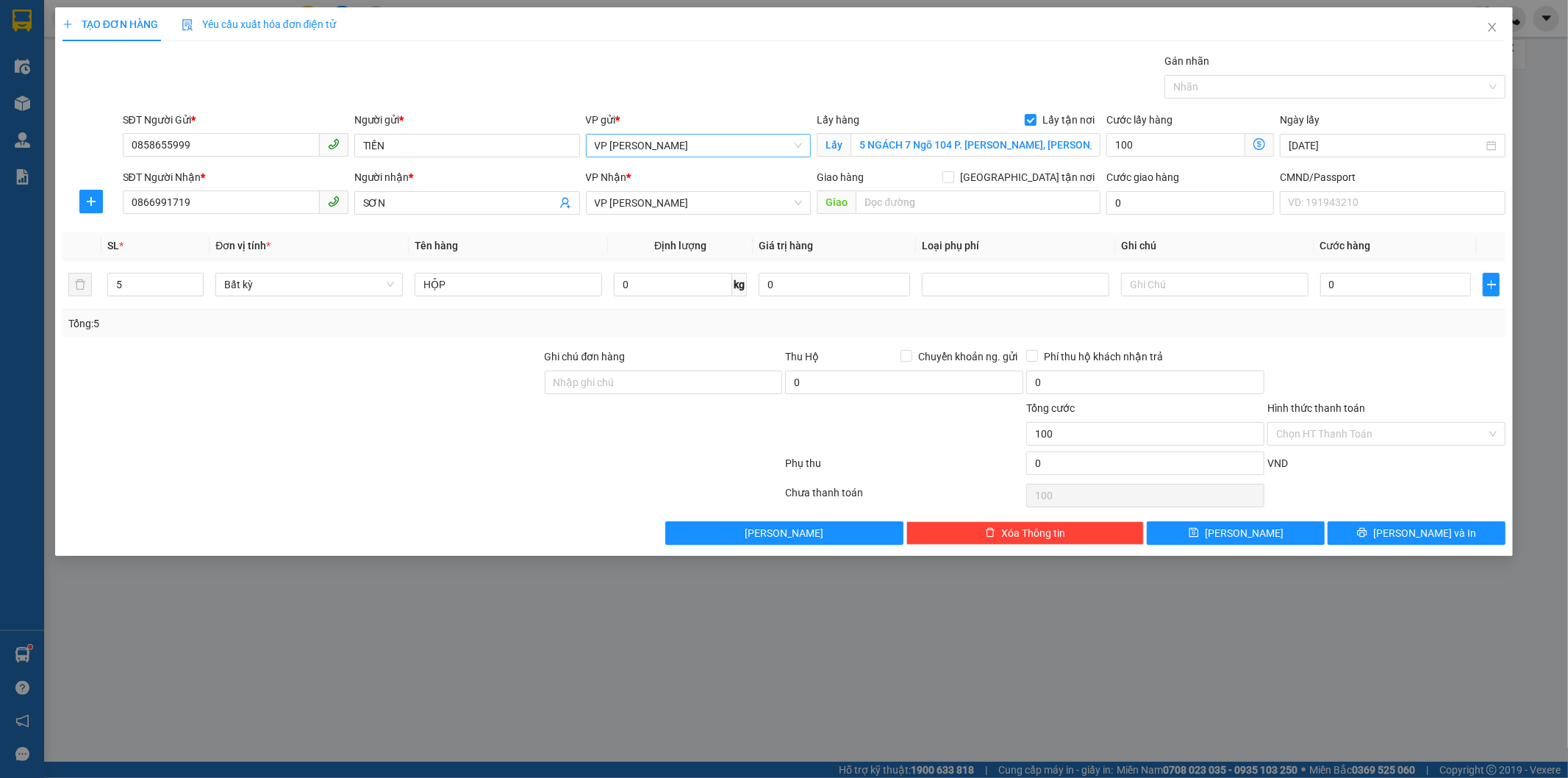
type input "100.000"
click at [1242, 253] on th "Ghi chú" at bounding box center [1214, 246] width 199 height 29
click at [557, 287] on input "HỘP" at bounding box center [508, 284] width 188 height 23
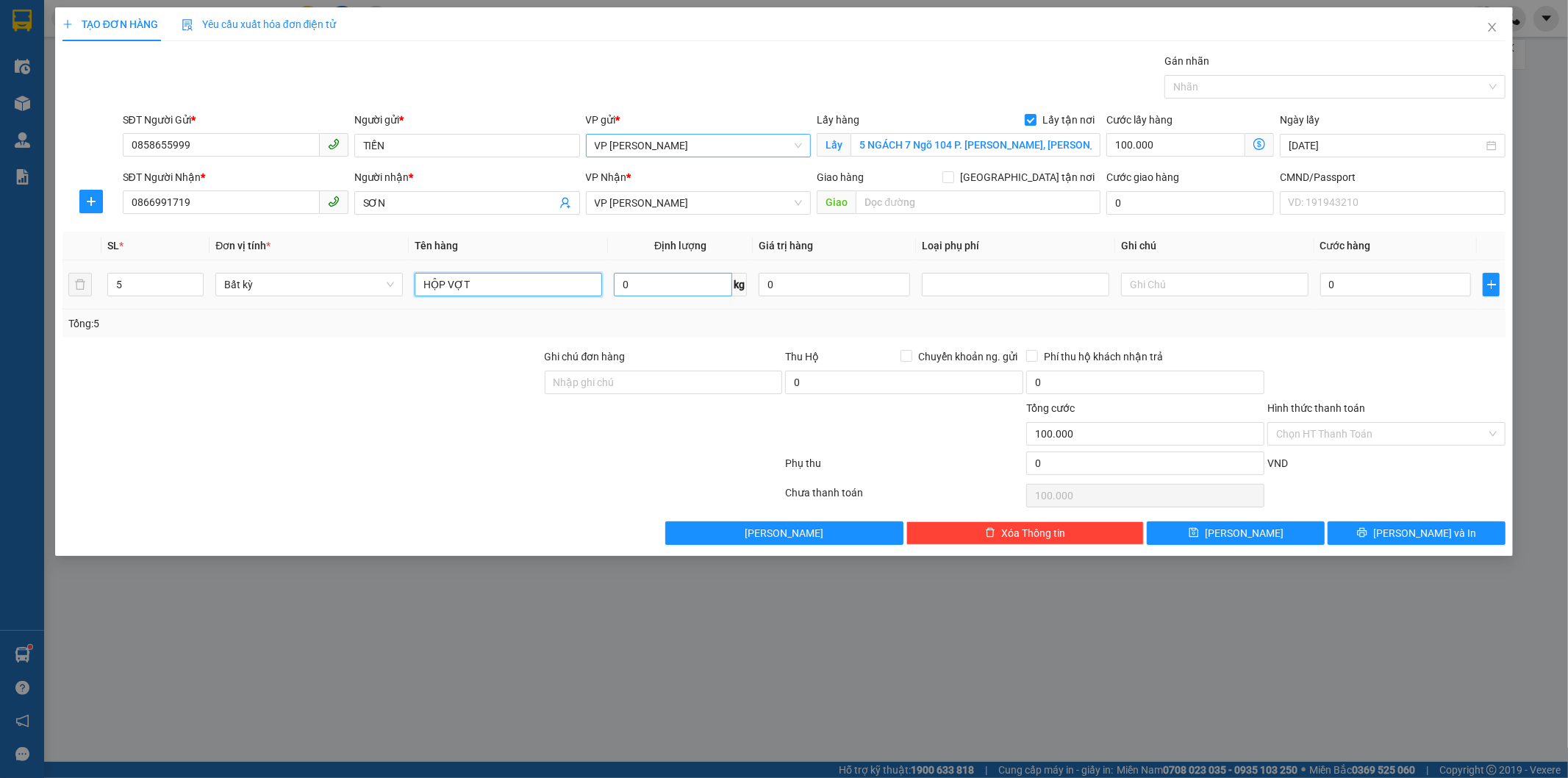
type input "HỘP VỢT"
click at [685, 283] on input "0" at bounding box center [673, 284] width 119 height 23
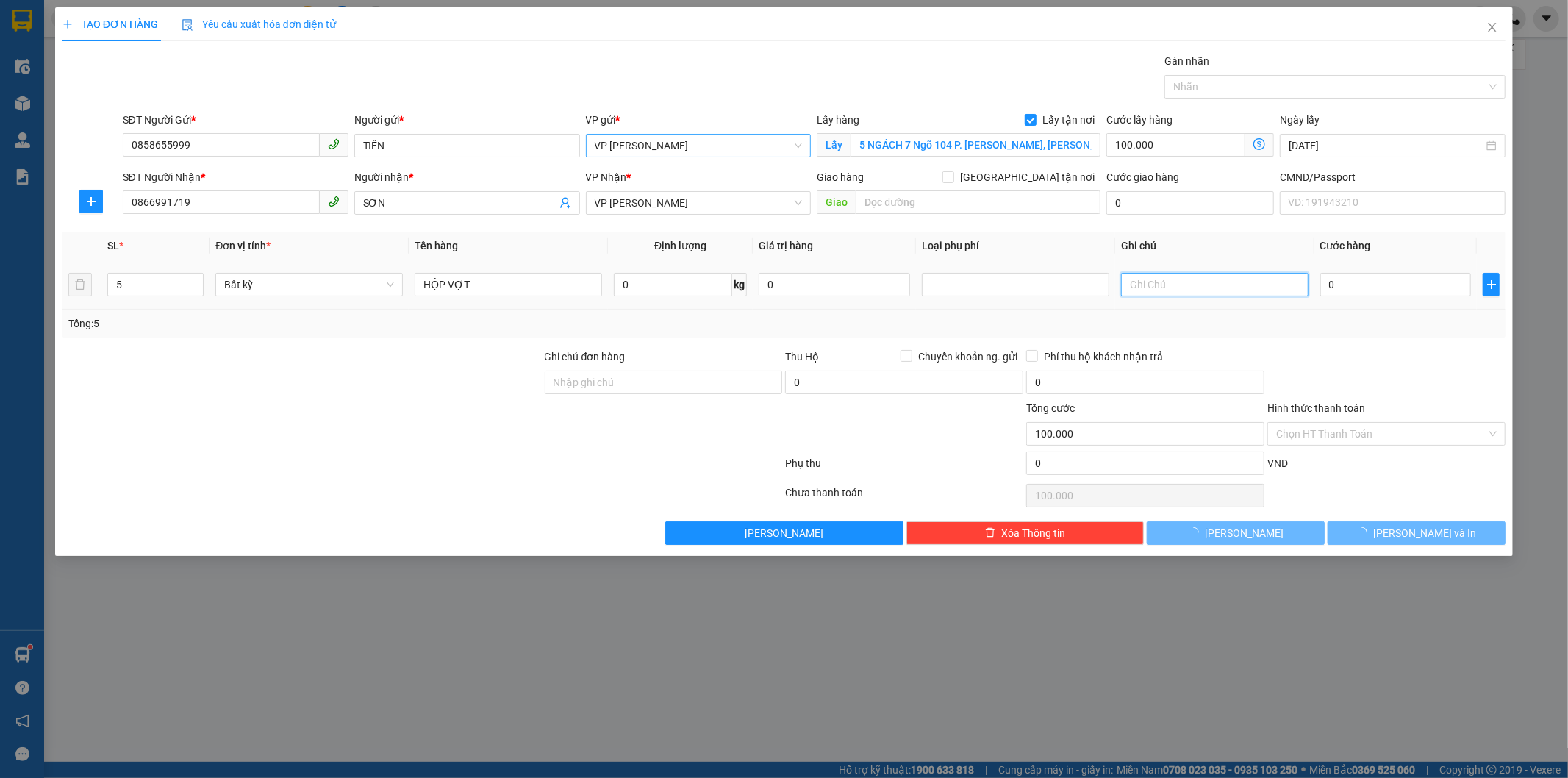
click at [1230, 293] on input "text" at bounding box center [1215, 284] width 188 height 23
type input "7*5"
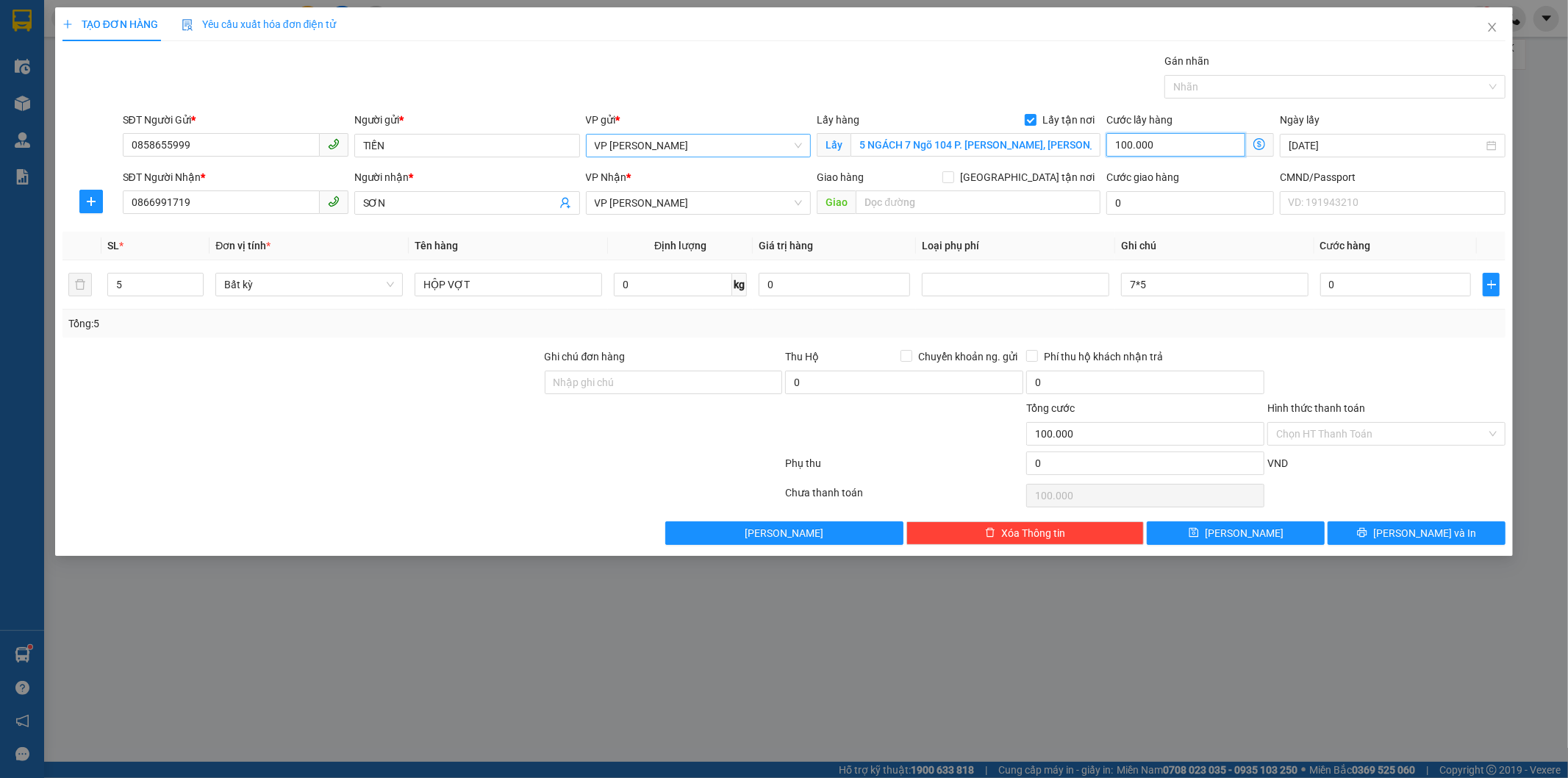
click at [1197, 149] on input "100.000" at bounding box center [1175, 144] width 139 height 23
type input "9"
type input "95"
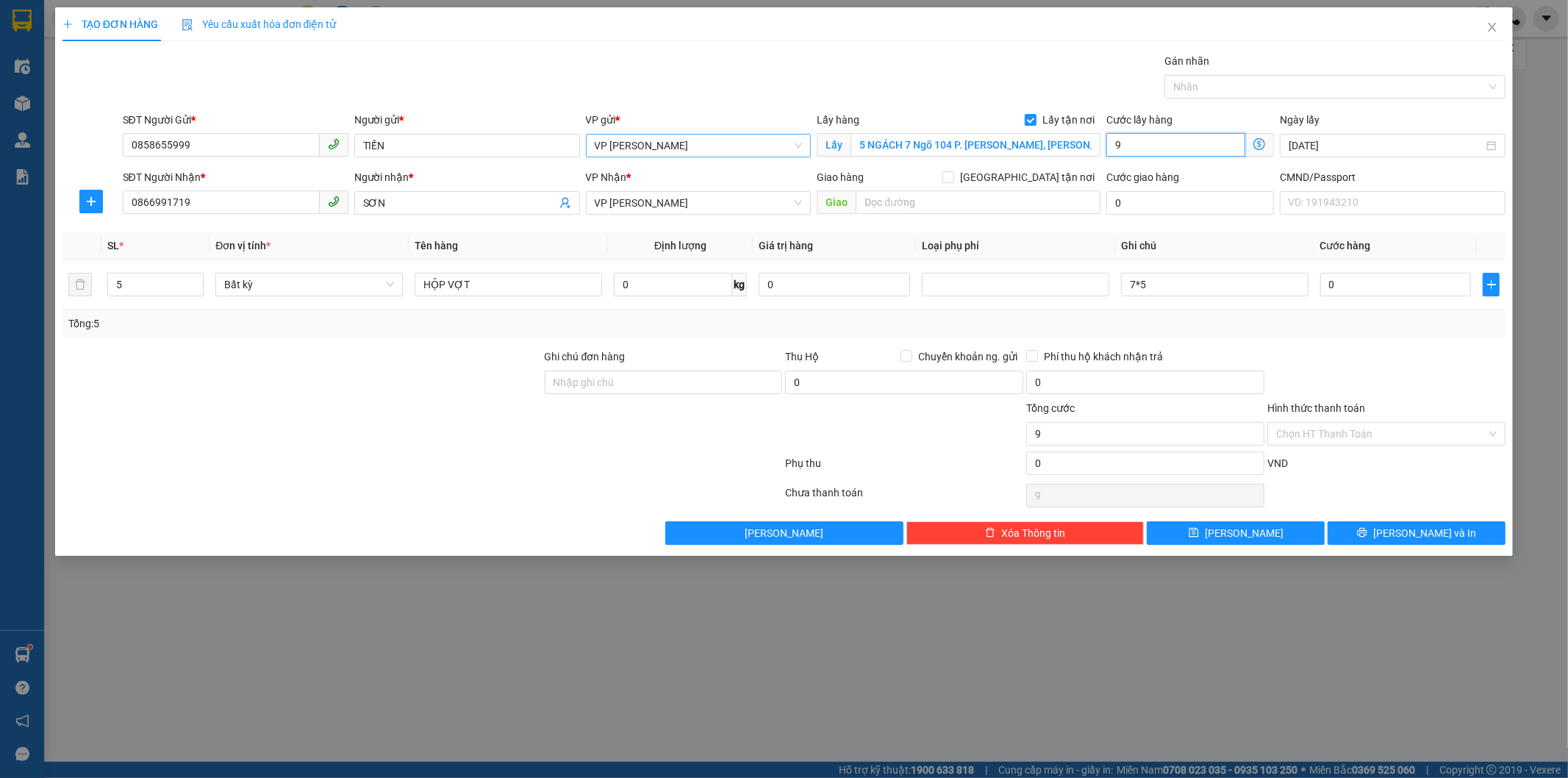
type input "95"
type input "95.000"
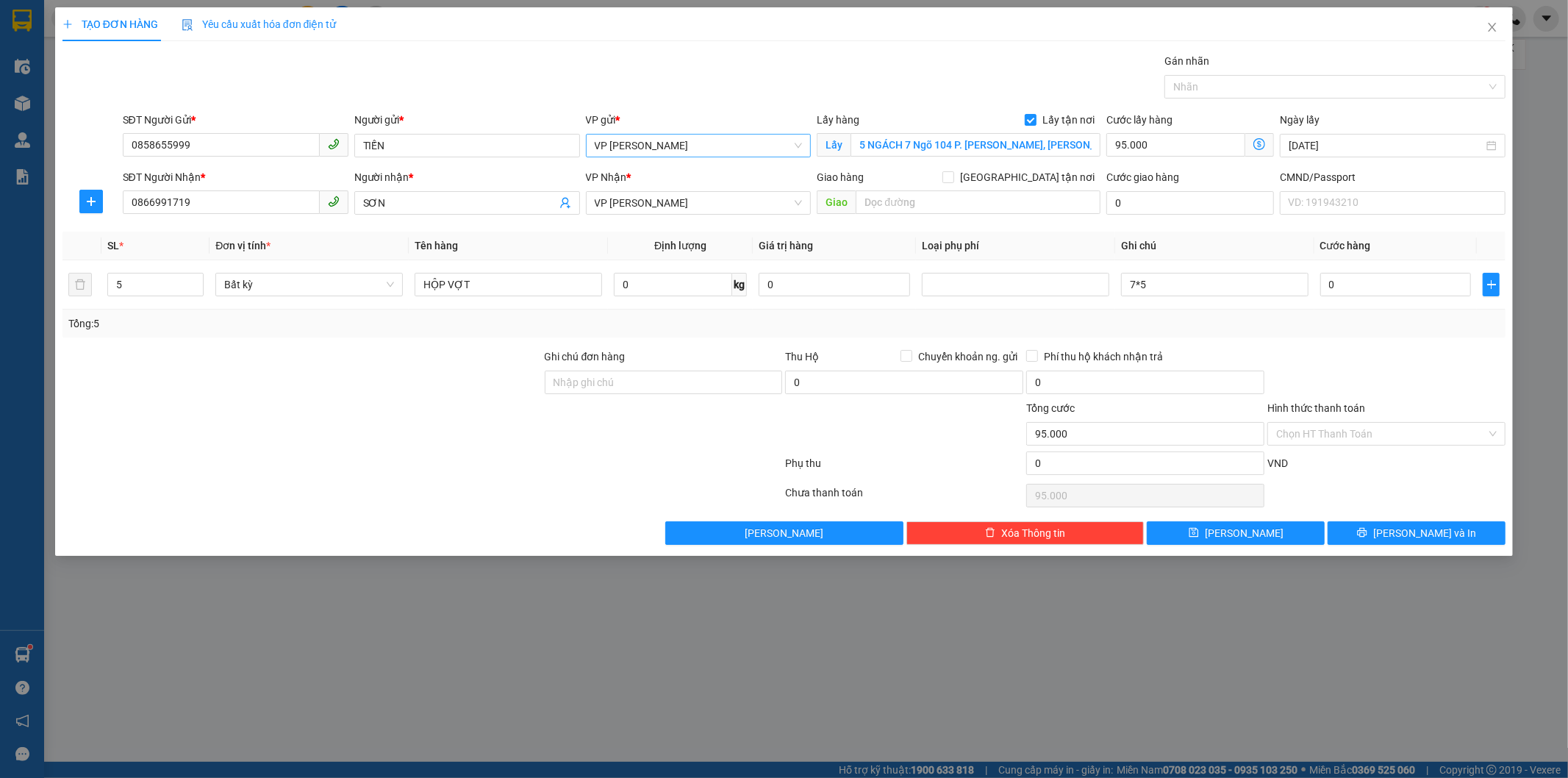
click at [1230, 241] on th "Ghi chú" at bounding box center [1214, 246] width 199 height 29
click at [1349, 288] on input "0" at bounding box center [1396, 284] width 152 height 23
type input "1"
type input "95.001"
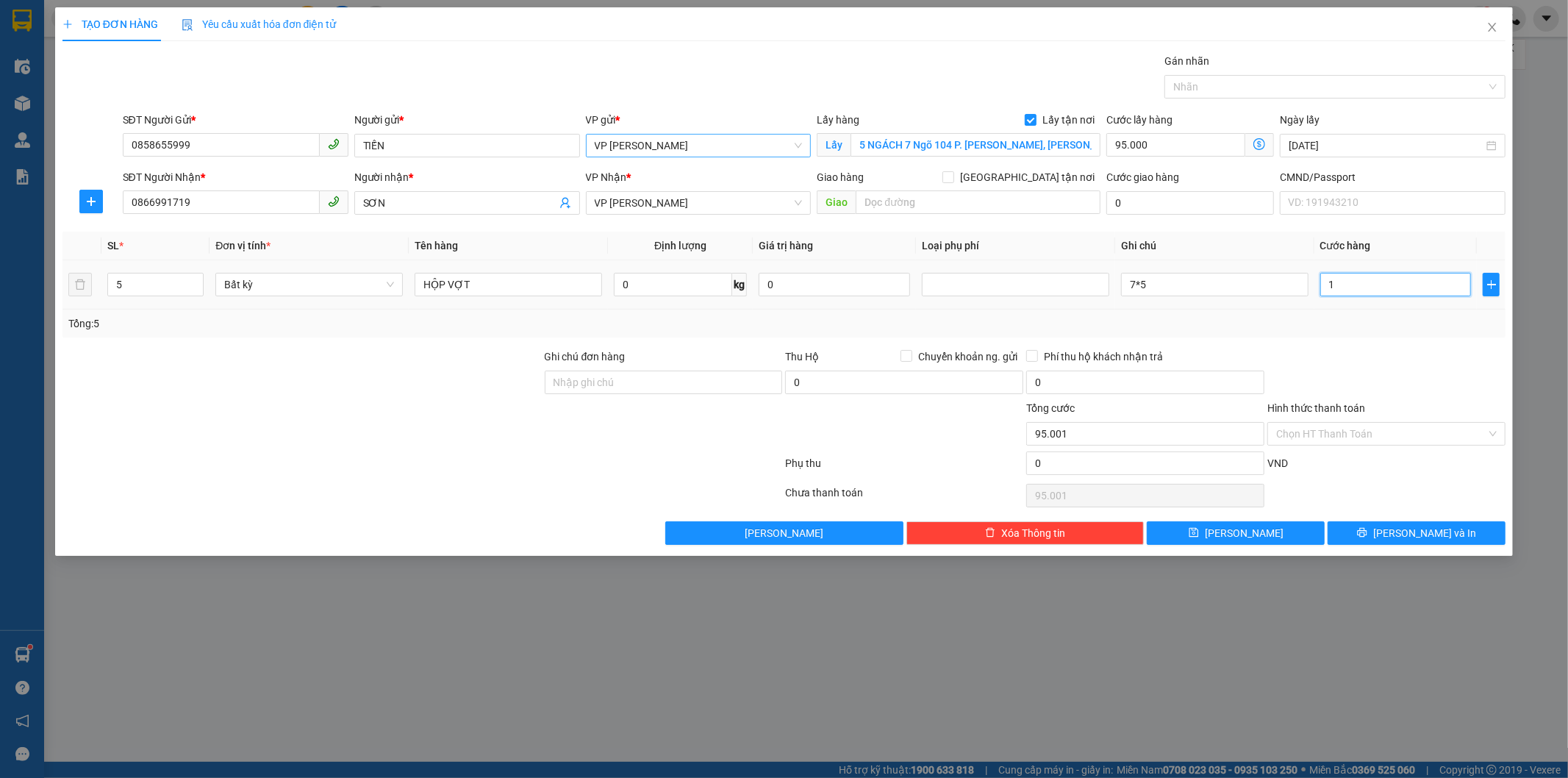
type input "12"
type input "95.012"
type input "125"
type input "95.125"
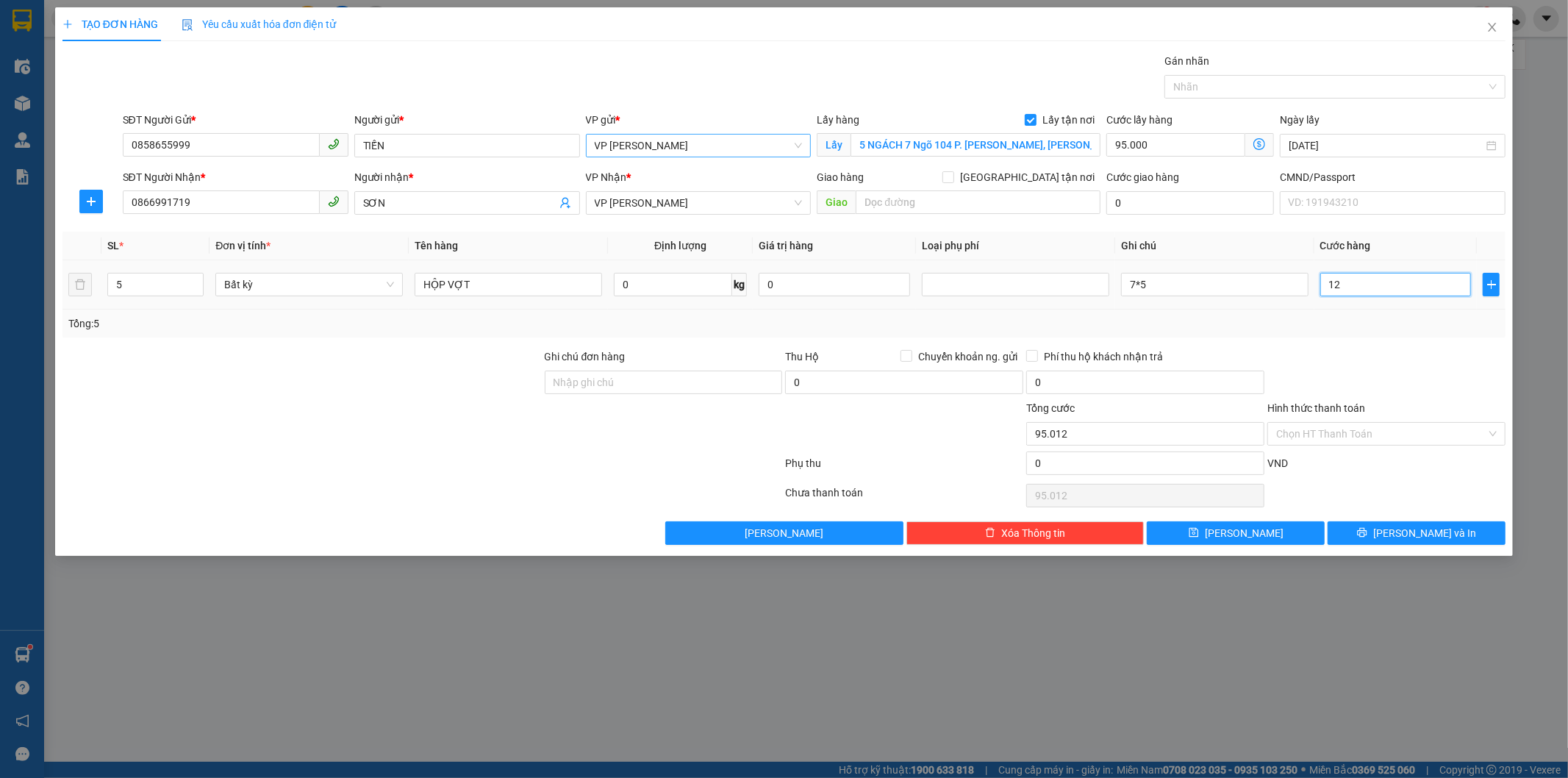
type input "95.125"
type input "125.000"
type input "220.000"
click at [1420, 335] on div "Tổng: 5" at bounding box center [784, 323] width 1443 height 28
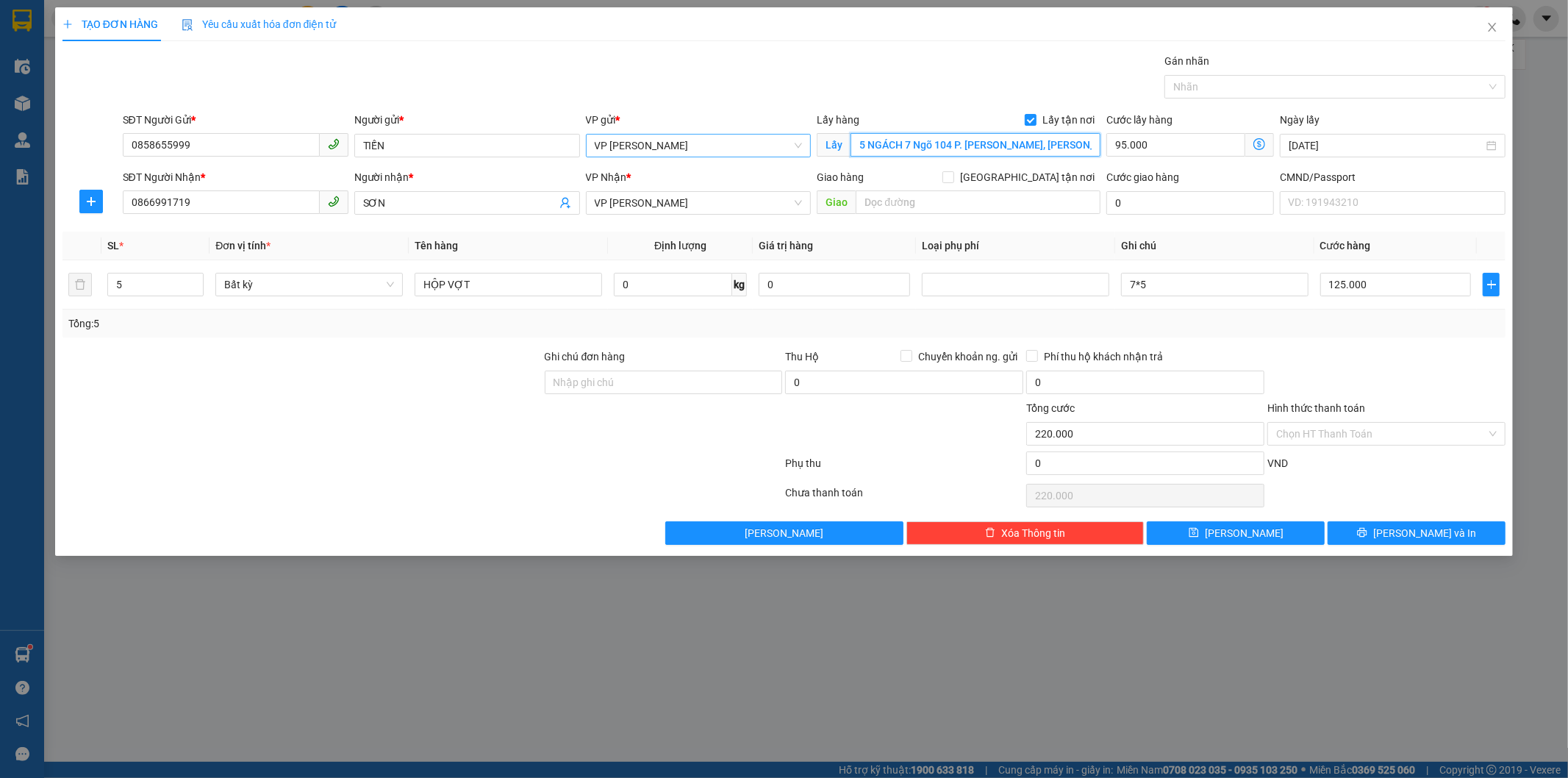
click at [854, 149] on input "5 NGÁCH 7 Ngõ 104 P. Định Công, Phương Liệt, Thanh Xuân, Hà Nội, Việt Nam" at bounding box center [975, 144] width 250 height 23
click at [851, 142] on input "5 NGÁCH 7 Ngõ 104 P. Định Công, Phương Liệt, Thanh Xuân, Hà Nội, Việt Nam" at bounding box center [975, 144] width 250 height 23
type input "(NGÁNG+DÂY) 5 NGÁCH 7 Ngõ 104 P. [PERSON_NAME], [PERSON_NAME], [GEOGRAPHIC_DATA…"
click at [1367, 534] on icon "printer" at bounding box center [1362, 532] width 10 height 10
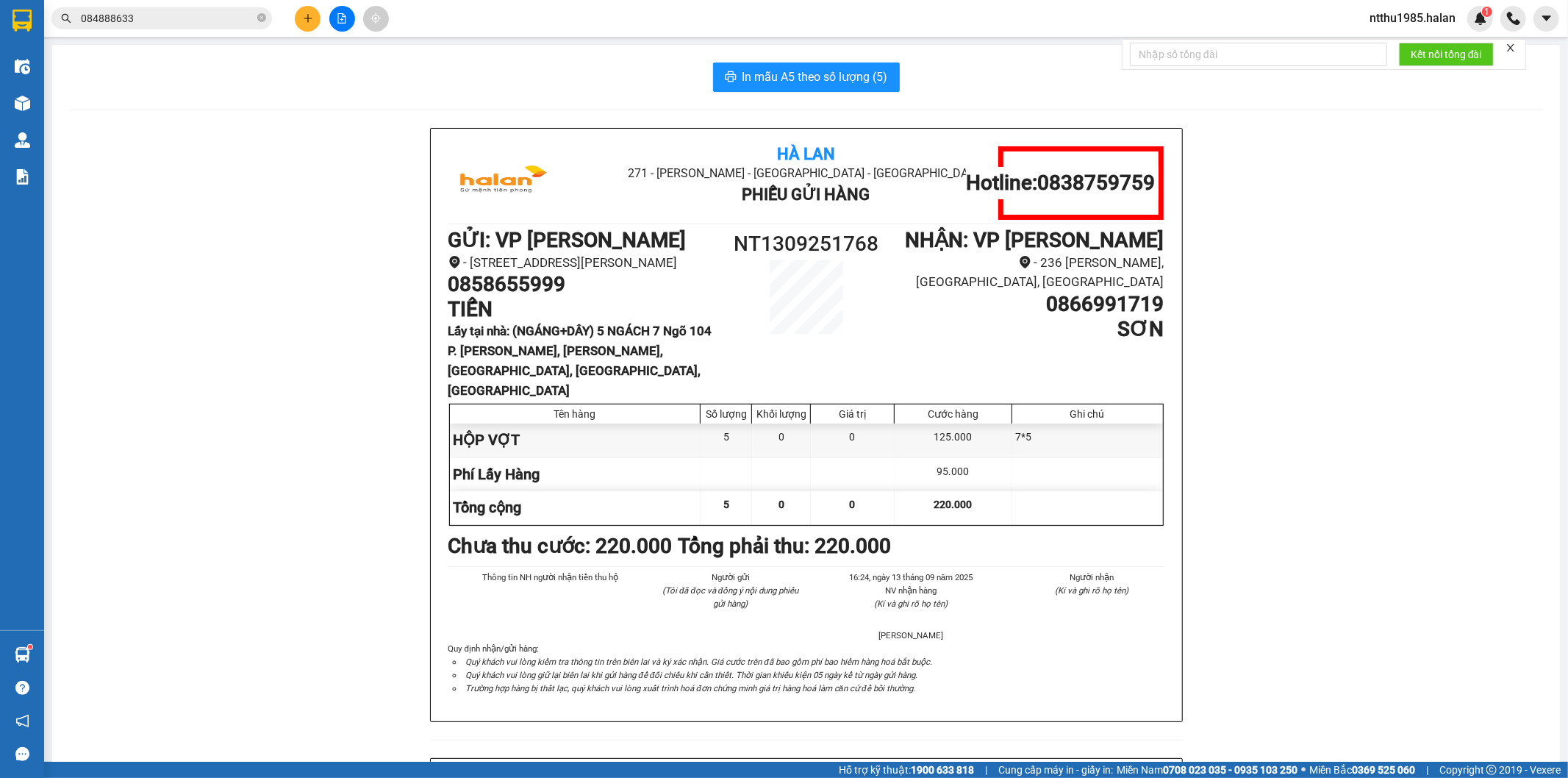
click at [1239, 390] on div "Hà Lan 271 - Dương Tự Minh - Phường Tân Long - Thái Nguyên Phiếu Gửi Hàng Hotli…" at bounding box center [806, 757] width 1473 height 1259
click at [173, 11] on input "084888633" at bounding box center [167, 19] width 173 height 17
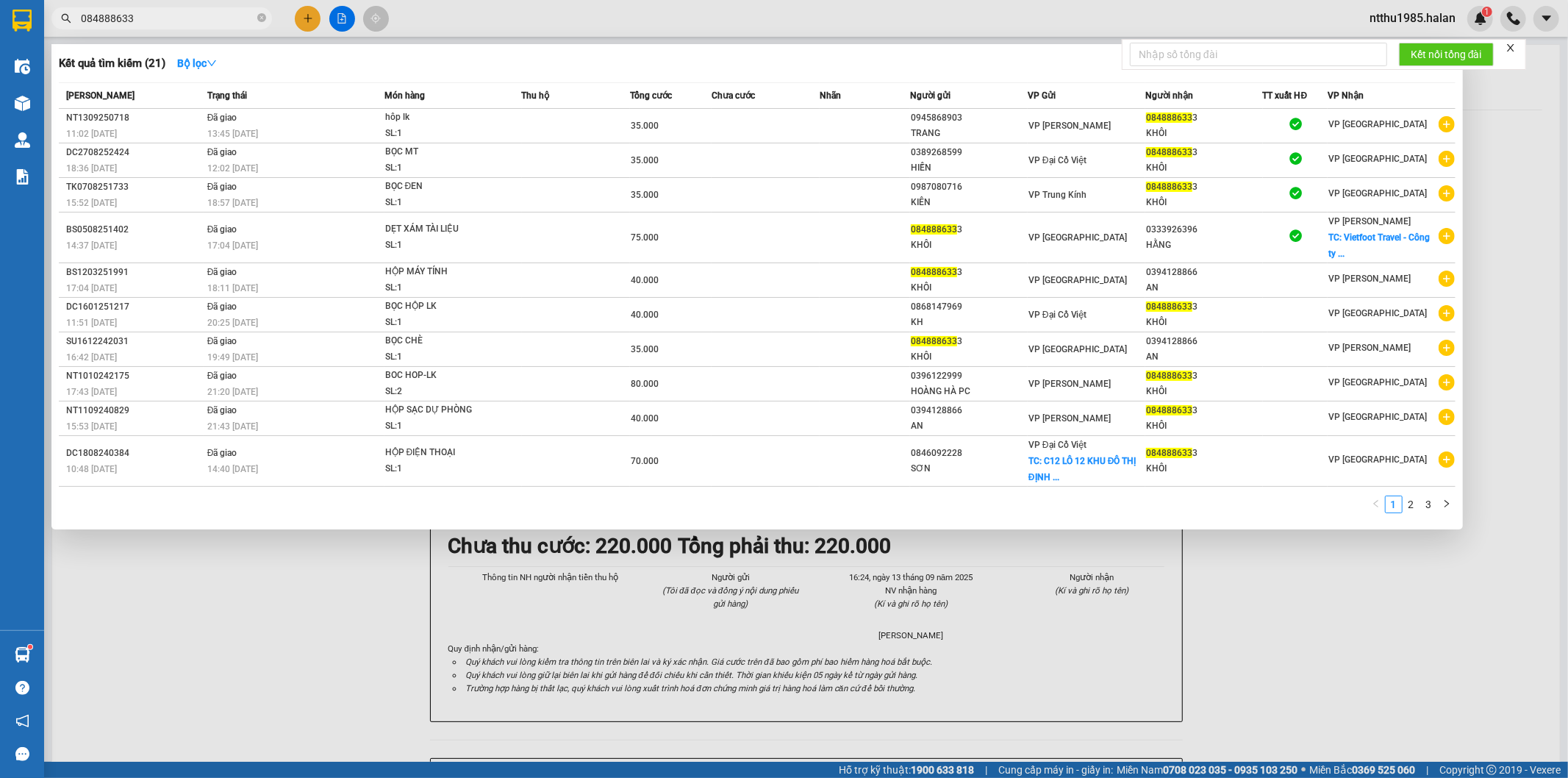
click at [173, 11] on input "084888633" at bounding box center [167, 19] width 173 height 17
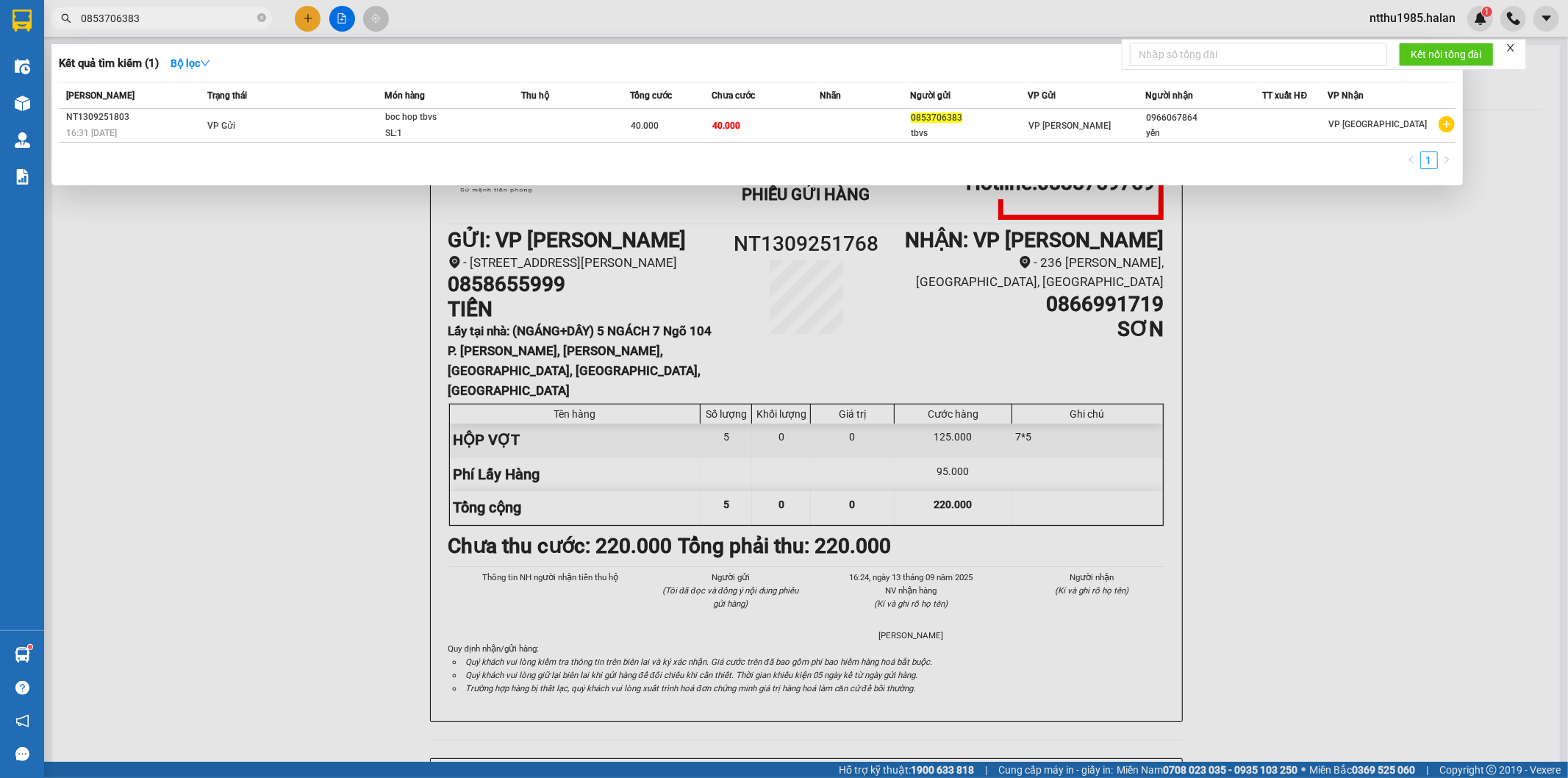
click at [186, 25] on input "0853706383" at bounding box center [167, 19] width 173 height 17
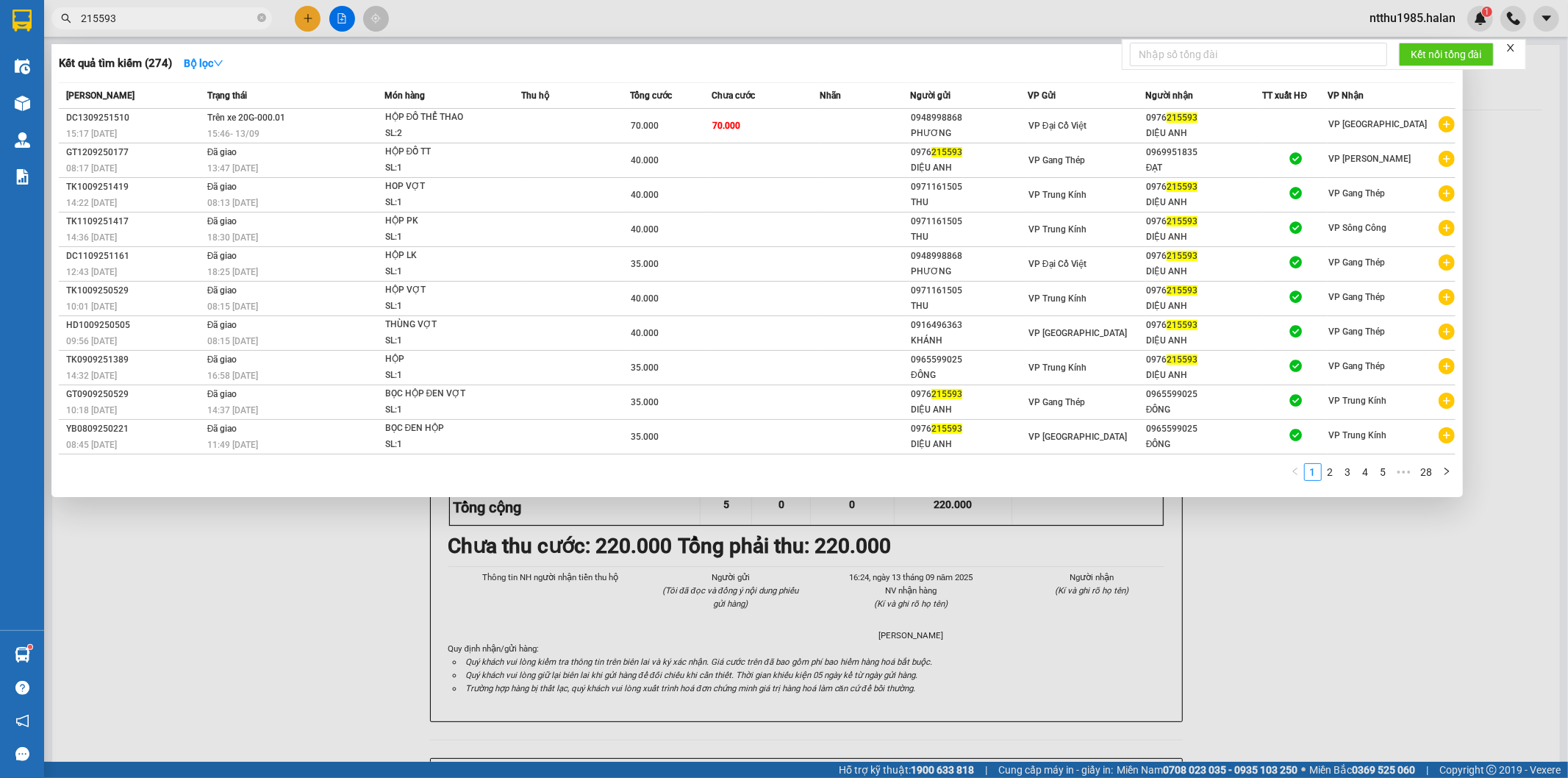
type input "215593"
click at [1251, 125] on div "0976 215593" at bounding box center [1204, 118] width 116 height 16
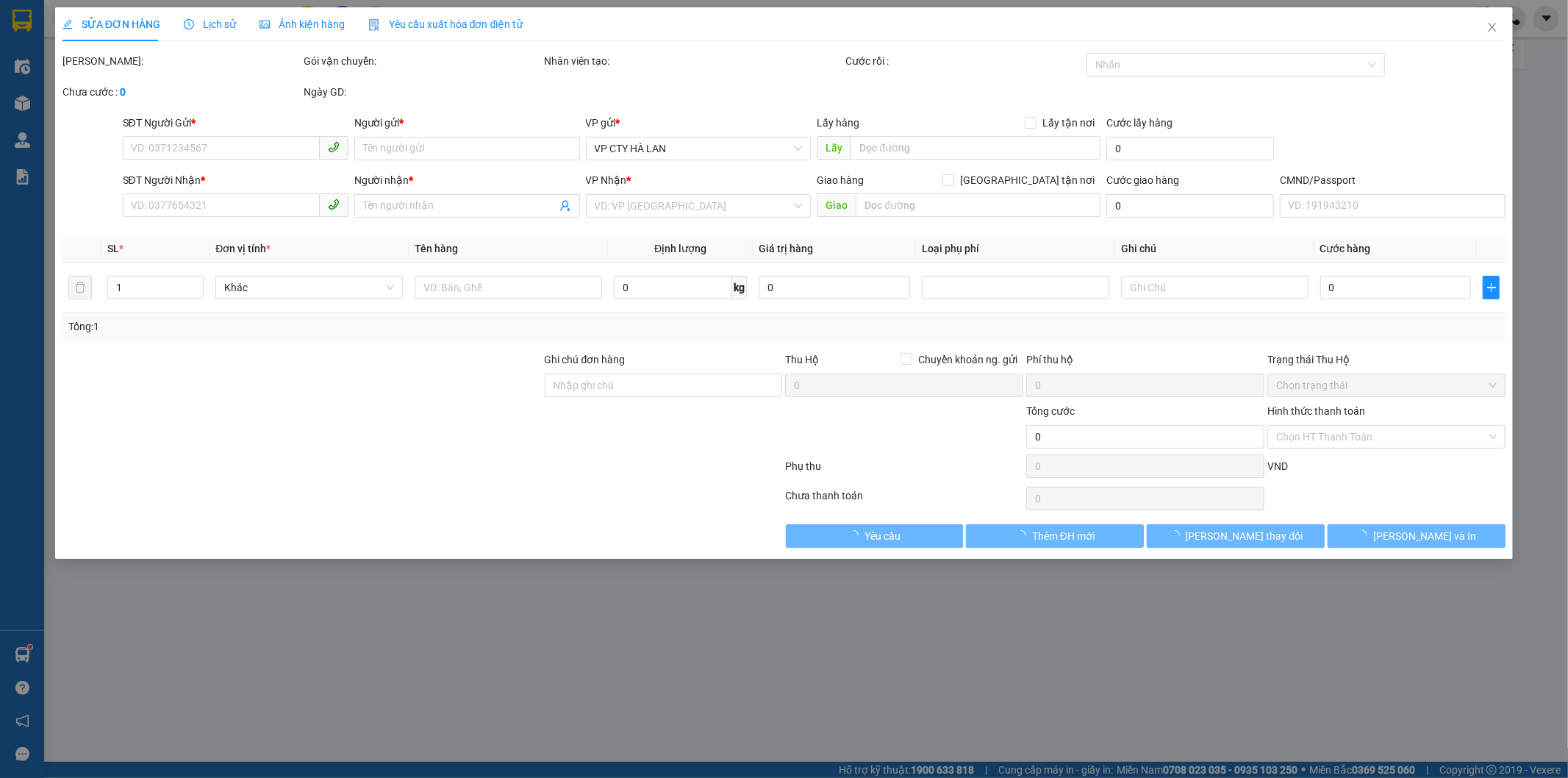
type input "0948998868"
type input "PHƯƠNG"
type input "0976215593"
type input "DIỆU ANH"
type input "70.000"
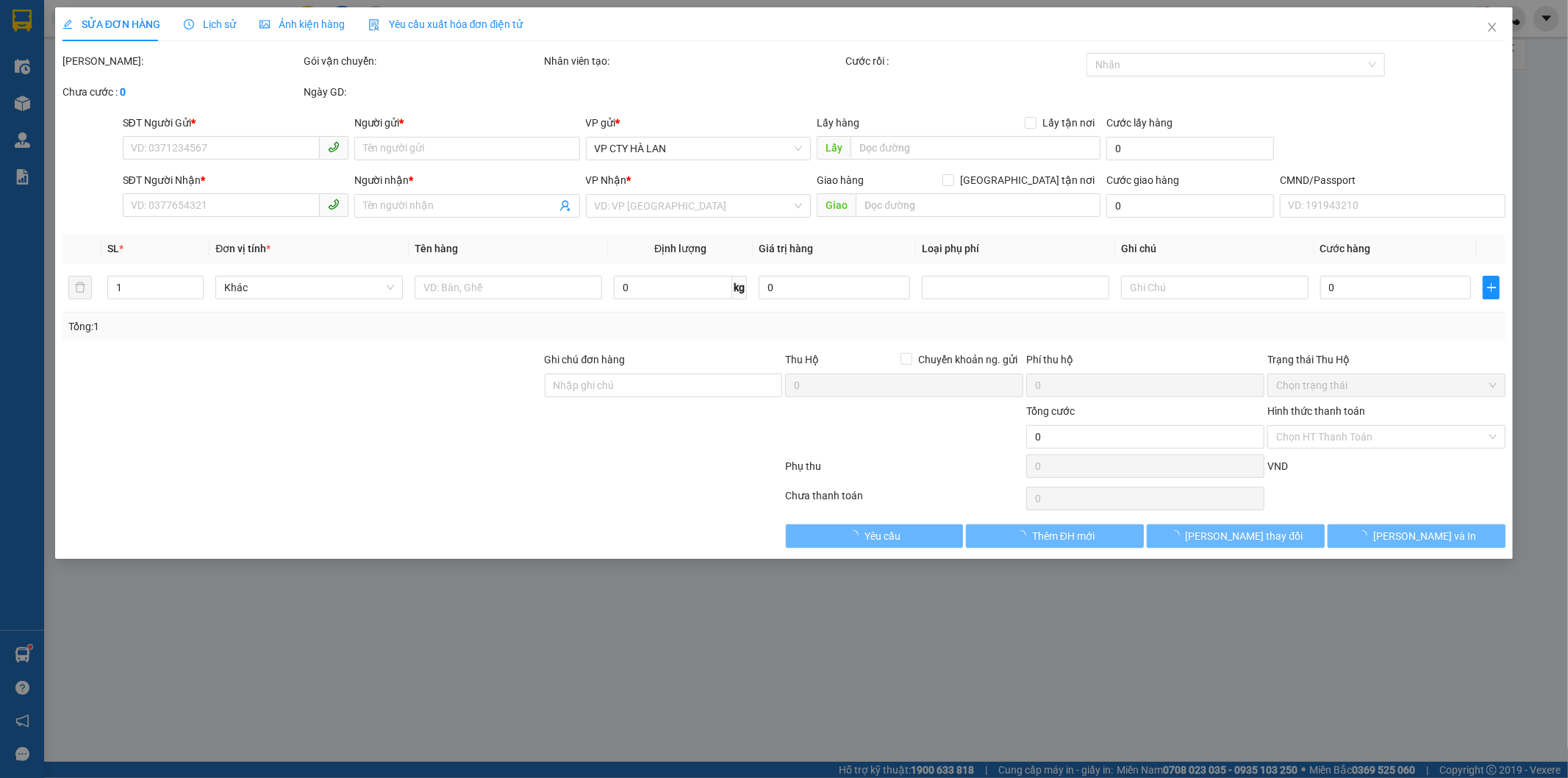
type input "70.000"
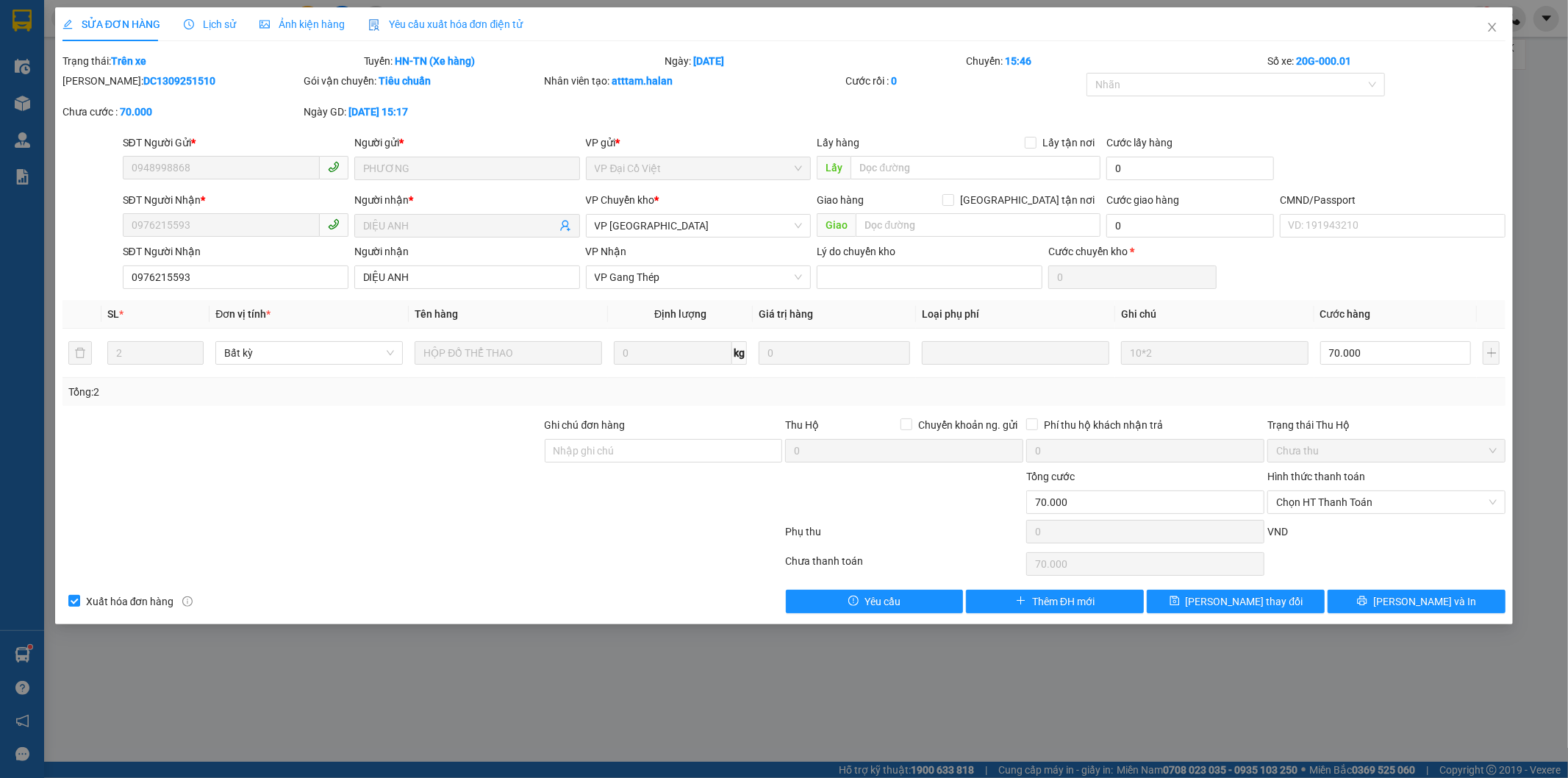
click at [1455, 88] on div "Mã ĐH: DC1309251510 Gói vận chuyển: Tiêu chuẩn Nhân viên tạo: atttam.halan Cước…" at bounding box center [784, 104] width 1446 height 62
click at [1495, 27] on icon "close" at bounding box center [1492, 27] width 12 height 12
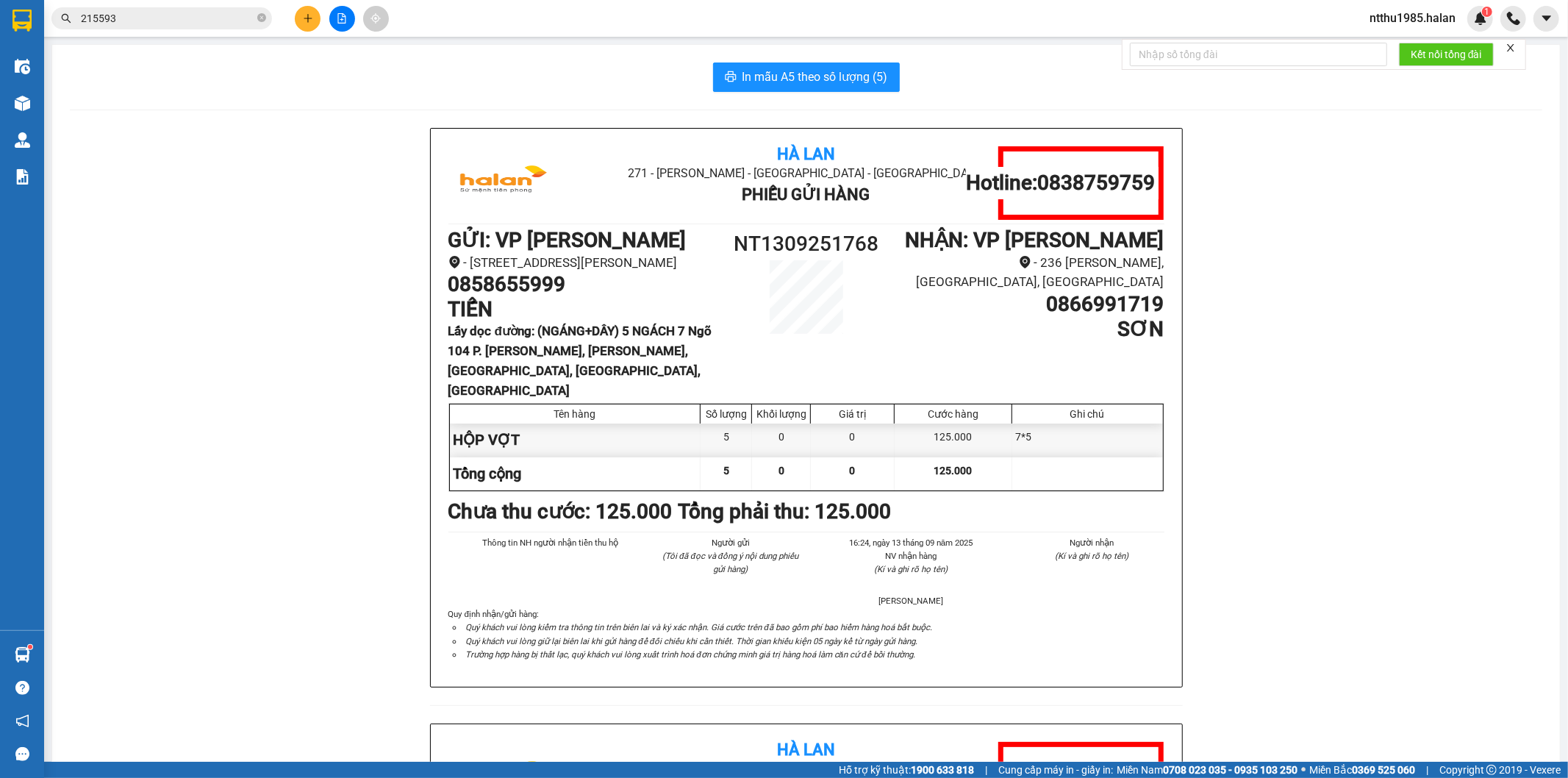
click at [1313, 244] on div "Hà Lan 271 - Dương Tự Minh - Phường Tân Long - Thái Nguyên Phiếu Gửi Hàng Hotli…" at bounding box center [806, 723] width 1473 height 1191
click at [155, 18] on input "215593" at bounding box center [167, 19] width 173 height 17
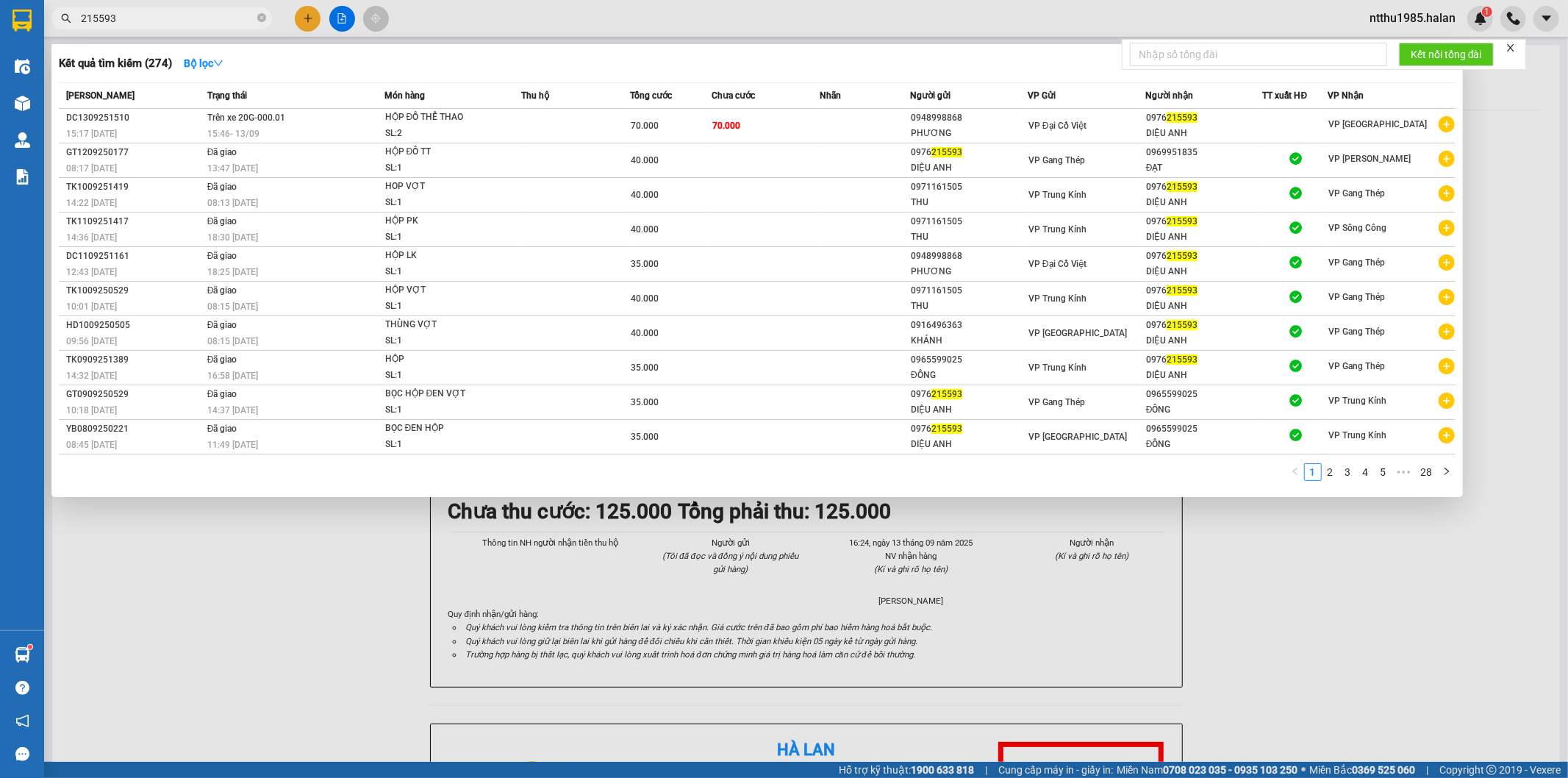
click at [155, 18] on input "215593" at bounding box center [167, 19] width 173 height 17
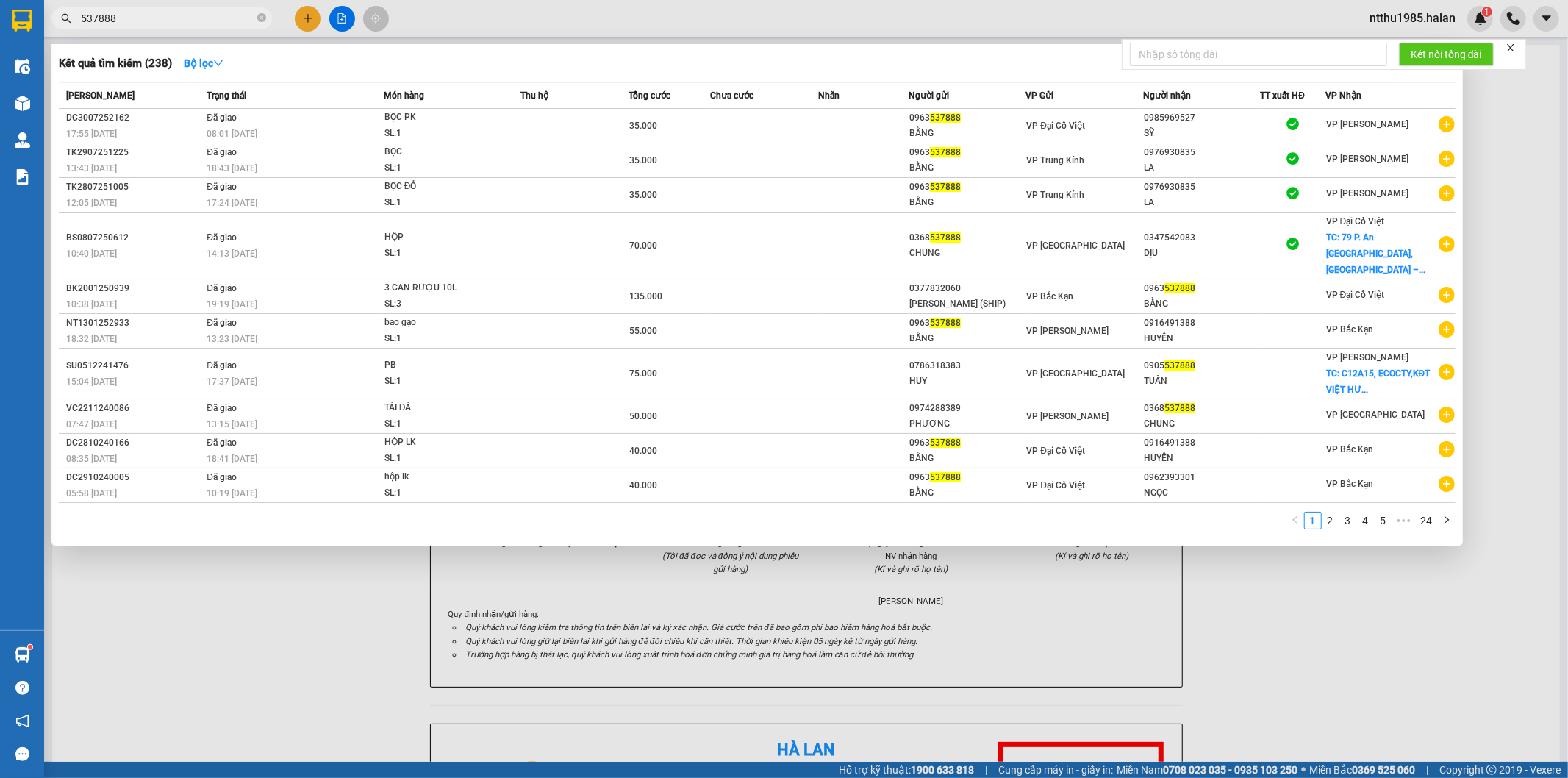
drag, startPoint x: 1382, startPoint y: 590, endPoint x: 1444, endPoint y: 412, distance: 188.5
click at [1382, 566] on div at bounding box center [784, 389] width 1568 height 778
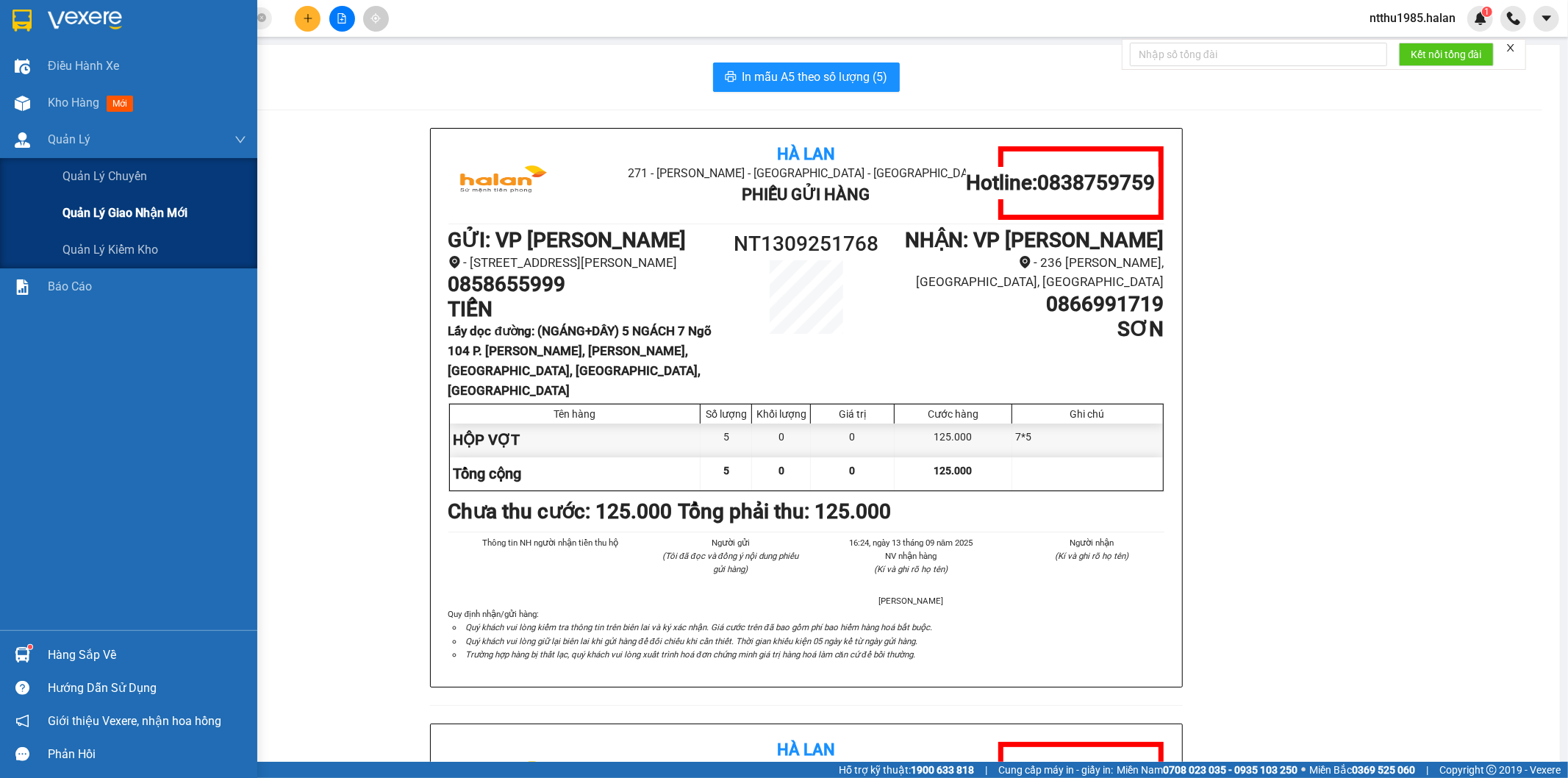
click at [123, 217] on span "Quản lý giao nhận mới" at bounding box center [125, 213] width 125 height 18
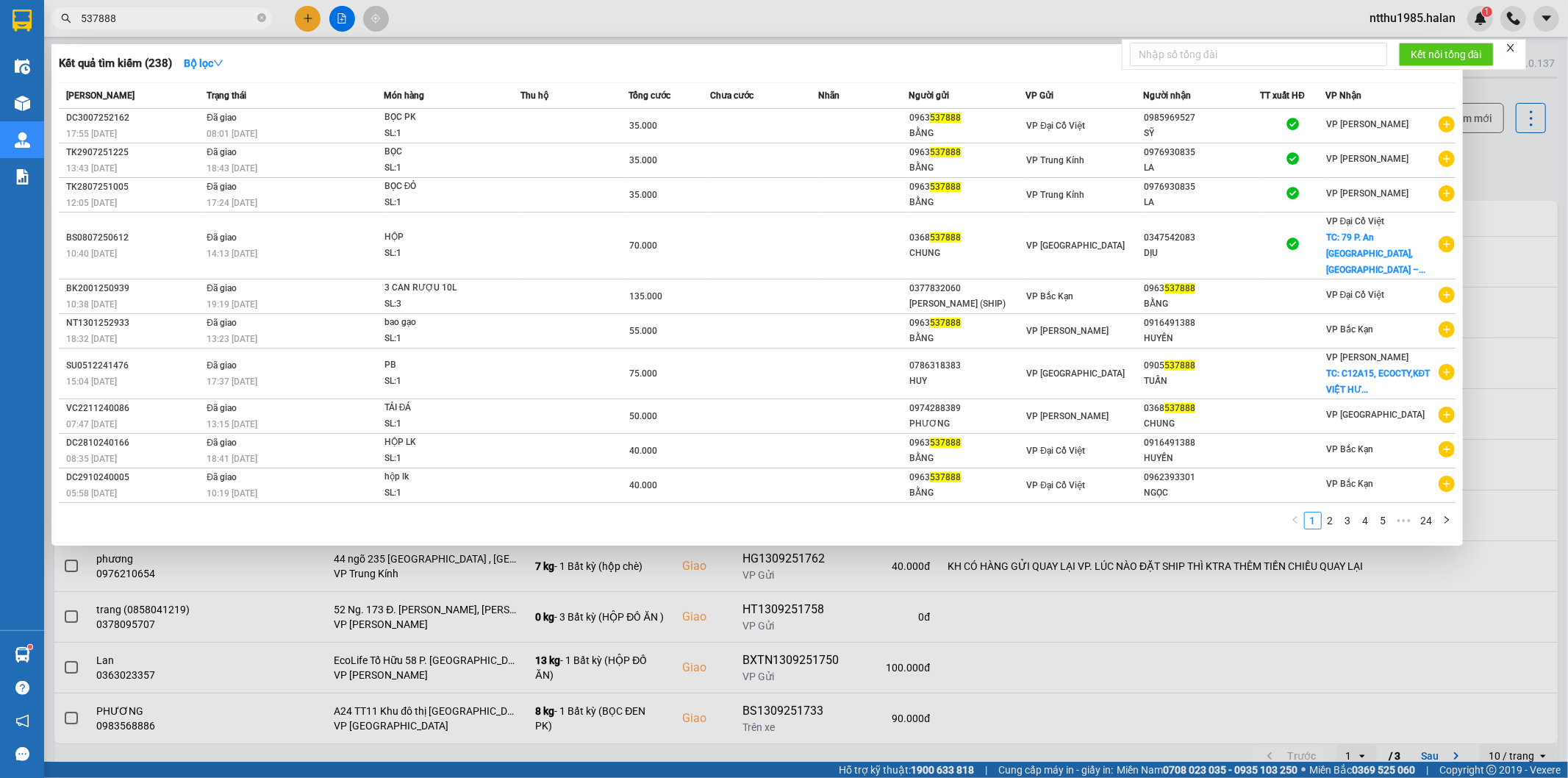
click at [140, 17] on input "537888" at bounding box center [167, 19] width 173 height 17
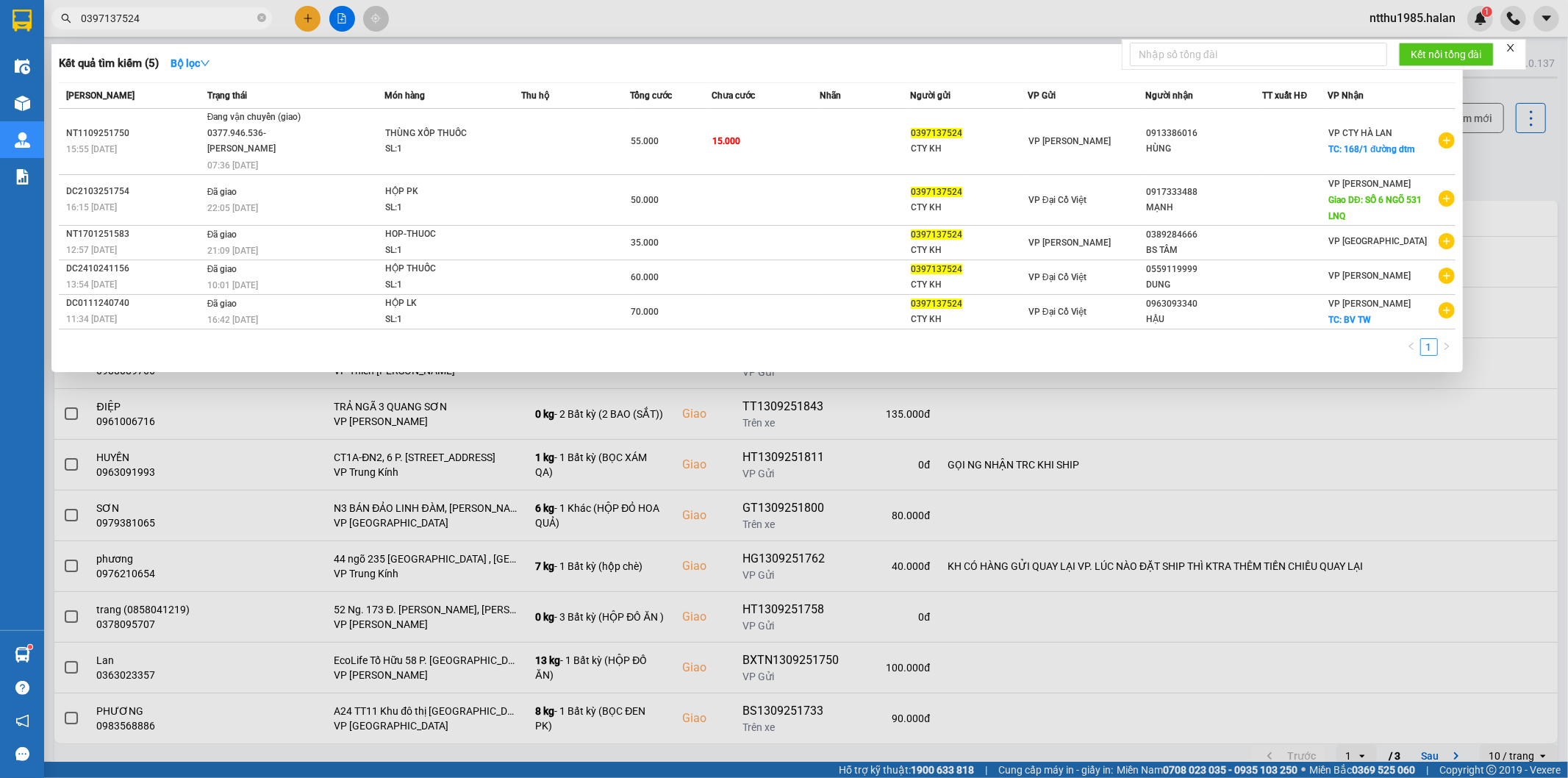
click at [1501, 164] on div at bounding box center [784, 389] width 1568 height 778
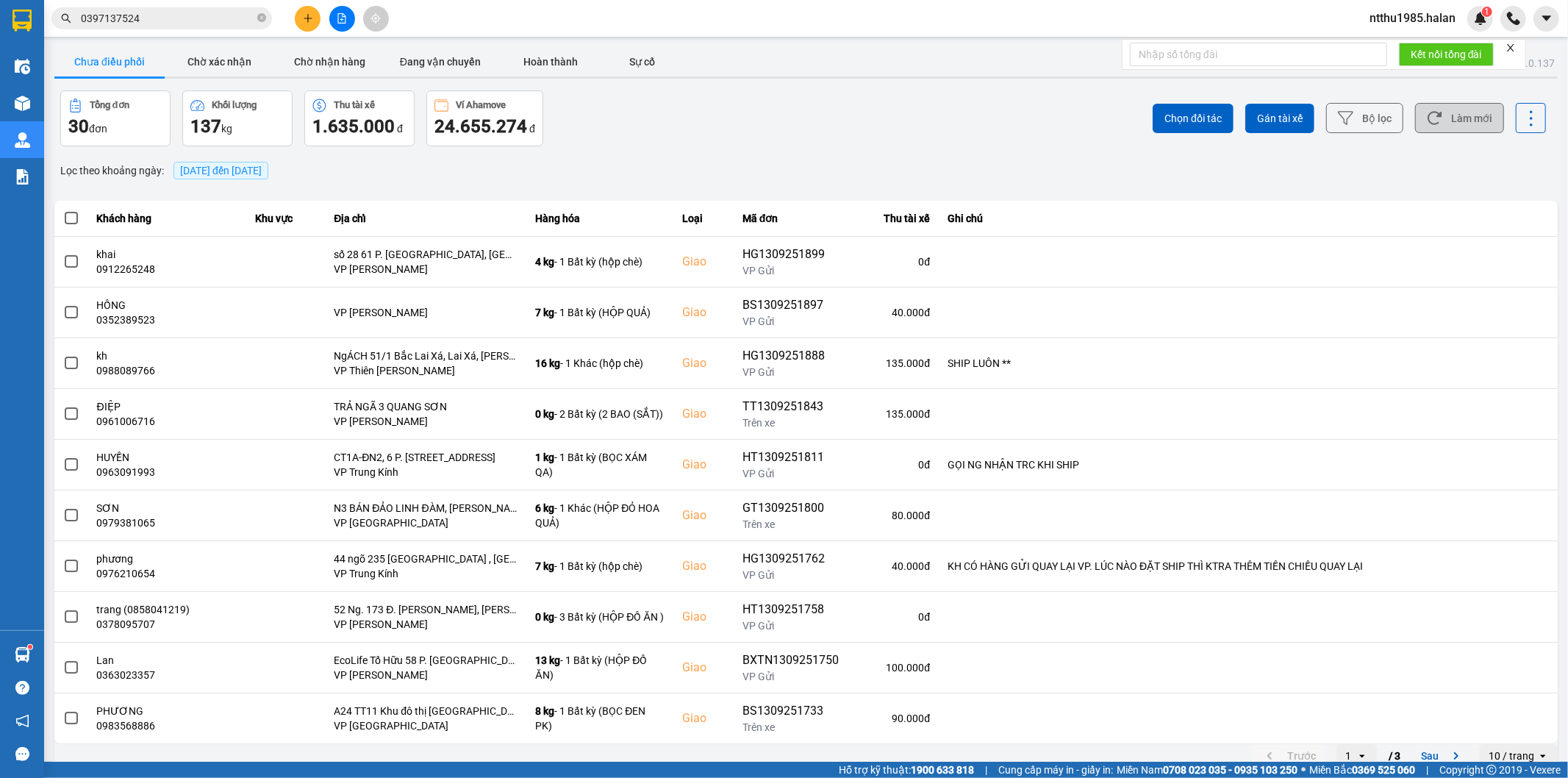
click at [1458, 116] on button "Làm mới" at bounding box center [1459, 118] width 89 height 30
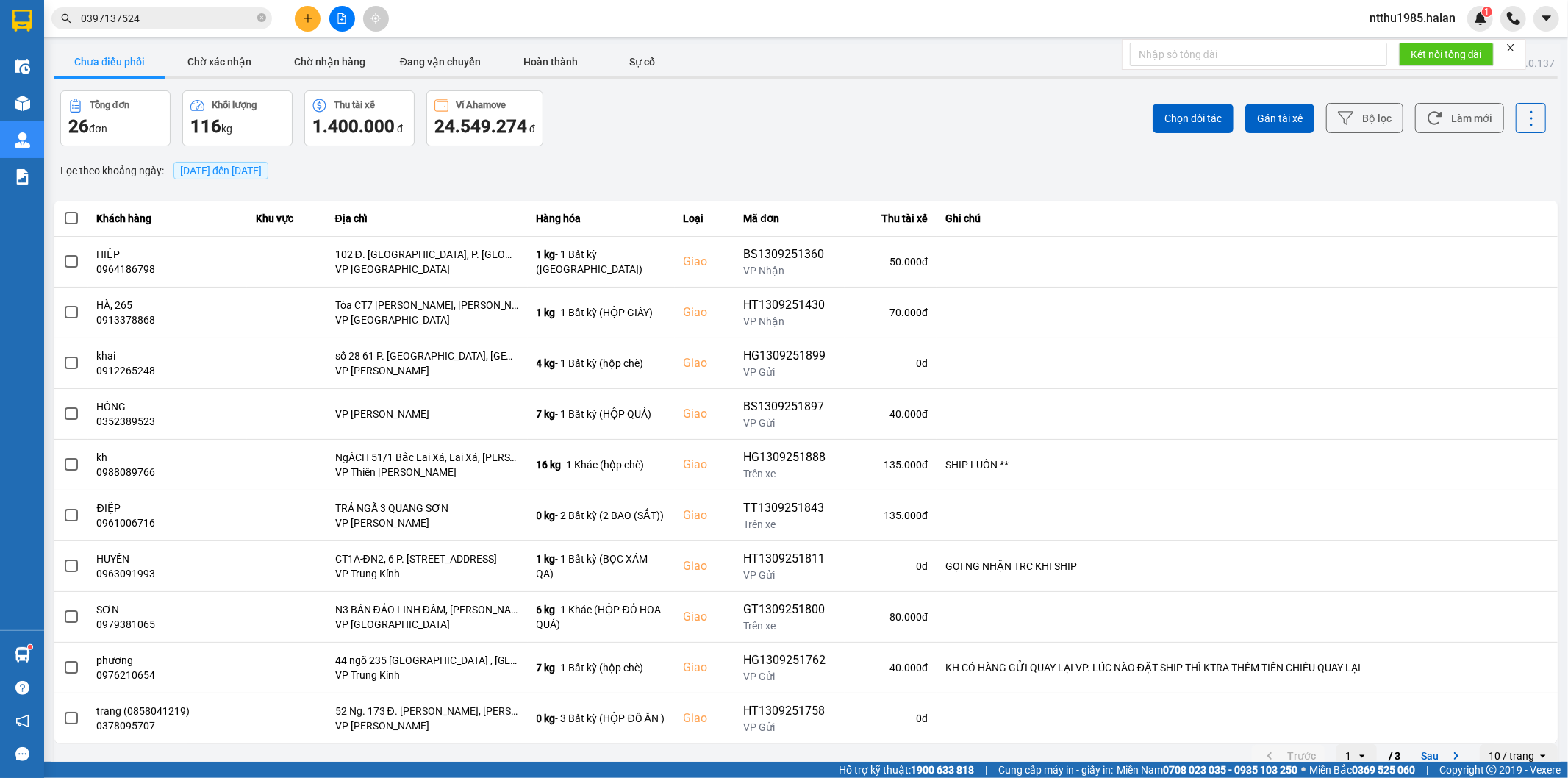
click at [156, 19] on input "0397137524" at bounding box center [167, 19] width 173 height 17
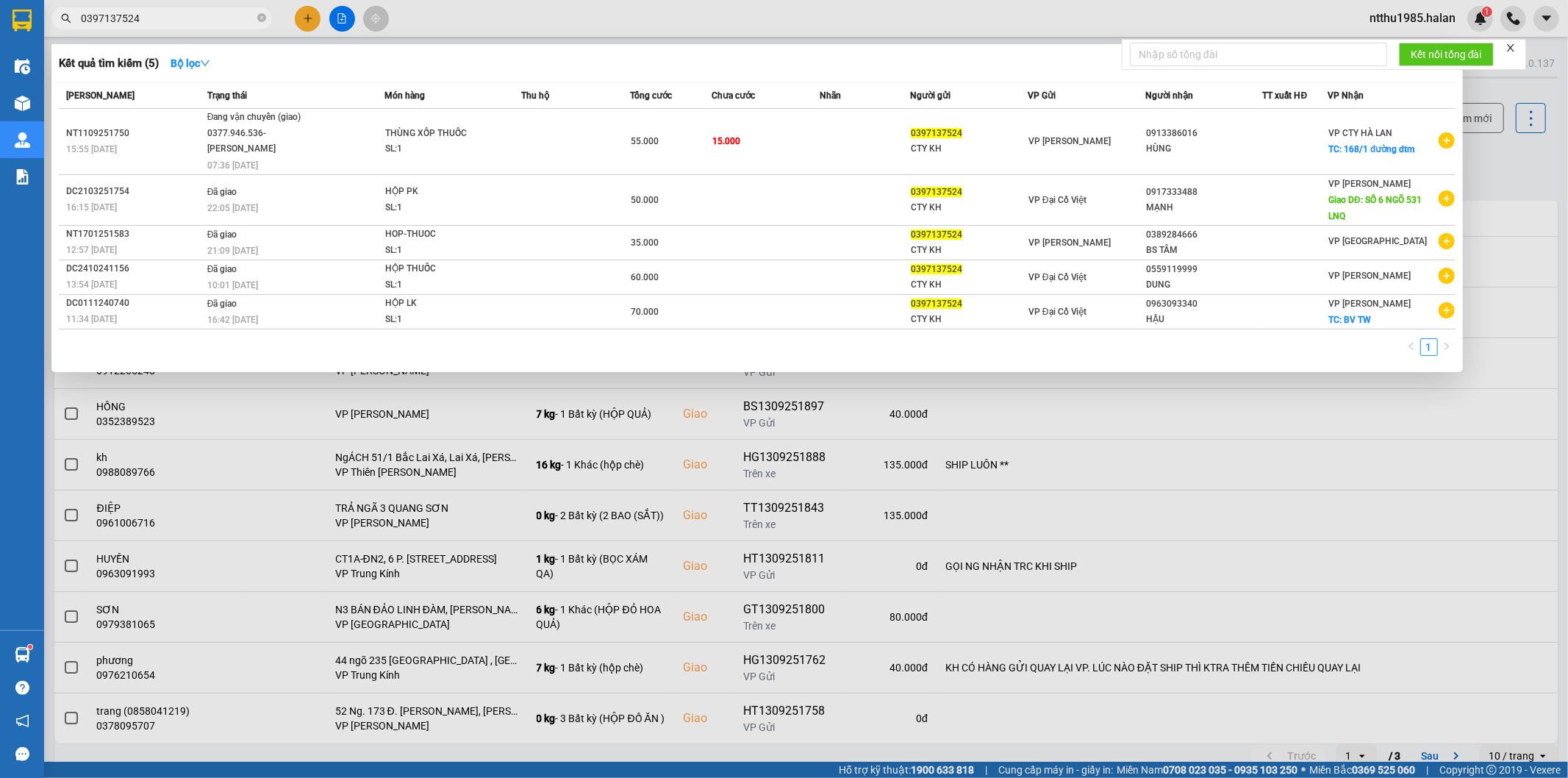
click at [156, 19] on input "0397137524" at bounding box center [167, 19] width 173 height 17
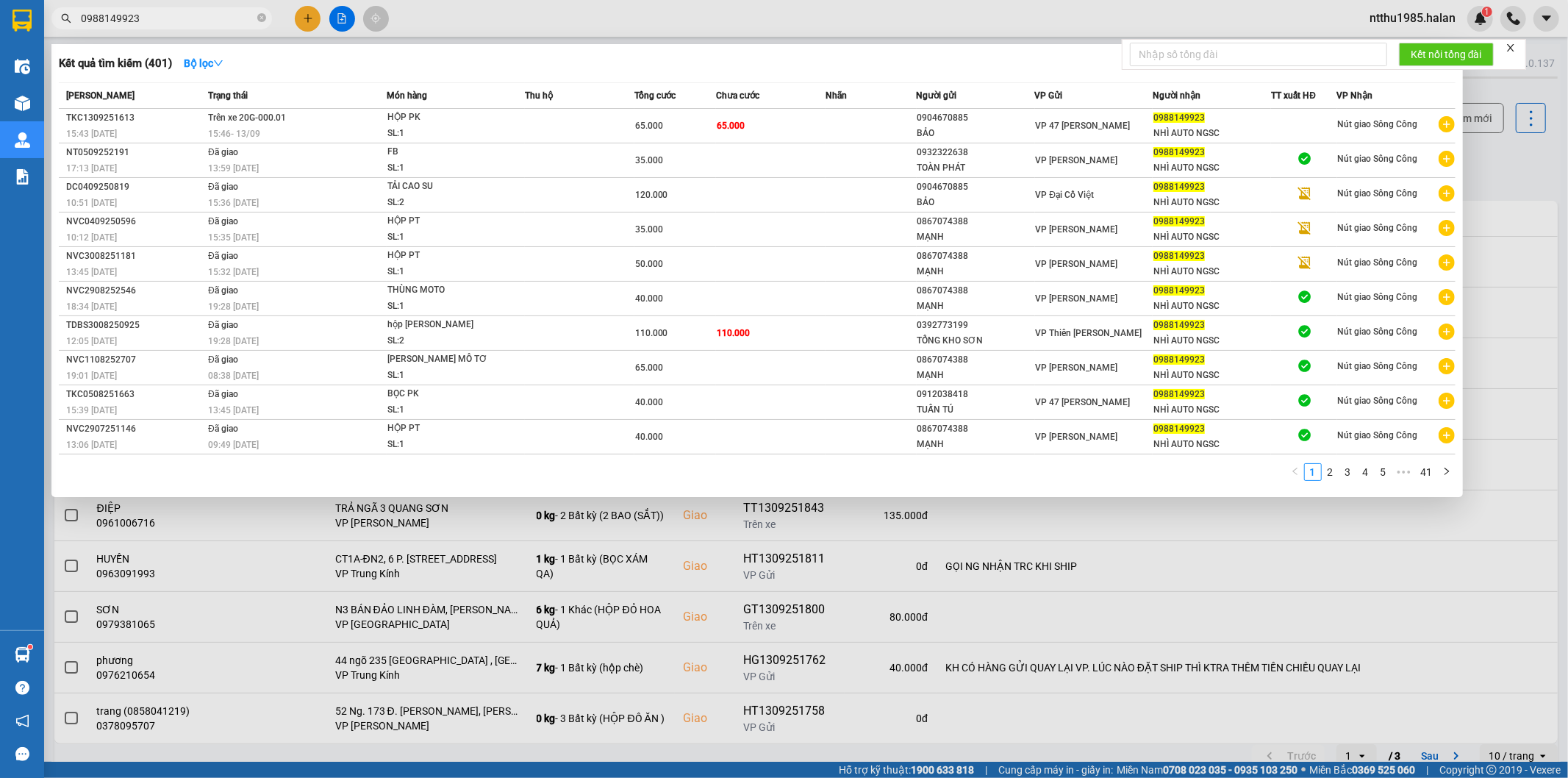
type input "0988149923"
click at [1512, 179] on div at bounding box center [784, 389] width 1568 height 778
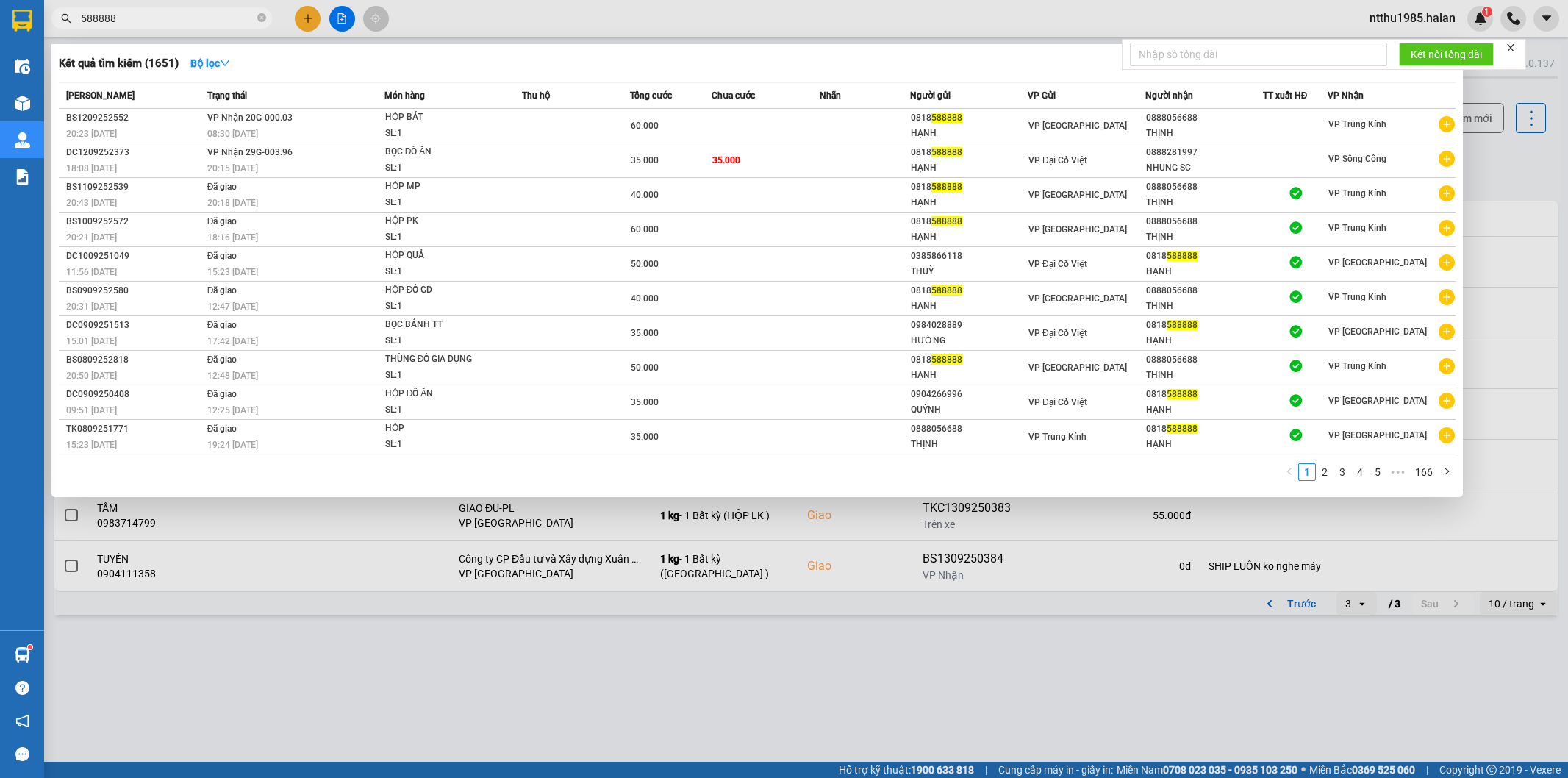
click at [170, 18] on input "588888" at bounding box center [167, 19] width 173 height 17
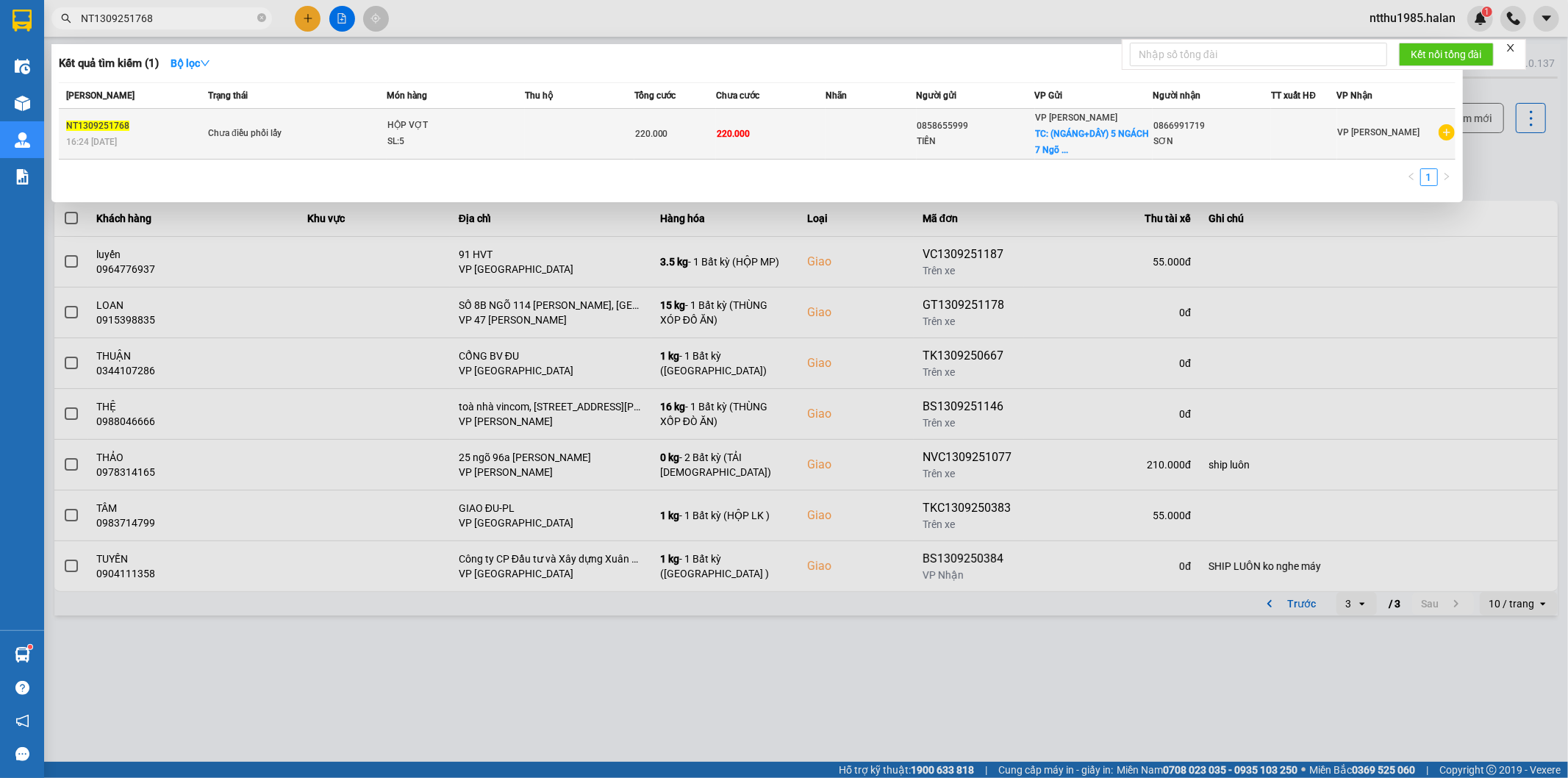
type input "NT1309251768"
click at [1153, 127] on td "0866991719 SƠN" at bounding box center [1212, 134] width 119 height 51
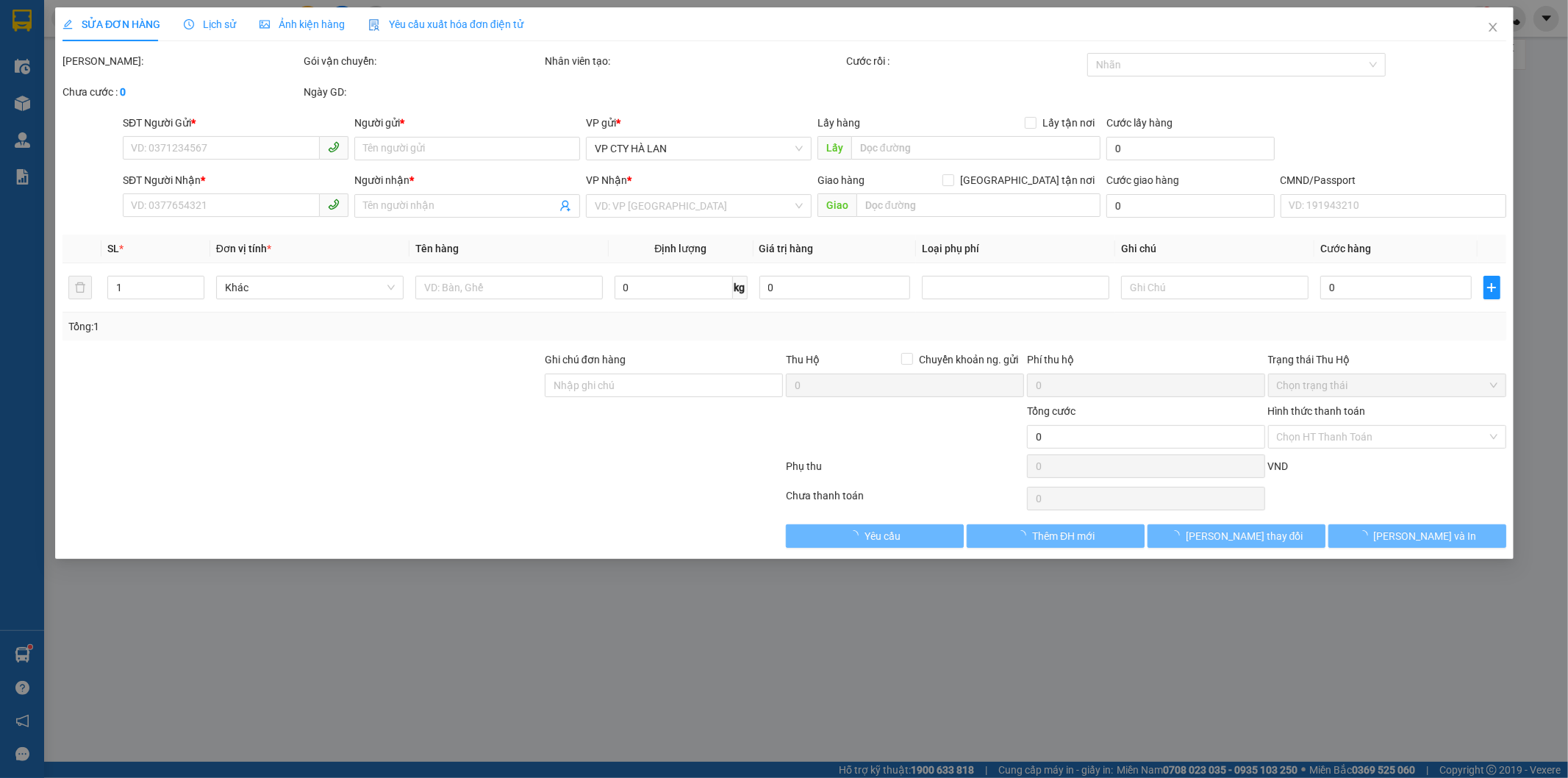
type input "0858655999"
type input "TIẾN"
checkbox input "true"
type input "(NGÁNG+DÂY) 5 NGÁCH 7 Ngõ 104 P. [PERSON_NAME], [PERSON_NAME], [GEOGRAPHIC_DATA…"
type input "0866991719"
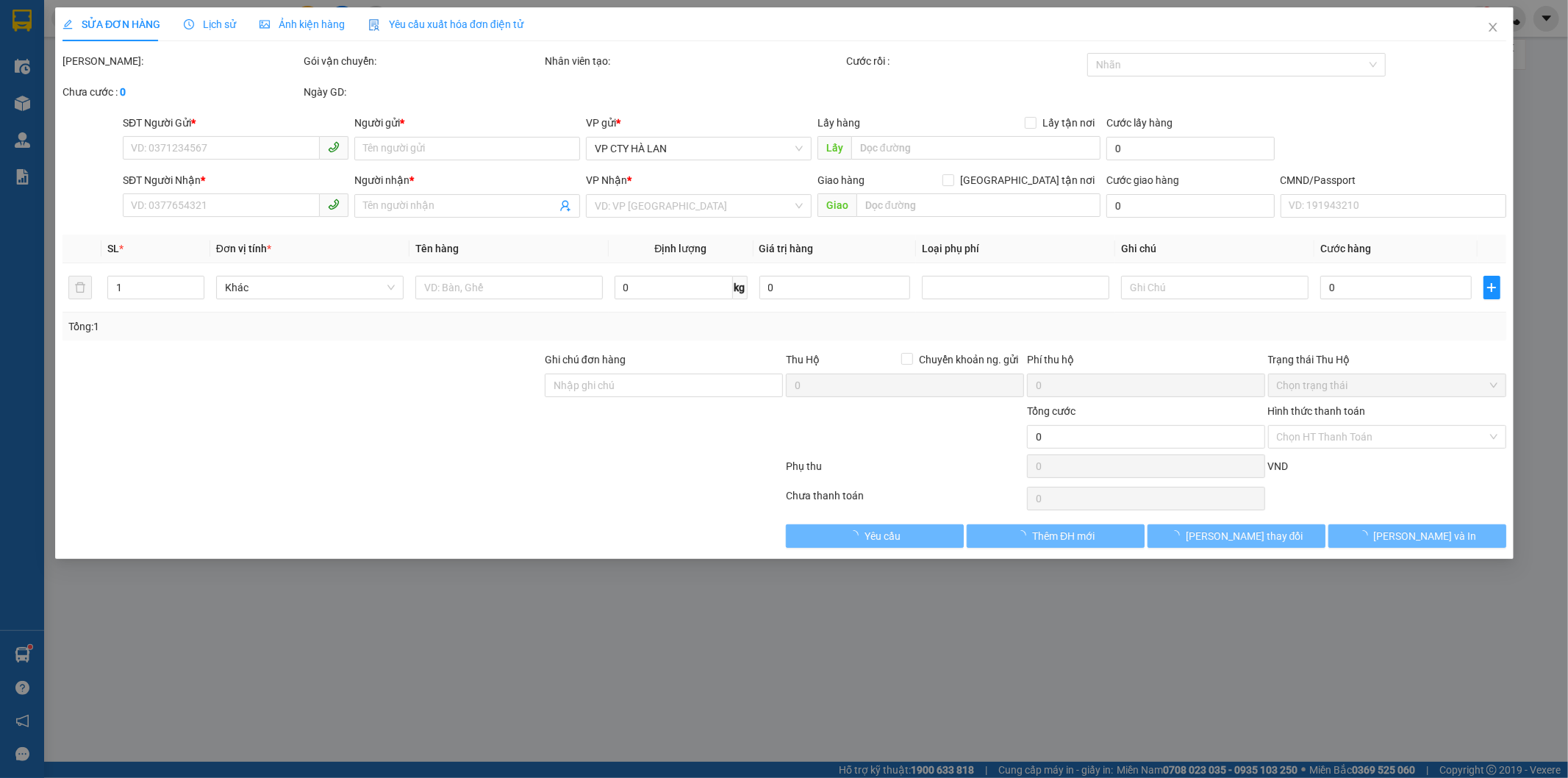
type input "SƠN"
type input "220.000"
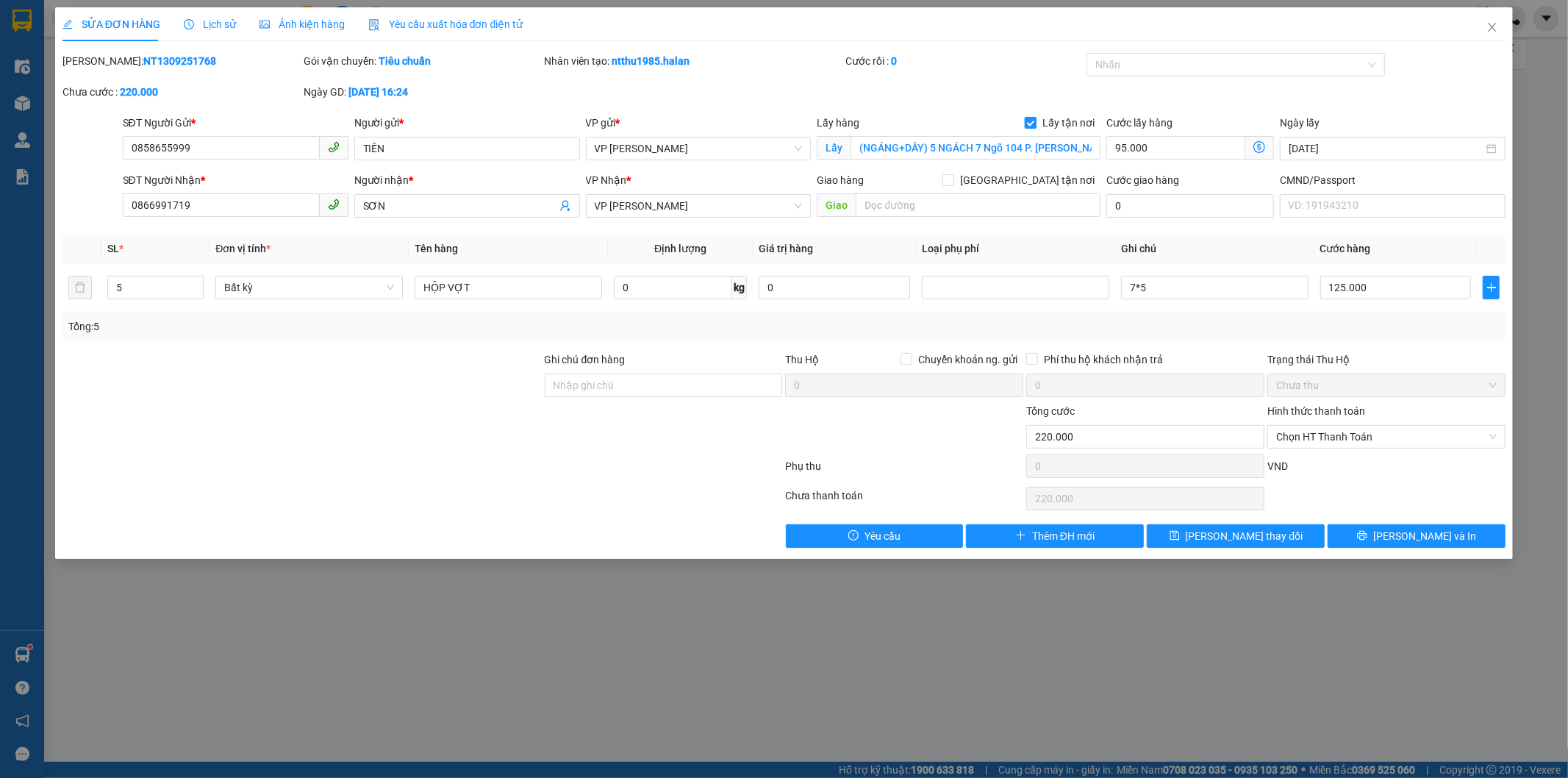
click at [1031, 122] on input "Lấy tận nơi" at bounding box center [1030, 122] width 11 height 11
checkbox input "false"
click at [1160, 155] on input "95.000" at bounding box center [1190, 148] width 167 height 23
type input "0"
type input "125.000"
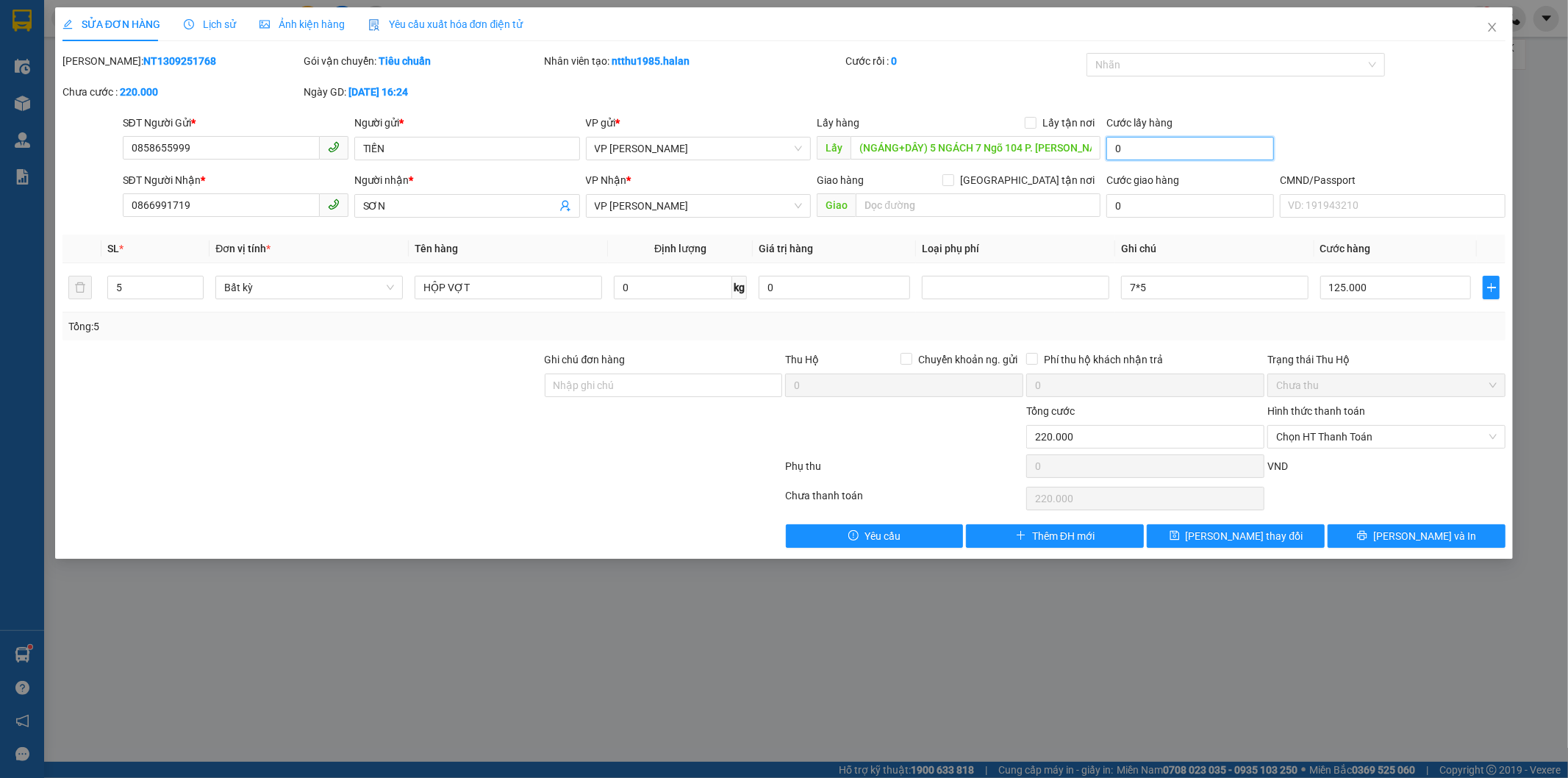
type input "125.000"
click at [1174, 54] on div "Nhãn" at bounding box center [1235, 64] width 298 height 23
type input "0"
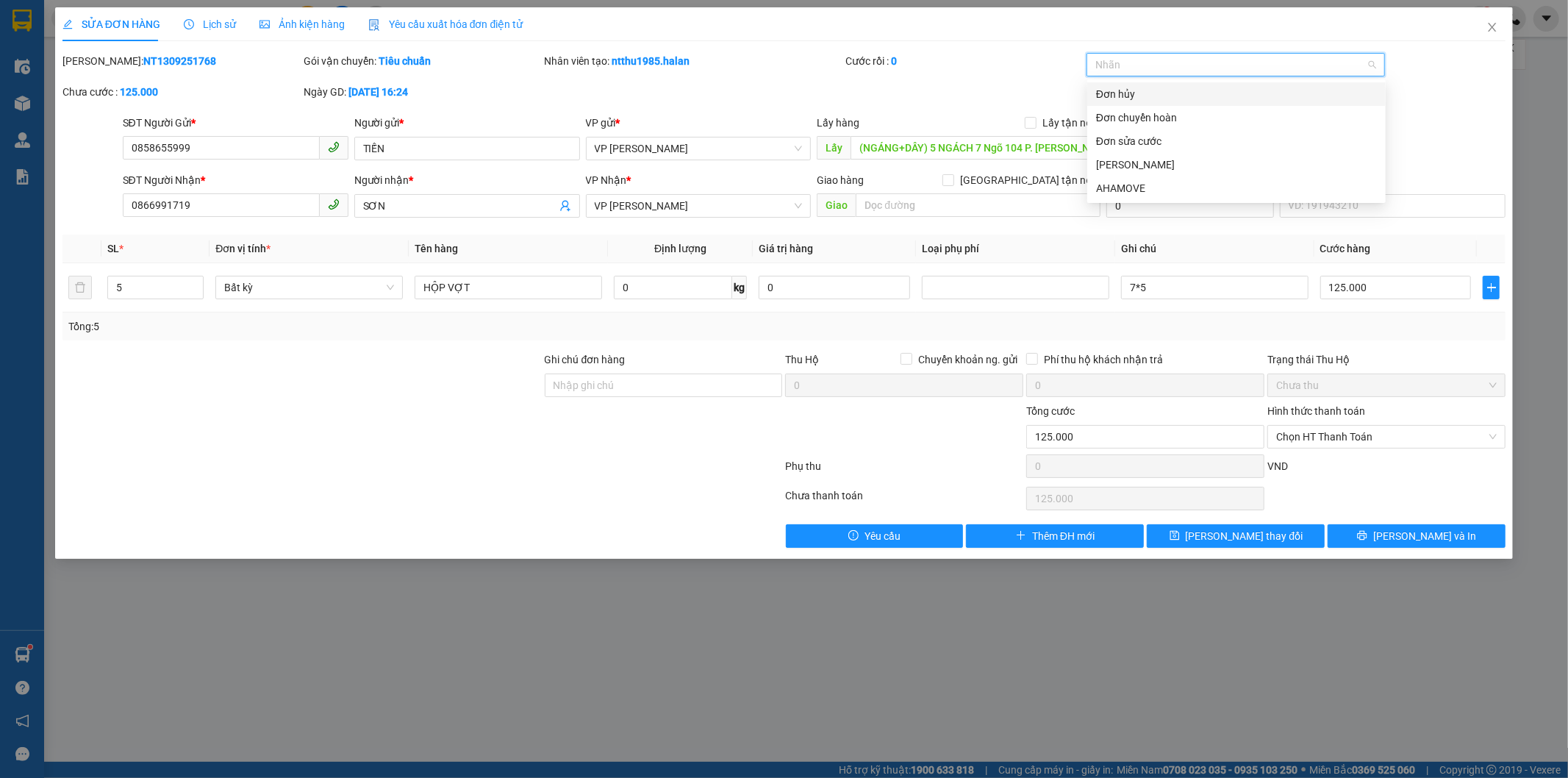
click at [1144, 94] on div "Đơn hủy" at bounding box center [1236, 95] width 281 height 17
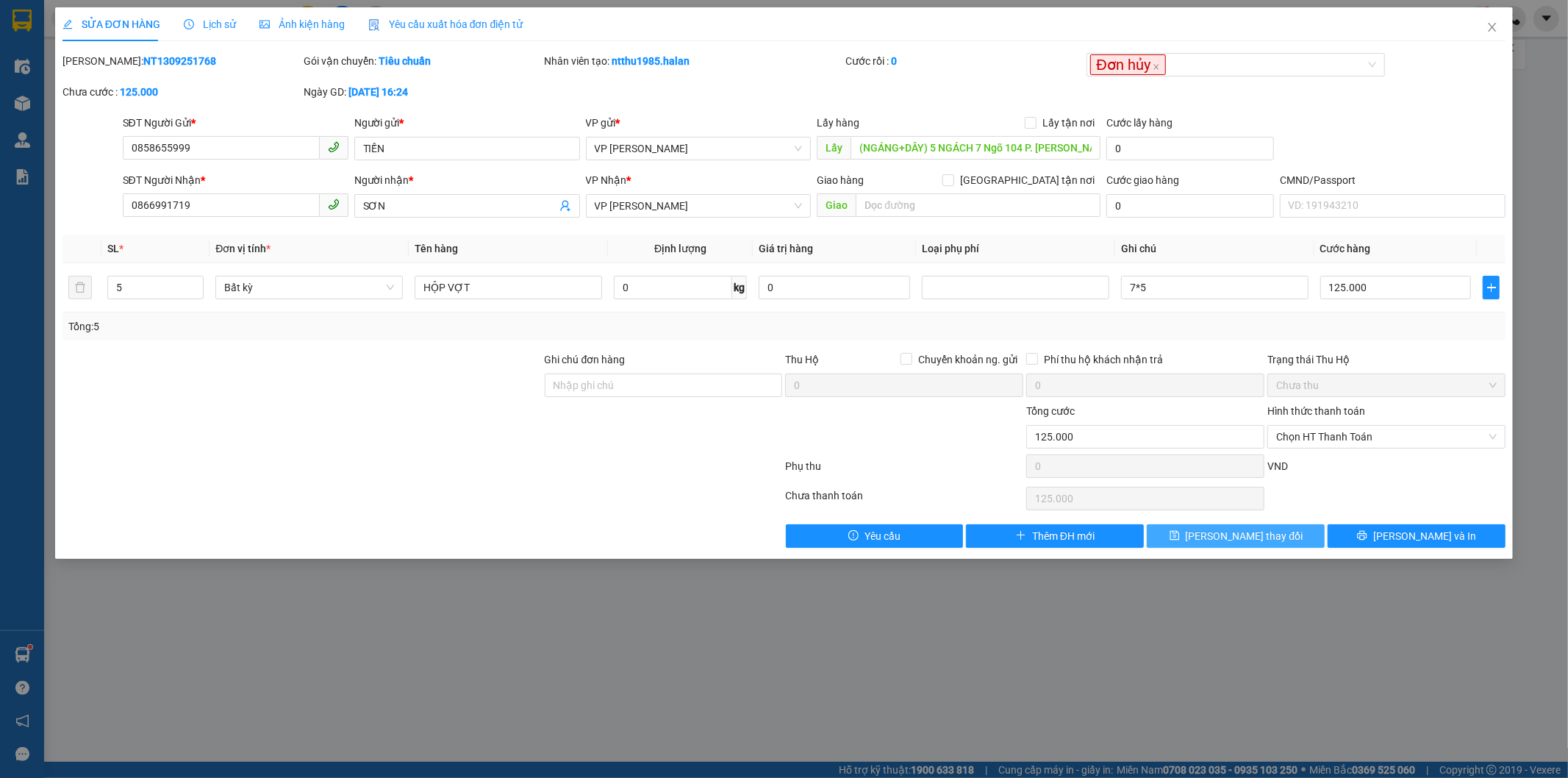
click at [1230, 535] on span "[PERSON_NAME] thay đổi" at bounding box center [1244, 536] width 118 height 17
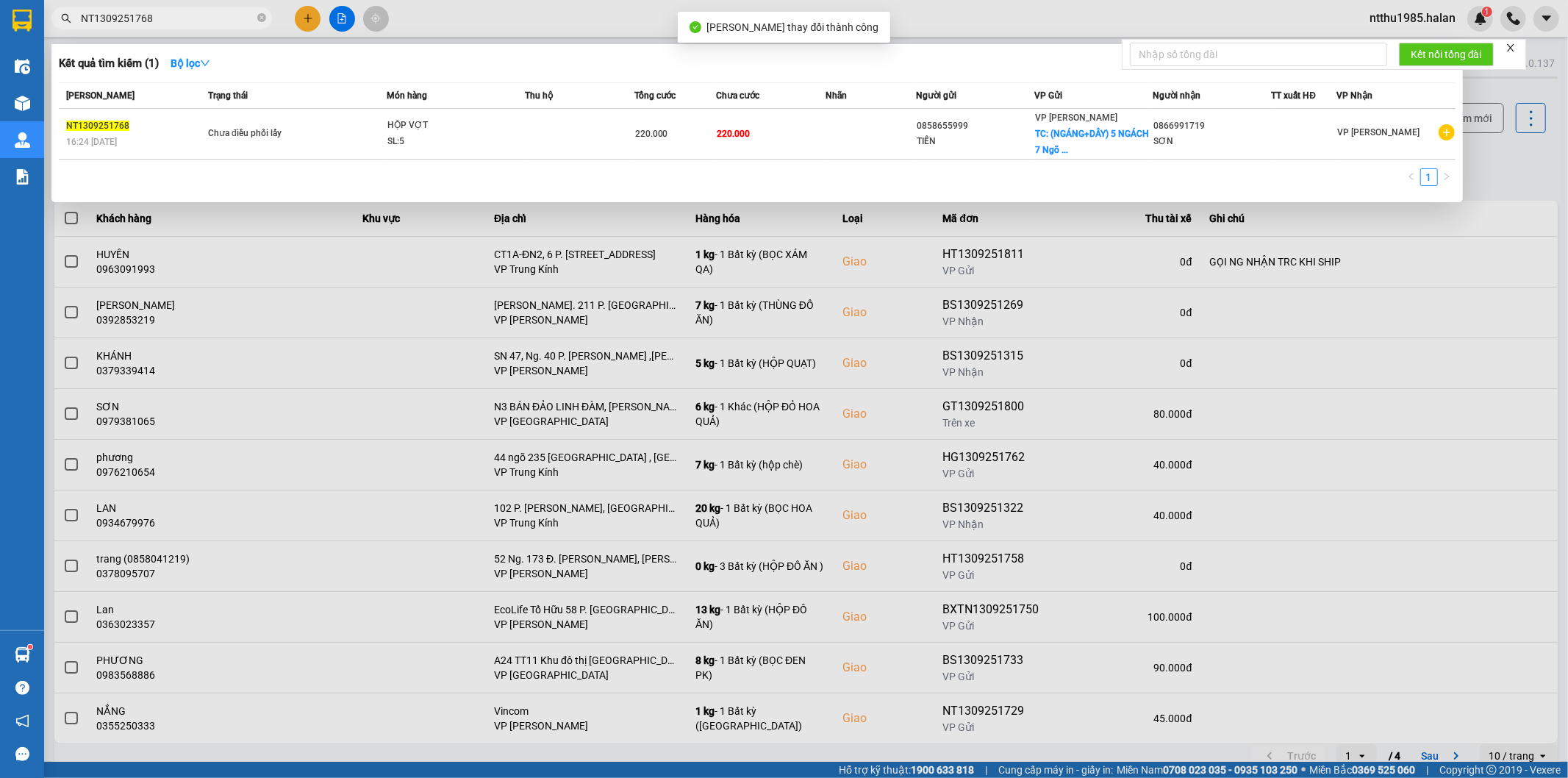
click at [191, 20] on input "NT1309251768" at bounding box center [167, 19] width 173 height 17
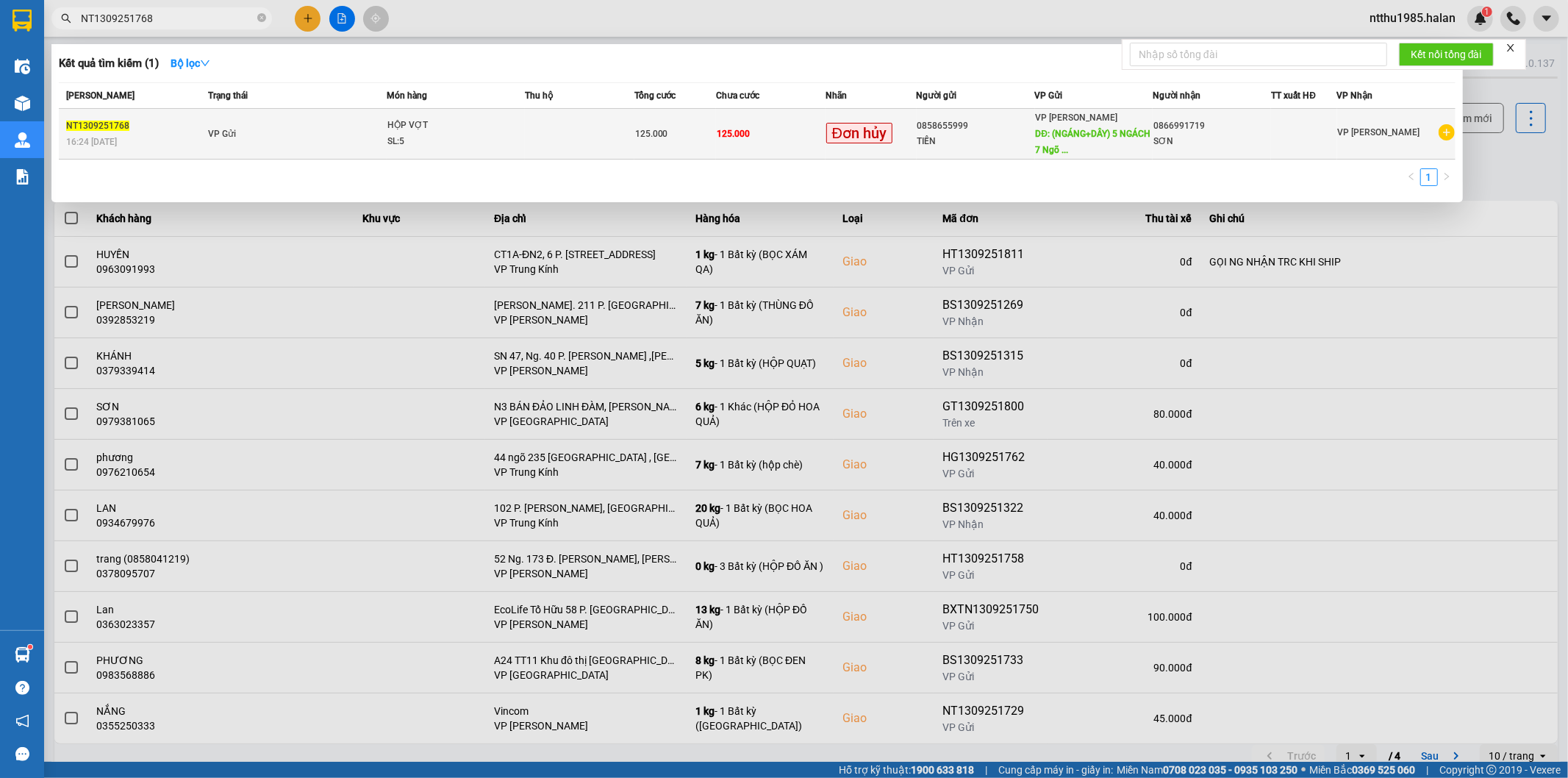
click at [687, 127] on div "125.000" at bounding box center [675, 134] width 80 height 17
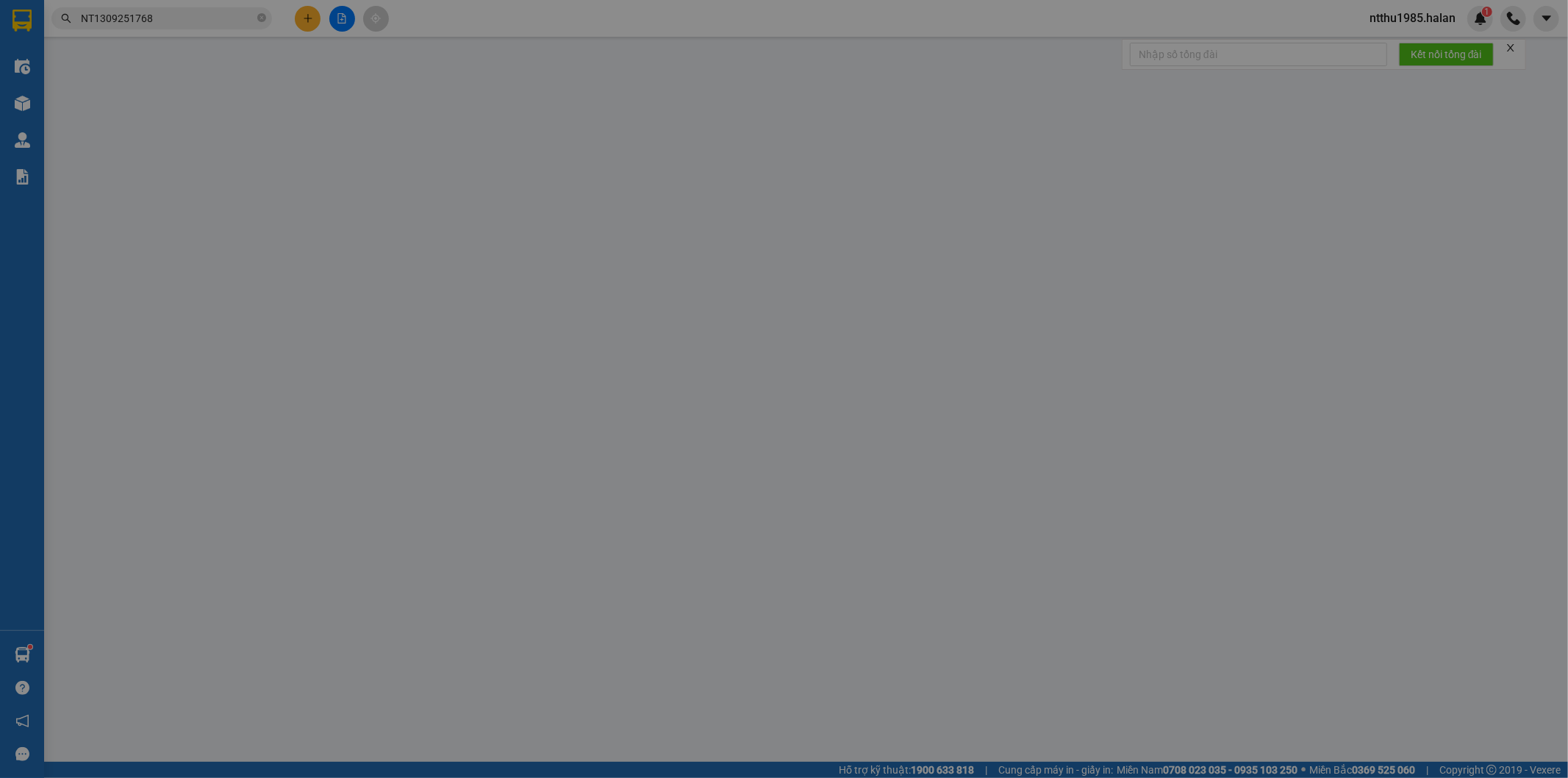
type input "0858655999"
type input "TIẾN"
type input "(NGÁNG+DÂY) 5 NGÁCH 7 Ngõ 104 P. [PERSON_NAME], [PERSON_NAME], [GEOGRAPHIC_DATA…"
type input "0866991719"
type input "SƠN"
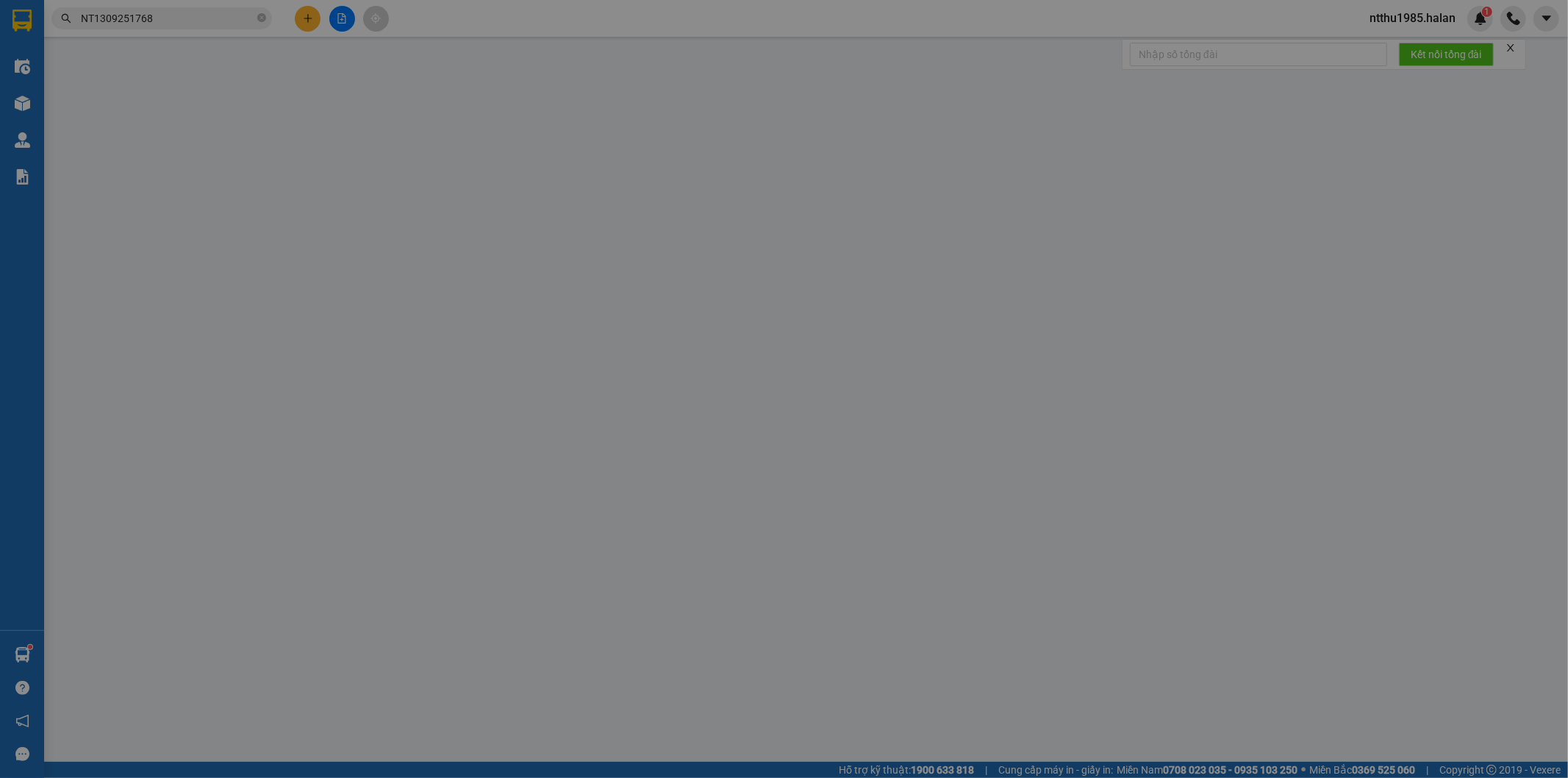
type input "125.000"
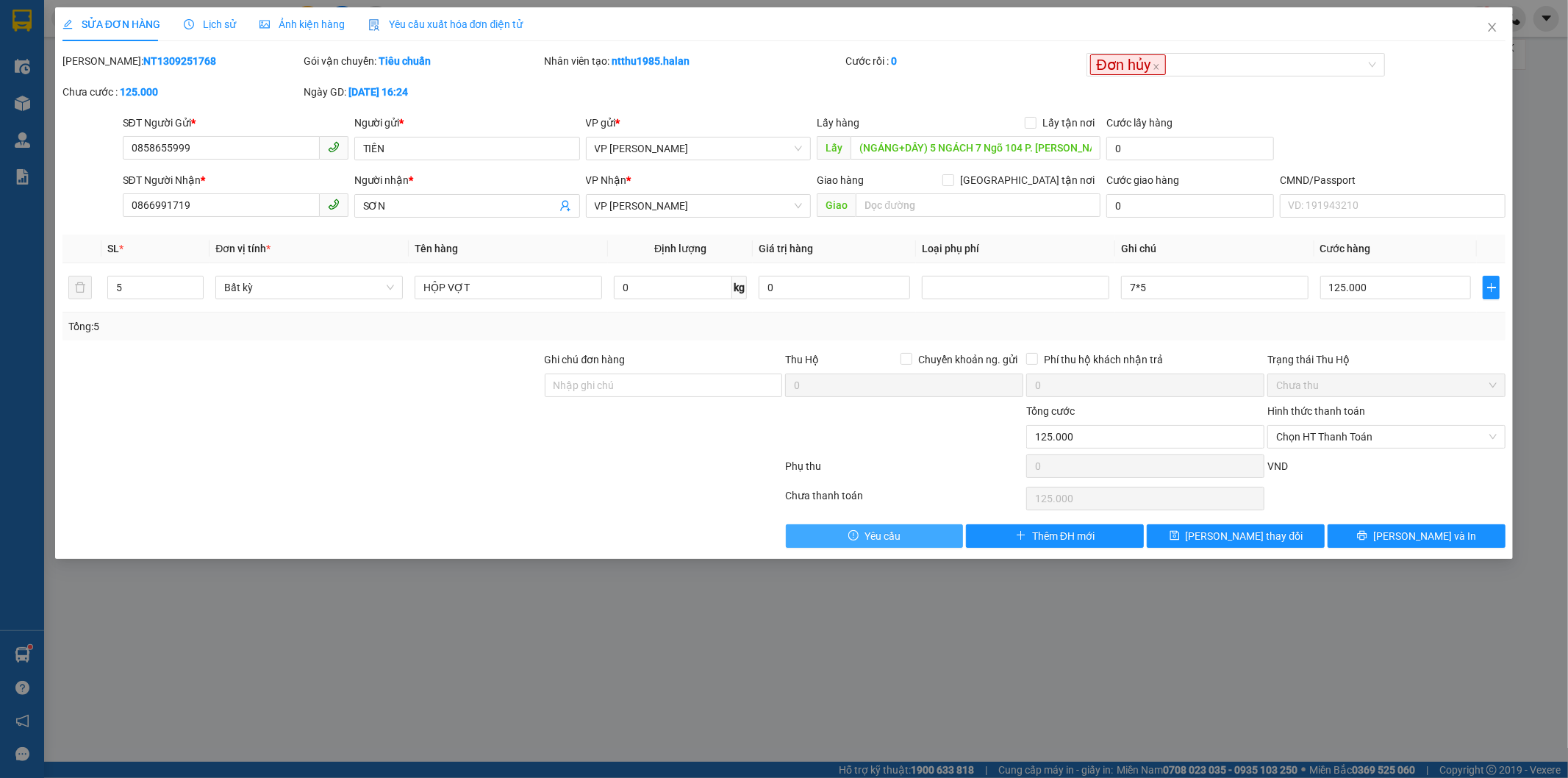
click at [887, 539] on span "Yêu cầu" at bounding box center [882, 536] width 36 height 17
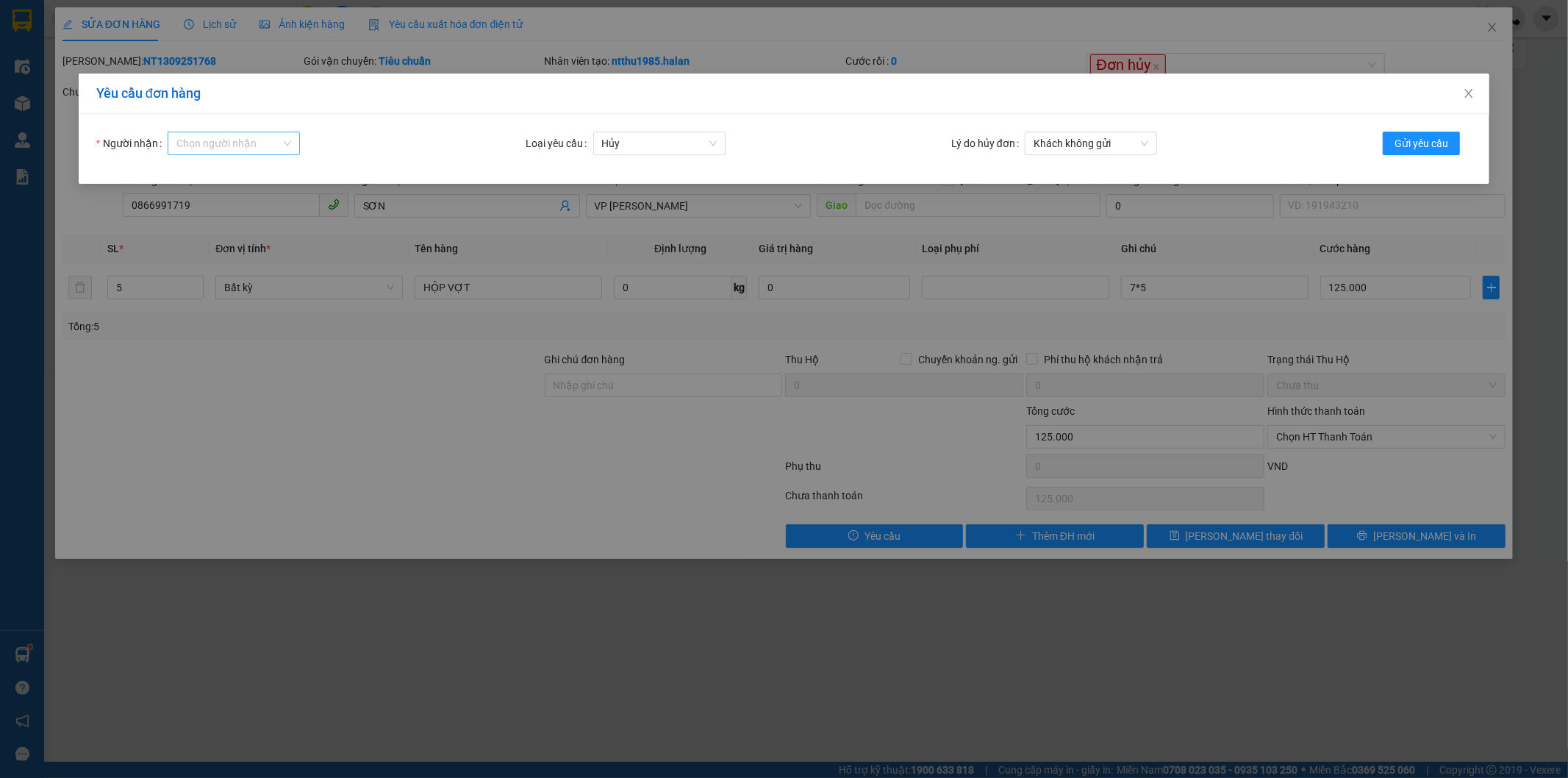
click at [245, 137] on input "Người nhận" at bounding box center [228, 143] width 104 height 22
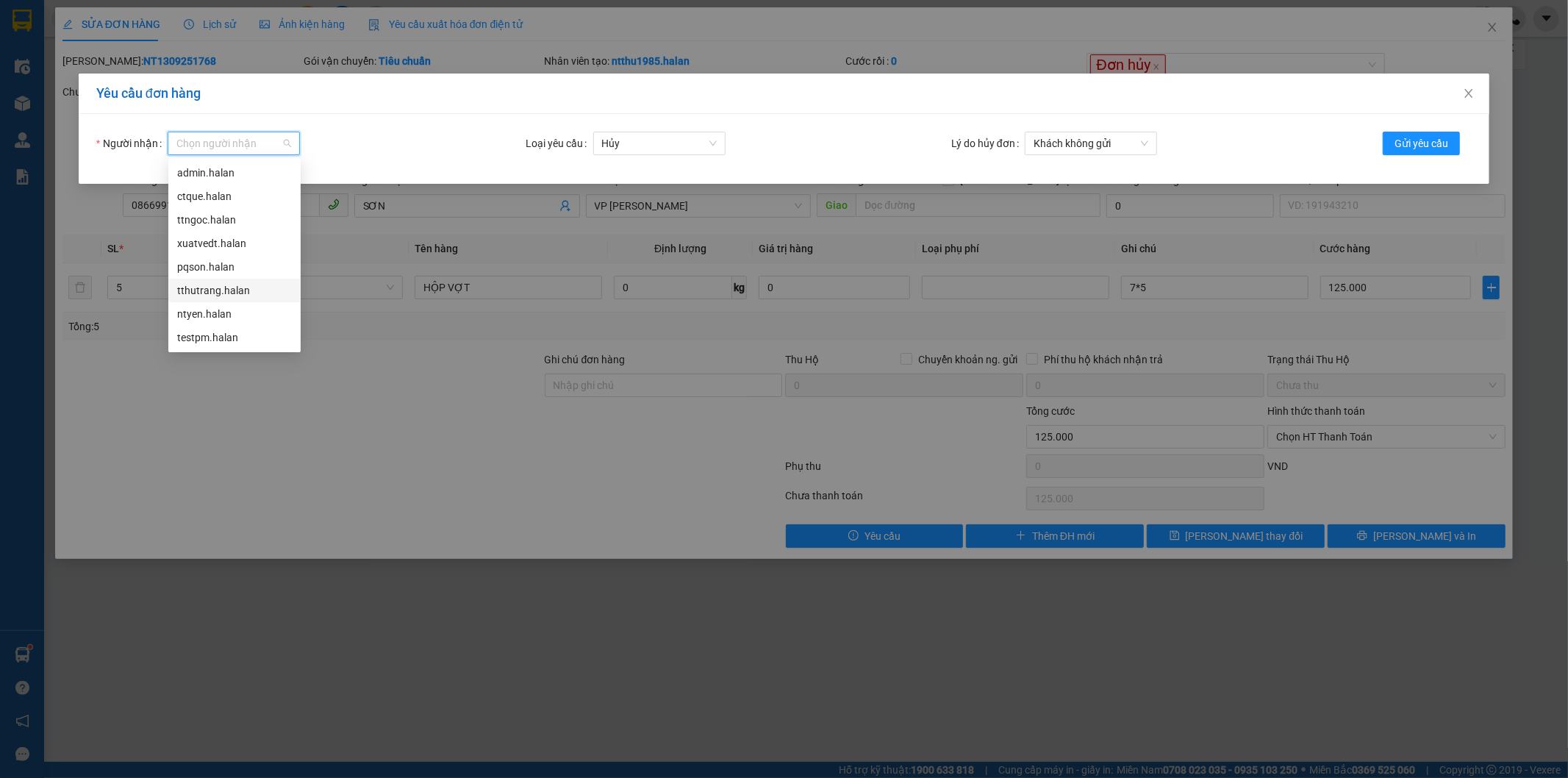
click at [216, 291] on div "tthutrang.halan" at bounding box center [234, 291] width 115 height 17
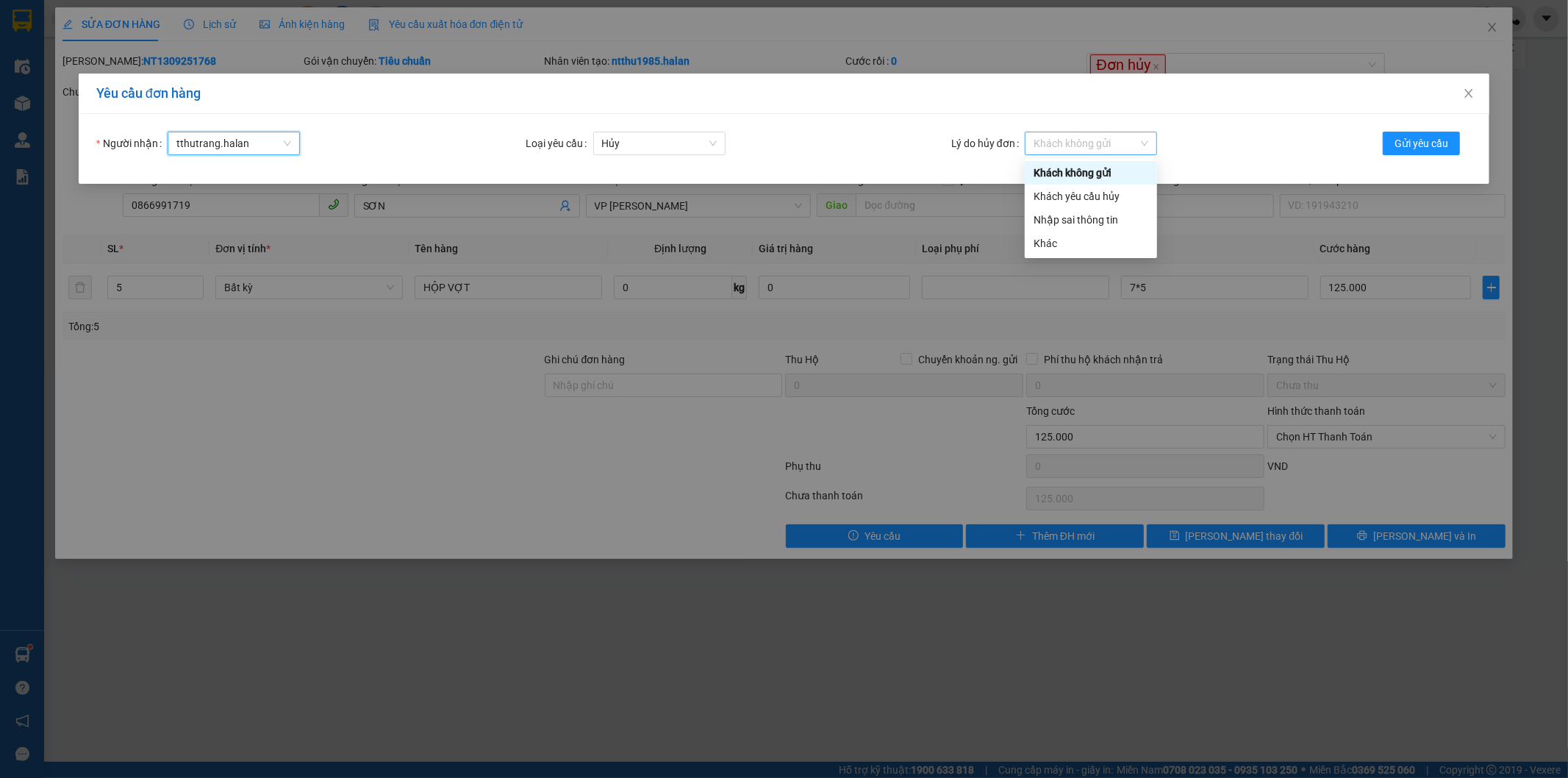
click at [1143, 144] on span "Khách không gửi" at bounding box center [1090, 143] width 115 height 22
click at [1062, 243] on div "Khác" at bounding box center [1090, 243] width 115 height 17
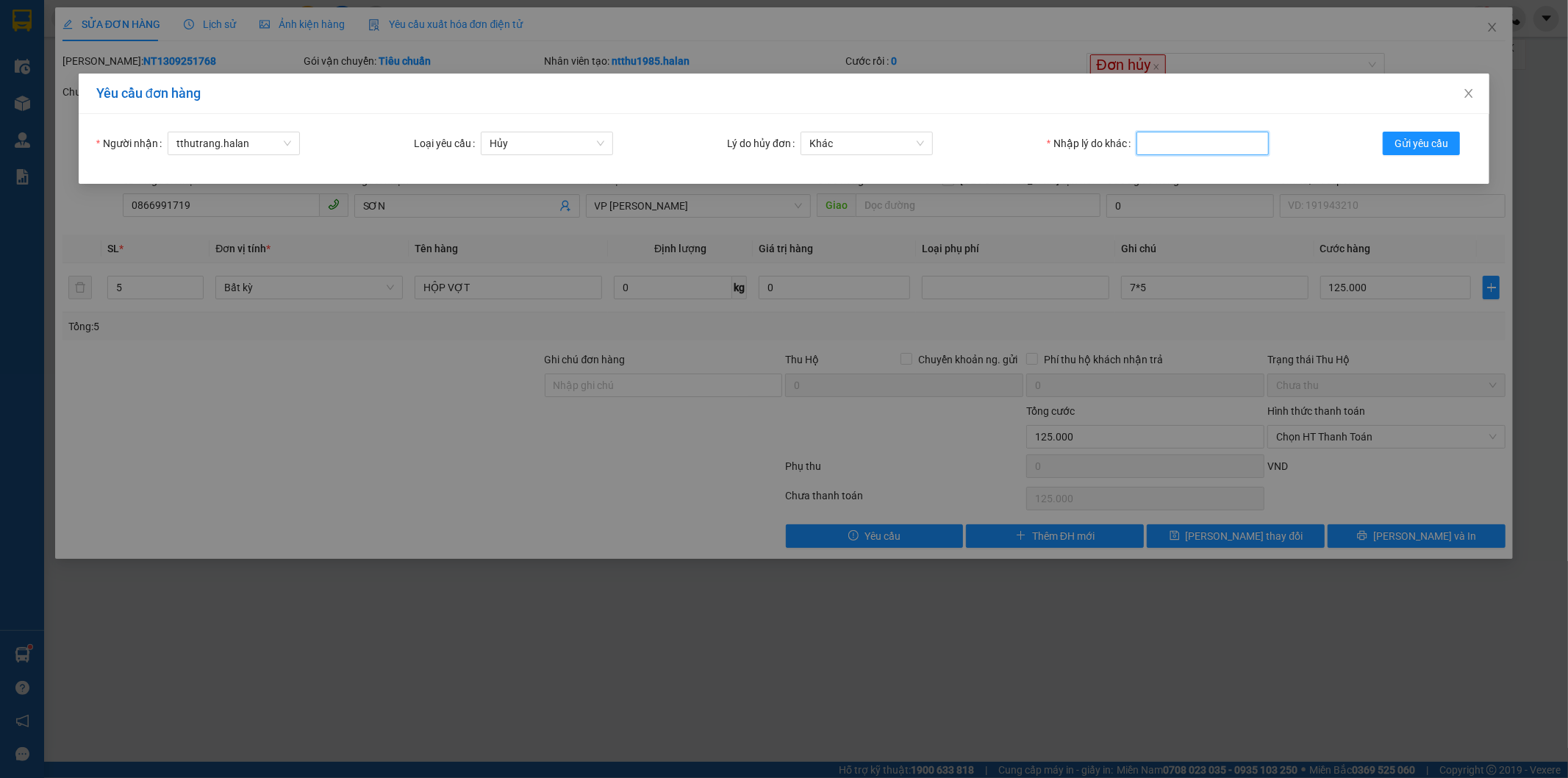
click at [1179, 143] on input "Nhập lý do khác" at bounding box center [1202, 143] width 132 height 23
type input "kh tự mang hàng ra gửi"
click at [1416, 136] on span "Gửi yêu cầu" at bounding box center [1421, 143] width 53 height 17
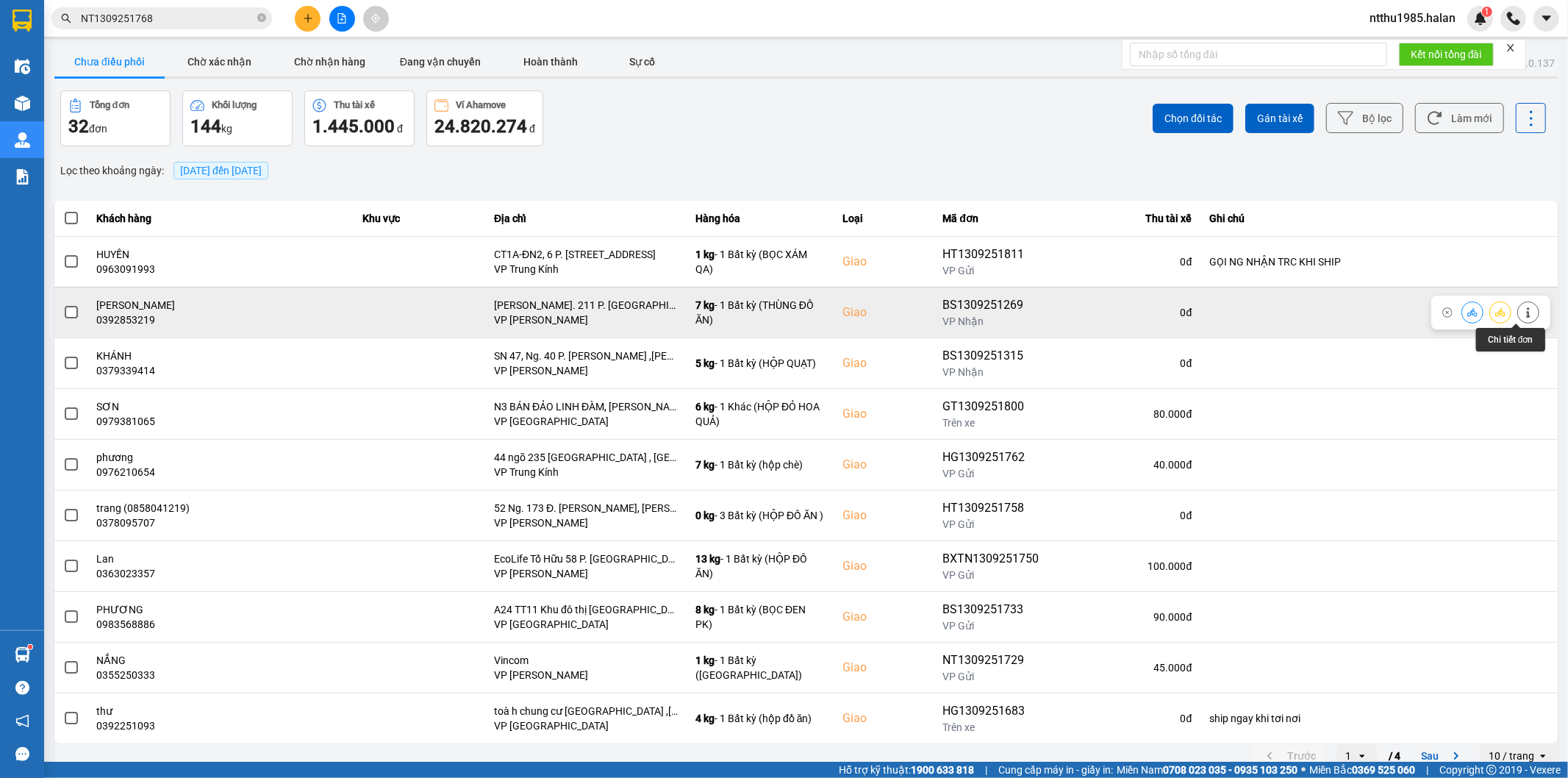
click at [1523, 312] on icon at bounding box center [1528, 312] width 11 height 11
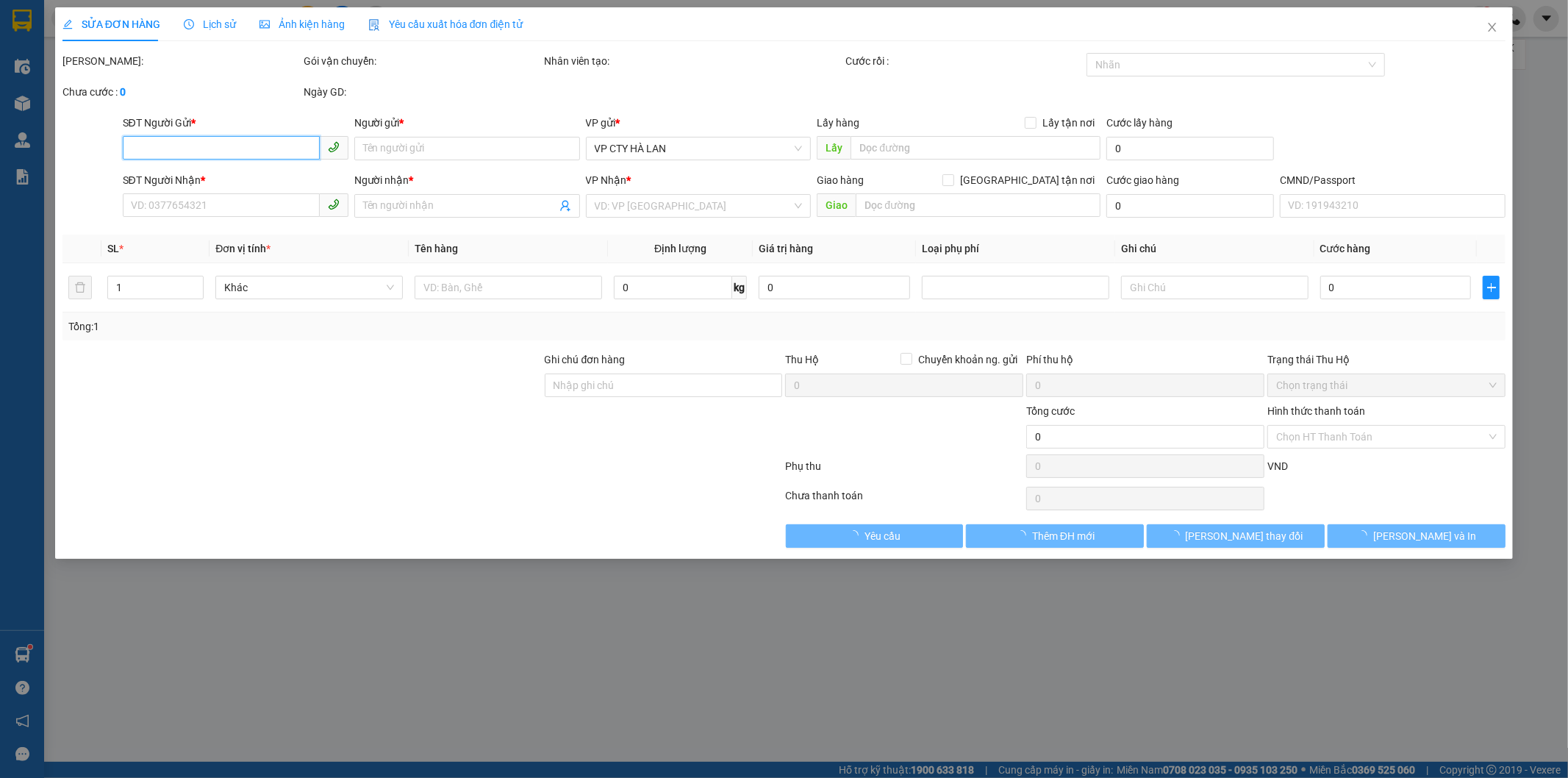
type input "0384300168"
type input "THẠNH"
type input "0392853219"
type input "[PERSON_NAME]"
checkbox input "true"
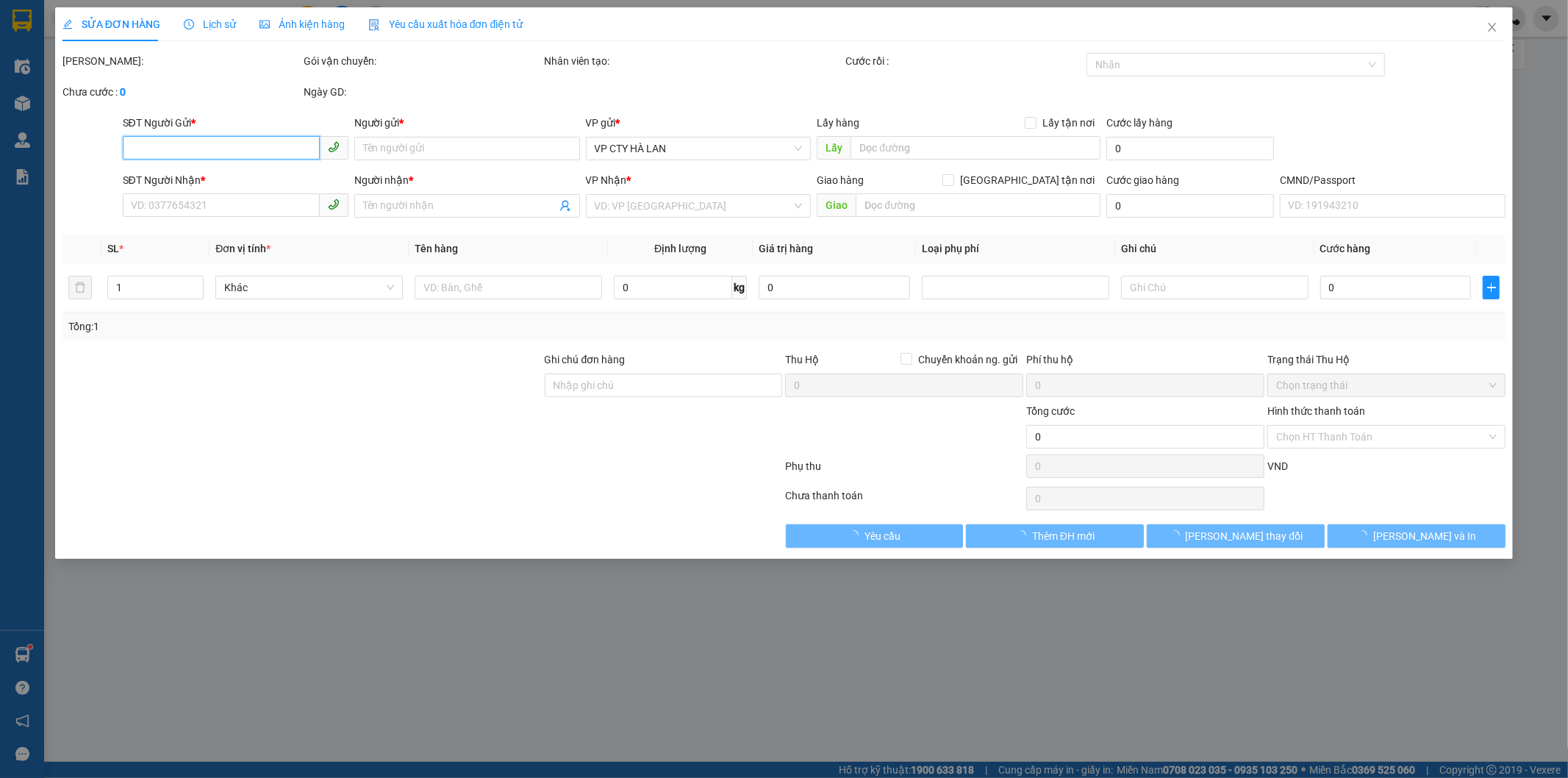
type input "[PERSON_NAME]. 211 P. [GEOGRAPHIC_DATA], [GEOGRAPHIC_DATA], [GEOGRAPHIC_DATA], …"
type input "75.000"
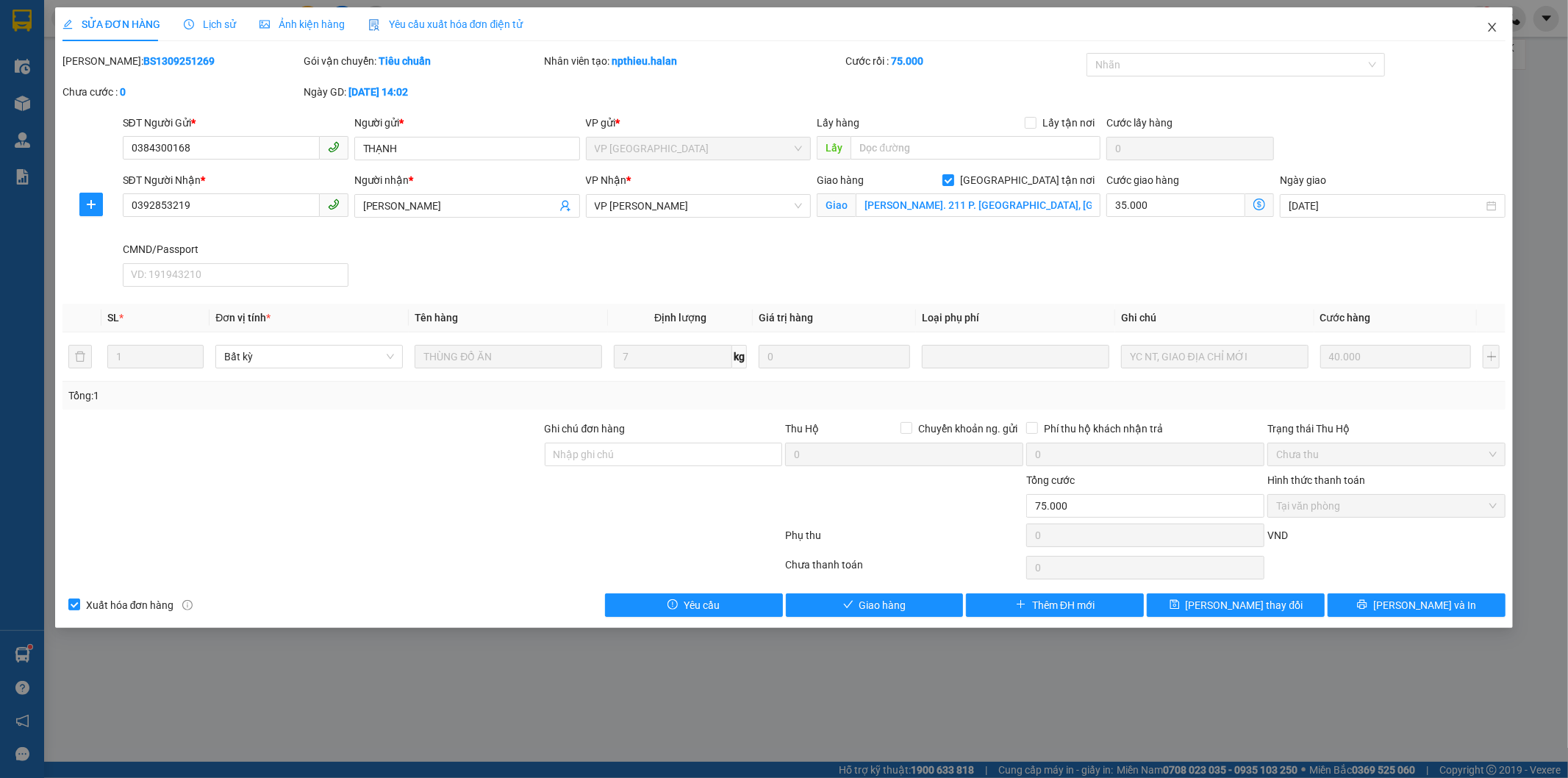
click at [1495, 26] on icon "close" at bounding box center [1492, 27] width 12 height 12
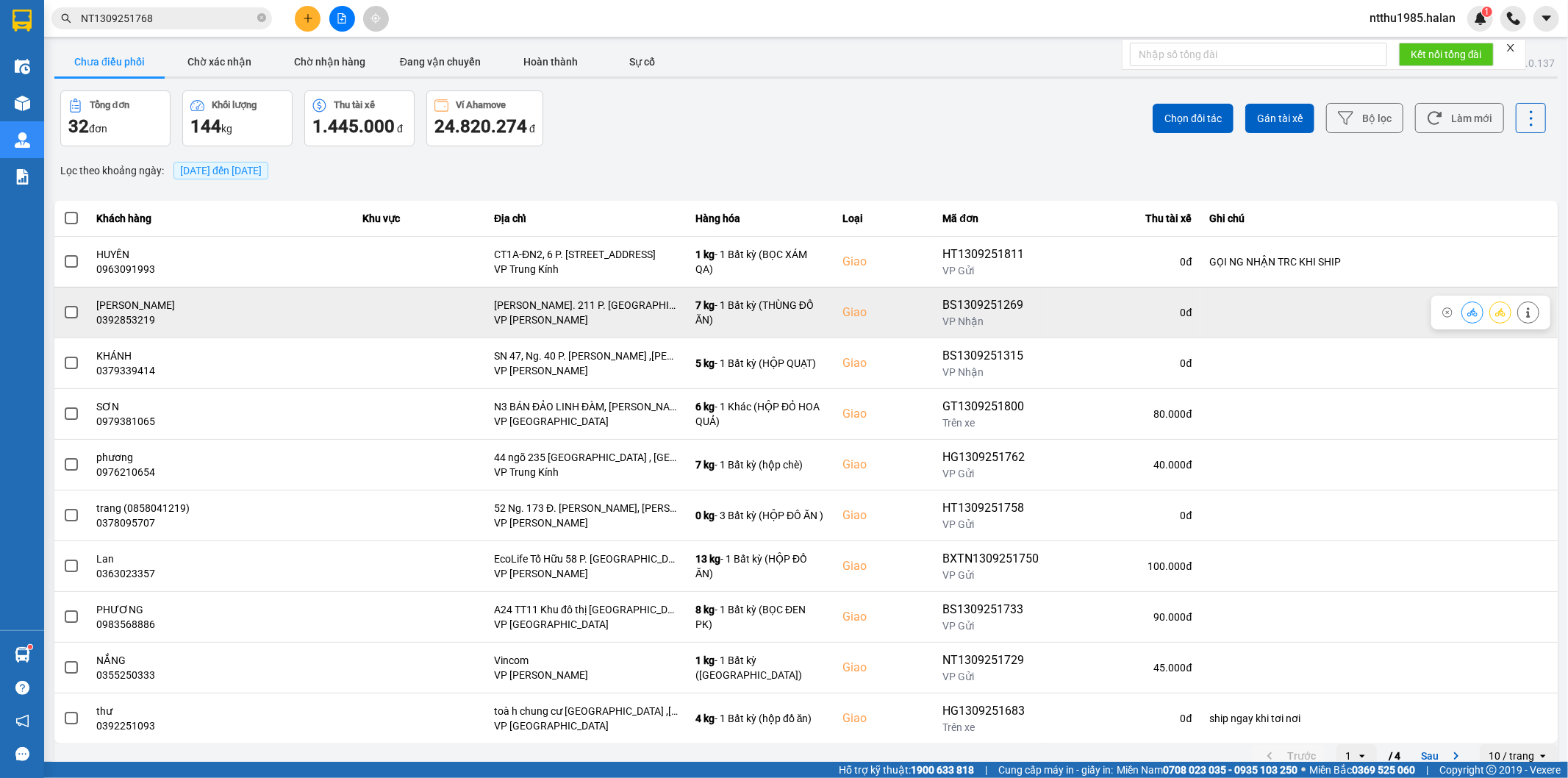
click at [75, 309] on span at bounding box center [71, 312] width 14 height 14
click at [63, 304] on input "checkbox" at bounding box center [63, 304] width 0 height 0
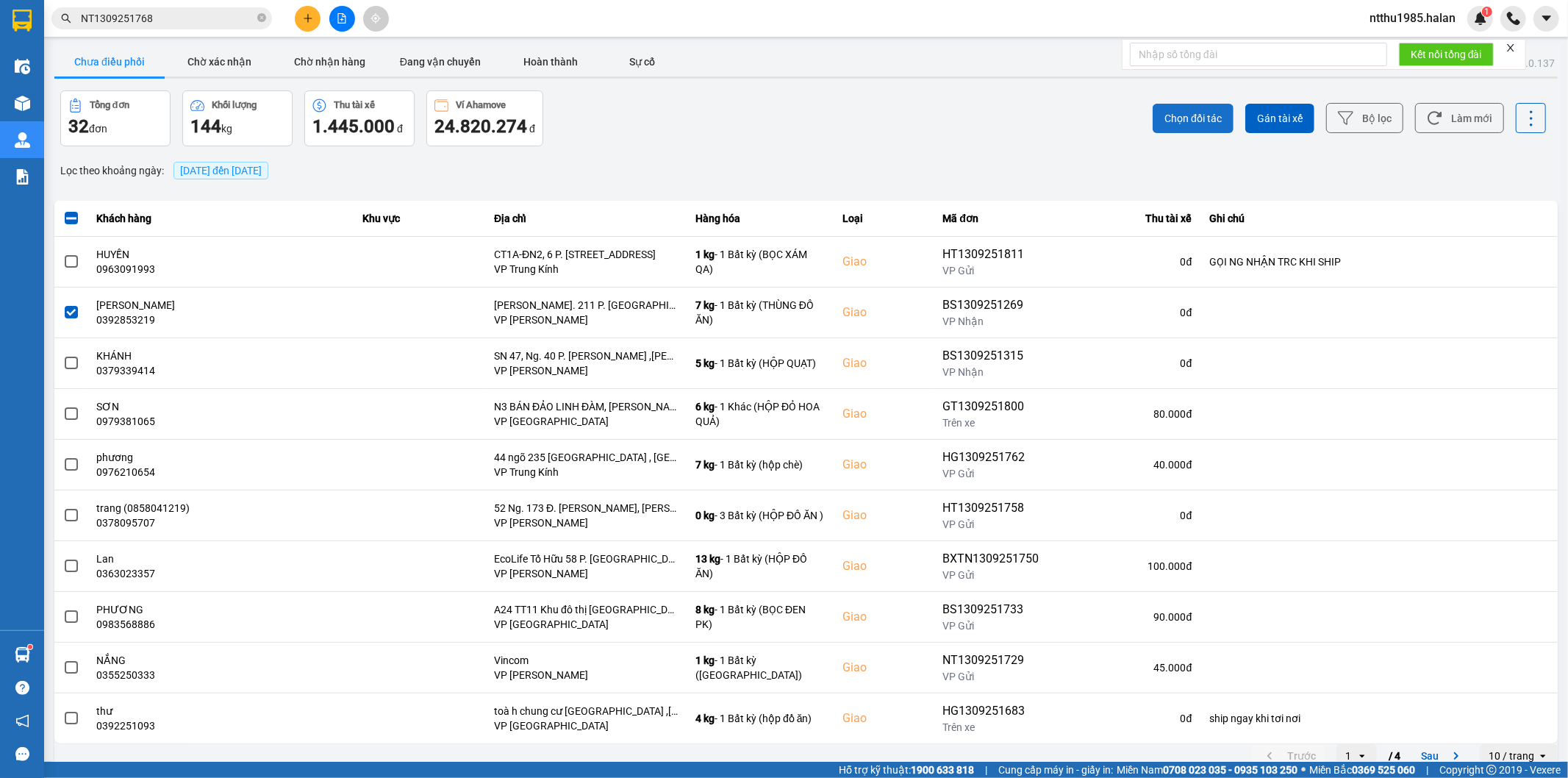
click at [1171, 108] on button "Chọn đối tác" at bounding box center [1193, 118] width 81 height 29
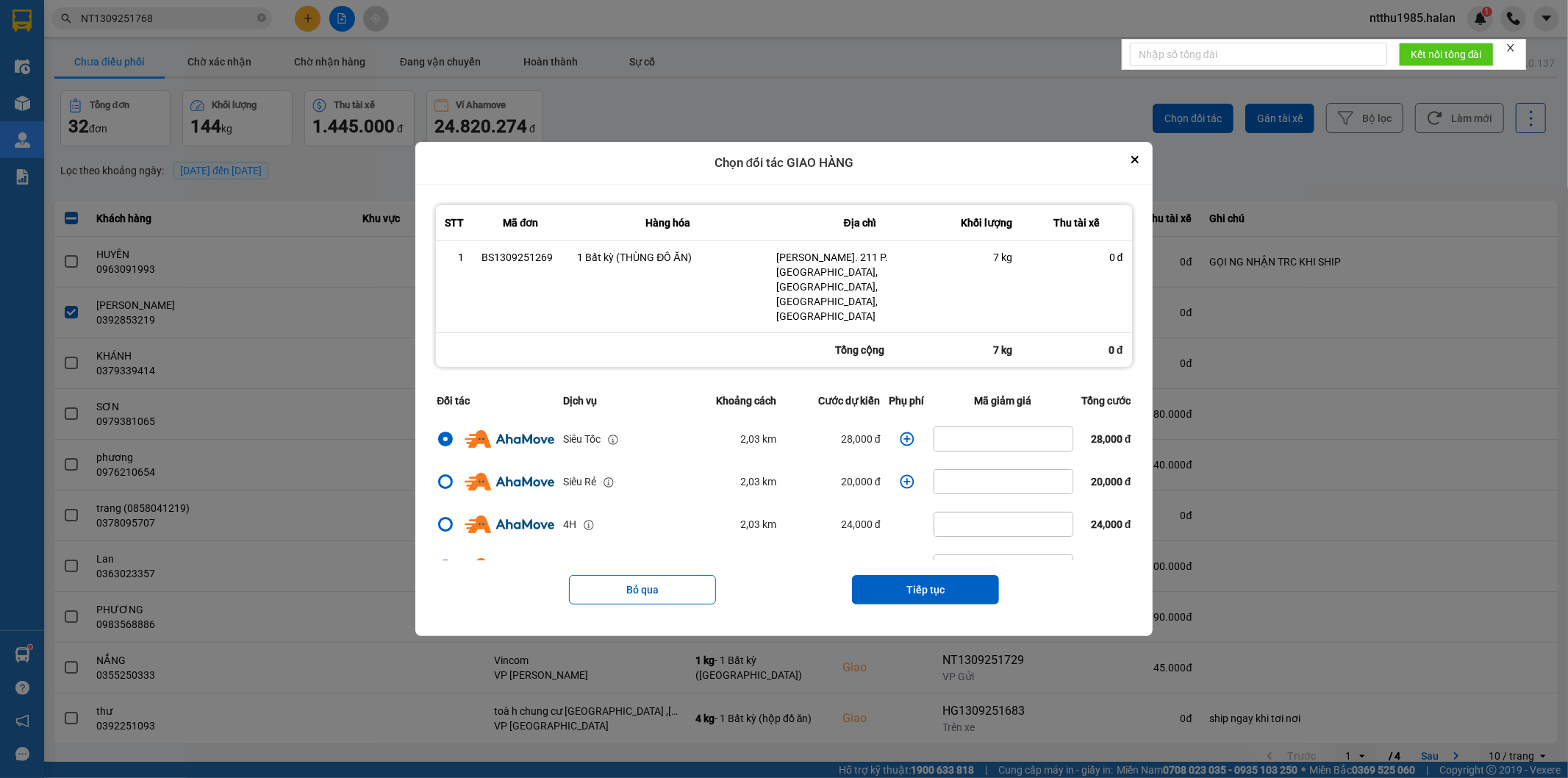
drag, startPoint x: 908, startPoint y: 562, endPoint x: 912, endPoint y: 546, distance: 16.5
click at [908, 574] on button "Tiếp tục" at bounding box center [925, 589] width 147 height 29
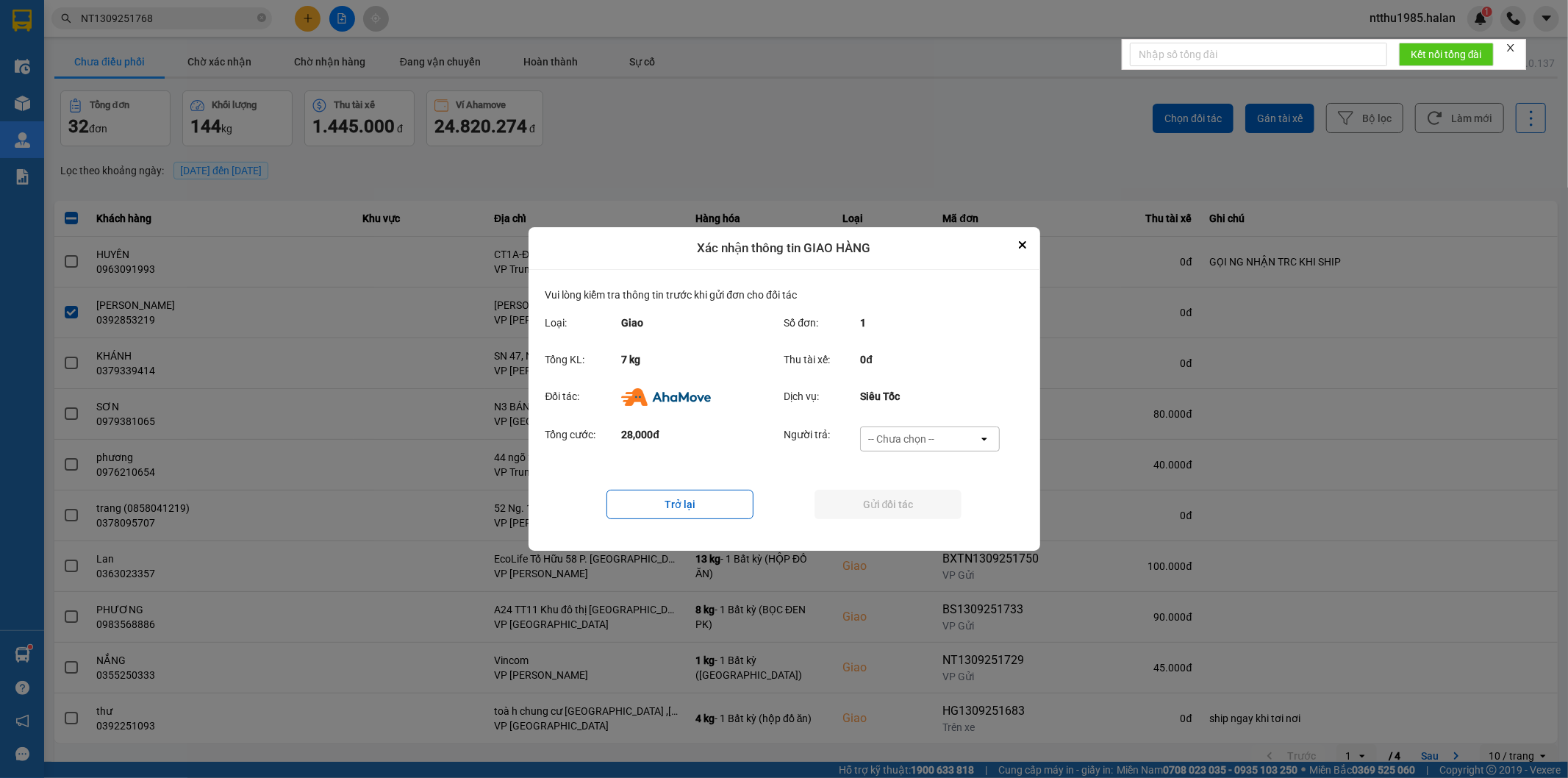
click at [883, 439] on div "-- Chưa chọn --" at bounding box center [901, 439] width 66 height 15
click at [895, 519] on span "Ví Ahamove" at bounding box center [901, 523] width 59 height 15
click at [887, 508] on button "Gửi đối tác" at bounding box center [888, 504] width 147 height 29
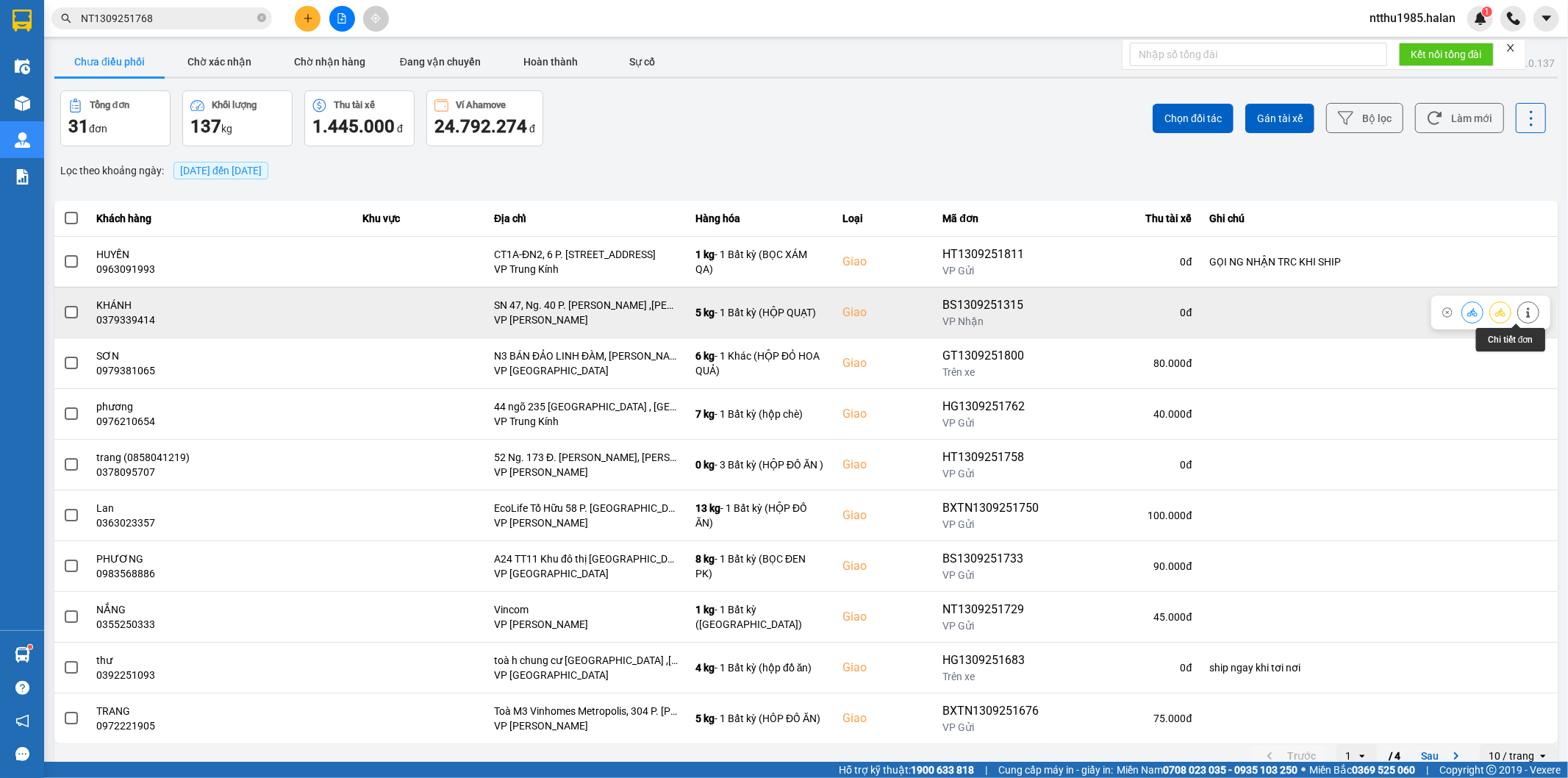
click at [1523, 311] on icon at bounding box center [1528, 312] width 11 height 11
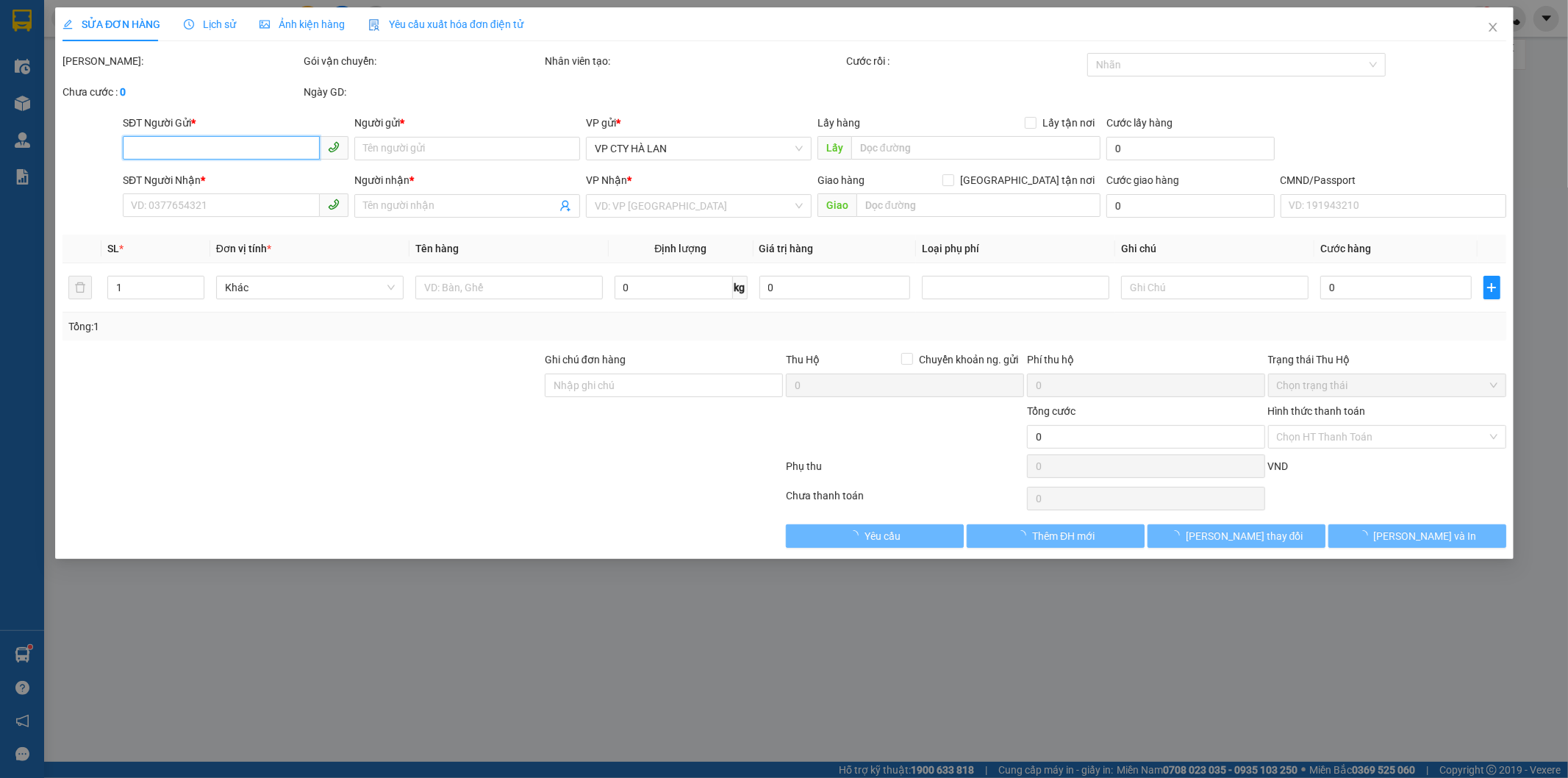
type input "0913359599"
type input "TRÚC"
type input "0379339414"
type input "KHÁNH"
checkbox input "true"
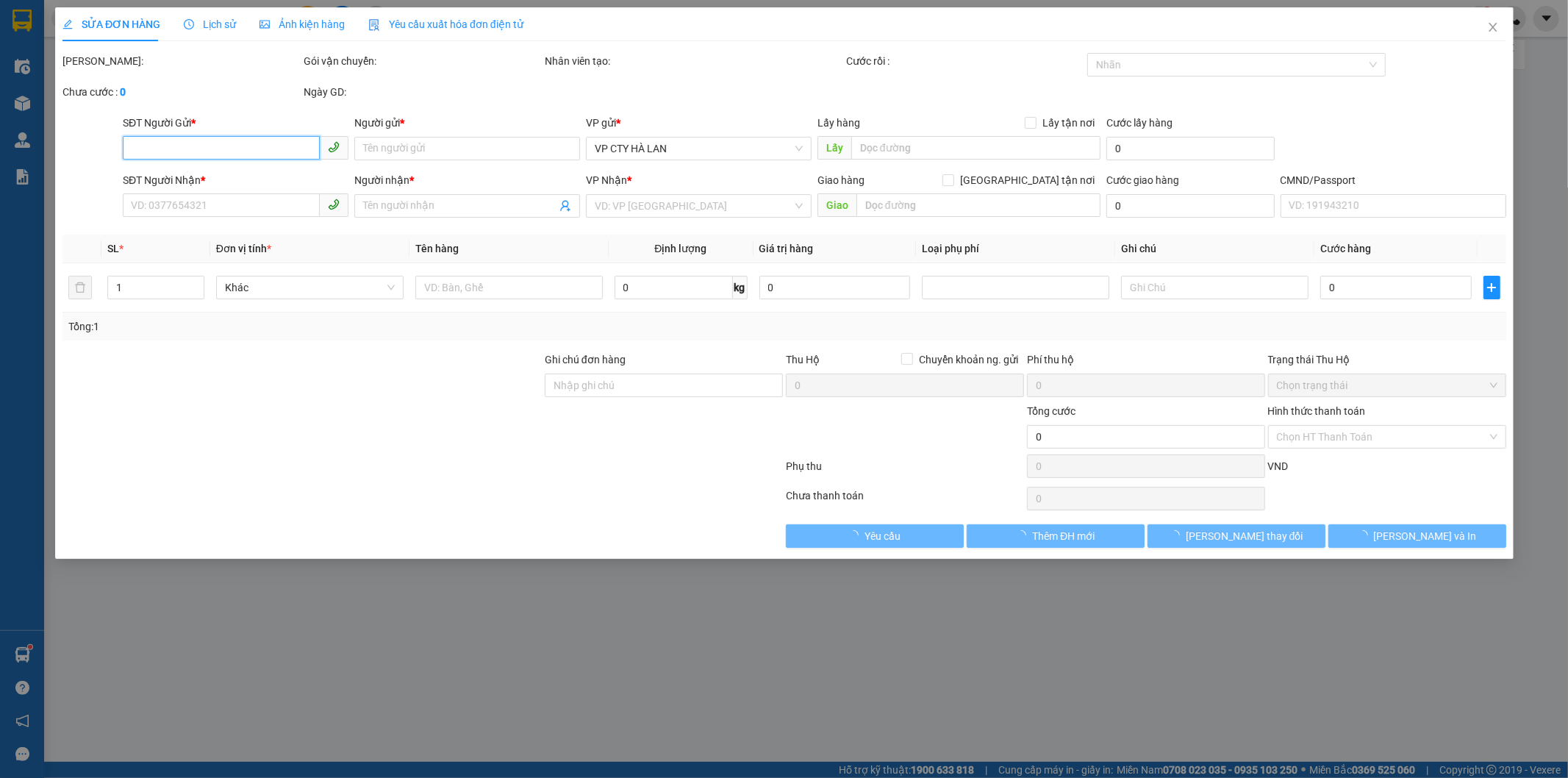
type input "SN 47, Ng. 40 P. [PERSON_NAME] ,[PERSON_NAME], [GEOGRAPHIC_DATA], [GEOGRAPHIC_D…"
type input "90.000"
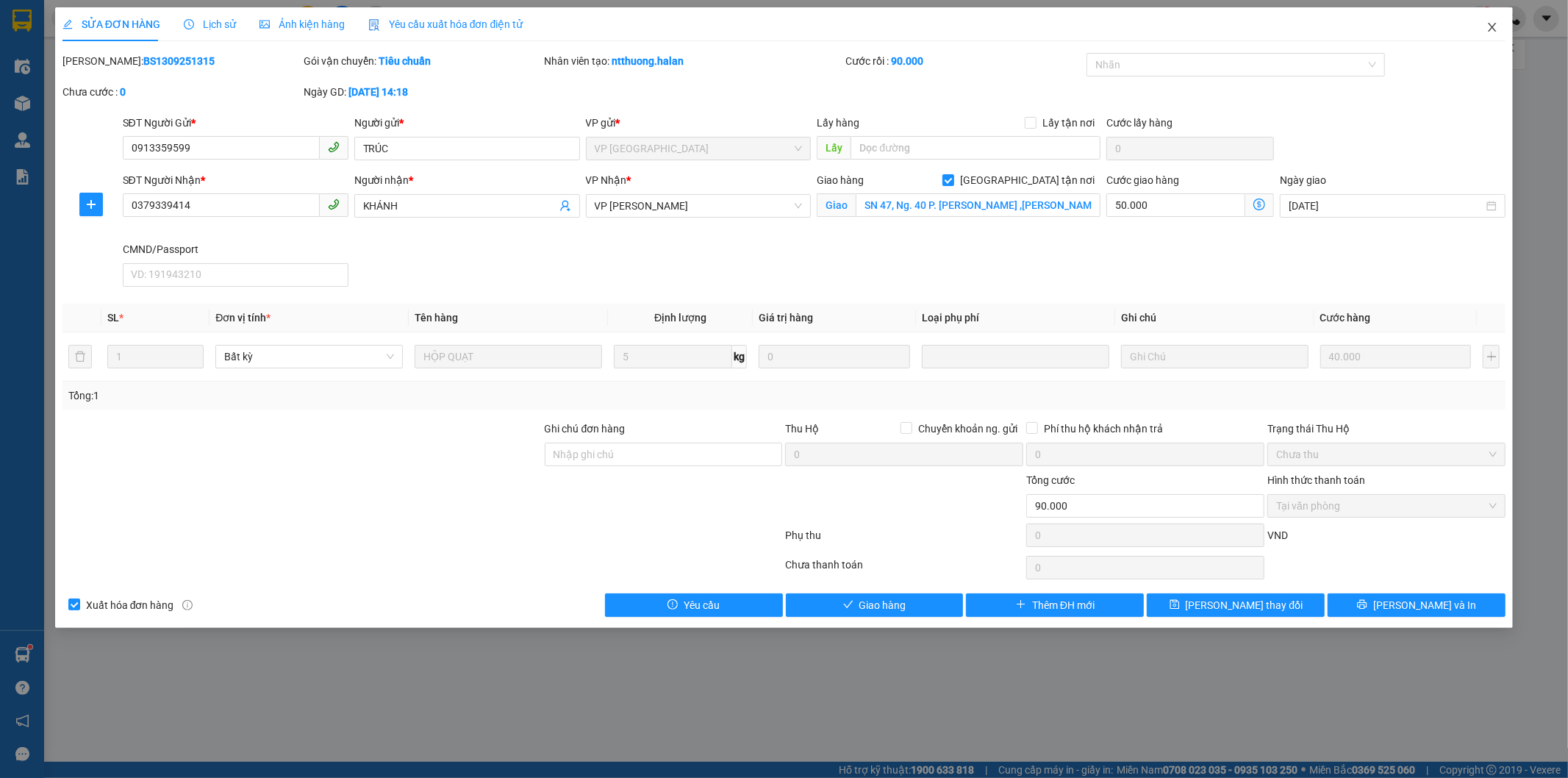
click at [1497, 25] on icon "close" at bounding box center [1492, 27] width 12 height 12
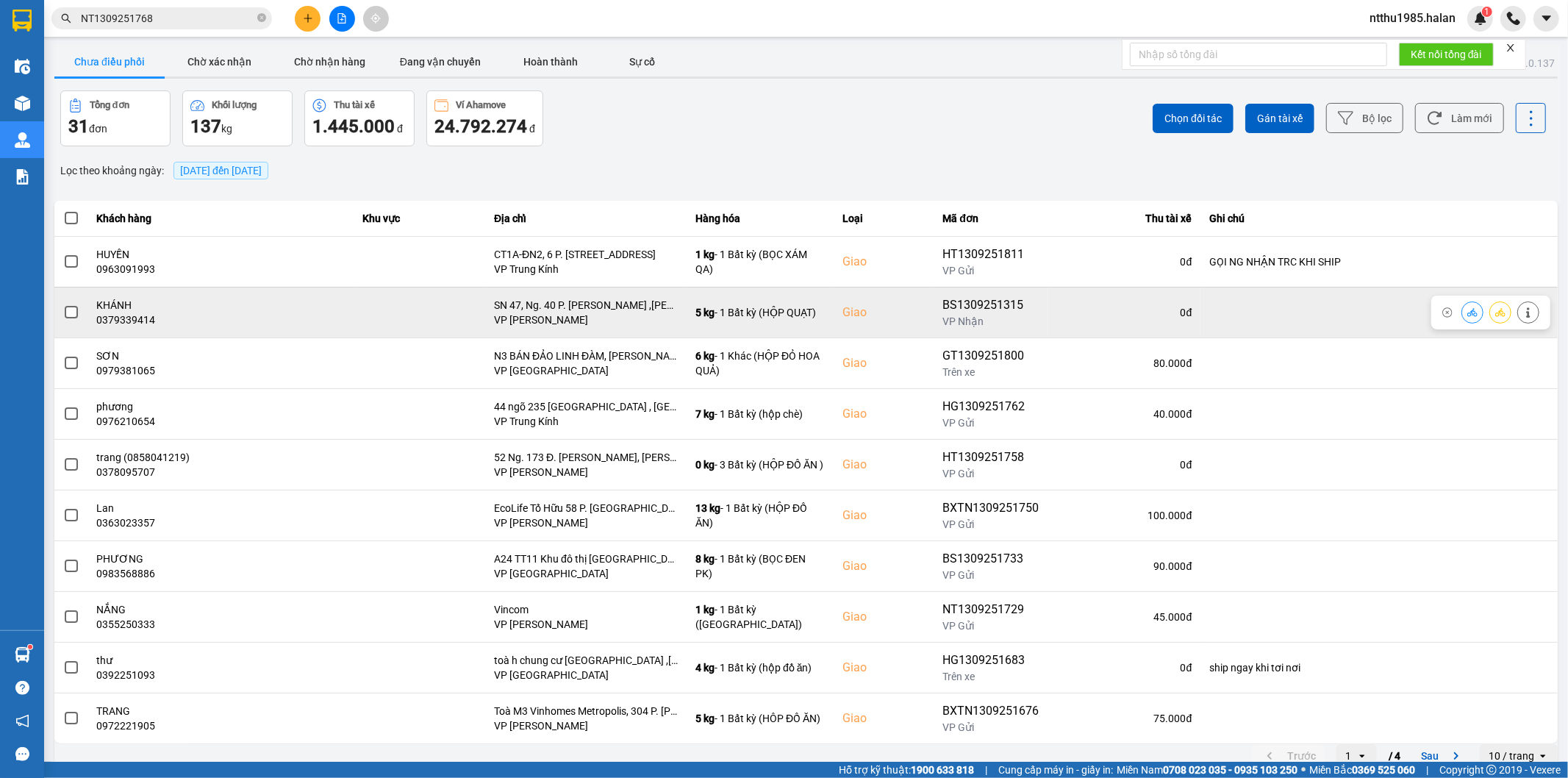
click at [71, 309] on span at bounding box center [71, 312] width 14 height 14
click at [63, 304] on input "checkbox" at bounding box center [63, 304] width 0 height 0
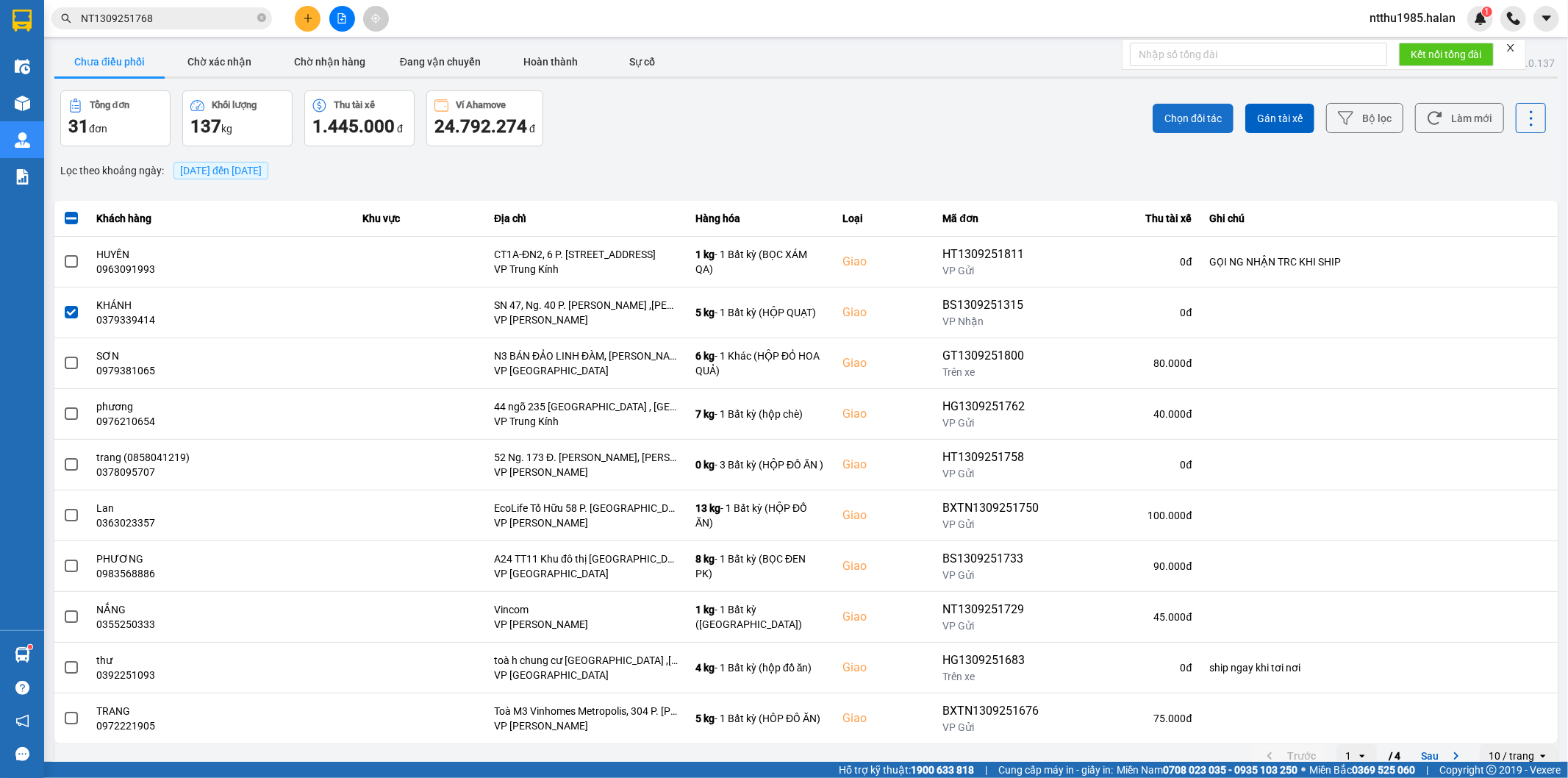
click at [1170, 114] on span "Chọn đối tác" at bounding box center [1193, 119] width 57 height 15
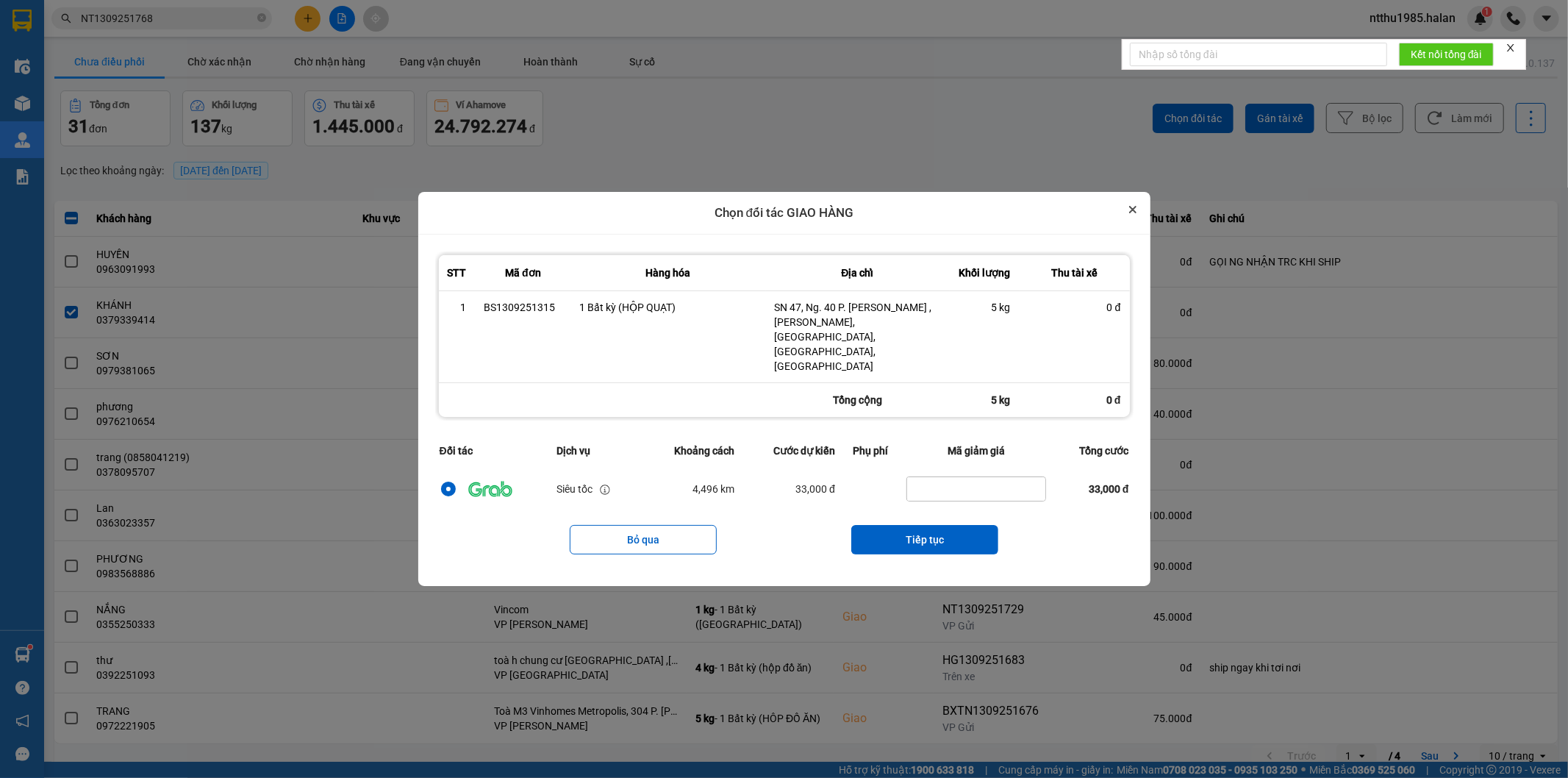
click at [1132, 213] on icon "Close" at bounding box center [1132, 210] width 8 height 8
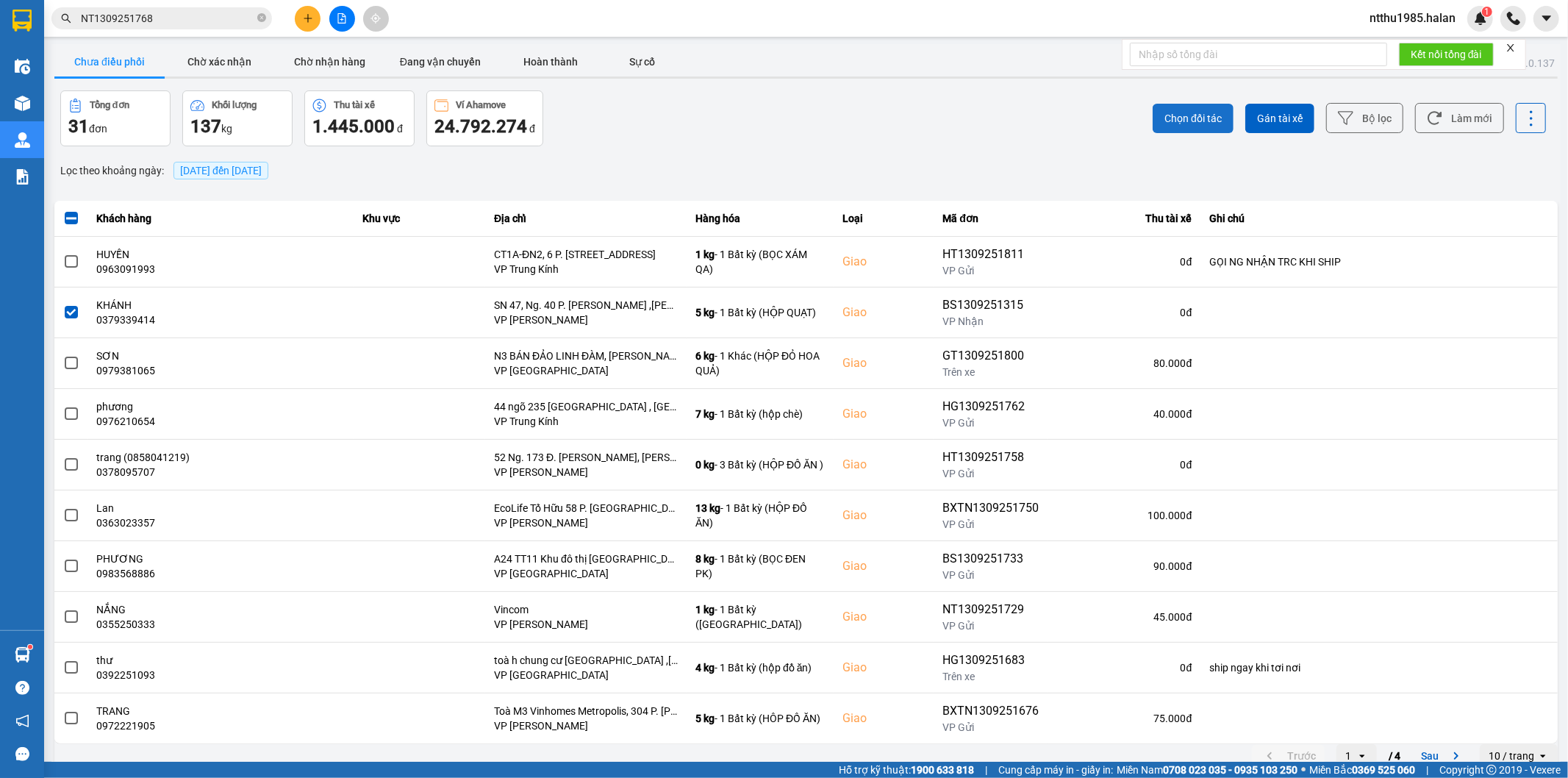
click at [1164, 115] on span "Chọn đối tác" at bounding box center [1193, 119] width 57 height 15
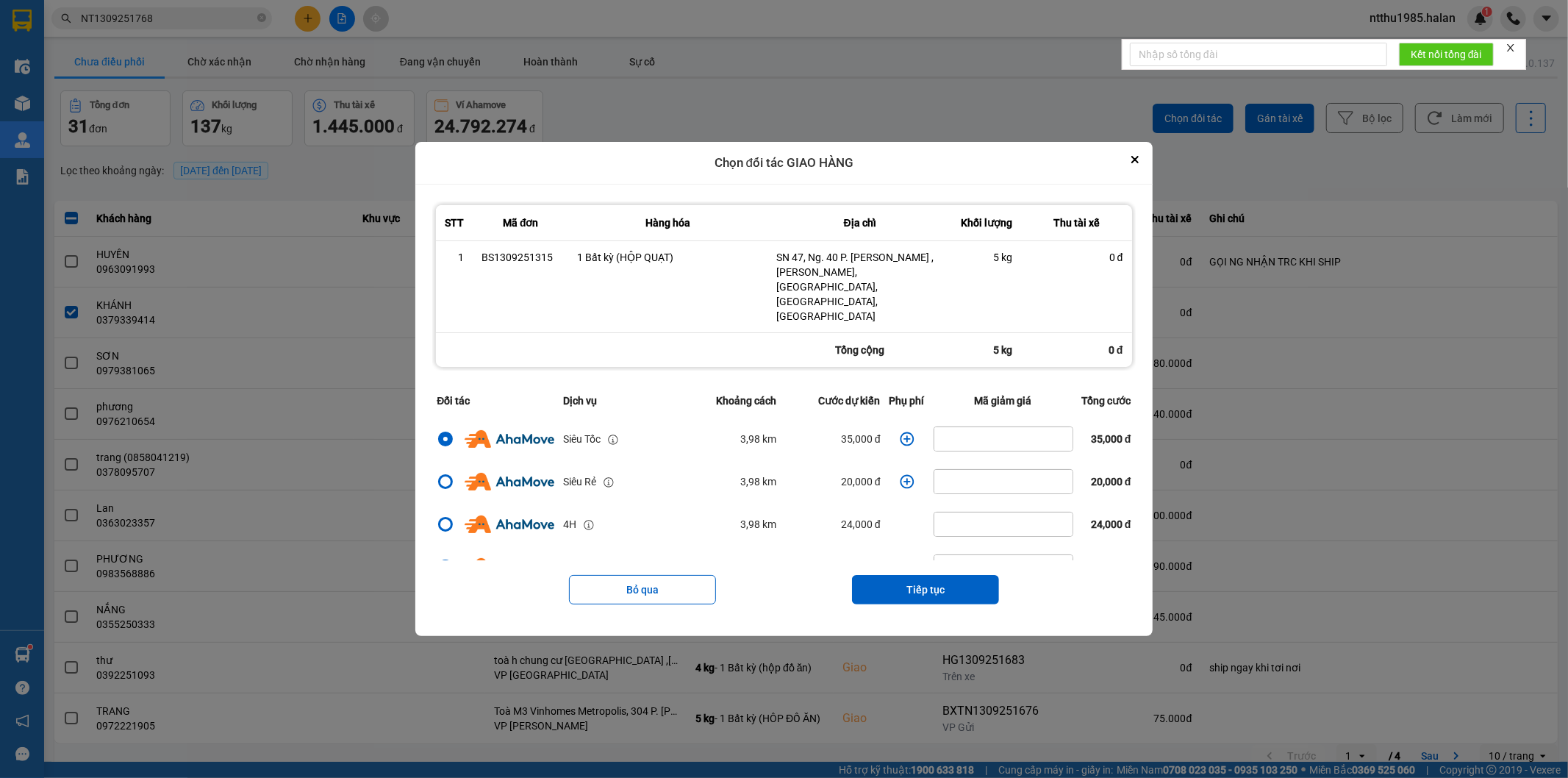
click at [900, 432] on icon "dialog" at bounding box center [906, 439] width 14 height 14
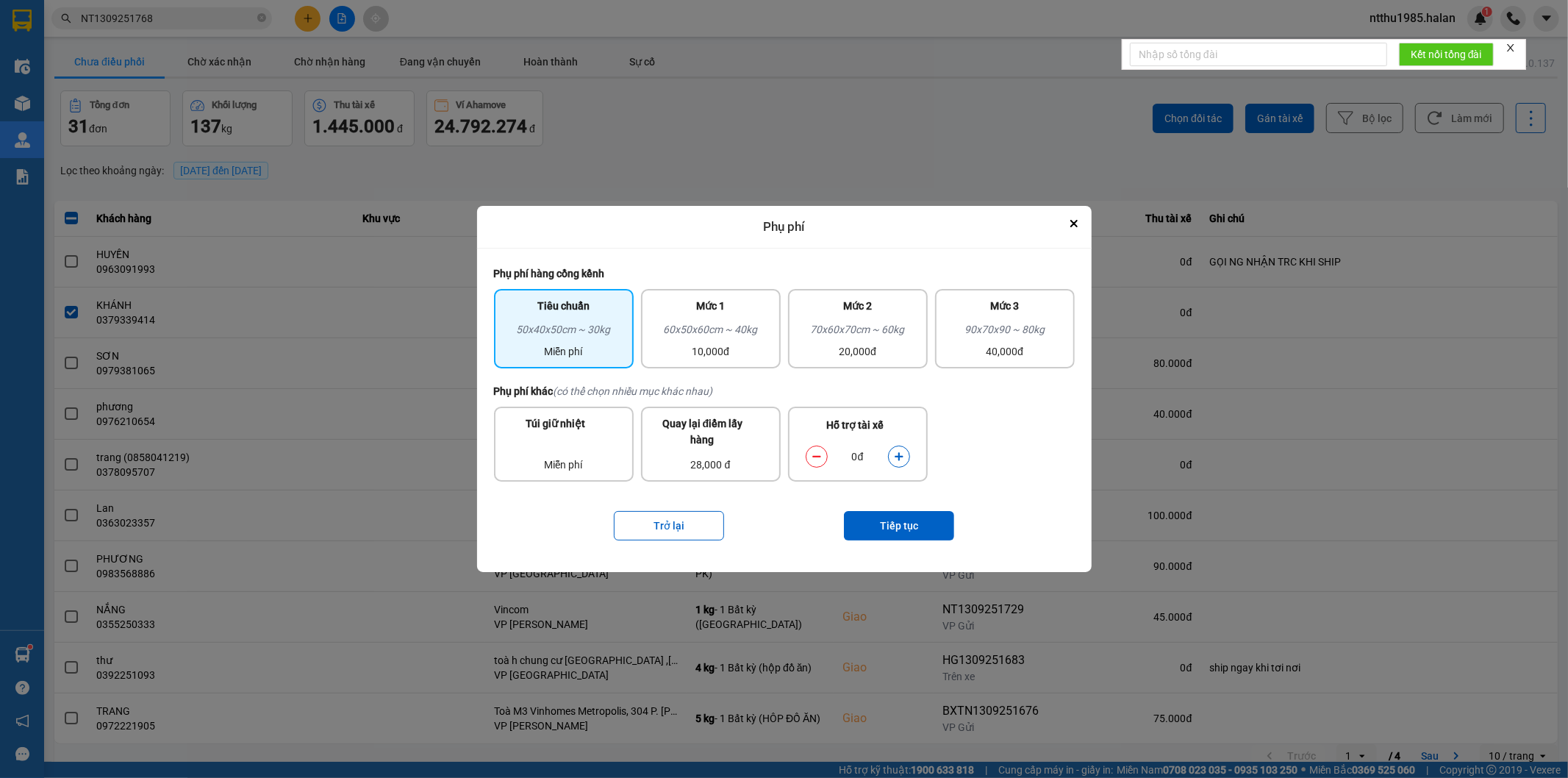
click at [898, 448] on button "dialog" at bounding box center [898, 456] width 20 height 26
click at [900, 515] on button "Tiếp tục" at bounding box center [899, 525] width 110 height 29
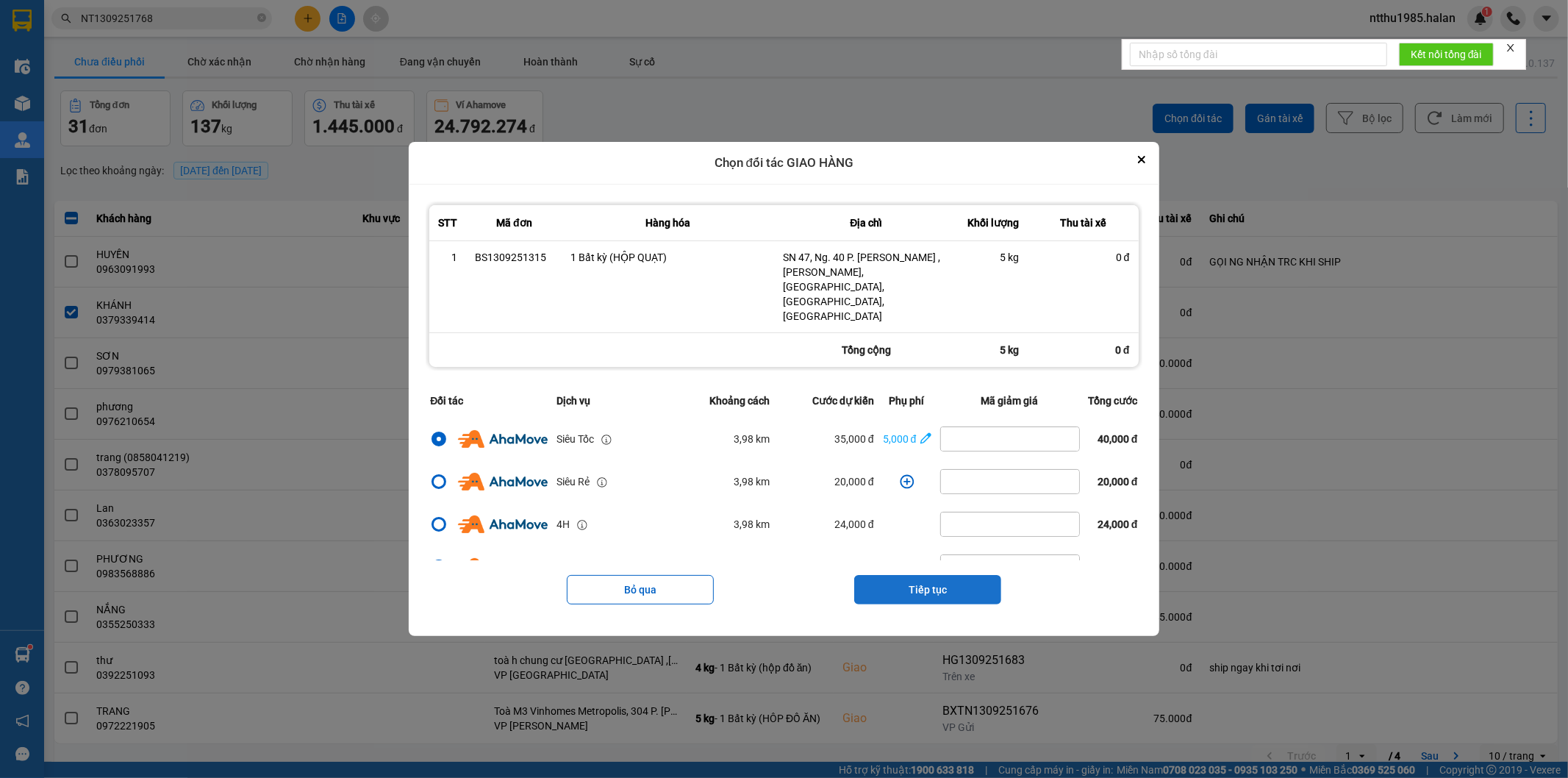
click at [921, 576] on button "Tiếp tục" at bounding box center [927, 589] width 147 height 29
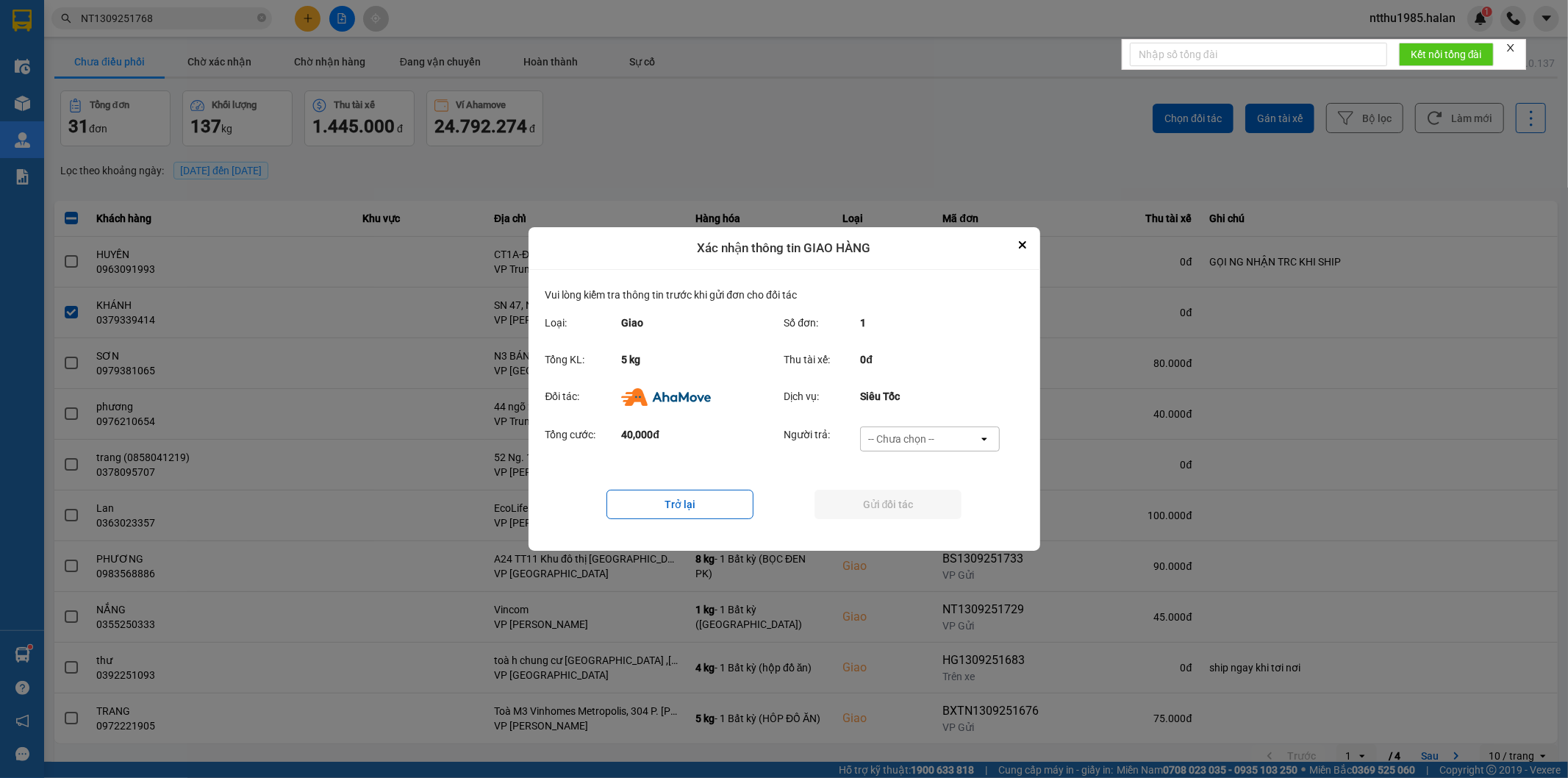
click at [906, 432] on div "-- Chưa chọn --" at bounding box center [901, 439] width 66 height 15
click at [894, 522] on span "Ví Ahamove" at bounding box center [901, 523] width 59 height 15
click at [893, 508] on button "Gửi đối tác" at bounding box center [888, 504] width 147 height 29
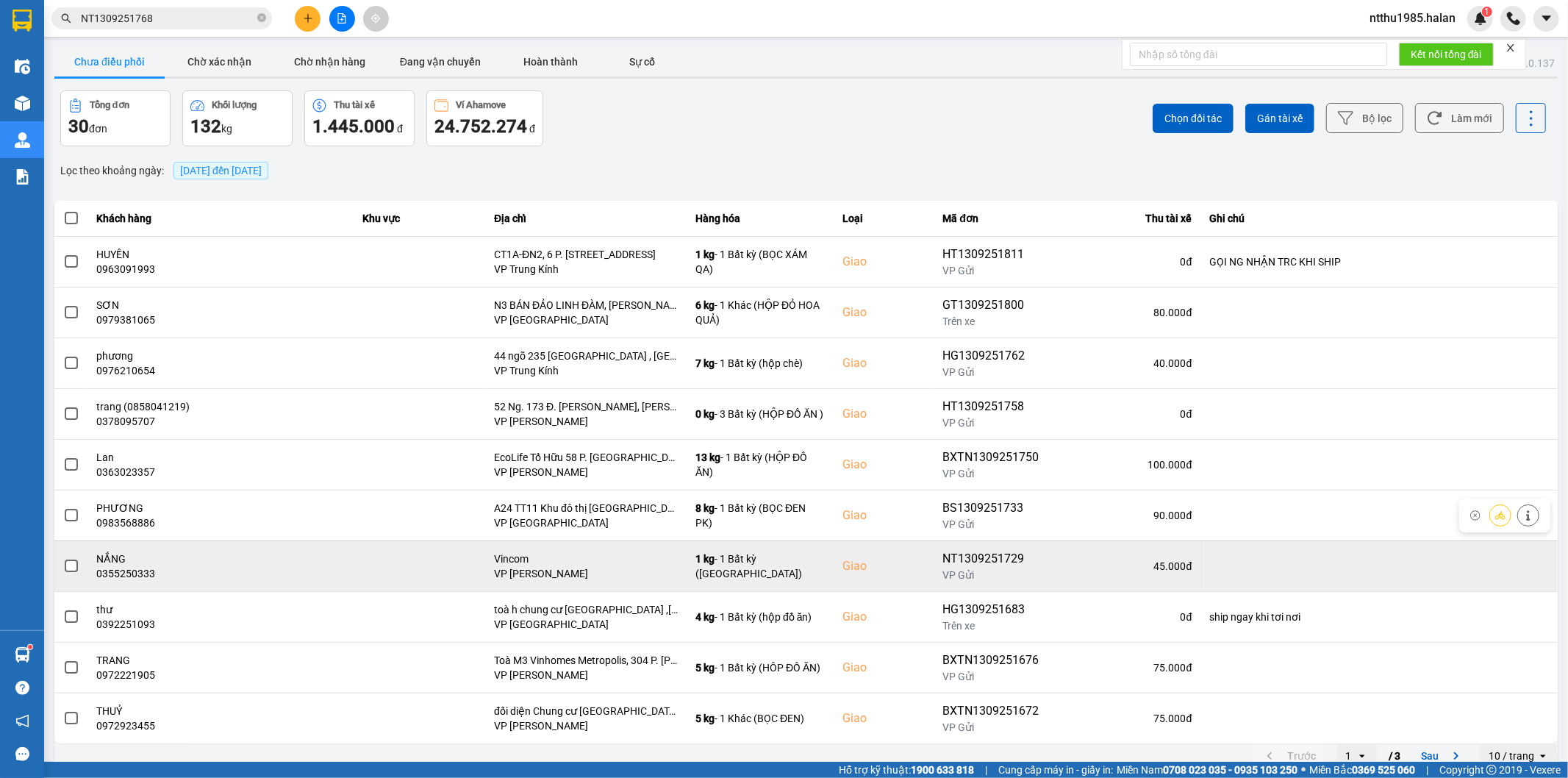
scroll to position [17, 0]
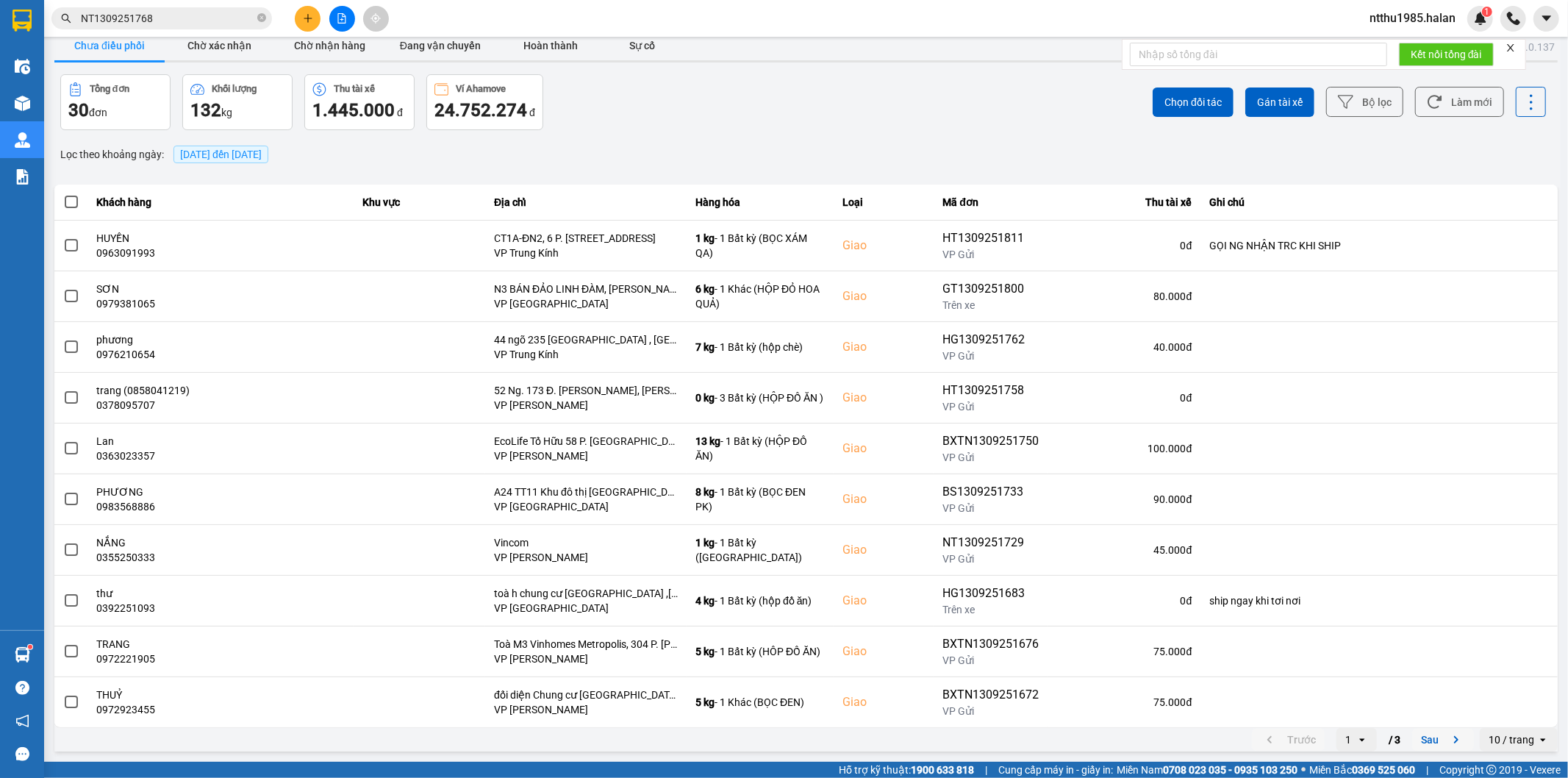
click at [1422, 740] on button "Sau" at bounding box center [1443, 739] width 62 height 22
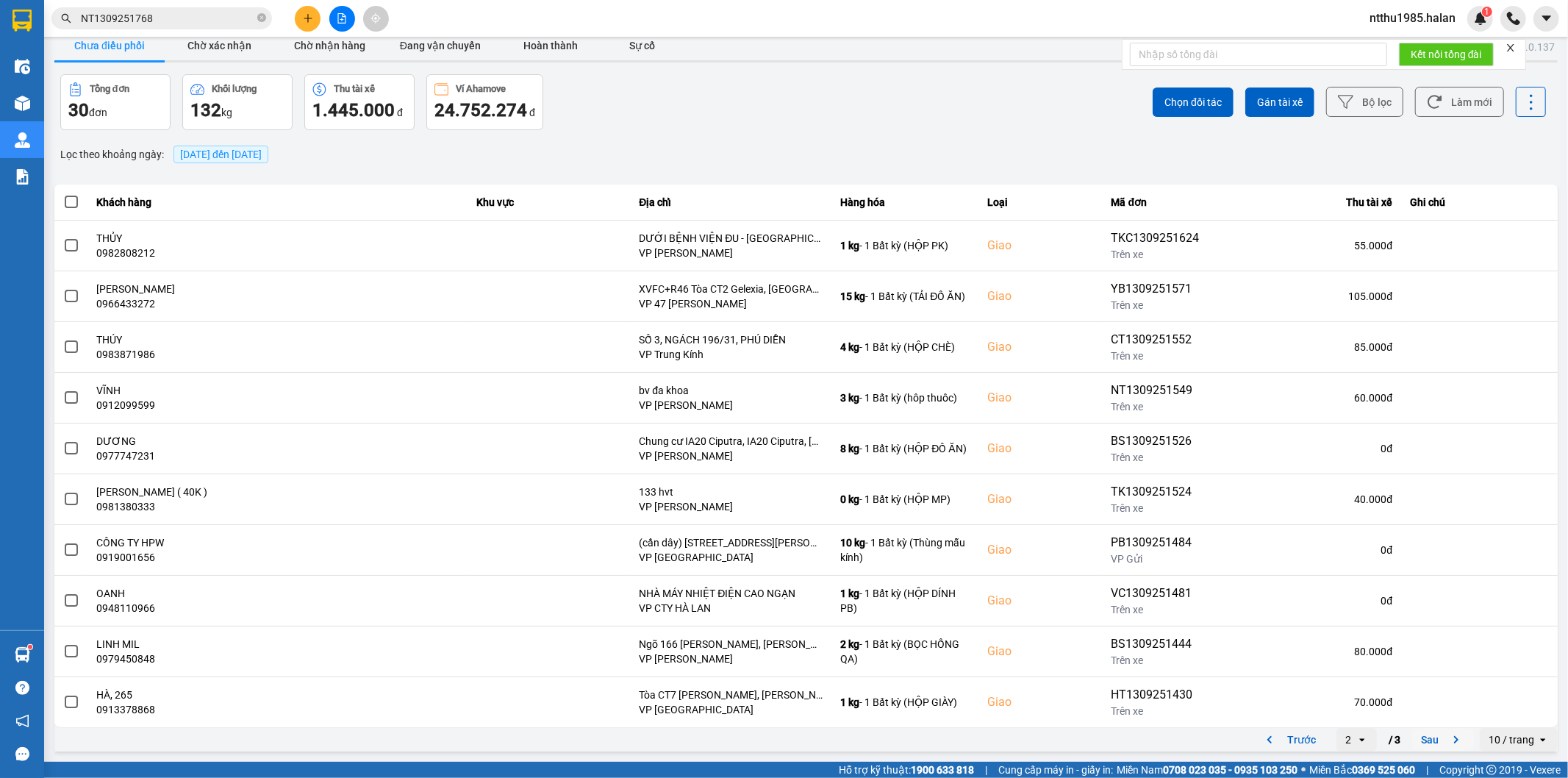
click at [1414, 738] on button "Sau" at bounding box center [1443, 739] width 62 height 22
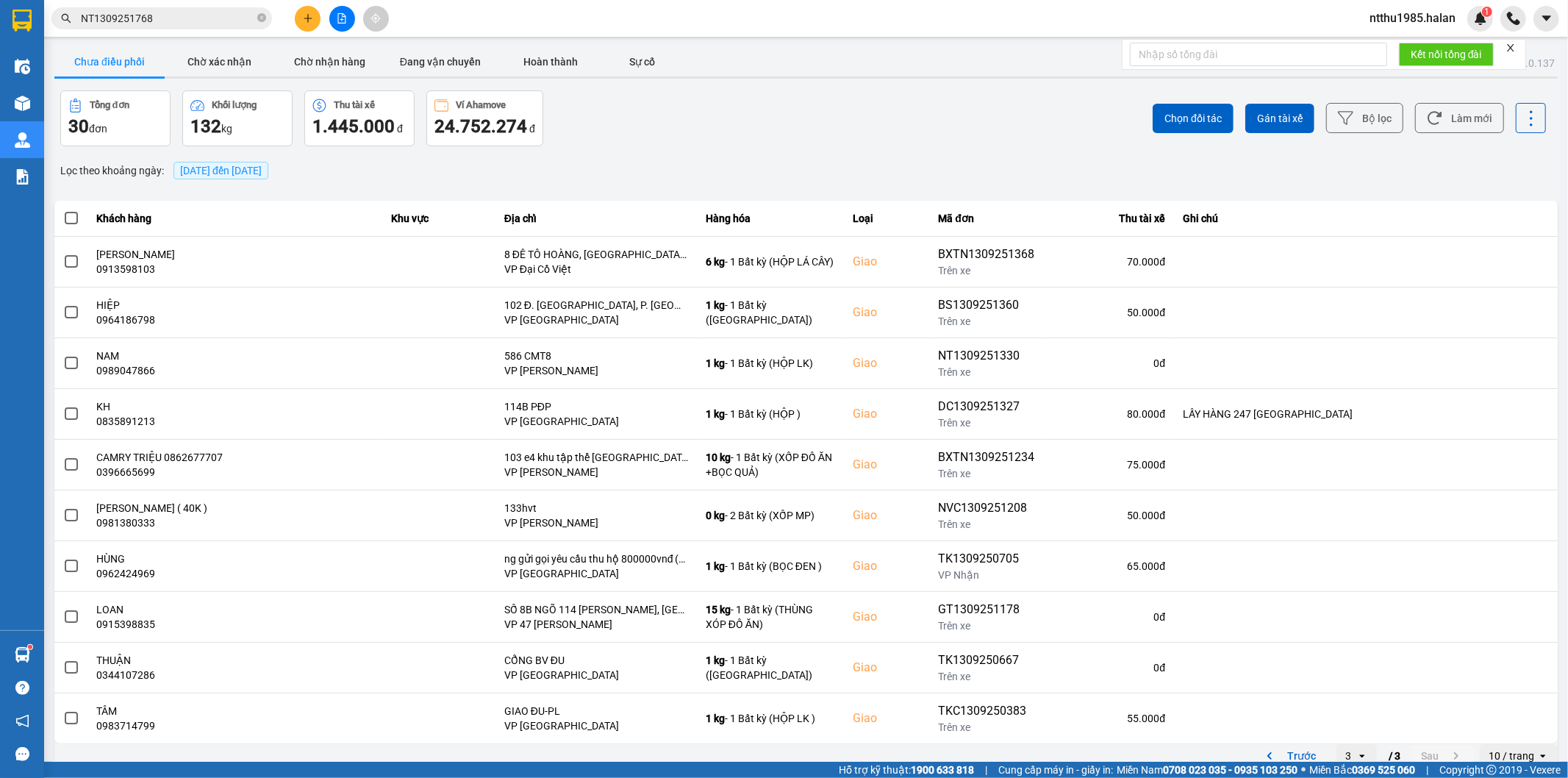
click at [176, 13] on input "NT1309251768" at bounding box center [167, 19] width 173 height 17
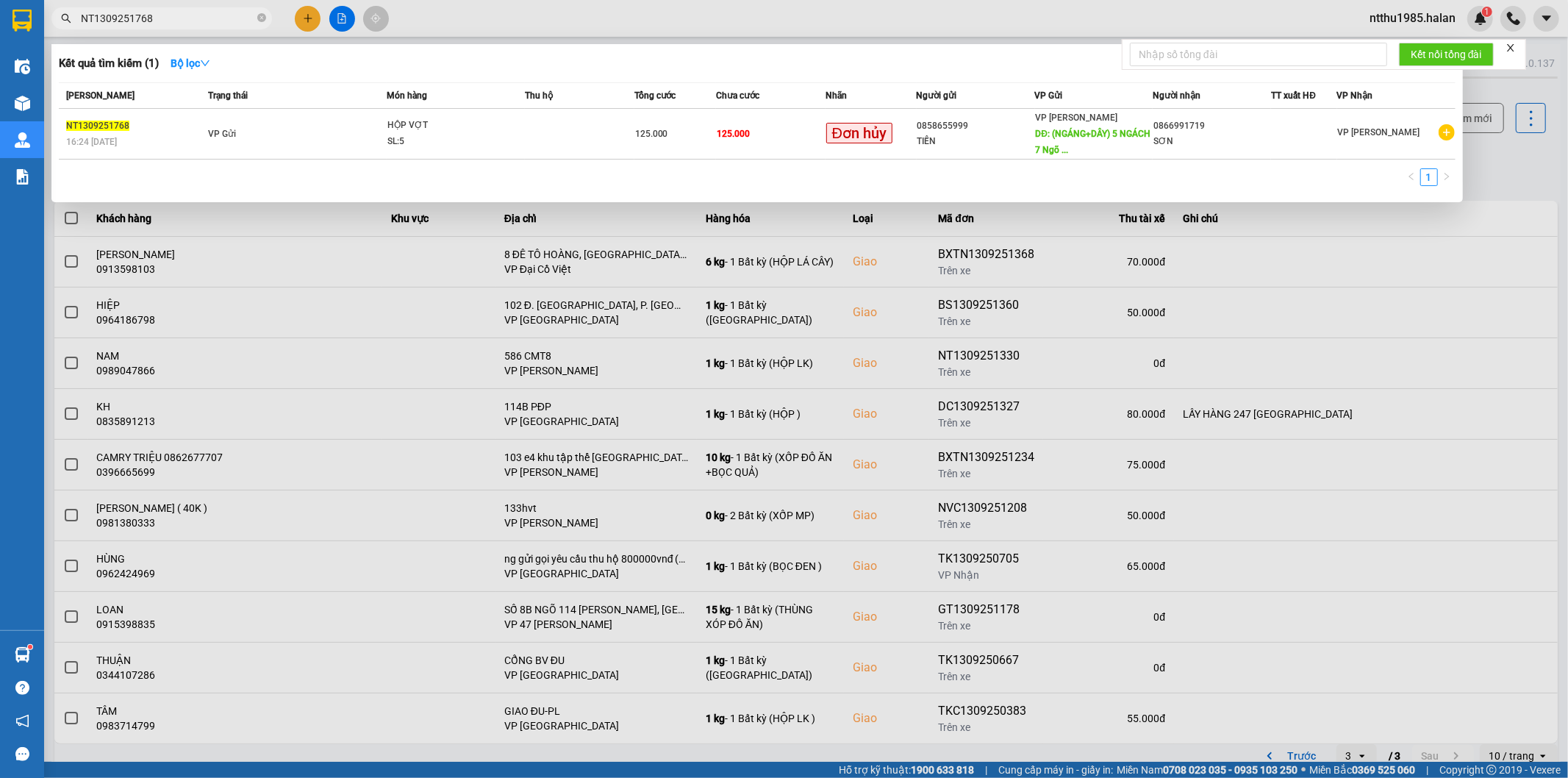
click at [176, 13] on input "NT1309251768" at bounding box center [167, 19] width 173 height 17
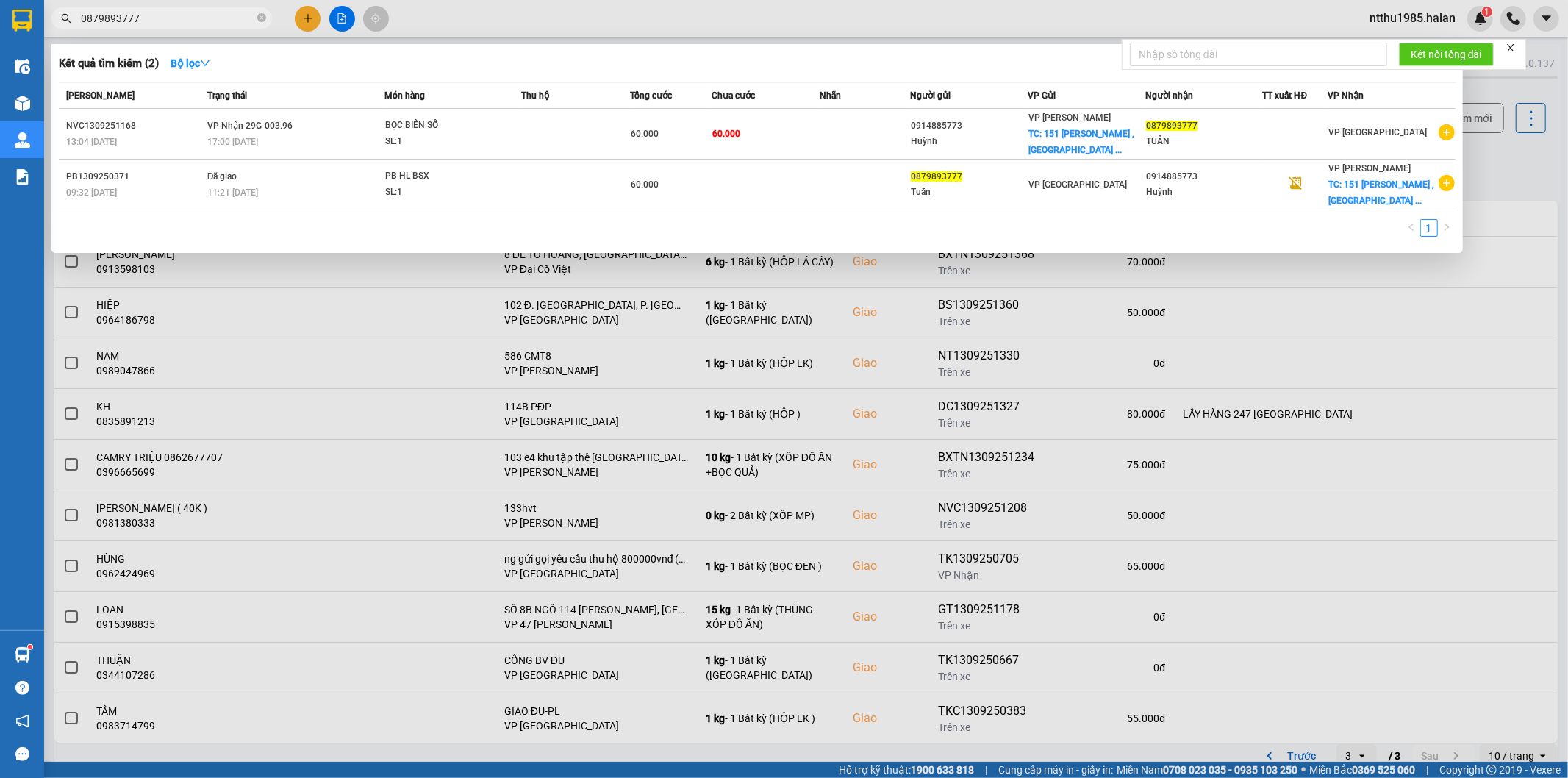
click at [151, 17] on input "0879893777" at bounding box center [167, 19] width 173 height 17
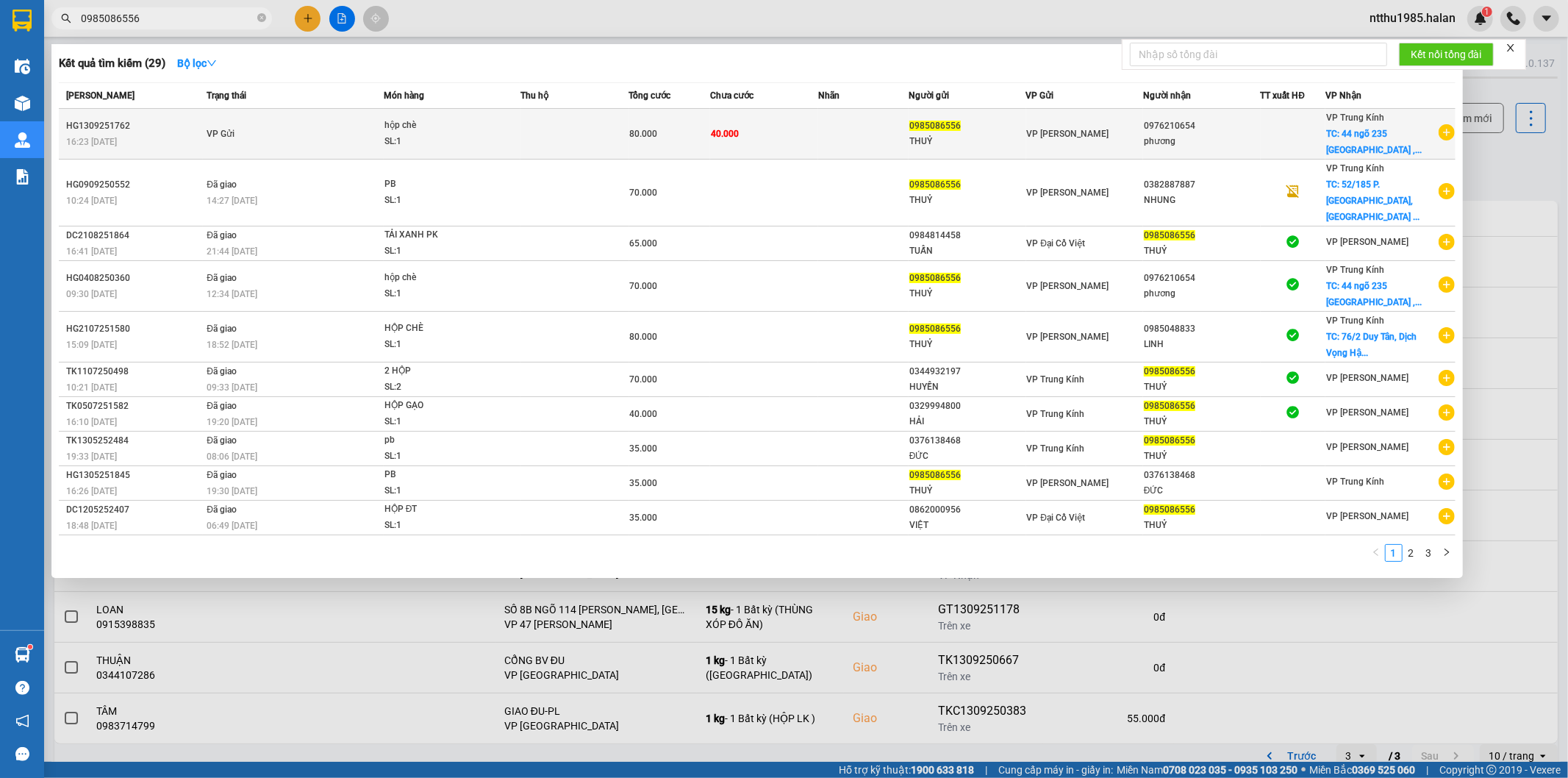
type input "0985086556"
click at [854, 141] on td at bounding box center [863, 134] width 90 height 51
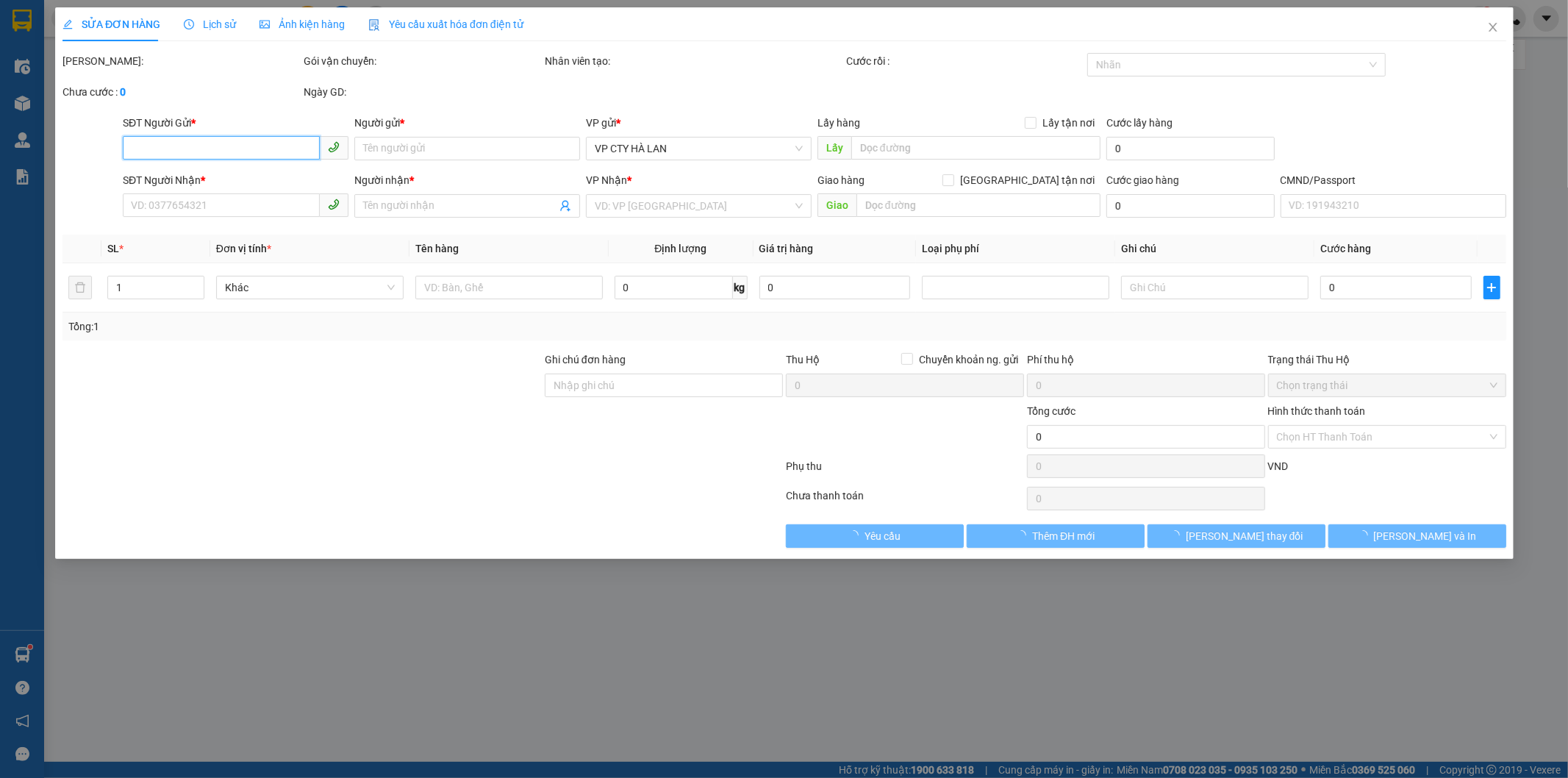
type input "0985086556"
type input "THUỶ"
type input "0976210654"
type input "phương"
checkbox input "true"
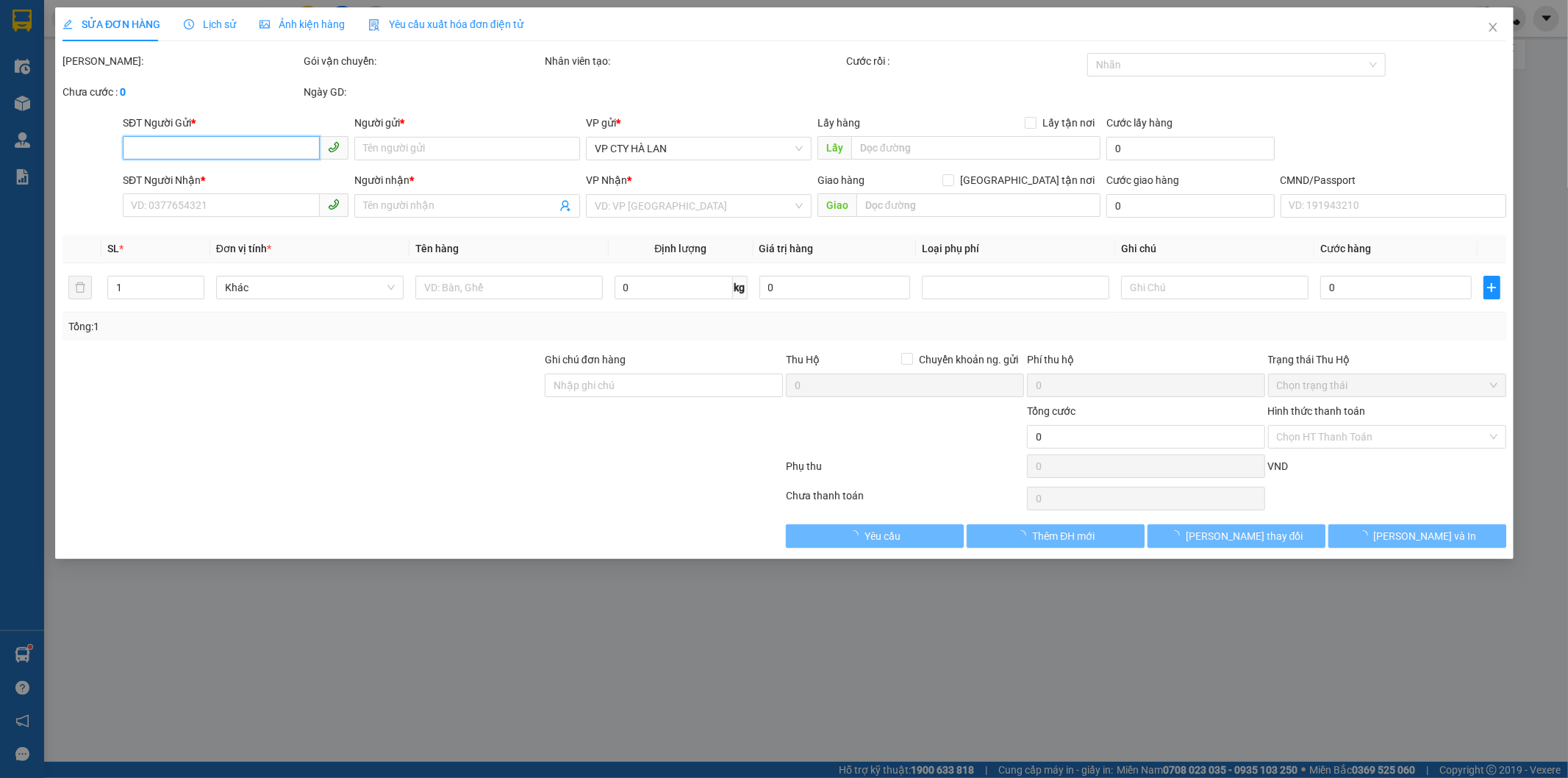
type input "44 ngõ 235 [GEOGRAPHIC_DATA] , [GEOGRAPHIC_DATA], [GEOGRAPHIC_DATA]"
type input "80.000"
type input "40.000"
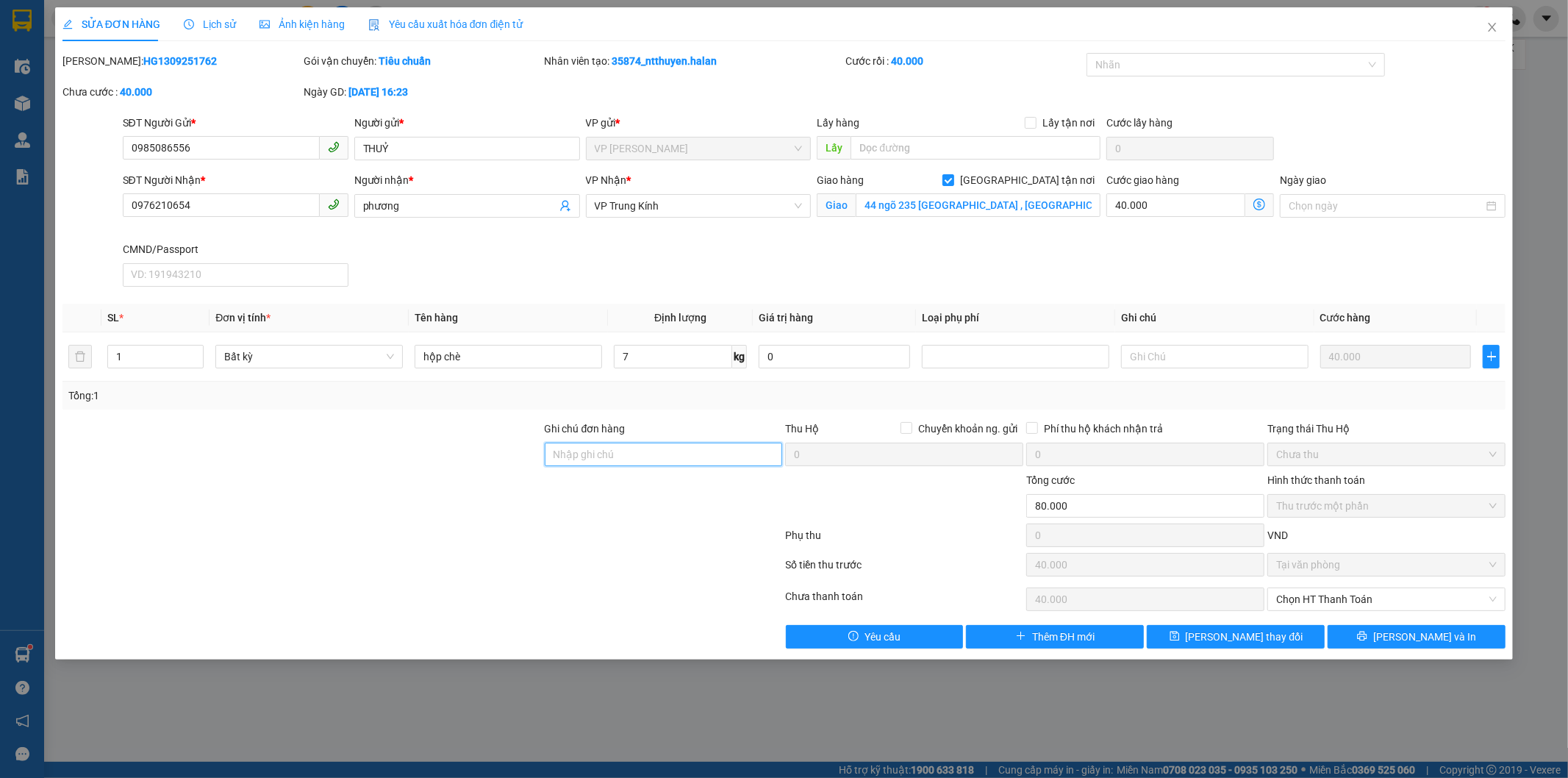
click at [675, 456] on input "Ghi chú đơn hàng" at bounding box center [663, 454] width 238 height 23
click at [750, 451] on input "KH CÓ HÀNG GỬI QUAY LẠI VP." at bounding box center [663, 454] width 238 height 23
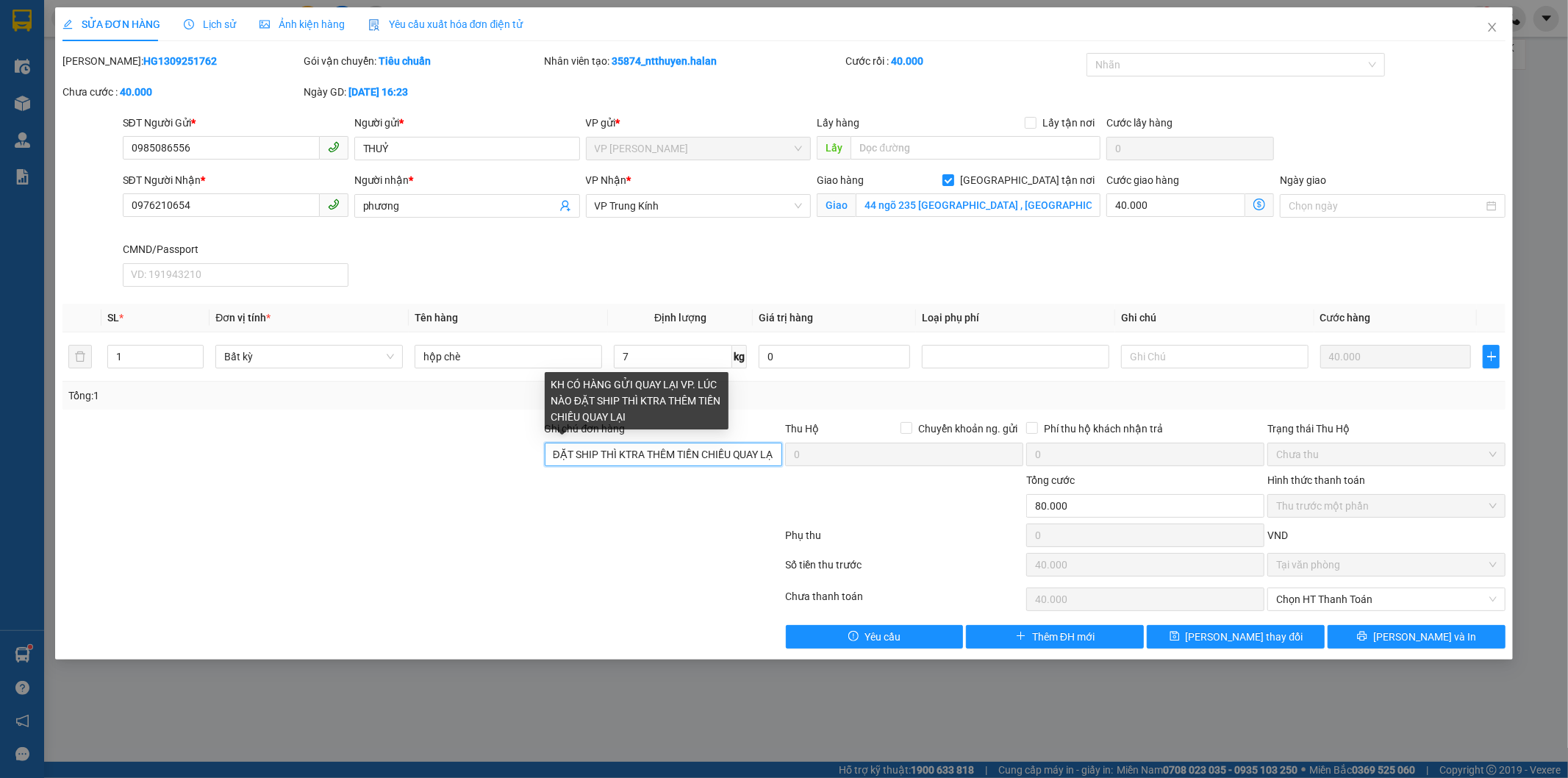
scroll to position [0, 194]
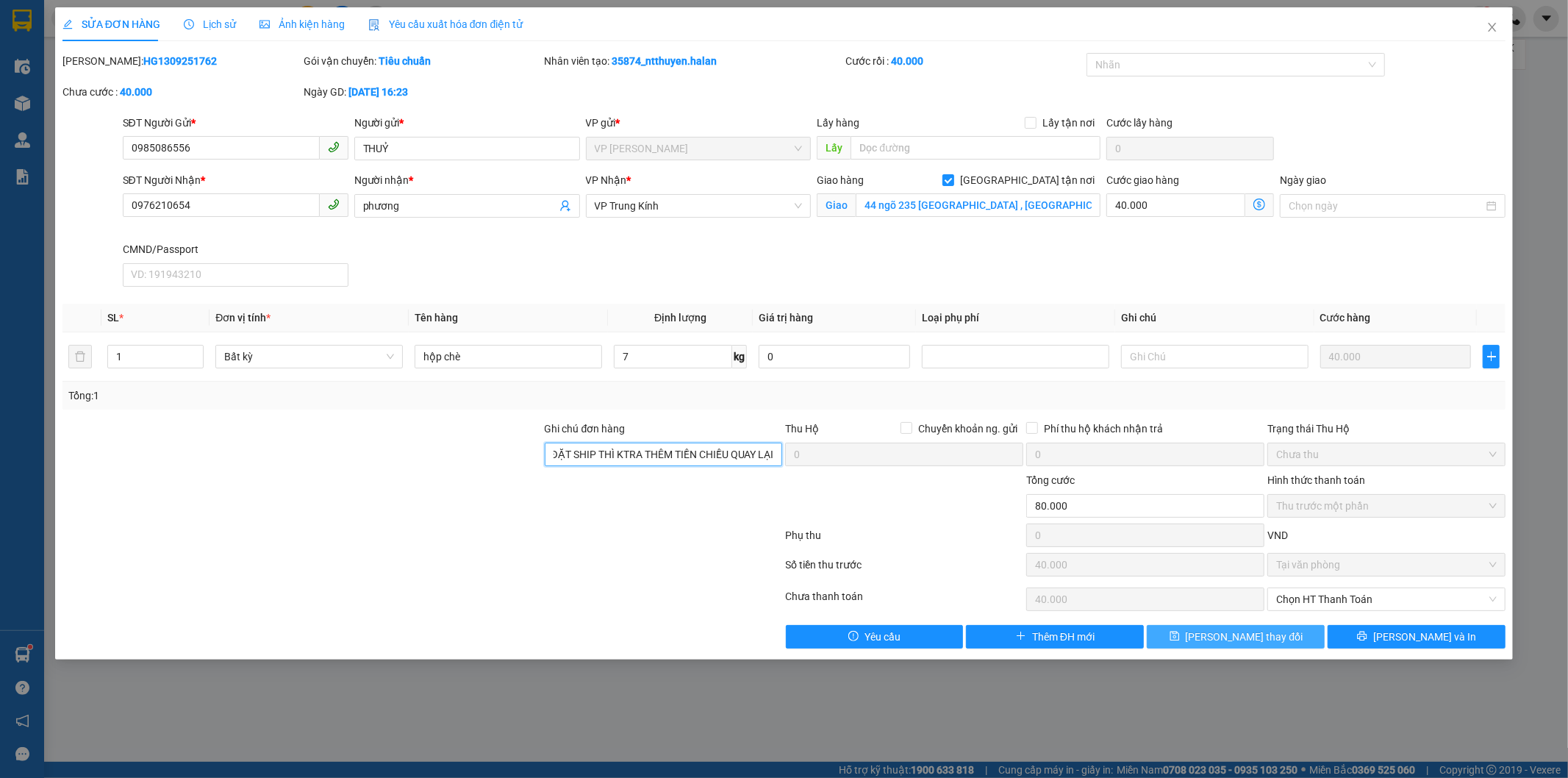
type input "KH CÓ HÀNG GỬI QUAY LẠI VP. LÚC NÀO ĐẶT SHIP THÌ KTRA THÊM TIỀN CHIỀU QUAY LẠI"
click at [1244, 635] on span "[PERSON_NAME] thay đổi" at bounding box center [1244, 637] width 118 height 17
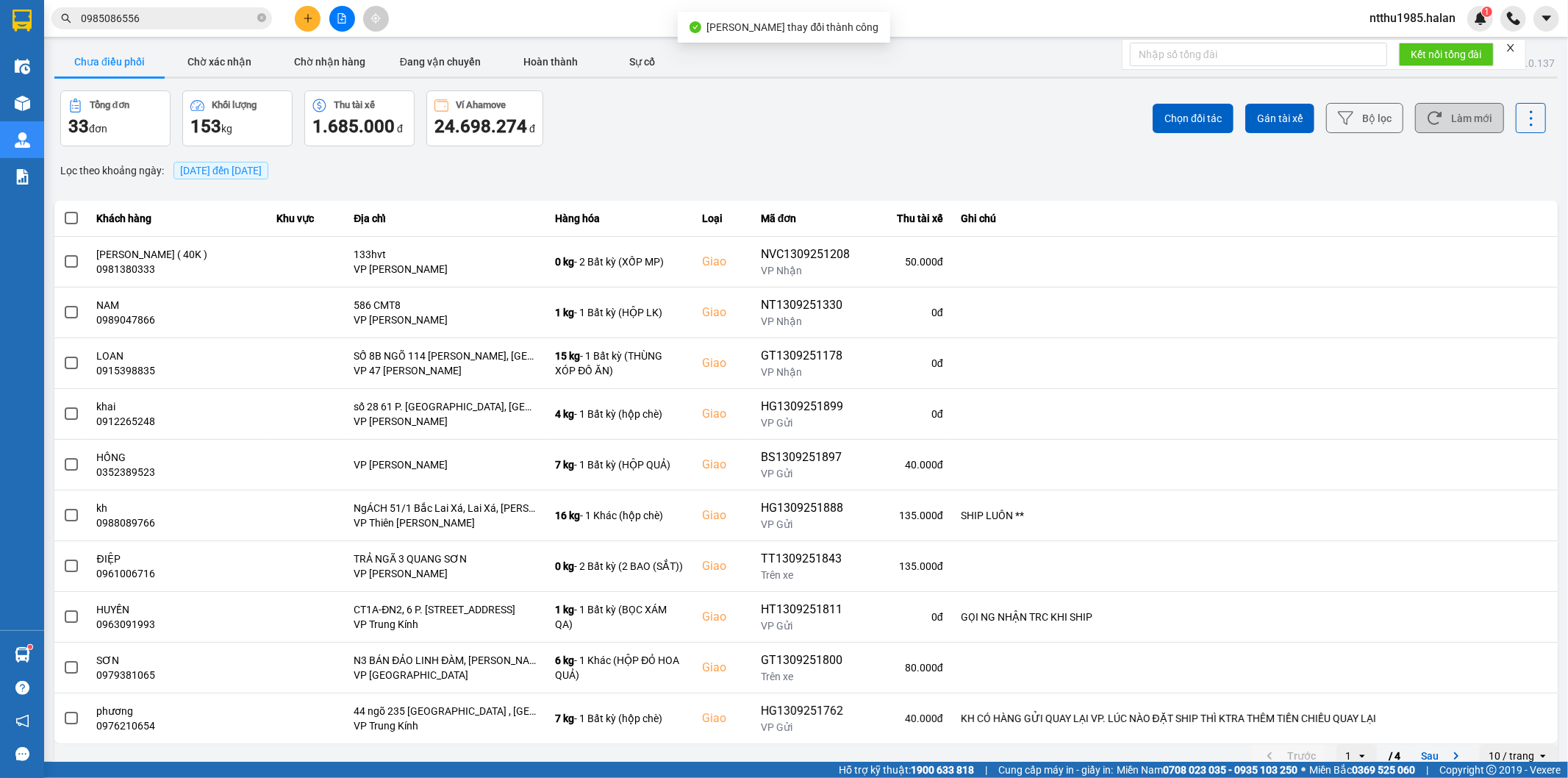
click at [1446, 113] on button "Làm mới" at bounding box center [1459, 118] width 89 height 30
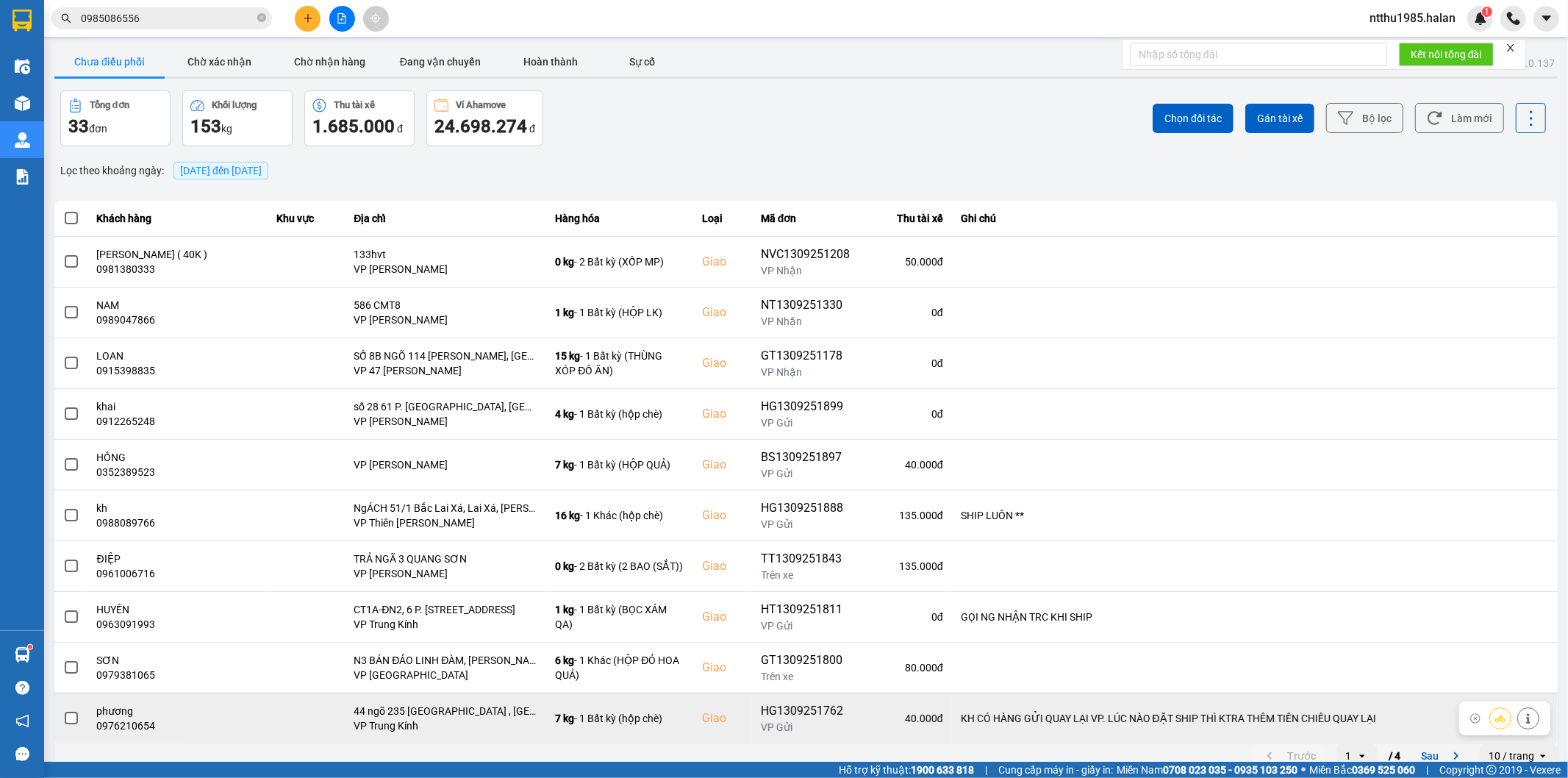
scroll to position [17, 0]
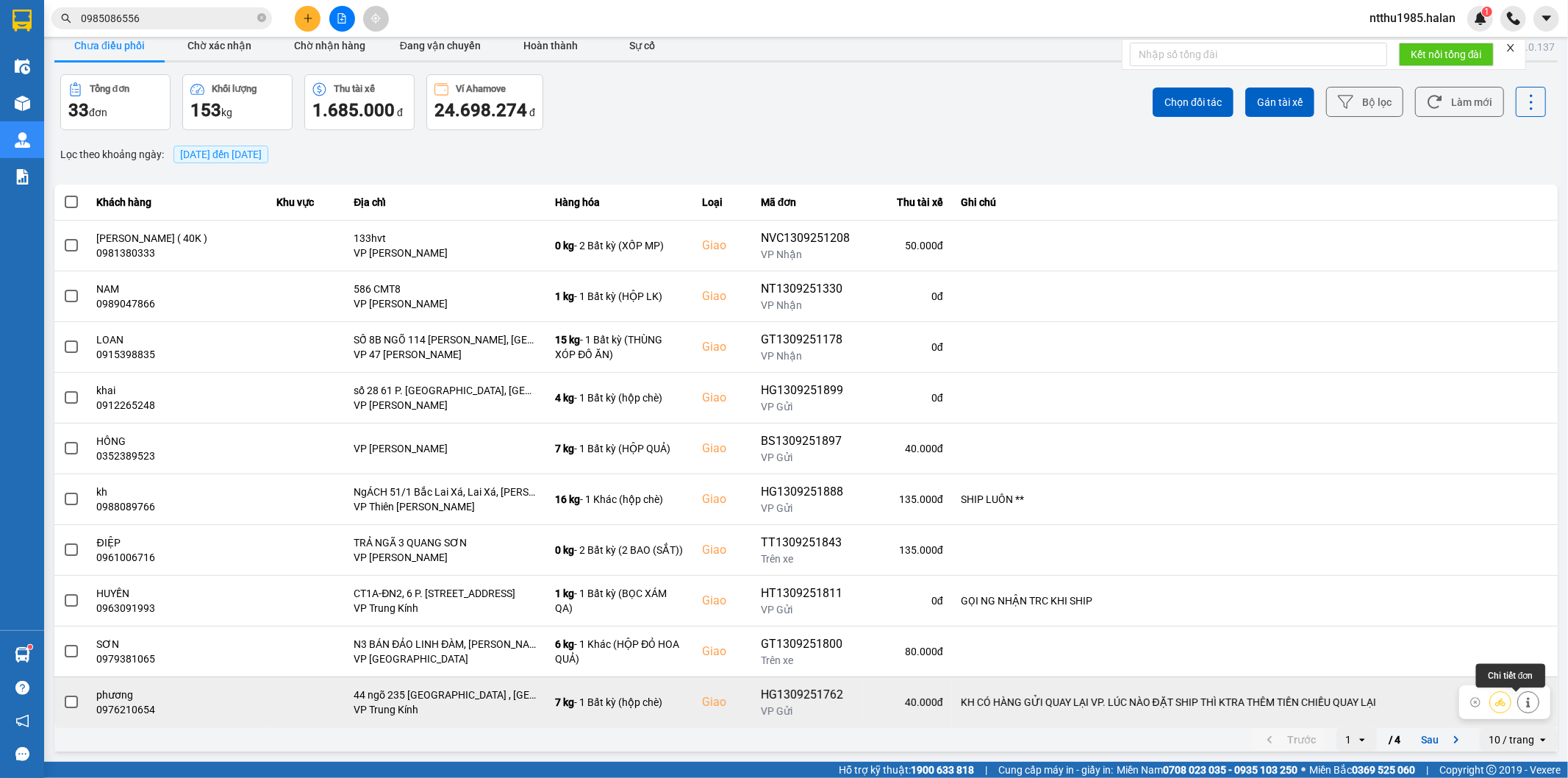
click at [1523, 700] on icon at bounding box center [1528, 702] width 11 height 11
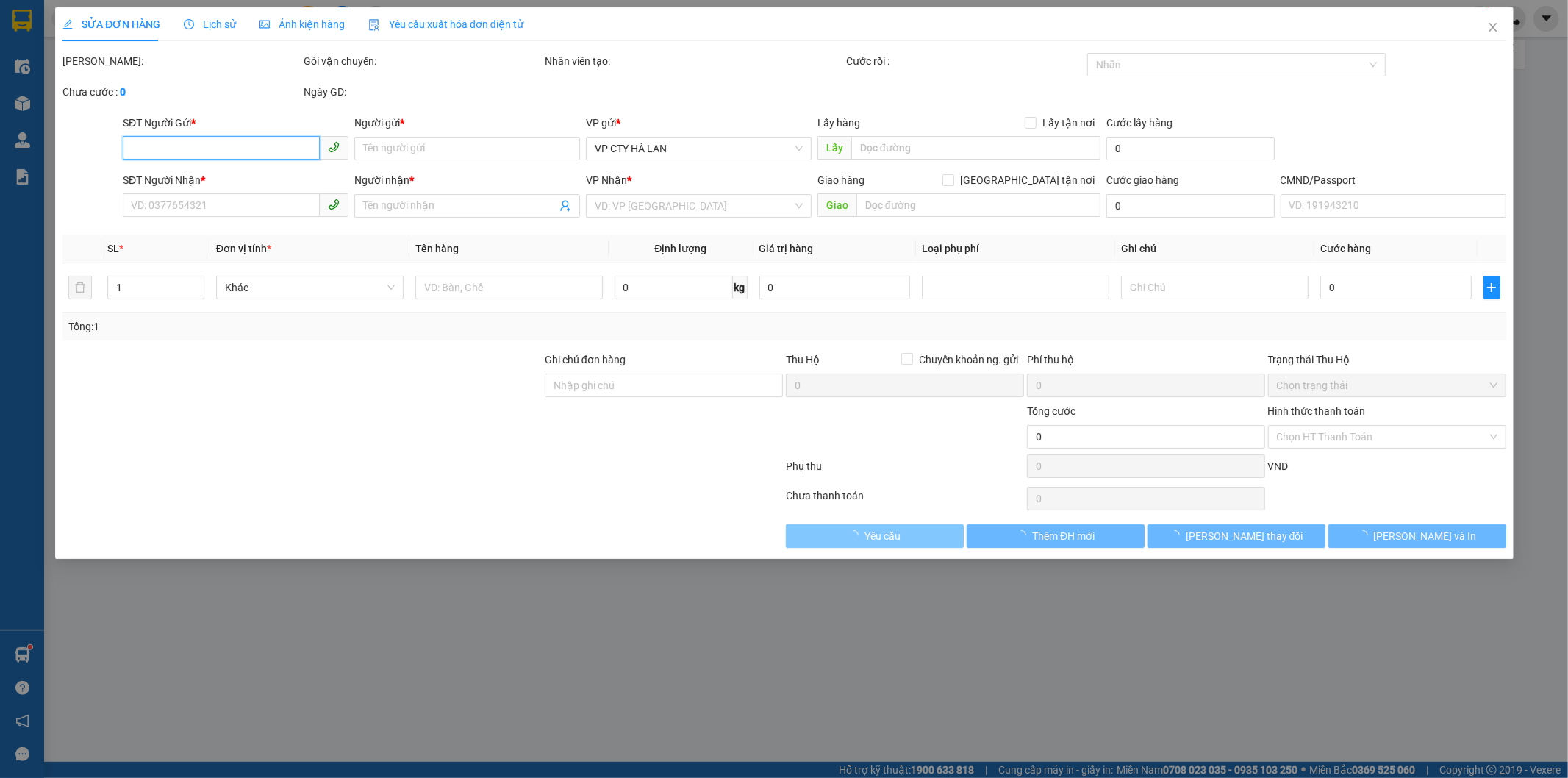
type input "0985086556"
type input "THUỶ"
type input "0976210654"
type input "phương"
checkbox input "true"
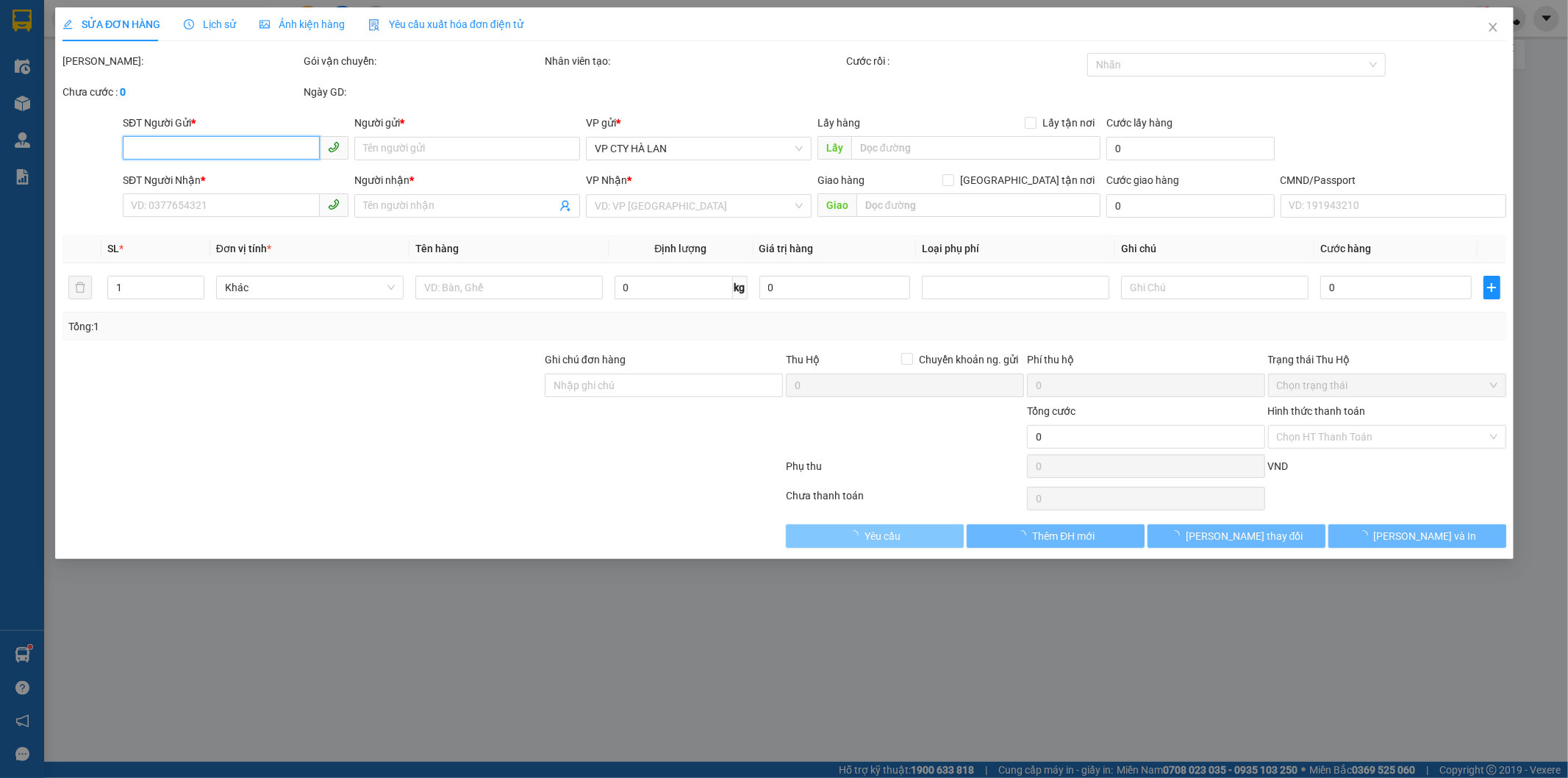
type input "44 ngõ 235 [GEOGRAPHIC_DATA] , [GEOGRAPHIC_DATA], [GEOGRAPHIC_DATA]"
type input "KH CÓ HÀNG GỬI QUAY LẠI VP. LÚC NÀO ĐẶT SHIP THÌ KTRA THÊM TIỀN CHIỀU QUAY LẠI"
type input "80.000"
type input "40.000"
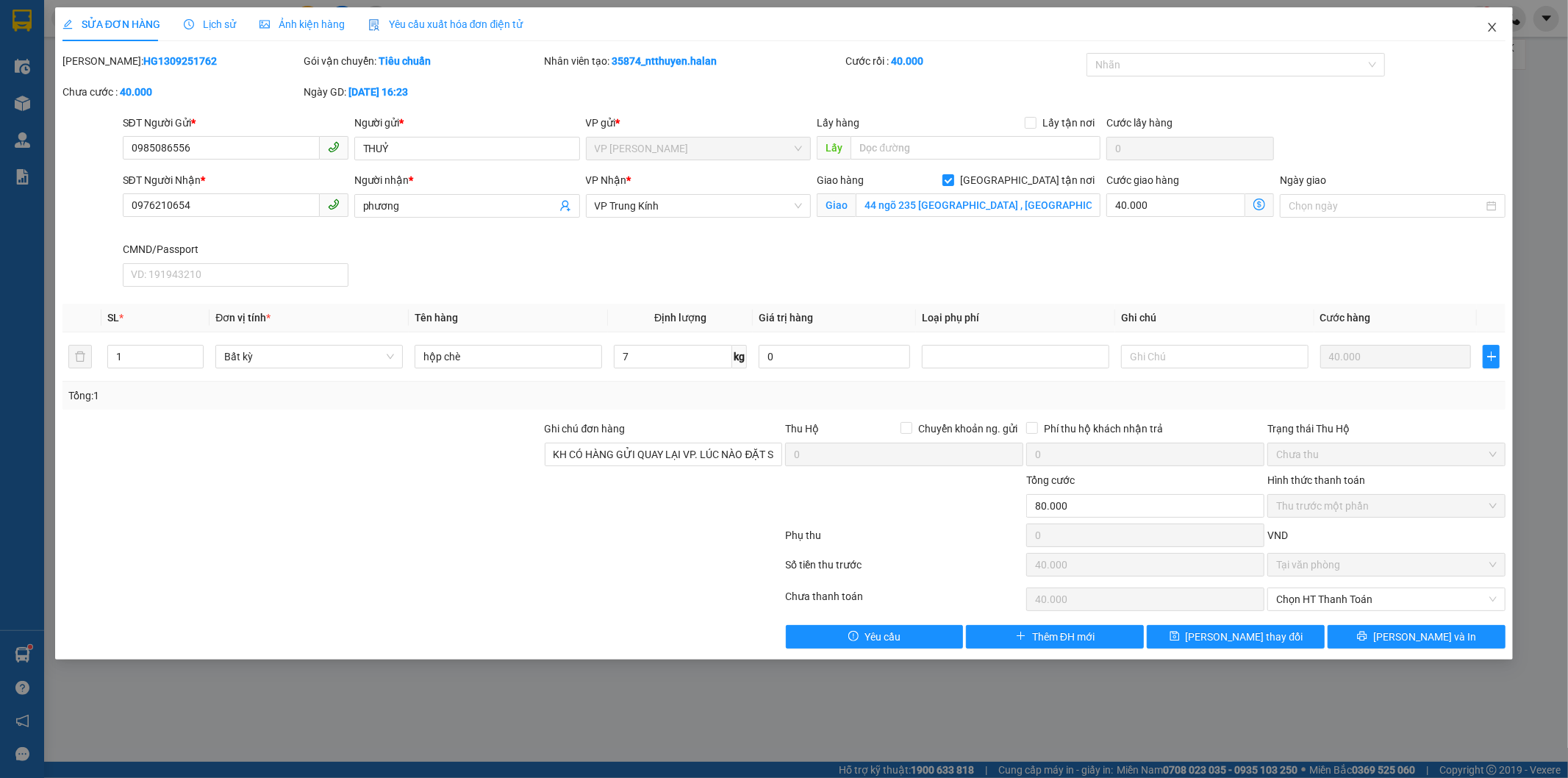
click at [1491, 28] on icon "close" at bounding box center [1492, 27] width 12 height 12
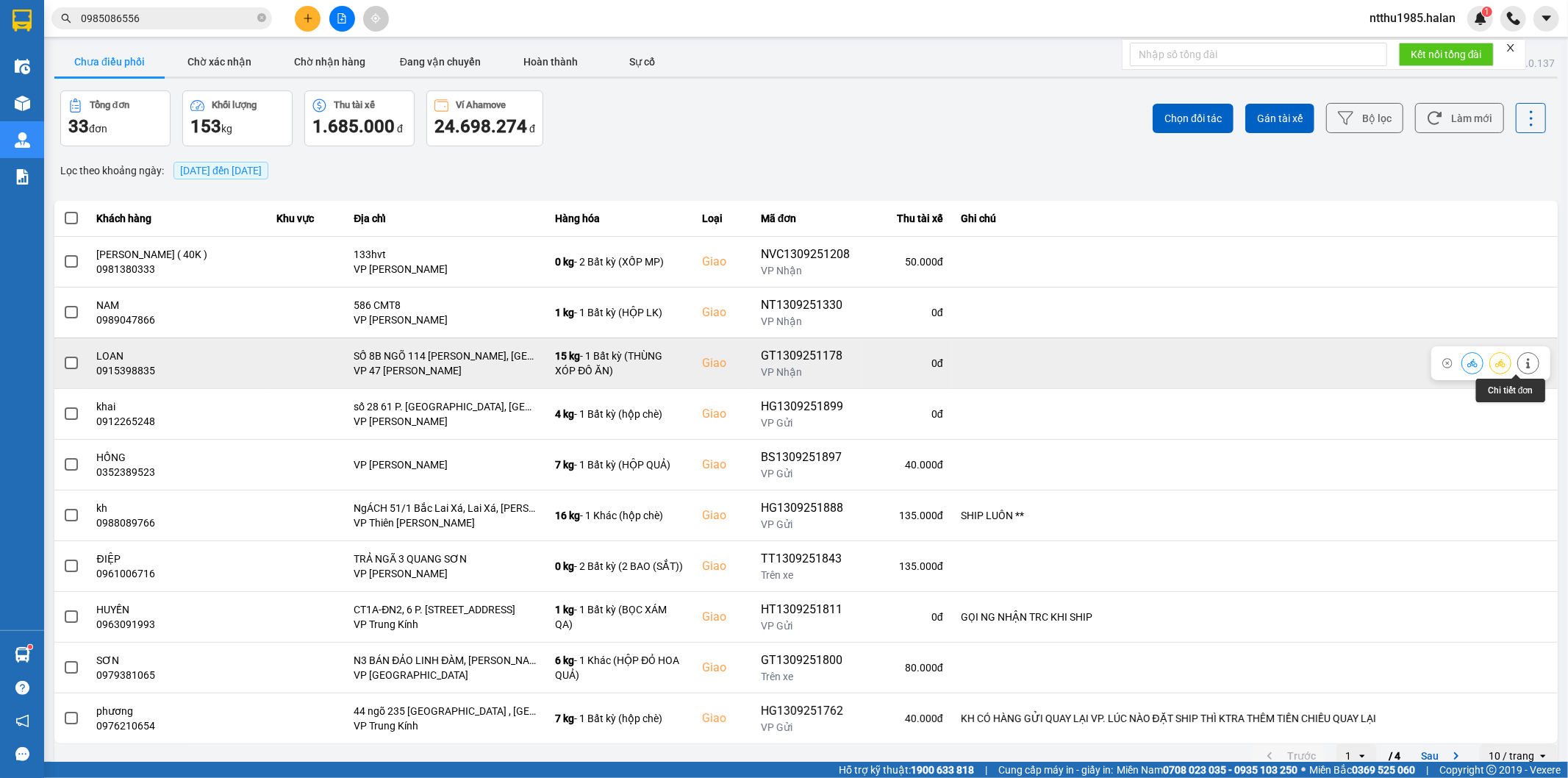
click at [1523, 364] on icon at bounding box center [1528, 363] width 11 height 11
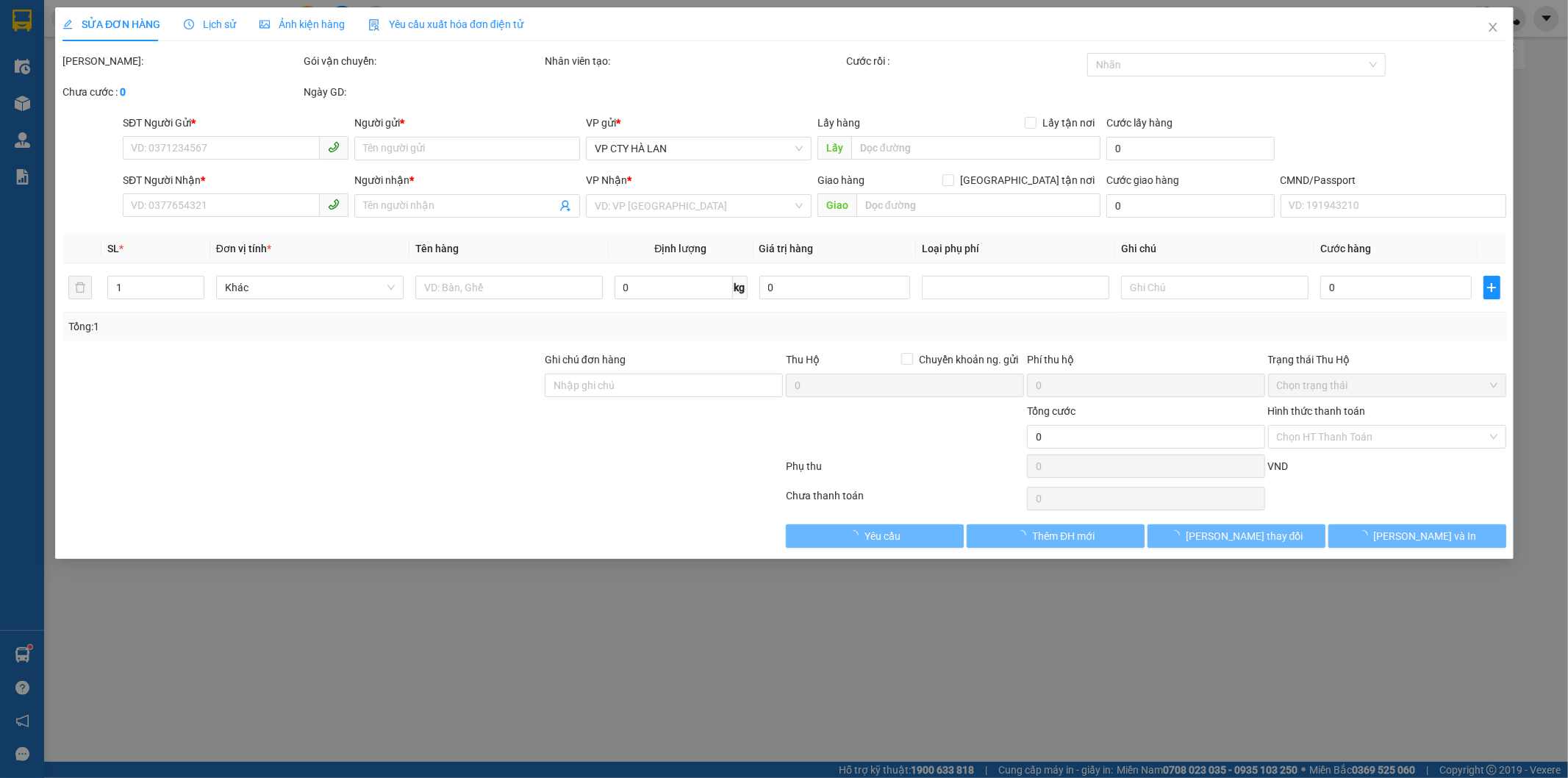
type input "0868125909"
type input "SINH"
type input "0915398835"
type input "LOAN"
checkbox input "true"
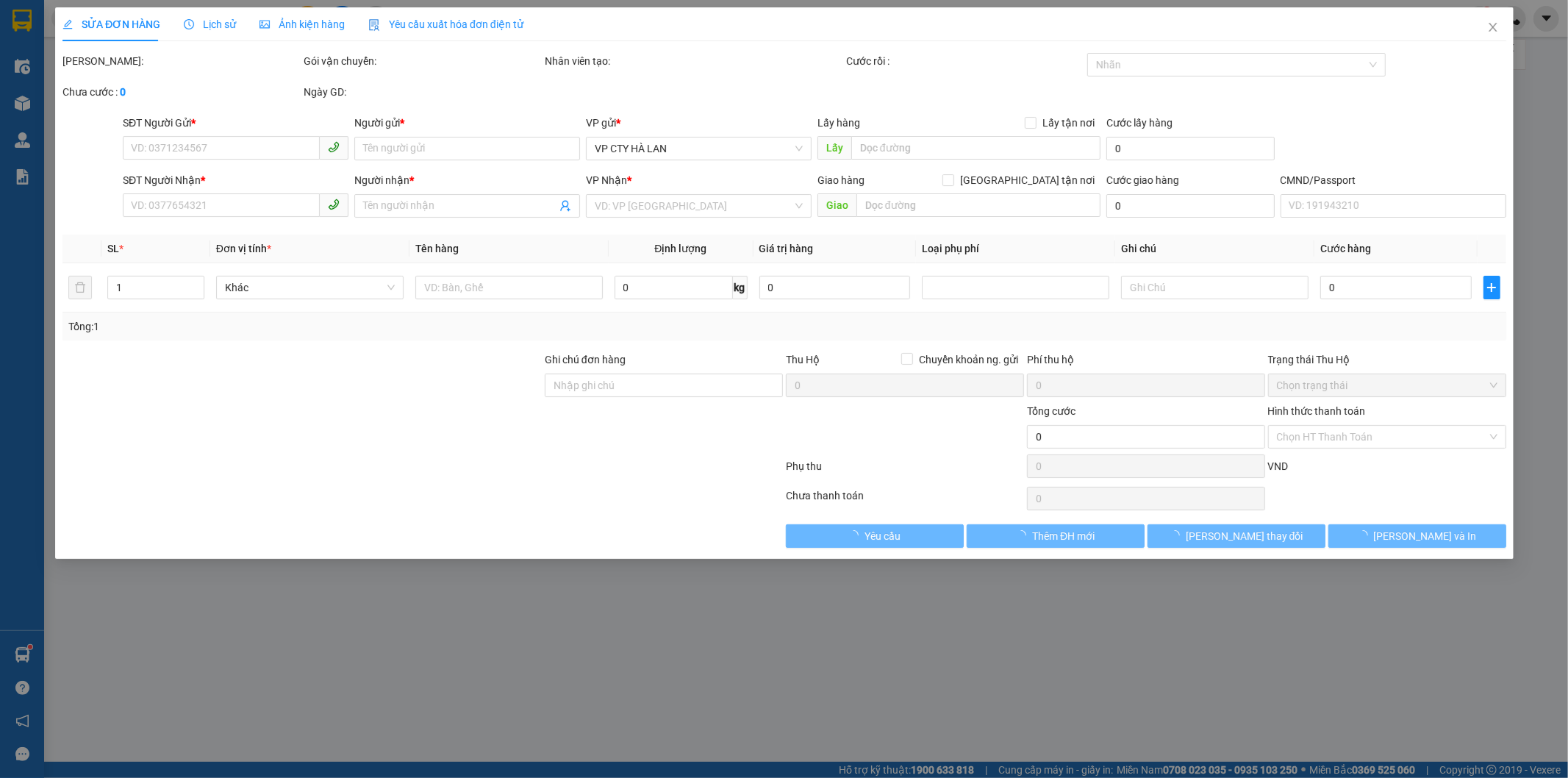
type input "SỐ 8B NGÕ 114 [PERSON_NAME], [GEOGRAPHIC_DATA], HOÀNG MAI, [GEOGRAPHIC_DATA]"
type input "100.000"
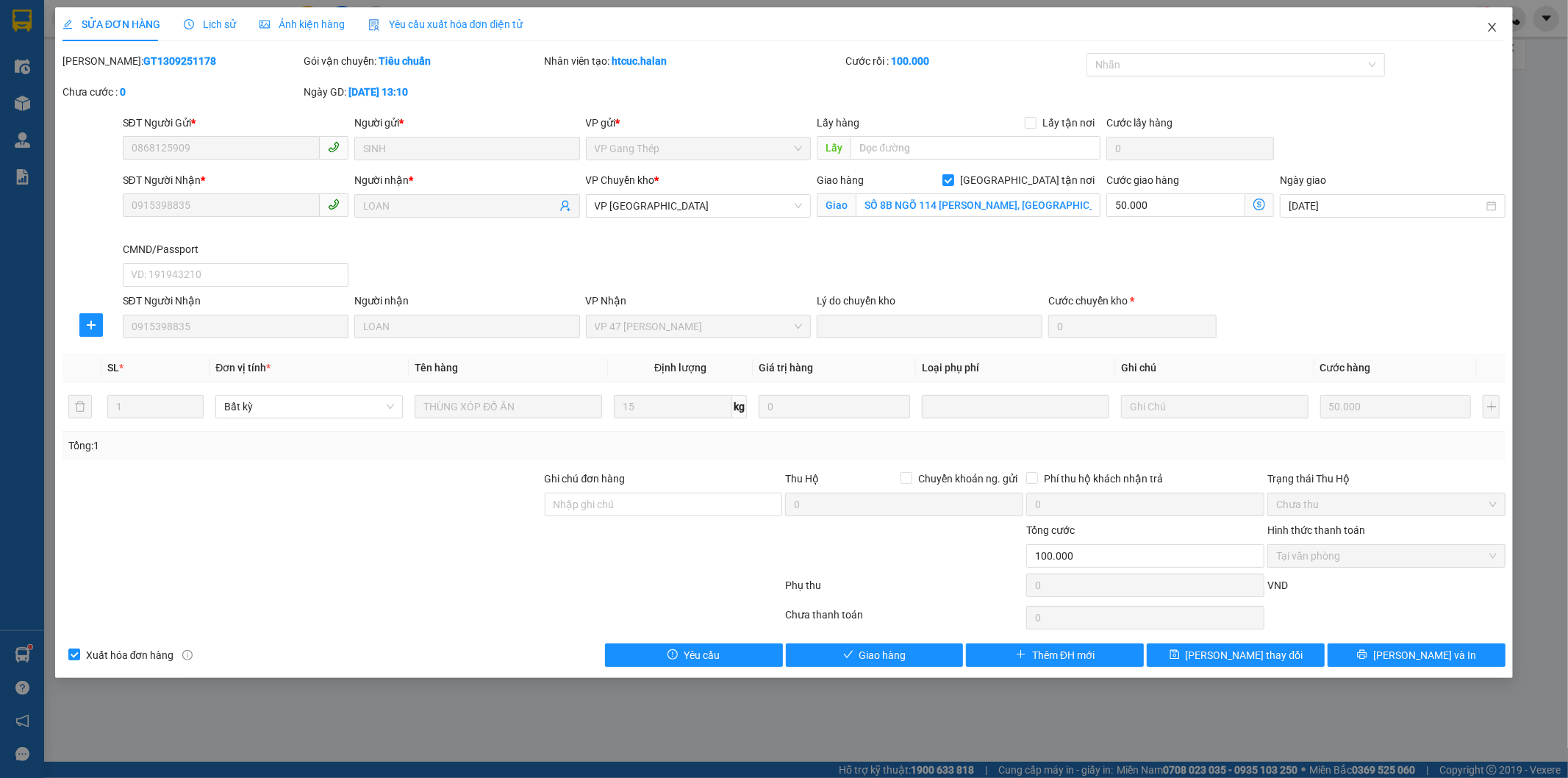
click at [1488, 27] on icon "close" at bounding box center [1492, 27] width 12 height 12
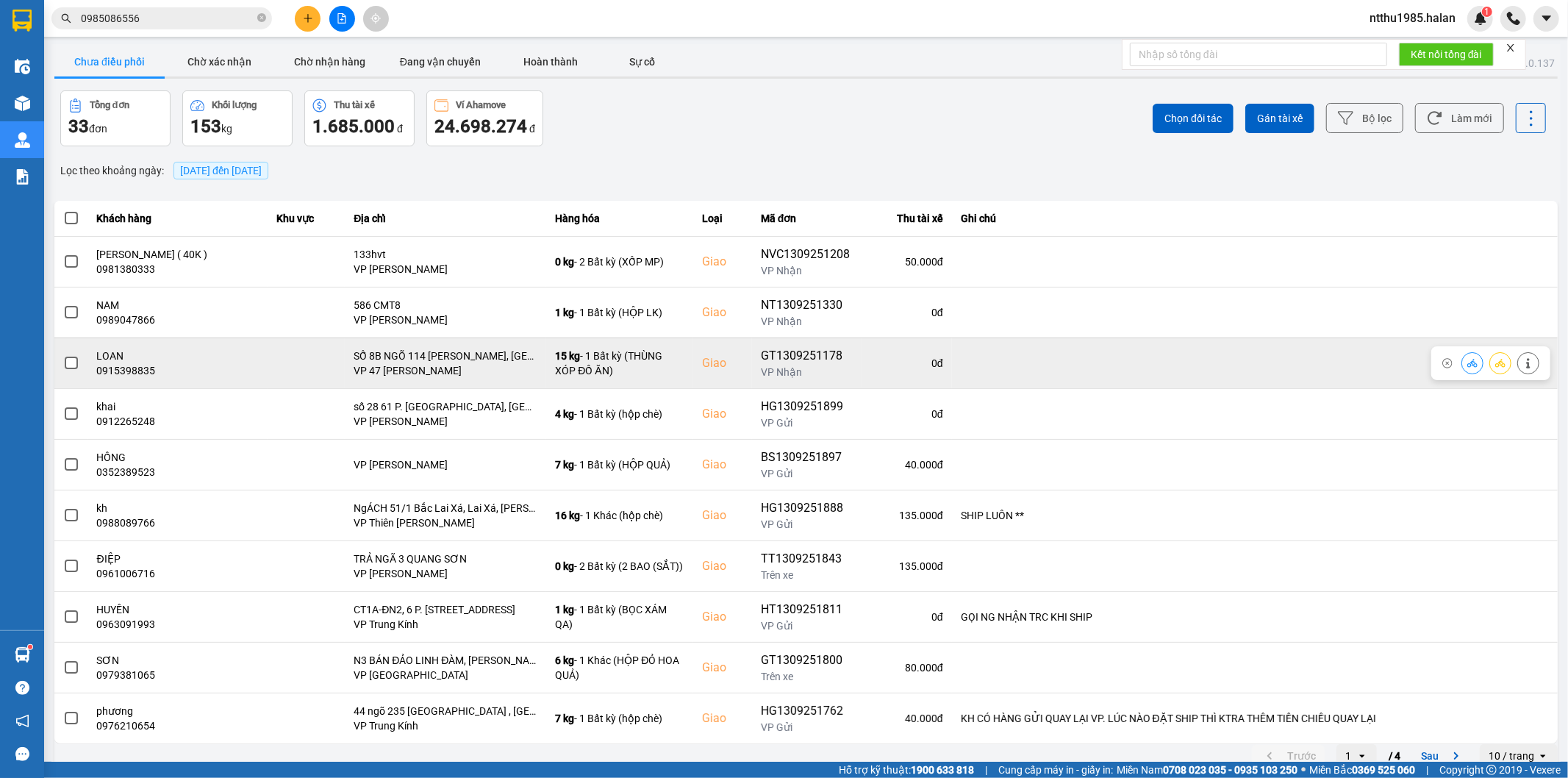
click at [72, 365] on span at bounding box center [71, 363] width 14 height 14
click at [63, 355] on input "checkbox" at bounding box center [63, 355] width 0 height 0
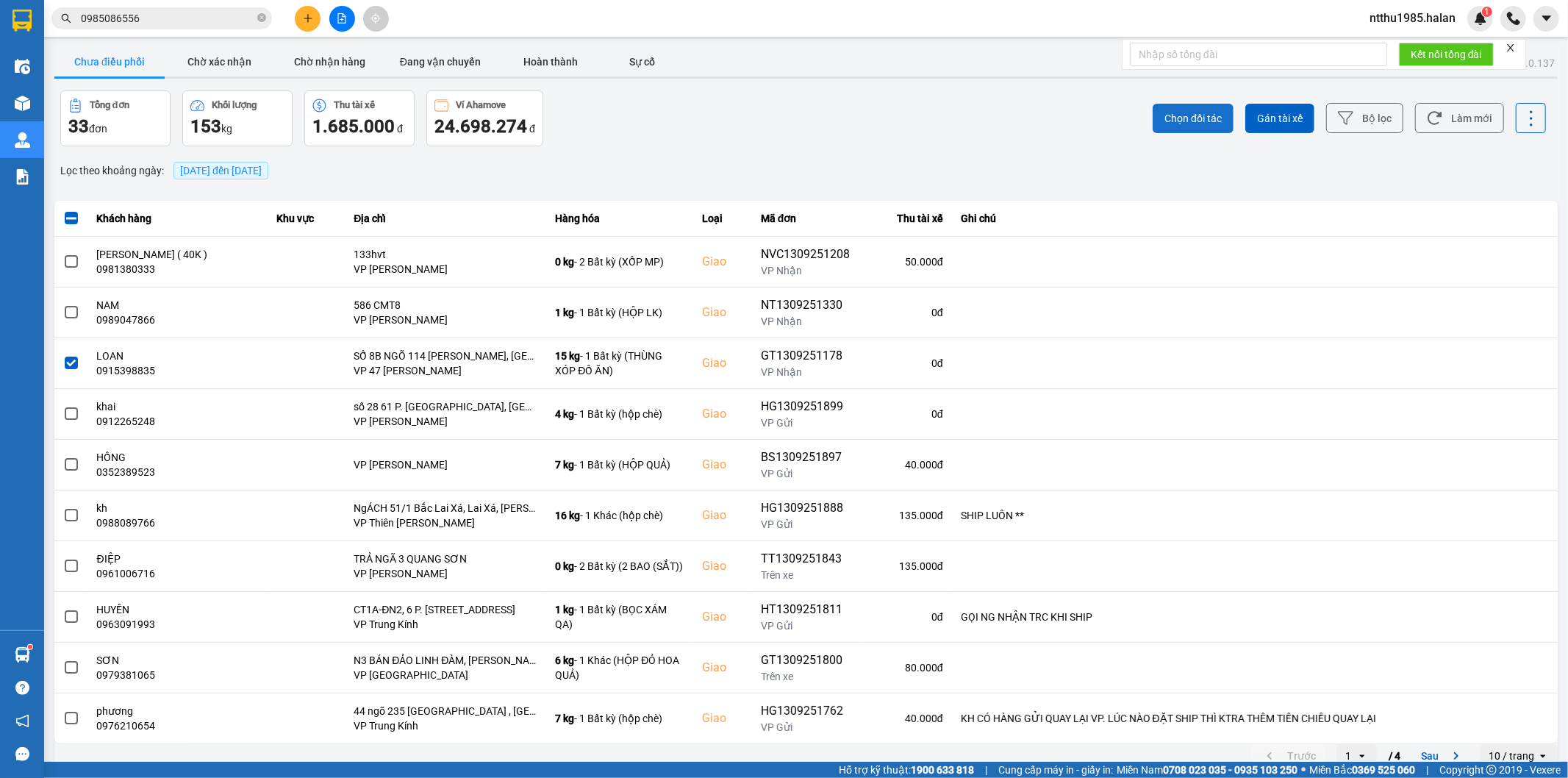
click at [1193, 119] on span "Chọn đối tác" at bounding box center [1193, 119] width 57 height 15
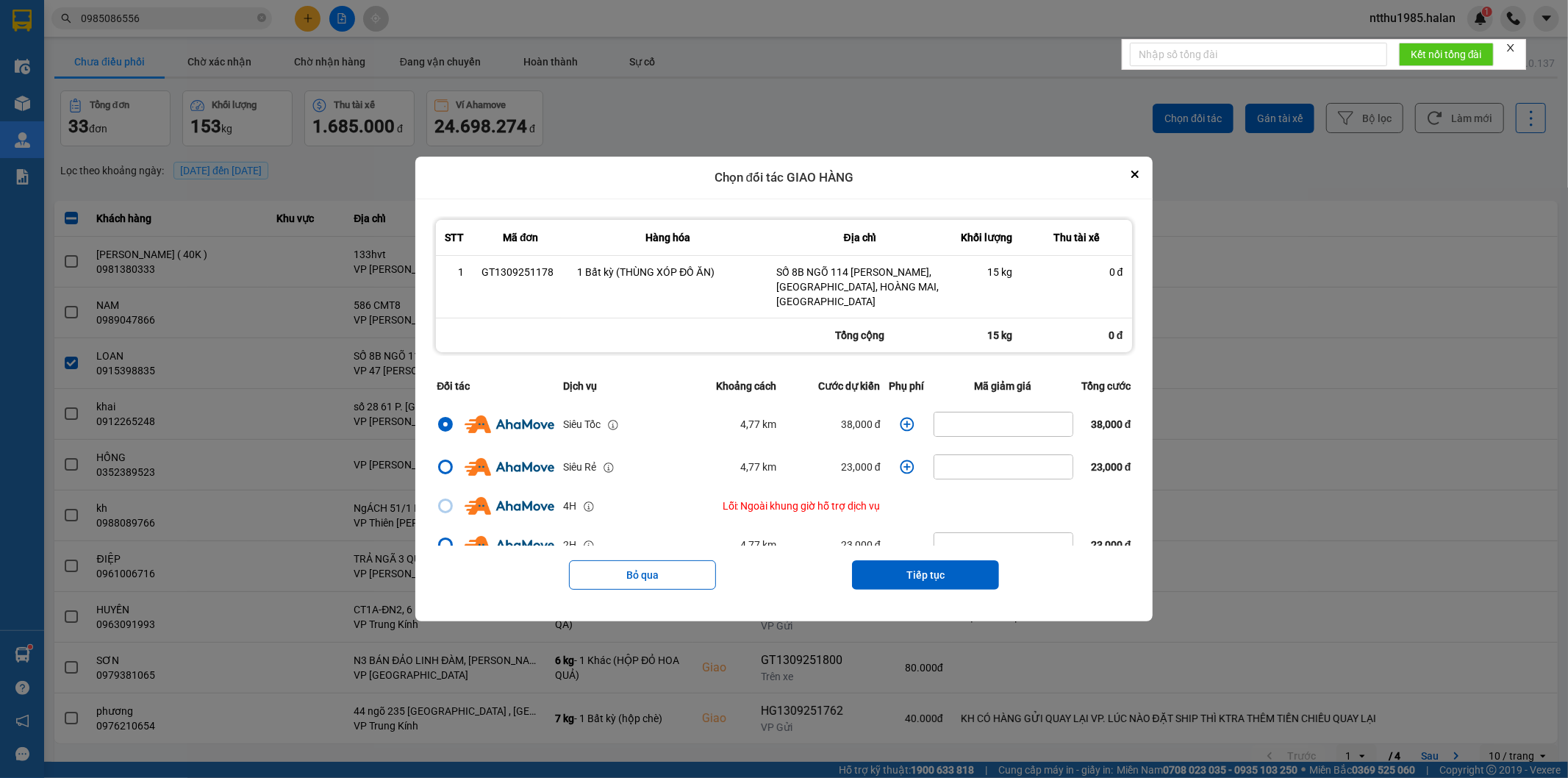
click at [900, 417] on icon "dialog" at bounding box center [907, 424] width 15 height 15
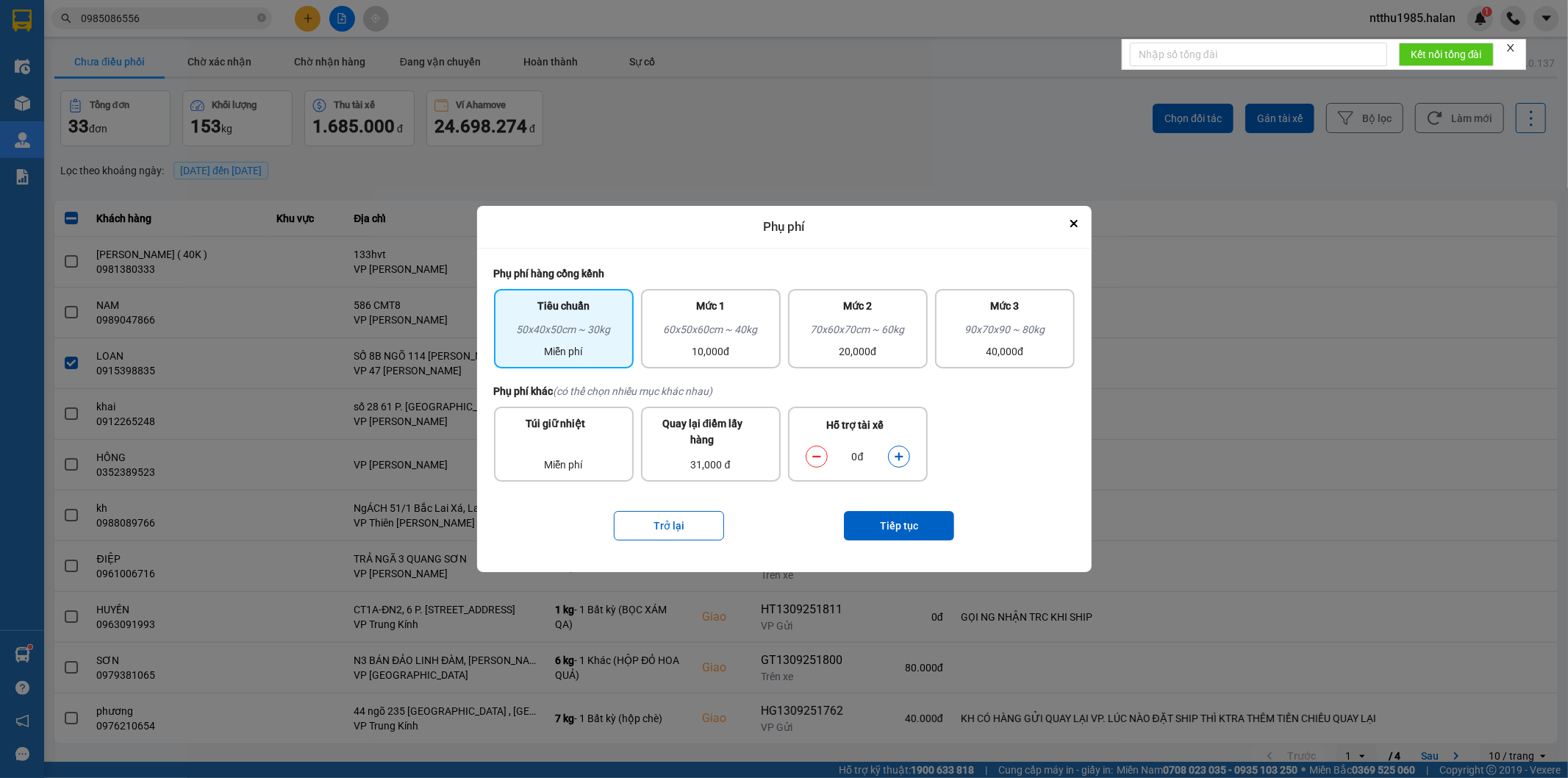
drag, startPoint x: 903, startPoint y: 450, endPoint x: 877, endPoint y: 495, distance: 52.0
click at [903, 451] on icon "dialog" at bounding box center [899, 457] width 11 height 11
click at [876, 516] on button "Tiếp tục" at bounding box center [899, 525] width 110 height 29
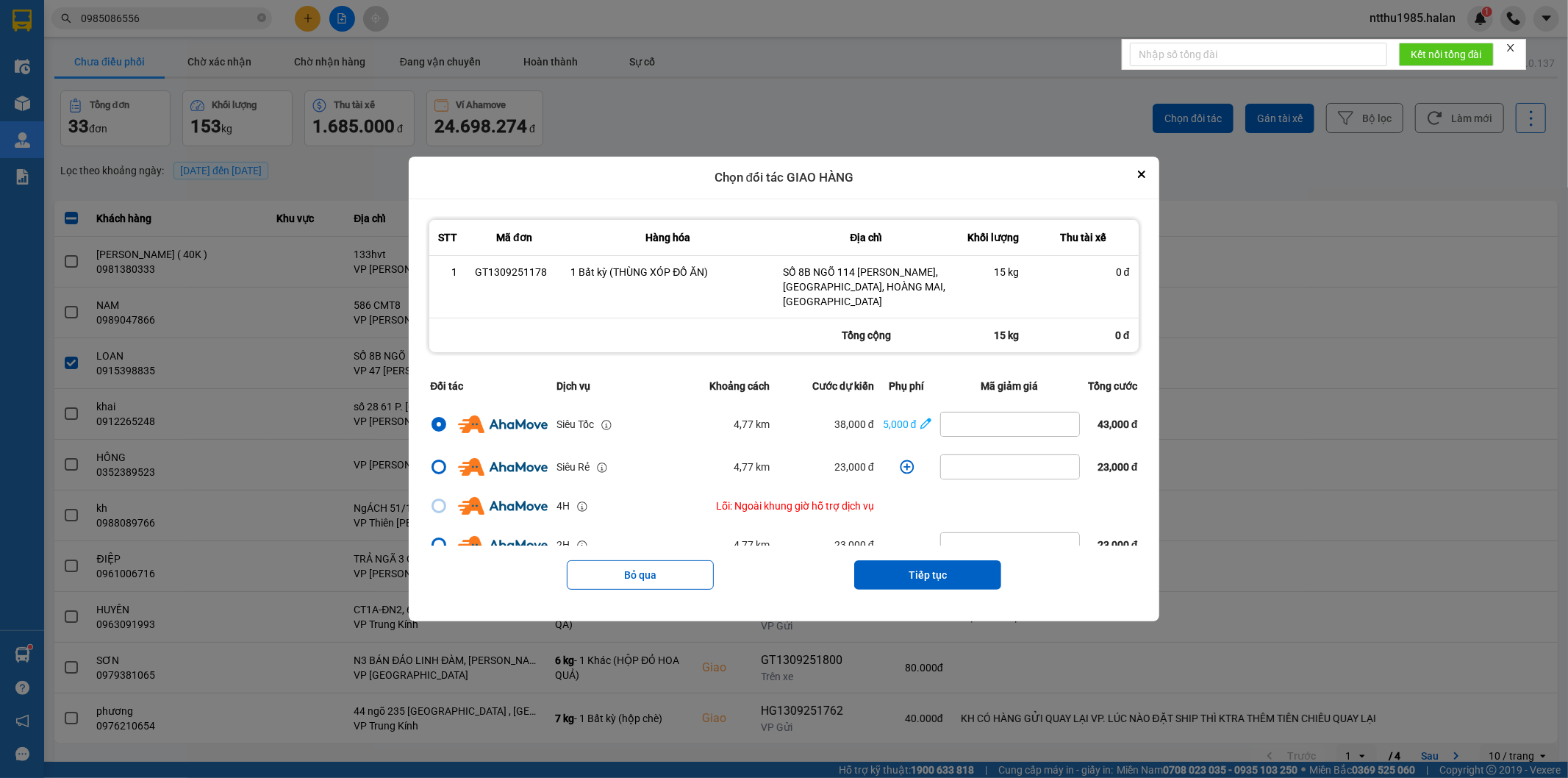
drag, startPoint x: 906, startPoint y: 576, endPoint x: 906, endPoint y: 552, distance: 24.0
click at [906, 571] on button "Tiếp tục" at bounding box center [927, 574] width 147 height 29
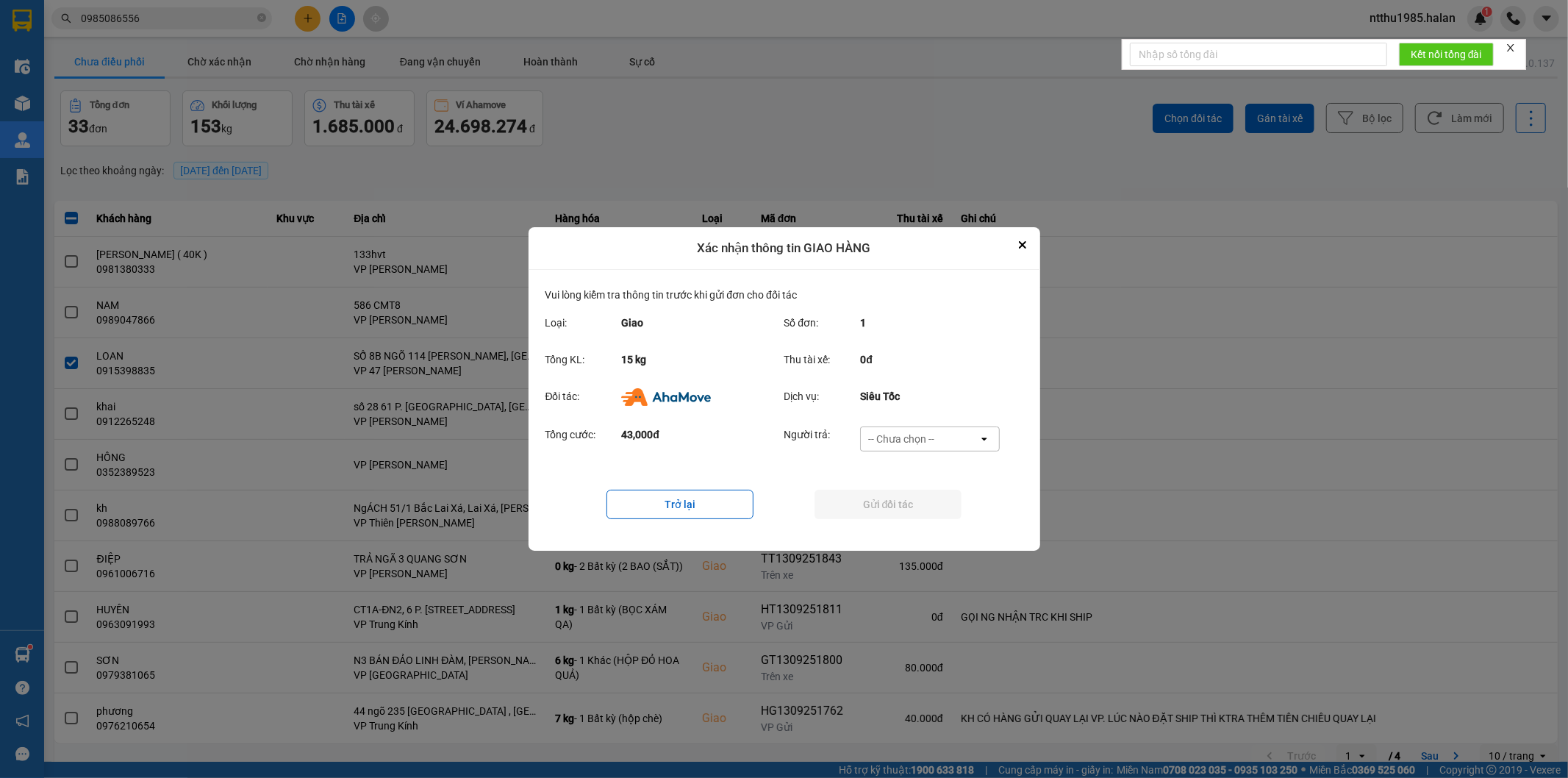
click at [885, 434] on div "-- Chưa chọn --" at bounding box center [901, 439] width 66 height 15
click at [886, 525] on span "Ví Ahamove" at bounding box center [901, 523] width 59 height 15
click at [882, 511] on button "Gửi đối tác" at bounding box center [888, 504] width 147 height 29
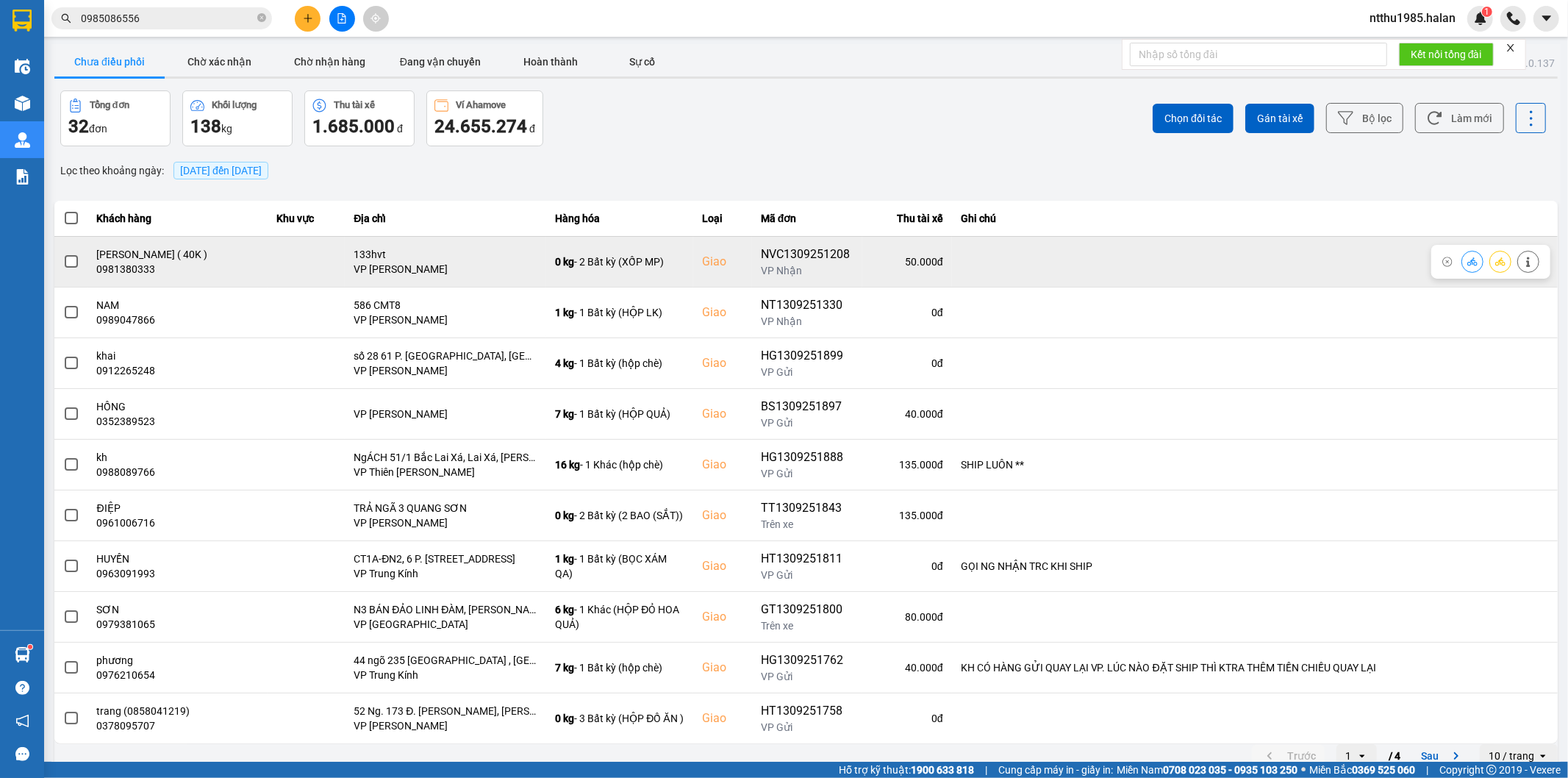
click at [63, 259] on label at bounding box center [71, 262] width 17 height 17
click at [63, 254] on input "checkbox" at bounding box center [63, 254] width 0 height 0
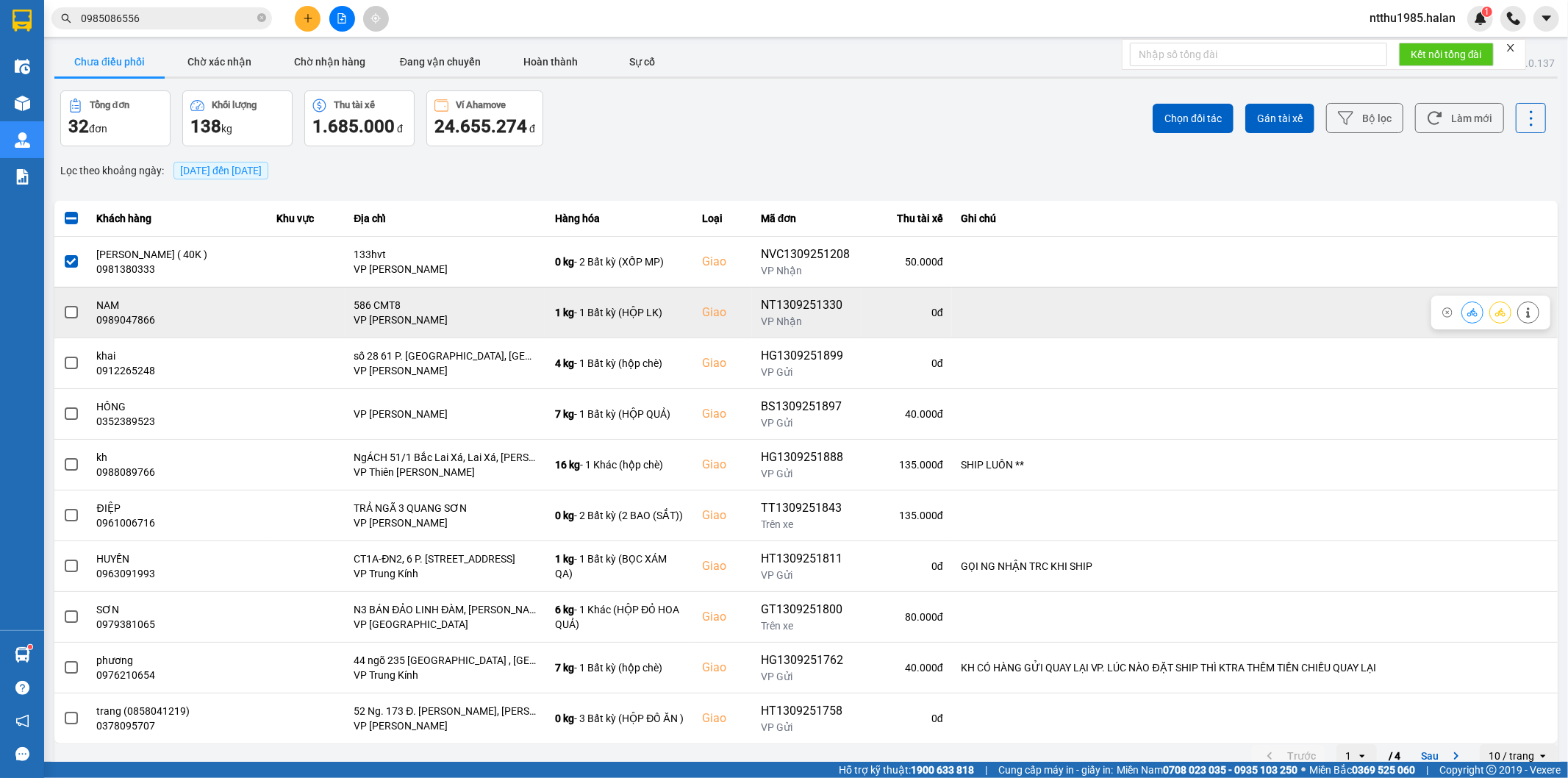
click at [74, 312] on span at bounding box center [71, 312] width 14 height 14
click at [63, 304] on input "checkbox" at bounding box center [63, 304] width 0 height 0
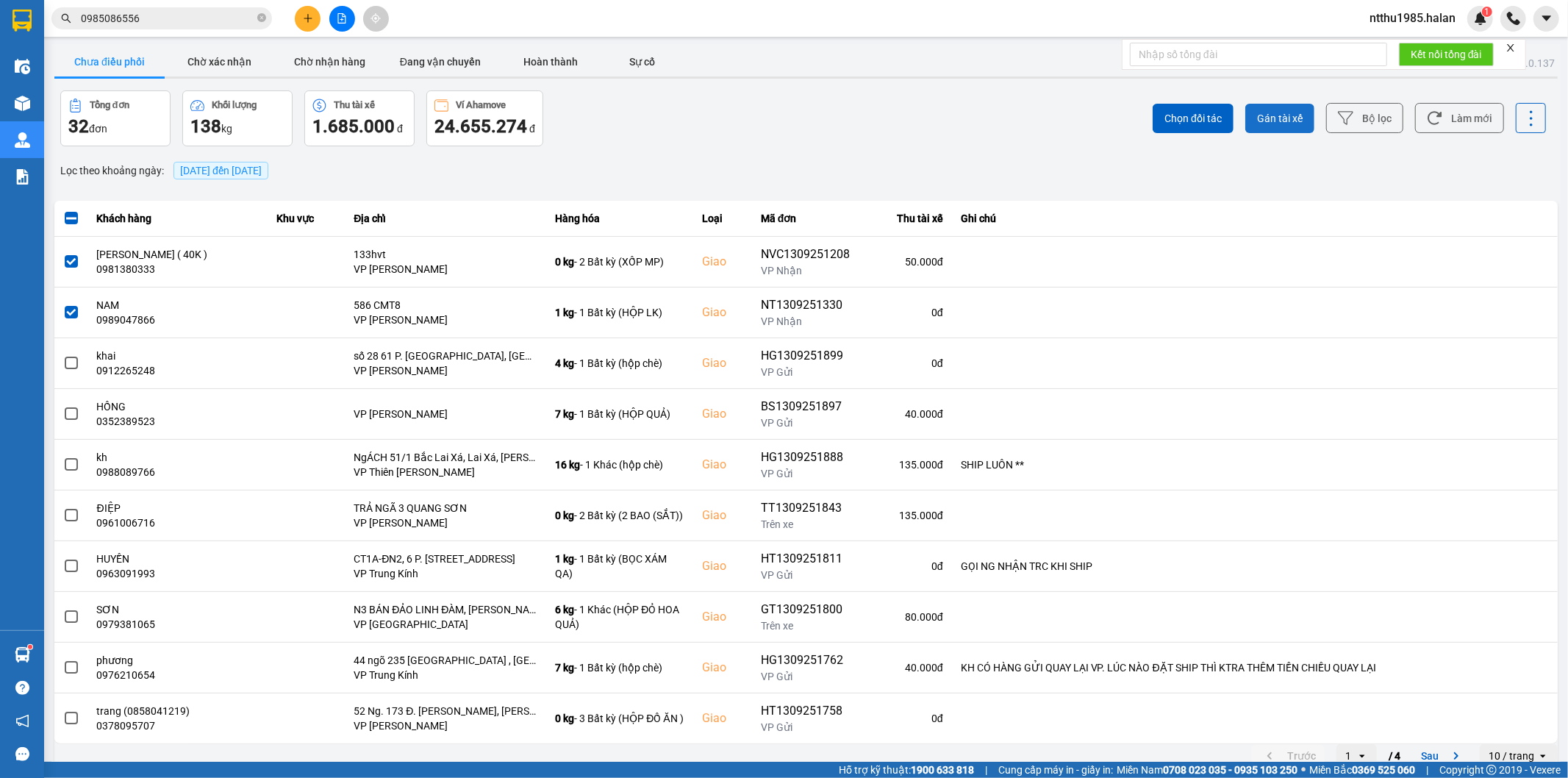
click at [1277, 114] on span "Gán tài xế" at bounding box center [1280, 119] width 46 height 15
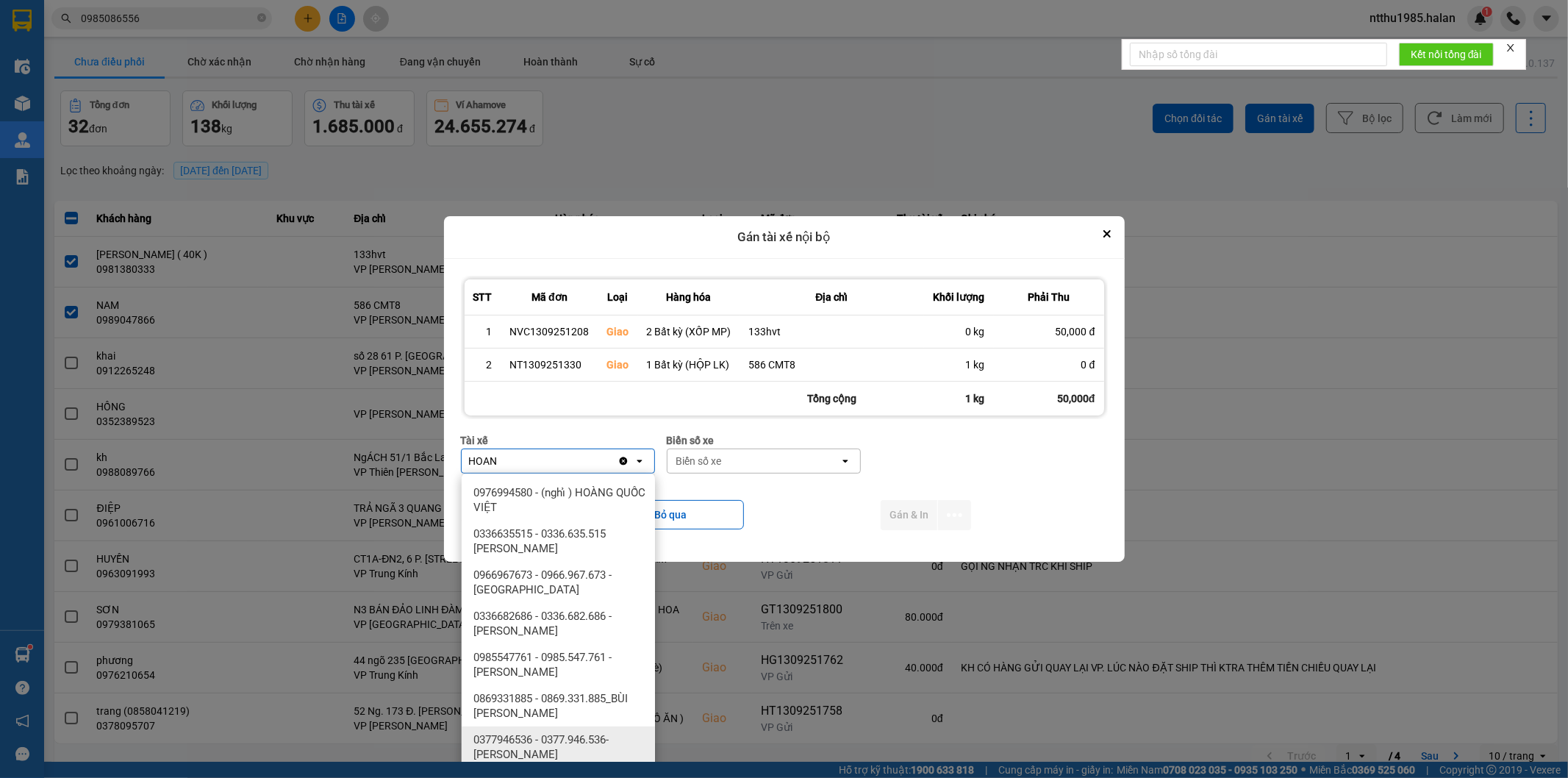
type input "HOAN"
click at [615, 741] on span "0377946536 - 0377.946.536- [PERSON_NAME]" at bounding box center [561, 746] width 176 height 29
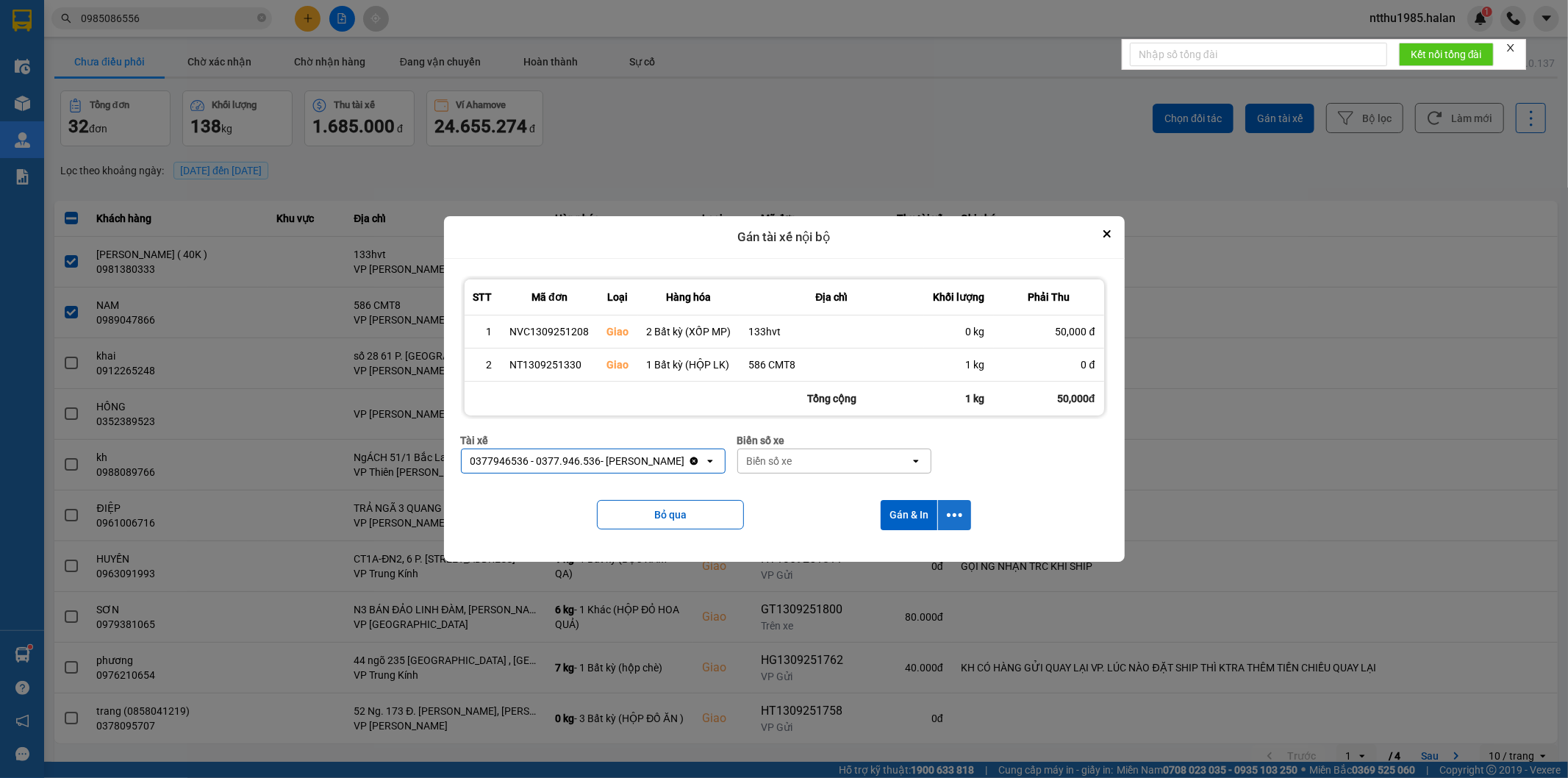
click at [952, 509] on icon "dialog" at bounding box center [954, 514] width 16 height 16
click at [901, 553] on span "Chỉ gán tài" at bounding box center [896, 555] width 49 height 15
